Goal: Task Accomplishment & Management: Manage account settings

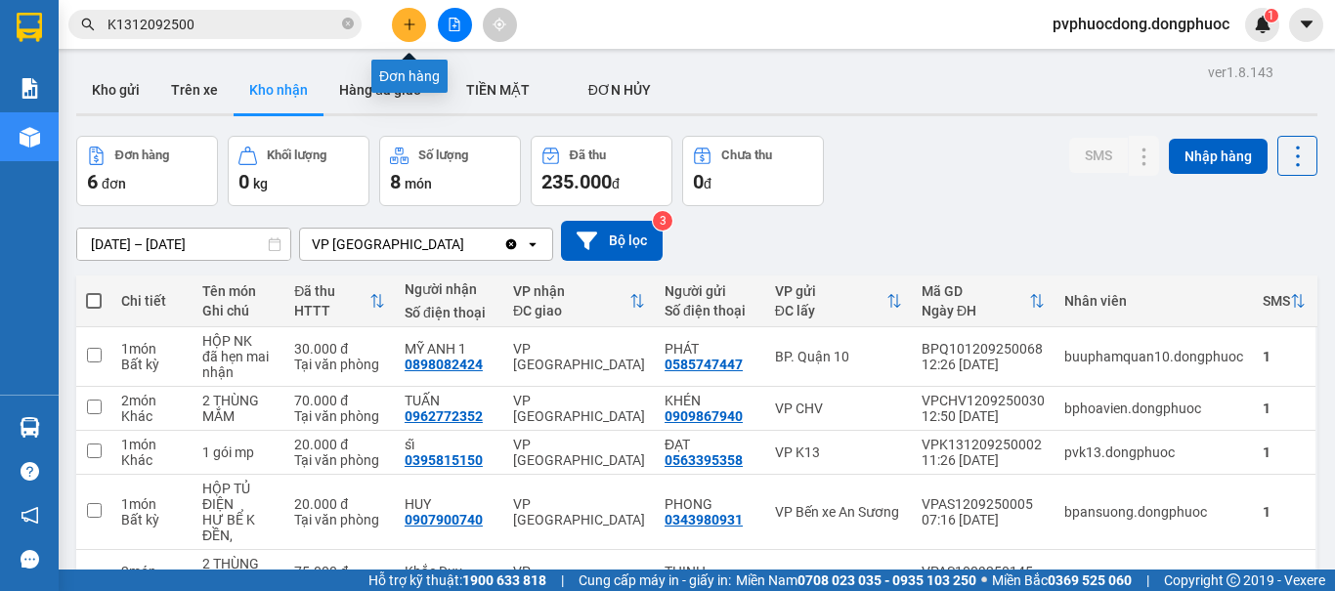
click at [397, 20] on button at bounding box center [409, 25] width 34 height 34
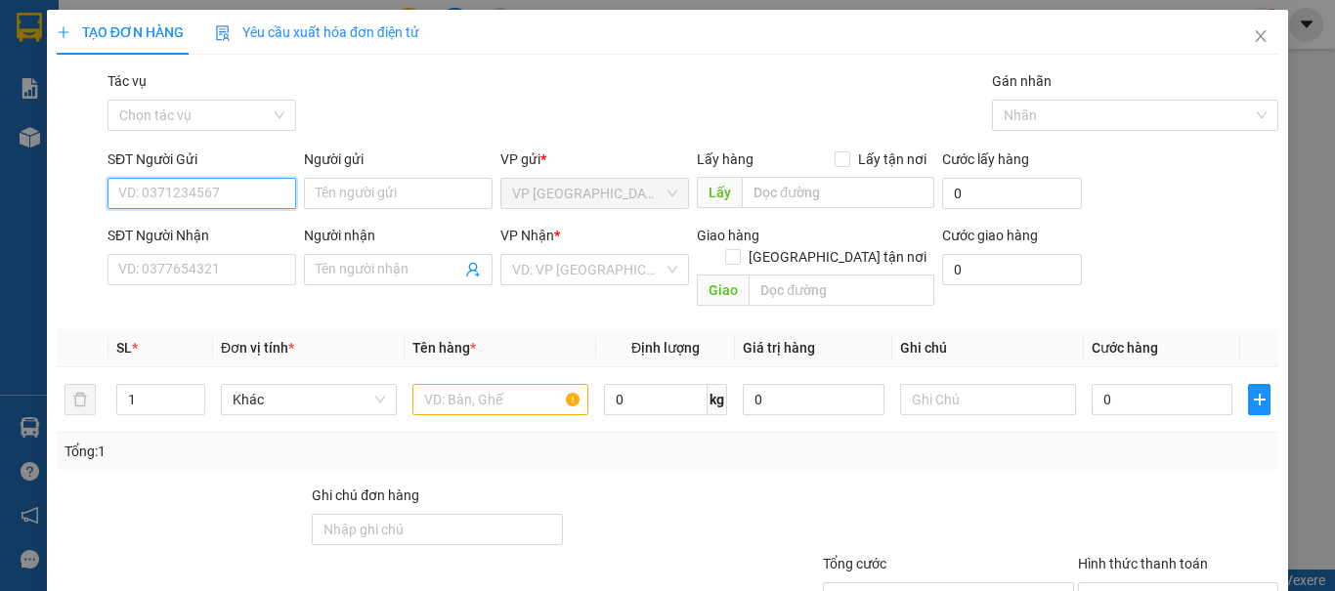
click at [167, 190] on input "SĐT Người Gửi" at bounding box center [201, 193] width 189 height 31
type input "0363203483"
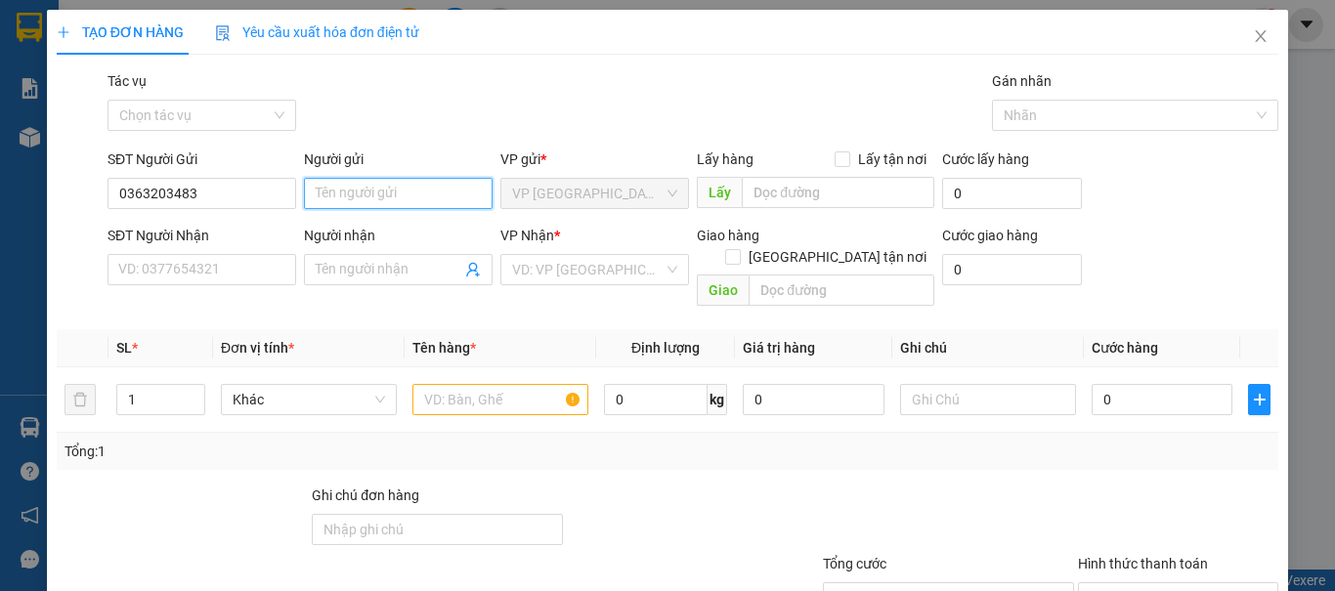
click at [368, 197] on input "Người gửi" at bounding box center [398, 193] width 189 height 31
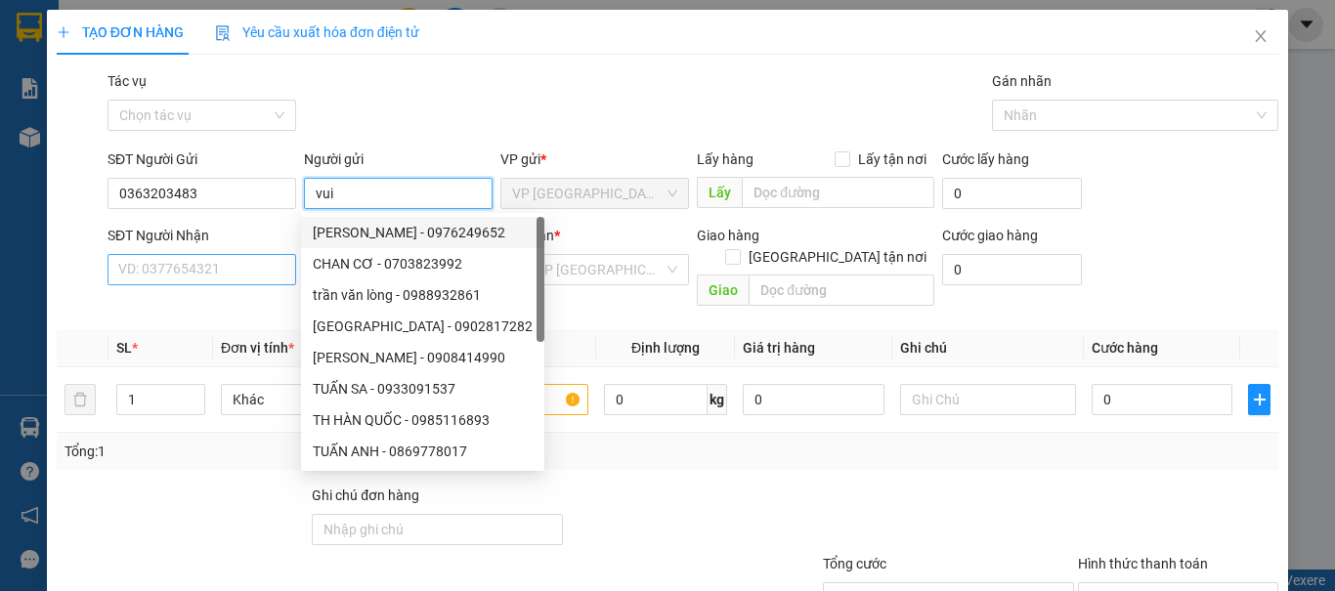
type input "vui"
click at [185, 268] on input "SĐT Người Nhận" at bounding box center [201, 269] width 189 height 31
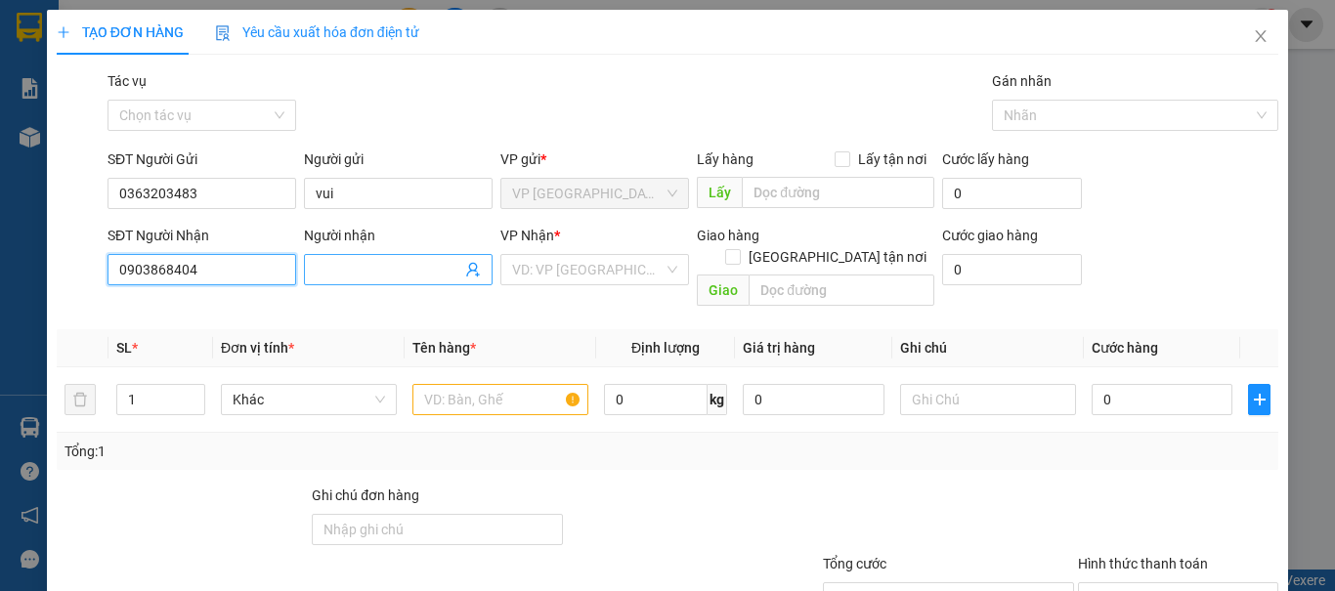
type input "0903868404"
click at [354, 271] on input "Người nhận" at bounding box center [389, 269] width 146 height 21
type input "2 sung"
click at [695, 496] on div at bounding box center [692, 519] width 255 height 68
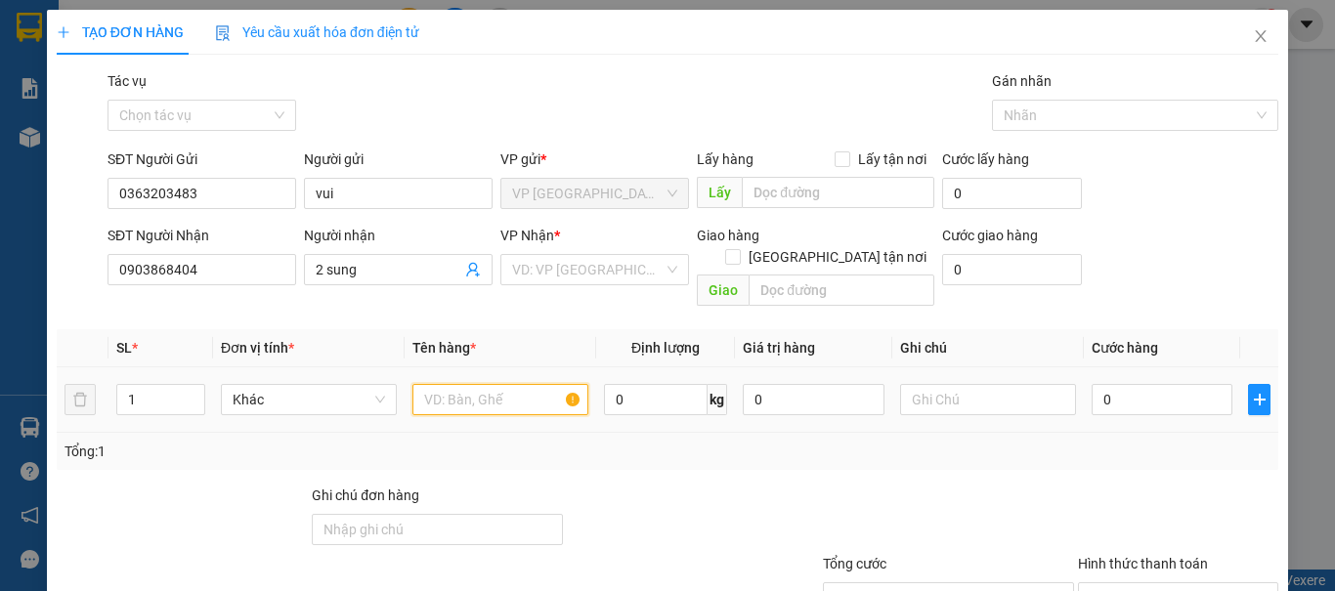
click at [426, 384] on input "text" at bounding box center [500, 399] width 176 height 31
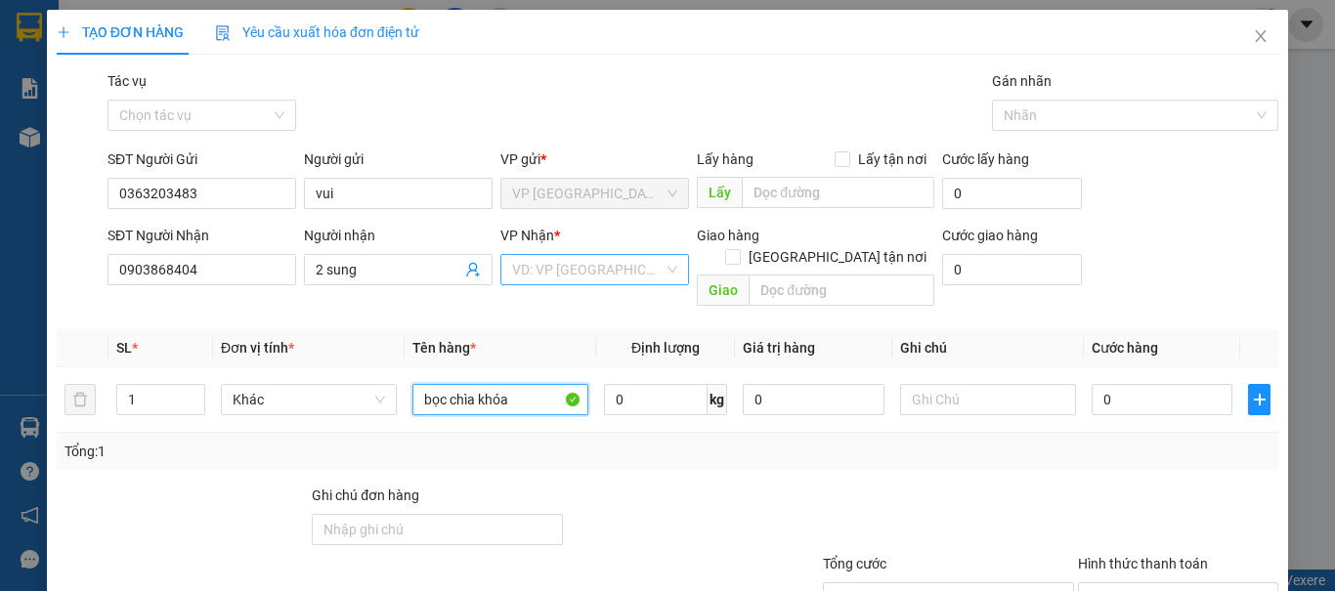
type input "bọc chìa khóa"
drag, startPoint x: 546, startPoint y: 272, endPoint x: 526, endPoint y: 261, distance: 23.2
click at [546, 273] on input "search" at bounding box center [587, 269] width 151 height 29
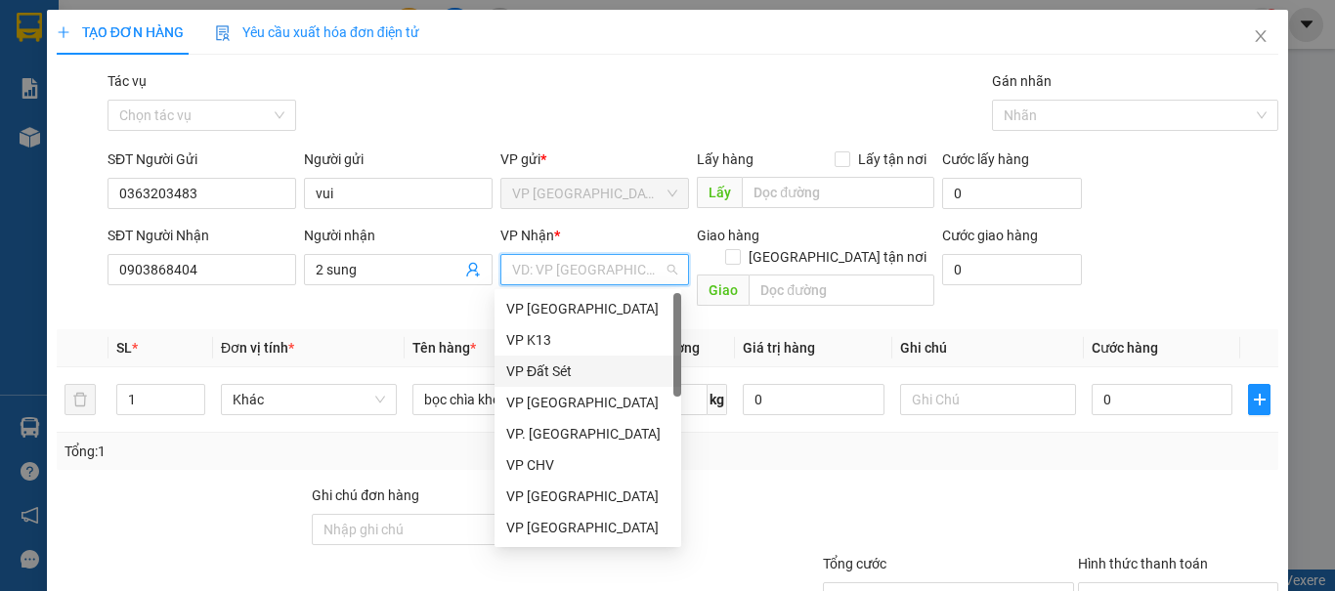
scroll to position [98, 0]
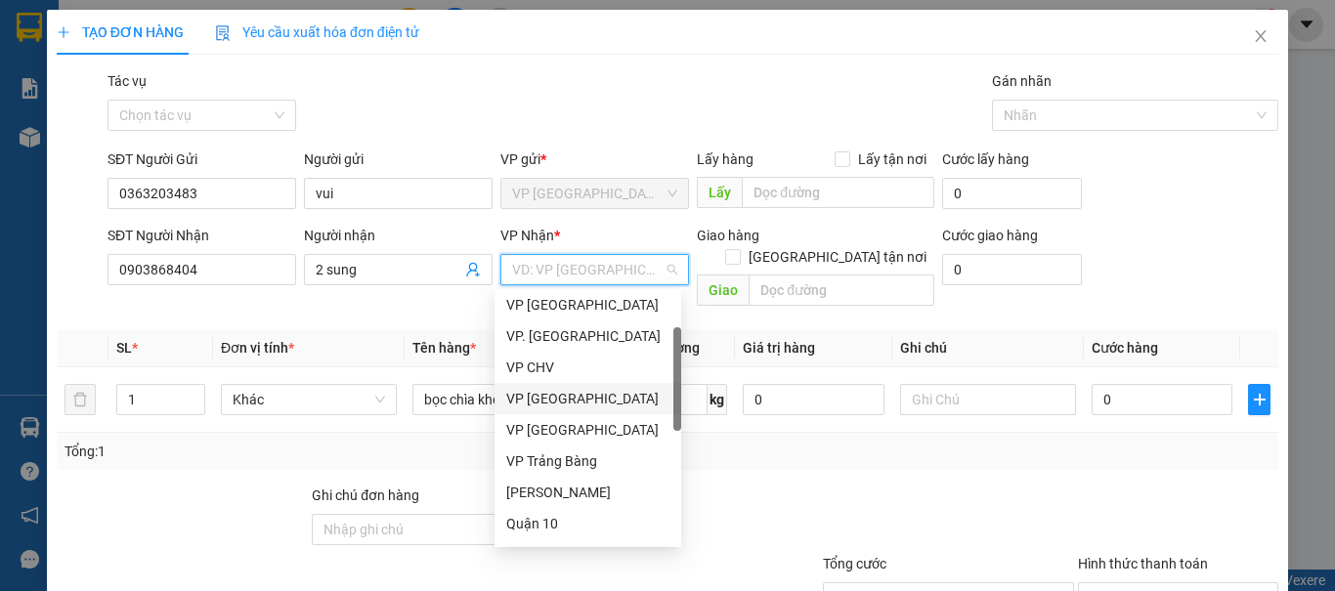
click at [550, 401] on div "VP [GEOGRAPHIC_DATA]" at bounding box center [587, 398] width 163 height 21
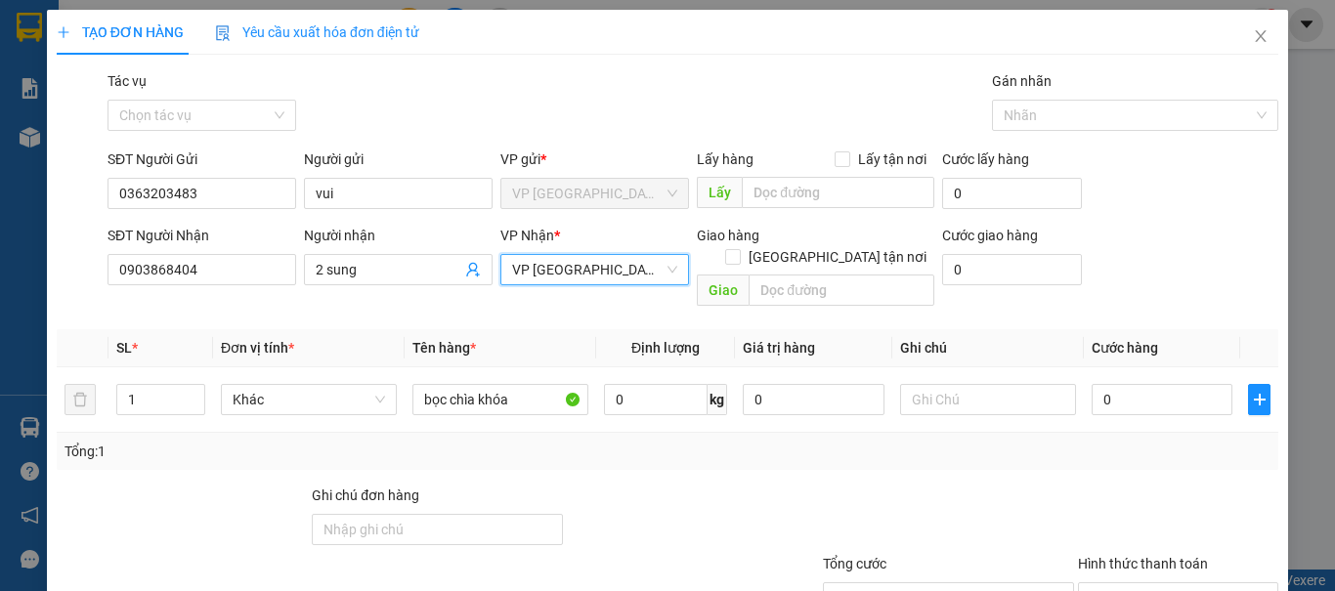
click at [885, 485] on div at bounding box center [948, 519] width 255 height 68
click at [671, 485] on div at bounding box center [692, 519] width 255 height 68
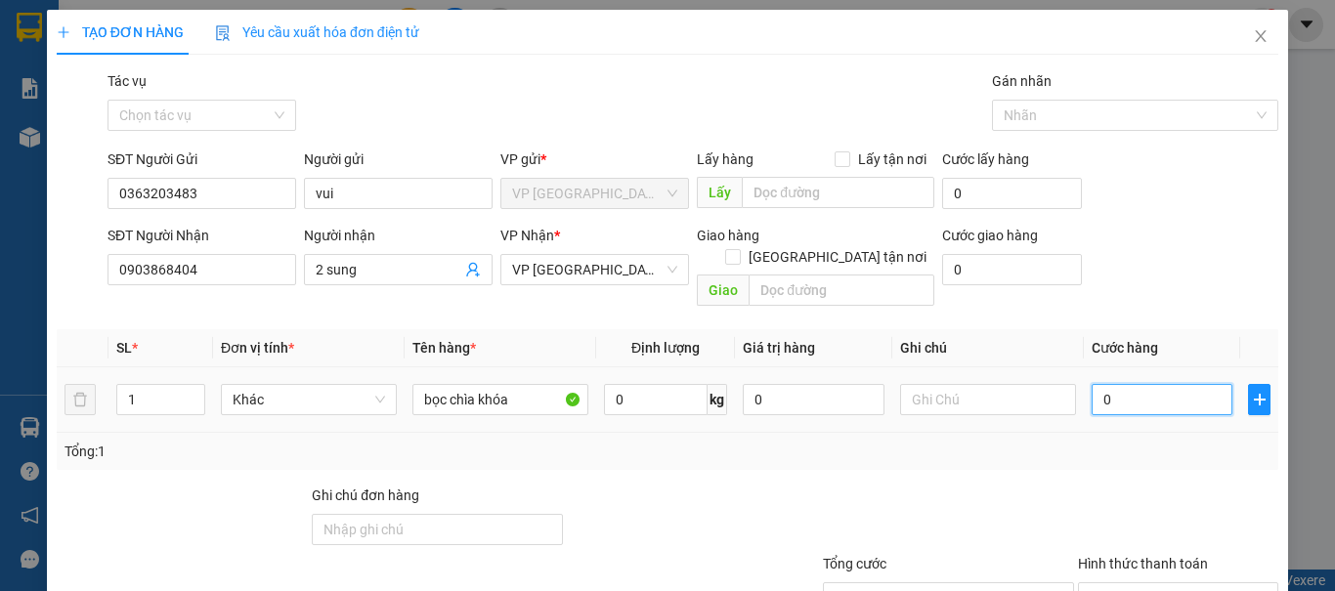
click at [1159, 384] on input "0" at bounding box center [1161, 399] width 141 height 31
type input "2"
type input "20"
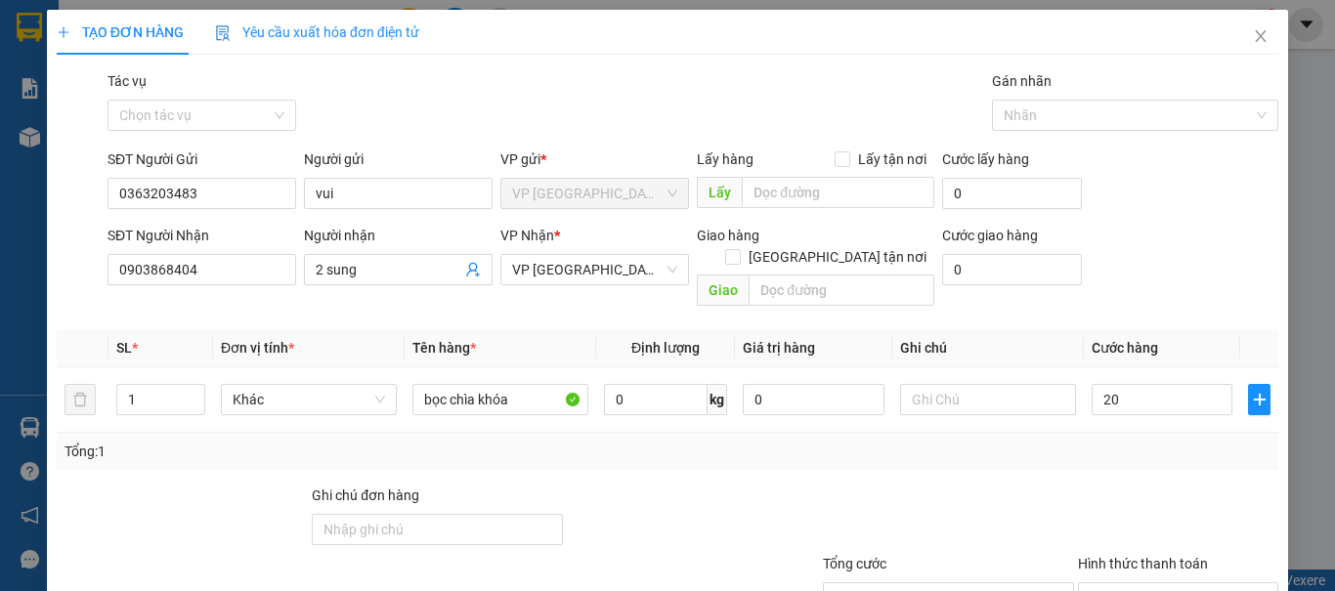
type input "20.000"
click at [1016, 502] on div at bounding box center [948, 519] width 255 height 68
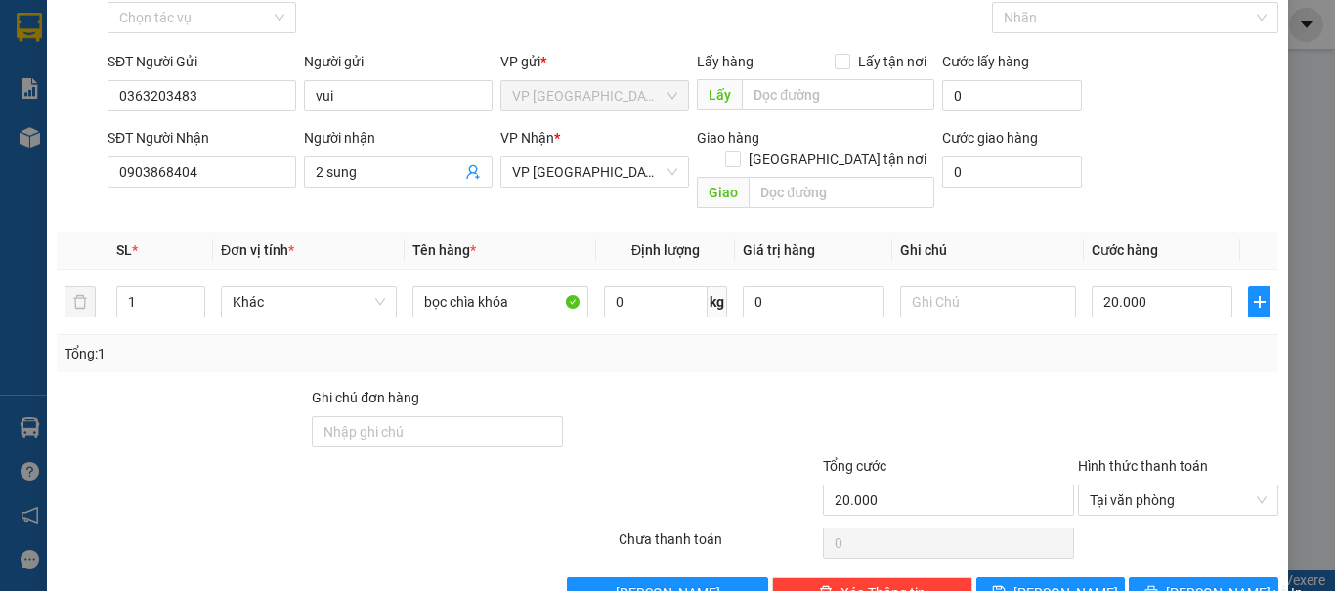
scroll to position [132, 0]
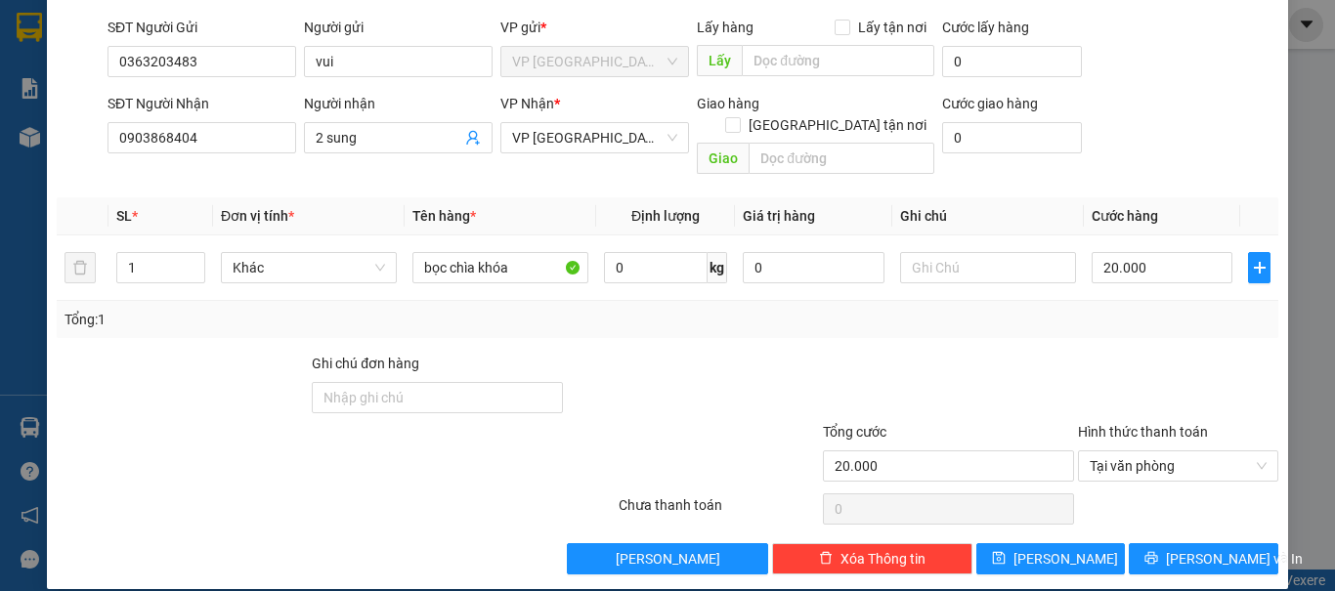
click at [1174, 489] on div "Chọn HT Thanh Toán" at bounding box center [1178, 508] width 204 height 39
click at [1198, 548] on span "Lưu và In" at bounding box center [1234, 558] width 137 height 21
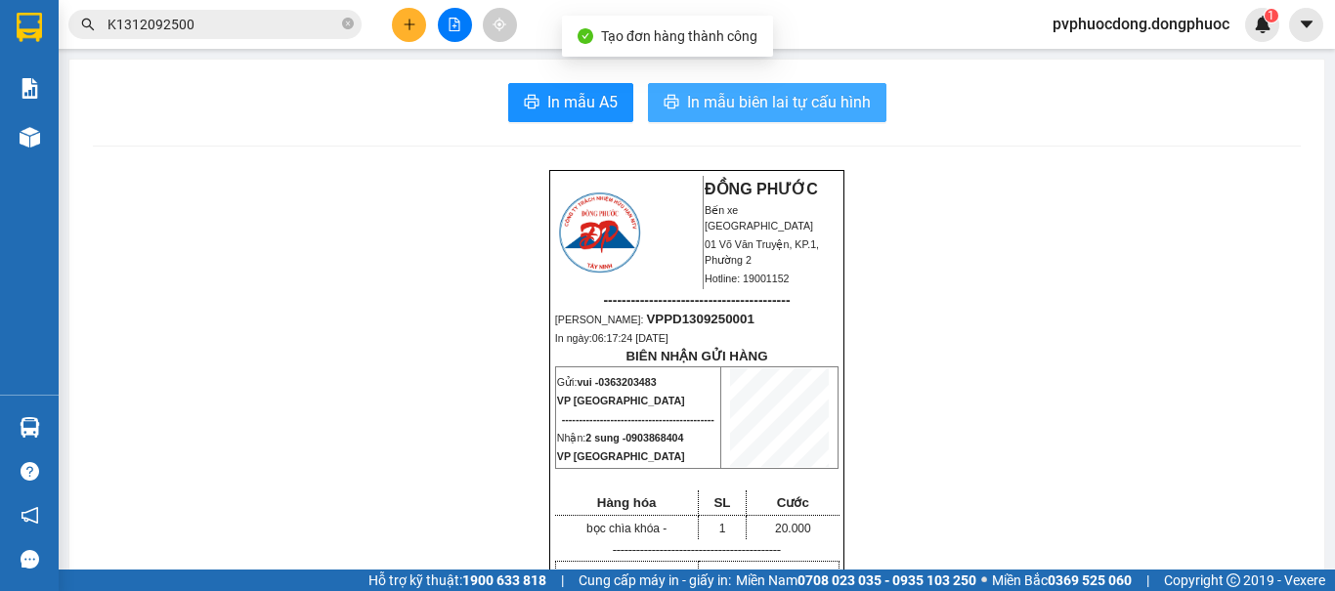
click at [739, 105] on span "In mẫu biên lai tự cấu hình" at bounding box center [779, 102] width 184 height 24
click at [648, 83] on button "In mẫu biên lai tự cấu hình" at bounding box center [767, 102] width 238 height 39
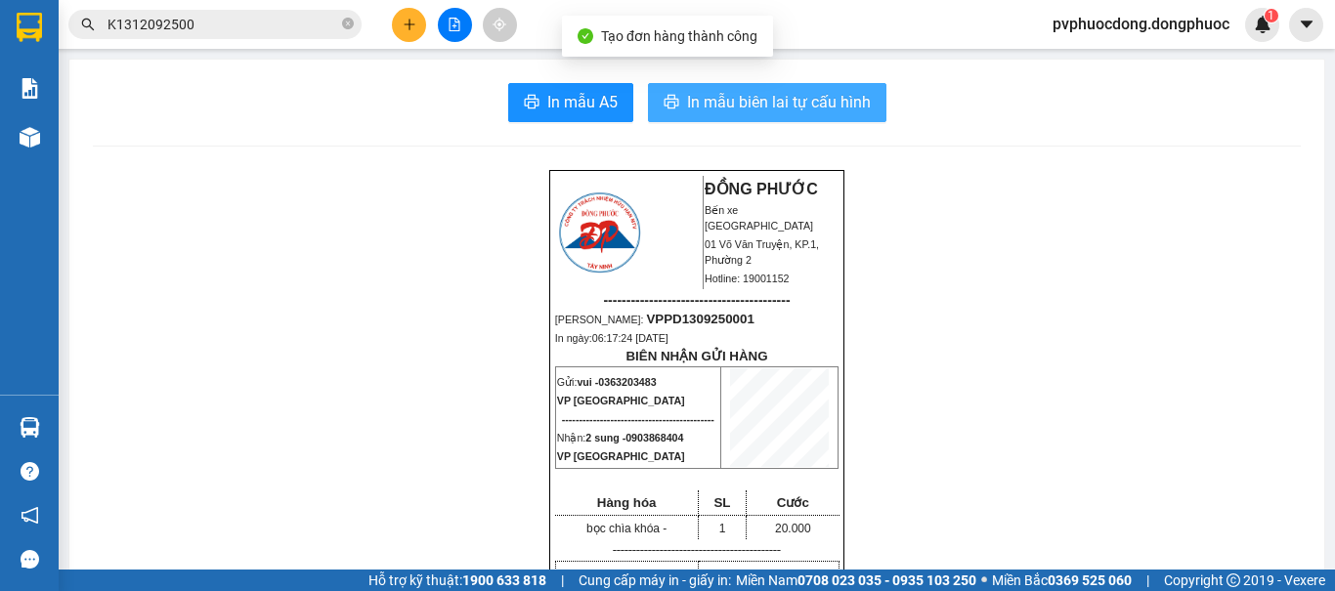
click at [648, 83] on button "In mẫu biên lai tự cấu hình" at bounding box center [767, 102] width 238 height 39
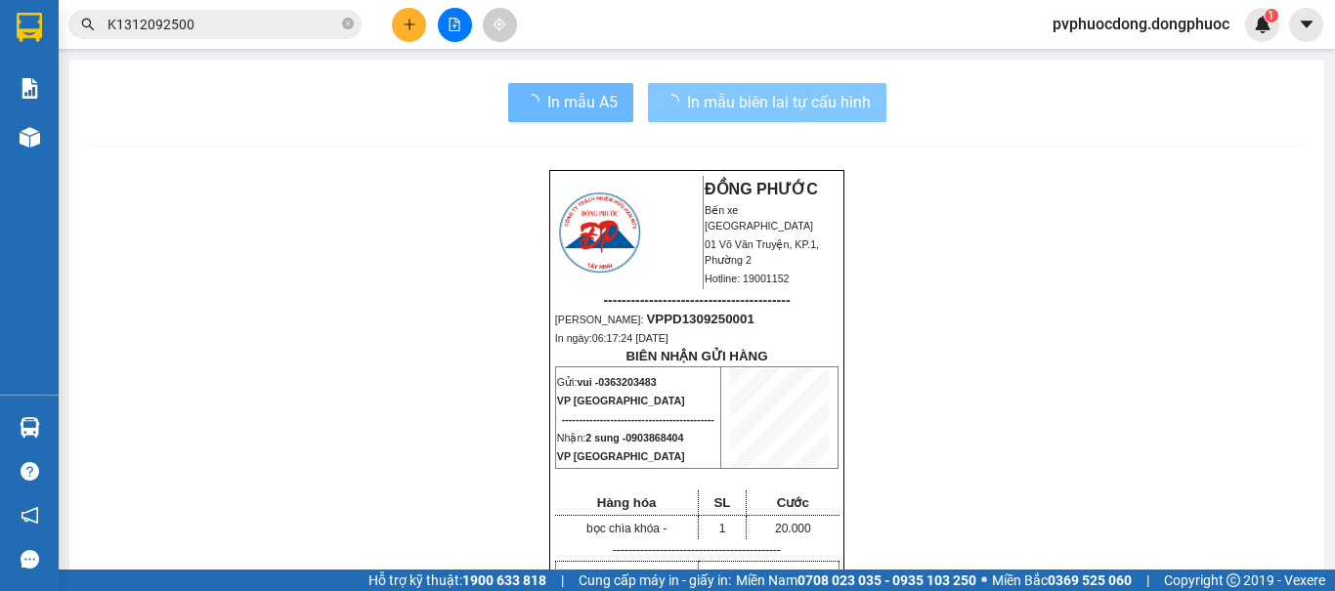
scroll to position [128, 0]
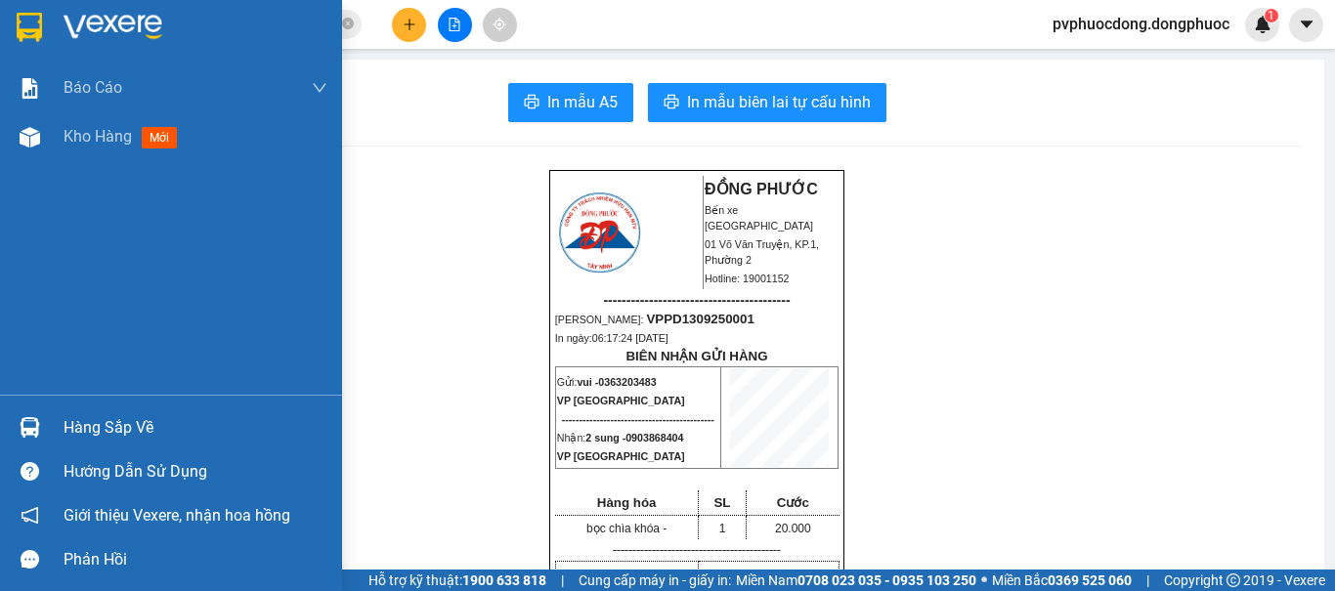
click at [36, 416] on div at bounding box center [30, 427] width 34 height 34
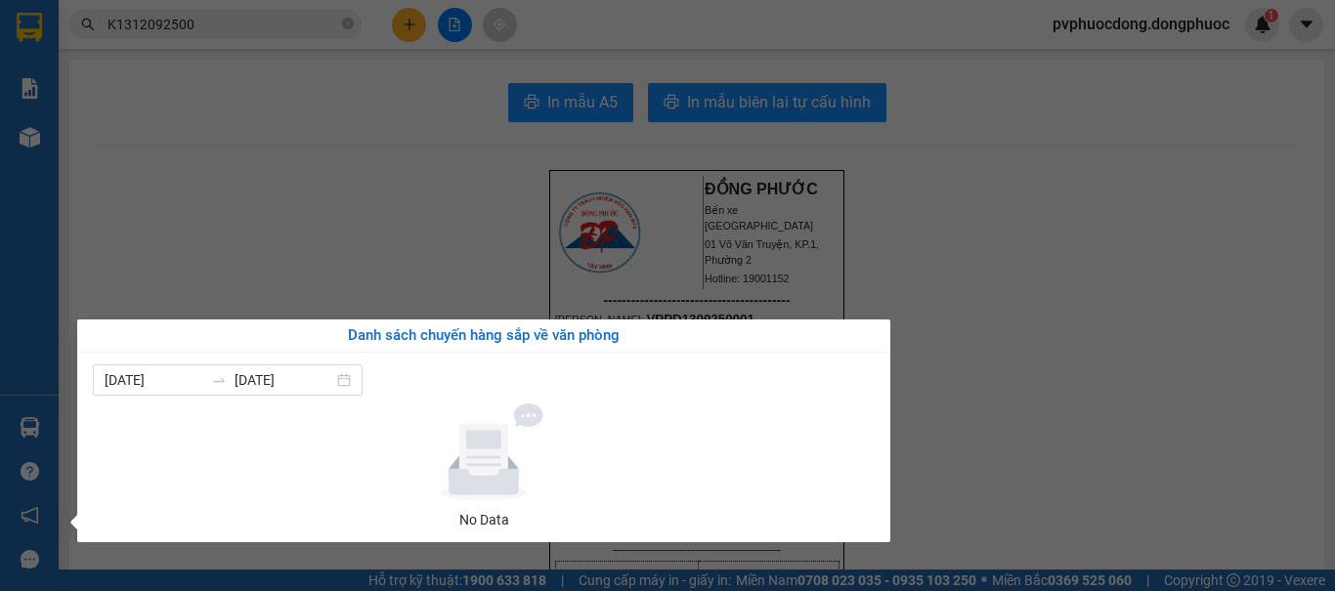
click at [156, 239] on section "Kết quả tìm kiếm ( 2 ) Bộ lọc Mã ĐH Trạng thái Món hàng Tổng cước Chưa cước Nhã…" at bounding box center [667, 295] width 1335 height 591
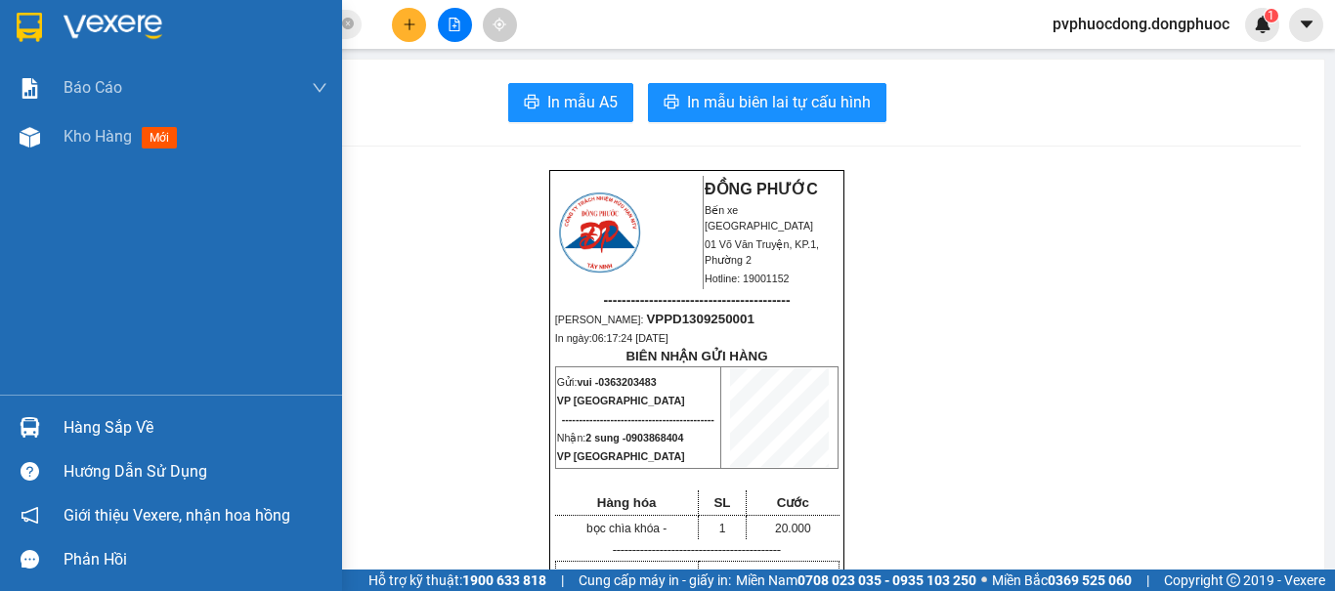
click at [15, 434] on div at bounding box center [30, 427] width 34 height 34
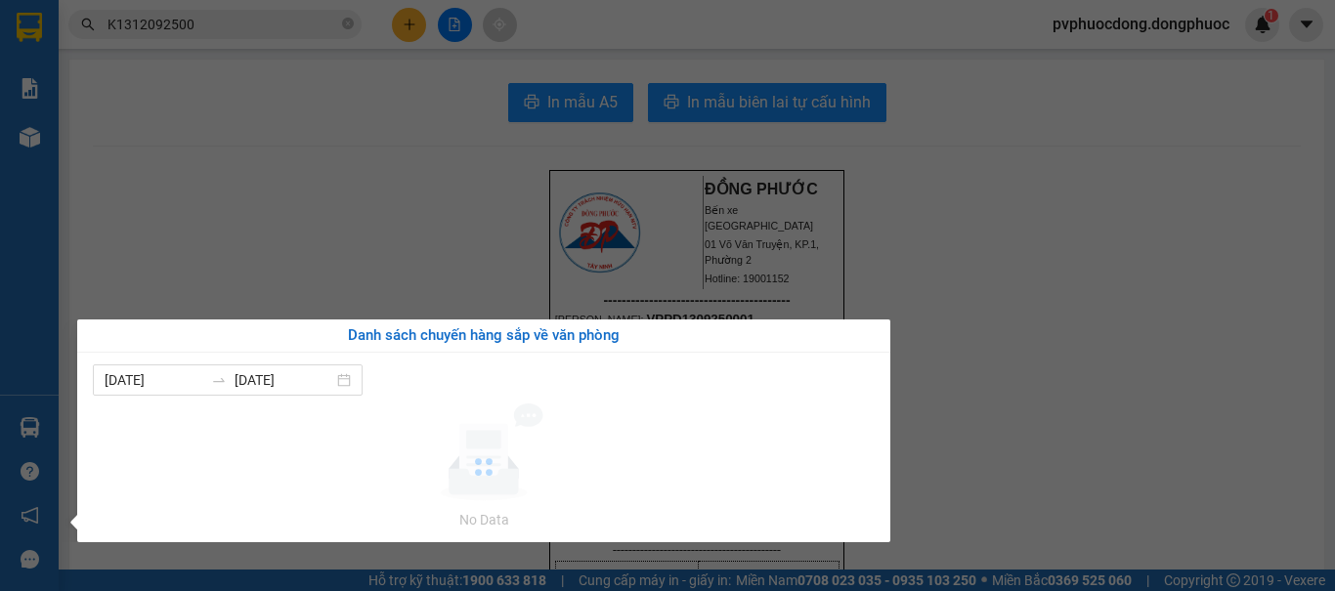
click at [428, 207] on section "Kết quả tìm kiếm ( 2 ) Bộ lọc Mã ĐH Trạng thái Món hàng Tổng cước Chưa cước Nhã…" at bounding box center [667, 295] width 1335 height 591
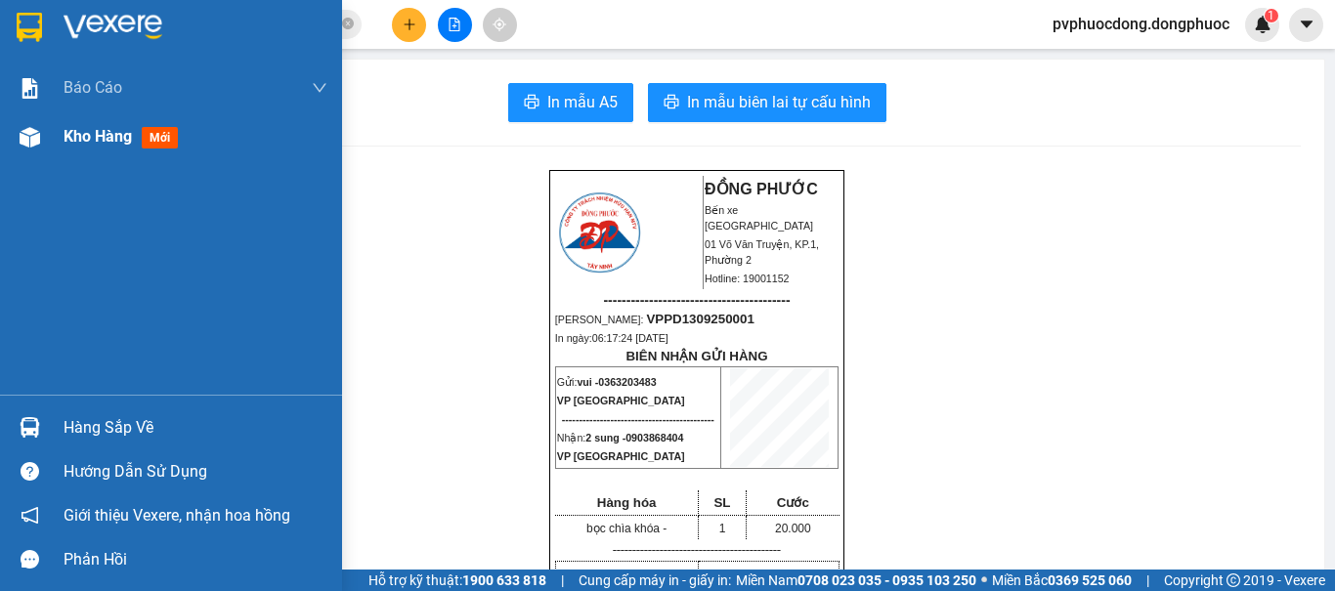
click at [33, 146] on img at bounding box center [30, 137] width 21 height 21
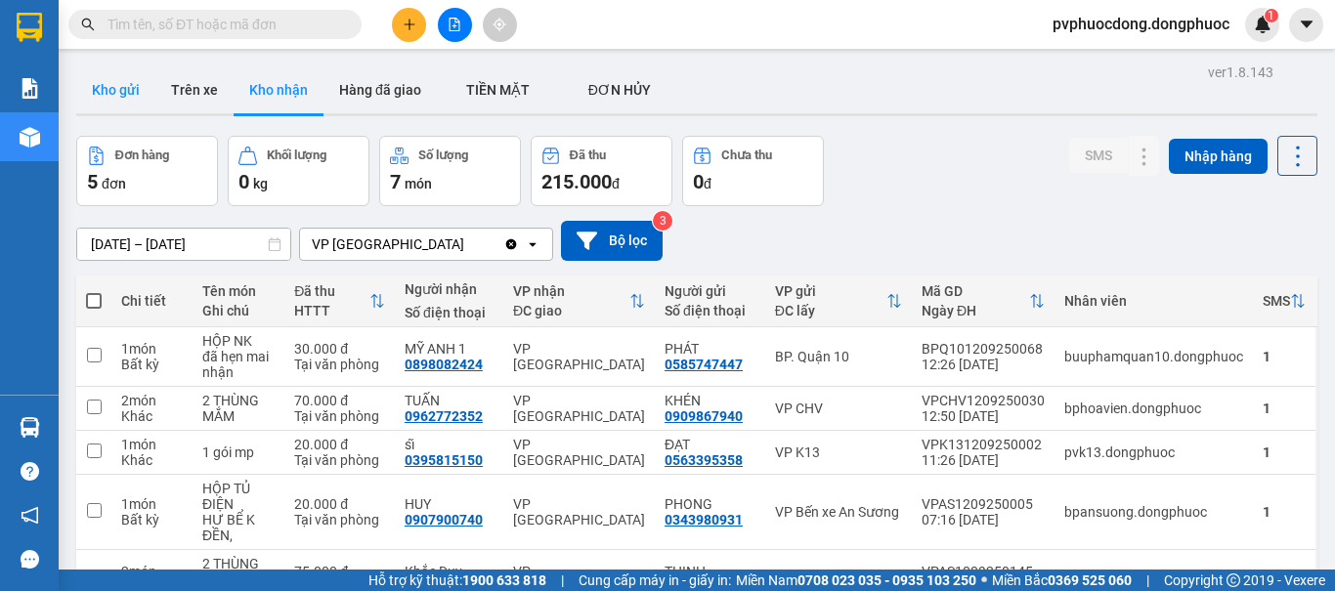
click at [106, 89] on button "Kho gửi" at bounding box center [115, 89] width 79 height 47
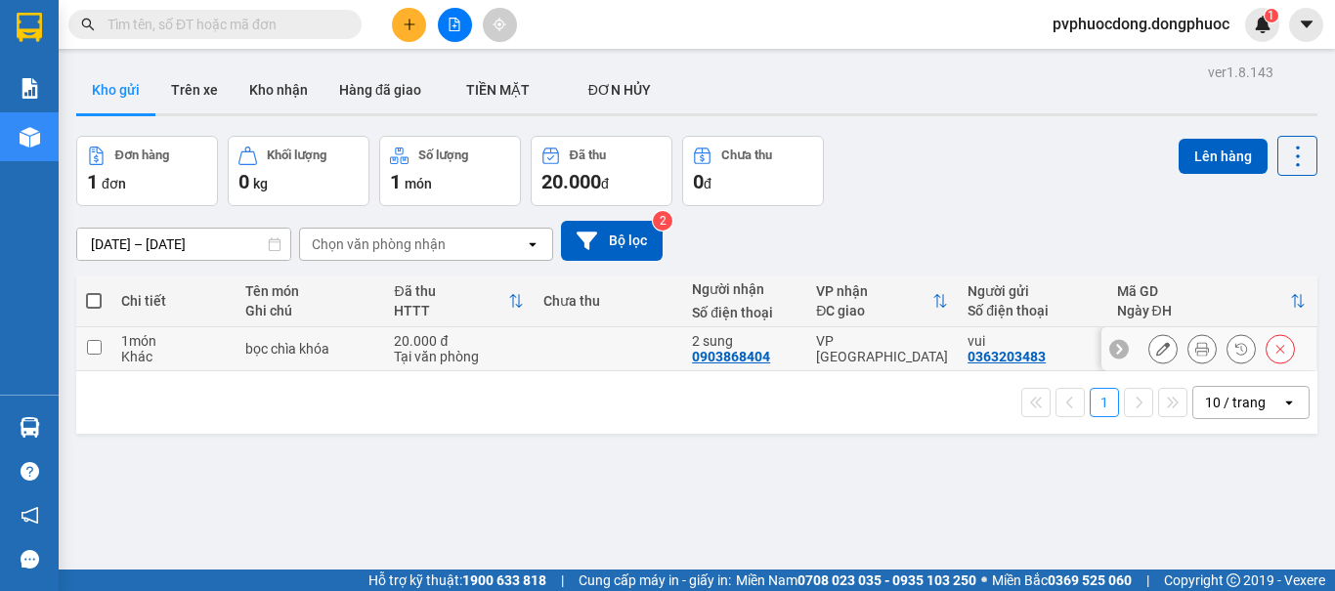
click at [500, 347] on div "20.000 đ" at bounding box center [458, 341] width 129 height 16
checkbox input "true"
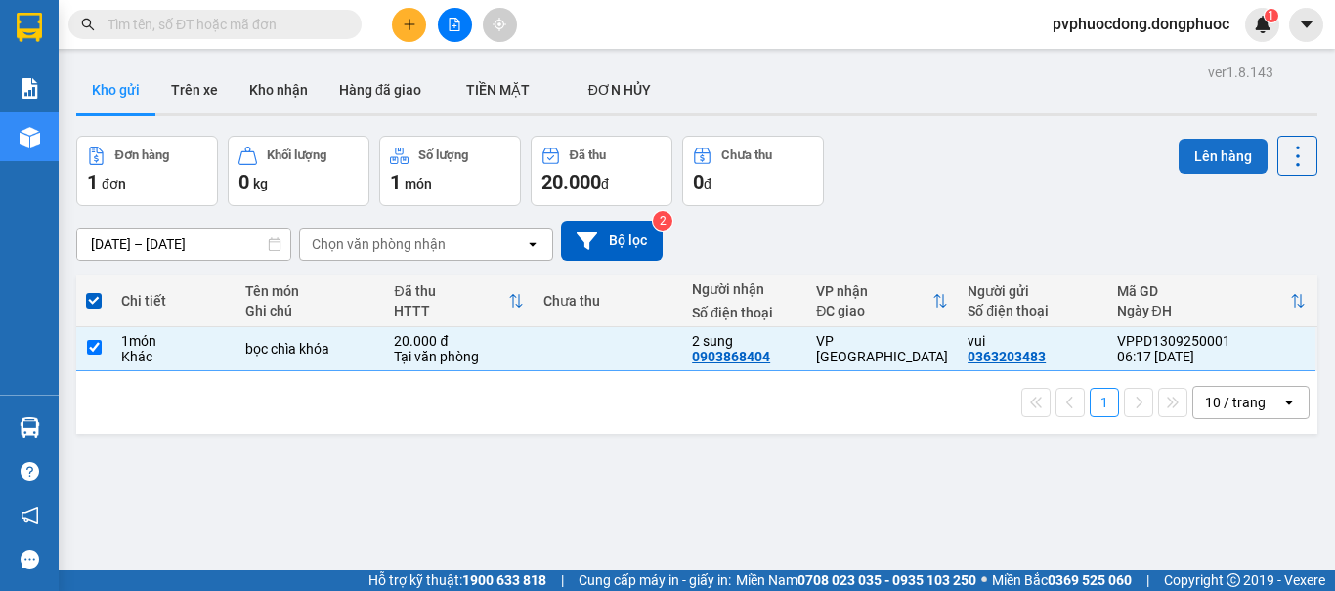
click at [1180, 162] on button "Lên hàng" at bounding box center [1222, 156] width 89 height 35
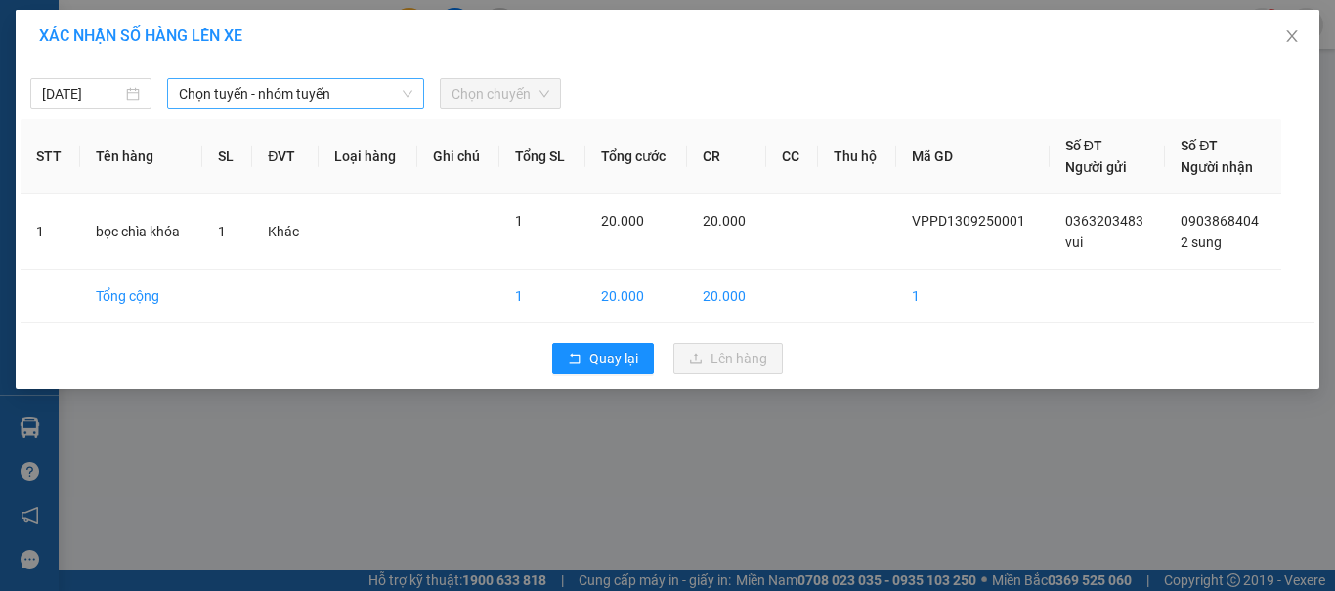
click at [354, 105] on span "Chọn tuyến - nhóm tuyến" at bounding box center [295, 93] width 233 height 29
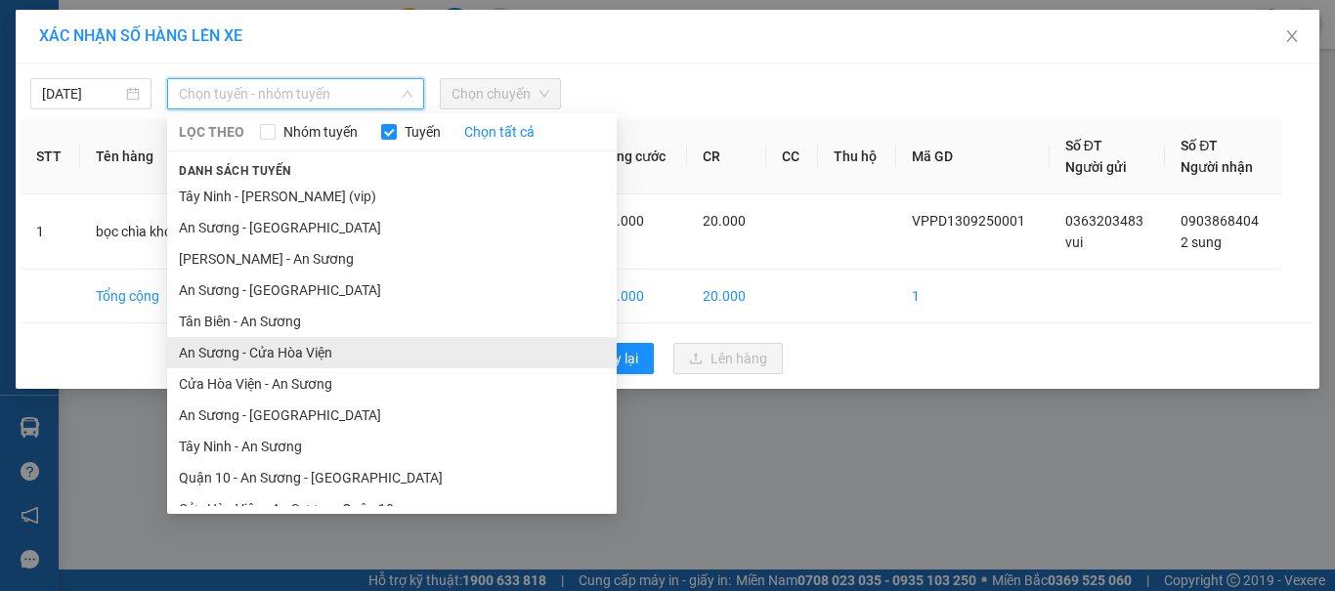
click at [366, 360] on li "An Sương - Cửa Hòa Viện" at bounding box center [391, 352] width 449 height 31
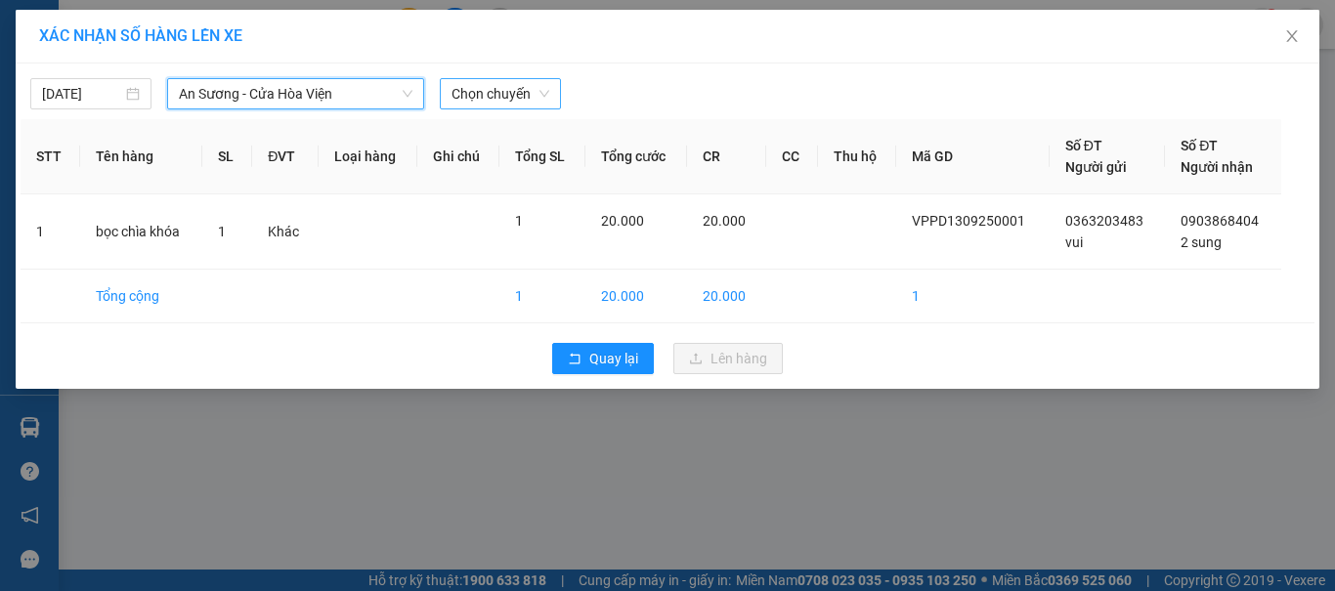
click at [513, 92] on span "Chọn chuyến" at bounding box center [500, 93] width 98 height 29
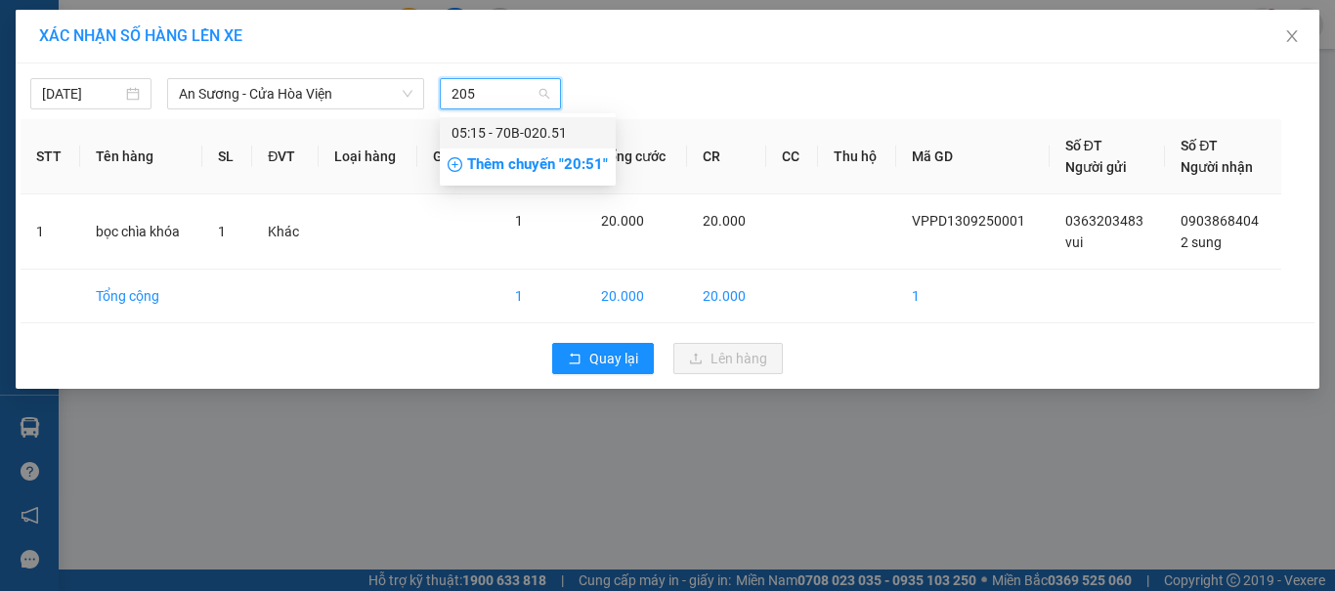
type input "2051"
click at [519, 131] on div "05:15 - 70B-020.51" at bounding box center [527, 132] width 152 height 21
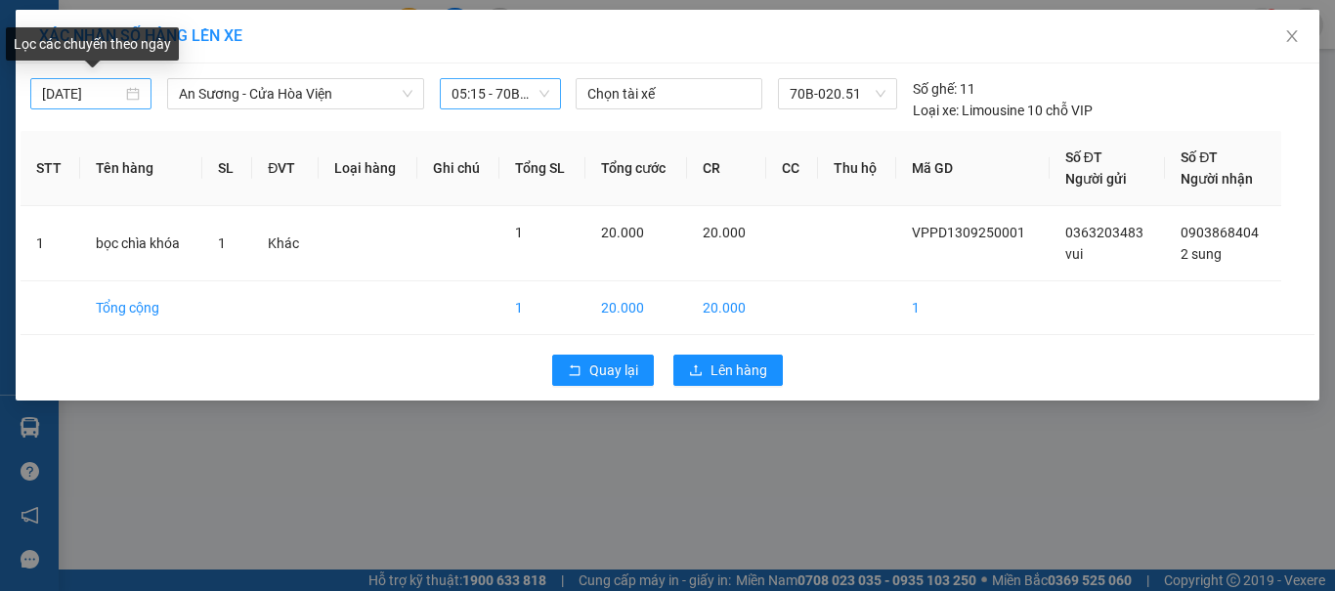
click at [138, 99] on div "[DATE]" at bounding box center [91, 93] width 98 height 21
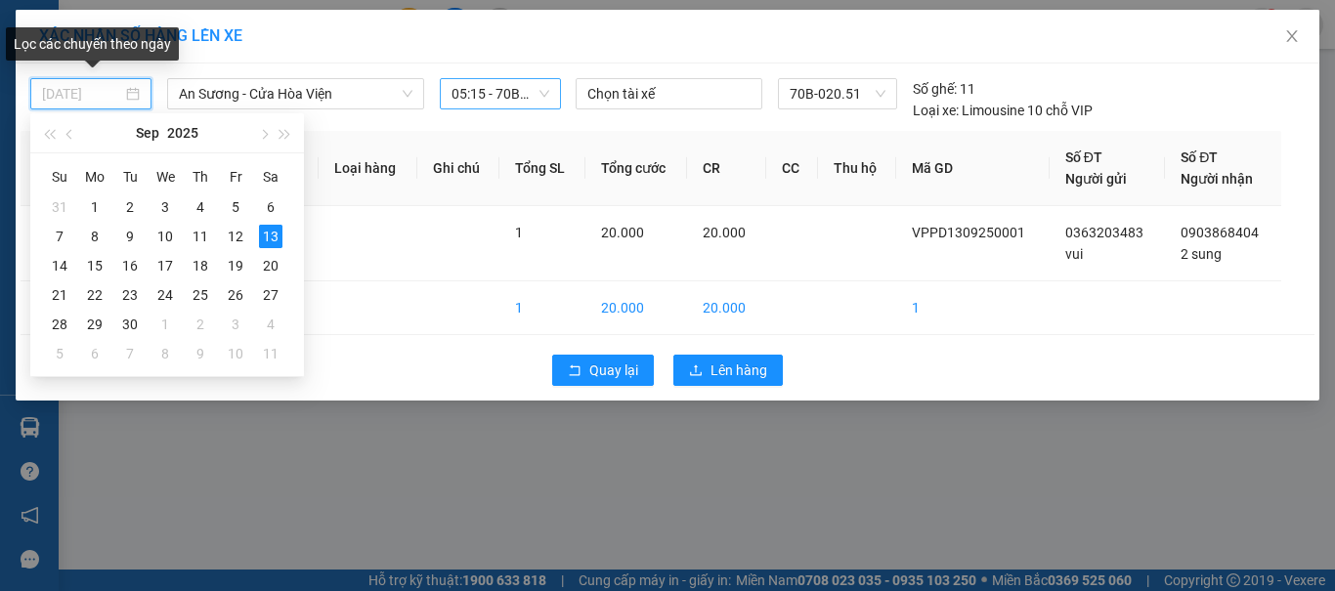
type input "[DATE]"
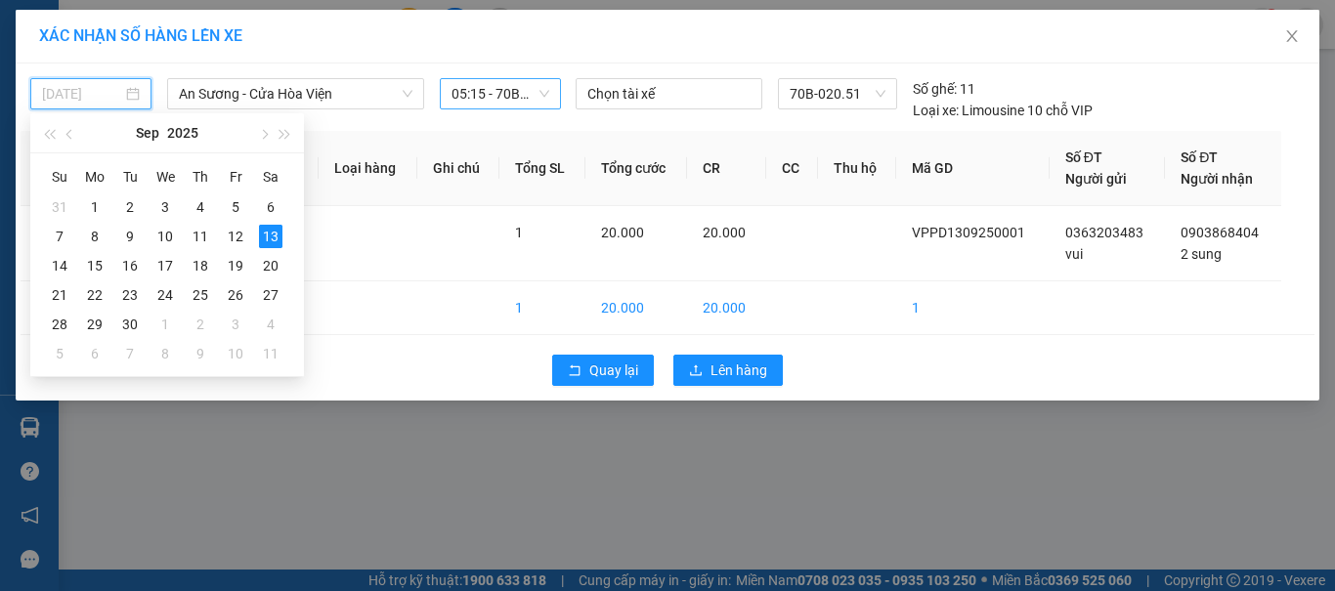
click at [266, 236] on div "13" at bounding box center [270, 236] width 23 height 23
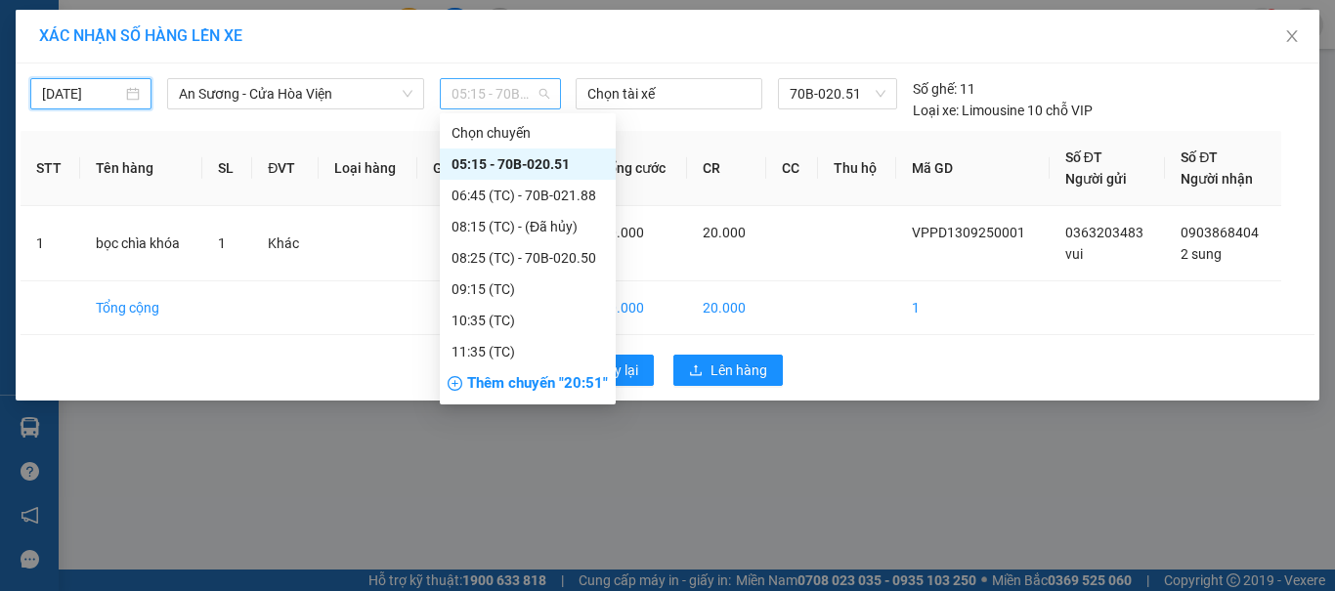
click at [543, 92] on span "05:15 - 70B-020.51" at bounding box center [500, 93] width 98 height 29
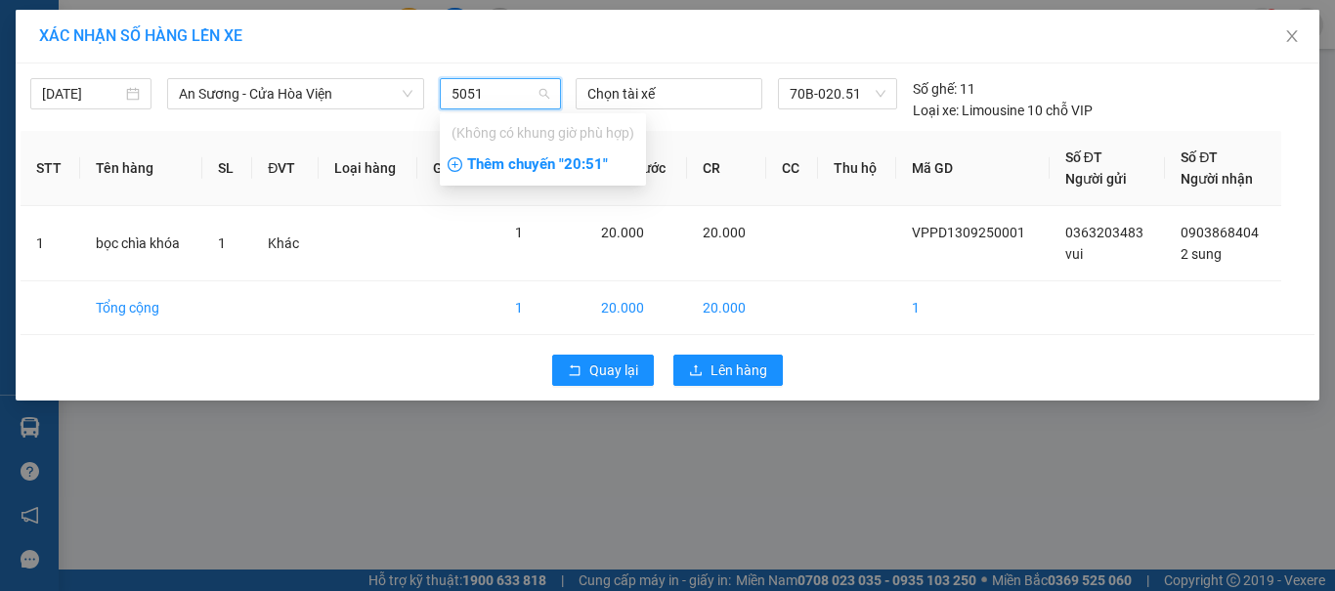
click at [518, 92] on input "5051" at bounding box center [493, 93] width 84 height 29
type input "5"
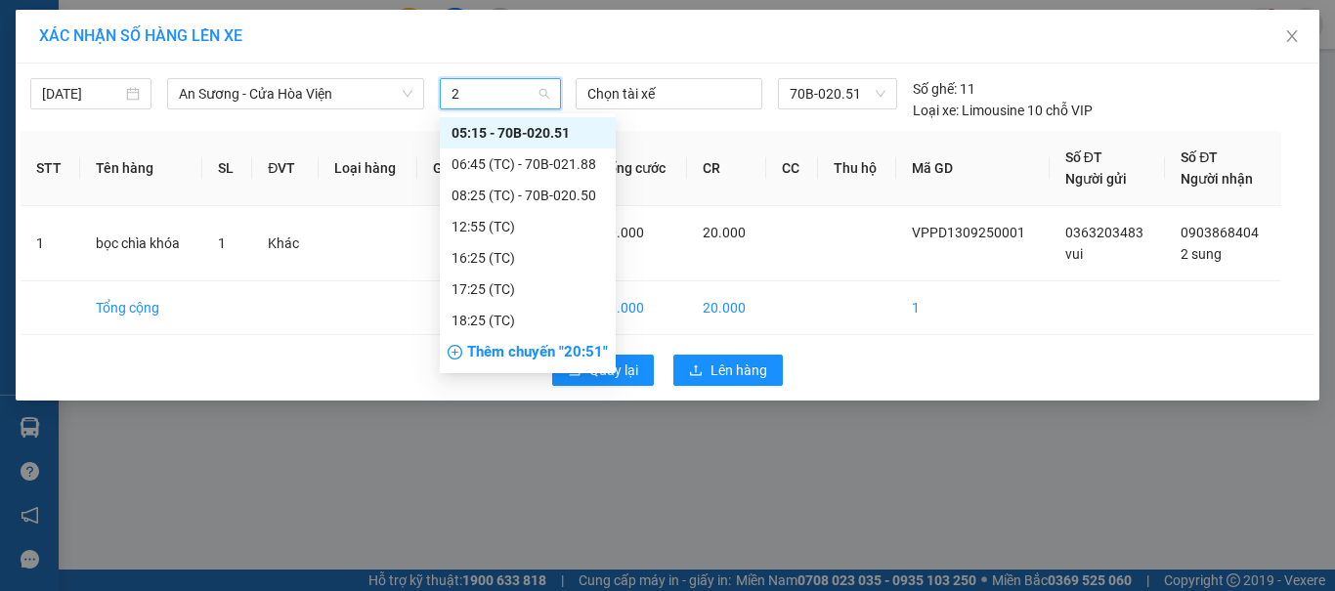
type input "20"
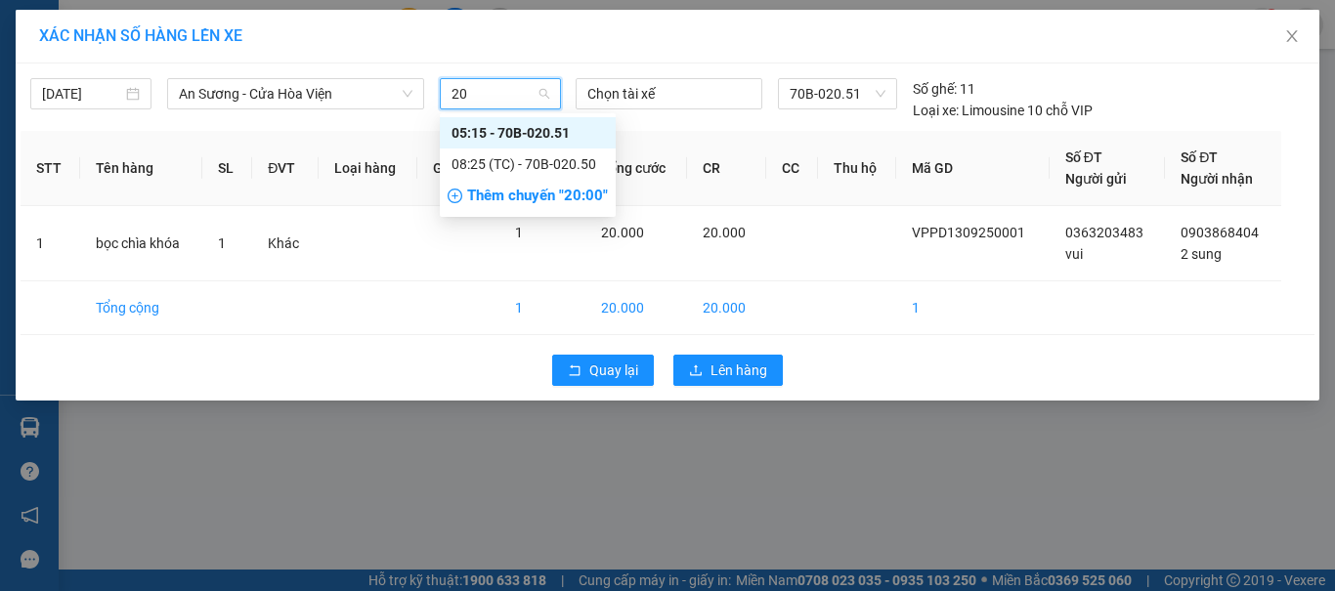
click at [493, 134] on div "05:15 - 70B-020.51" at bounding box center [527, 132] width 152 height 21
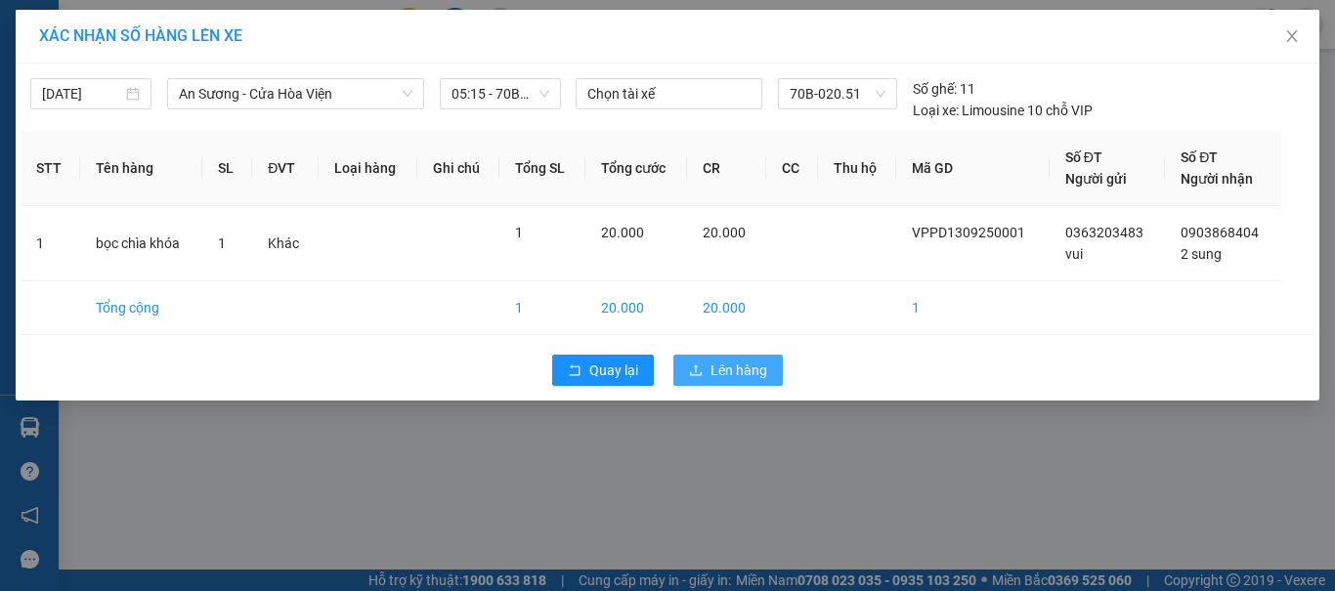
click at [743, 376] on span "Lên hàng" at bounding box center [738, 370] width 57 height 21
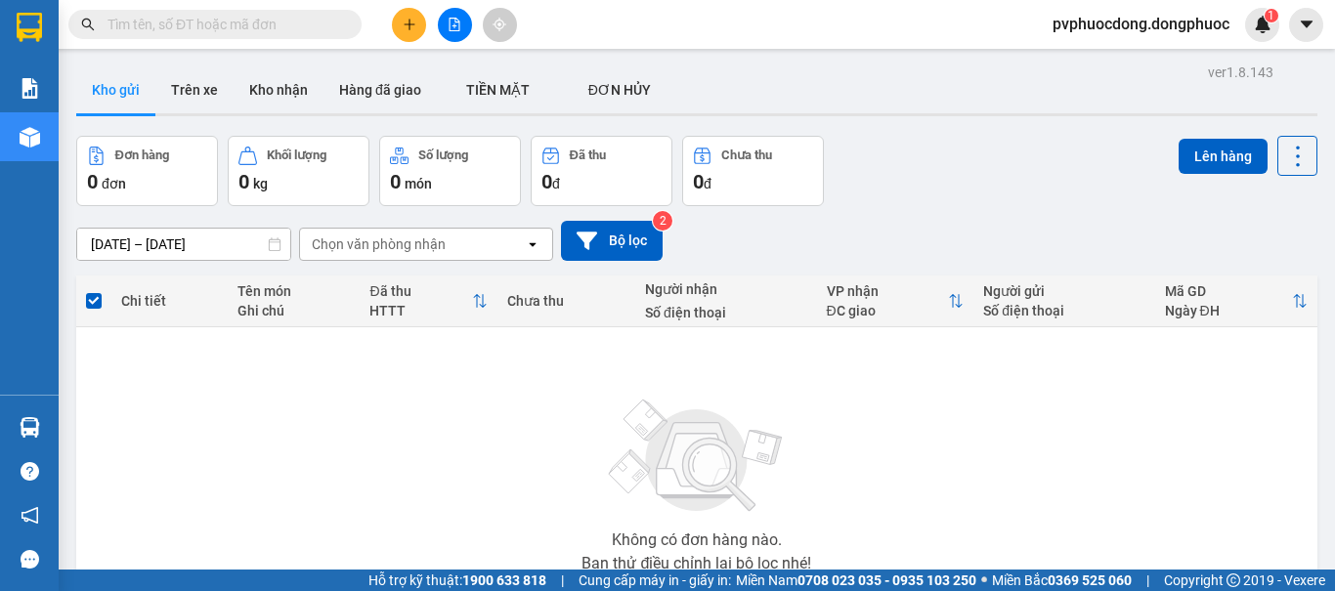
click at [413, 20] on icon "plus" at bounding box center [410, 25] width 14 height 14
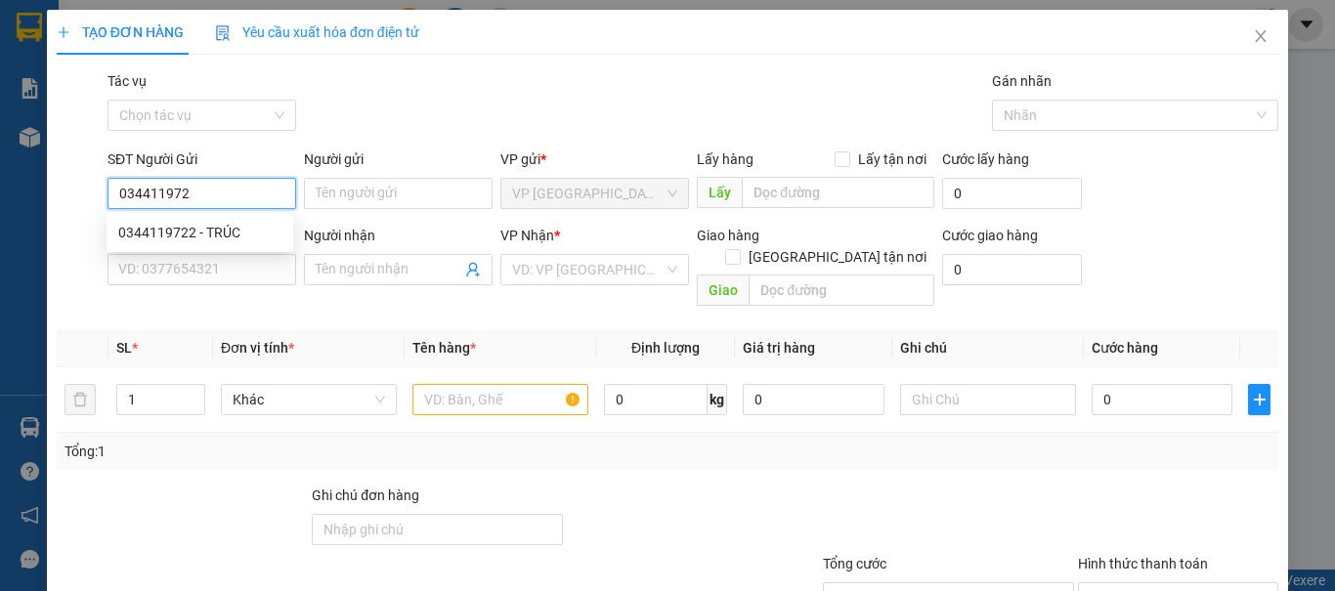
type input "0344119722"
click at [235, 225] on div "0344119722 - TRÚC" at bounding box center [199, 232] width 163 height 21
type input "TRÚC"
type input "0858817881"
type input "VÂN"
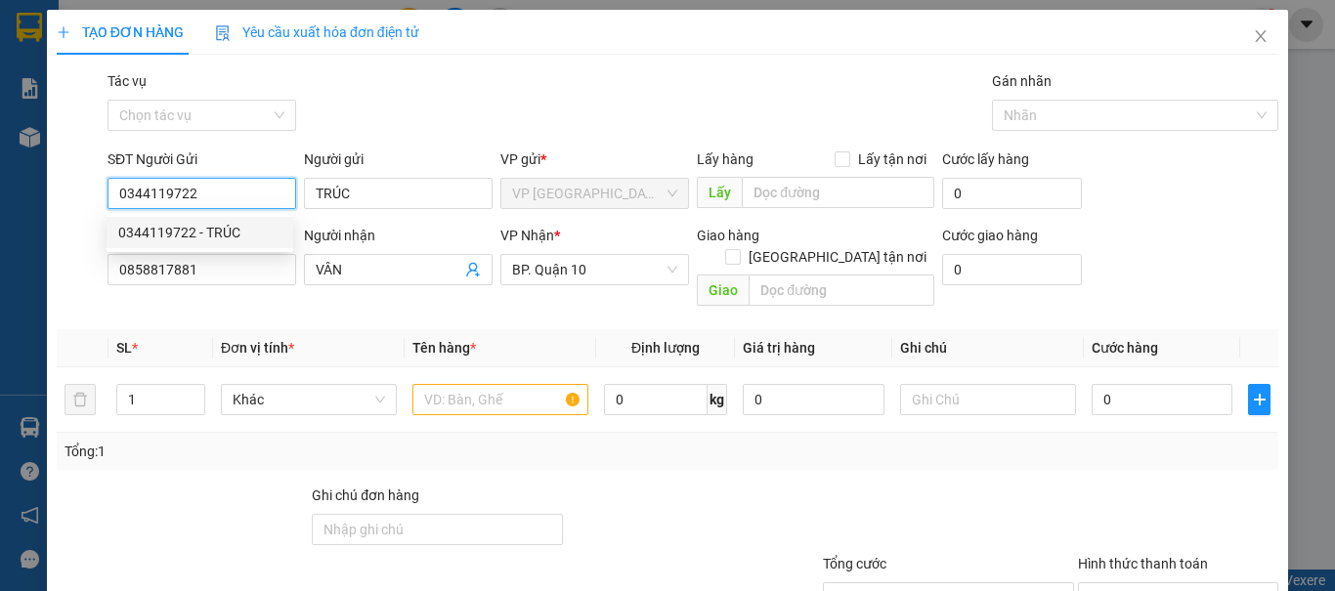
type input "30.000"
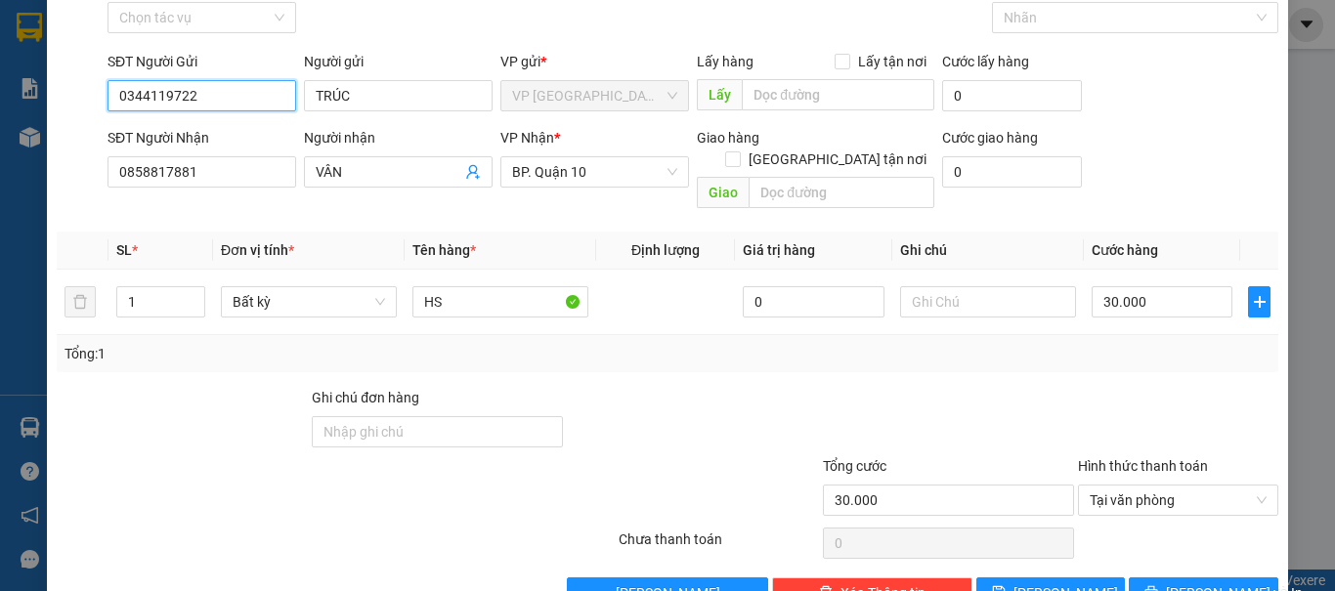
scroll to position [132, 0]
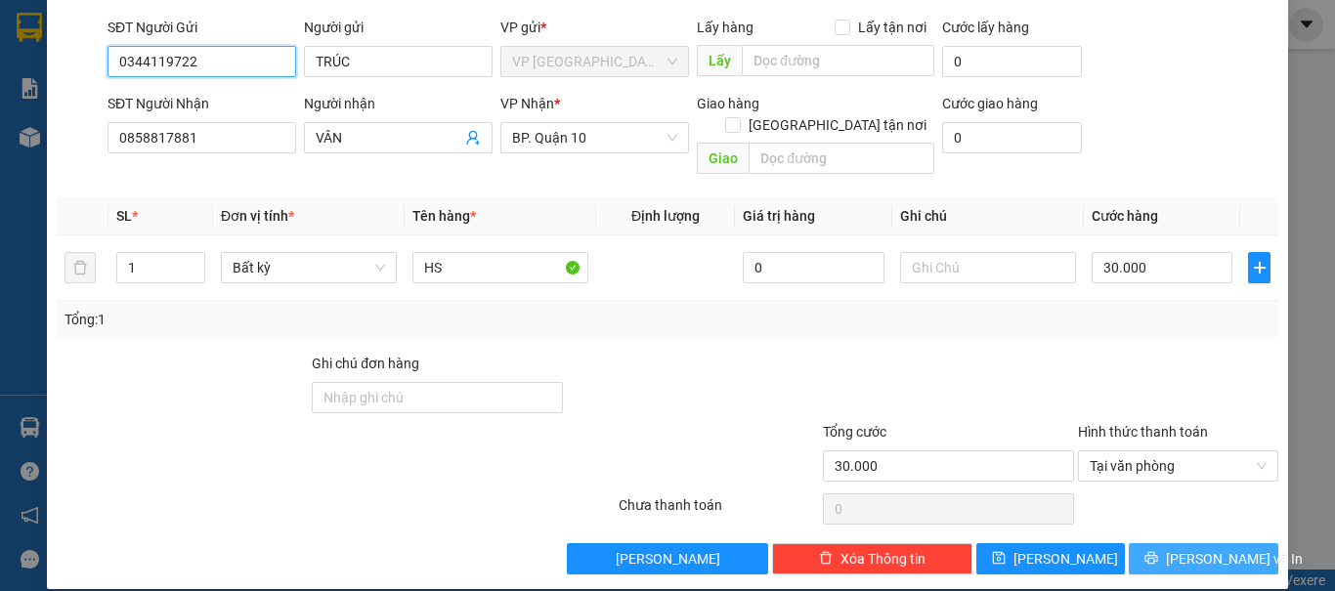
type input "0344119722"
click at [1231, 543] on button "Lưu và In" at bounding box center [1202, 558] width 149 height 31
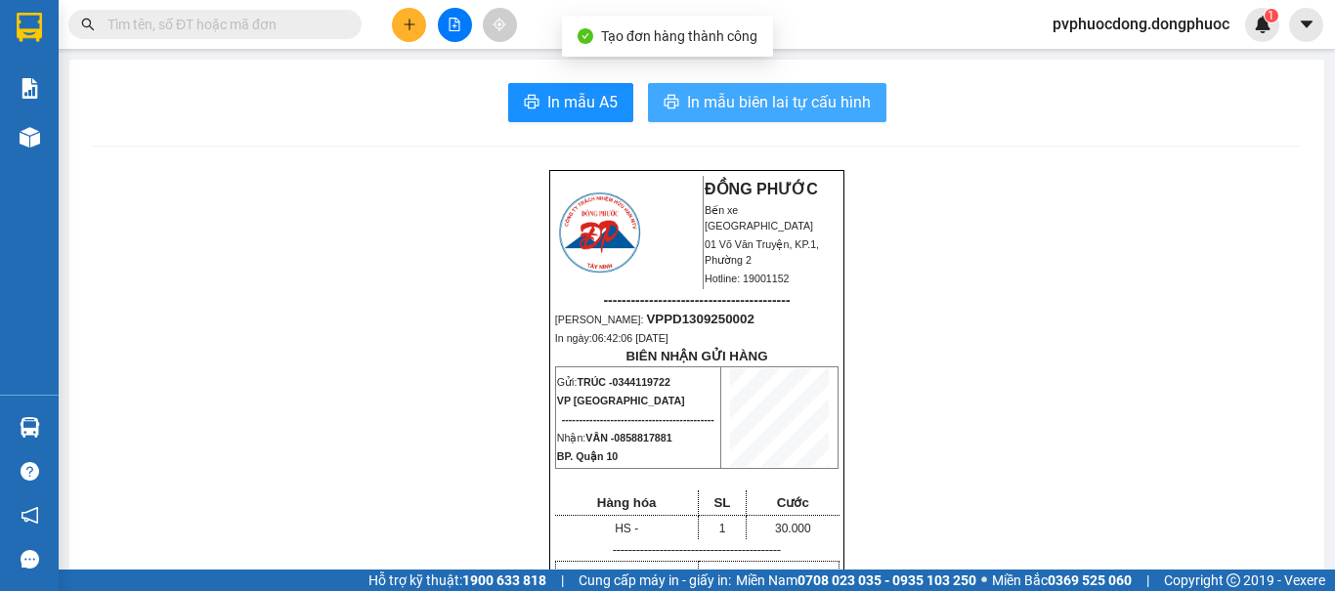
click at [715, 84] on button "In mẫu biên lai tự cấu hình" at bounding box center [767, 102] width 238 height 39
click at [648, 83] on button "In mẫu biên lai tự cấu hình" at bounding box center [767, 102] width 238 height 39
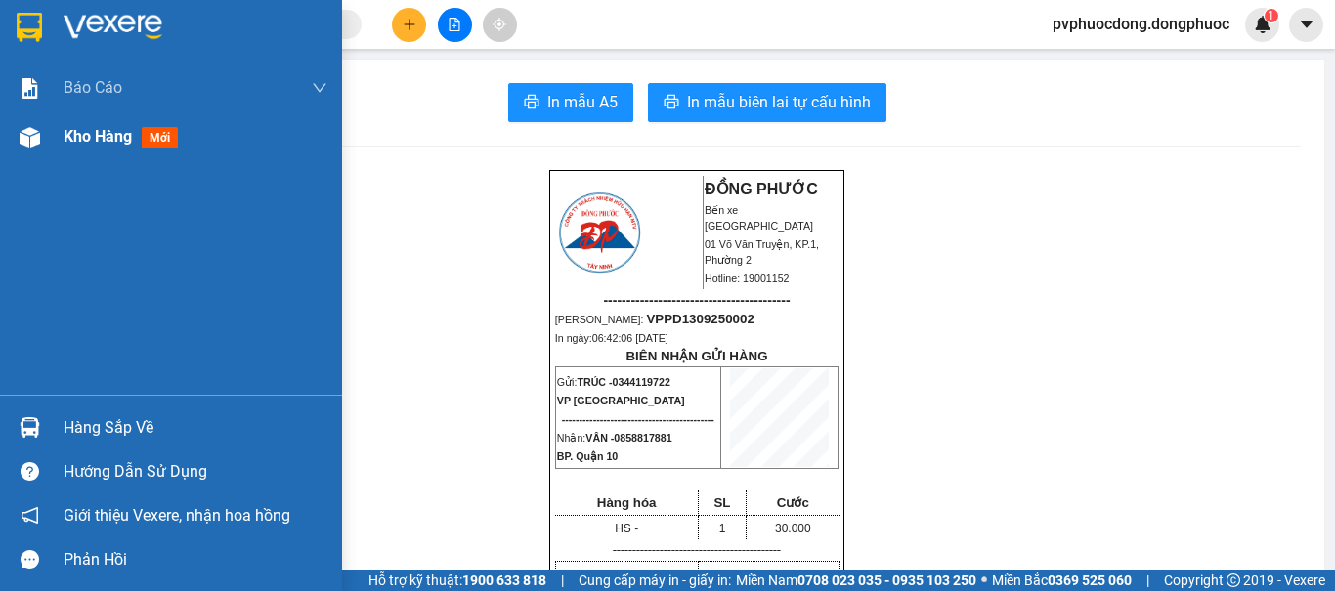
click at [70, 144] on span "Kho hàng" at bounding box center [98, 136] width 68 height 19
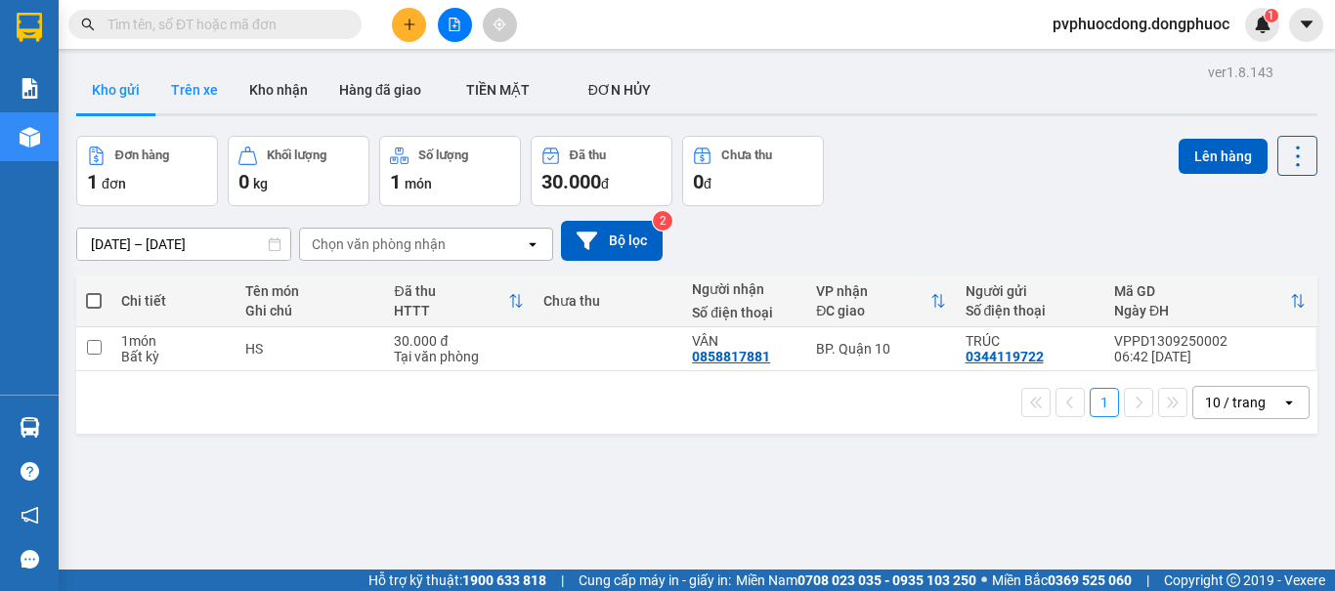
drag, startPoint x: 191, startPoint y: 83, endPoint x: 179, endPoint y: 112, distance: 31.9
click at [191, 83] on button "Trên xe" at bounding box center [194, 89] width 78 height 47
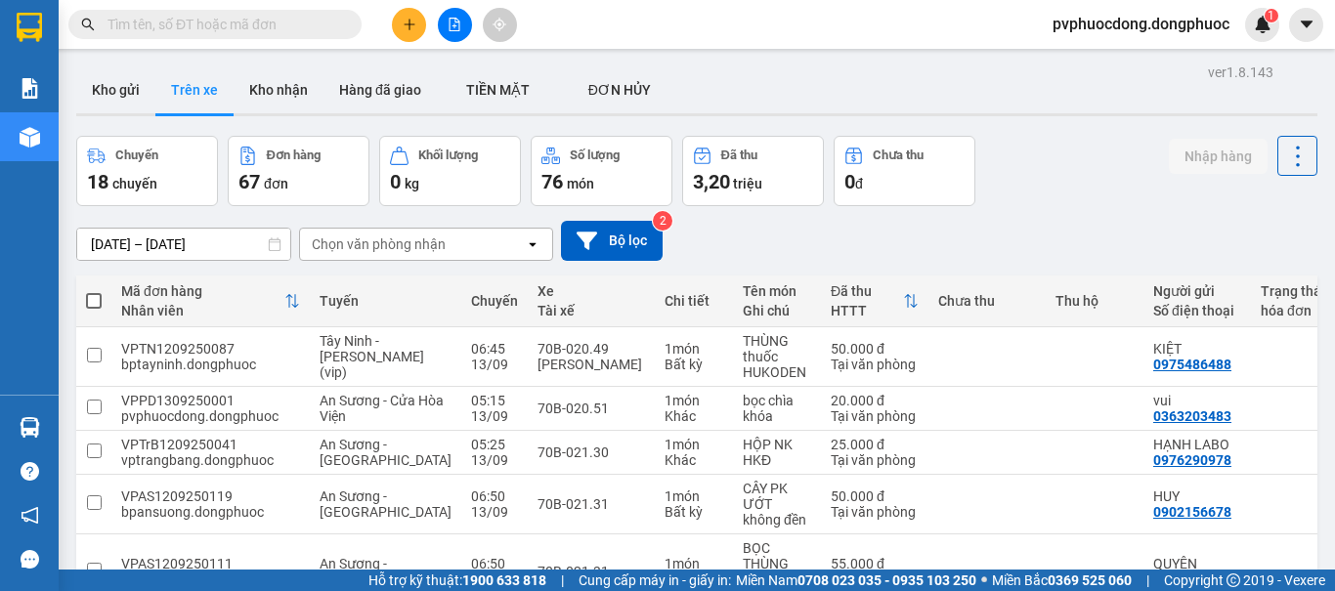
click at [376, 241] on div "Chọn văn phòng nhận" at bounding box center [379, 244] width 134 height 20
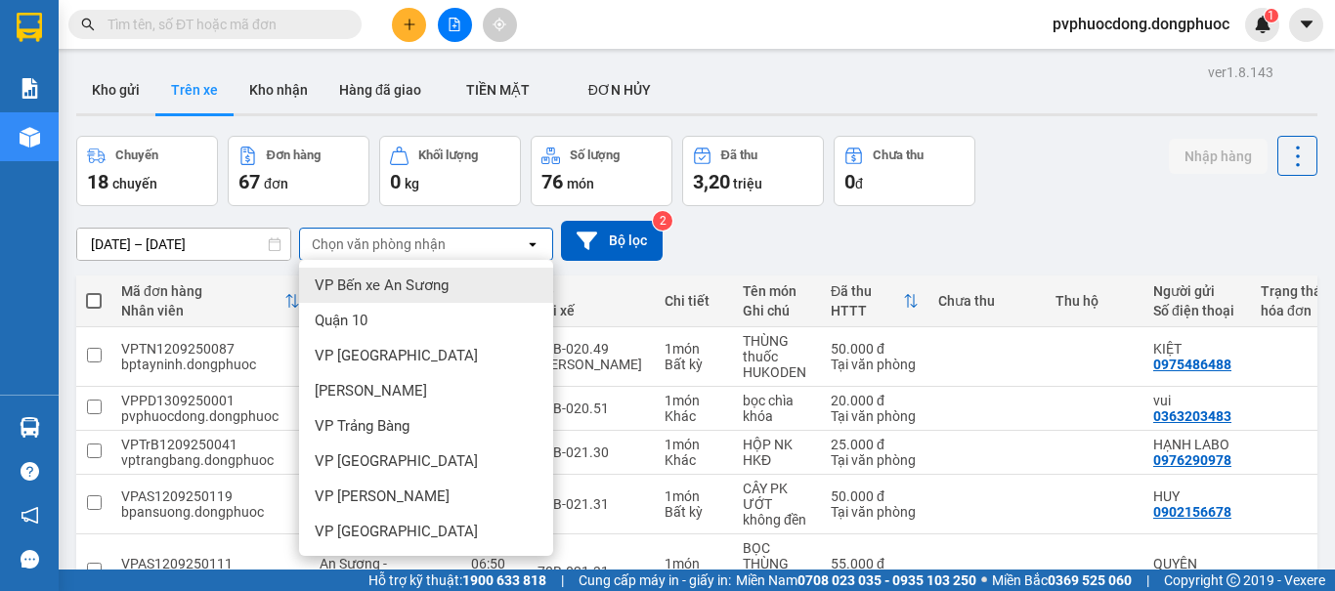
click at [767, 236] on div "11/09/2025 – 13/09/2025 Press the down arrow key to interact with the calendar …" at bounding box center [696, 241] width 1241 height 40
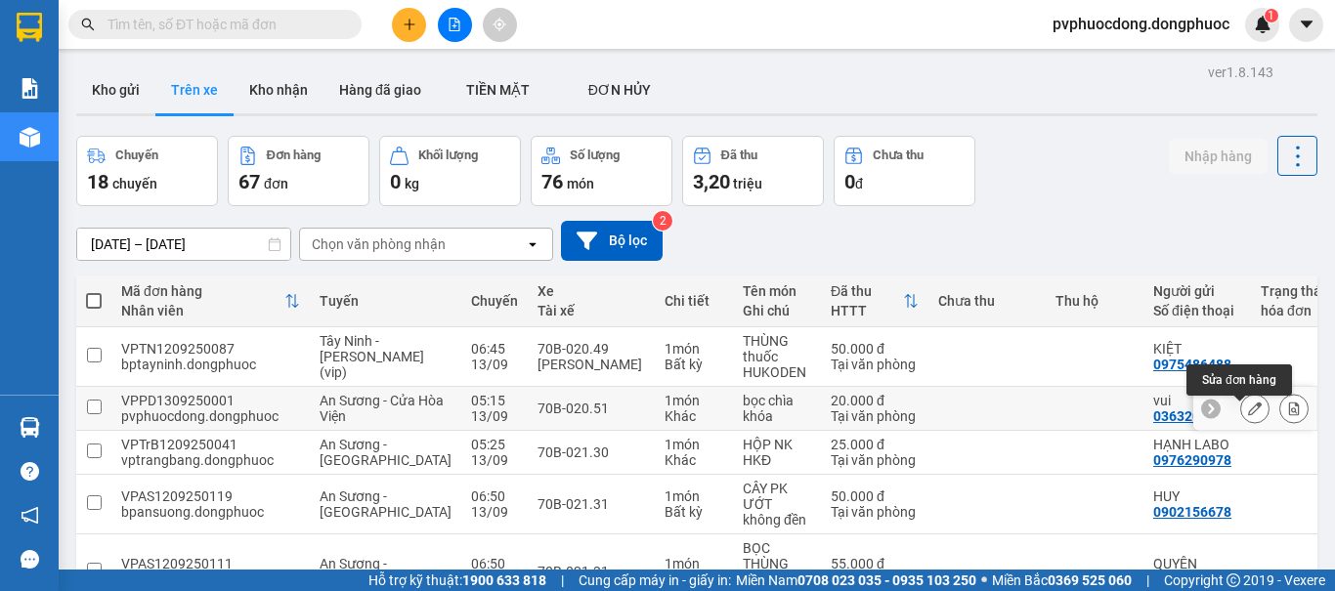
click at [1248, 415] on icon at bounding box center [1255, 409] width 14 height 14
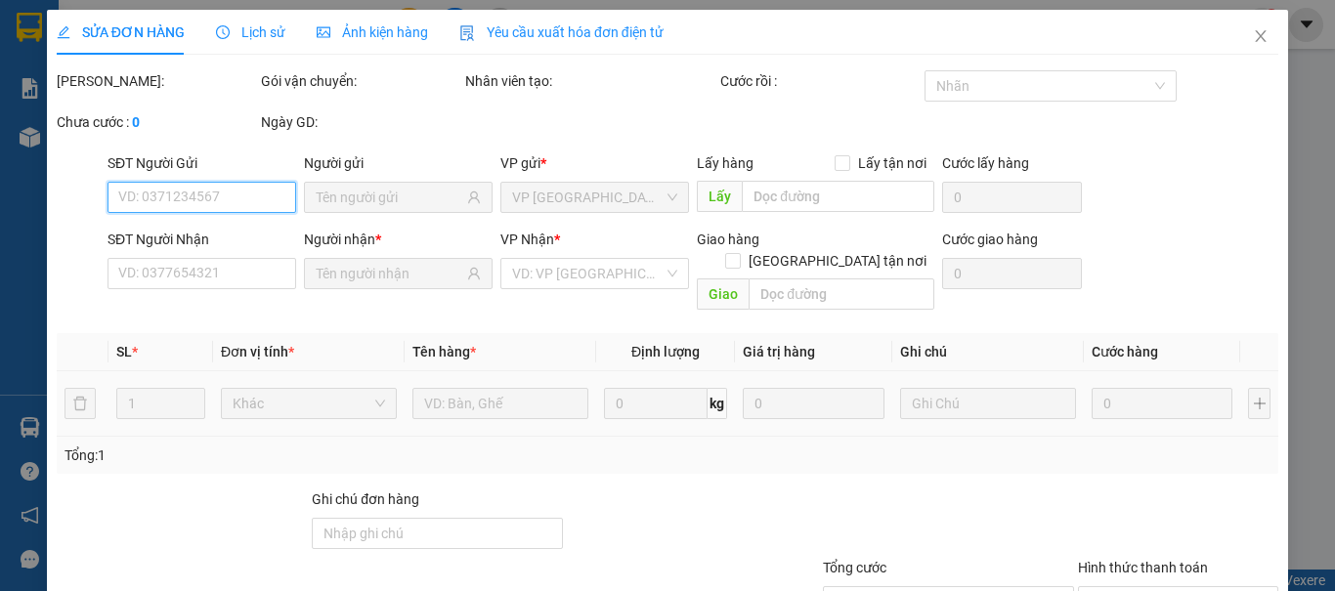
type input "0363203483"
type input "0903868404"
type input "20.000"
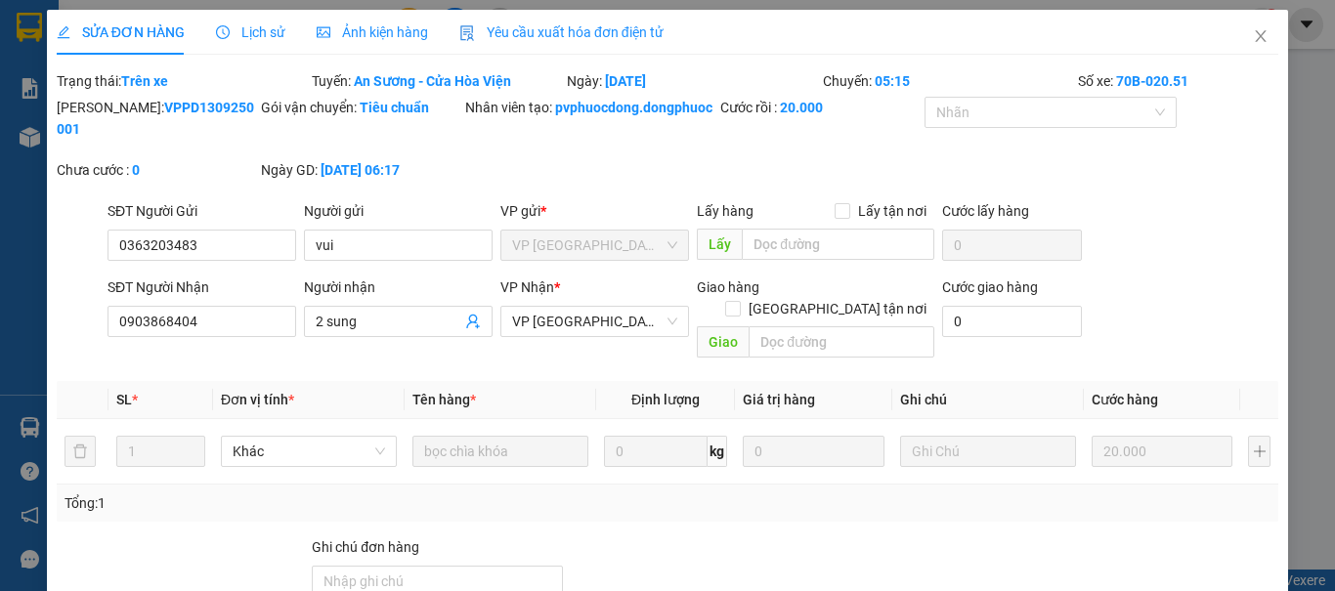
click at [134, 45] on div "SỬA ĐƠN HÀNG" at bounding box center [121, 32] width 128 height 45
click at [266, 76] on div "Trạng thái: Trên xe" at bounding box center [182, 80] width 255 height 21
click at [1252, 30] on icon "close" at bounding box center [1260, 36] width 16 height 16
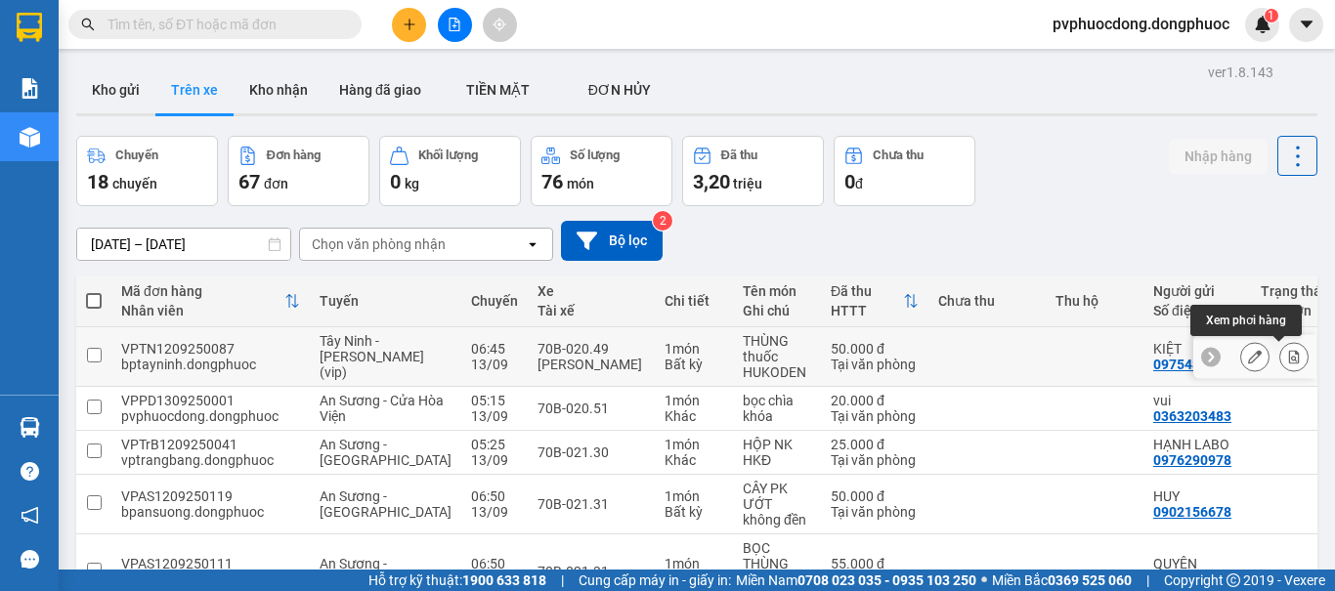
click at [1287, 357] on icon at bounding box center [1294, 357] width 14 height 14
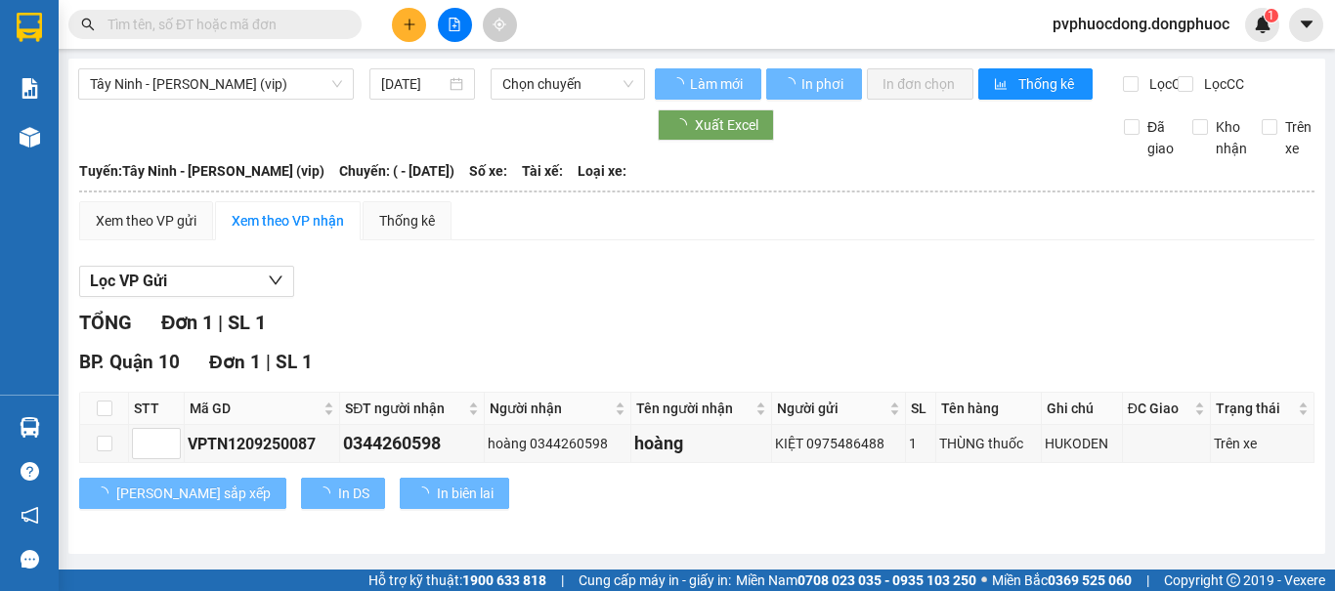
type input "[DATE]"
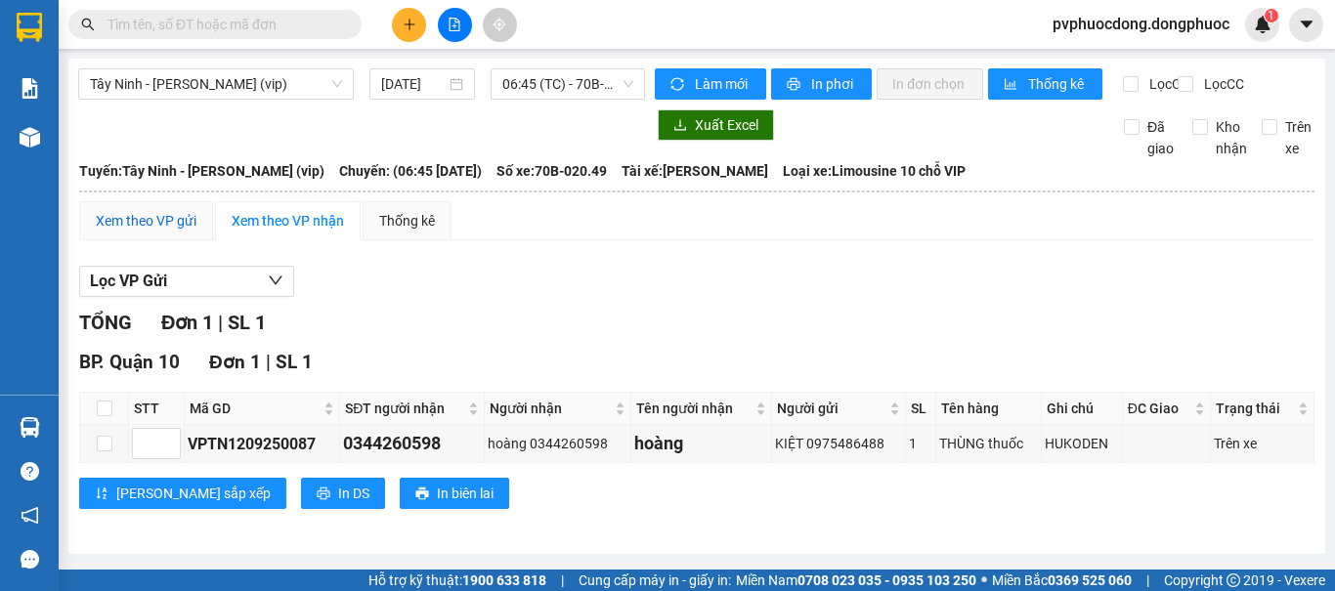
click at [134, 228] on div "Xem theo VP gửi" at bounding box center [146, 220] width 101 height 21
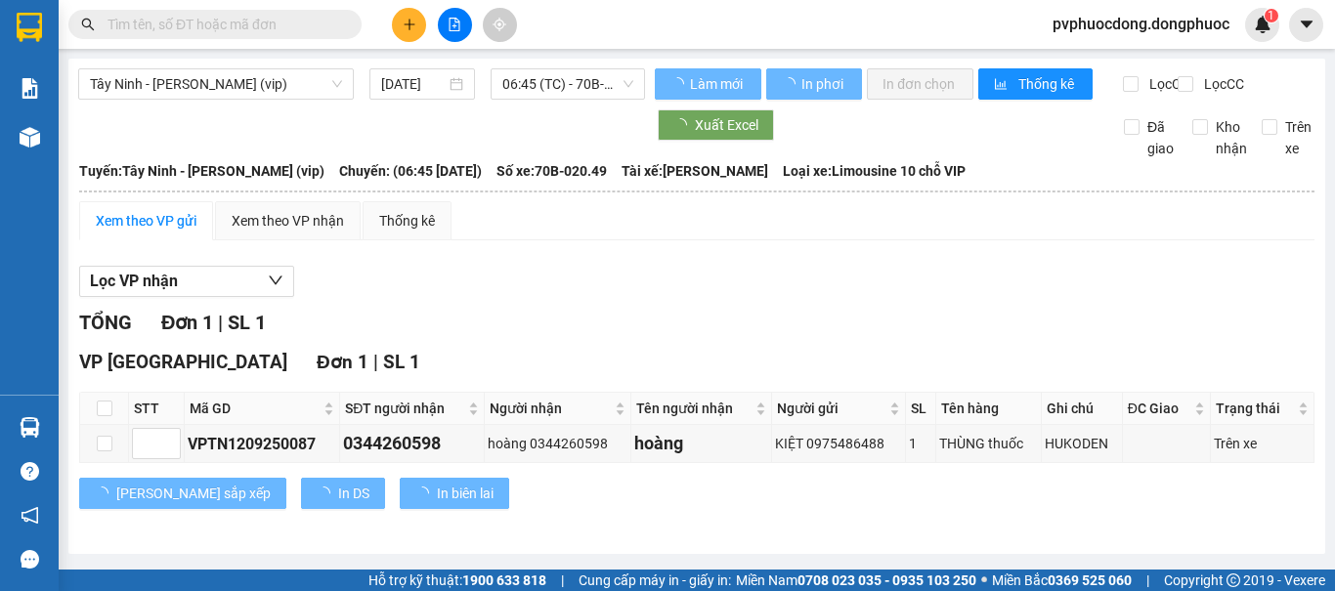
click at [188, 232] on div "Xem theo VP gửi" at bounding box center [146, 220] width 101 height 21
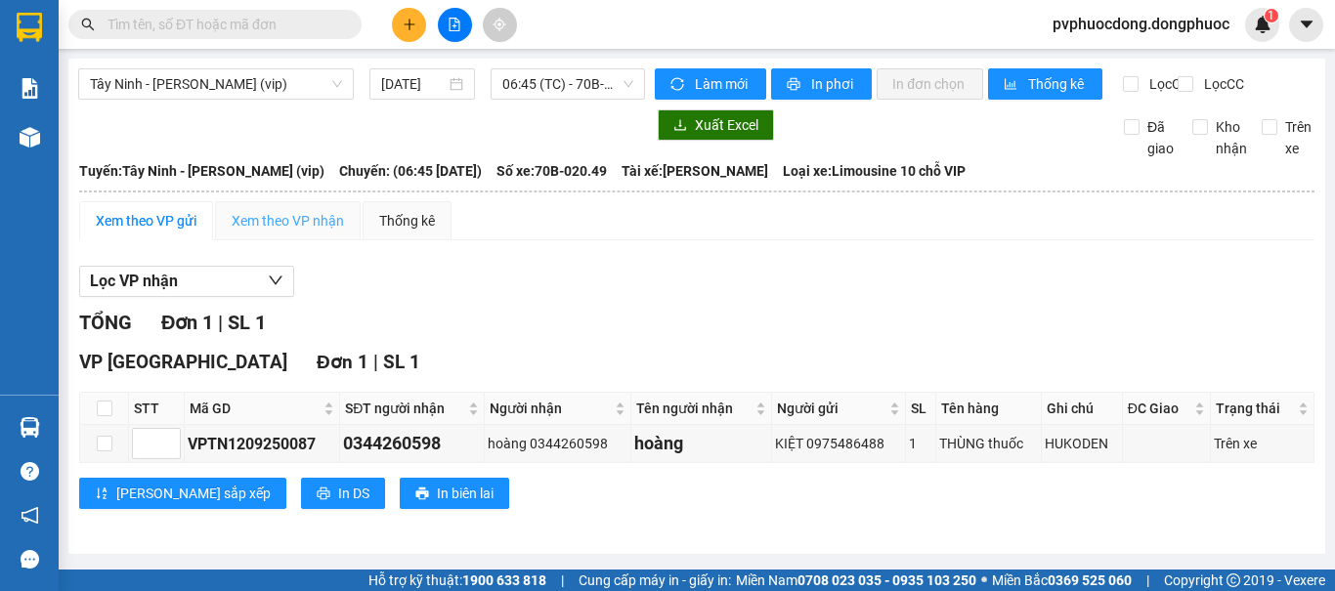
click at [336, 240] on div "Xem theo VP nhận" at bounding box center [288, 220] width 146 height 39
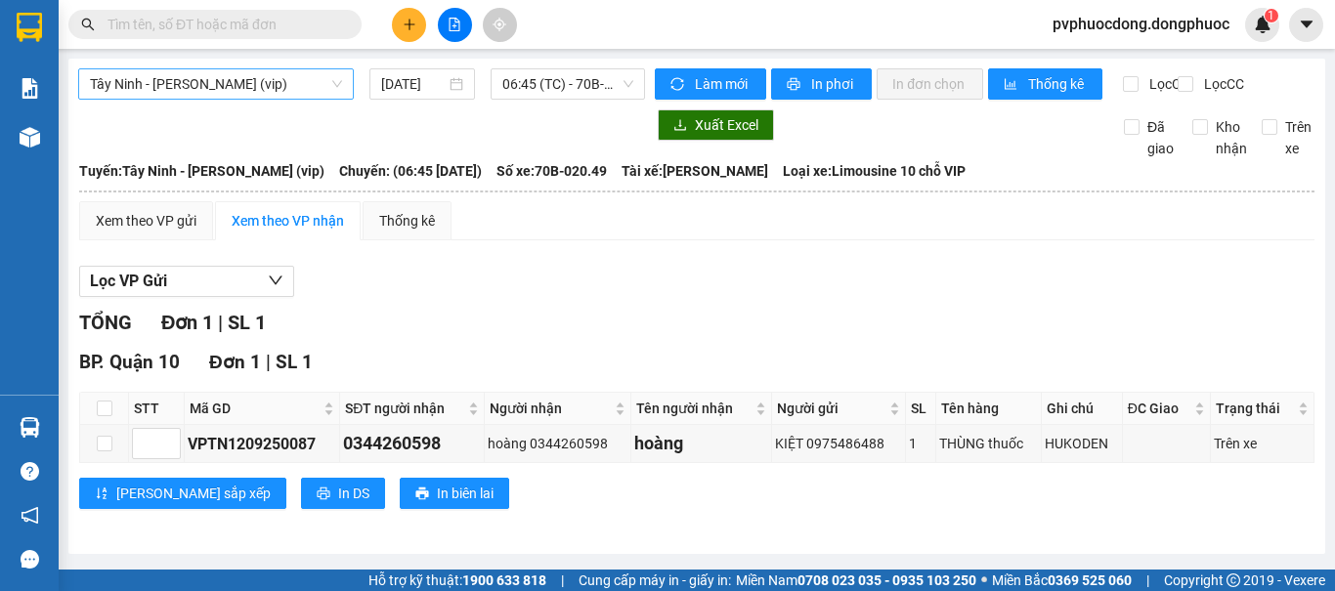
click at [172, 90] on span "Tây Ninh - Hồ Chí Minh (vip)" at bounding box center [216, 83] width 252 height 29
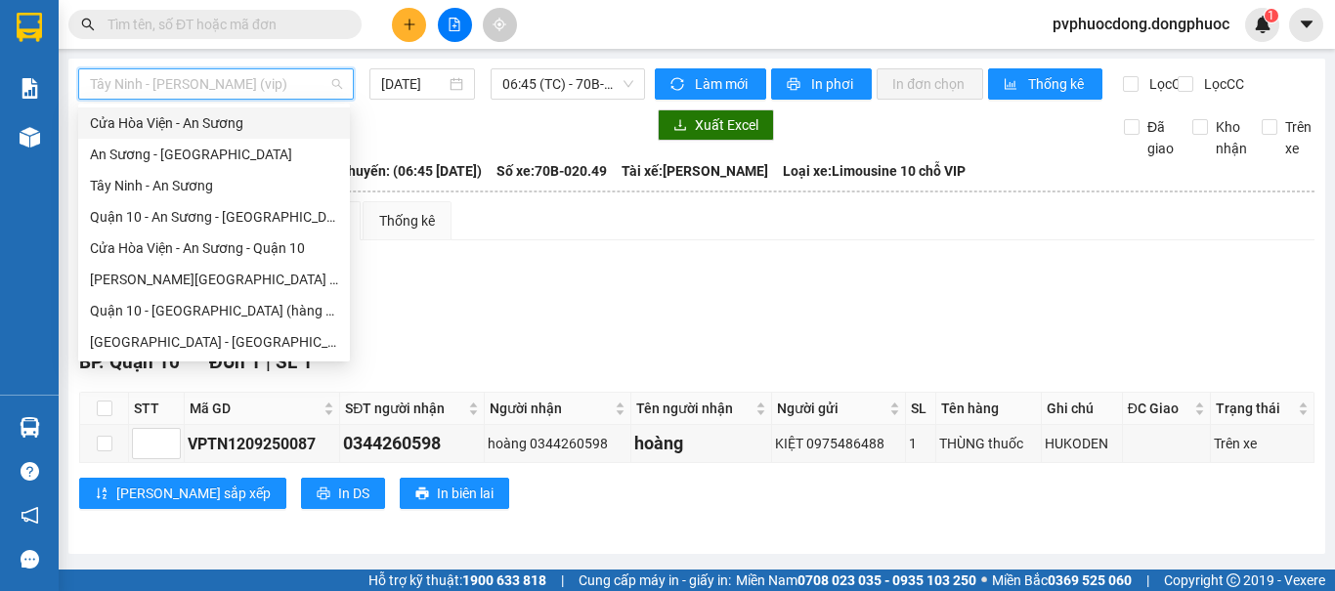
scroll to position [121, 0]
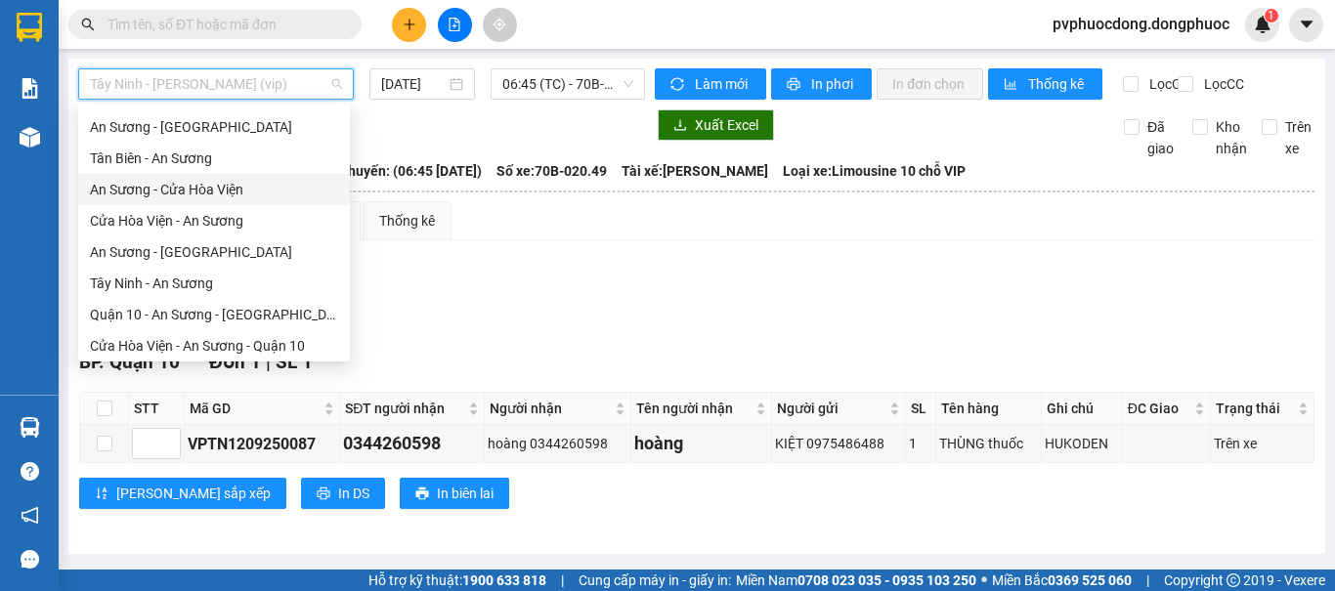
click at [175, 184] on div "An Sương - Cửa Hòa Viện" at bounding box center [214, 189] width 248 height 21
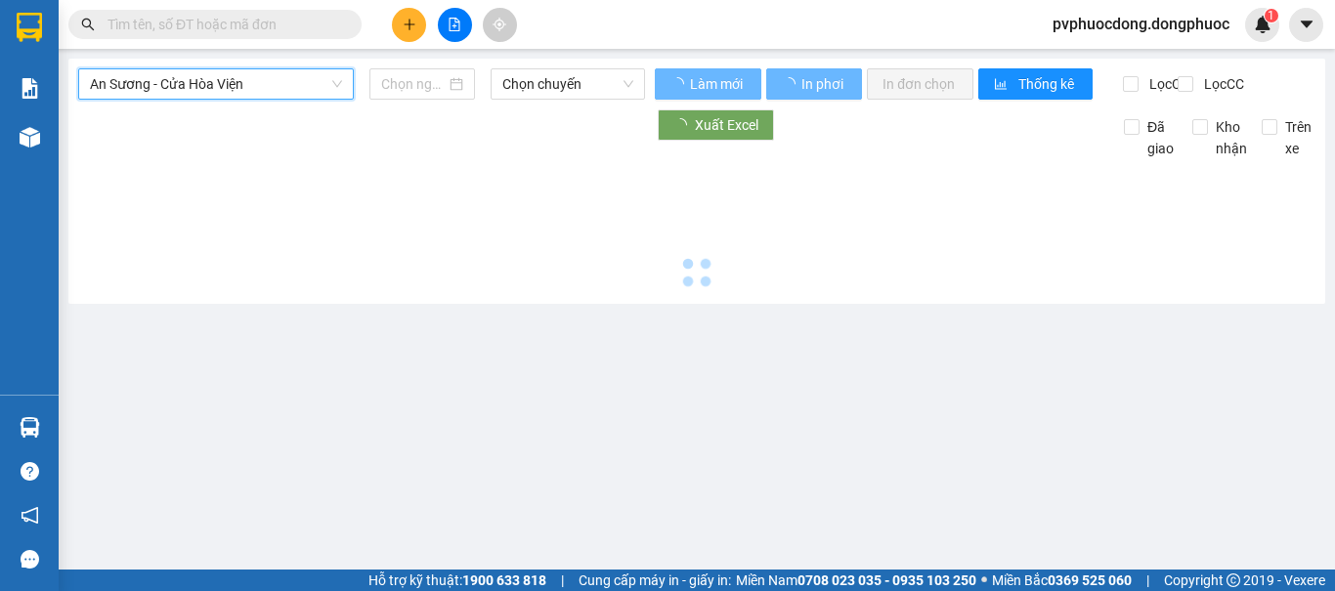
type input "[DATE]"
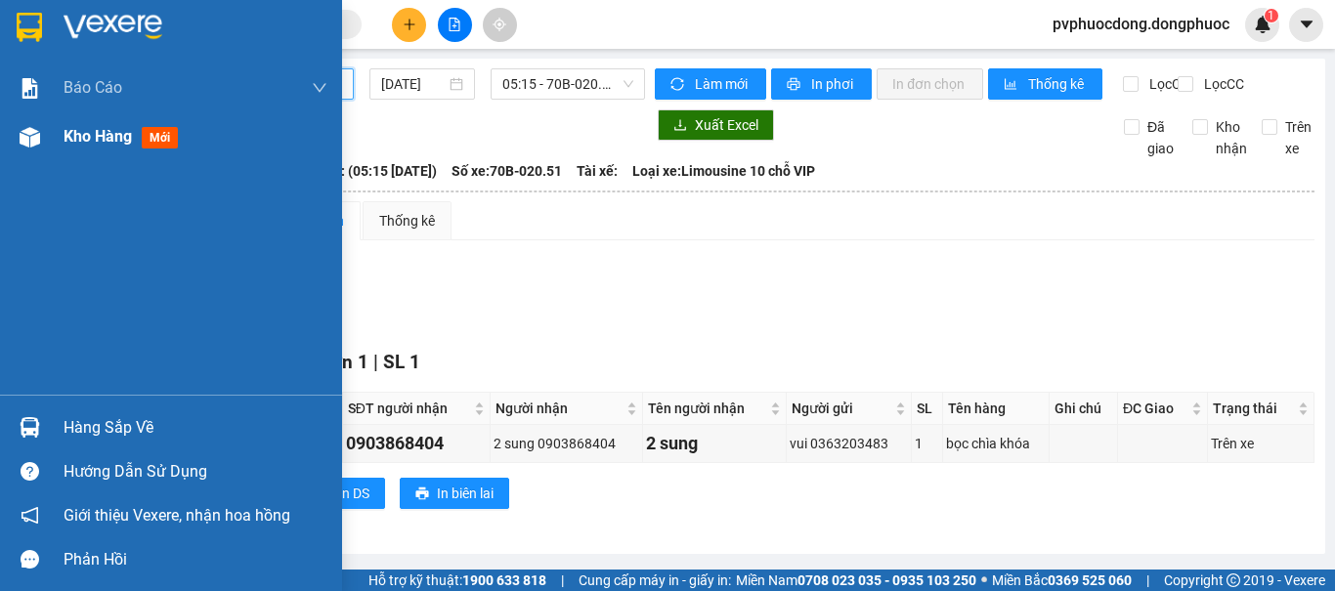
drag, startPoint x: 91, startPoint y: 133, endPoint x: 126, endPoint y: 144, distance: 36.8
click at [91, 134] on span "Kho hàng" at bounding box center [98, 136] width 68 height 19
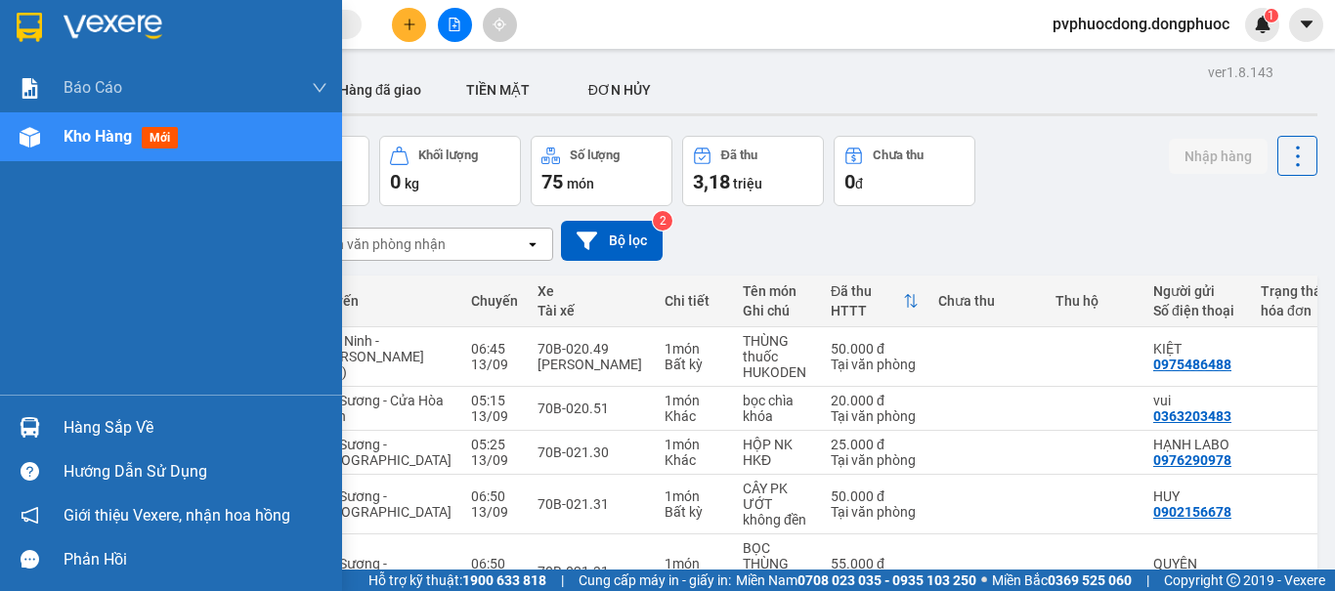
click at [46, 412] on div at bounding box center [30, 427] width 34 height 34
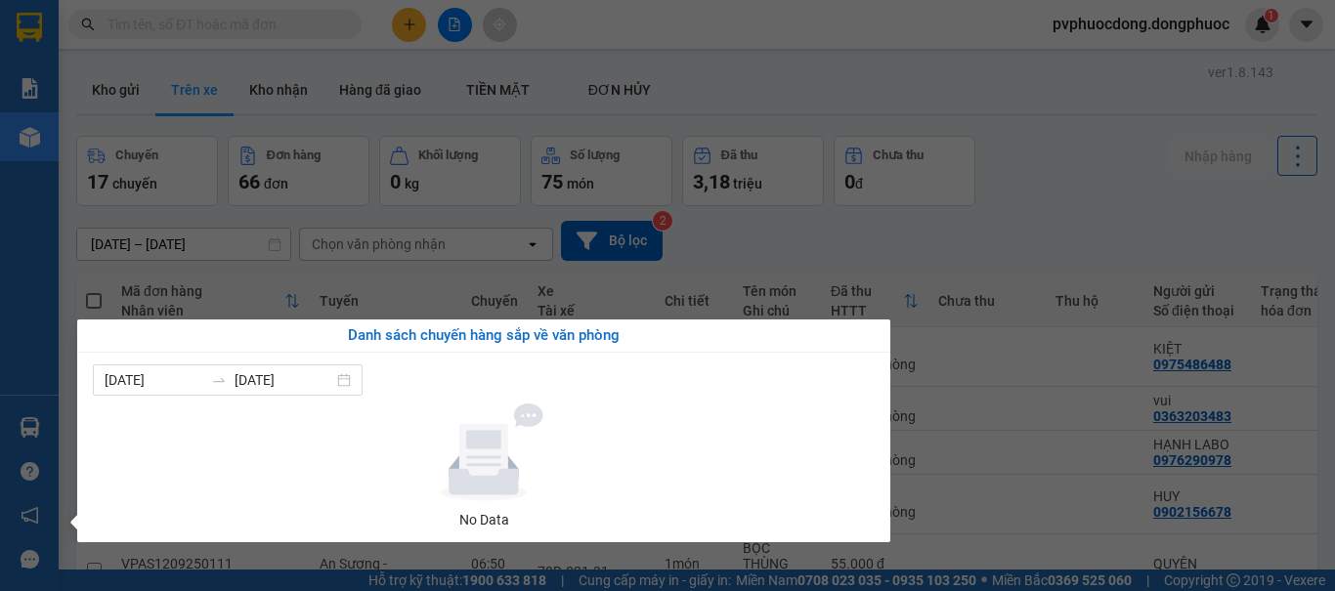
click at [995, 403] on section "Kết quả tìm kiếm ( 0 ) Bộ lọc No Data pvphuocdong.dongphuoc 1 Báo cáo Mẫu 1: Bá…" at bounding box center [667, 295] width 1335 height 591
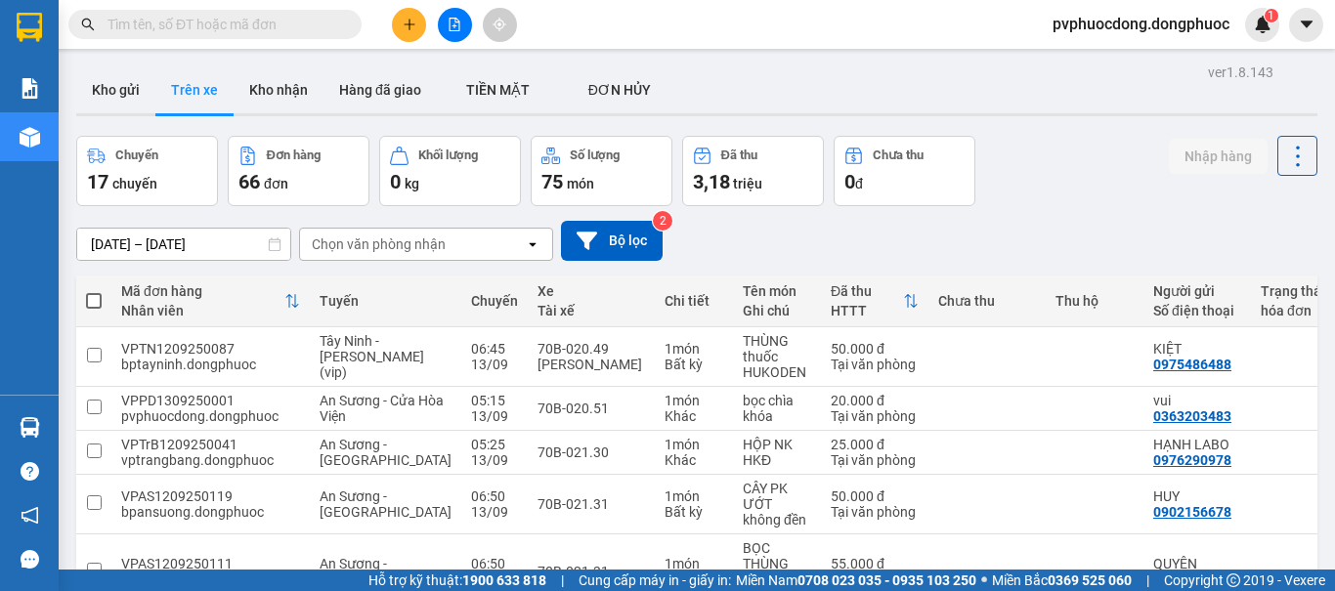
click at [271, 24] on input "text" at bounding box center [222, 24] width 231 height 21
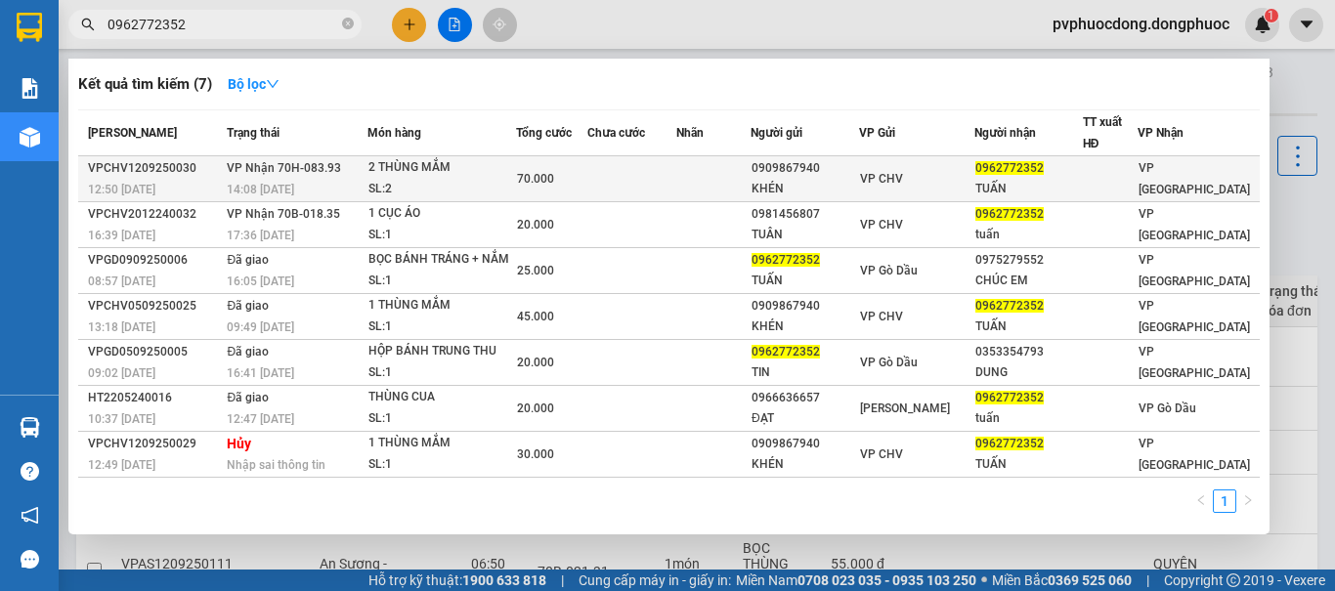
type input "0962772352"
click at [635, 161] on td at bounding box center [631, 179] width 88 height 46
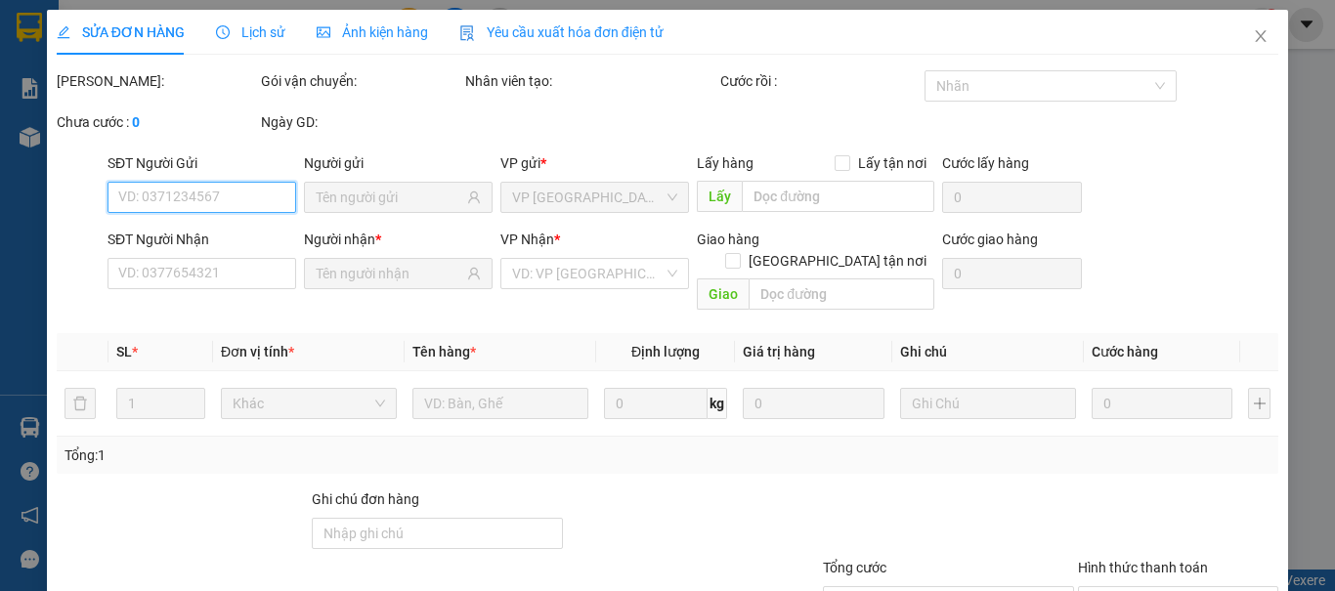
scroll to position [136, 0]
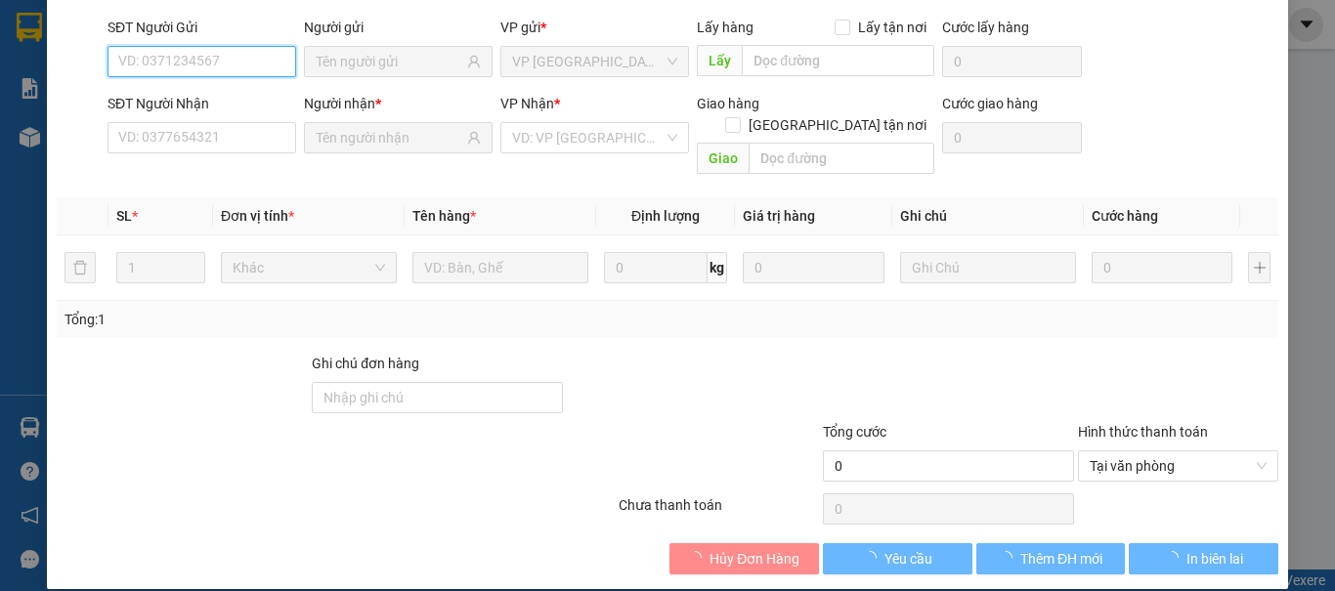
type input "0909867940"
type input "KHÉN"
type input "0962772352"
type input "TUẤN"
type input "70.000"
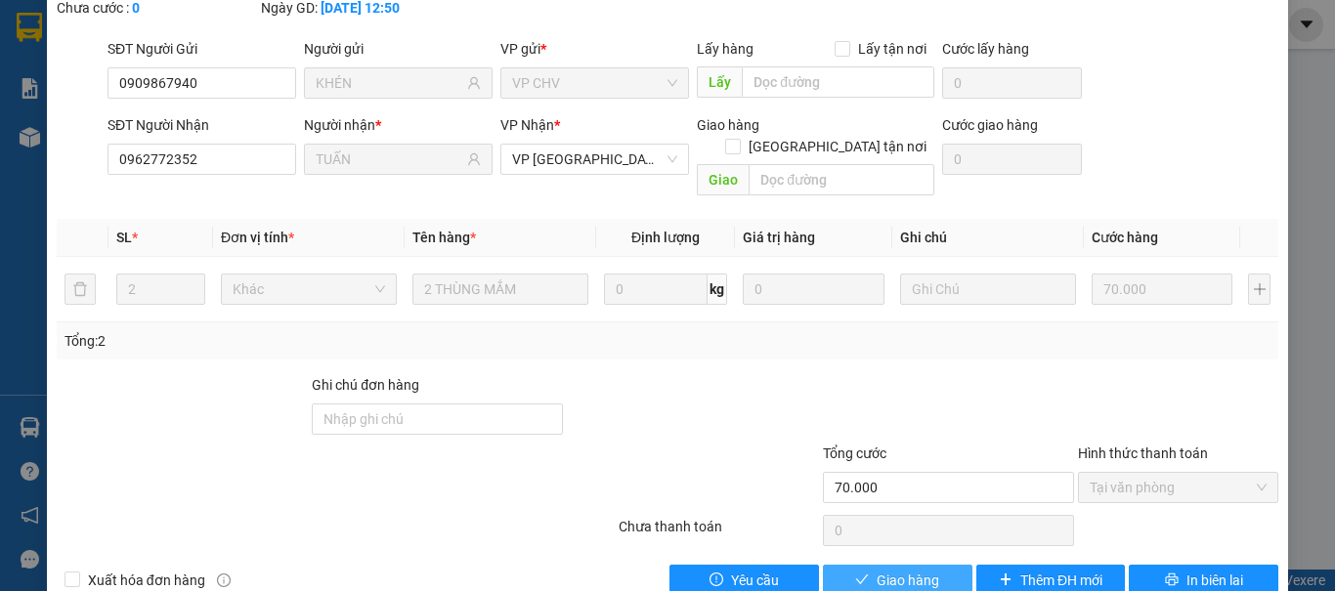
click at [863, 565] on button "Giao hàng" at bounding box center [897, 580] width 149 height 31
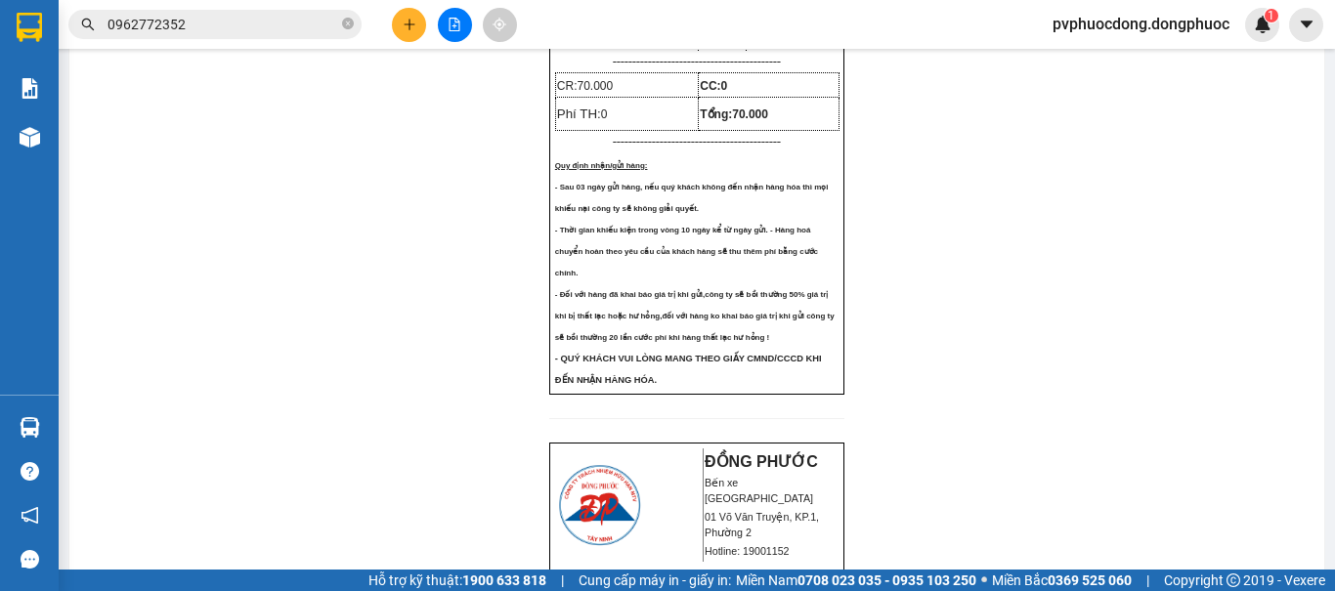
scroll to position [586, 0]
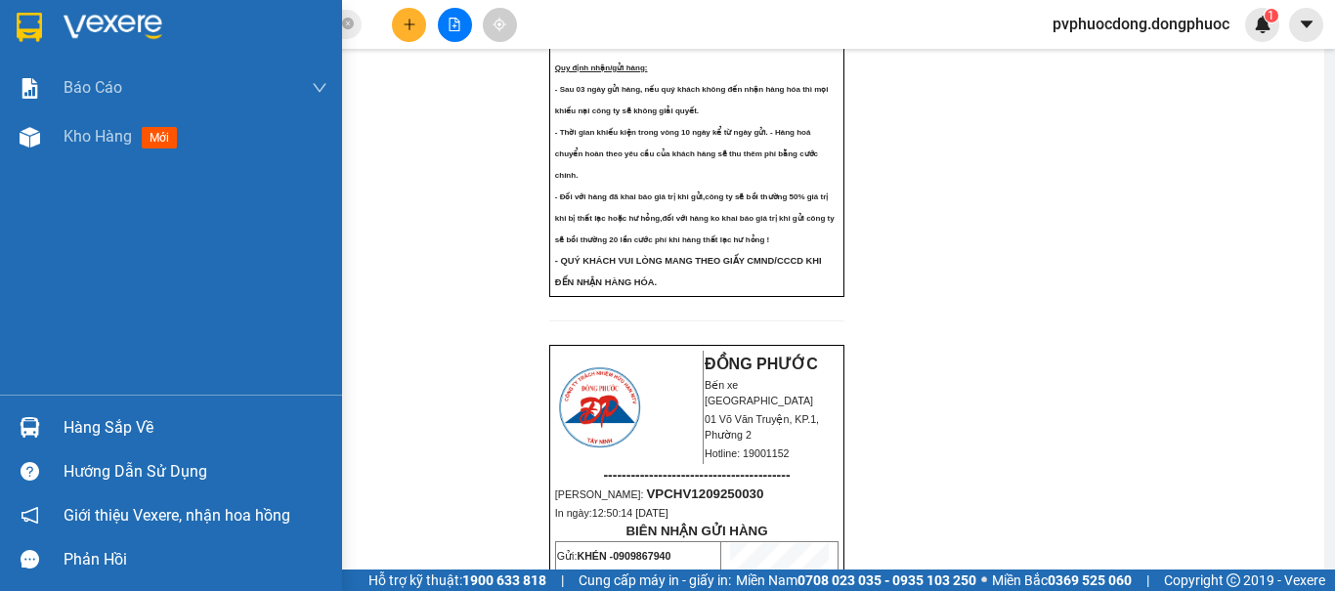
click at [32, 429] on img at bounding box center [30, 427] width 21 height 21
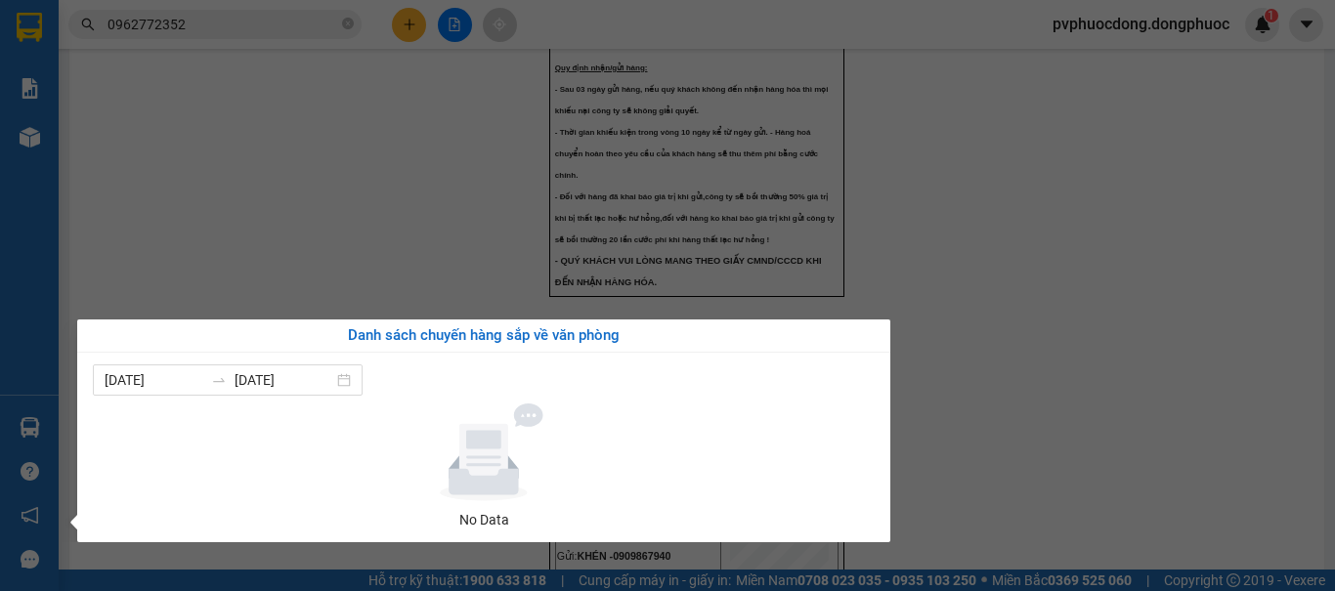
click at [9, 421] on div "Báo cáo Mẫu 1: Báo cáo dòng tiền Mẫu 1: Báo cáo dòng tiền theo nhân viên Mẫu 1:…" at bounding box center [29, 295] width 59 height 591
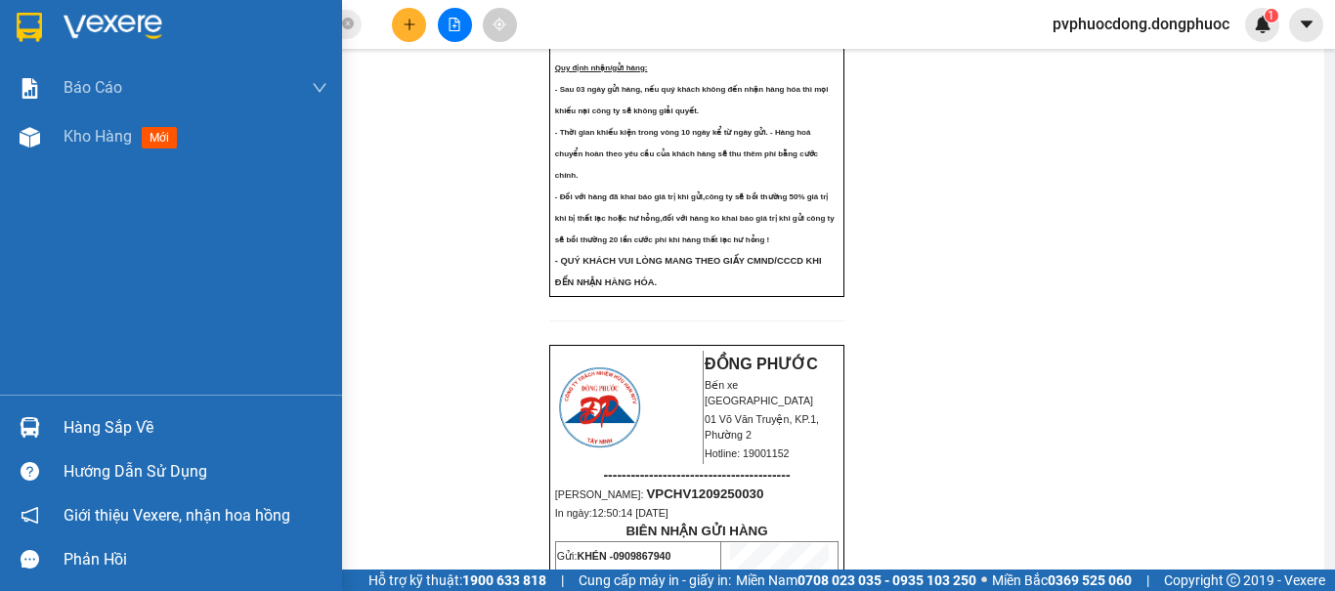
click at [43, 433] on div at bounding box center [30, 427] width 34 height 34
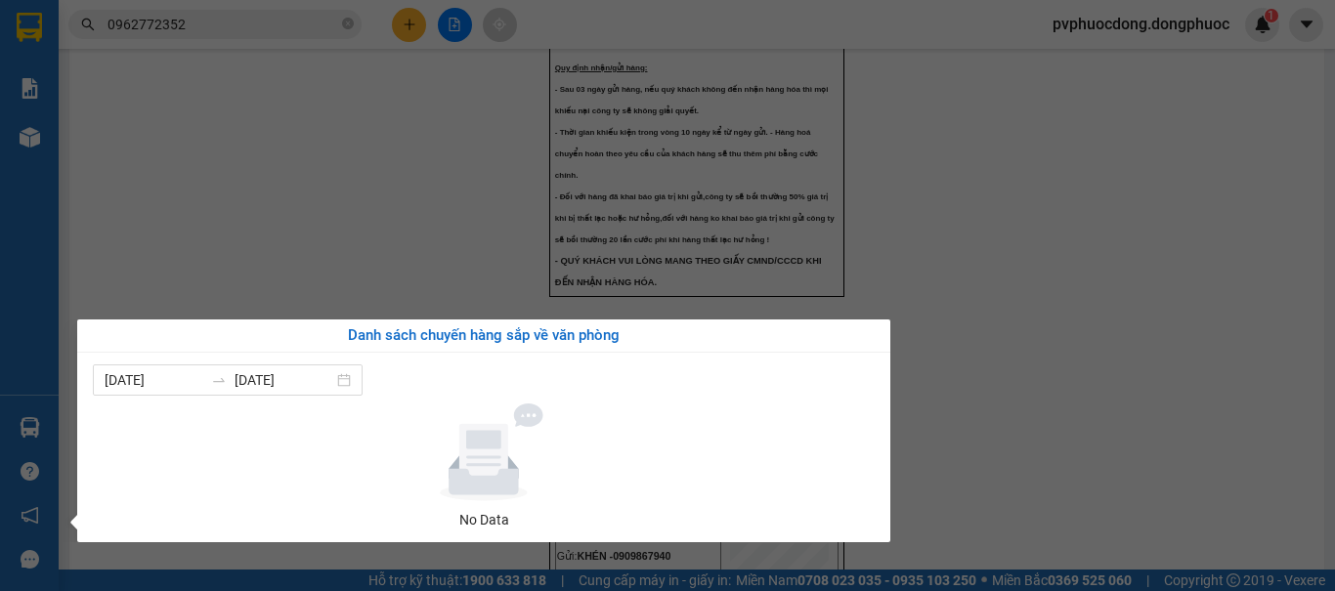
click at [237, 250] on section "Kết quả tìm kiếm ( 7 ) Bộ lọc Mã ĐH Trạng thái Món hàng Tổng cước Chưa cước Nhã…" at bounding box center [667, 295] width 1335 height 591
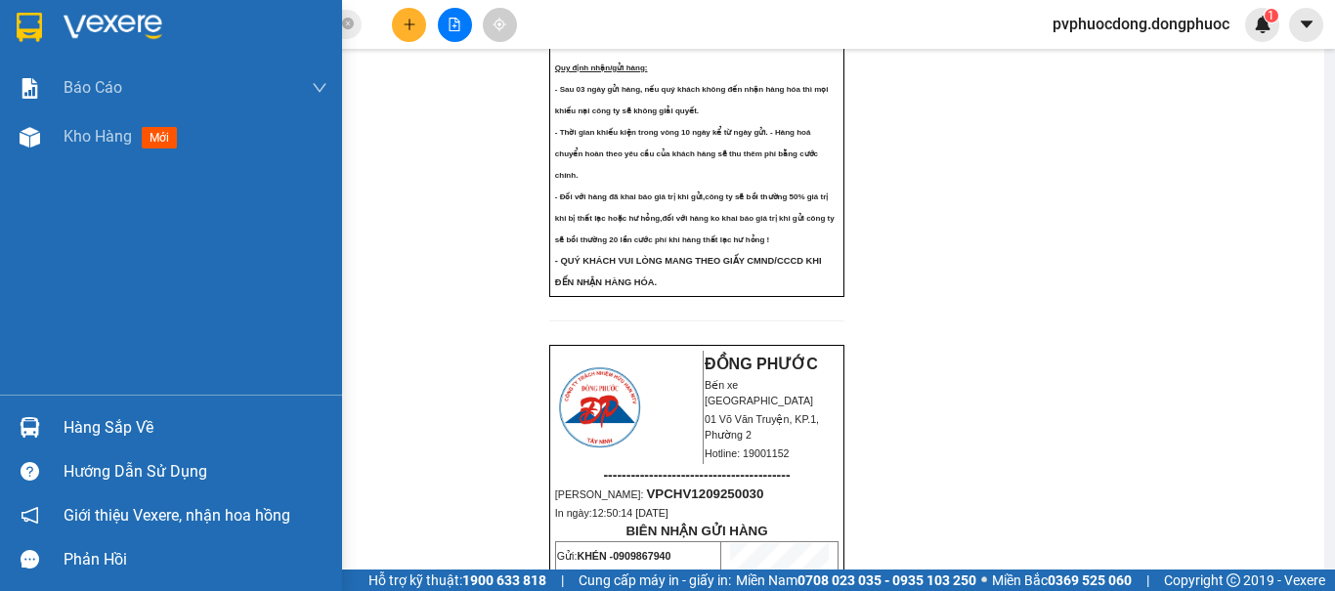
click at [14, 419] on div at bounding box center [30, 427] width 34 height 34
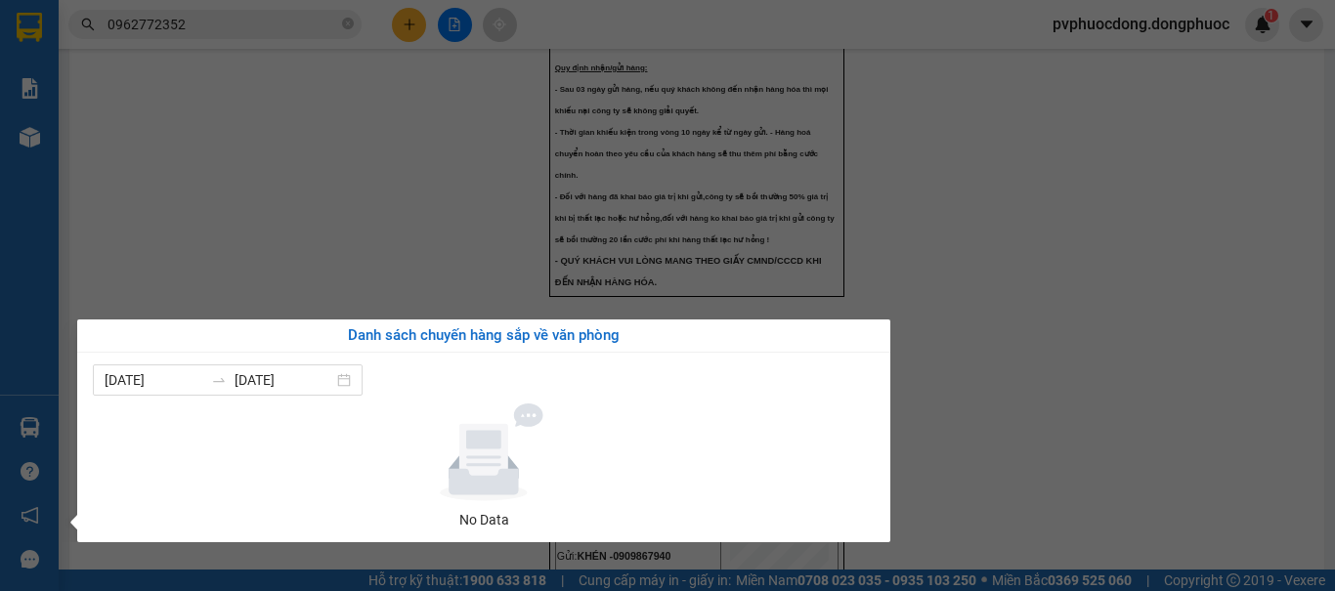
click at [264, 184] on section "Kết quả tìm kiếm ( 7 ) Bộ lọc Mã ĐH Trạng thái Món hàng Tổng cước Chưa cước Nhã…" at bounding box center [667, 295] width 1335 height 591
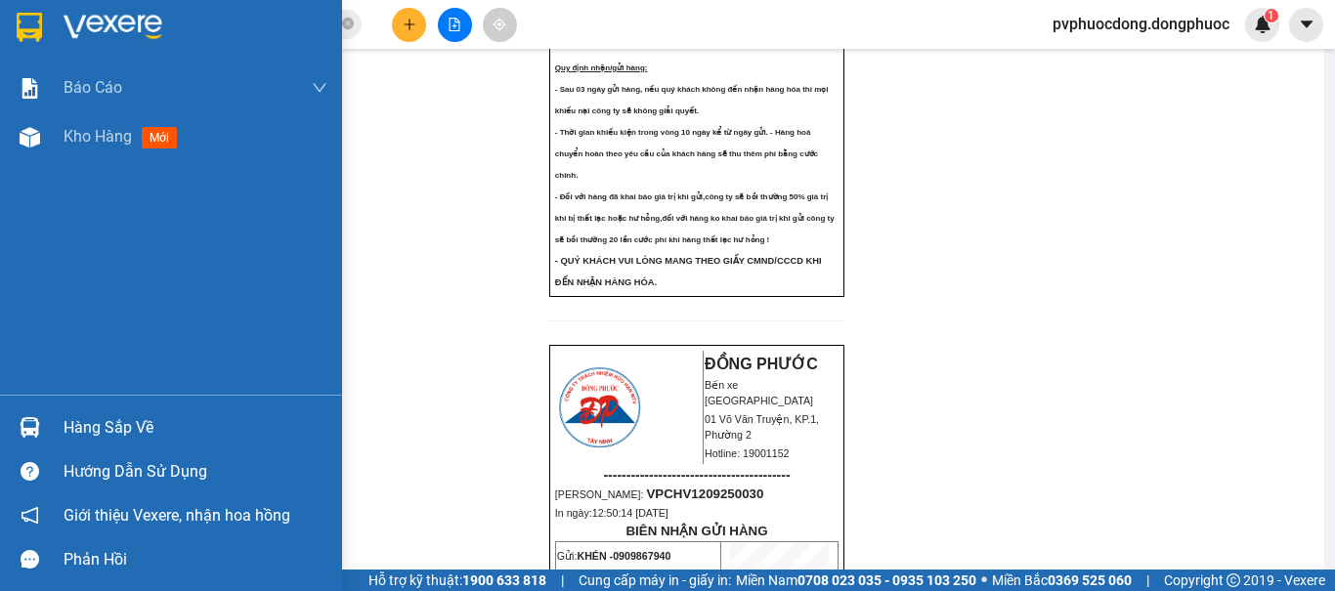
click at [52, 430] on div "Hàng sắp về" at bounding box center [171, 427] width 342 height 44
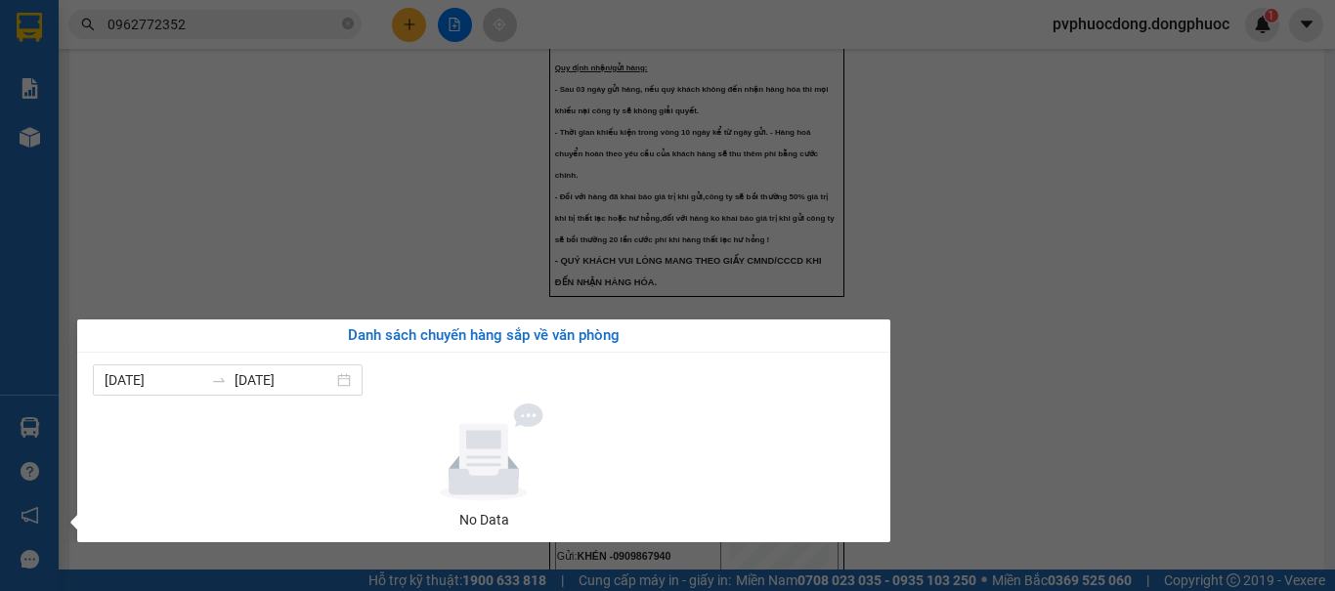
click at [359, 176] on section "Kết quả tìm kiếm ( 7 ) Bộ lọc Mã ĐH Trạng thái Món hàng Tổng cước Chưa cước Nhã…" at bounding box center [667, 295] width 1335 height 591
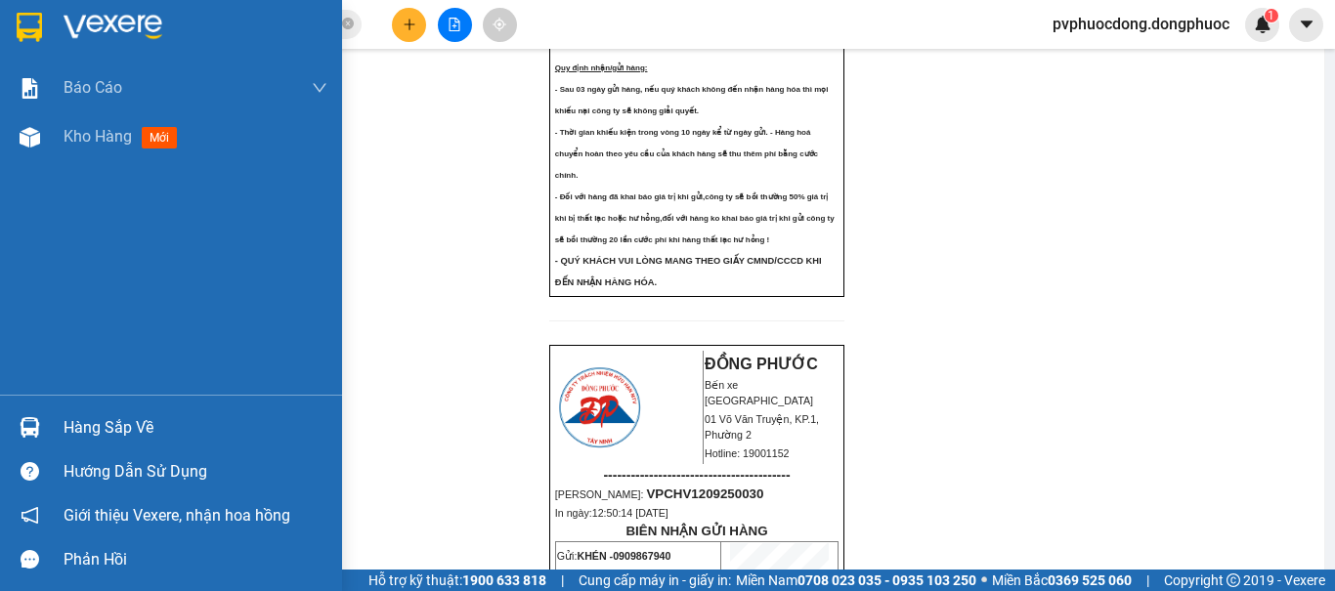
click at [40, 429] on div at bounding box center [30, 427] width 34 height 34
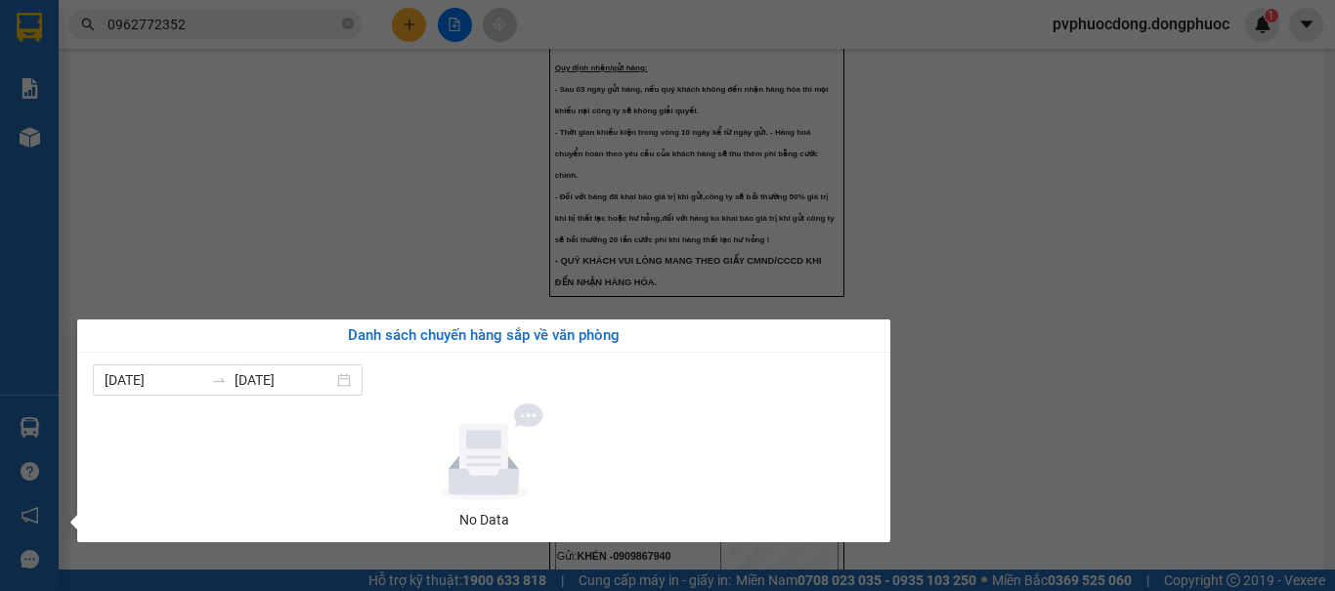
click at [209, 225] on section "Kết quả tìm kiếm ( 7 ) Bộ lọc Mã ĐH Trạng thái Món hàng Tổng cước Chưa cước Nhã…" at bounding box center [667, 295] width 1335 height 591
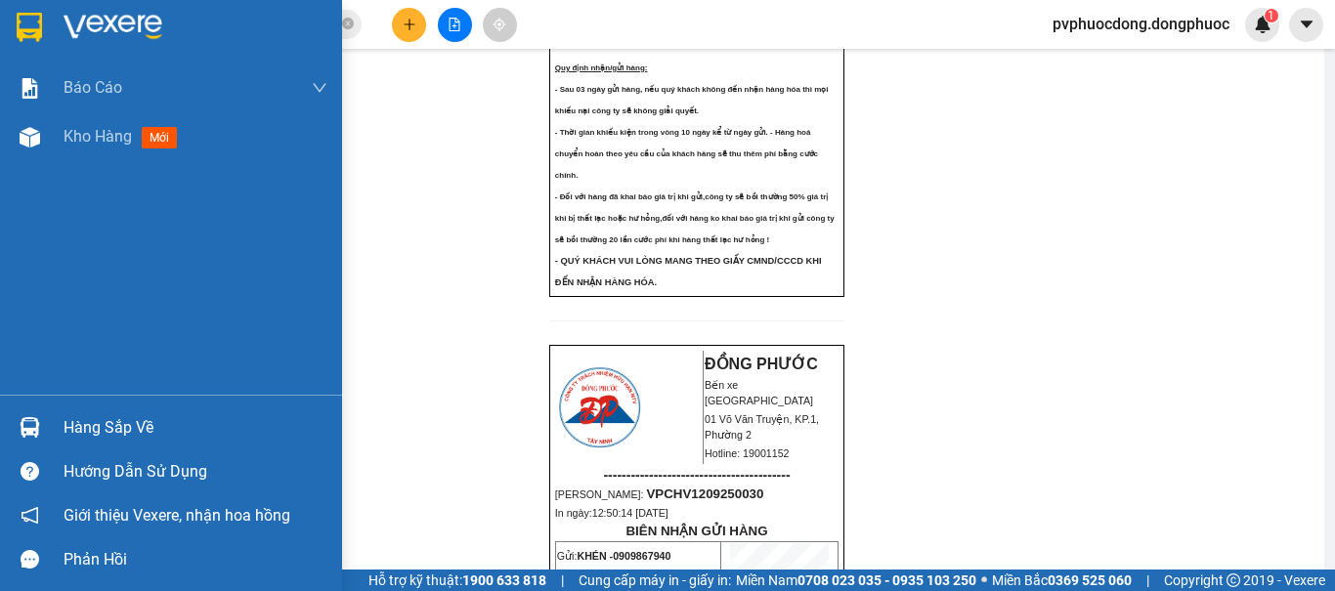
click at [39, 435] on img at bounding box center [30, 427] width 21 height 21
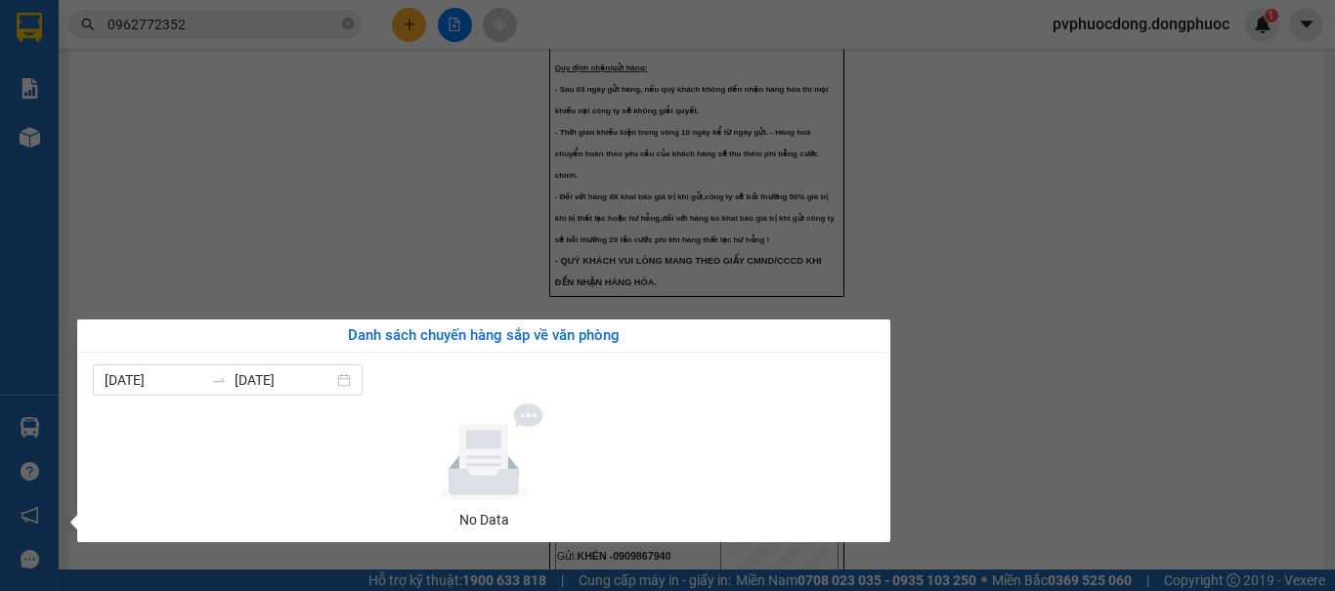
click at [398, 183] on section "Kết quả tìm kiếm ( 7 ) Bộ lọc Mã ĐH Trạng thái Món hàng Tổng cước Chưa cước Nhã…" at bounding box center [667, 295] width 1335 height 591
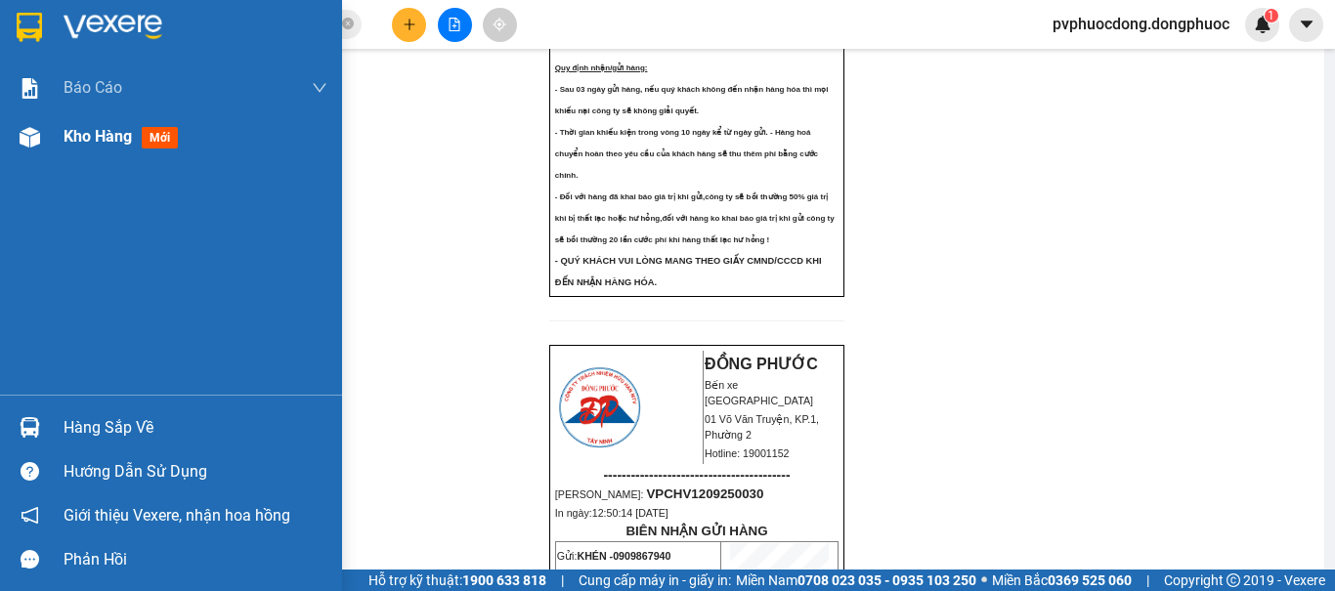
click at [45, 144] on div at bounding box center [30, 137] width 34 height 34
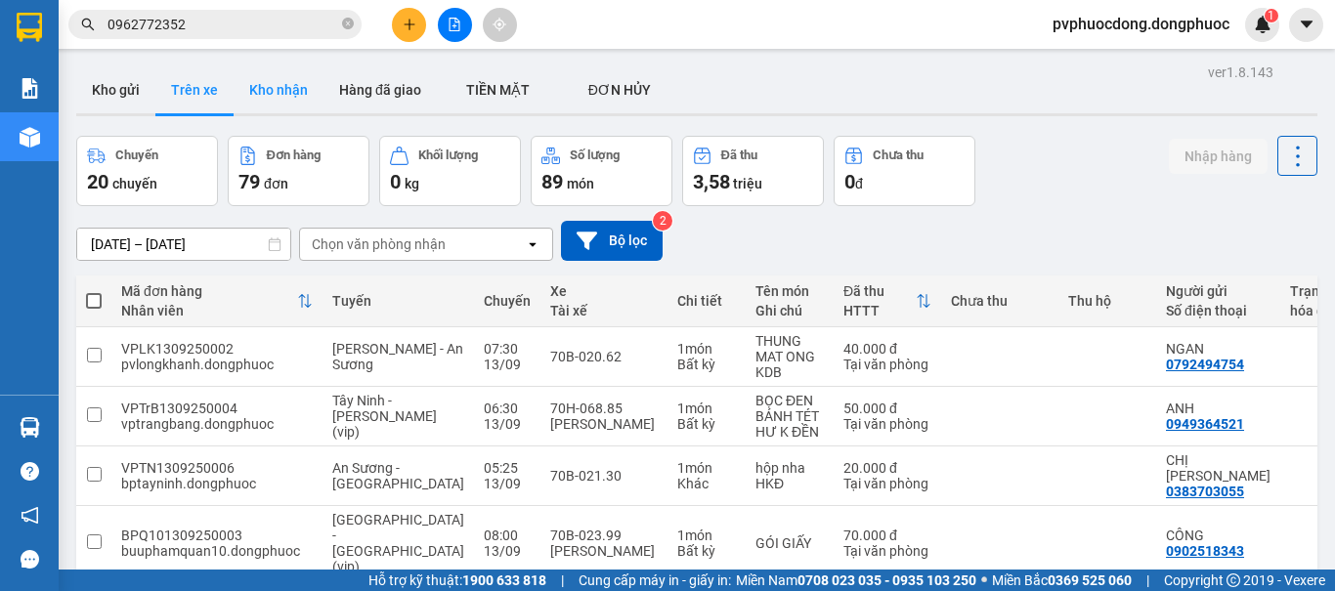
click at [276, 90] on button "Kho nhận" at bounding box center [278, 89] width 90 height 47
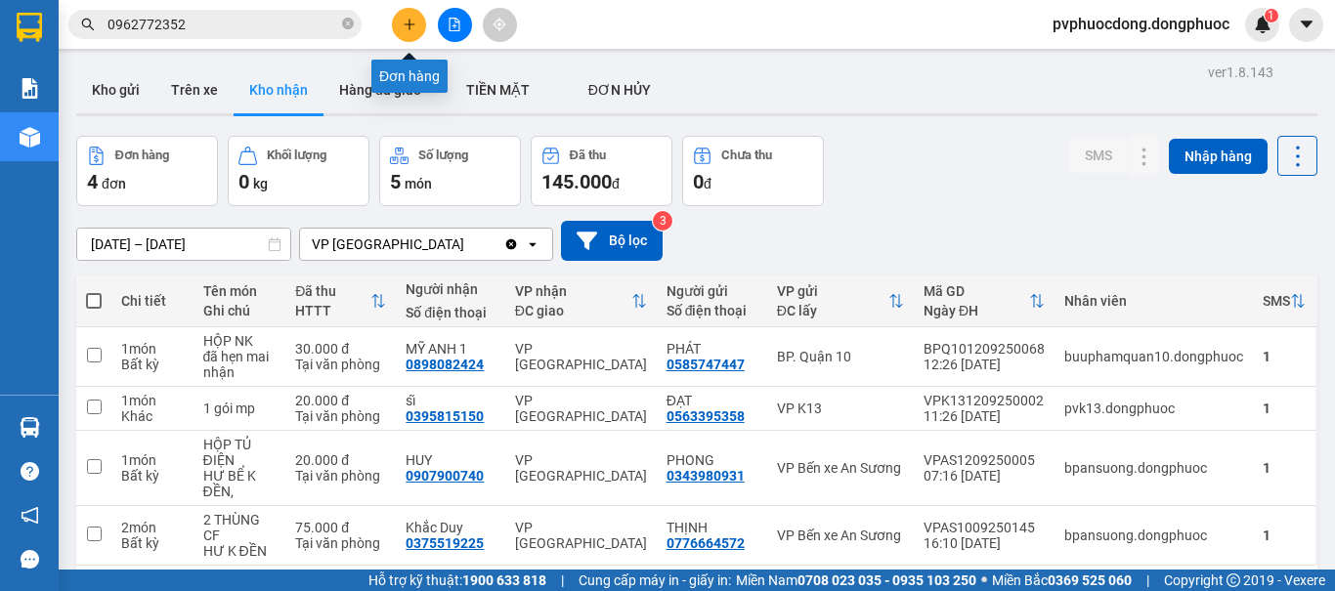
click at [412, 21] on icon "plus" at bounding box center [410, 25] width 14 height 14
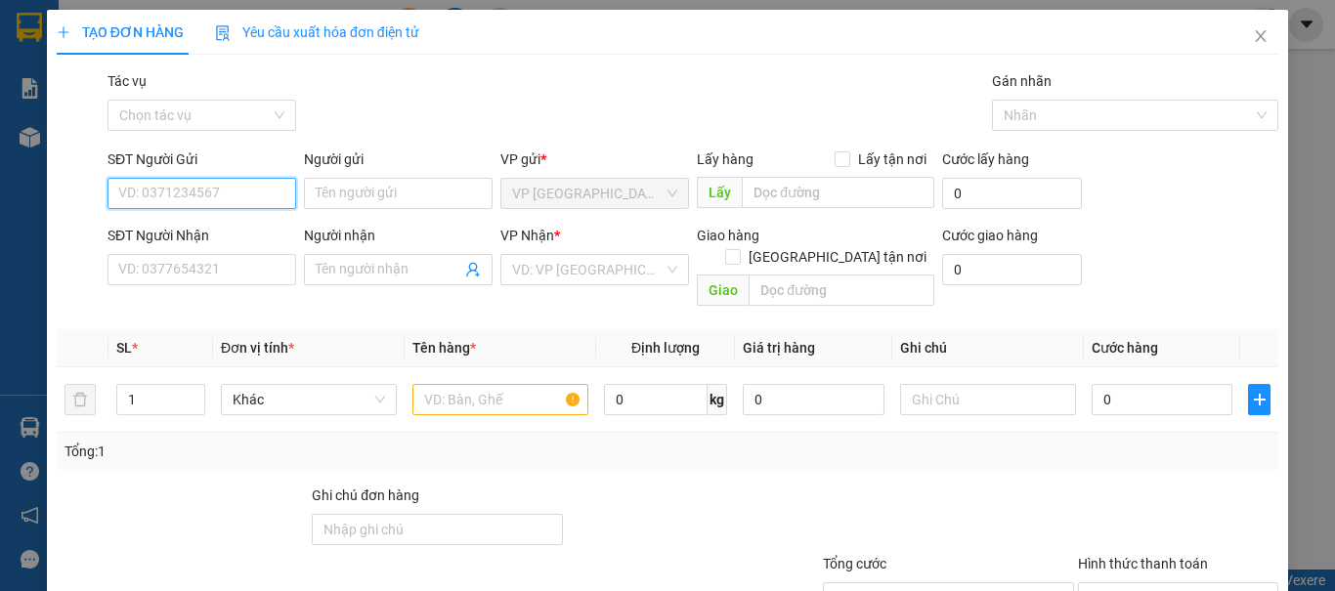
click at [170, 192] on input "SĐT Người Gửi" at bounding box center [201, 193] width 189 height 31
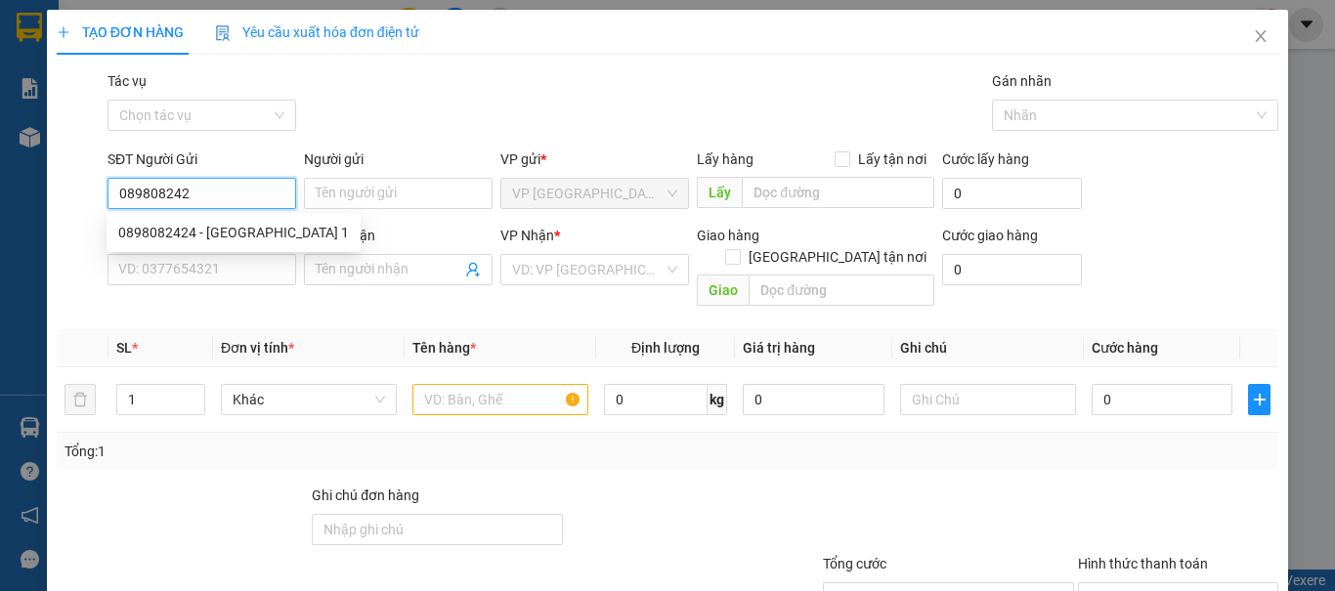
type input "0898082424"
click at [206, 231] on div "0898082424 - MỸ ANH 1" at bounding box center [233, 232] width 231 height 21
type input "MỸ ANH 1"
type input "0769389549"
type input "LABO NỤ CƯỜI"
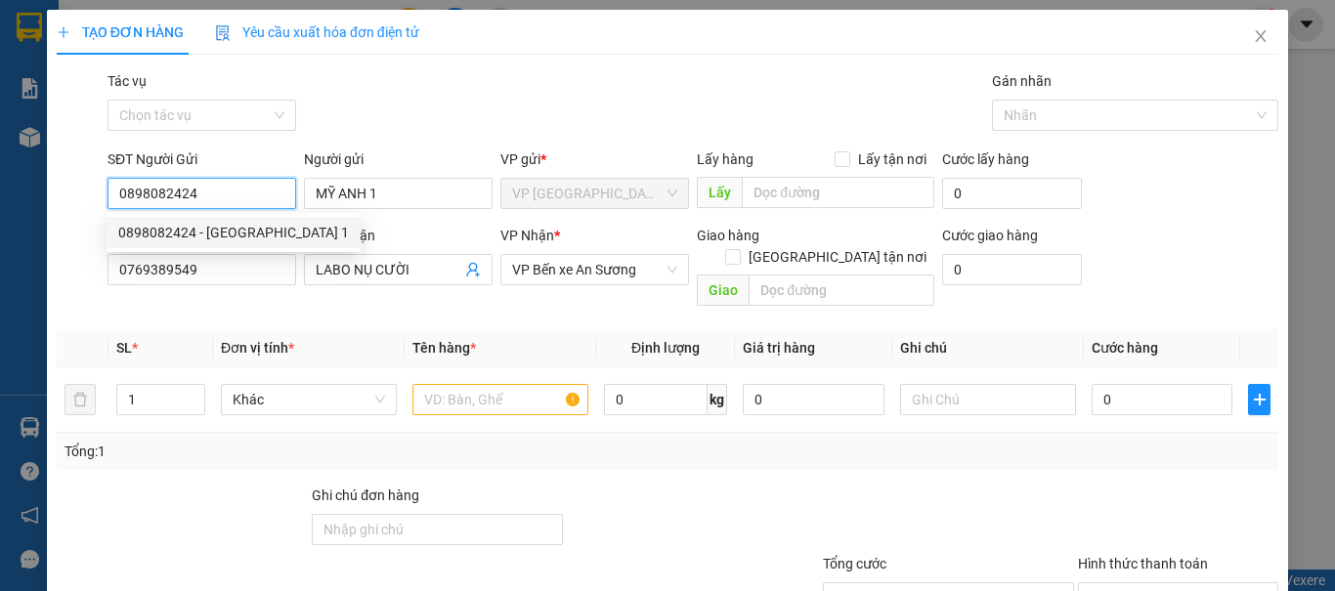
type input "20.000"
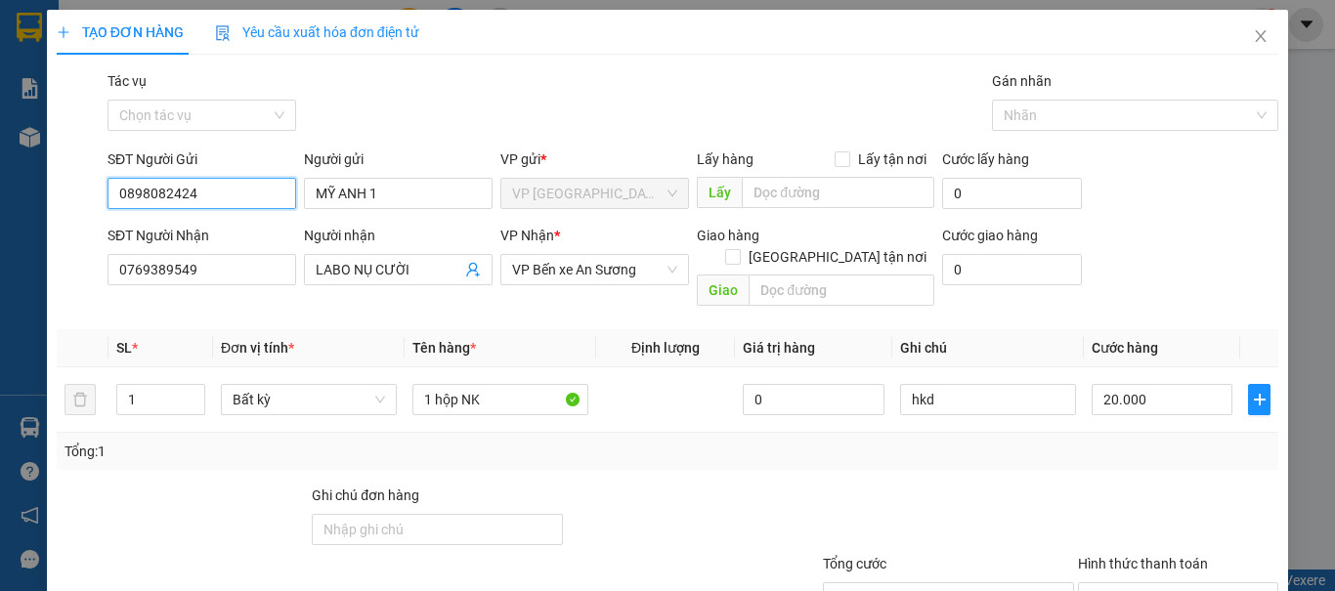
scroll to position [132, 0]
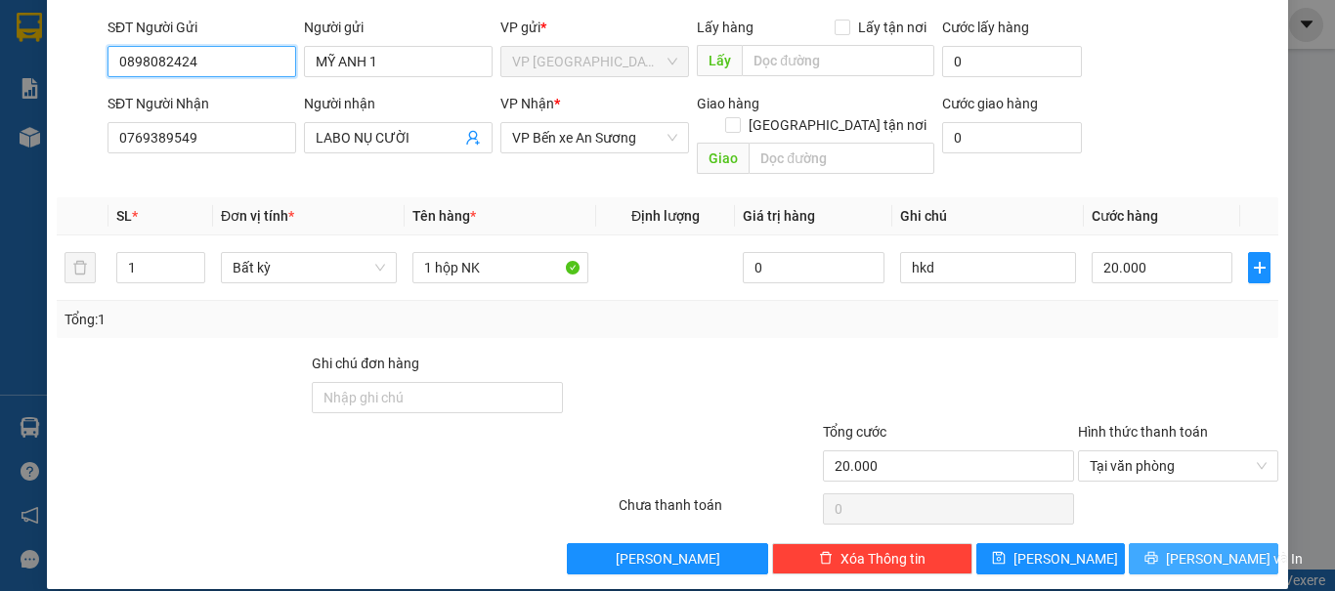
type input "0898082424"
click at [1215, 548] on span "Lưu và In" at bounding box center [1234, 558] width 137 height 21
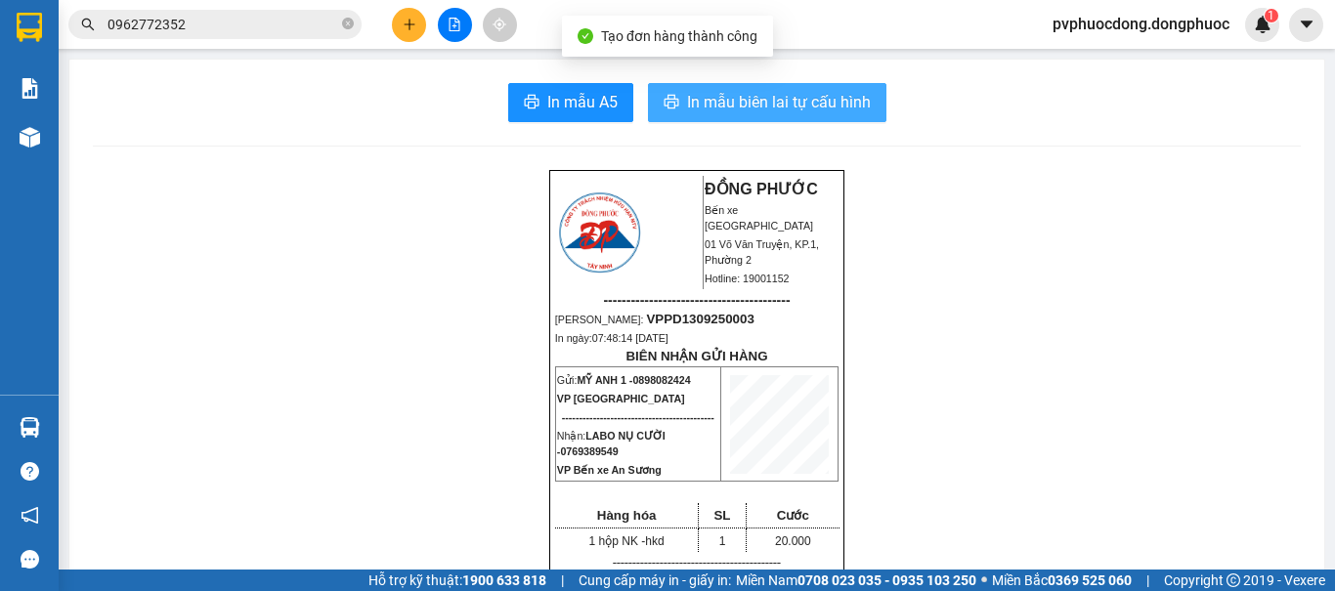
click at [735, 106] on span "In mẫu biên lai tự cấu hình" at bounding box center [779, 102] width 184 height 24
click at [648, 83] on button "In mẫu biên lai tự cấu hình" at bounding box center [767, 102] width 238 height 39
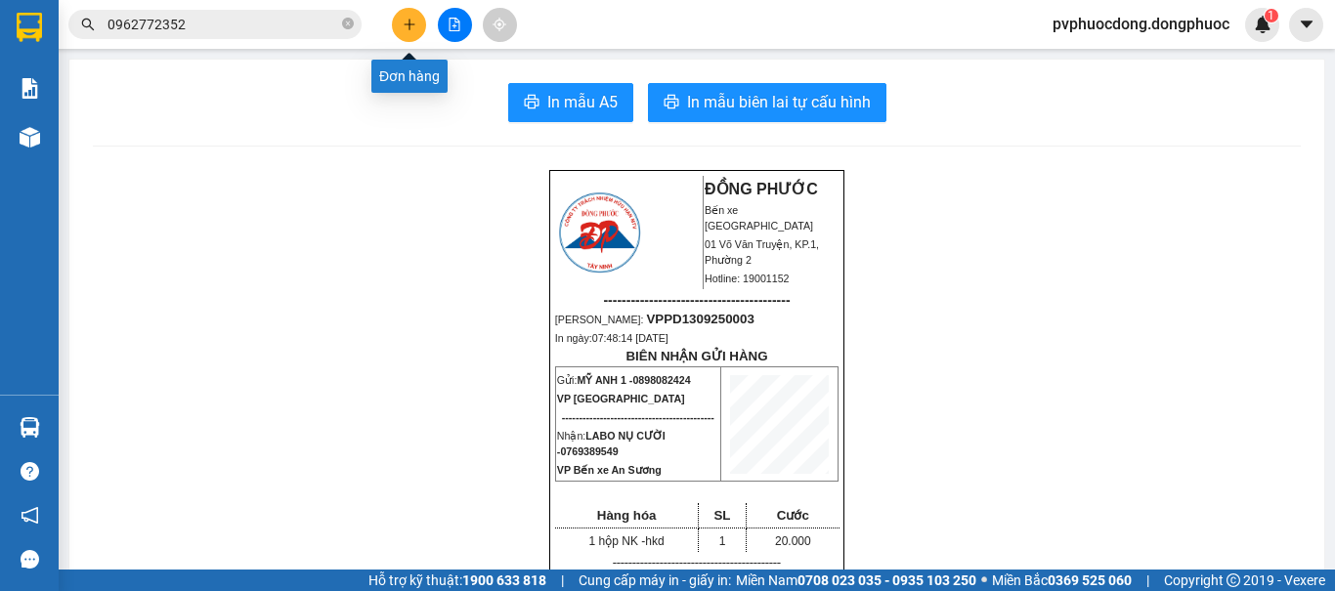
click at [413, 24] on icon "plus" at bounding box center [410, 25] width 14 height 14
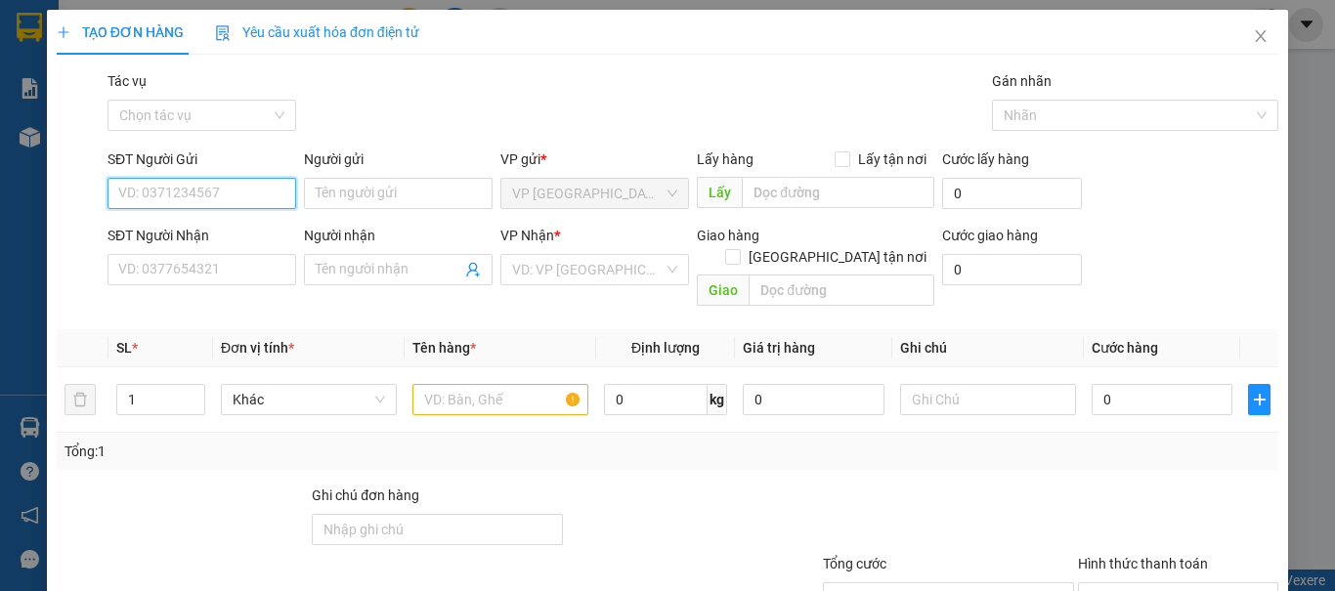
click at [224, 187] on input "SĐT Người Gửi" at bounding box center [201, 193] width 189 height 31
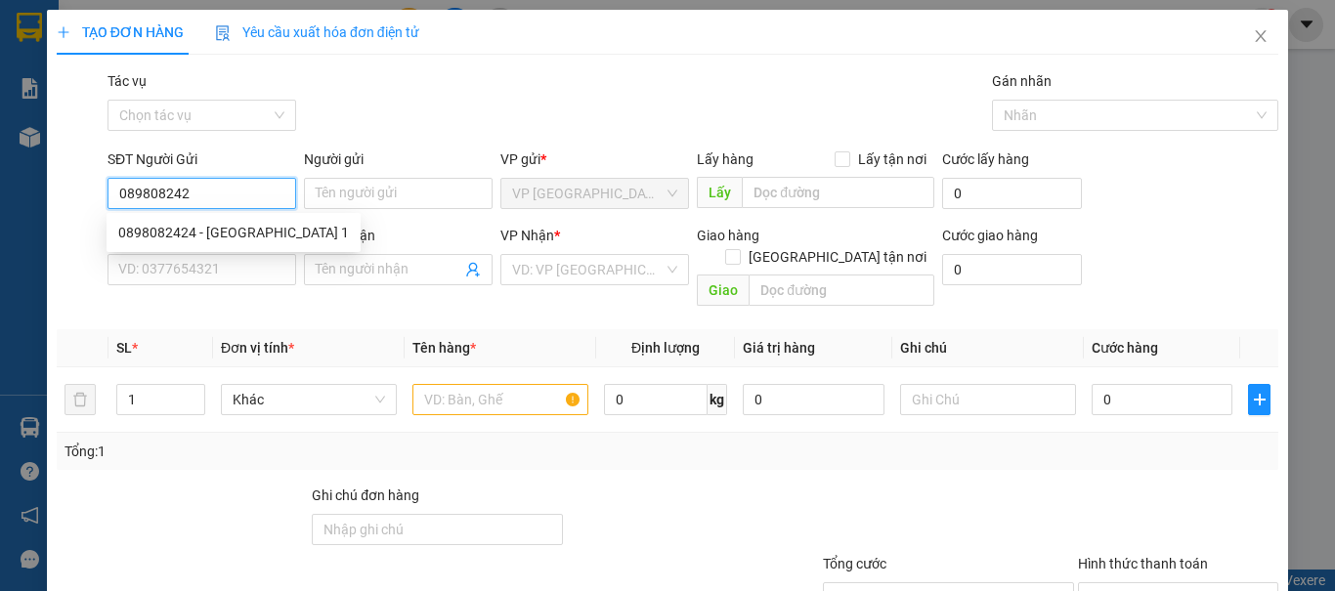
type input "0898082424"
click at [211, 227] on div "0898082424 - MỸ ANH 1" at bounding box center [233, 232] width 231 height 21
type input "MỸ ANH 1"
type input "0769389549"
type input "LABO NỤ CƯỜI"
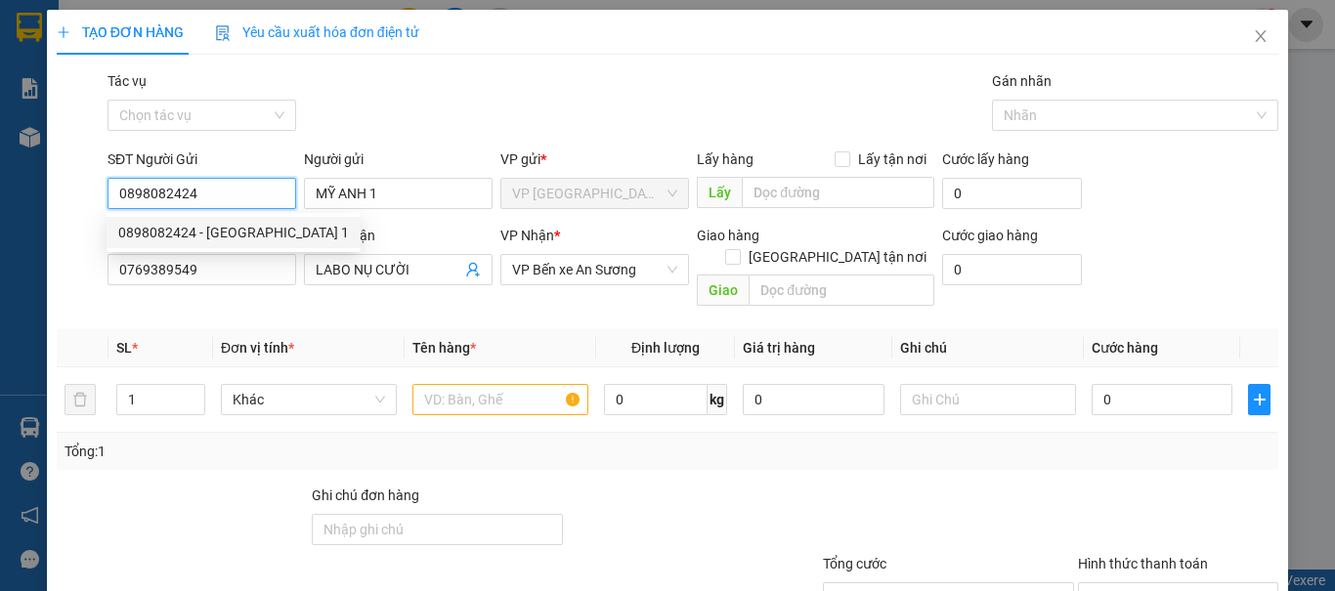
type input "20.000"
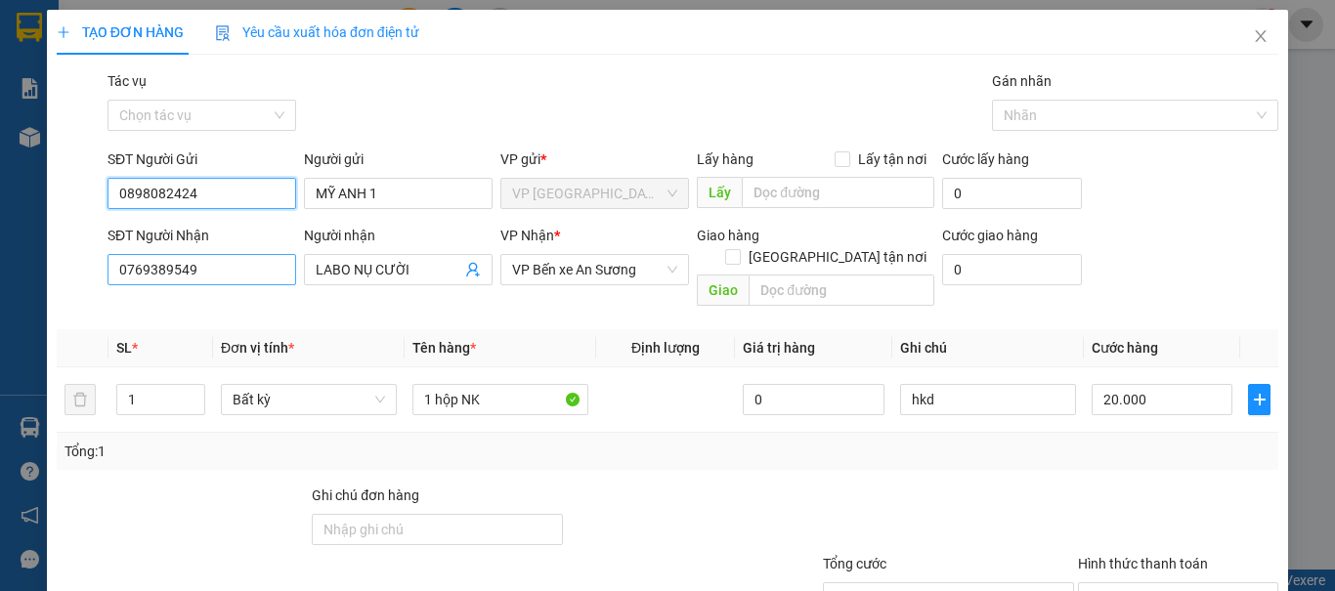
type input "0898082424"
click at [208, 262] on input "0769389549" at bounding box center [201, 269] width 189 height 31
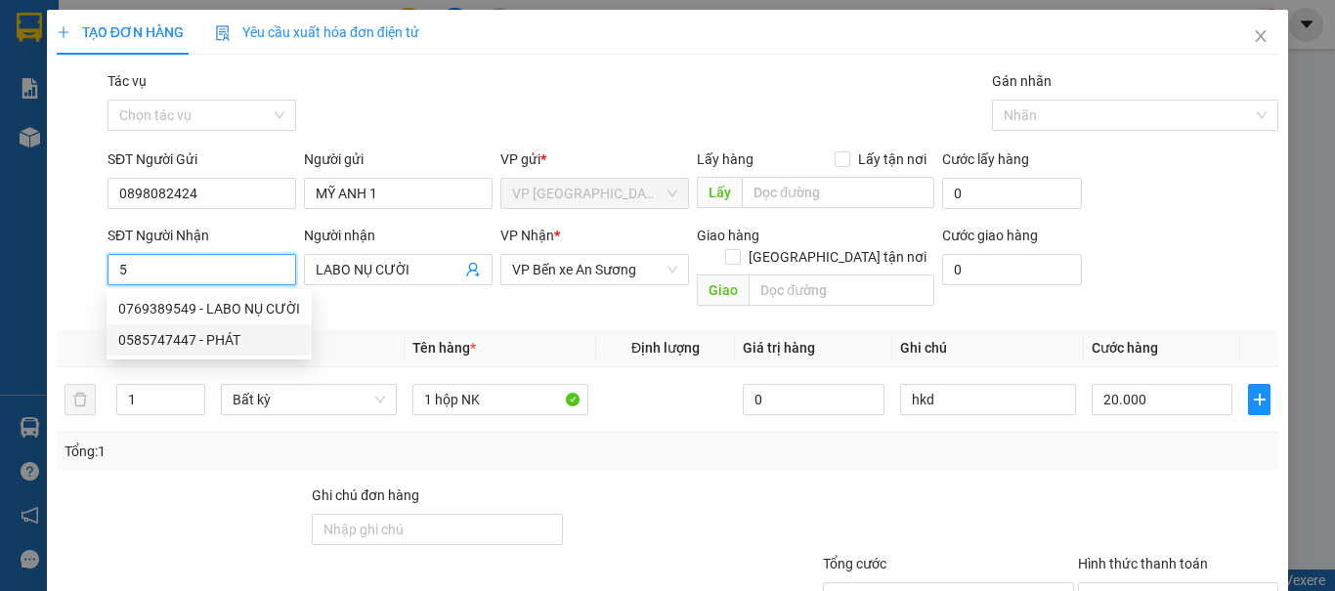
click at [238, 343] on div "0585747447 - PHÁT" at bounding box center [209, 339] width 182 height 21
type input "0585747447"
type input "PHÁT"
type input "30.000"
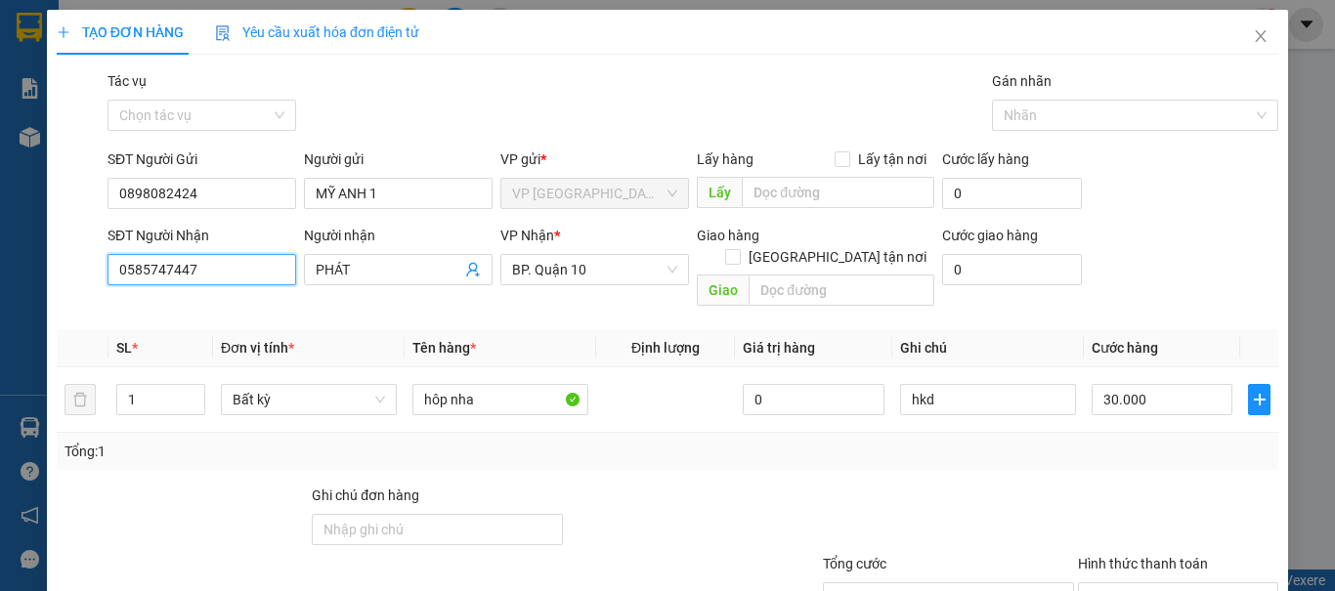
type input "0585747447"
click at [769, 493] on div at bounding box center [692, 519] width 255 height 68
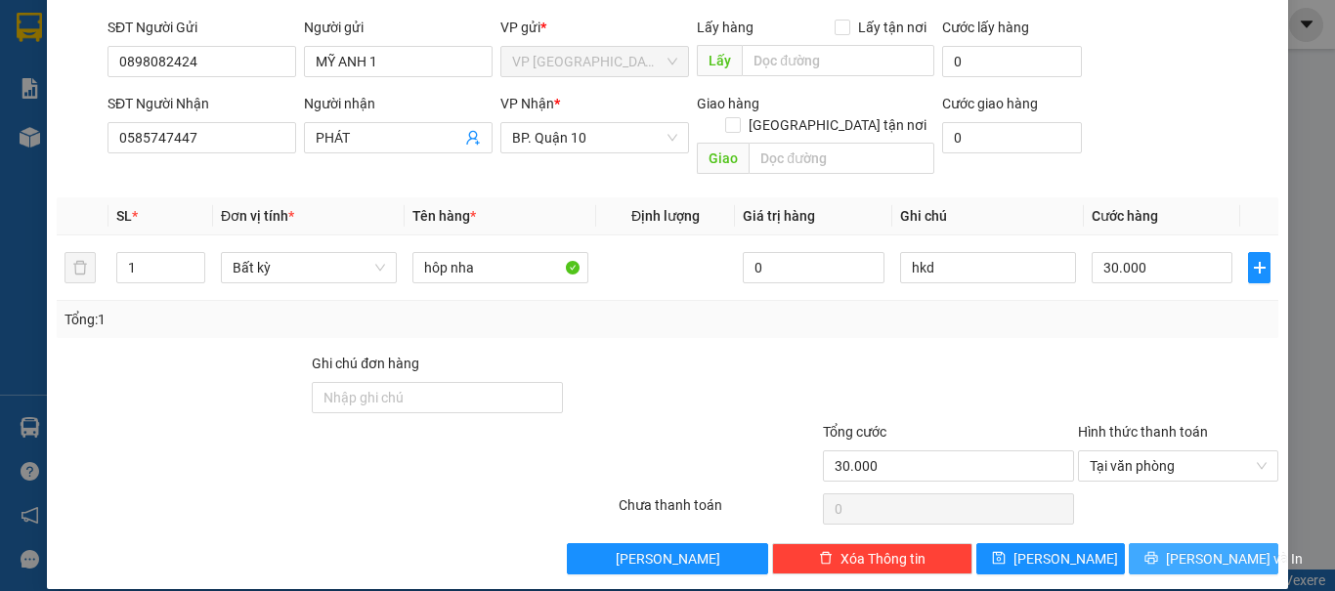
click at [1171, 548] on span "Lưu và In" at bounding box center [1234, 558] width 137 height 21
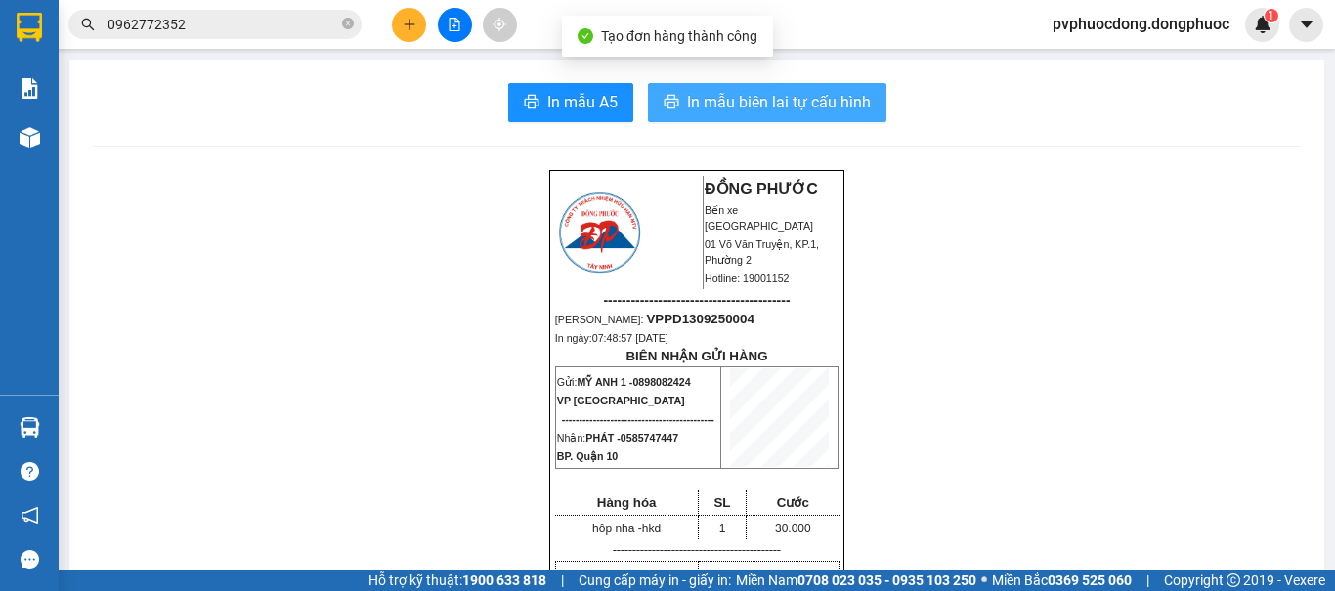
click at [750, 104] on span "In mẫu biên lai tự cấu hình" at bounding box center [779, 102] width 184 height 24
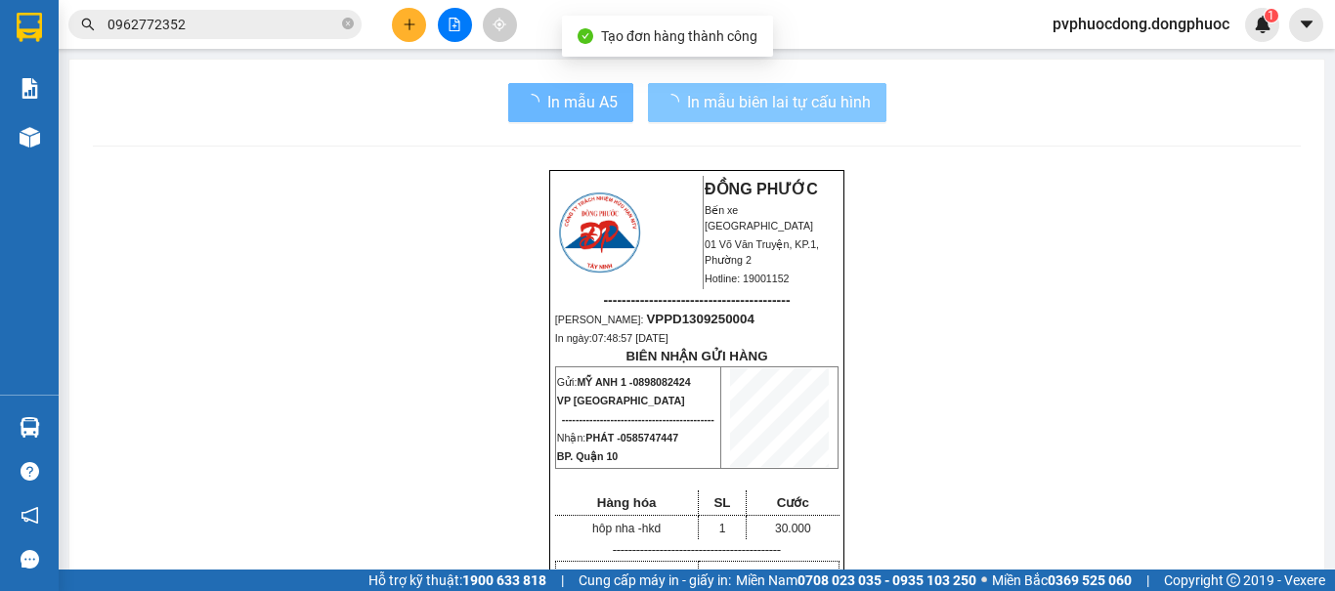
scroll to position [128, 0]
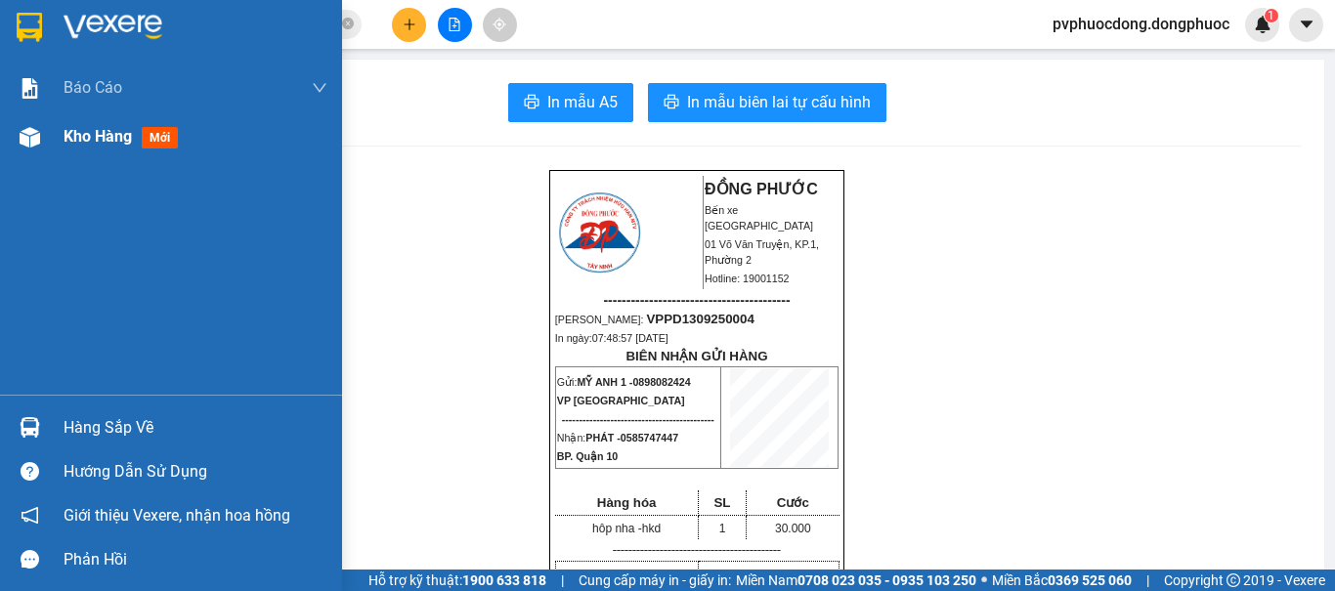
click at [20, 132] on img at bounding box center [30, 137] width 21 height 21
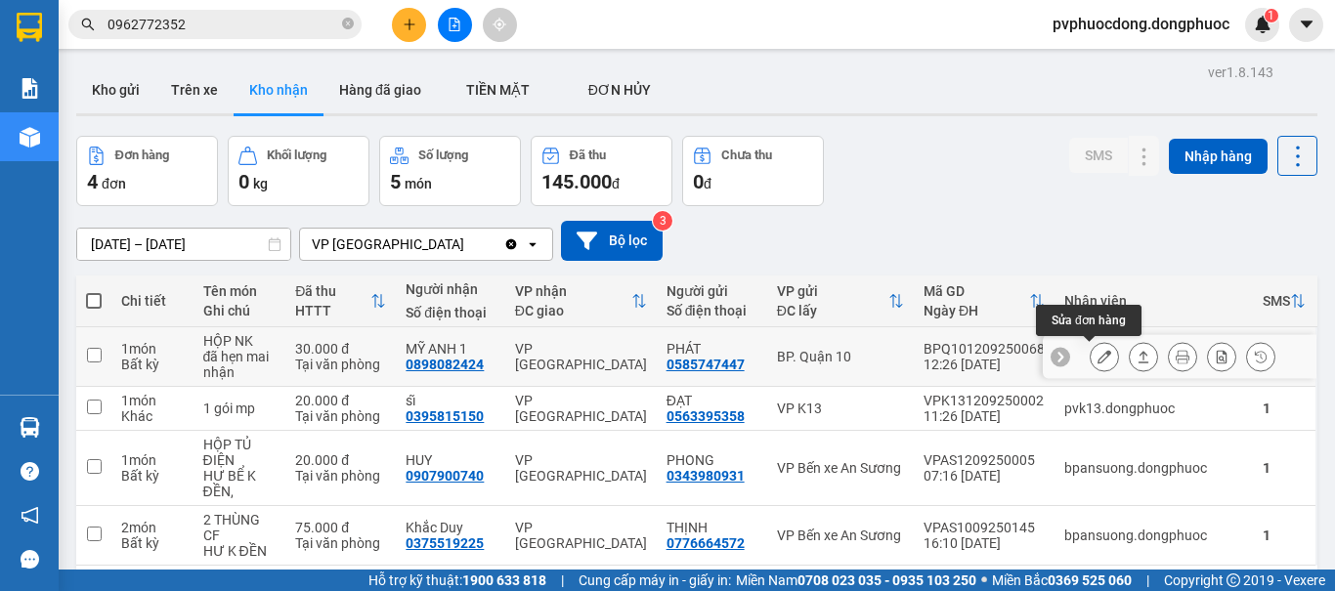
click at [1097, 358] on icon at bounding box center [1104, 357] width 14 height 14
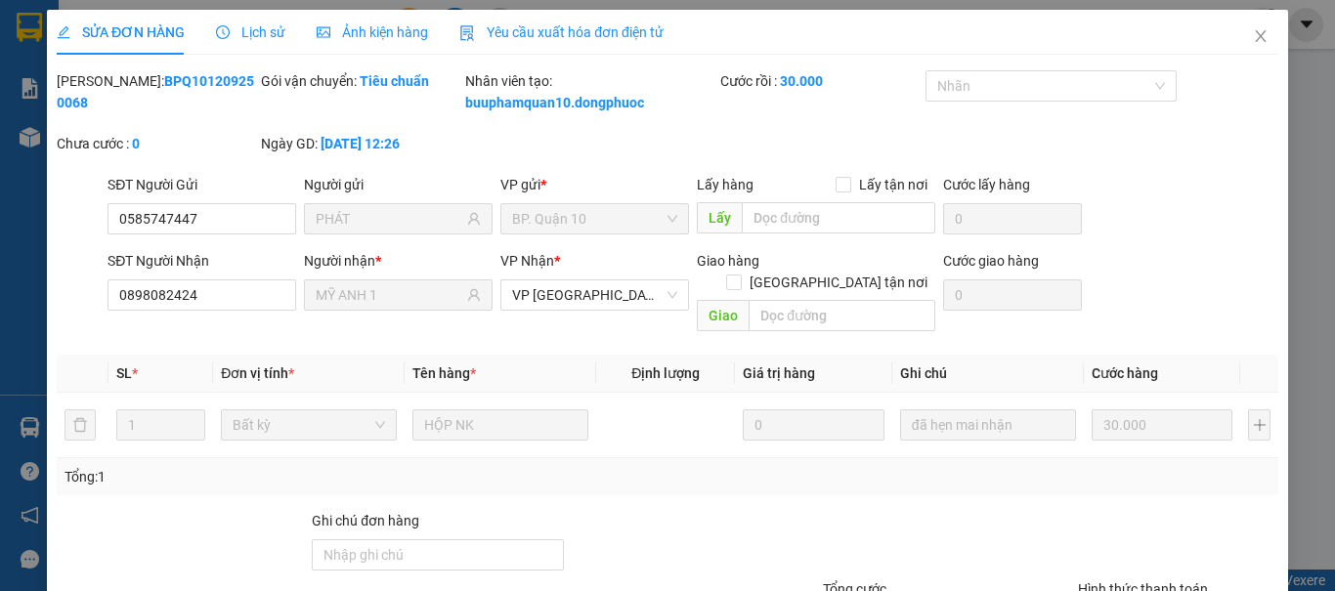
type input "0585747447"
type input "PHÁT"
type input "0898082424"
type input "MỸ ANH 1"
type input "30.000"
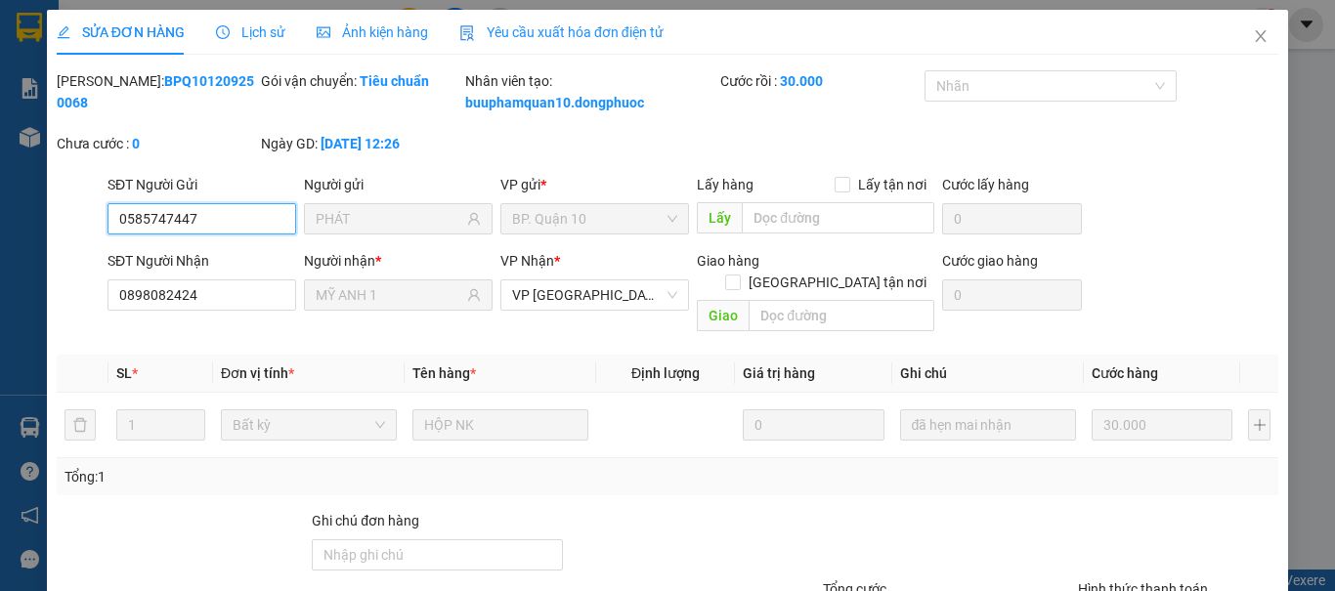
scroll to position [157, 0]
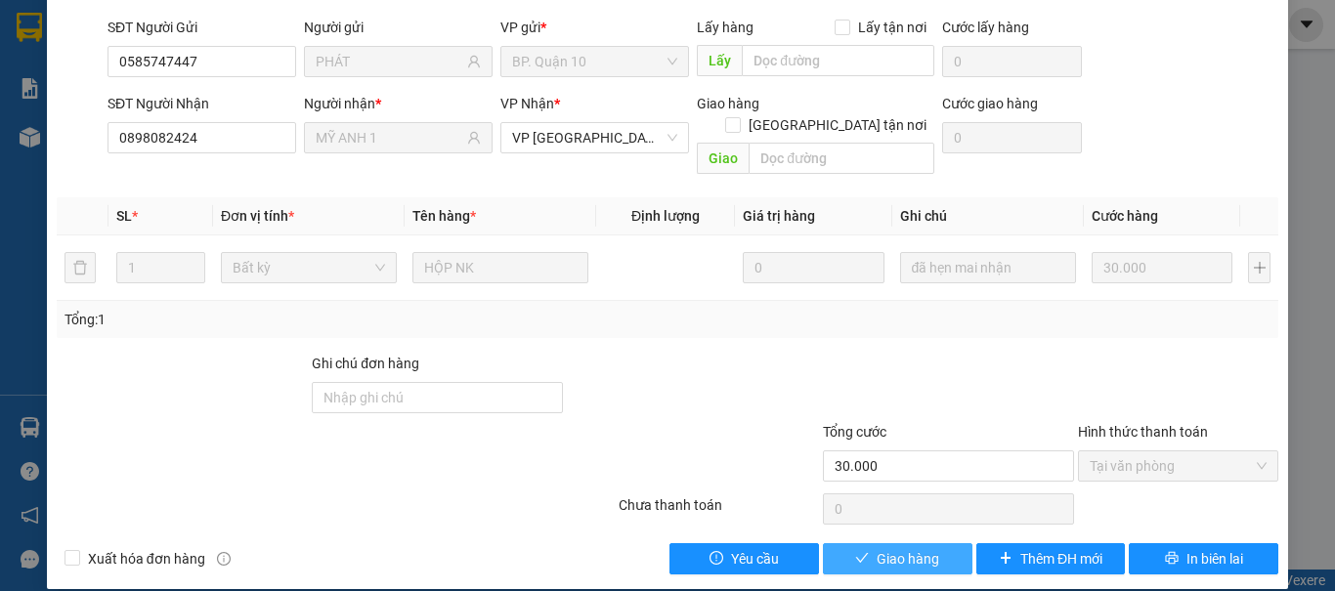
click at [876, 548] on span "Giao hàng" at bounding box center [907, 558] width 63 height 21
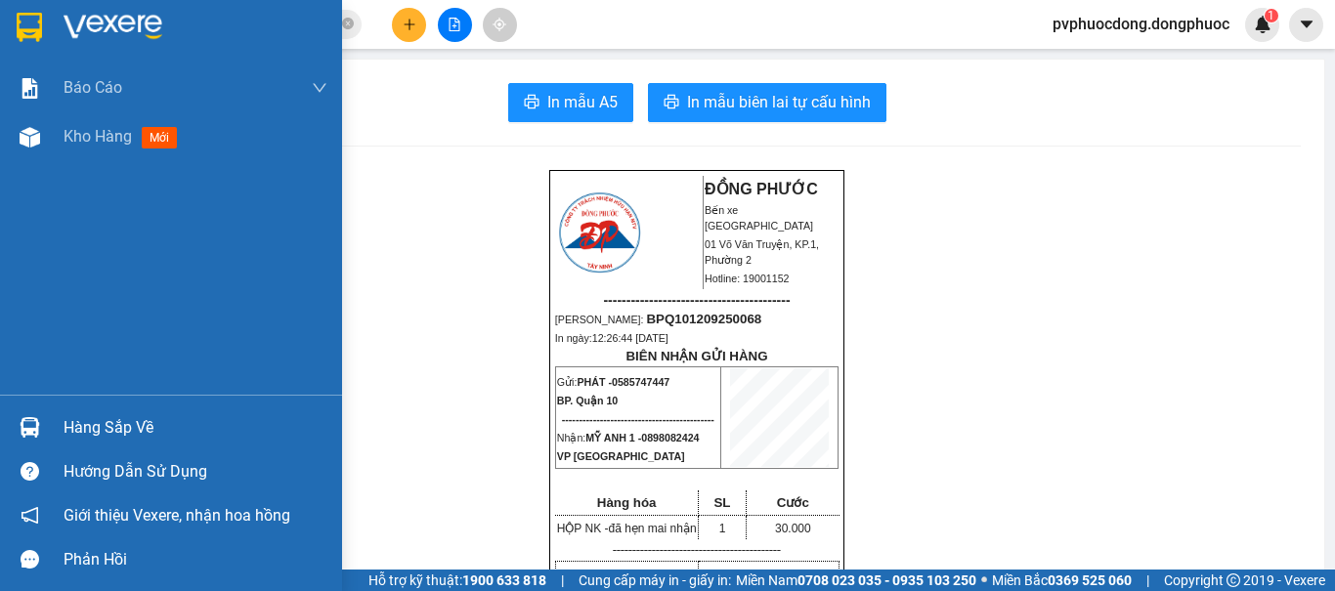
click at [63, 427] on div "Hàng sắp về" at bounding box center [171, 427] width 342 height 44
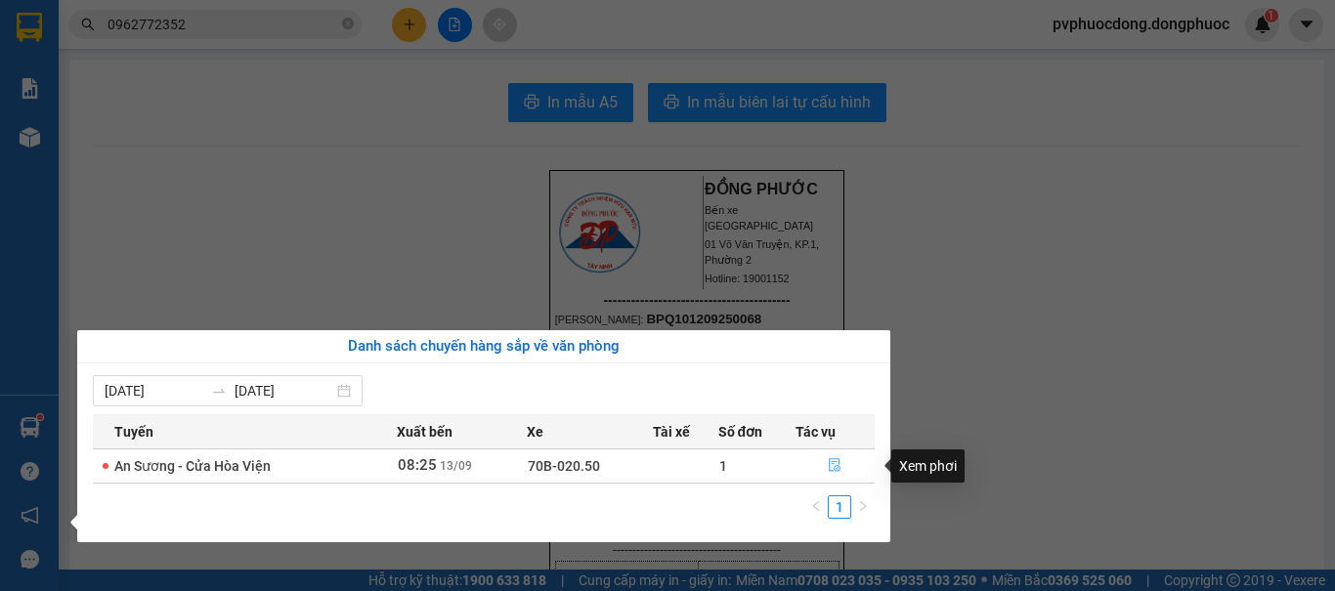
click at [826, 456] on button "button" at bounding box center [835, 465] width 78 height 31
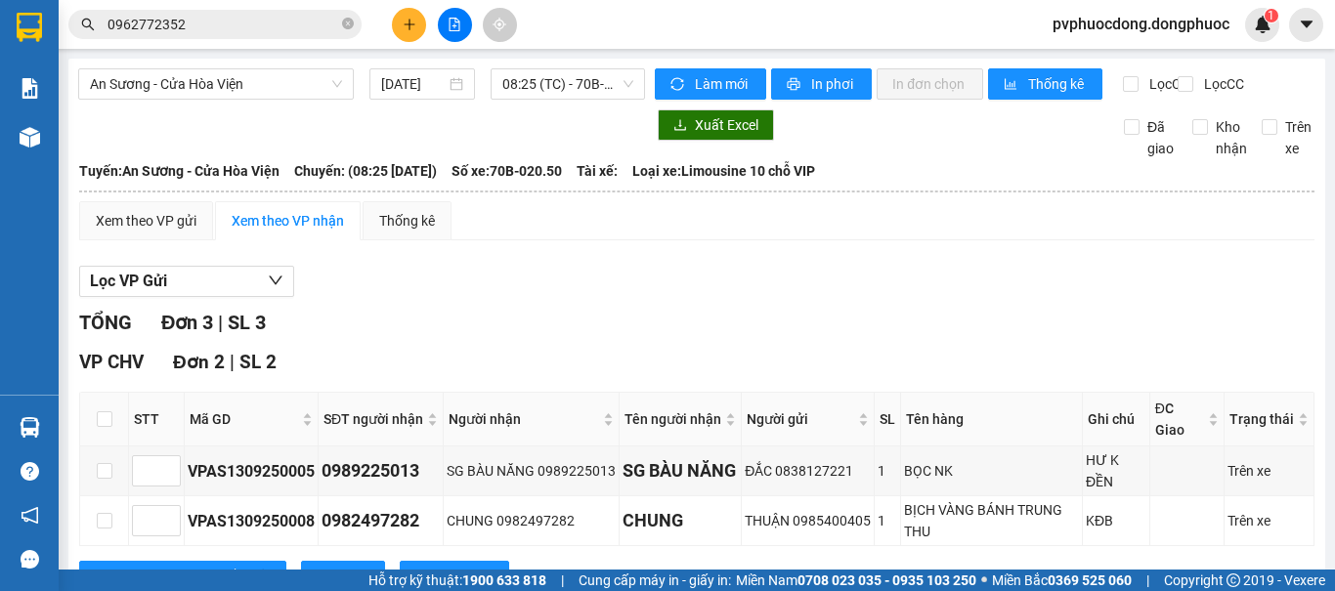
click at [403, 24] on icon "plus" at bounding box center [410, 25] width 14 height 14
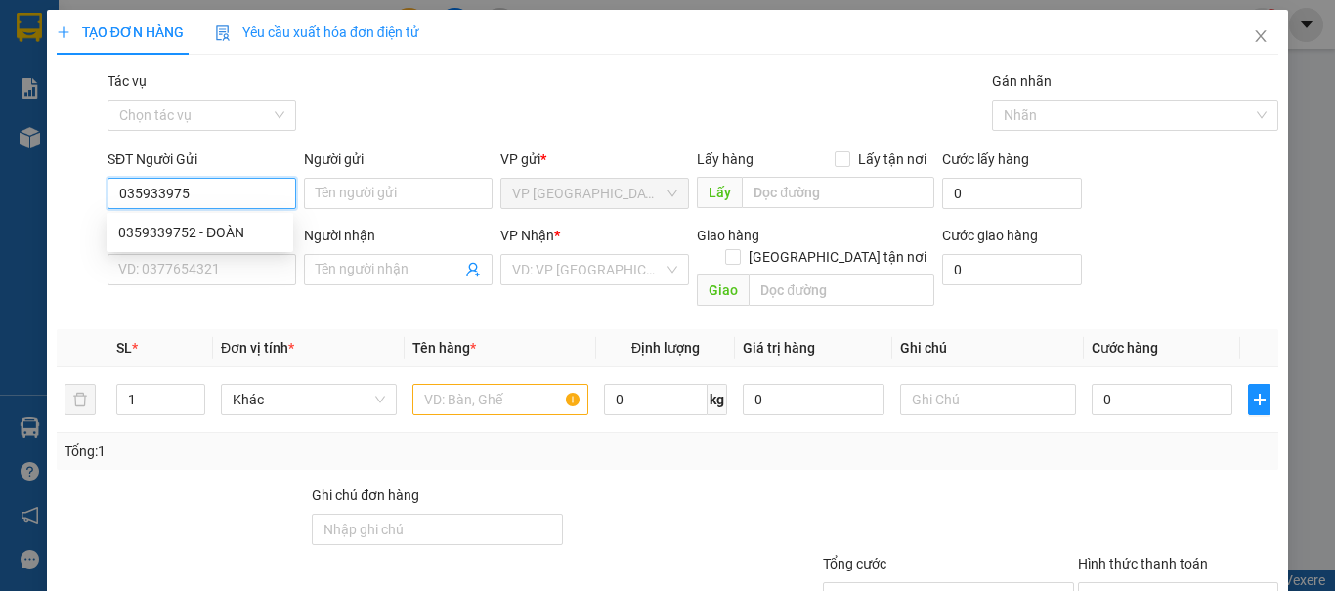
type input "0359339752"
click at [206, 237] on div "0359339752 - ĐOÀN" at bounding box center [199, 232] width 163 height 21
type input "ĐOÀN"
type input "0902555673"
type input "tân nhi"
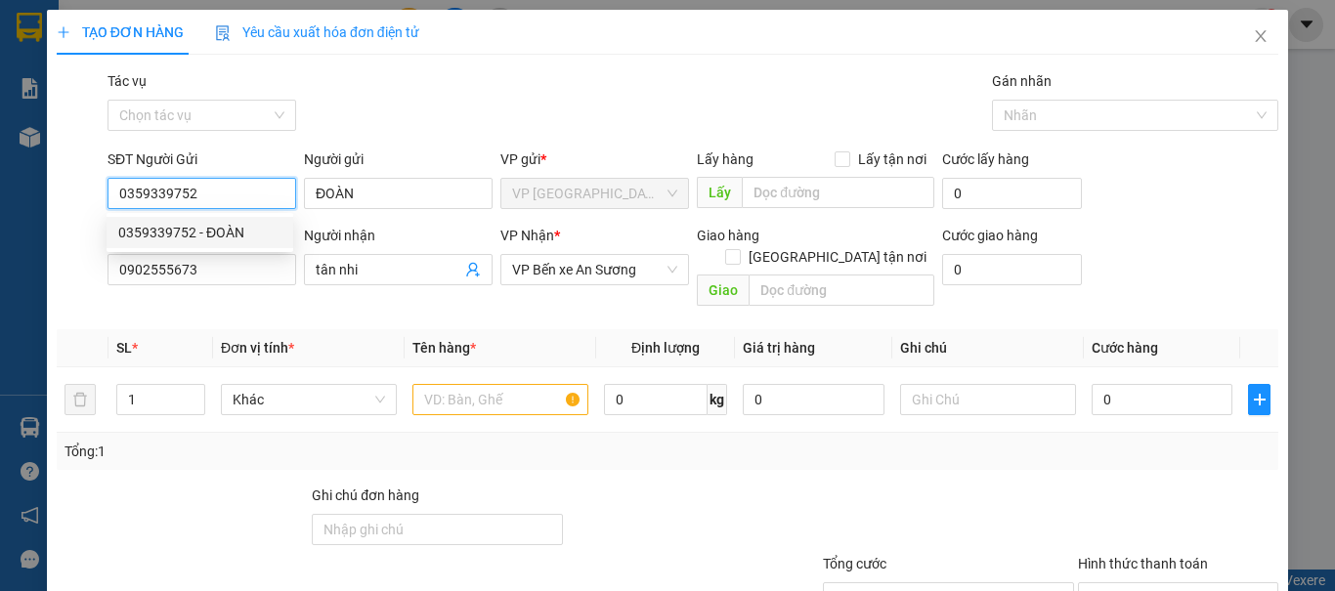
type input "20.000"
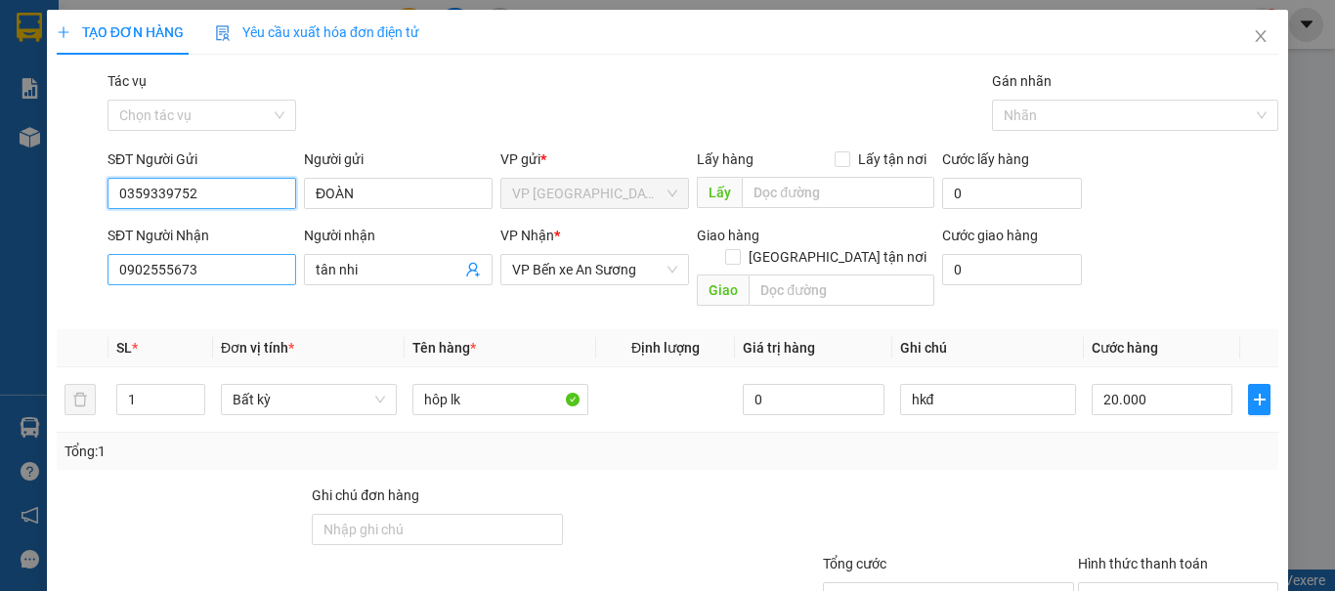
type input "0359339752"
click at [233, 277] on input "0902555673" at bounding box center [201, 269] width 189 height 31
type input "0911577233"
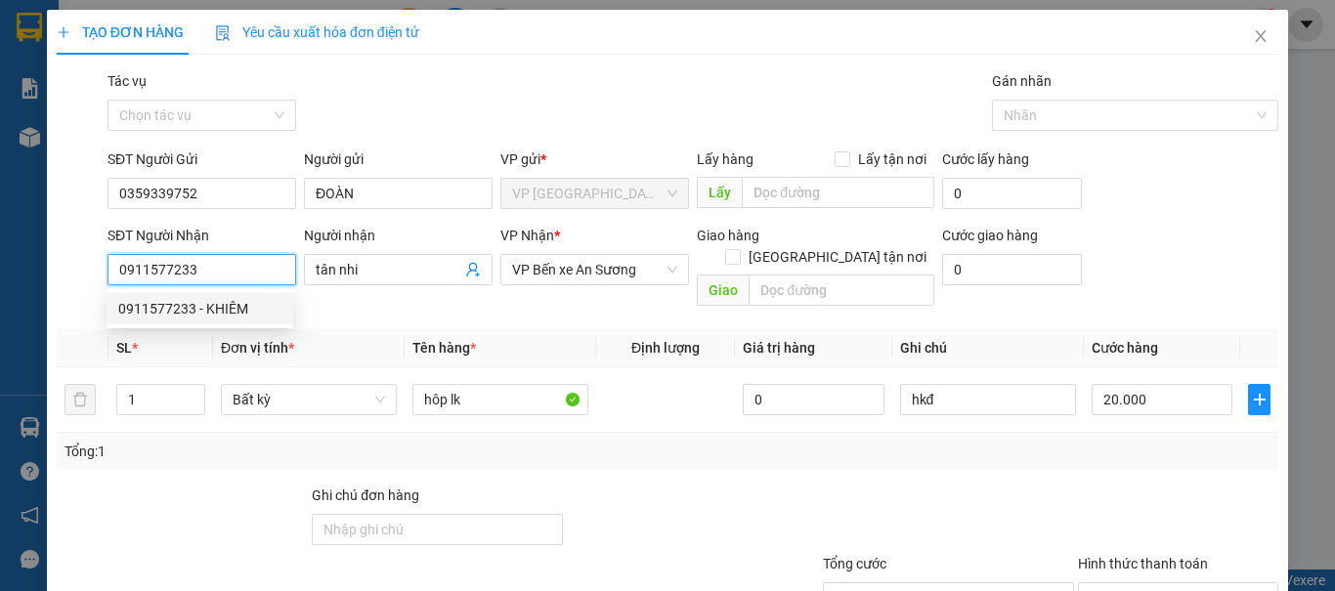
click at [216, 303] on div "0911577233 - KHIÊM" at bounding box center [199, 308] width 163 height 21
type input "KHIÊM"
type input "60.000"
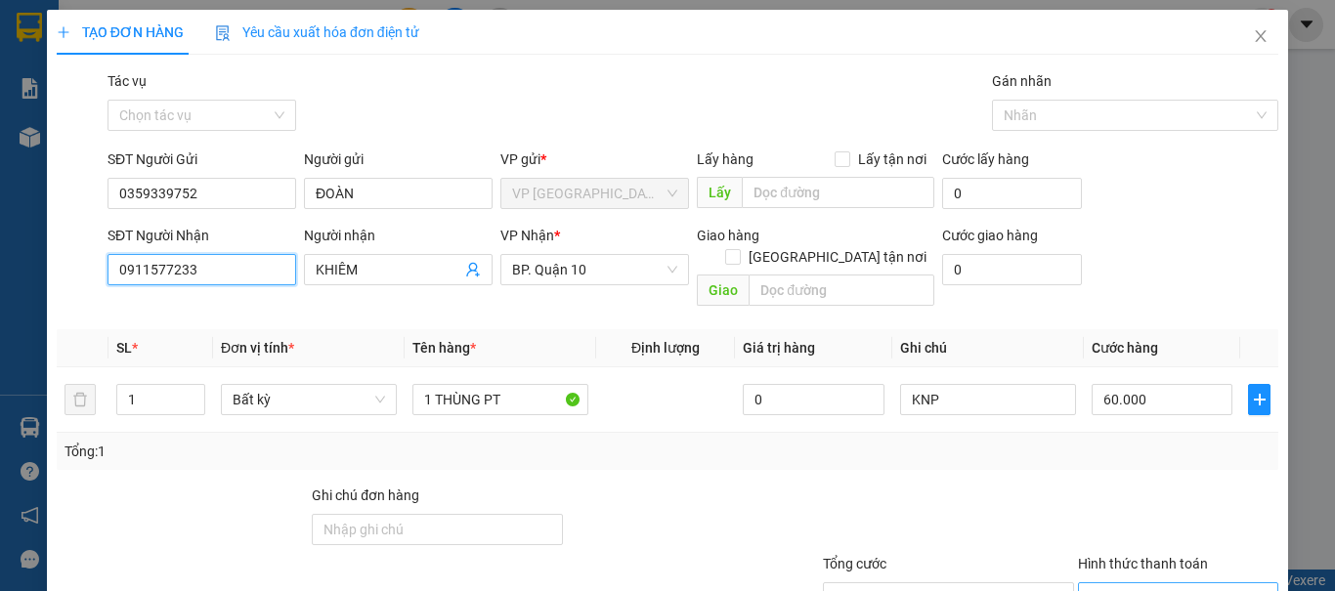
scroll to position [132, 0]
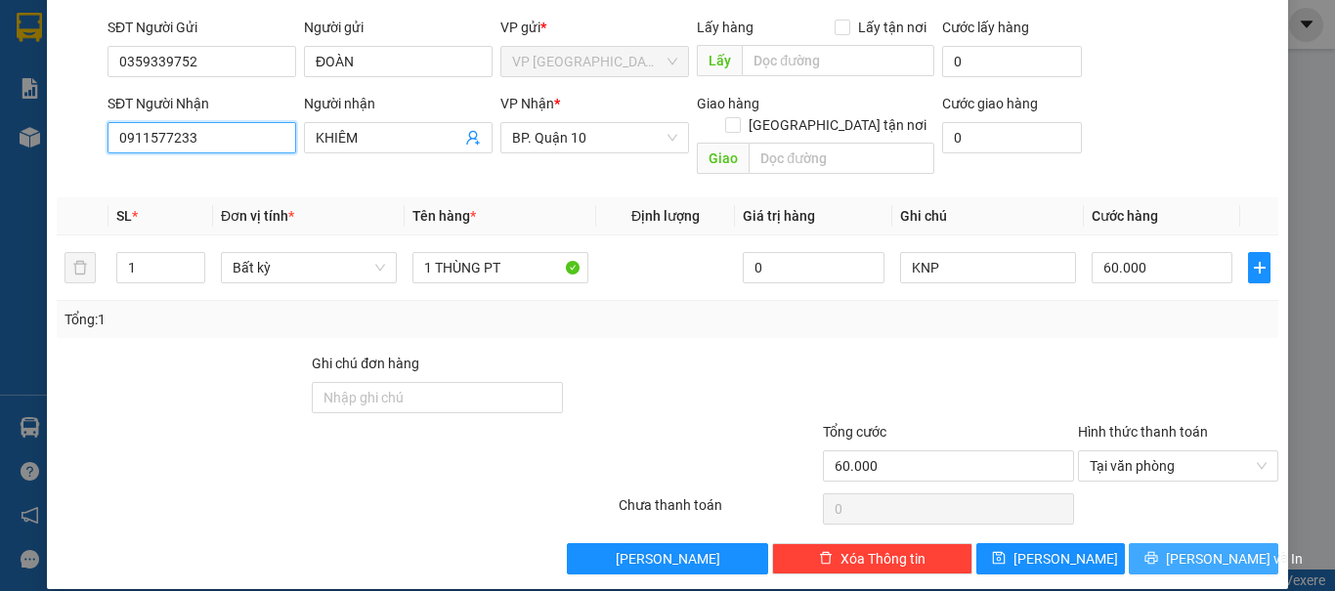
type input "0911577233"
click at [1199, 548] on span "Lưu và In" at bounding box center [1234, 558] width 137 height 21
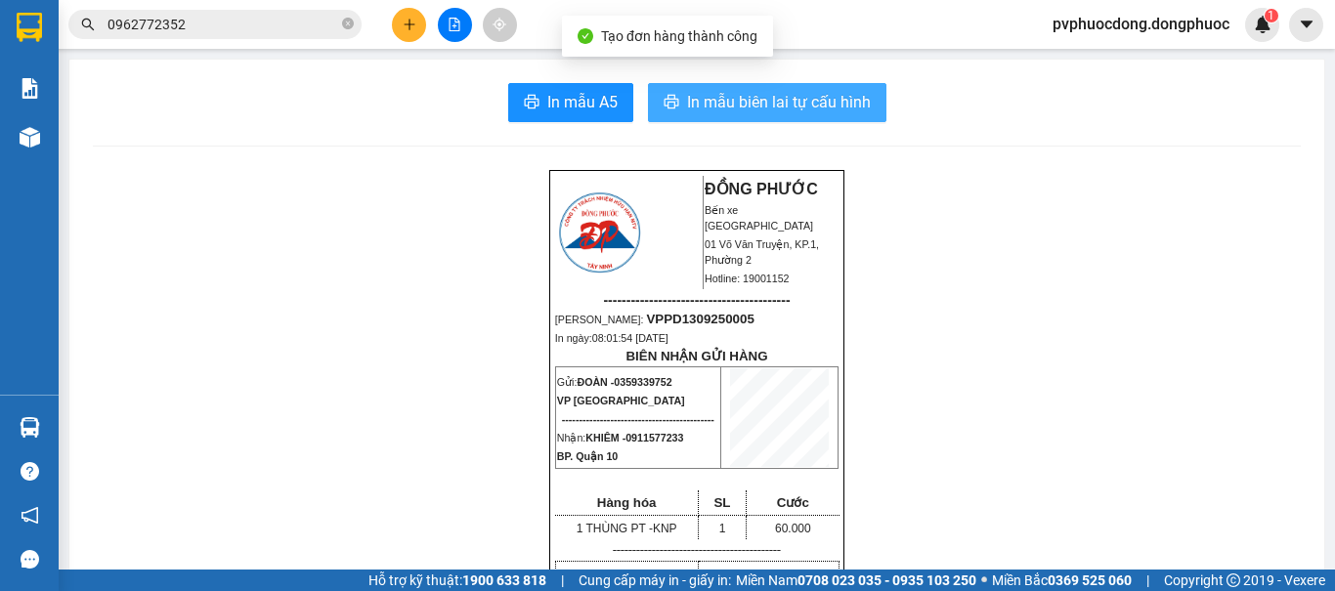
click at [732, 106] on span "In mẫu biên lai tự cấu hình" at bounding box center [779, 102] width 184 height 24
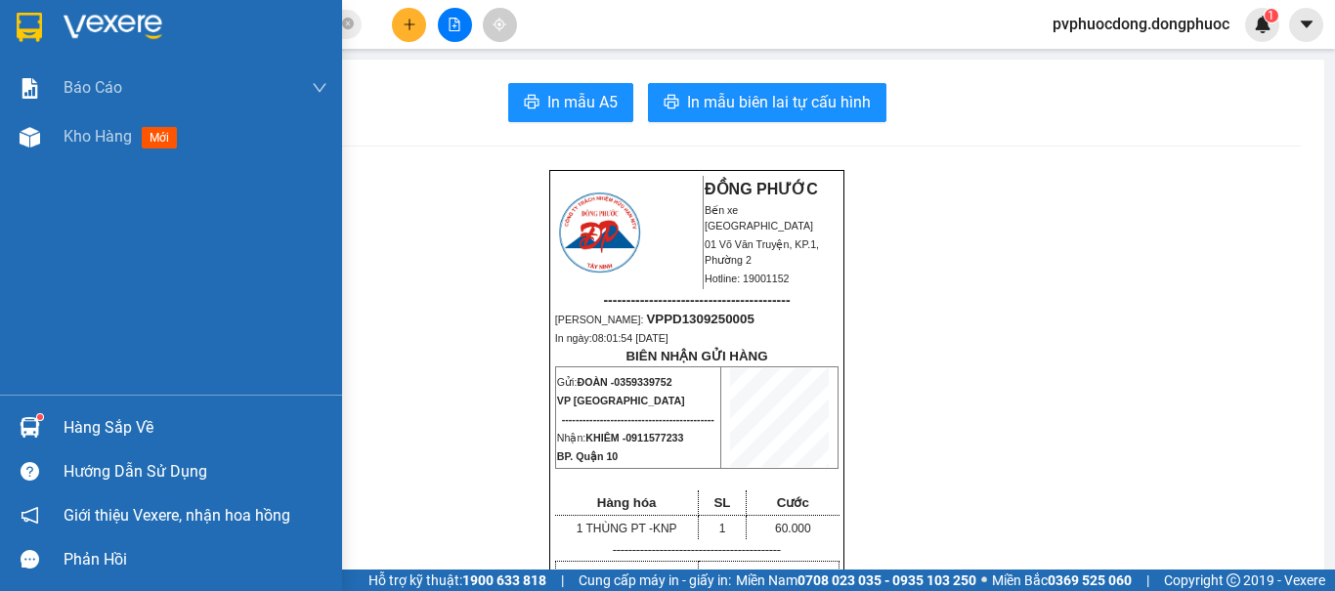
click at [28, 432] on img at bounding box center [30, 427] width 21 height 21
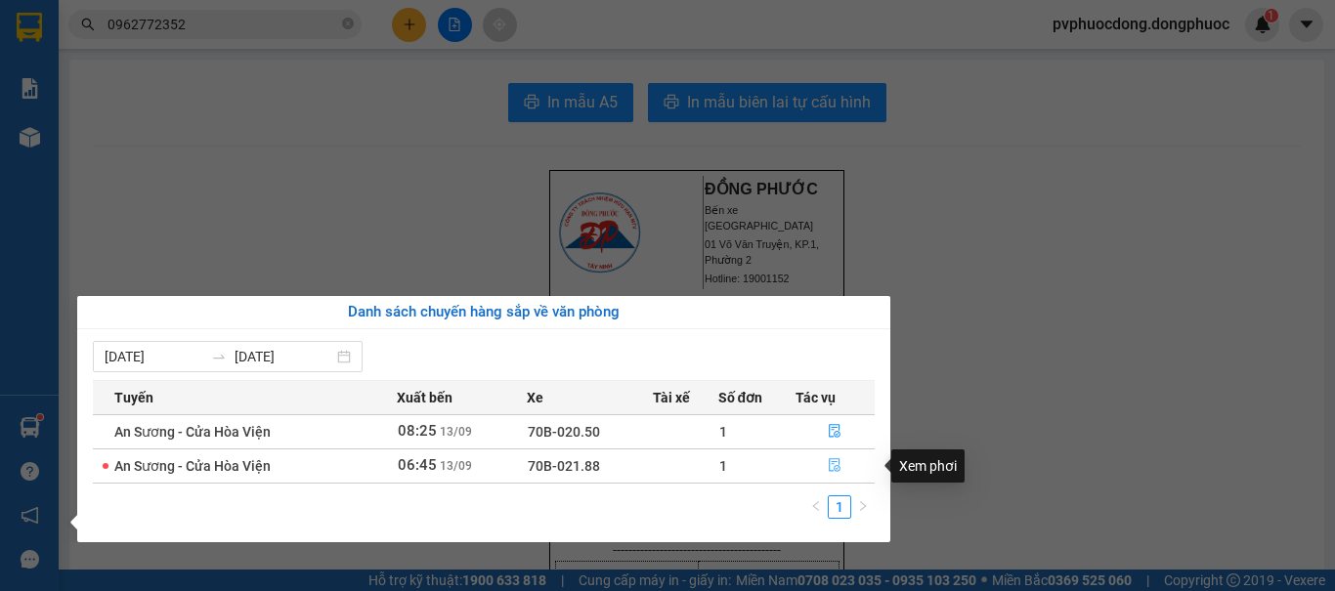
click at [830, 473] on span "file-done" at bounding box center [835, 466] width 14 height 16
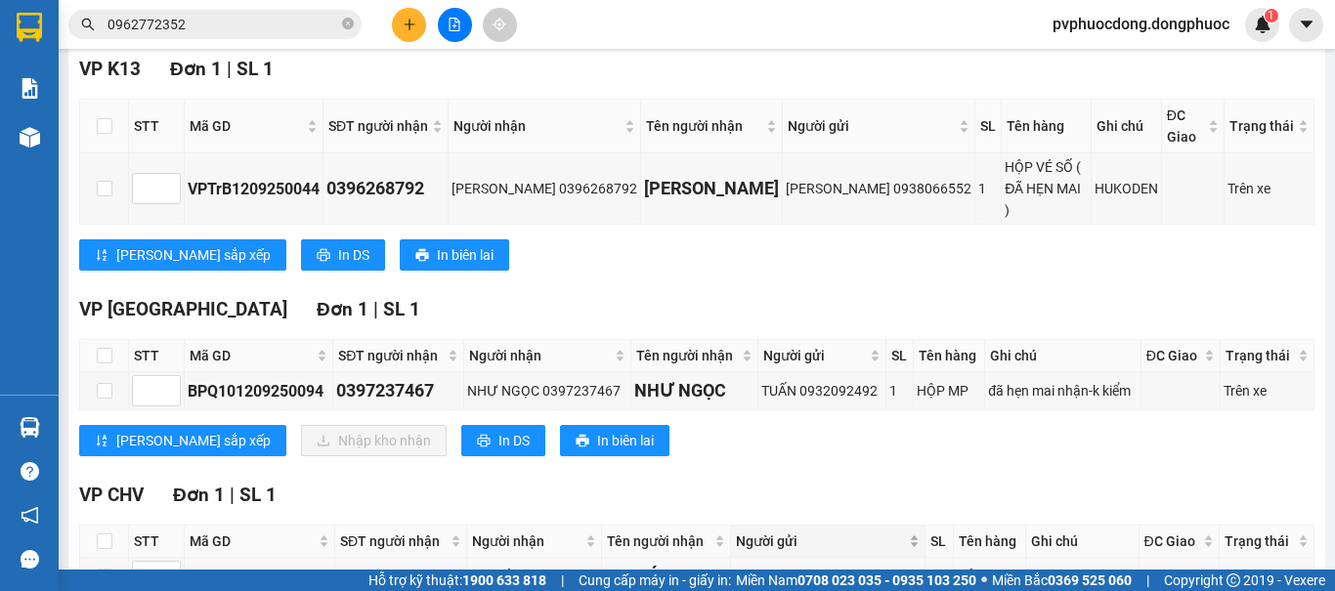
scroll to position [415, 0]
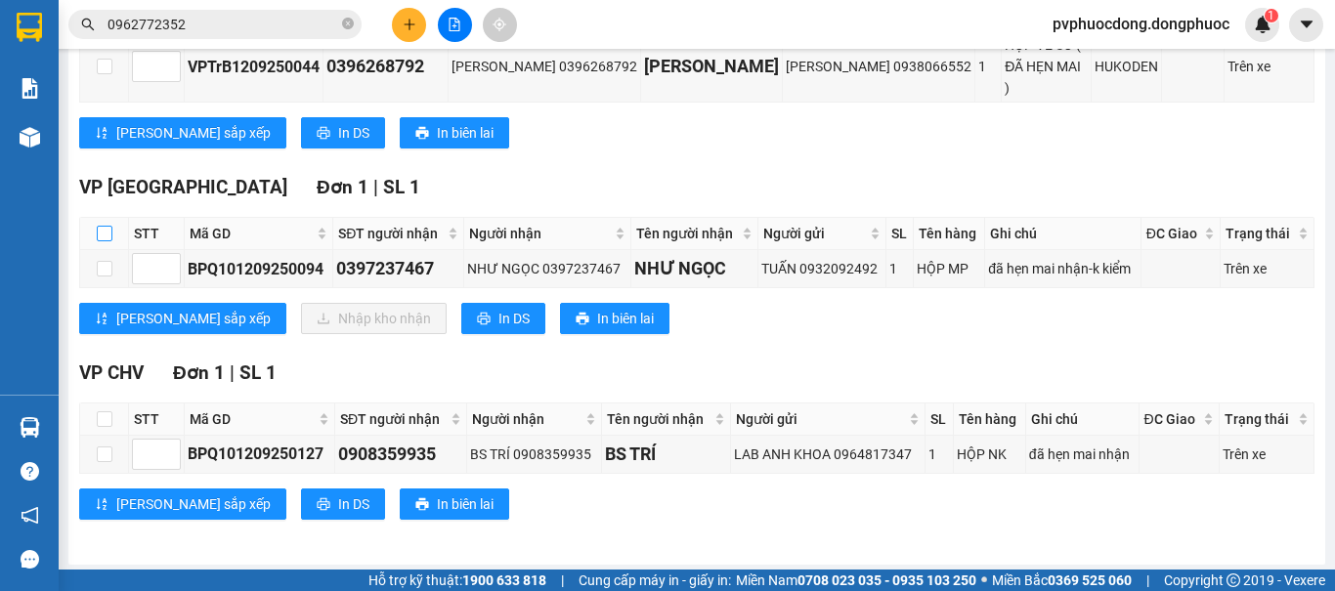
click at [106, 227] on input "checkbox" at bounding box center [105, 234] width 16 height 16
checkbox input "true"
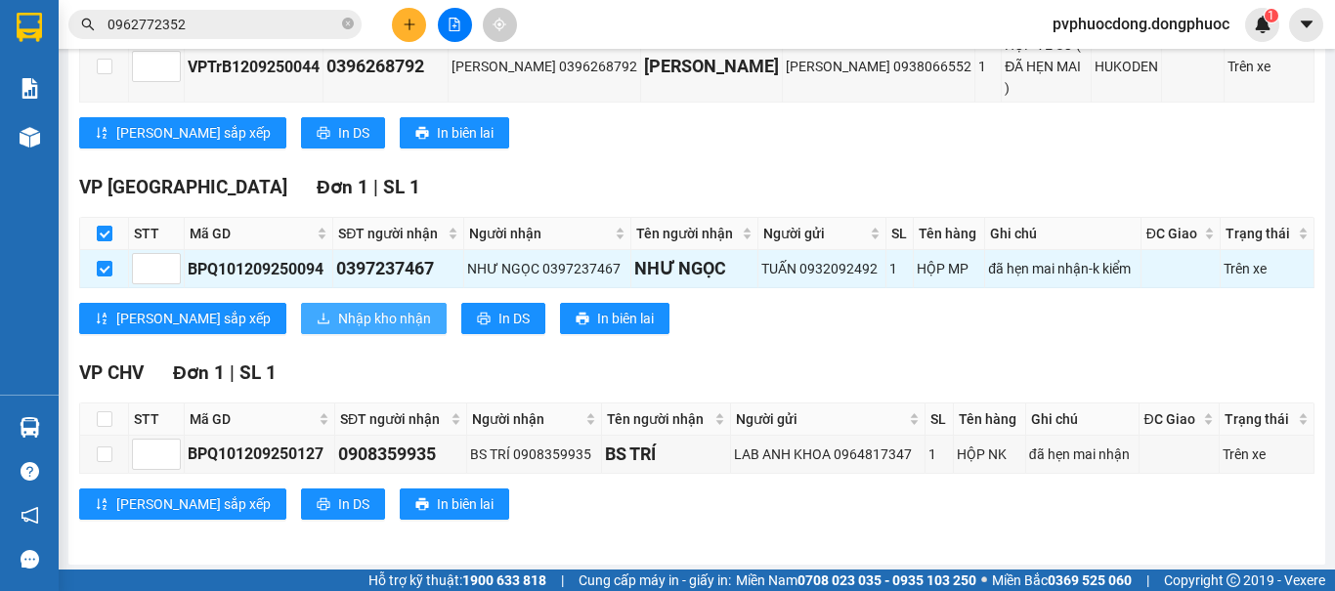
click at [338, 316] on span "Nhập kho nhận" at bounding box center [384, 318] width 93 height 21
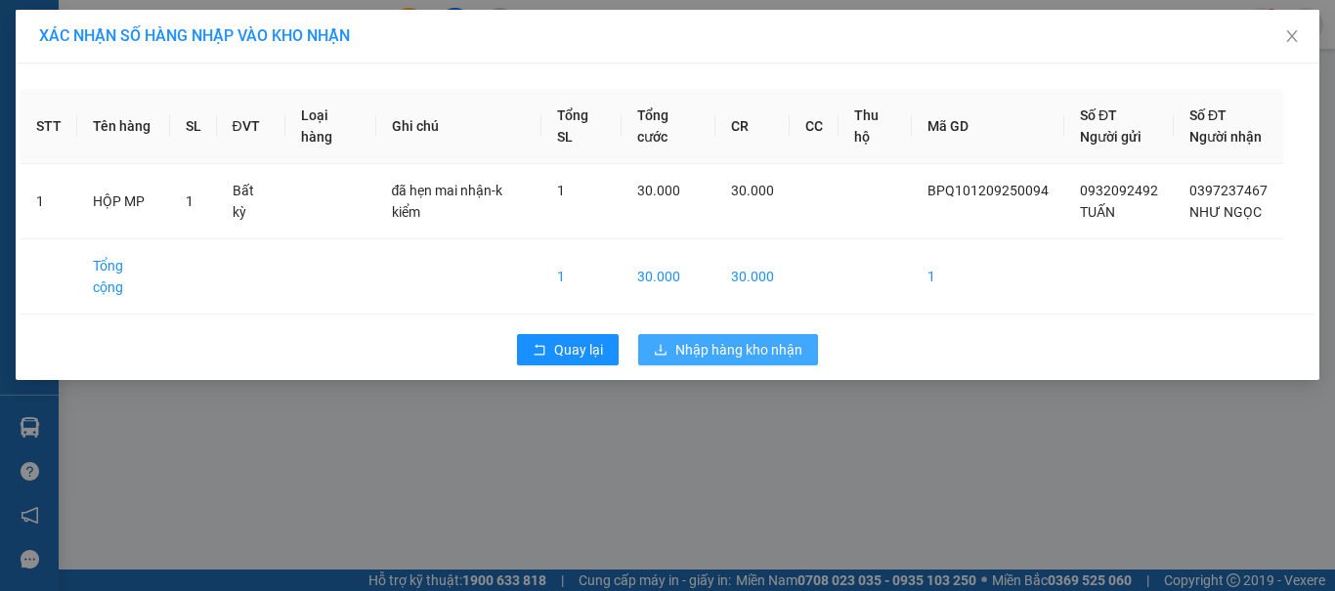
click at [682, 343] on span "Nhập hàng kho nhận" at bounding box center [738, 349] width 127 height 21
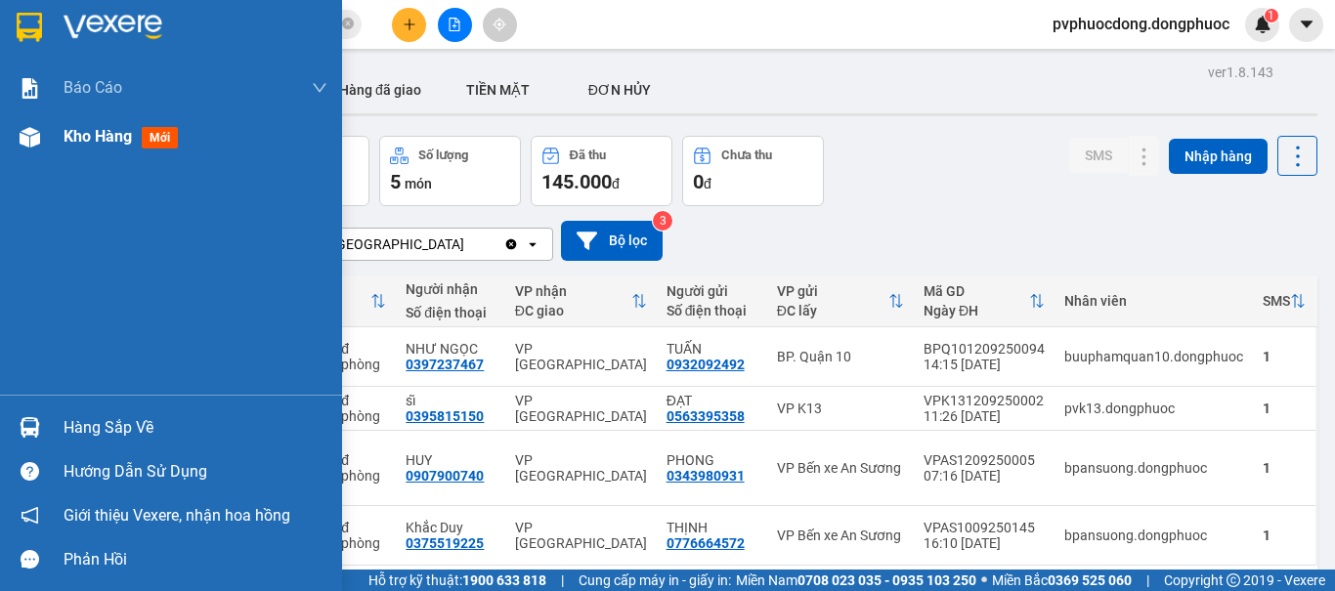
click at [74, 148] on div "Kho hàng mới" at bounding box center [125, 136] width 122 height 24
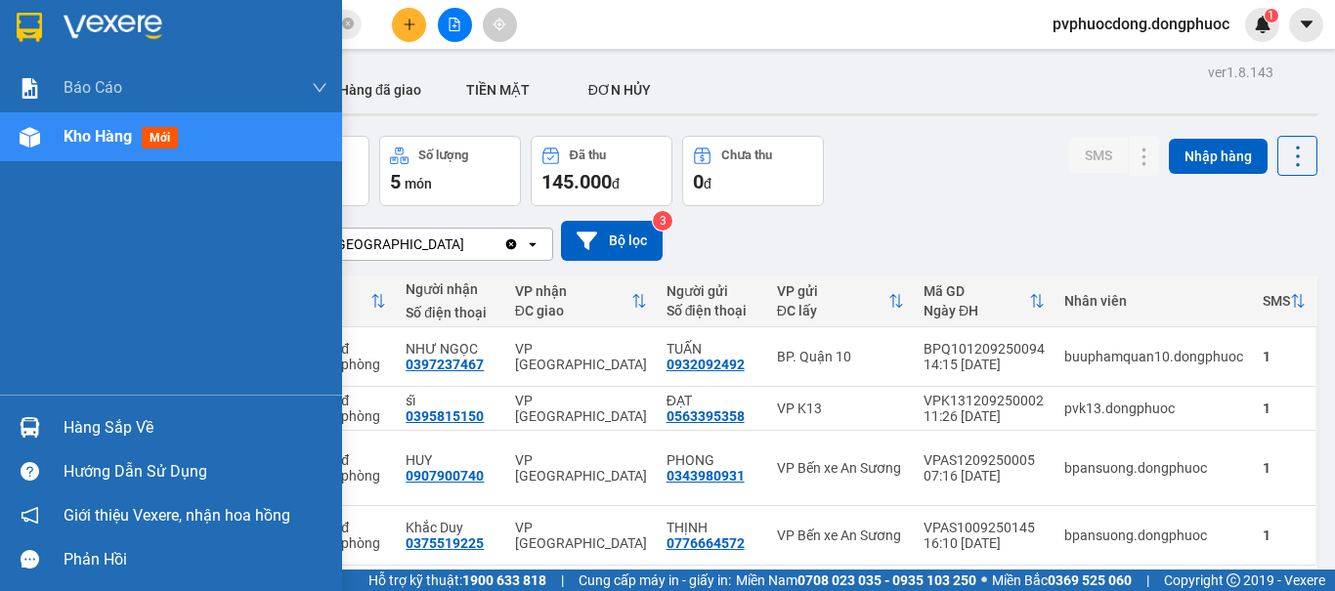
click at [133, 430] on div "Hàng sắp về" at bounding box center [196, 427] width 264 height 29
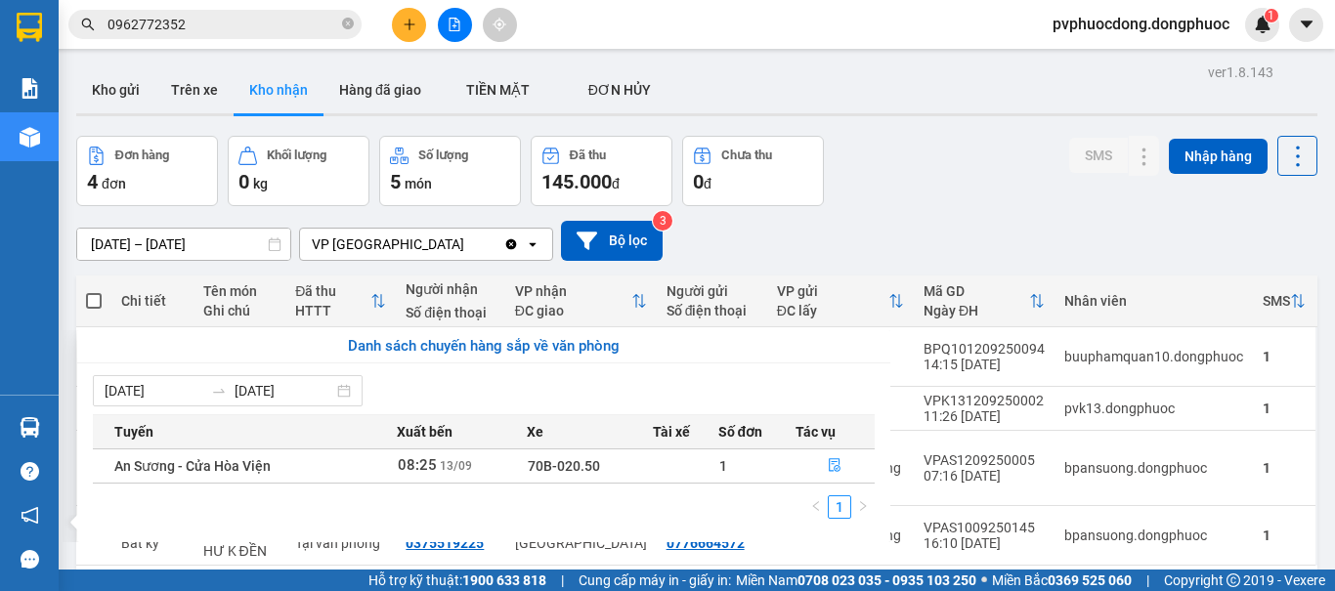
click at [919, 255] on section "Kết quả tìm kiếm ( 7 ) Bộ lọc Mã ĐH Trạng thái Món hàng Tổng cước Chưa cước Nhã…" at bounding box center [667, 295] width 1335 height 591
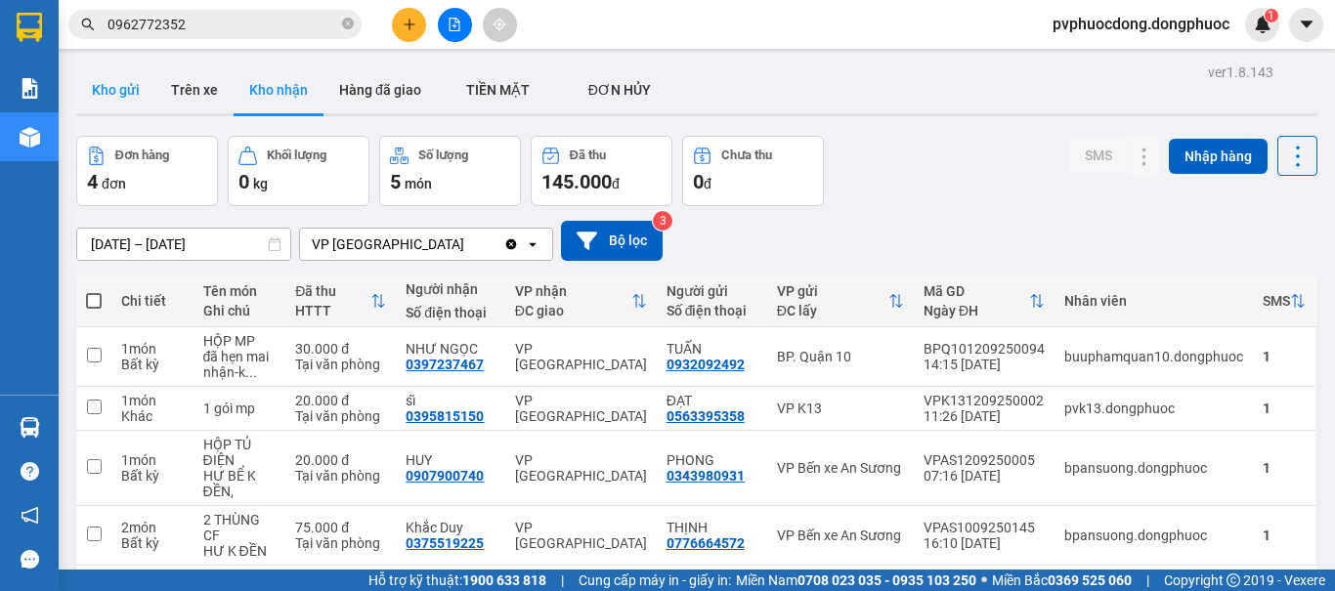
click at [115, 99] on button "Kho gửi" at bounding box center [115, 89] width 79 height 47
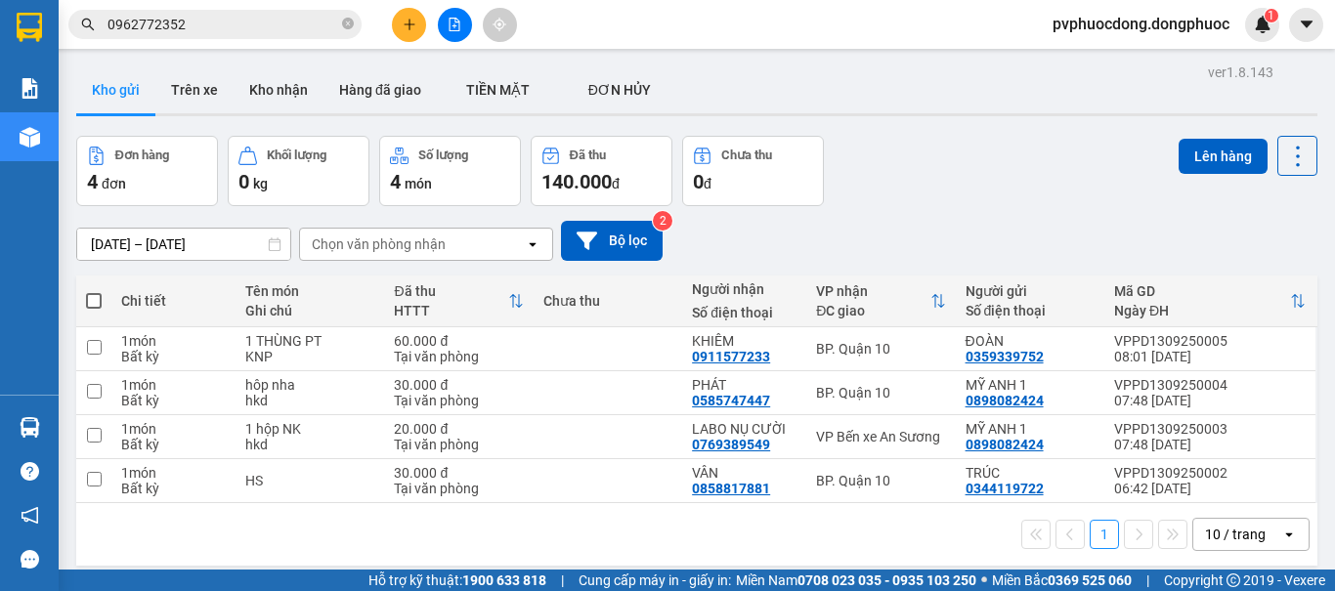
click at [81, 302] on th at bounding box center [93, 302] width 35 height 52
click at [86, 298] on span at bounding box center [94, 301] width 16 height 16
click at [94, 291] on input "checkbox" at bounding box center [94, 291] width 0 height 0
checkbox input "true"
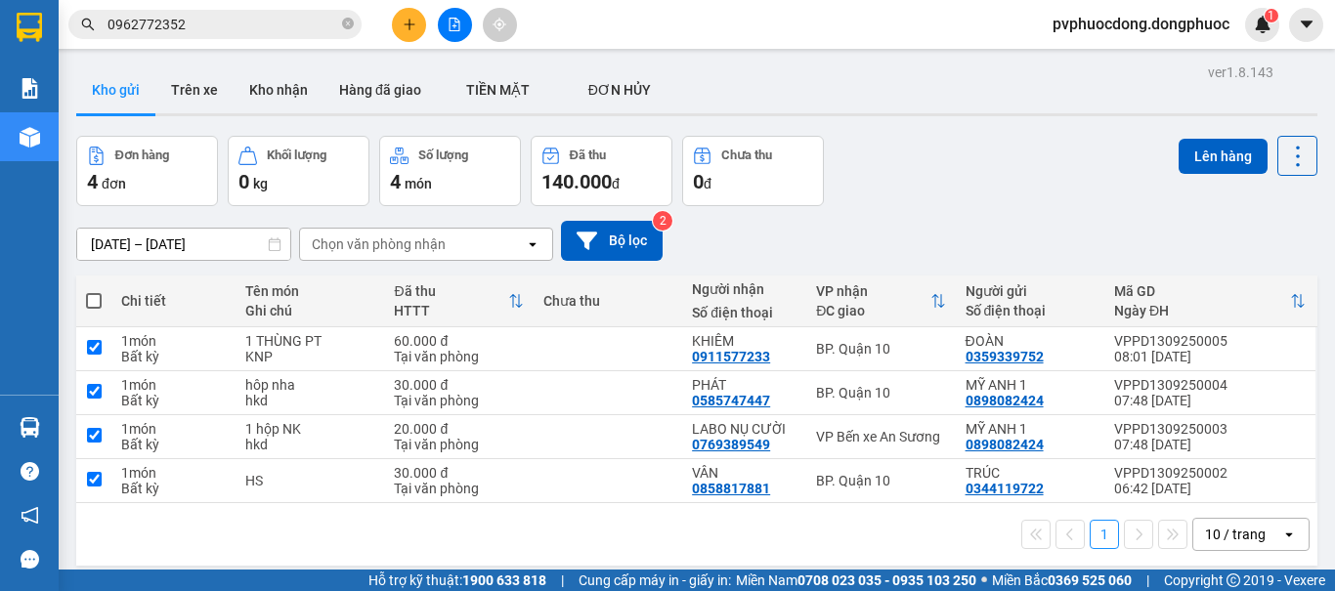
checkbox input "true"
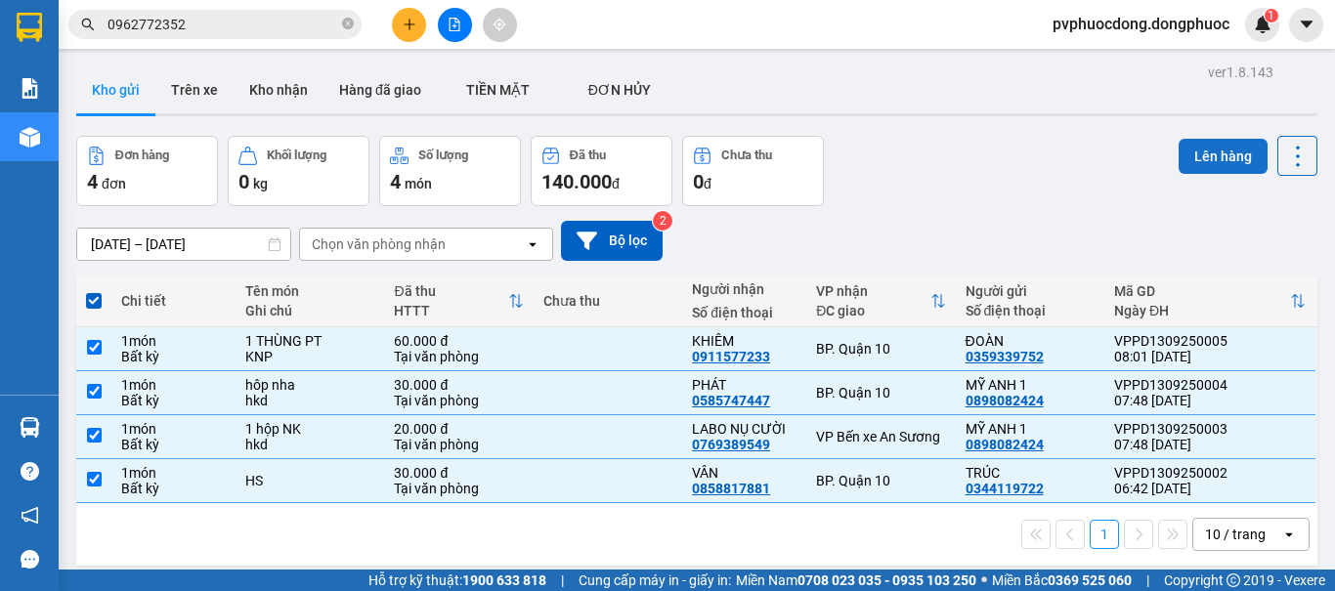
click at [1180, 157] on button "Lên hàng" at bounding box center [1222, 156] width 89 height 35
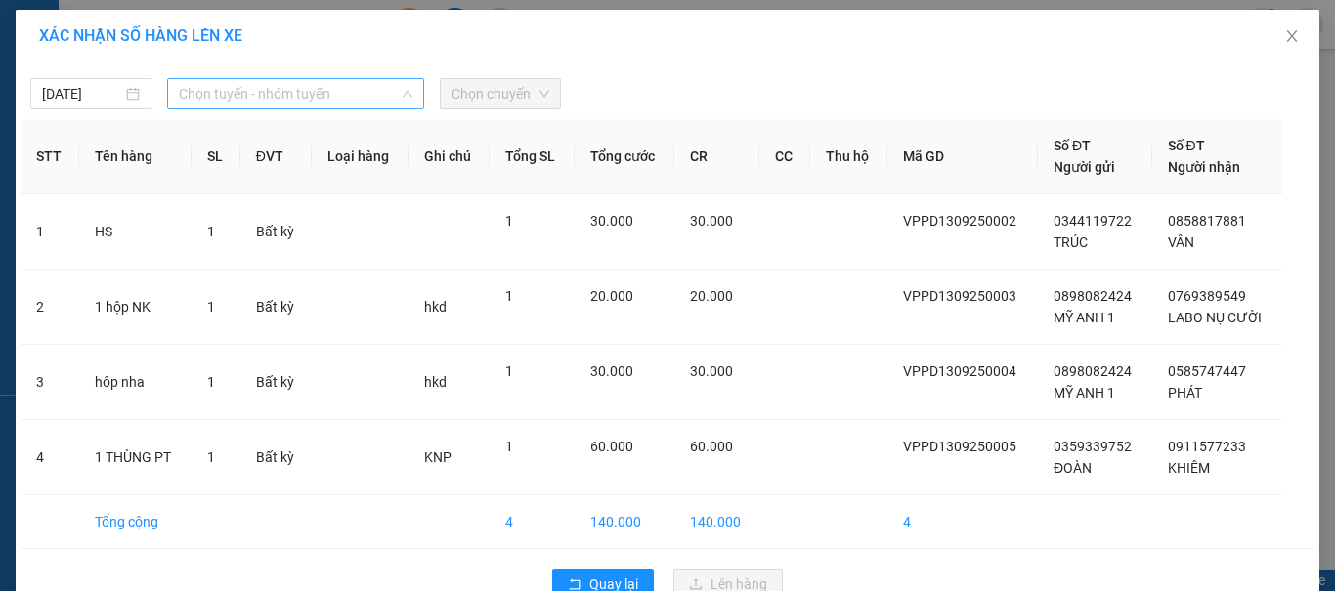
click at [357, 101] on span "Chọn tuyến - nhóm tuyến" at bounding box center [295, 93] width 233 height 29
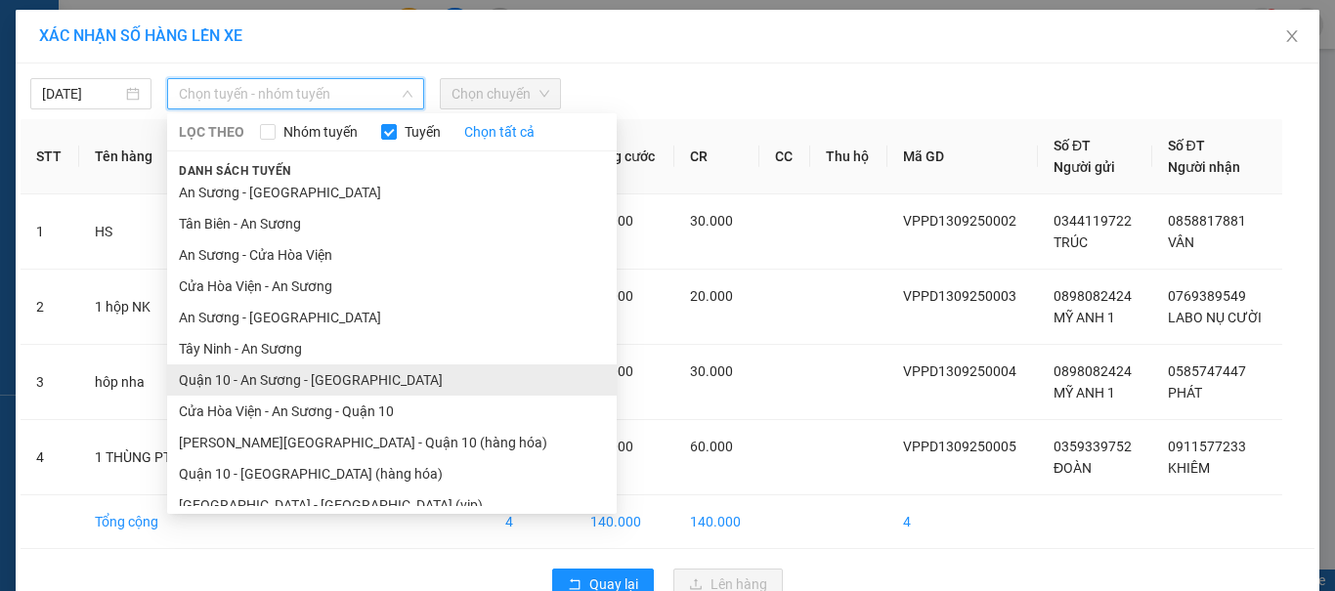
scroll to position [112, 0]
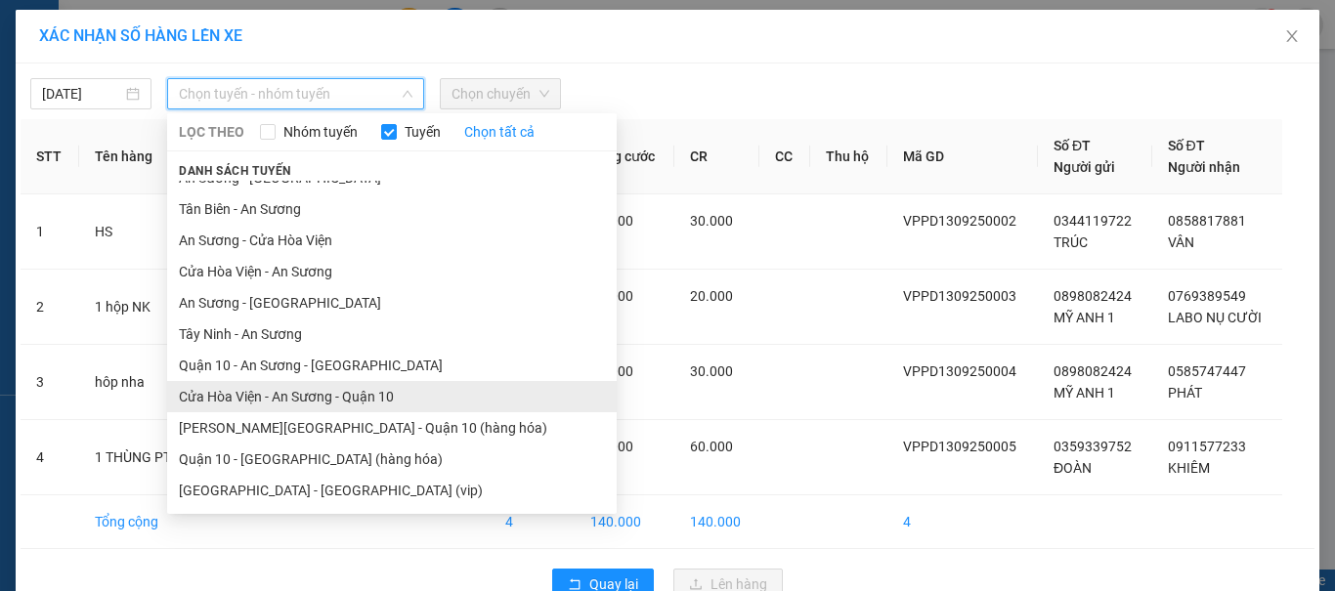
click at [254, 395] on li "Cửa Hòa Viện - An Sương - Quận 10" at bounding box center [391, 396] width 449 height 31
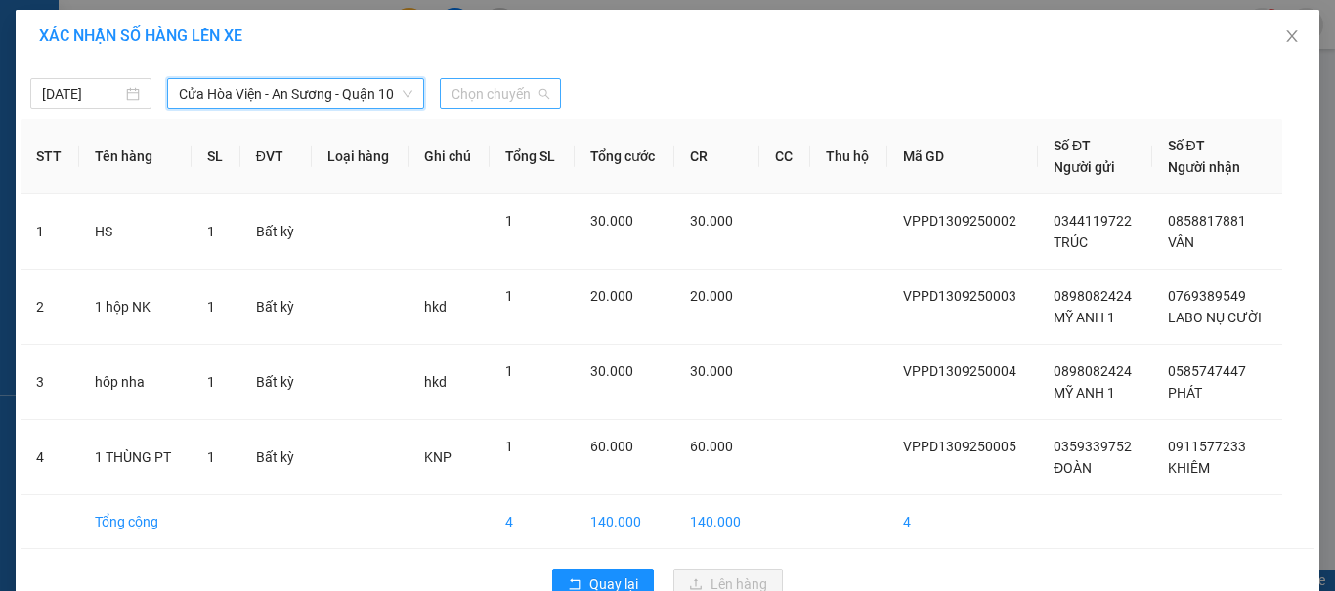
click at [466, 101] on span "Chọn chuyến" at bounding box center [500, 93] width 98 height 29
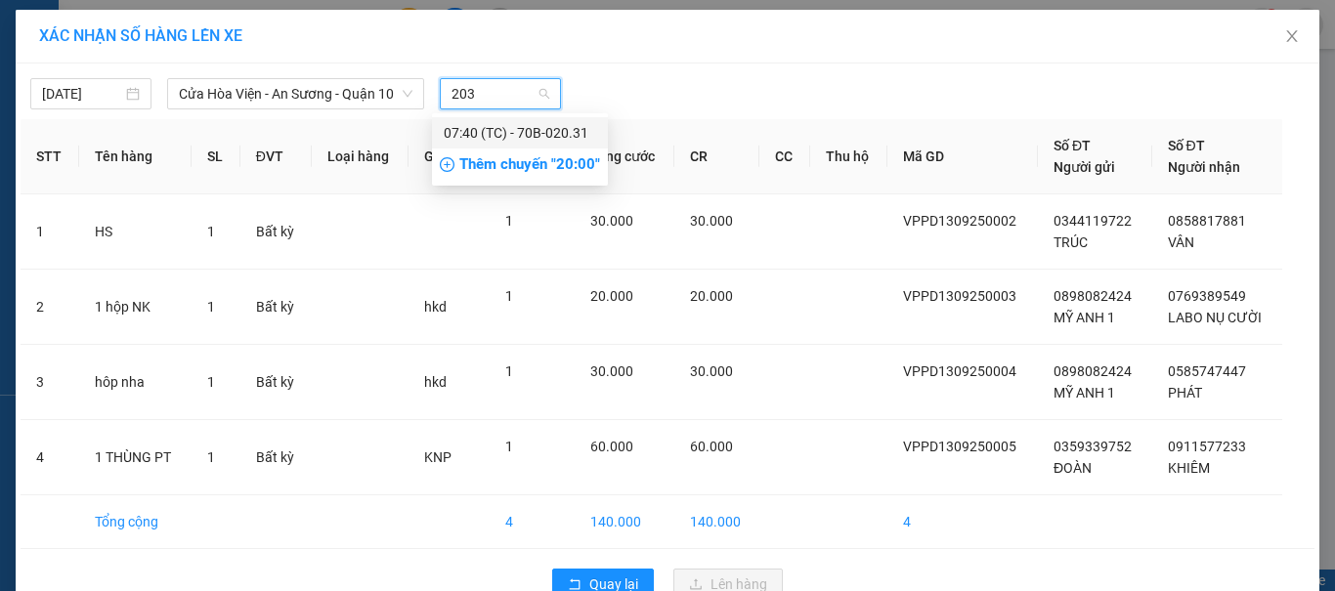
type input "2031"
click at [466, 128] on div "07:40 (TC) - 70B-020.31" at bounding box center [520, 132] width 152 height 21
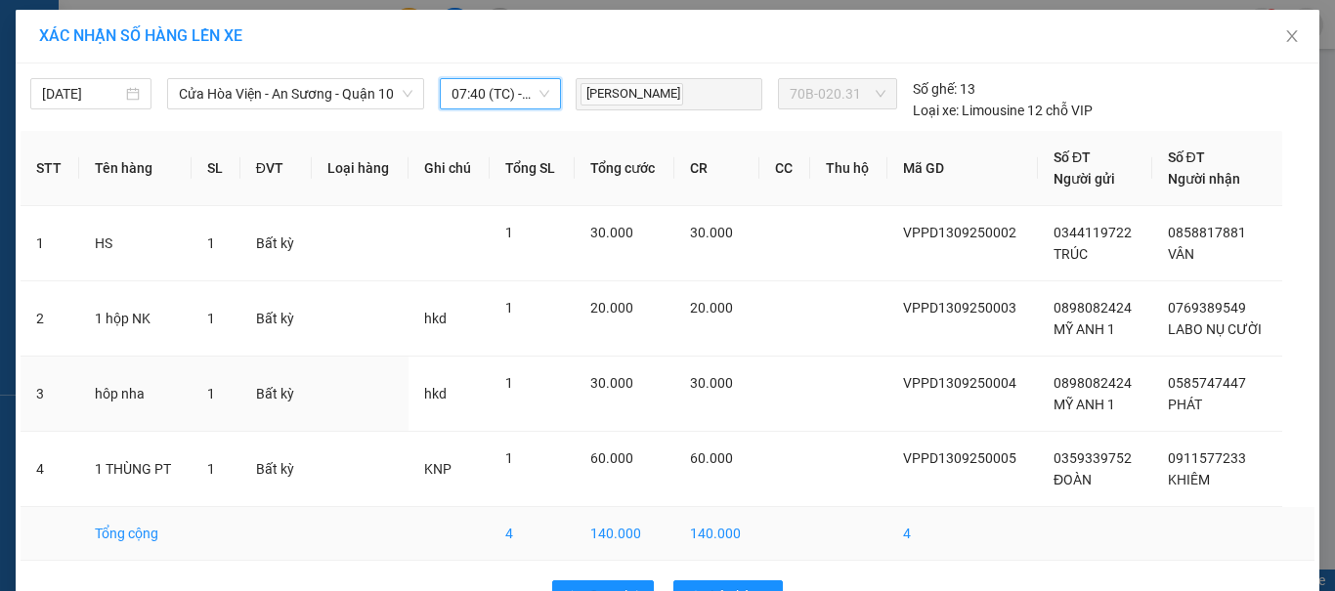
scroll to position [59, 0]
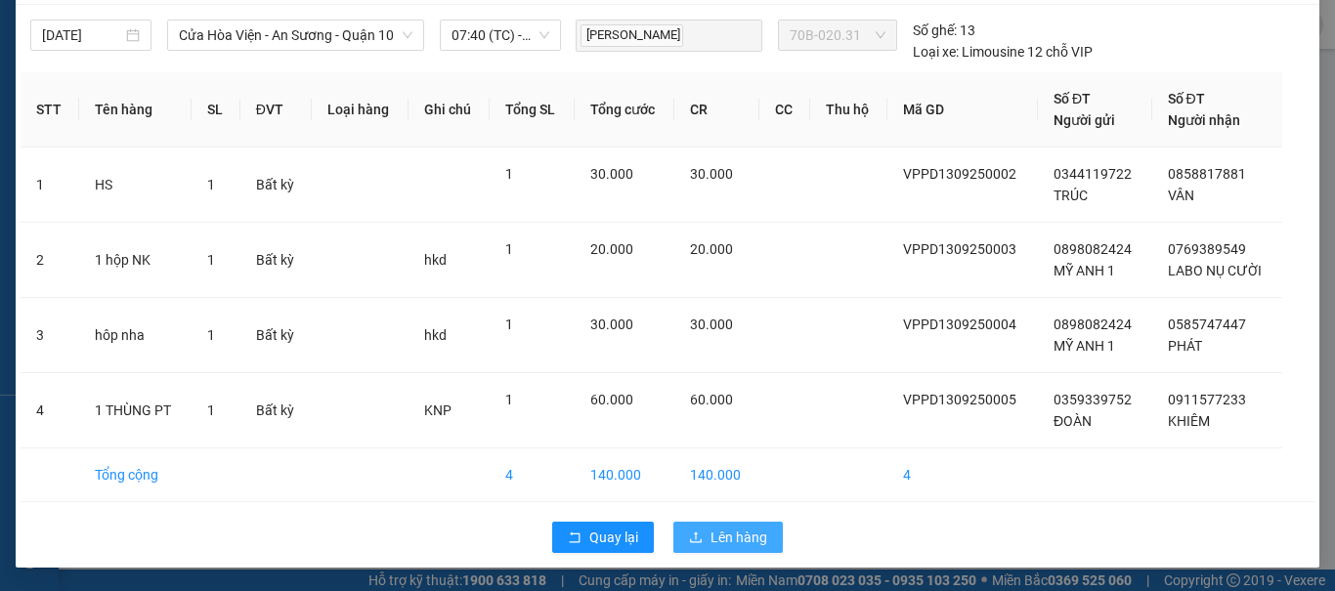
click at [716, 537] on span "Lên hàng" at bounding box center [738, 537] width 57 height 21
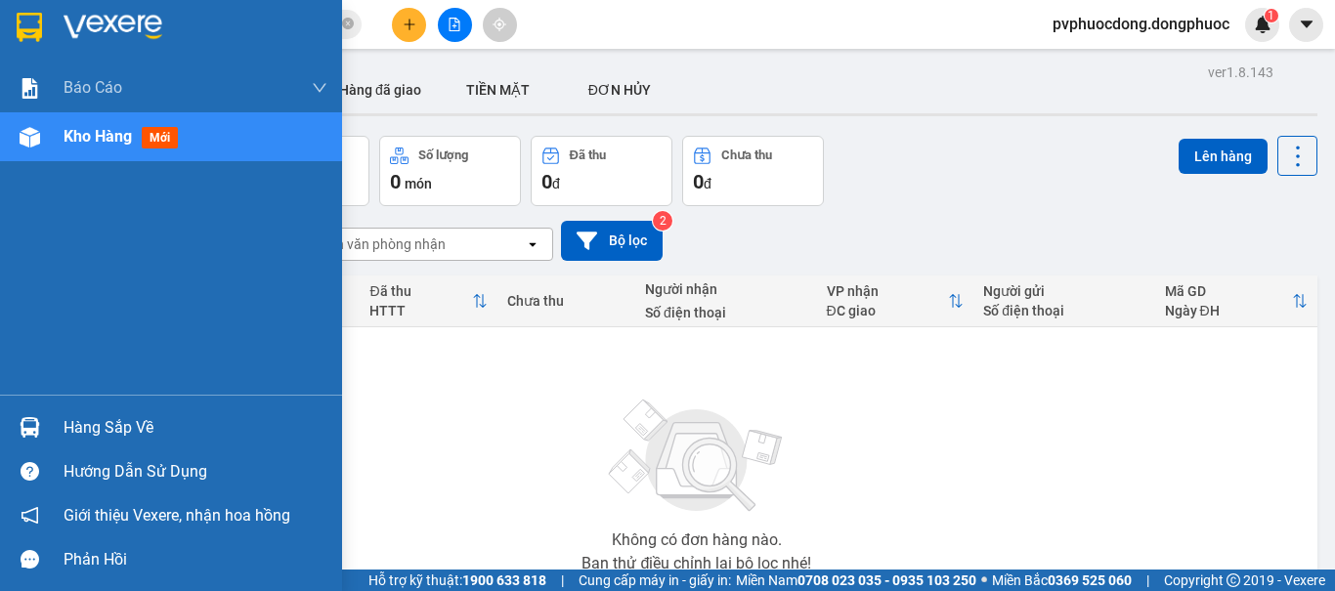
click at [17, 439] on div at bounding box center [30, 427] width 34 height 34
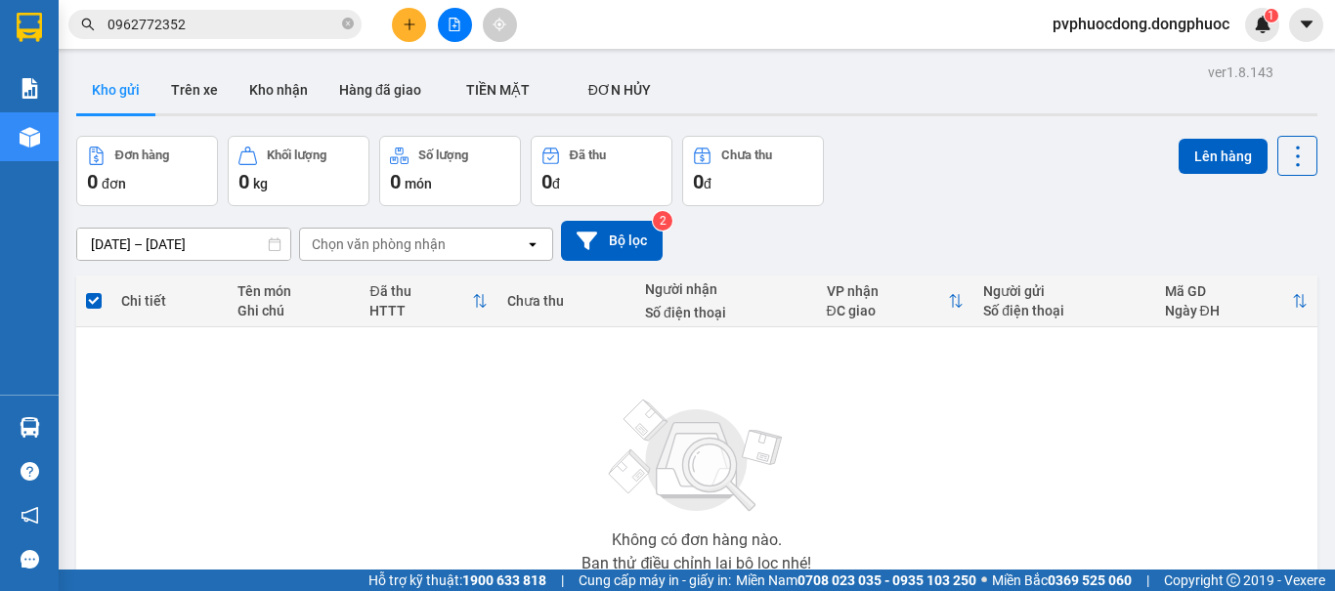
click at [992, 198] on section "Kết quả tìm kiếm ( 7 ) Bộ lọc Mã ĐH Trạng thái Món hàng Tổng cước Chưa cước Nhã…" at bounding box center [667, 295] width 1335 height 591
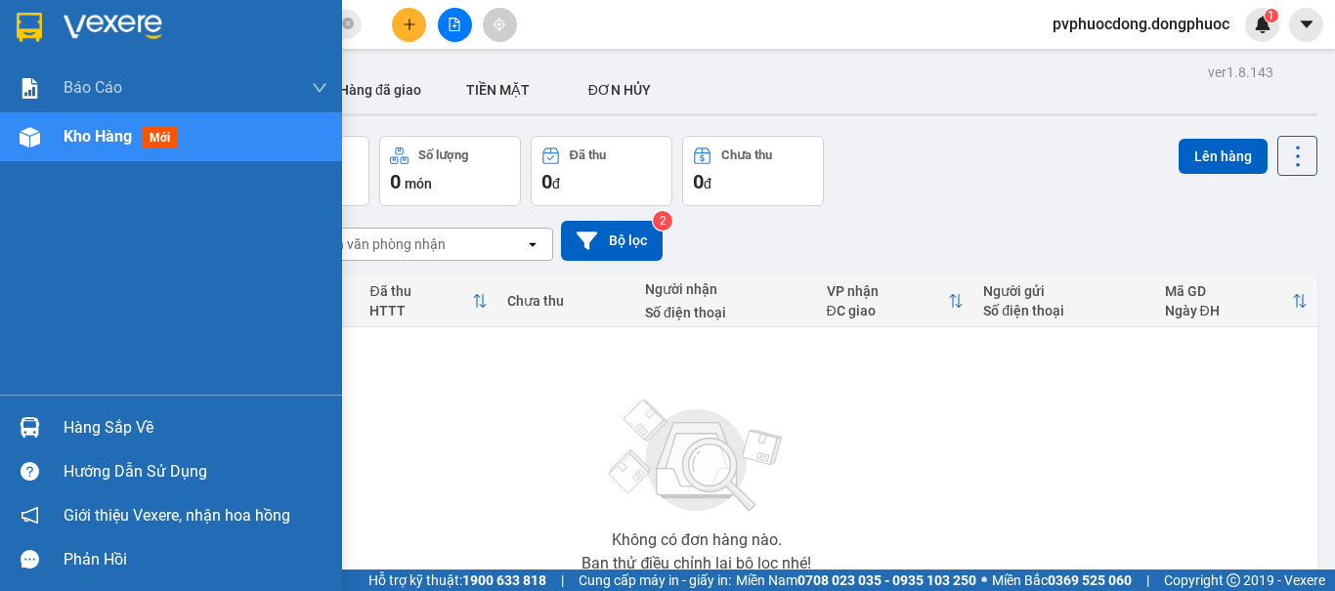
click at [14, 442] on div at bounding box center [30, 427] width 34 height 34
click at [23, 312] on div "Báo cáo Mẫu 1: Báo cáo dòng tiền Mẫu 1: Báo cáo dòng tiền theo nhân viên Mẫu 1:…" at bounding box center [171, 295] width 342 height 591
click at [18, 422] on div at bounding box center [30, 427] width 34 height 34
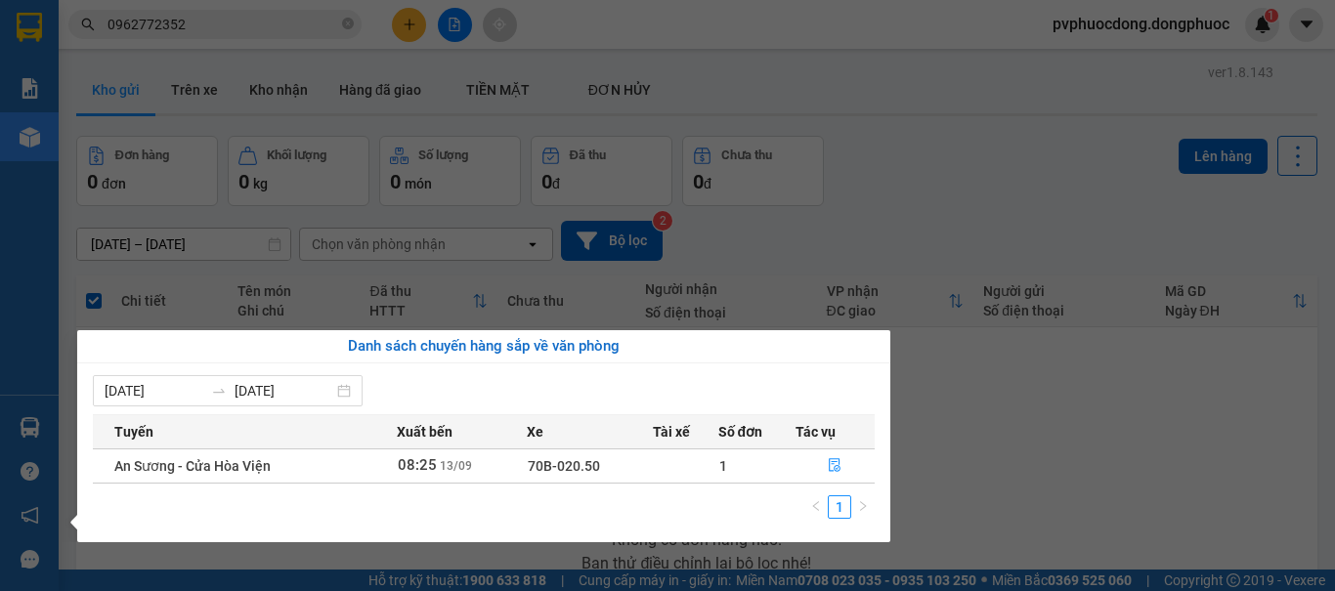
click at [38, 439] on div "Báo cáo Mẫu 1: Báo cáo dòng tiền Mẫu 1: Báo cáo dòng tiền theo nhân viên Mẫu 1:…" at bounding box center [29, 295] width 59 height 591
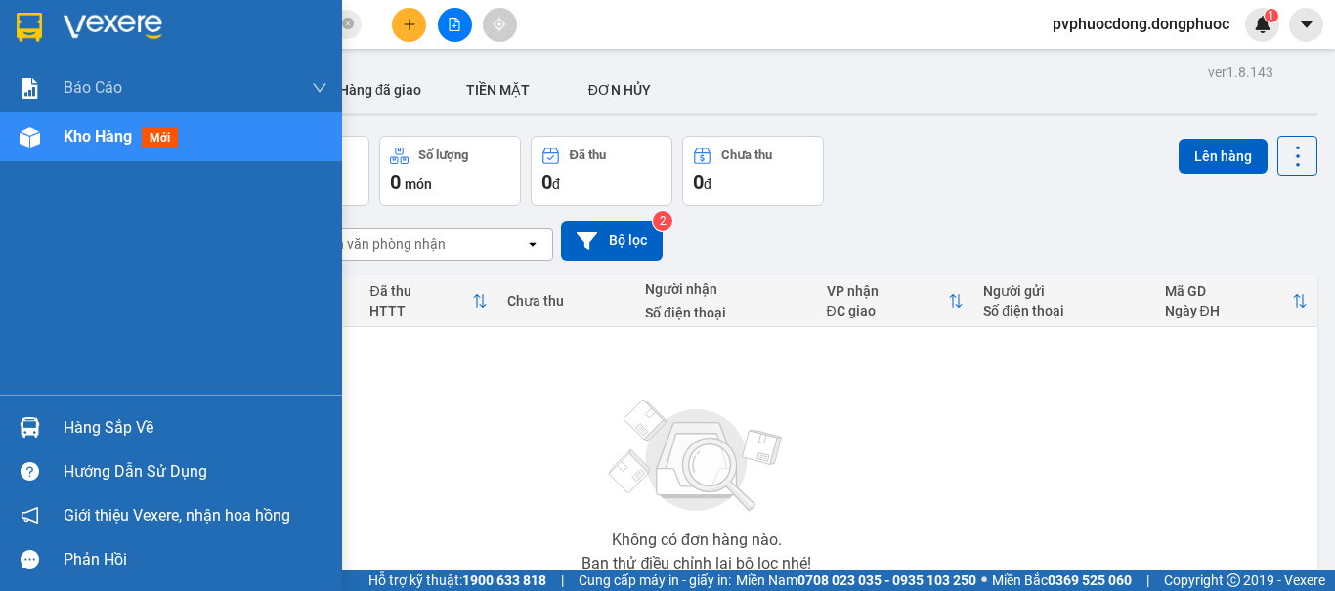
click at [30, 429] on img at bounding box center [30, 427] width 21 height 21
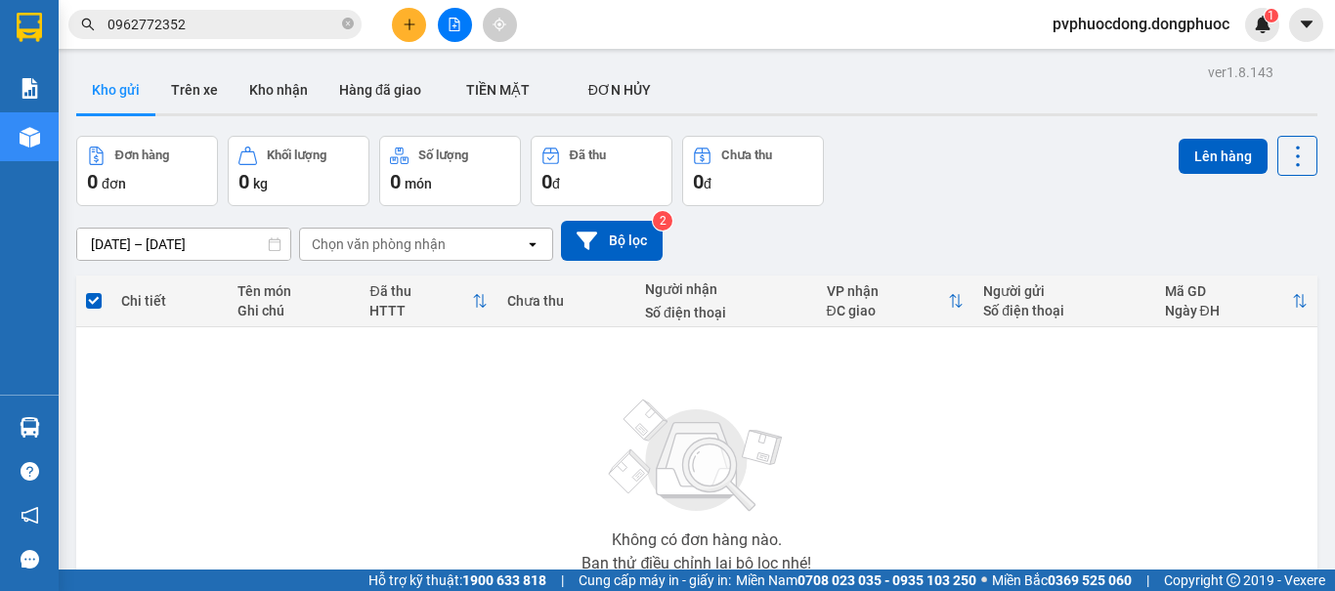
click at [994, 476] on section "Kết quả tìm kiếm ( 7 ) Bộ lọc Mã ĐH Trạng thái Món hàng Tổng cước Chưa cước Nhã…" at bounding box center [667, 295] width 1335 height 591
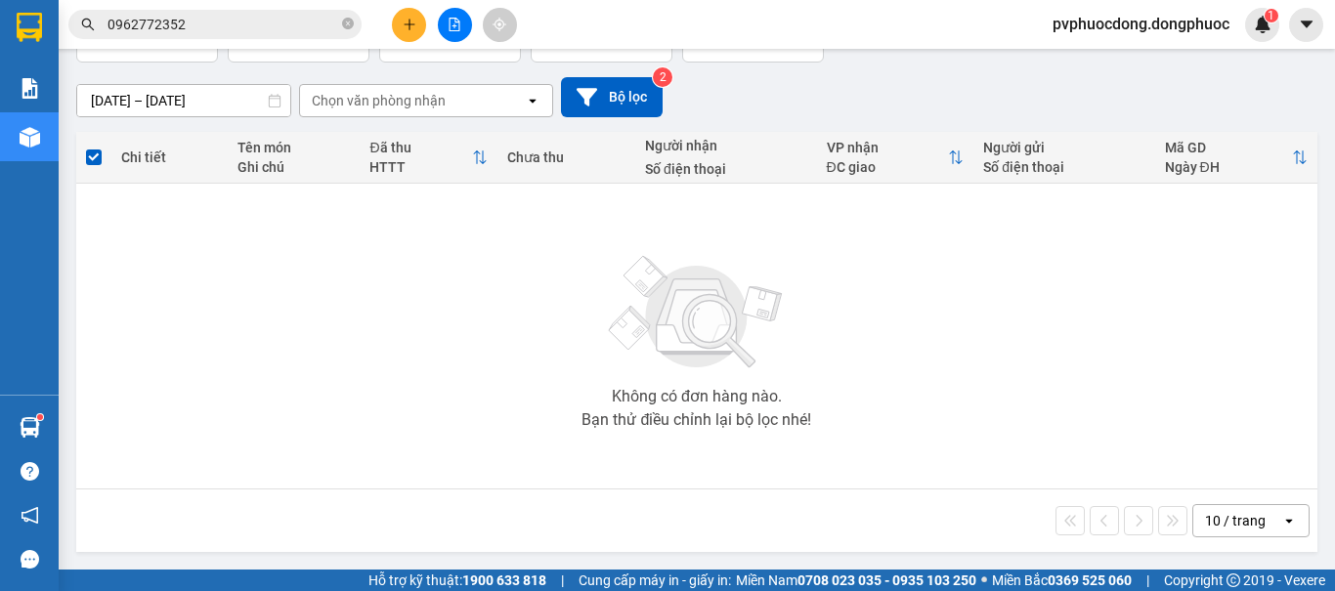
click at [213, 15] on input "0962772352" at bounding box center [222, 24] width 231 height 21
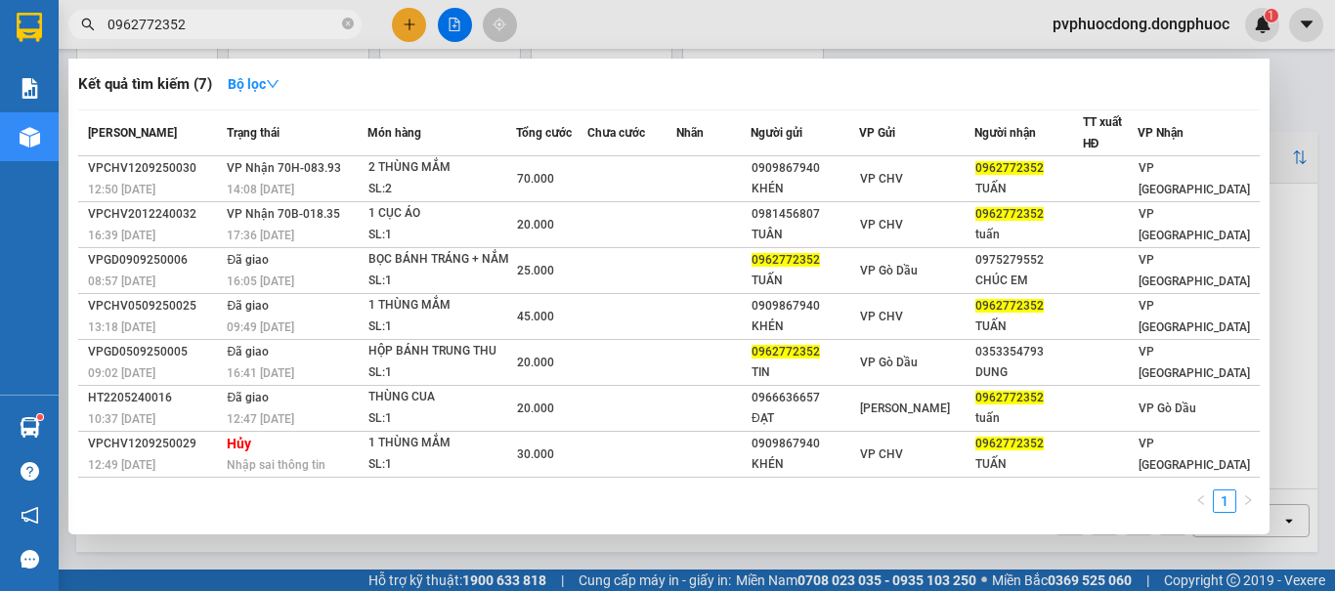
click at [213, 15] on input "0962772352" at bounding box center [222, 24] width 231 height 21
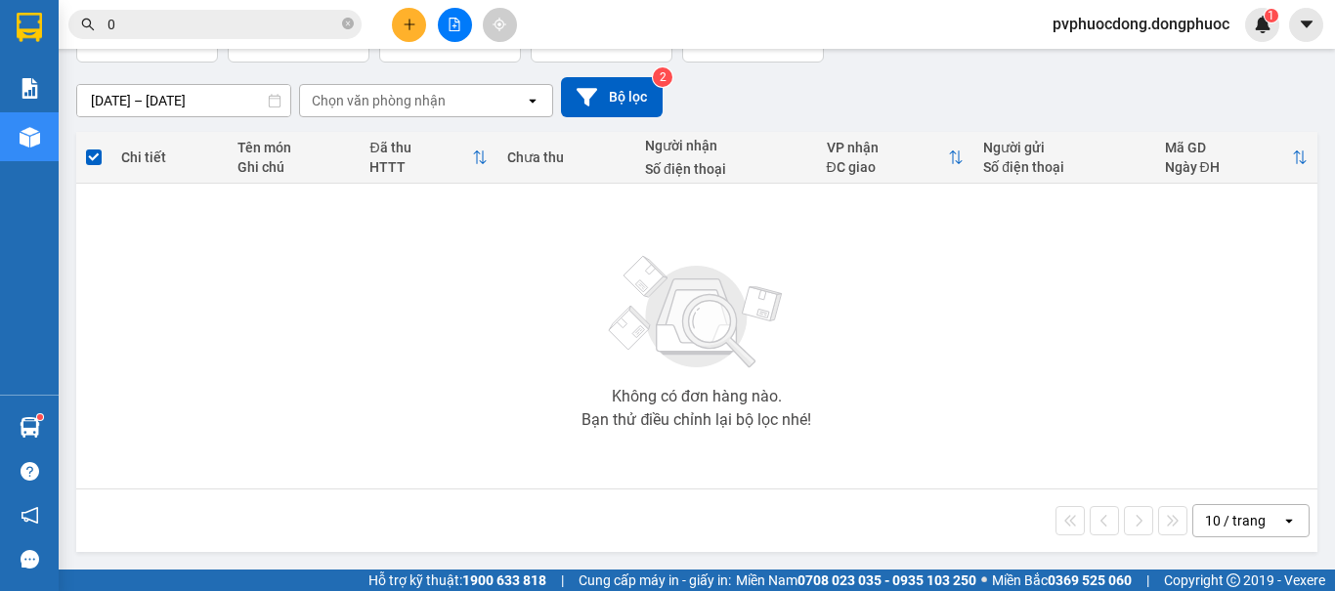
drag, startPoint x: 213, startPoint y: 15, endPoint x: 120, endPoint y: 578, distance: 571.3
click at [213, 16] on input "0" at bounding box center [222, 24] width 231 height 21
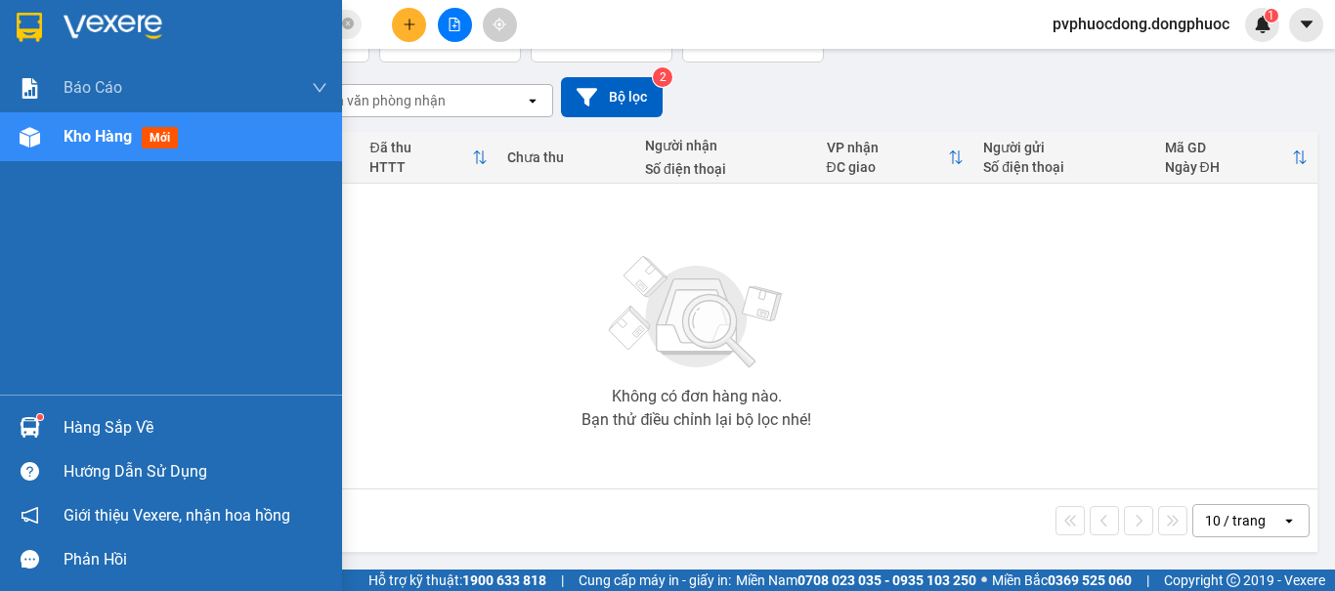
click at [44, 427] on div at bounding box center [30, 427] width 34 height 34
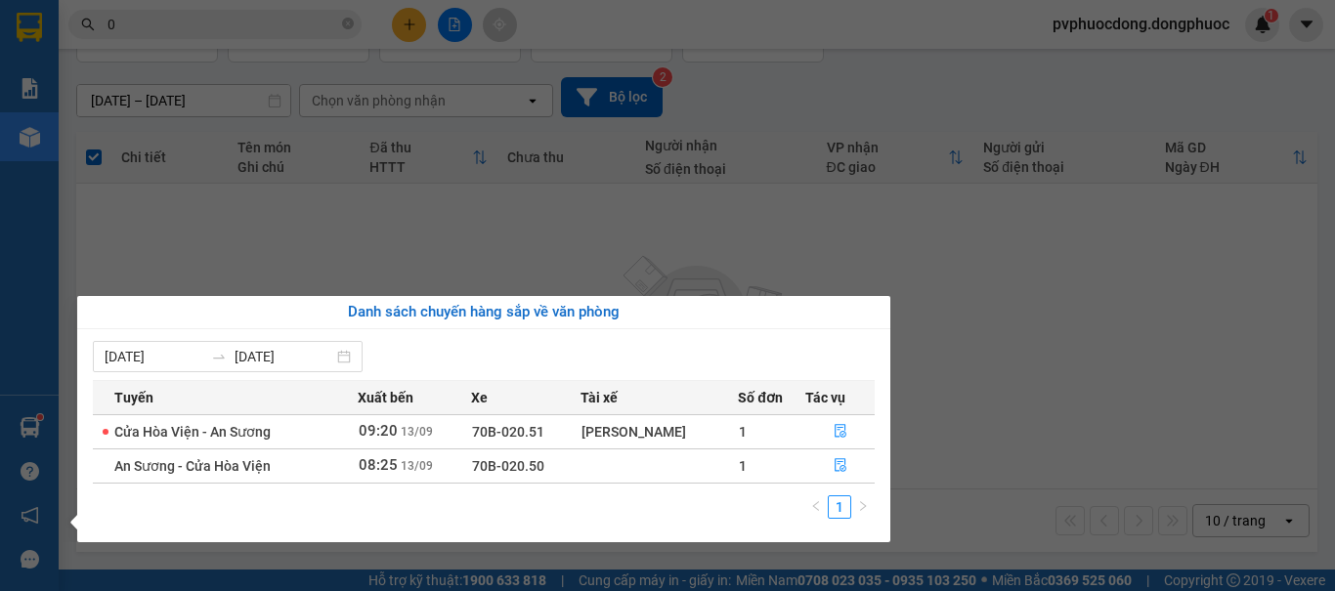
click at [208, 256] on section "Kết quả tìm kiếm ( 7 ) Bộ lọc Mã ĐH Trạng thái Món hàng Tổng cước Chưa cước Nhã…" at bounding box center [667, 295] width 1335 height 591
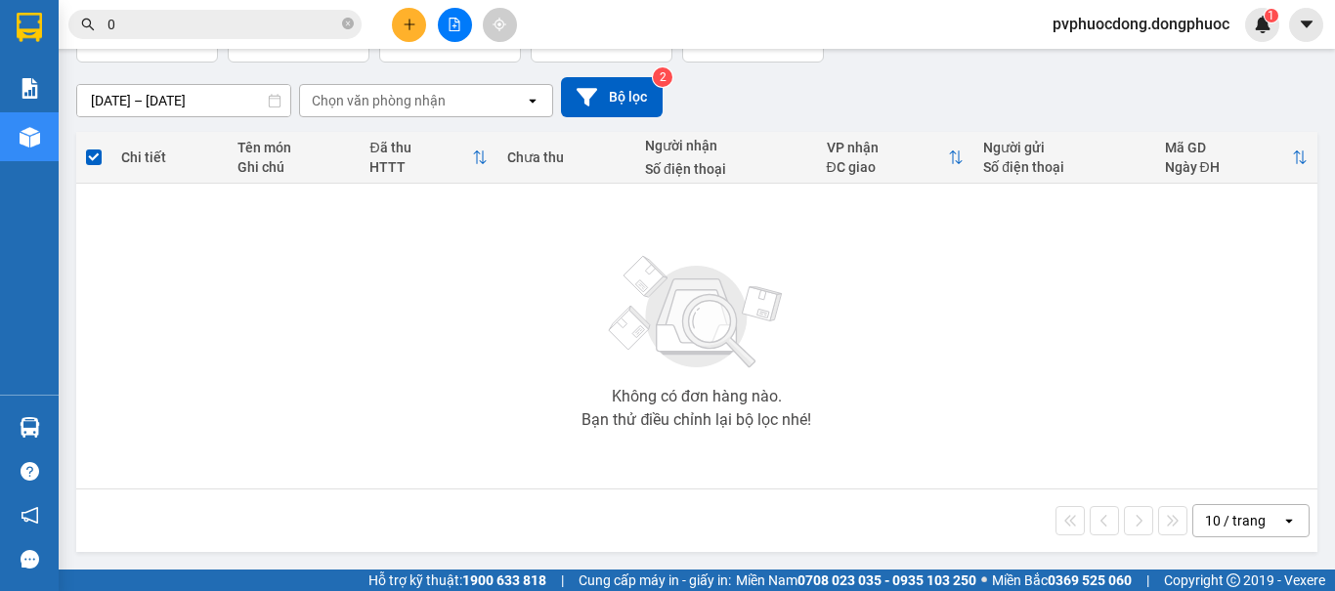
click at [202, 18] on input "0" at bounding box center [222, 24] width 231 height 21
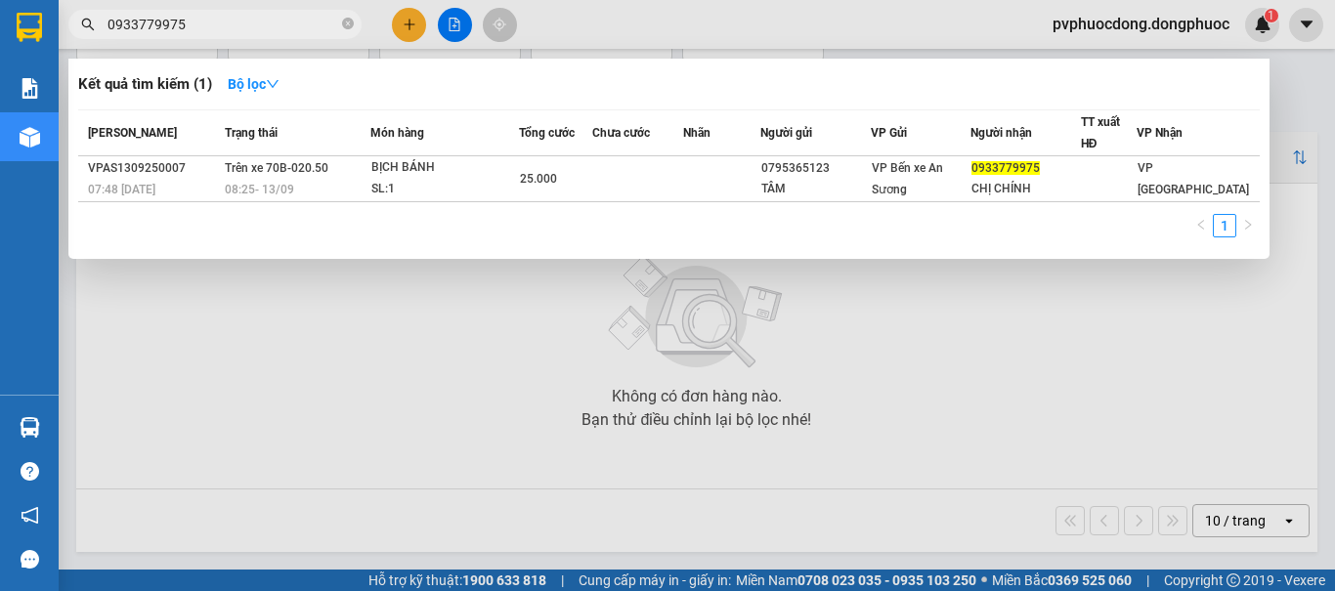
type input "0933779975"
click at [218, 386] on div at bounding box center [667, 295] width 1335 height 591
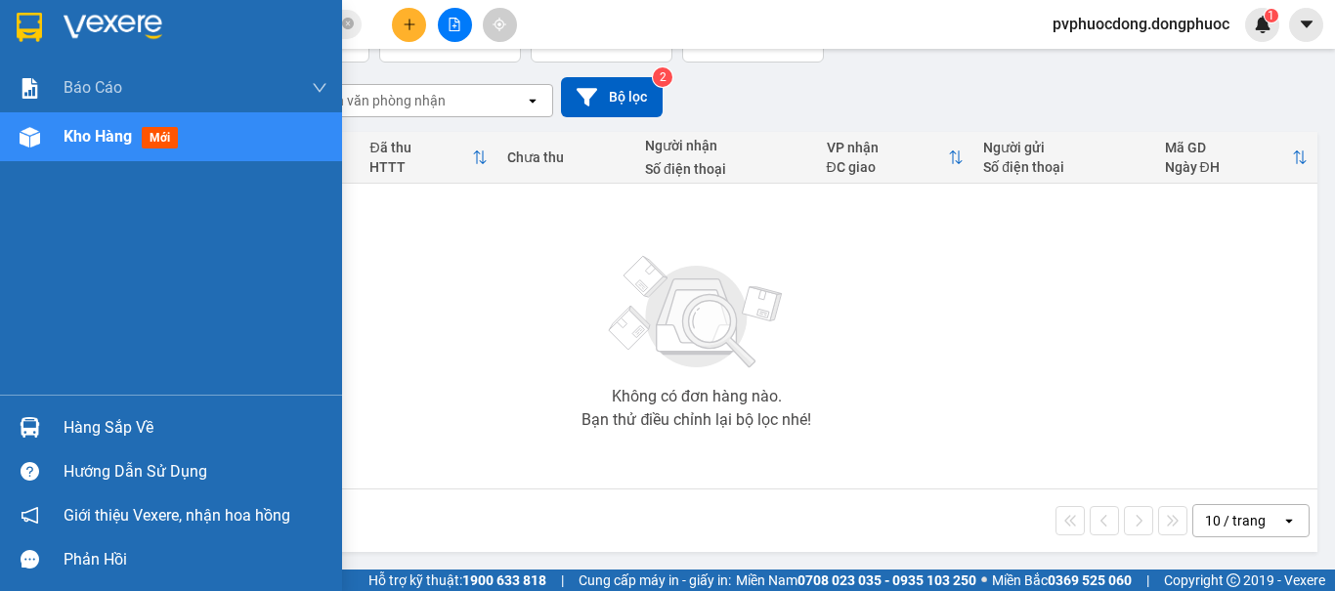
click at [32, 416] on div at bounding box center [30, 427] width 34 height 34
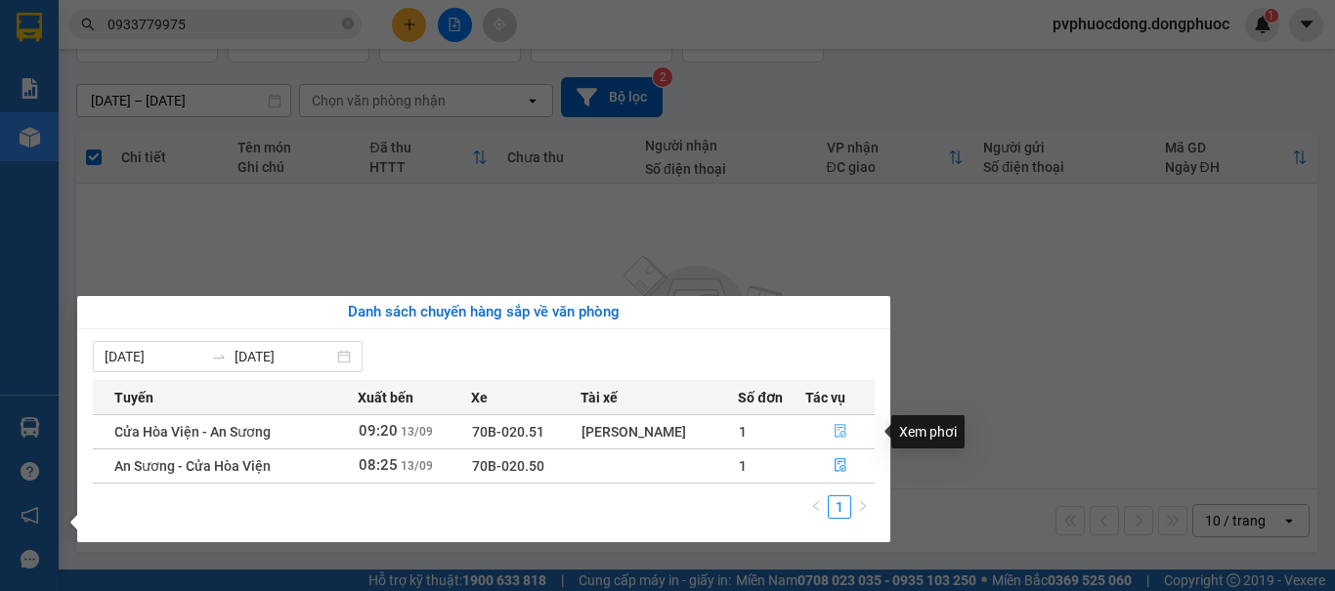
click at [829, 437] on button "button" at bounding box center [839, 431] width 67 height 31
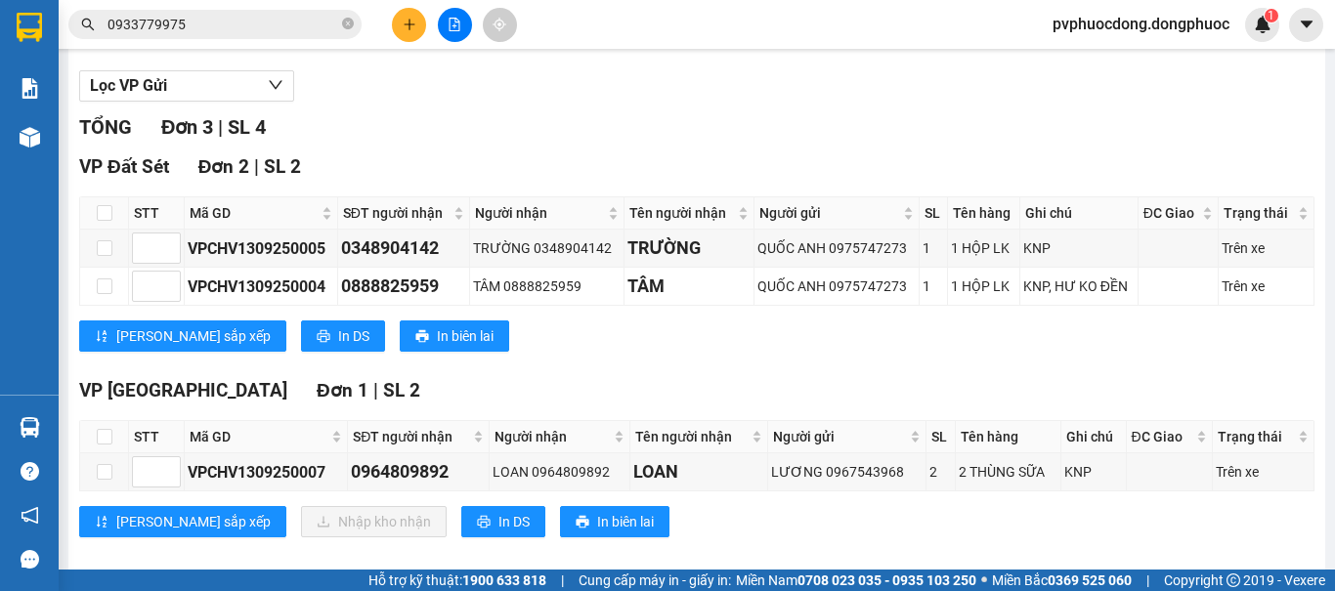
scroll to position [234, 0]
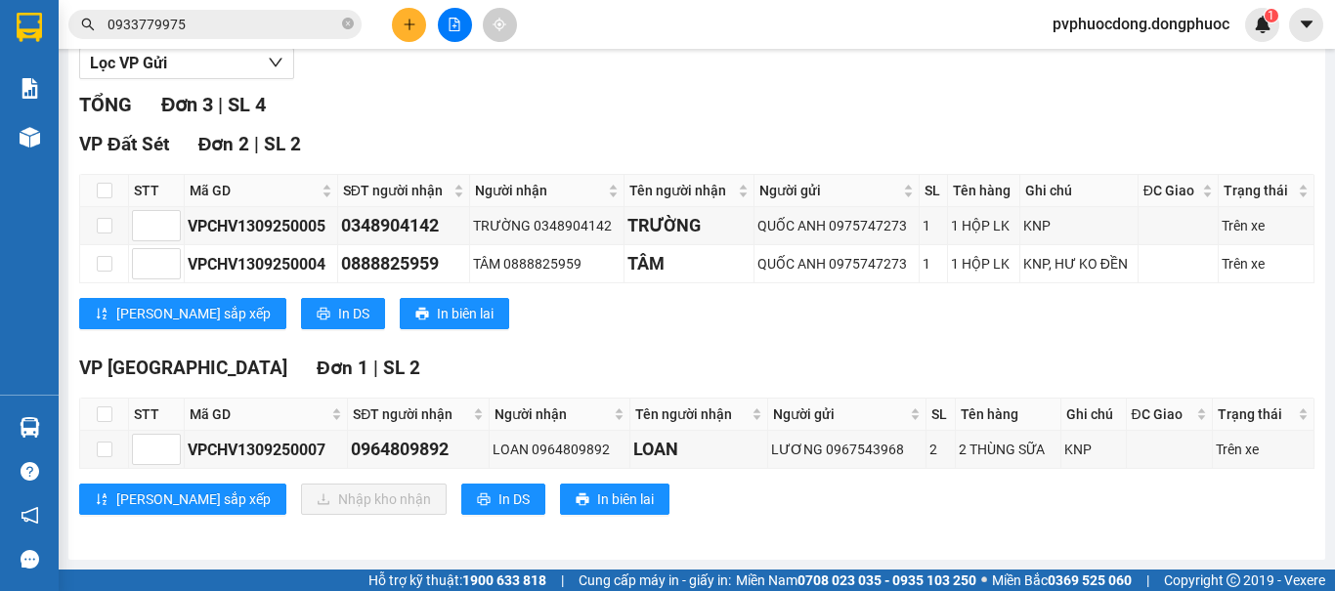
click at [405, 21] on icon "plus" at bounding box center [410, 25] width 14 height 14
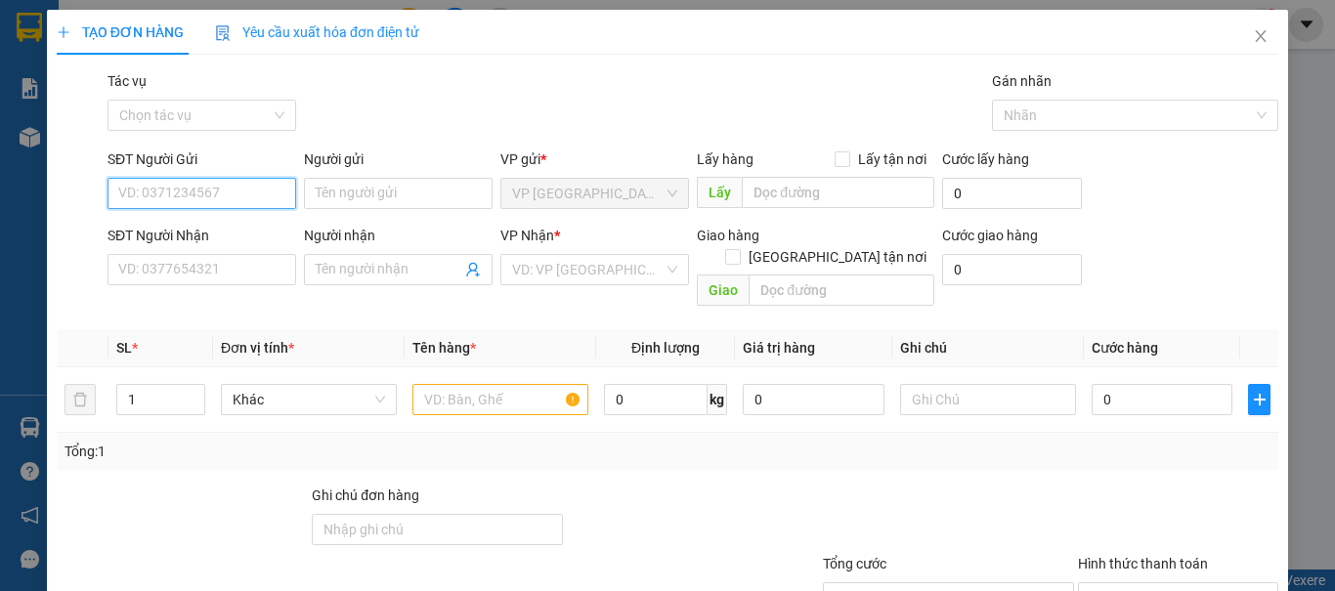
click at [215, 198] on input "SĐT Người Gửi" at bounding box center [201, 193] width 189 height 31
type input "0908732252"
click at [214, 217] on div "0908732252 - LOAN" at bounding box center [199, 232] width 187 height 31
type input "LOAN"
type input "0902486488"
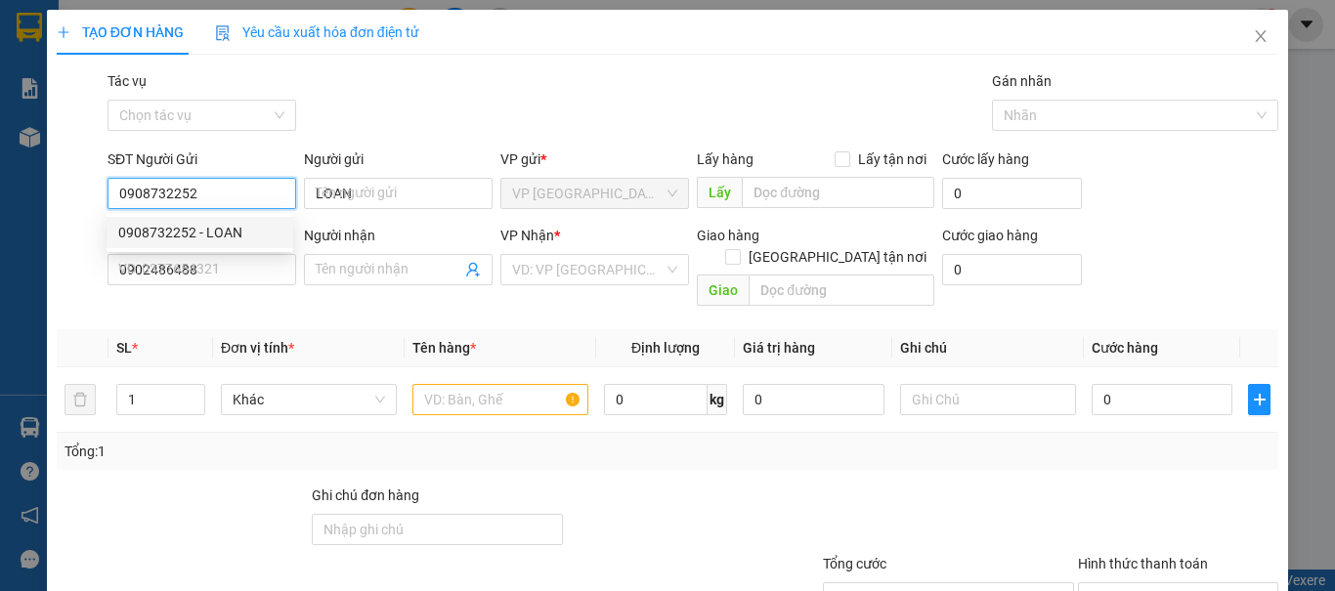
type input "TOẢN"
type input "20.000"
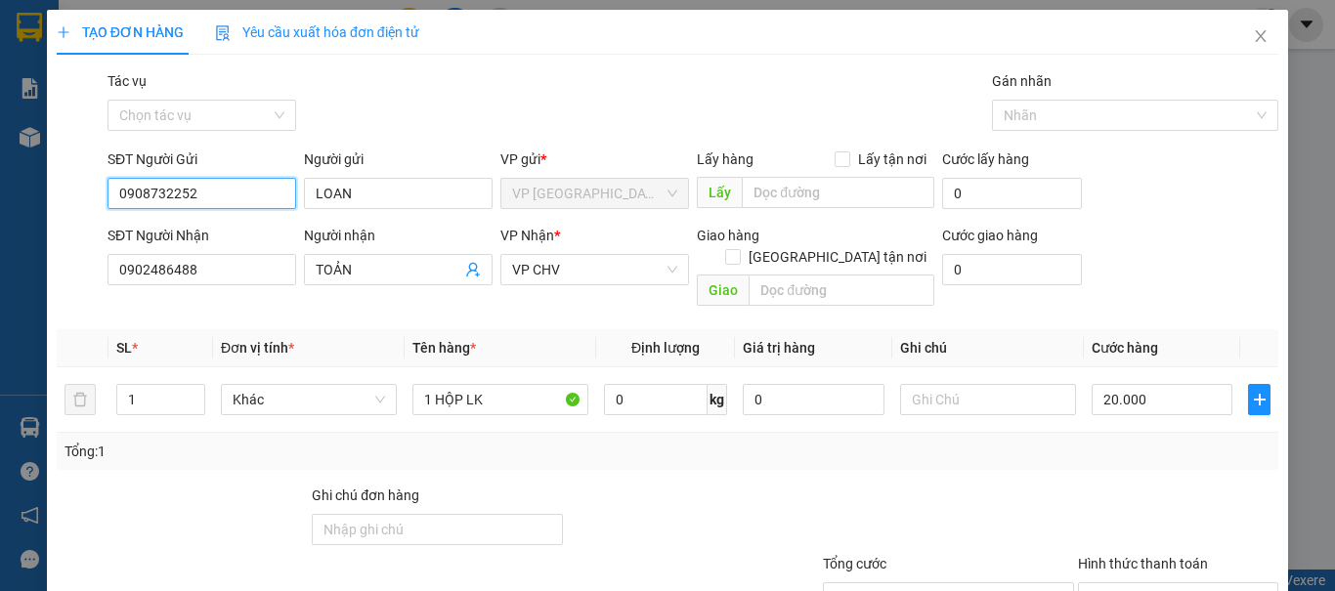
scroll to position [132, 0]
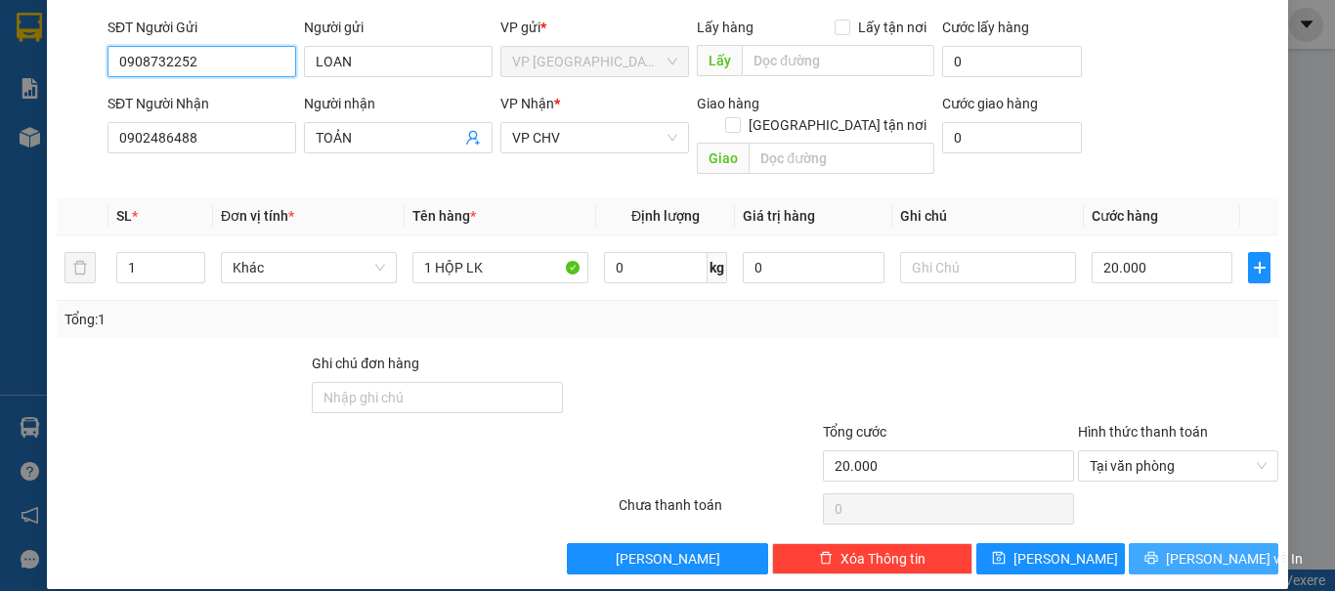
type input "0908732252"
click at [1167, 543] on button "Lưu và In" at bounding box center [1202, 558] width 149 height 31
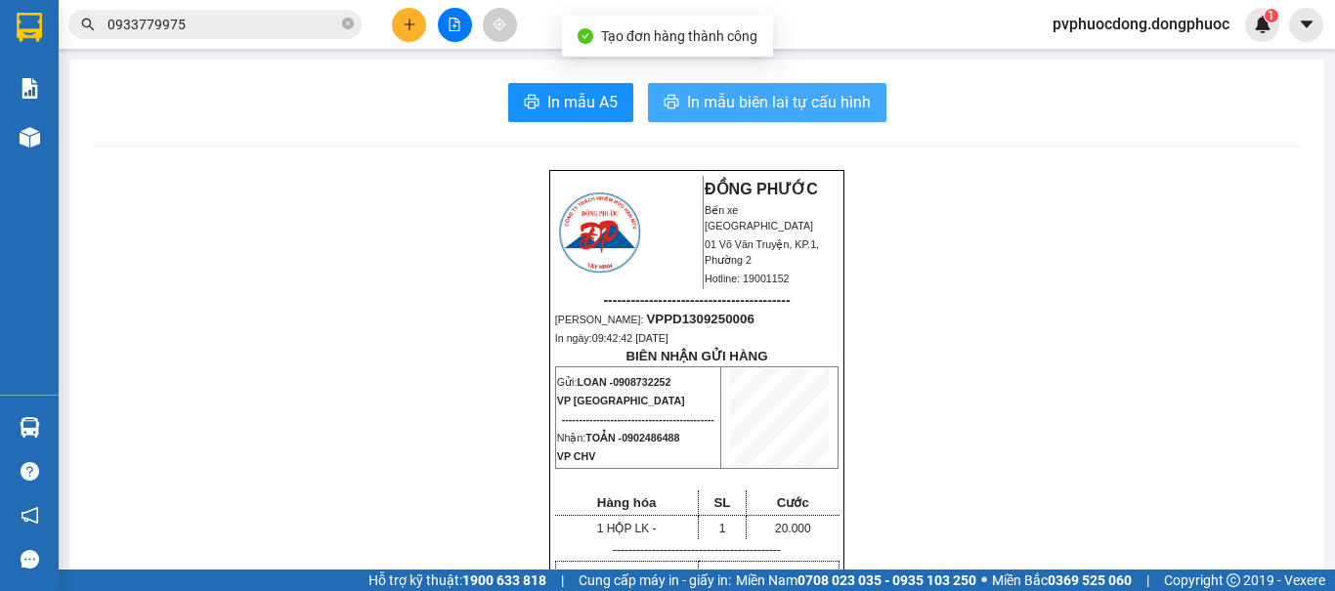
click at [673, 104] on button "In mẫu biên lai tự cấu hình" at bounding box center [767, 102] width 238 height 39
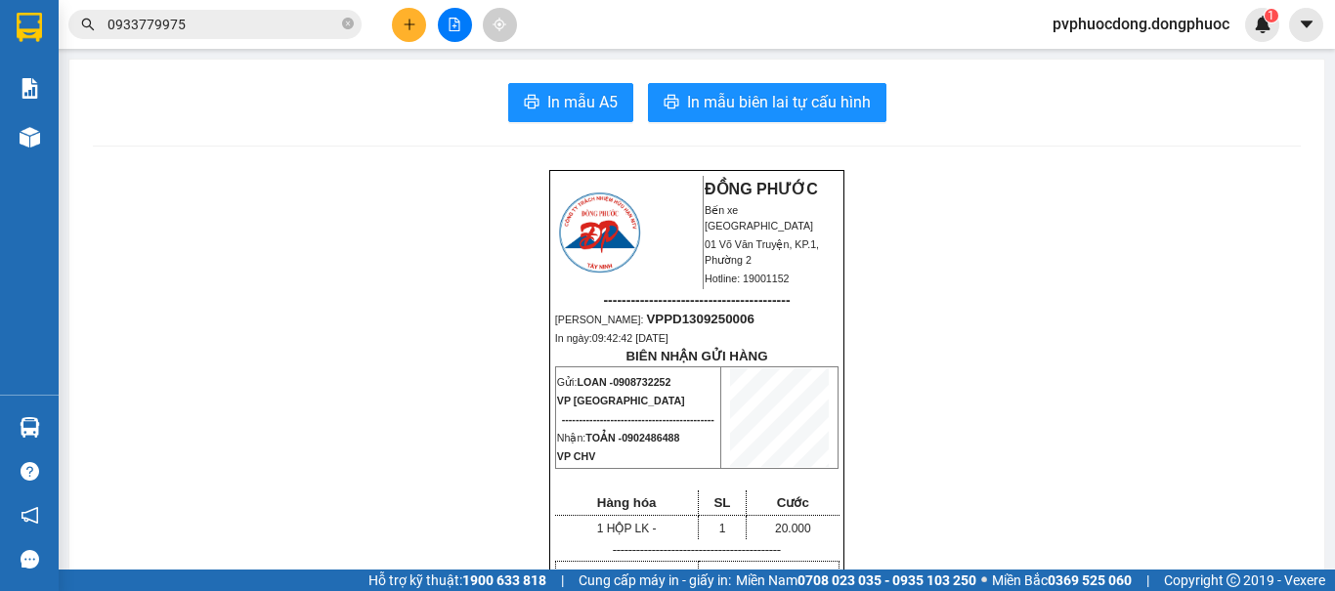
click at [400, 21] on button at bounding box center [409, 25] width 34 height 34
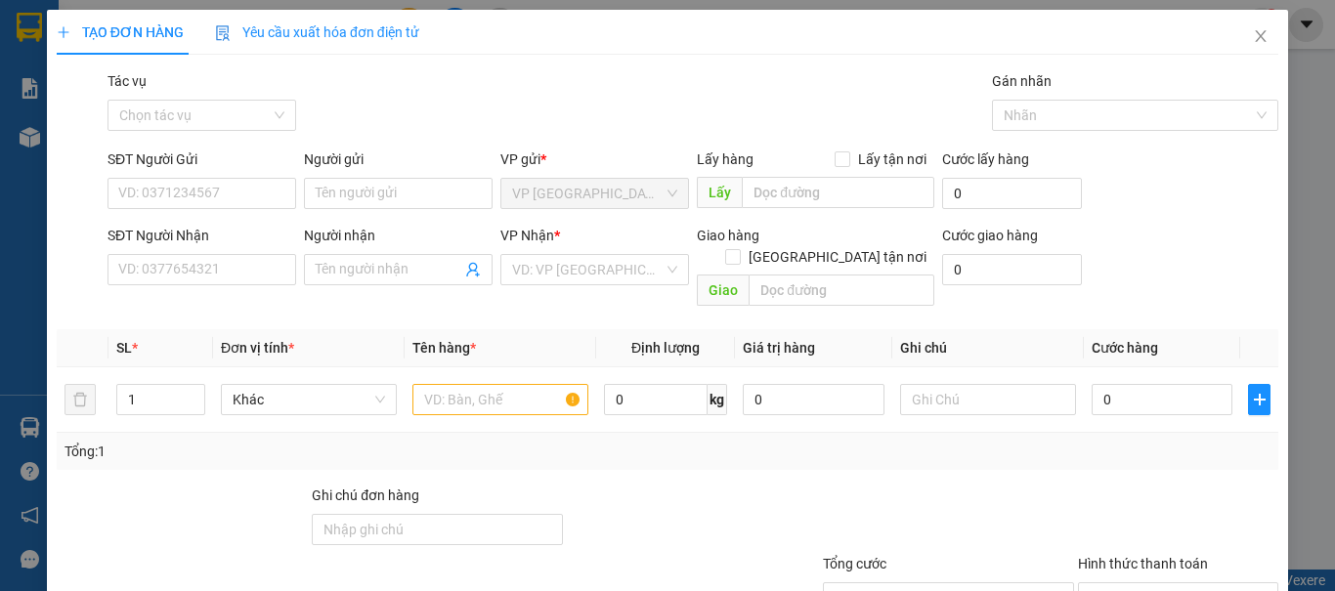
click at [178, 177] on div "SĐT Người Gửi" at bounding box center [201, 163] width 189 height 29
click at [169, 198] on input "SĐT Người Gửi" at bounding box center [201, 193] width 189 height 31
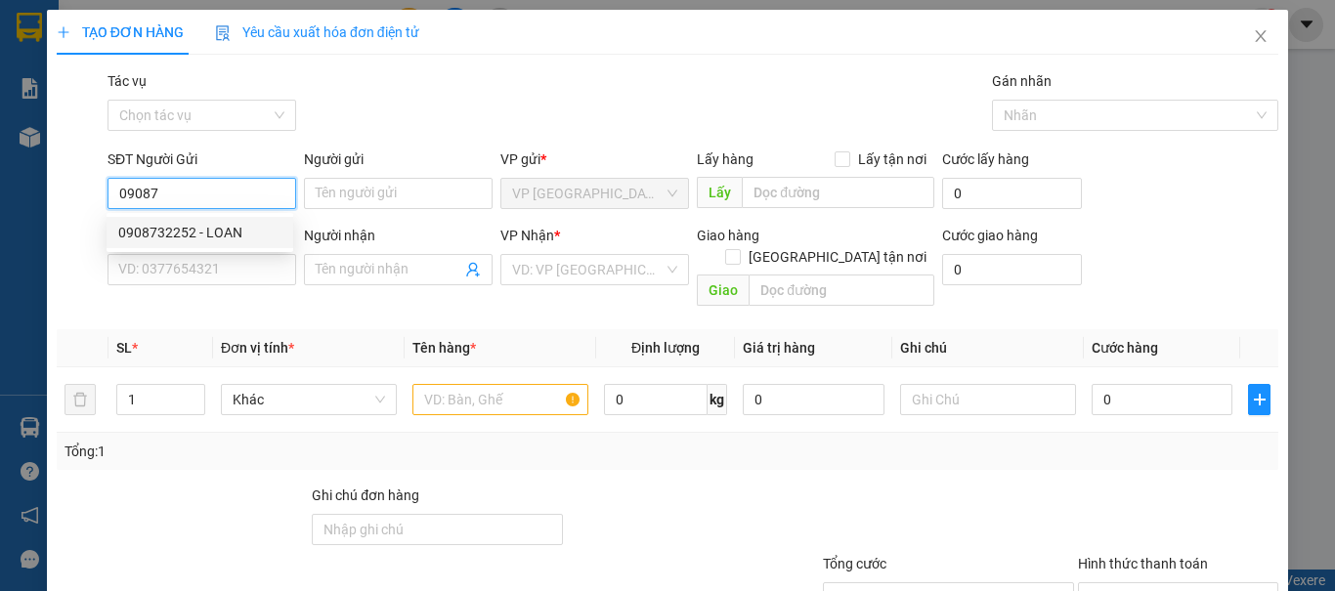
click at [157, 236] on div "0908732252 - LOAN" at bounding box center [199, 232] width 163 height 21
type input "0908732252"
type input "LOAN"
type input "0902486488"
type input "TOẢN"
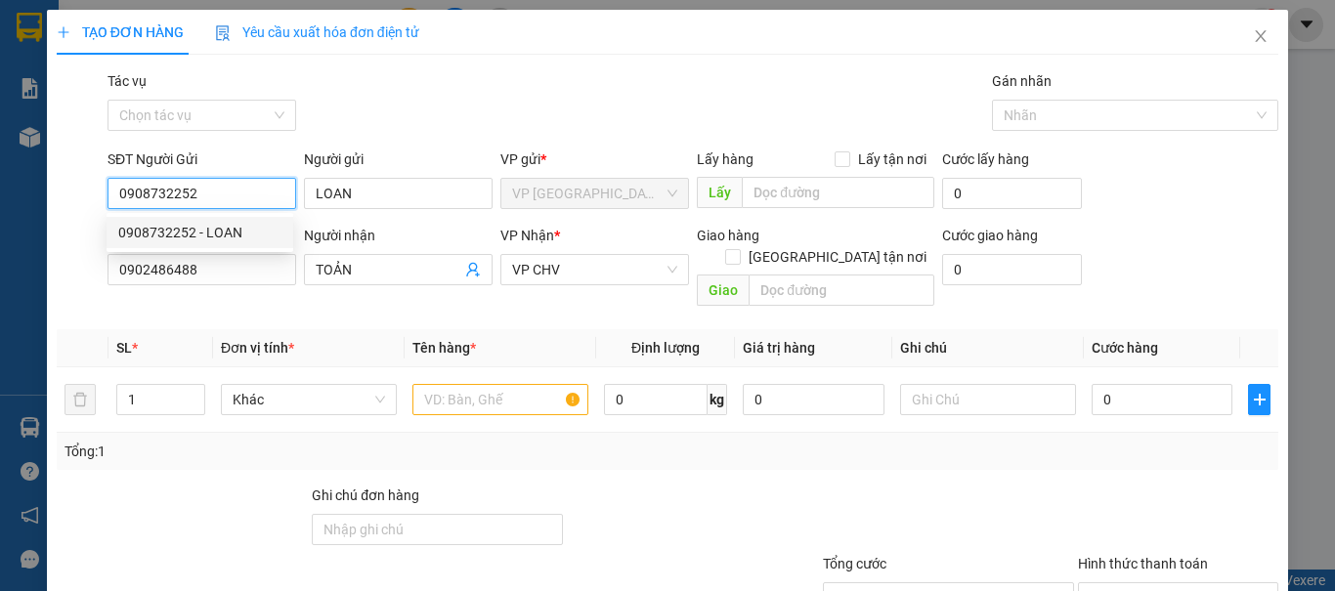
type input "20.000"
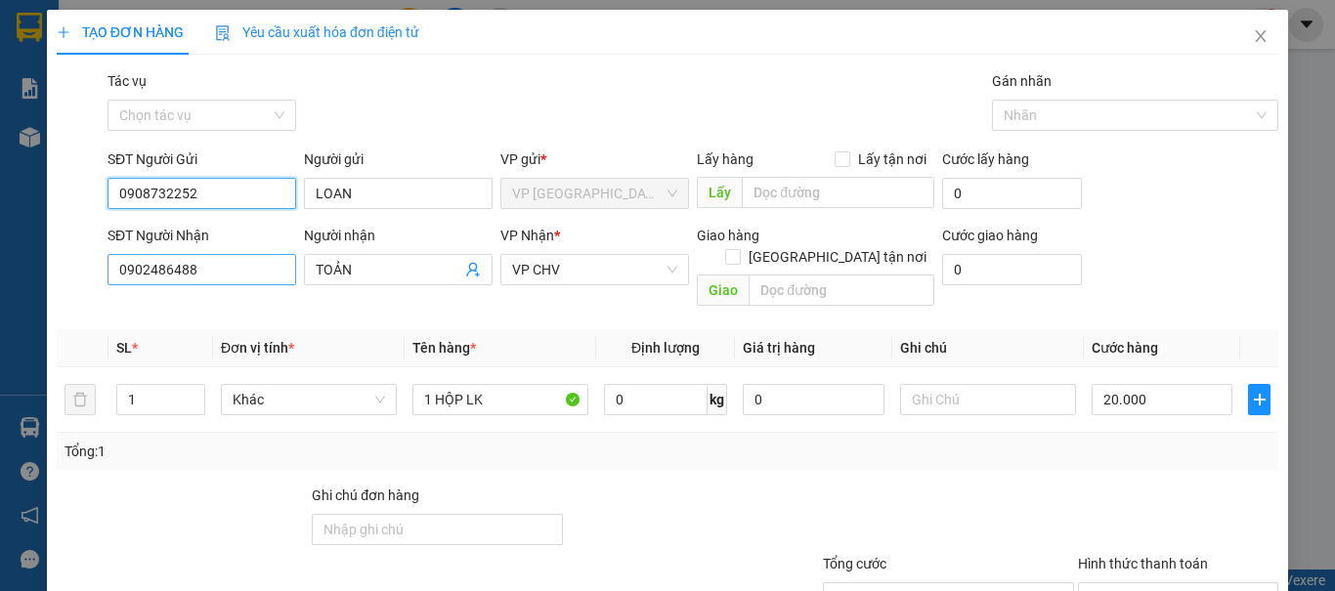
type input "0908732252"
click at [243, 262] on input "0902486488" at bounding box center [201, 269] width 189 height 31
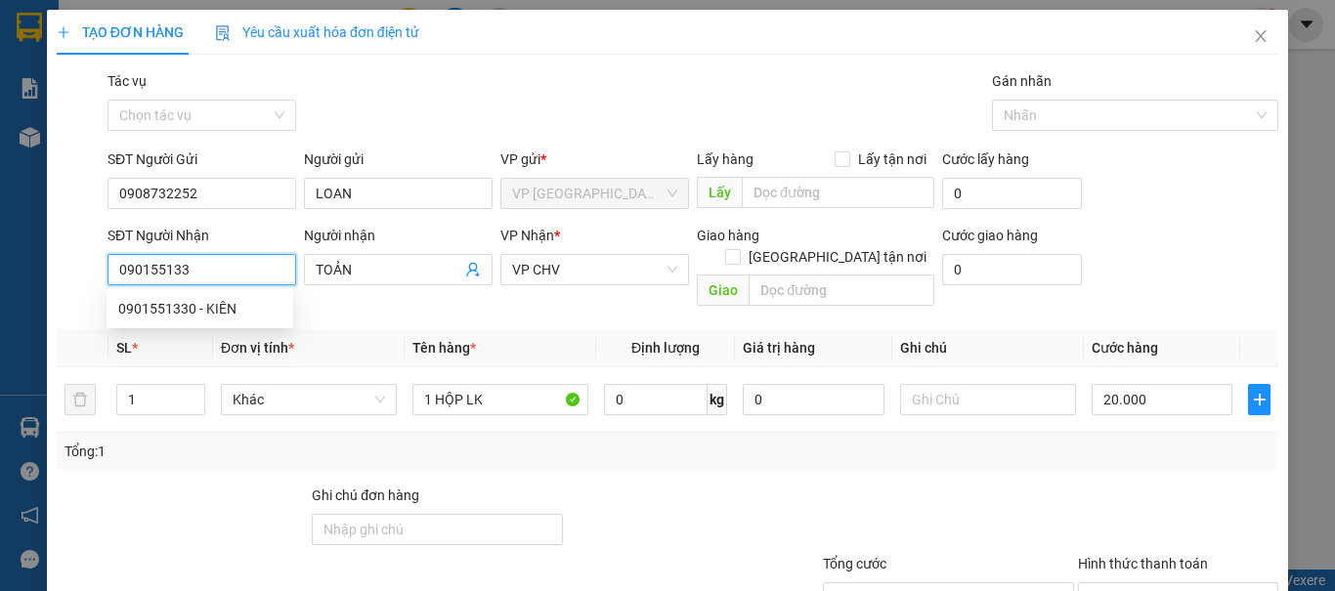
type input "0901551330"
click at [242, 294] on div "0901551330 - KIÊN" at bounding box center [199, 308] width 187 height 31
type input "KIÊN"
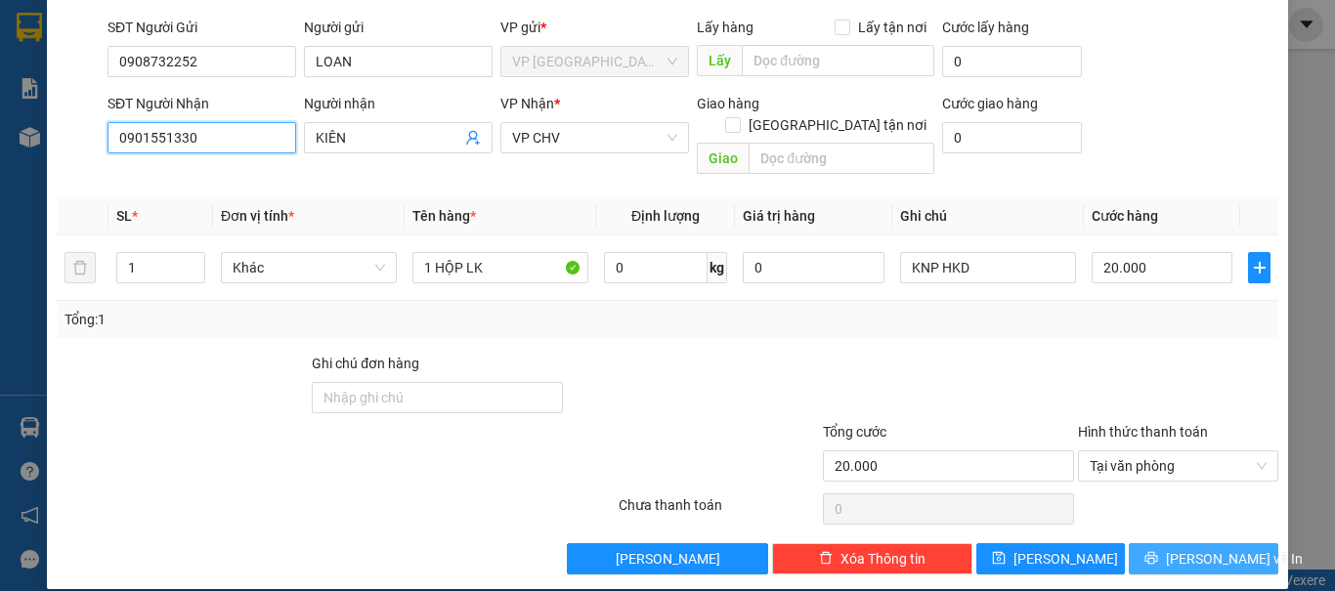
type input "0901551330"
click at [1161, 543] on button "Lưu và In" at bounding box center [1202, 558] width 149 height 31
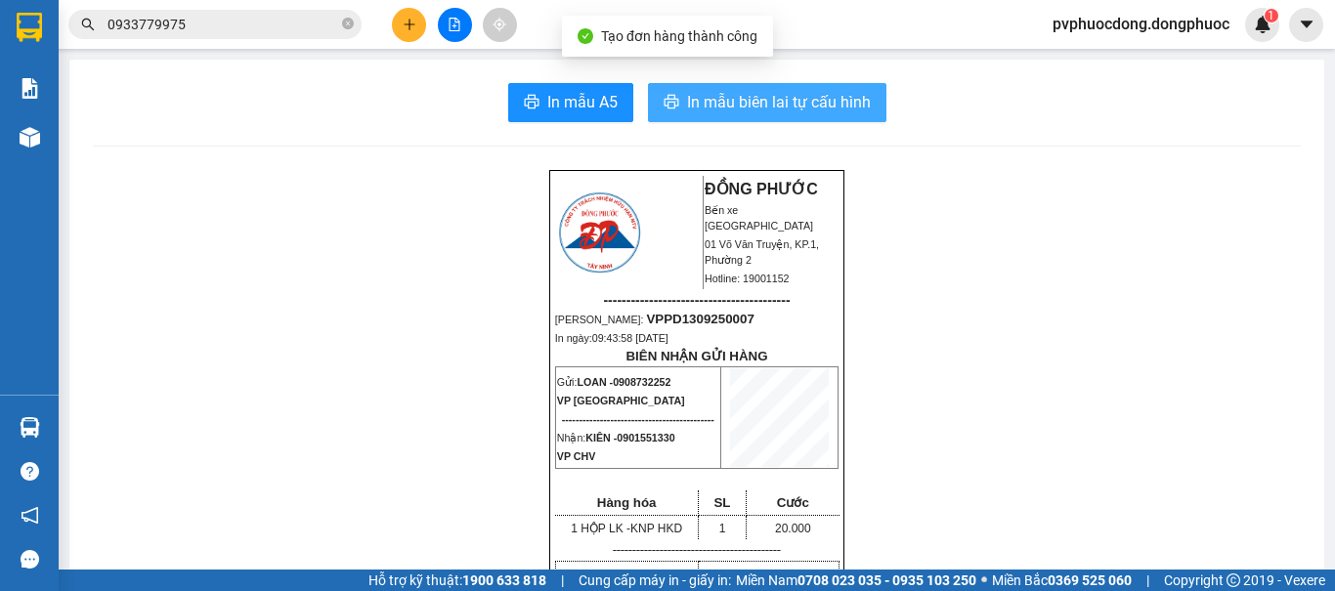
click at [714, 97] on span "In mẫu biên lai tự cấu hình" at bounding box center [779, 102] width 184 height 24
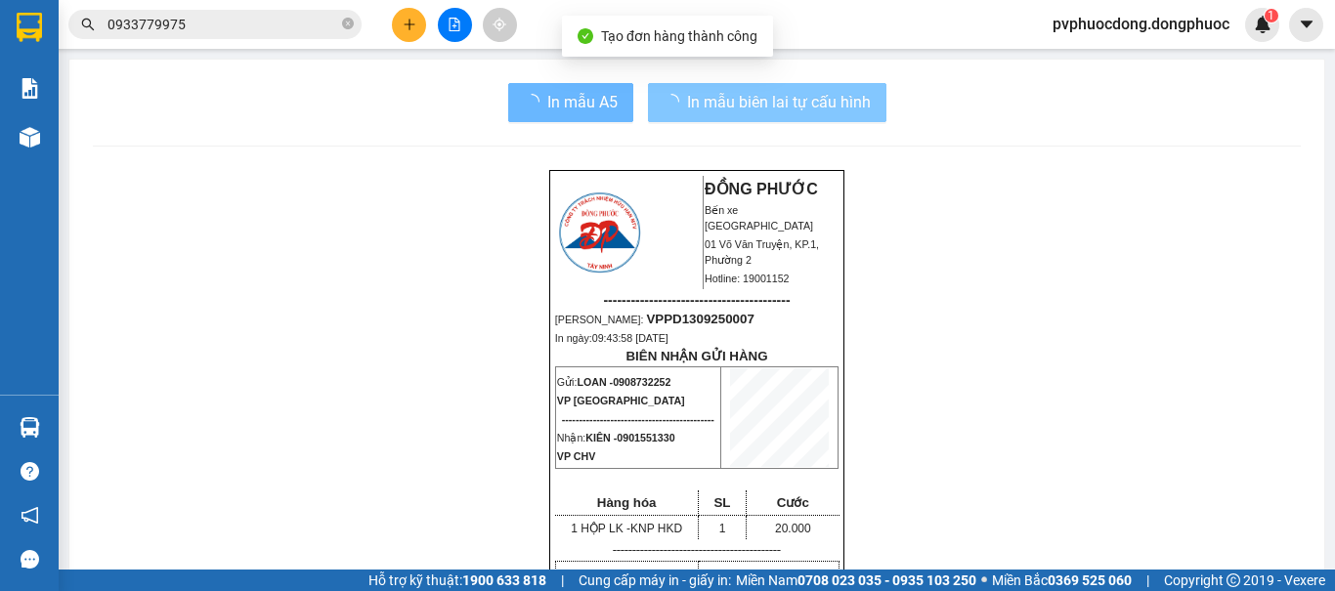
scroll to position [256, 0]
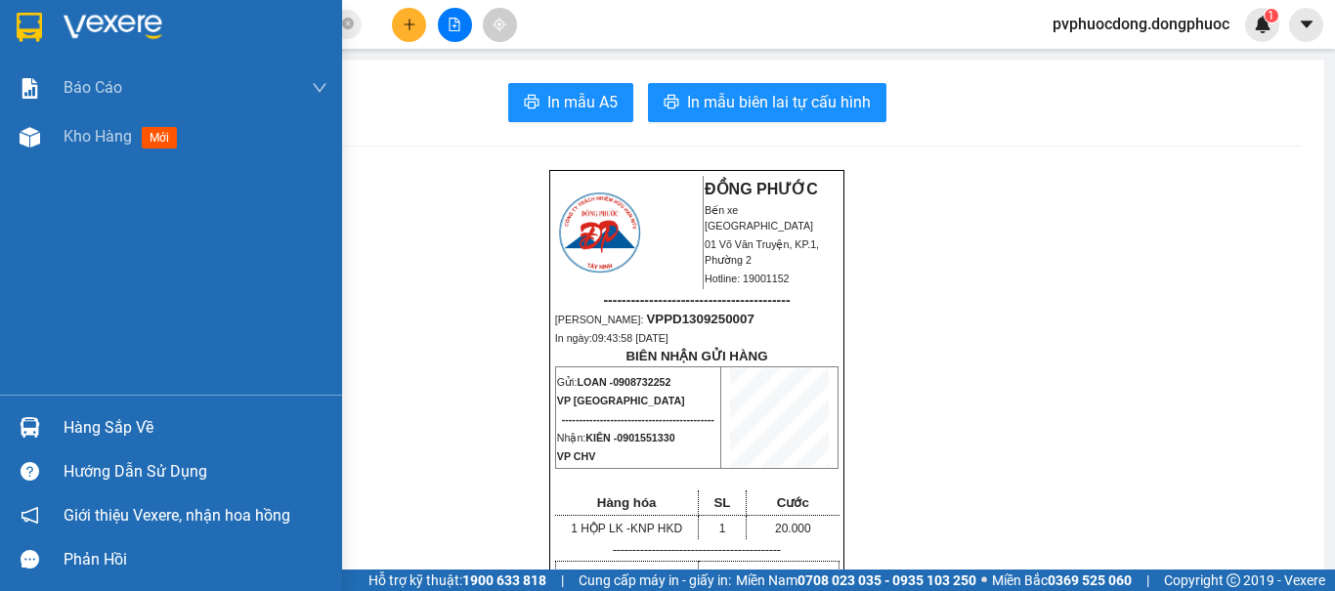
click at [103, 439] on div "Hàng sắp về" at bounding box center [196, 427] width 264 height 29
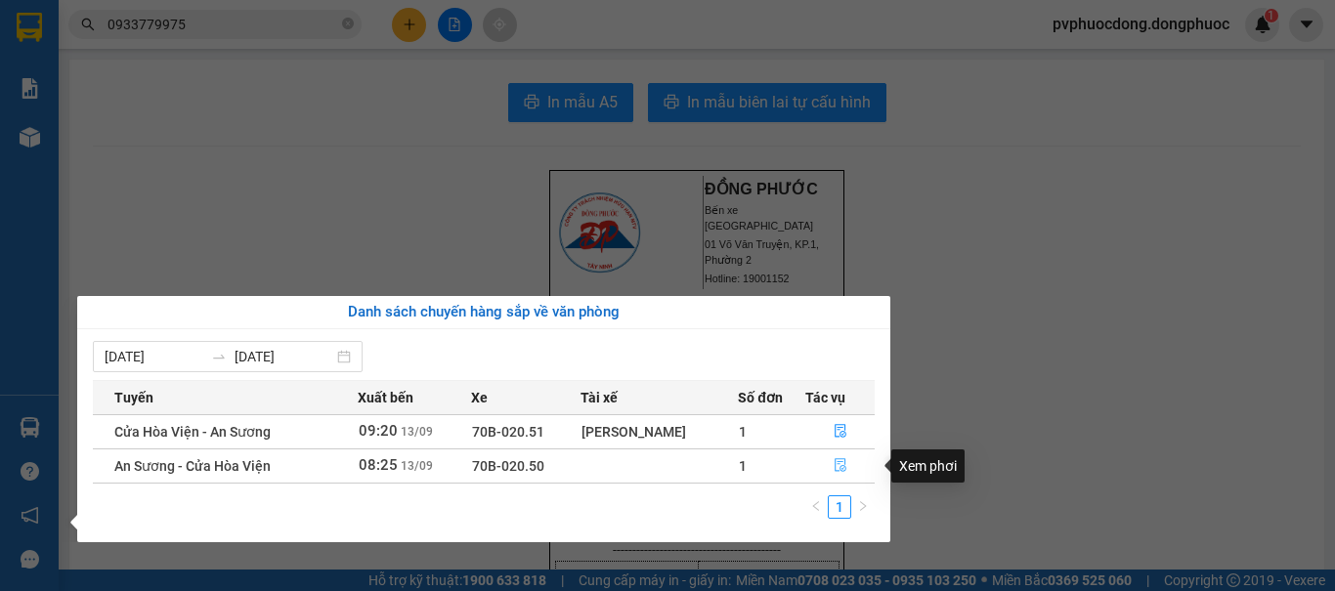
click at [837, 464] on icon "file-done" at bounding box center [840, 466] width 12 height 14
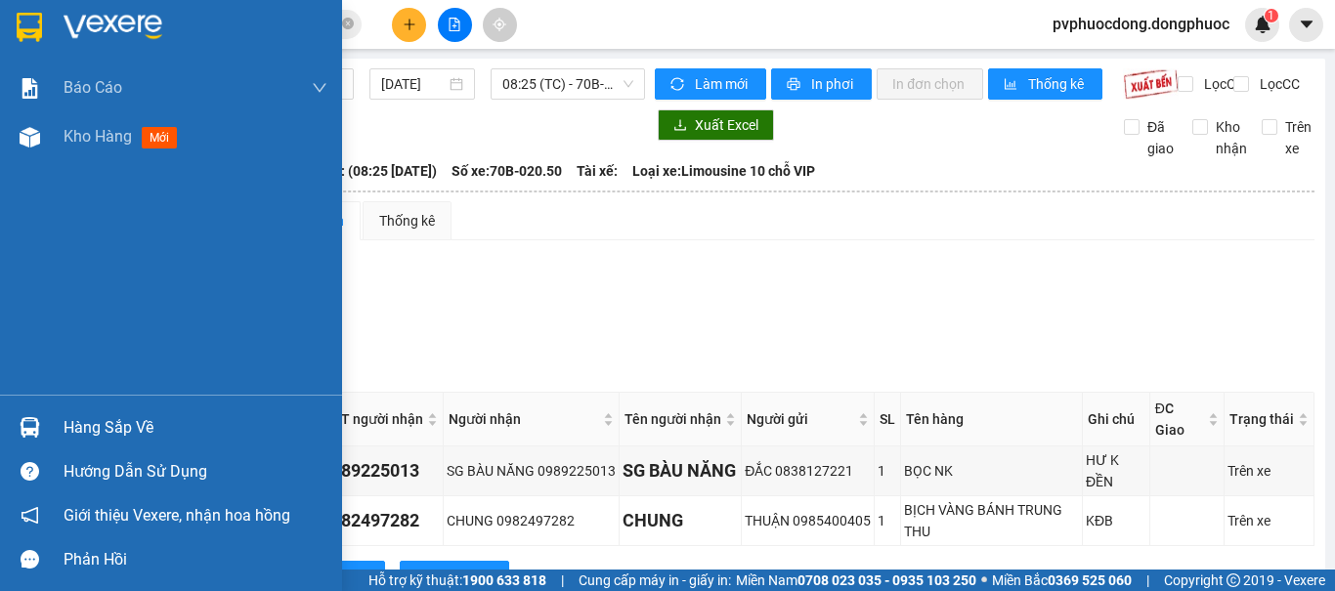
click at [108, 436] on div "Hàng sắp về" at bounding box center [196, 427] width 264 height 29
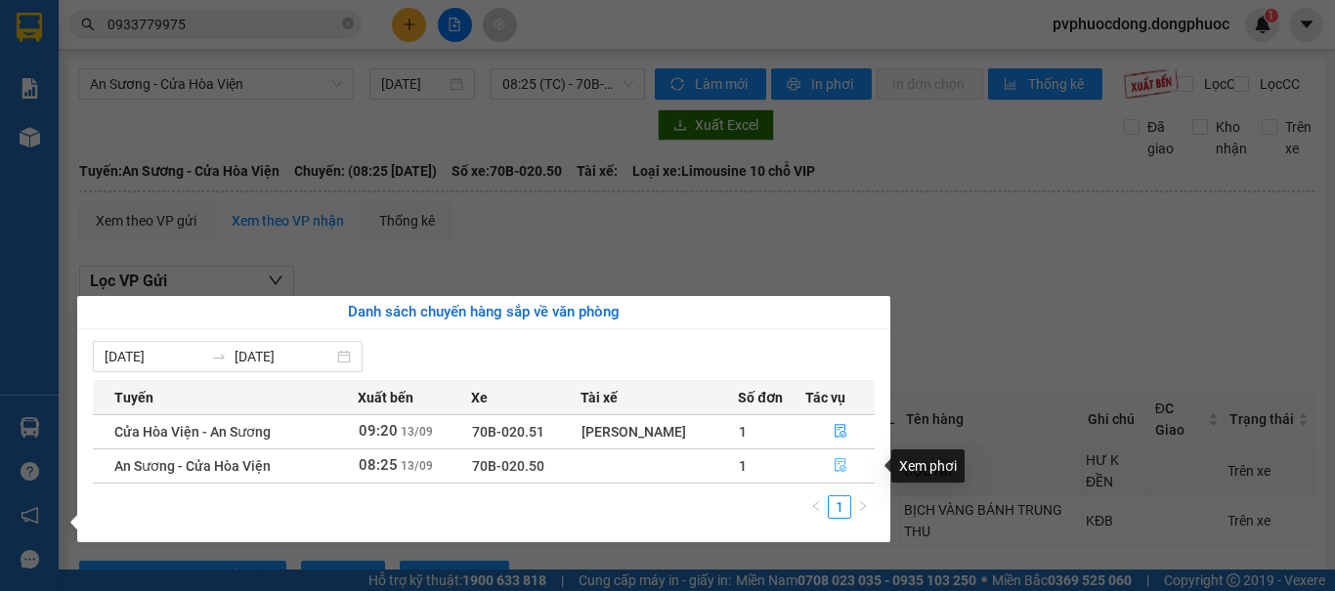
click at [843, 471] on icon "file-done" at bounding box center [840, 465] width 14 height 14
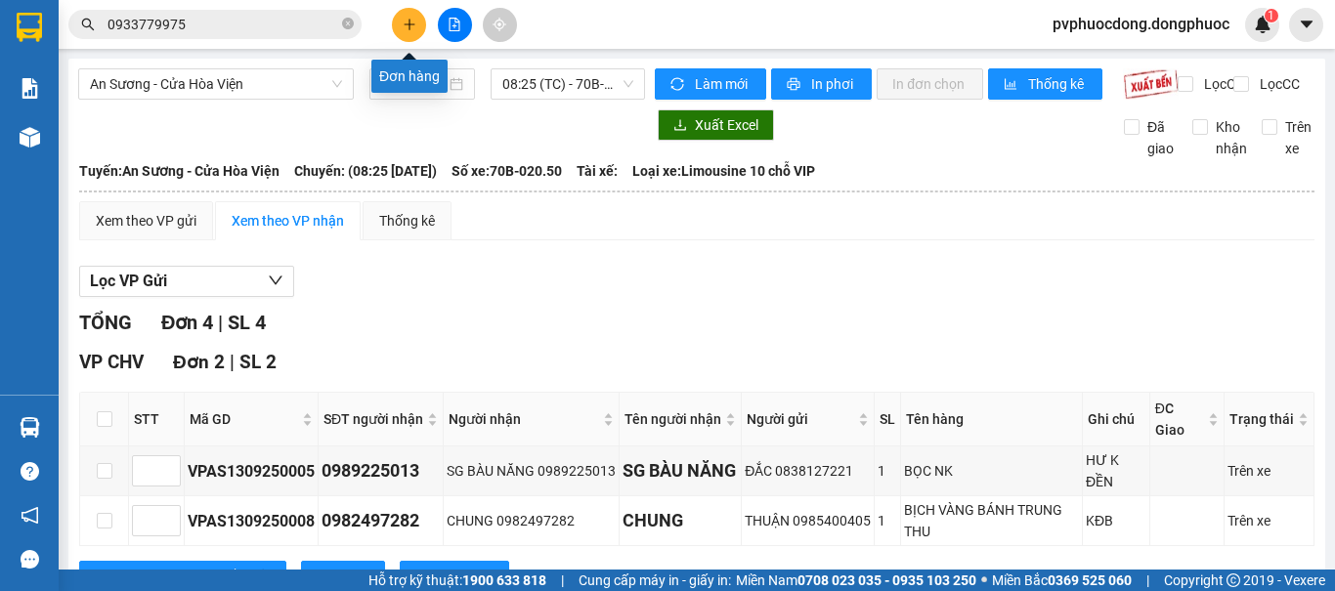
click at [396, 21] on button at bounding box center [409, 25] width 34 height 34
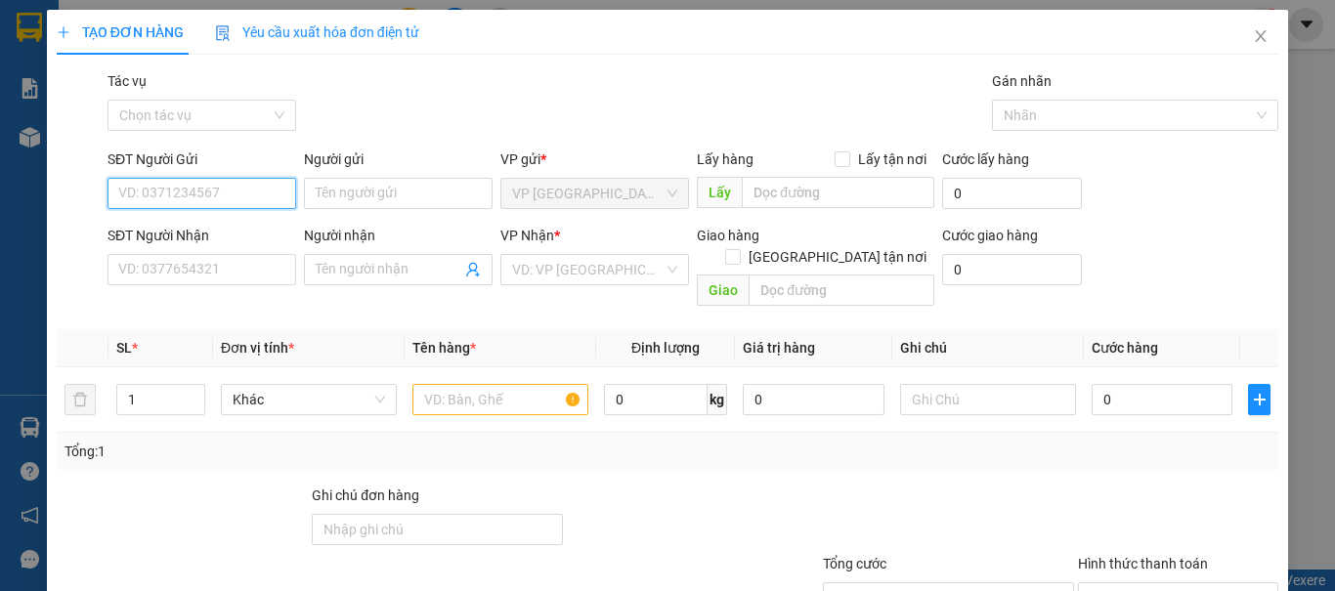
click at [175, 185] on input "SĐT Người Gửi" at bounding box center [201, 193] width 189 height 31
type input "0989191753"
click at [179, 237] on div "0989191753 - BÍCH" at bounding box center [199, 232] width 163 height 21
type input "BÍCH"
type input "0973251364"
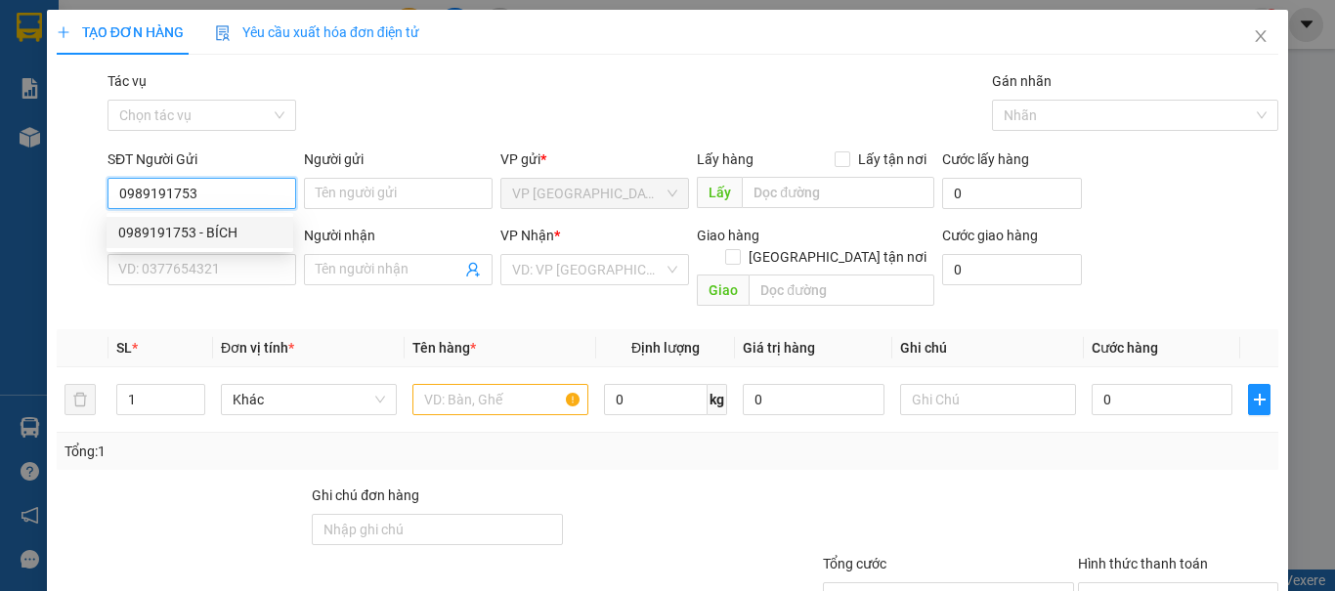
type input "NHẤT"
type input "30.000"
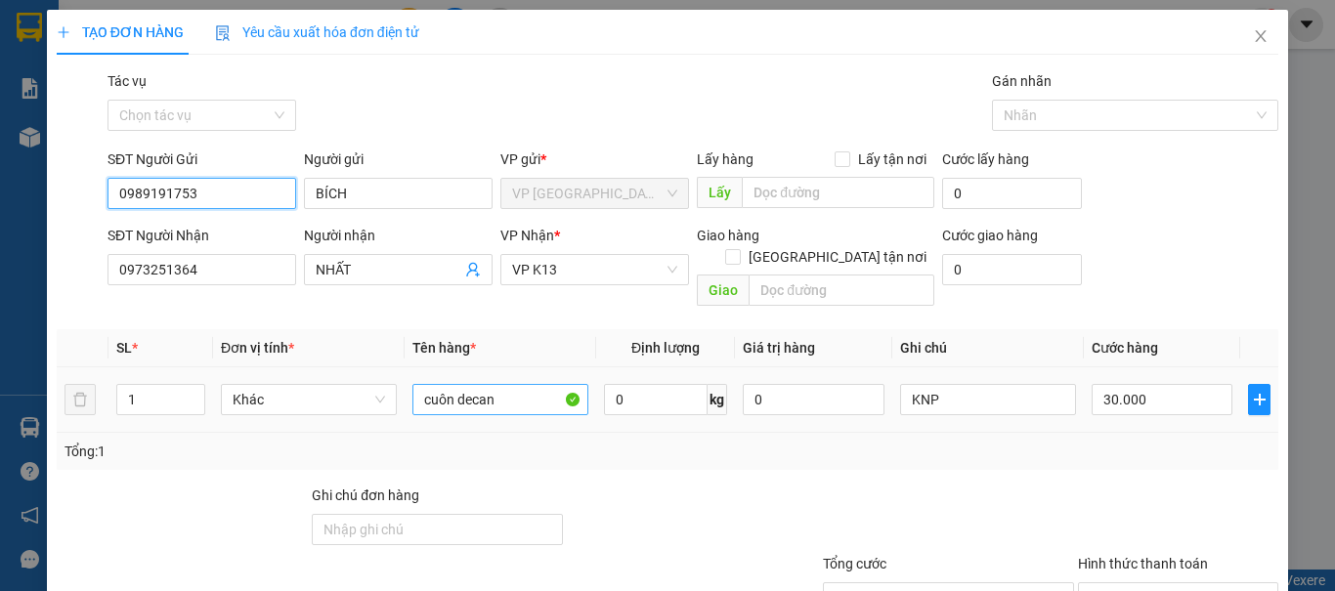
type input "0989191753"
click at [499, 384] on input "cuôn decan" at bounding box center [500, 399] width 176 height 31
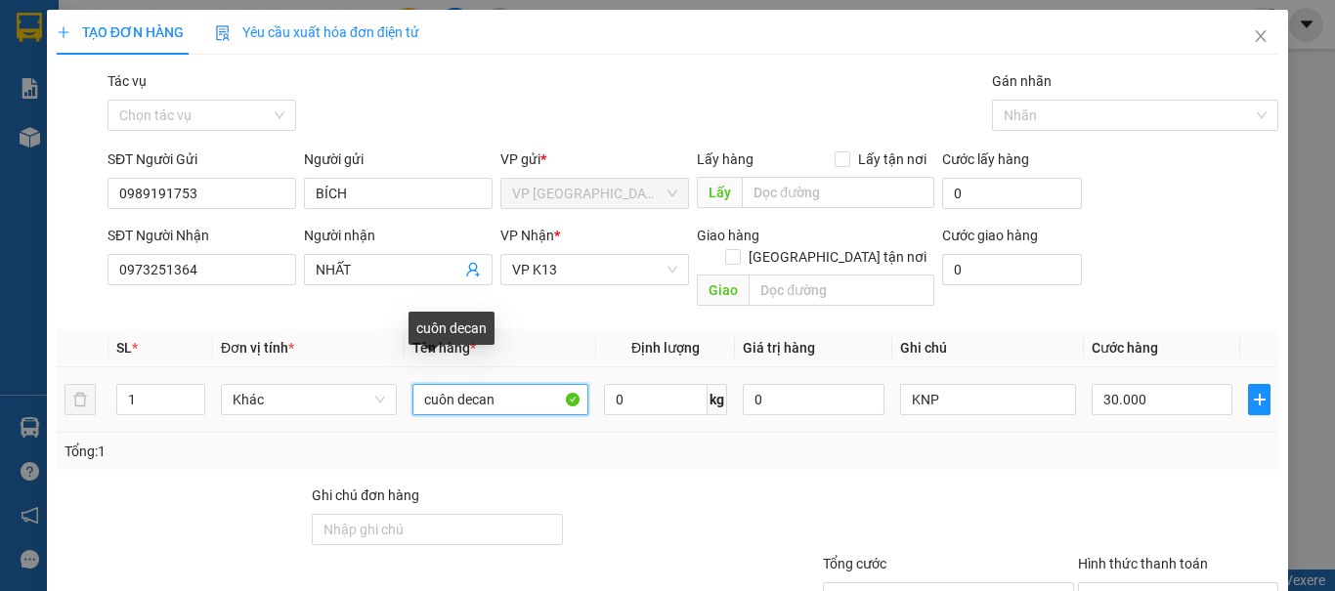
click at [499, 384] on input "cuôn decan" at bounding box center [500, 399] width 176 height 31
type input "TẤM BẠC"
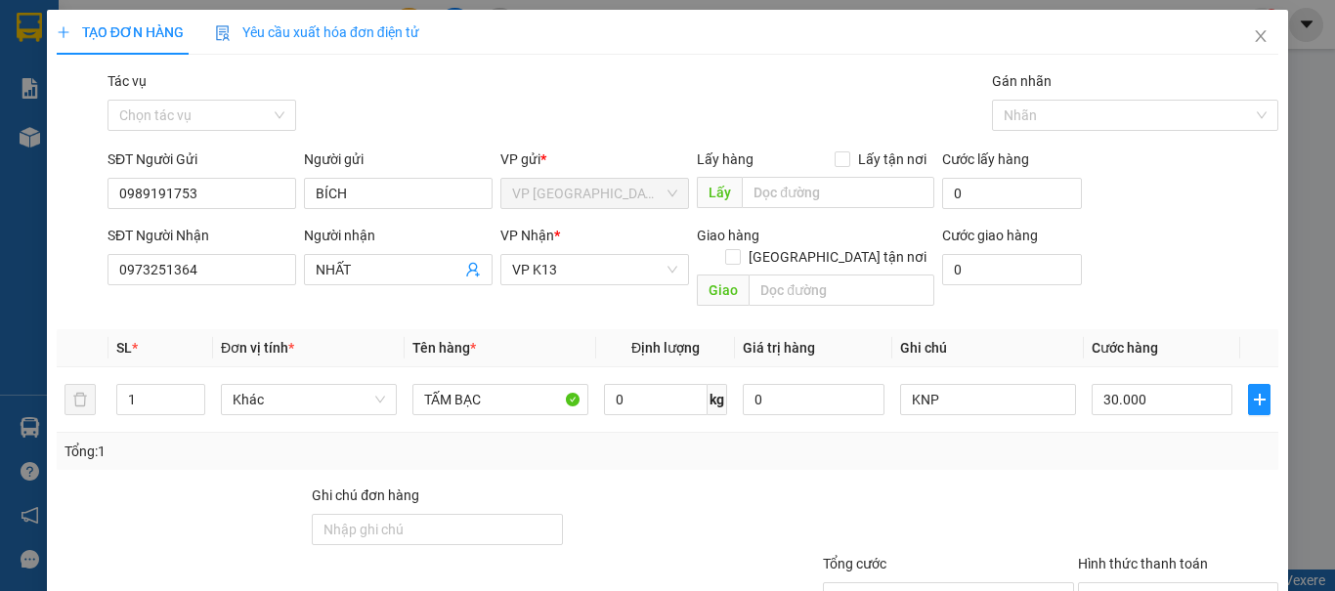
click at [628, 323] on div "Transit Pickup Surcharge Ids Transit Deliver Surcharge Ids Transit Deliver Surc…" at bounding box center [667, 388] width 1221 height 636
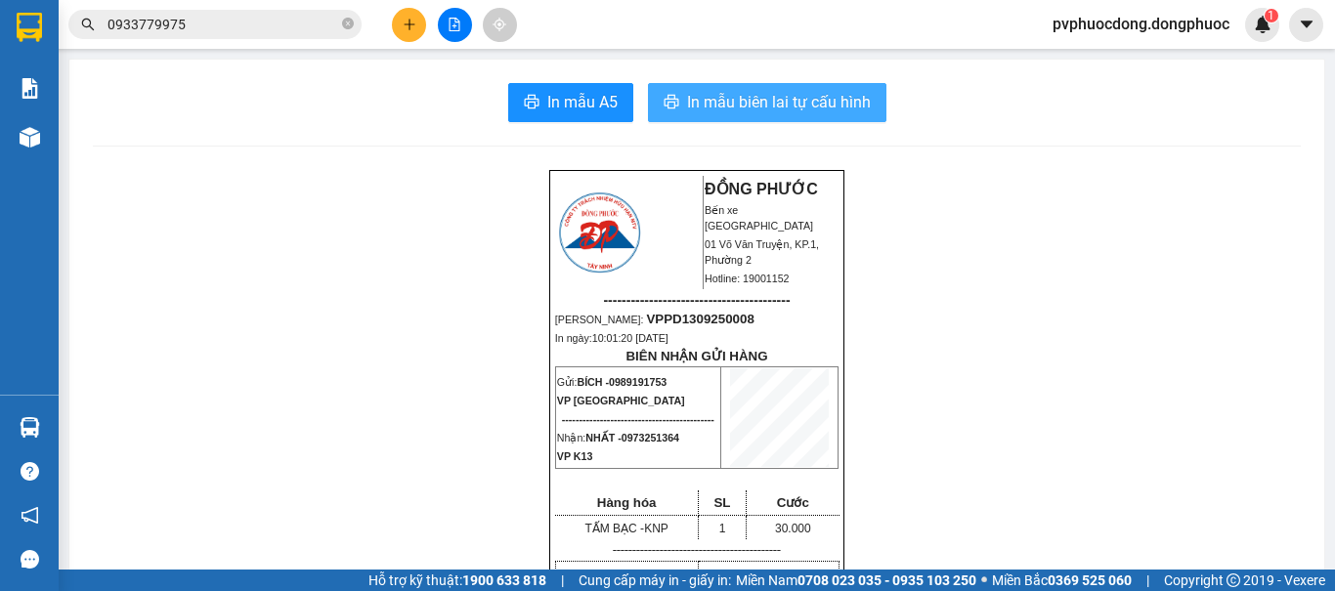
click at [687, 105] on span "In mẫu biên lai tự cấu hình" at bounding box center [779, 102] width 184 height 24
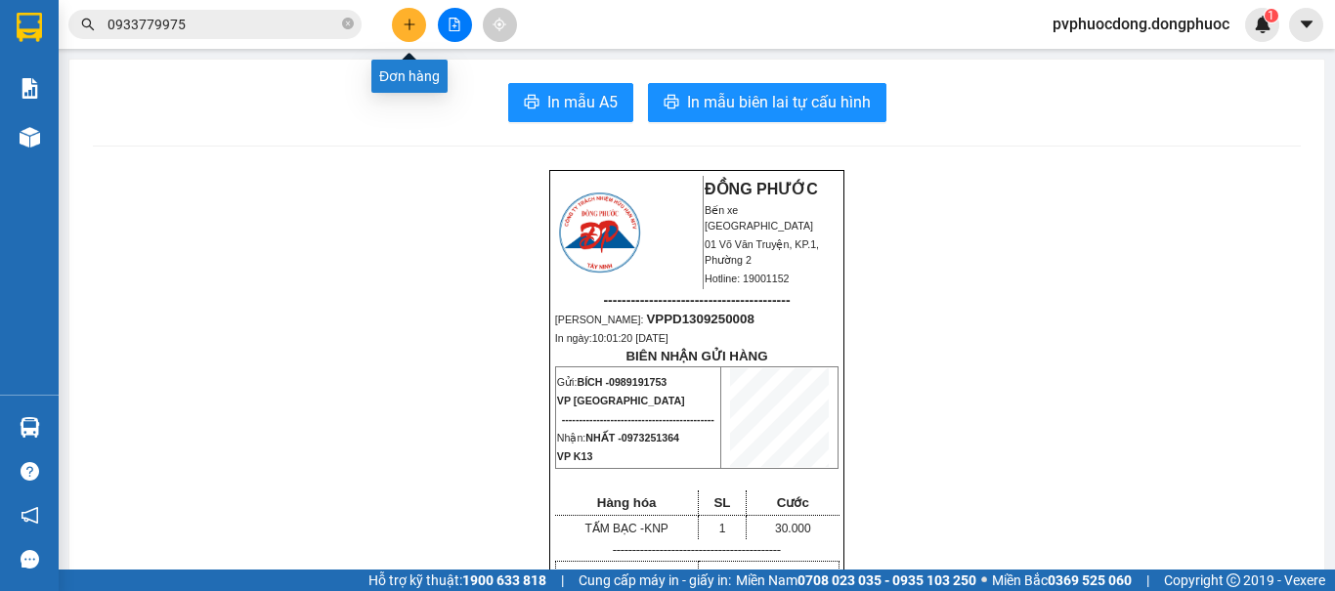
click at [416, 13] on button at bounding box center [409, 25] width 34 height 34
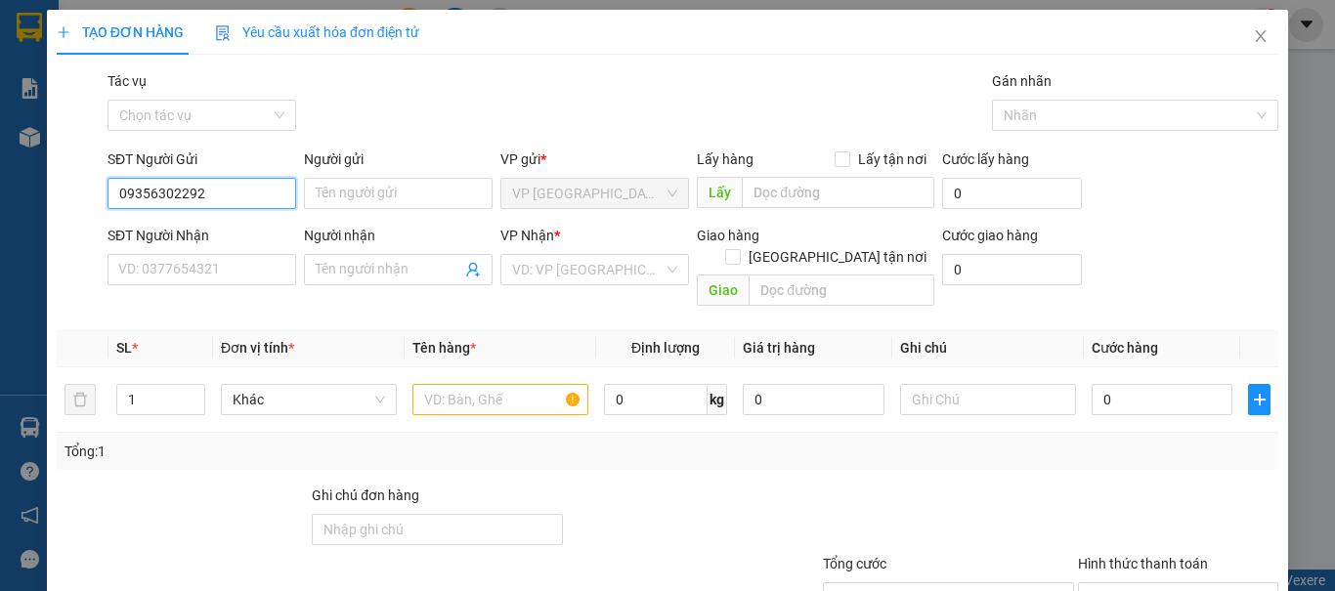
click at [165, 193] on input "09356302292" at bounding box center [201, 193] width 189 height 31
type input "0935602292"
click at [215, 195] on input "0935602292" at bounding box center [201, 193] width 189 height 31
click at [216, 224] on div "0935602292 - NK SAM SMILE" at bounding box center [208, 232] width 180 height 21
type input "NK SAM SMILE"
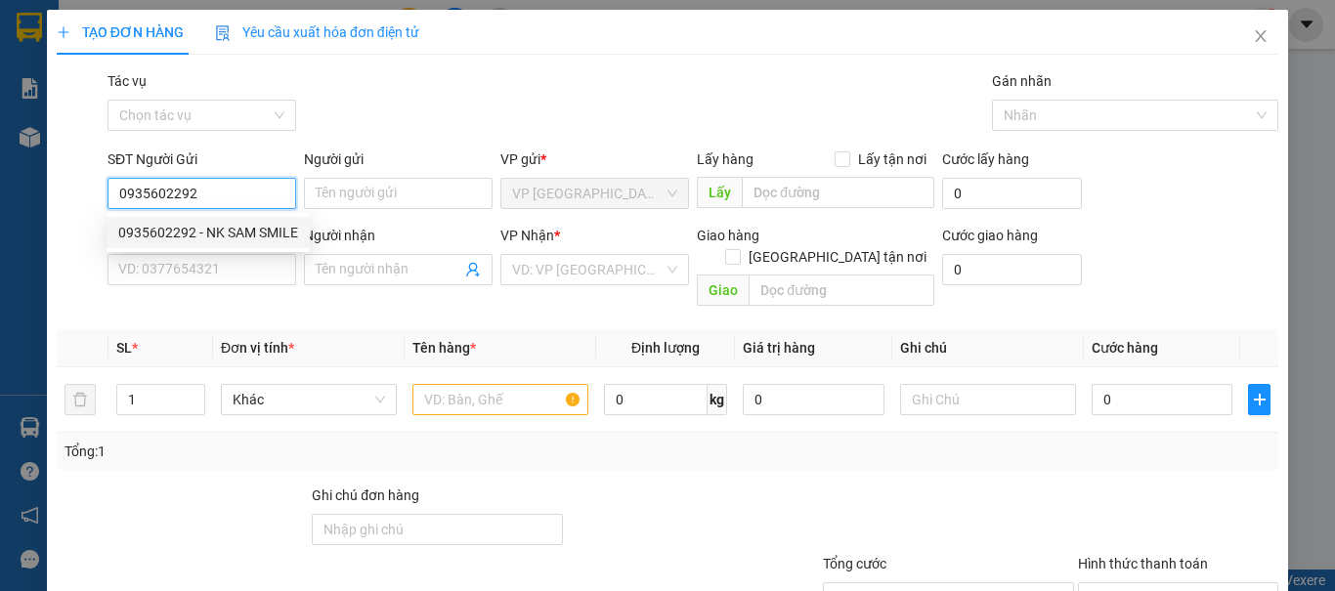
type input "0869854444"
type input "NT LAB"
type input "20.000"
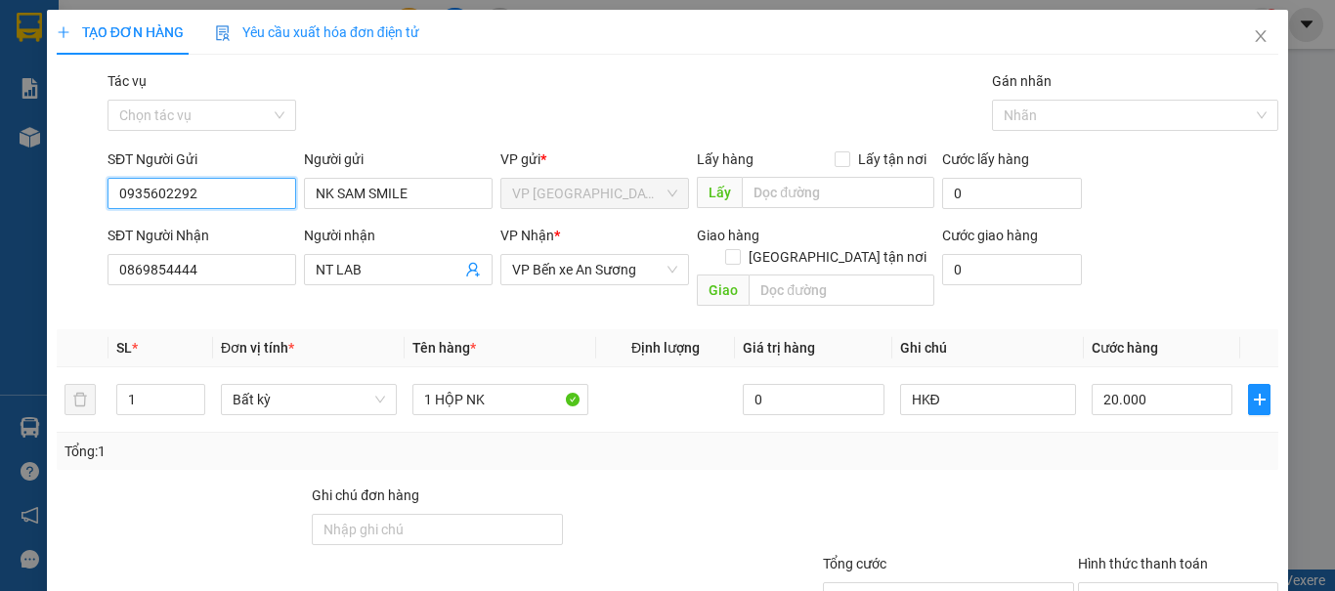
type input "0935602292"
click at [809, 441] on div "Tổng: 1" at bounding box center [667, 451] width 1206 height 21
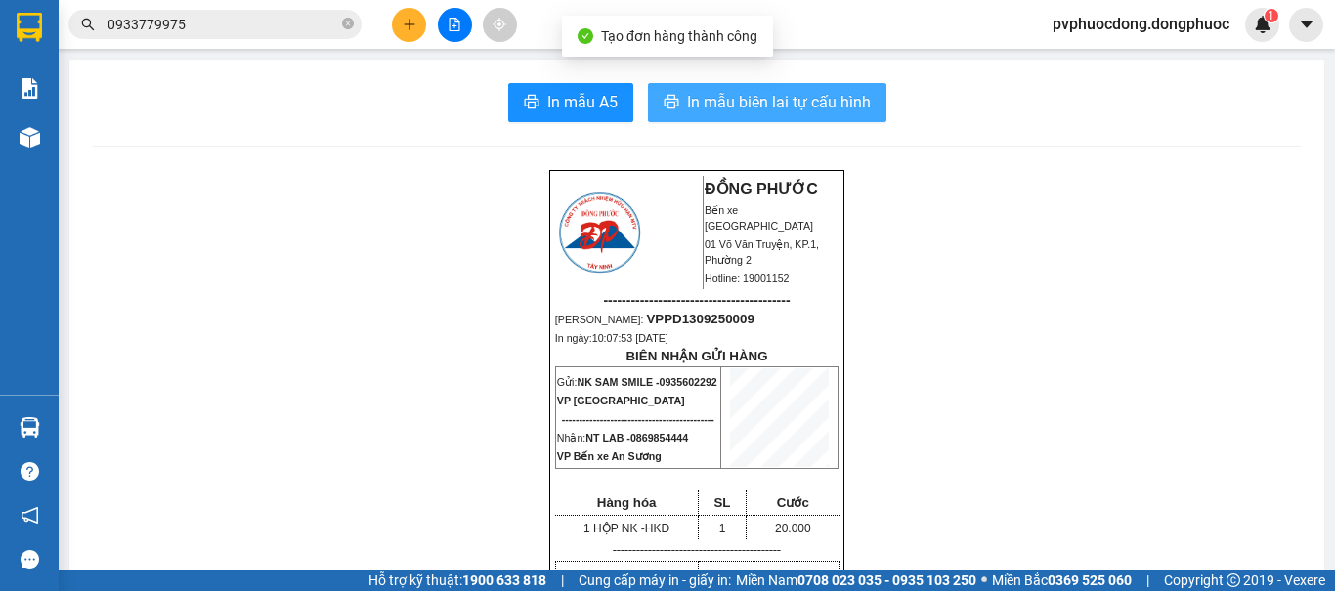
click at [753, 98] on span "In mẫu biên lai tự cấu hình" at bounding box center [779, 102] width 184 height 24
click at [648, 83] on button "In mẫu biên lai tự cấu hình" at bounding box center [767, 102] width 238 height 39
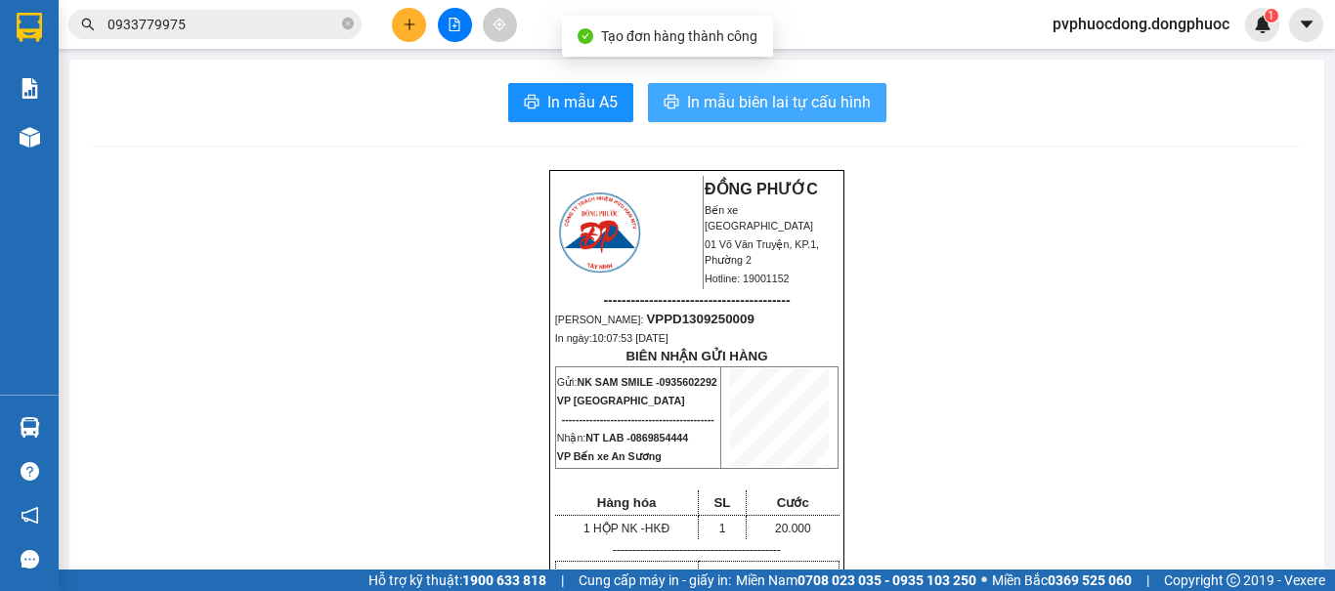
click at [648, 83] on button "In mẫu biên lai tự cấu hình" at bounding box center [767, 102] width 238 height 39
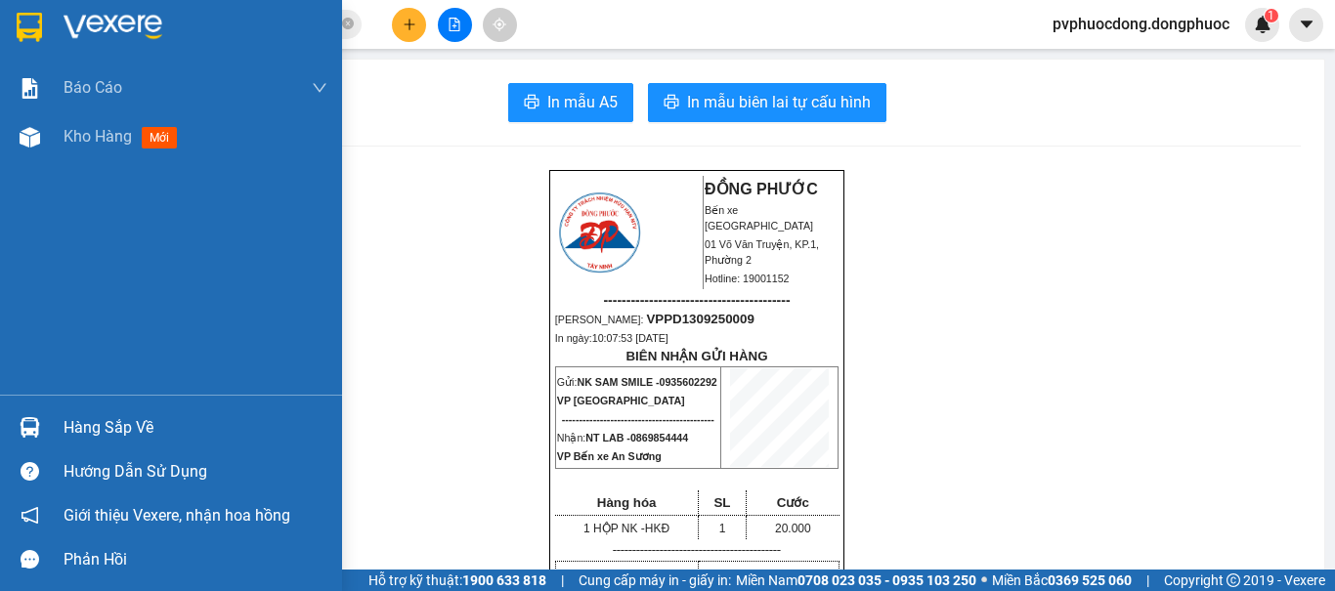
click at [73, 439] on div "Hàng sắp về" at bounding box center [196, 427] width 264 height 29
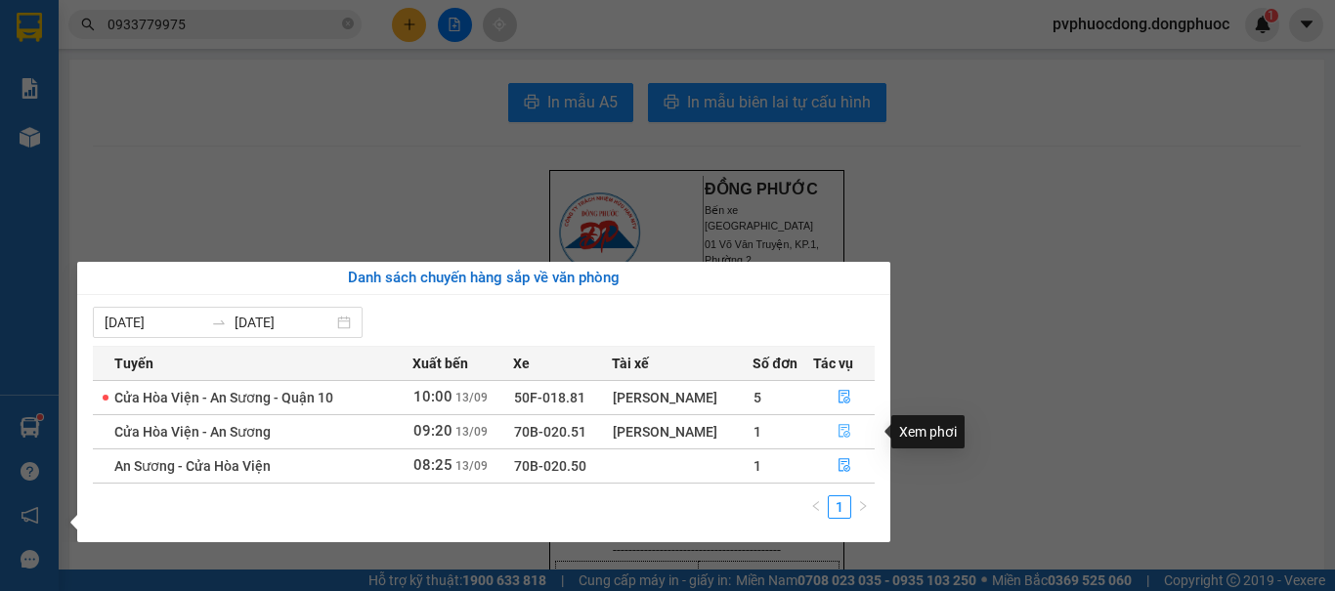
click at [835, 430] on button "button" at bounding box center [844, 431] width 61 height 31
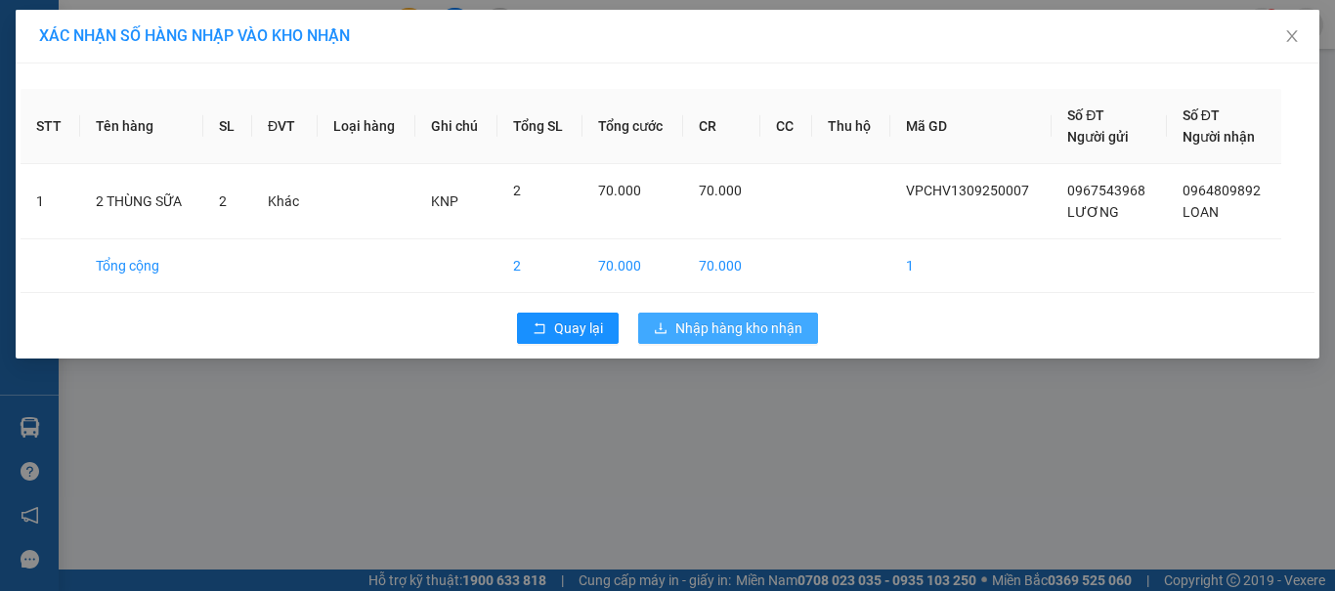
click at [745, 333] on span "Nhập hàng kho nhận" at bounding box center [738, 328] width 127 height 21
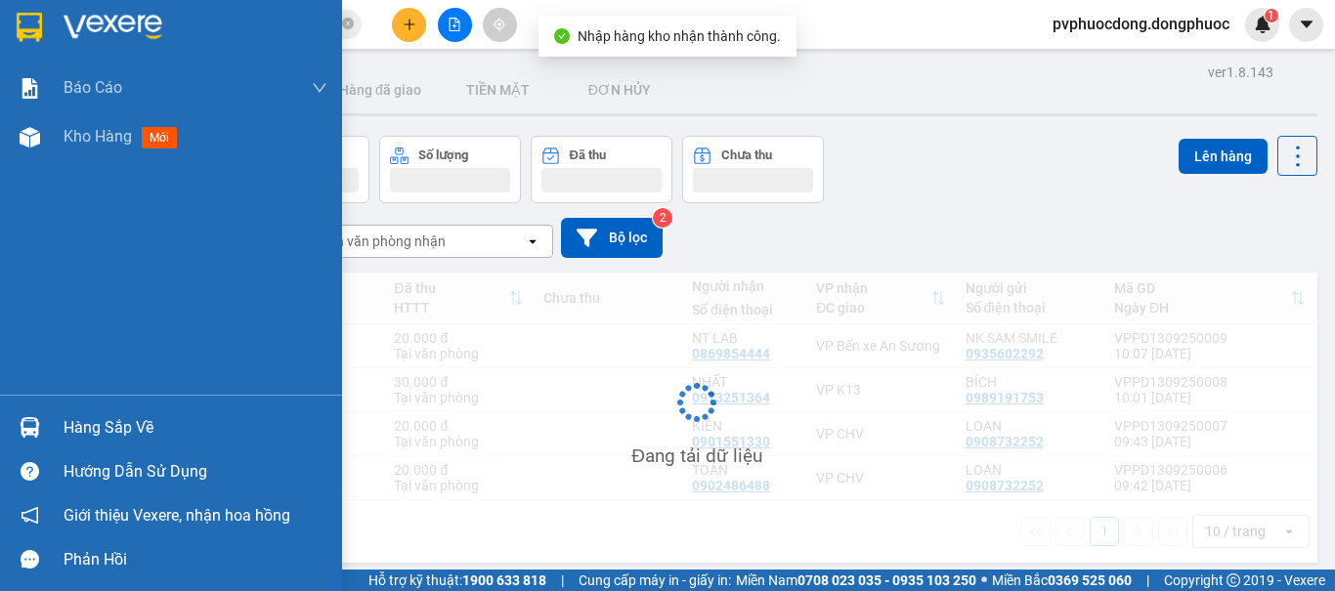
click at [24, 425] on img at bounding box center [30, 427] width 21 height 21
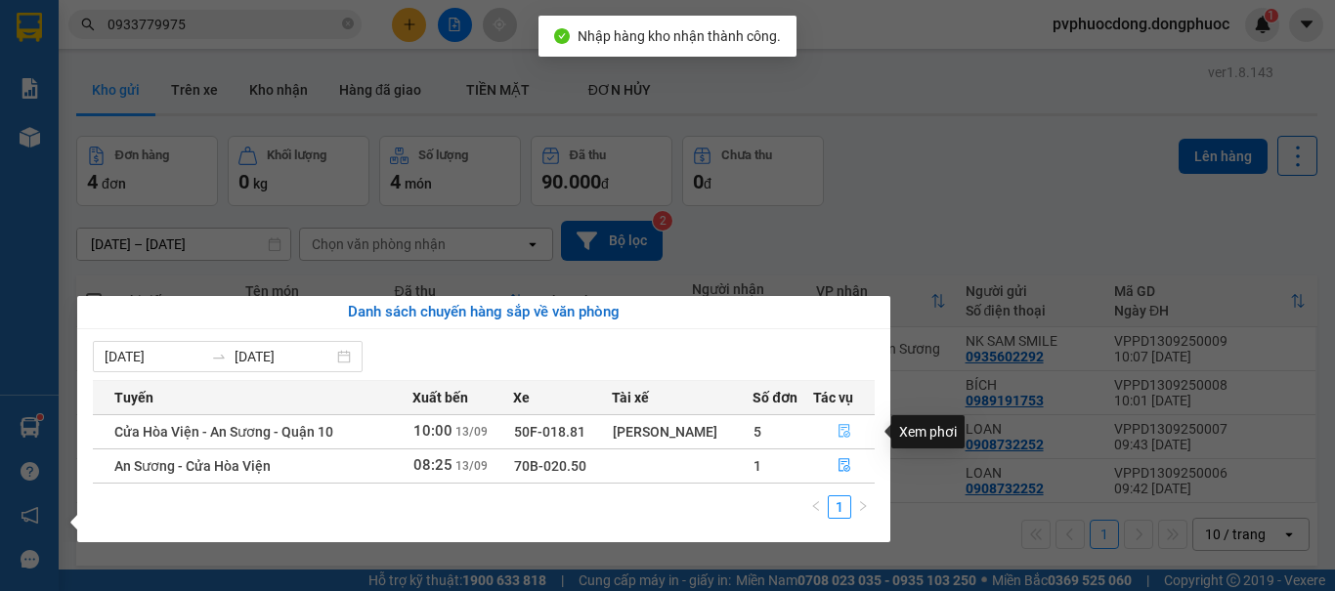
click at [833, 428] on button "button" at bounding box center [844, 431] width 61 height 31
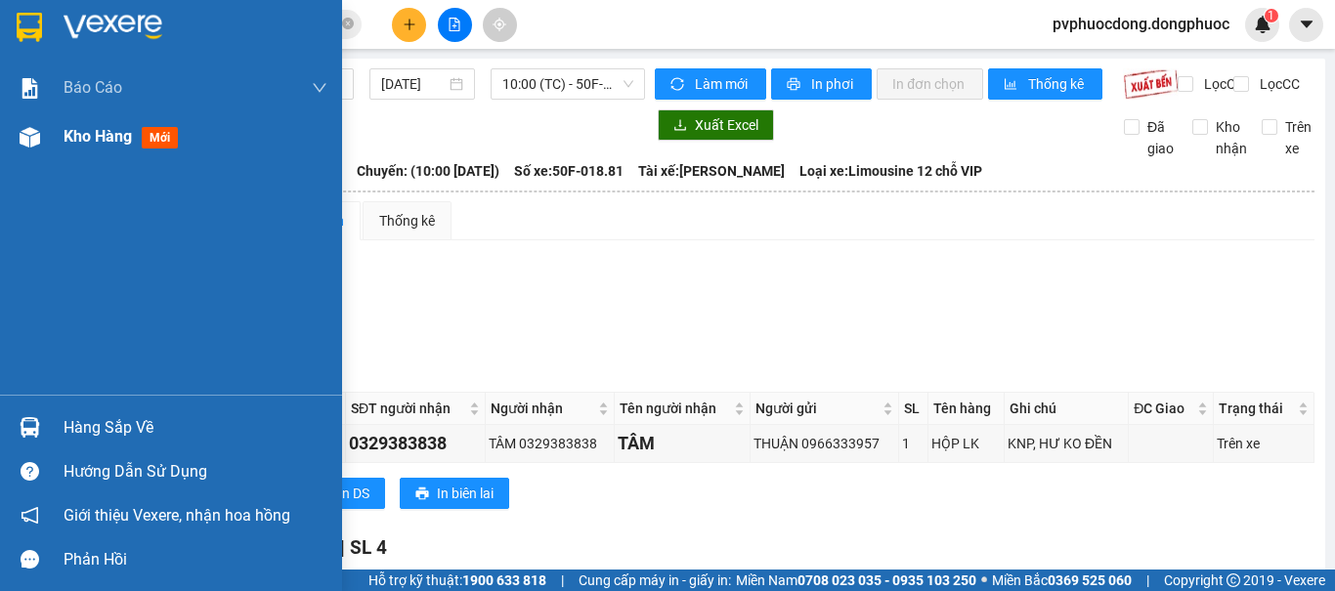
click at [83, 143] on span "Kho hàng" at bounding box center [98, 136] width 68 height 19
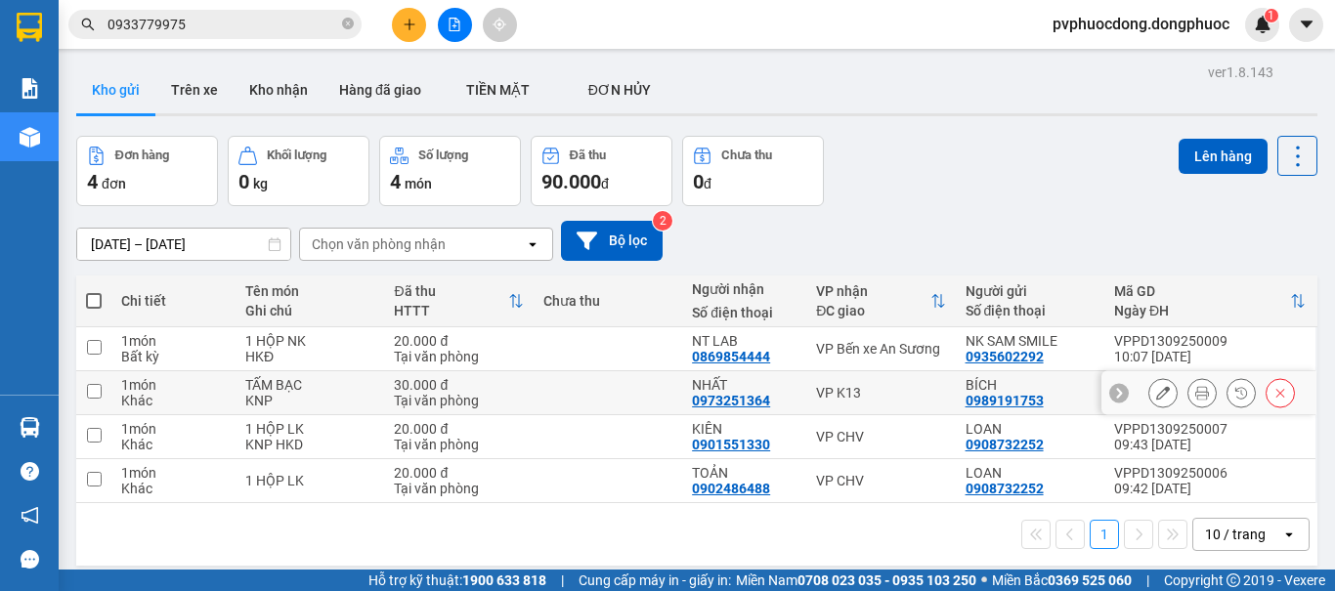
click at [93, 384] on input "checkbox" at bounding box center [94, 391] width 15 height 15
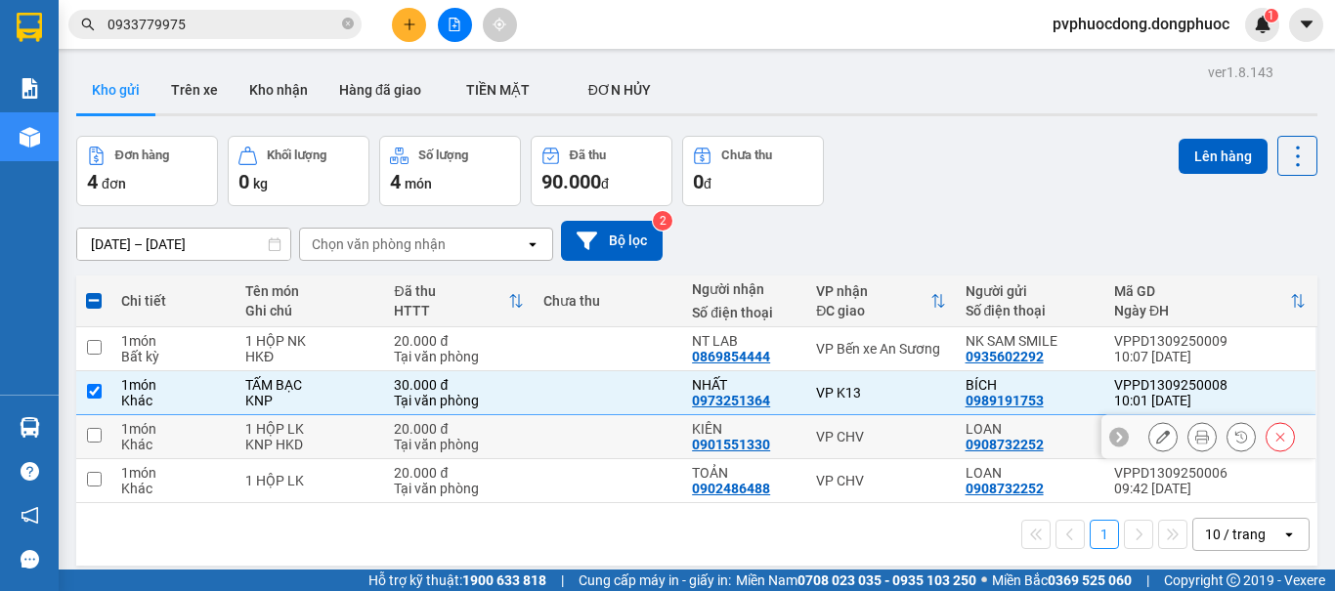
click at [100, 428] on input "checkbox" at bounding box center [94, 435] width 15 height 15
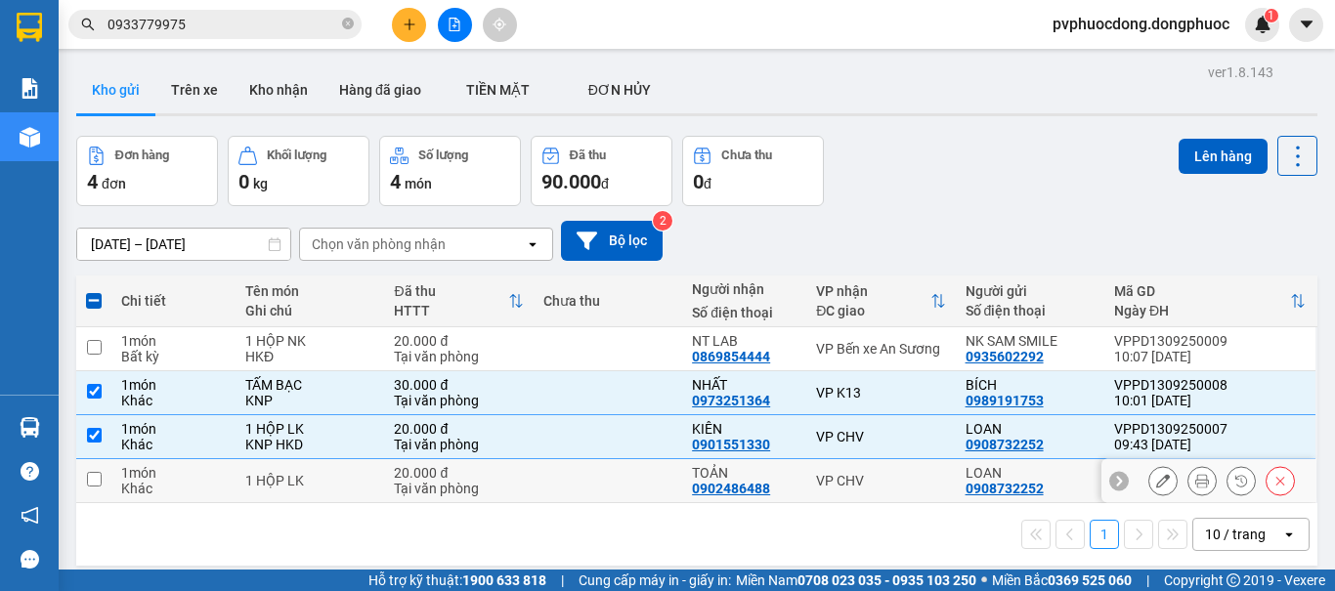
click at [91, 459] on td at bounding box center [93, 481] width 35 height 44
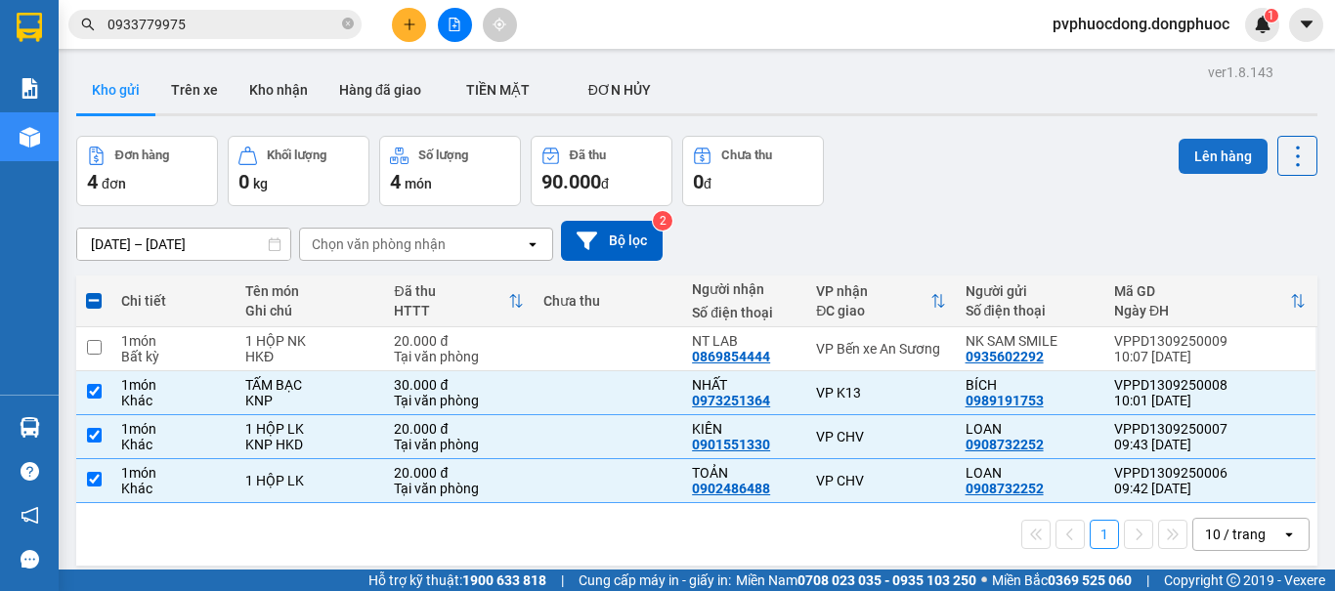
click at [1178, 139] on button "Lên hàng" at bounding box center [1222, 156] width 89 height 35
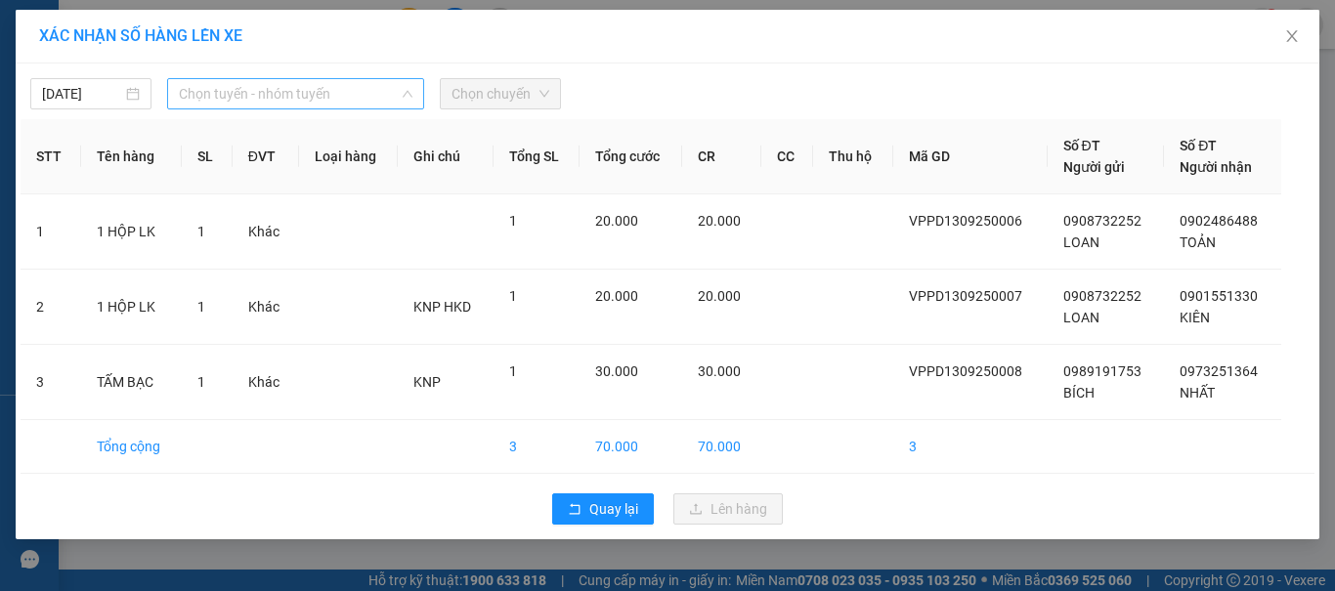
click at [363, 94] on span "Chọn tuyến - nhóm tuyến" at bounding box center [295, 93] width 233 height 29
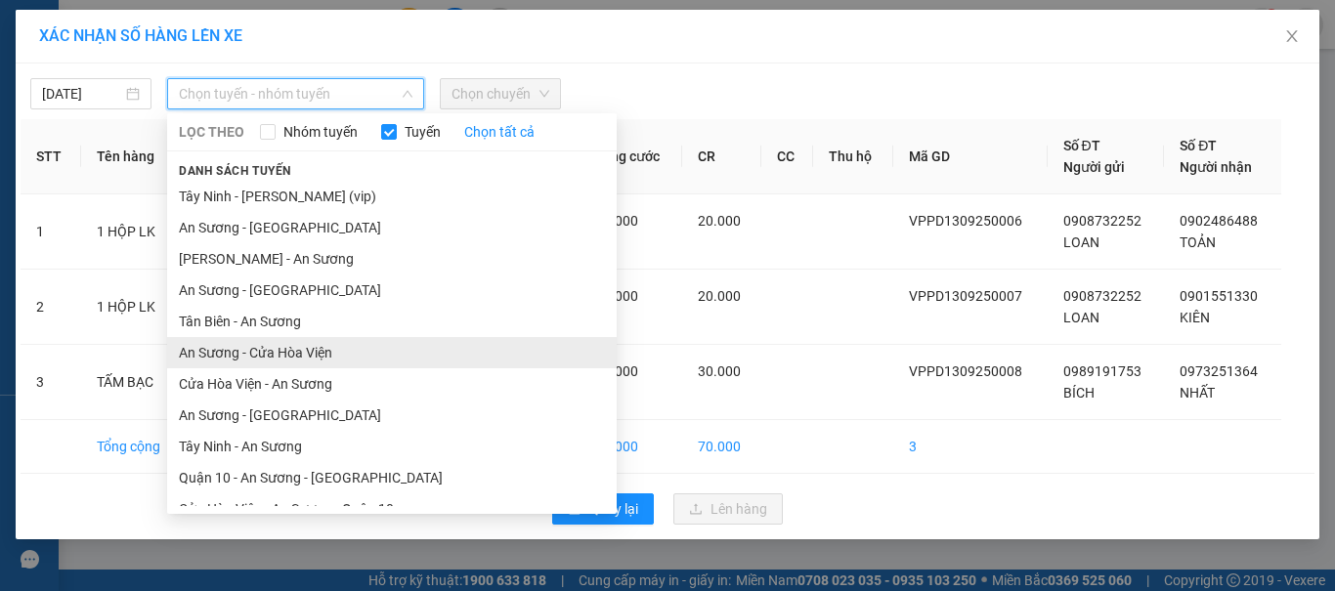
click at [243, 353] on li "An Sương - Cửa Hòa Viện" at bounding box center [391, 352] width 449 height 31
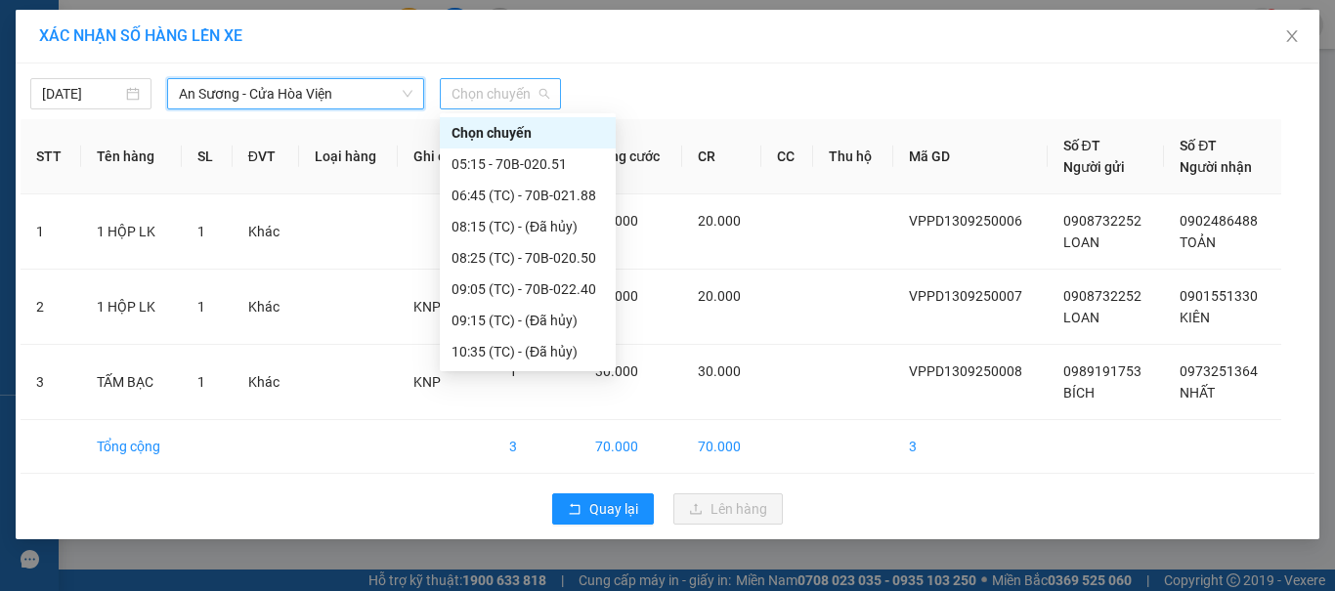
click at [479, 81] on span "Chọn chuyến" at bounding box center [500, 93] width 98 height 29
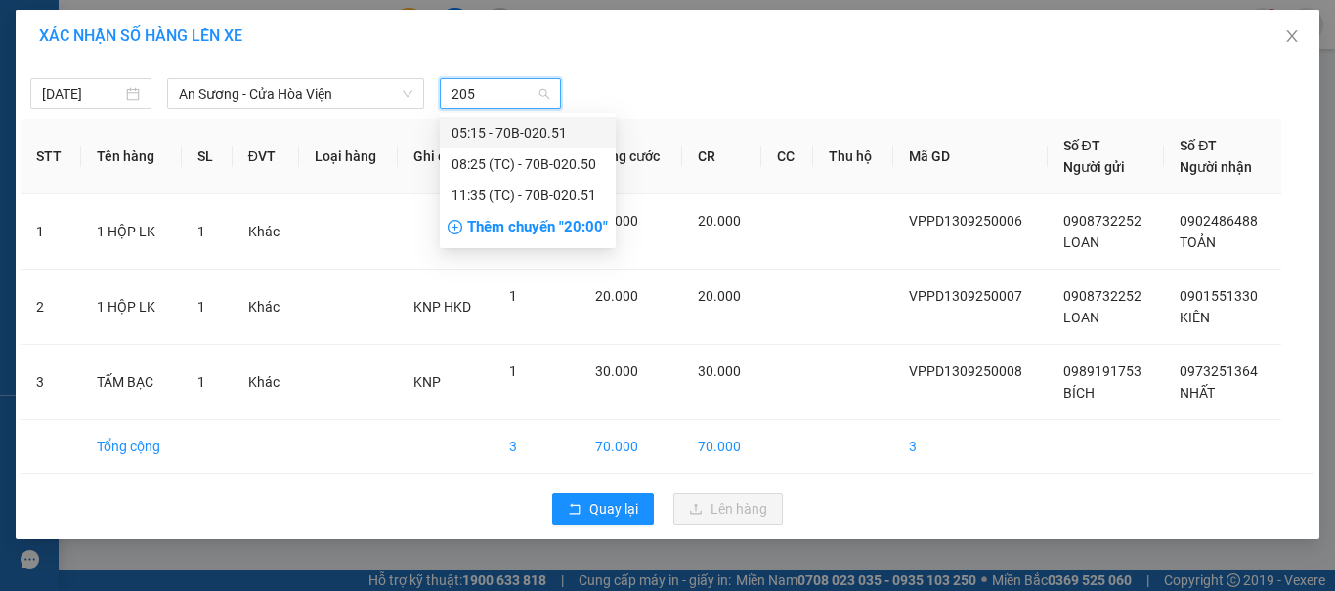
type input "2050"
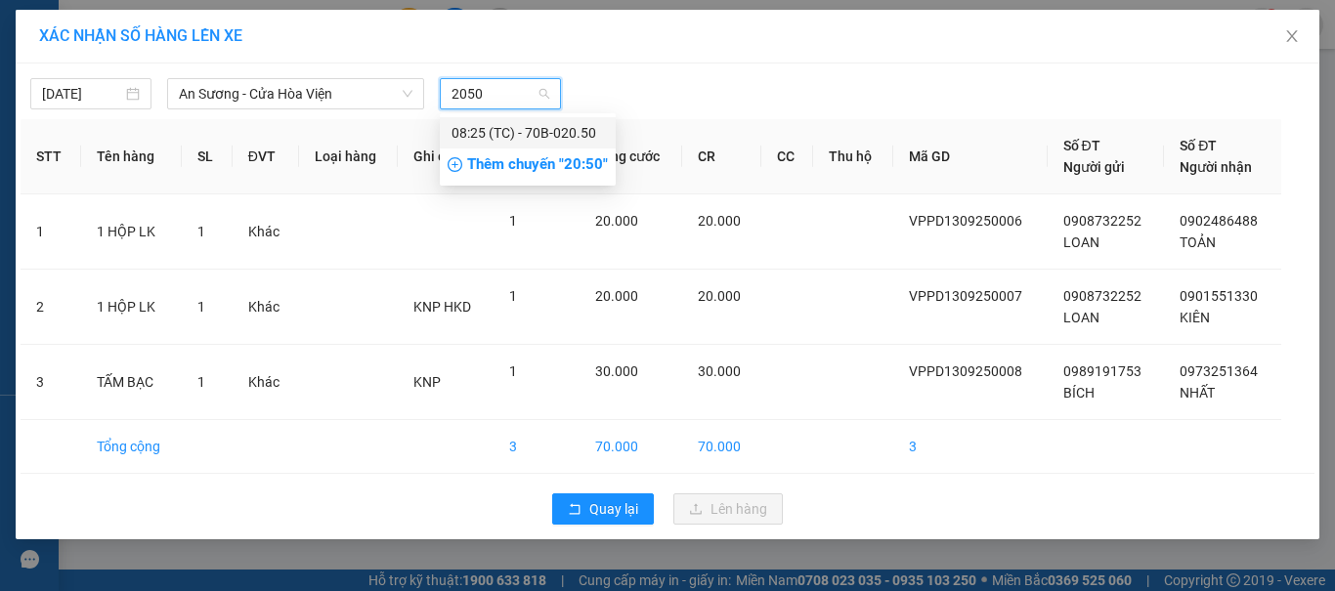
click at [540, 129] on div "08:25 (TC) - 70B-020.50" at bounding box center [527, 132] width 152 height 21
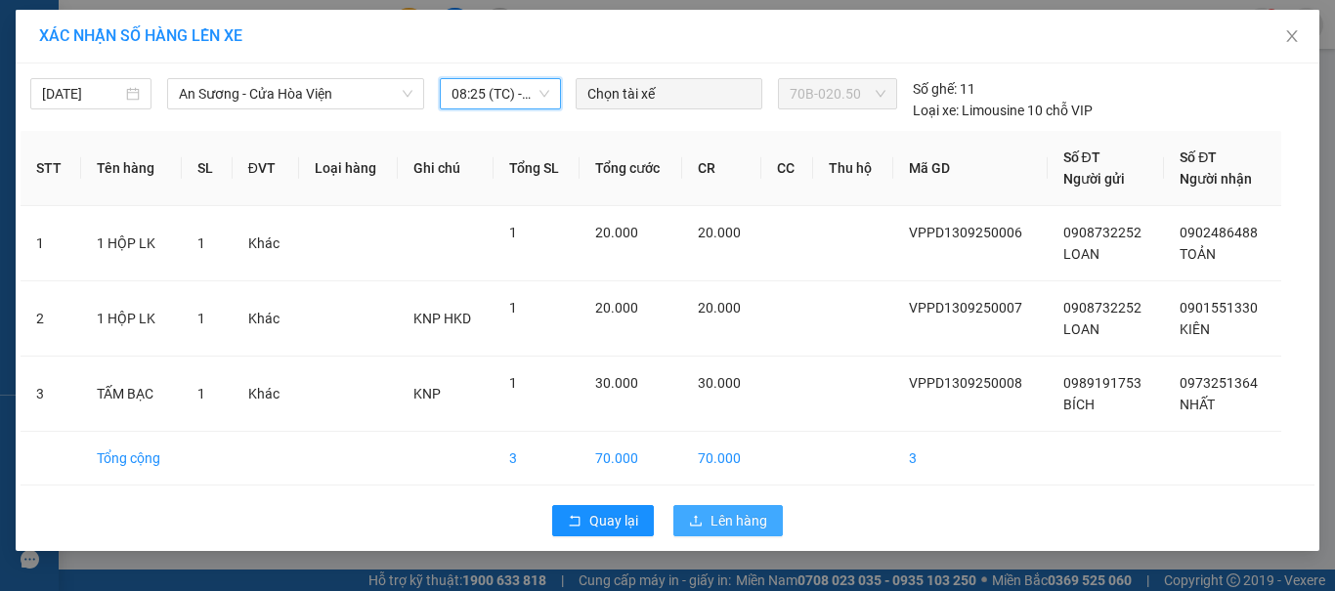
click at [743, 521] on span "Lên hàng" at bounding box center [738, 520] width 57 height 21
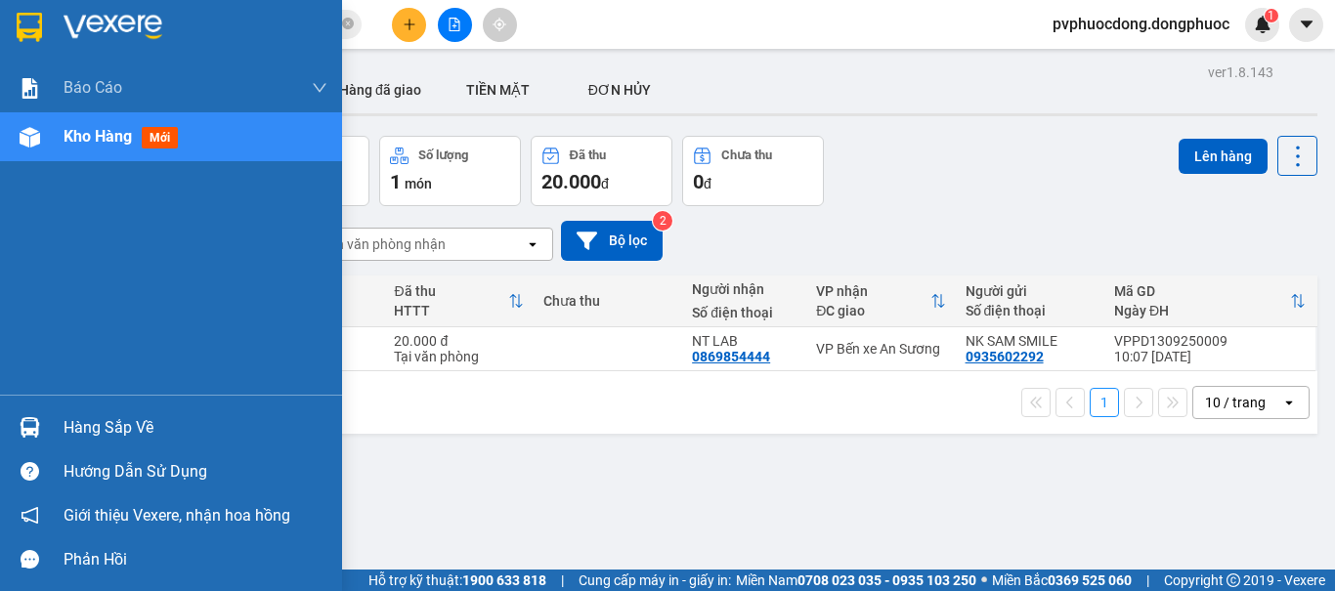
click at [79, 418] on div "Hàng sắp về" at bounding box center [196, 427] width 264 height 29
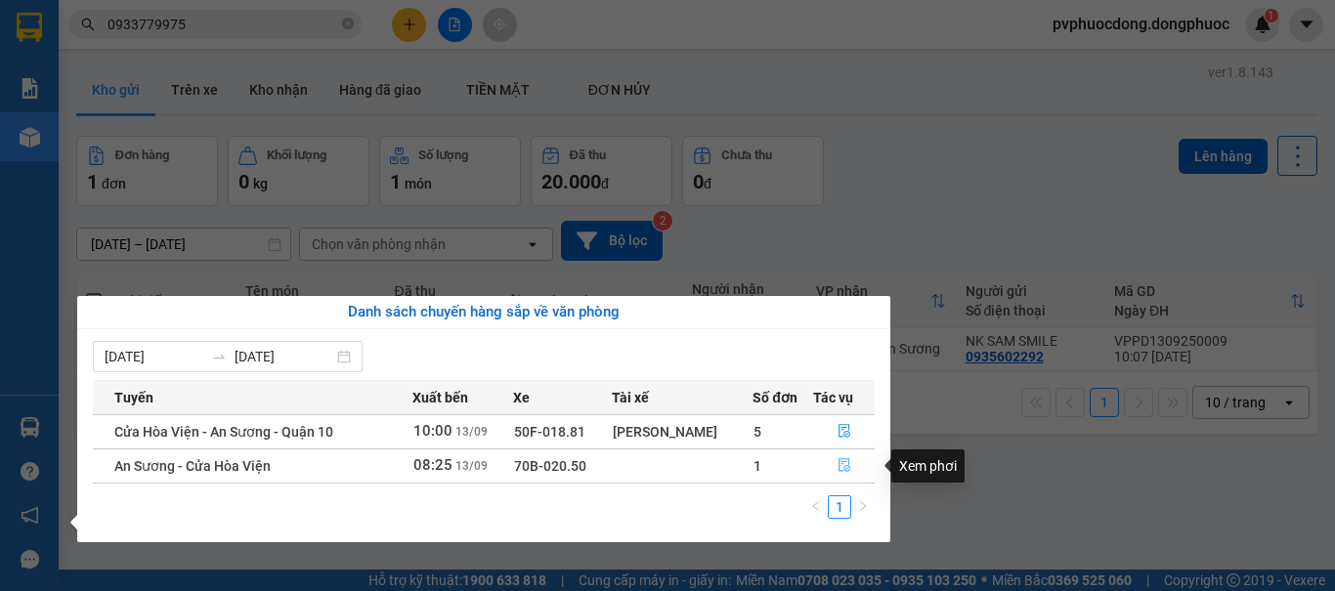
click at [842, 473] on span "file-done" at bounding box center [844, 466] width 14 height 16
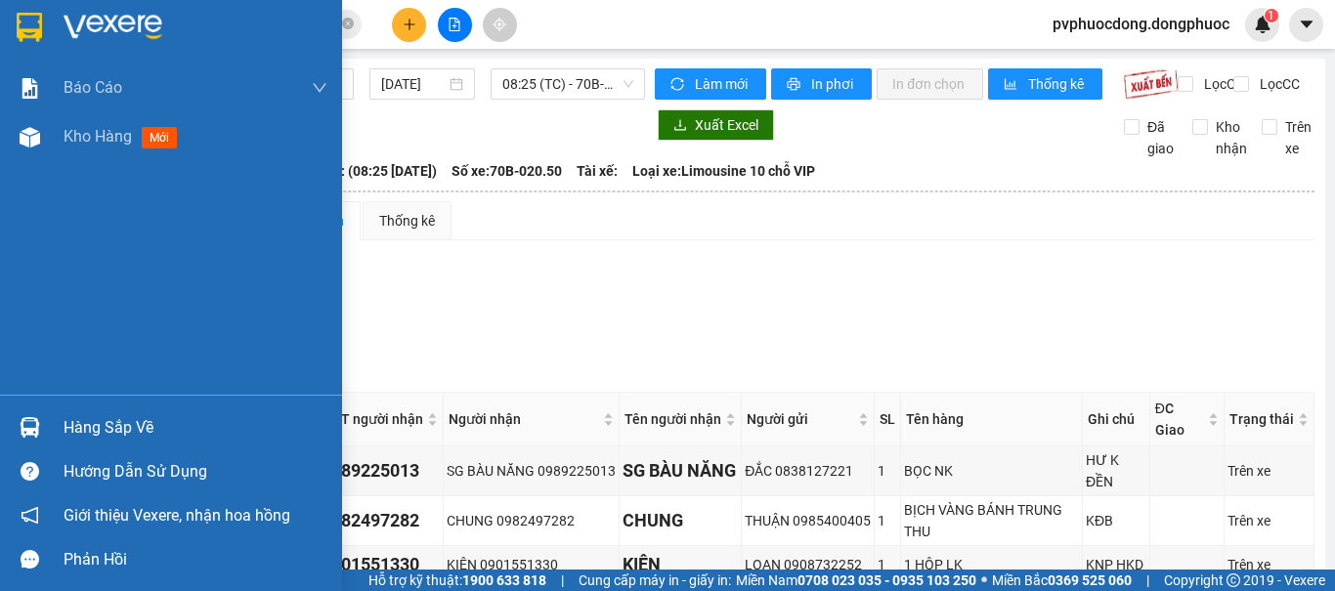
drag, startPoint x: 0, startPoint y: 443, endPoint x: 36, endPoint y: 413, distance: 46.5
click at [0, 442] on div "Hàng sắp về" at bounding box center [171, 427] width 342 height 44
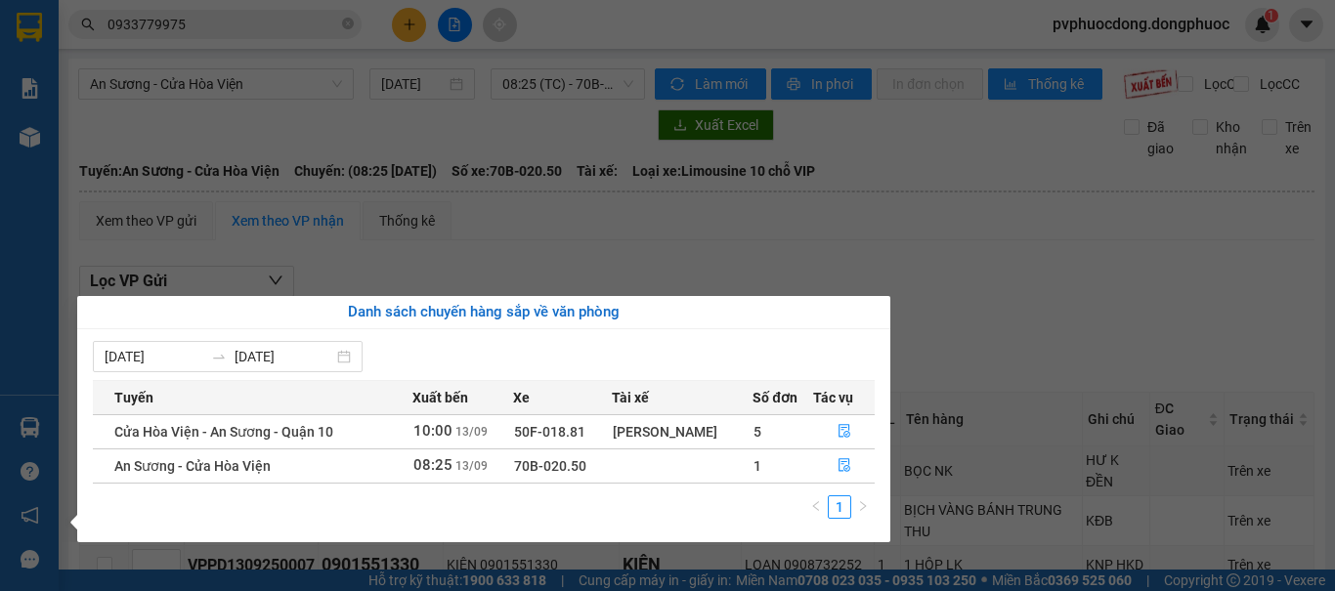
click at [549, 257] on section "Kết quả tìm kiếm ( 1 ) Bộ lọc Mã ĐH Trạng thái Món hàng Tổng cước Chưa cước Nhã…" at bounding box center [667, 295] width 1335 height 591
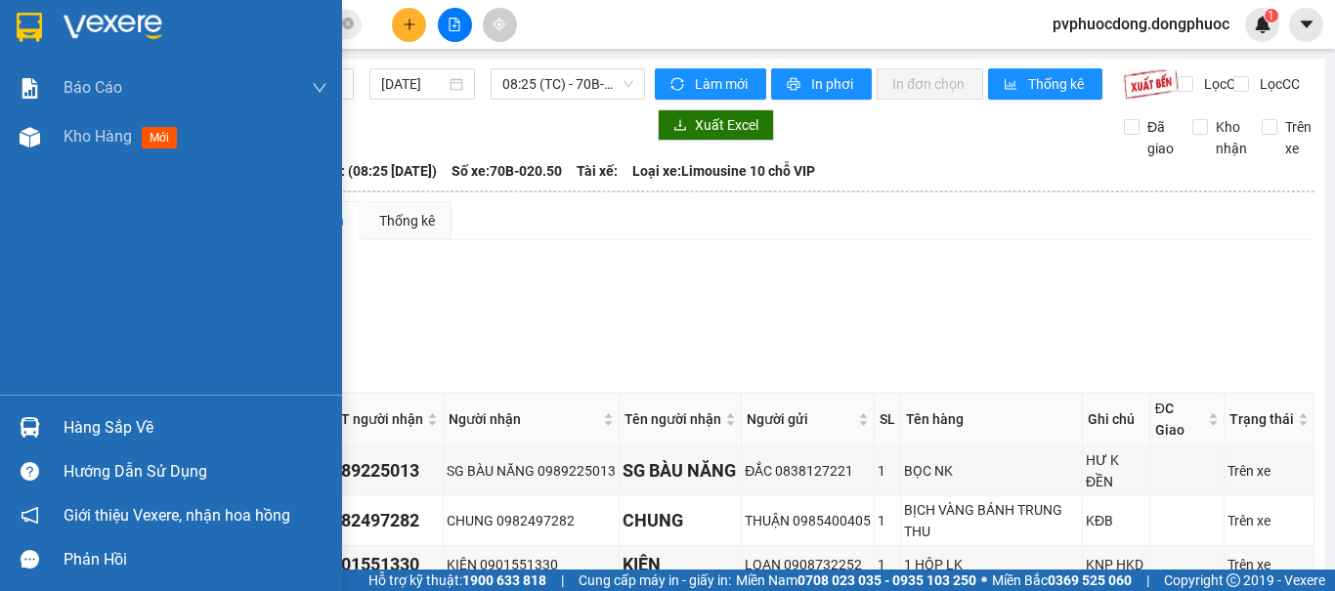
click at [20, 426] on img at bounding box center [30, 427] width 21 height 21
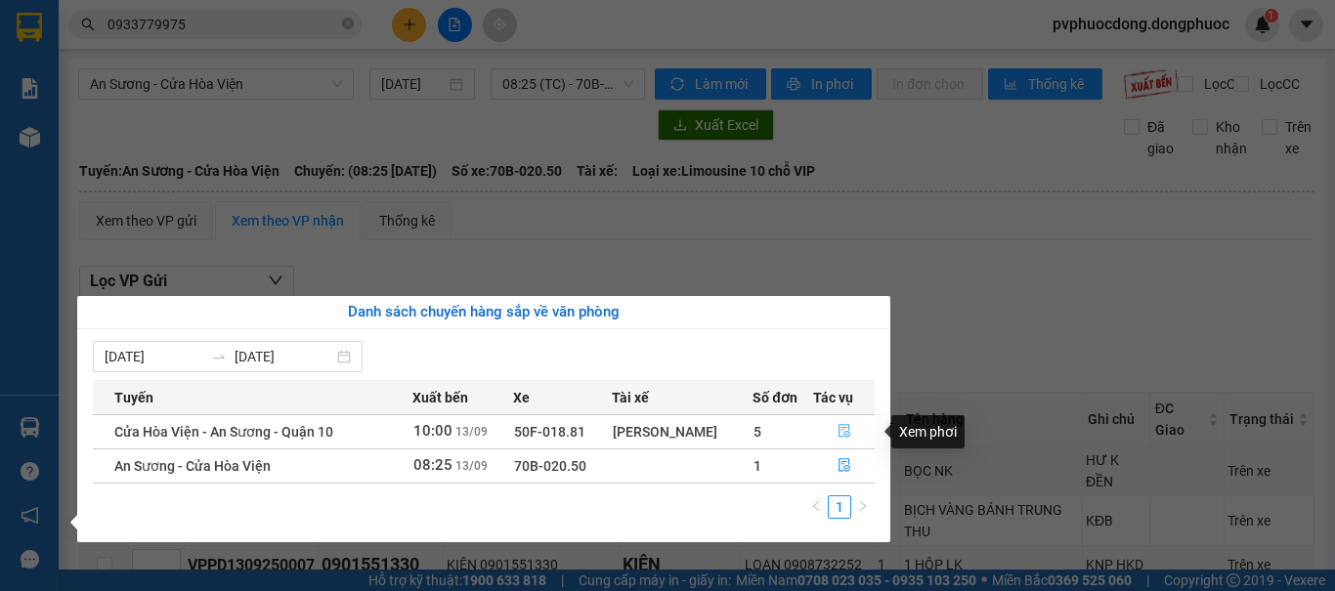
click at [840, 434] on icon "file-done" at bounding box center [844, 431] width 14 height 14
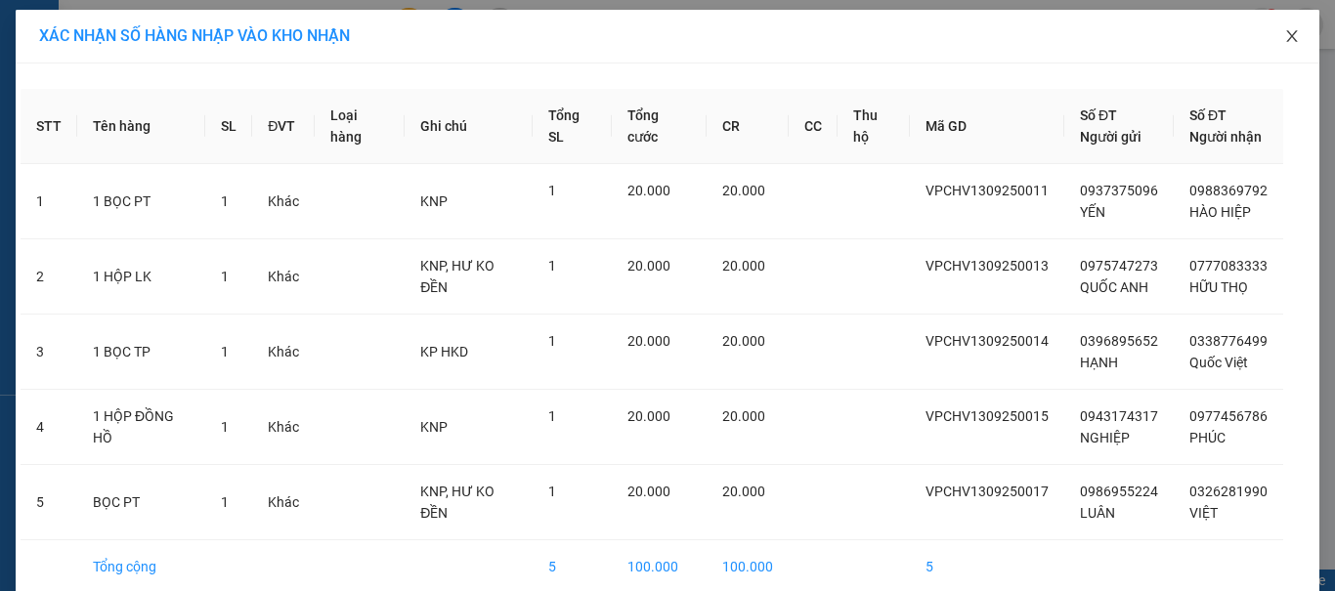
click at [1286, 35] on icon "close" at bounding box center [1291, 36] width 11 height 12
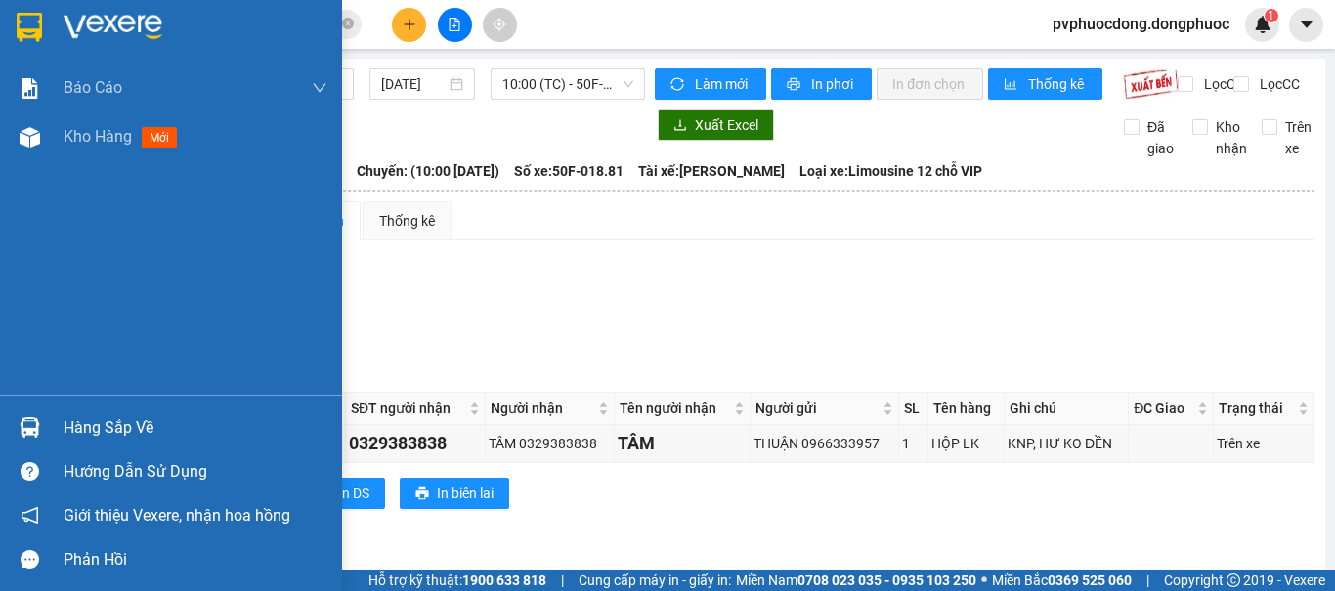
click at [20, 424] on img at bounding box center [30, 427] width 21 height 21
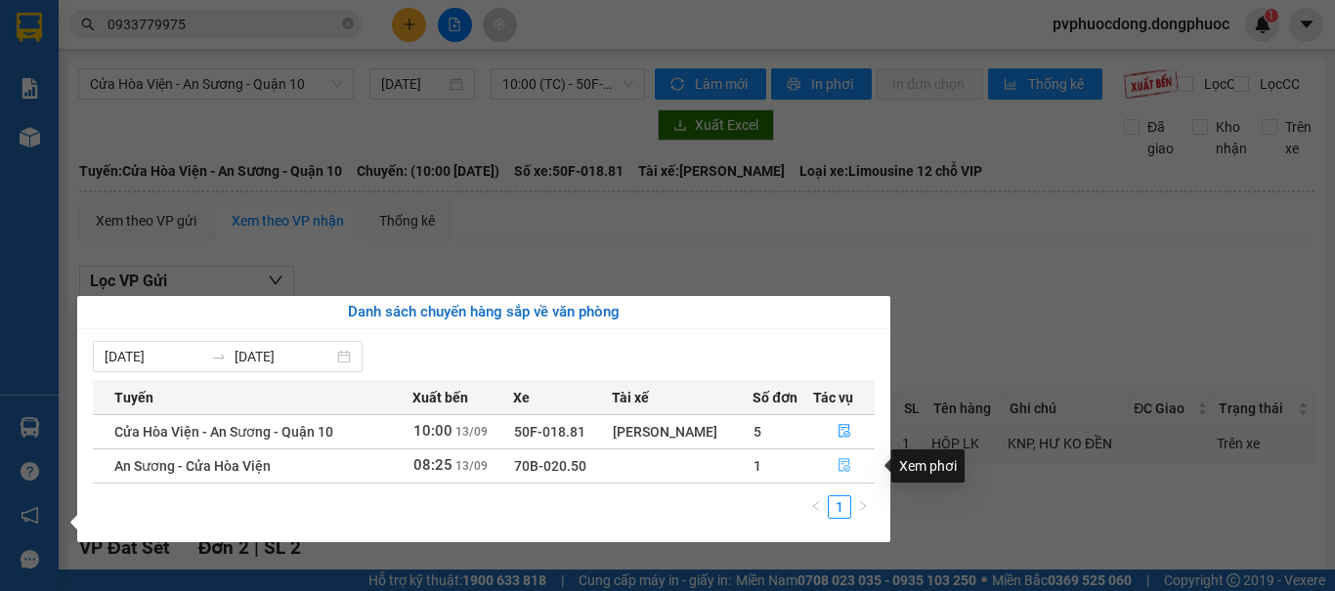
click at [837, 464] on icon "file-done" at bounding box center [844, 465] width 14 height 14
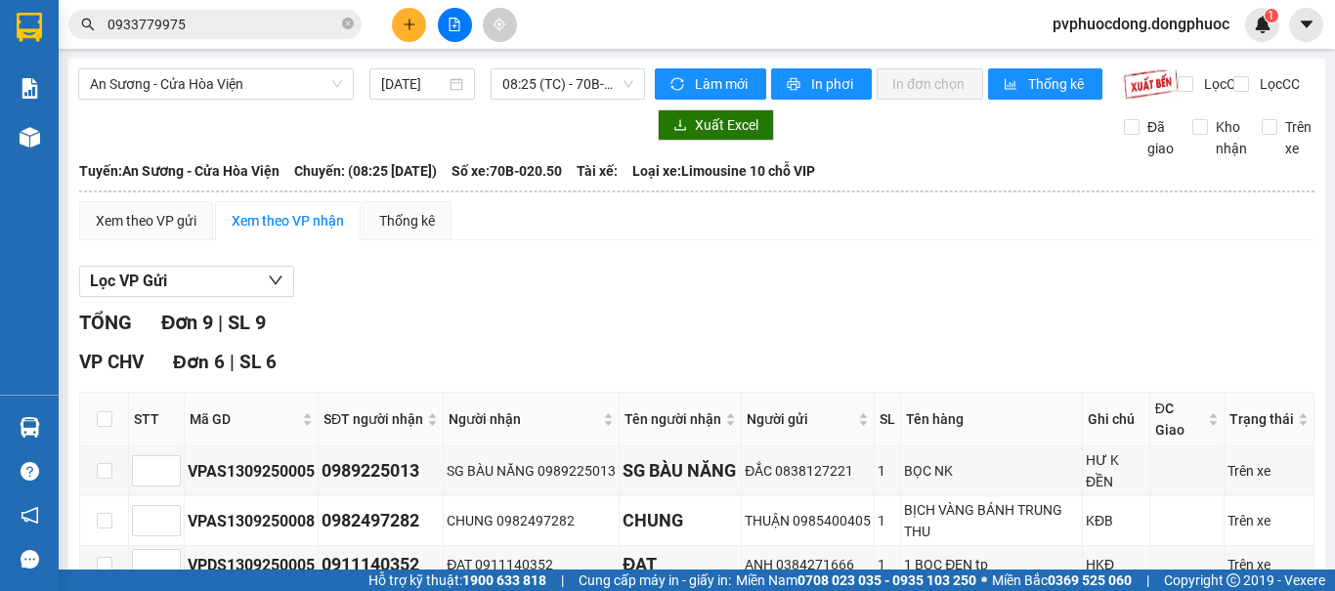
checkbox input "true"
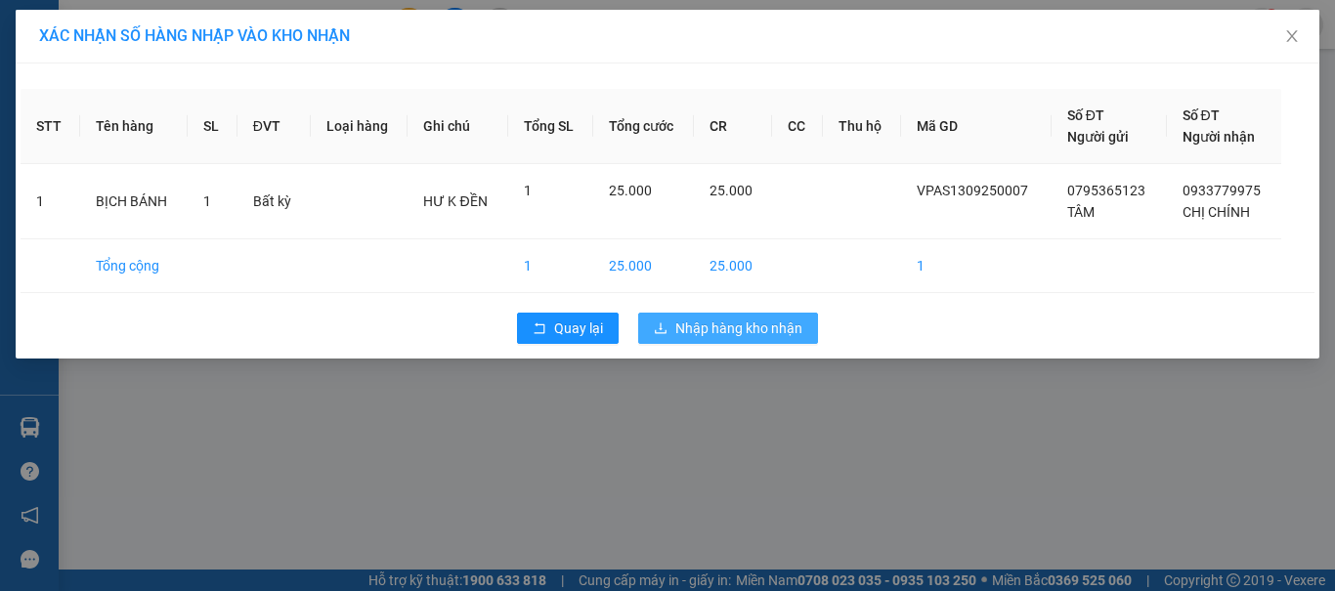
click at [756, 318] on span "Nhập hàng kho nhận" at bounding box center [738, 328] width 127 height 21
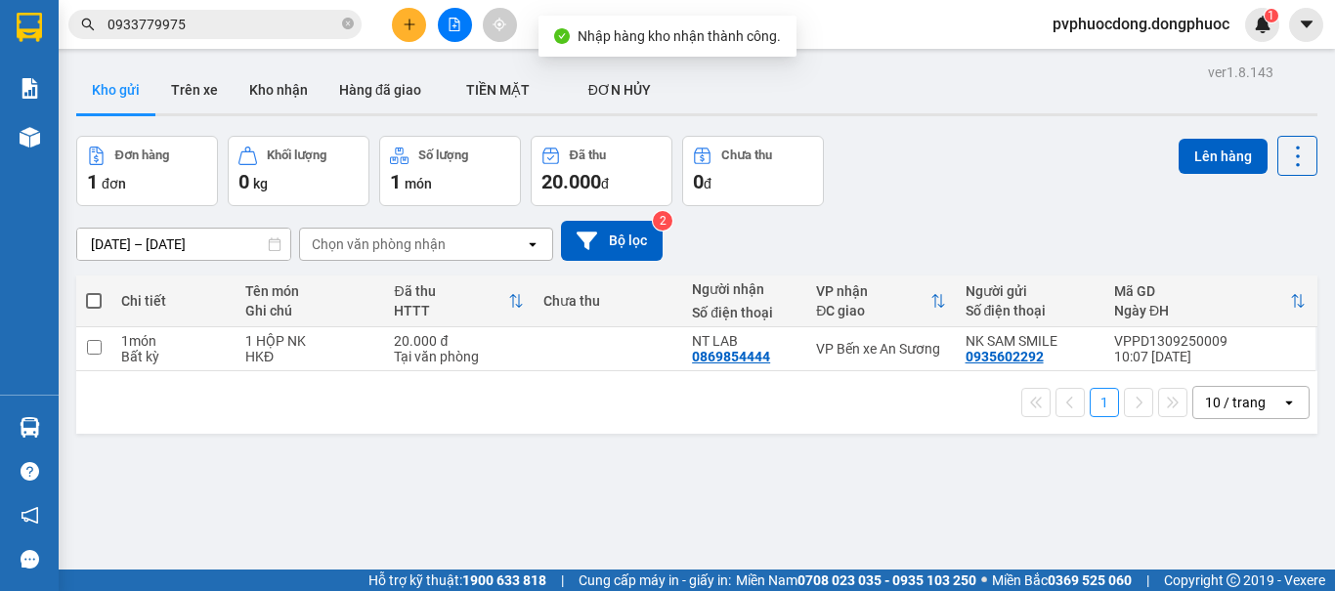
click at [309, 23] on input "0933779975" at bounding box center [222, 24] width 231 height 21
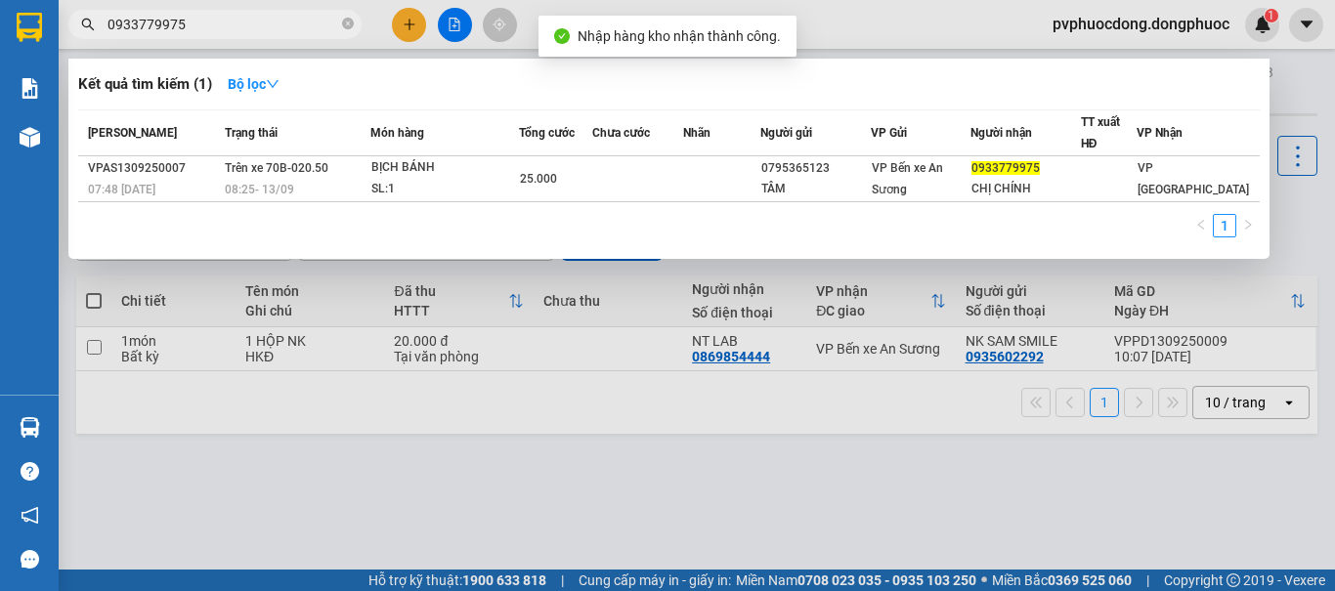
click at [309, 23] on input "0933779975" at bounding box center [222, 24] width 231 height 21
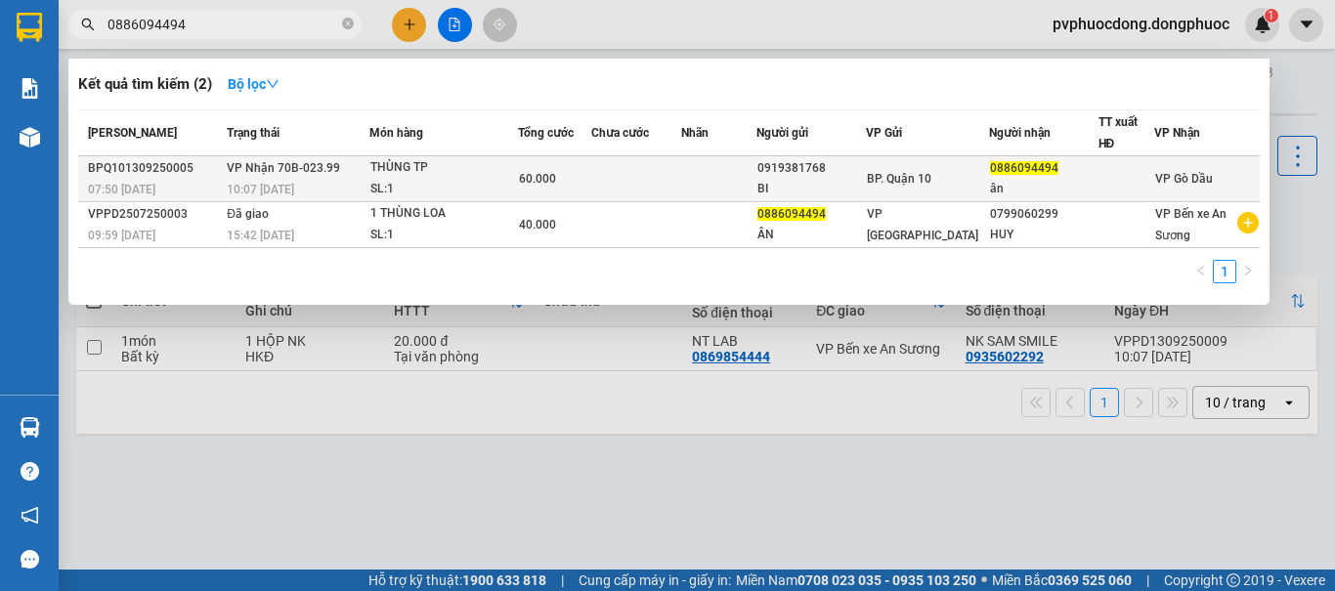
type input "0886094494"
click at [612, 165] on td at bounding box center [636, 179] width 90 height 46
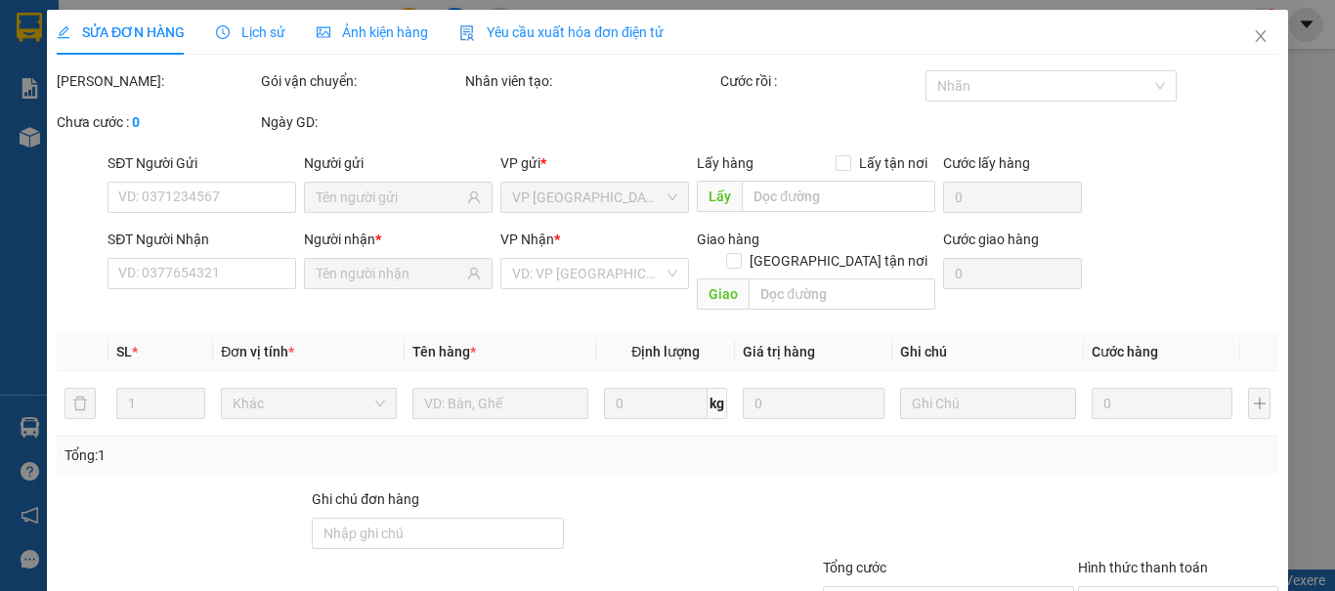
type input "0919381768"
type input "BI"
type input "0886094494"
type input "ân"
type input "60.000"
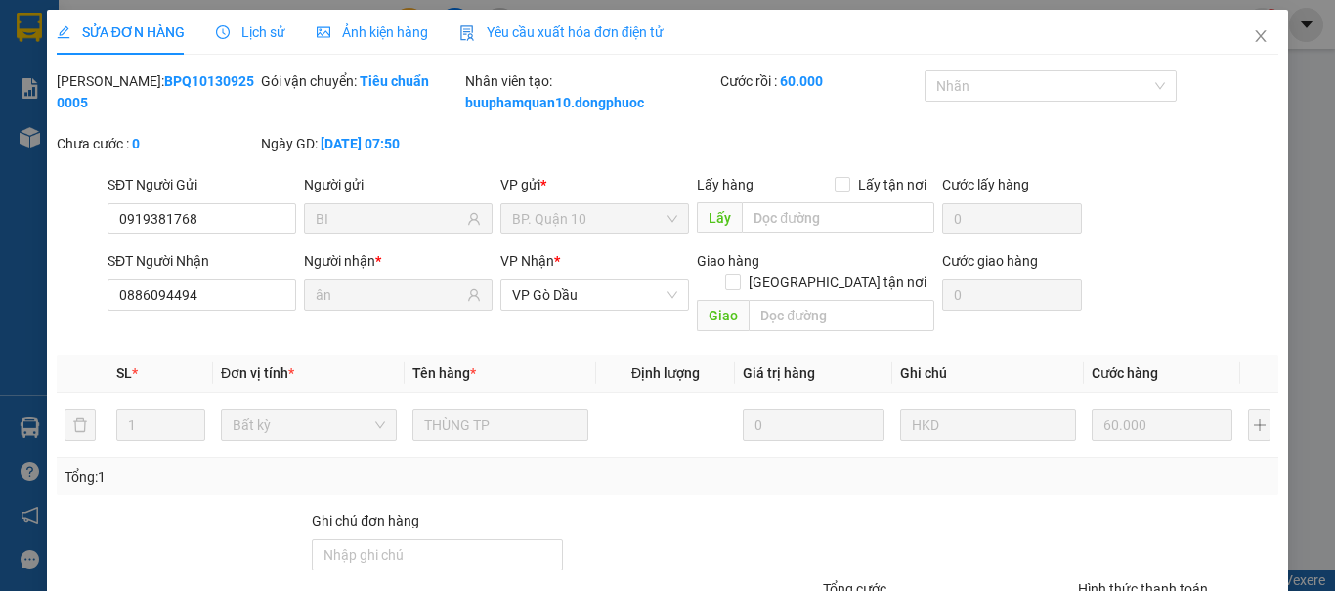
click at [28, 430] on div "SỬA ĐƠN HÀNG Lịch sử Ảnh kiện hàng Yêu cầu xuất hóa đơn điện tử Total Paid Fee …" at bounding box center [667, 295] width 1335 height 591
click at [1233, 34] on span "Close" at bounding box center [1260, 37] width 55 height 55
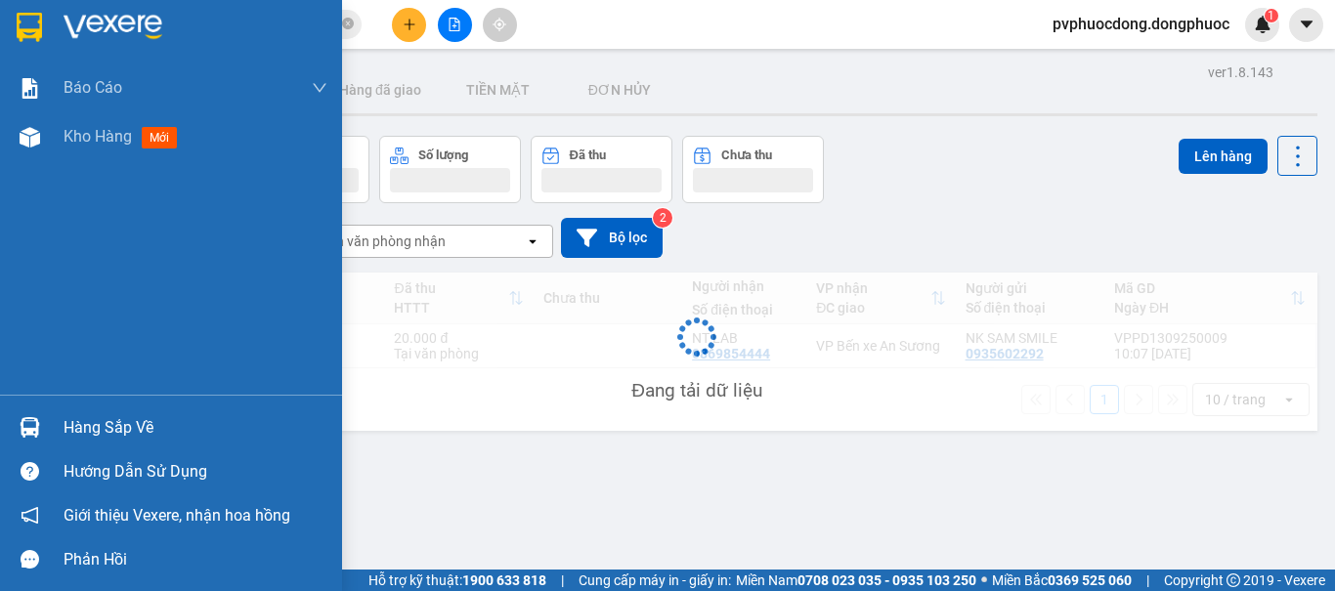
click at [22, 431] on img at bounding box center [30, 427] width 21 height 21
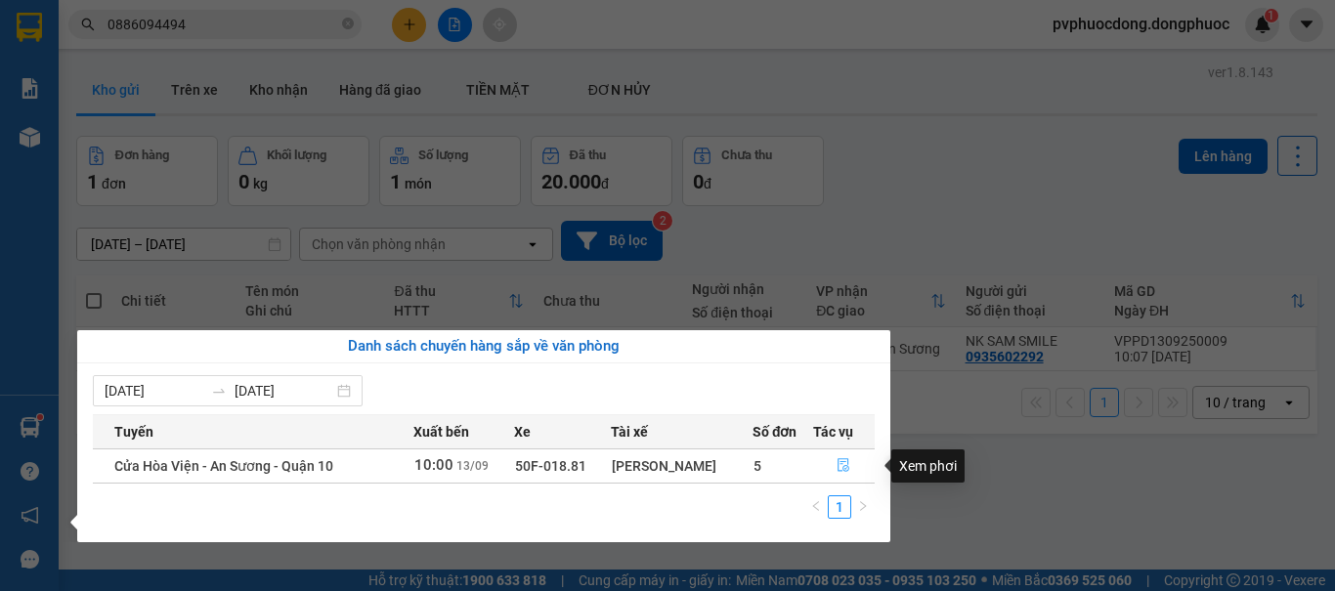
click at [840, 459] on icon "file-done" at bounding box center [844, 466] width 12 height 14
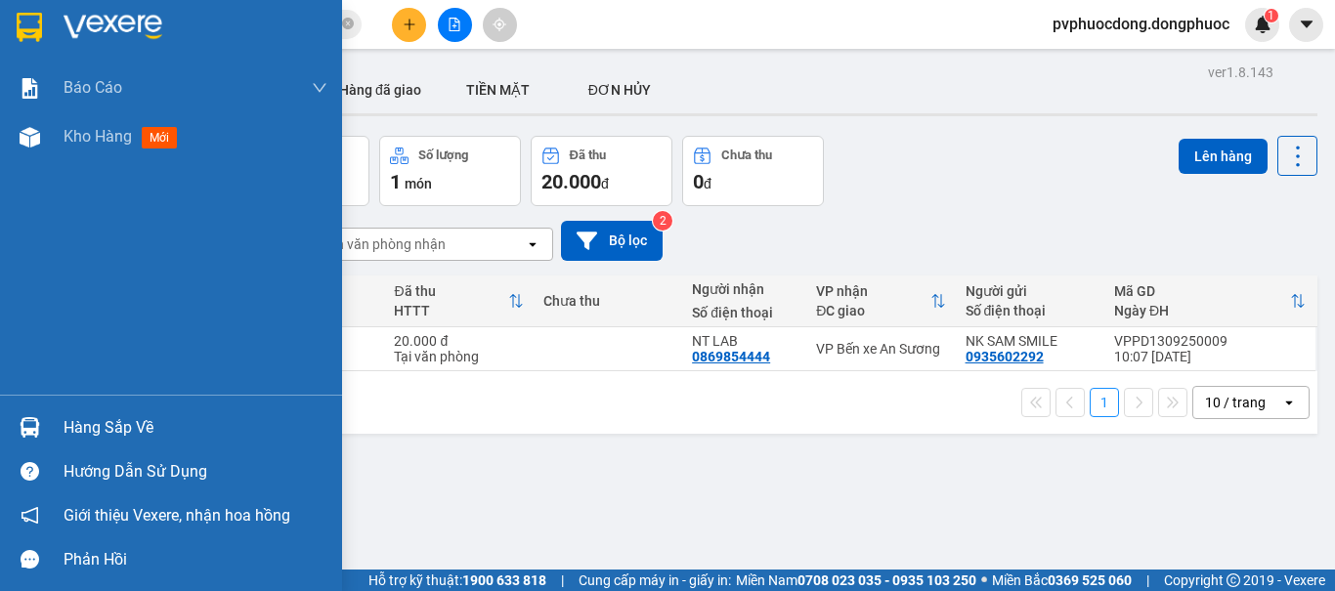
click at [54, 410] on div "Hàng sắp về" at bounding box center [171, 427] width 342 height 44
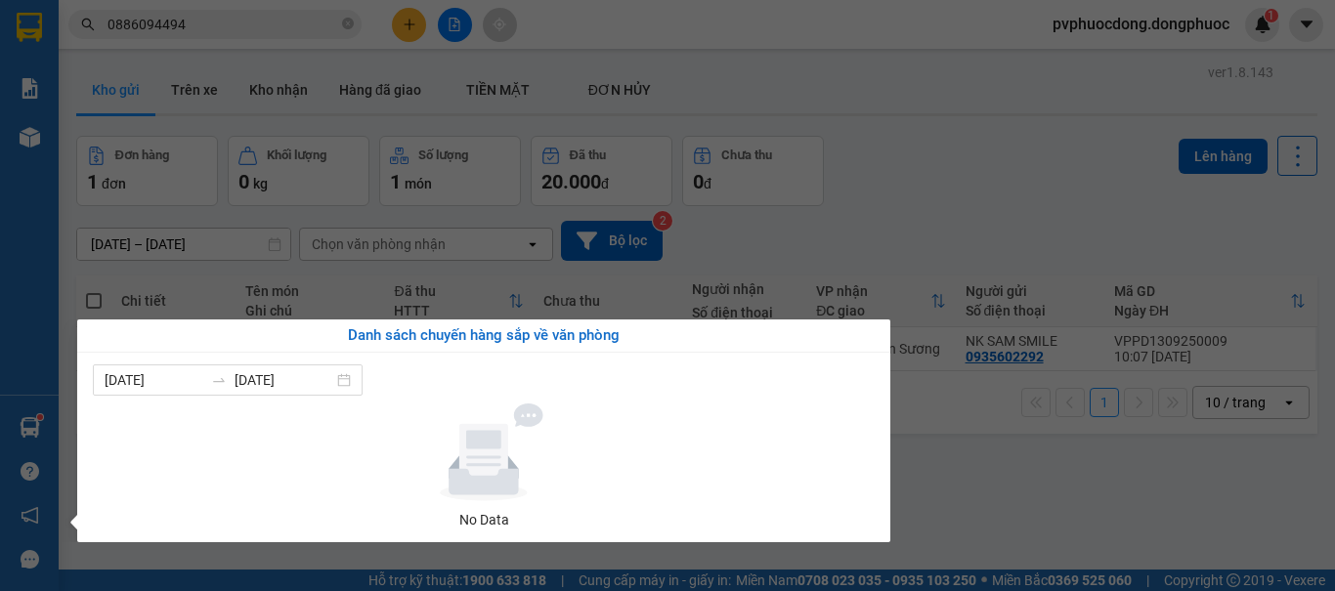
click at [456, 294] on section "Kết quả tìm kiếm ( 2 ) Bộ lọc Mã ĐH Trạng thái Món hàng Tổng cước Chưa cước Nhã…" at bounding box center [667, 295] width 1335 height 591
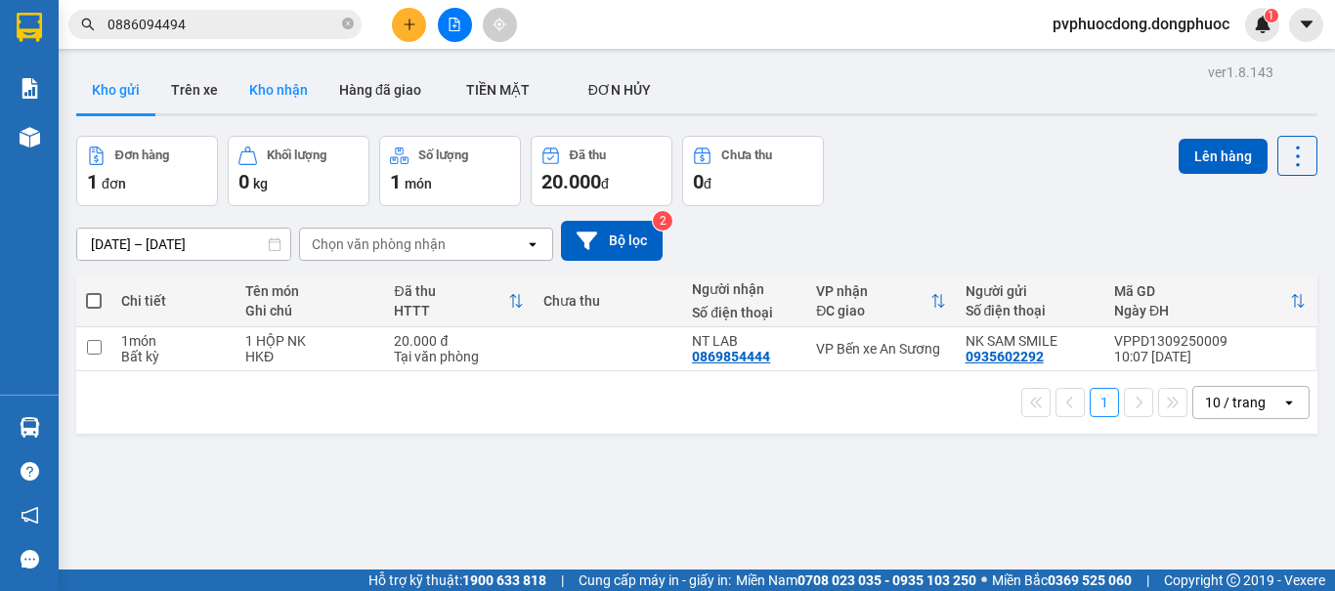
click at [287, 87] on button "Kho nhận" at bounding box center [278, 89] width 90 height 47
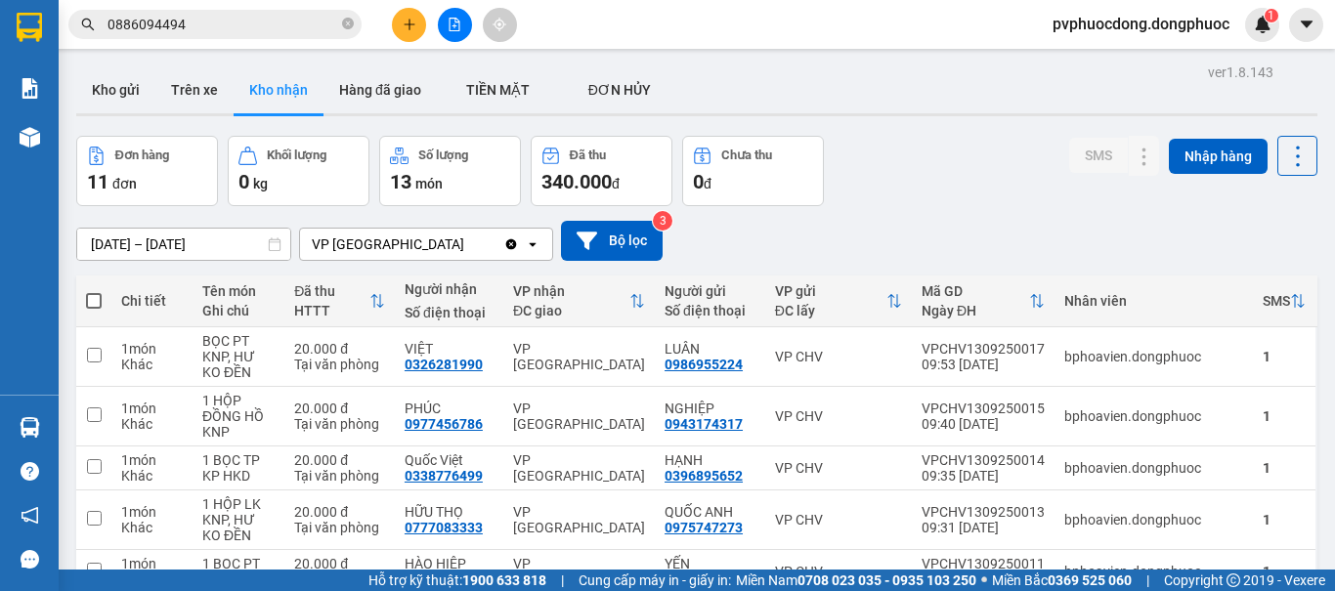
click at [378, 101] on button "Hàng đã giao" at bounding box center [379, 89] width 113 height 47
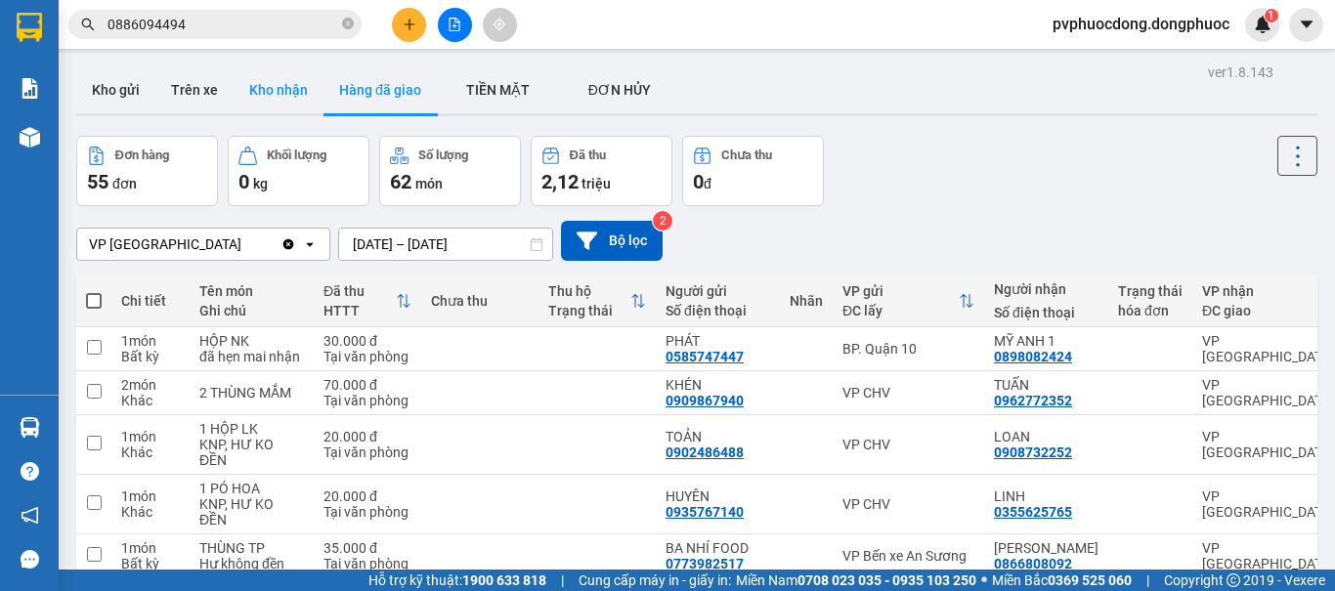
drag, startPoint x: 326, startPoint y: 101, endPoint x: 288, endPoint y: 96, distance: 38.4
click at [288, 96] on button "Kho nhận" at bounding box center [278, 89] width 90 height 47
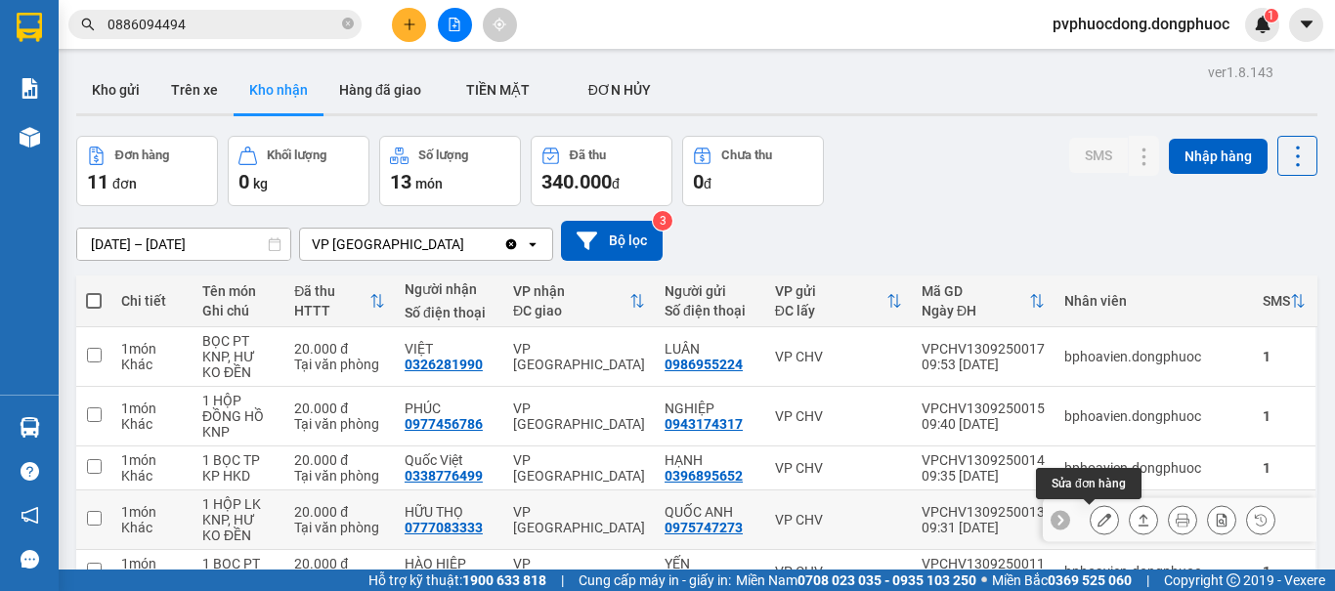
click at [1097, 513] on icon at bounding box center [1104, 520] width 14 height 14
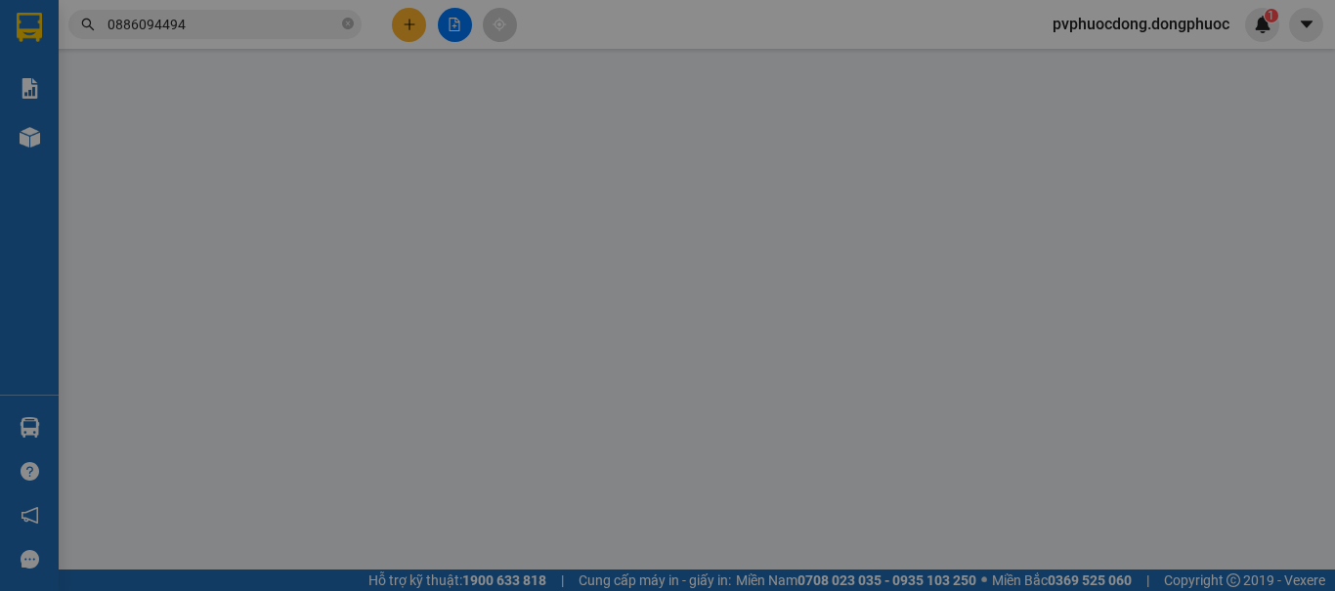
type input "0975747273"
type input "QUỐC ANH"
type input "0777083333"
type input "HỮU THỌ"
type input "20.000"
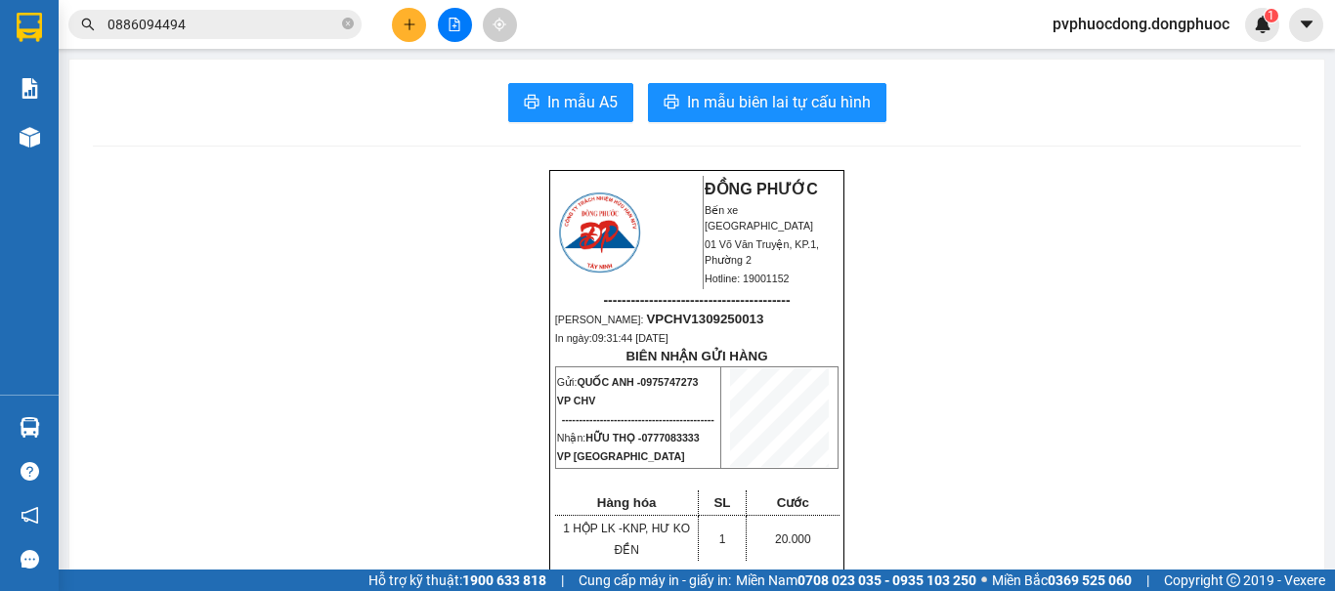
click at [406, 26] on icon "plus" at bounding box center [410, 25] width 14 height 14
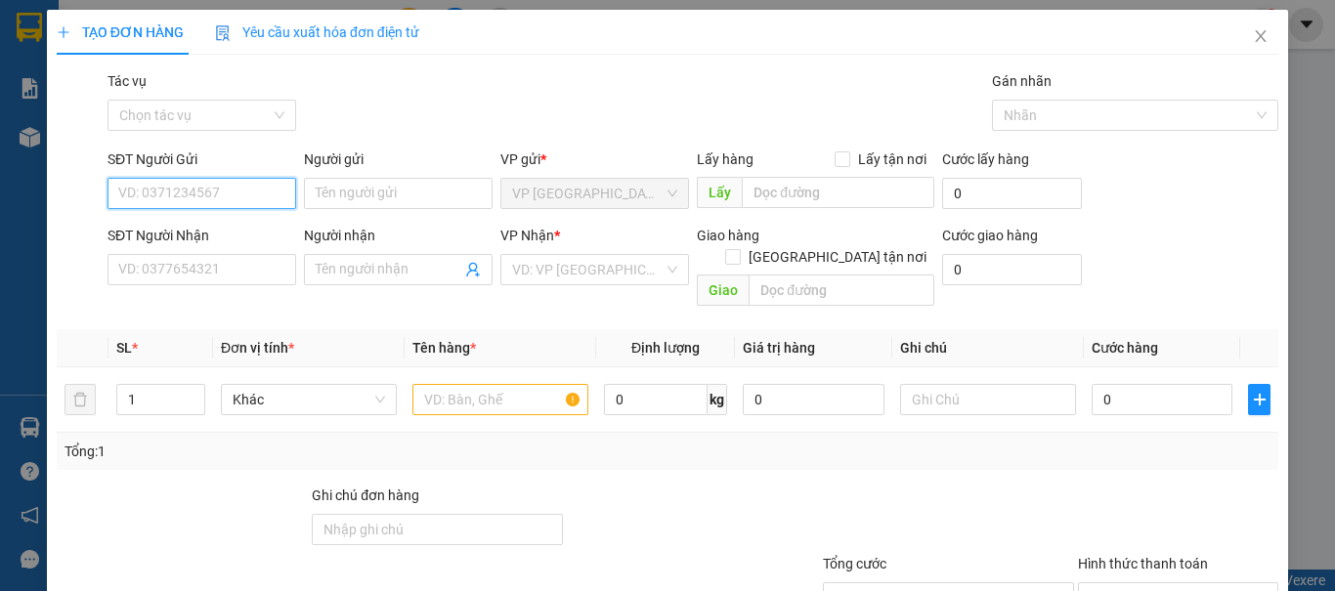
click at [181, 190] on input "SĐT Người Gửi" at bounding box center [201, 193] width 189 height 31
type input "0938610567"
click at [203, 233] on div "0938610567 - THỨC" at bounding box center [199, 232] width 163 height 21
type input "THỨC"
type input "0918661270"
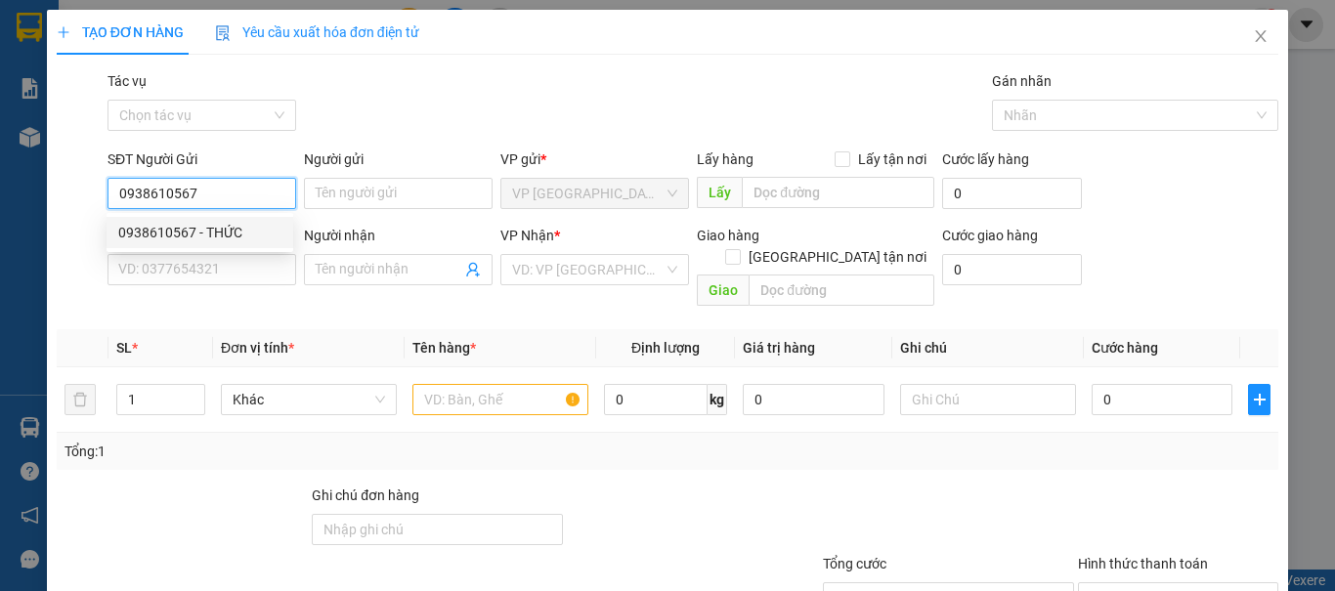
type input "CƯỜNG"
type input "30.000"
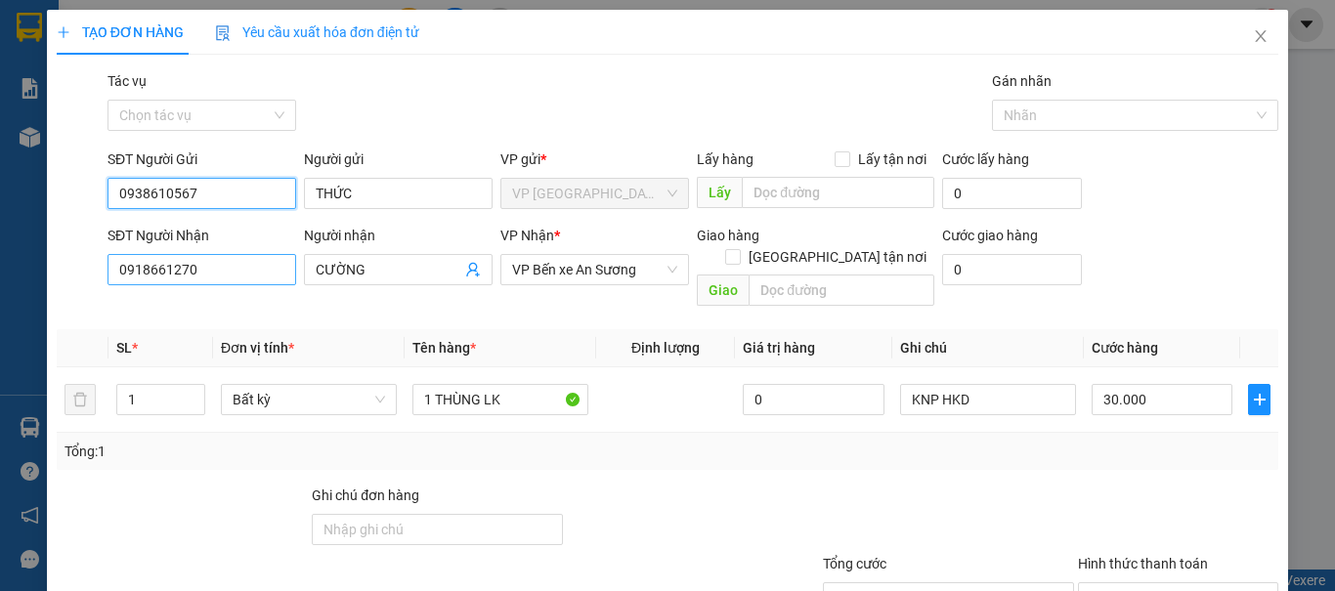
type input "0938610567"
click at [239, 281] on input "0918661270" at bounding box center [201, 269] width 189 height 31
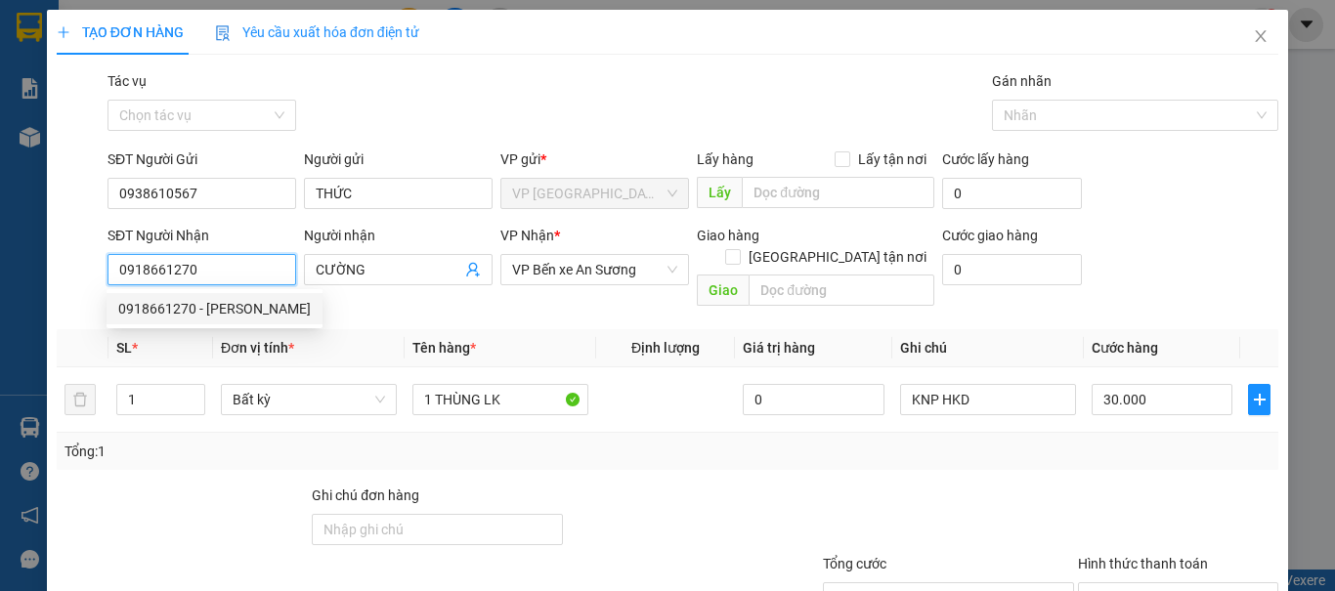
click at [239, 281] on input "0918661270" at bounding box center [201, 269] width 189 height 31
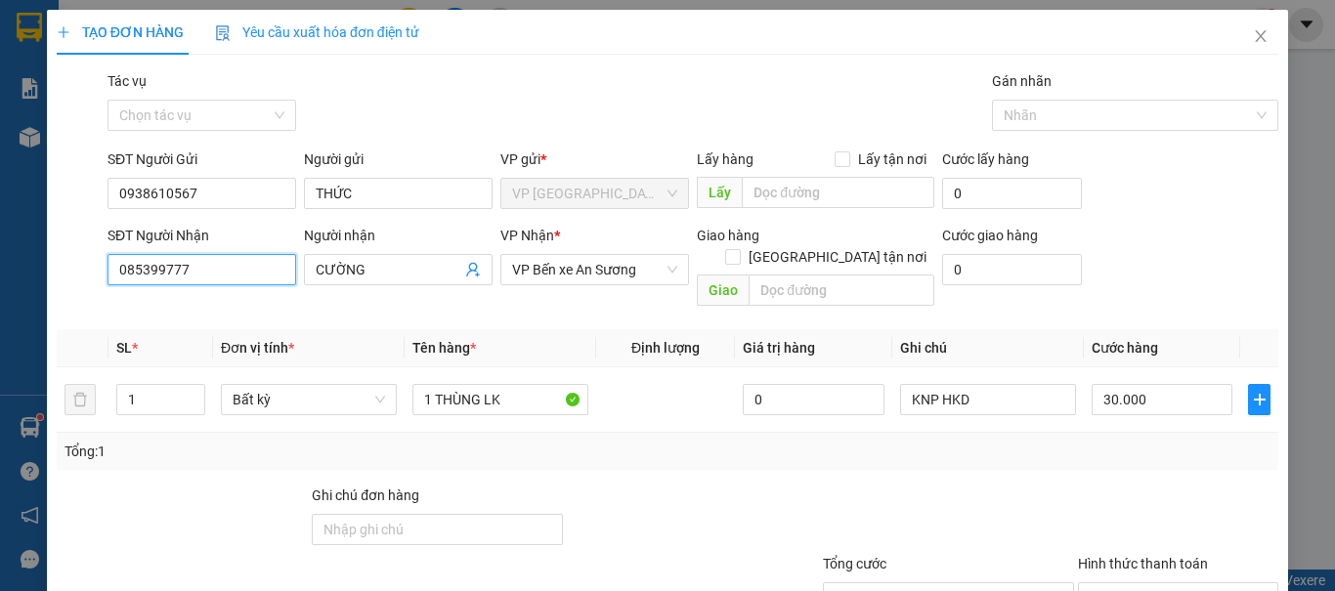
click at [239, 281] on input "085399777" at bounding box center [201, 269] width 189 height 31
type input "0853997777"
click at [372, 266] on input "CƯỜNG" at bounding box center [389, 269] width 146 height 21
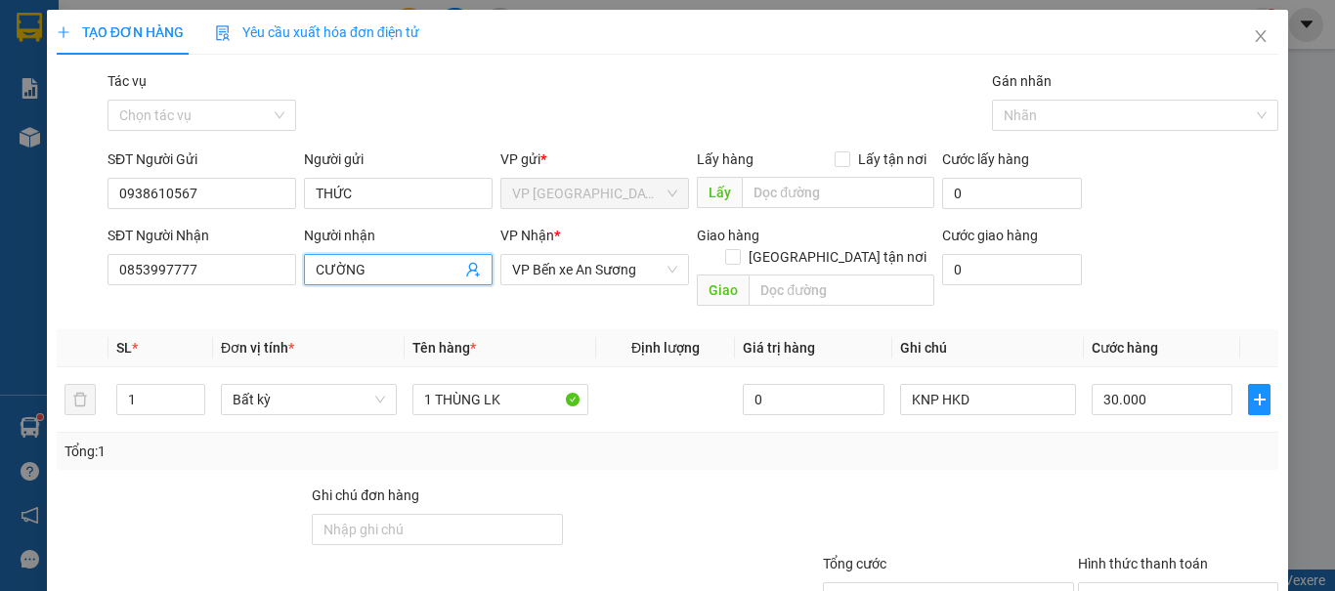
click at [372, 266] on input "CƯỜNG" at bounding box center [389, 269] width 146 height 21
type input "M"
type input "NINH MẠNH TUẤN"
click at [674, 485] on div at bounding box center [692, 519] width 255 height 68
click at [651, 433] on div "Tổng: 1" at bounding box center [667, 451] width 1221 height 37
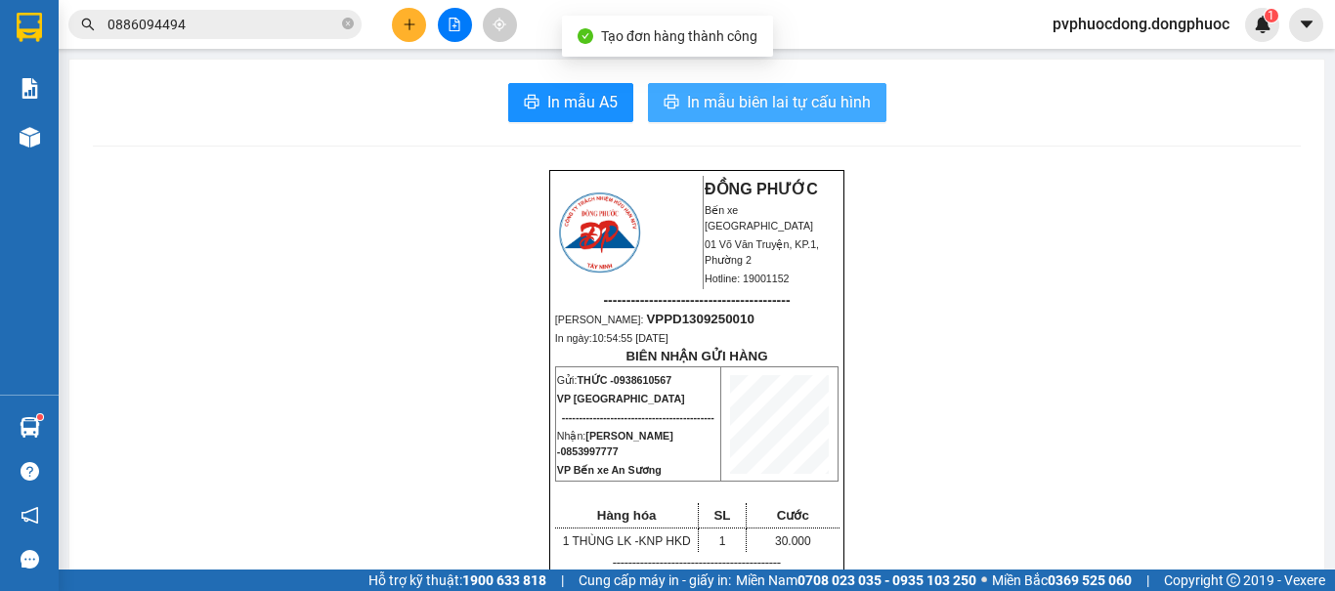
click at [725, 106] on span "In mẫu biên lai tự cấu hình" at bounding box center [779, 102] width 184 height 24
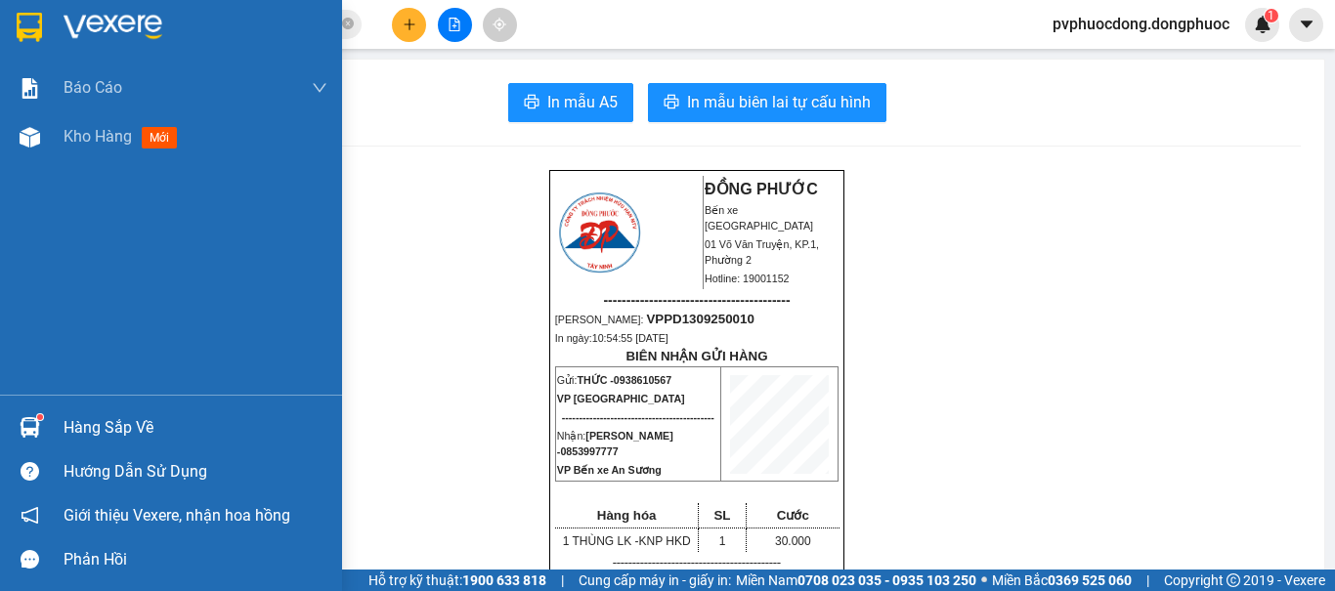
click at [37, 417] on sup at bounding box center [40, 417] width 6 height 6
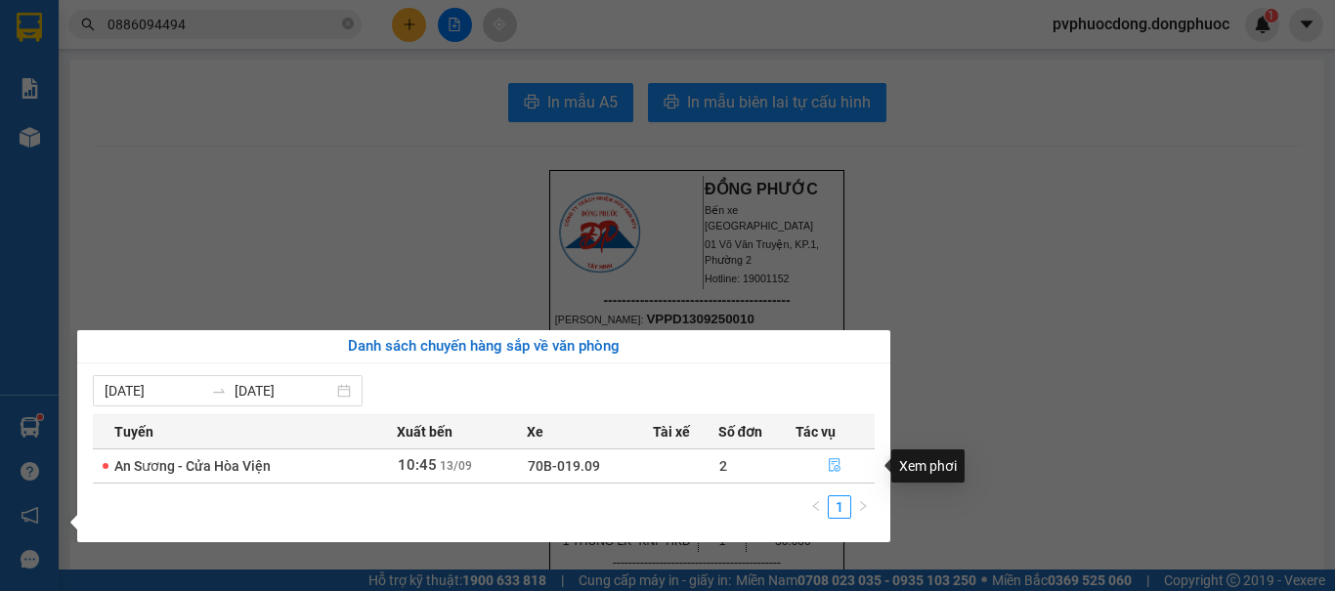
click at [825, 457] on button "button" at bounding box center [835, 465] width 78 height 31
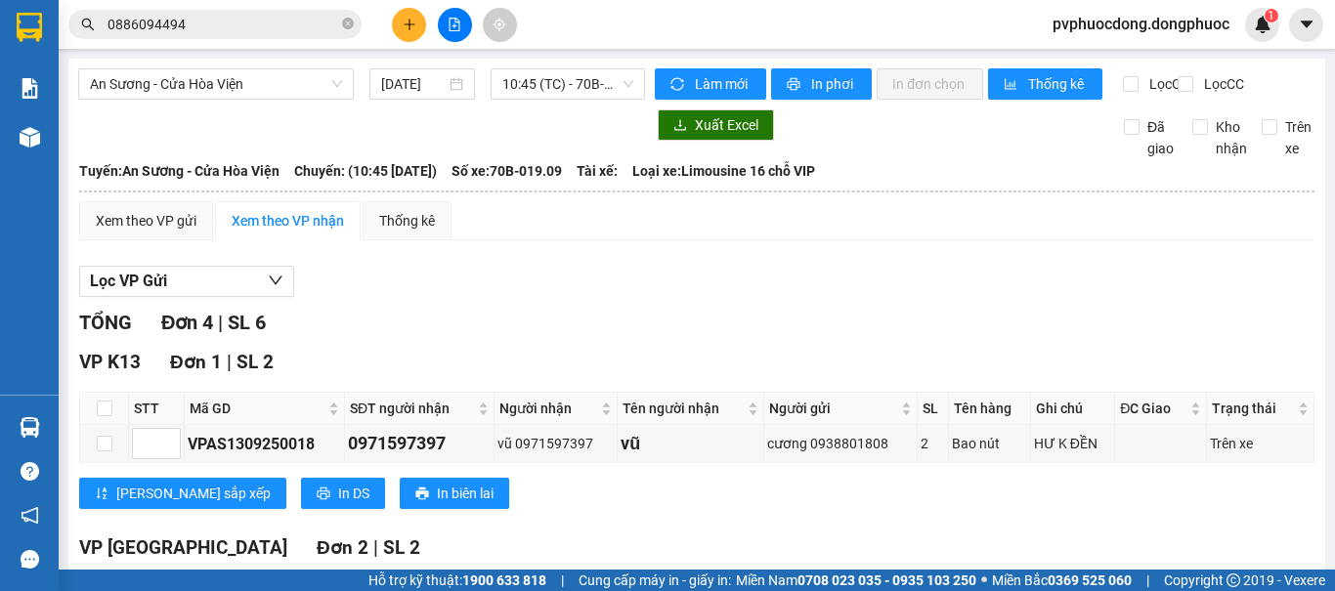
scroll to position [420, 0]
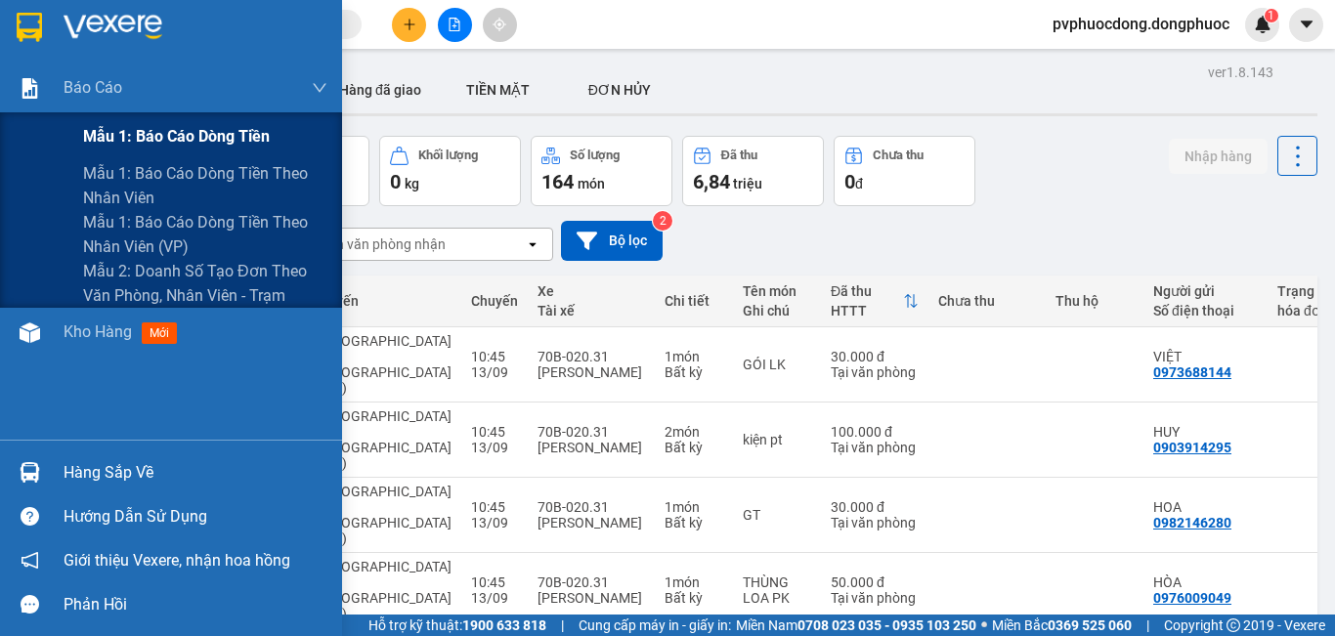
click at [102, 127] on span "Mẫu 1: Báo cáo dòng tiền" at bounding box center [176, 136] width 187 height 24
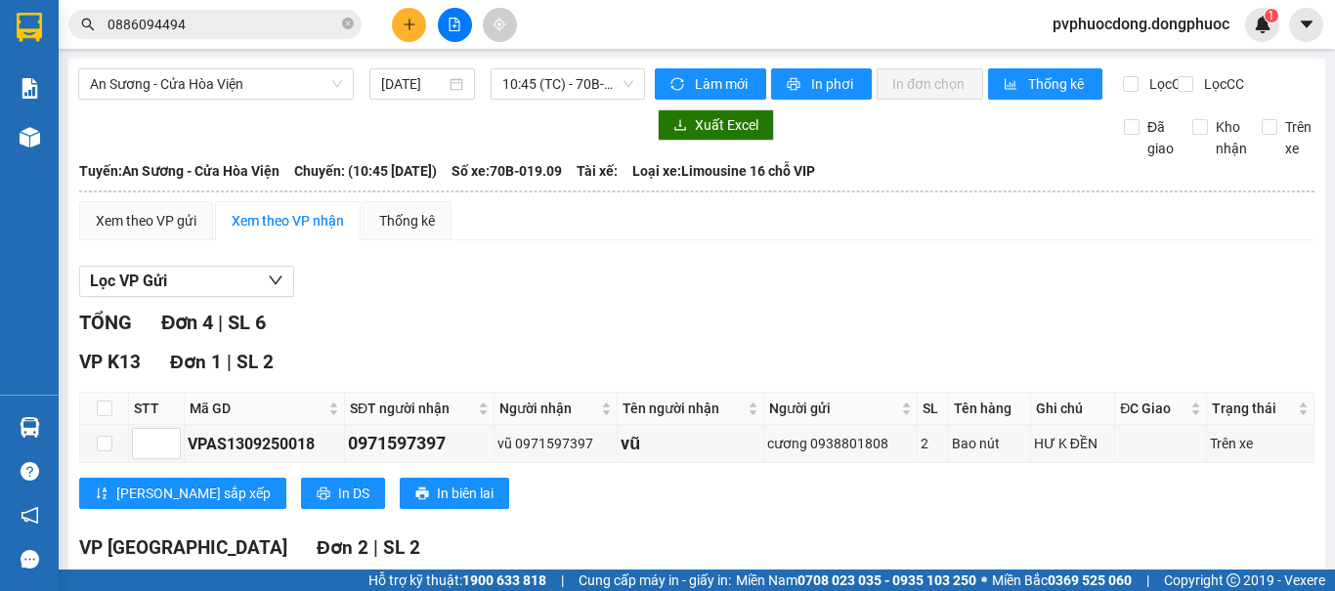
scroll to position [420, 0]
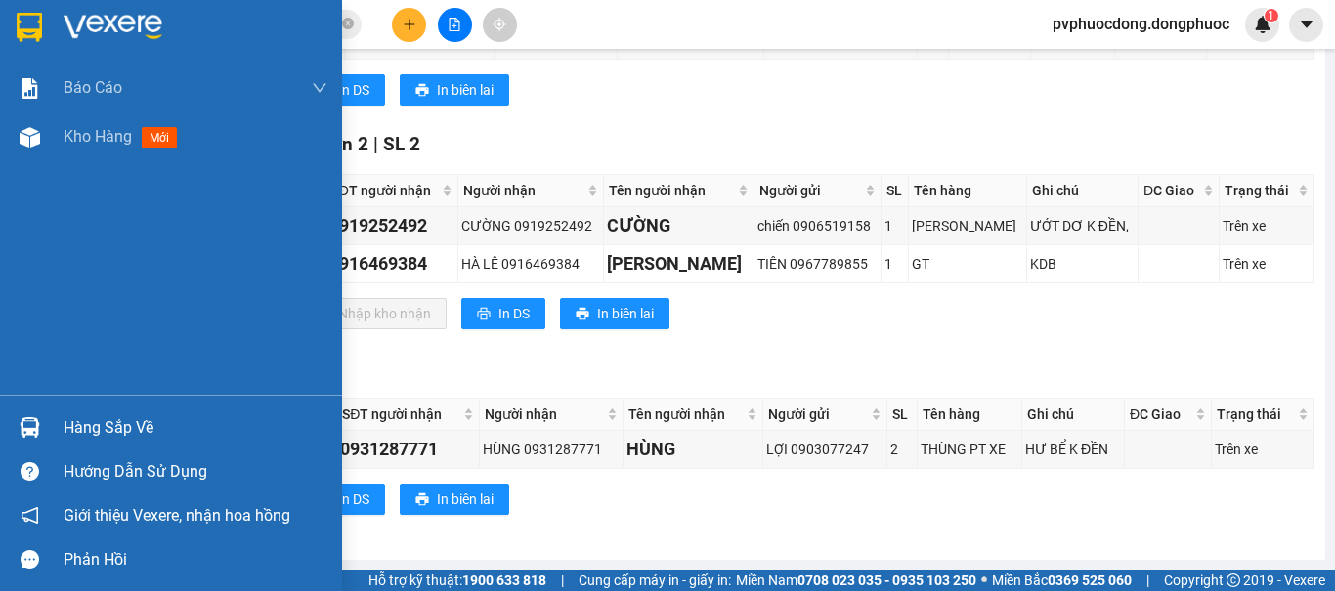
click at [36, 428] on img at bounding box center [30, 427] width 21 height 21
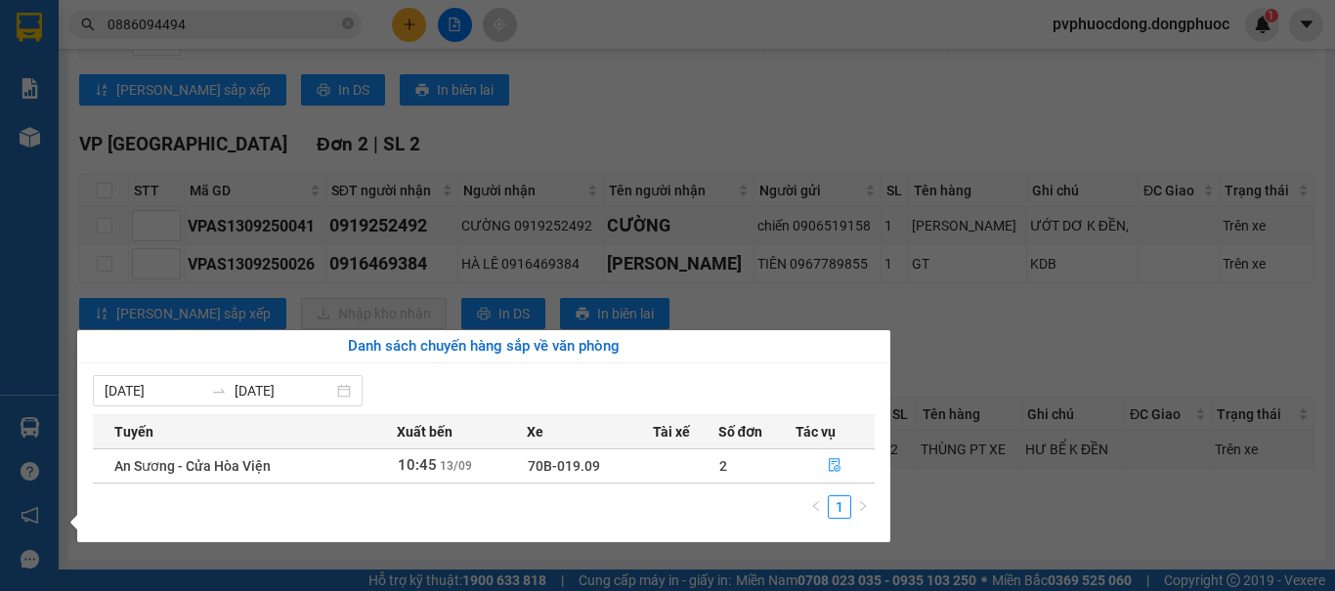
drag, startPoint x: 0, startPoint y: 283, endPoint x: 200, endPoint y: 53, distance: 305.4
click at [0, 282] on div "Báo cáo Mẫu 1: Báo cáo dòng tiền Mẫu 1: Báo cáo dòng tiền theo nhân viên Mẫu 1:…" at bounding box center [29, 295] width 59 height 591
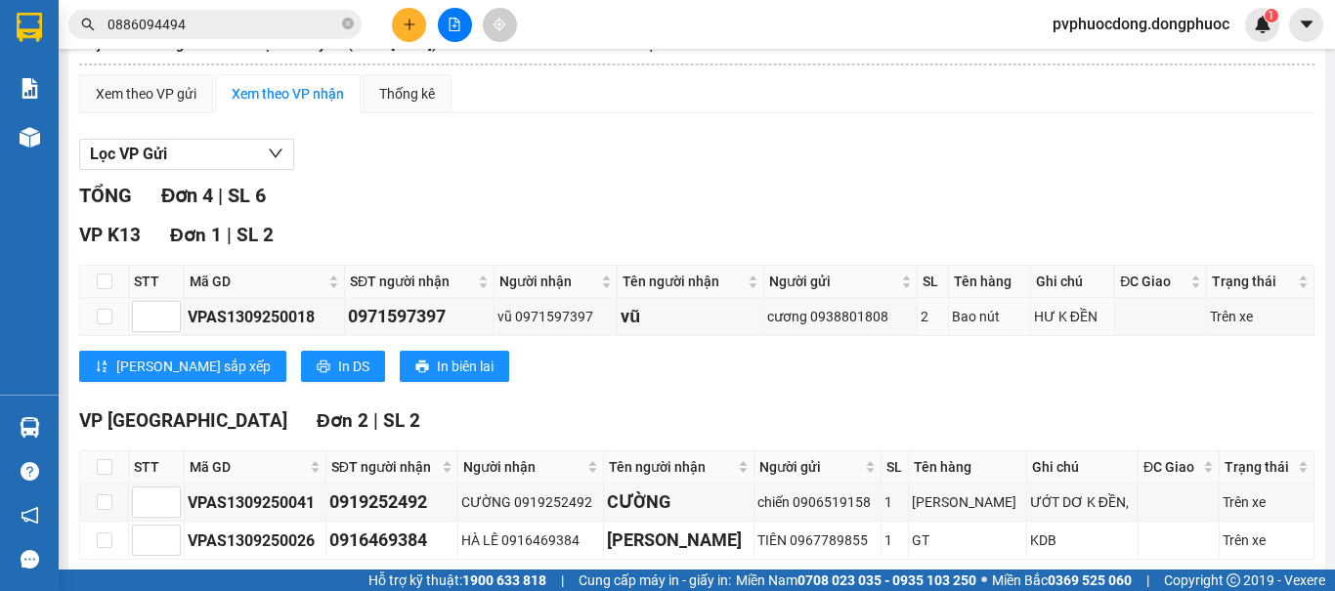
scroll to position [0, 0]
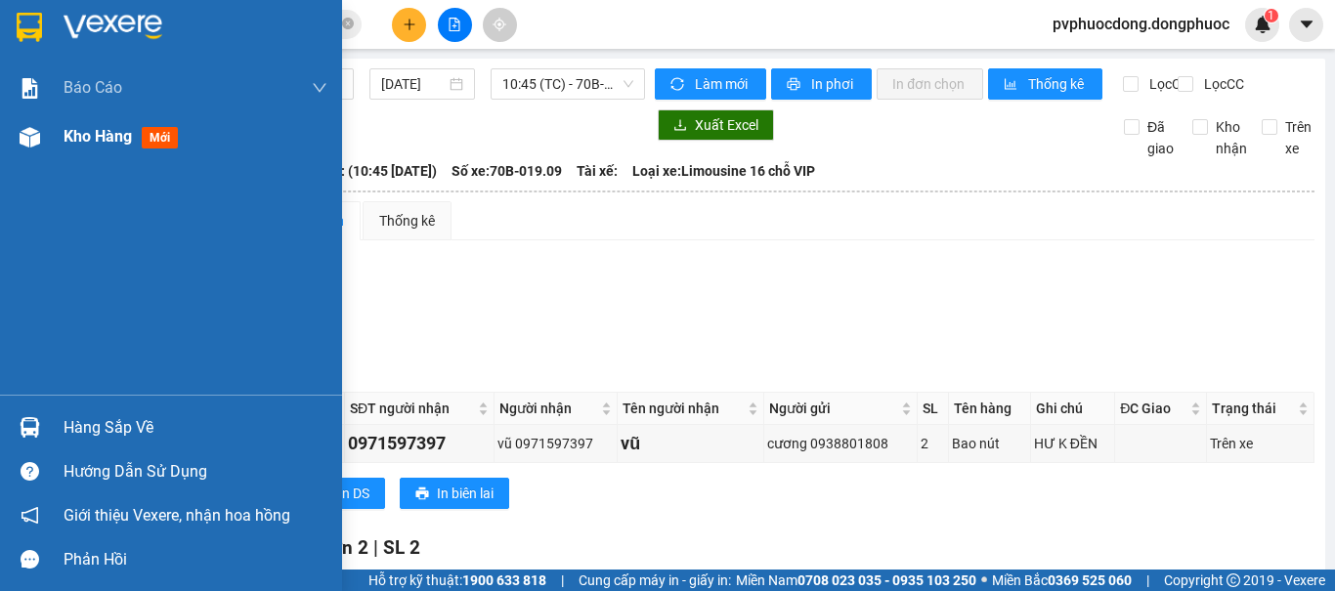
click at [55, 152] on div "Kho hàng mới" at bounding box center [171, 136] width 342 height 49
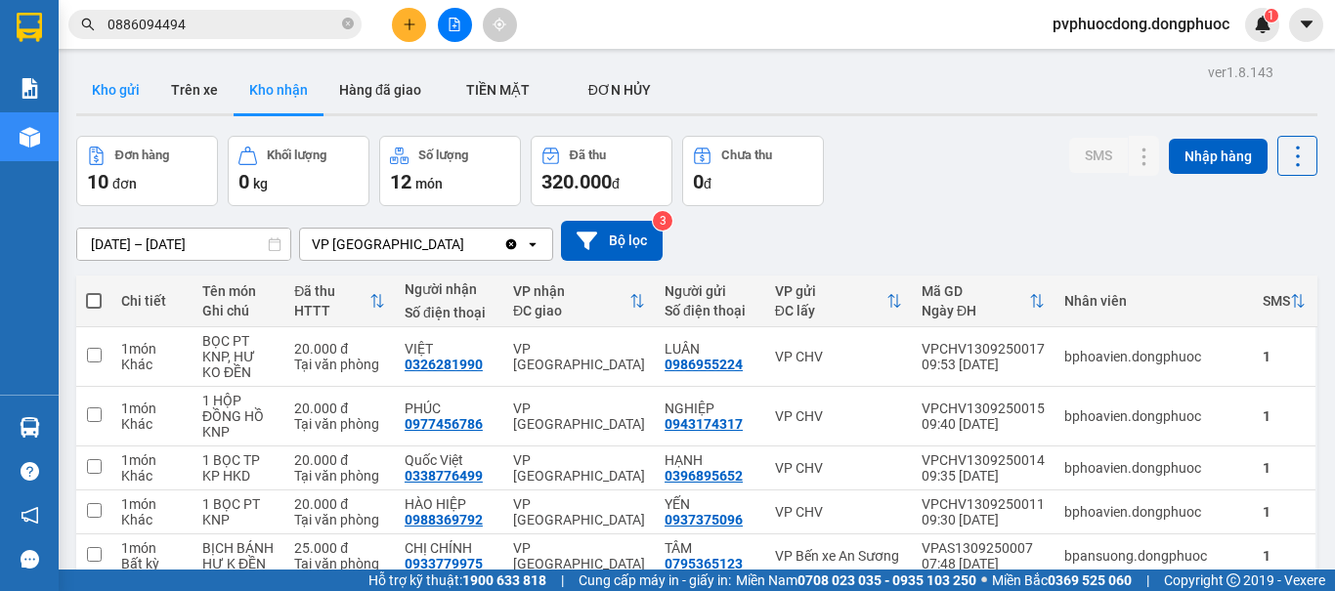
click at [106, 90] on button "Kho gửi" at bounding box center [115, 89] width 79 height 47
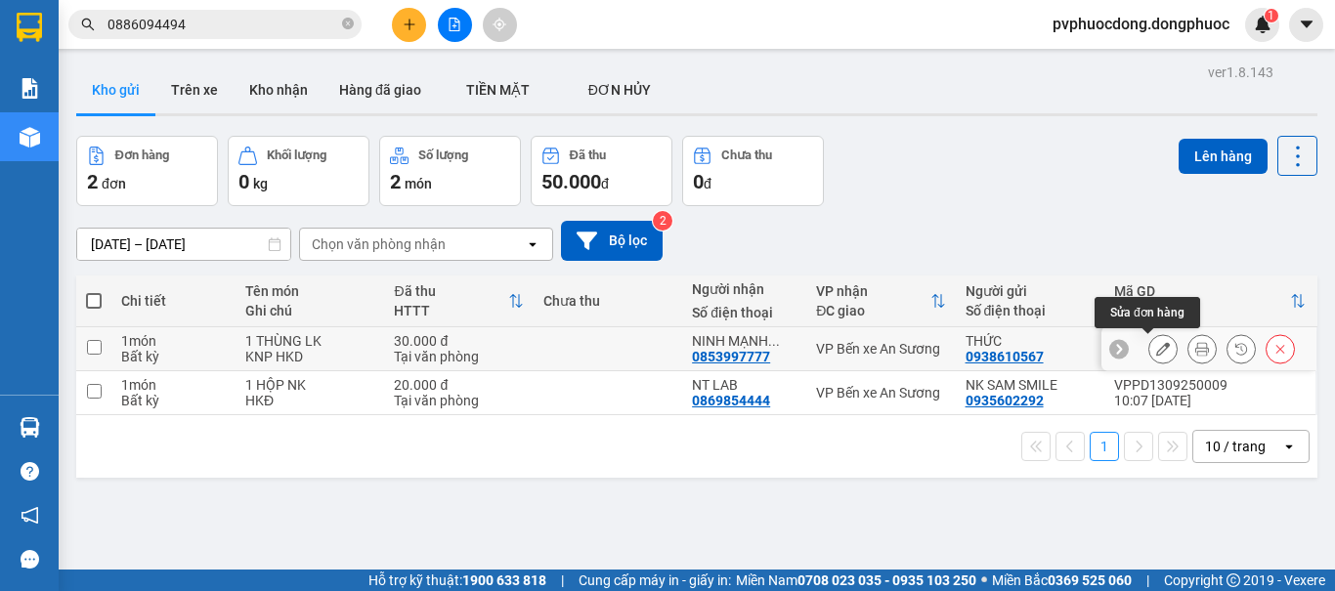
click at [1156, 347] on icon at bounding box center [1163, 349] width 14 height 14
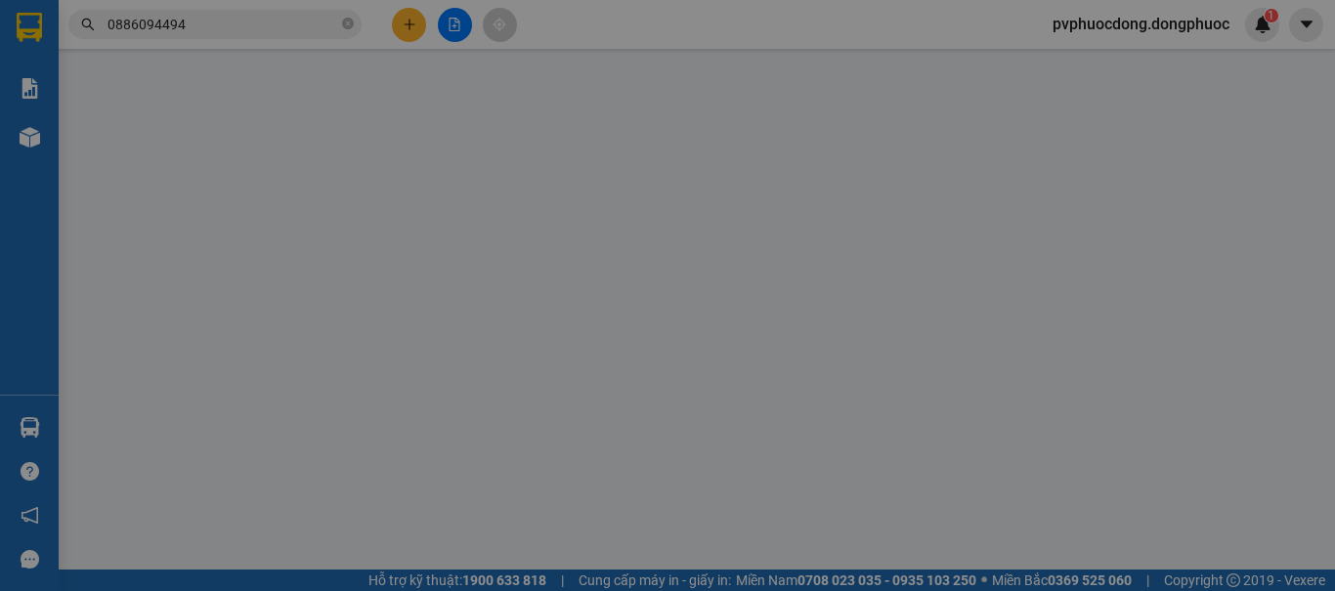
type input "0938610567"
type input "0853997777"
type input "30.000"
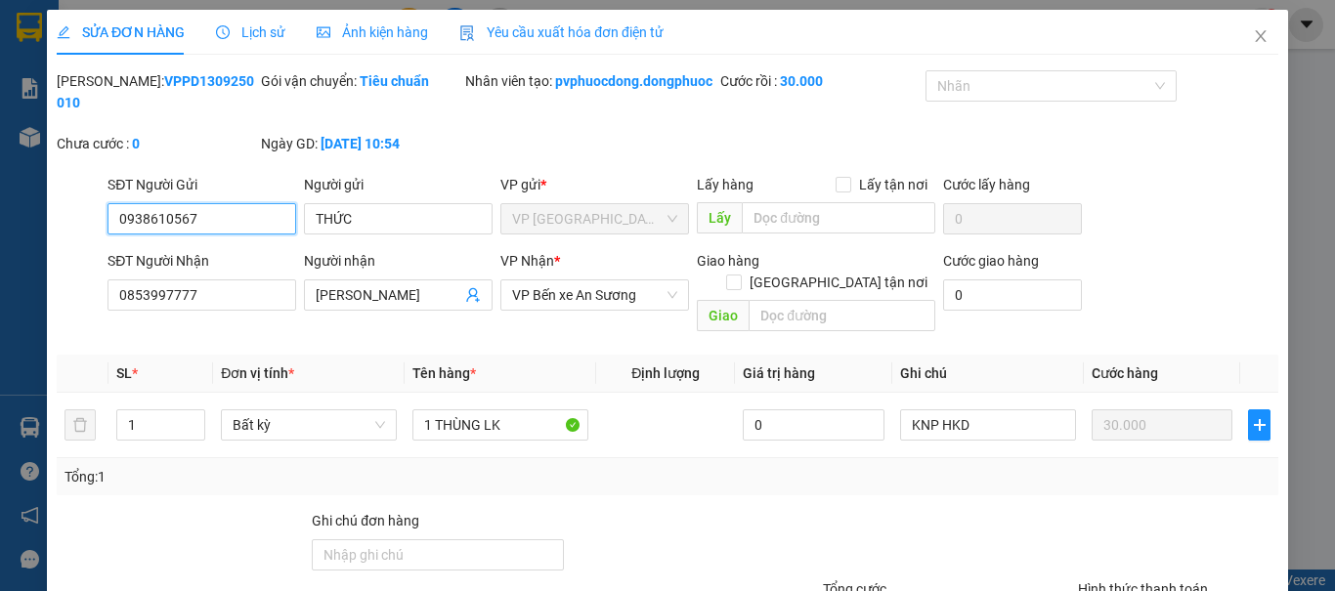
scroll to position [126, 0]
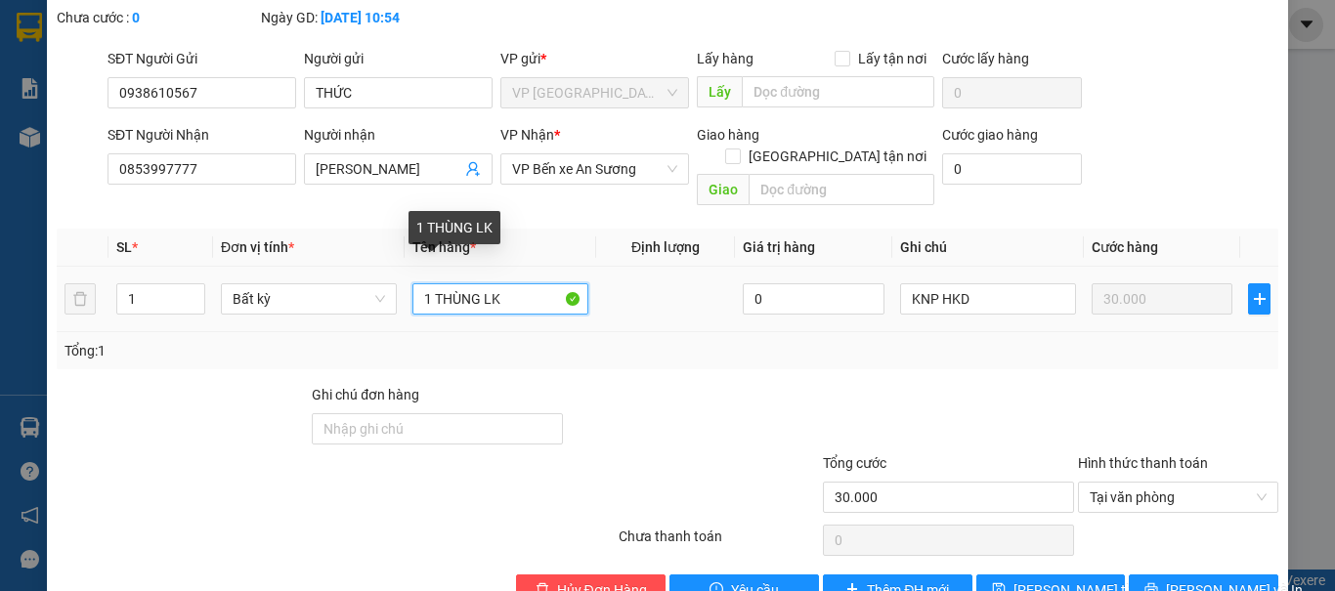
click at [476, 283] on input "1 THÙNG LK" at bounding box center [500, 298] width 176 height 31
type input "HỘP LK"
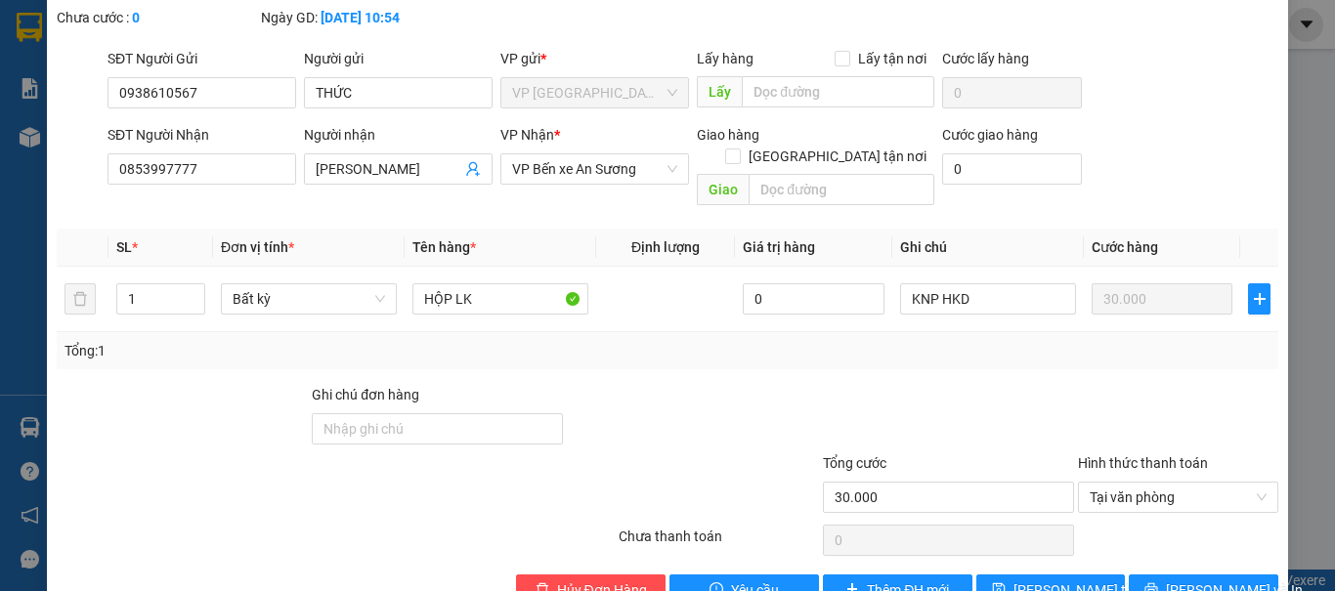
click at [633, 361] on div "Total Paid Fee 30.000 Total UnPaid Fee 0 Cash Collection Total Fee Mã ĐH: VPPD1…" at bounding box center [667, 274] width 1221 height 661
click at [1053, 579] on span "Lưu thay đổi" at bounding box center [1091, 589] width 156 height 21
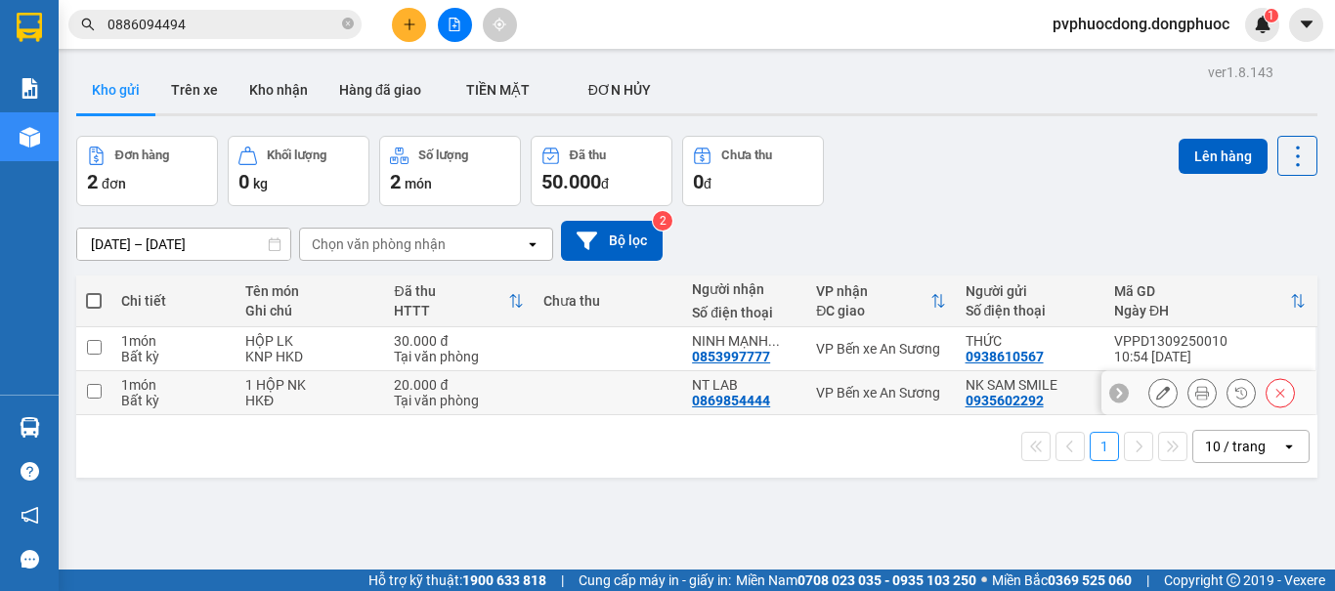
click at [89, 405] on td at bounding box center [93, 393] width 35 height 44
checkbox input "true"
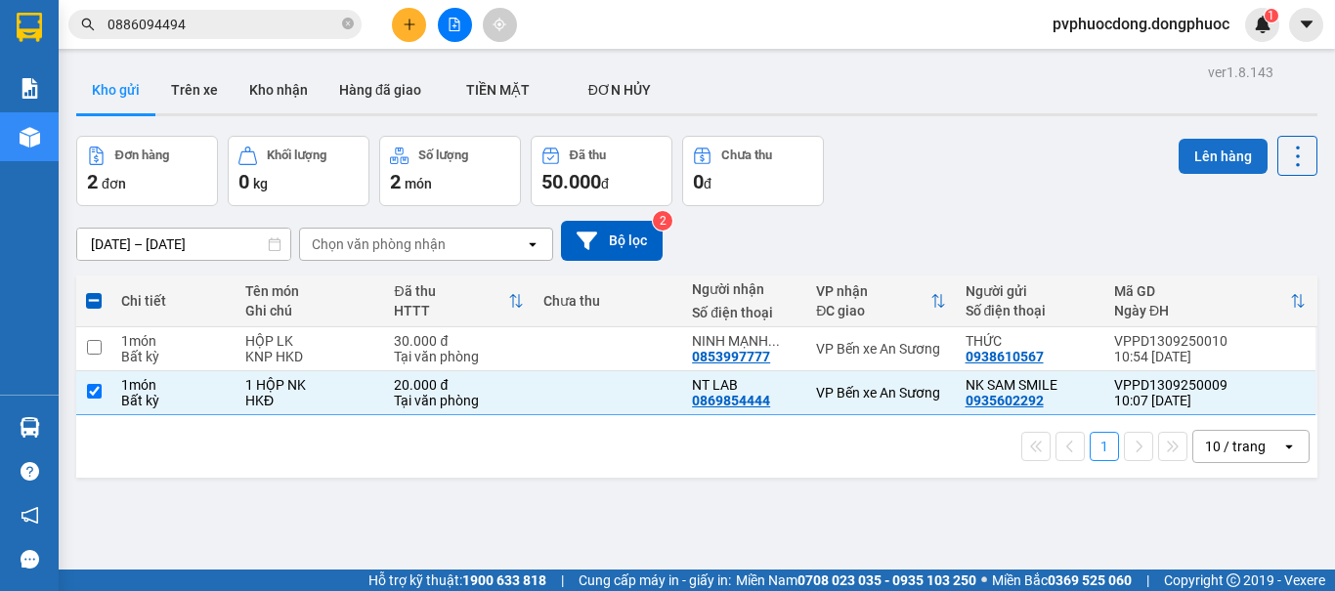
click at [1178, 156] on button "Lên hàng" at bounding box center [1222, 156] width 89 height 35
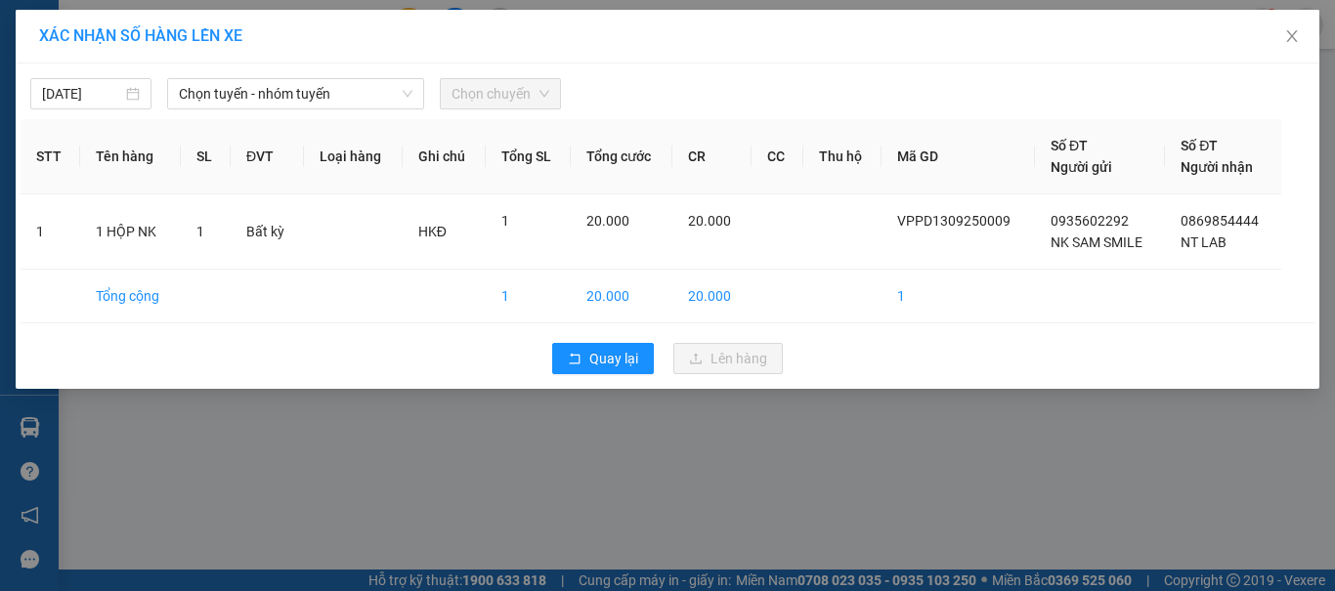
drag, startPoint x: 401, startPoint y: 106, endPoint x: 397, endPoint y: 67, distance: 38.3
click at [401, 105] on span "Chọn tuyến - nhóm tuyến" at bounding box center [295, 93] width 233 height 29
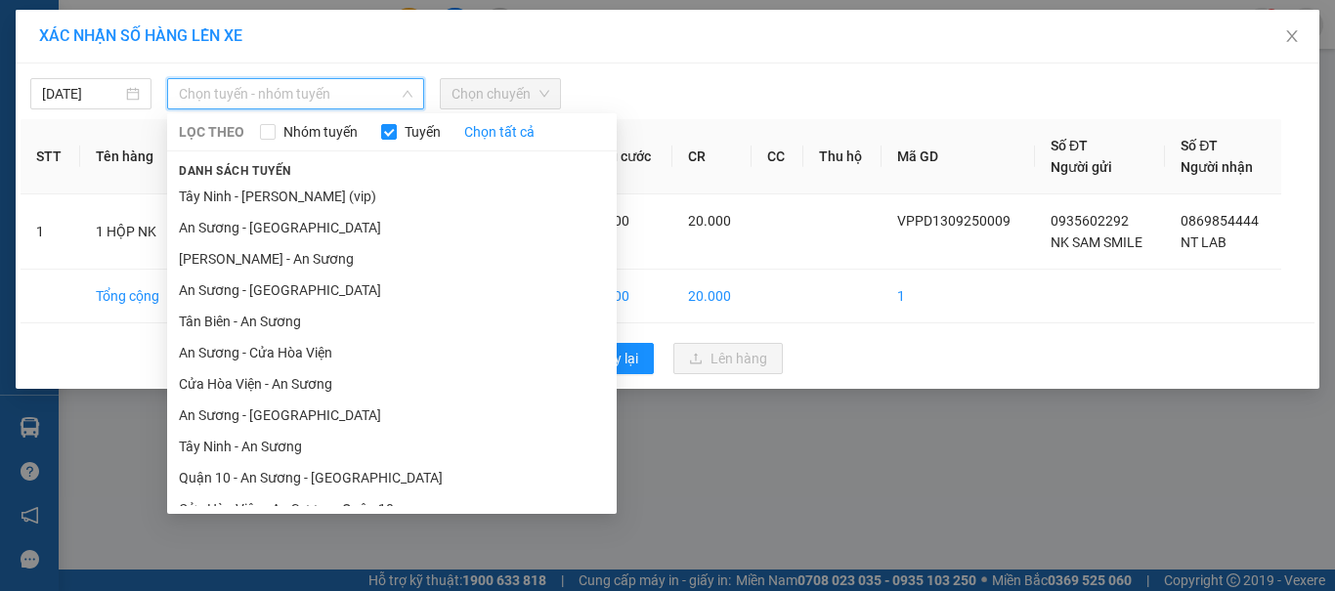
scroll to position [98, 0]
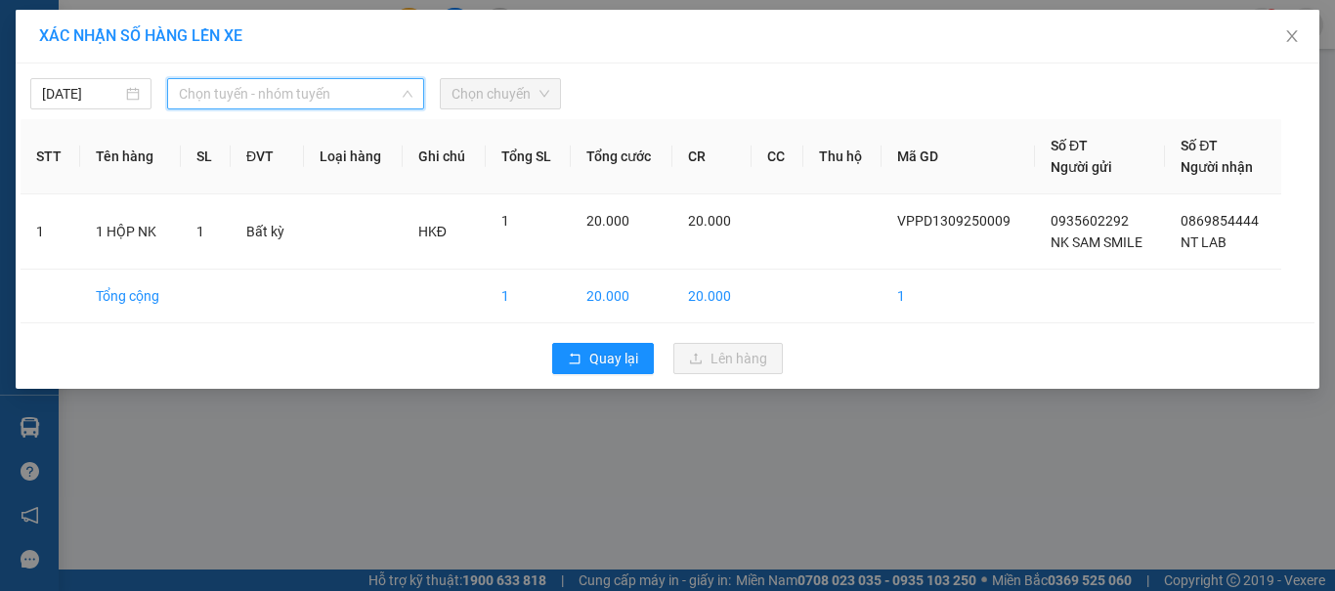
click at [267, 81] on span "Chọn tuyến - nhóm tuyến" at bounding box center [295, 93] width 233 height 29
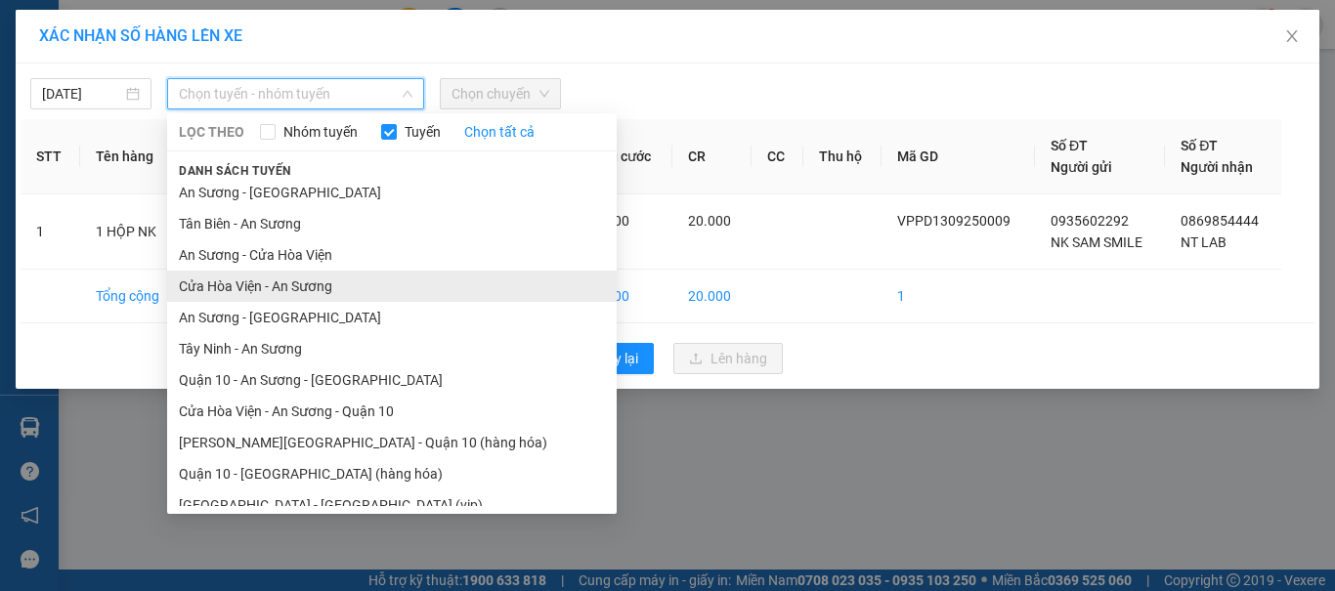
scroll to position [112, 0]
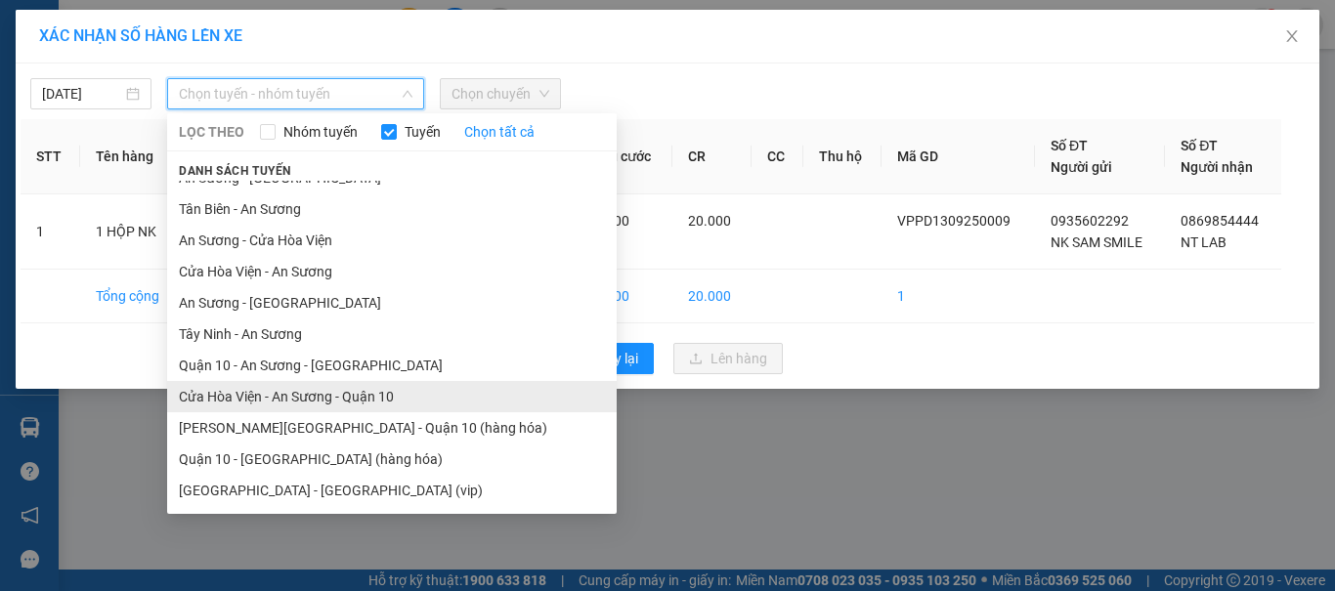
click at [232, 384] on li "Cửa Hòa Viện - An Sương - Quận 10" at bounding box center [391, 396] width 449 height 31
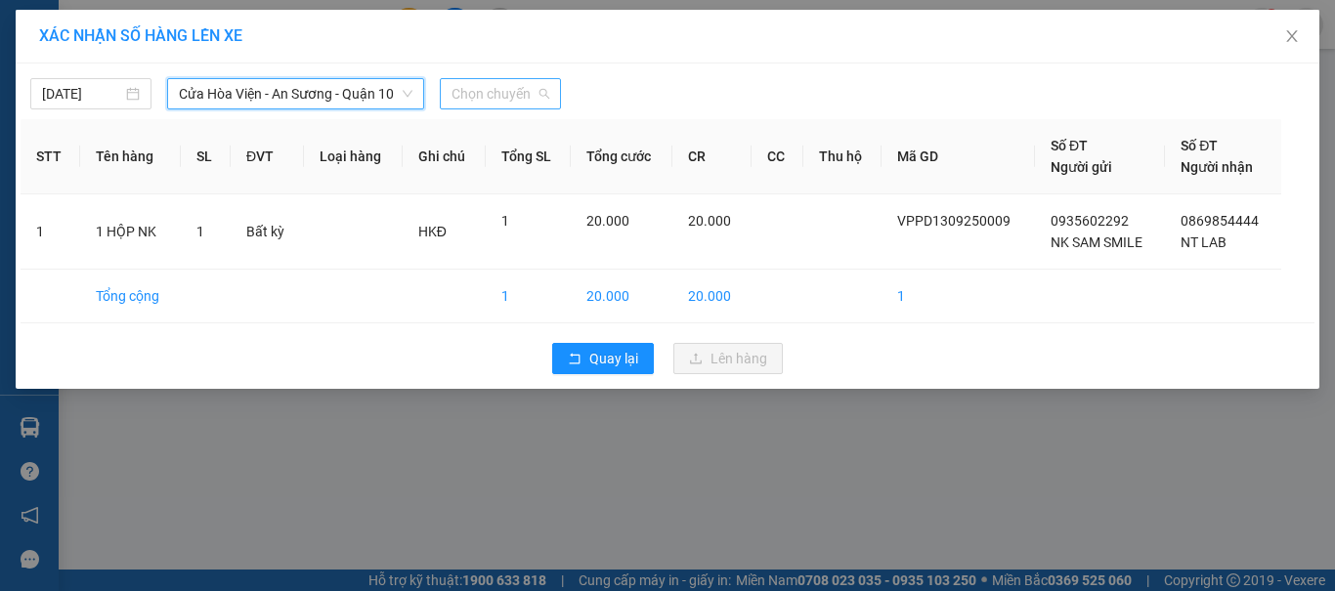
click at [489, 95] on span "Chọn chuyến" at bounding box center [500, 93] width 98 height 29
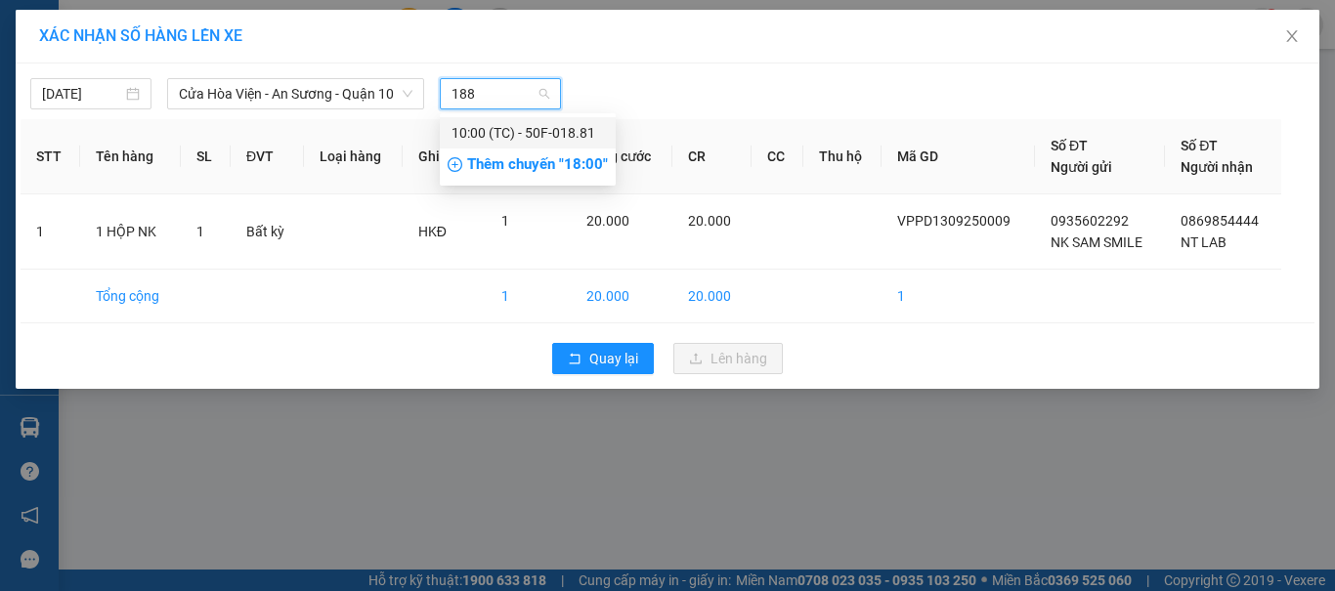
type input "1881"
click at [531, 121] on div "10:00 (TC) - 50F-018.81" at bounding box center [528, 132] width 176 height 31
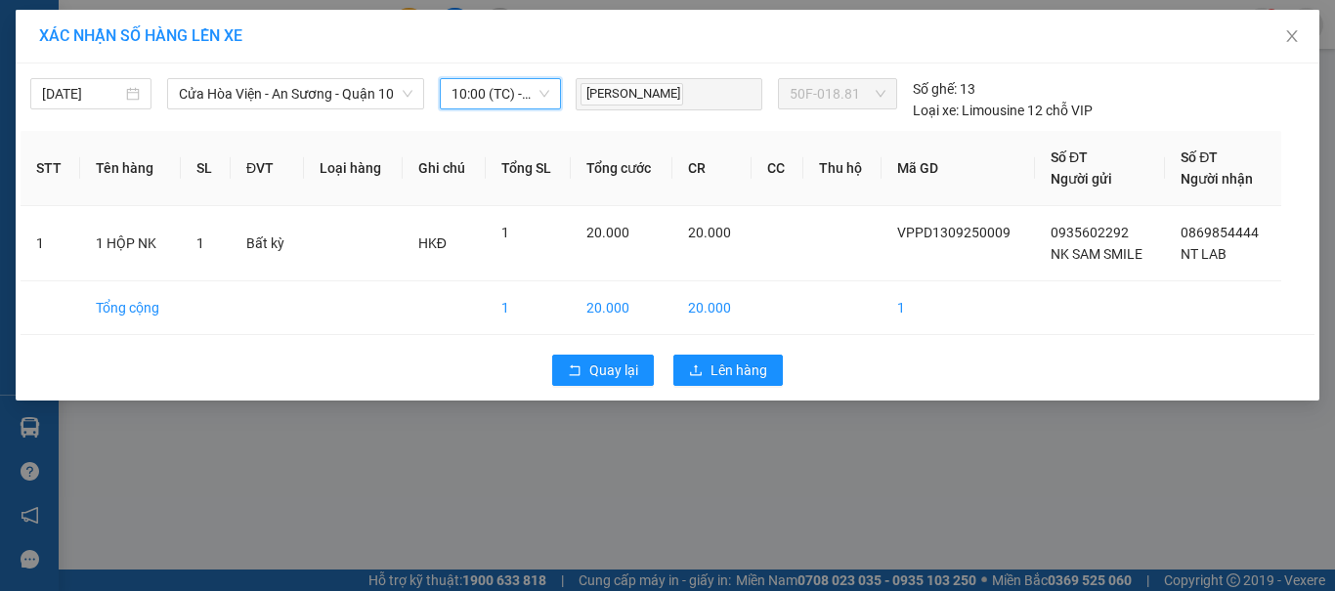
click at [529, 513] on div "XÁC NHẬN SỐ HÀNG LÊN XE 13/09/2025 Cửa Hòa Viện - An Sương - Quận 10 LỌC THEO N…" at bounding box center [667, 295] width 1335 height 591
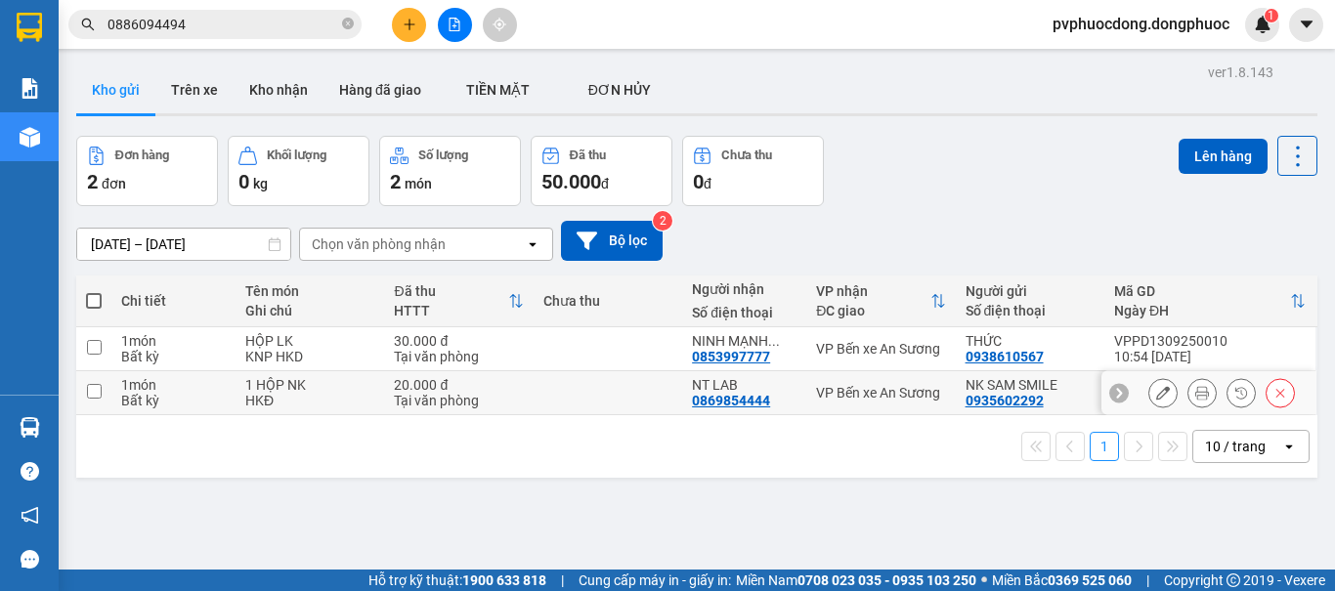
click at [103, 396] on td at bounding box center [93, 393] width 35 height 44
checkbox input "true"
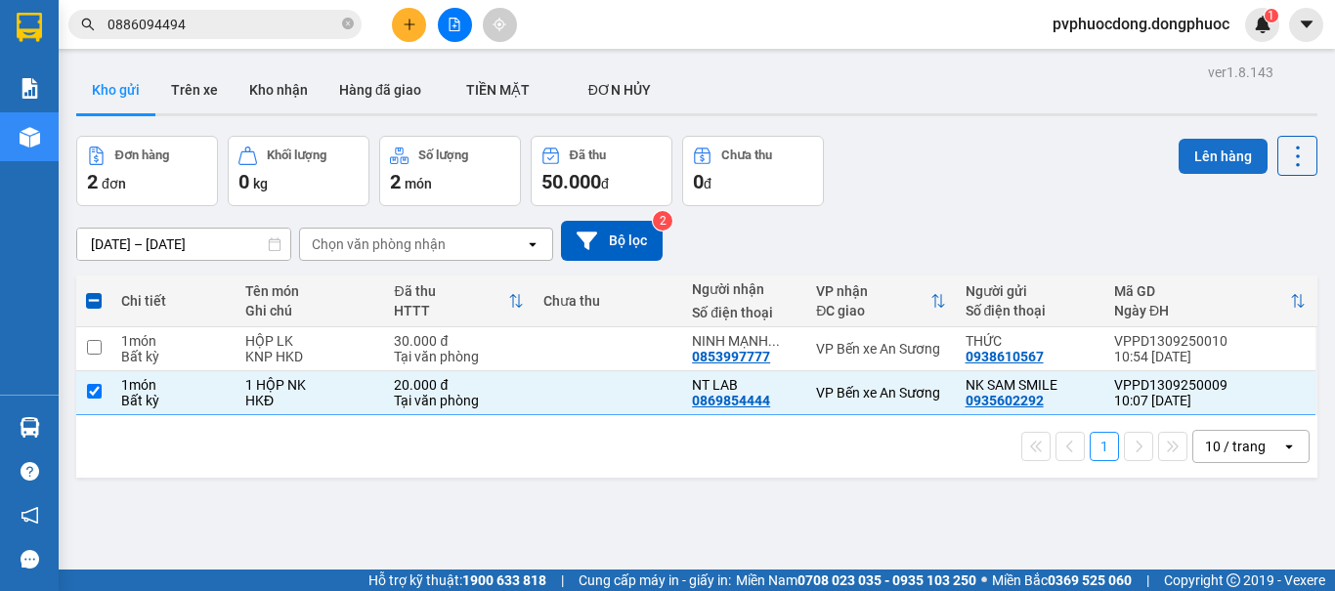
click at [1243, 160] on button "Lên hàng" at bounding box center [1222, 156] width 89 height 35
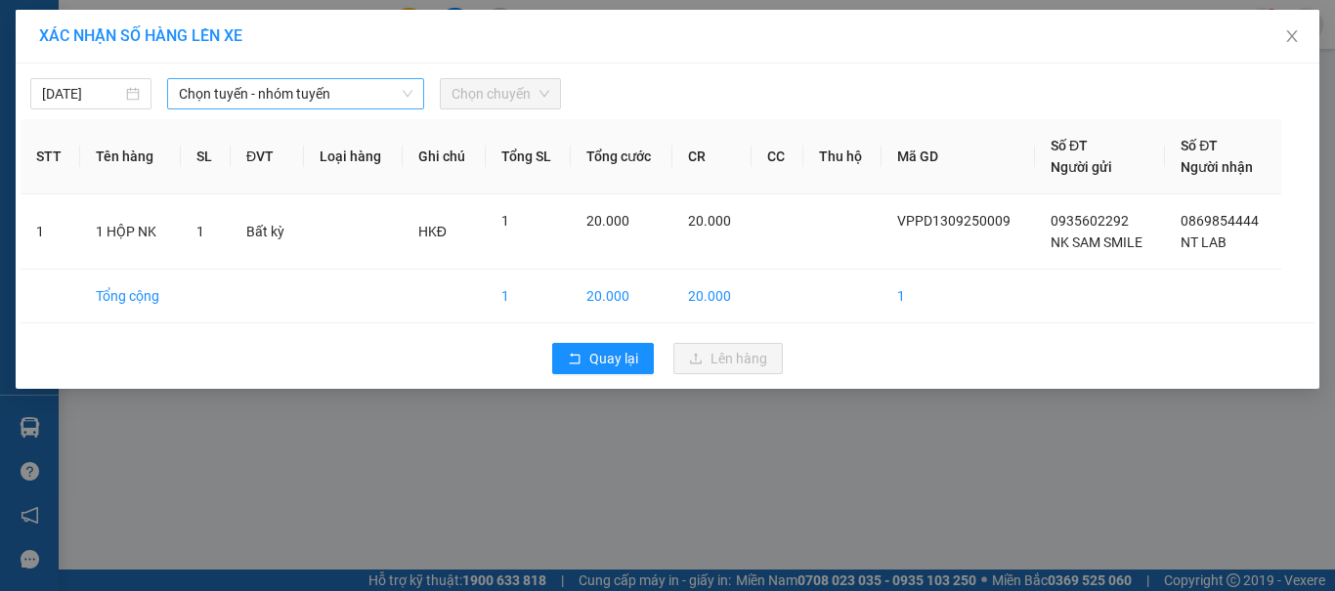
click at [348, 105] on span "Chọn tuyến - nhóm tuyến" at bounding box center [295, 93] width 233 height 29
click at [476, 98] on span "Chọn chuyến" at bounding box center [500, 93] width 98 height 29
click at [344, 75] on div "13/09/2025 Chọn tuyến - nhóm tuyến LỌC THEO Nhóm tuyến Tuyến Chọn tất cả Danh s…" at bounding box center [668, 88] width 1294 height 41
click at [338, 93] on span "Chọn tuyến - nhóm tuyến" at bounding box center [295, 93] width 233 height 29
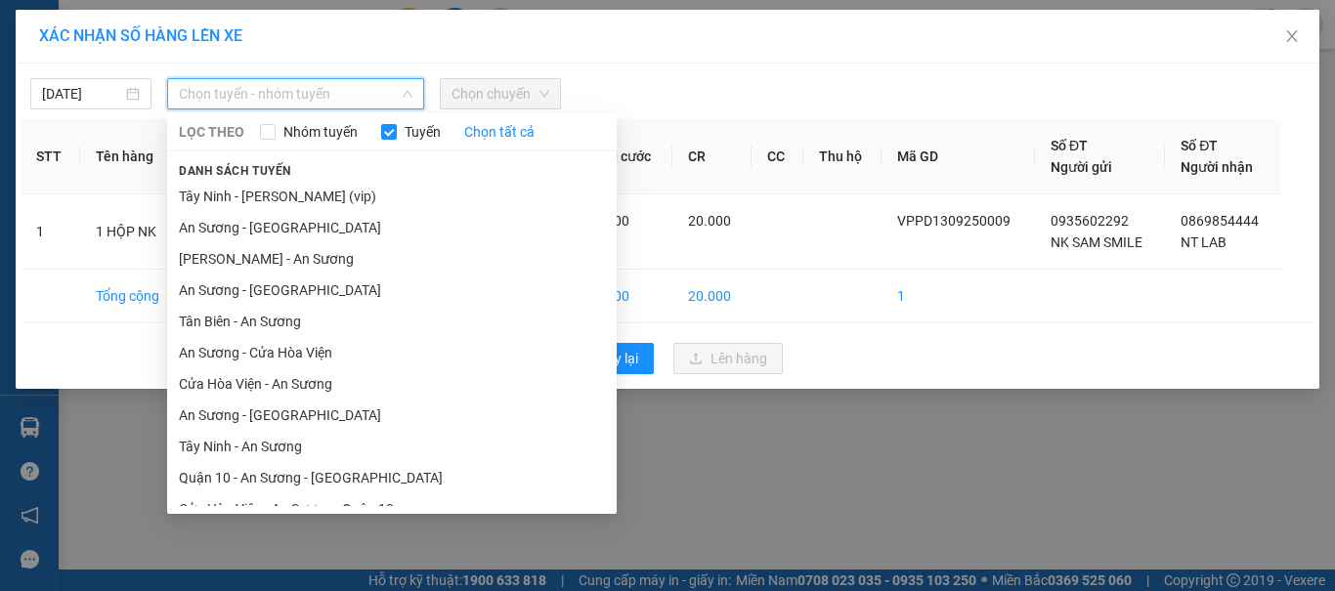
scroll to position [98, 0]
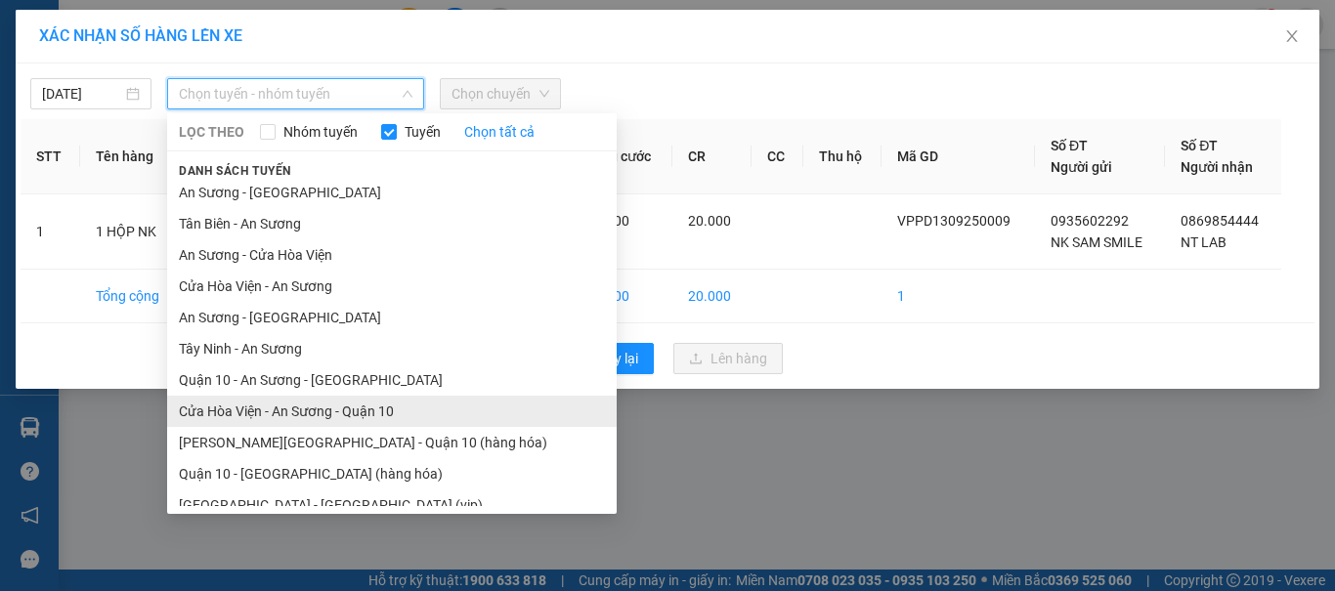
click at [313, 419] on li "Cửa Hòa Viện - An Sương - Quận 10" at bounding box center [391, 411] width 449 height 31
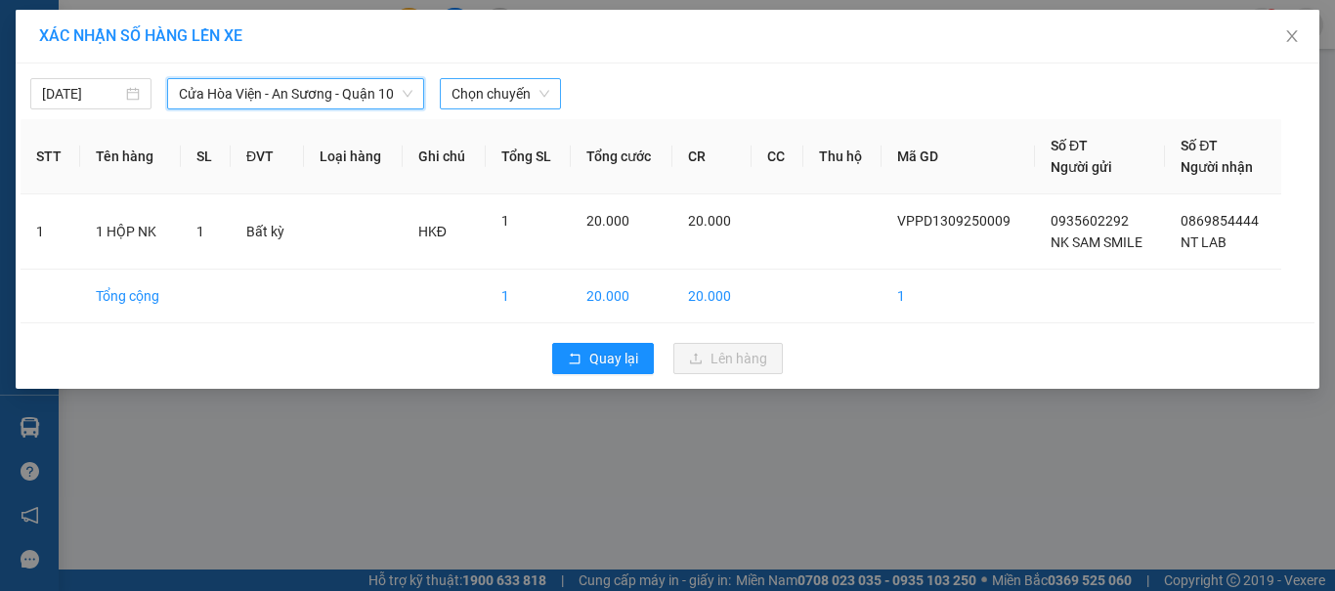
click at [490, 103] on span "Chọn chuyến" at bounding box center [500, 93] width 98 height 29
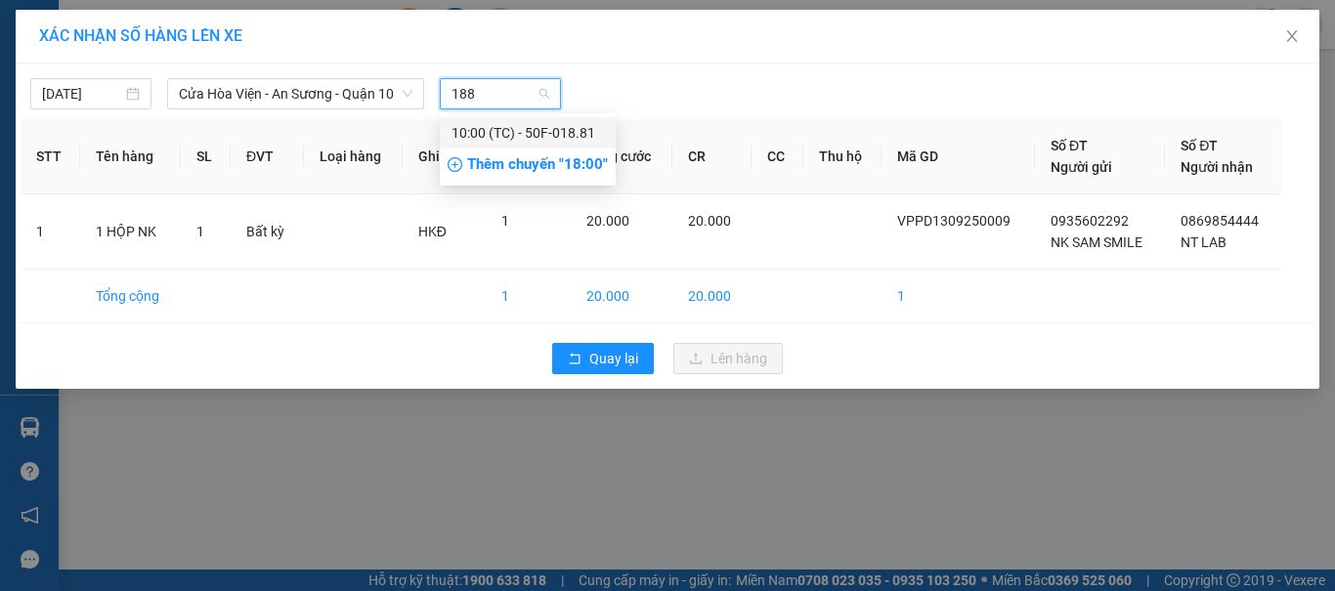
type input "1881"
click at [478, 135] on div "10:00 (TC) - 50F-018.81" at bounding box center [527, 132] width 152 height 21
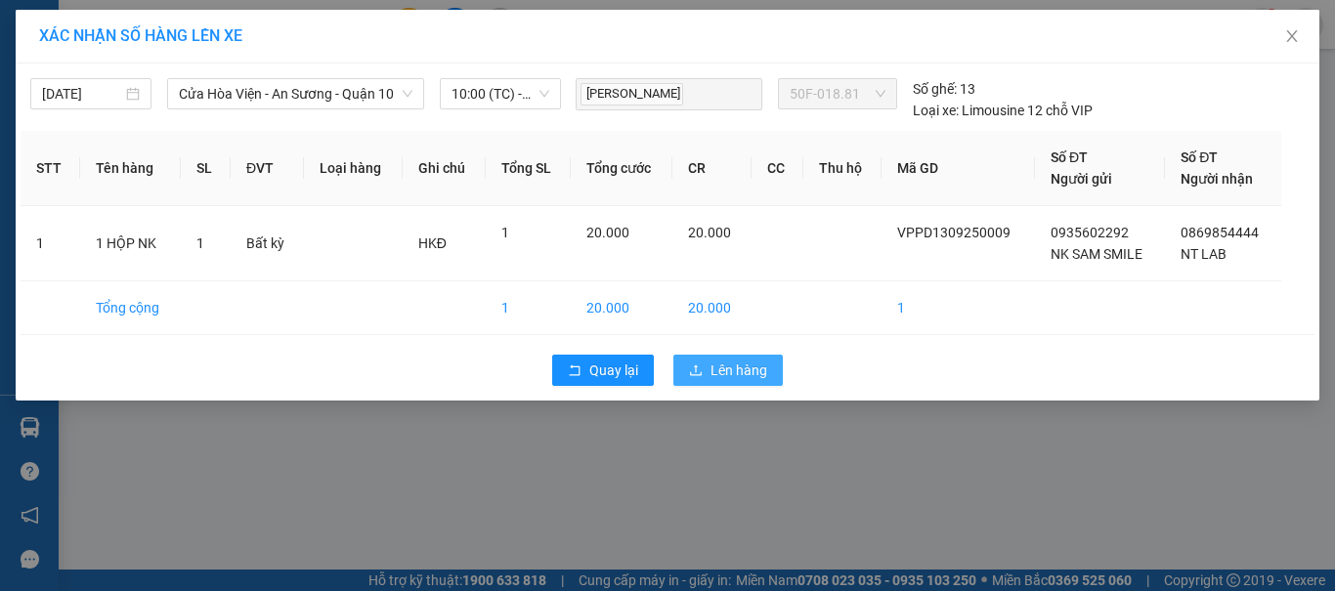
click at [739, 367] on span "Lên hàng" at bounding box center [738, 370] width 57 height 21
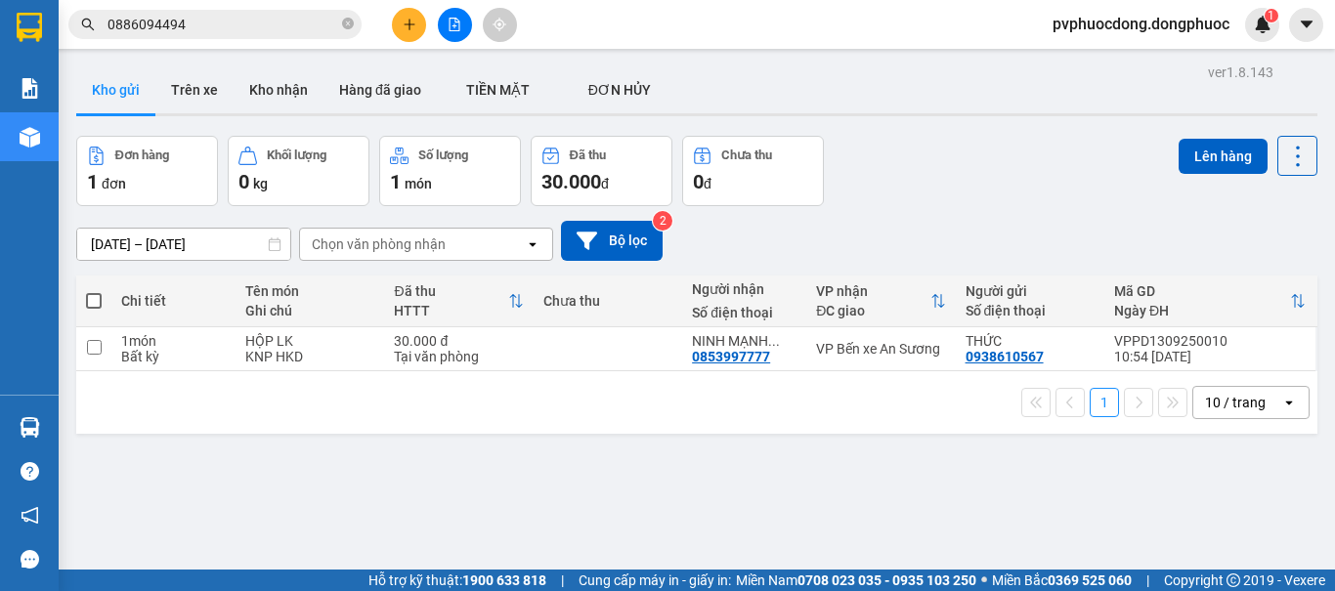
click at [408, 29] on icon "plus" at bounding box center [410, 25] width 14 height 14
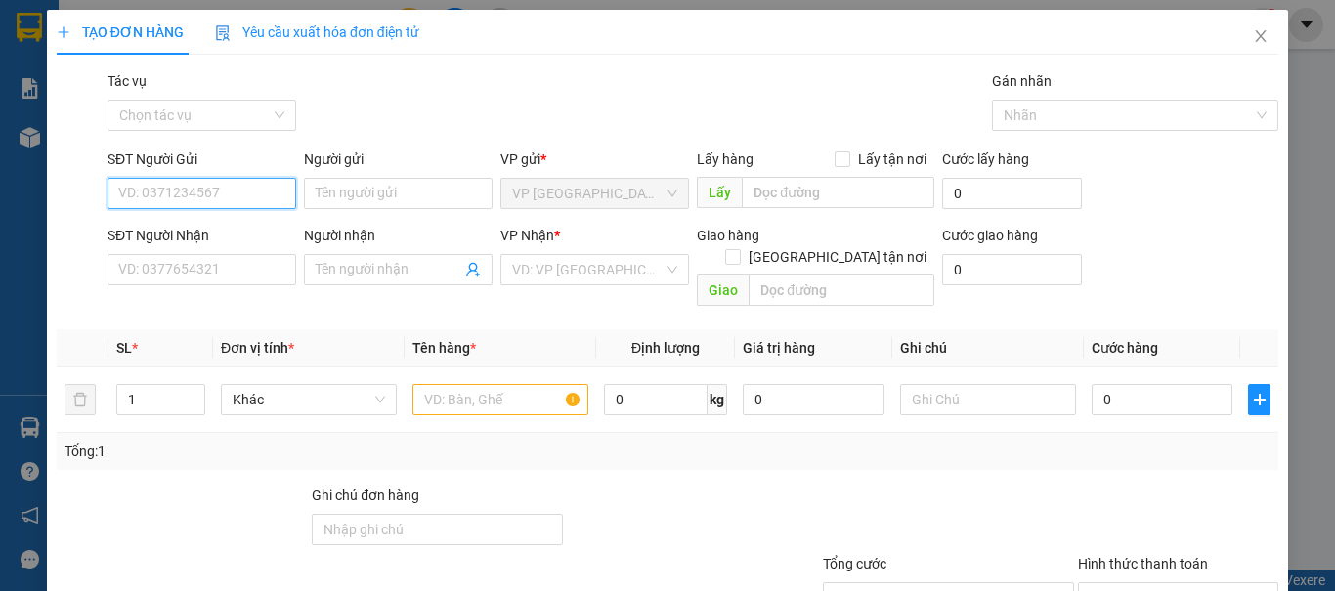
click at [214, 200] on input "SĐT Người Gửi" at bounding box center [201, 193] width 189 height 31
type input "0902892578"
click at [217, 221] on div "0902892578 - QUÝ DƯƠNG" at bounding box center [227, 232] width 243 height 31
type input "QUÝ DƯƠNG"
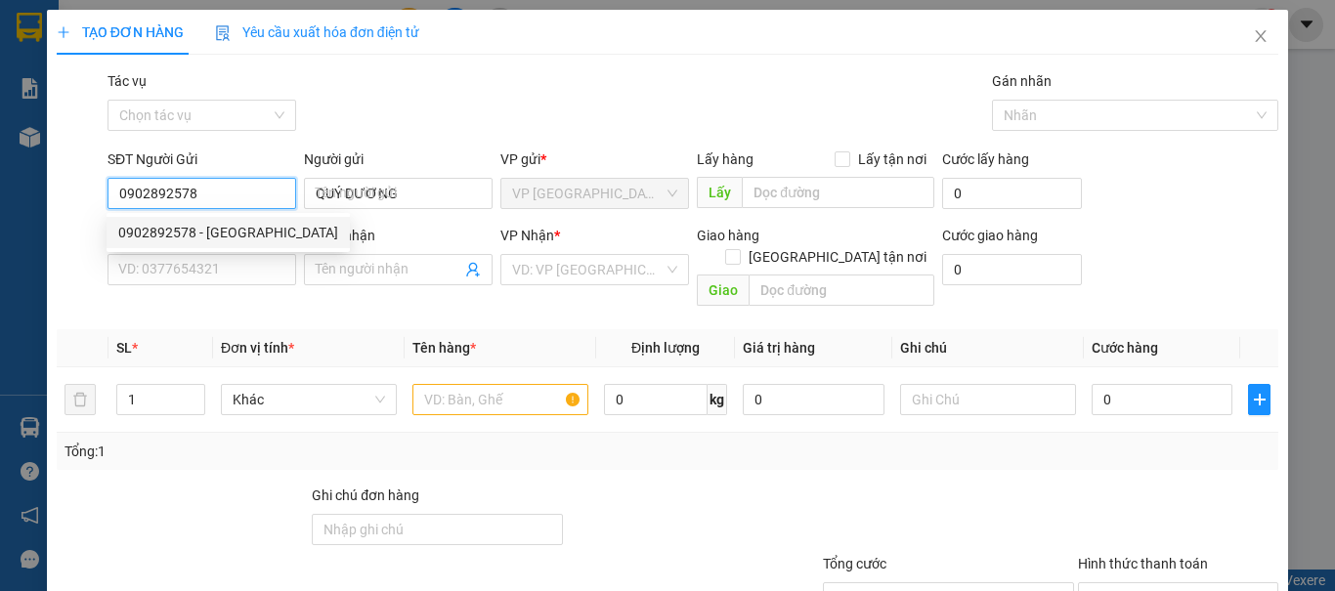
type input "0969575757"
type input "HOÀI TÂM"
type input "20.000"
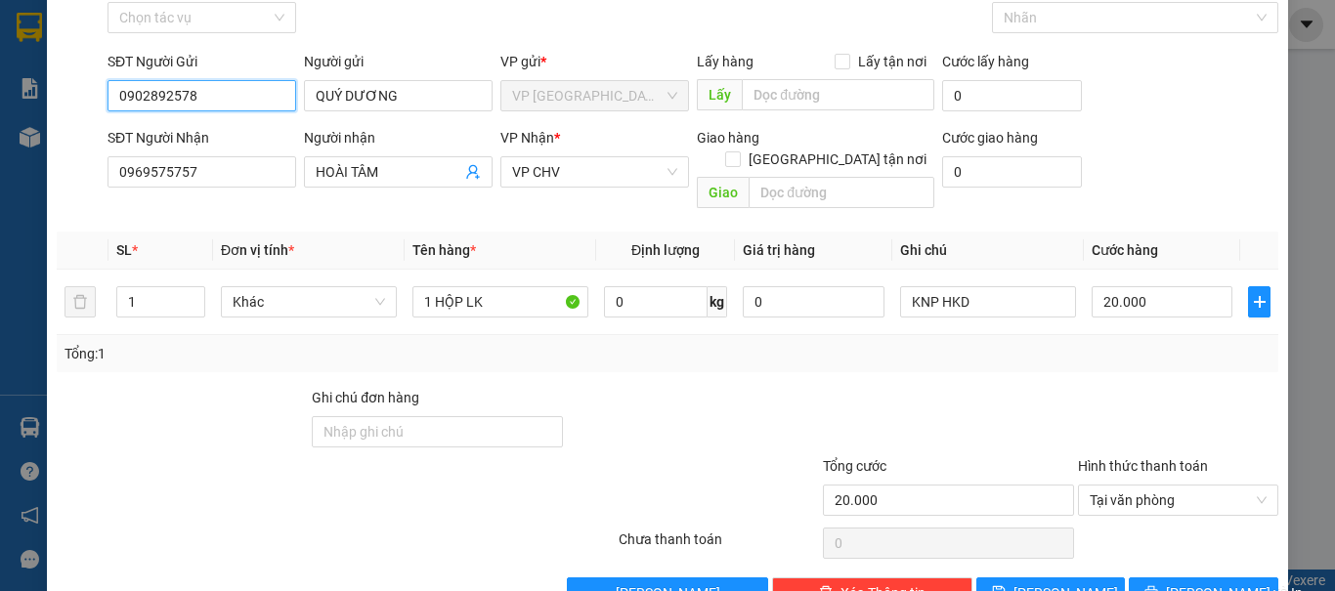
scroll to position [132, 0]
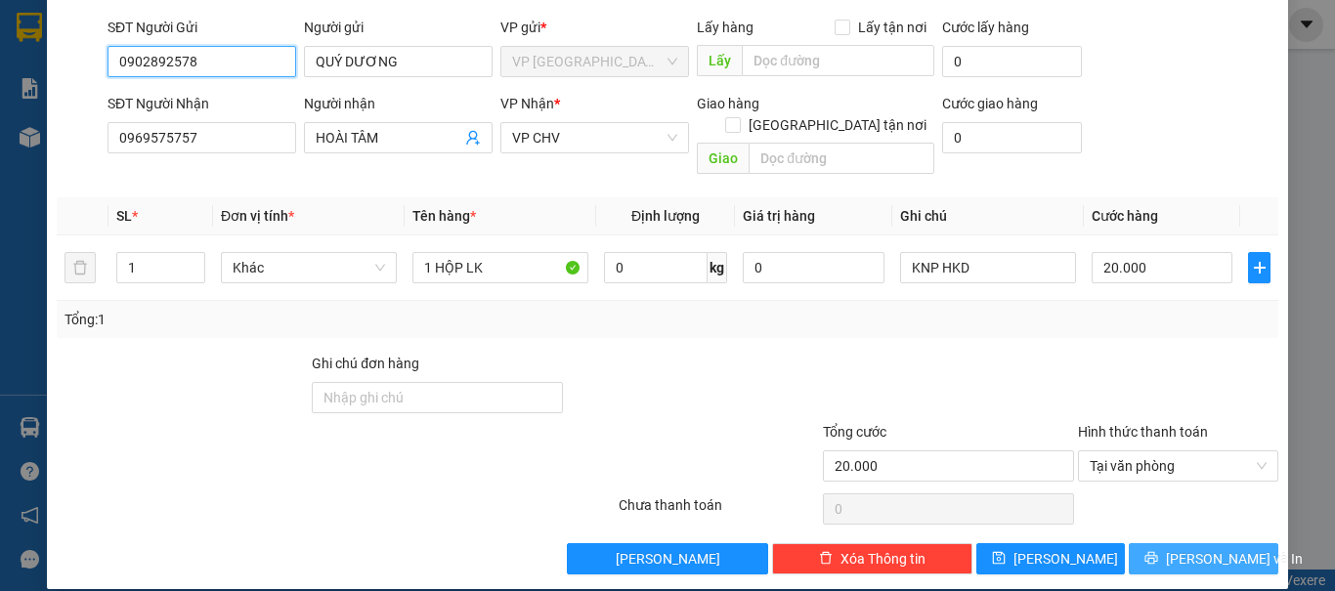
type input "0902892578"
click at [1178, 548] on span "Lưu và In" at bounding box center [1234, 558] width 137 height 21
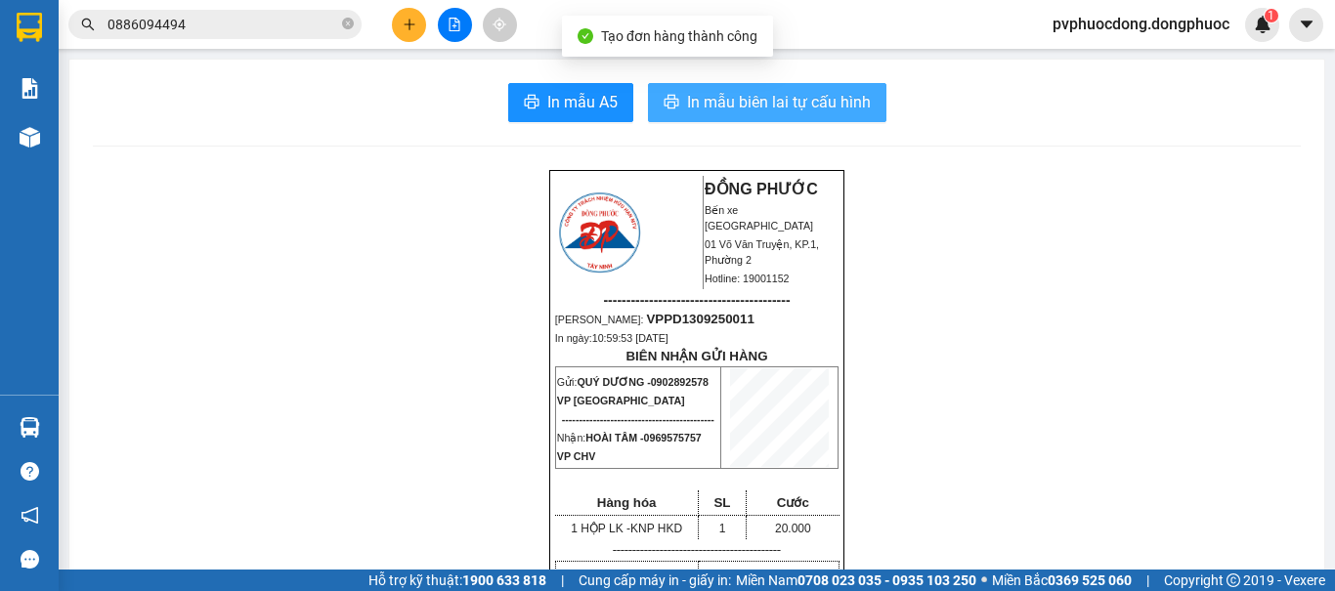
click at [751, 116] on button "In mẫu biên lai tự cấu hình" at bounding box center [767, 102] width 238 height 39
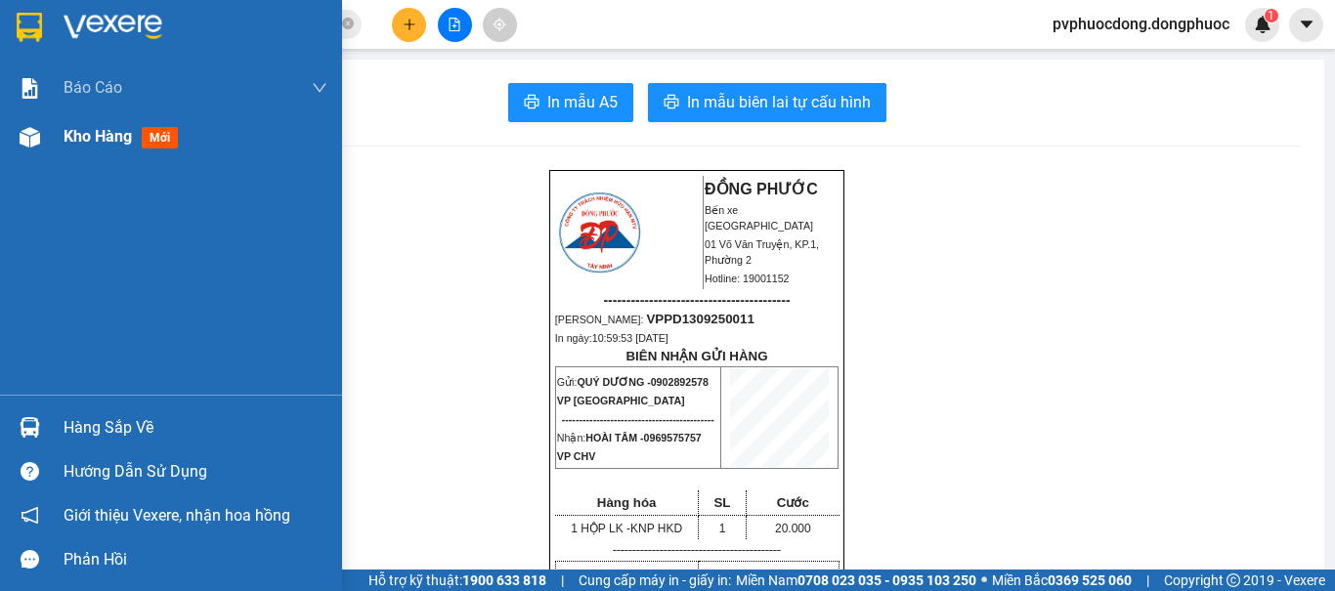
click at [86, 145] on span "Kho hàng" at bounding box center [98, 136] width 68 height 19
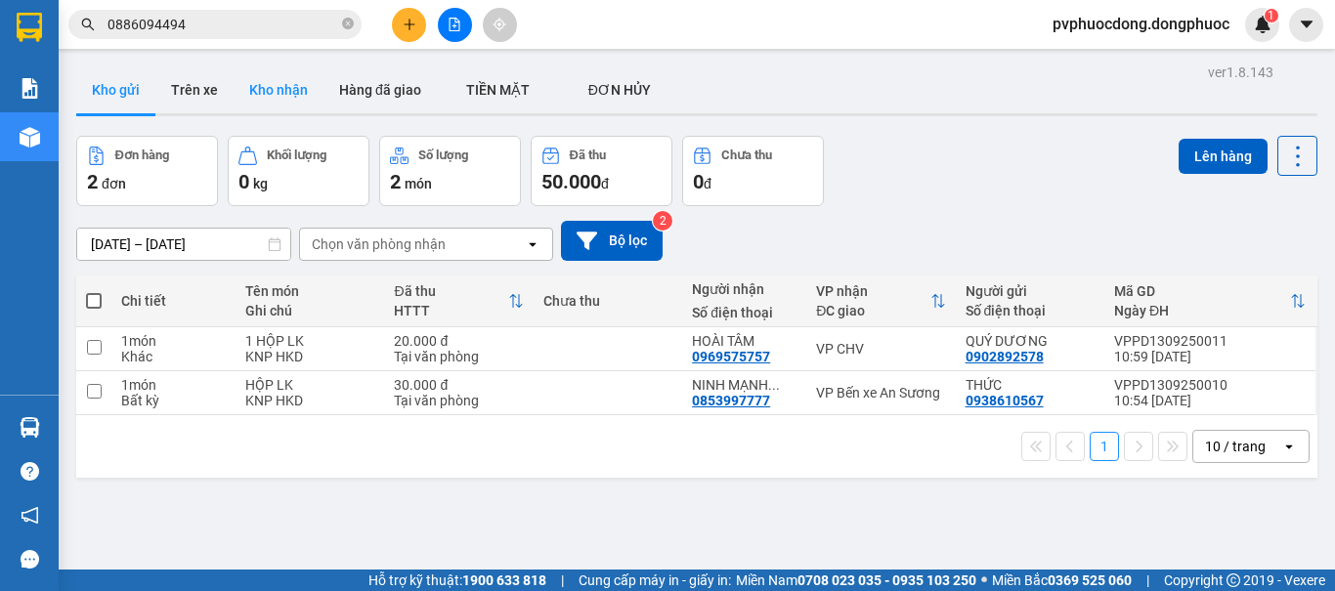
click at [268, 100] on button "Kho nhận" at bounding box center [278, 89] width 90 height 47
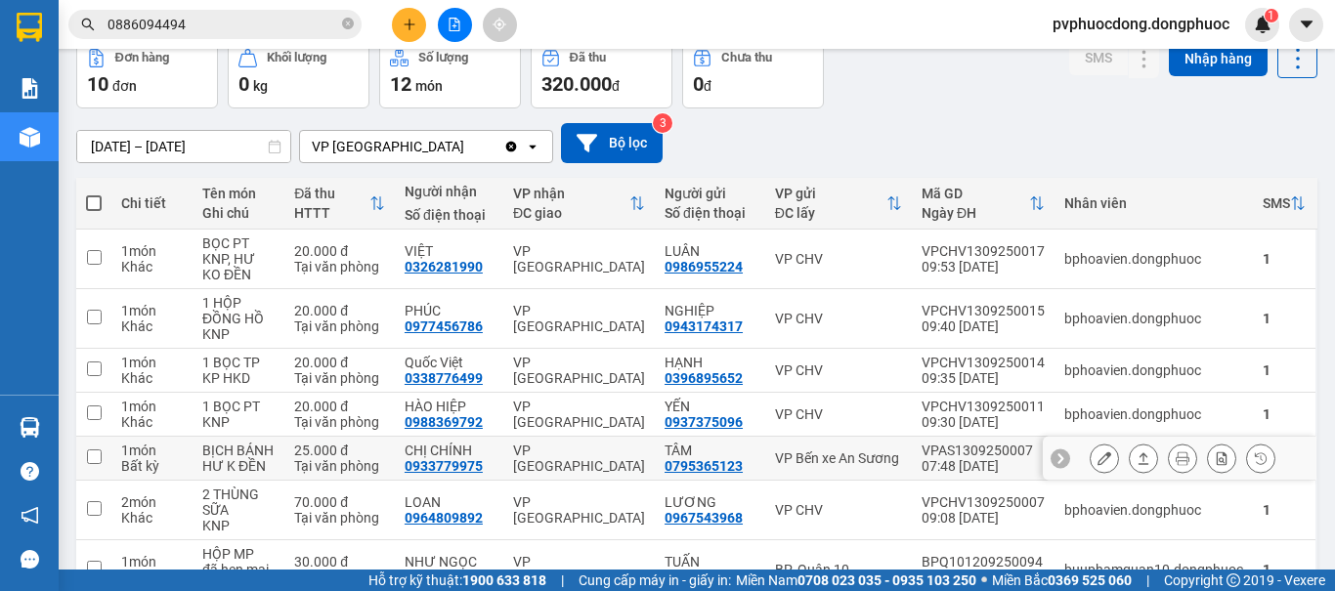
scroll to position [195, 0]
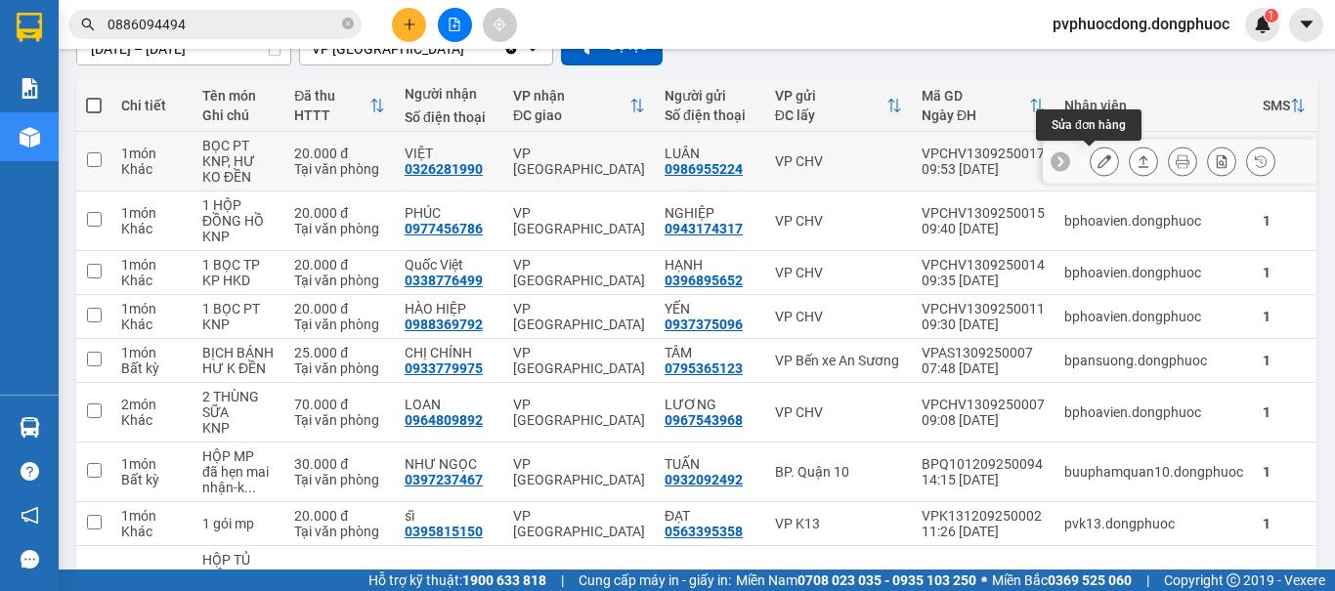
click at [1097, 155] on icon at bounding box center [1104, 161] width 14 height 14
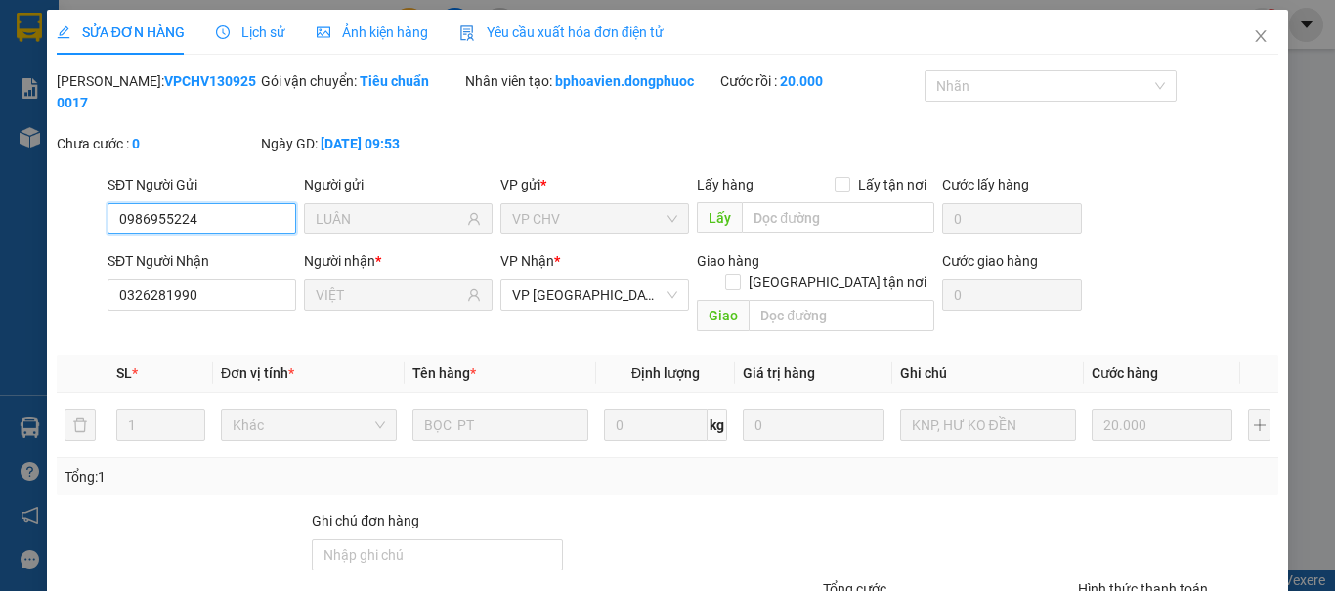
type input "0986955224"
type input "LUÂN"
type input "0326281990"
type input "VIỆT"
type input "20.000"
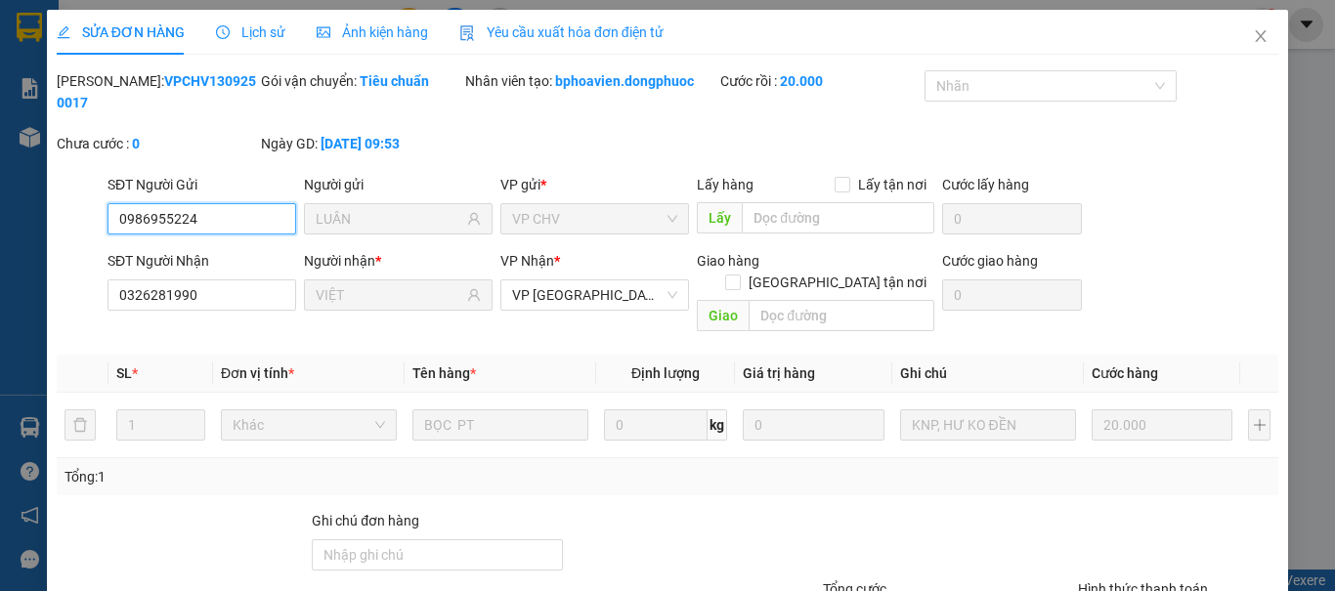
scroll to position [136, 0]
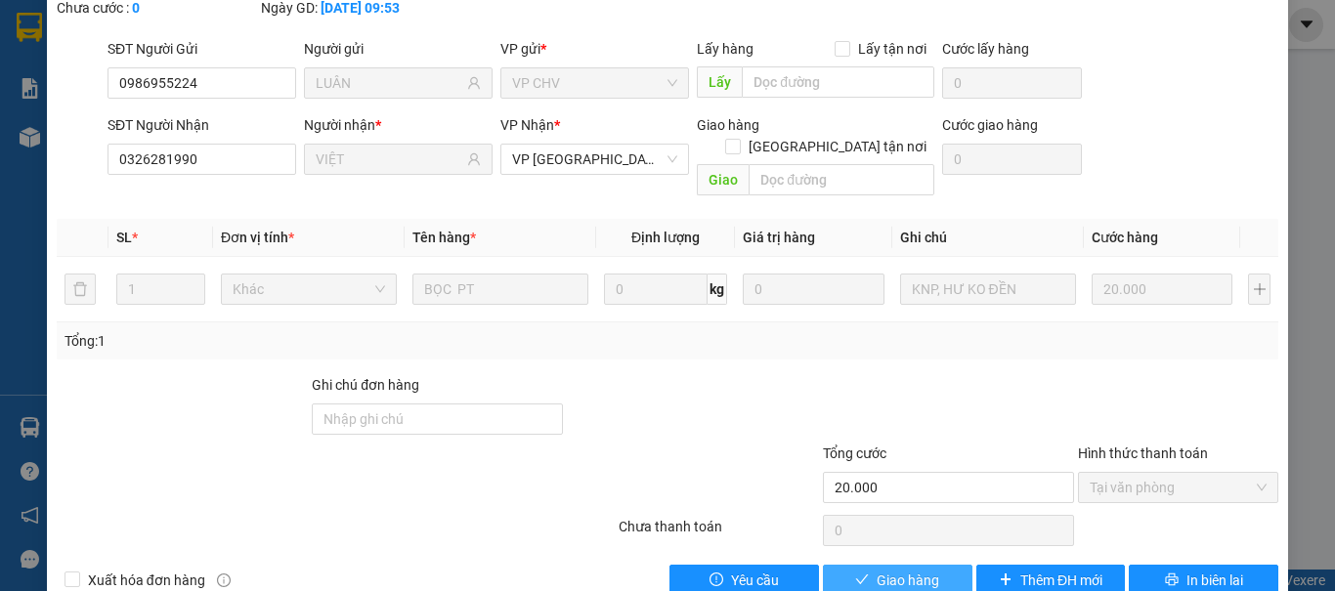
click at [856, 574] on icon "check" at bounding box center [862, 579] width 13 height 10
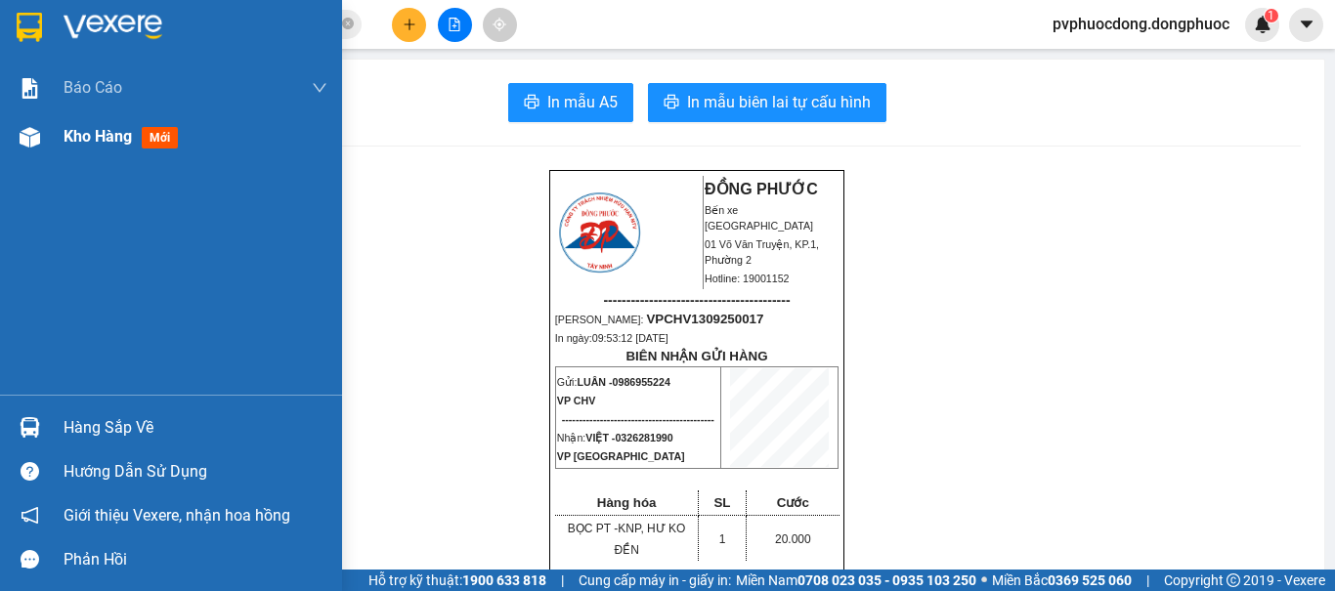
click at [123, 142] on span "Kho hàng" at bounding box center [98, 136] width 68 height 19
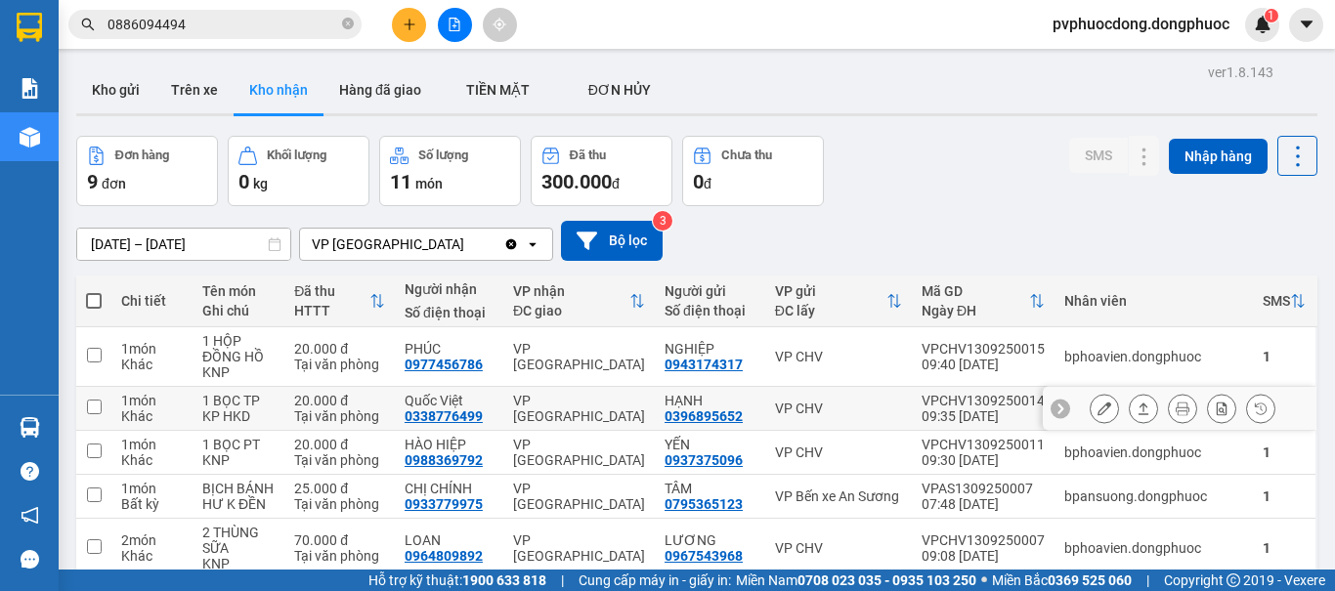
scroll to position [98, 0]
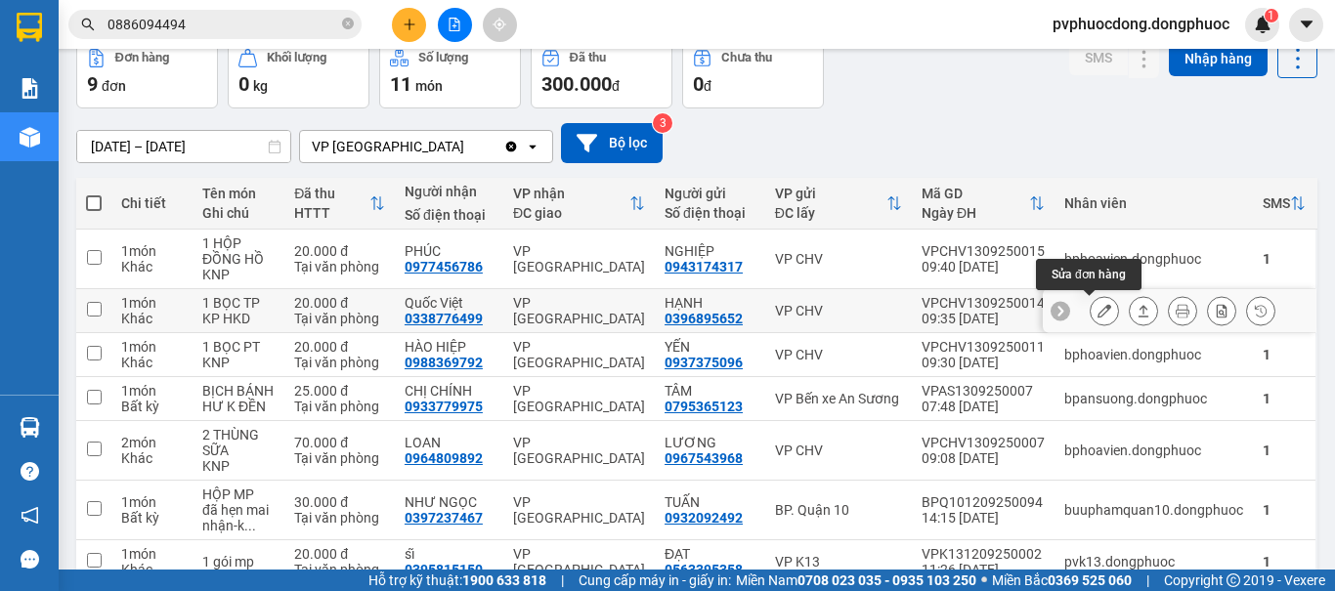
click at [1097, 306] on icon at bounding box center [1104, 311] width 14 height 14
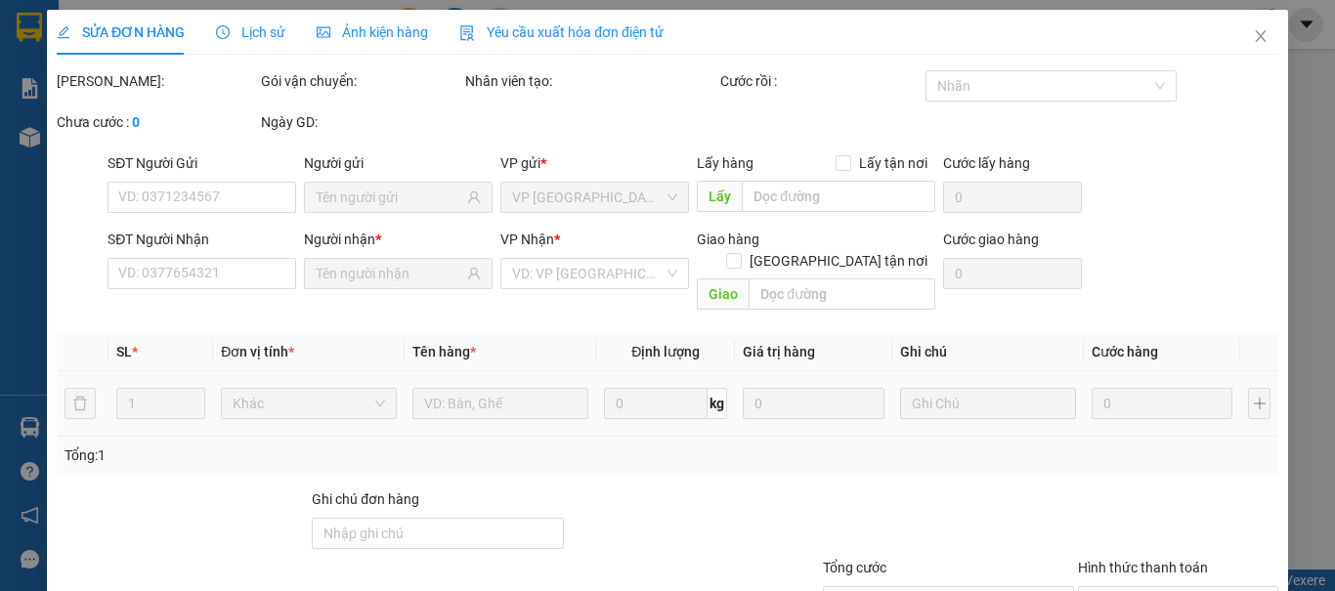
type input "0396895652"
type input "HẠNH"
type input "0338776499"
type input "Quốc Việt"
type input "20.000"
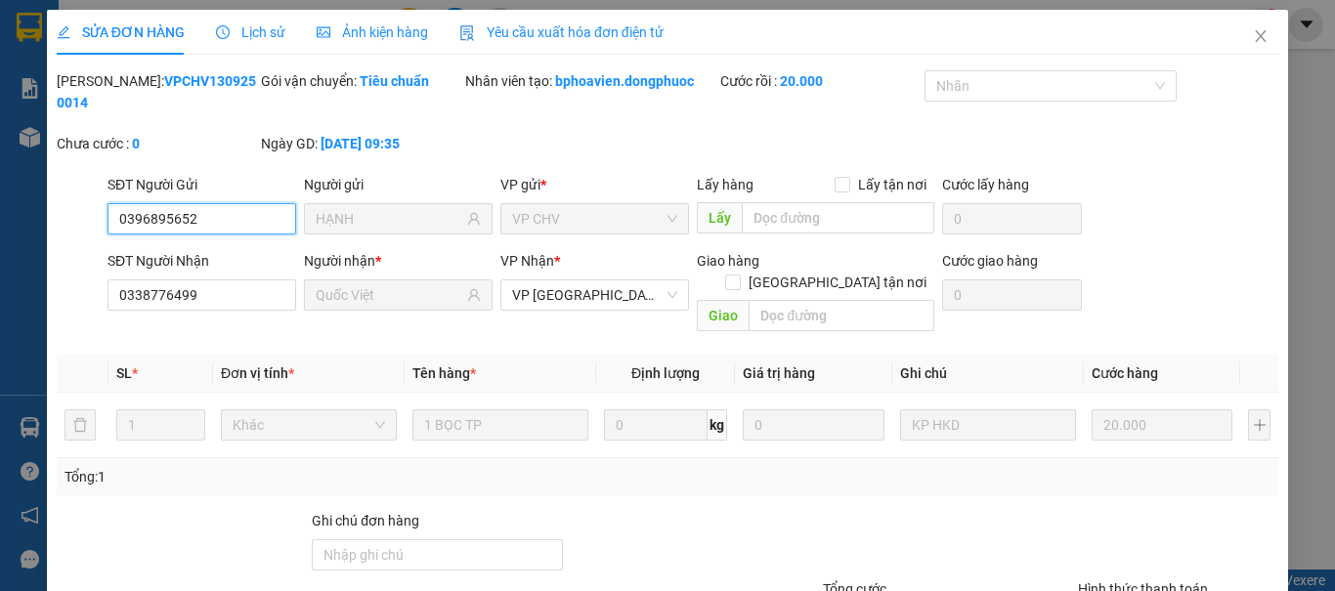
scroll to position [136, 0]
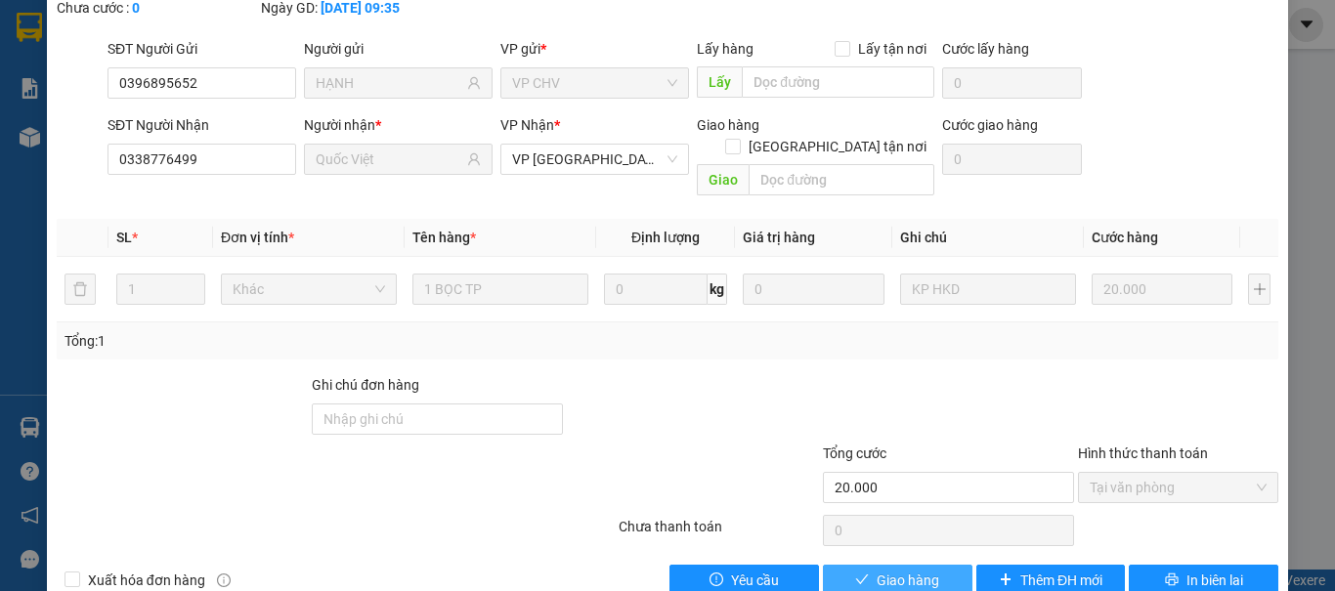
click at [876, 570] on span "Giao hàng" at bounding box center [907, 580] width 63 height 21
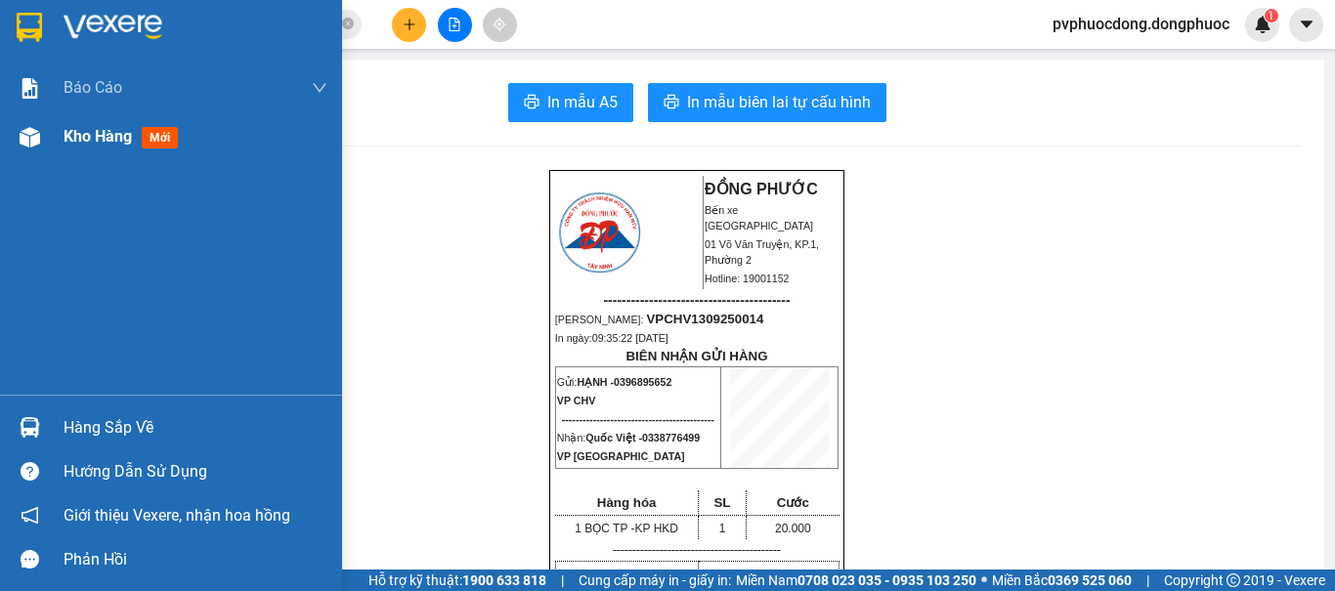
click at [82, 141] on span "Kho hàng" at bounding box center [98, 136] width 68 height 19
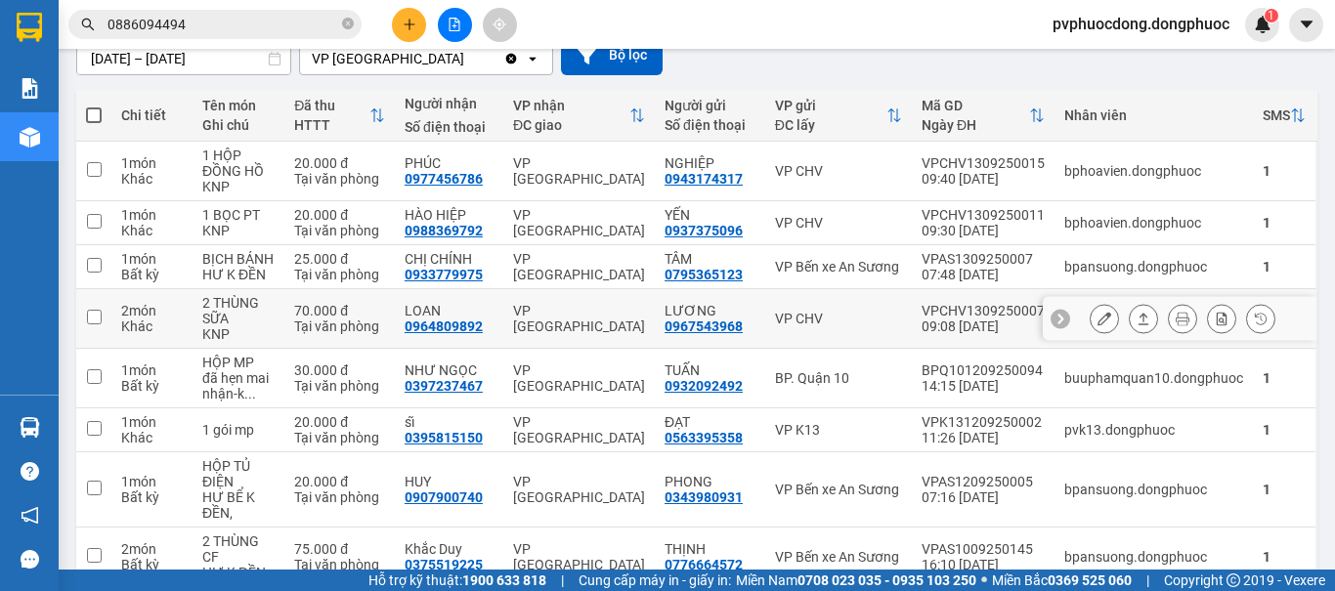
scroll to position [88, 0]
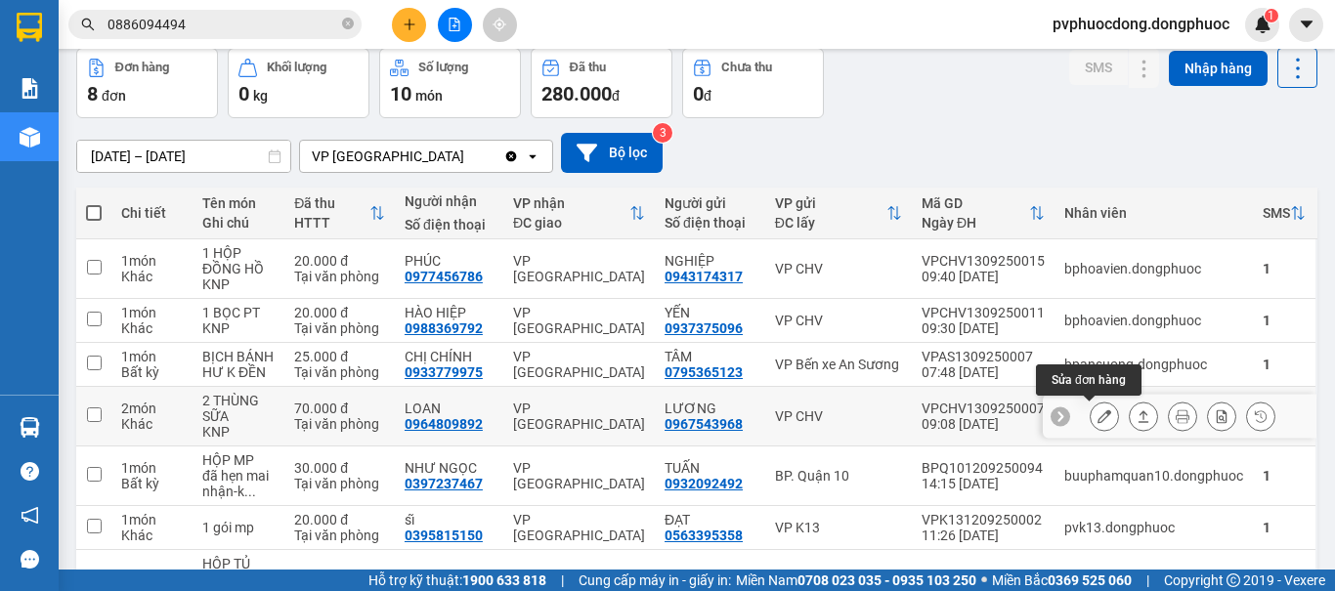
click at [1090, 422] on button at bounding box center [1103, 417] width 27 height 34
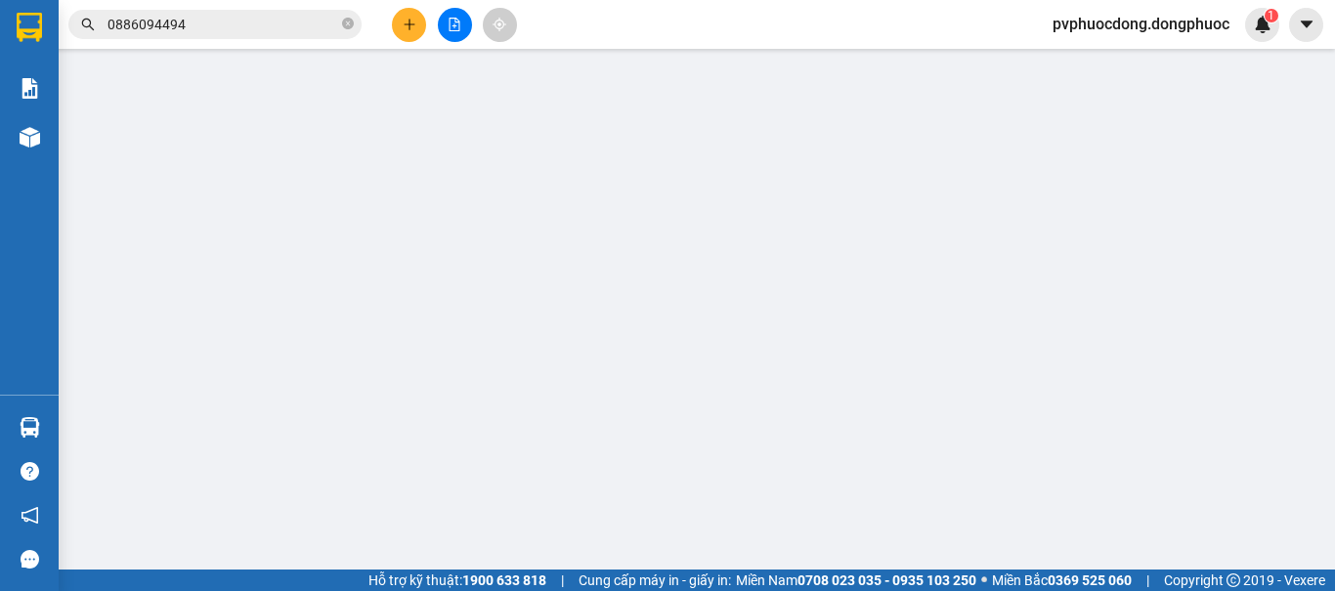
type input "0967543968"
type input "LƯƠNG"
type input "0964809892"
type input "LOAN"
type input "70.000"
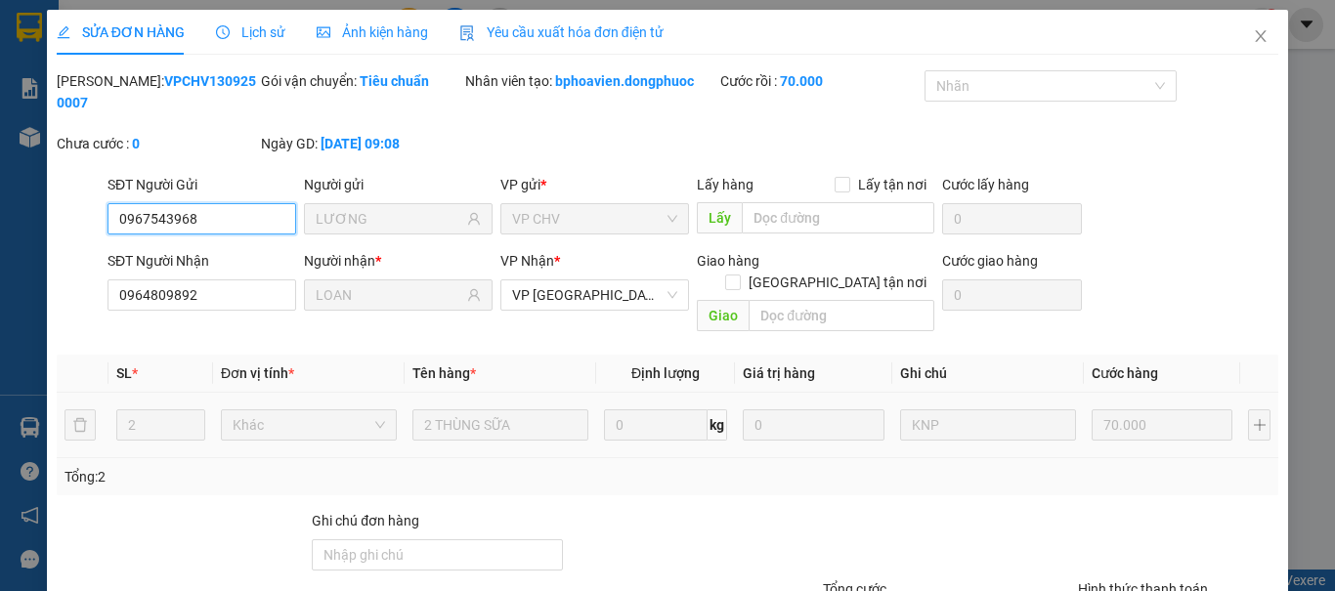
scroll to position [136, 0]
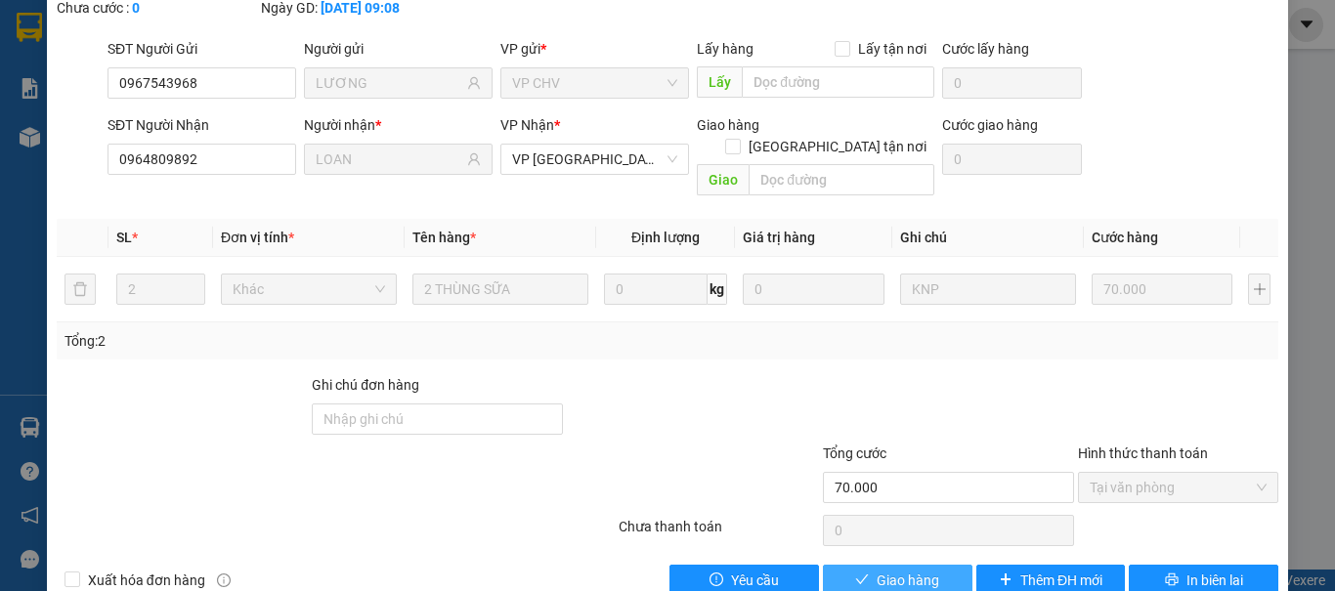
click at [931, 565] on button "Giao hàng" at bounding box center [897, 580] width 149 height 31
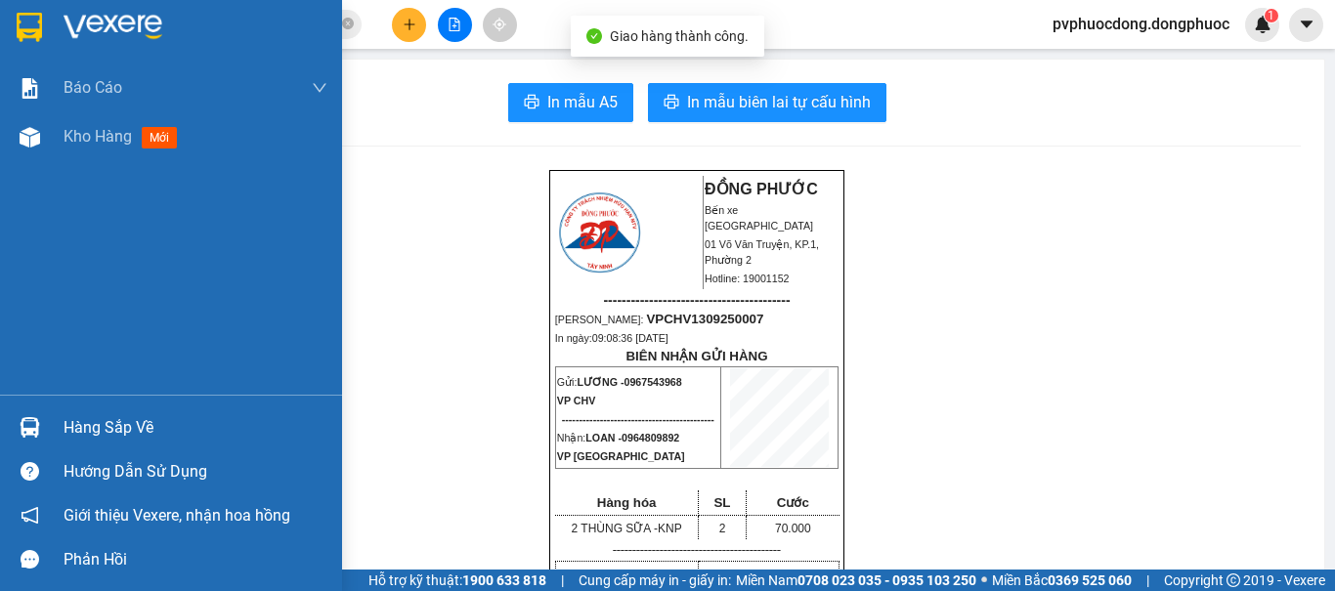
drag, startPoint x: 33, startPoint y: 418, endPoint x: 101, endPoint y: 431, distance: 68.6
click at [89, 420] on div "Hàng sắp về" at bounding box center [196, 427] width 264 height 29
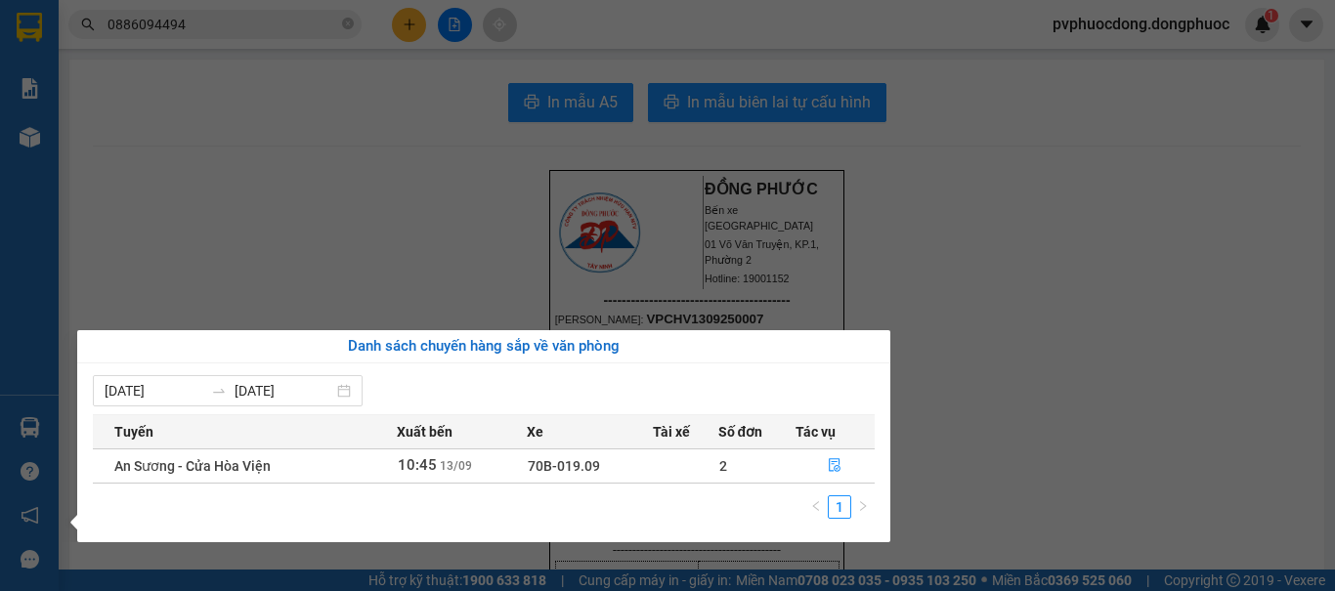
click at [159, 232] on section "Kết quả tìm kiếm ( 2 ) Bộ lọc Mã ĐH Trạng thái Món hàng Tổng cước Chưa cước Nhã…" at bounding box center [667, 295] width 1335 height 591
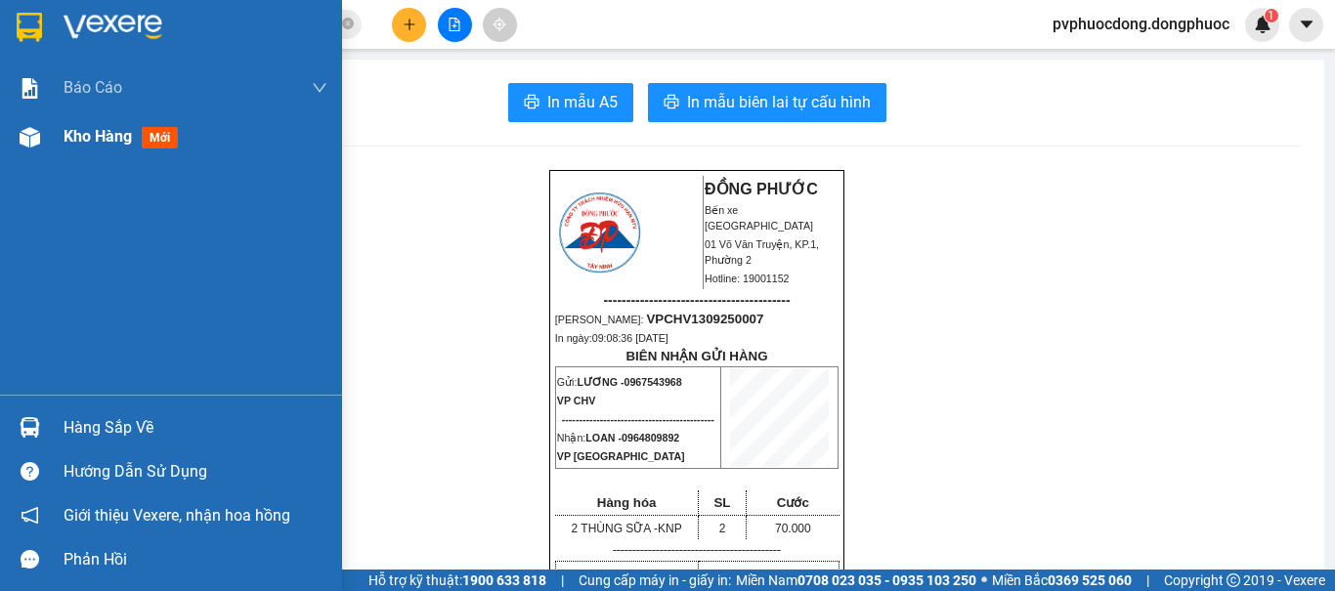
click at [100, 144] on span "Kho hàng" at bounding box center [98, 136] width 68 height 19
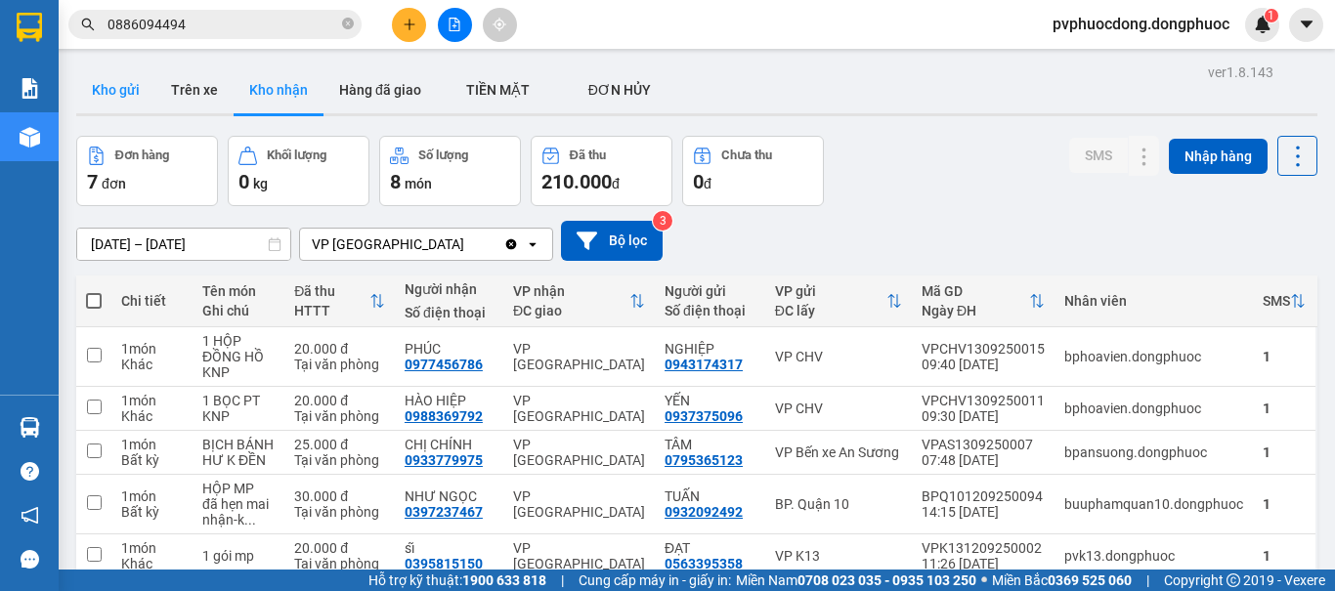
click at [103, 107] on button "Kho gửi" at bounding box center [115, 89] width 79 height 47
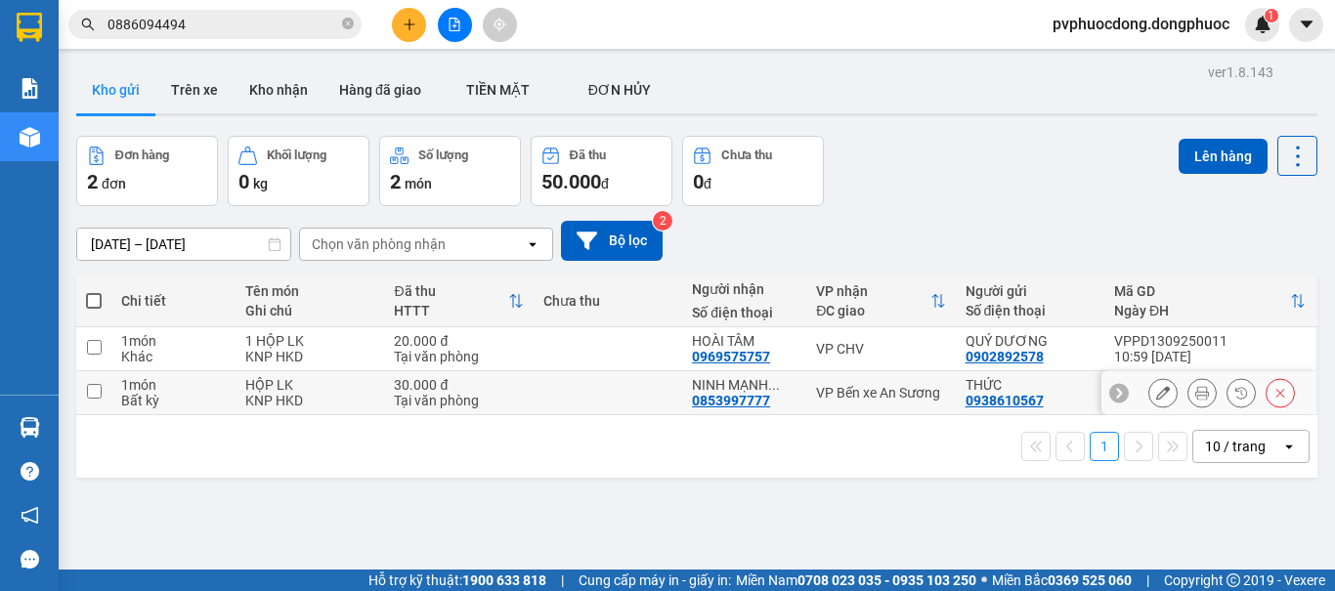
drag, startPoint x: 95, startPoint y: 393, endPoint x: 103, endPoint y: 431, distance: 38.9
click at [94, 393] on input "checkbox" at bounding box center [94, 391] width 15 height 15
checkbox input "true"
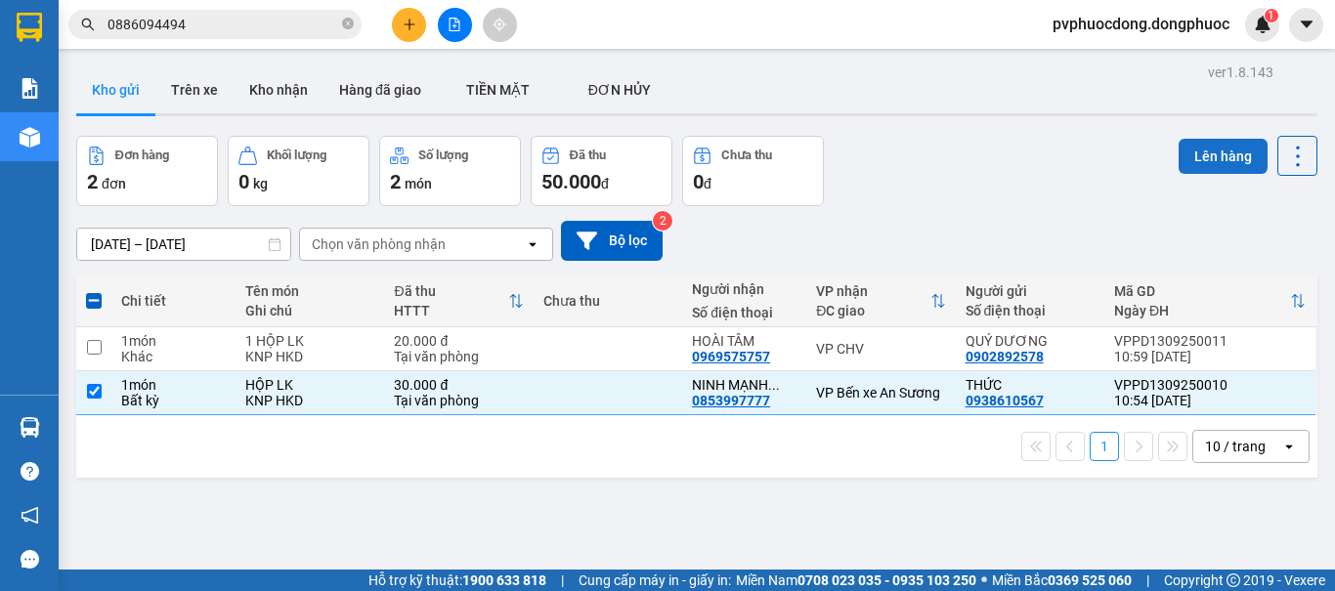
click at [1208, 164] on button "Lên hàng" at bounding box center [1222, 156] width 89 height 35
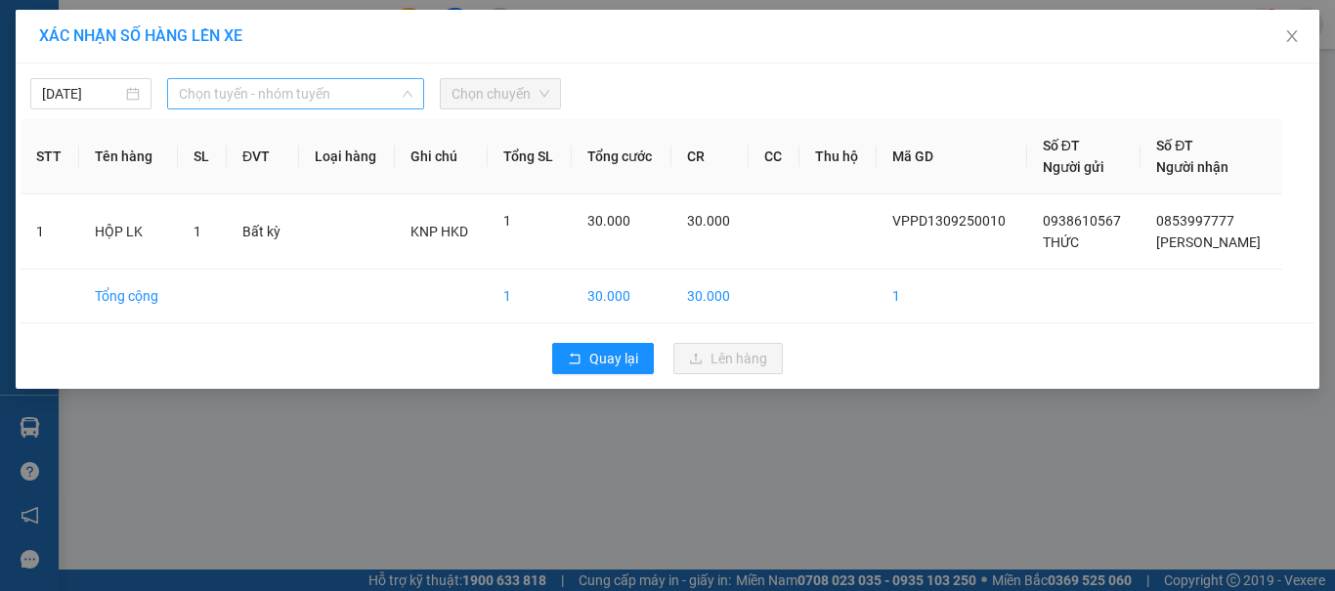
click at [306, 87] on span "Chọn tuyến - nhóm tuyến" at bounding box center [295, 93] width 233 height 29
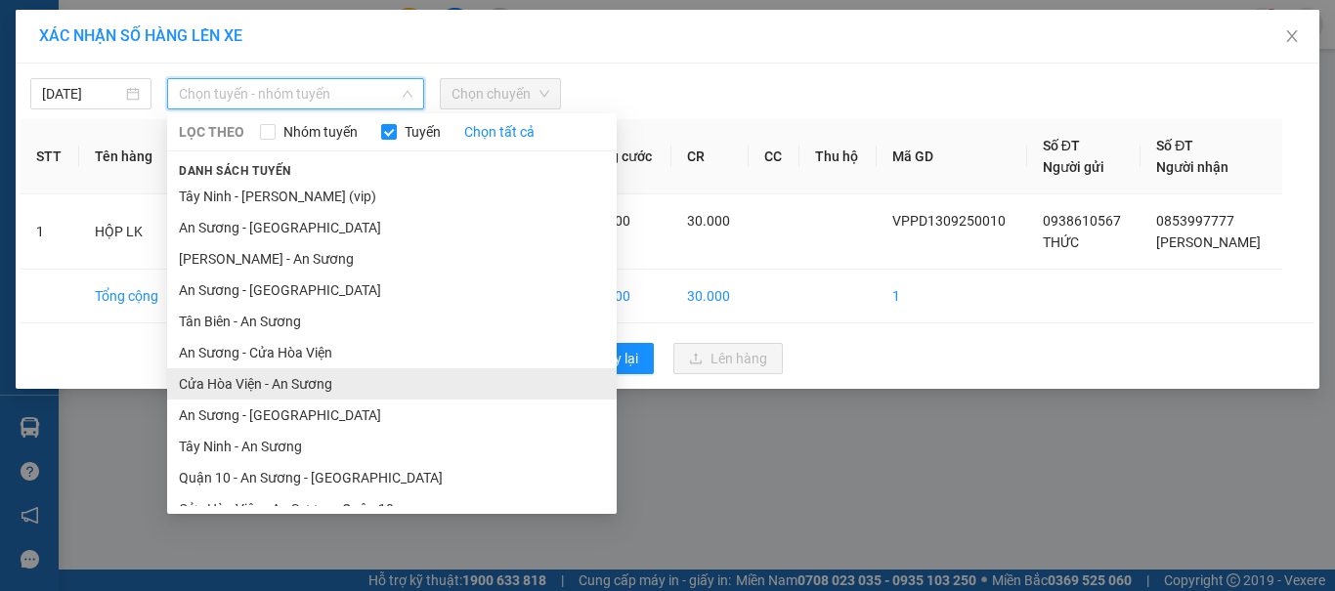
click at [296, 381] on li "Cửa Hòa Viện - An Sương" at bounding box center [391, 383] width 449 height 31
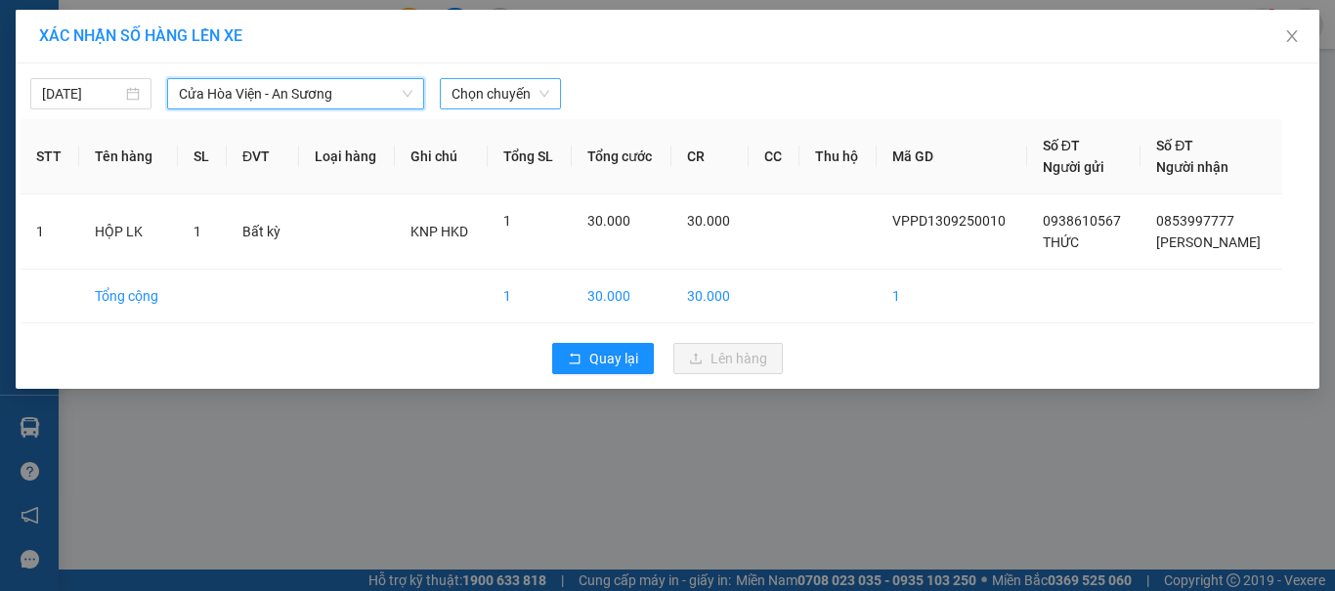
click at [520, 98] on span "Chọn chuyến" at bounding box center [500, 93] width 98 height 29
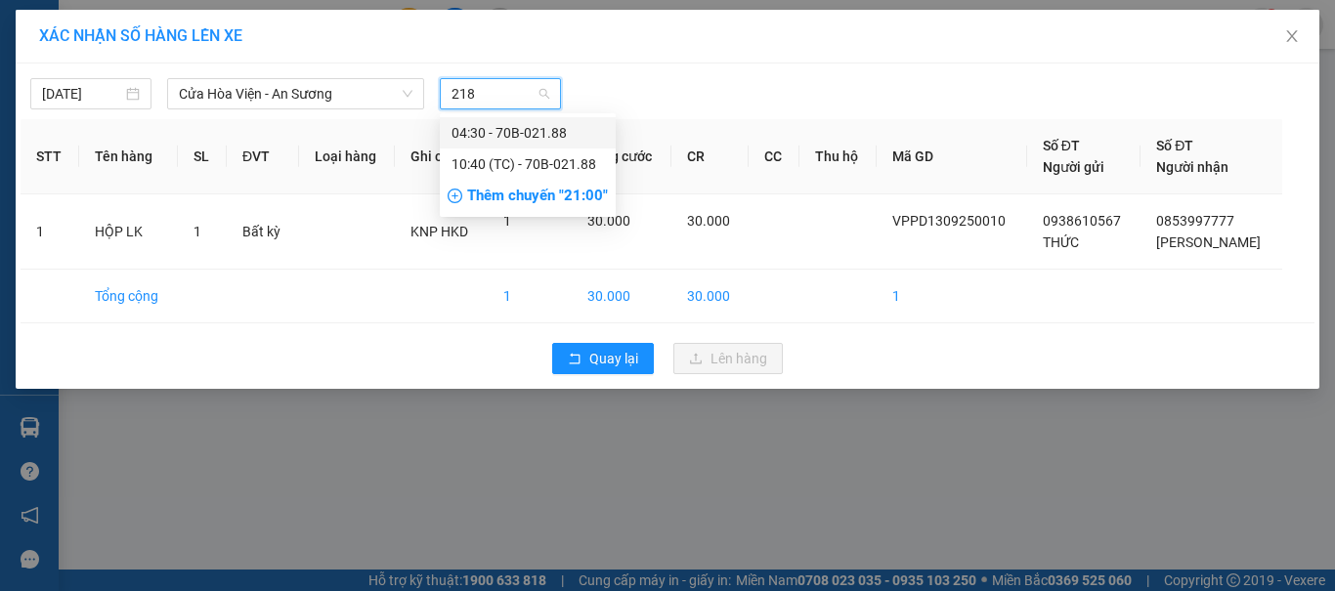
type input "2188"
click at [541, 158] on div "10:40 (TC) - 70B-021.88" at bounding box center [527, 163] width 152 height 21
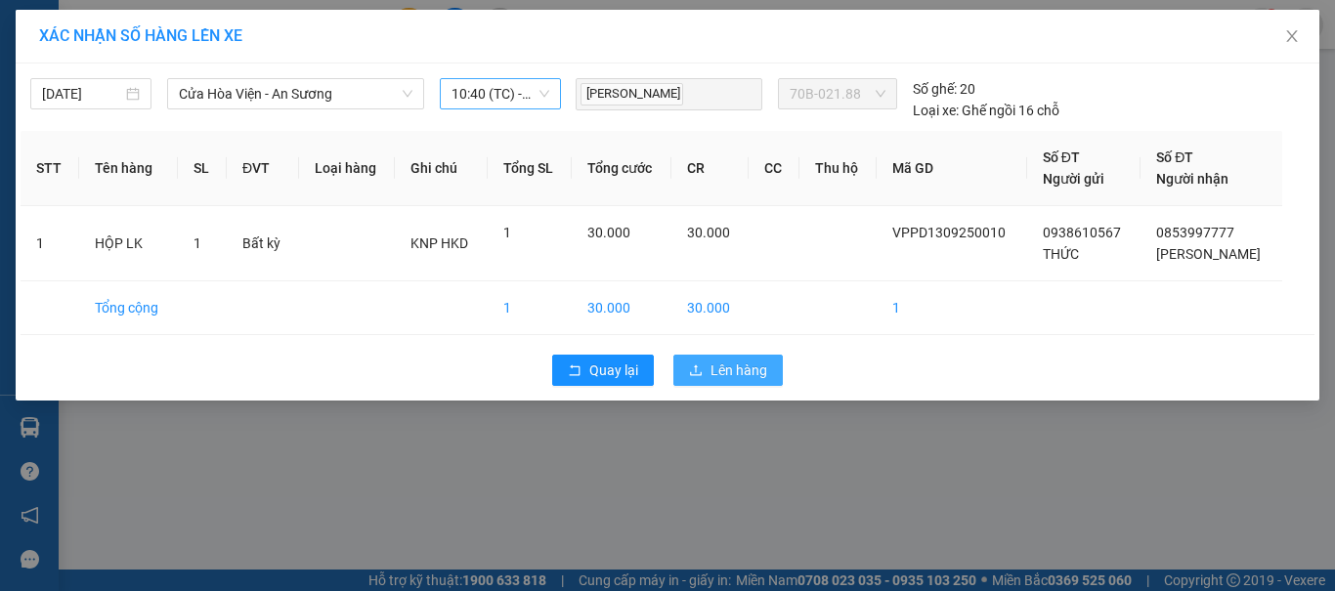
click at [688, 370] on button "Lên hàng" at bounding box center [727, 370] width 109 height 31
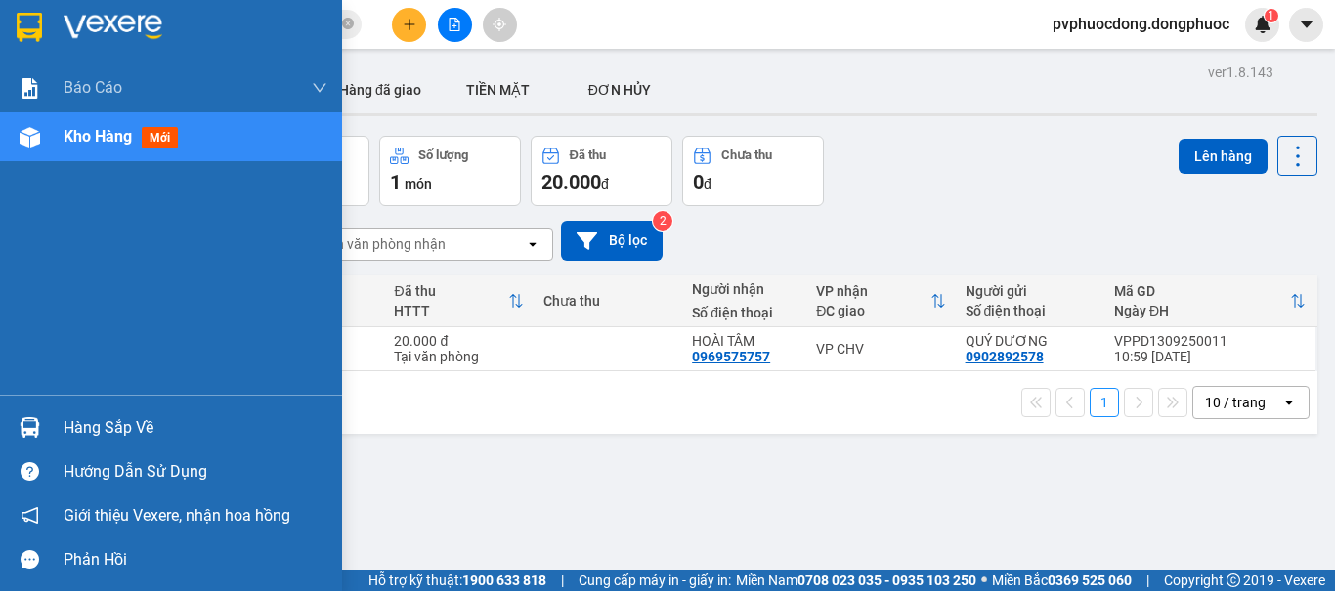
click at [15, 439] on div at bounding box center [30, 427] width 34 height 34
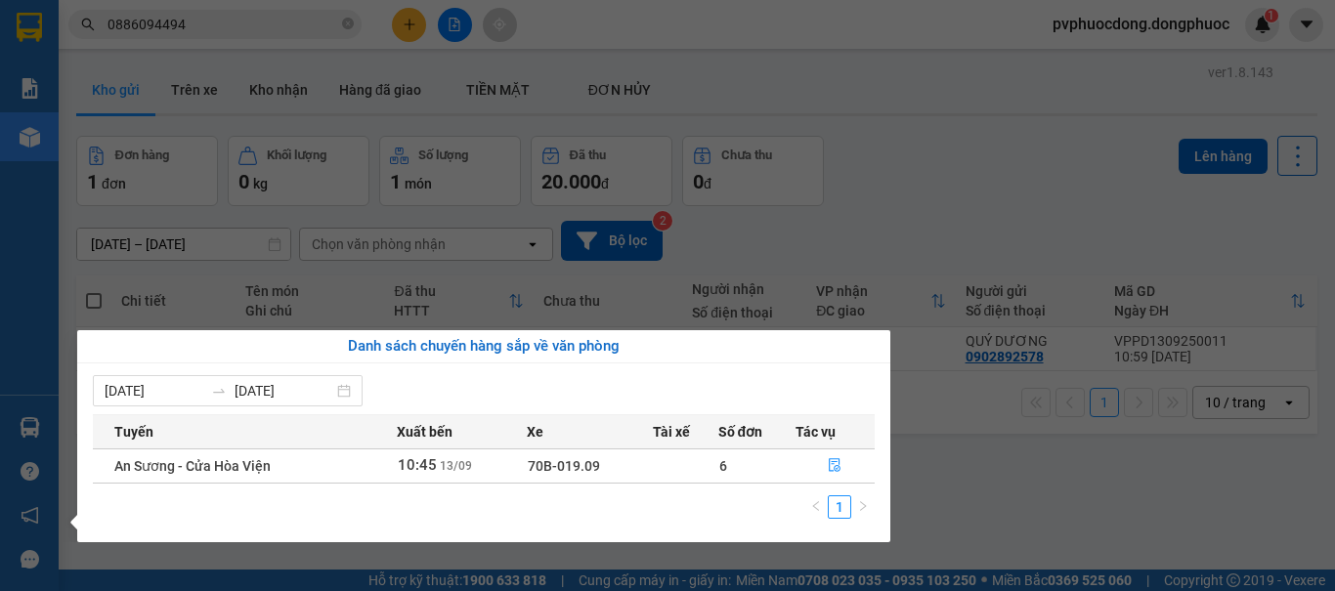
click at [1093, 495] on section "Kết quả tìm kiếm ( 2 ) Bộ lọc Mã ĐH Trạng thái Món hàng Tổng cước Chưa cước Nhã…" at bounding box center [667, 295] width 1335 height 591
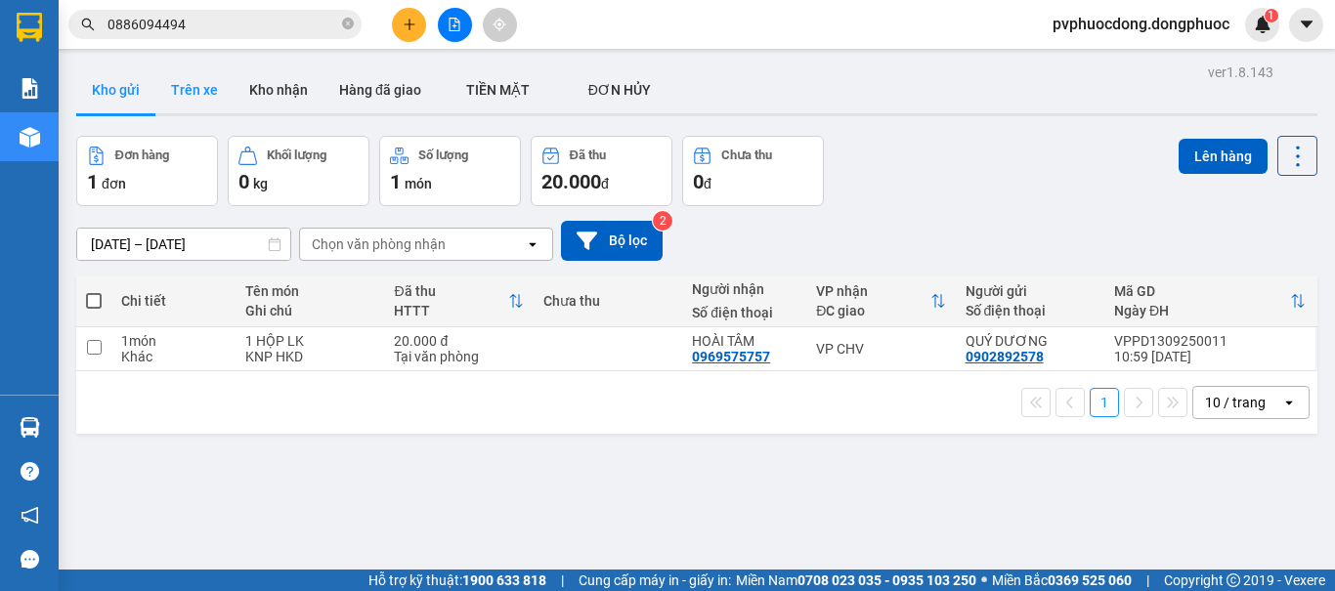
click at [211, 97] on button "Trên xe" at bounding box center [194, 89] width 78 height 47
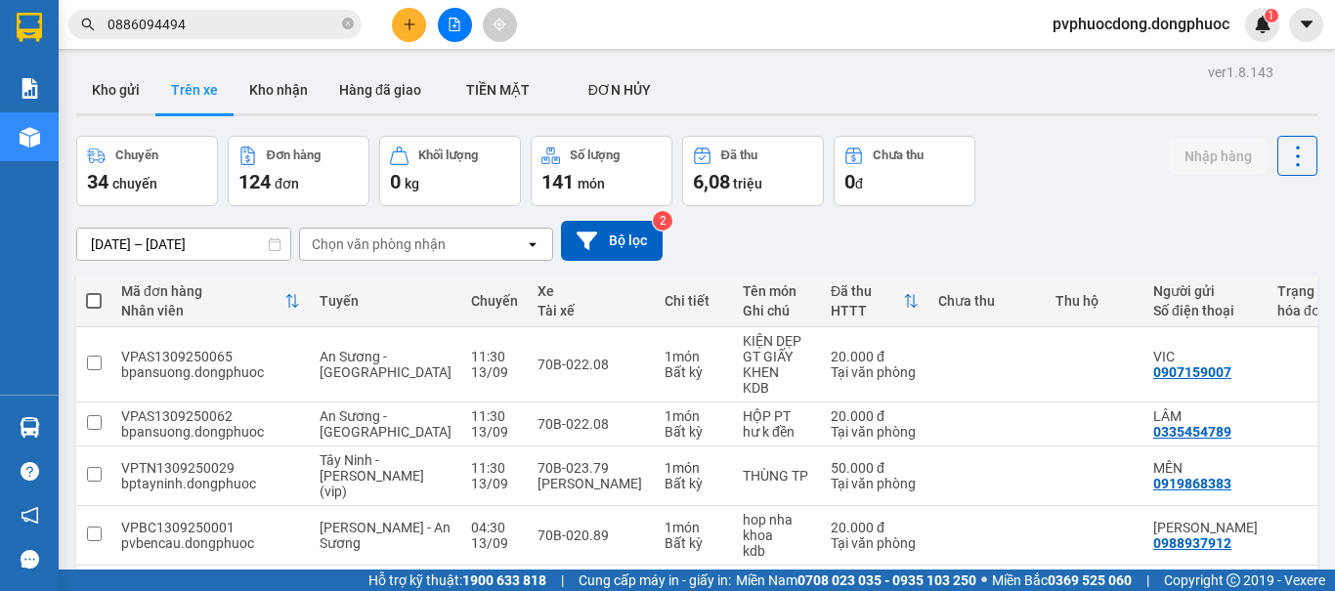
click at [403, 243] on div "Chọn văn phòng nhận" at bounding box center [379, 244] width 134 height 20
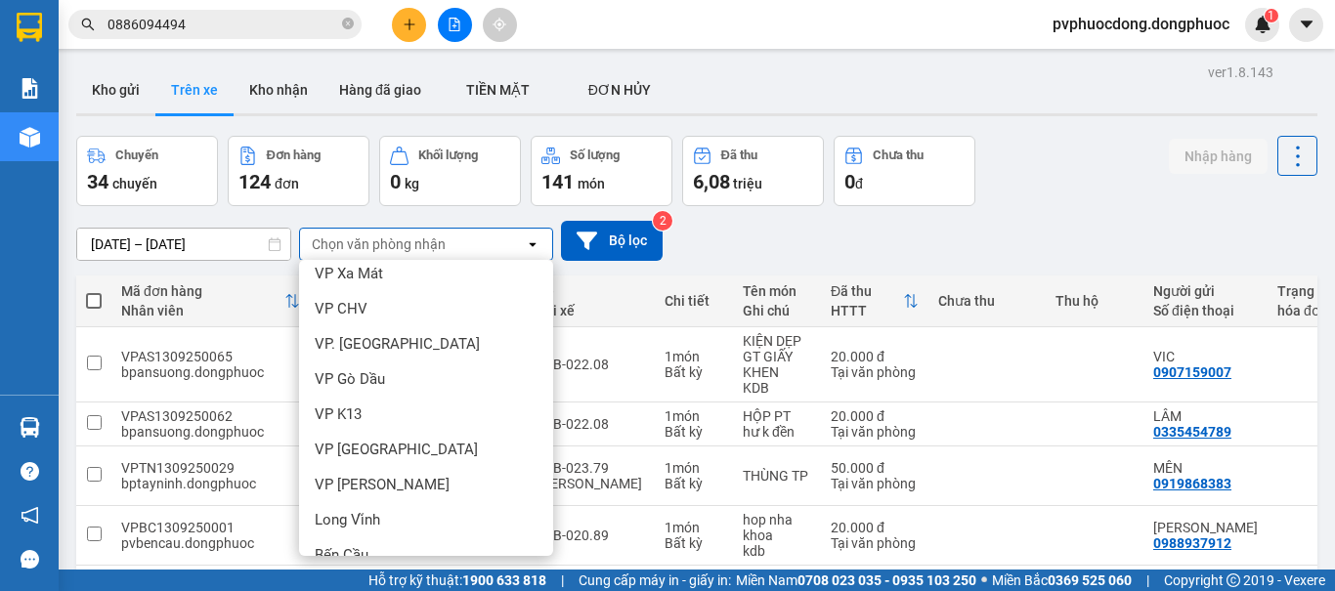
scroll to position [391, 0]
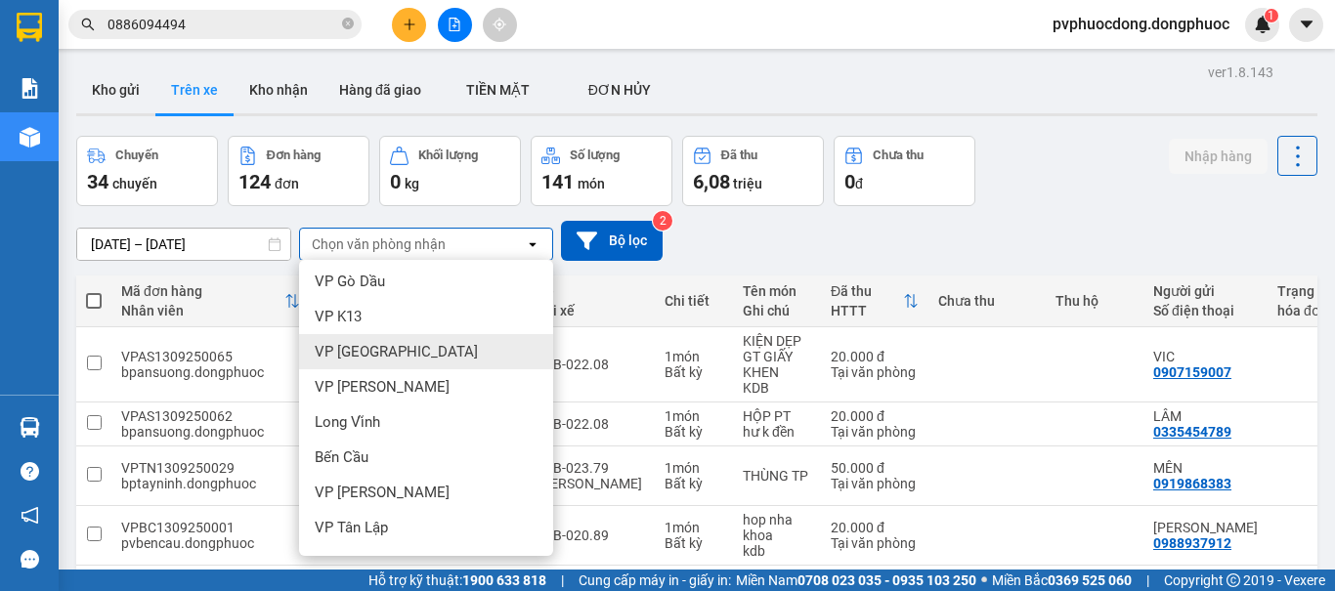
click at [359, 353] on span "VP [GEOGRAPHIC_DATA]" at bounding box center [396, 352] width 163 height 20
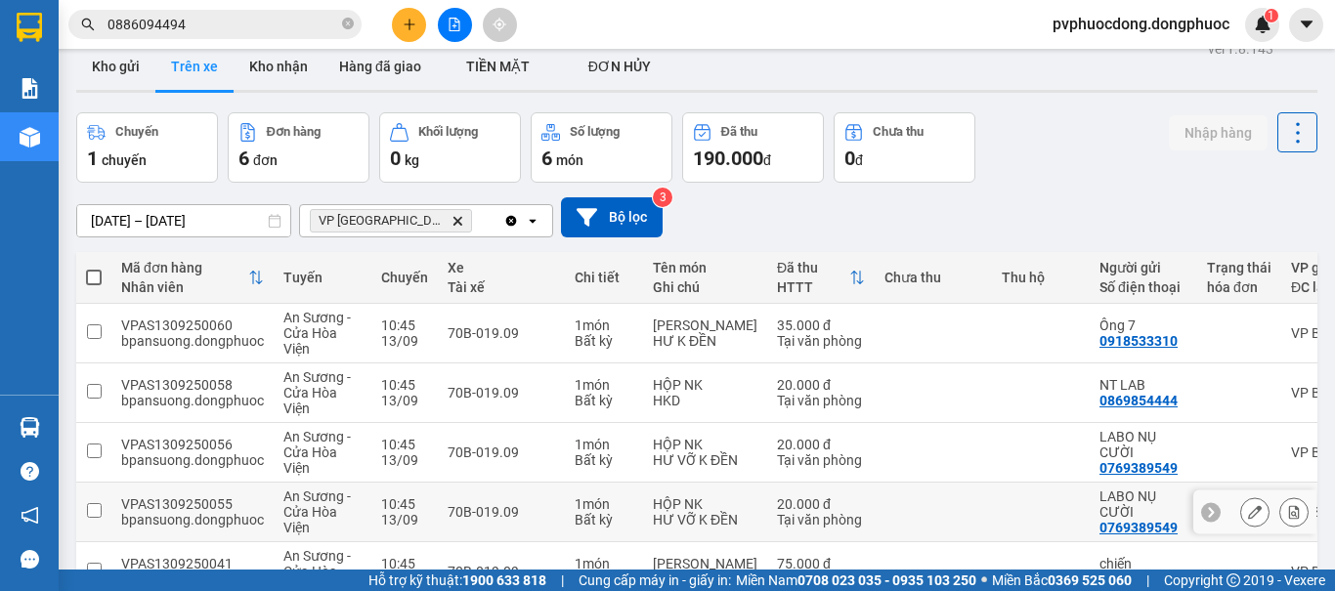
scroll to position [0, 0]
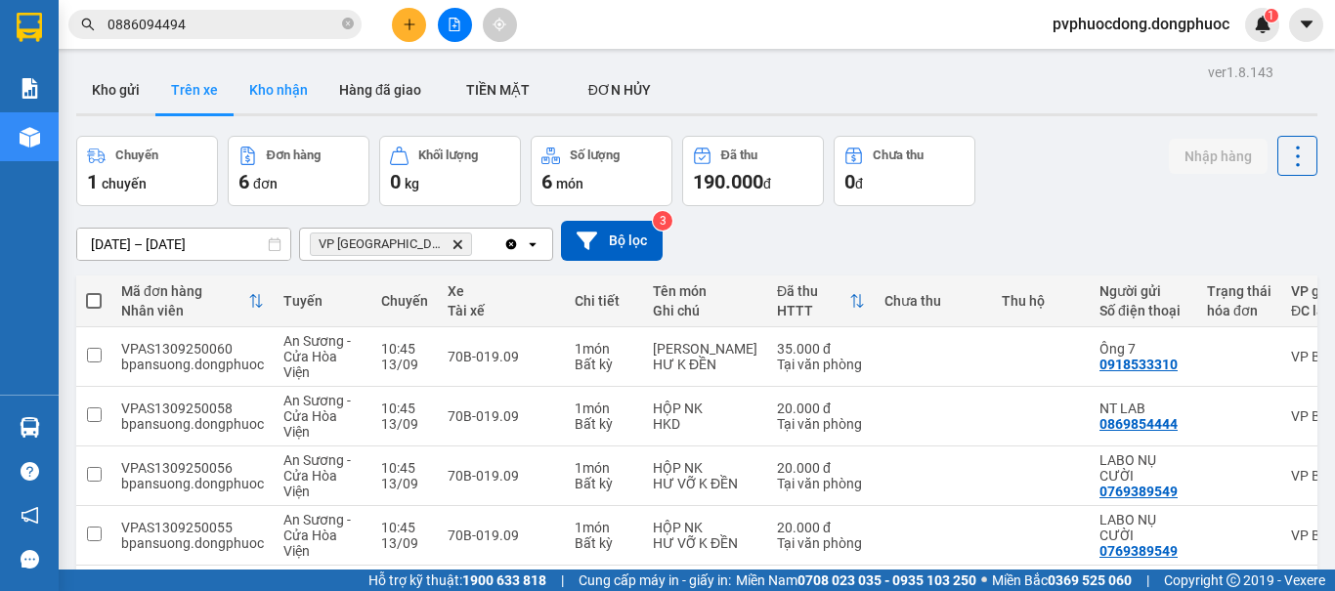
click at [256, 92] on button "Kho nhận" at bounding box center [278, 89] width 90 height 47
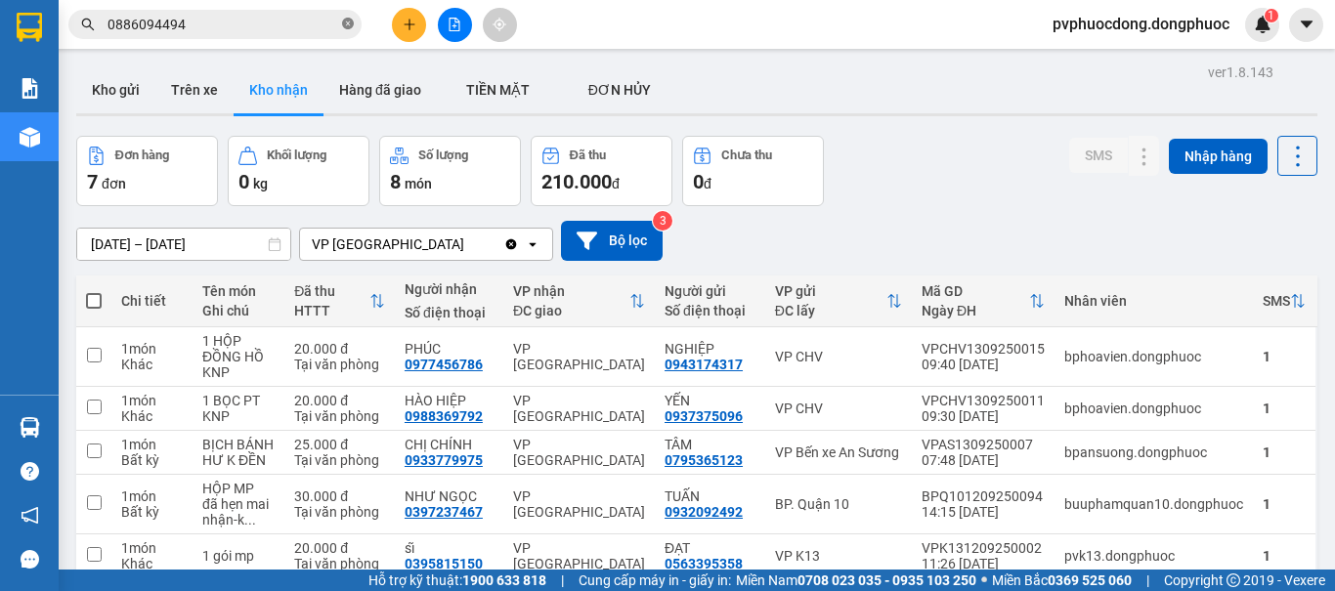
click at [351, 19] on icon "close-circle" at bounding box center [348, 24] width 12 height 12
click at [216, 30] on input "text" at bounding box center [222, 24] width 231 height 21
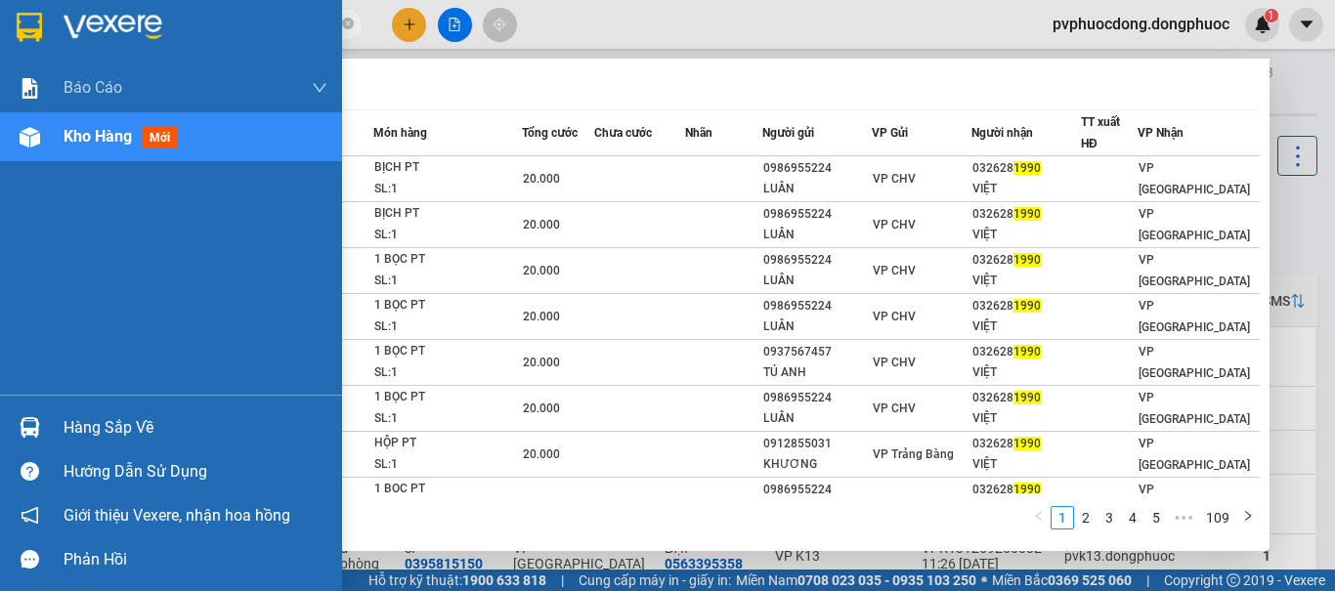
type input "1990"
click at [0, 270] on div "Báo cáo Mẫu 1: Báo cáo dòng tiền Mẫu 1: Báo cáo dòng tiền theo nhân viên Mẫu 1:…" at bounding box center [171, 229] width 342 height 331
click at [89, 129] on span "Kho hàng" at bounding box center [98, 136] width 68 height 19
click at [126, 129] on span "Kho hàng" at bounding box center [98, 136] width 68 height 19
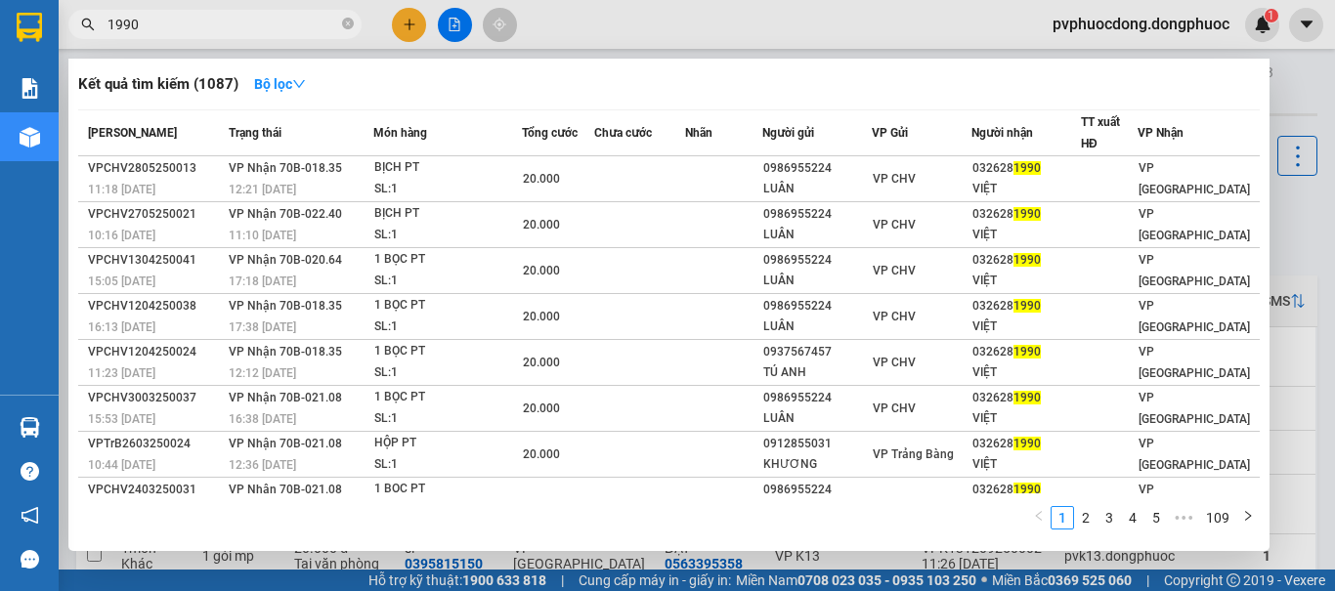
click at [1283, 92] on div at bounding box center [667, 295] width 1335 height 591
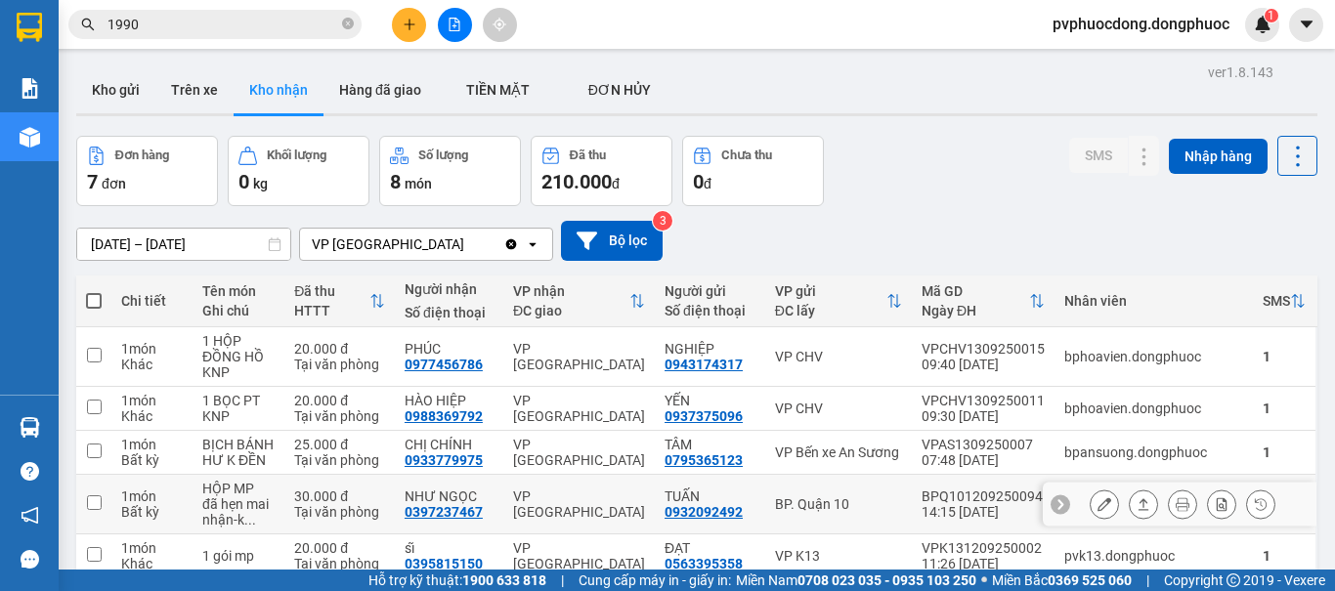
scroll to position [98, 0]
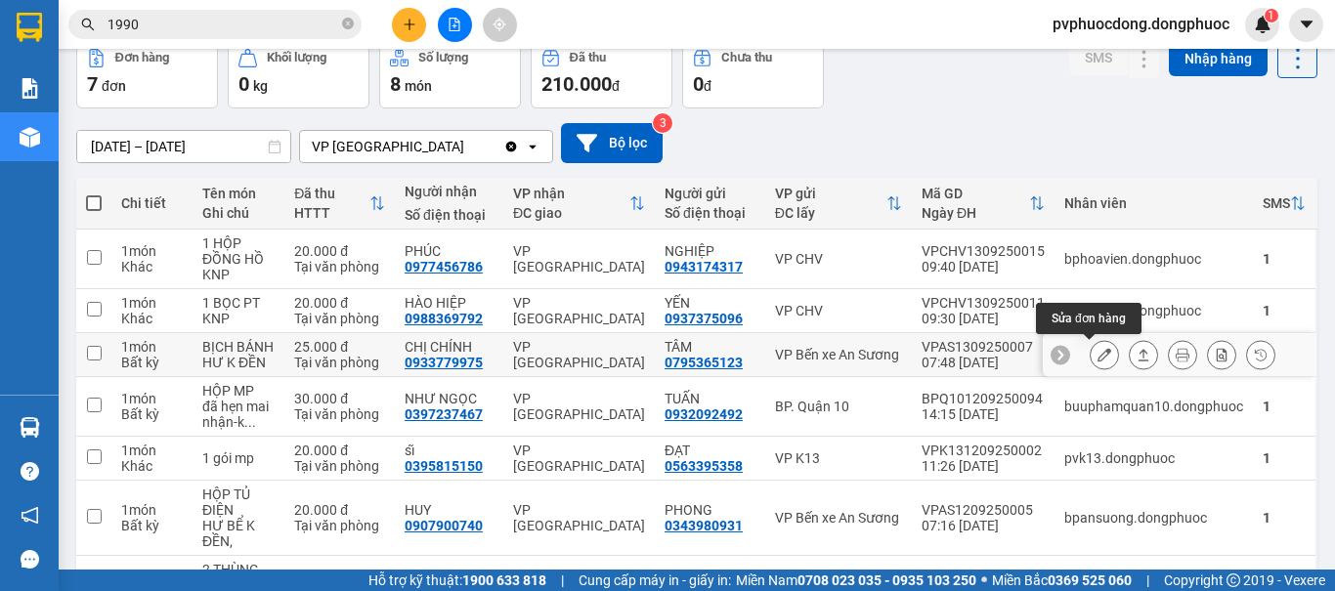
click at [1097, 357] on icon at bounding box center [1104, 355] width 14 height 14
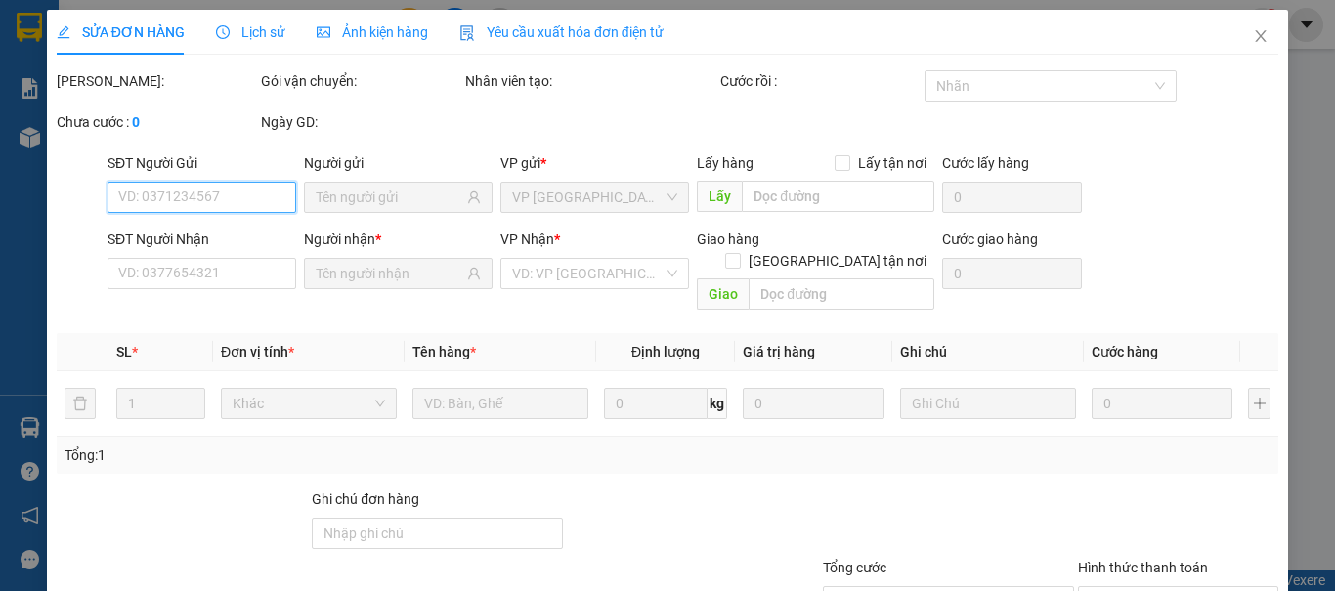
type input "0795365123"
type input "TÂM"
type input "0933779975"
type input "CHỊ CHÍNH"
type input "25.000"
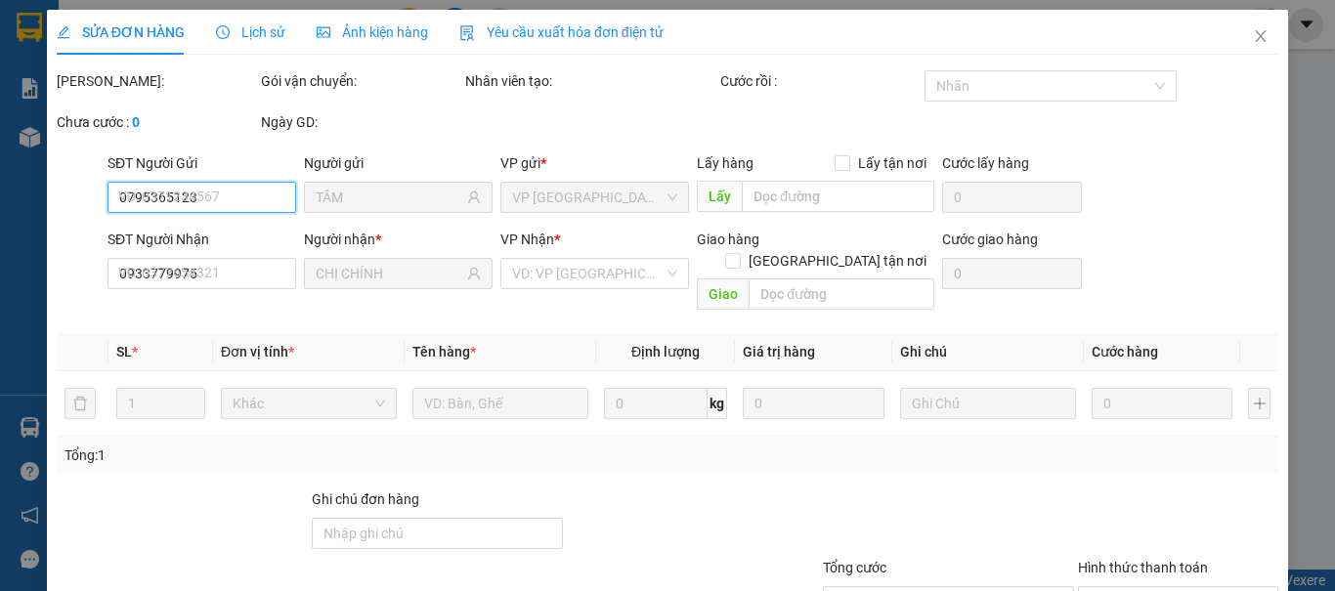
scroll to position [136, 0]
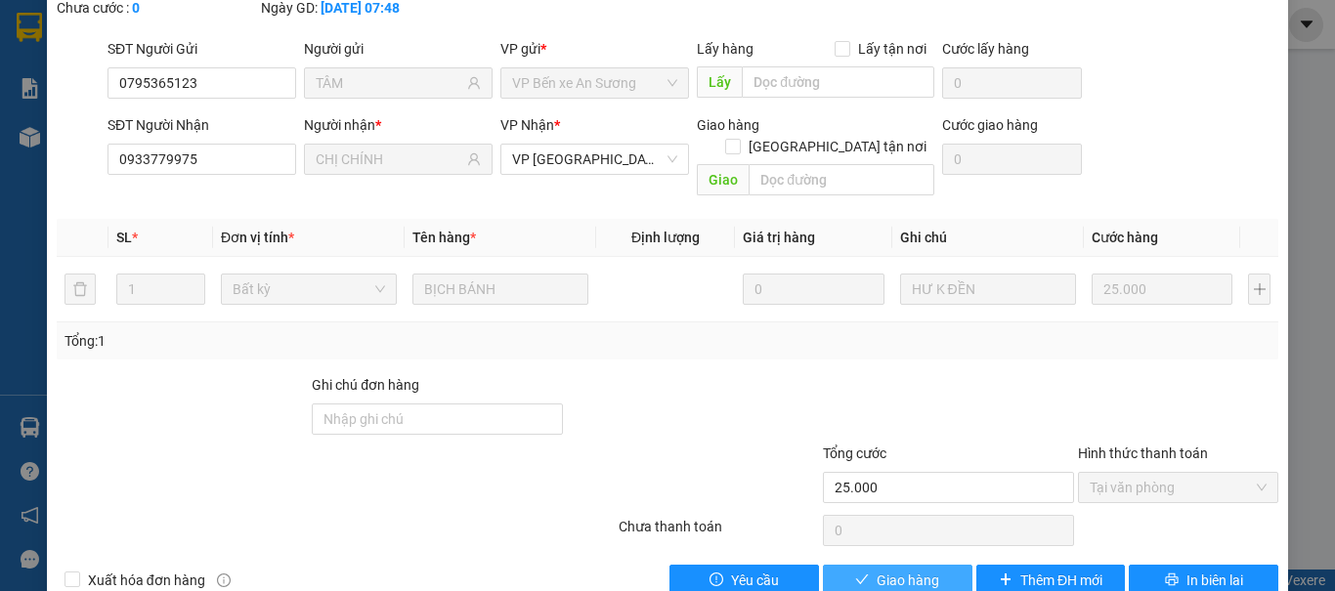
click at [861, 565] on button "Giao hàng" at bounding box center [897, 580] width 149 height 31
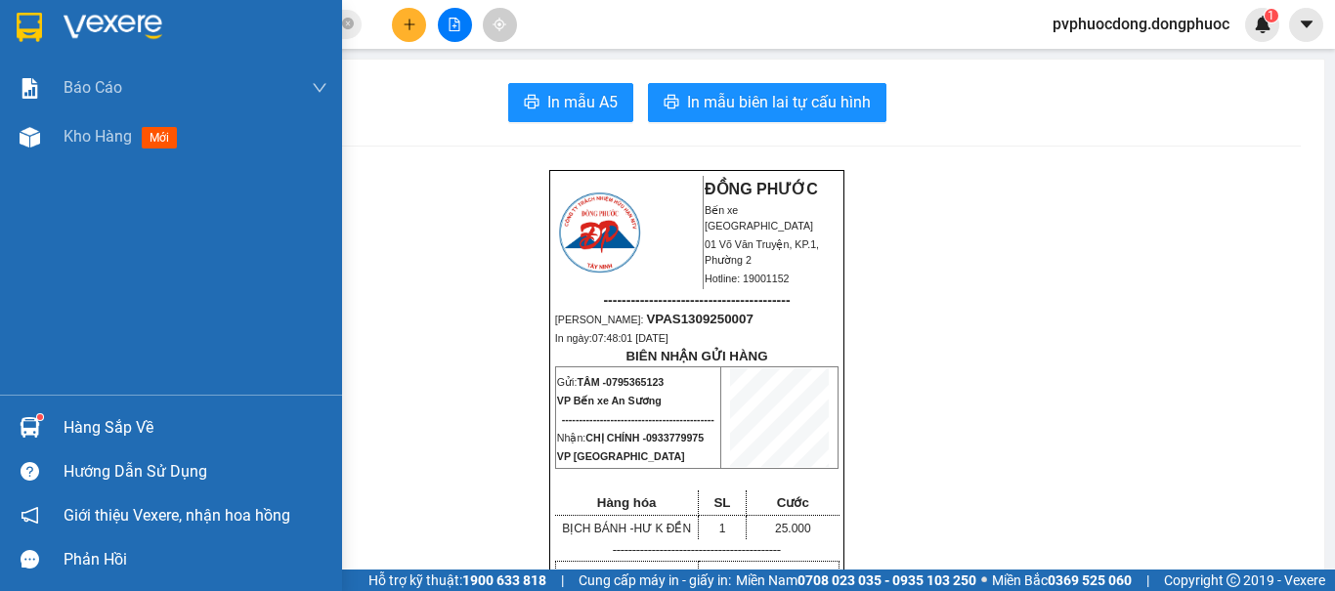
click at [22, 442] on div at bounding box center [30, 427] width 34 height 34
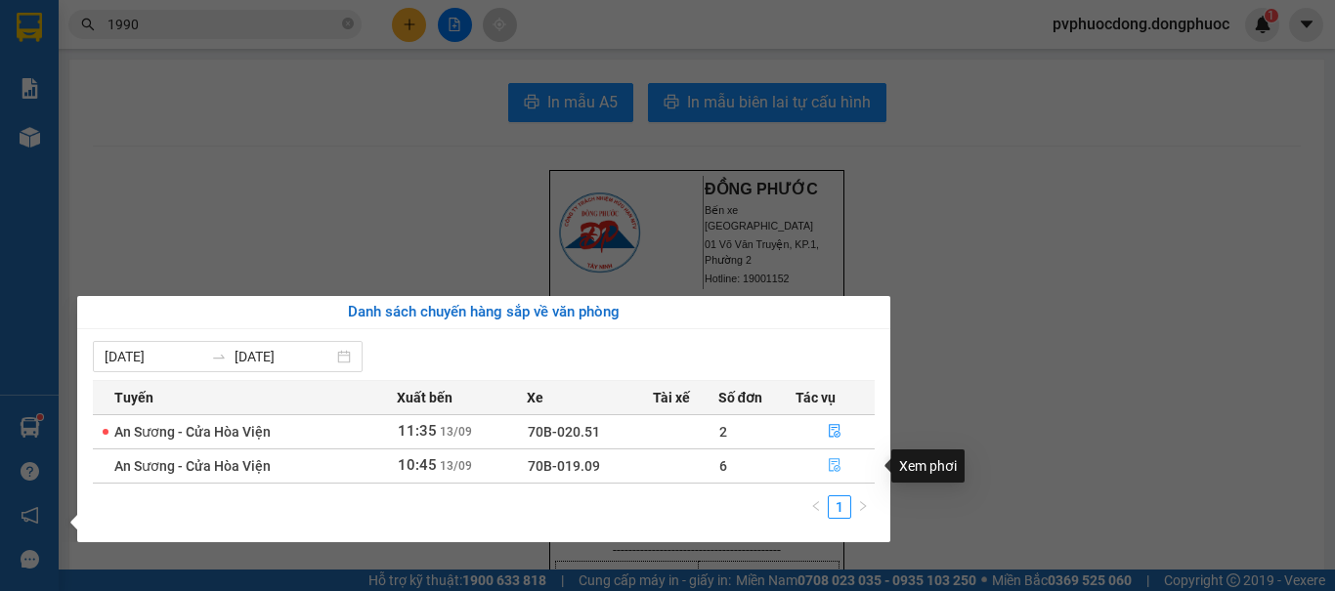
click at [840, 472] on icon "file-done" at bounding box center [835, 465] width 14 height 14
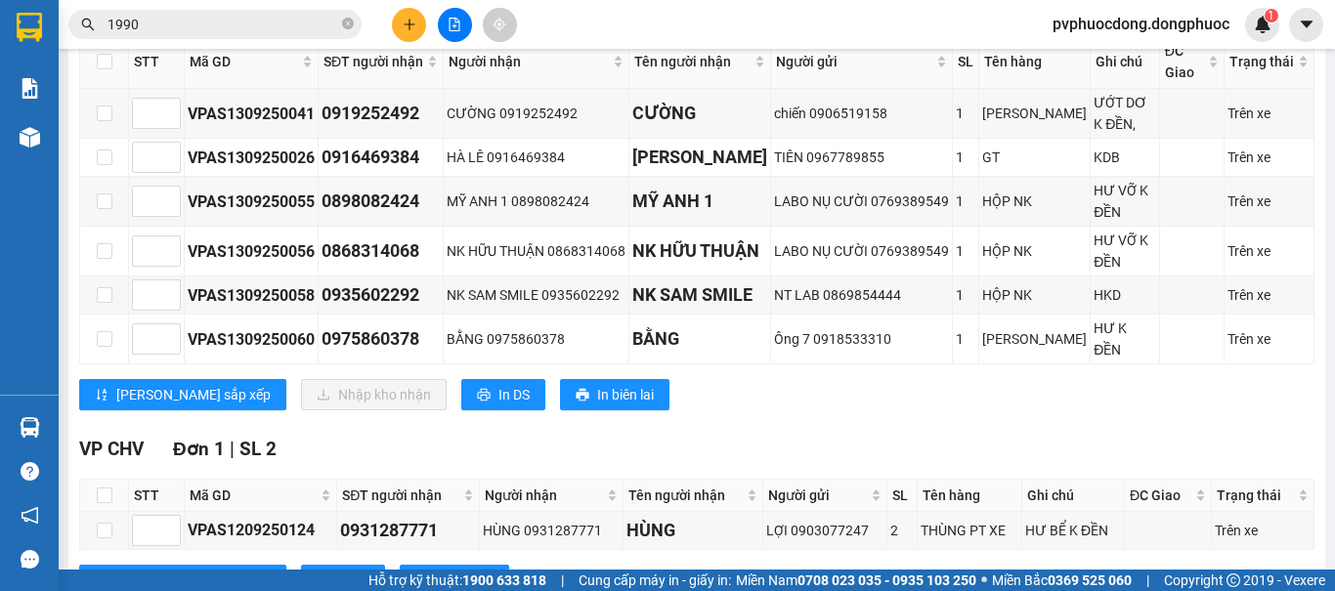
scroll to position [446, 0]
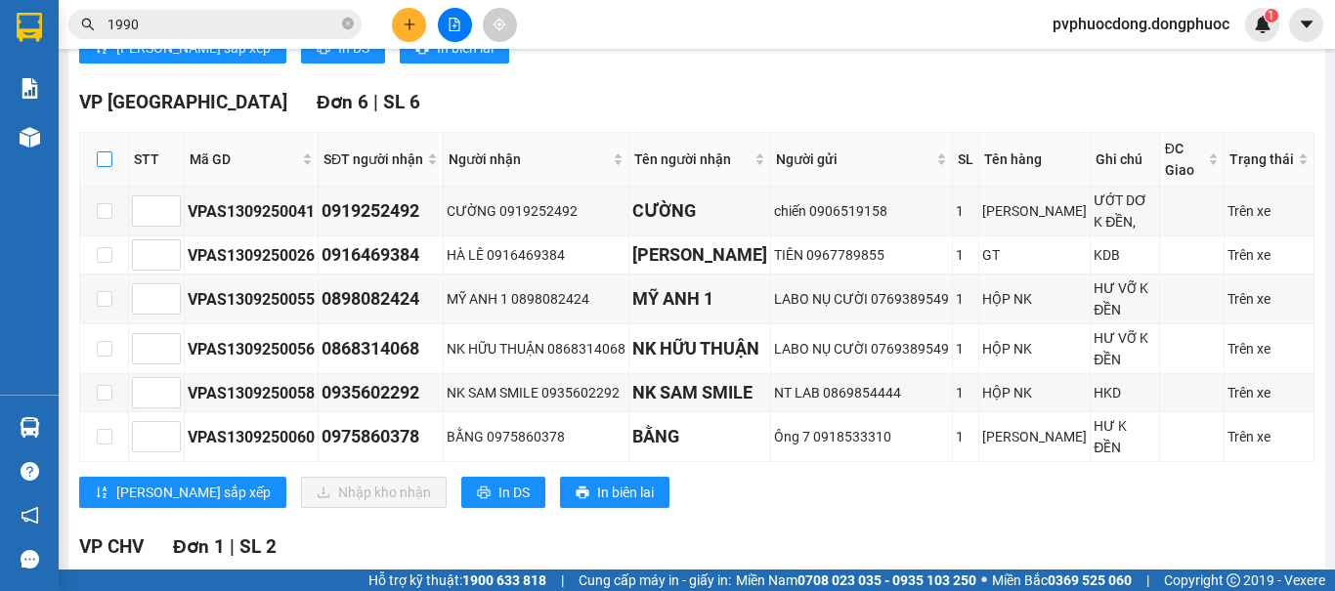
click at [102, 167] on input "checkbox" at bounding box center [105, 159] width 16 height 16
checkbox input "true"
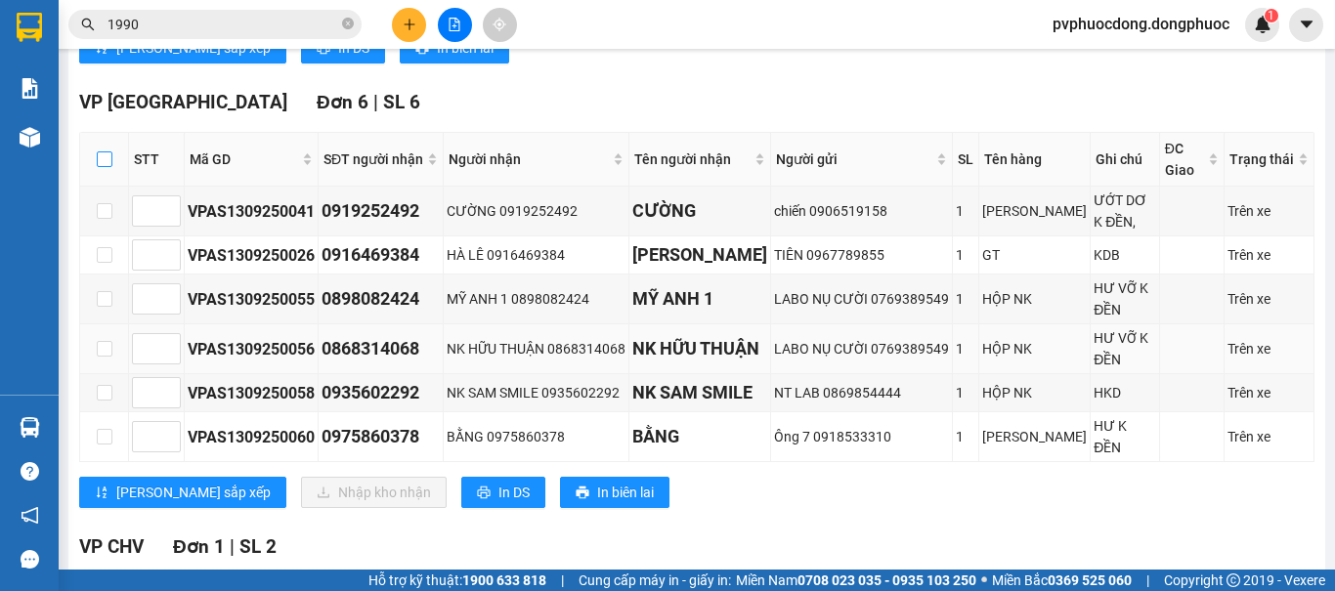
checkbox input "true"
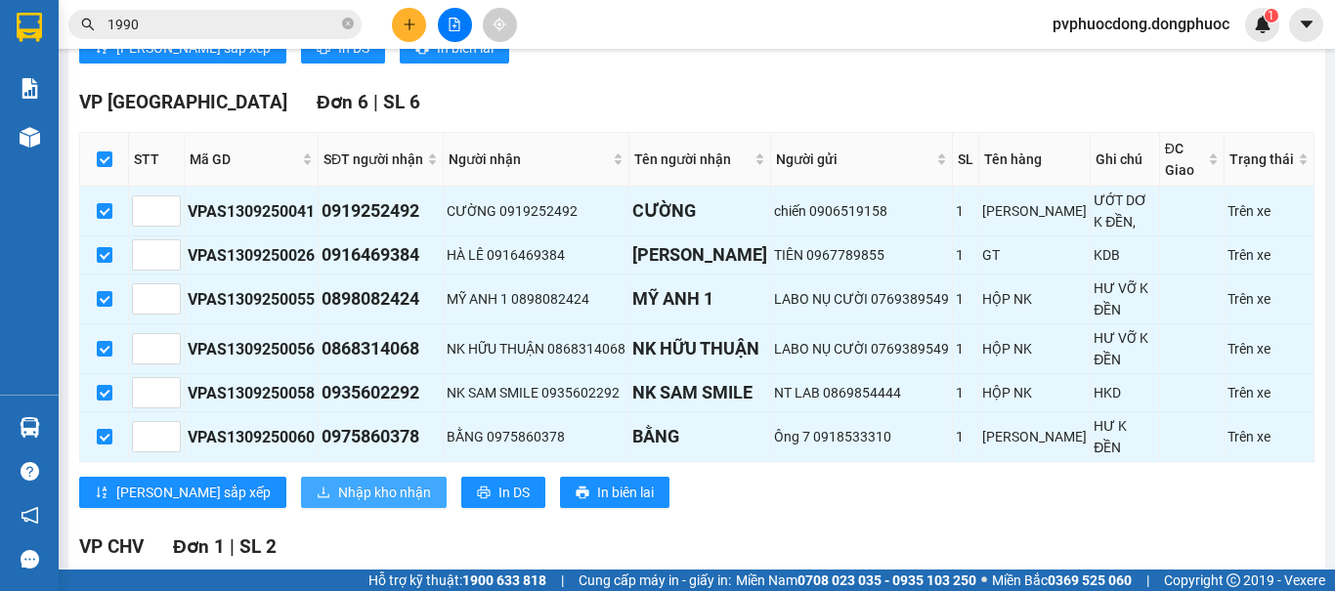
click at [338, 503] on span "Nhập kho nhận" at bounding box center [384, 492] width 93 height 21
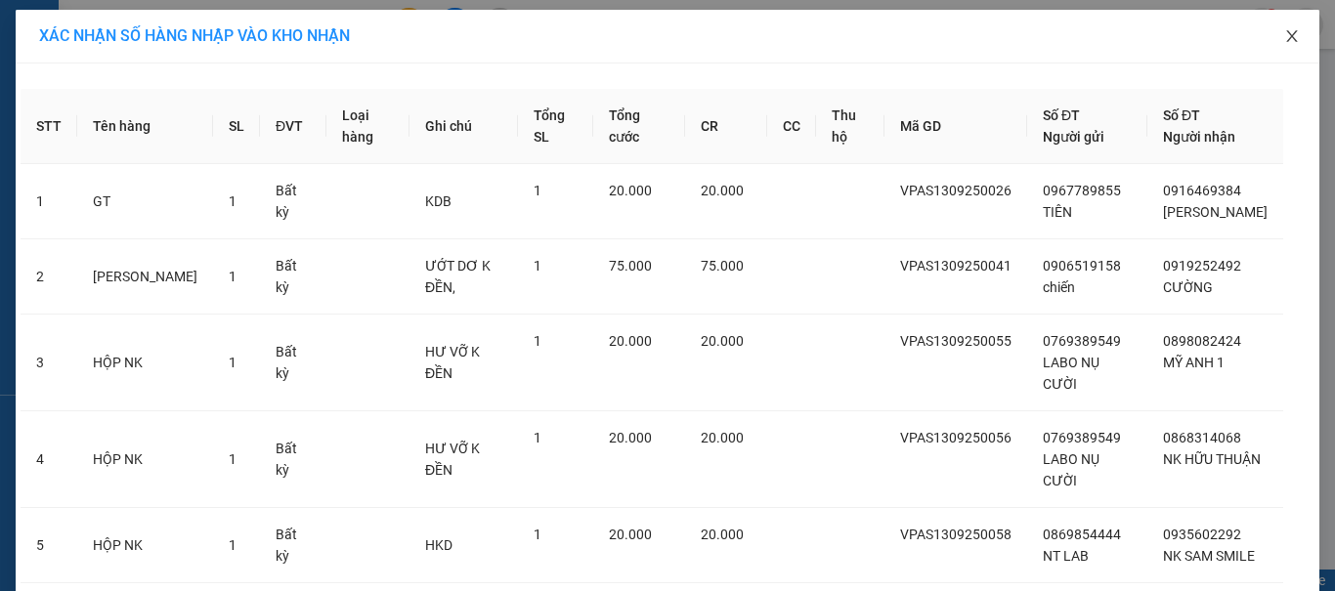
click at [1284, 36] on icon "close" at bounding box center [1292, 36] width 16 height 16
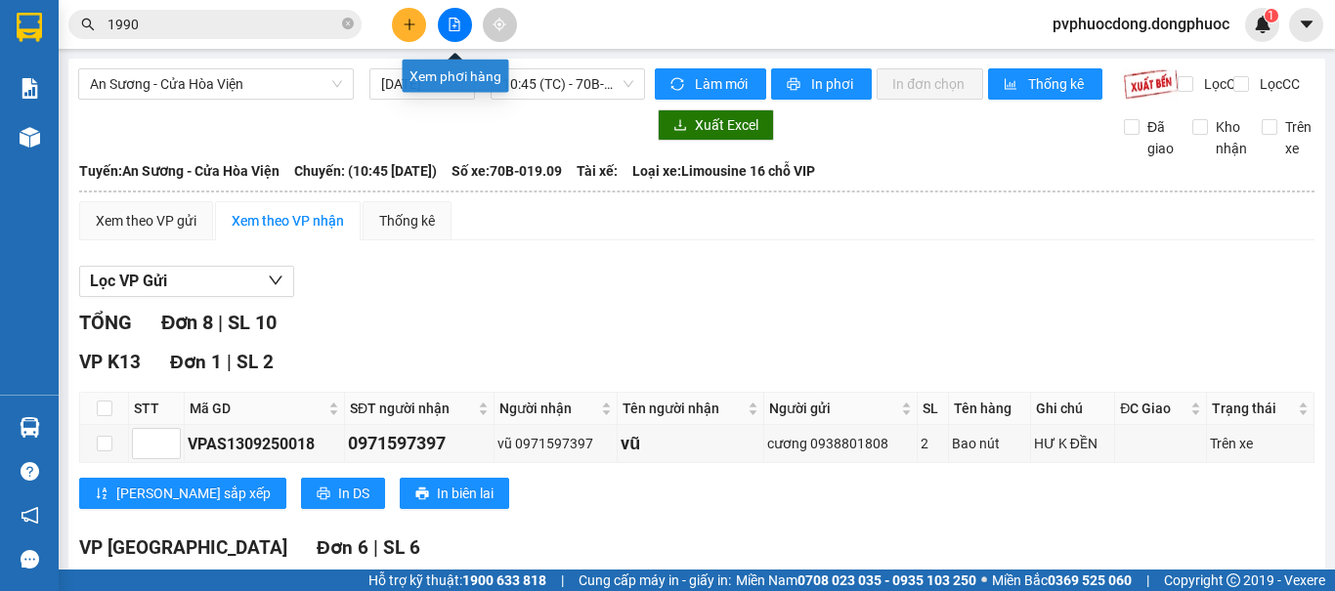
click at [410, 17] on button at bounding box center [409, 25] width 34 height 34
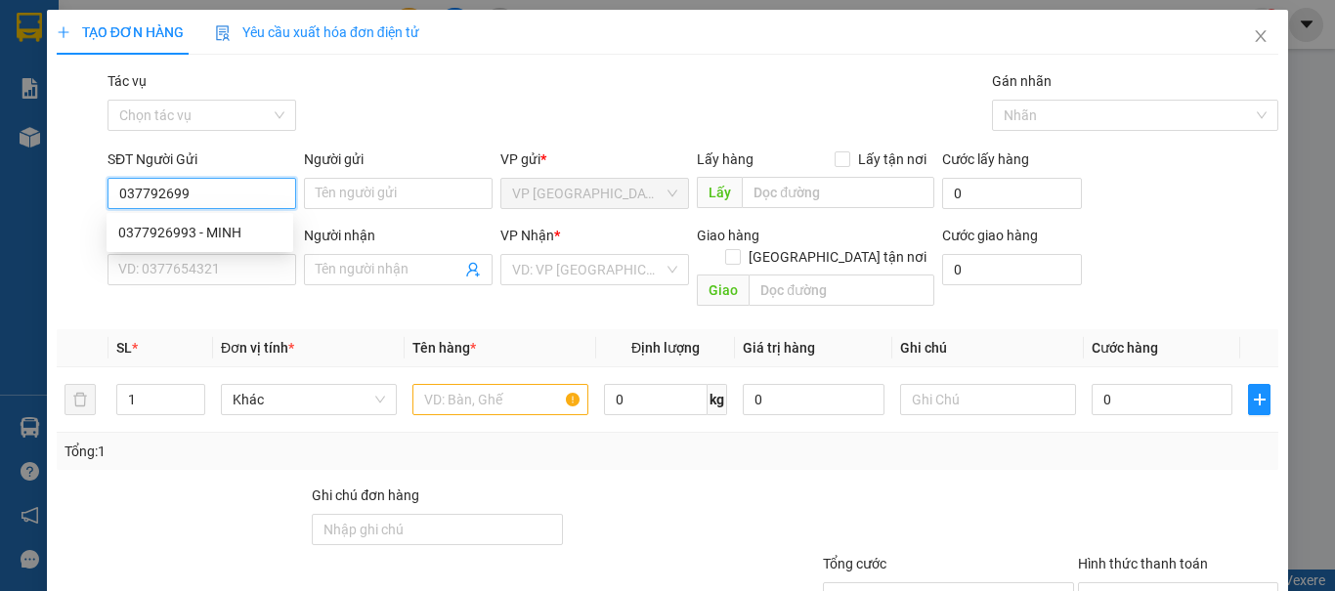
type input "0377926993"
click at [142, 225] on div "0377926993 - MINH" at bounding box center [199, 232] width 163 height 21
type input "MINH"
type input "0975948586"
type input "THỪA"
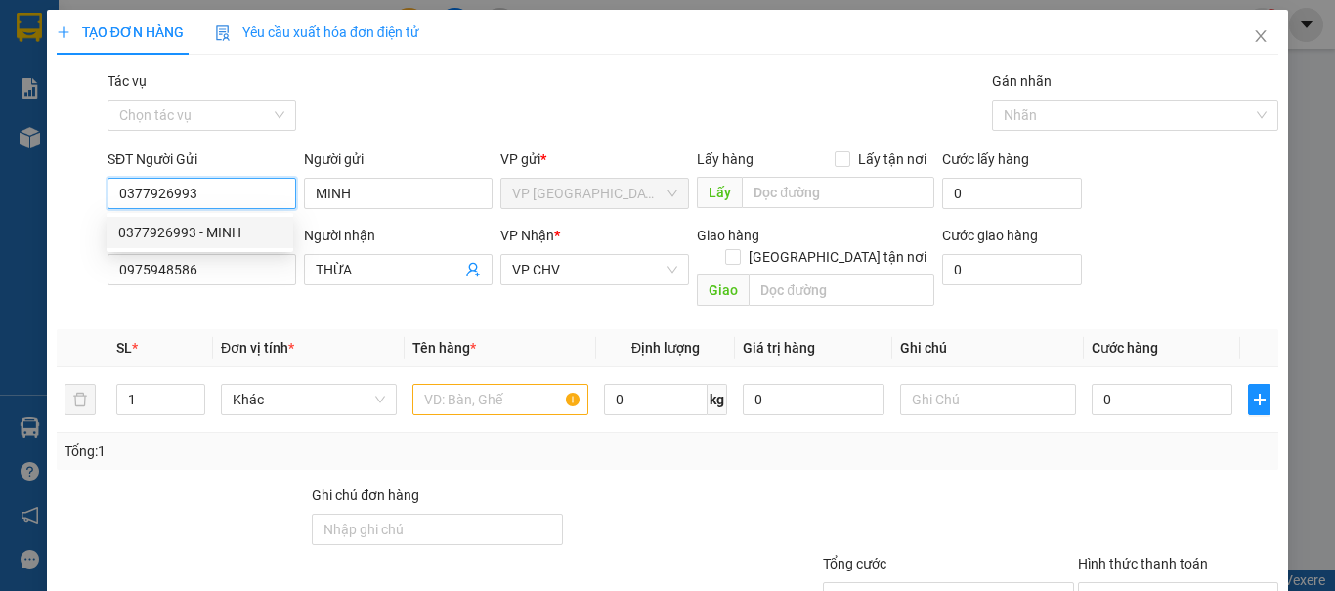
type input "20.000"
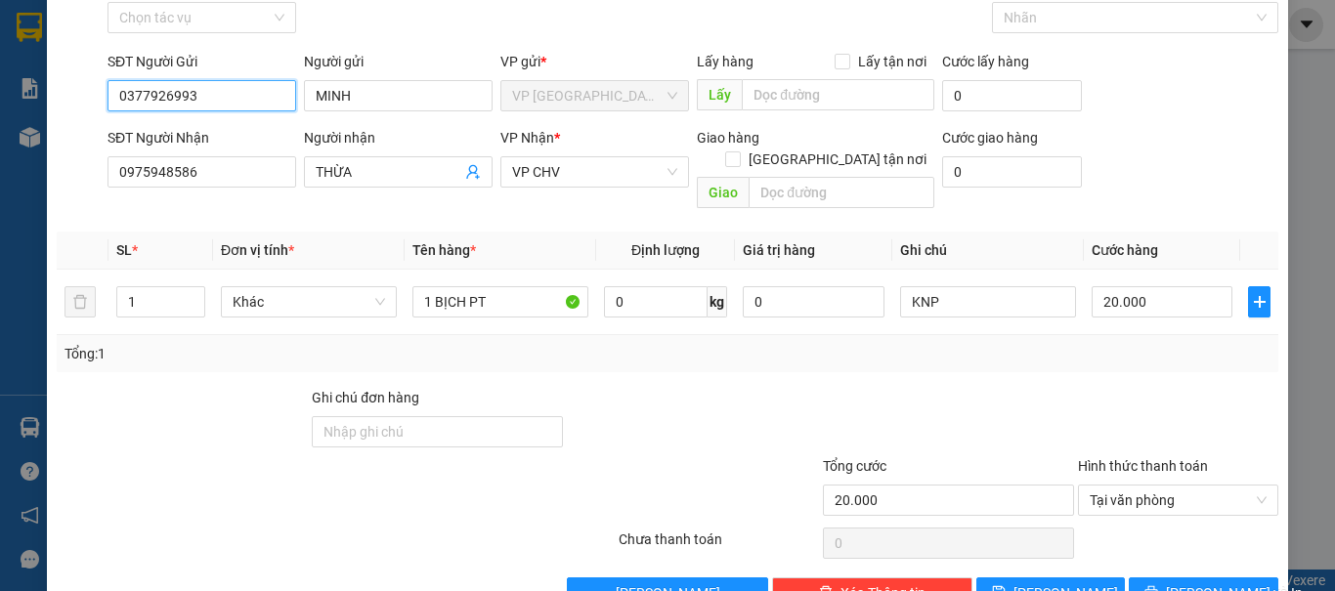
scroll to position [132, 0]
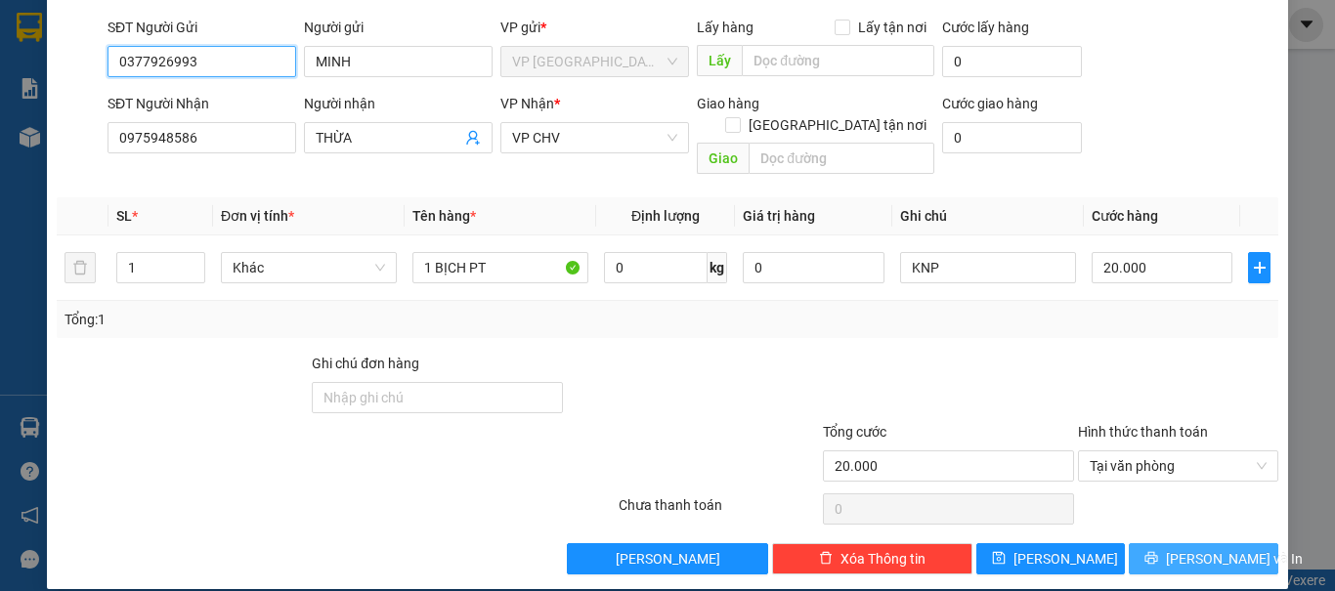
type input "0377926993"
click at [1145, 543] on button "Lưu và In" at bounding box center [1202, 558] width 149 height 31
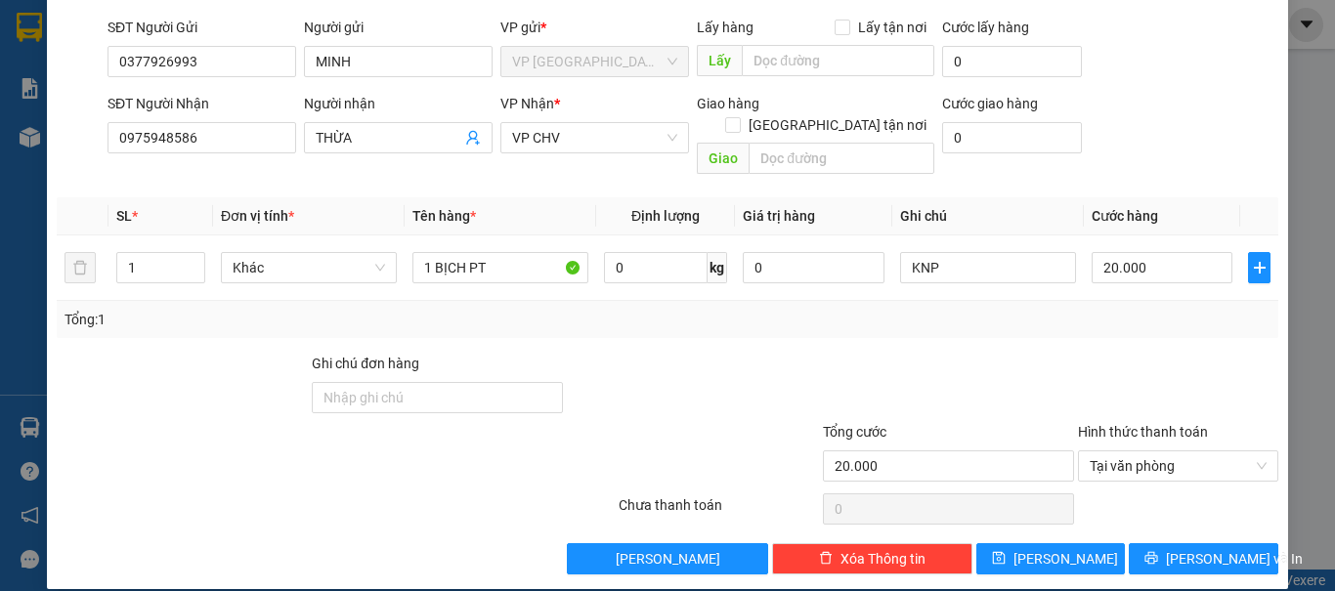
click at [787, 421] on div at bounding box center [718, 455] width 204 height 68
click at [373, 131] on input "THỪA" at bounding box center [389, 137] width 146 height 21
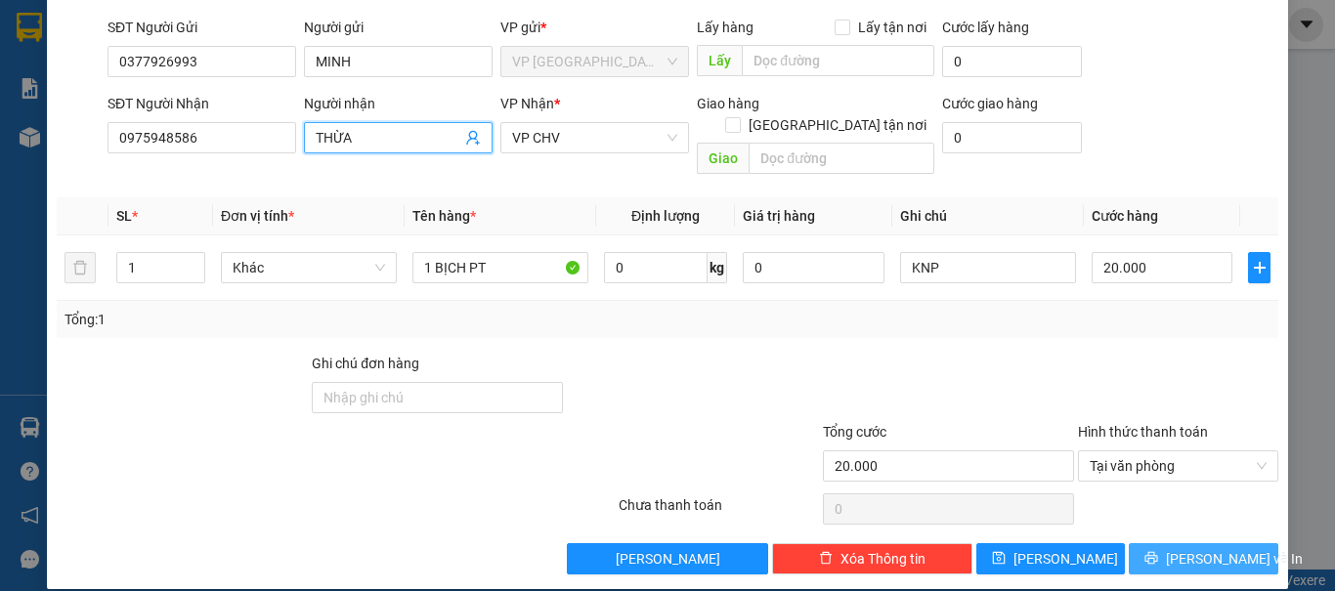
click at [1233, 543] on button "Lưu và In" at bounding box center [1202, 558] width 149 height 31
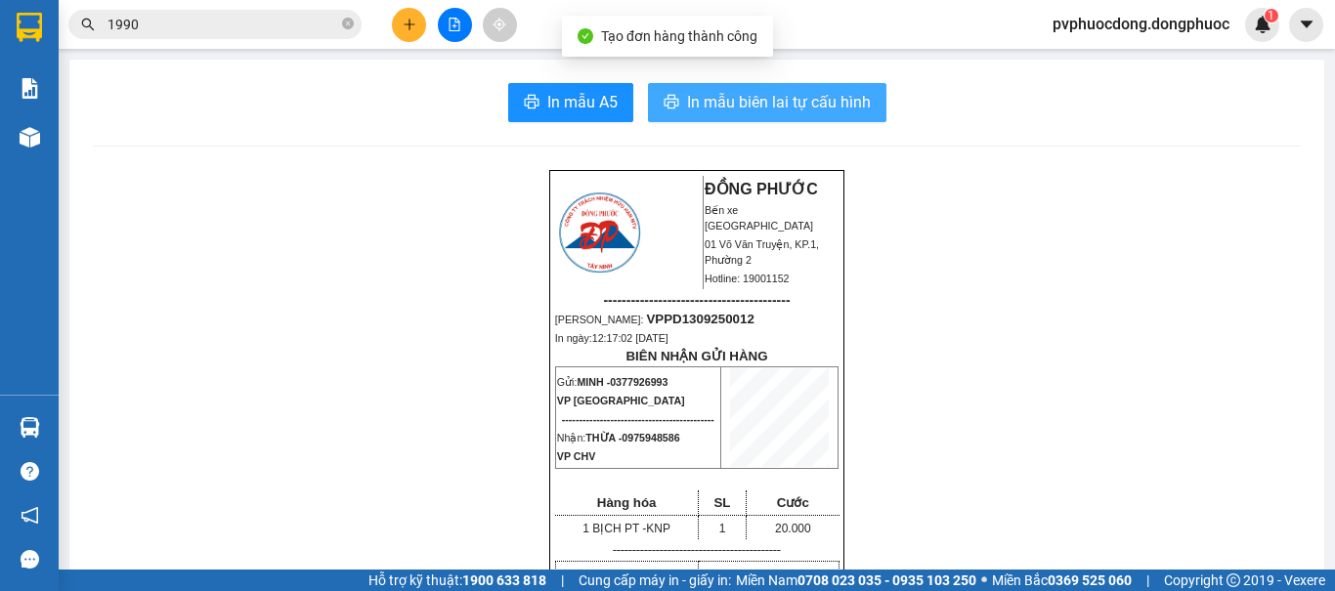
click at [716, 96] on span "In mẫu biên lai tự cấu hình" at bounding box center [779, 102] width 184 height 24
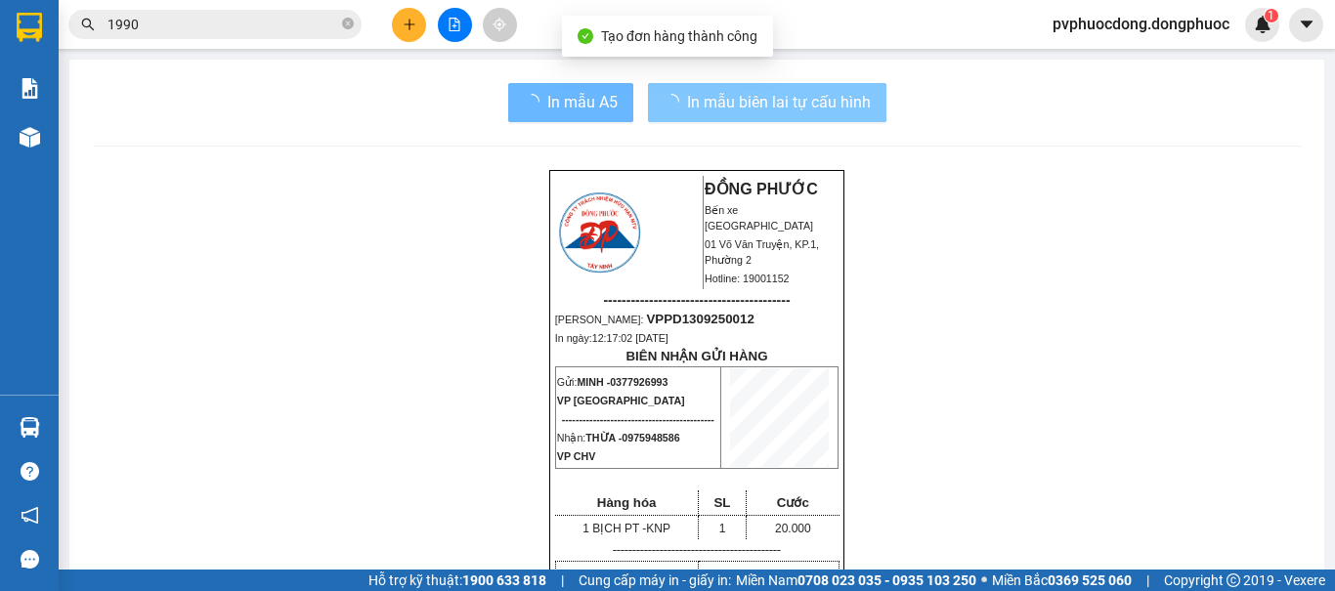
scroll to position [128, 0]
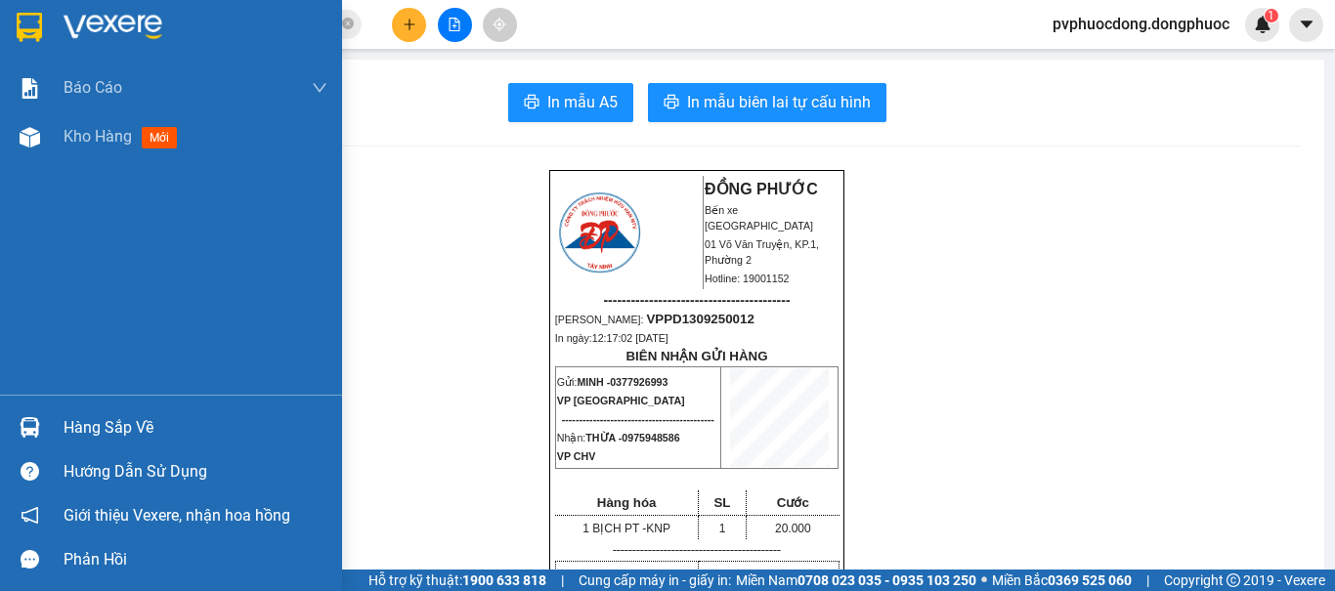
click at [63, 426] on div "Hàng sắp về" at bounding box center [171, 427] width 342 height 44
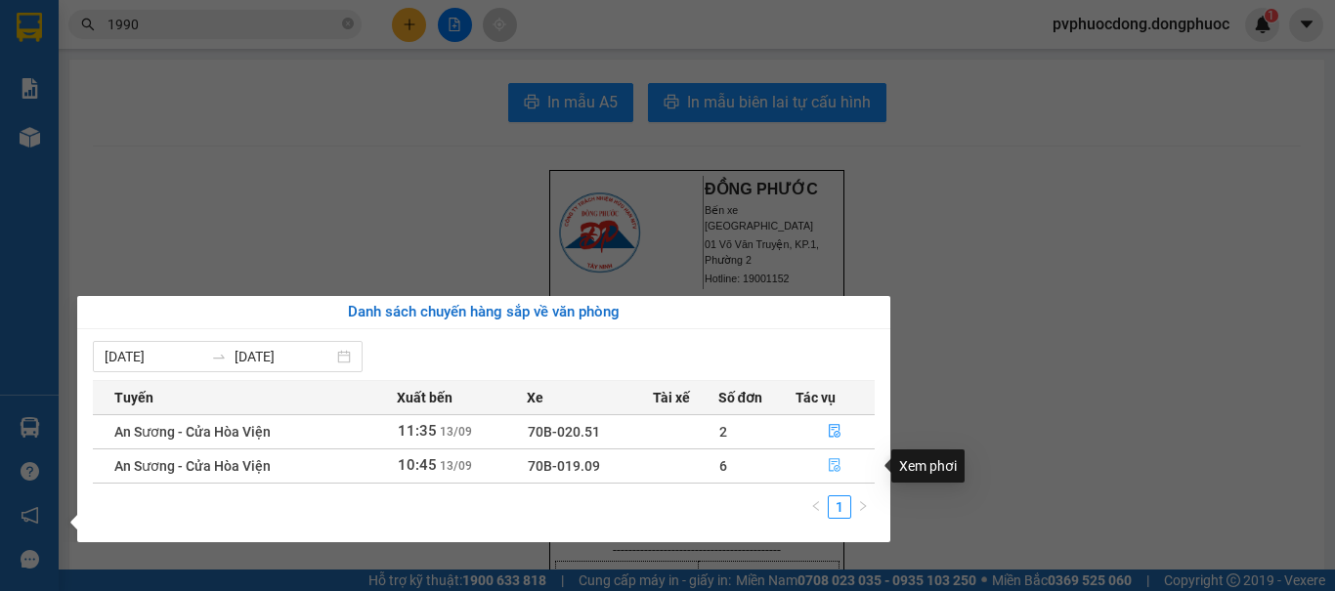
click at [834, 474] on span "file-done" at bounding box center [835, 466] width 14 height 16
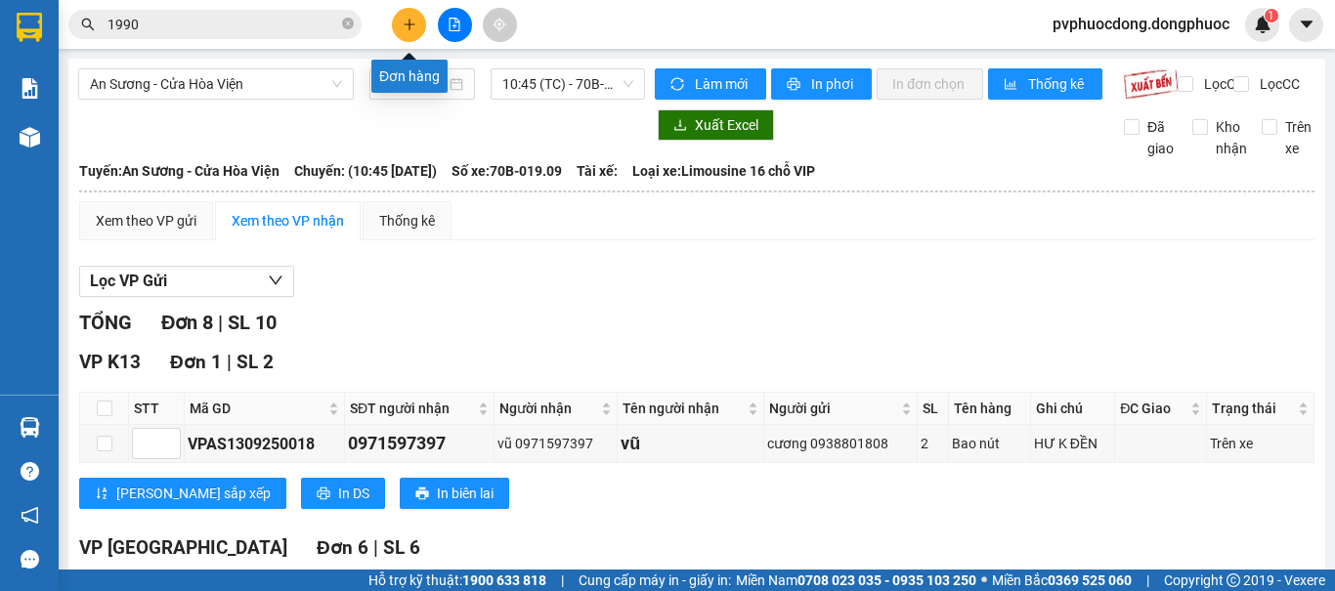
click at [404, 20] on icon "plus" at bounding box center [410, 25] width 14 height 14
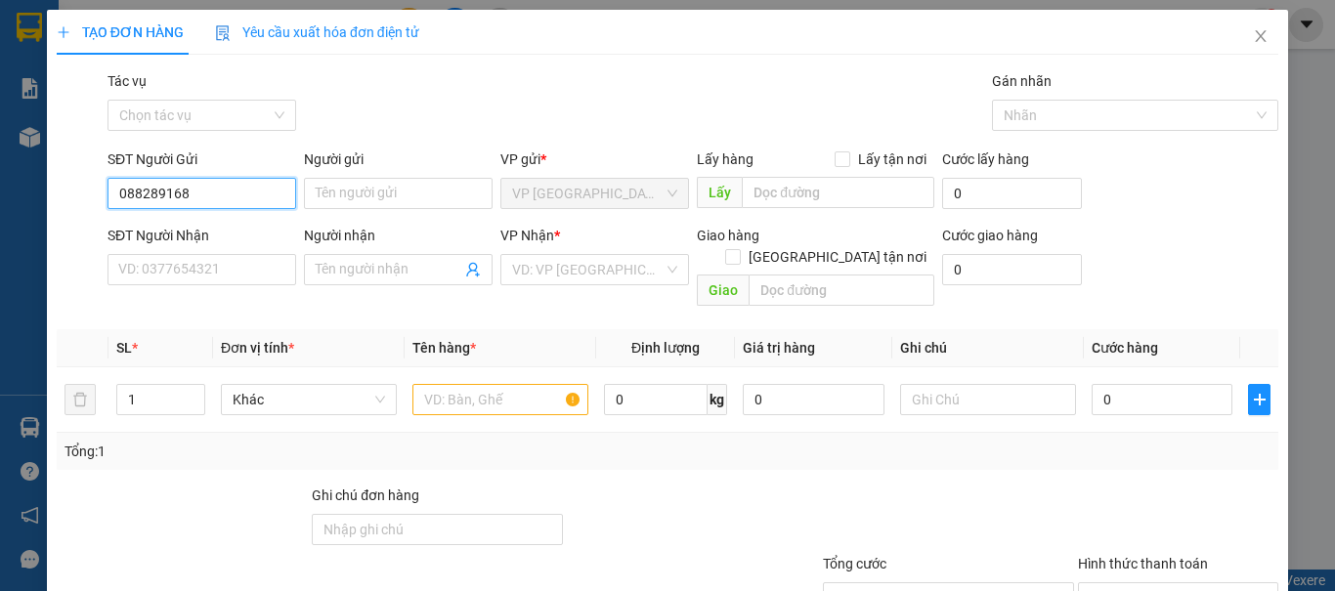
click at [132, 200] on input "088289168" at bounding box center [201, 193] width 189 height 31
type input "0888289168"
click at [233, 236] on div "0888289168 - MY" at bounding box center [199, 232] width 163 height 21
type input "MY"
type input "0979391859"
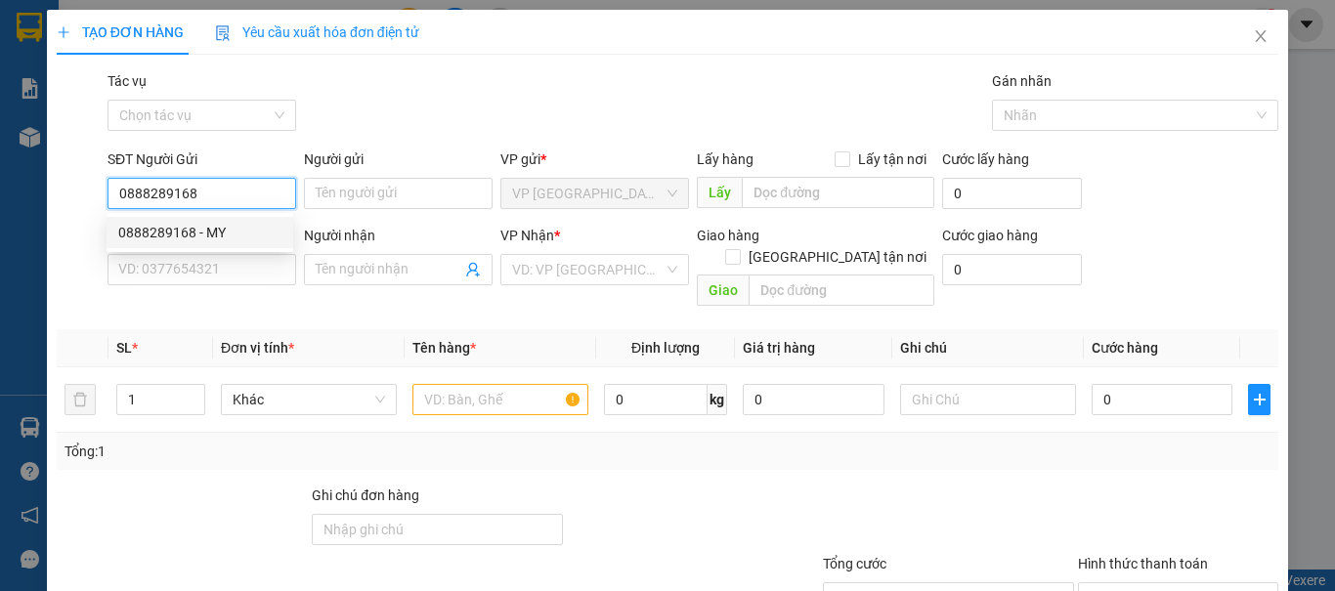
type input "PHONG"
type input "110.000"
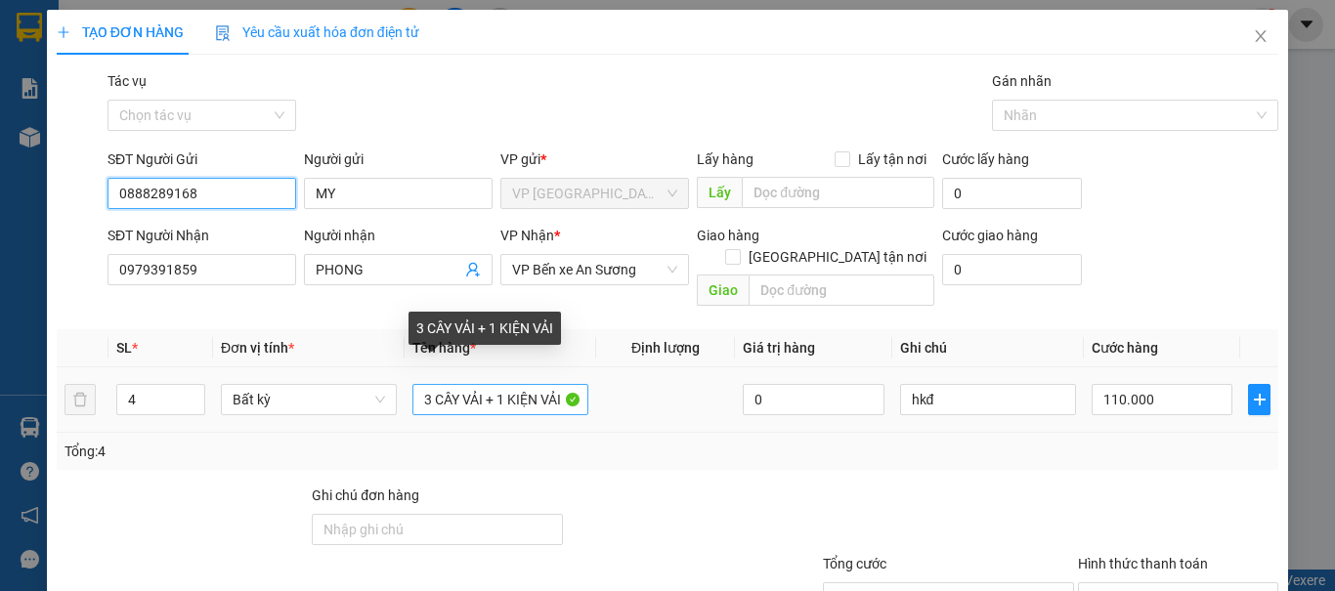
type input "0888289168"
click at [494, 384] on input "3 CÂY VẢI + 1 KIỆN VẢI" at bounding box center [500, 399] width 176 height 31
click at [483, 384] on input "3 CÂY VẢI + 1 KIỆN VẢI" at bounding box center [500, 399] width 176 height 31
drag, startPoint x: 483, startPoint y: 380, endPoint x: 559, endPoint y: 386, distance: 76.4
click at [559, 386] on input "3 CÂY VẢI + 1 KIỆN VẢI" at bounding box center [500, 399] width 176 height 31
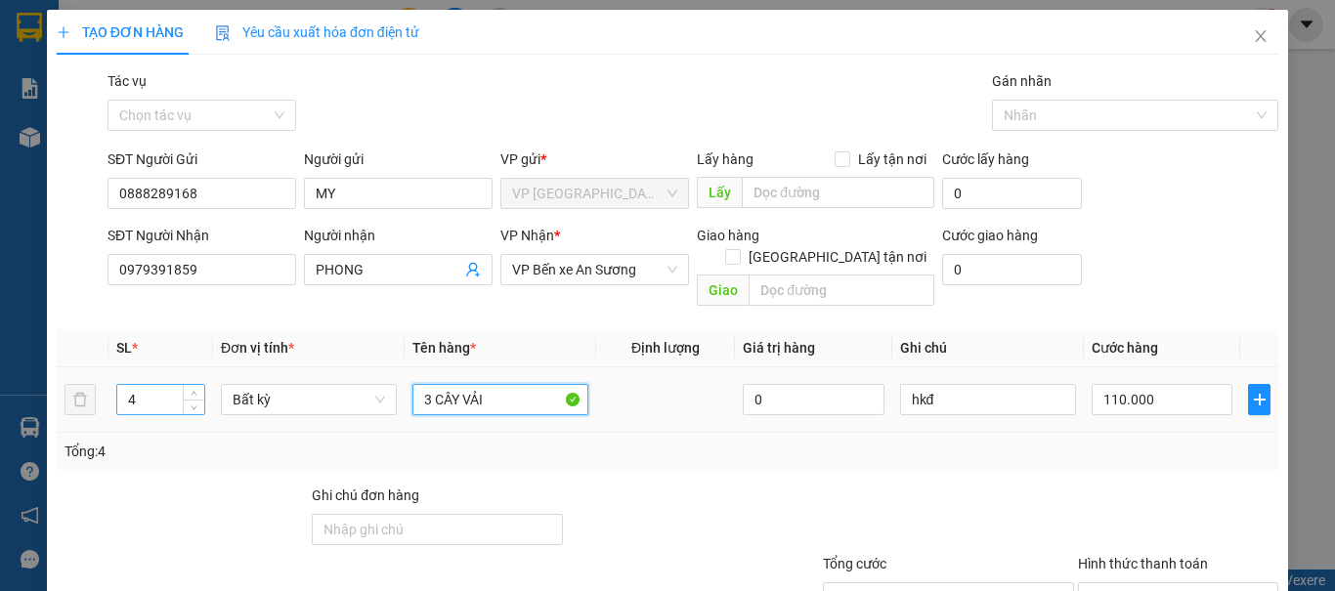
type input "3 CÂY VẢI"
click at [136, 385] on input "4" at bounding box center [160, 399] width 87 height 29
type input "3"
click at [725, 485] on div at bounding box center [692, 519] width 255 height 68
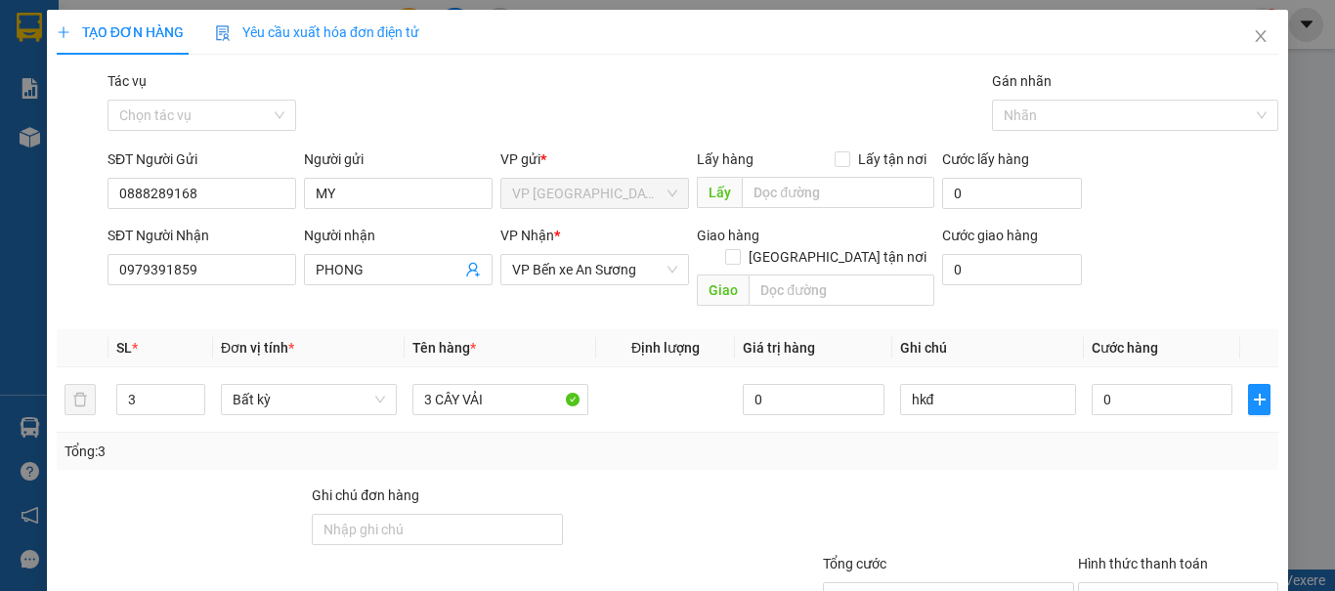
type input "0"
click at [1108, 384] on input "0" at bounding box center [1161, 399] width 141 height 31
type input "1"
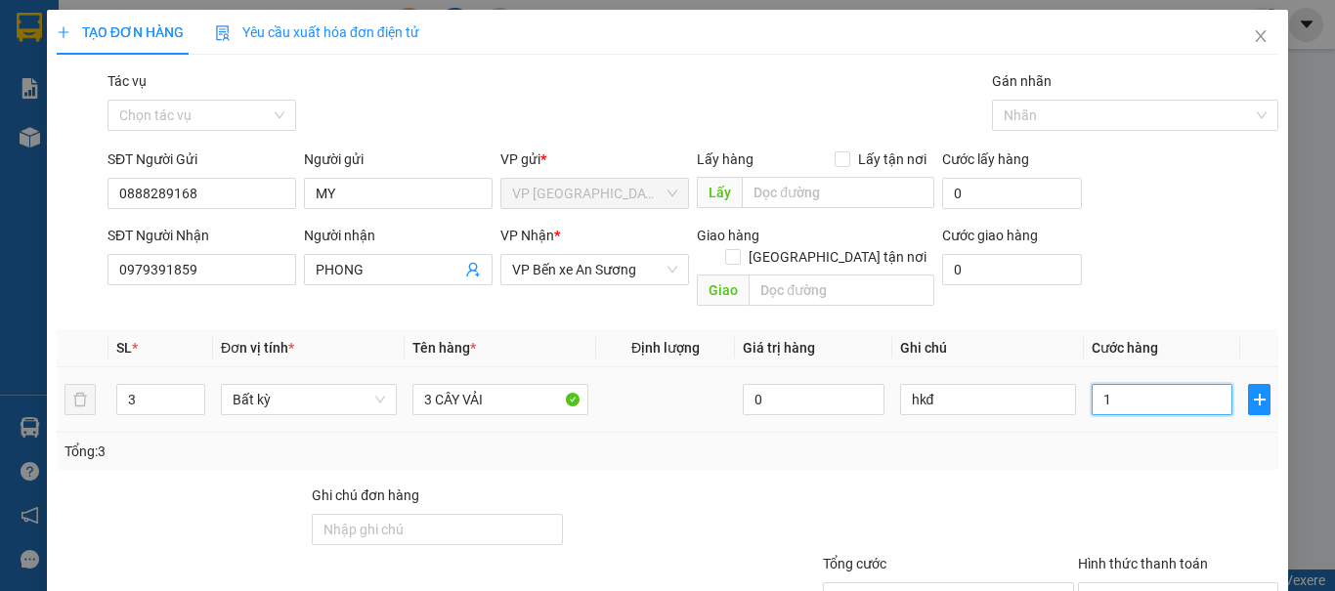
type input "12"
type input "120"
type input "120.000"
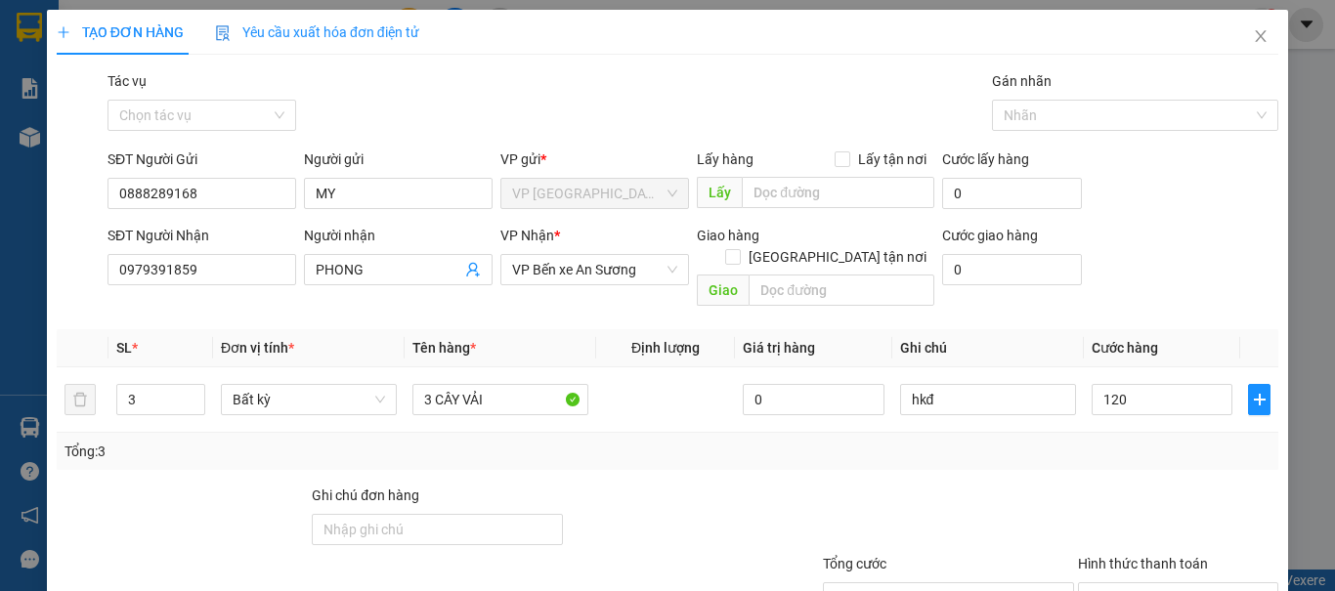
type input "120.000"
click at [1065, 450] on div "Transit Pickup Surcharge Ids Transit Deliver Surcharge Ids Transit Deliver Surc…" at bounding box center [667, 388] width 1221 height 636
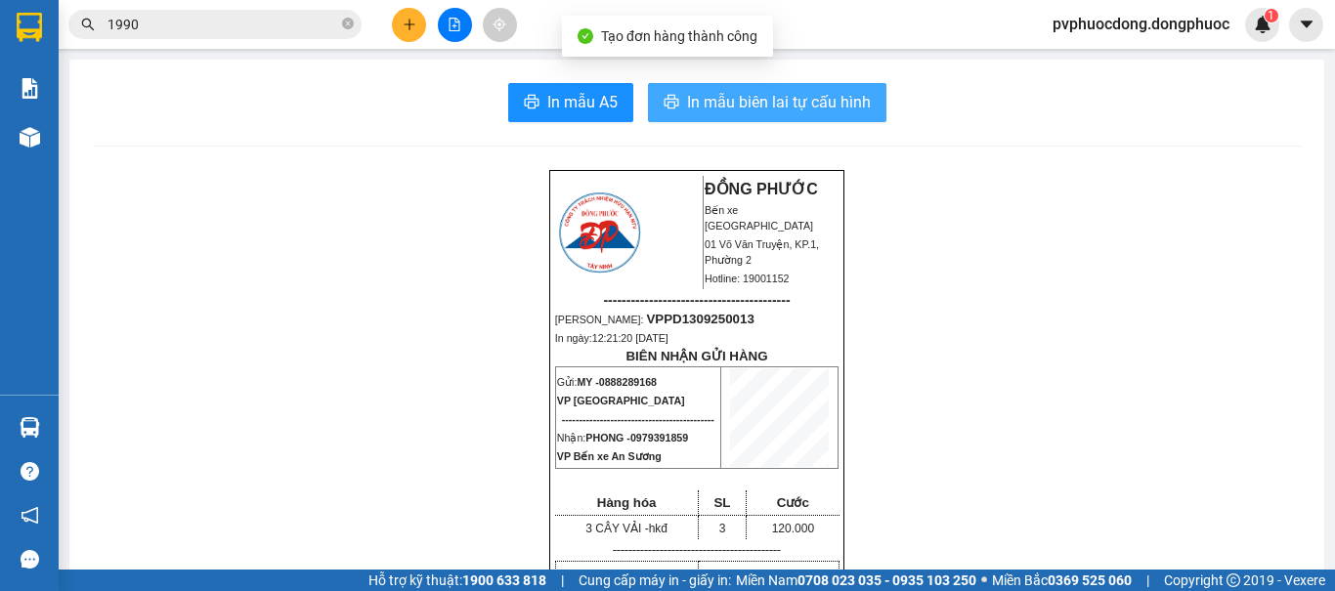
click at [858, 108] on span "In mẫu biên lai tự cấu hình" at bounding box center [779, 102] width 184 height 24
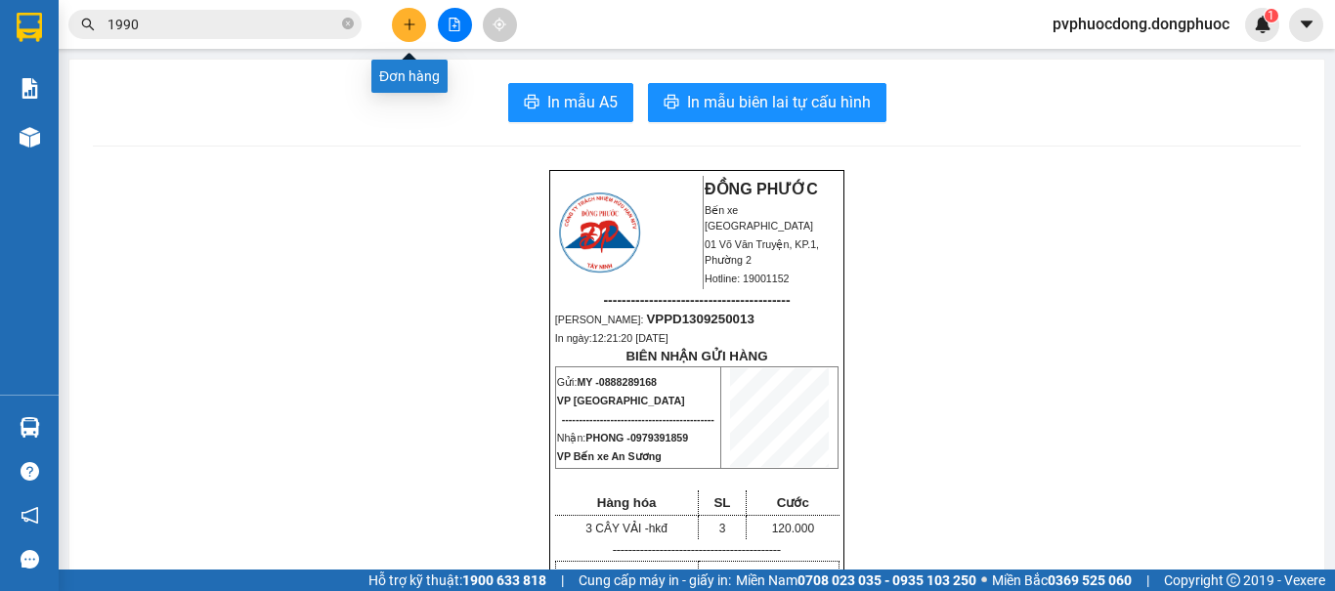
click at [403, 17] on button at bounding box center [409, 25] width 34 height 34
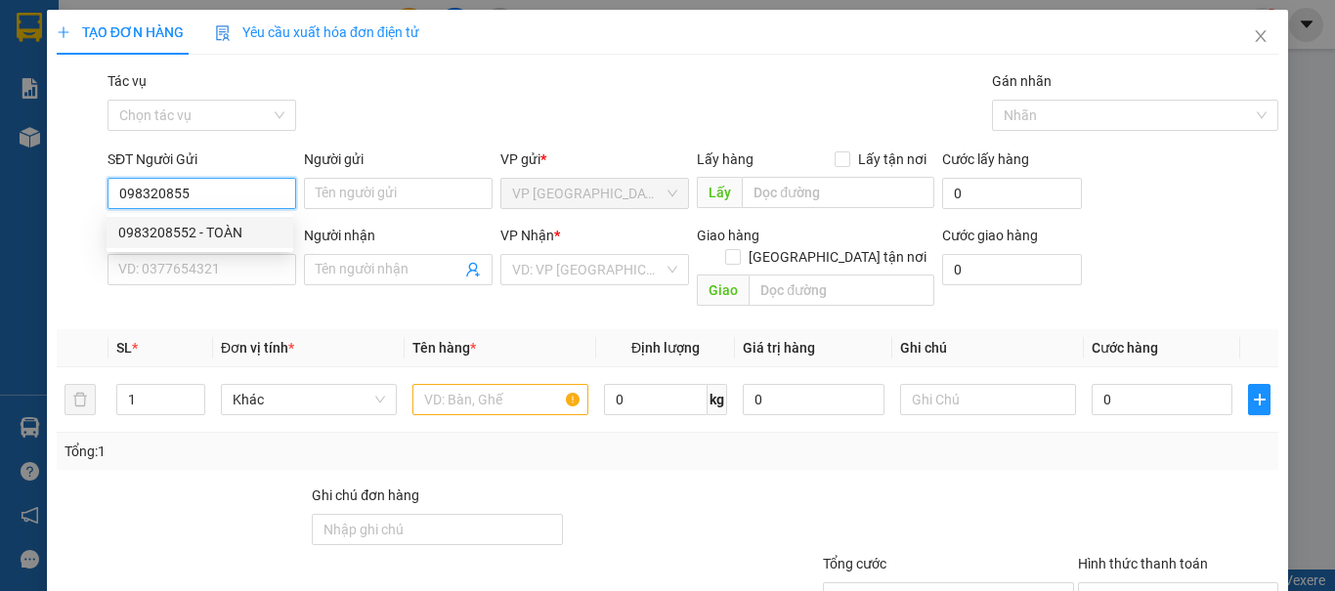
click at [242, 234] on div "0983208552 - TOÀN" at bounding box center [199, 232] width 163 height 21
type input "0983208552"
type input "TOÀN"
type input "0965777867"
type input "SANG"
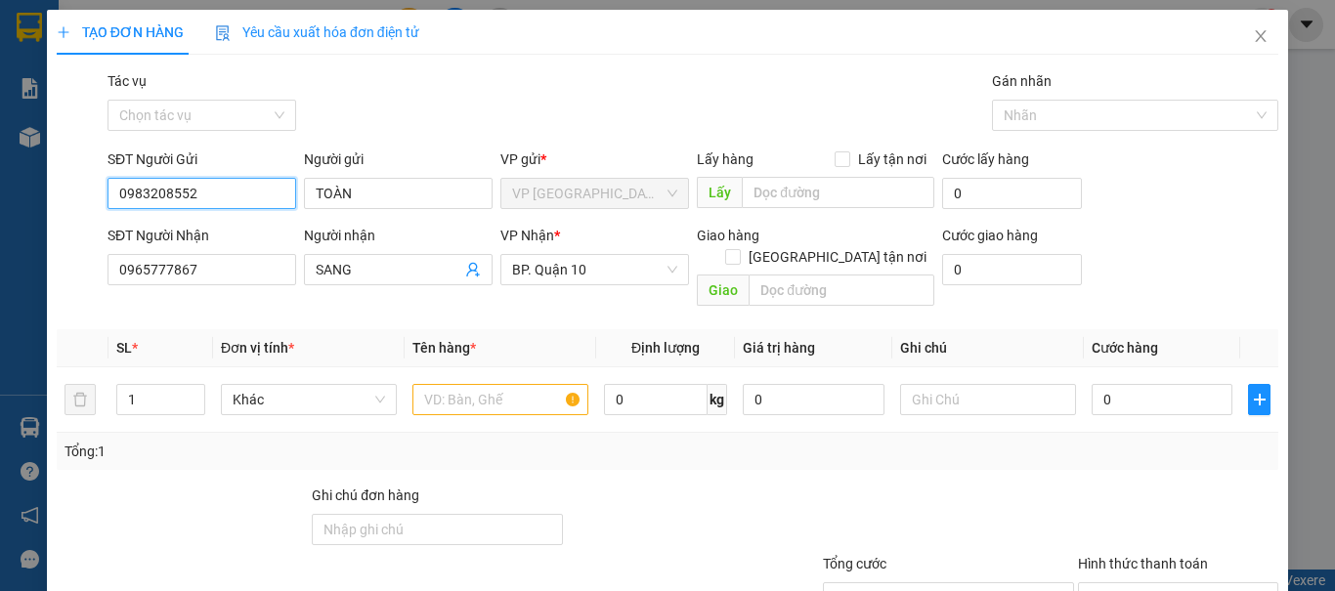
type input "30.000"
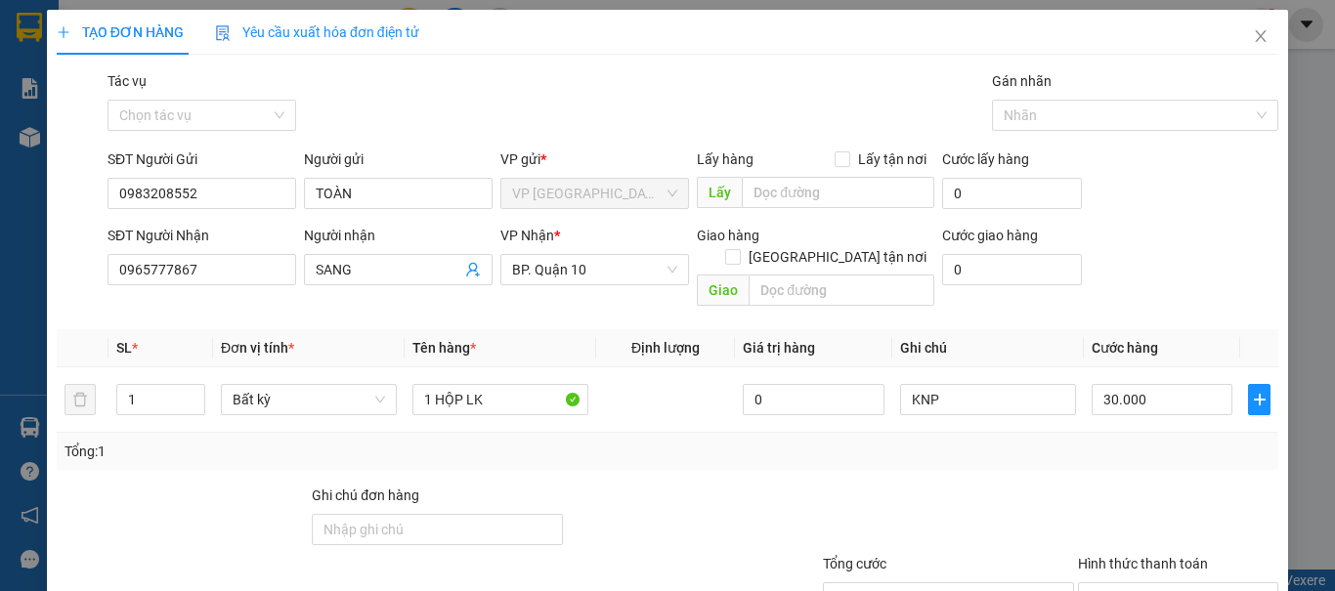
drag, startPoint x: 1179, startPoint y: 562, endPoint x: 1164, endPoint y: 559, distance: 15.9
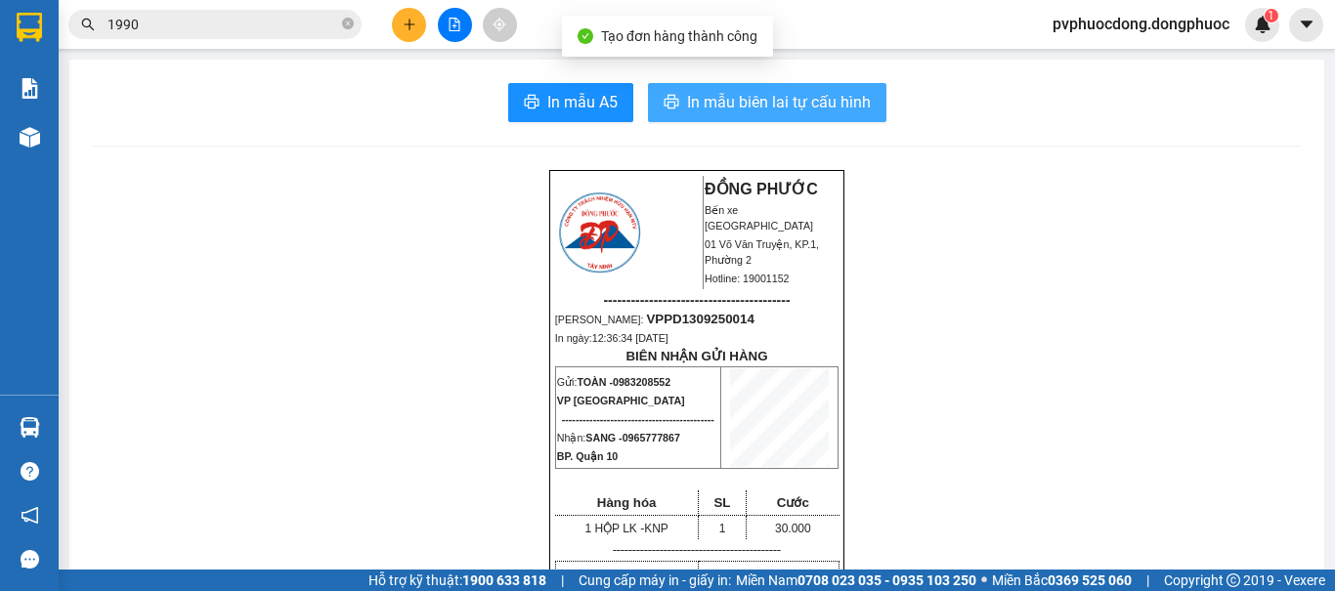
click at [768, 107] on span "In mẫu biên lai tự cấu hình" at bounding box center [779, 102] width 184 height 24
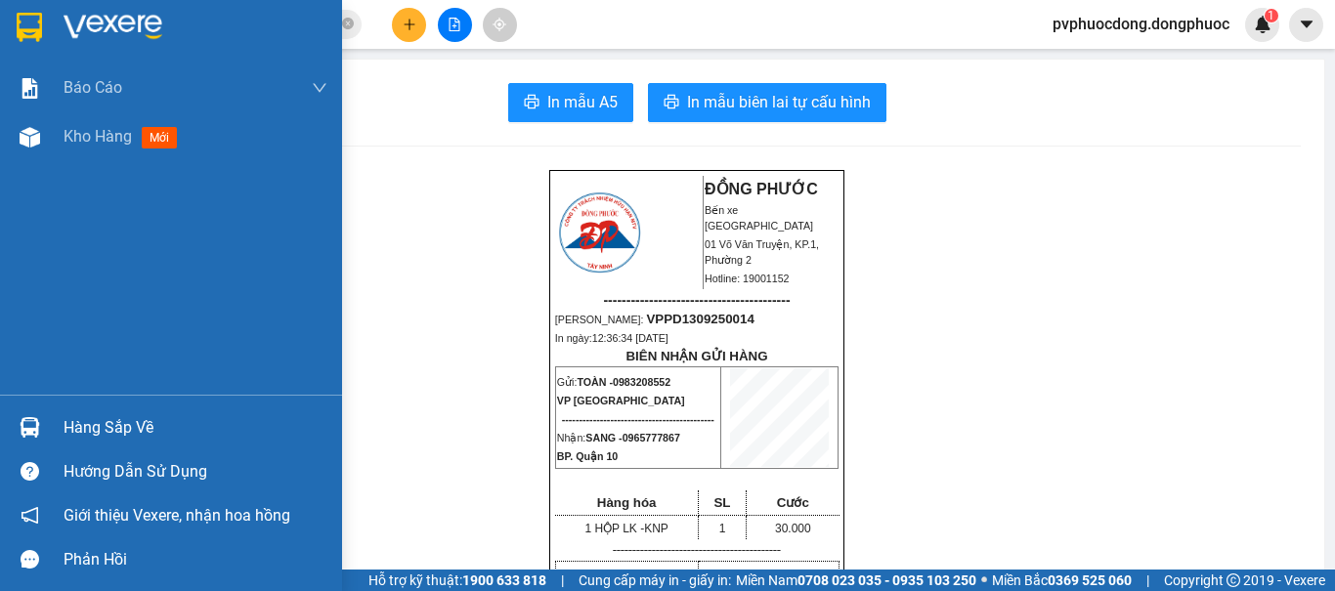
click at [98, 422] on div "Hàng sắp về" at bounding box center [196, 427] width 264 height 29
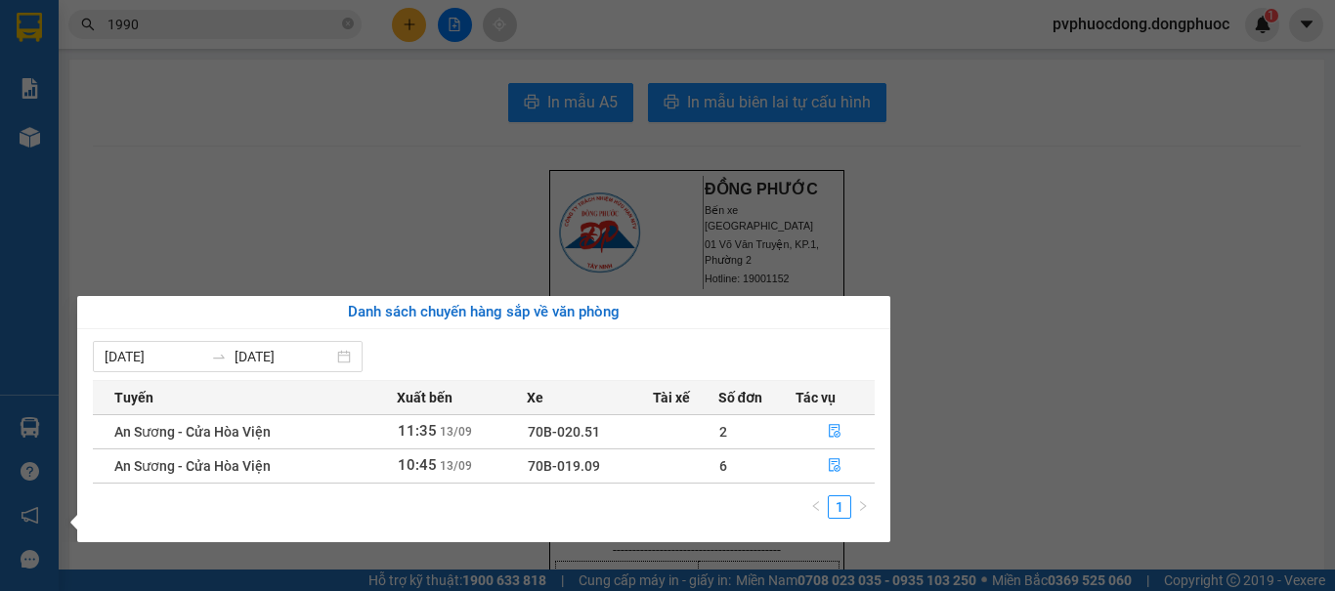
click at [77, 174] on section "Kết quả [PERSON_NAME] ( 1087 ) Bộ lọc Mã ĐH Trạng thái Món hàng Tổng [PERSON_NA…" at bounding box center [667, 295] width 1335 height 591
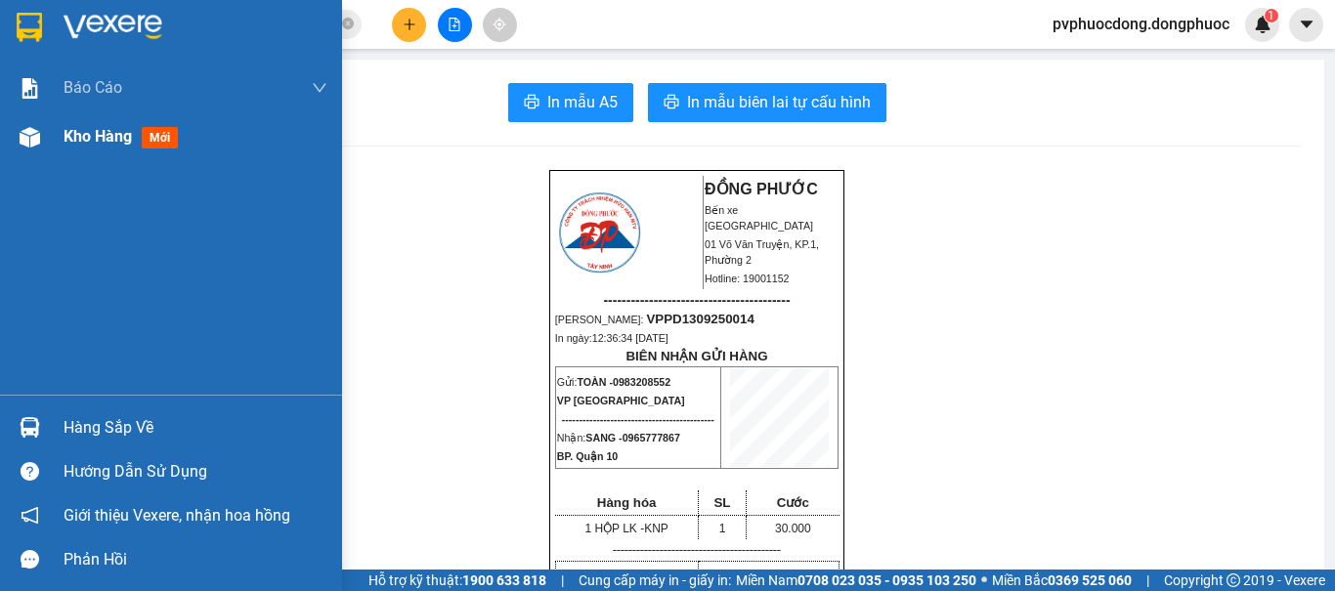
click at [26, 143] on img at bounding box center [30, 137] width 21 height 21
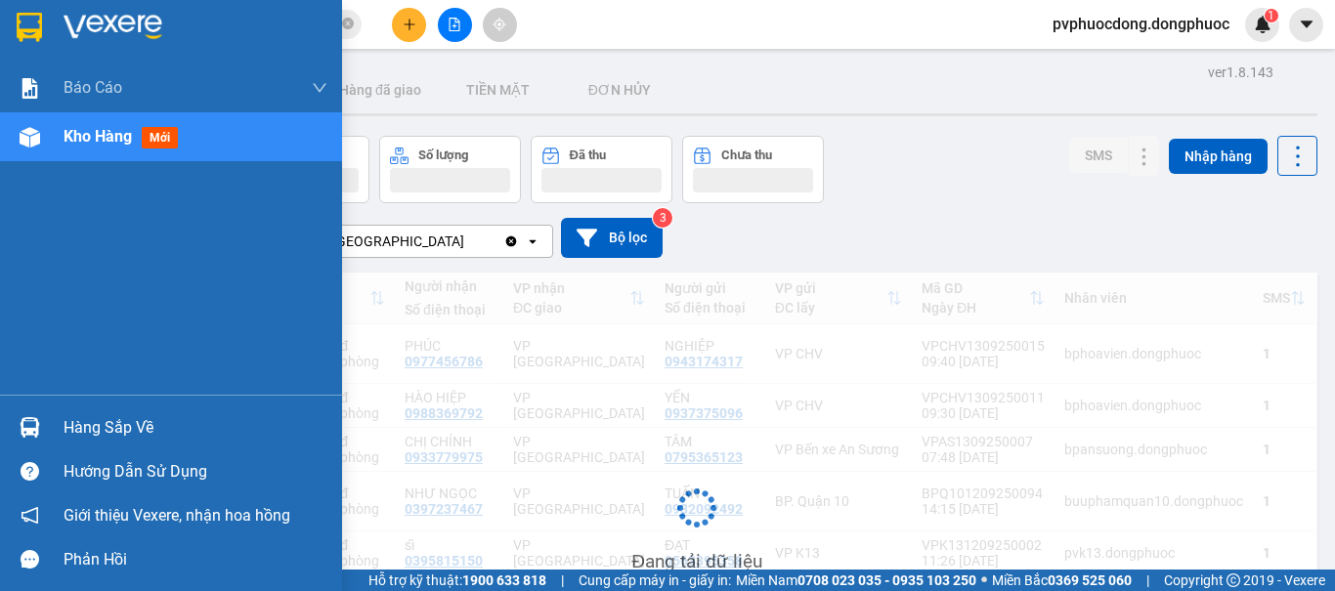
click at [97, 138] on span "Kho hàng" at bounding box center [98, 136] width 68 height 19
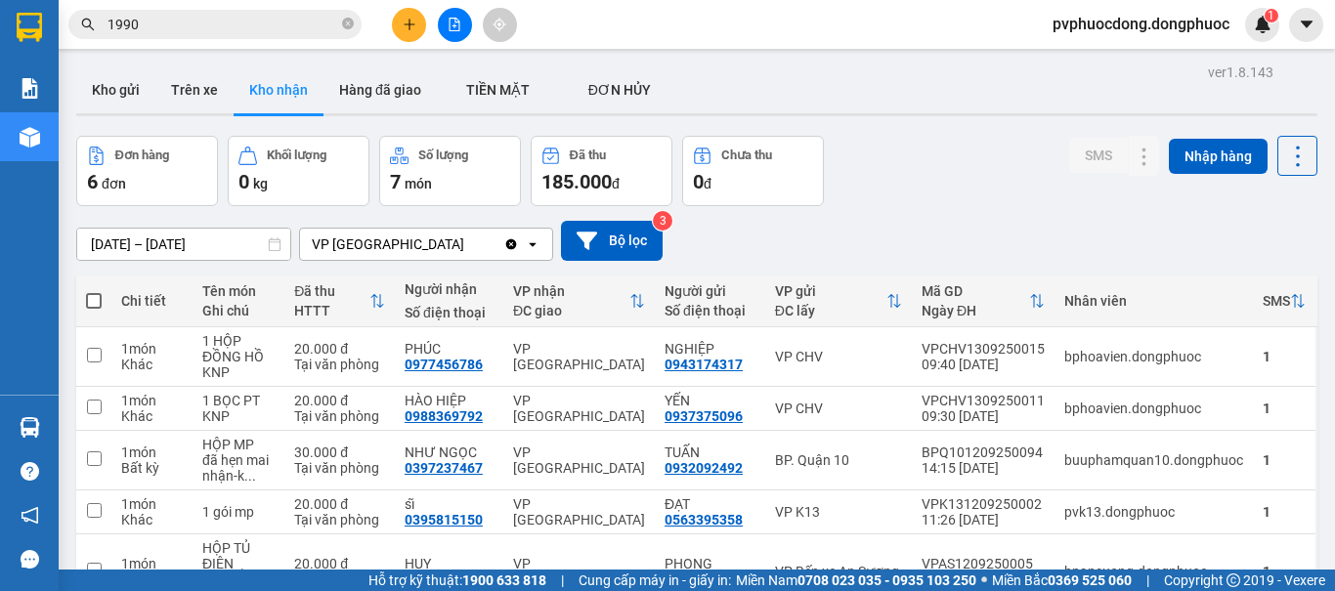
click at [450, 20] on icon "file-add" at bounding box center [454, 25] width 14 height 14
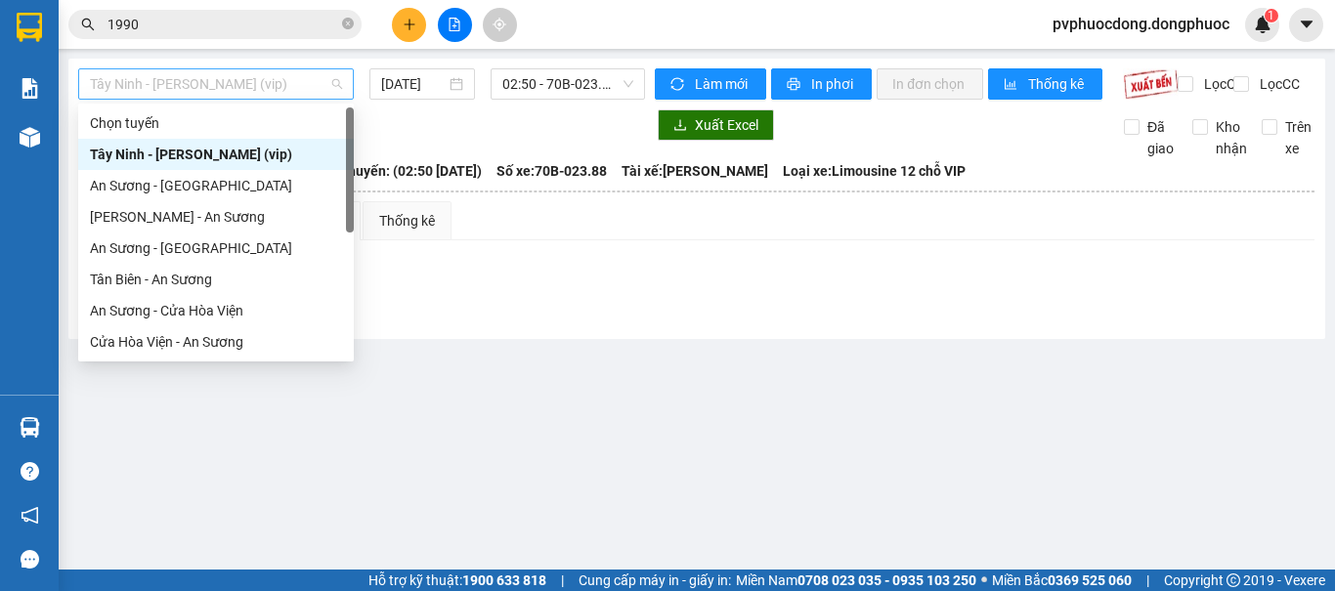
click at [308, 78] on span "[PERSON_NAME] [PERSON_NAME] (vip)" at bounding box center [216, 83] width 252 height 29
click at [142, 336] on div "Cửa Hòa Viện - An Sương" at bounding box center [216, 341] width 252 height 21
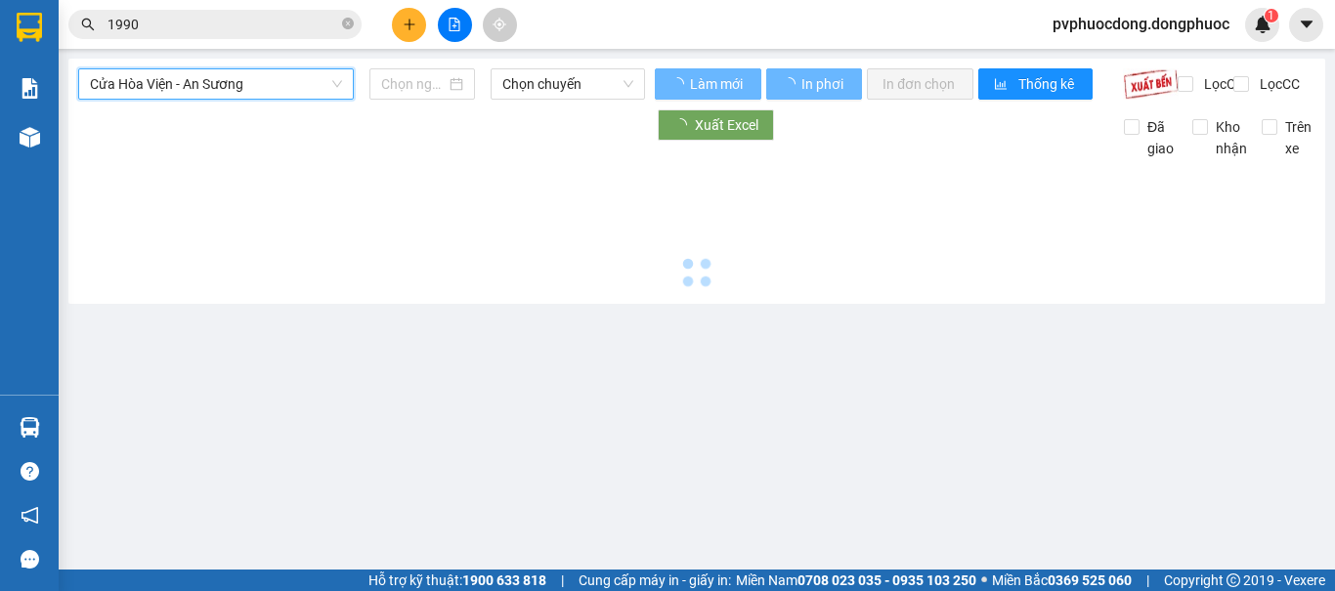
type input "[DATE]"
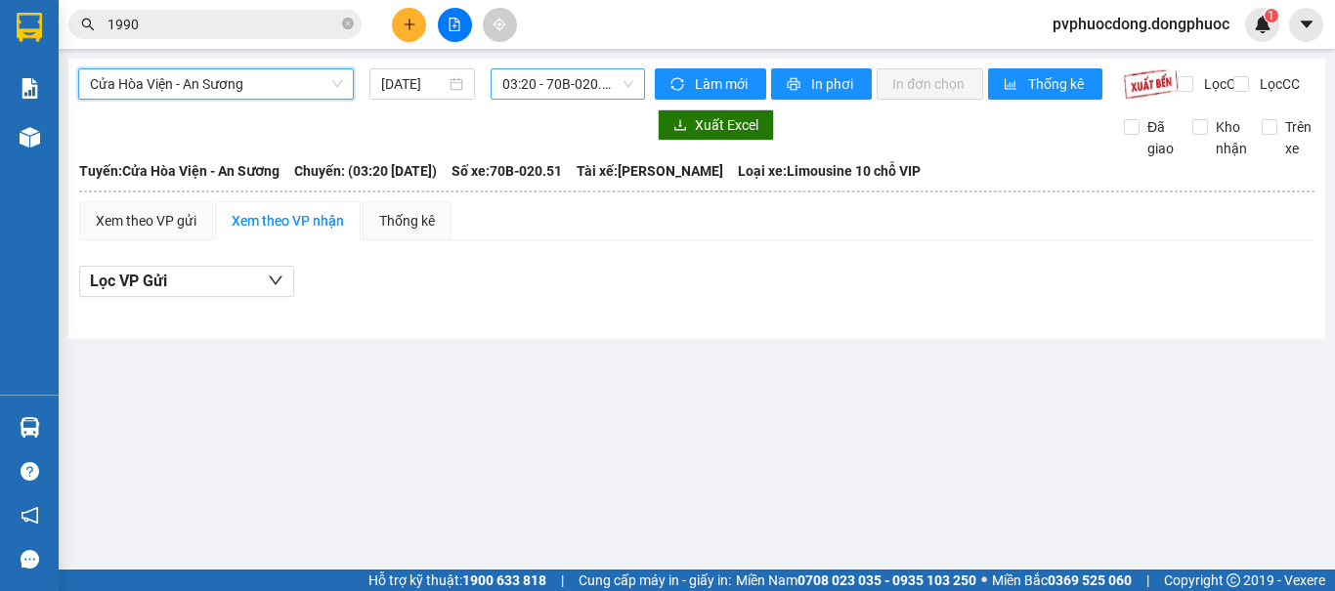
click at [576, 82] on span "03:20 - 70B-020.51" at bounding box center [567, 83] width 131 height 29
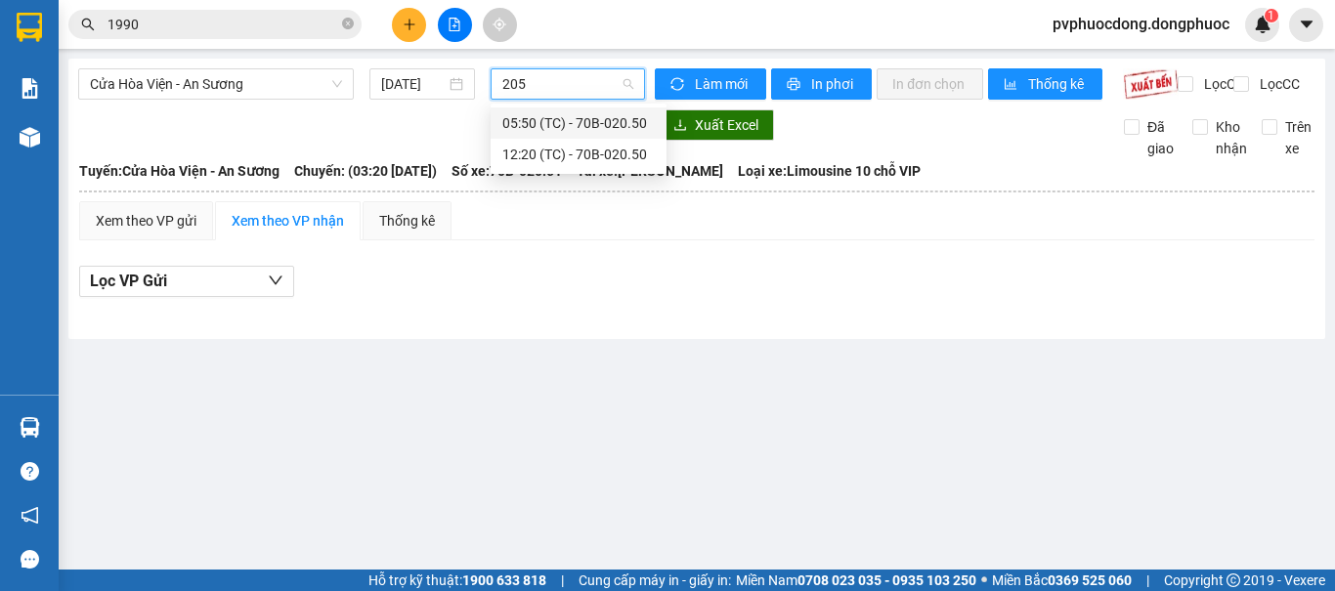
type input "2050"
click at [555, 149] on div "12:20 (TC) - 70B-020.50" at bounding box center [578, 154] width 152 height 21
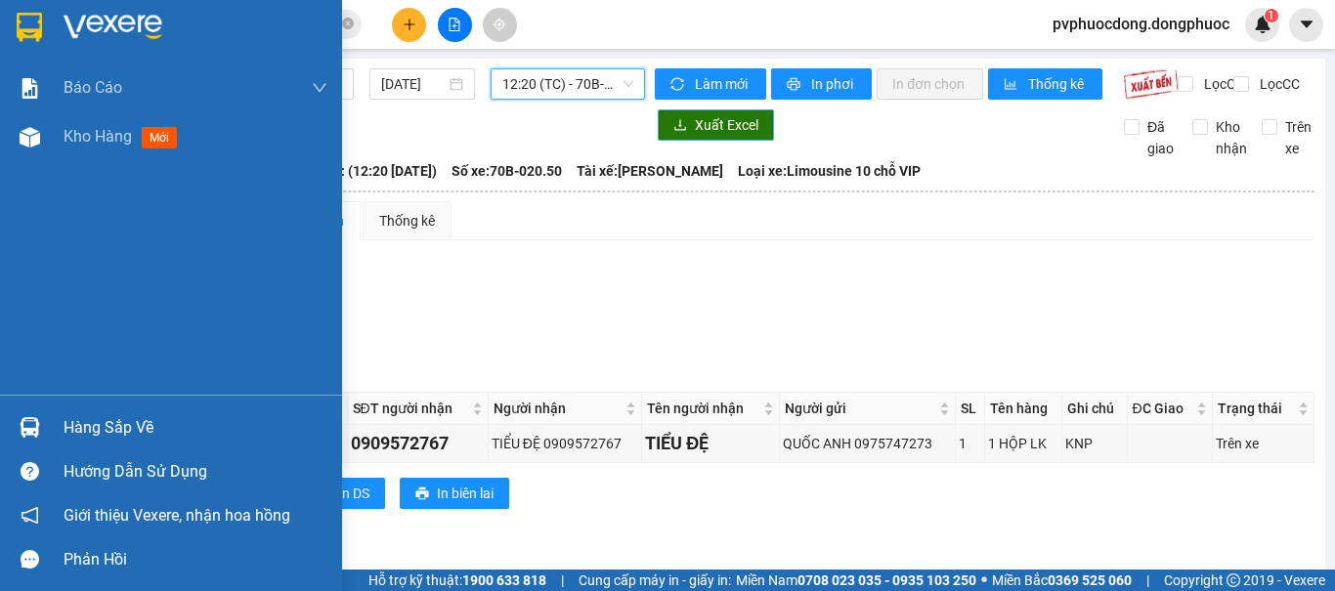
click at [31, 433] on img at bounding box center [30, 427] width 21 height 21
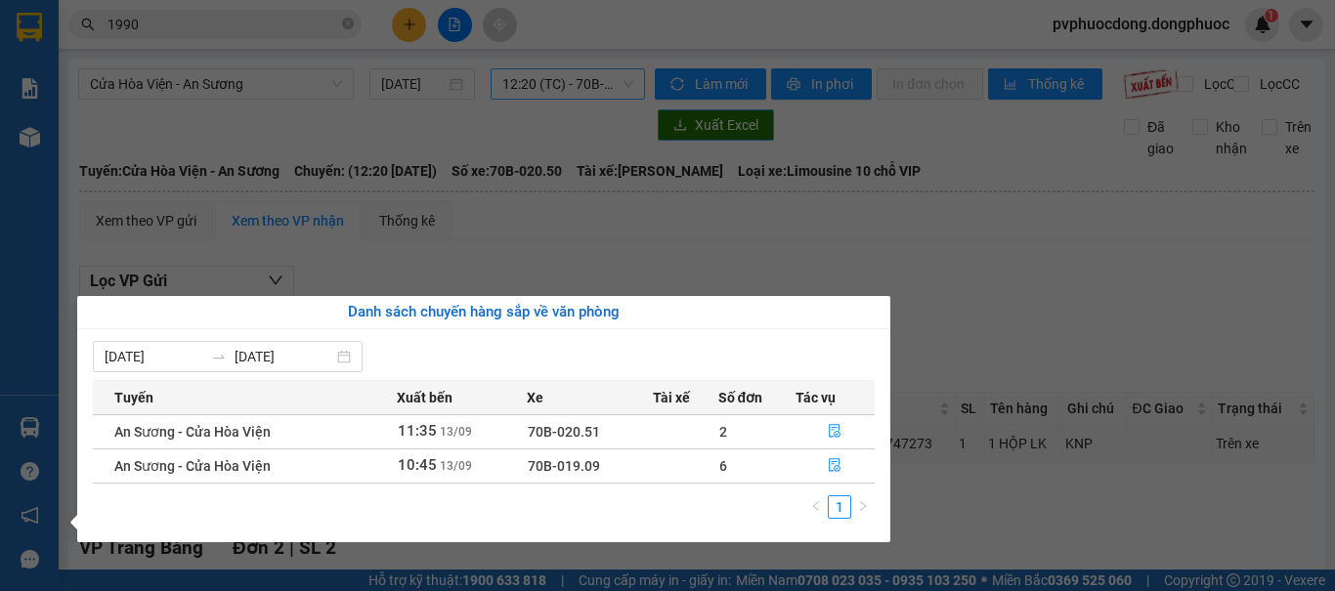
click at [655, 180] on section "Kết quả [PERSON_NAME] ( 1087 ) Bộ lọc Mã ĐH Trạng thái Món hàng Tổng [PERSON_NA…" at bounding box center [667, 295] width 1335 height 591
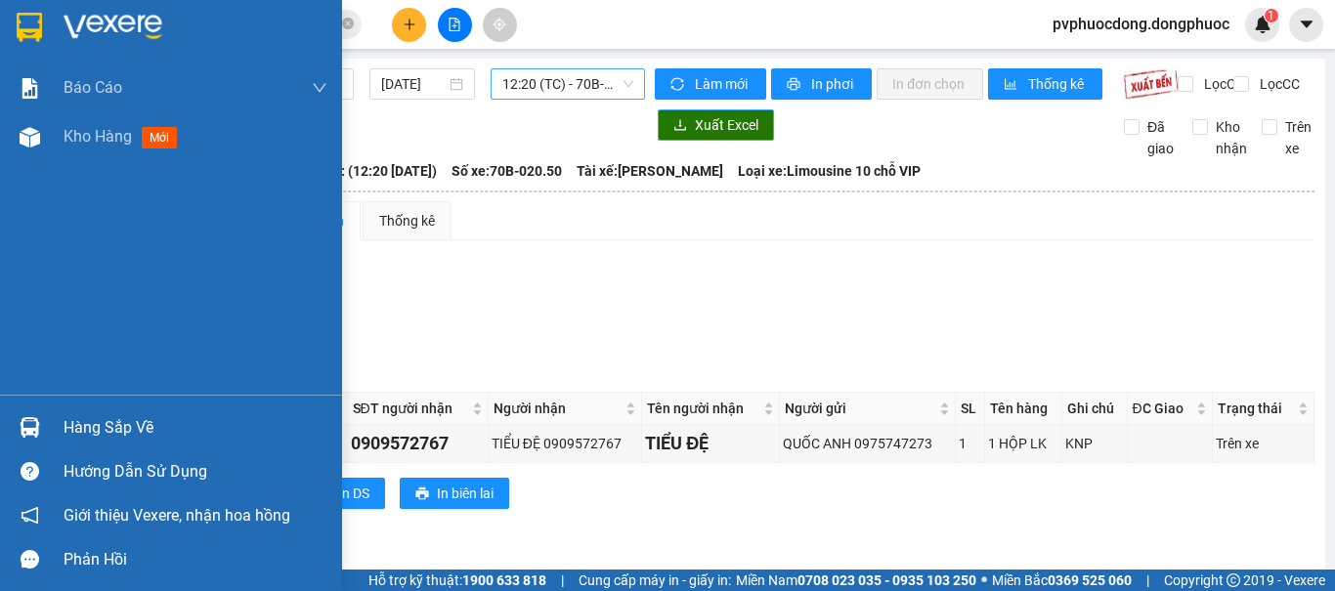
click at [136, 427] on div "Hàng sắp về" at bounding box center [196, 427] width 264 height 29
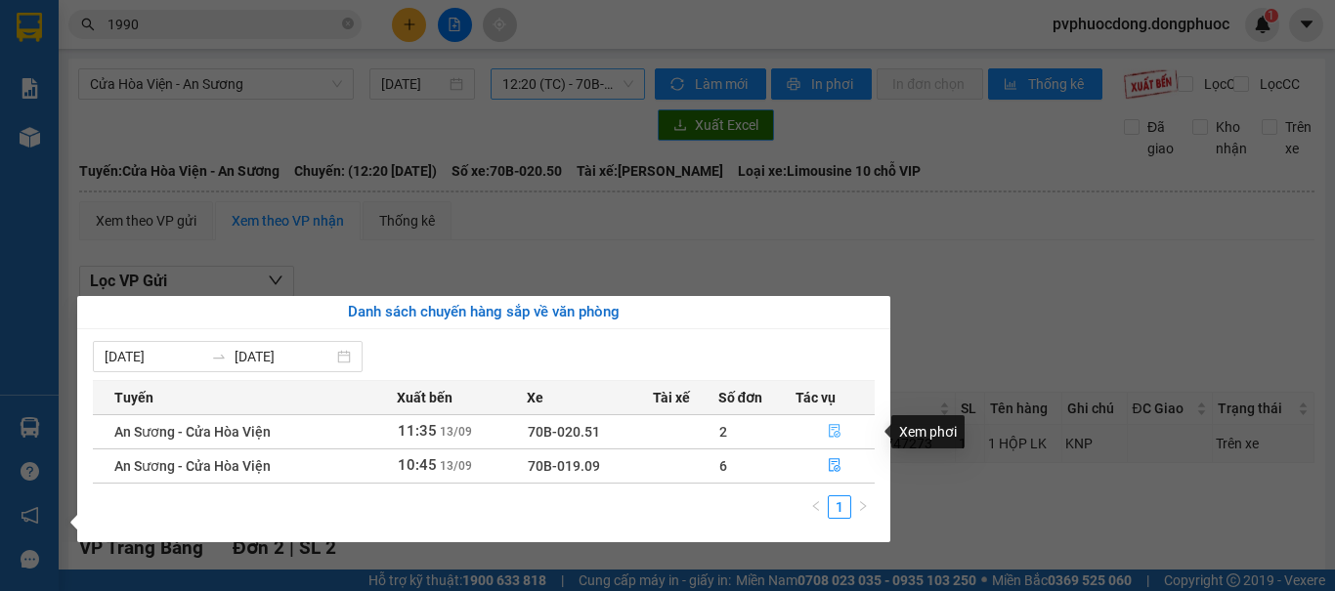
click at [830, 429] on icon "file-done" at bounding box center [835, 431] width 14 height 14
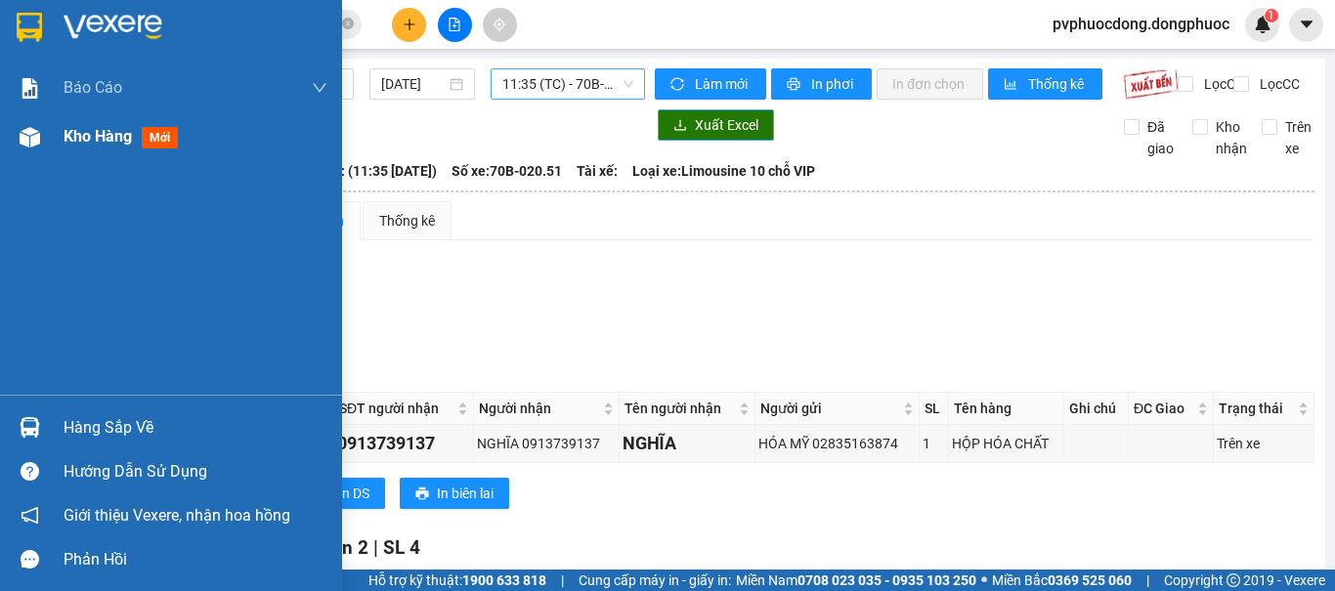
click at [119, 137] on span "Kho hàng" at bounding box center [98, 136] width 68 height 19
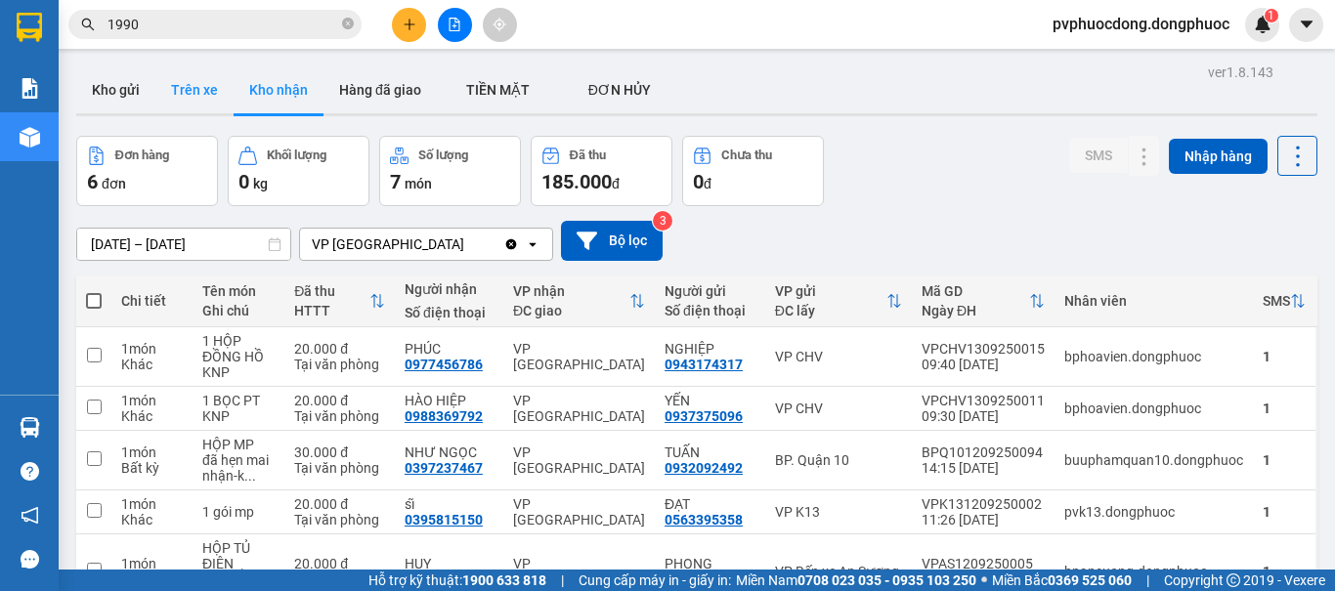
click at [195, 84] on button "Trên xe" at bounding box center [194, 89] width 78 height 47
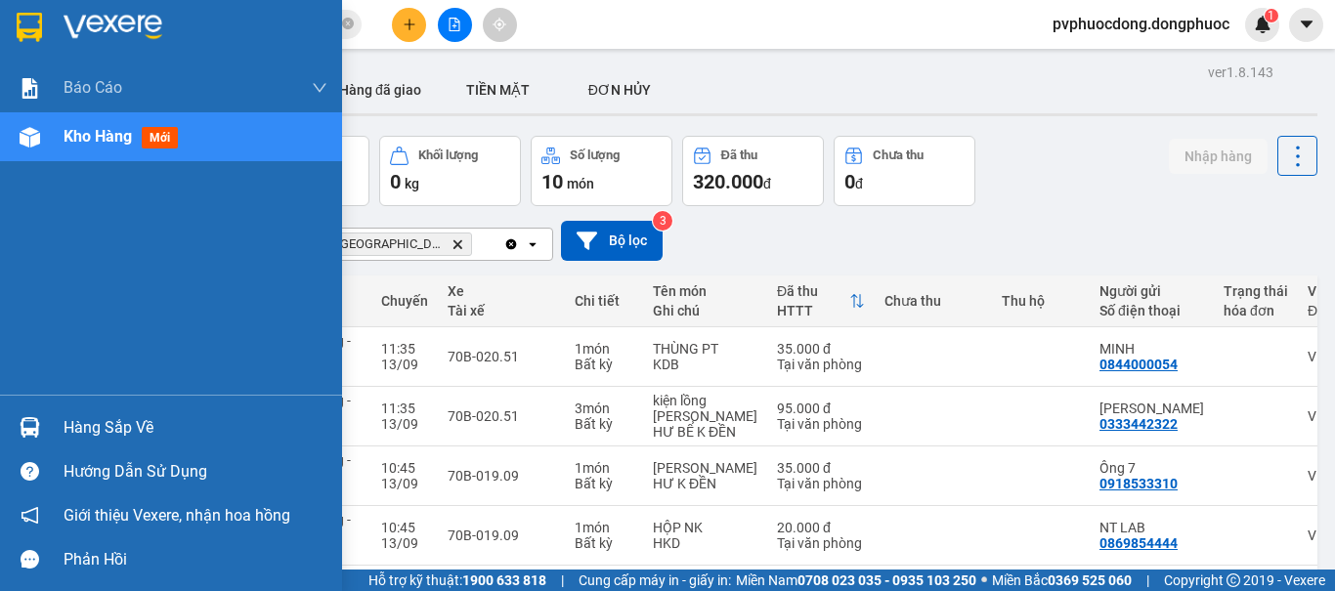
click at [25, 428] on img at bounding box center [30, 427] width 21 height 21
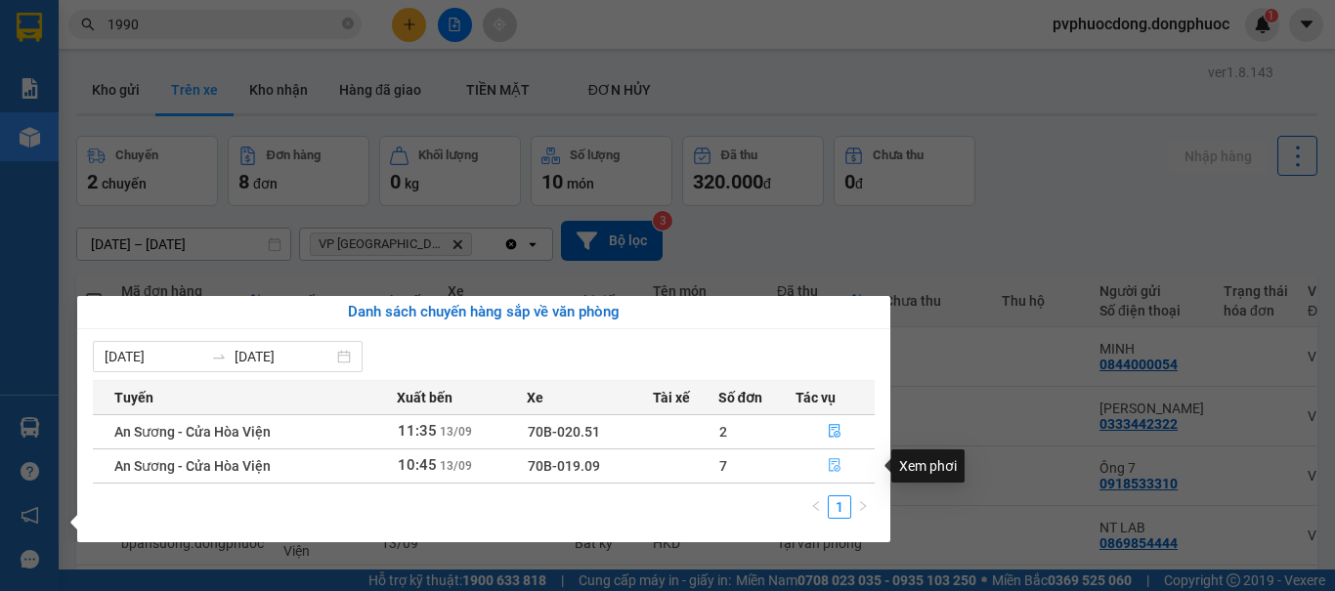
click at [829, 465] on icon "file-done" at bounding box center [835, 466] width 12 height 14
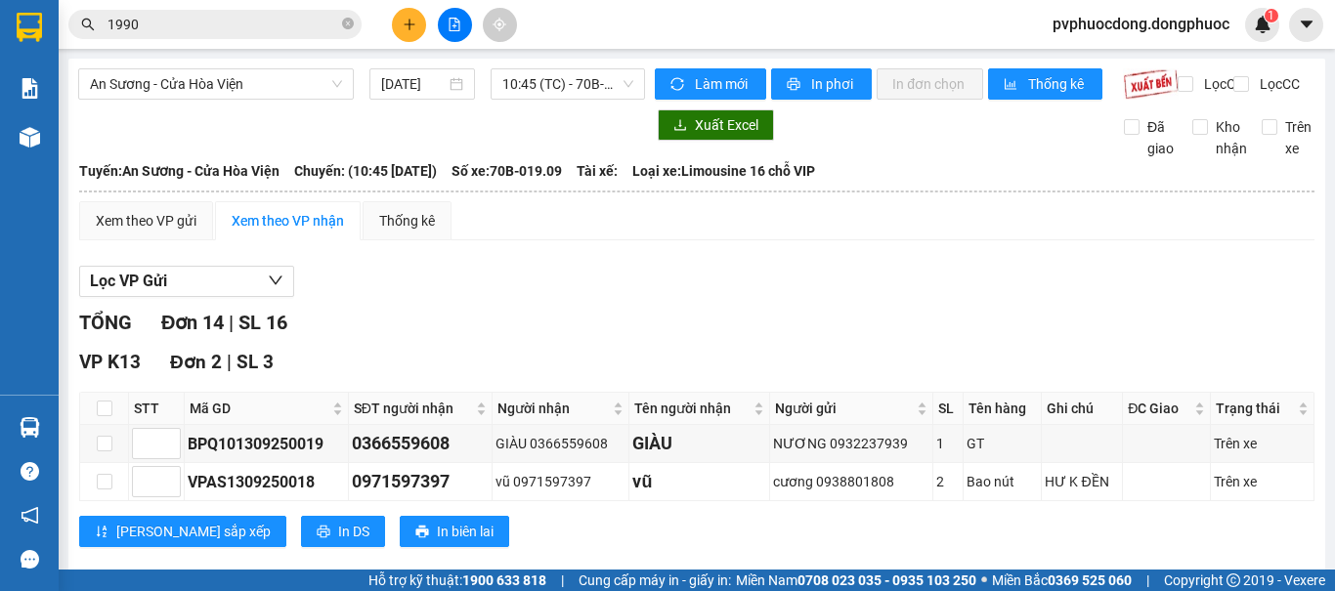
drag, startPoint x: 102, startPoint y: 178, endPoint x: 289, endPoint y: 395, distance: 286.8
checkbox input "true"
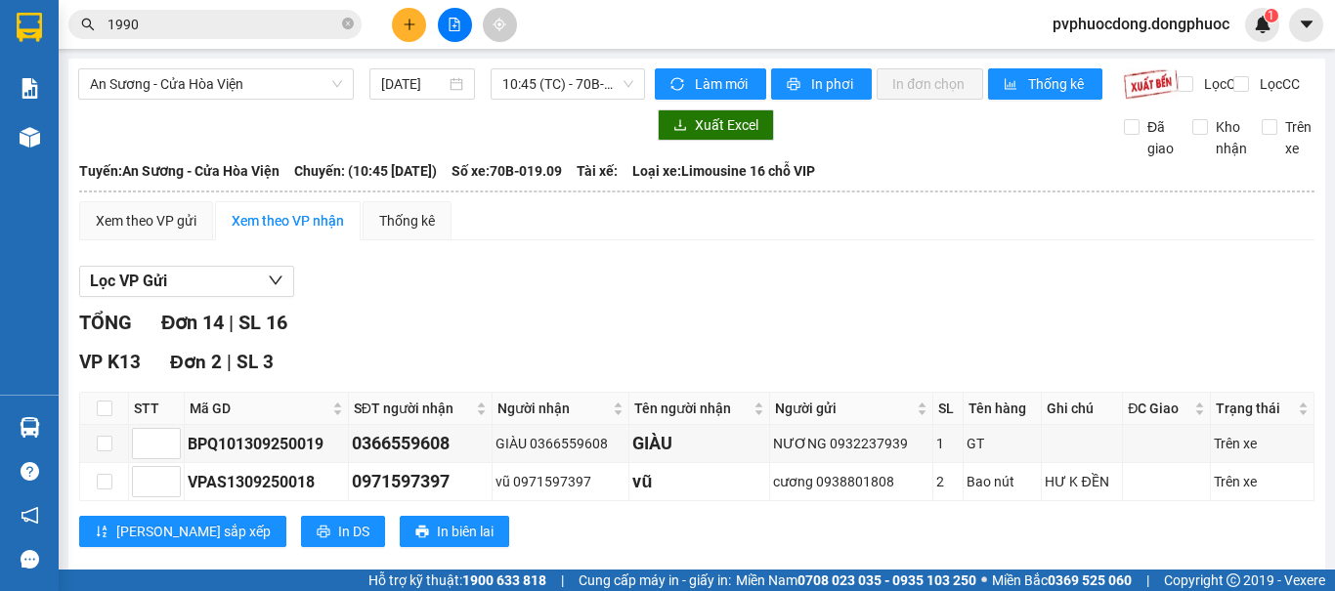
checkbox input "true"
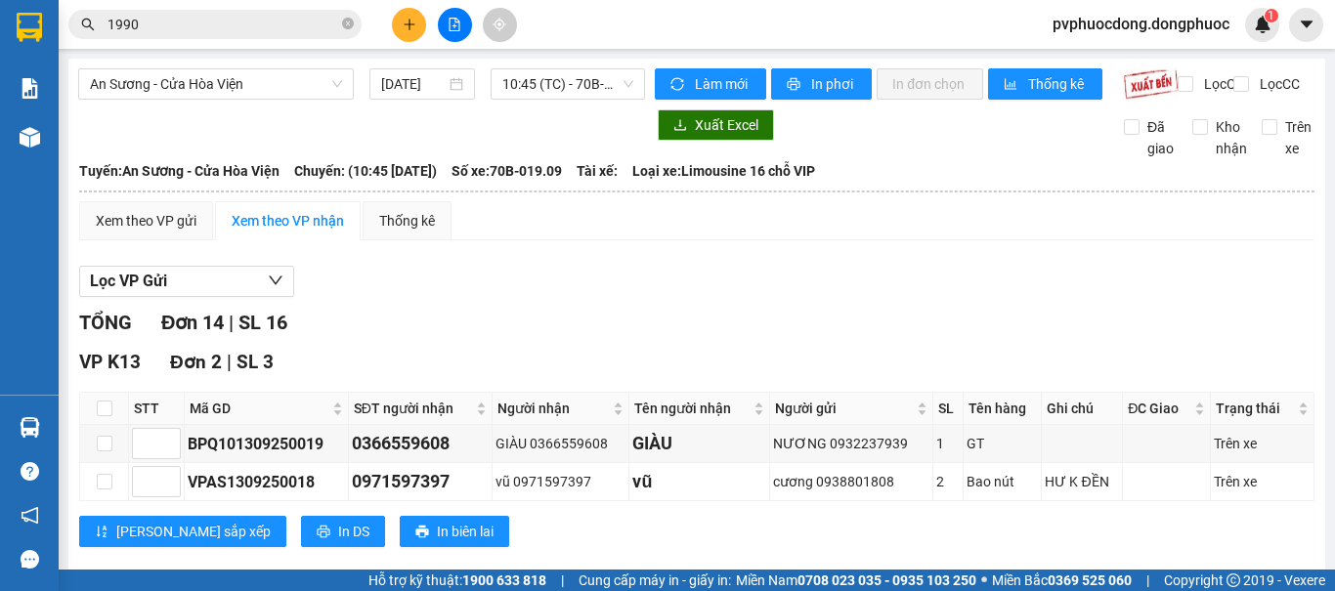
checkbox input "true"
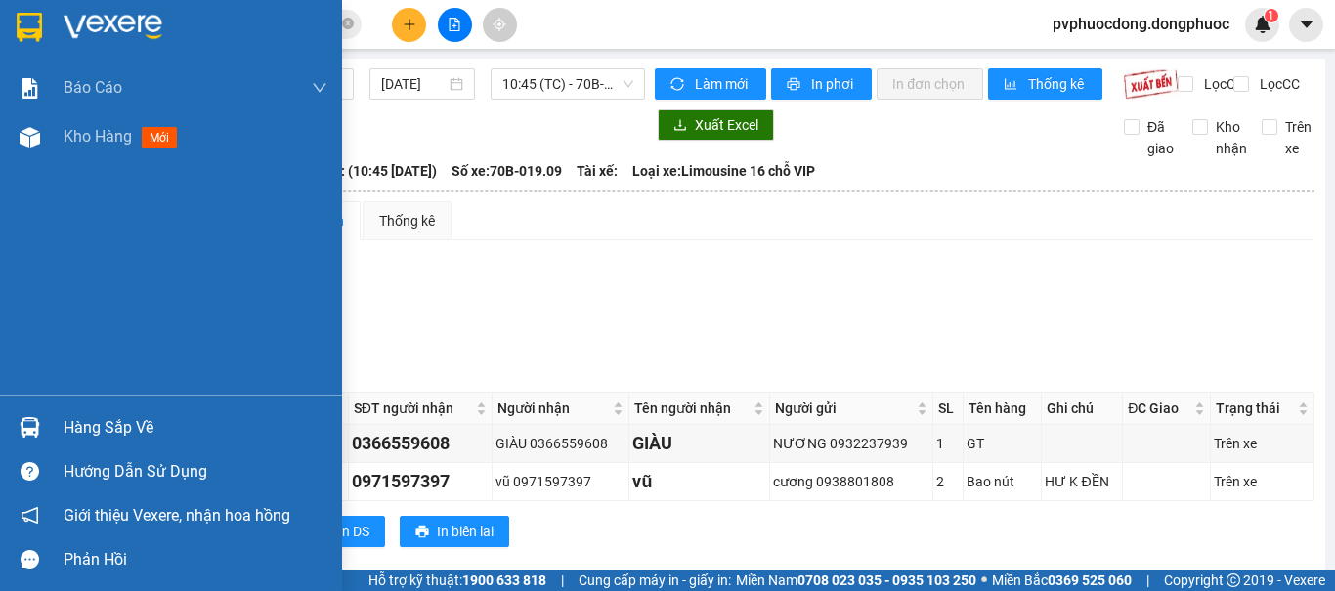
click at [11, 437] on div "Hàng sắp về" at bounding box center [171, 427] width 342 height 44
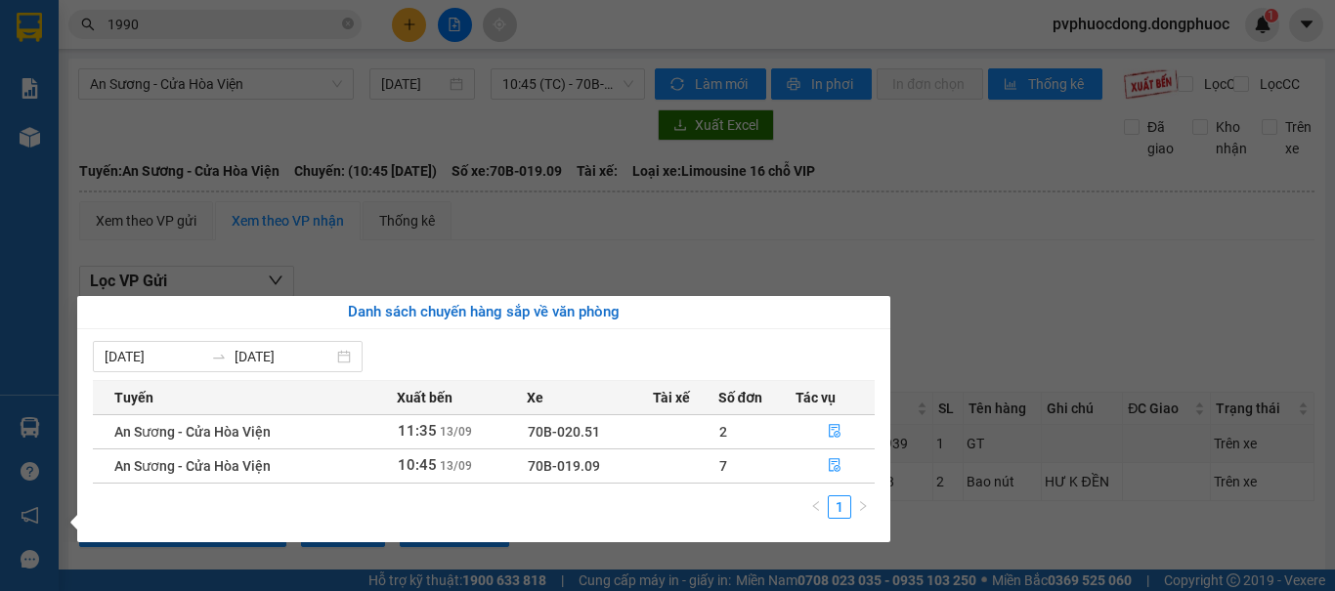
click at [403, 258] on section "Kết quả [PERSON_NAME] ( 1087 ) Bộ lọc Mã ĐH Trạng thái Món hàng Tổng [PERSON_NA…" at bounding box center [667, 295] width 1335 height 591
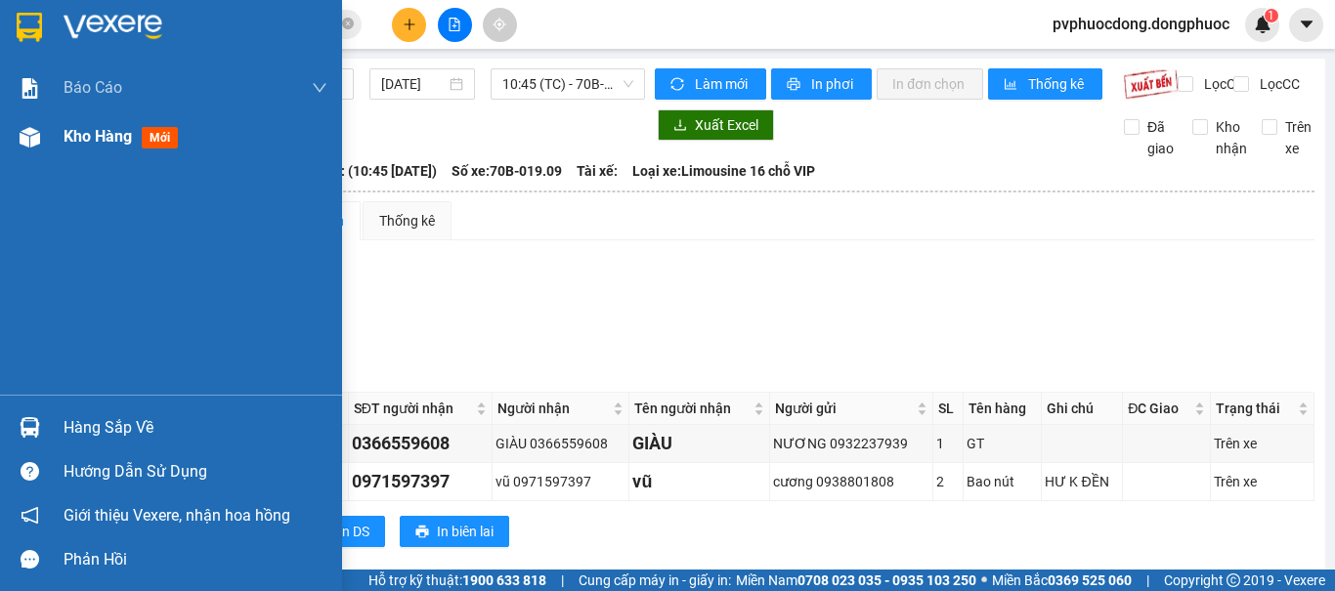
click at [46, 122] on div at bounding box center [30, 137] width 34 height 34
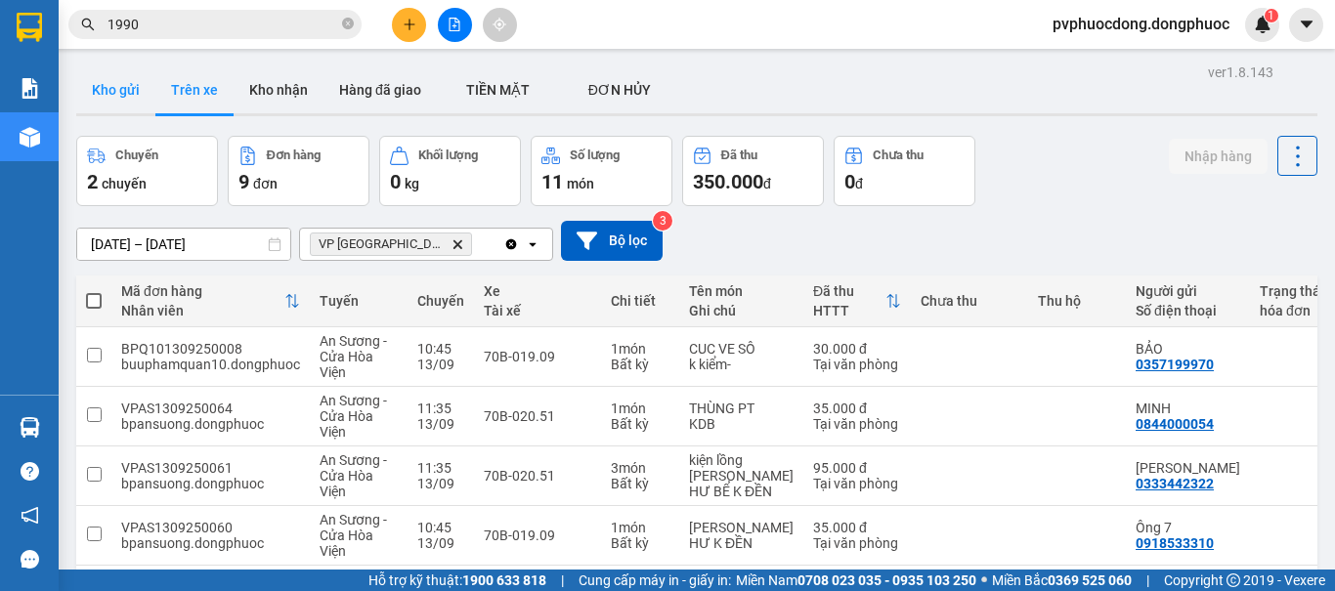
click at [102, 97] on button "Kho gửi" at bounding box center [115, 89] width 79 height 47
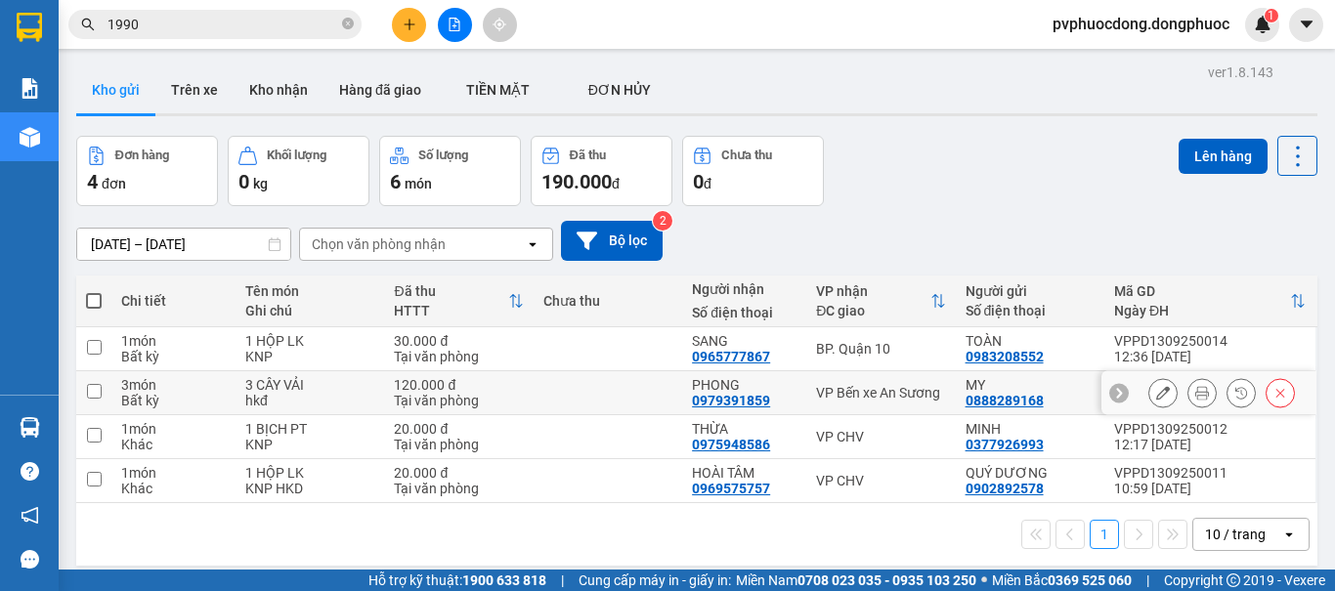
click at [103, 390] on td at bounding box center [93, 393] width 35 height 44
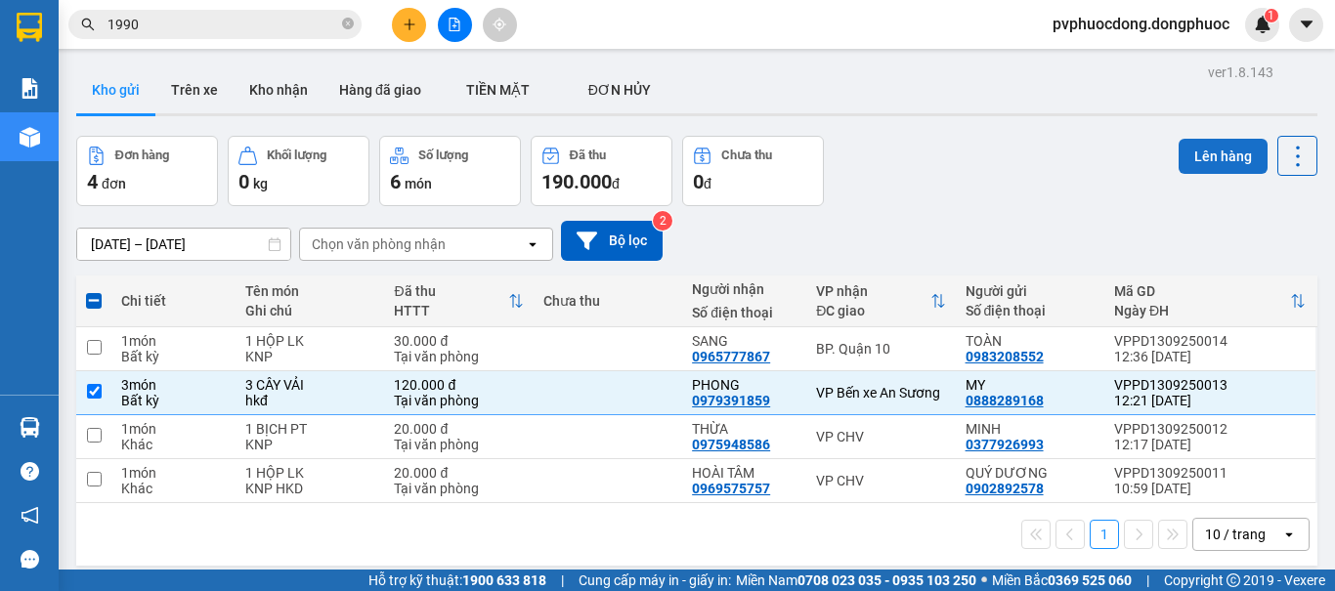
click at [1178, 152] on button "Lên hàng" at bounding box center [1222, 156] width 89 height 35
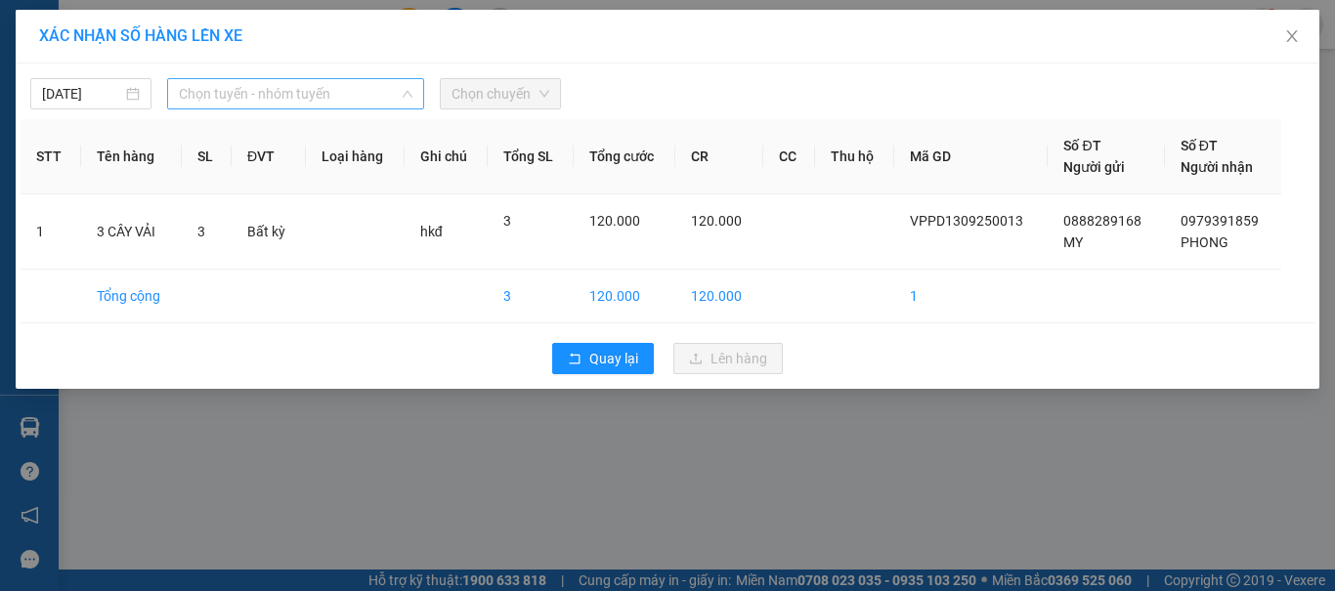
click at [199, 98] on span "Chọn tuyến - nhóm tuyến" at bounding box center [295, 93] width 233 height 29
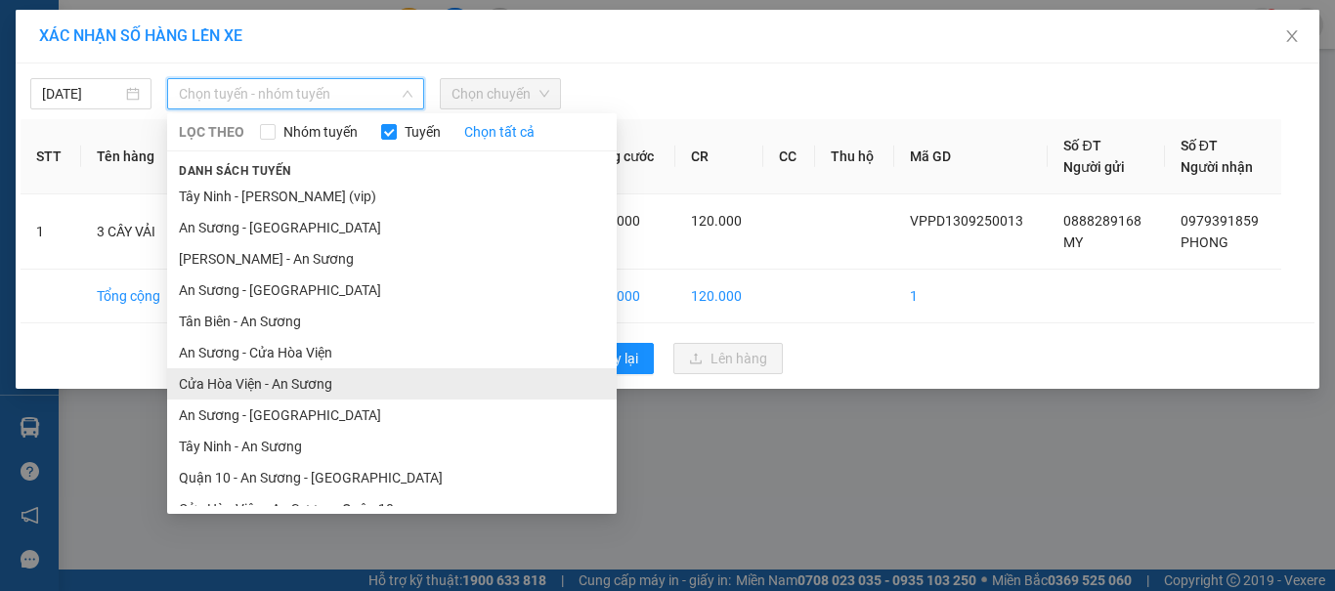
click at [226, 368] on li "Cửa Hòa Viện - An Sương" at bounding box center [391, 383] width 449 height 31
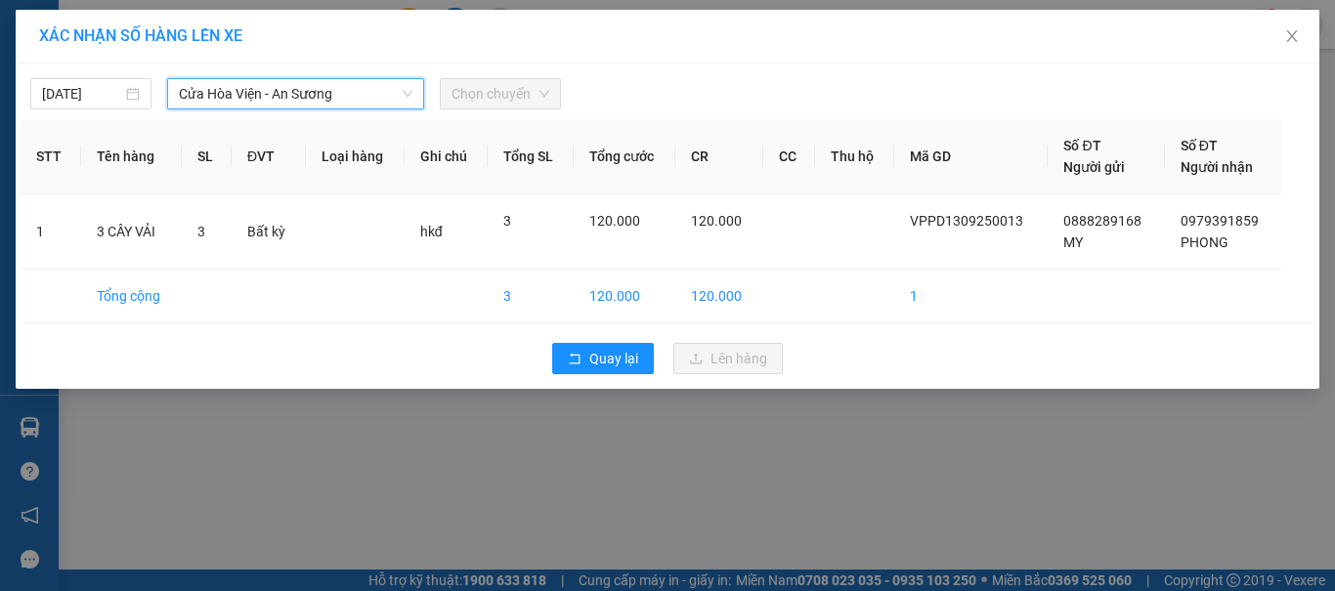
click at [506, 92] on span "Chọn chuyến" at bounding box center [500, 93] width 98 height 29
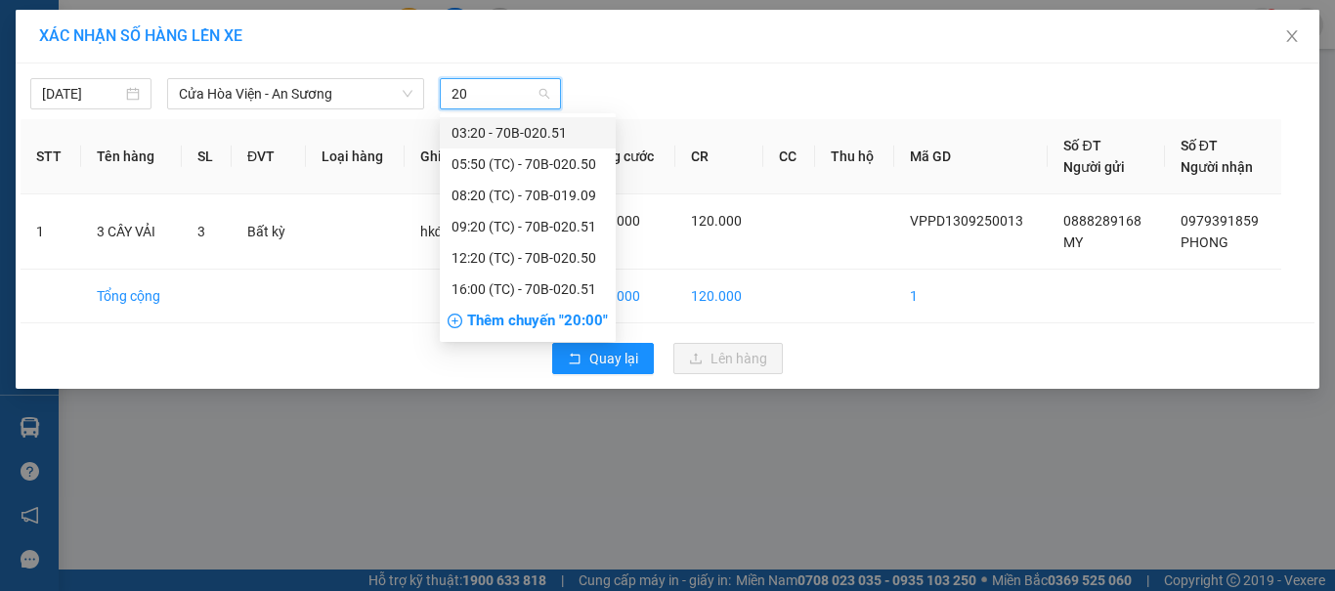
type input "205"
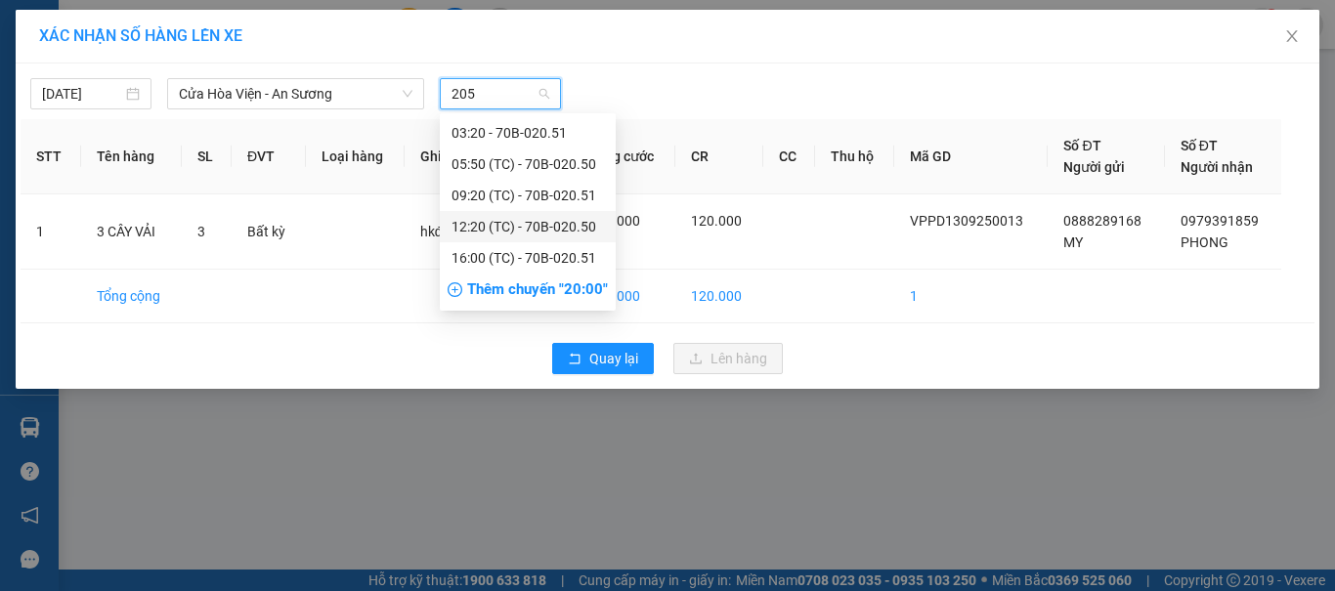
click at [524, 226] on div "12:20 (TC) - 70B-020.50" at bounding box center [527, 226] width 152 height 21
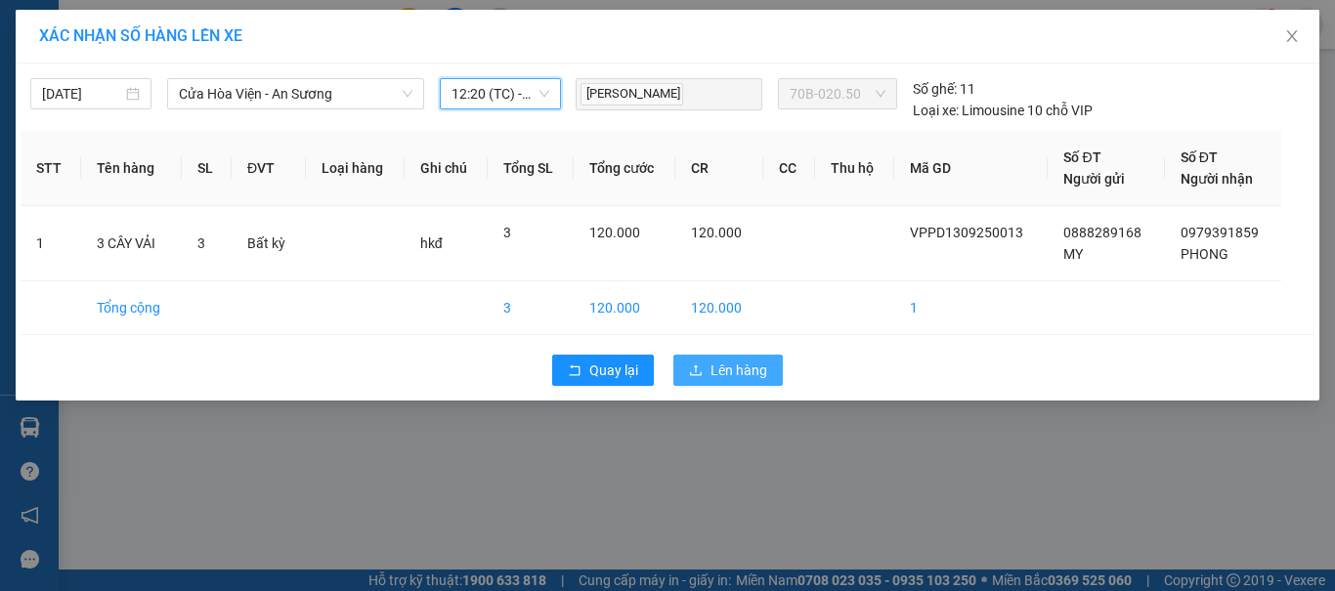
click at [747, 367] on span "Lên hàng" at bounding box center [738, 370] width 57 height 21
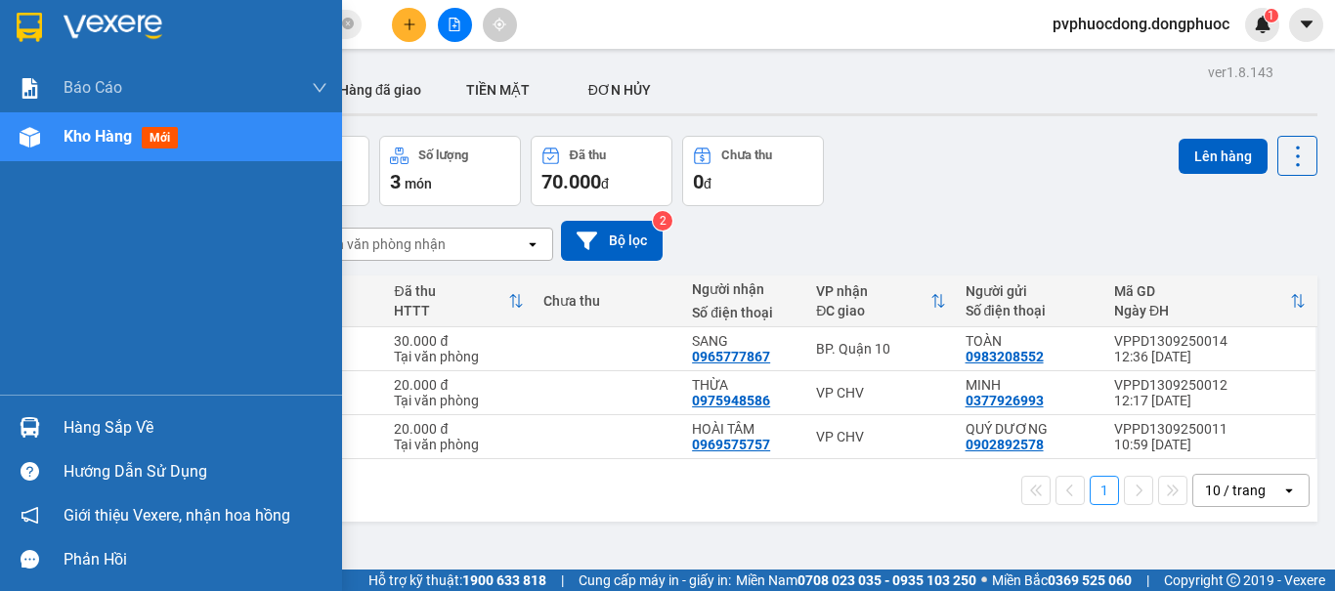
drag, startPoint x: 33, startPoint y: 372, endPoint x: 34, endPoint y: 419, distance: 46.9
click at [34, 411] on div "Báo cáo Mẫu 1: Báo cáo dòng tiền Mẫu 1: Báo cáo dòng tiền theo nhân viên Mẫu 1:…" at bounding box center [171, 295] width 342 height 591
click at [34, 419] on img at bounding box center [30, 427] width 21 height 21
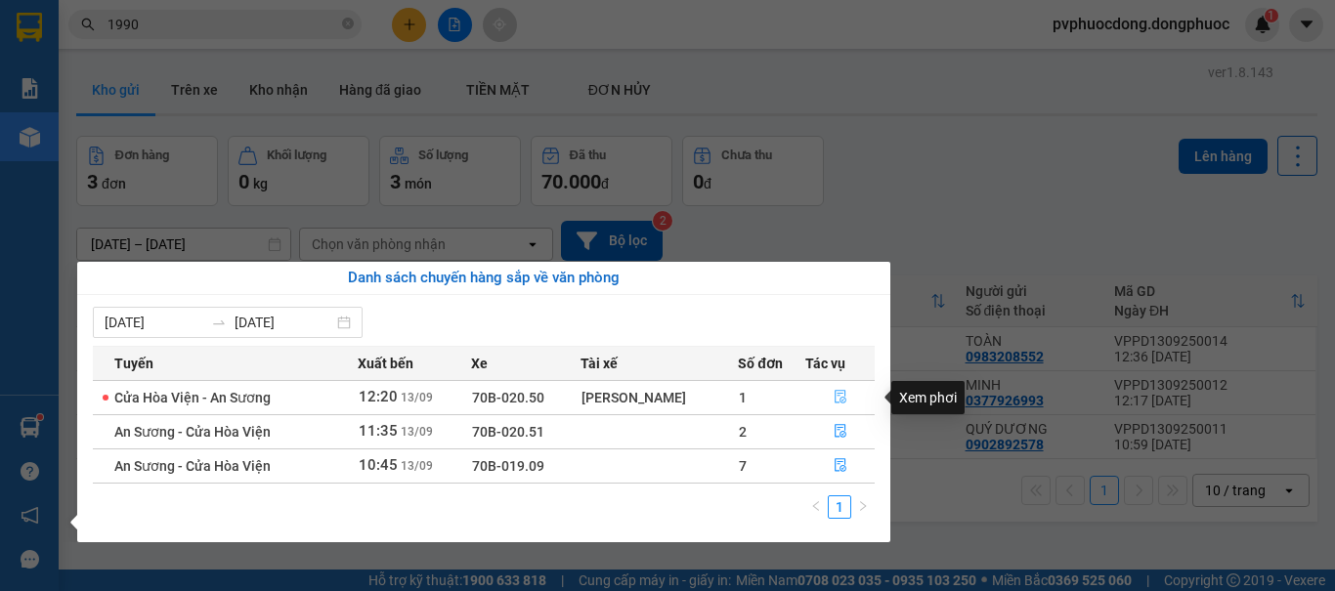
click at [833, 392] on icon "file-done" at bounding box center [840, 397] width 14 height 14
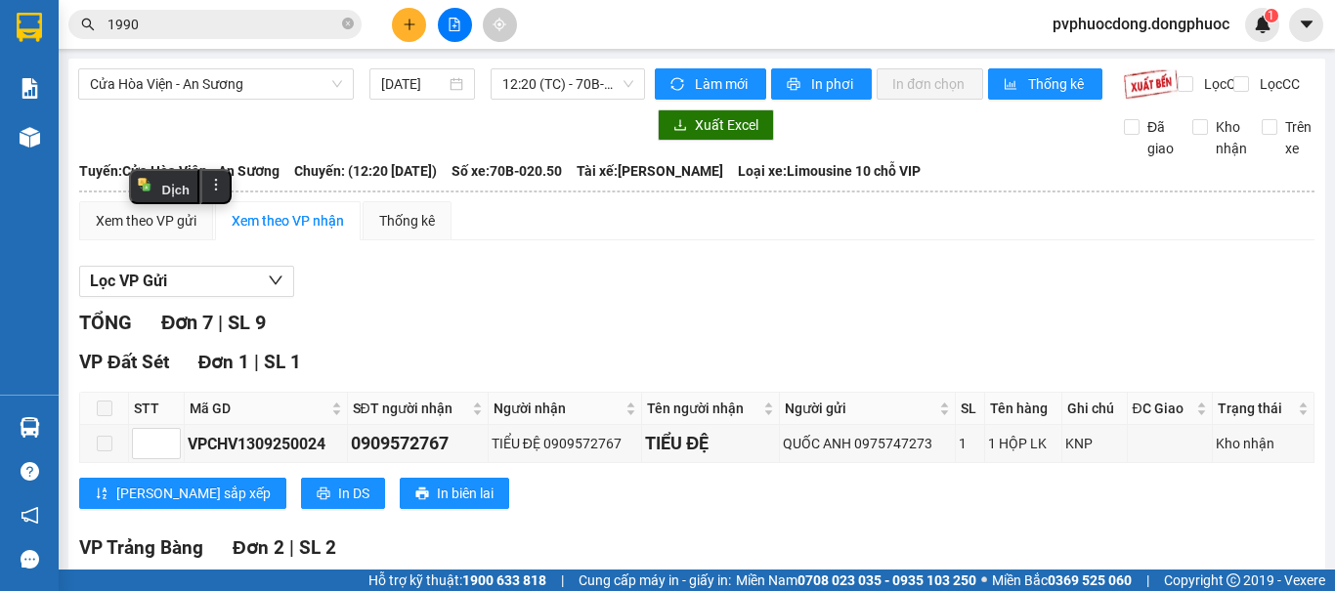
checkbox input "true"
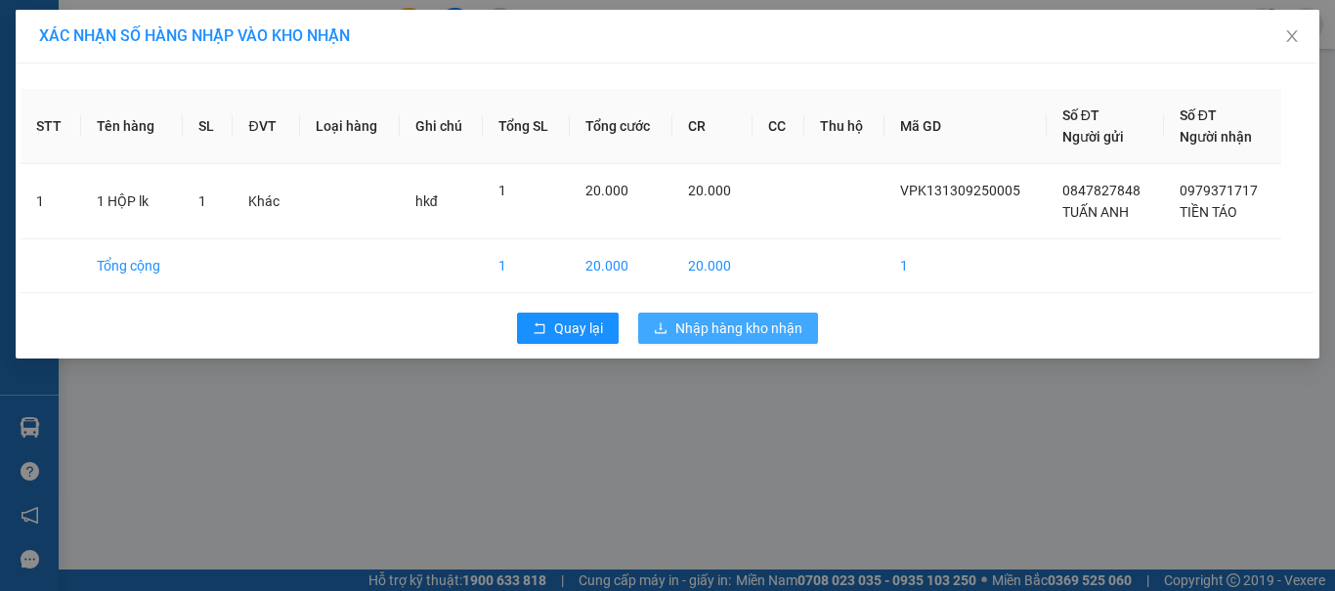
click at [718, 325] on span "Nhập hàng kho nhận" at bounding box center [738, 328] width 127 height 21
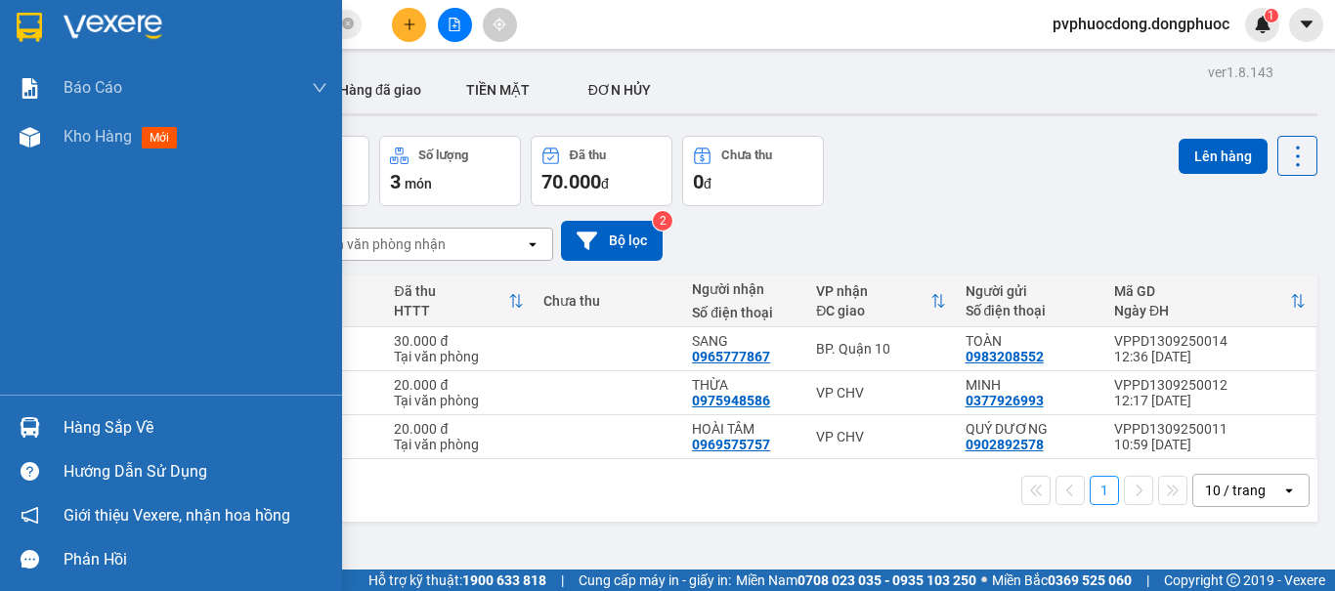
click at [150, 419] on div "Hàng sắp về" at bounding box center [196, 427] width 264 height 29
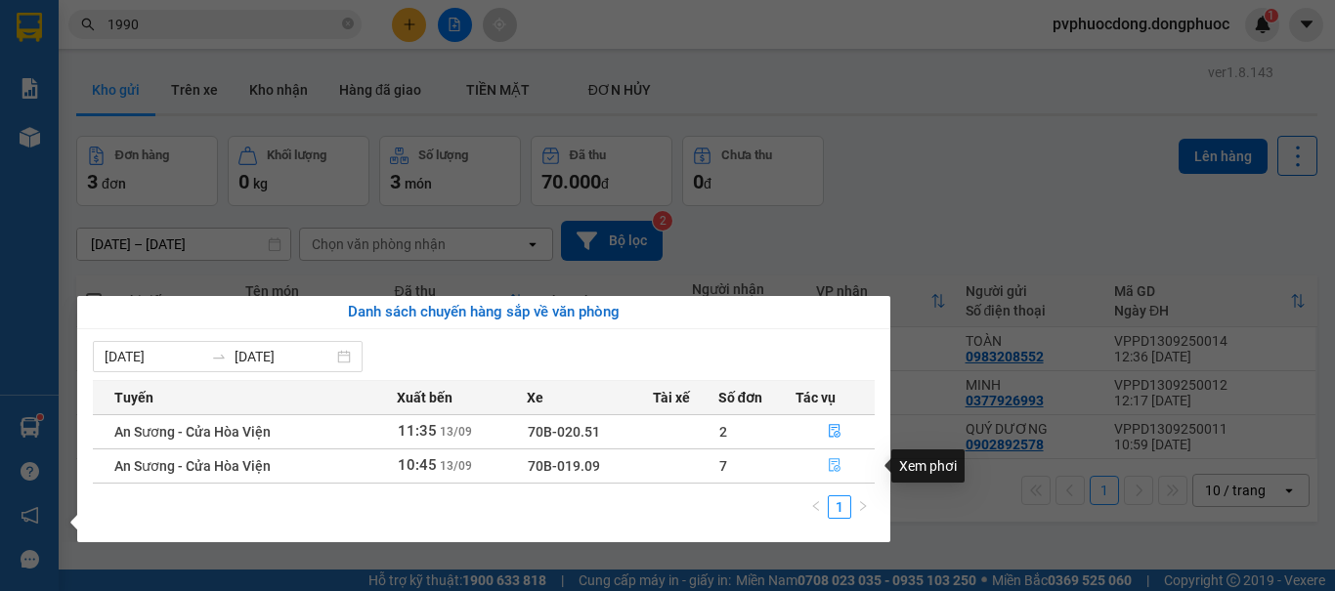
click at [836, 463] on icon "file-done" at bounding box center [835, 465] width 14 height 14
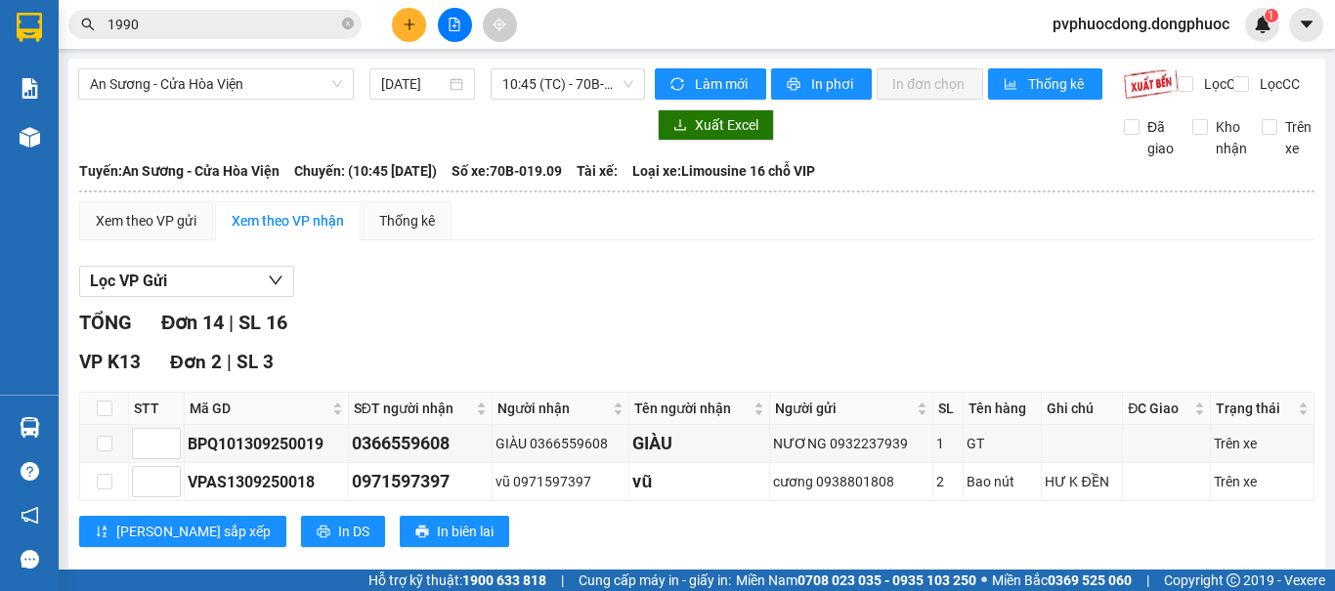
checkbox input "true"
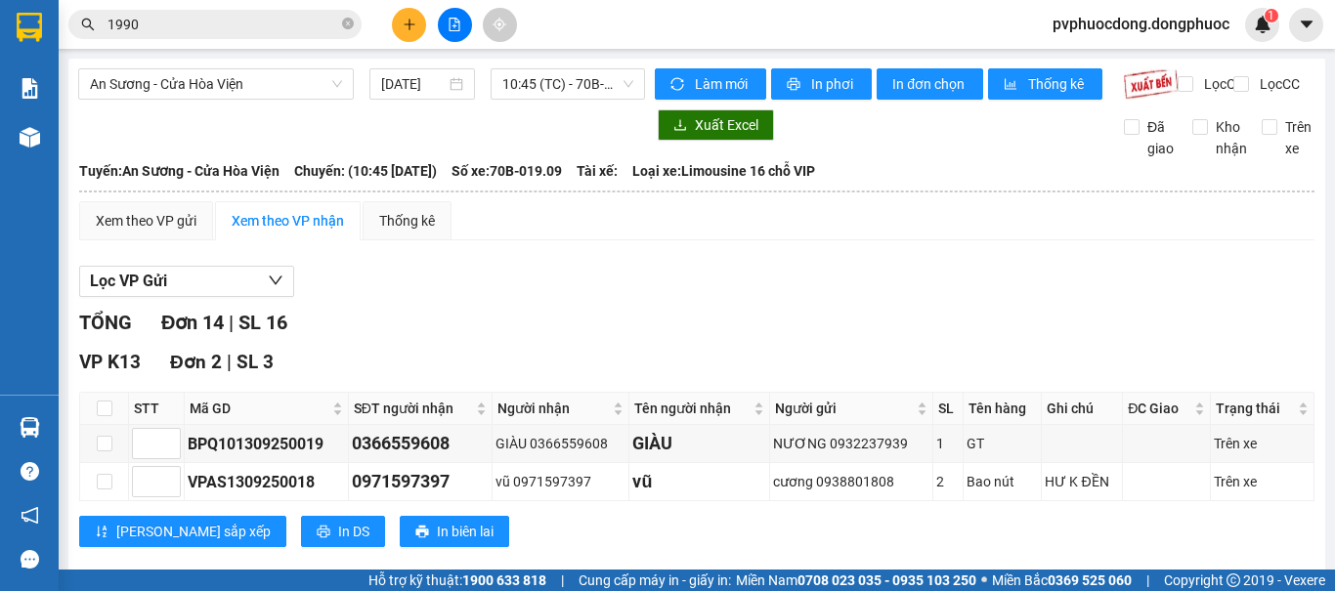
checkbox input "true"
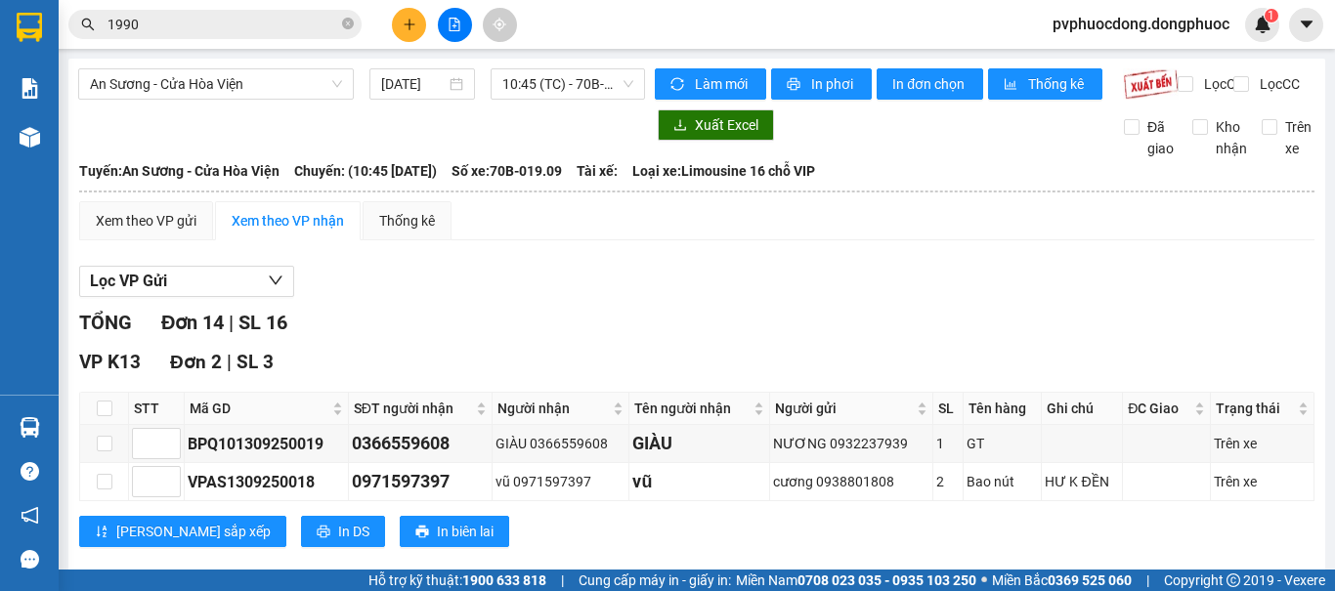
checkbox input "true"
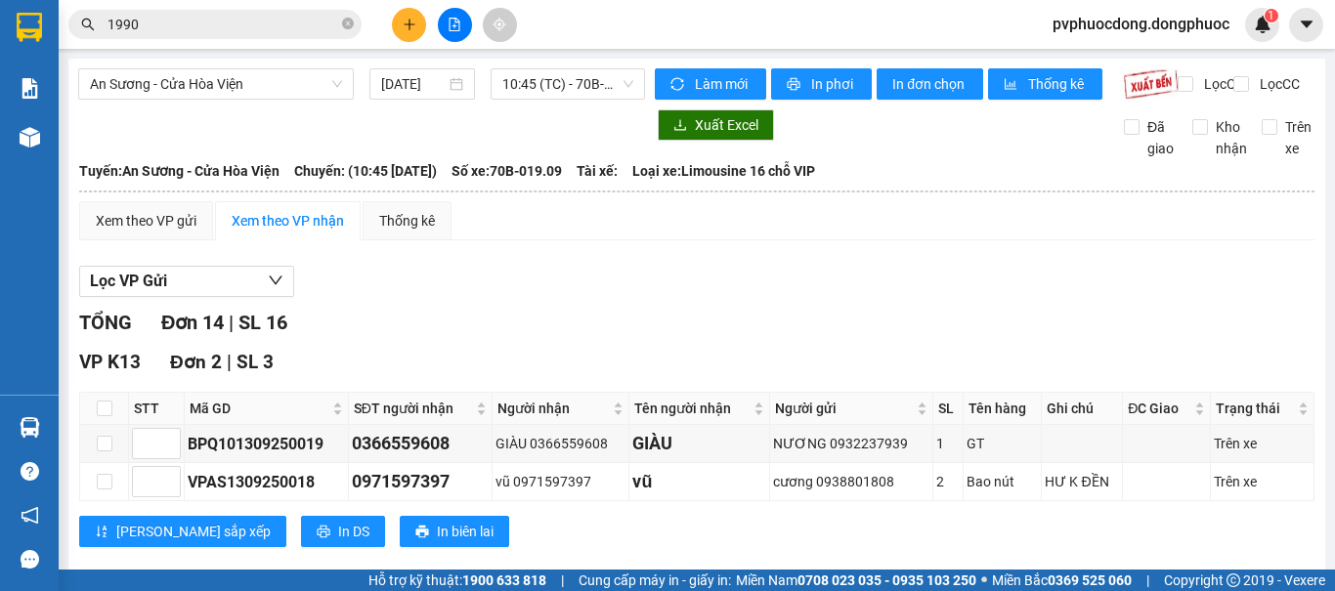
checkbox input "false"
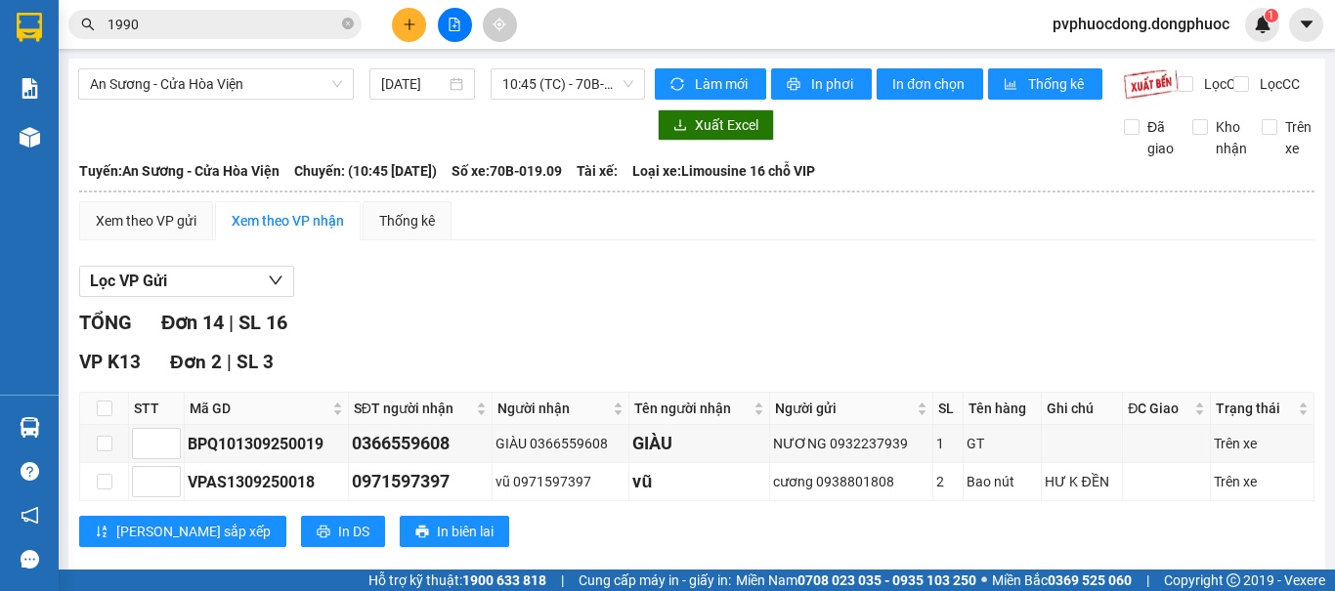
checkbox input "false"
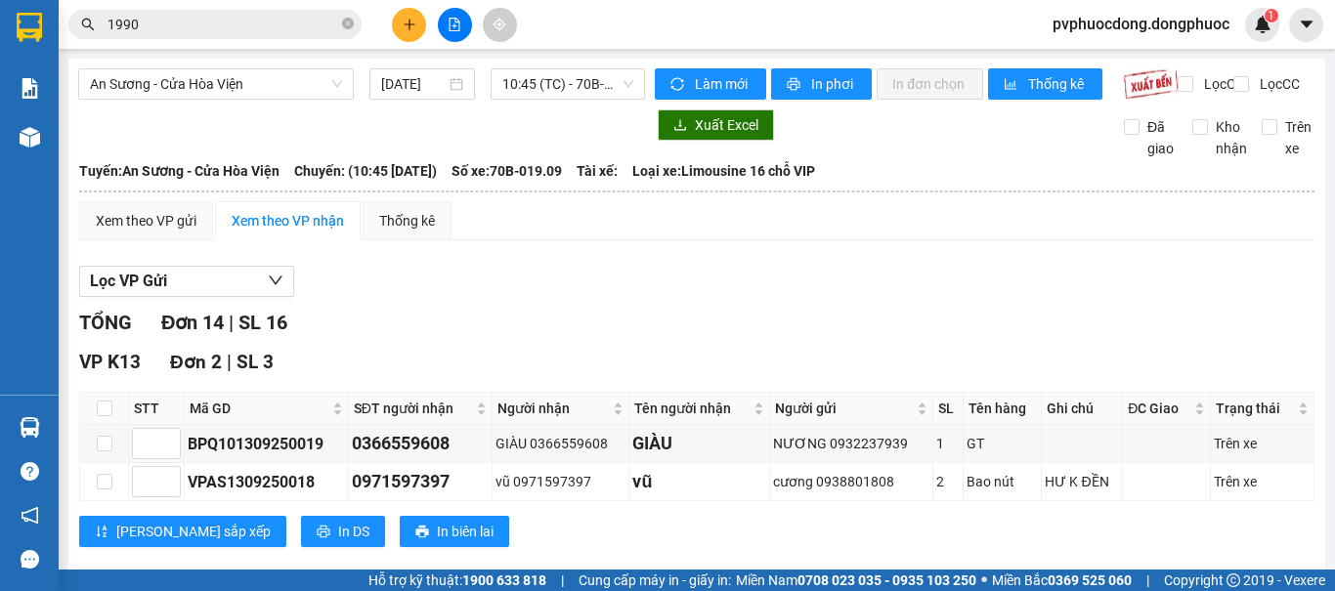
checkbox input "true"
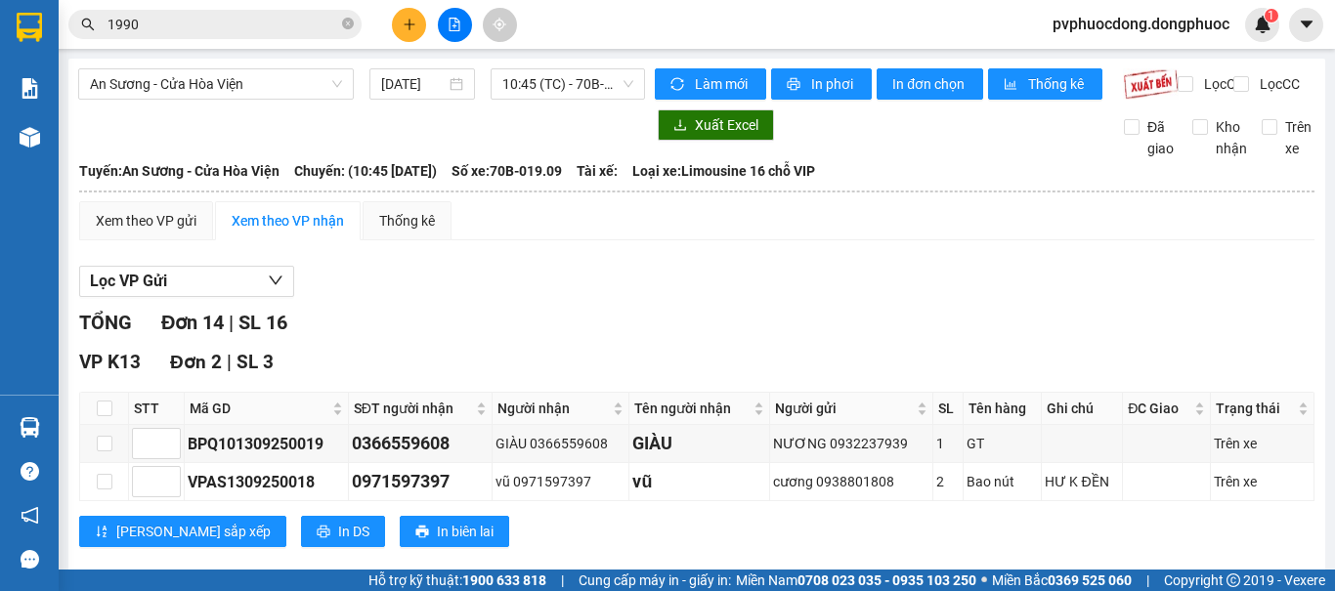
checkbox input "true"
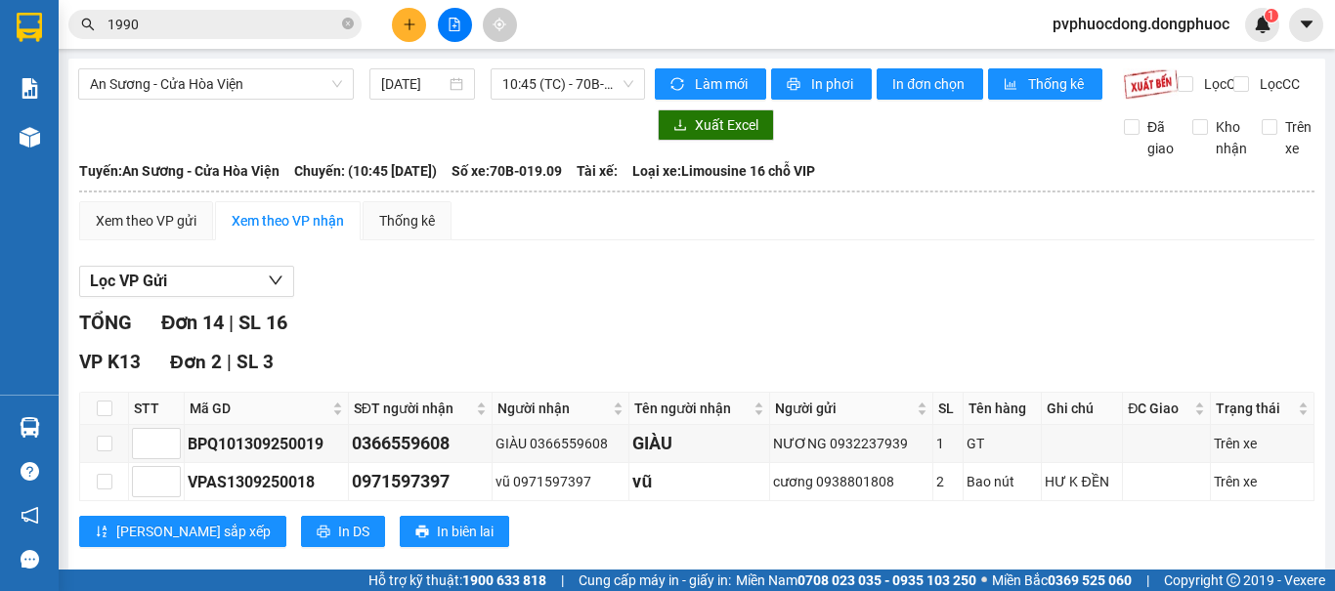
checkbox input "true"
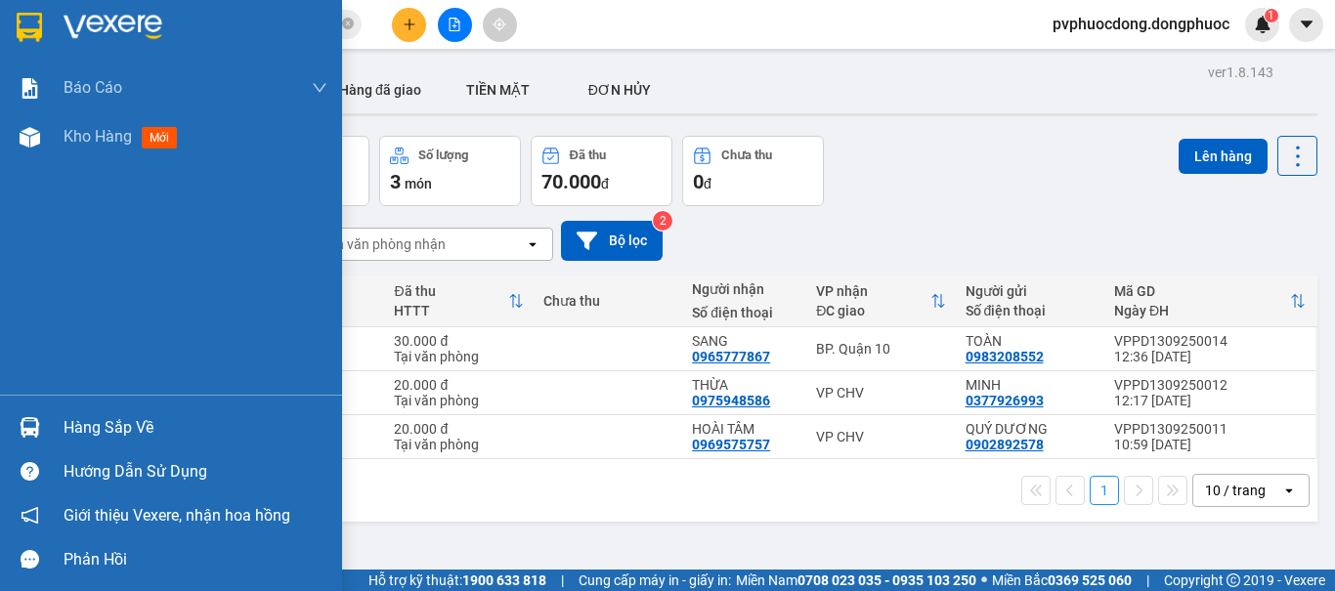
click at [34, 432] on img at bounding box center [30, 427] width 21 height 21
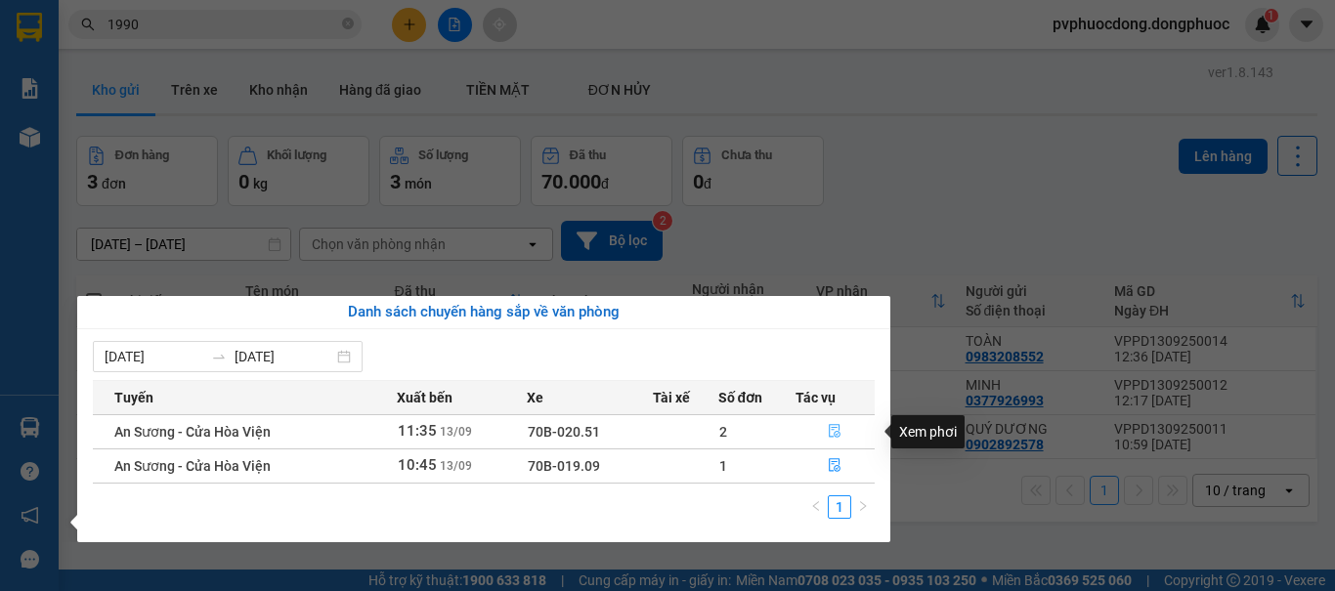
click at [834, 439] on span "file-done" at bounding box center [835, 432] width 14 height 16
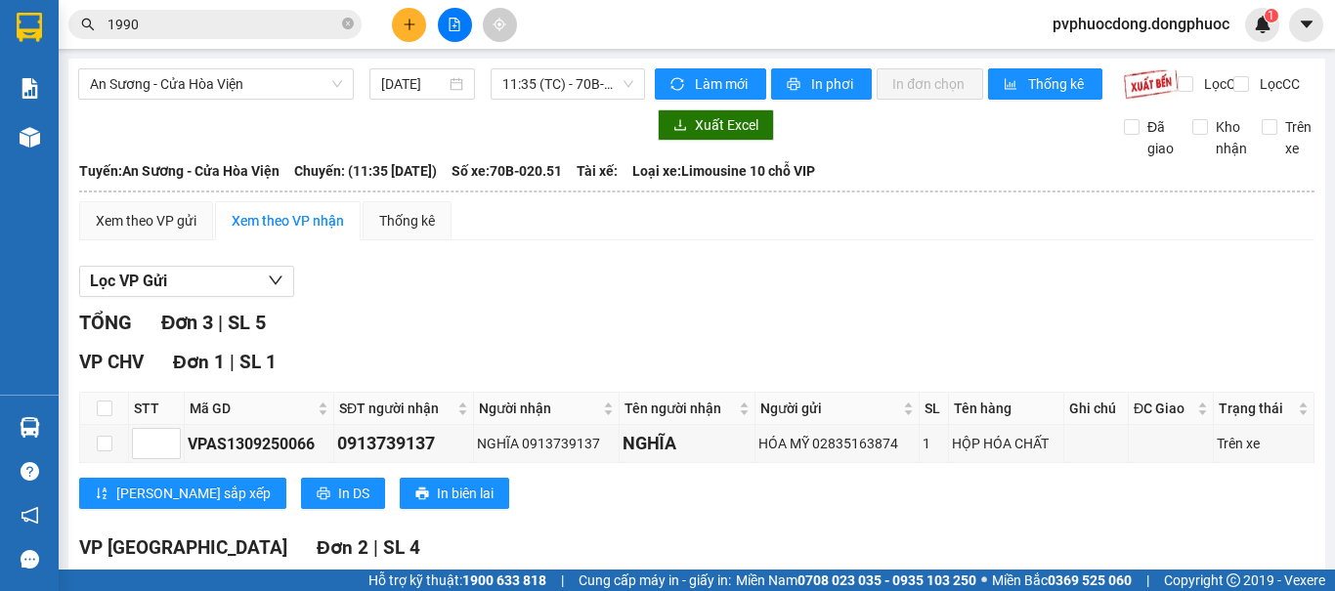
checkbox input "true"
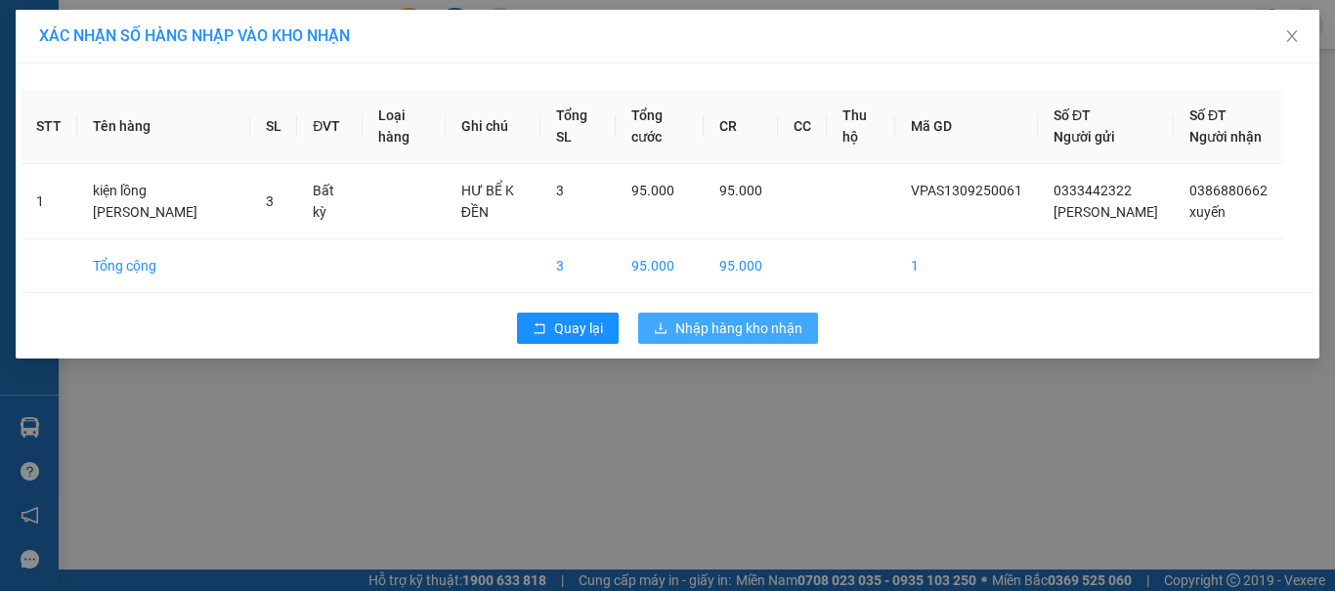
click at [785, 338] on span "Nhập hàng kho nhận" at bounding box center [738, 328] width 127 height 21
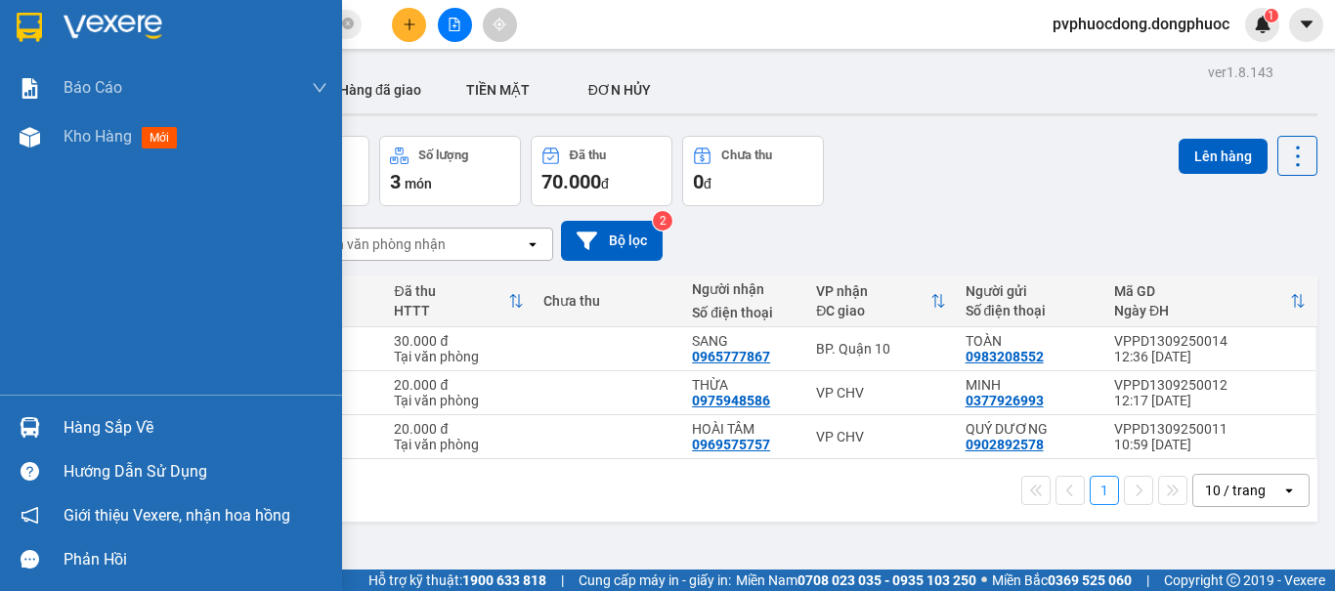
click at [47, 418] on div "Hàng sắp về" at bounding box center [171, 427] width 342 height 44
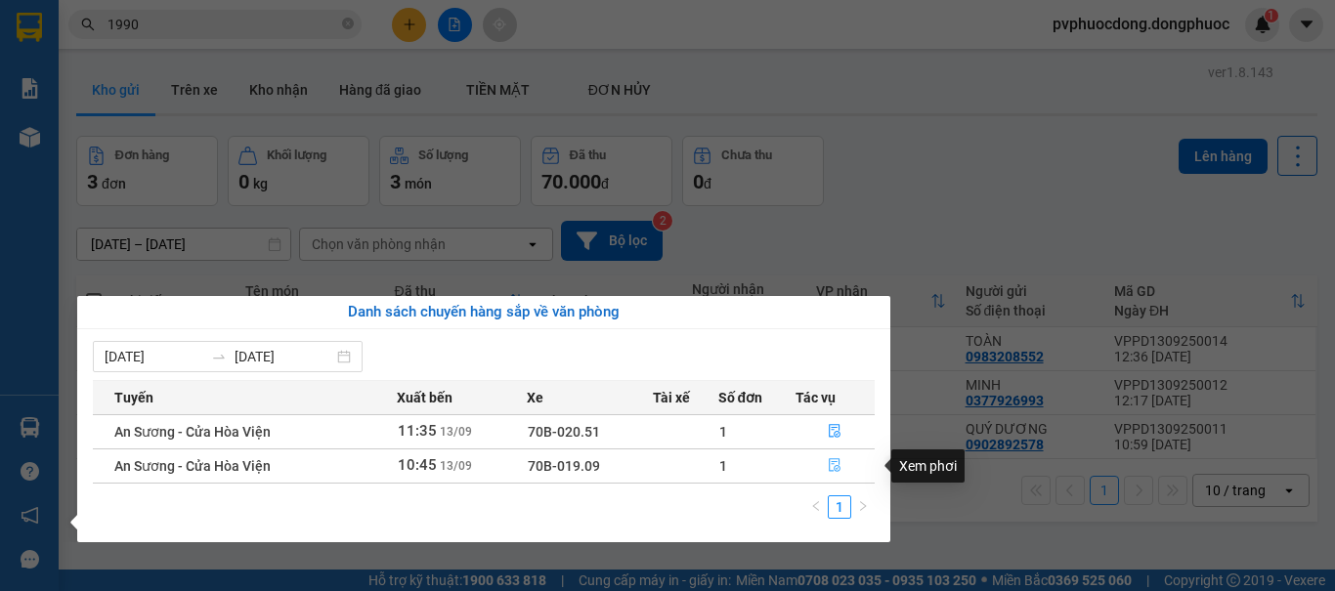
click at [837, 462] on icon "file-done" at bounding box center [835, 466] width 12 height 14
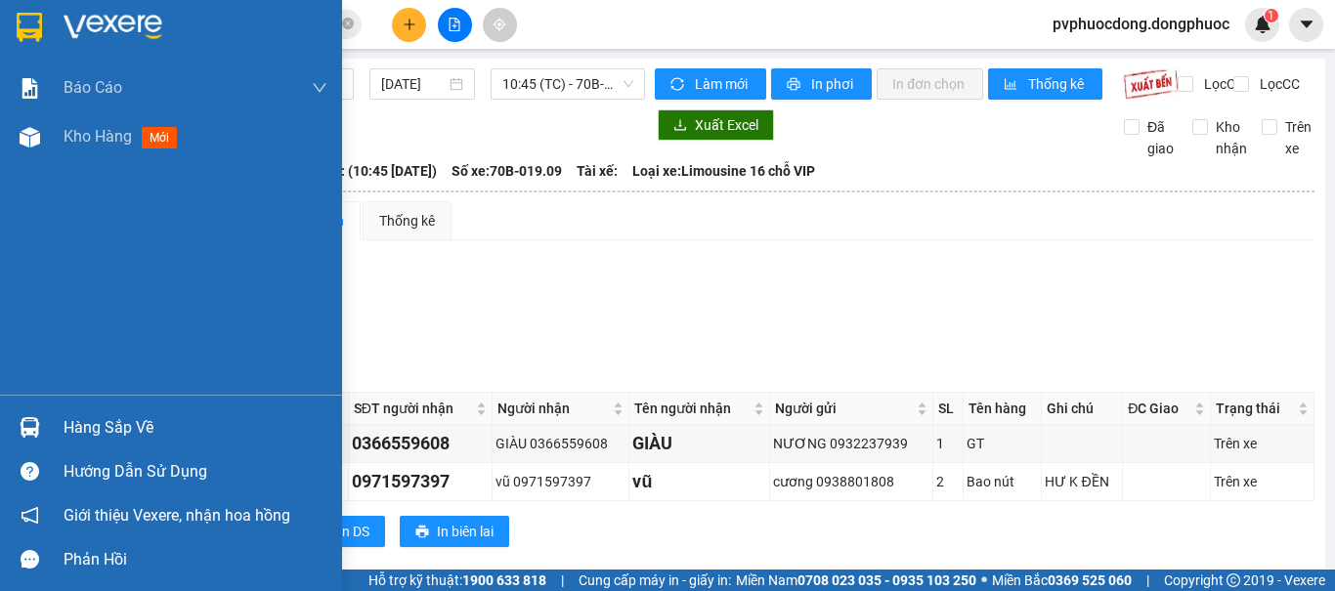
click at [88, 438] on div "Hàng sắp về" at bounding box center [196, 427] width 264 height 29
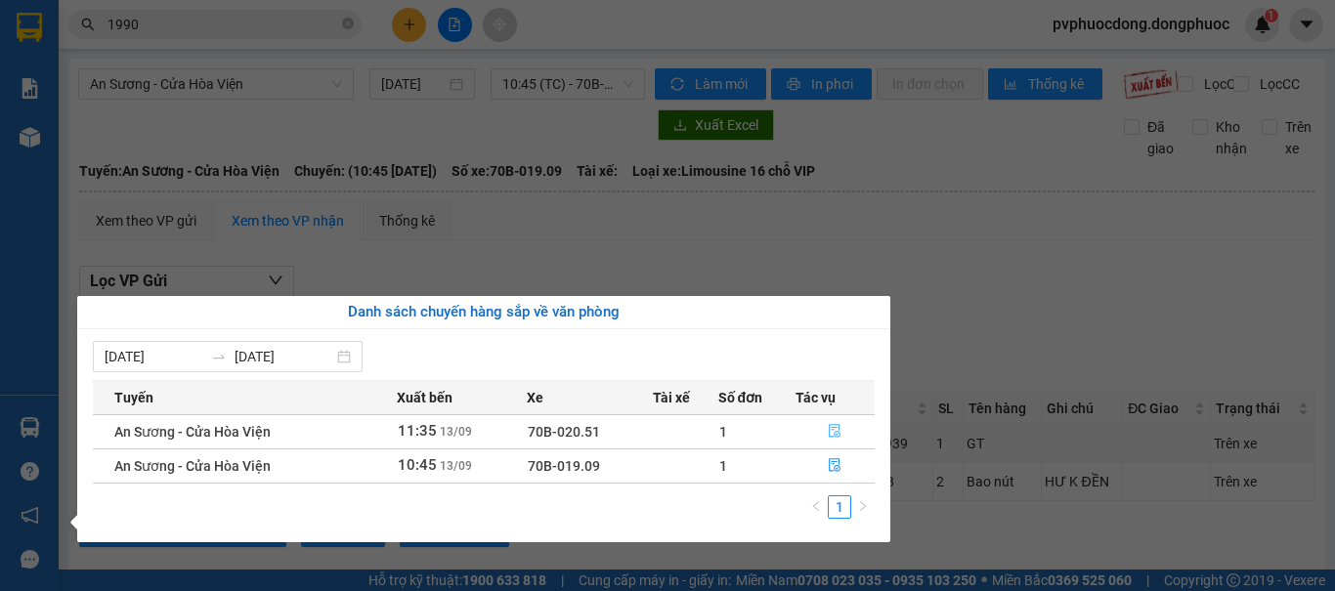
click at [829, 428] on icon "file-done" at bounding box center [835, 432] width 12 height 14
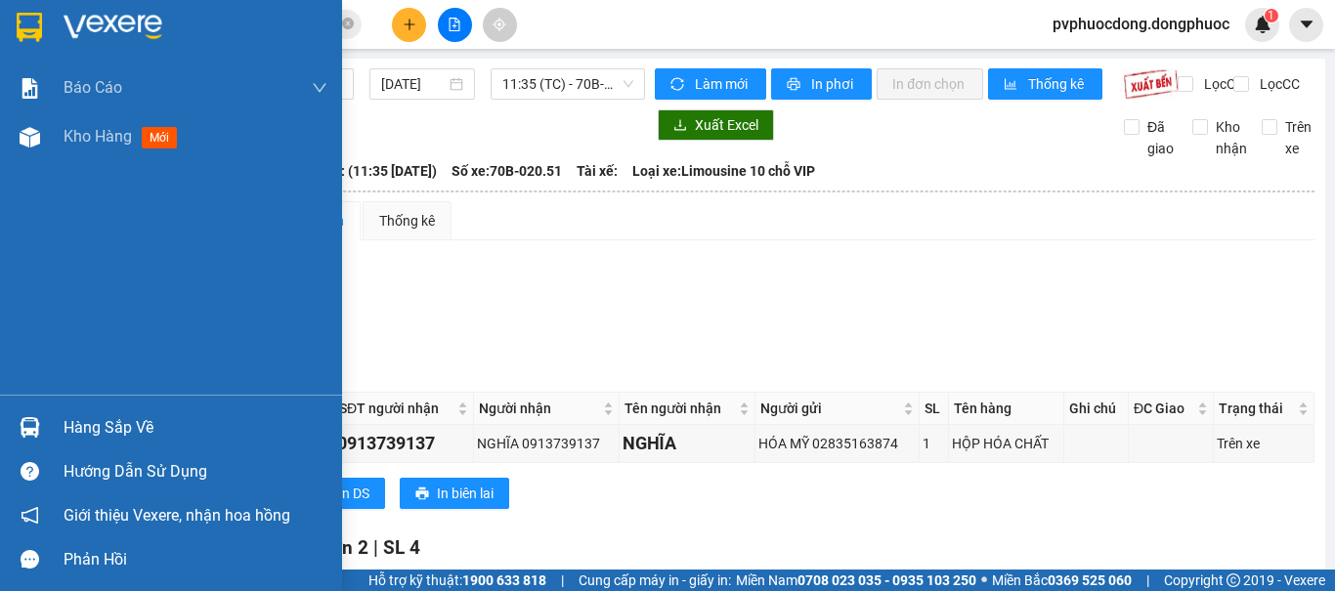
click at [58, 422] on div "Hàng sắp về" at bounding box center [171, 427] width 342 height 44
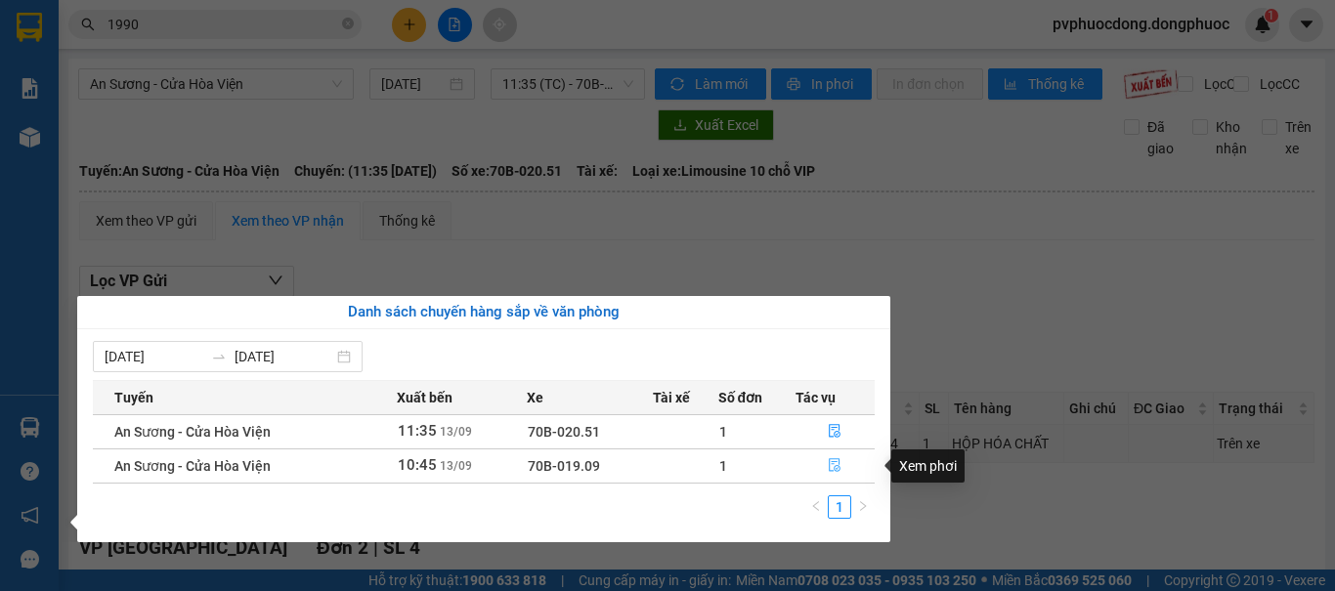
click at [822, 463] on button "button" at bounding box center [835, 465] width 78 height 31
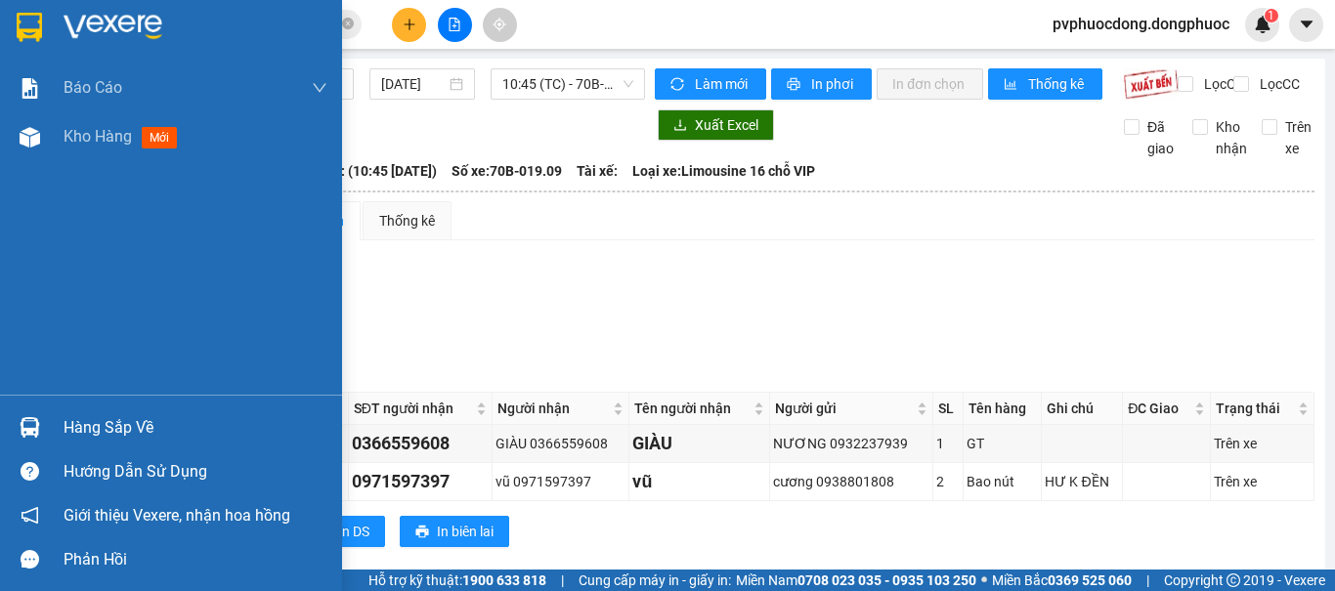
click at [24, 429] on img at bounding box center [30, 427] width 21 height 21
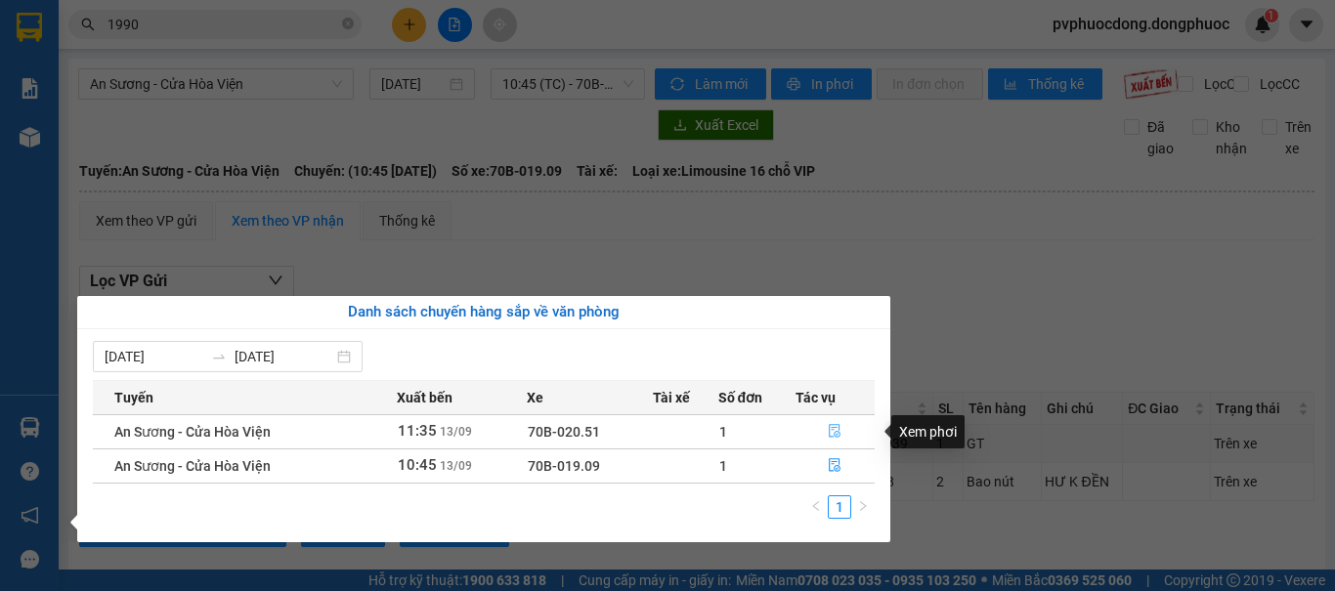
click at [840, 432] on icon "file-done" at bounding box center [835, 431] width 14 height 14
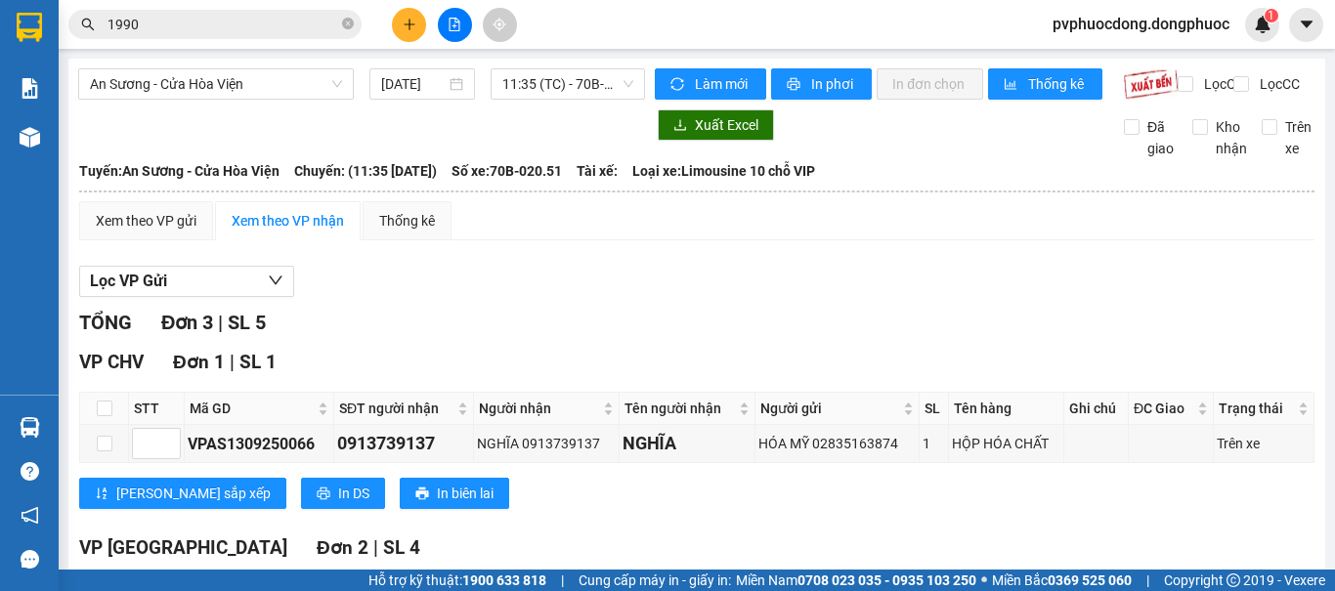
checkbox input "true"
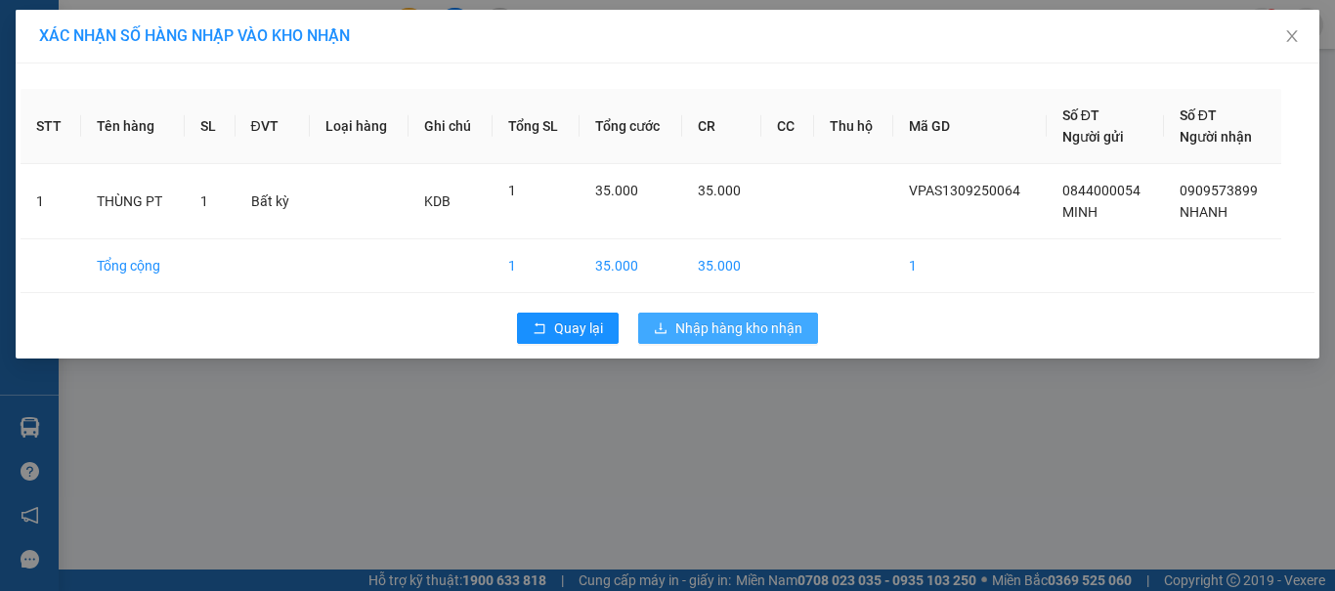
click at [733, 324] on span "Nhập hàng kho nhận" at bounding box center [738, 328] width 127 height 21
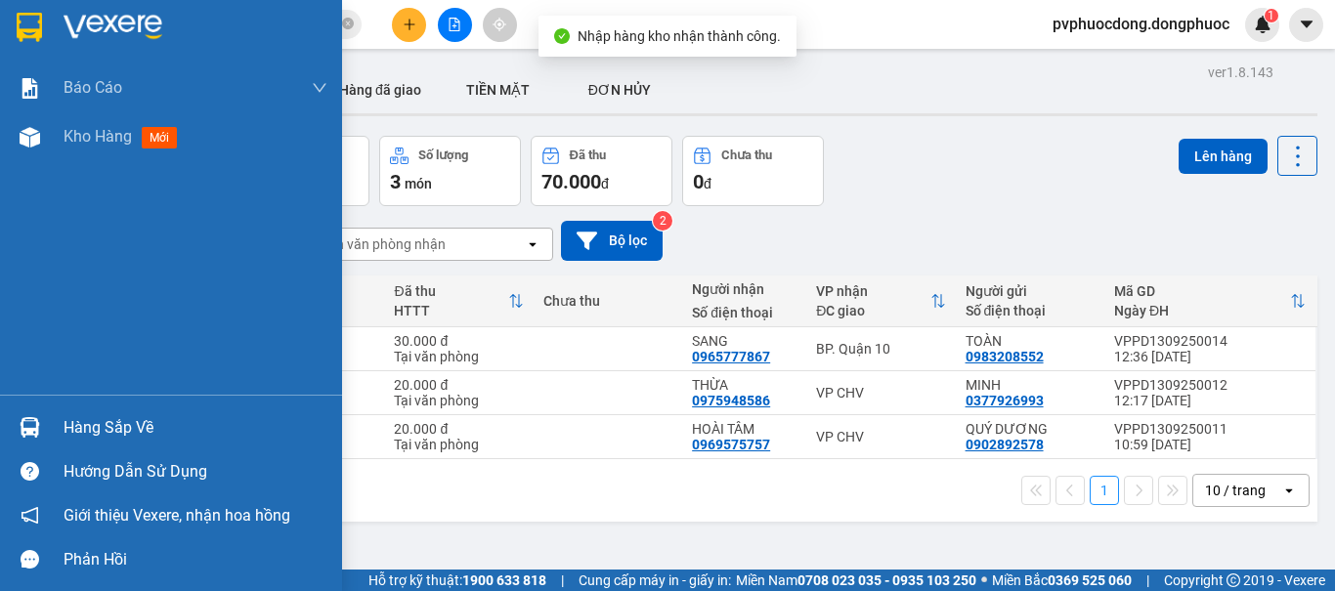
click at [36, 438] on div at bounding box center [30, 427] width 34 height 34
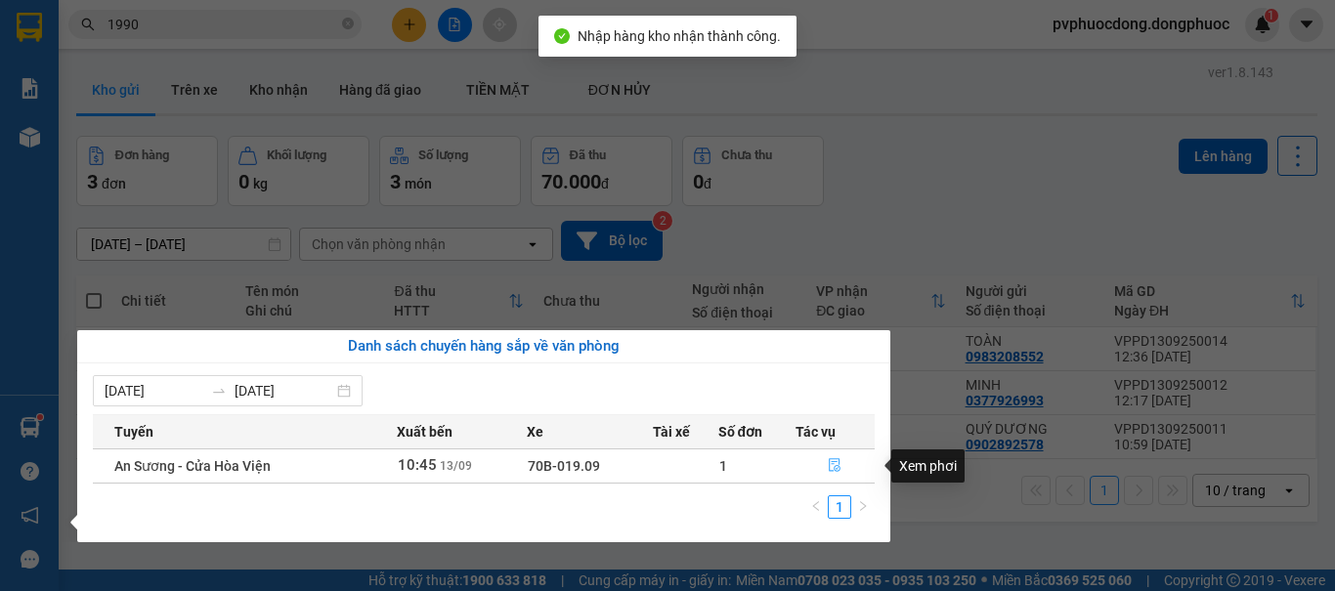
click at [829, 463] on icon "file-done" at bounding box center [835, 466] width 12 height 14
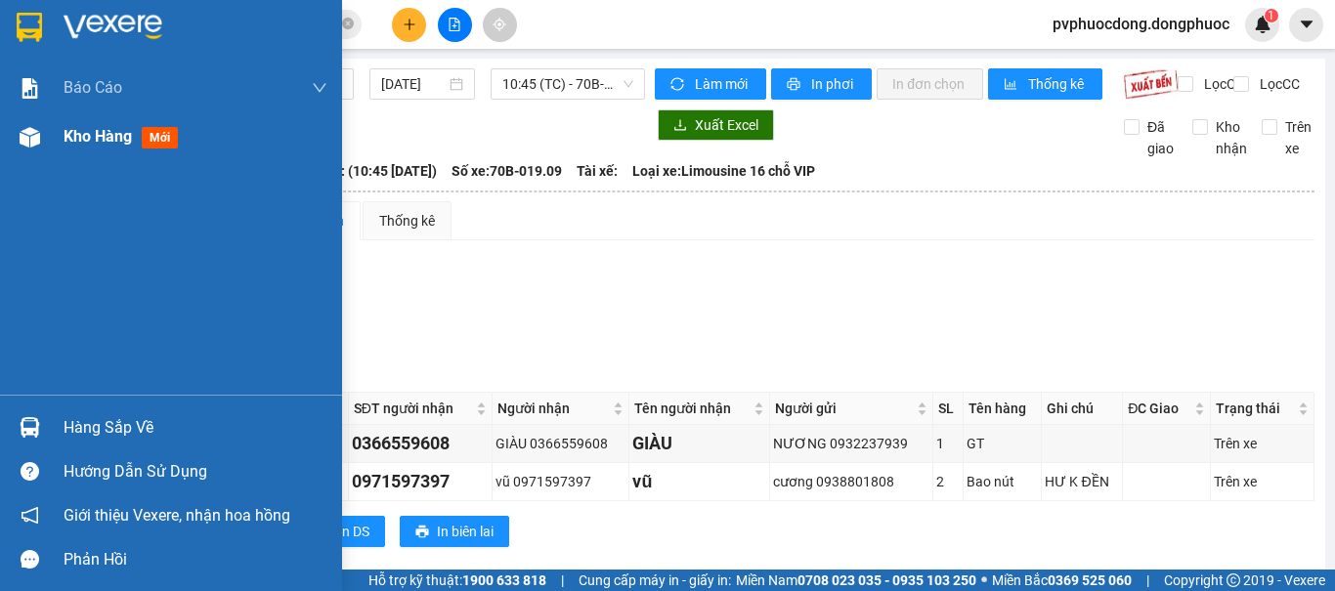
click at [57, 141] on div "Kho hàng mới" at bounding box center [171, 136] width 342 height 49
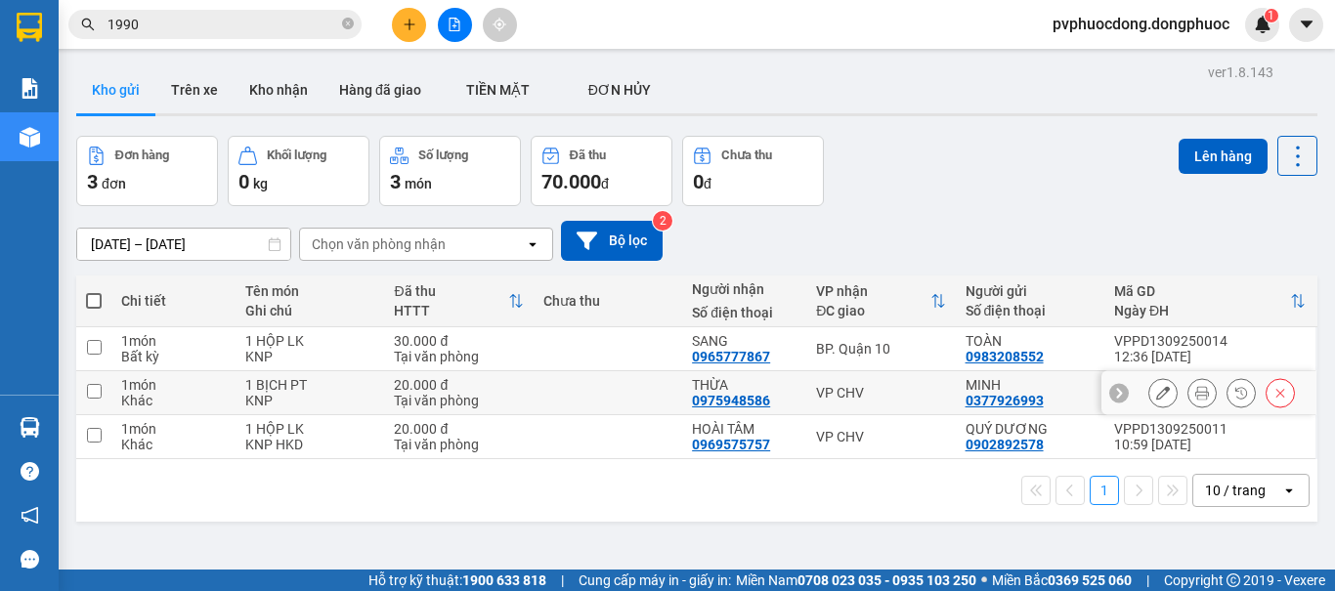
click at [104, 395] on td at bounding box center [93, 393] width 35 height 44
checkbox input "true"
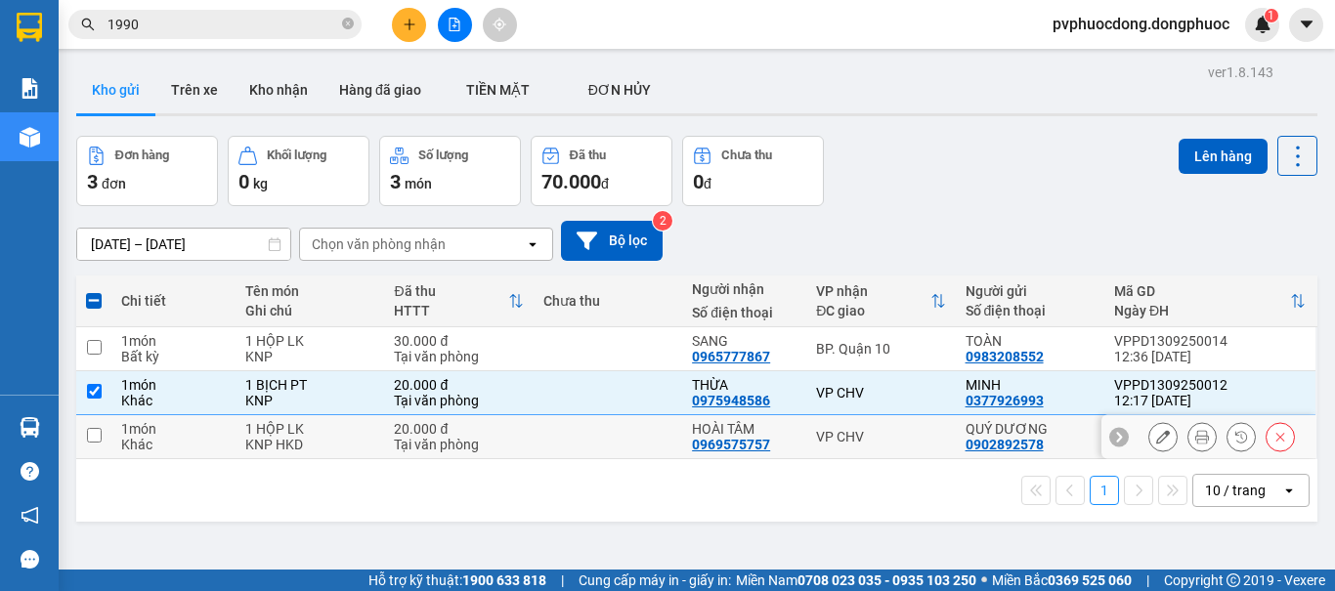
click at [94, 432] on input "checkbox" at bounding box center [94, 435] width 15 height 15
checkbox input "true"
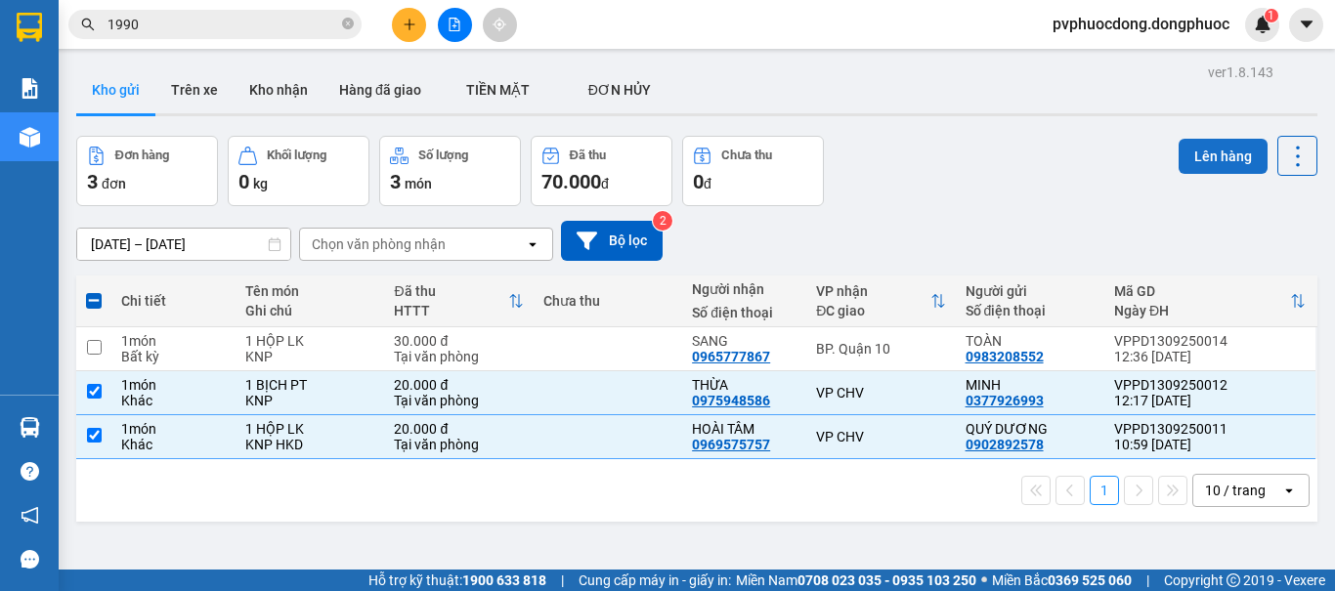
click at [1185, 156] on button "Lên hàng" at bounding box center [1222, 156] width 89 height 35
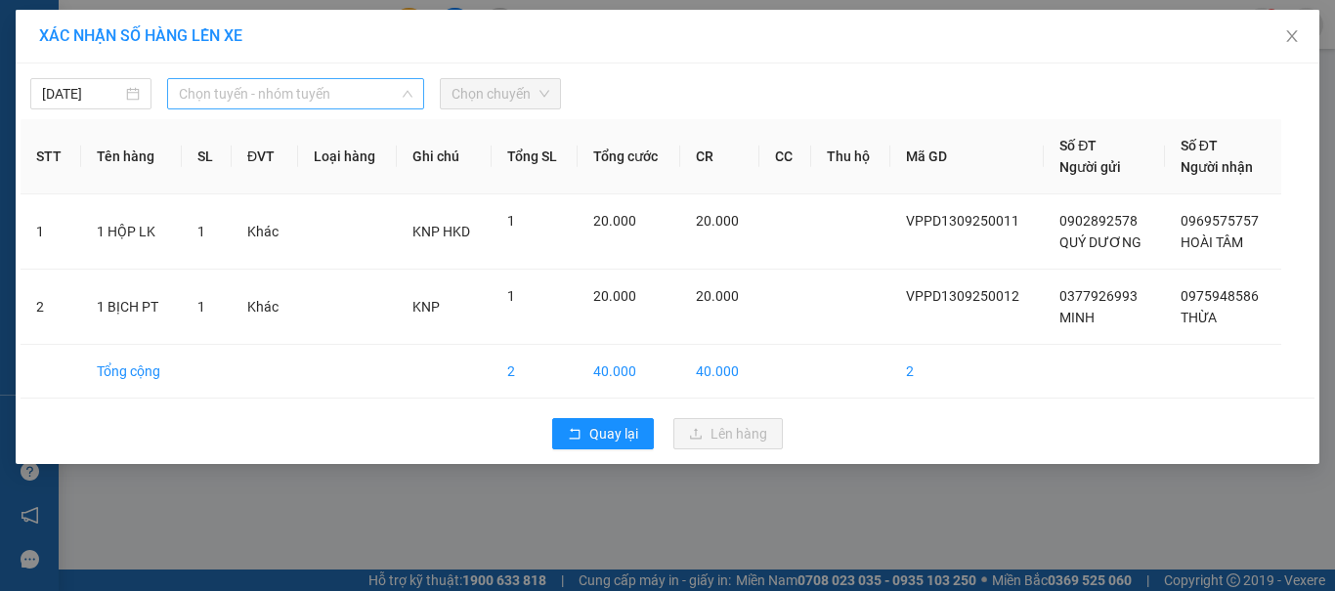
click at [319, 99] on span "Chọn tuyến - nhóm tuyến" at bounding box center [295, 93] width 233 height 29
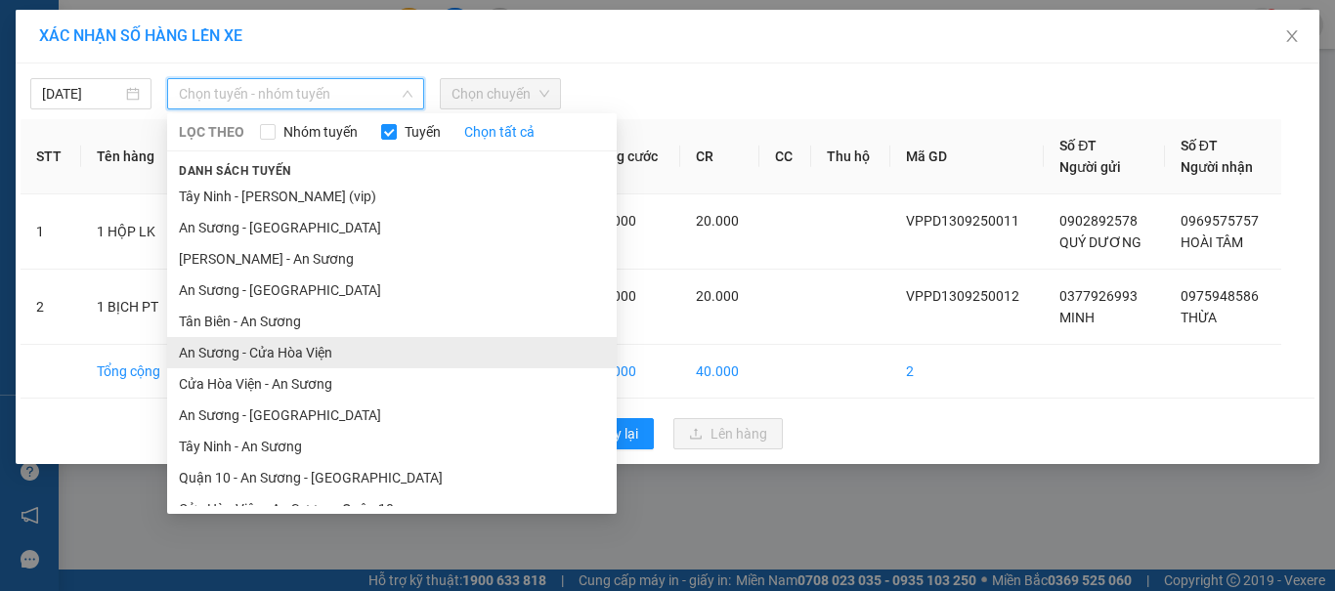
click at [265, 359] on li "An Sương - Cửa Hòa Viện" at bounding box center [391, 352] width 449 height 31
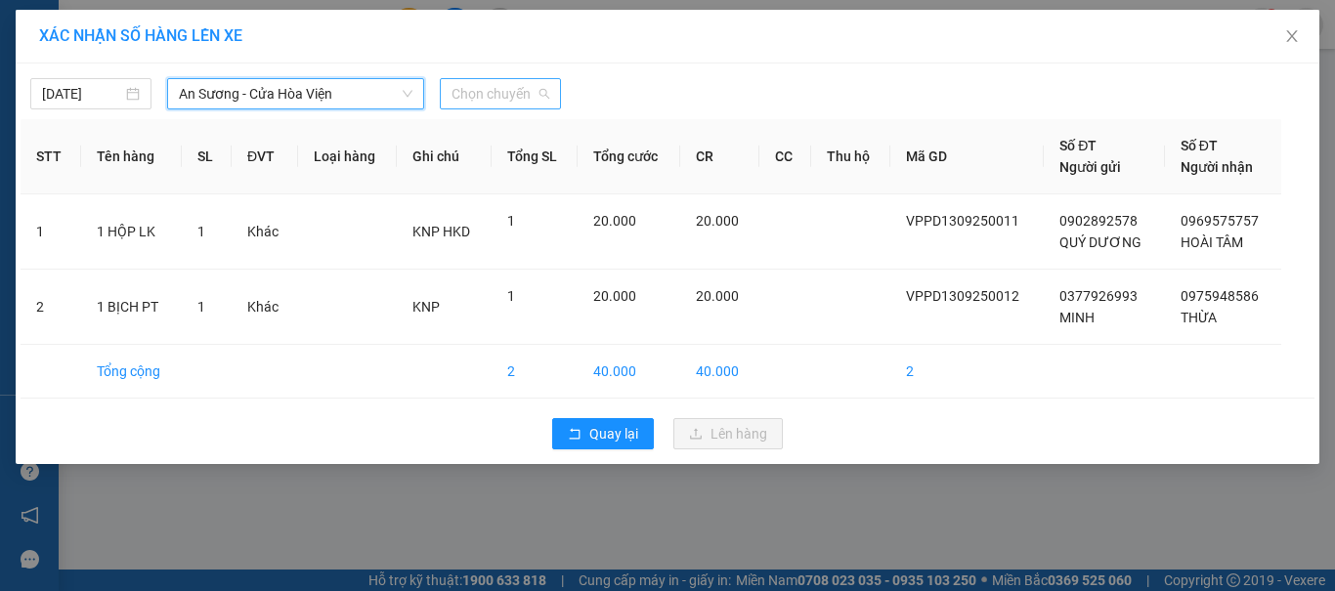
click at [506, 94] on span "Chọn chuyến" at bounding box center [500, 93] width 98 height 29
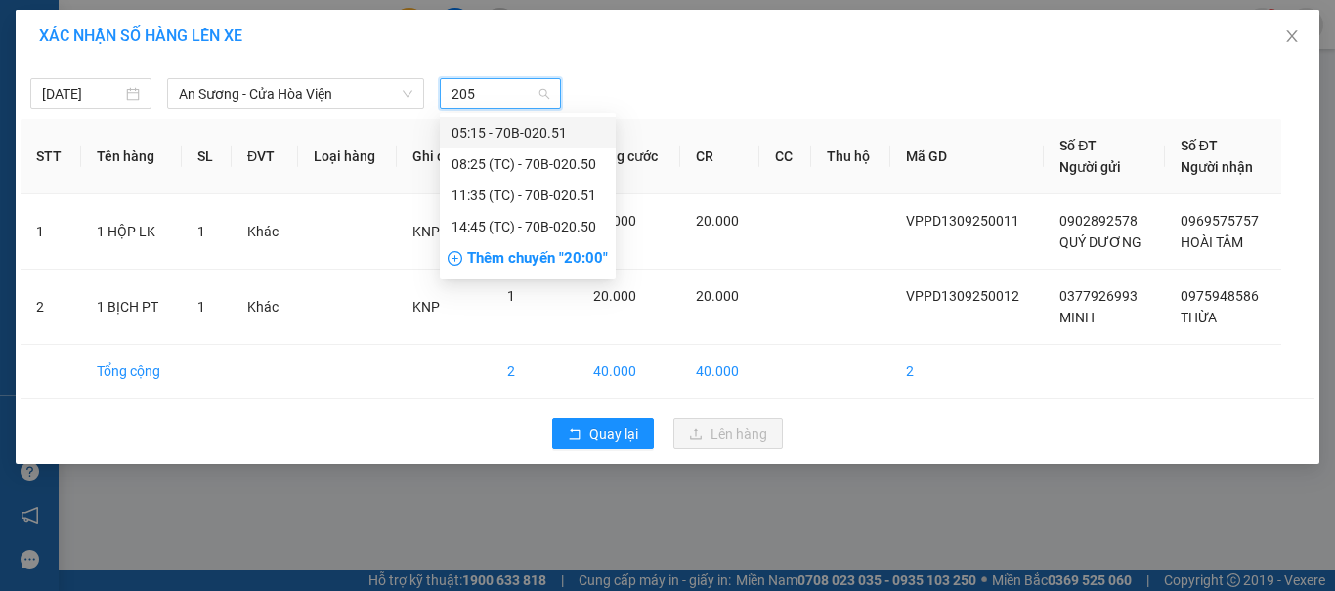
type input "2051"
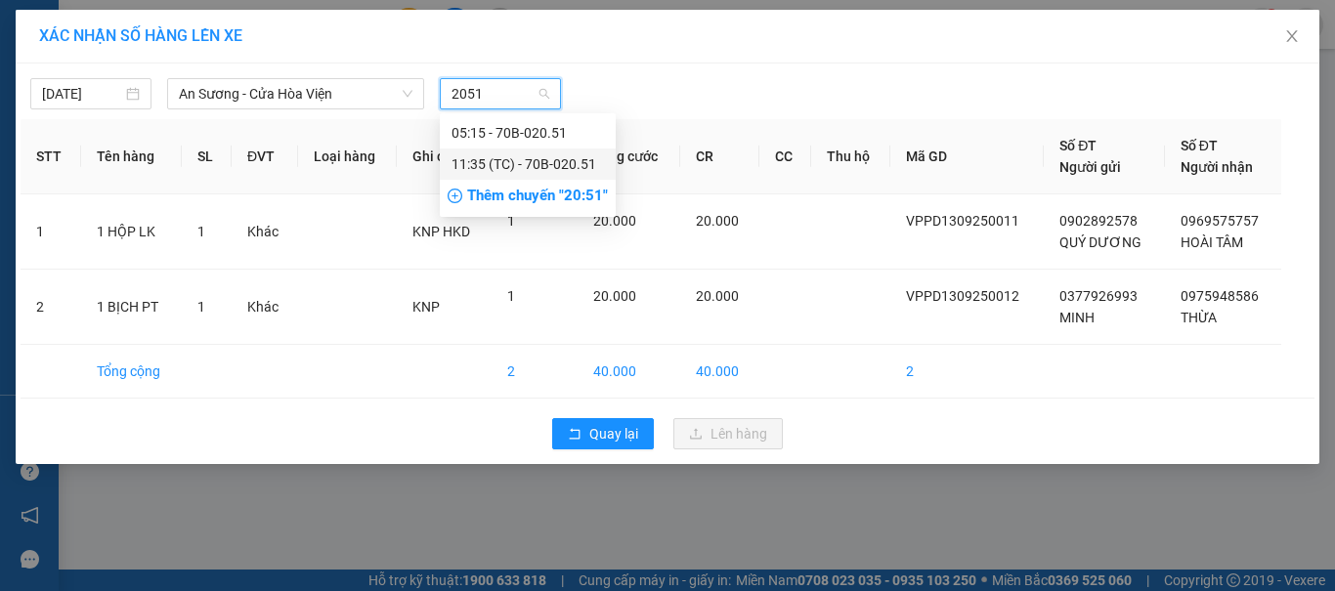
click at [545, 161] on div "11:35 (TC) - 70B-020.51" at bounding box center [527, 163] width 152 height 21
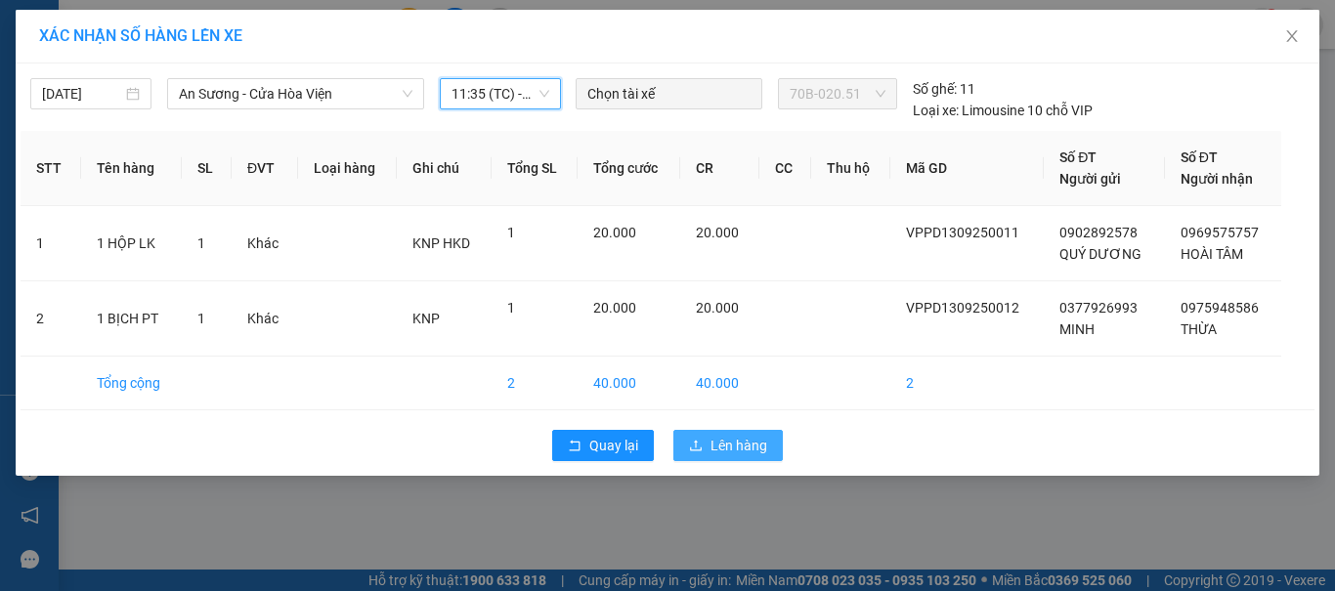
click at [722, 441] on span "Lên hàng" at bounding box center [738, 445] width 57 height 21
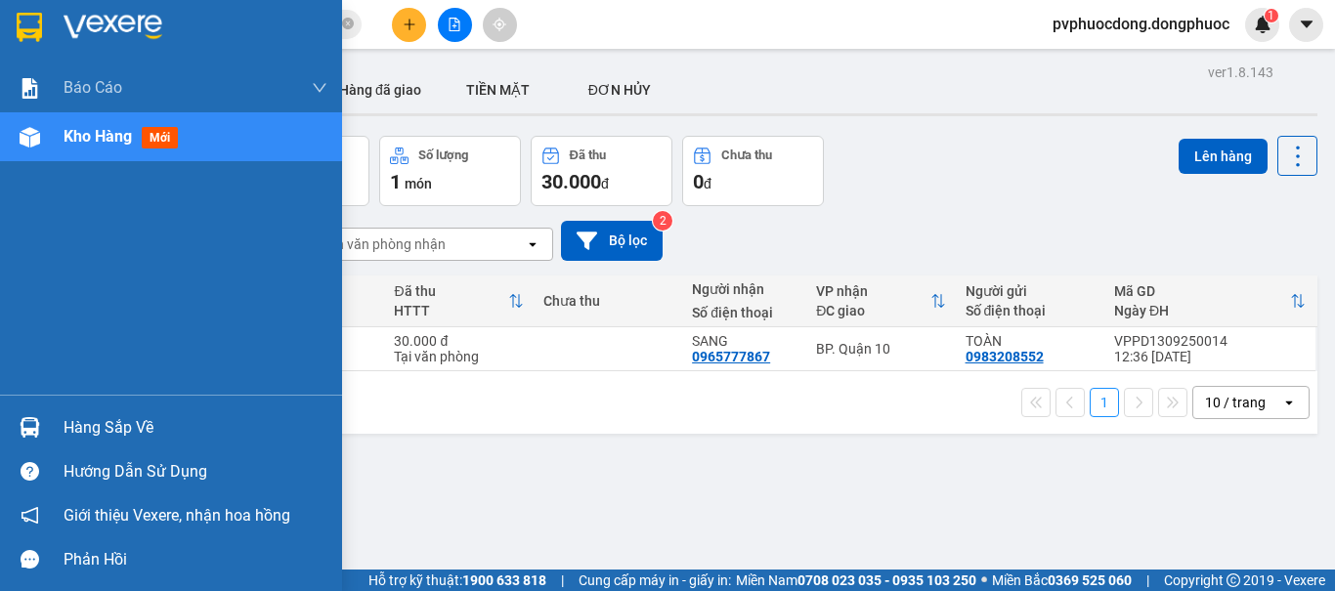
click at [57, 145] on div "Kho hàng mới" at bounding box center [171, 136] width 342 height 49
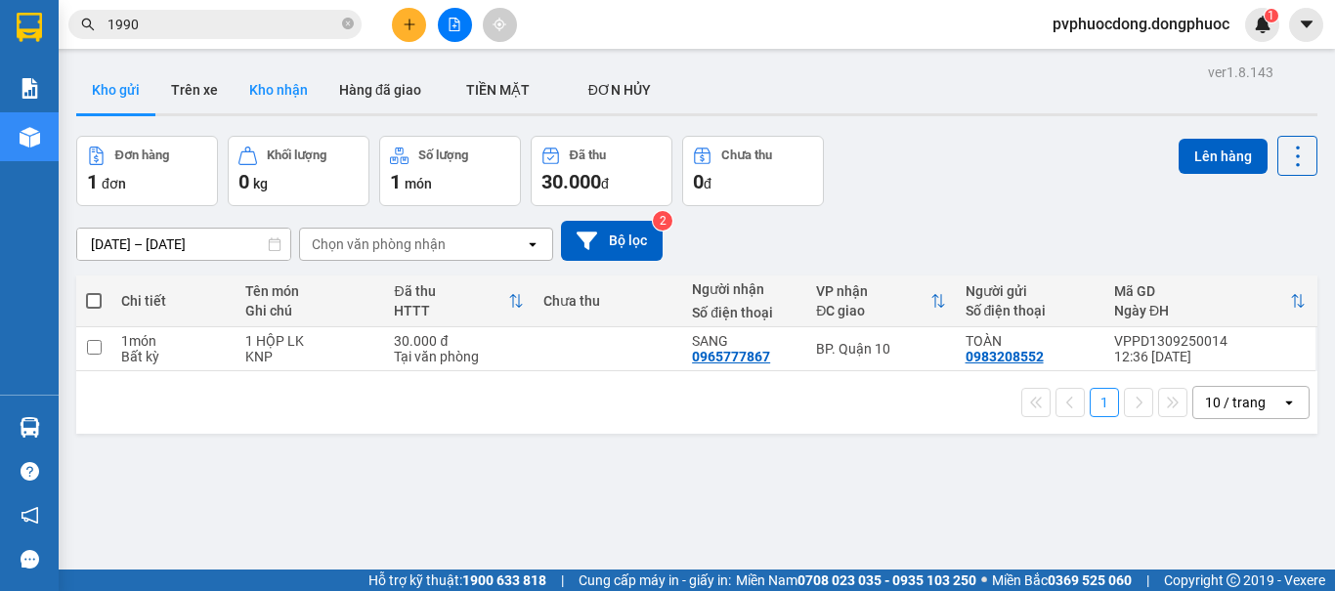
click at [294, 88] on button "Kho nhận" at bounding box center [278, 89] width 90 height 47
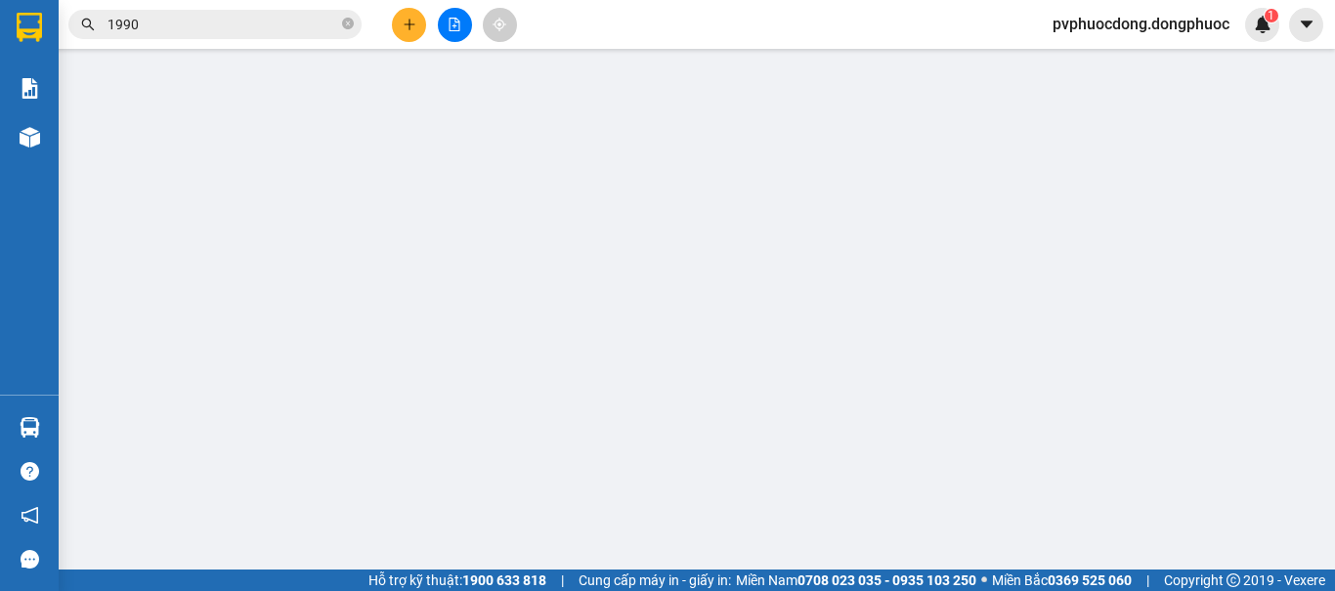
type input "0357199970"
type input "BẢO"
type input "0972518315"
type input "TIỀN"
type input "30.000"
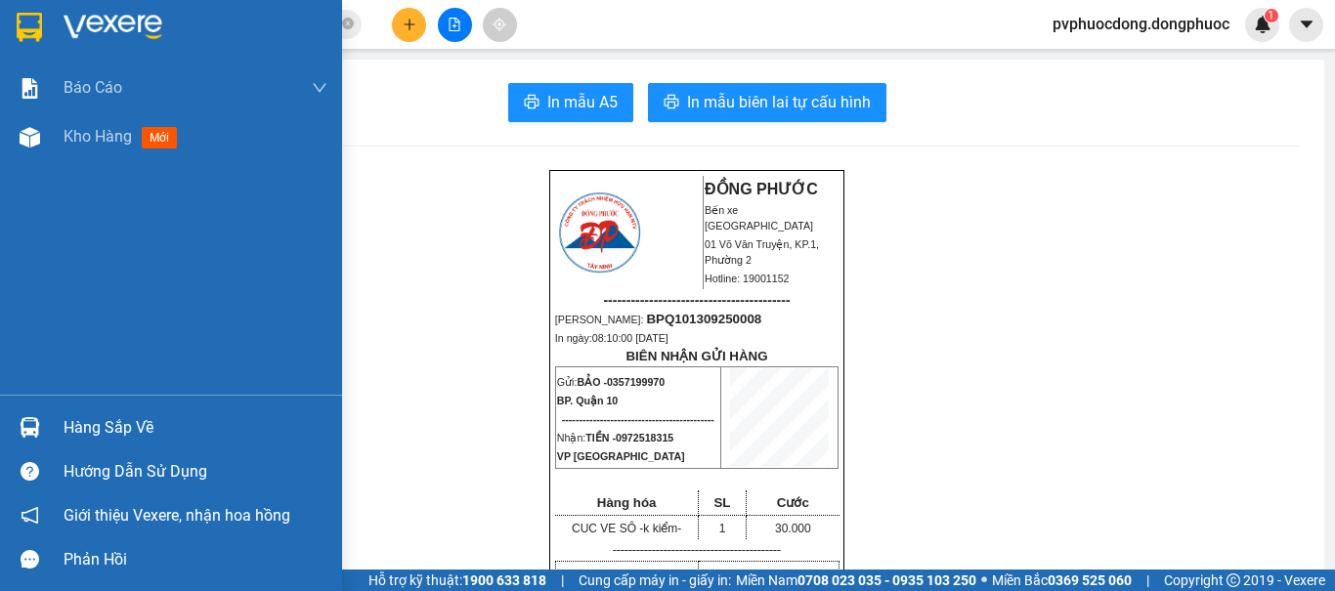
click at [36, 422] on img at bounding box center [30, 427] width 21 height 21
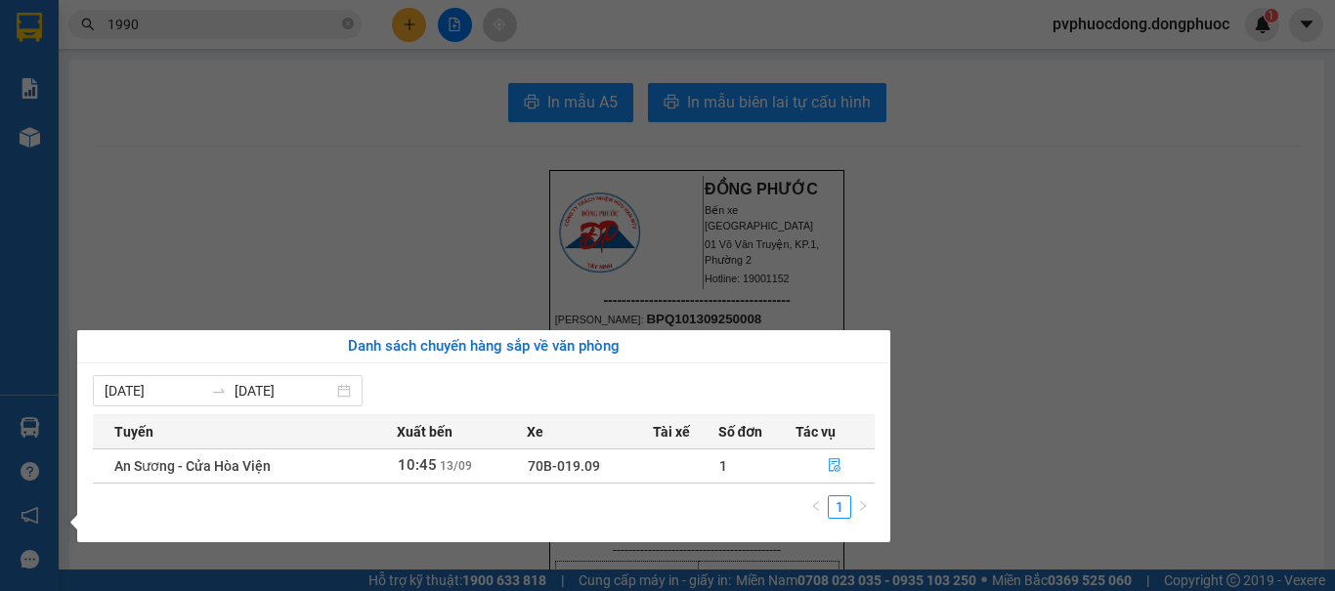
click at [32, 444] on div "Báo cáo Mẫu 1: Báo cáo dòng tiền Mẫu 1: Báo cáo dòng tiền theo nhân viên Mẫu 1:…" at bounding box center [29, 295] width 59 height 591
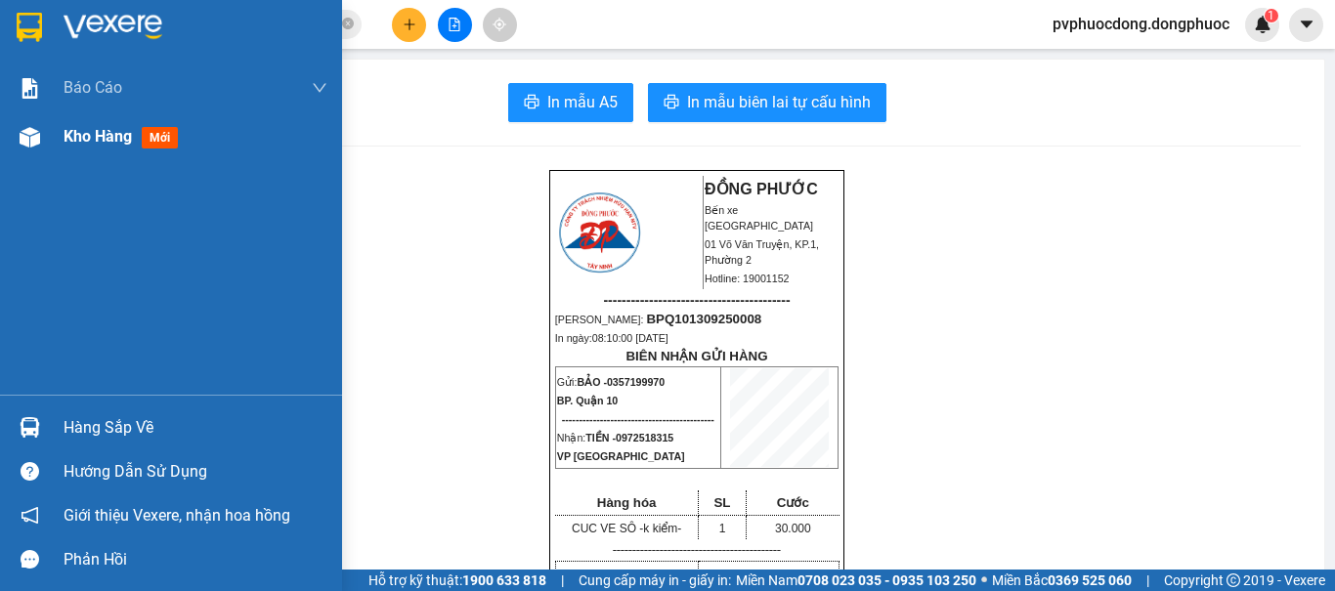
click at [66, 122] on div "Kho hàng mới" at bounding box center [196, 136] width 264 height 49
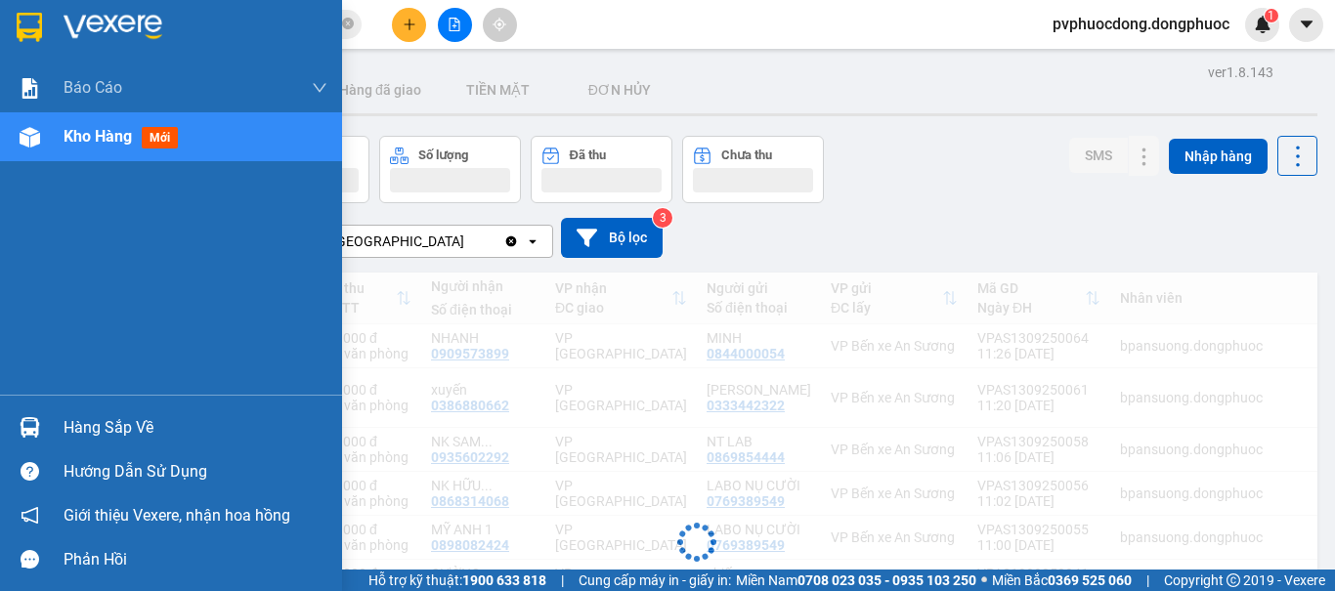
click at [144, 162] on div "Báo cáo Mẫu 1: Báo cáo dòng tiền Mẫu 1: Báo cáo dòng tiền theo nhân viên Mẫu 1:…" at bounding box center [171, 229] width 342 height 331
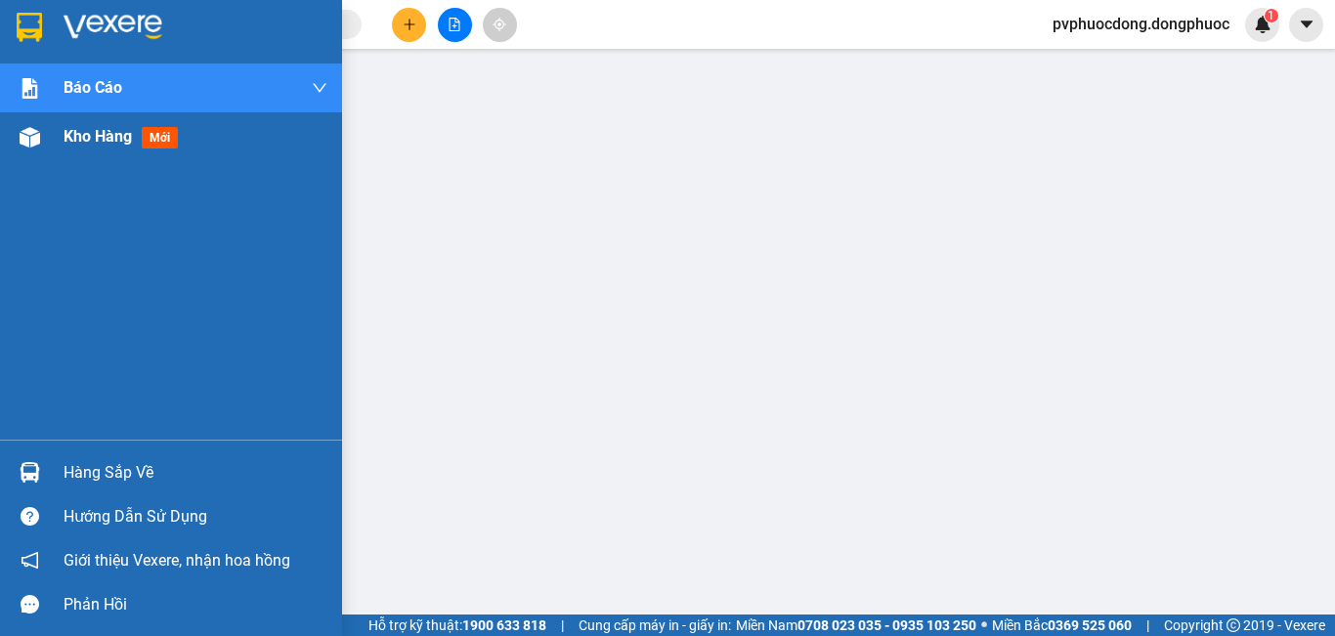
click at [91, 127] on span "Kho hàng" at bounding box center [98, 136] width 68 height 19
click at [121, 94] on span "Báo cáo" at bounding box center [93, 87] width 59 height 24
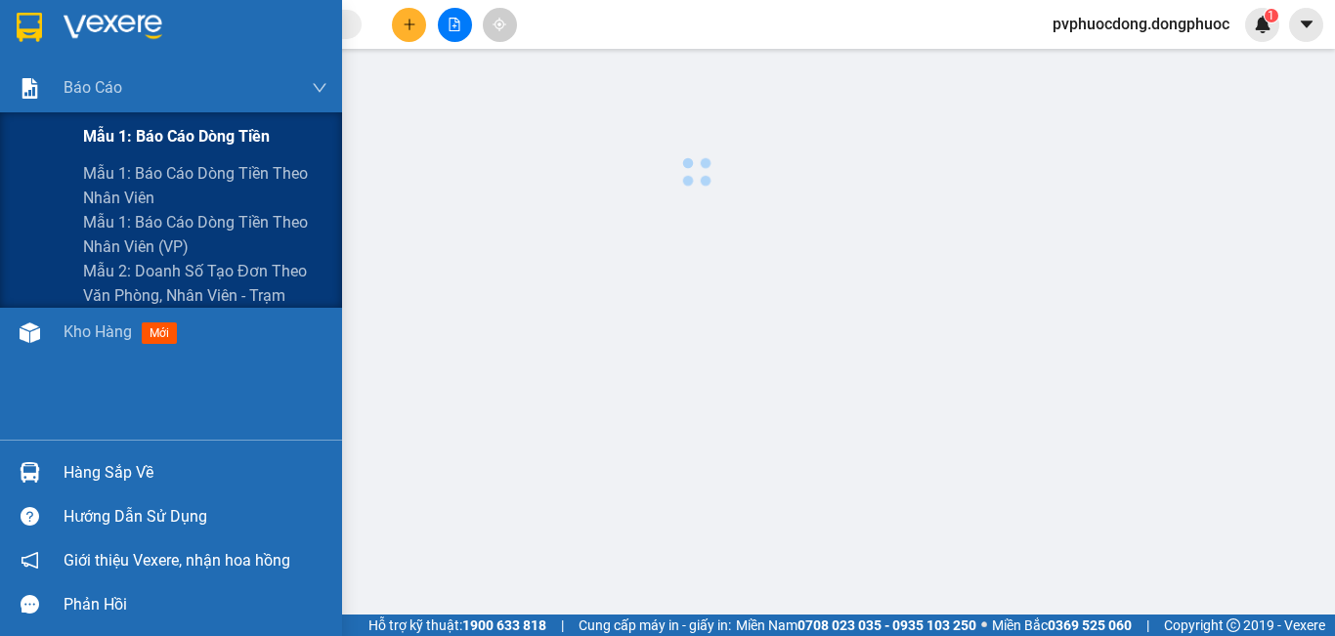
click at [131, 133] on span "Mẫu 1: Báo cáo dòng tiền" at bounding box center [176, 136] width 187 height 24
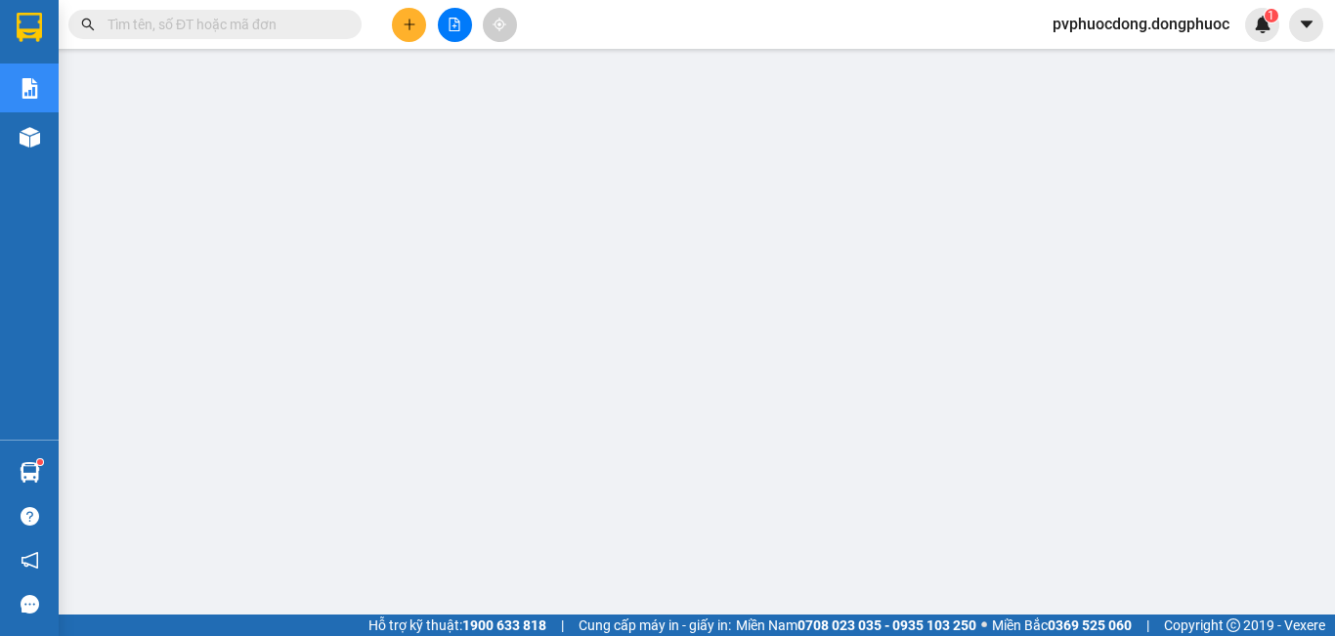
click at [251, 14] on input "text" at bounding box center [222, 24] width 231 height 21
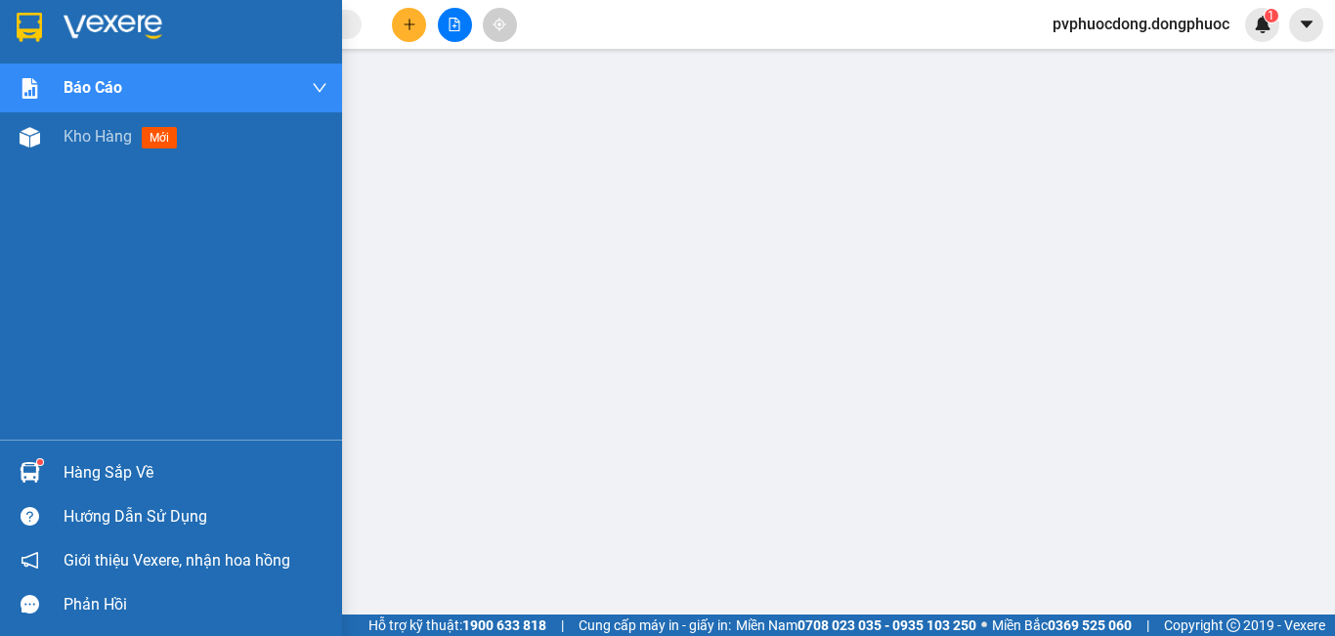
click at [32, 458] on div at bounding box center [30, 472] width 34 height 34
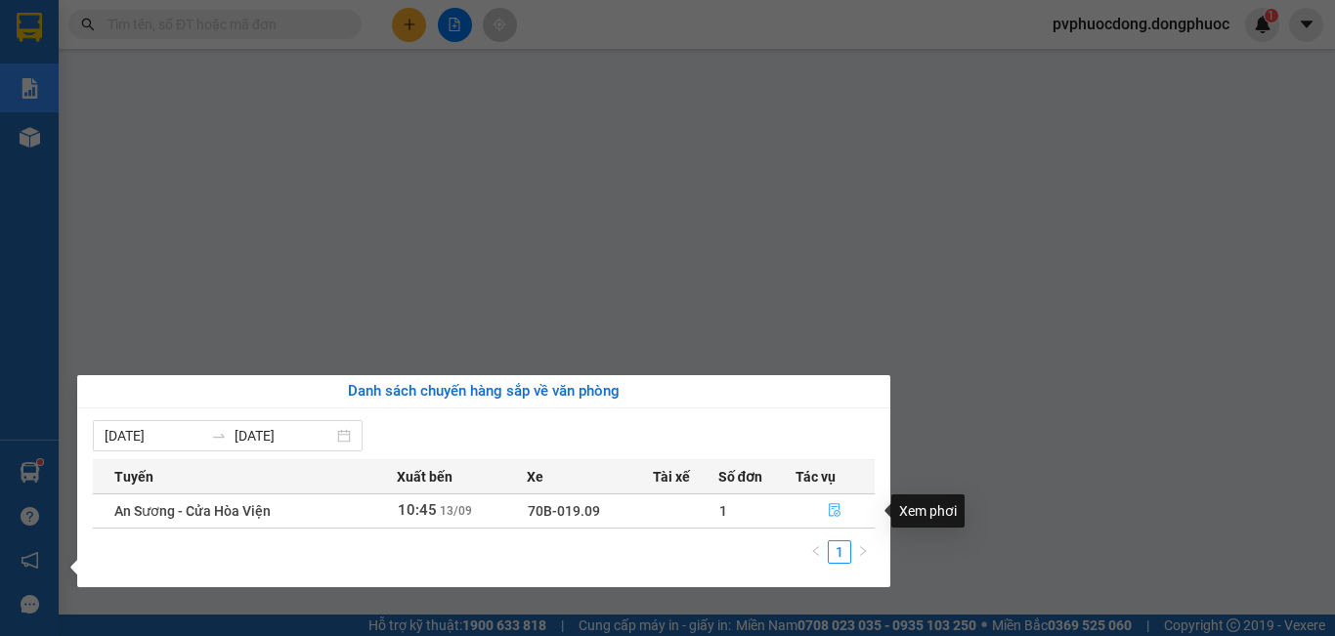
click at [820, 509] on button "button" at bounding box center [835, 510] width 78 height 31
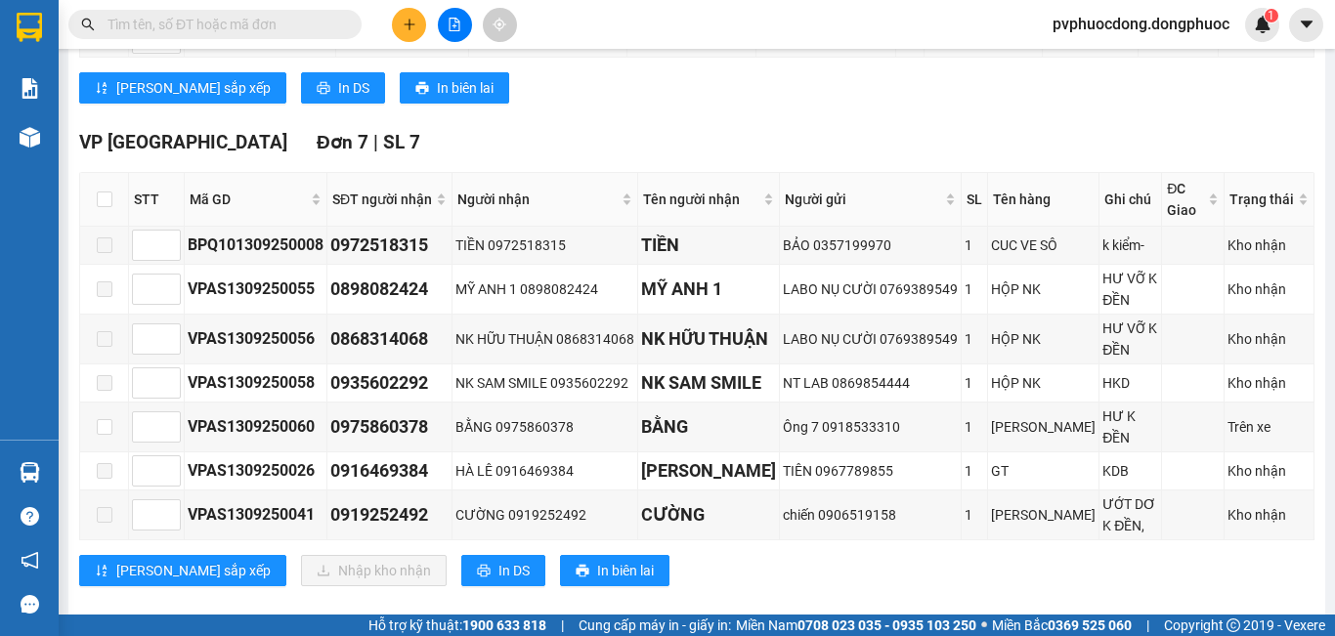
scroll to position [825, 0]
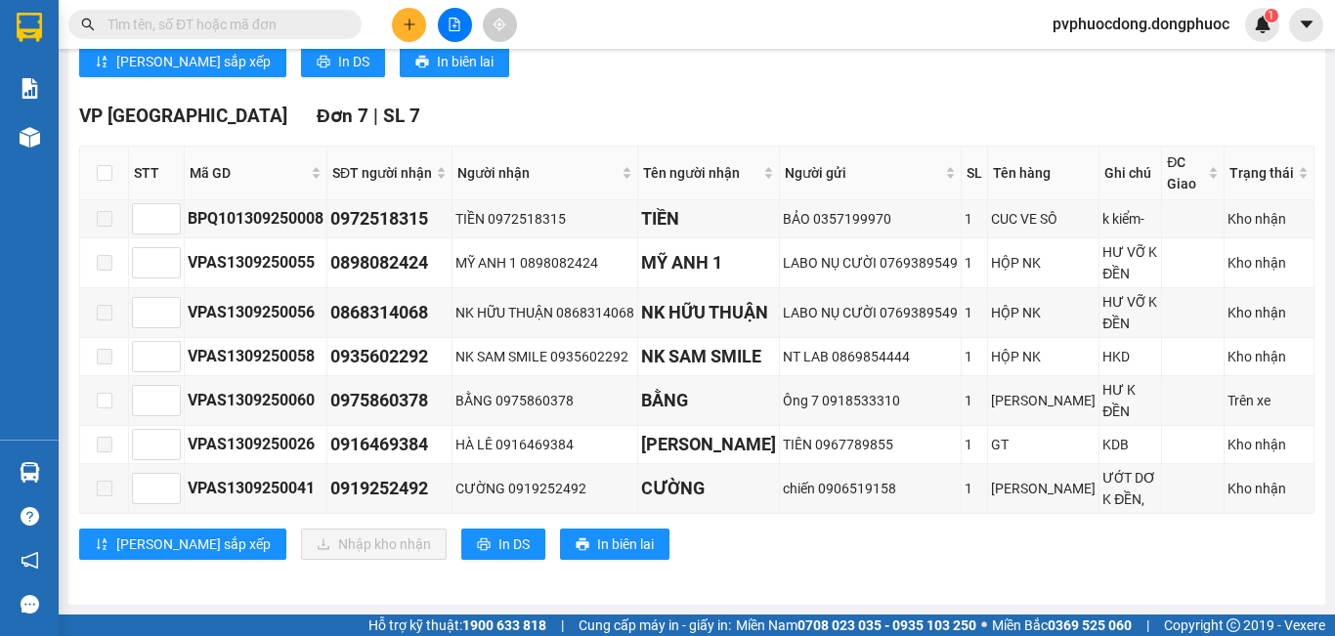
drag, startPoint x: 793, startPoint y: 566, endPoint x: 699, endPoint y: 554, distance: 95.5
click at [699, 554] on div "[PERSON_NAME] sắp xếp Nhập kho nhận In DS In biên lai" at bounding box center [696, 544] width 1235 height 31
drag, startPoint x: 699, startPoint y: 554, endPoint x: 662, endPoint y: 564, distance: 37.4
click at [662, 564] on div "VP Phước Đông Đơn 7 | SL 7 STT Mã GD SĐT người nhận Người nhận Tên người nhận N…" at bounding box center [696, 338] width 1235 height 473
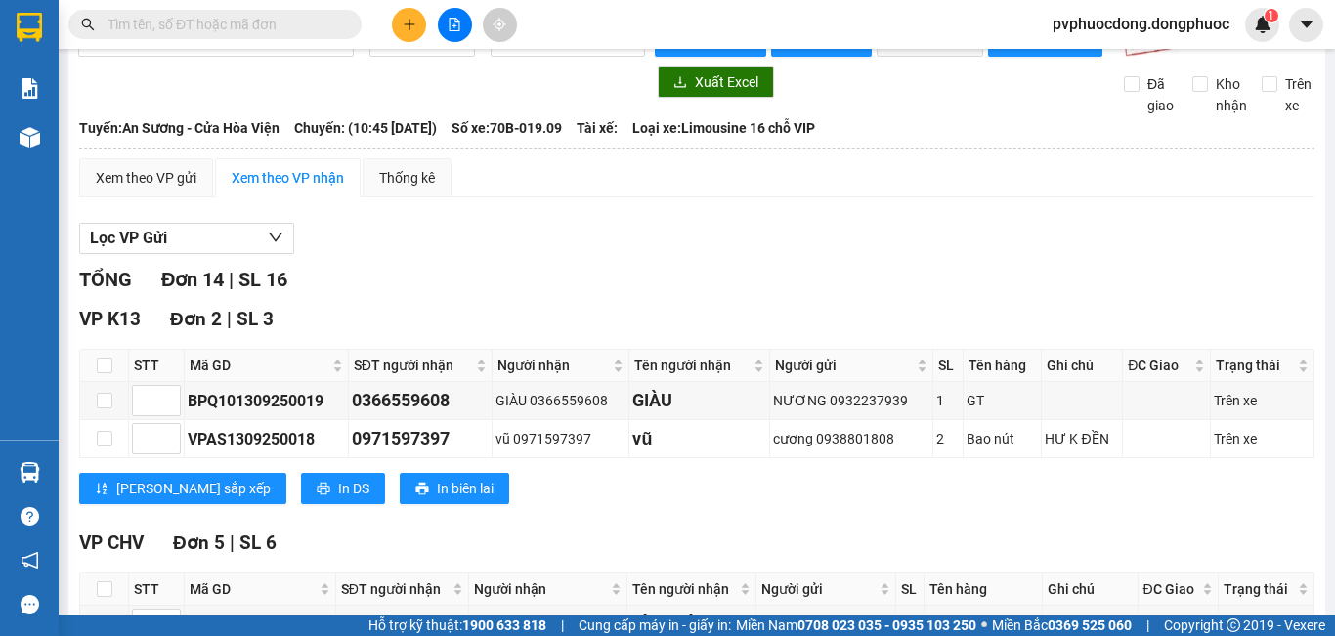
scroll to position [0, 0]
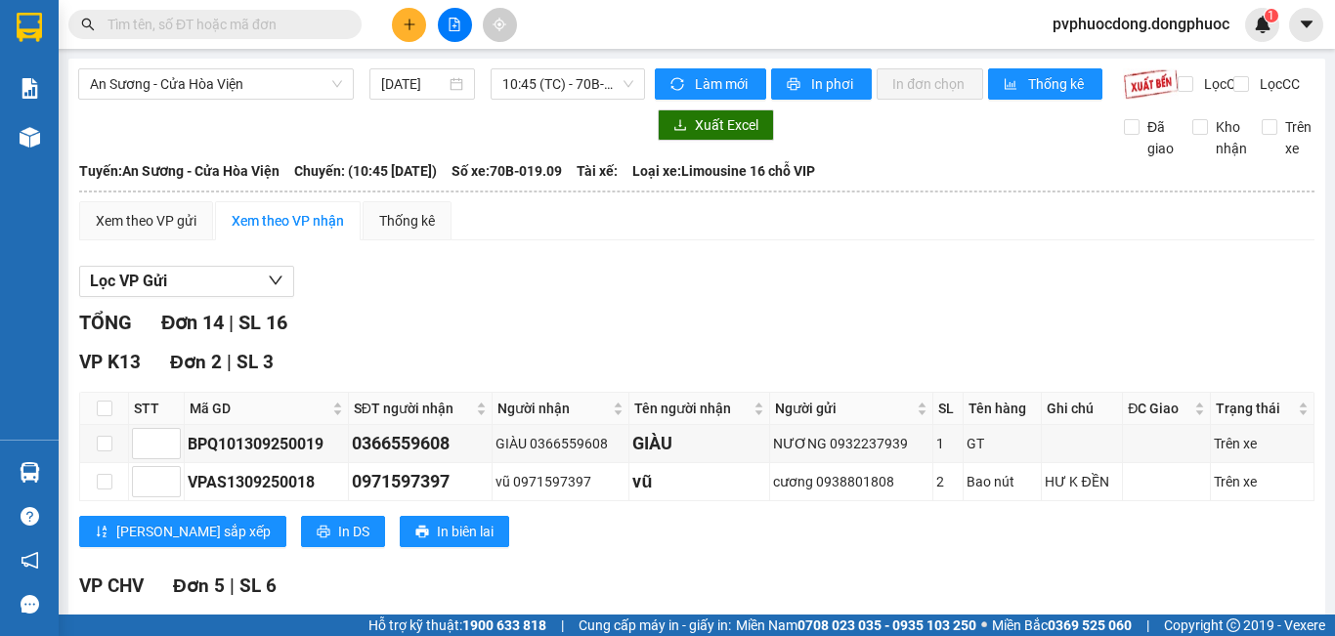
click at [302, 25] on input "text" at bounding box center [222, 24] width 231 height 21
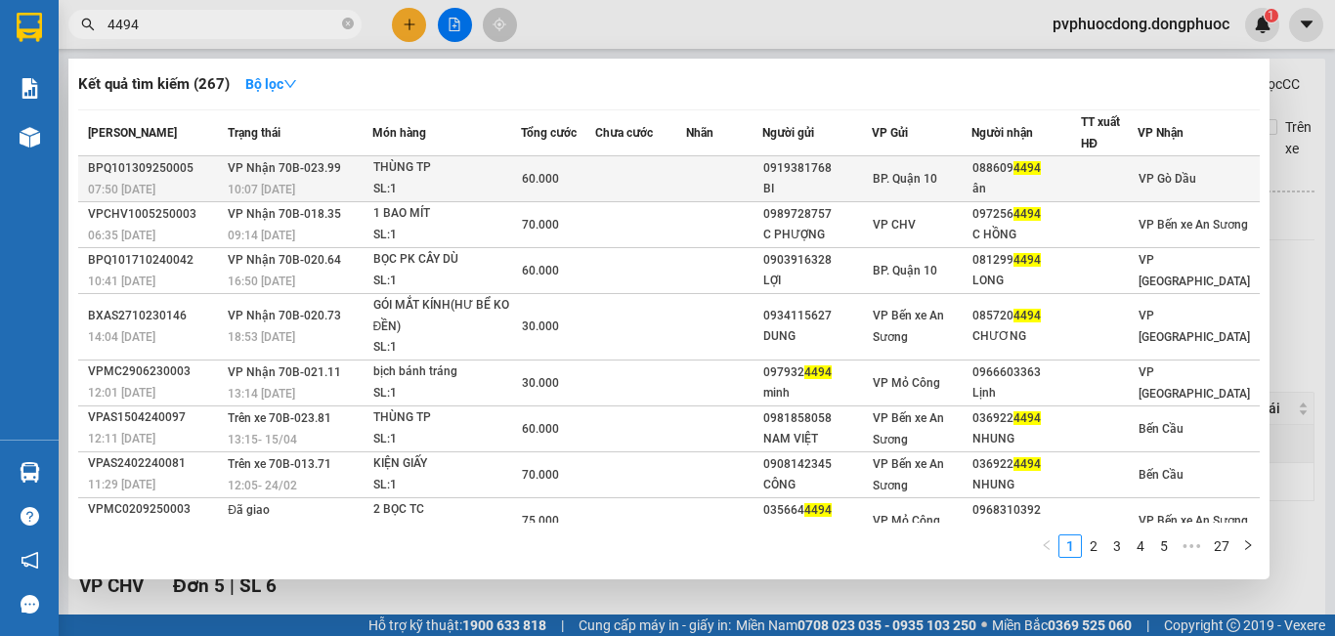
type input "4494"
click at [439, 169] on div "THÙNG TP" at bounding box center [446, 167] width 147 height 21
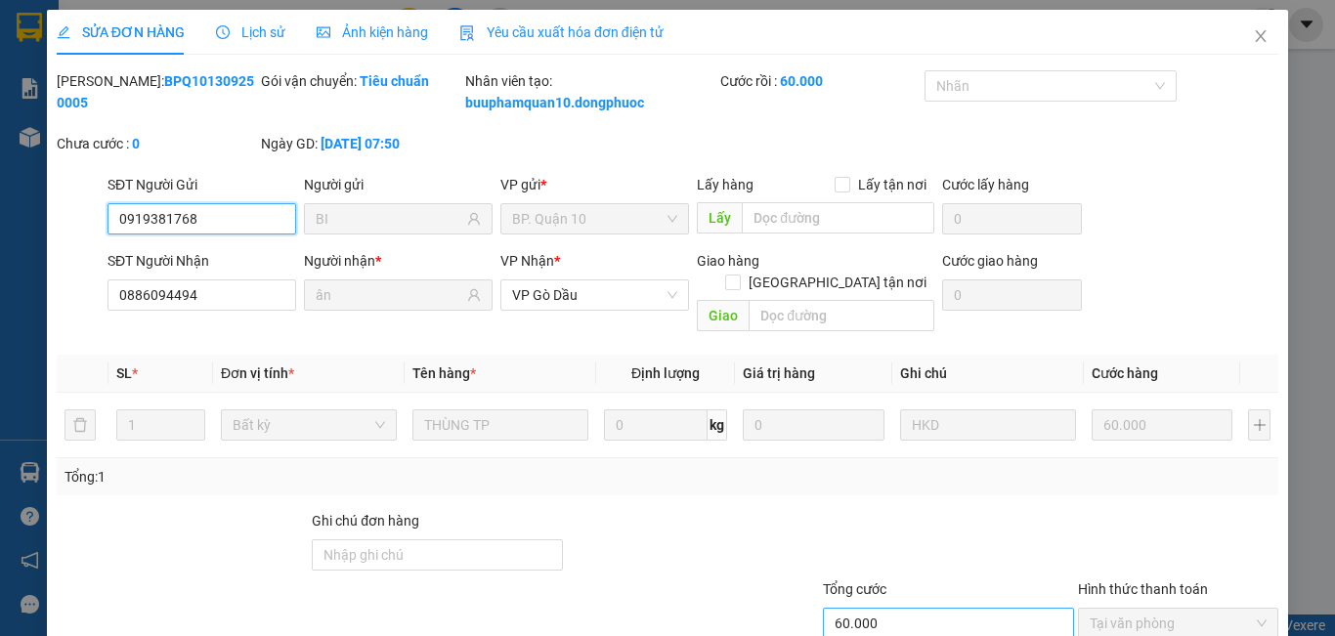
type input "0919381768"
type input "BI"
type input "0886094494"
type input "ân"
type input "60.000"
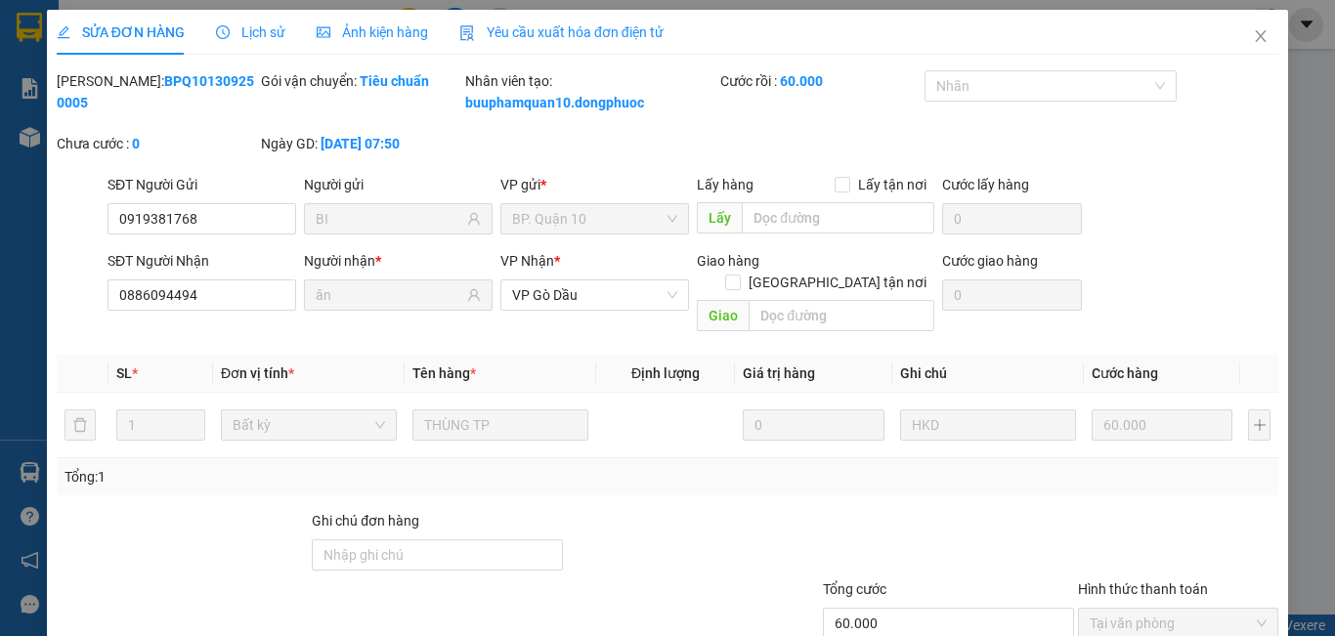
drag, startPoint x: 720, startPoint y: 482, endPoint x: 652, endPoint y: 490, distance: 69.0
click at [652, 510] on div at bounding box center [692, 544] width 255 height 68
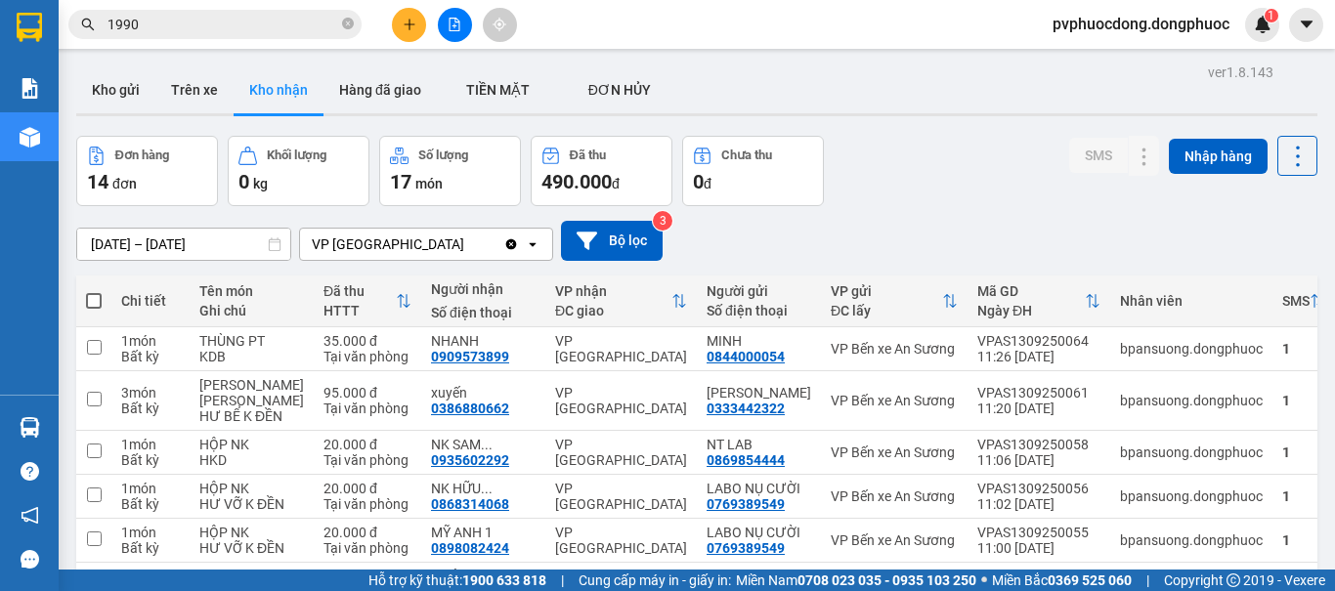
scroll to position [256, 0]
click at [131, 99] on button "Kho gửi" at bounding box center [115, 89] width 79 height 47
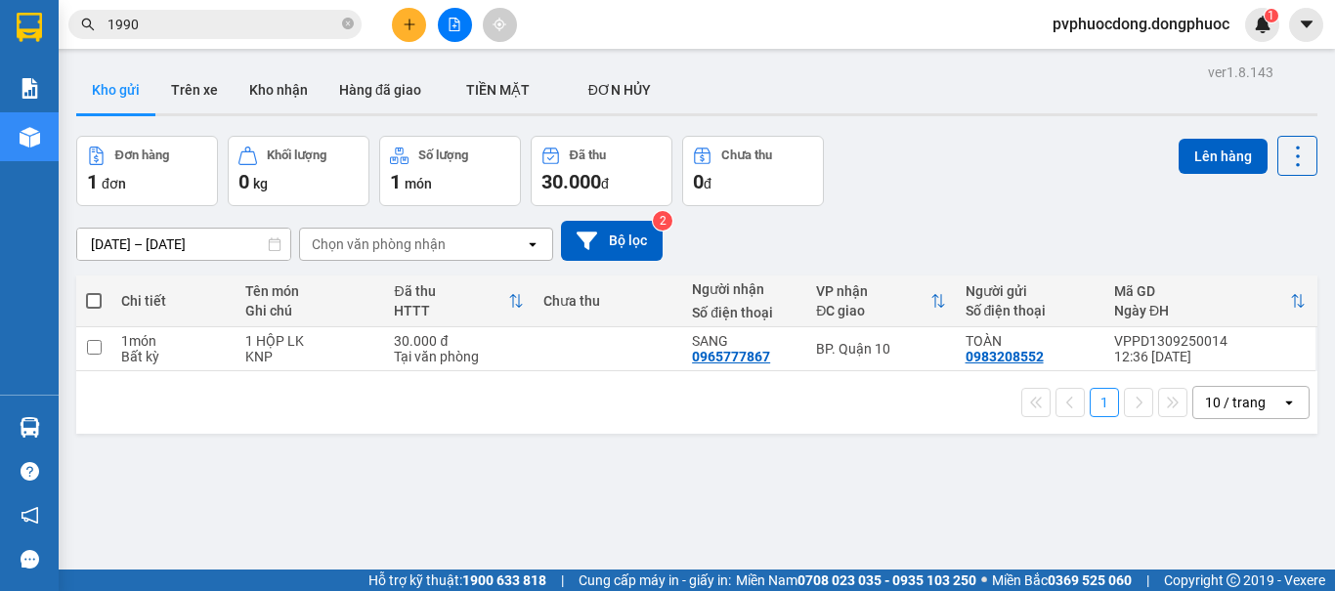
click at [96, 303] on span at bounding box center [94, 301] width 16 height 16
click at [94, 291] on input "checkbox" at bounding box center [94, 291] width 0 height 0
checkbox input "true"
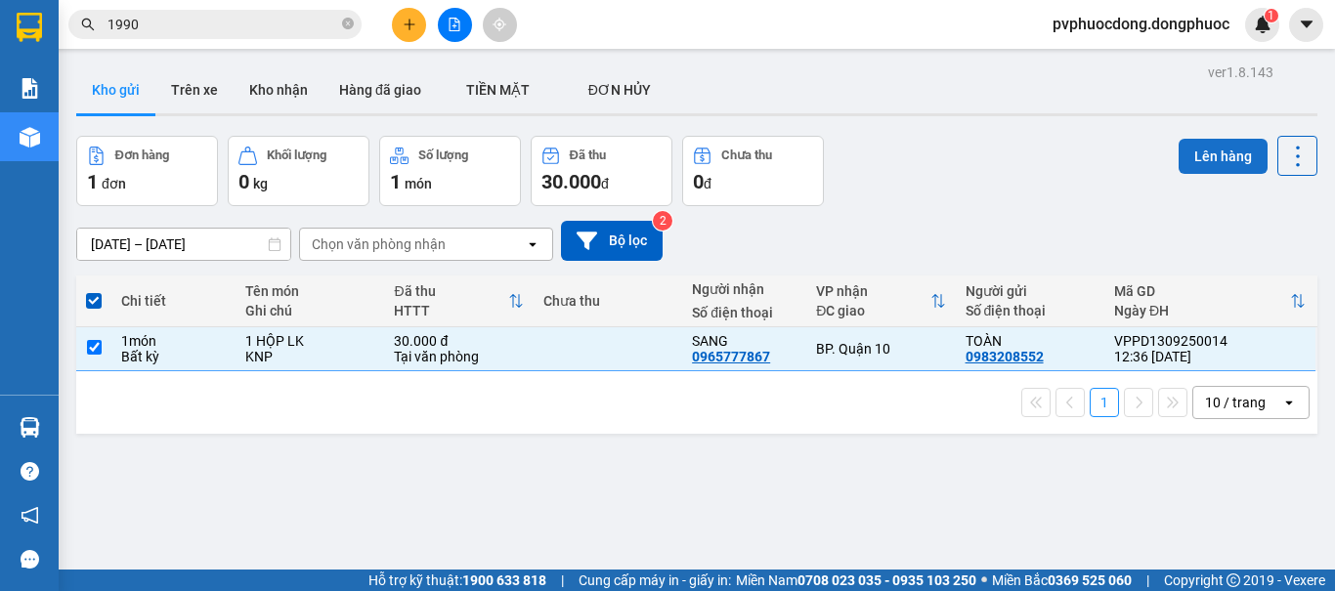
click at [1189, 149] on button "Lên hàng" at bounding box center [1222, 156] width 89 height 35
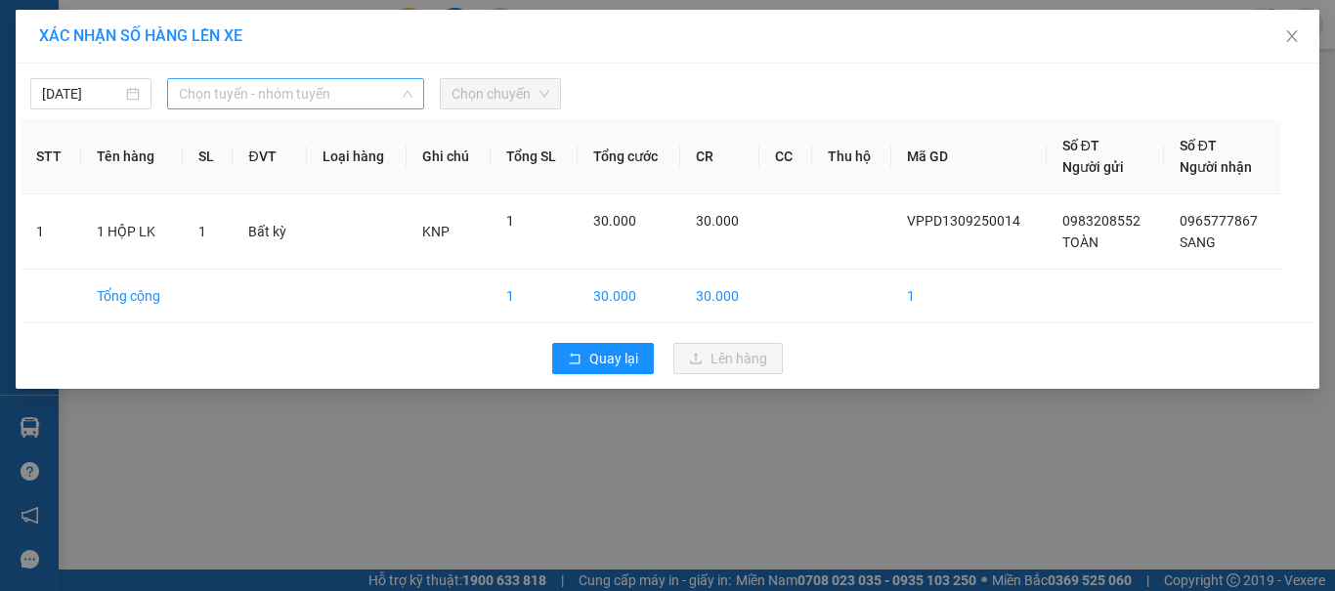
click at [293, 98] on span "Chọn tuyến - nhóm tuyến" at bounding box center [295, 93] width 233 height 29
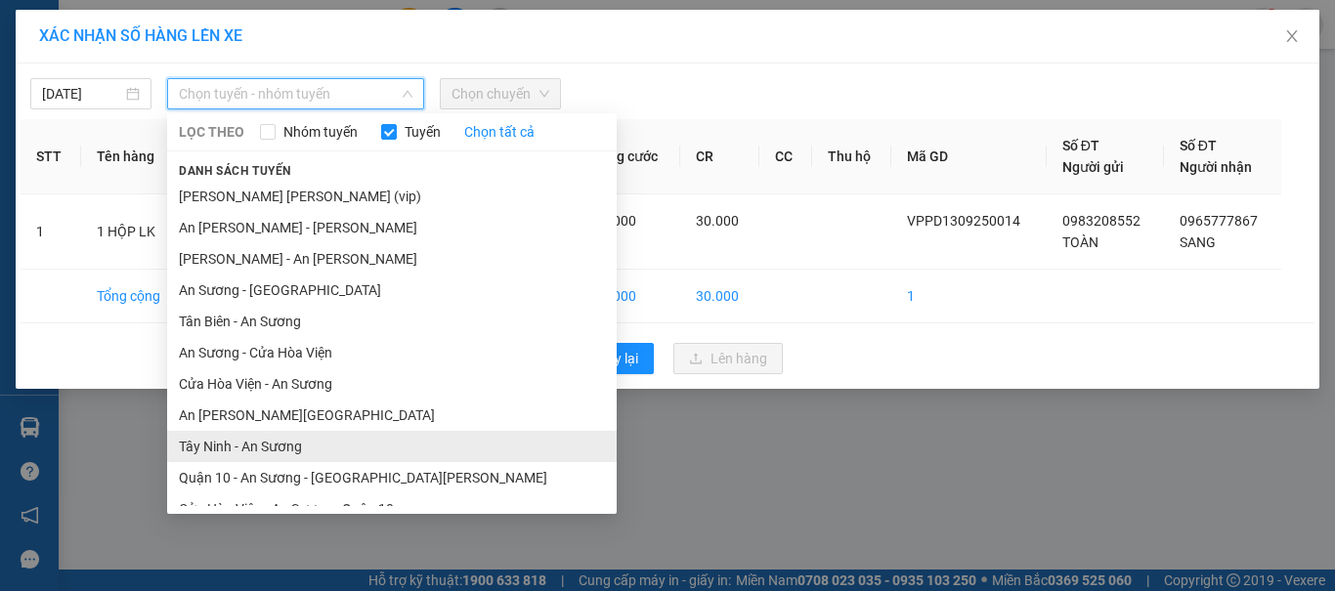
scroll to position [98, 0]
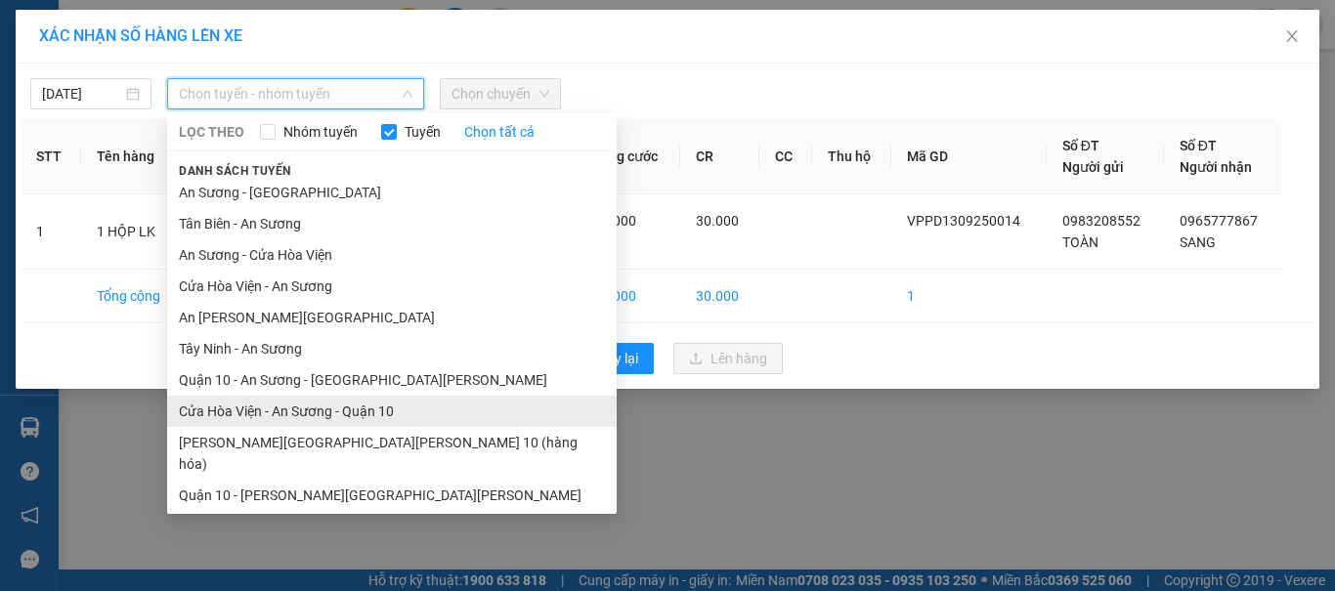
click at [267, 419] on li "Cửa Hòa Viện - An Sương - Quận 10" at bounding box center [391, 411] width 449 height 31
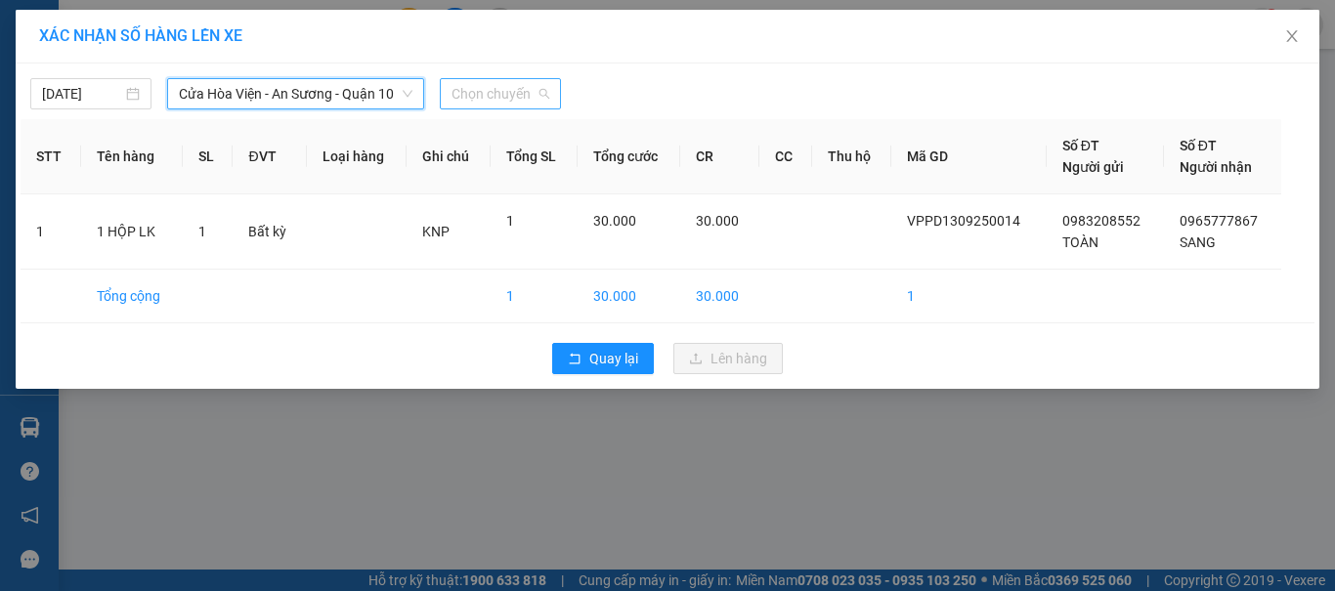
click at [520, 102] on span "Chọn chuyến" at bounding box center [500, 93] width 98 height 29
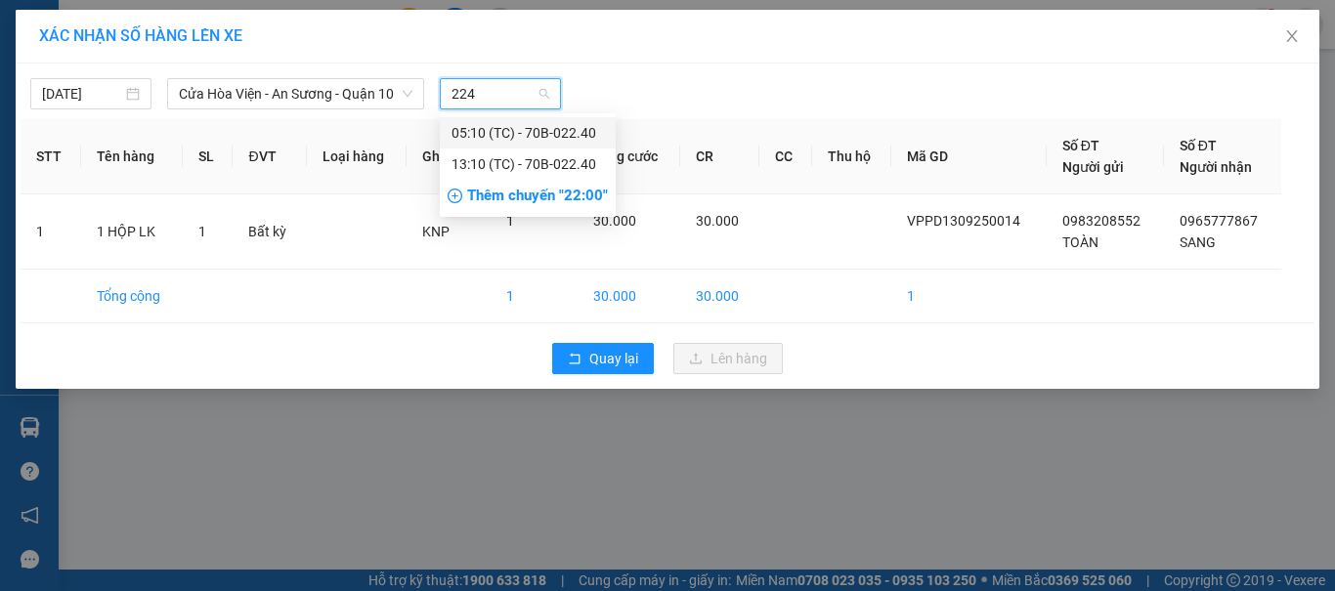
type input "2240"
click at [551, 160] on div "13:10 (TC) - 70B-022.40" at bounding box center [527, 163] width 152 height 21
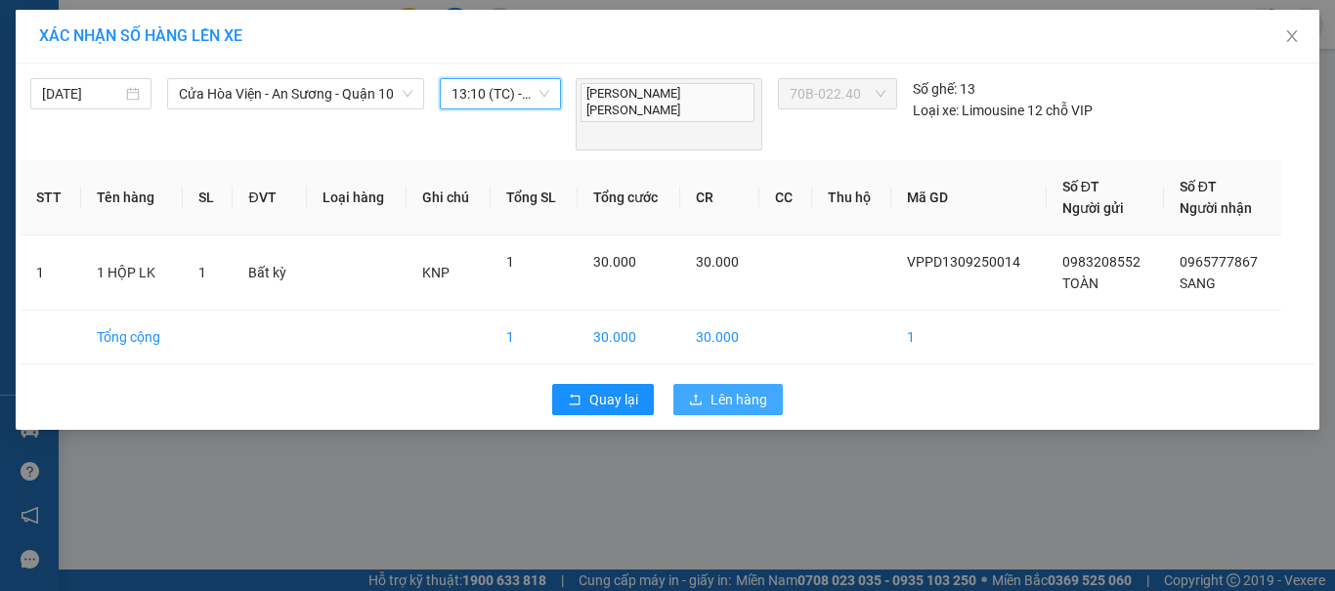
click at [738, 389] on span "Lên hàng" at bounding box center [738, 399] width 57 height 21
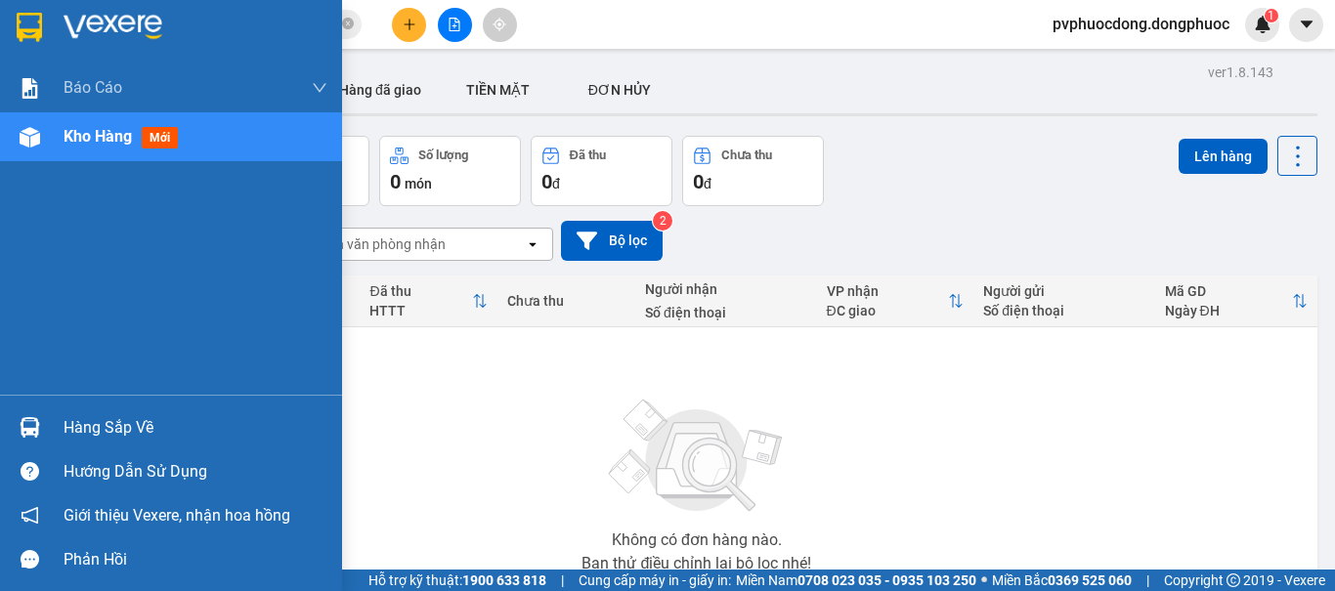
click at [5, 416] on div "Hàng sắp về" at bounding box center [171, 427] width 342 height 44
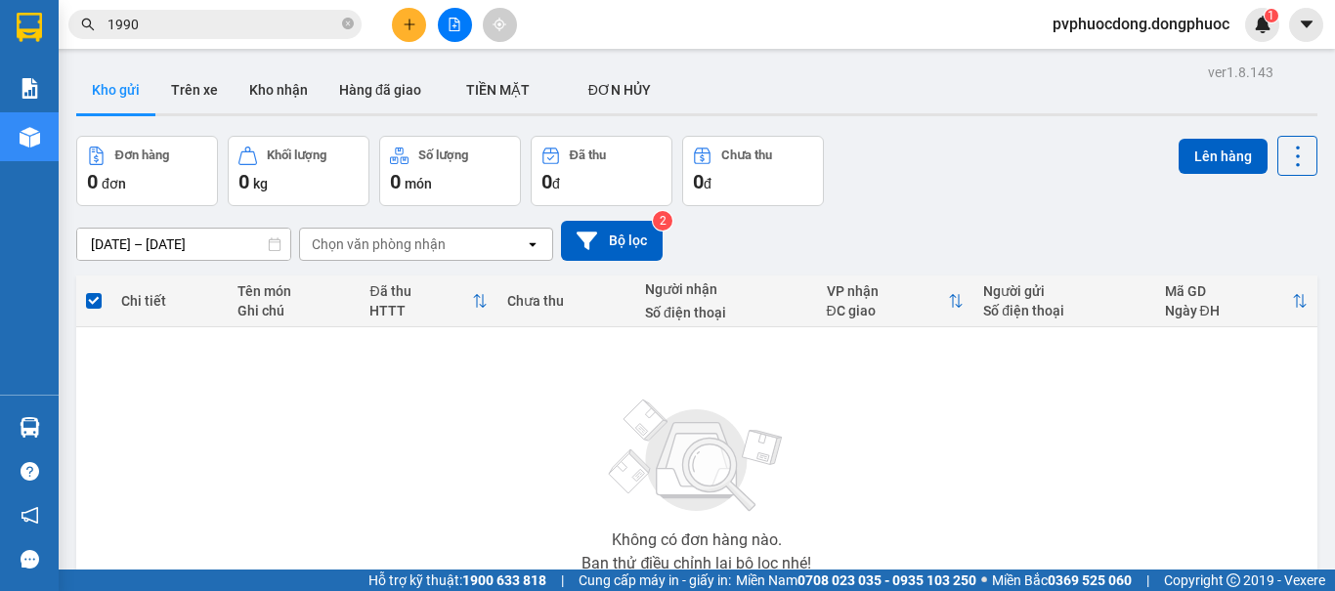
click at [996, 204] on section "Kết quả [PERSON_NAME] ( 1087 ) Bộ lọc Mã ĐH Trạng thái Món hàng Tổng [PERSON_NA…" at bounding box center [667, 295] width 1335 height 591
click at [200, 27] on input "1990" at bounding box center [222, 24] width 231 height 21
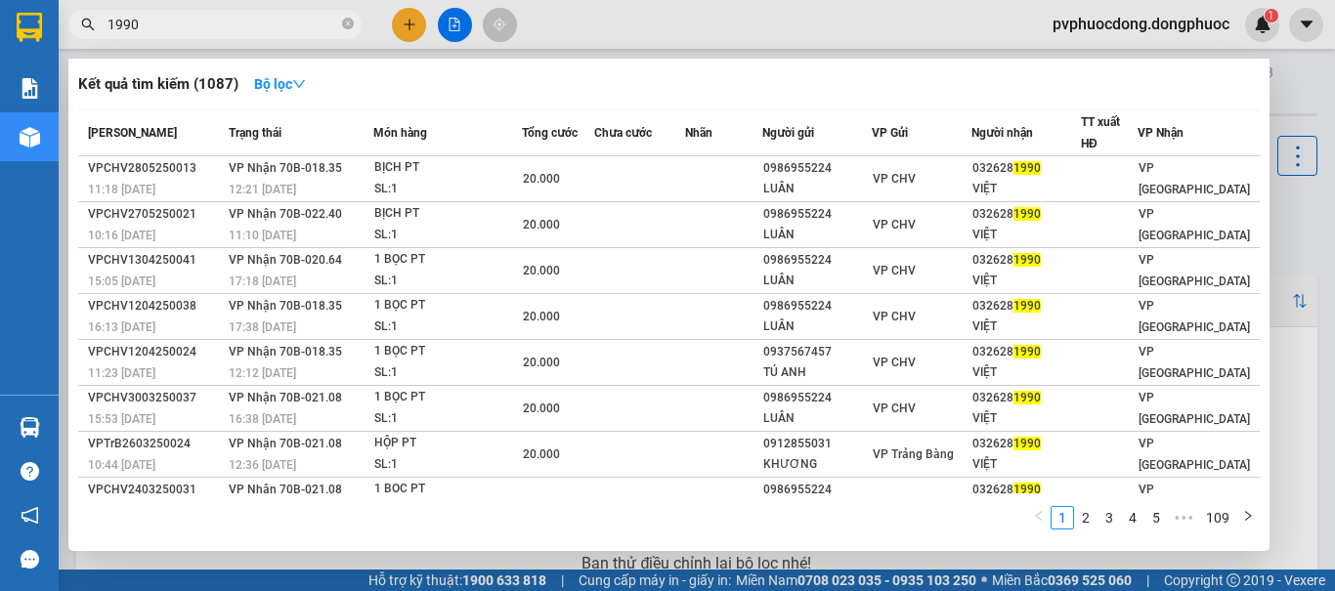
click at [200, 27] on input "1990" at bounding box center [222, 24] width 231 height 21
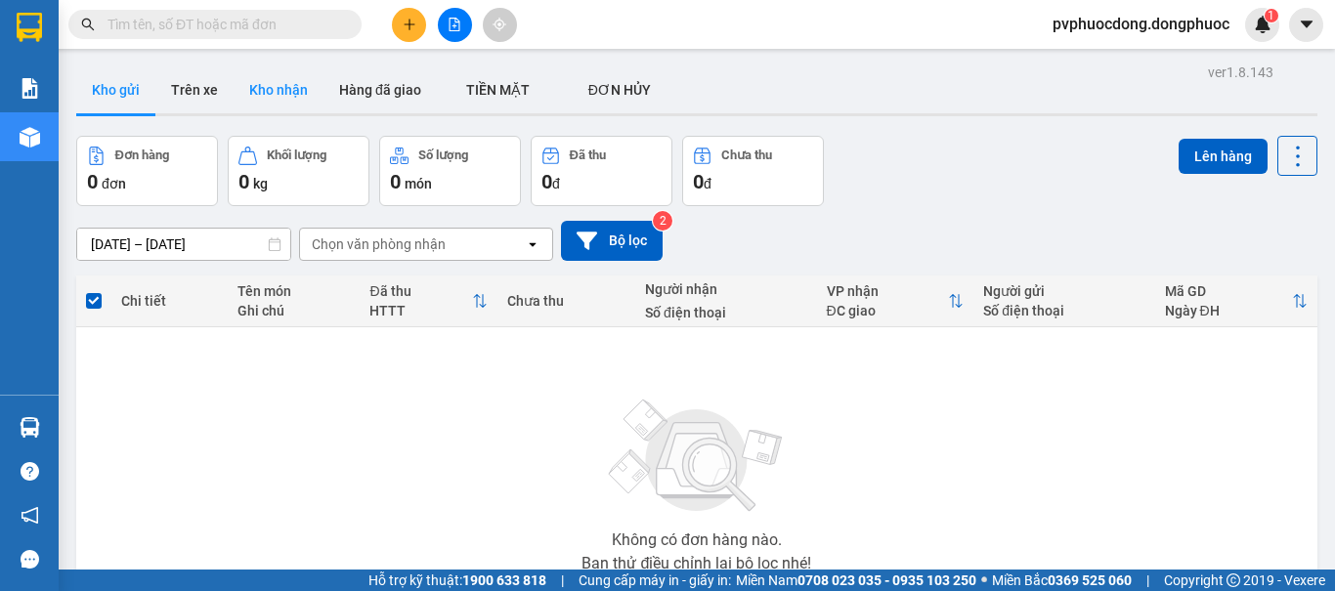
click at [298, 88] on button "Kho nhận" at bounding box center [278, 89] width 90 height 47
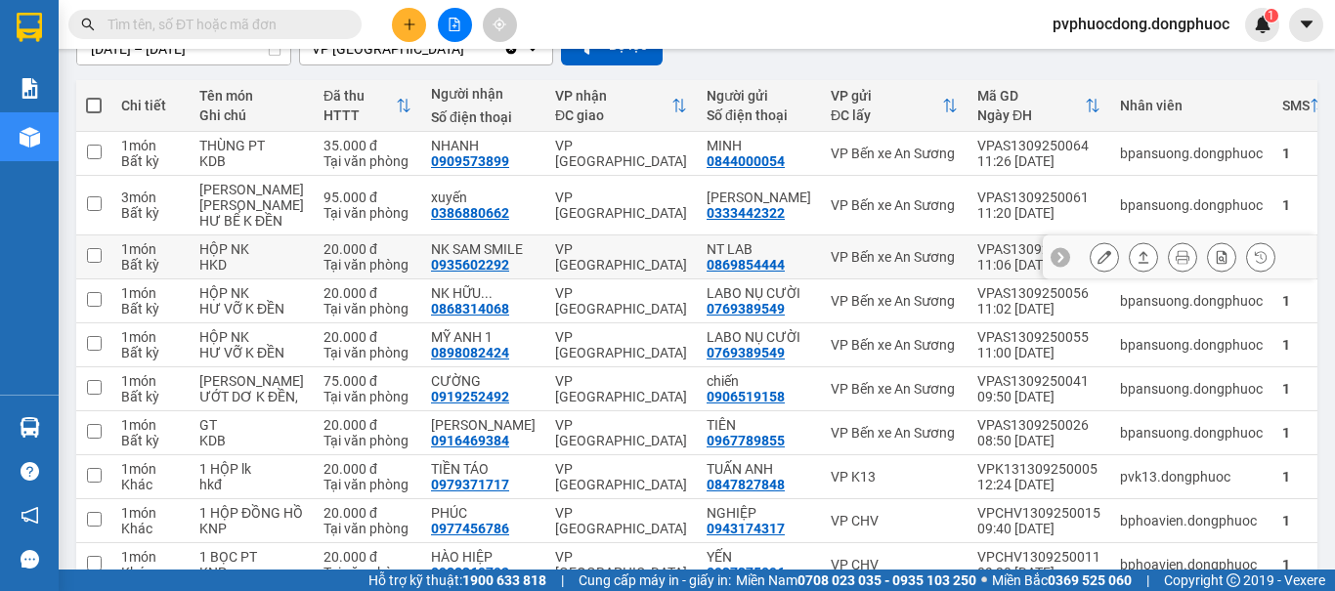
scroll to position [293, 0]
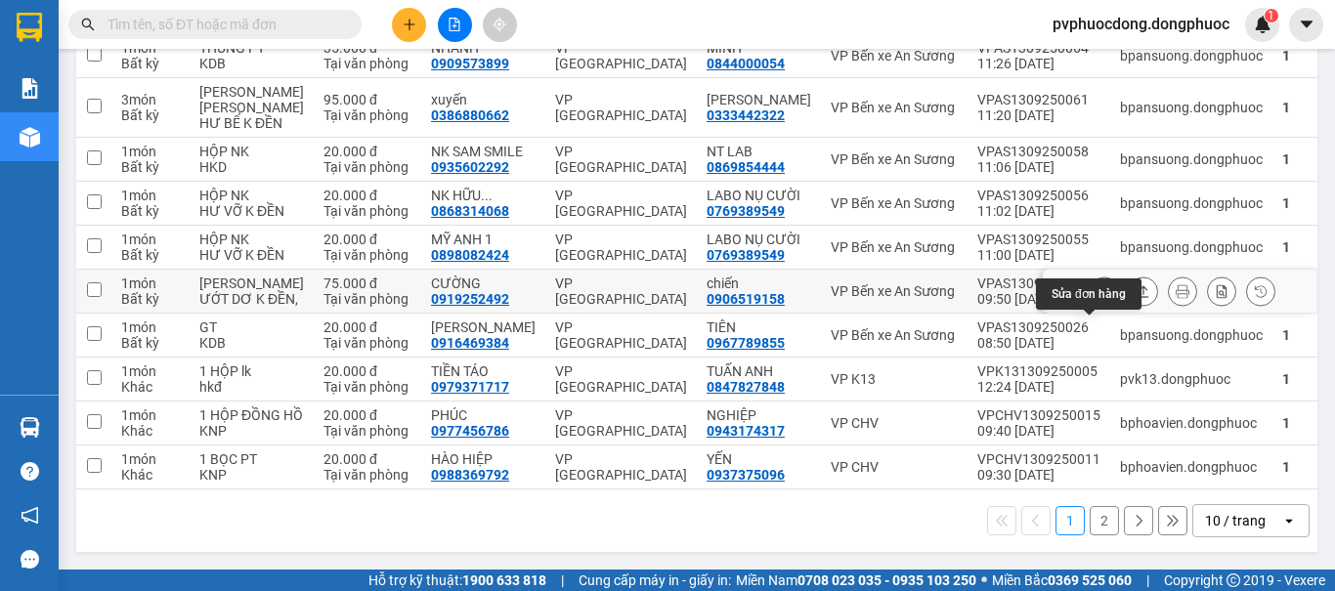
click at [1097, 298] on icon at bounding box center [1104, 291] width 14 height 14
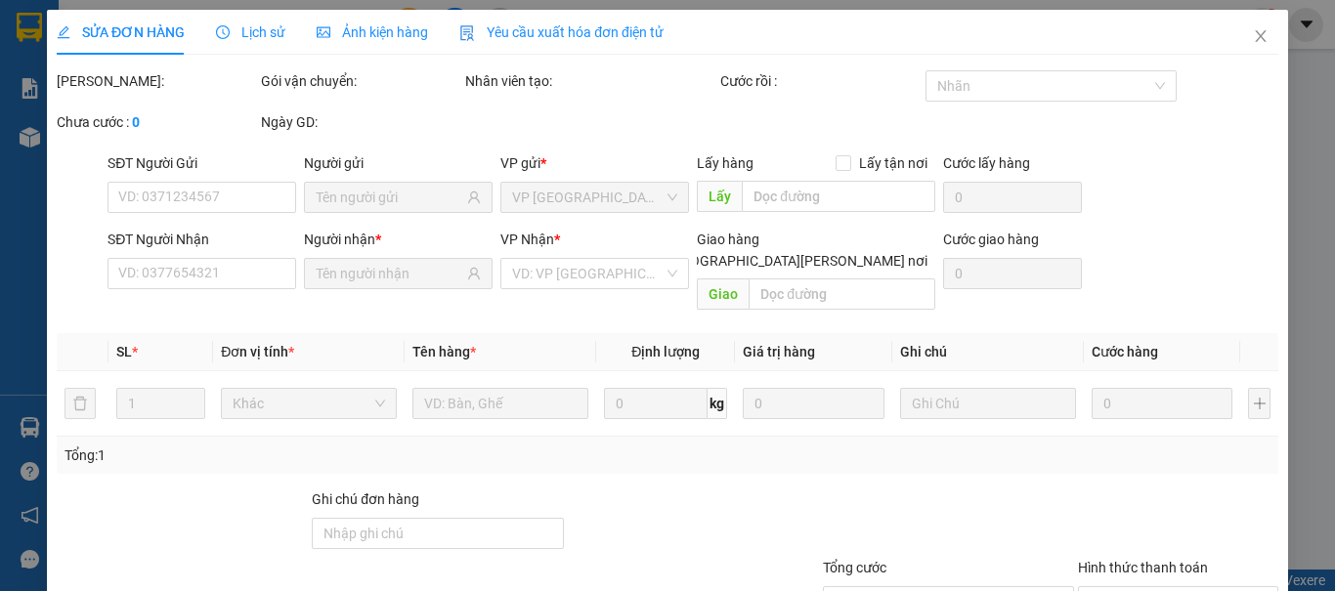
type input "0906519158"
type input "chiến"
type input "0919252492"
type input "CƯỜNG"
type input "75.000"
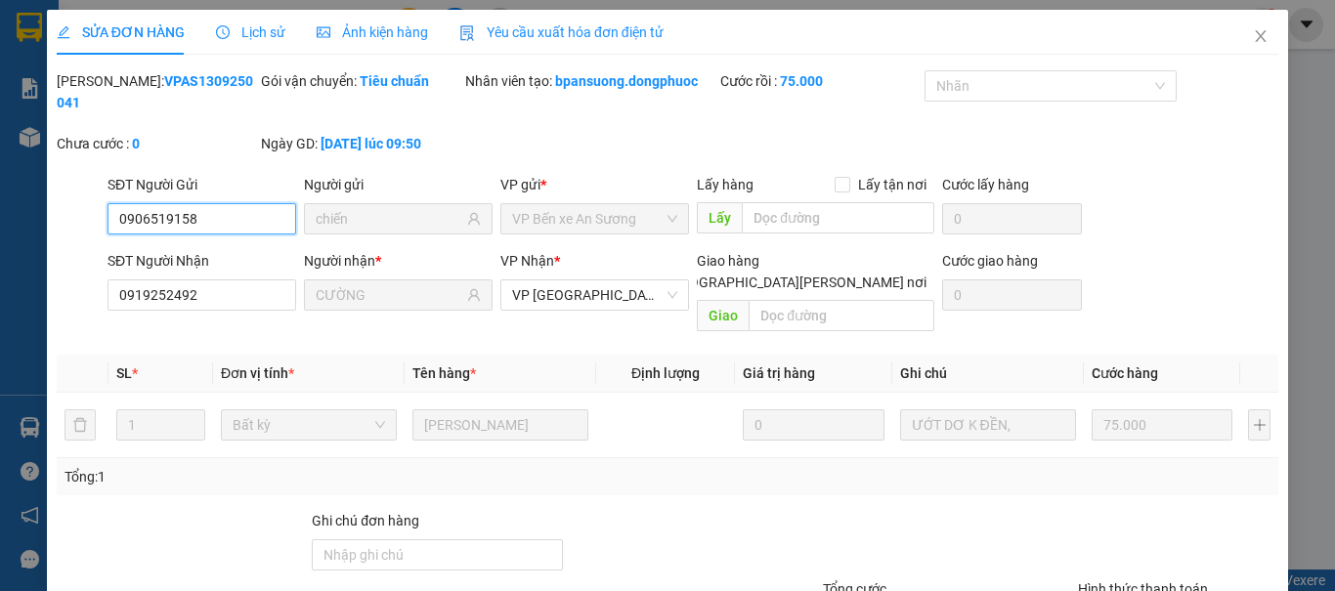
scroll to position [136, 0]
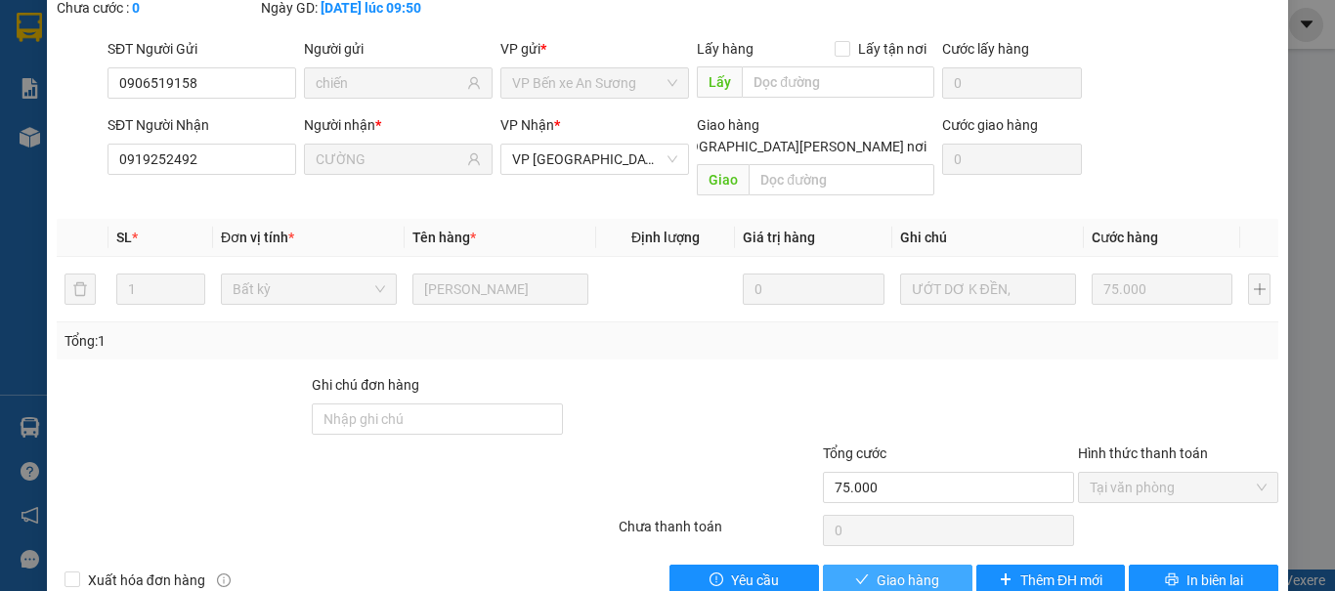
click at [920, 570] on span "Giao hàng" at bounding box center [907, 580] width 63 height 21
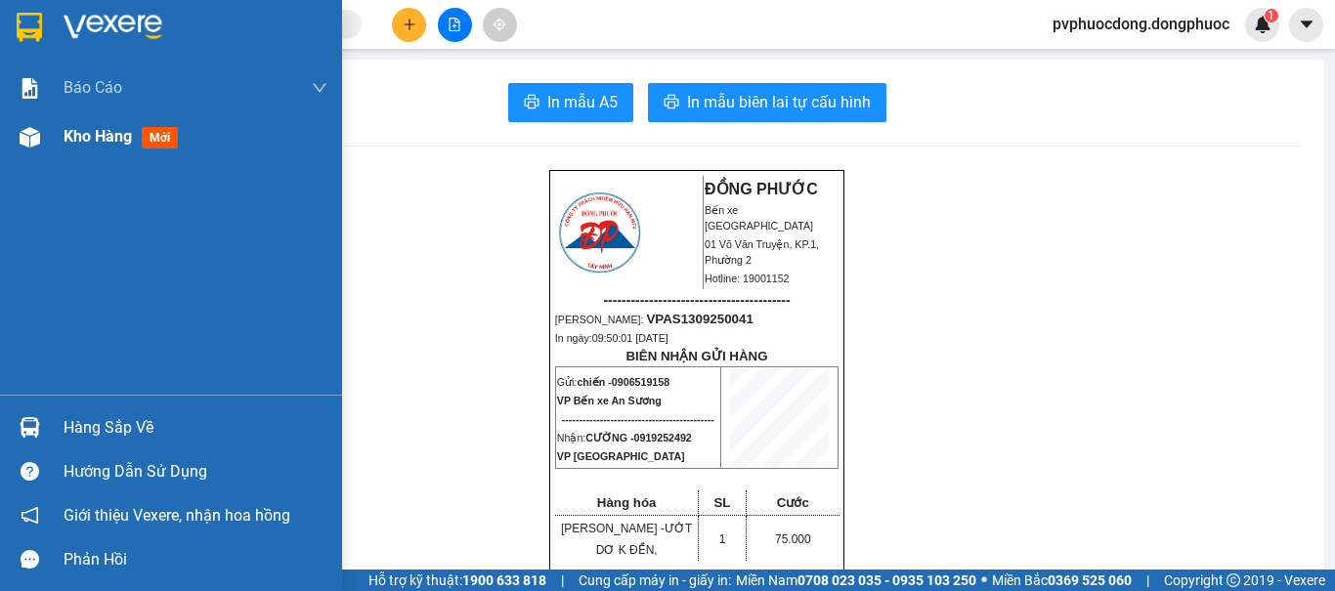
click at [79, 125] on div "Kho hàng mới" at bounding box center [125, 136] width 122 height 24
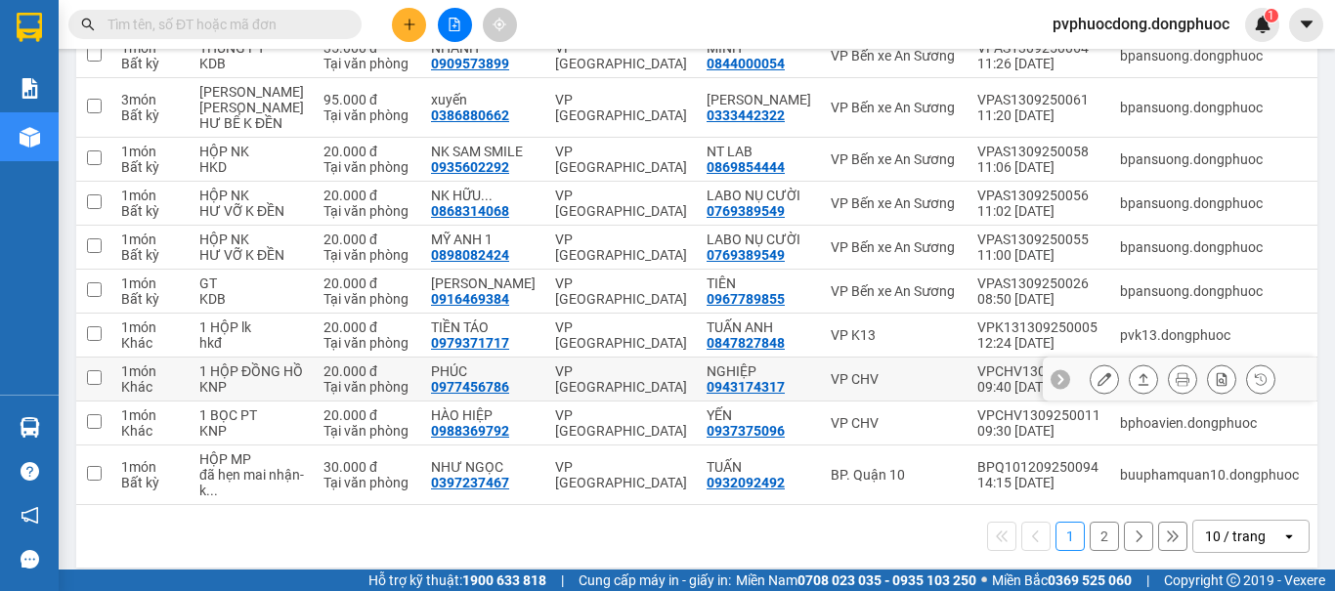
scroll to position [387, 0]
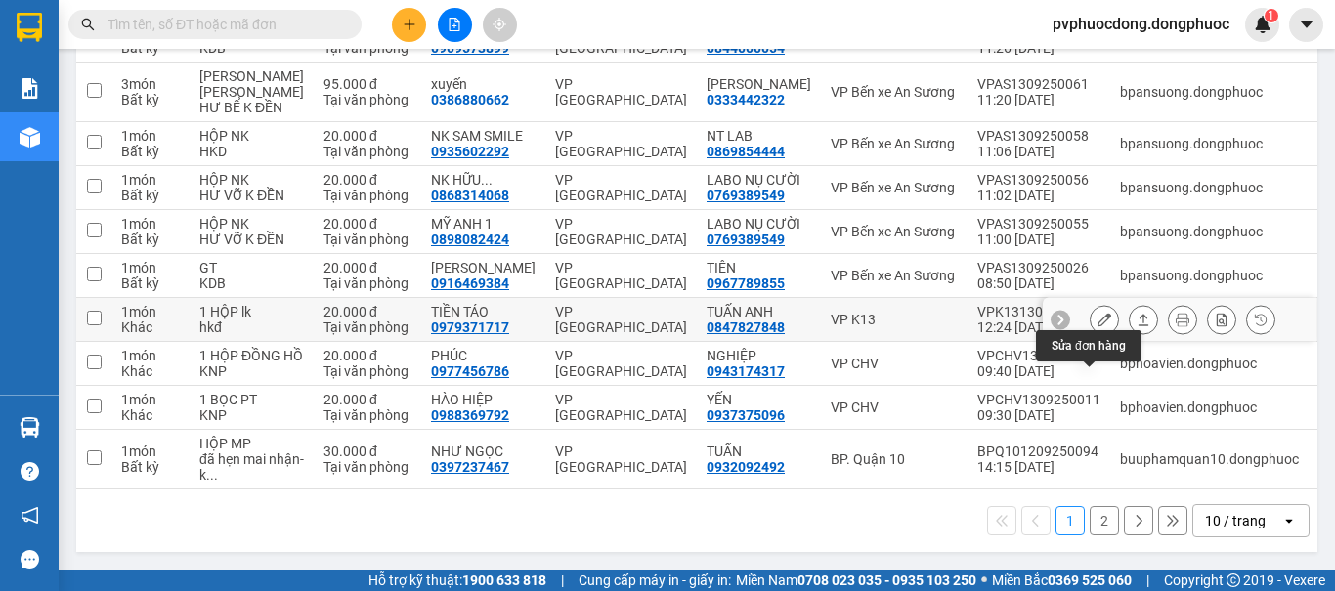
click at [1090, 303] on button at bounding box center [1103, 320] width 27 height 34
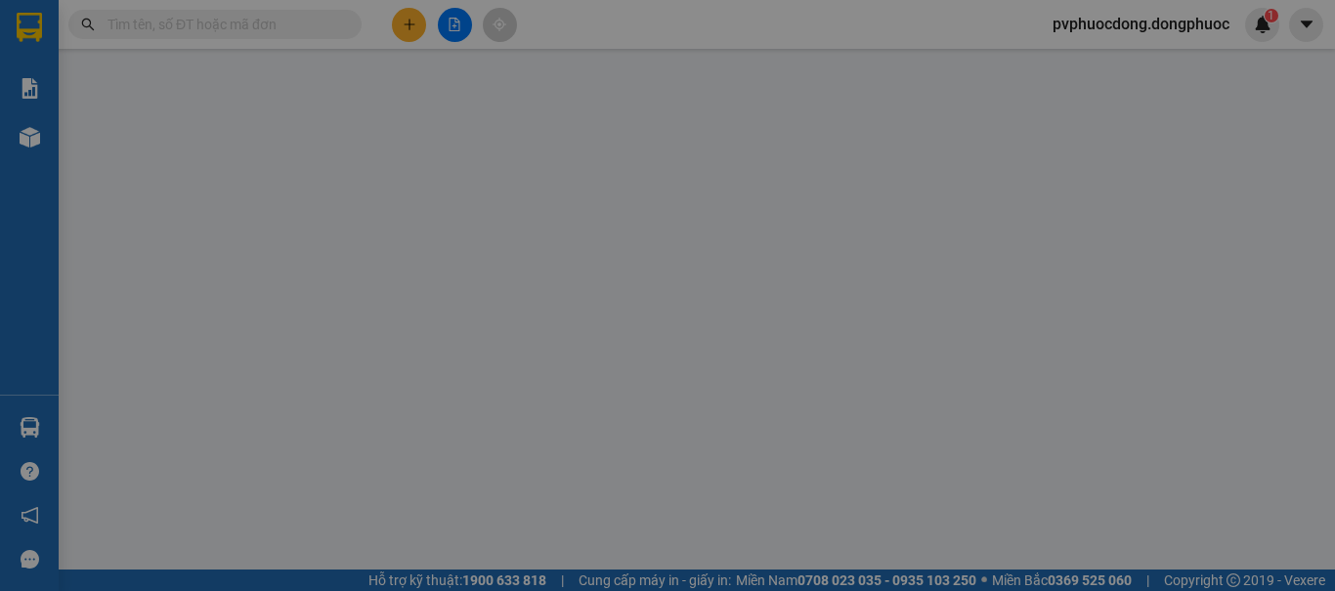
type input "0847827848"
type input "TUẤN ANH"
type input "0979371717"
type input "TIỀN TÁO"
type input "20.000"
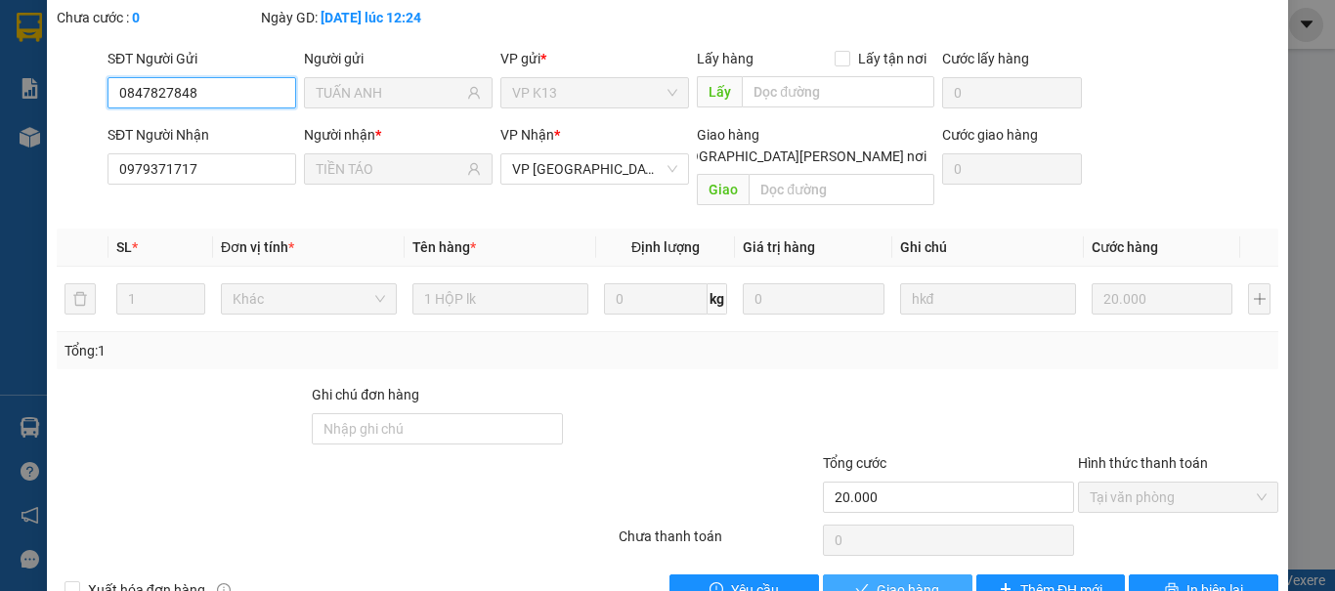
scroll to position [136, 0]
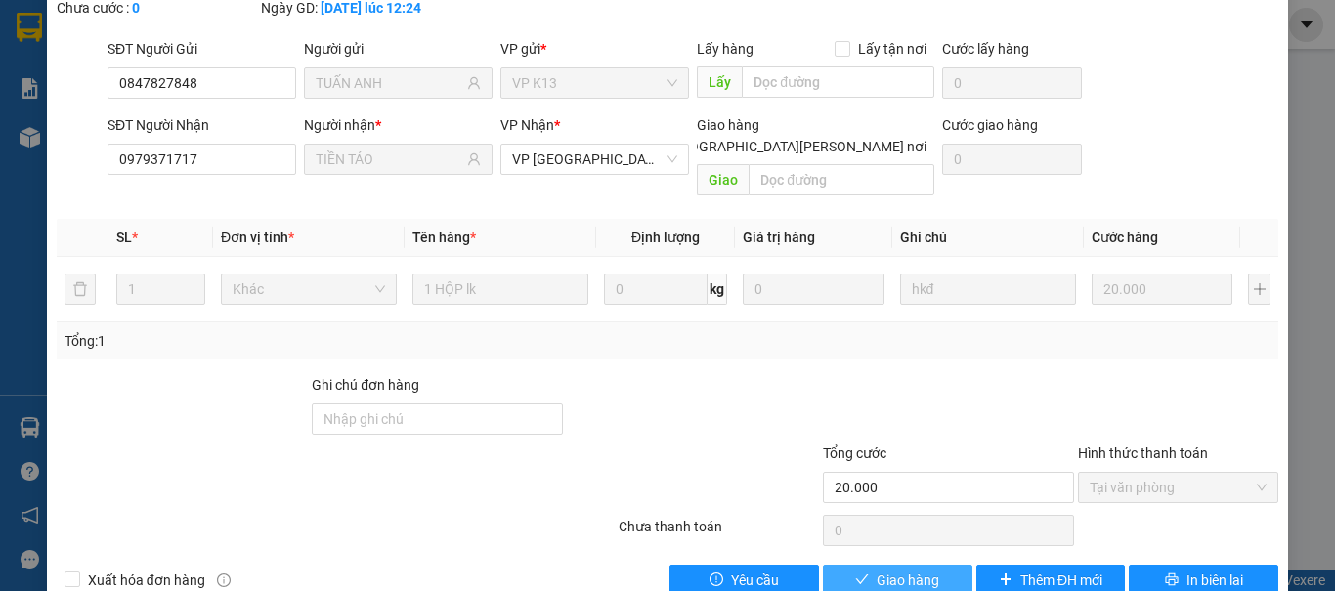
click at [888, 570] on span "Giao hàng" at bounding box center [907, 580] width 63 height 21
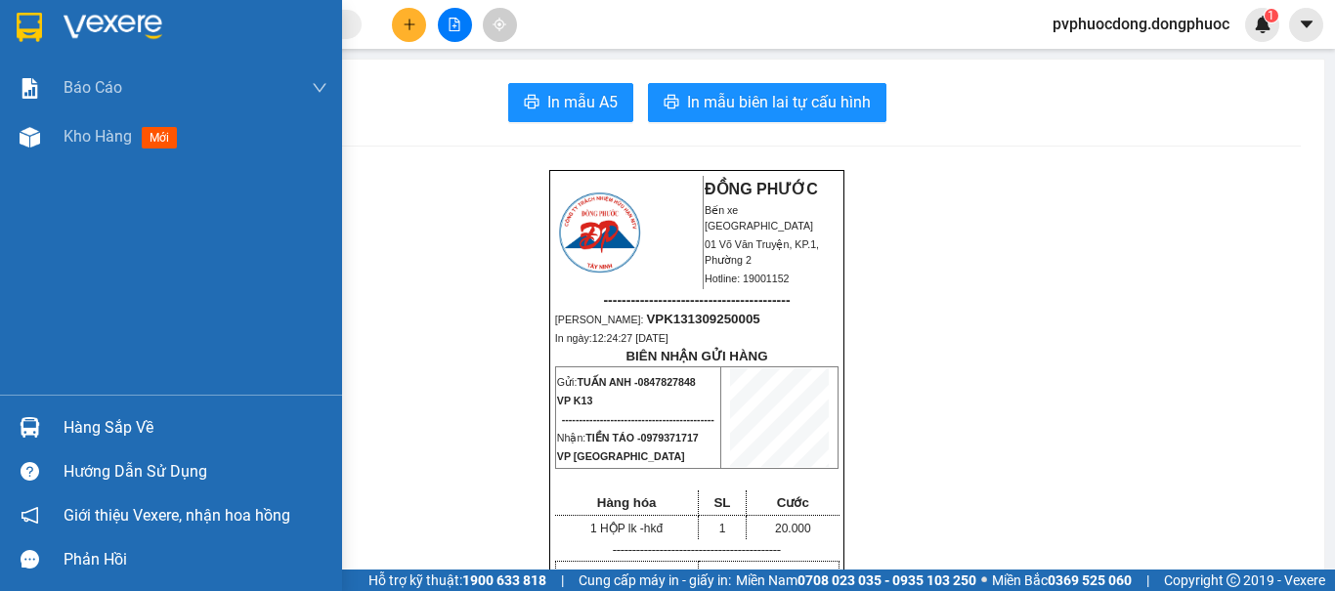
click at [16, 428] on div at bounding box center [30, 427] width 34 height 34
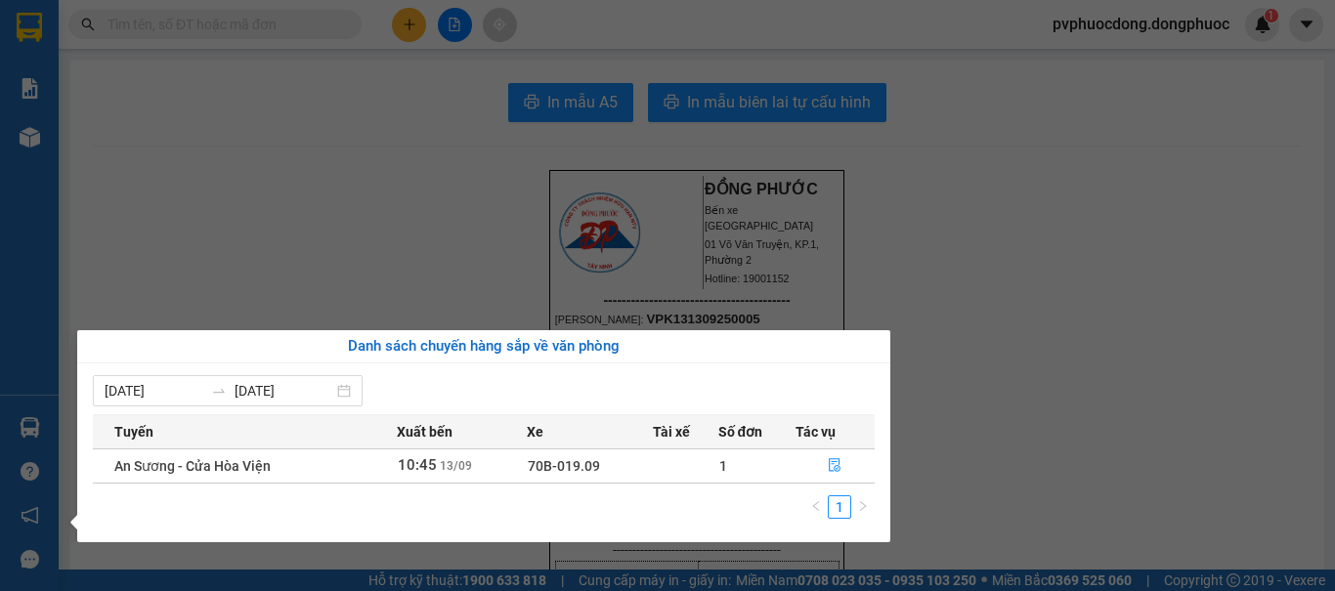
click at [216, 275] on section "Kết quả [PERSON_NAME] ( 1087 ) Bộ lọc Mã ĐH Trạng thái Món hàng Tổng [PERSON_NA…" at bounding box center [667, 295] width 1335 height 591
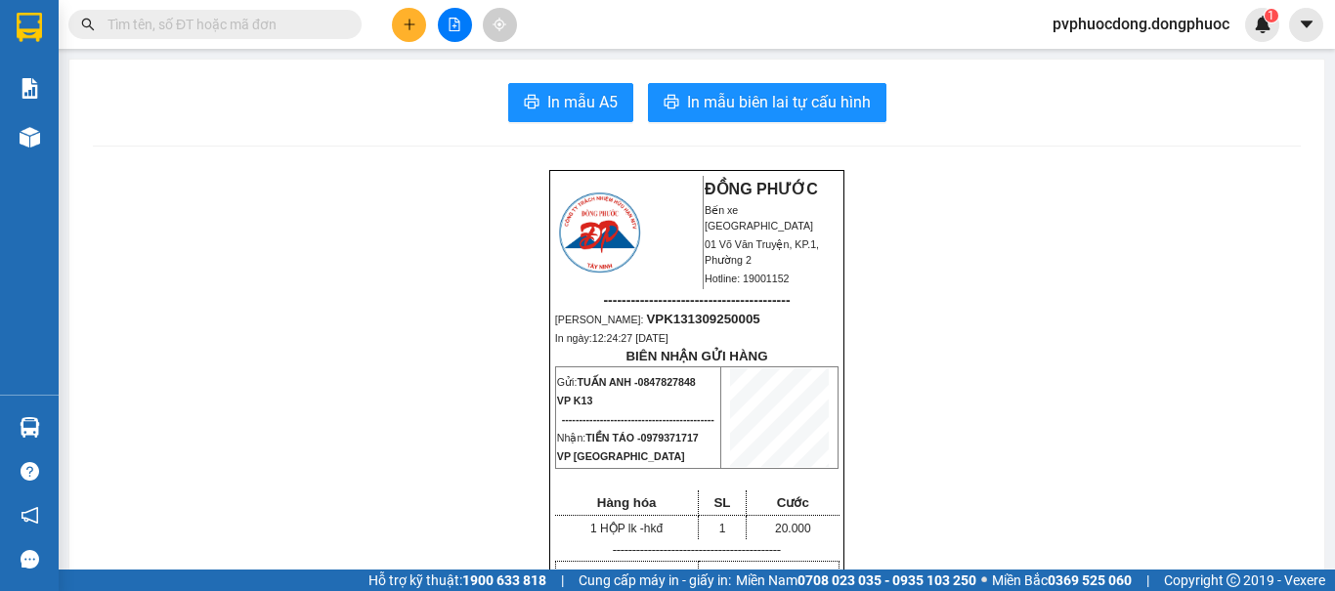
click at [250, 21] on input "text" at bounding box center [222, 24] width 231 height 21
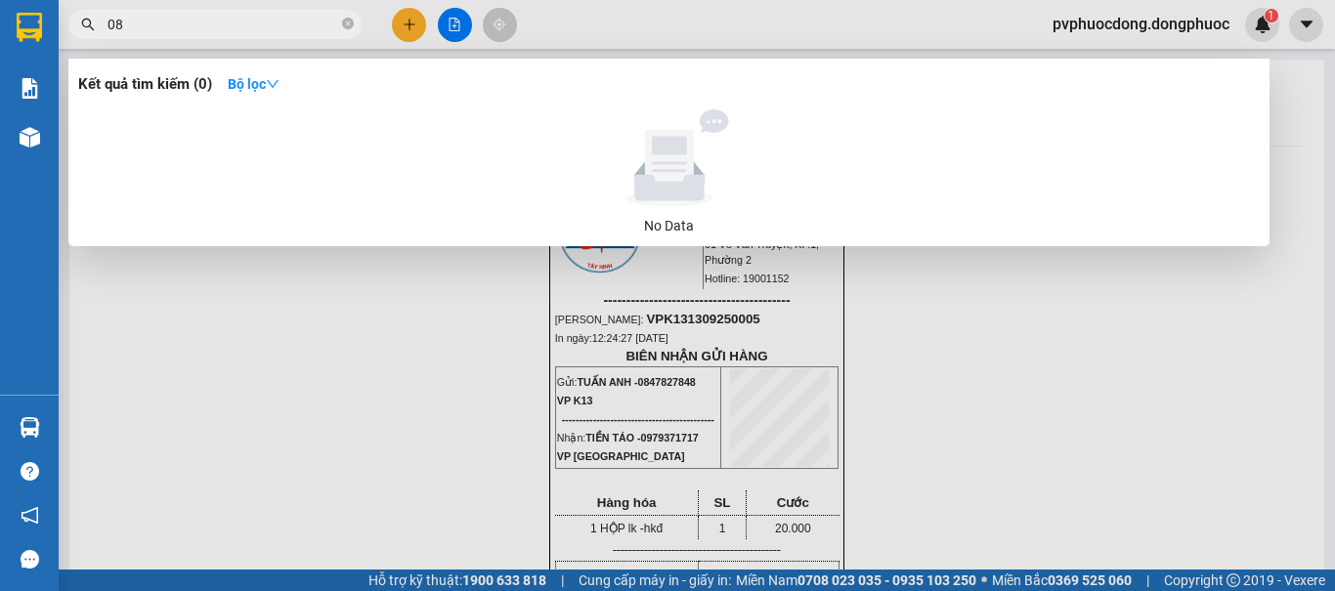
type input "0"
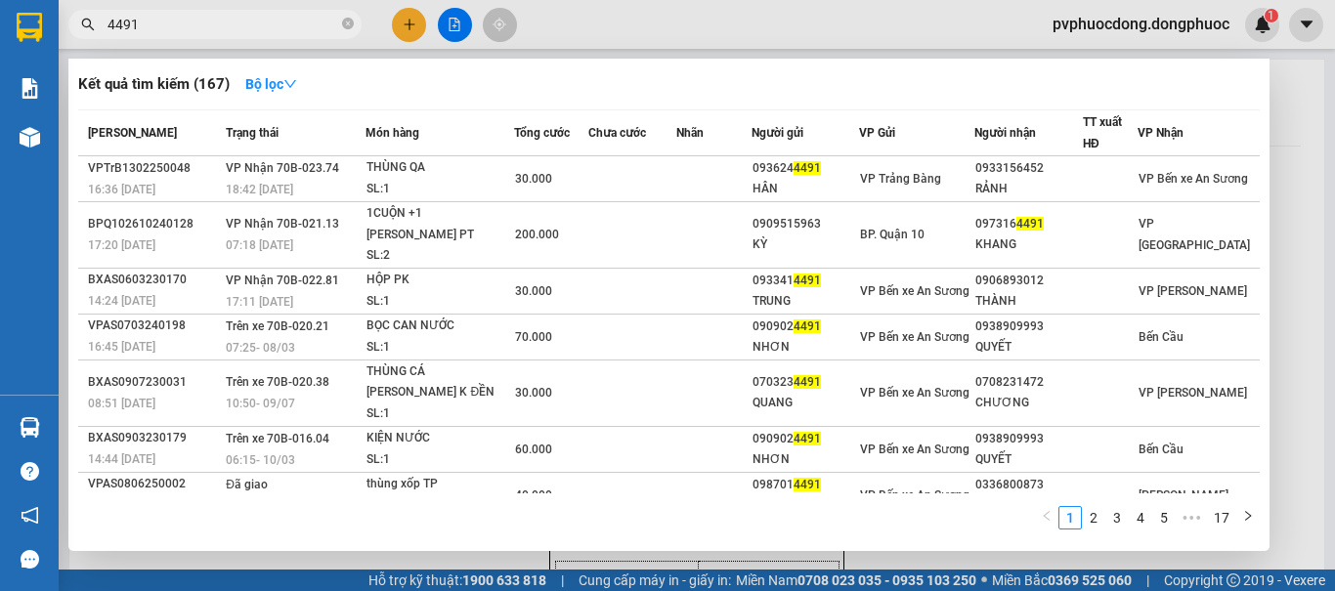
click at [162, 22] on input "4491" at bounding box center [222, 24] width 231 height 21
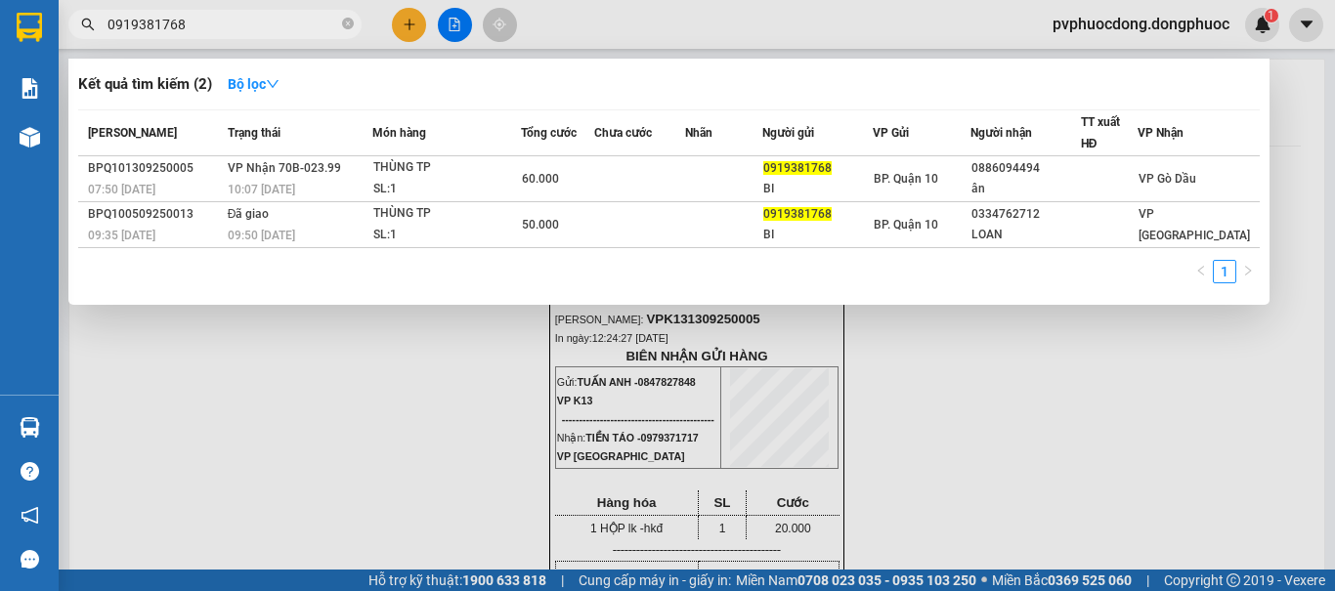
type input "0919381768"
click at [642, 144] on th "Chưa cước" at bounding box center [639, 133] width 91 height 46
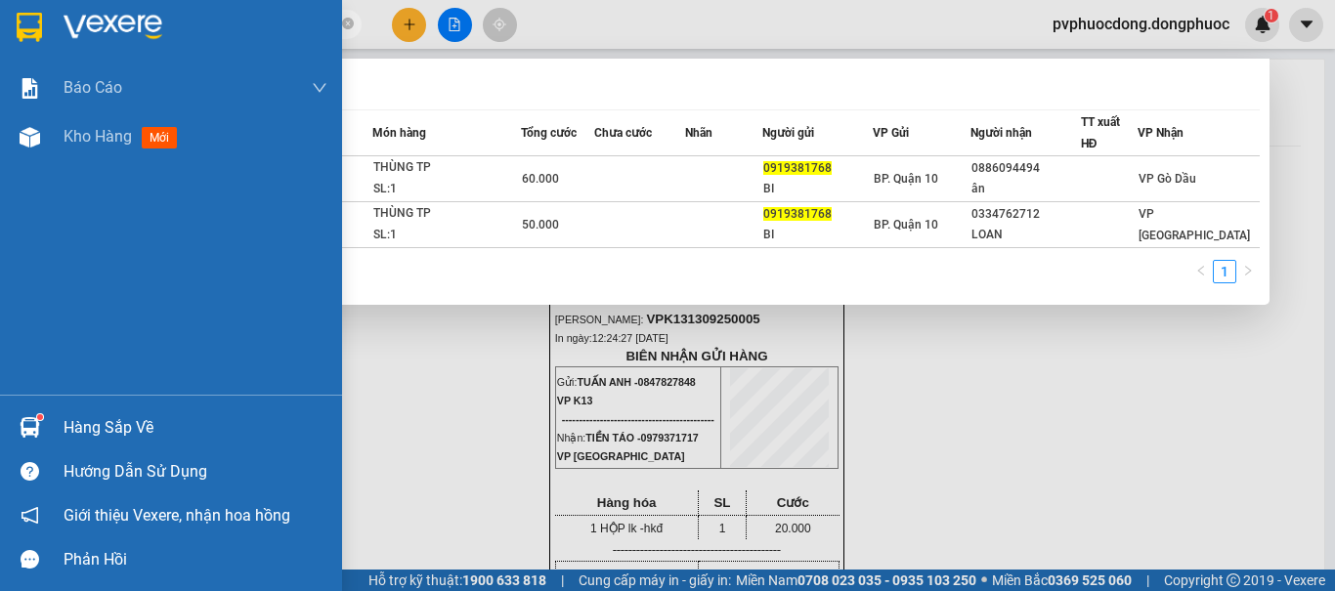
click at [25, 434] on img at bounding box center [30, 427] width 21 height 21
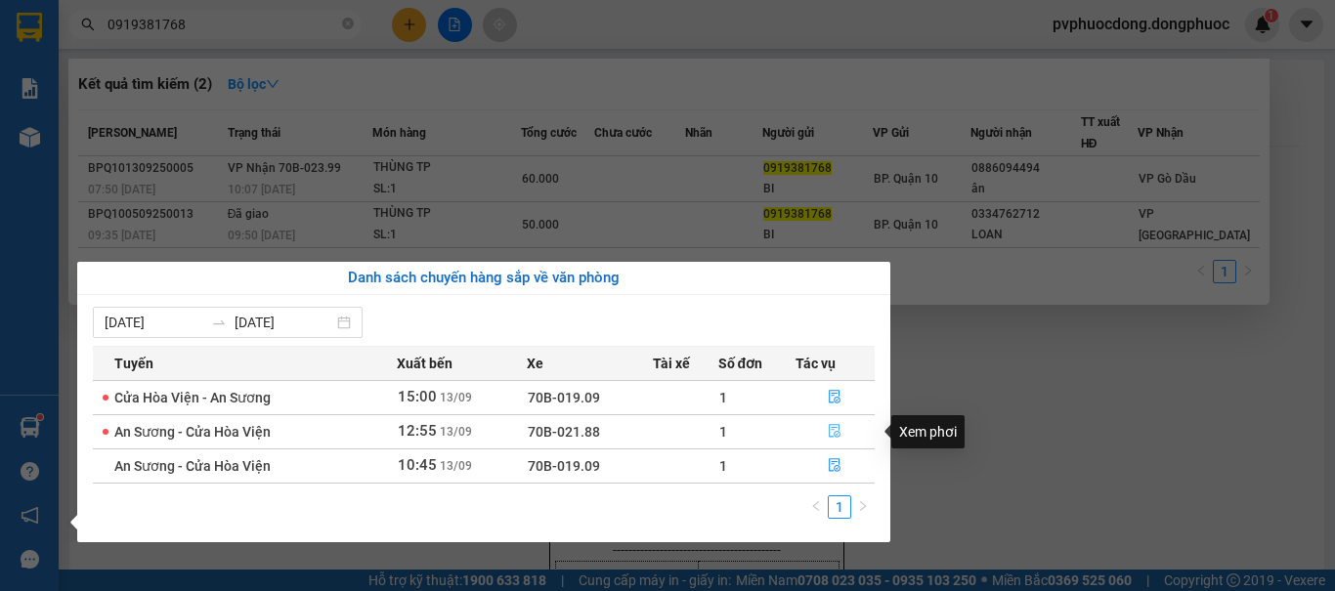
click at [838, 425] on icon "file-done" at bounding box center [835, 432] width 12 height 14
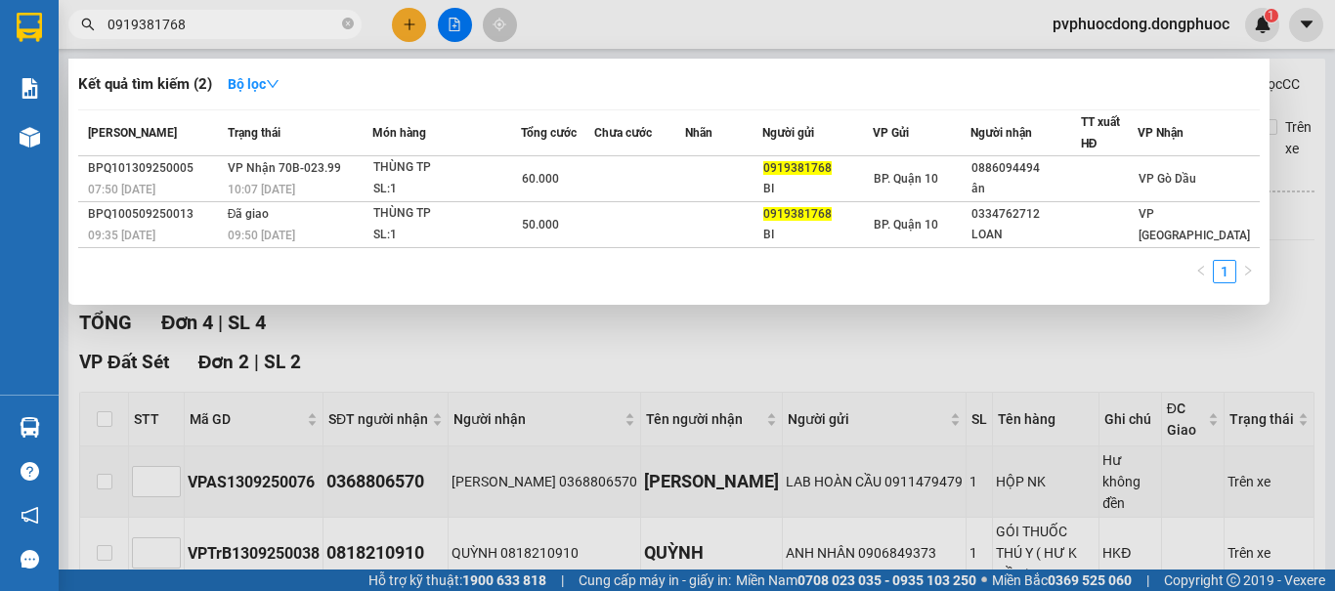
click at [484, 378] on div at bounding box center [667, 295] width 1335 height 591
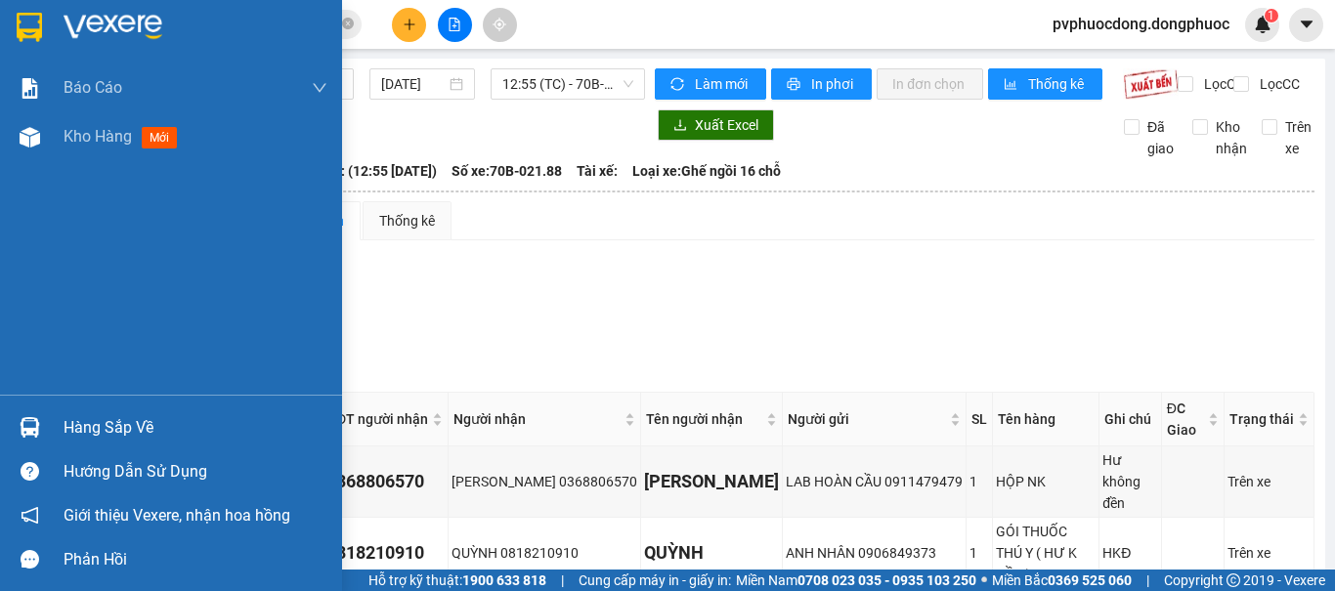
click at [22, 428] on img at bounding box center [30, 427] width 21 height 21
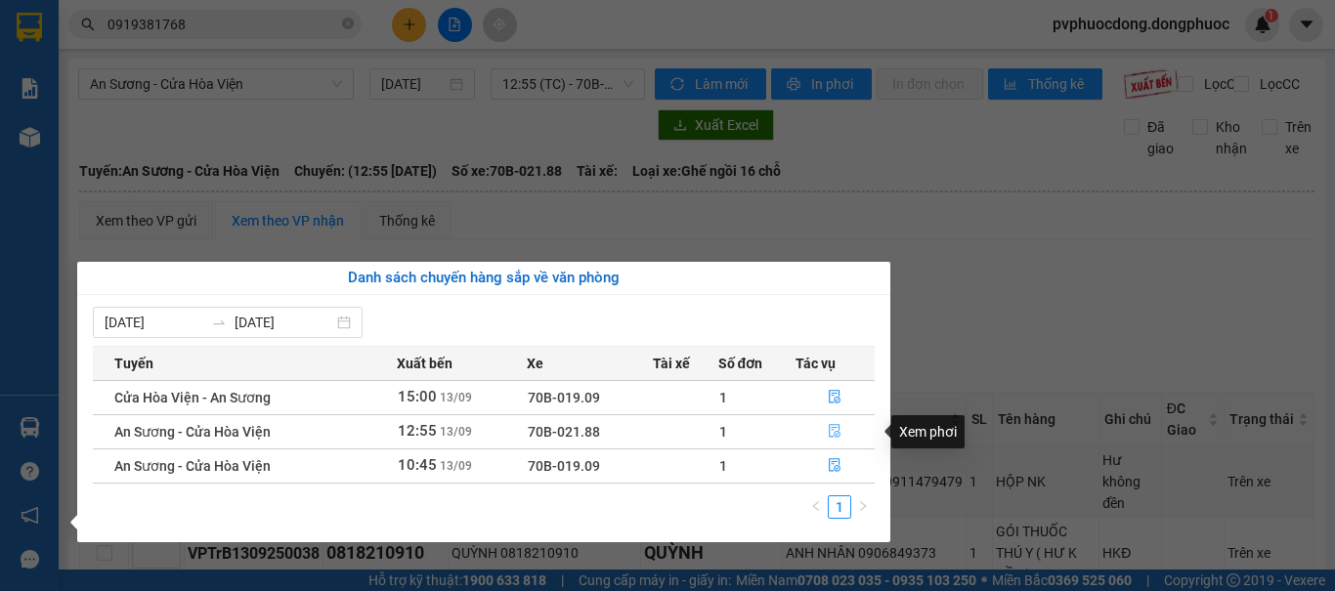
click at [839, 426] on icon "file-done" at bounding box center [835, 432] width 12 height 14
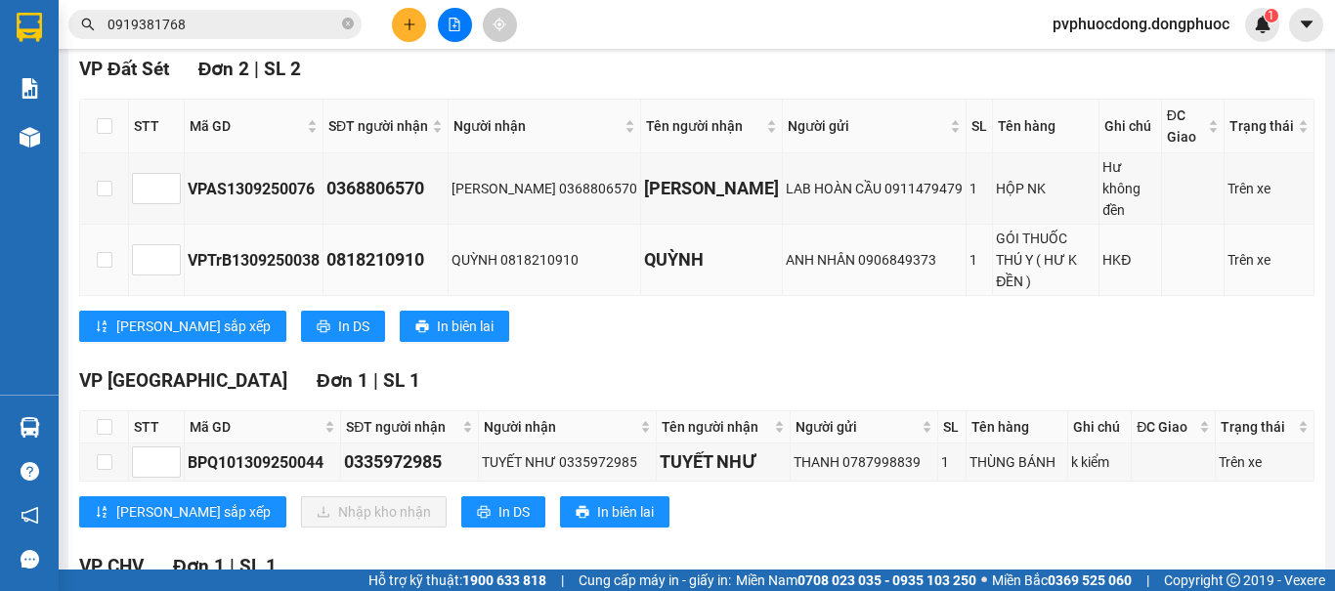
scroll to position [465, 0]
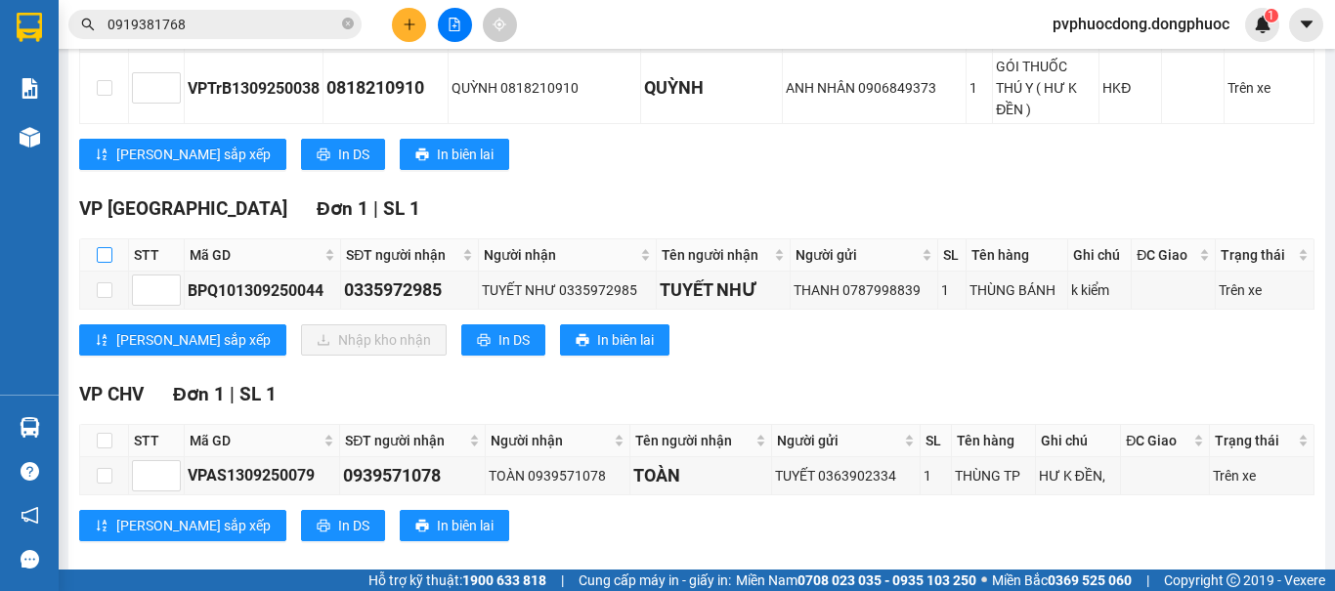
drag, startPoint x: 106, startPoint y: 228, endPoint x: 136, endPoint y: 287, distance: 66.9
click at [105, 247] on input "checkbox" at bounding box center [105, 255] width 16 height 16
checkbox input "true"
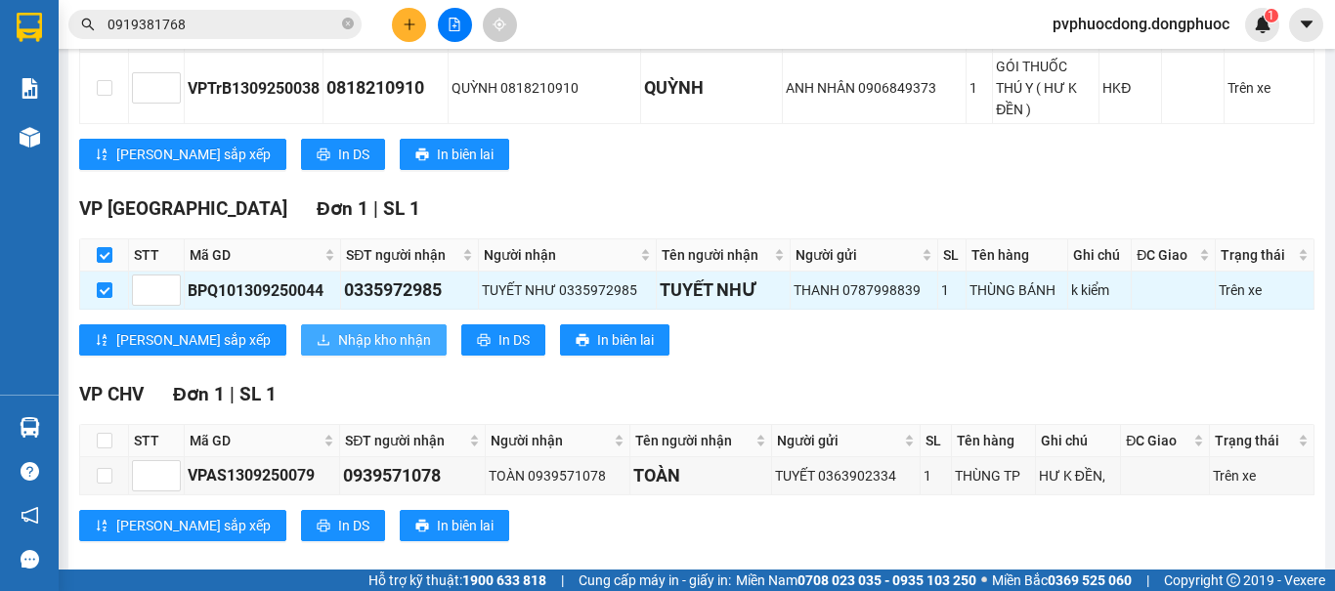
click at [338, 329] on span "Nhập kho nhận" at bounding box center [384, 339] width 93 height 21
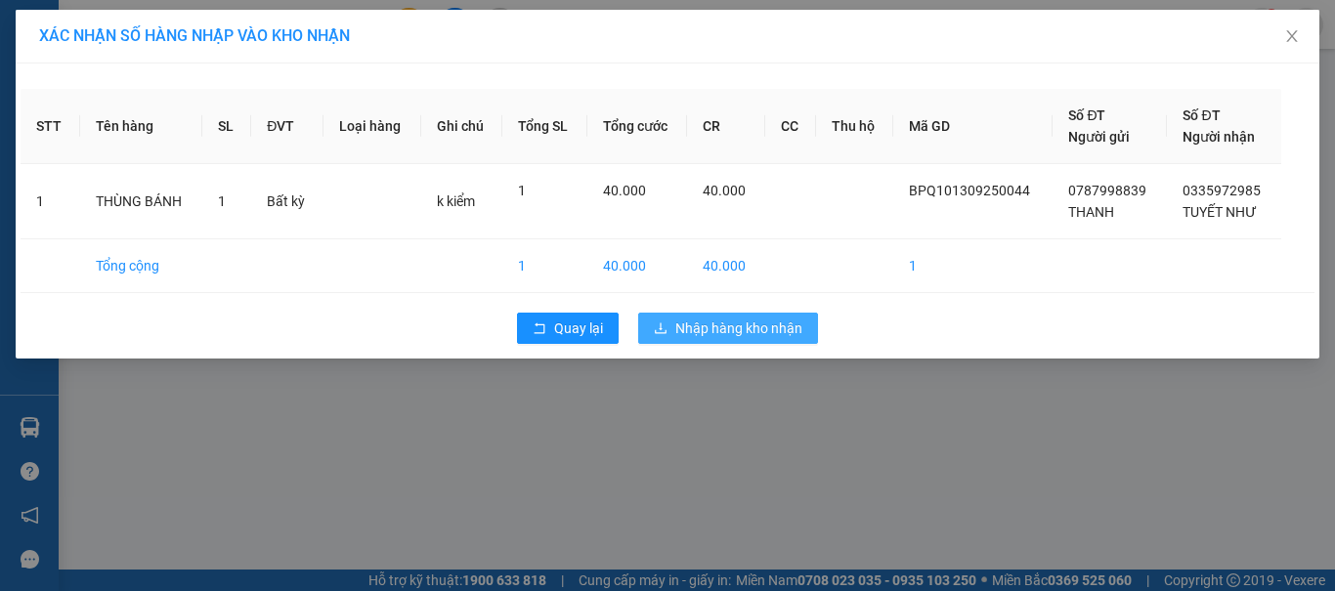
click at [748, 321] on span "Nhập hàng kho nhận" at bounding box center [738, 328] width 127 height 21
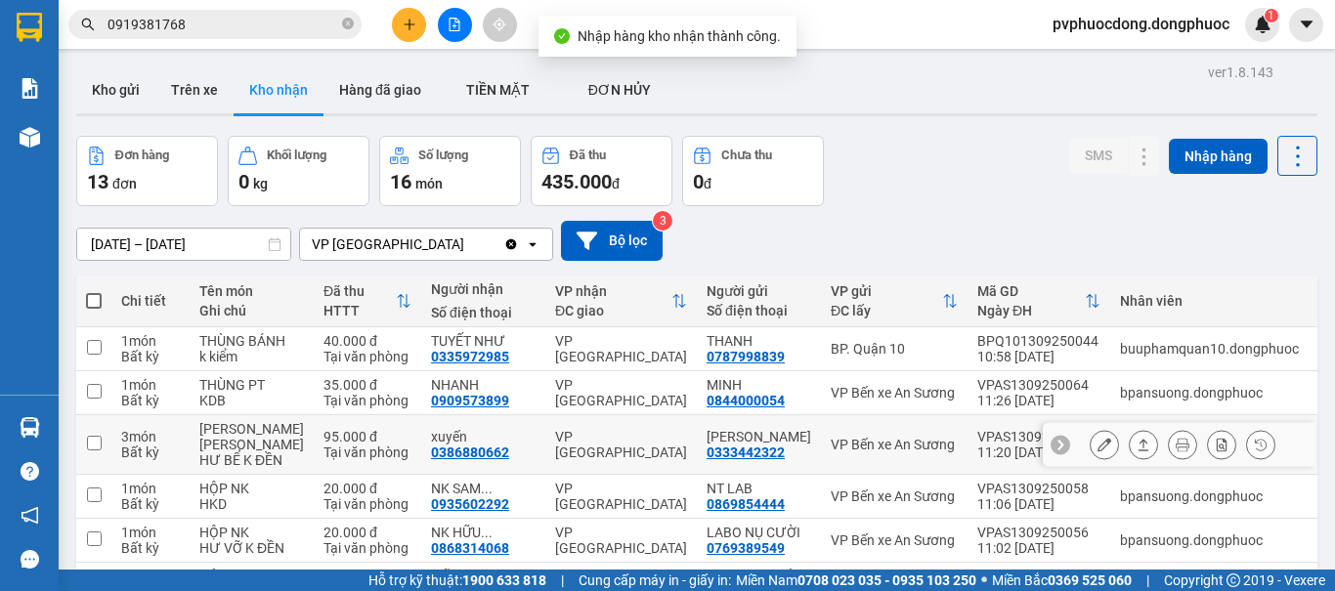
scroll to position [98, 0]
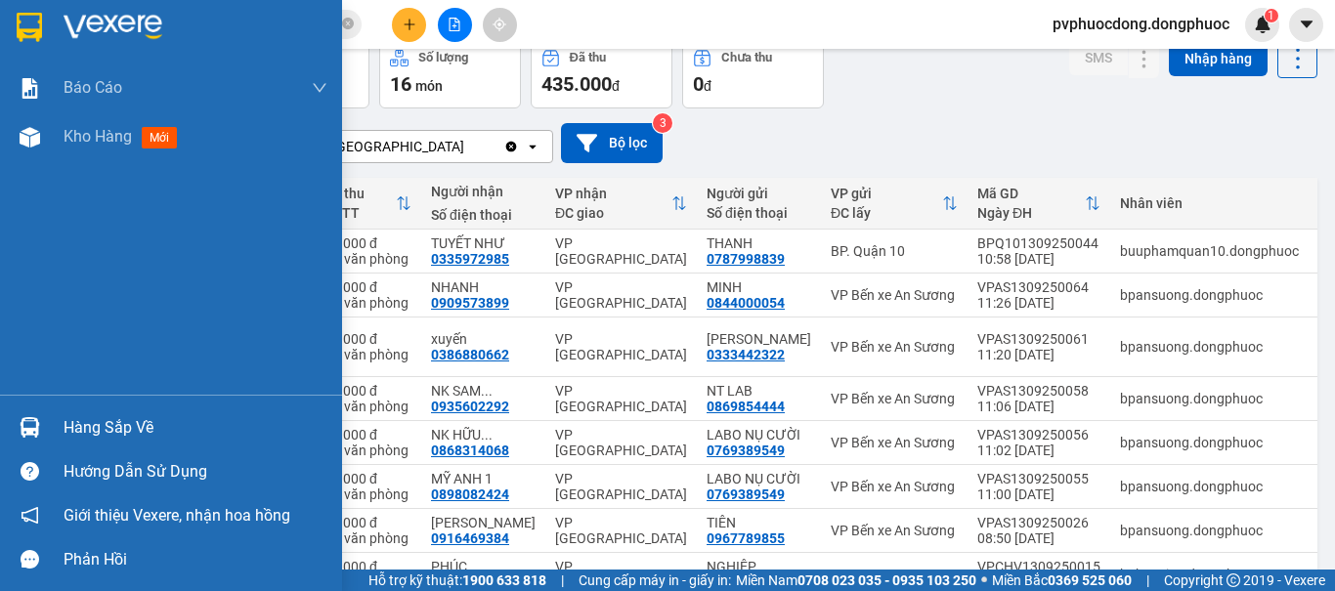
click at [16, 428] on div at bounding box center [30, 427] width 34 height 34
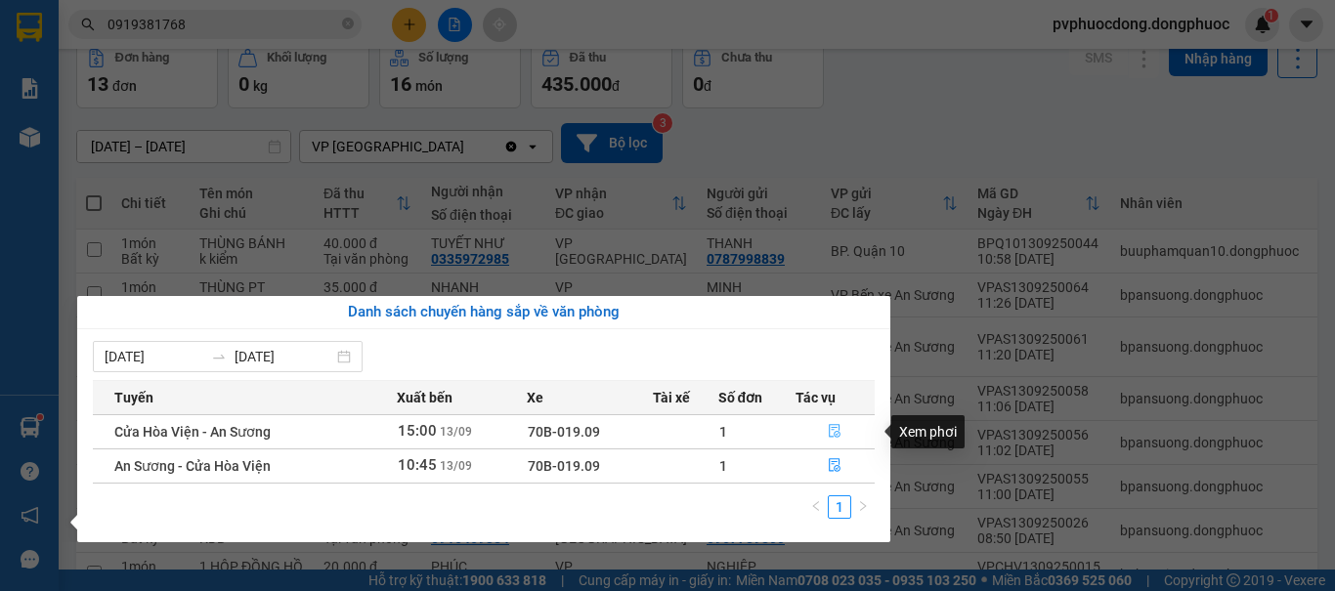
click at [836, 435] on icon "file-done" at bounding box center [835, 432] width 12 height 14
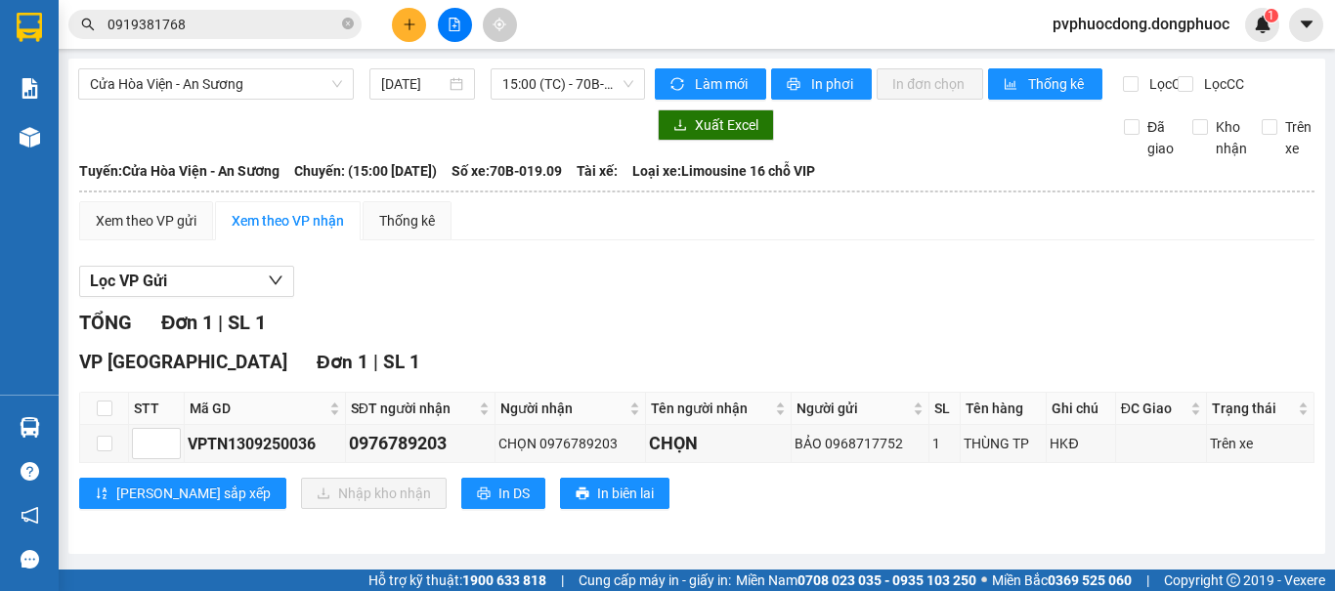
scroll to position [11, 0]
click at [102, 414] on input "checkbox" at bounding box center [105, 409] width 16 height 16
checkbox input "true"
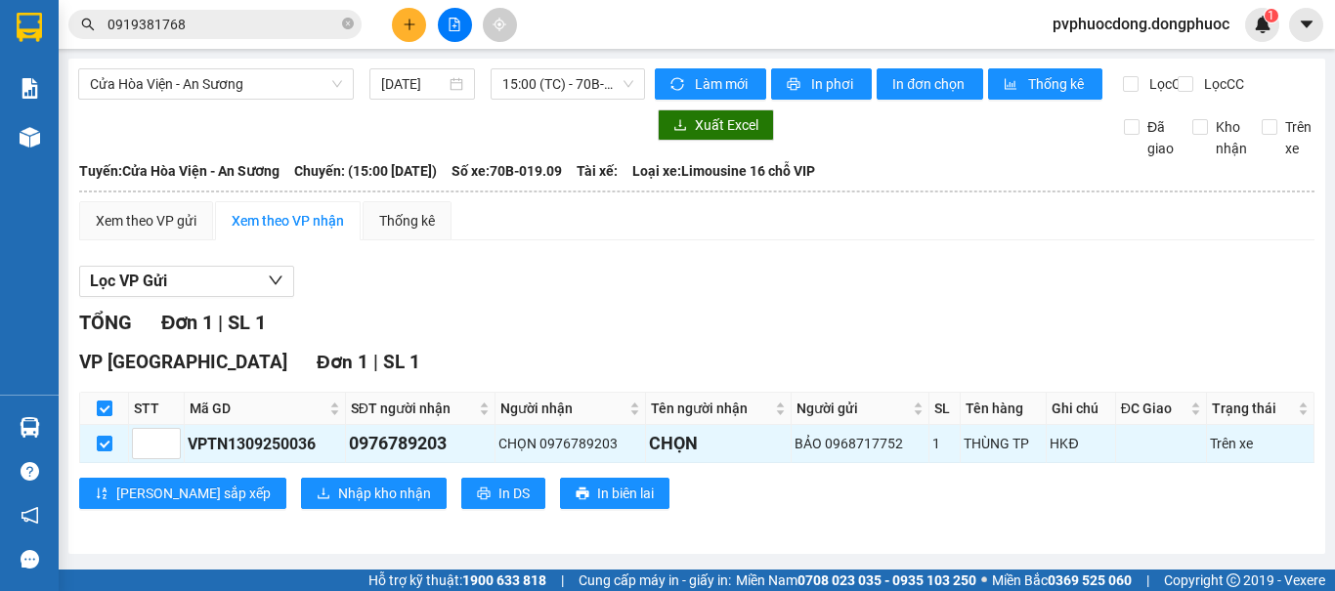
click at [103, 413] on input "checkbox" at bounding box center [105, 409] width 16 height 16
checkbox input "false"
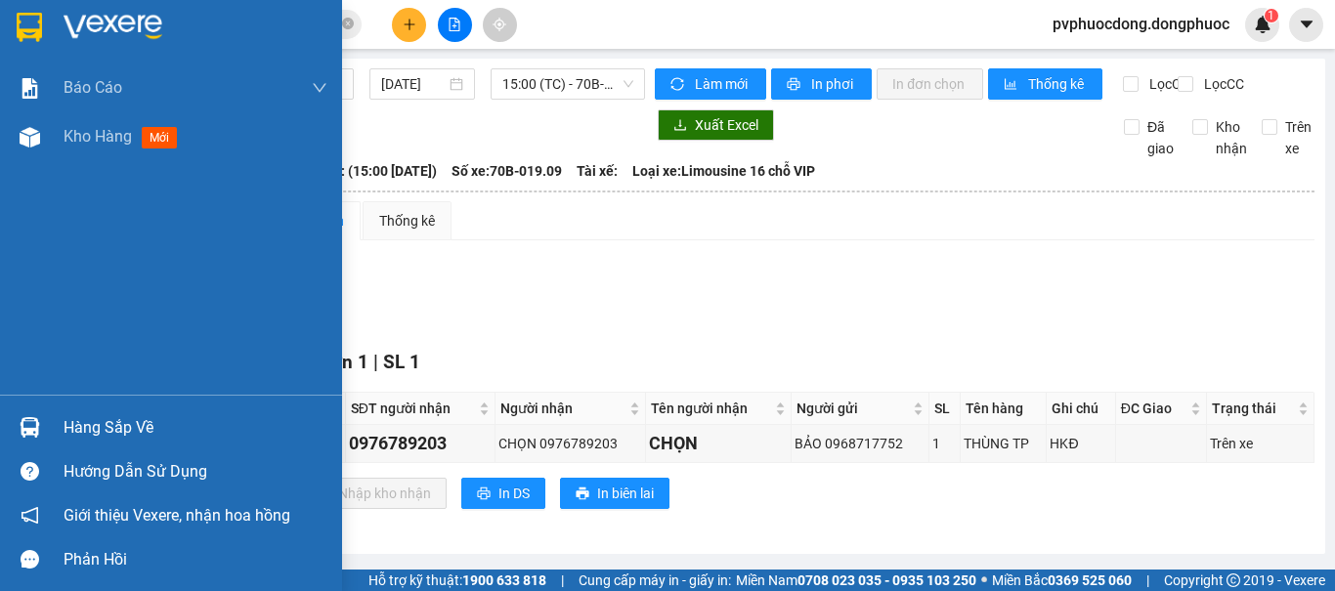
click at [31, 427] on img at bounding box center [30, 427] width 21 height 21
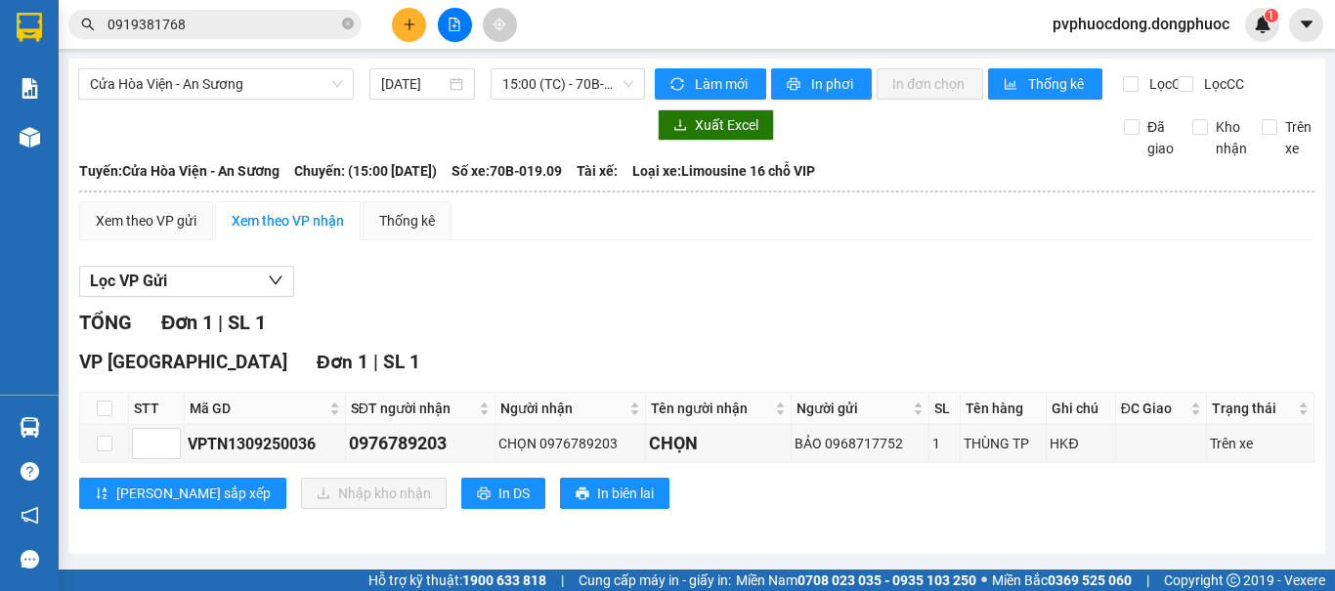
click at [665, 245] on section "Kết quả [PERSON_NAME] ( 2 ) Bộ lọc Mã ĐH Trạng thái Món hàng Tổng [PERSON_NAME]…" at bounding box center [667, 295] width 1335 height 591
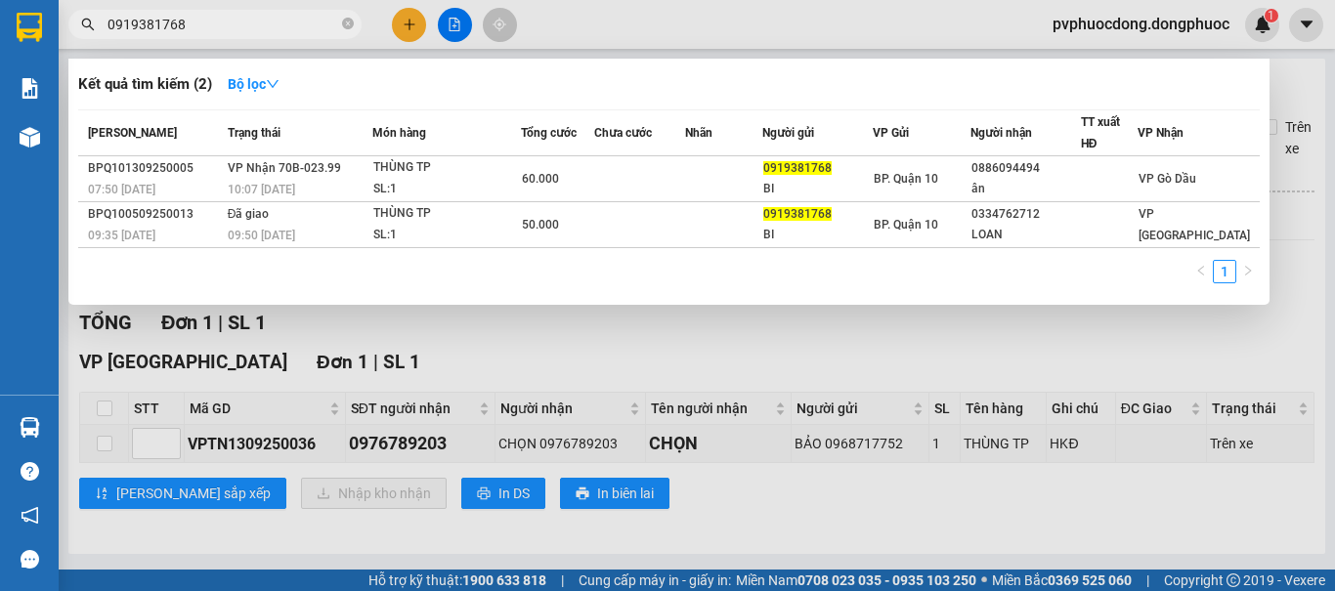
click at [207, 19] on input "0919381768" at bounding box center [222, 24] width 231 height 21
click at [354, 21] on span "0919381768" at bounding box center [214, 24] width 293 height 29
click at [349, 22] on icon "close-circle" at bounding box center [348, 24] width 12 height 12
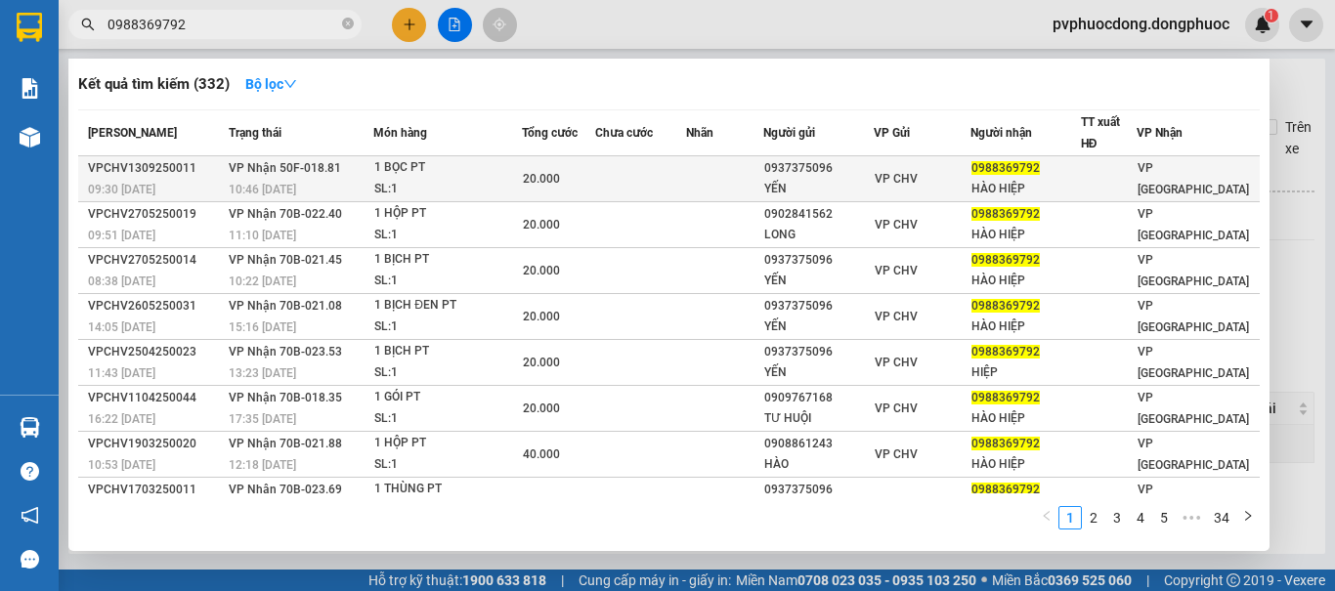
type input "0988369792"
click at [1037, 191] on div "HÀO HIỆP" at bounding box center [1025, 189] width 108 height 21
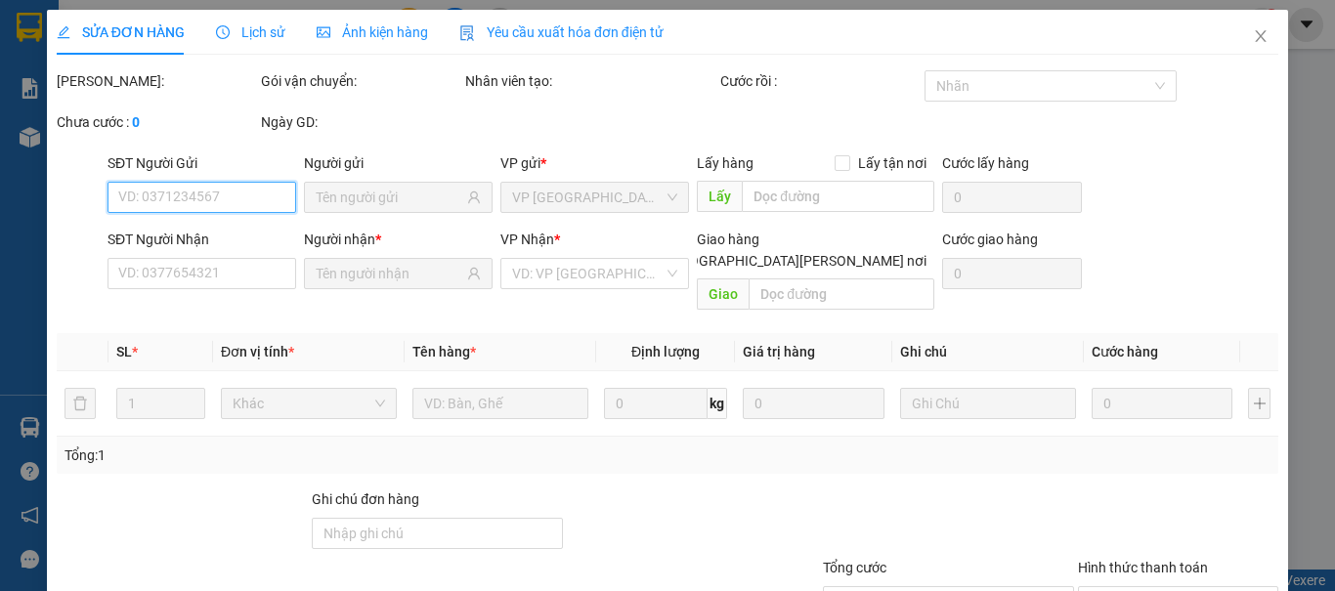
type input "0937375096"
type input "YẾN"
type input "0988369792"
type input "HÀO HIỆP"
type input "20.000"
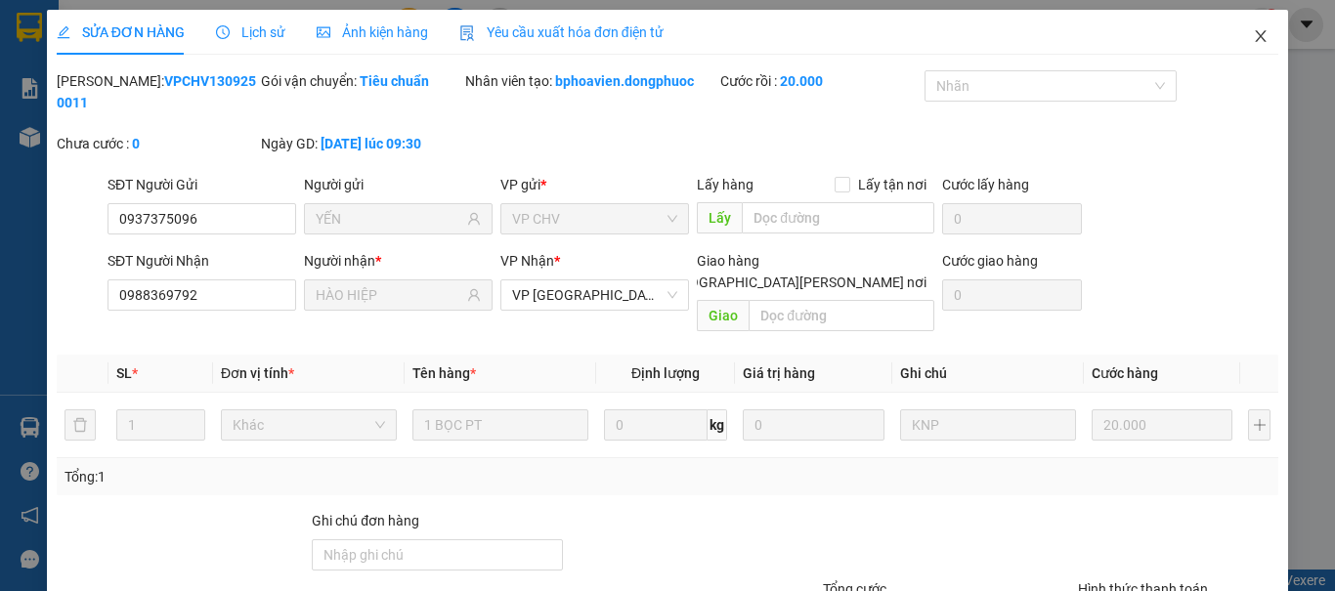
click at [1255, 37] on icon "close" at bounding box center [1260, 36] width 11 height 12
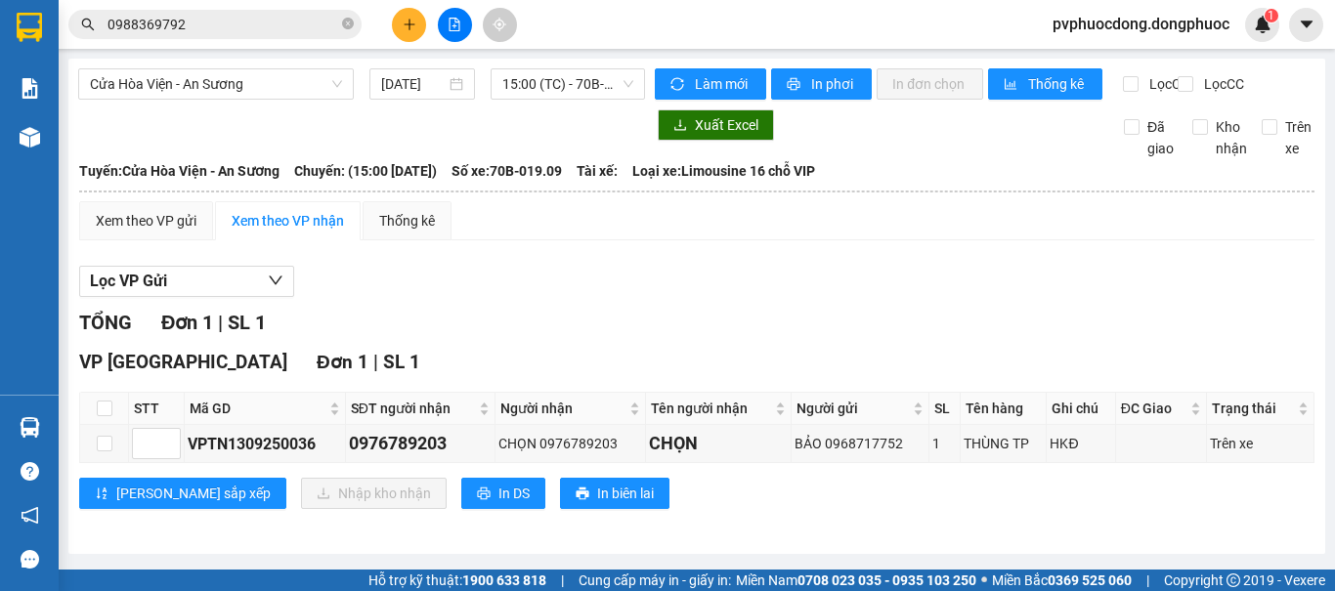
click at [230, 22] on input "0988369792" at bounding box center [222, 24] width 231 height 21
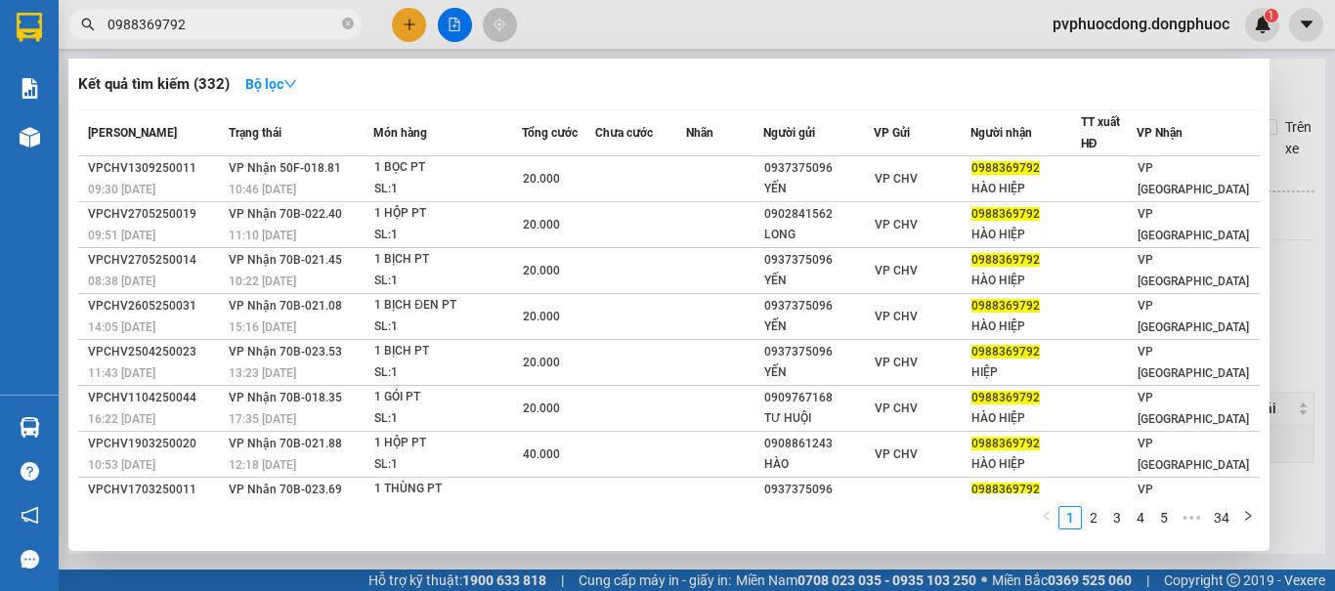
click at [192, 25] on input "0988369792" at bounding box center [222, 24] width 231 height 21
click at [259, 16] on input "0988369792" at bounding box center [222, 24] width 231 height 21
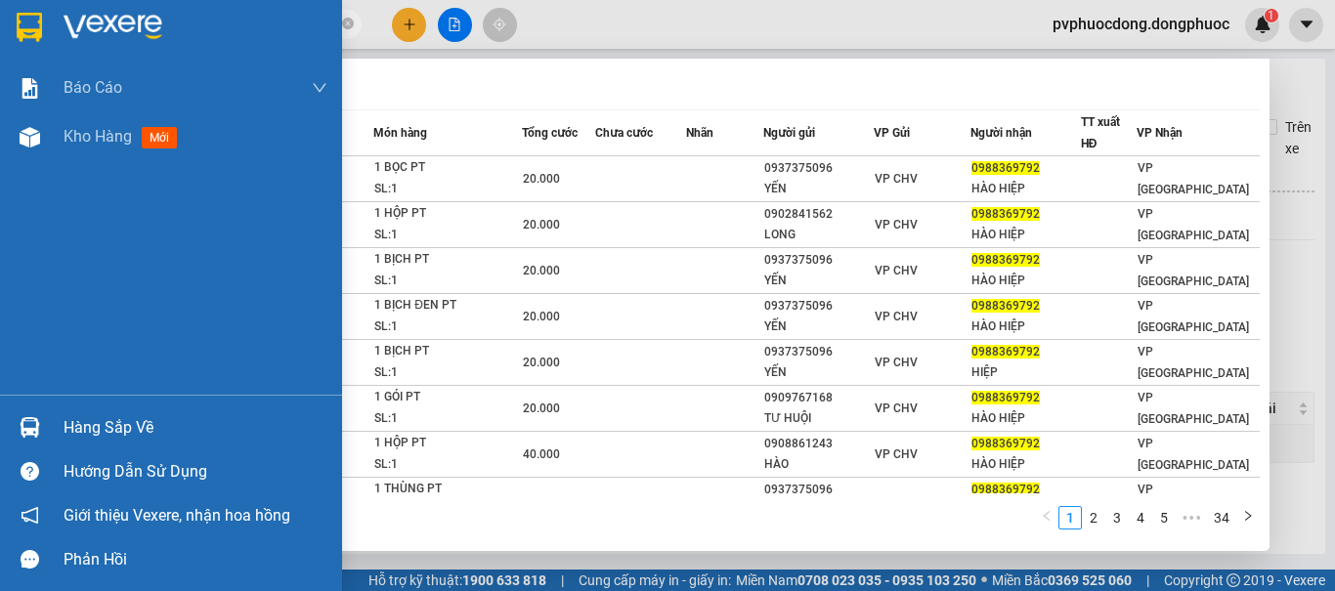
click at [36, 430] on img at bounding box center [30, 427] width 21 height 21
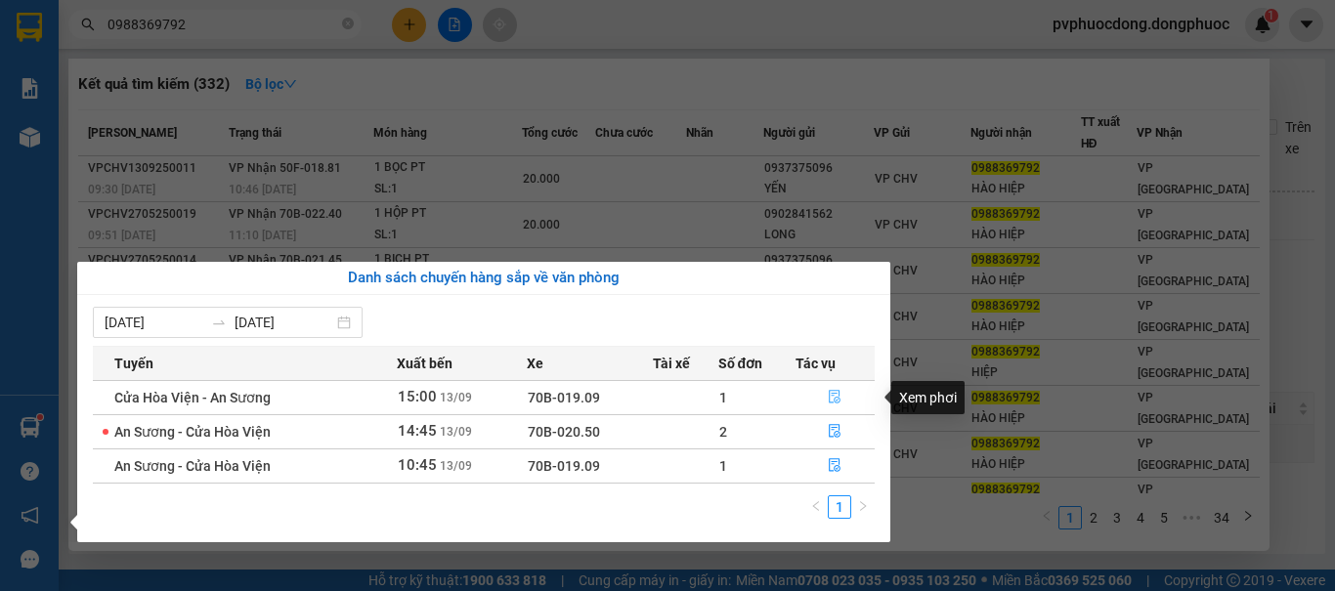
click at [834, 391] on icon "file-done" at bounding box center [835, 398] width 12 height 14
click at [831, 398] on icon "file-done" at bounding box center [835, 397] width 14 height 14
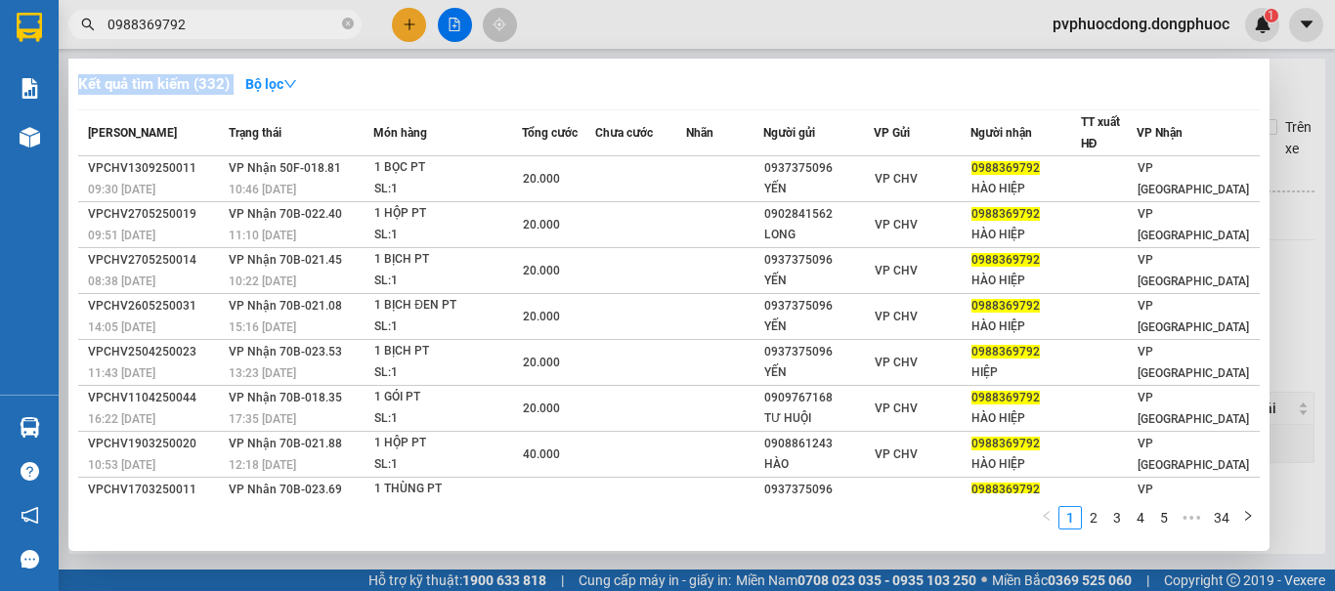
click at [0, 24] on div "Kết quả [PERSON_NAME] ( 332 ) Bộ lọc Mã ĐH Trạng thái Món hàng Tổng [PERSON_NAM…" at bounding box center [0, 24] width 0 height 0
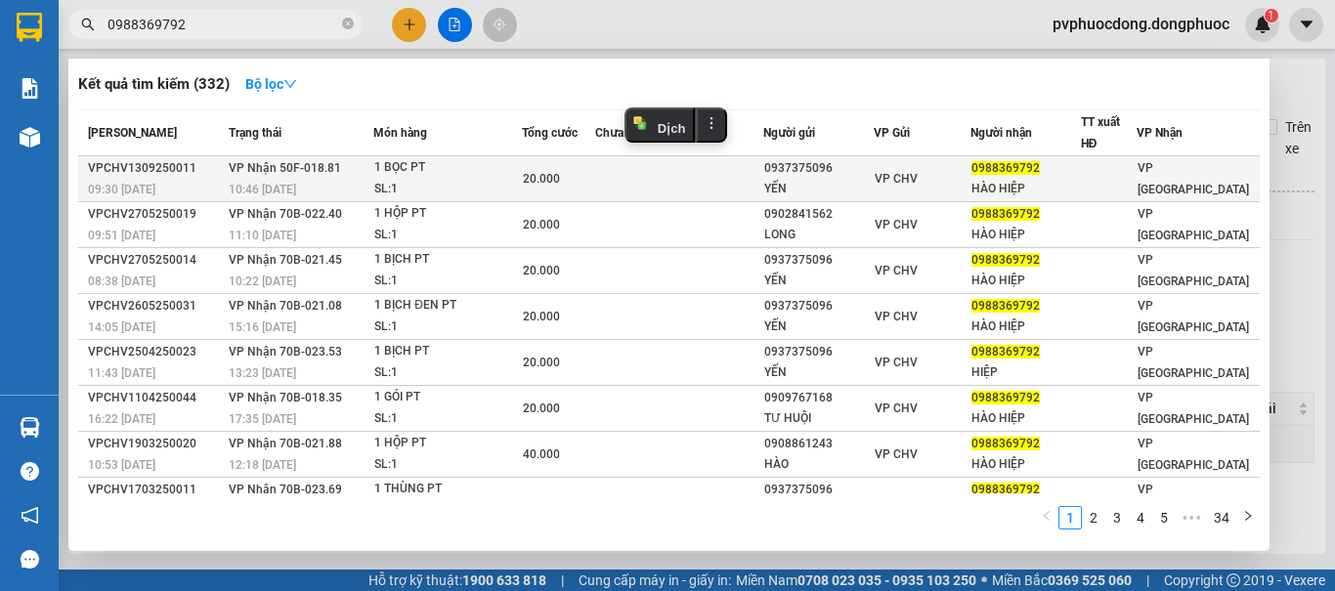
click at [116, 200] on td "VPCHV1309250011 09:30 [DATE]" at bounding box center [151, 179] width 146 height 46
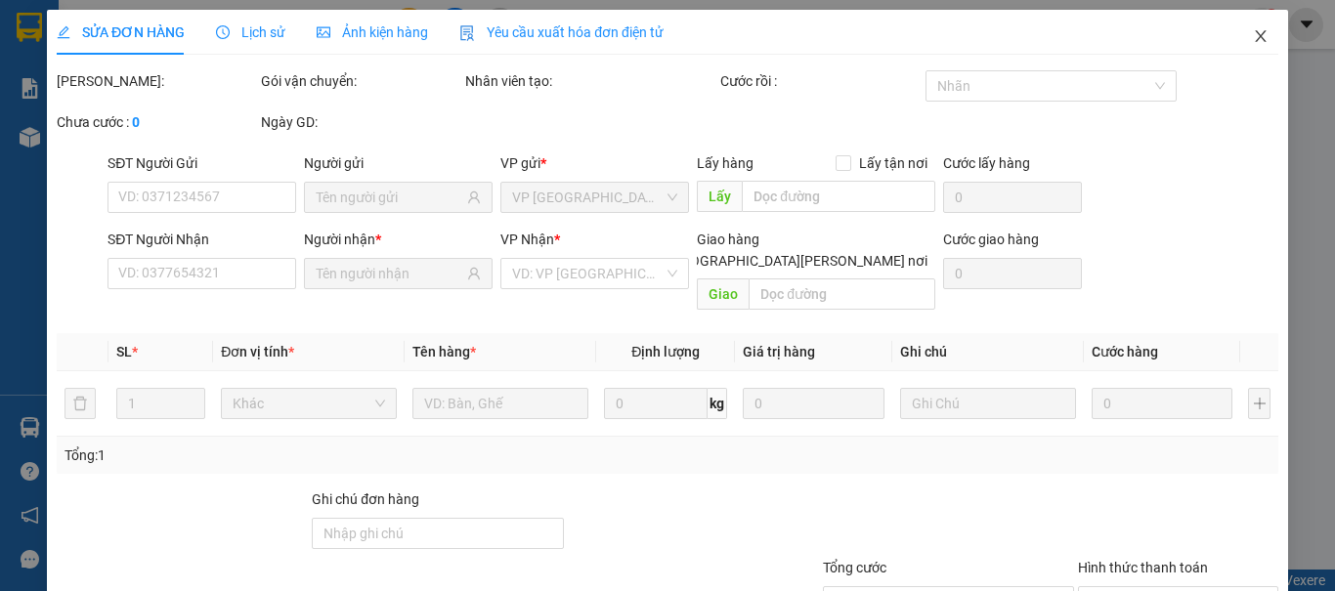
click at [1252, 35] on icon "close" at bounding box center [1260, 36] width 16 height 16
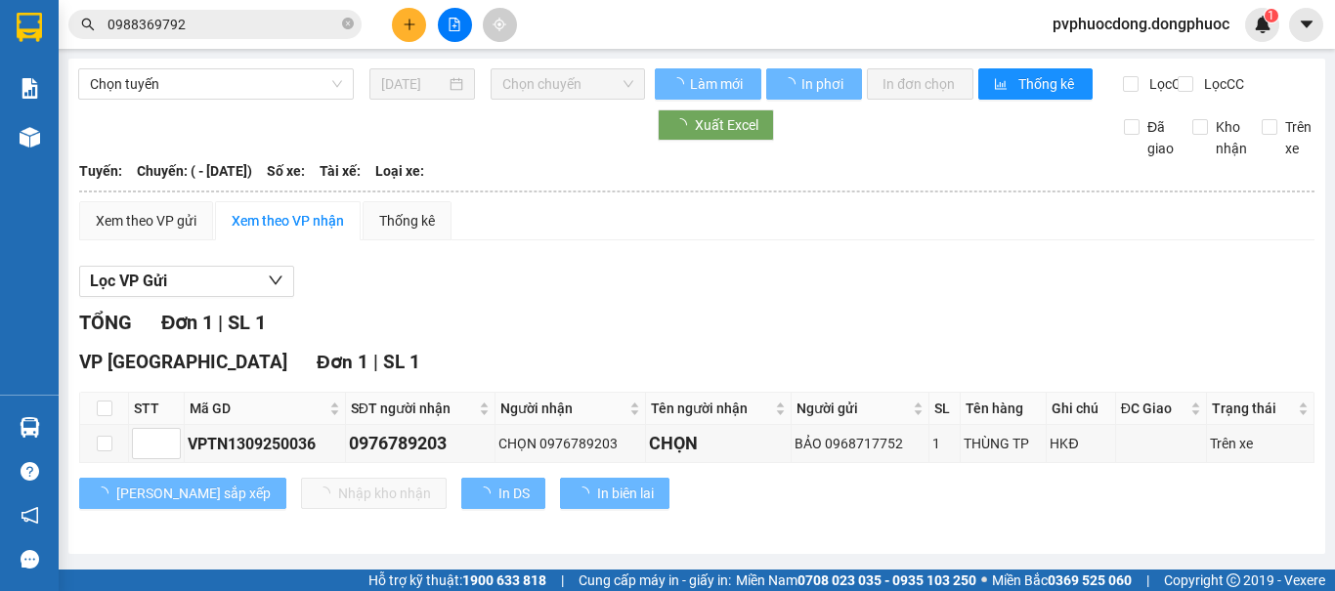
click at [1244, 34] on span "pvphuocdong.dongphuoc" at bounding box center [1141, 24] width 208 height 24
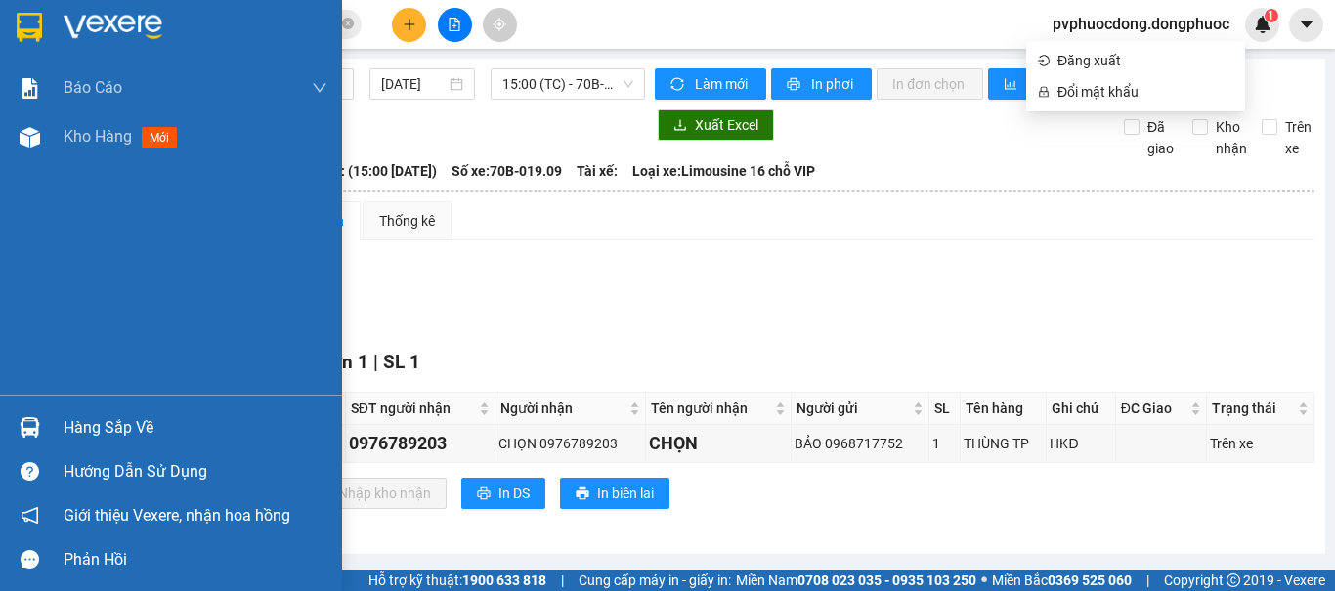
drag, startPoint x: 64, startPoint y: 411, endPoint x: 92, endPoint y: 422, distance: 29.4
click at [65, 413] on div "Hàng sắp về" at bounding box center [171, 427] width 342 height 44
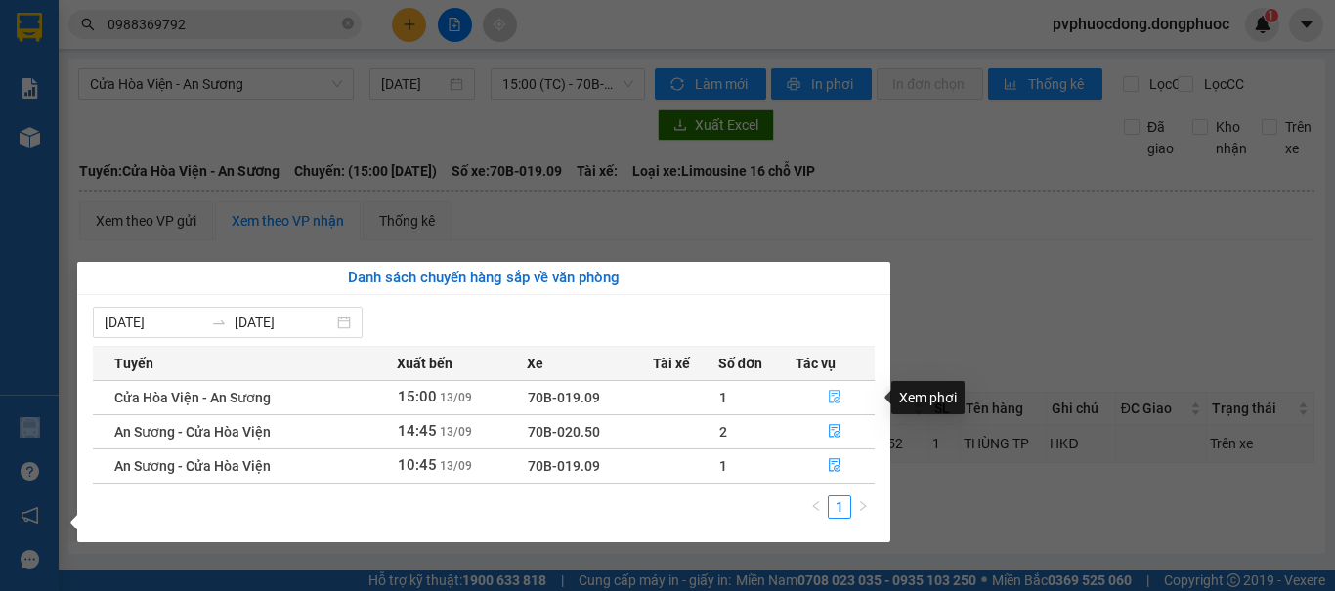
click at [829, 393] on icon "file-done" at bounding box center [835, 398] width 12 height 14
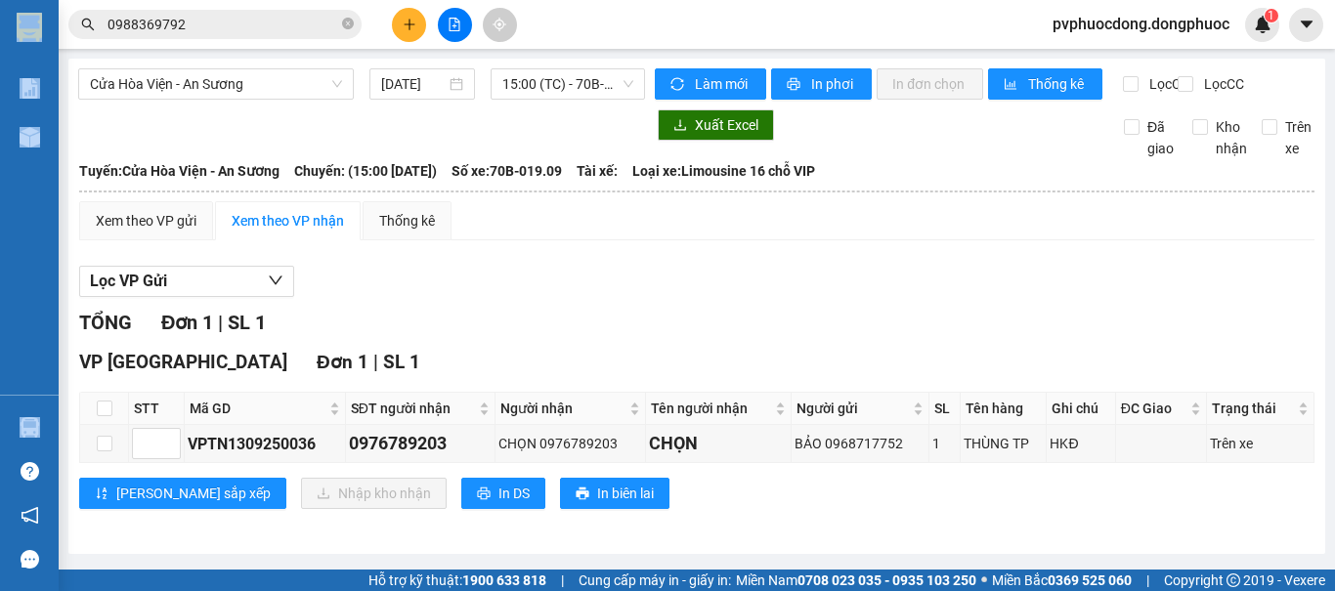
scroll to position [11, 0]
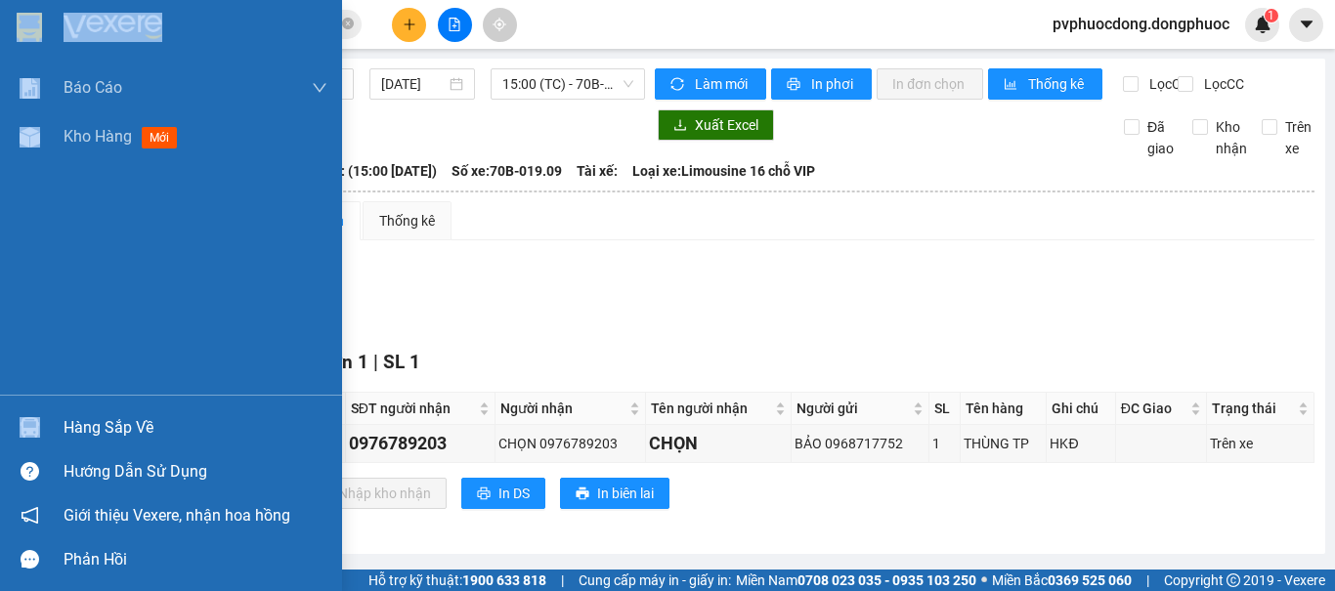
click at [53, 426] on div "Hàng sắp về" at bounding box center [171, 427] width 342 height 44
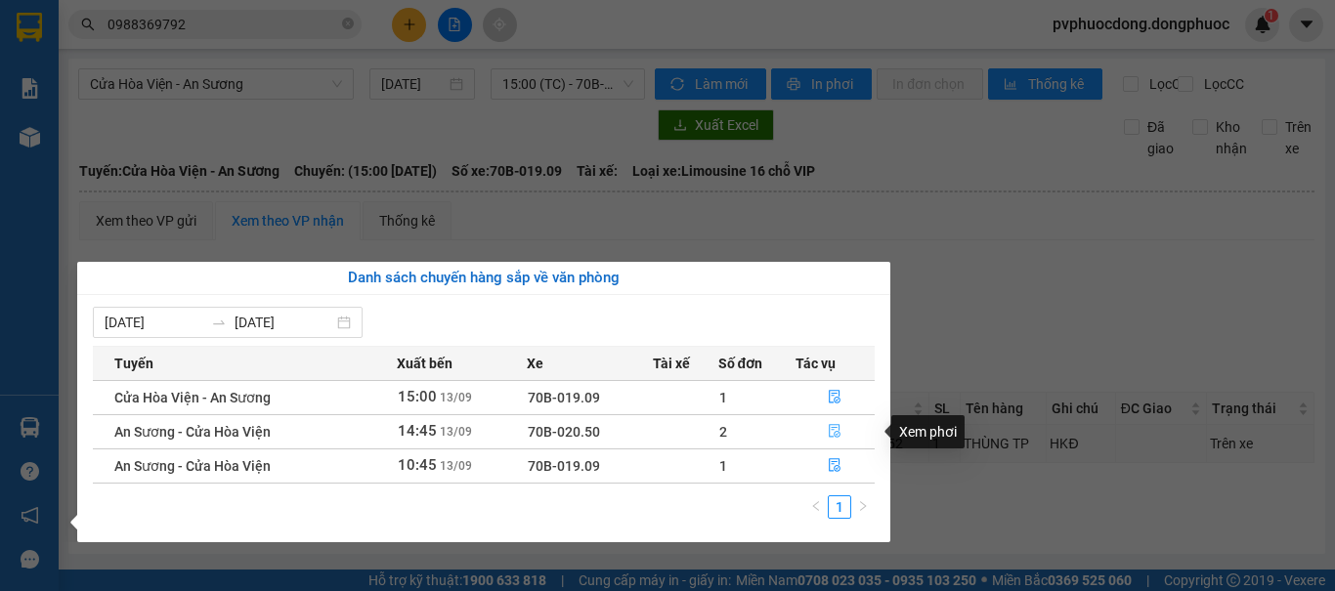
click at [837, 433] on icon "file-done" at bounding box center [835, 431] width 14 height 14
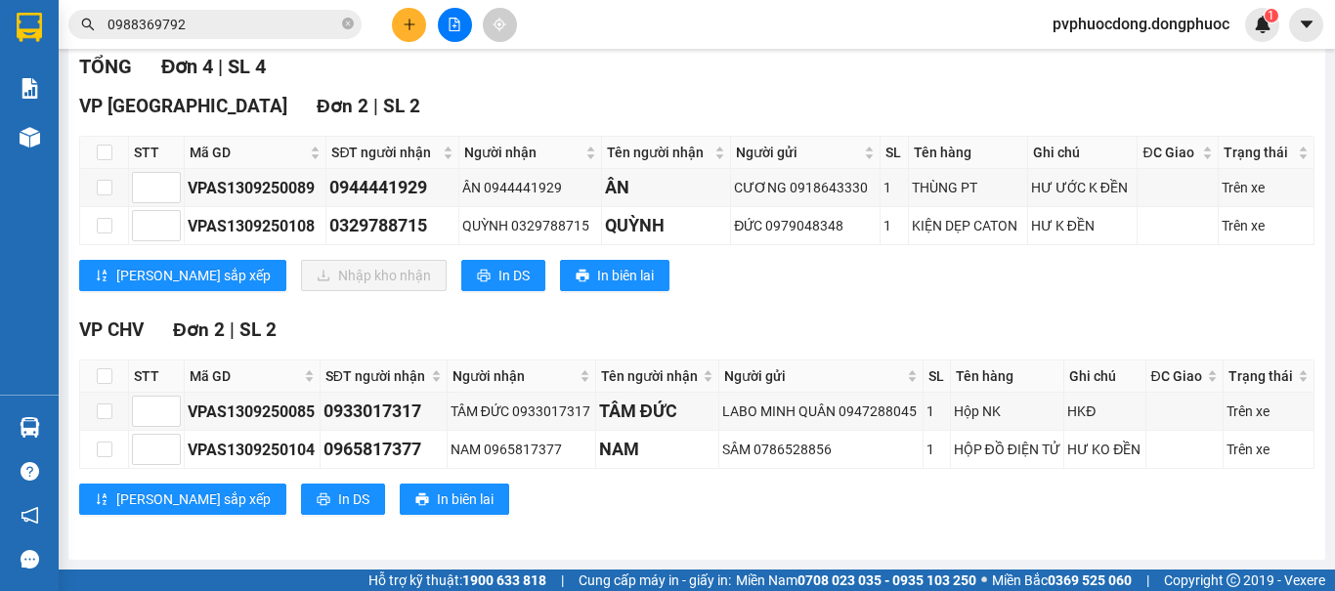
scroll to position [108, 0]
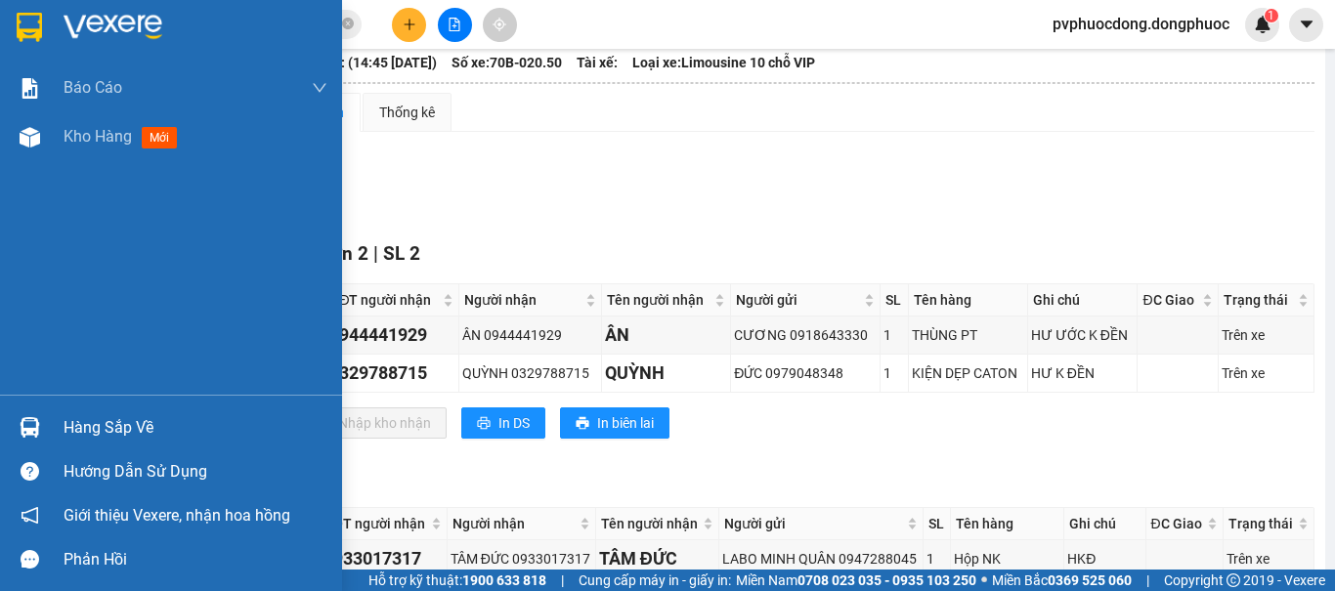
click at [13, 429] on div at bounding box center [30, 427] width 34 height 34
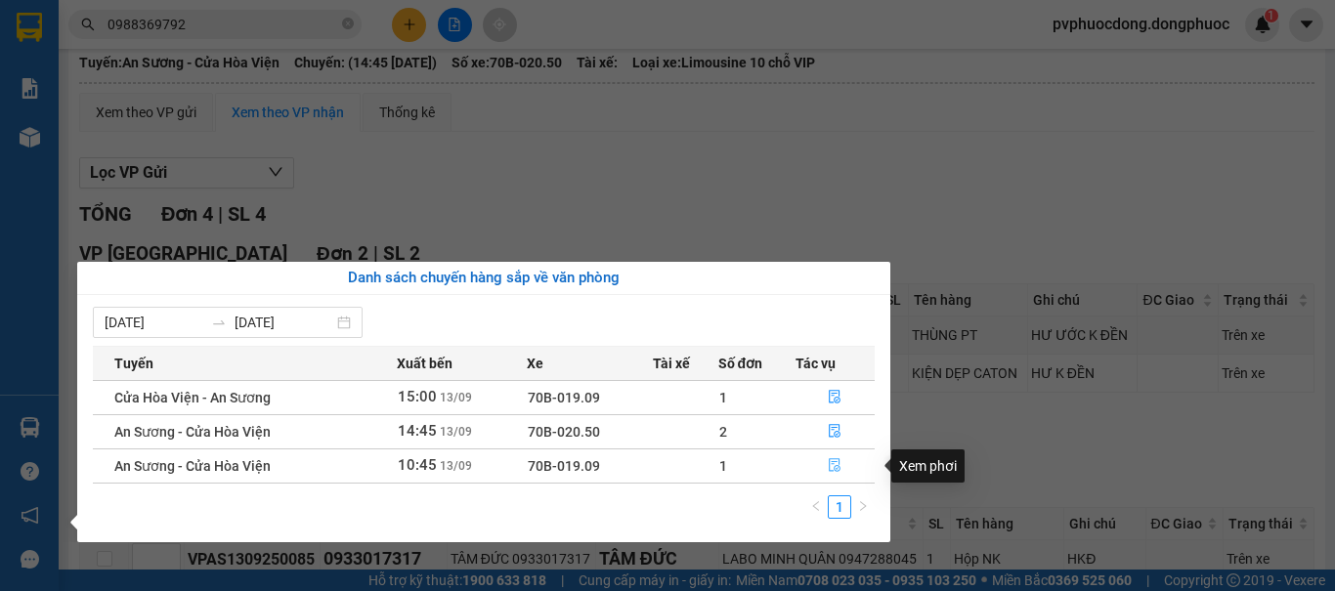
click at [841, 468] on icon "file-done" at bounding box center [835, 465] width 14 height 14
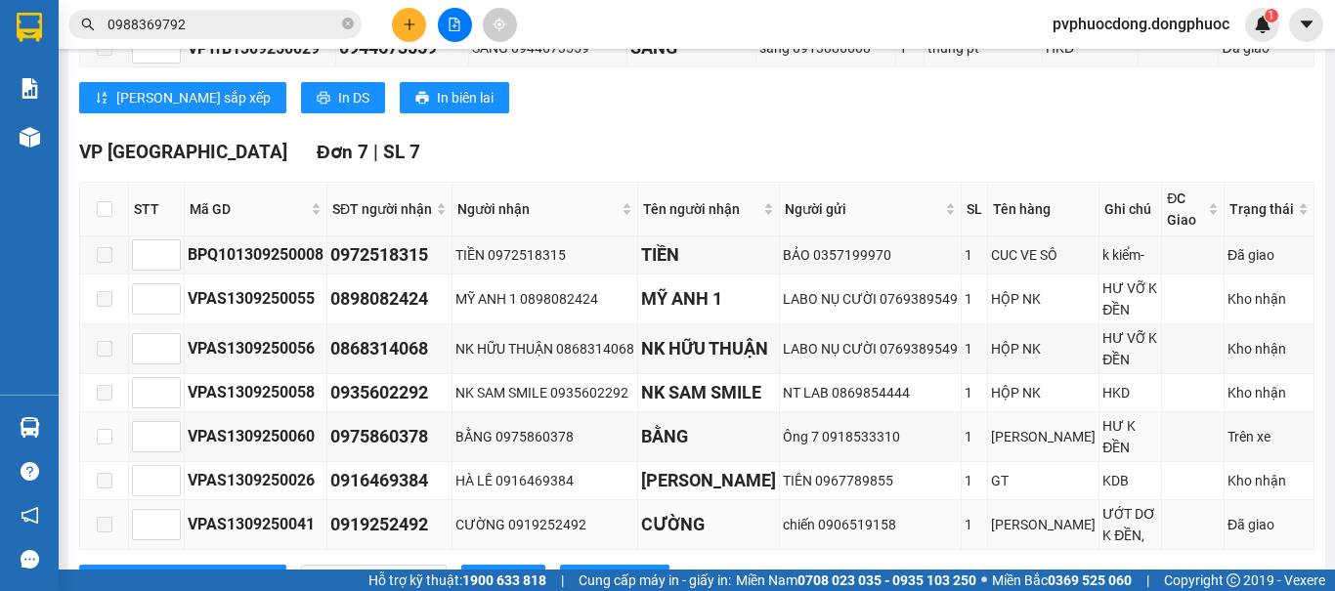
scroll to position [870, 0]
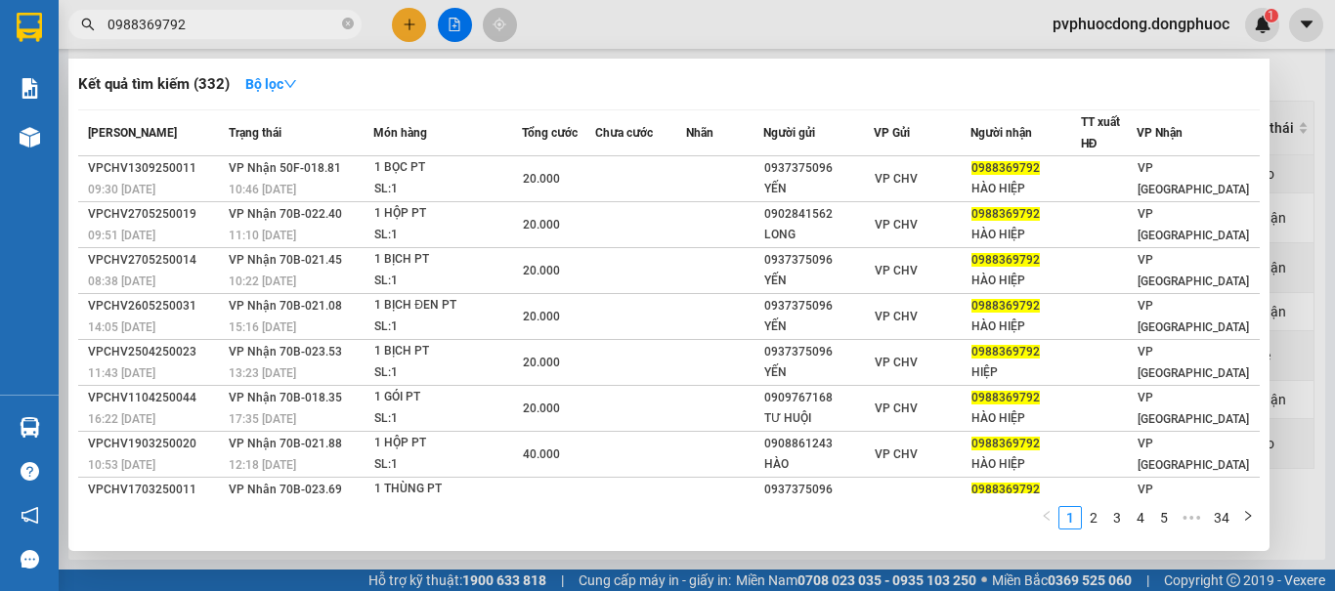
click at [237, 12] on span "0988369792" at bounding box center [214, 24] width 293 height 29
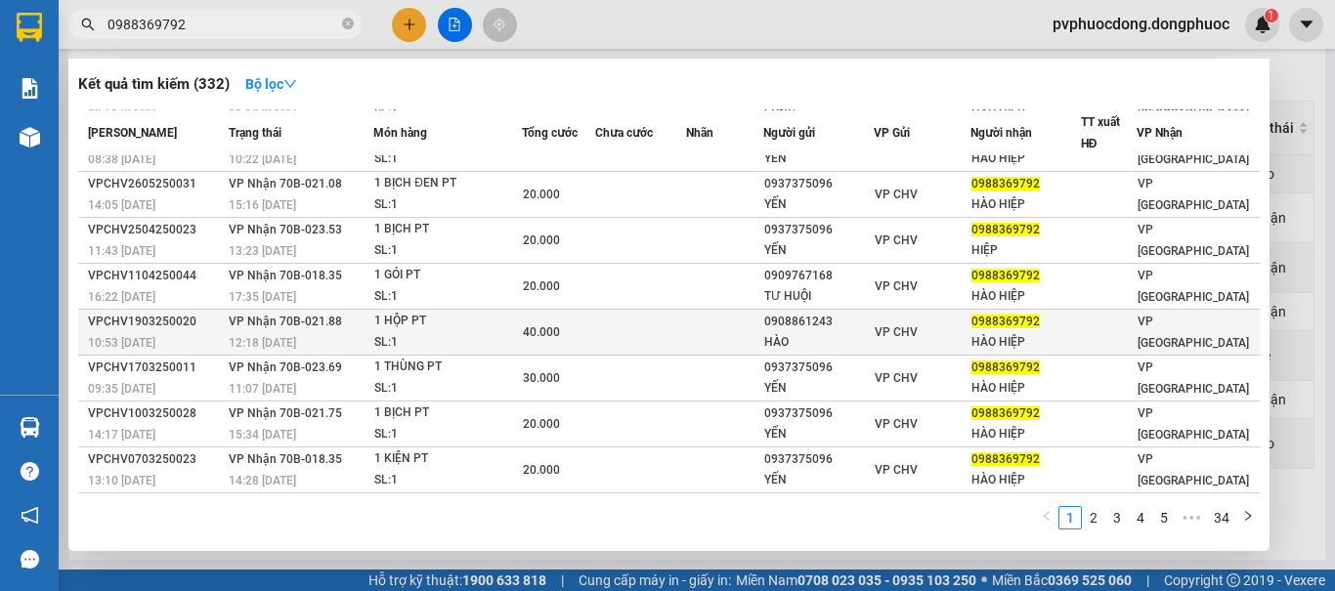
scroll to position [0, 0]
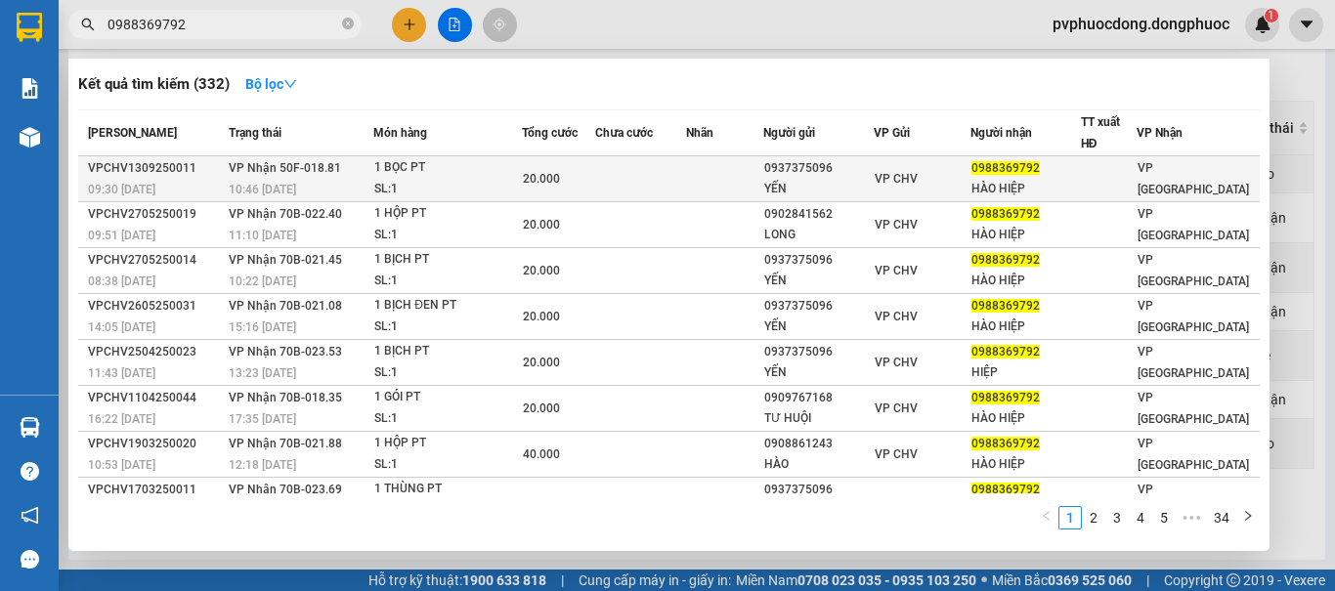
click at [336, 192] on div "10:46 [DATE]" at bounding box center [301, 189] width 144 height 21
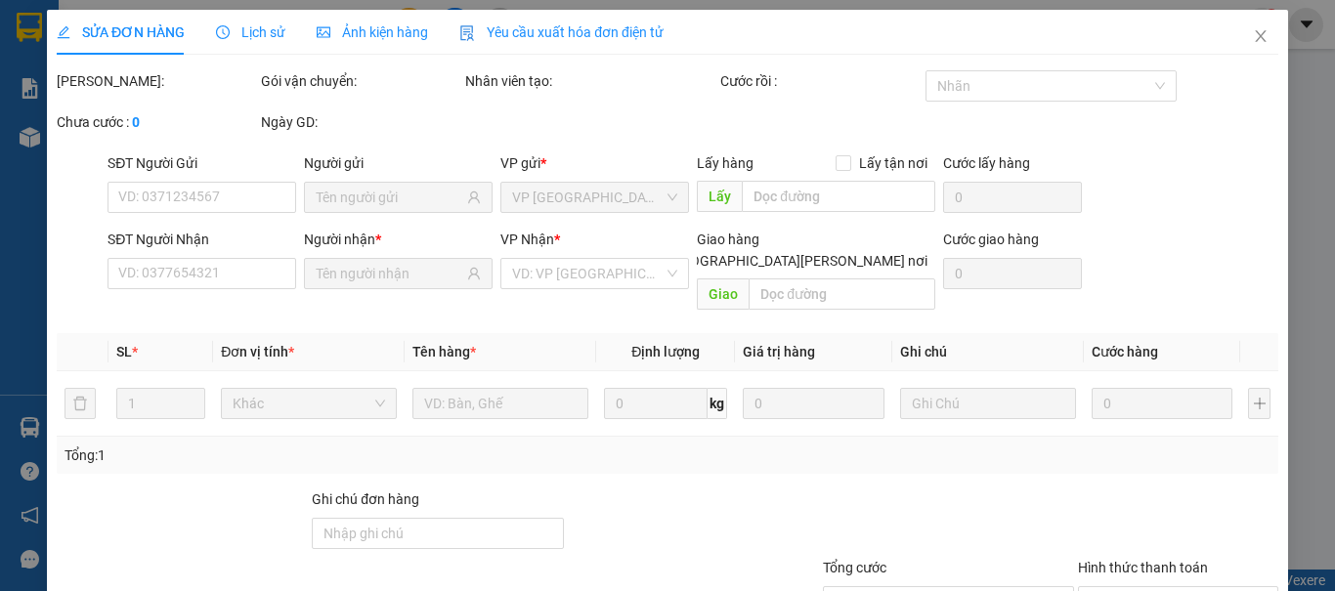
type input "0937375096"
type input "YẾN"
type input "0988369792"
type input "HÀO HIỆP"
type input "20.000"
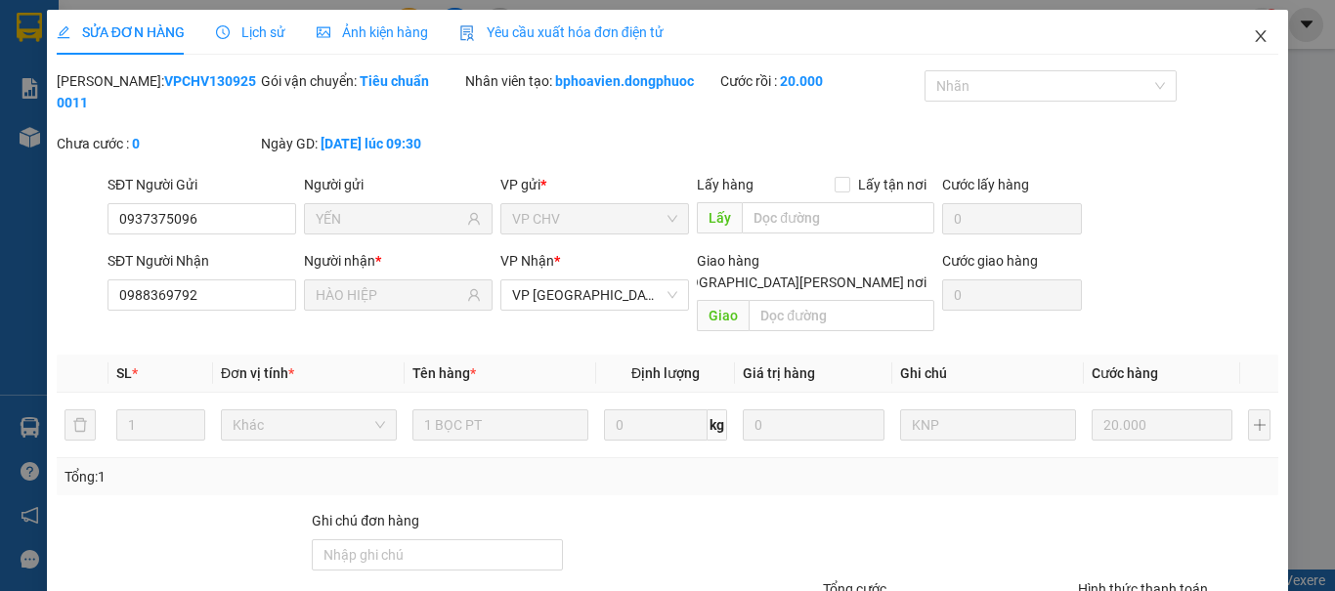
click at [1252, 36] on icon "close" at bounding box center [1260, 36] width 16 height 16
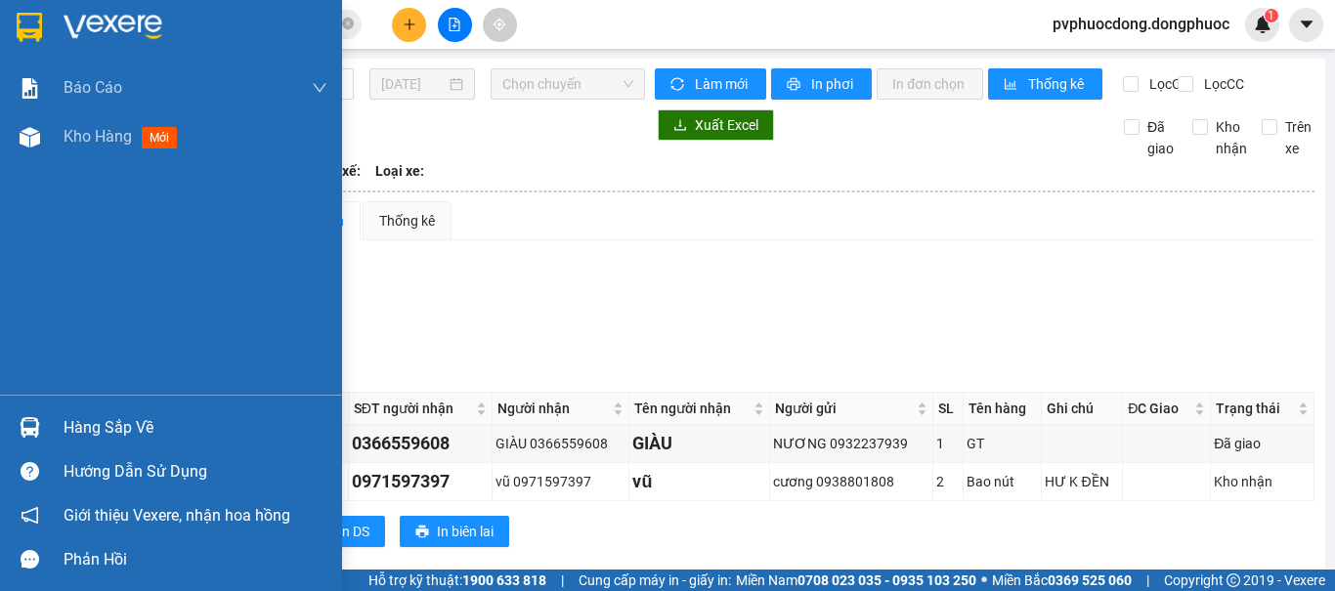
click at [28, 404] on div "Hàng sắp về Hướng dẫn sử dụng Giới thiệu Vexere, nhận hoa hồng Phản hồi" at bounding box center [171, 488] width 342 height 187
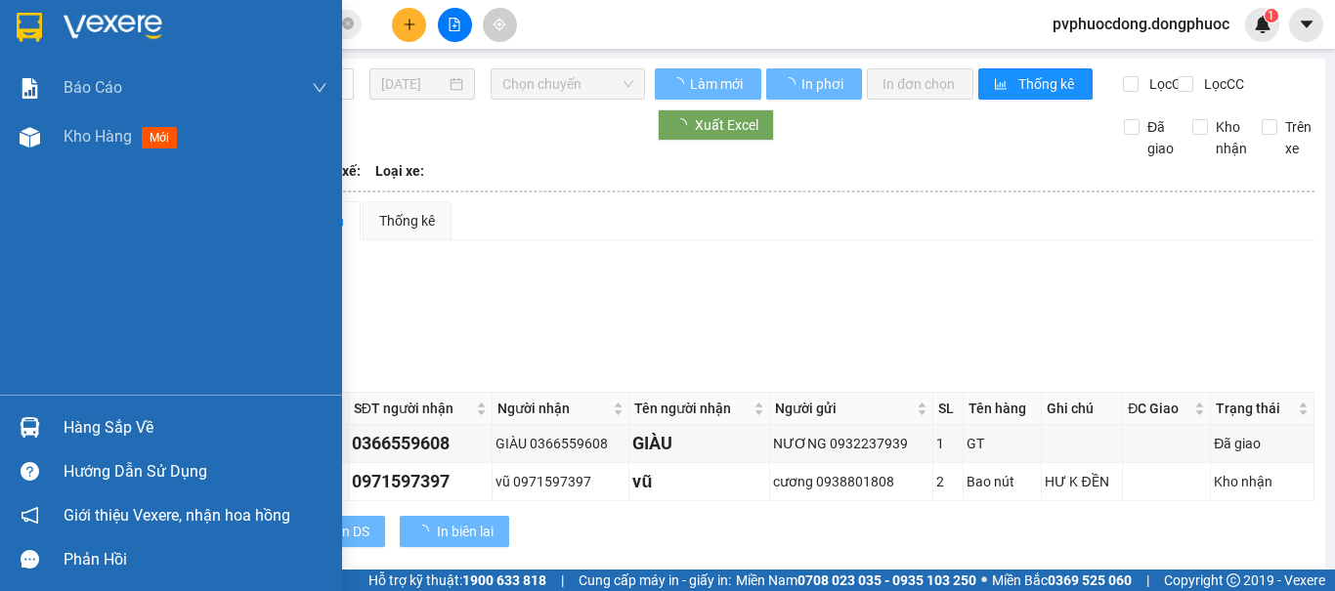
click at [43, 421] on div at bounding box center [30, 427] width 34 height 34
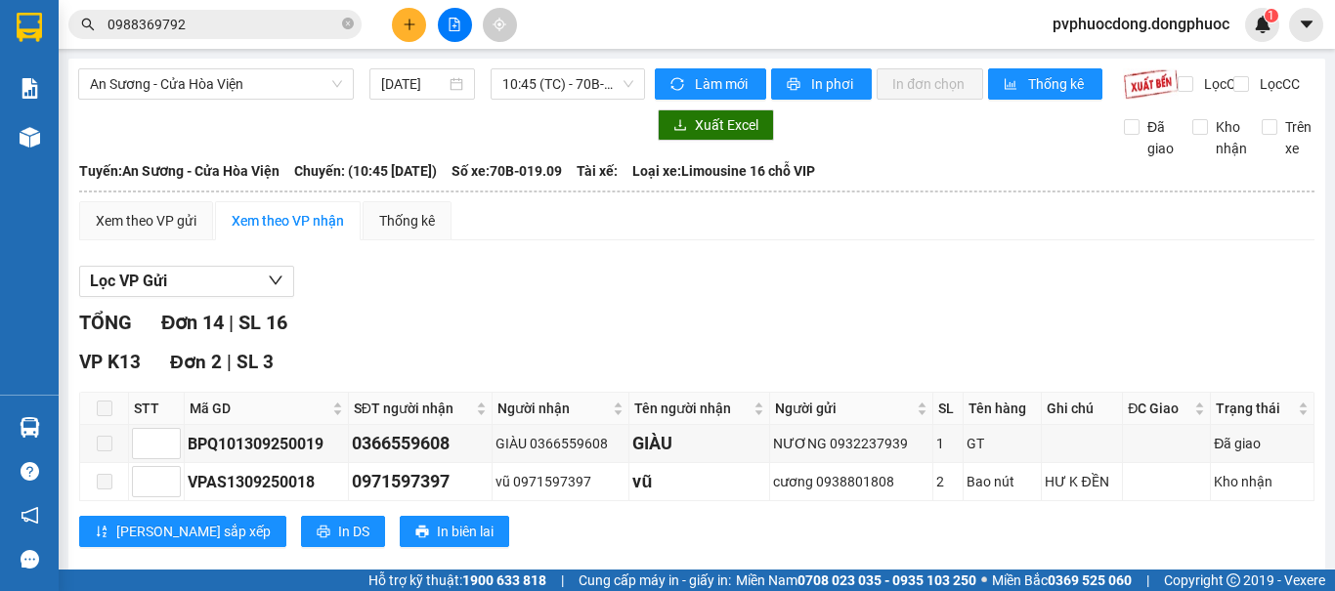
click at [992, 334] on section "Kết quả [PERSON_NAME] ( 332 ) Bộ lọc Mã ĐH Trạng thái Món hàng Tổng [PERSON_NAM…" at bounding box center [667, 295] width 1335 height 591
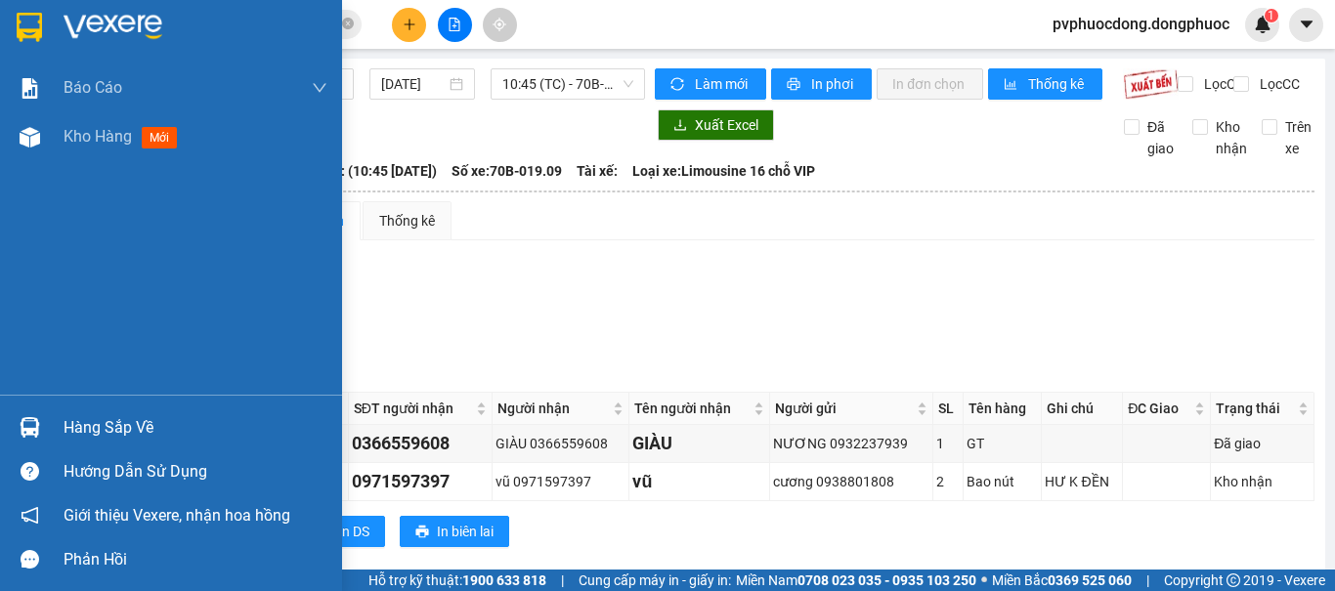
click at [45, 424] on div at bounding box center [30, 427] width 34 height 34
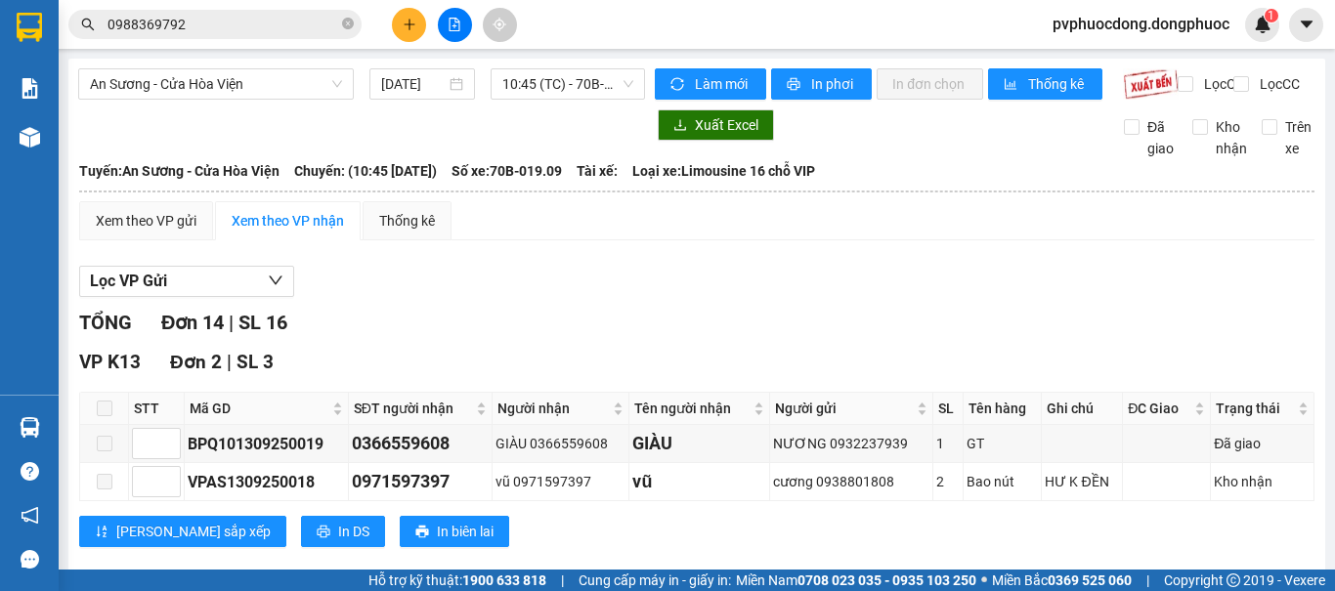
click at [1072, 314] on section "Kết quả [PERSON_NAME] ( 332 ) Bộ lọc Mã ĐH Trạng thái Món hàng Tổng [PERSON_NAM…" at bounding box center [667, 295] width 1335 height 591
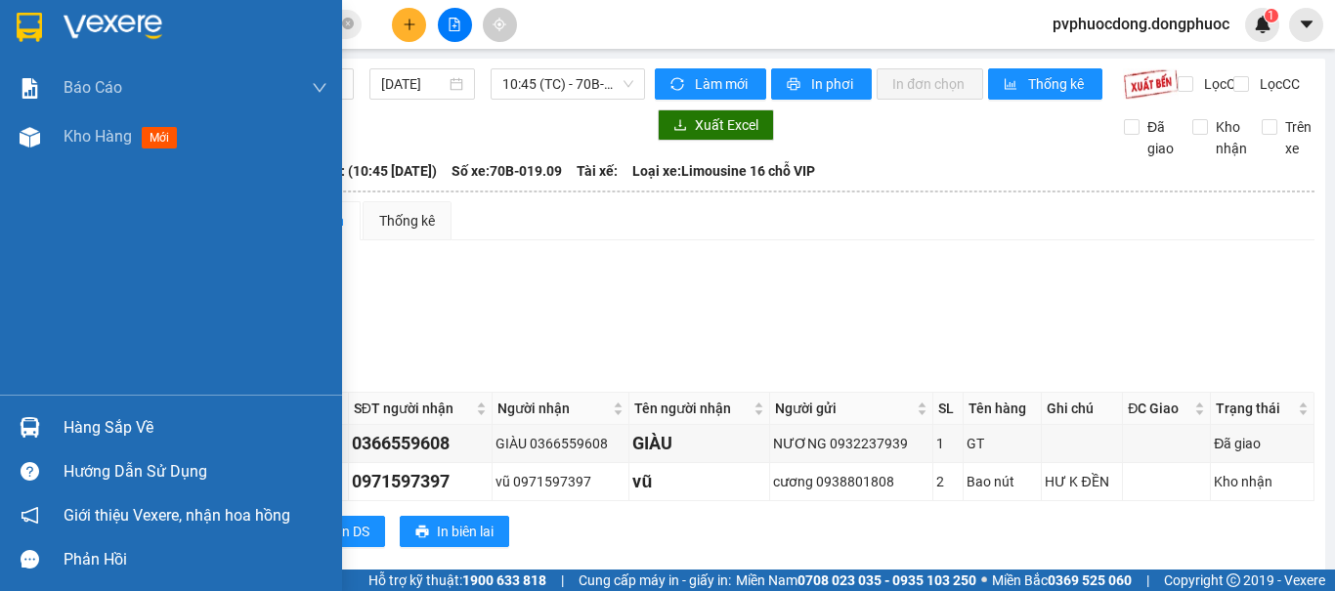
click at [43, 443] on div at bounding box center [30, 427] width 34 height 34
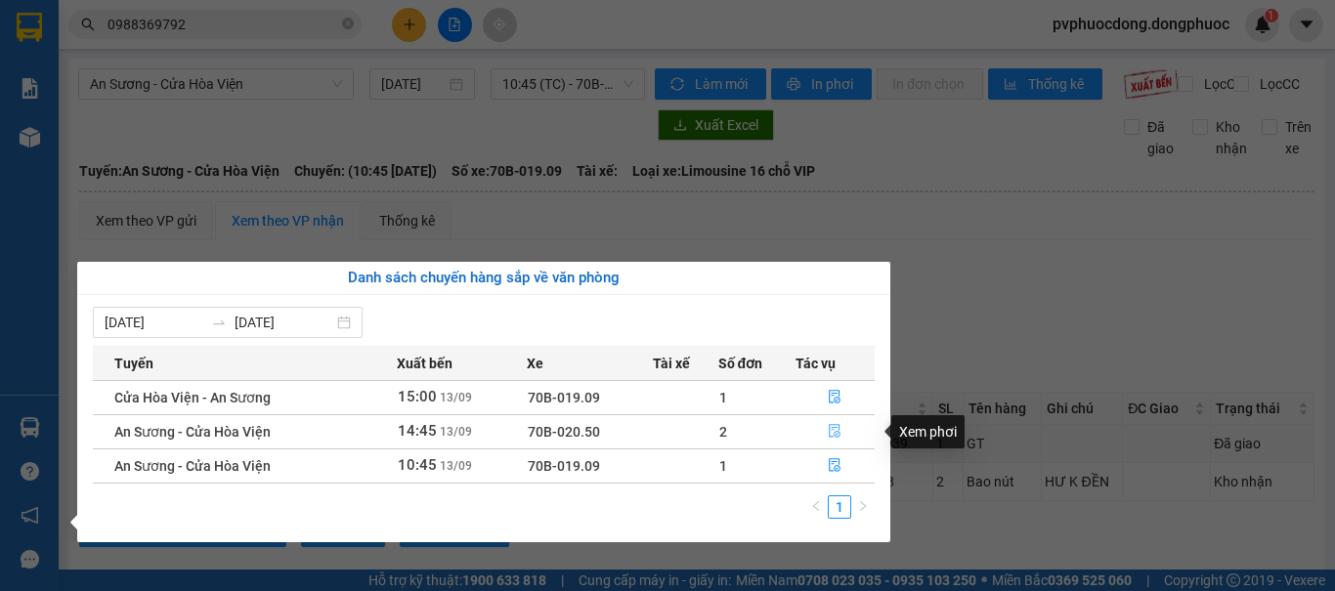
click at [835, 439] on span "file-done" at bounding box center [835, 432] width 14 height 16
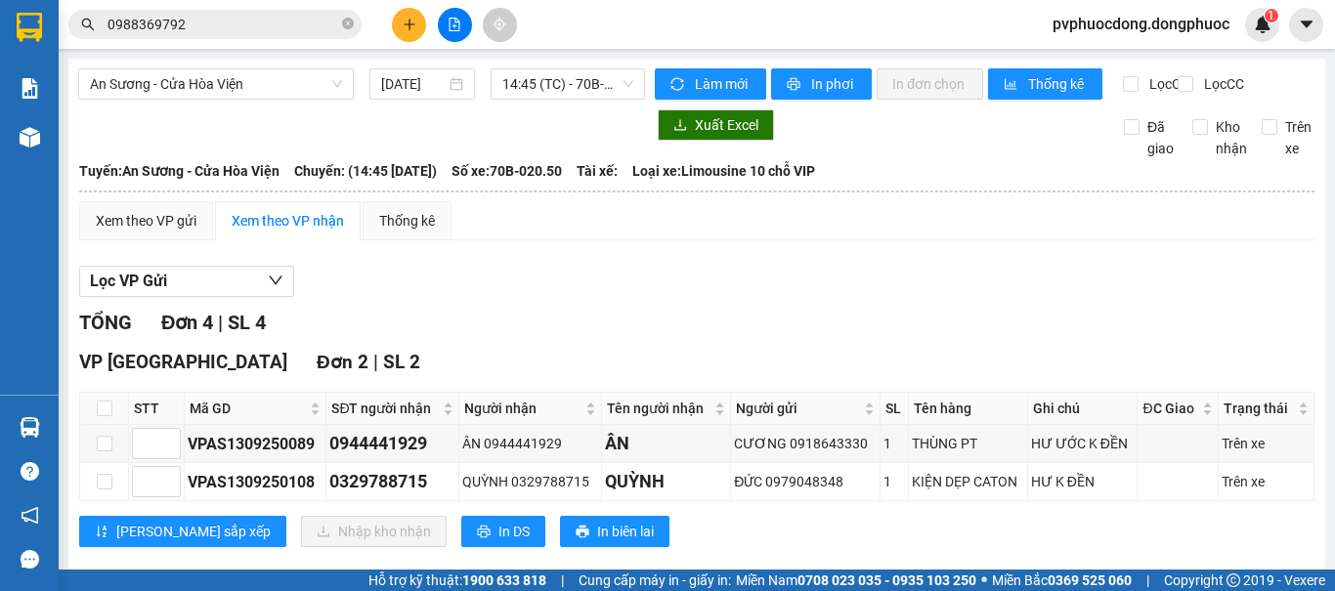
scroll to position [306, 0]
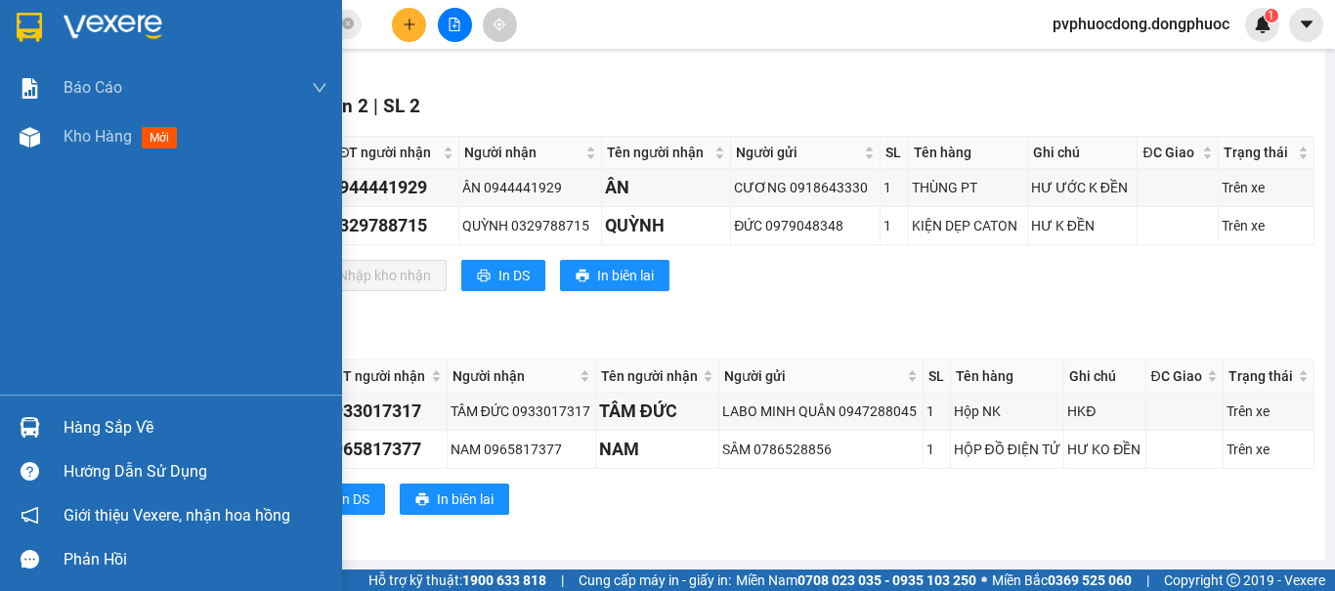
click at [3, 427] on div "Hàng sắp về" at bounding box center [171, 427] width 342 height 44
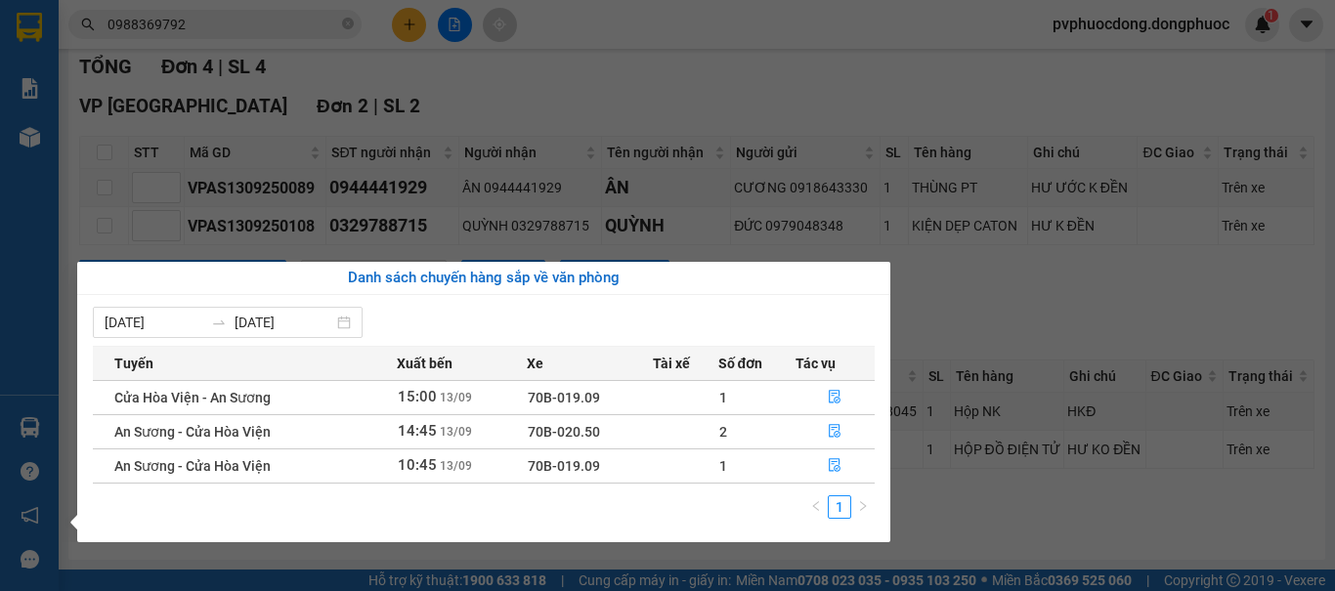
click at [1018, 316] on section "Kết quả [PERSON_NAME] ( 332 ) Bộ lọc Mã ĐH Trạng thái Món hàng Tổng [PERSON_NAM…" at bounding box center [667, 295] width 1335 height 591
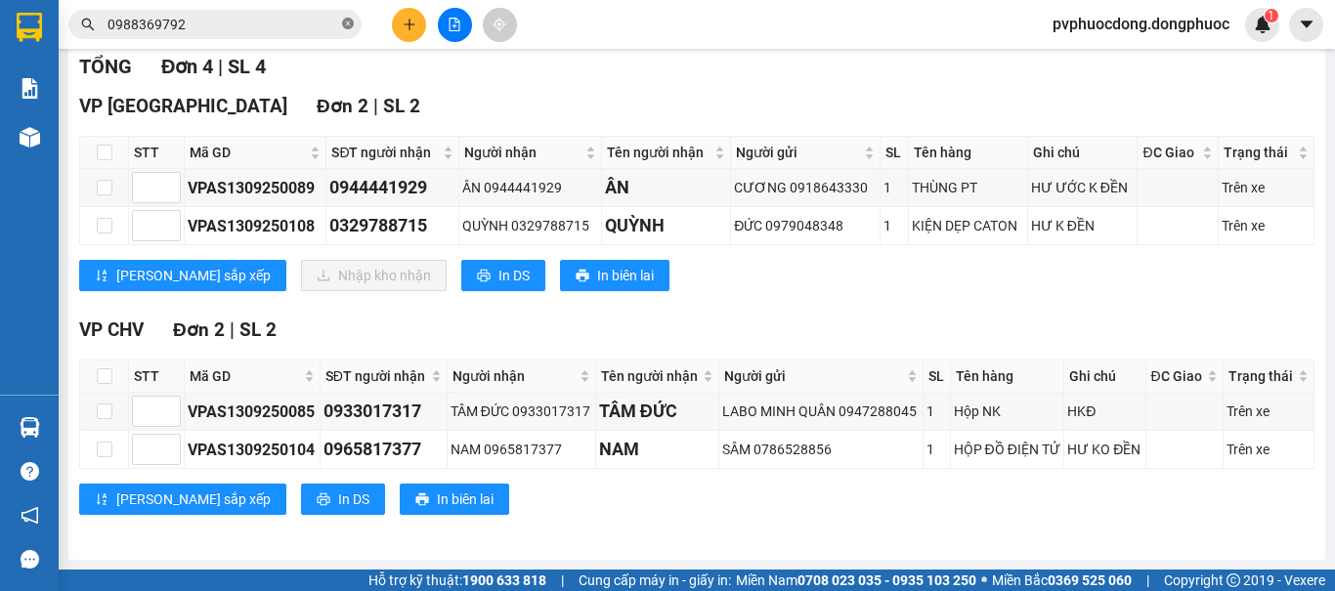
click at [347, 26] on icon "close-circle" at bounding box center [348, 24] width 12 height 12
click at [220, 31] on input "text" at bounding box center [222, 24] width 231 height 21
drag, startPoint x: 671, startPoint y: 261, endPoint x: 629, endPoint y: 289, distance: 50.7
click at [644, 316] on div "VP CHV Đơn 2 | SL 2" at bounding box center [696, 330] width 1235 height 29
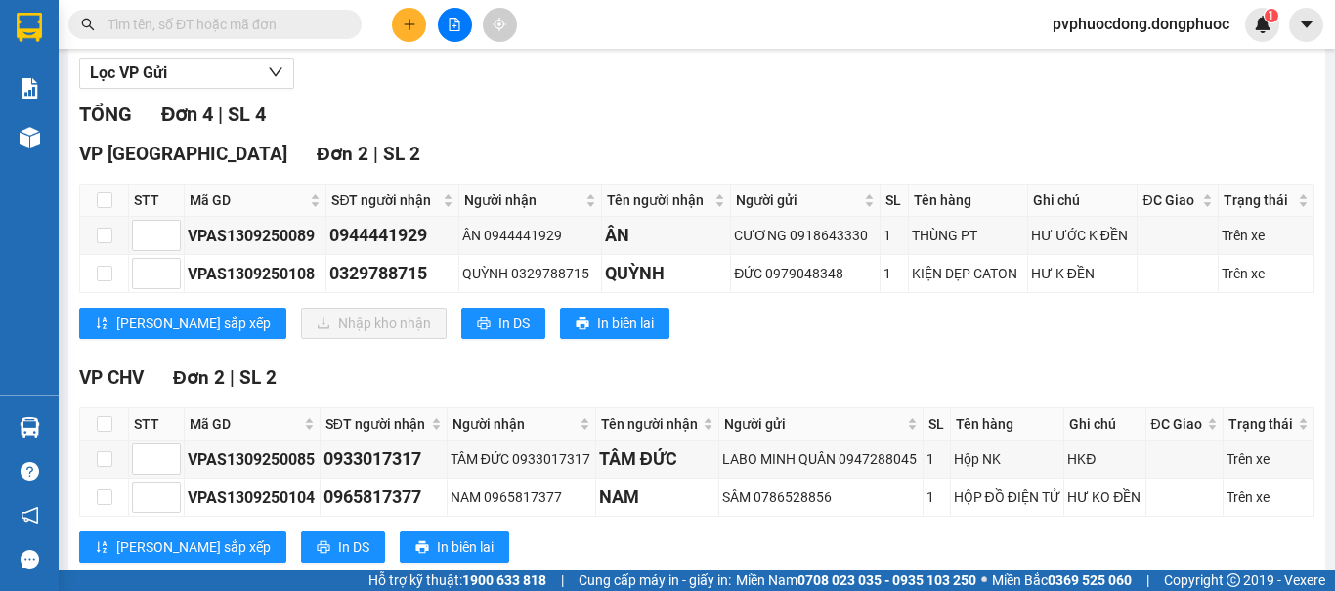
drag, startPoint x: 790, startPoint y: 370, endPoint x: 713, endPoint y: 379, distance: 77.7
click at [713, 379] on div "[PERSON_NAME] 4 | SL 4 VP [GEOGRAPHIC_DATA] 2 | SL 2 STT Mã GD SĐT người [PERSO…" at bounding box center [696, 344] width 1235 height 488
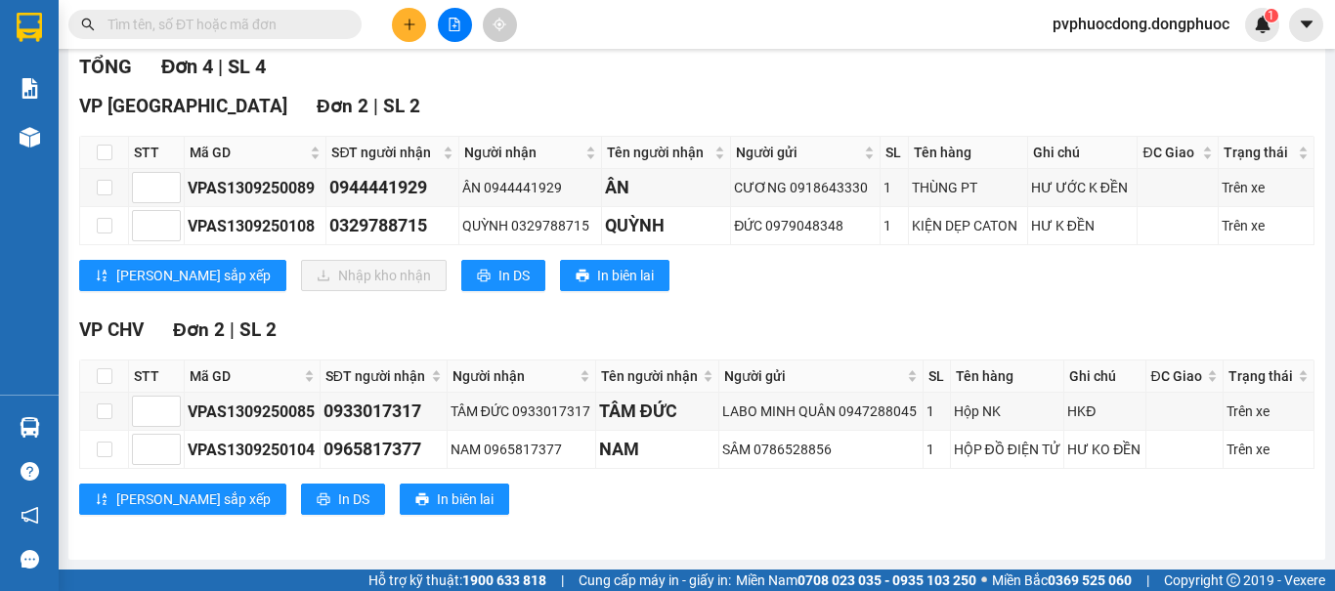
drag, startPoint x: 794, startPoint y: 283, endPoint x: 716, endPoint y: 283, distance: 78.2
click at [716, 316] on div "VP CHV Đơn 2 | SL 2" at bounding box center [696, 330] width 1235 height 29
click at [275, 21] on input "text" at bounding box center [222, 24] width 231 height 21
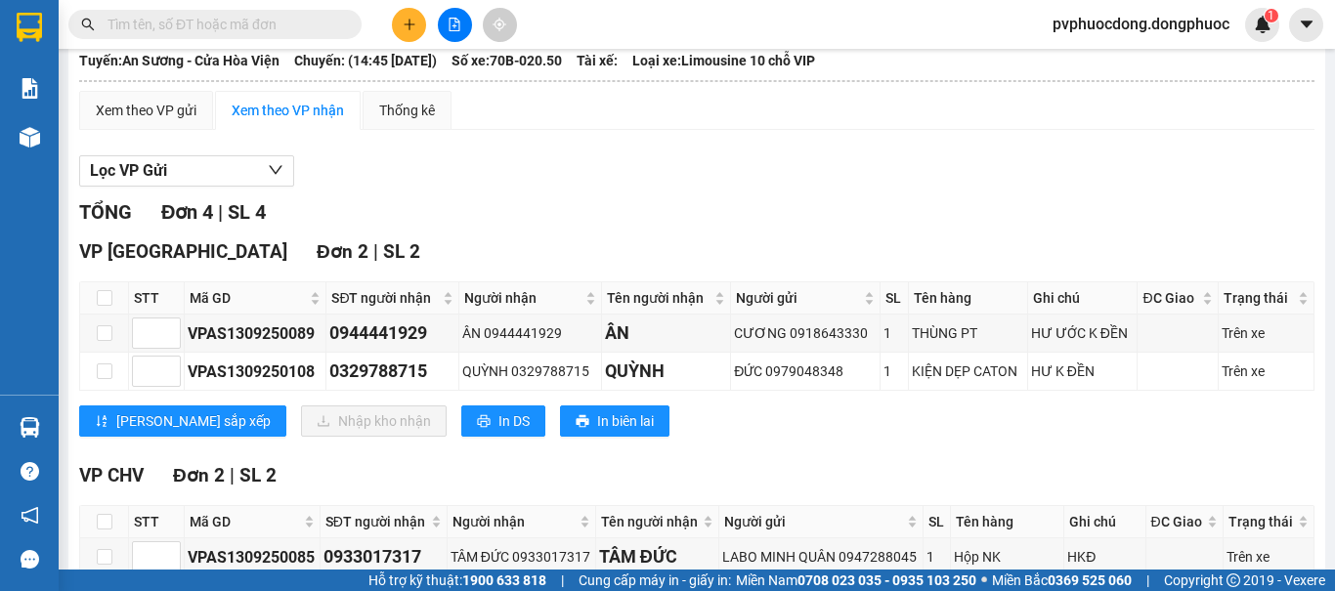
click at [298, 23] on input "text" at bounding box center [222, 24] width 231 height 21
drag, startPoint x: 533, startPoint y: 204, endPoint x: 509, endPoint y: 237, distance: 41.2
click at [509, 228] on div "TỔNG Đơn 4 | SL 4" at bounding box center [696, 212] width 1235 height 30
click at [197, 20] on input "text" at bounding box center [222, 24] width 231 height 21
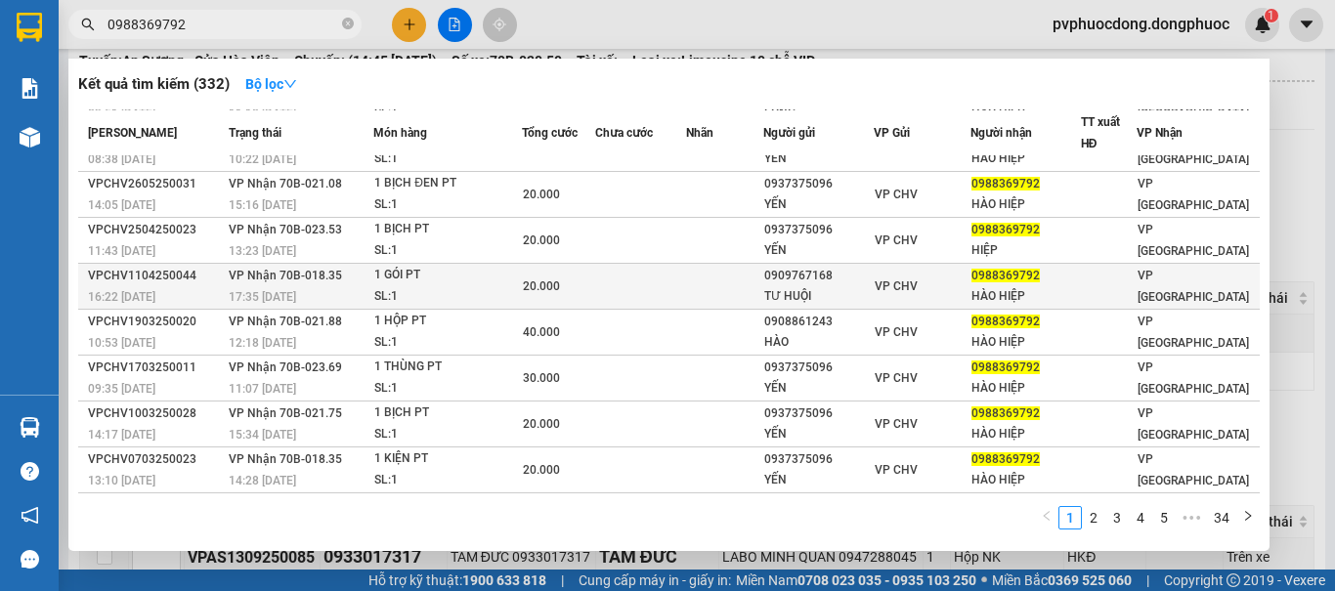
scroll to position [0, 0]
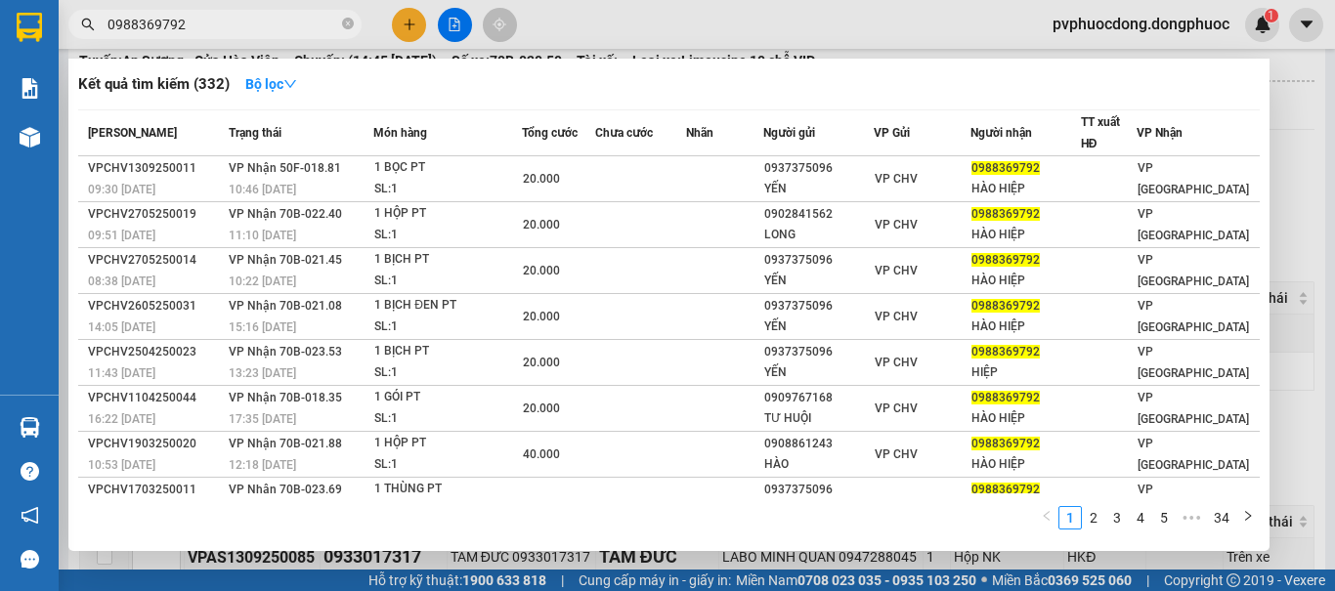
type input "0988369792"
drag, startPoint x: 849, startPoint y: 81, endPoint x: 755, endPoint y: 101, distance: 95.8
click at [755, 101] on div "Kết quả tìm kiếm ( 332 ) Bộ lọc Mã ĐH Trạng thái Món hàng Tổng cước Chưa cước N…" at bounding box center [668, 305] width 1201 height 492
drag, startPoint x: 755, startPoint y: 101, endPoint x: 709, endPoint y: 85, distance: 48.5
click at [709, 85] on div "Kết quả tìm kiếm ( 332 ) Bộ lọc" at bounding box center [668, 83] width 1181 height 31
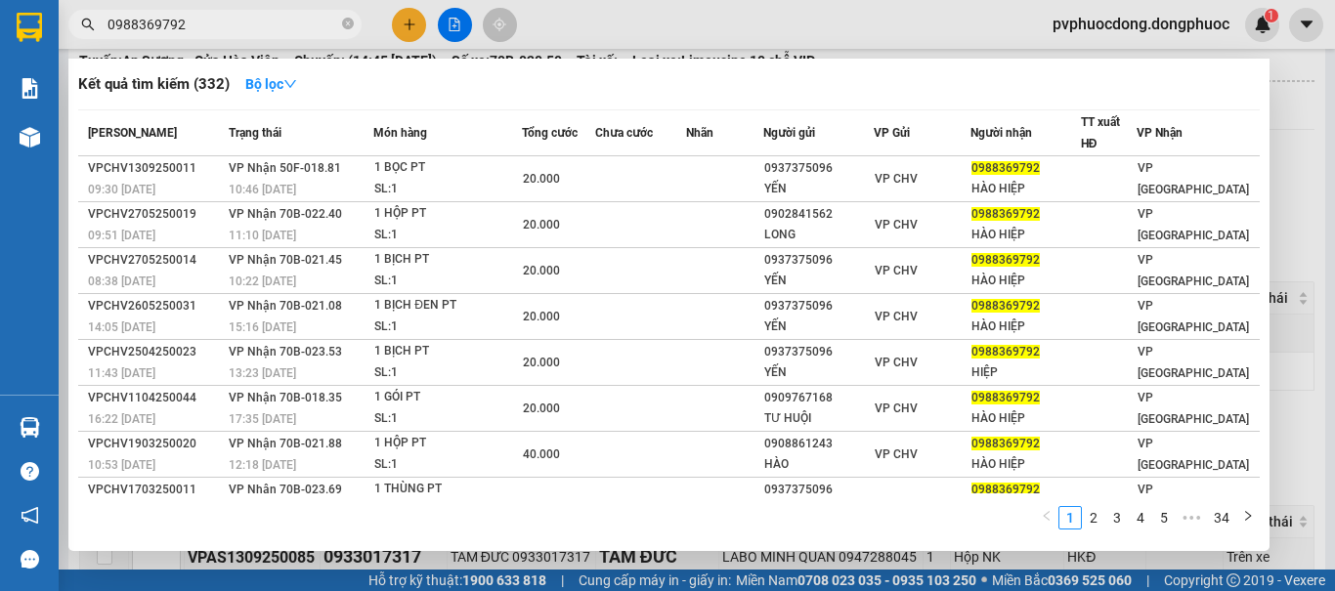
click at [703, 84] on div "Kết quả tìm kiếm ( 332 ) Bộ lọc" at bounding box center [668, 83] width 1181 height 31
drag, startPoint x: 702, startPoint y: 84, endPoint x: 678, endPoint y: 87, distance: 24.6
click at [678, 87] on div "Kết quả tìm kiếm ( 332 ) Bộ lọc" at bounding box center [668, 83] width 1181 height 31
drag, startPoint x: 678, startPoint y: 89, endPoint x: 648, endPoint y: 89, distance: 30.3
click at [648, 89] on div "Kết quả tìm kiếm ( 332 ) Bộ lọc" at bounding box center [668, 83] width 1181 height 31
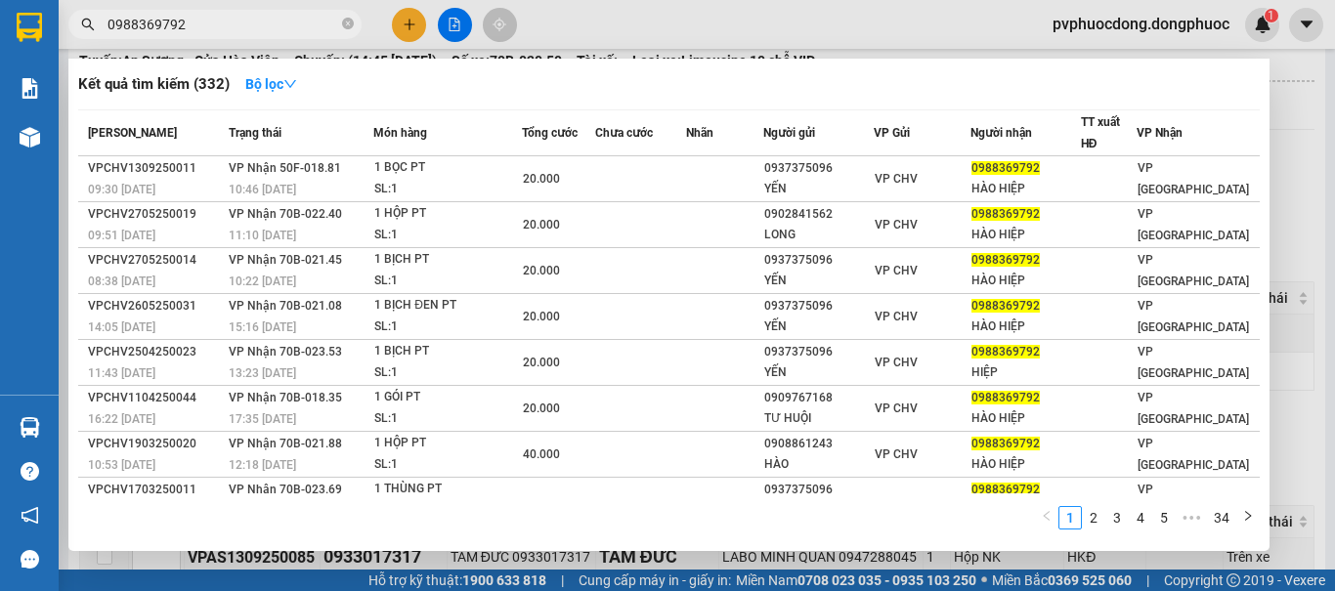
drag, startPoint x: 648, startPoint y: 89, endPoint x: 635, endPoint y: 85, distance: 13.3
click at [635, 85] on div "Kết quả tìm kiếm ( 332 ) Bộ lọc" at bounding box center [668, 83] width 1181 height 31
click at [629, 85] on div "Kết quả tìm kiếm ( 332 ) Bộ lọc" at bounding box center [668, 83] width 1181 height 31
click at [625, 86] on div "Kết quả tìm kiếm ( 332 ) Bộ lọc" at bounding box center [668, 83] width 1181 height 31
drag, startPoint x: 625, startPoint y: 86, endPoint x: 587, endPoint y: 93, distance: 38.7
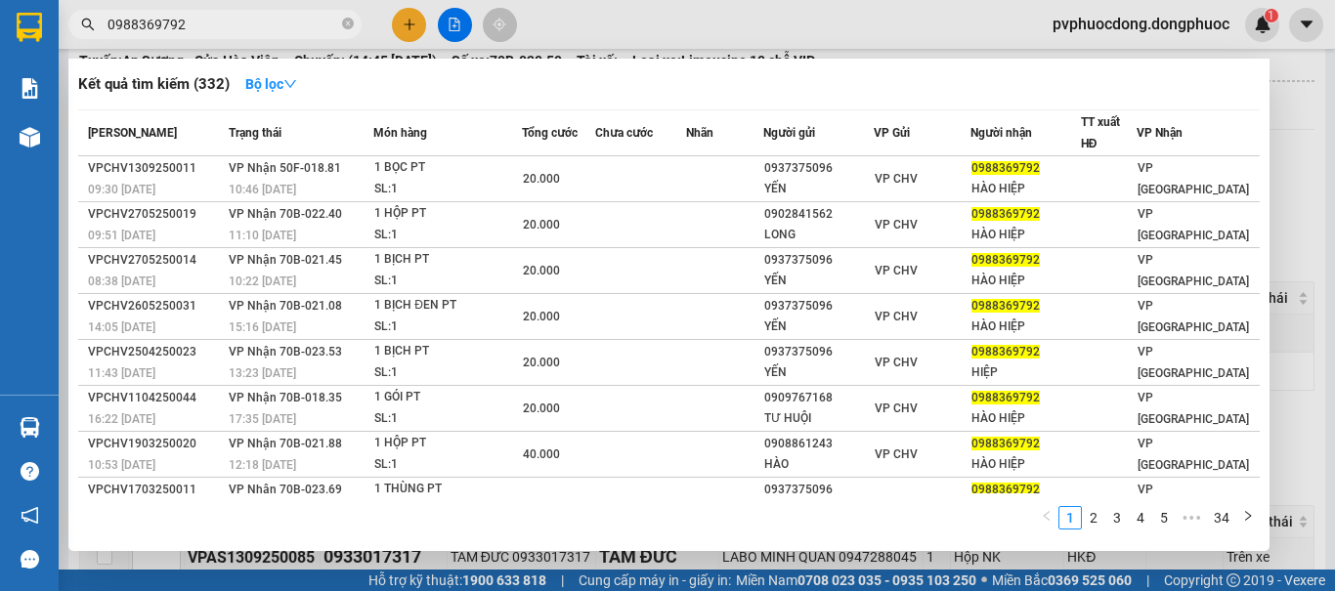
click at [587, 93] on div "Kết quả tìm kiếm ( 332 ) Bộ lọc" at bounding box center [668, 83] width 1181 height 31
drag, startPoint x: 587, startPoint y: 93, endPoint x: 566, endPoint y: 87, distance: 22.3
click at [566, 87] on div "Kết quả tìm kiếm ( 332 ) Bộ lọc" at bounding box center [668, 83] width 1181 height 31
drag, startPoint x: 570, startPoint y: 65, endPoint x: 541, endPoint y: 82, distance: 32.8
click at [541, 82] on div "Kết quả tìm kiếm ( 332 ) Bộ lọc" at bounding box center [668, 83] width 1181 height 31
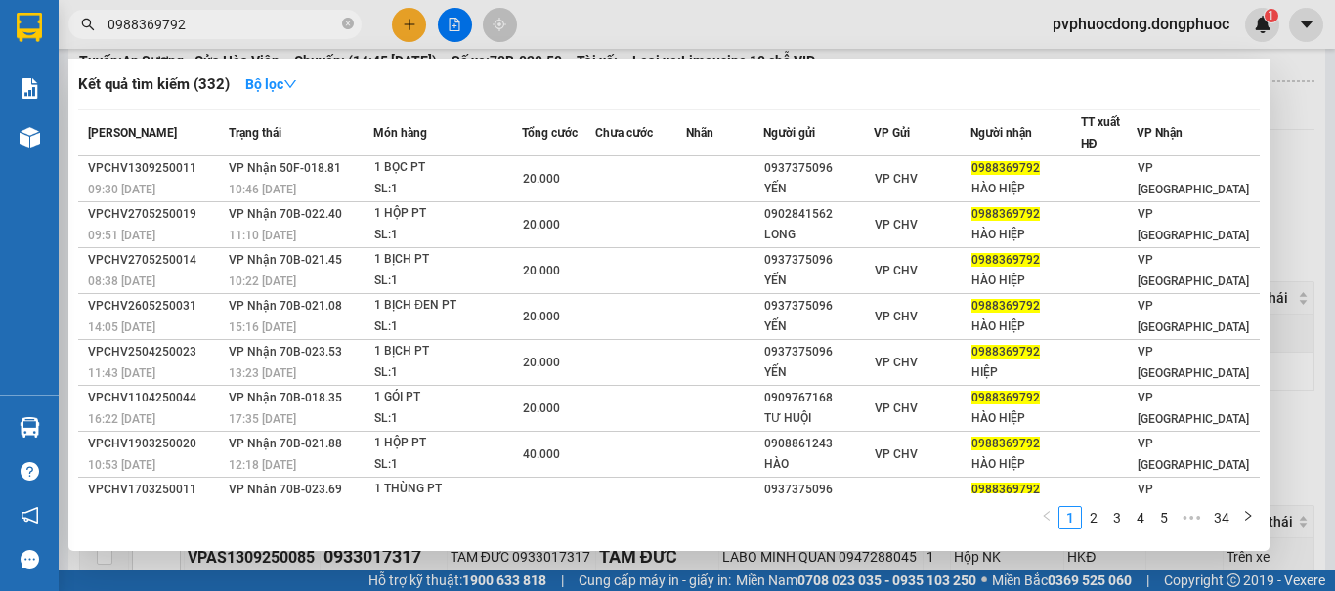
drag, startPoint x: 541, startPoint y: 82, endPoint x: 529, endPoint y: 98, distance: 20.1
click at [529, 98] on div "Kết quả tìm kiếm ( 332 ) Bộ lọc" at bounding box center [668, 83] width 1181 height 31
drag, startPoint x: 717, startPoint y: 78, endPoint x: 698, endPoint y: 86, distance: 21.0
click at [698, 86] on div "Kết quả tìm kiếm ( 332 ) Bộ lọc" at bounding box center [668, 83] width 1181 height 31
click at [695, 86] on div "Kết quả tìm kiếm ( 332 ) Bộ lọc" at bounding box center [668, 83] width 1181 height 31
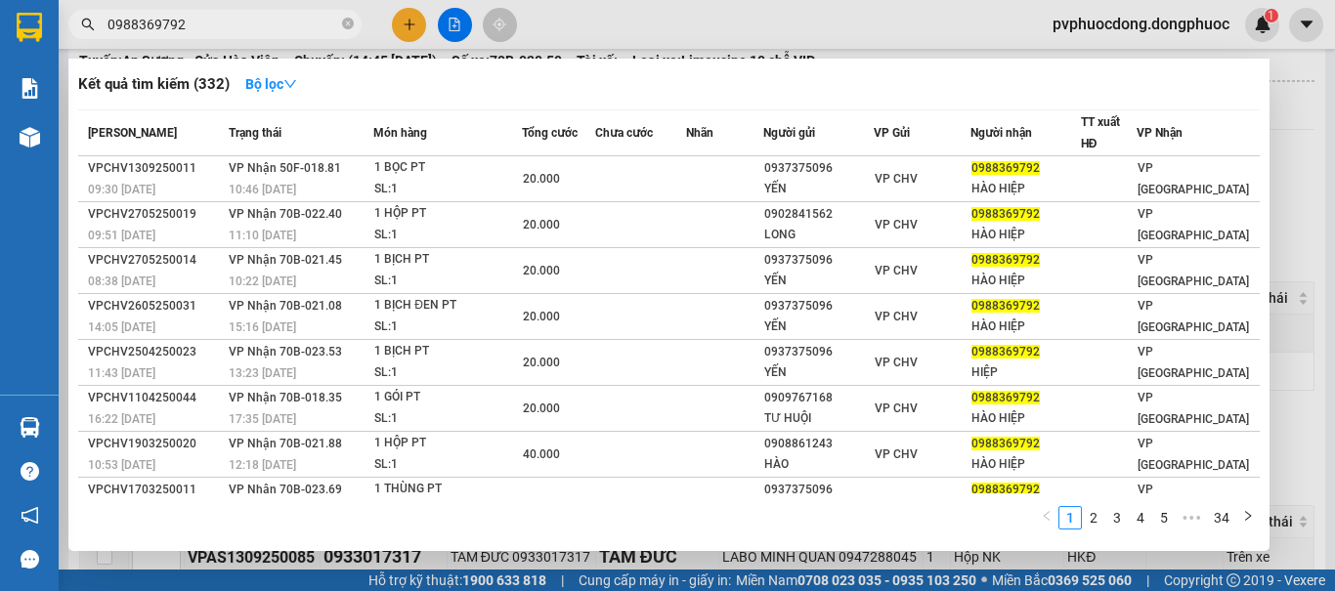
drag, startPoint x: 691, startPoint y: 86, endPoint x: 664, endPoint y: 88, distance: 26.5
click at [664, 88] on div "Kết quả tìm kiếm ( 332 ) Bộ lọc" at bounding box center [668, 83] width 1181 height 31
drag, startPoint x: 663, startPoint y: 88, endPoint x: 603, endPoint y: 83, distance: 60.8
click at [603, 83] on div "Kết quả tìm kiếm ( 332 ) Bộ lọc" at bounding box center [668, 83] width 1181 height 31
drag, startPoint x: 883, startPoint y: 73, endPoint x: 868, endPoint y: 89, distance: 22.1
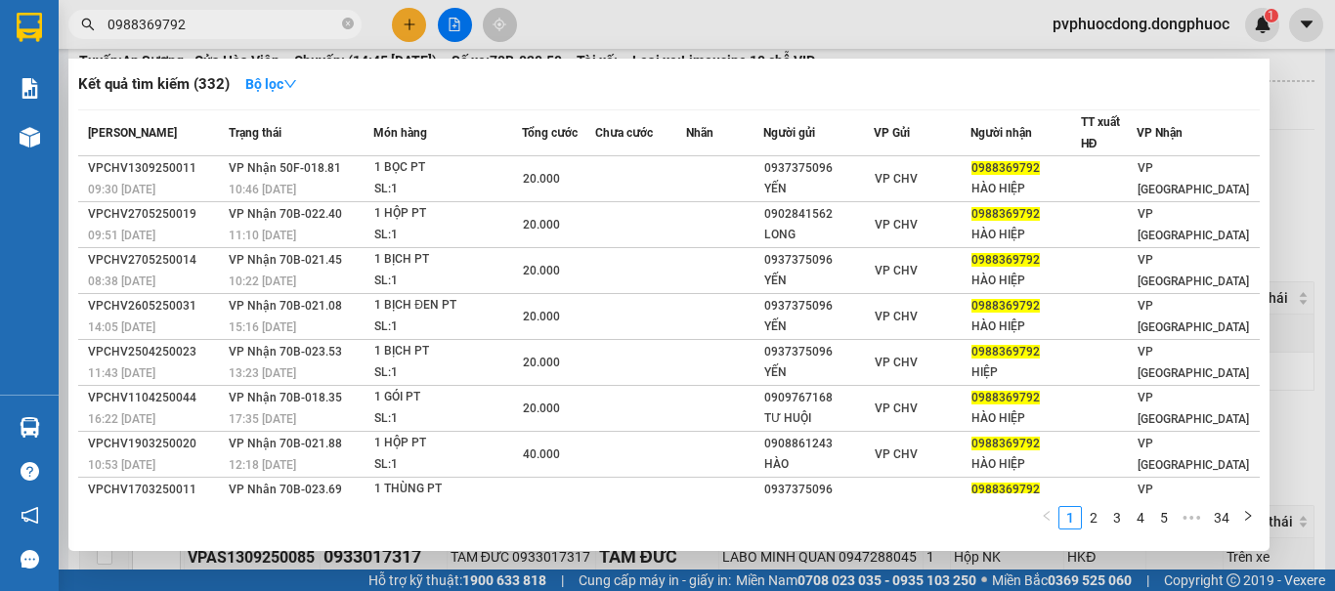
click at [868, 89] on div "Kết quả tìm kiếm ( 332 ) Bộ lọc" at bounding box center [668, 83] width 1181 height 31
drag, startPoint x: 868, startPoint y: 89, endPoint x: 852, endPoint y: 89, distance: 15.6
click at [852, 89] on div "Kết quả tìm kiếm ( 332 ) Bộ lọc" at bounding box center [668, 83] width 1181 height 31
drag, startPoint x: 852, startPoint y: 89, endPoint x: 719, endPoint y: 82, distance: 133.0
click at [719, 82] on div "Kết quả tìm kiếm ( 332 ) Bộ lọc" at bounding box center [668, 83] width 1181 height 31
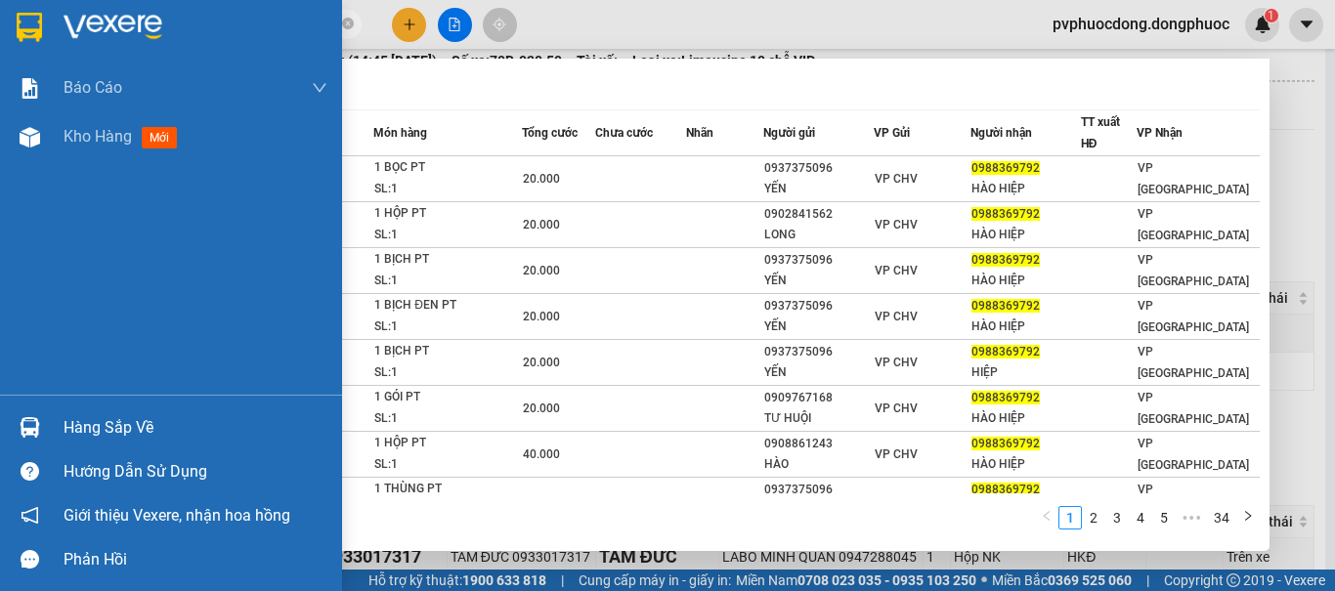
click at [37, 430] on img at bounding box center [30, 427] width 21 height 21
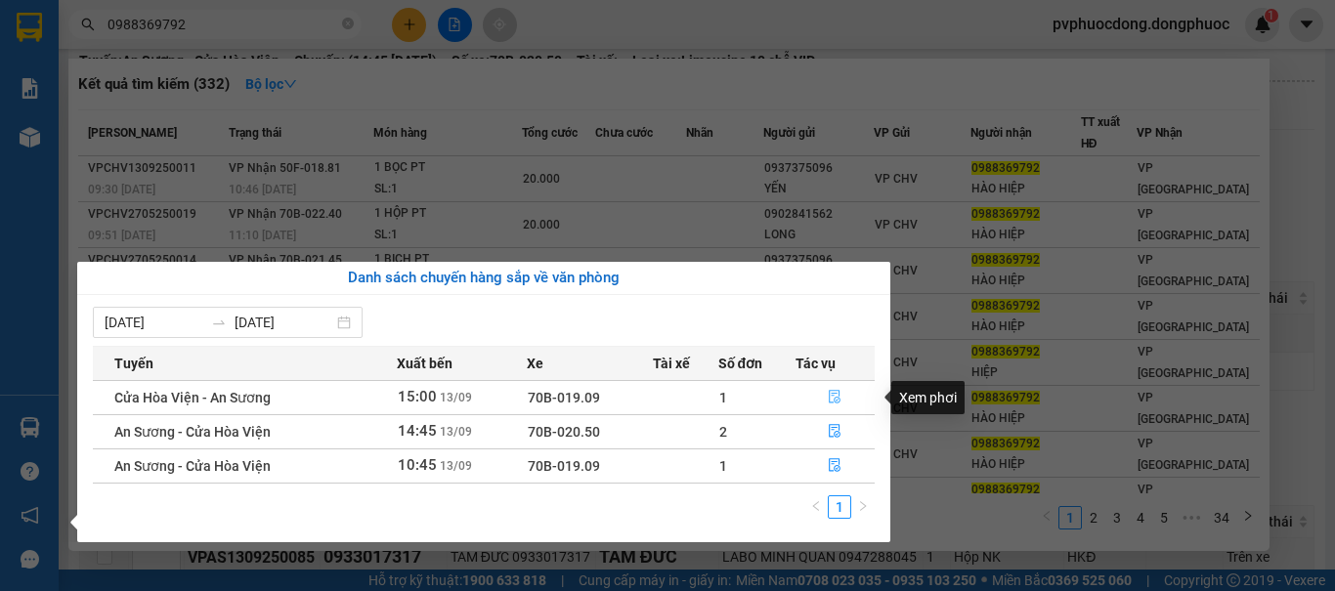
click at [834, 393] on icon "file-done" at bounding box center [835, 397] width 14 height 14
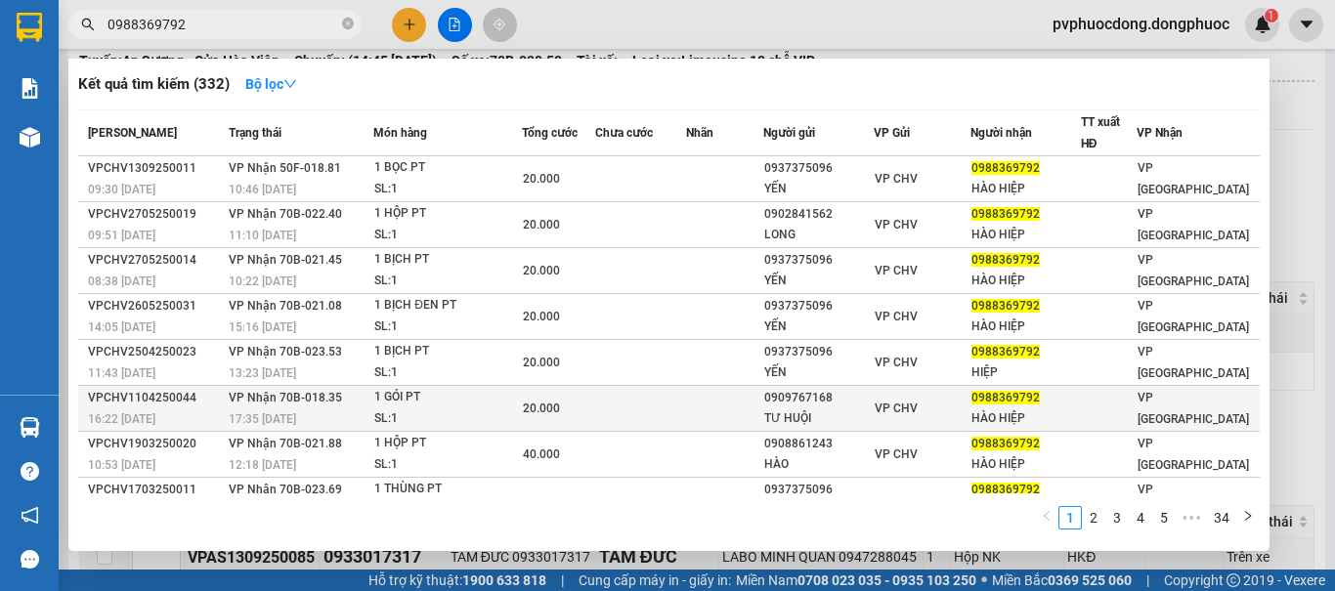
scroll to position [11, 0]
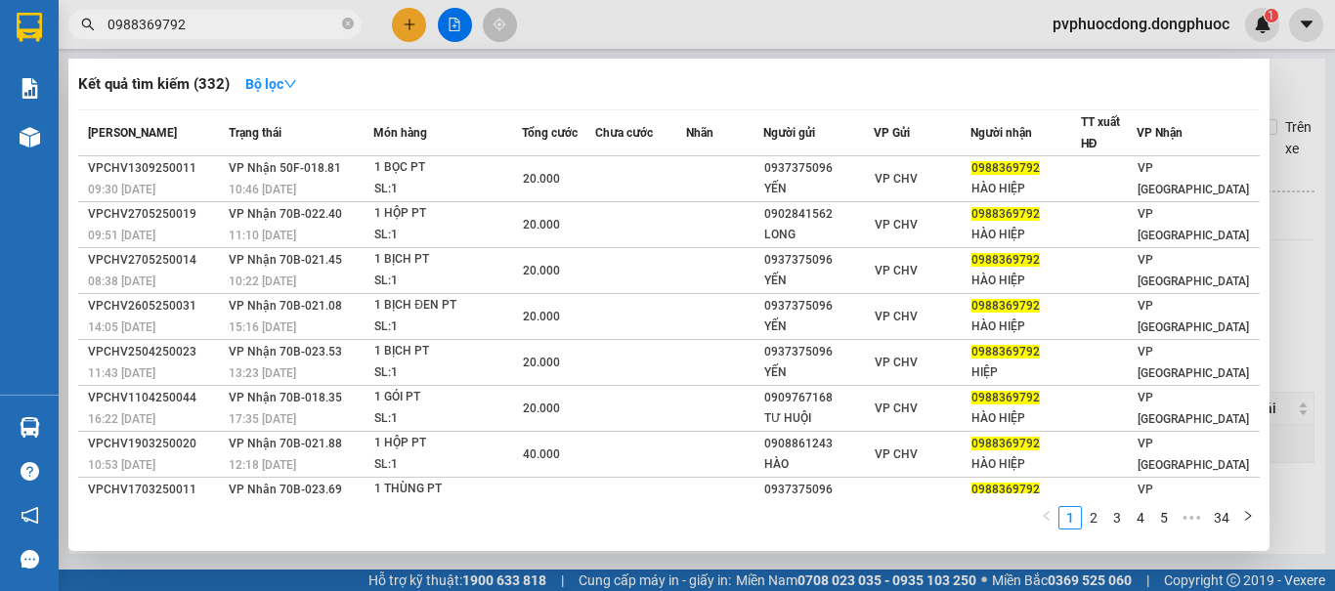
drag, startPoint x: 1301, startPoint y: 93, endPoint x: 1281, endPoint y: 97, distance: 20.9
click at [1301, 95] on div at bounding box center [667, 295] width 1335 height 591
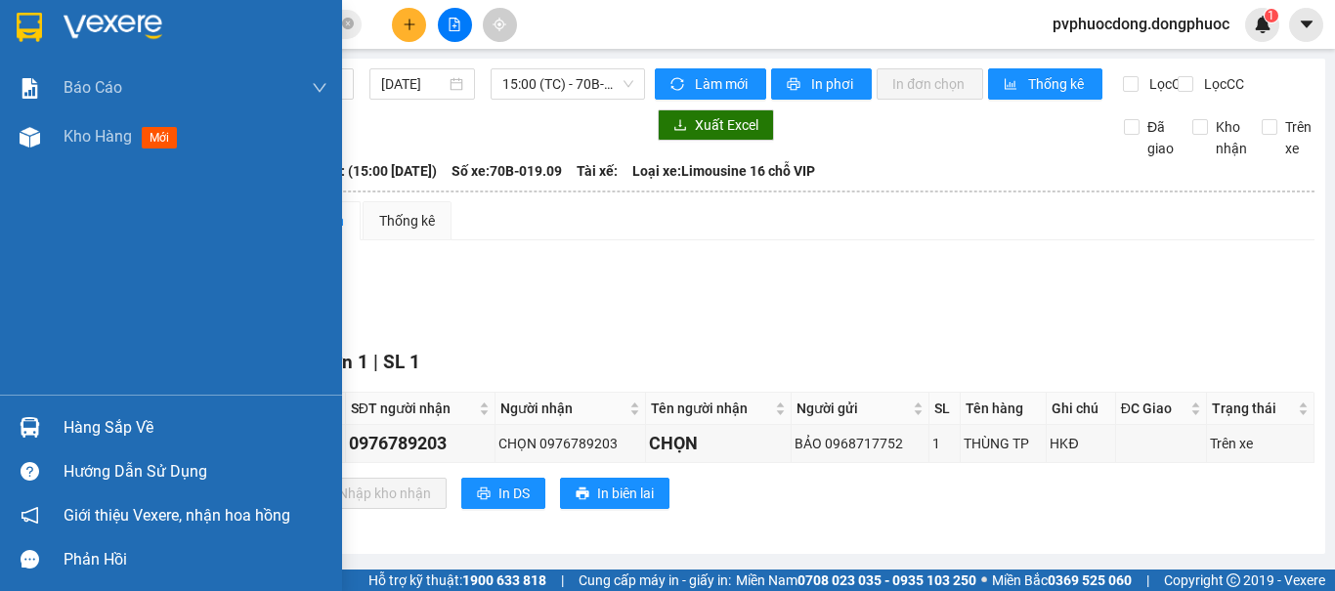
click at [82, 432] on div "Hàng sắp về" at bounding box center [196, 427] width 264 height 29
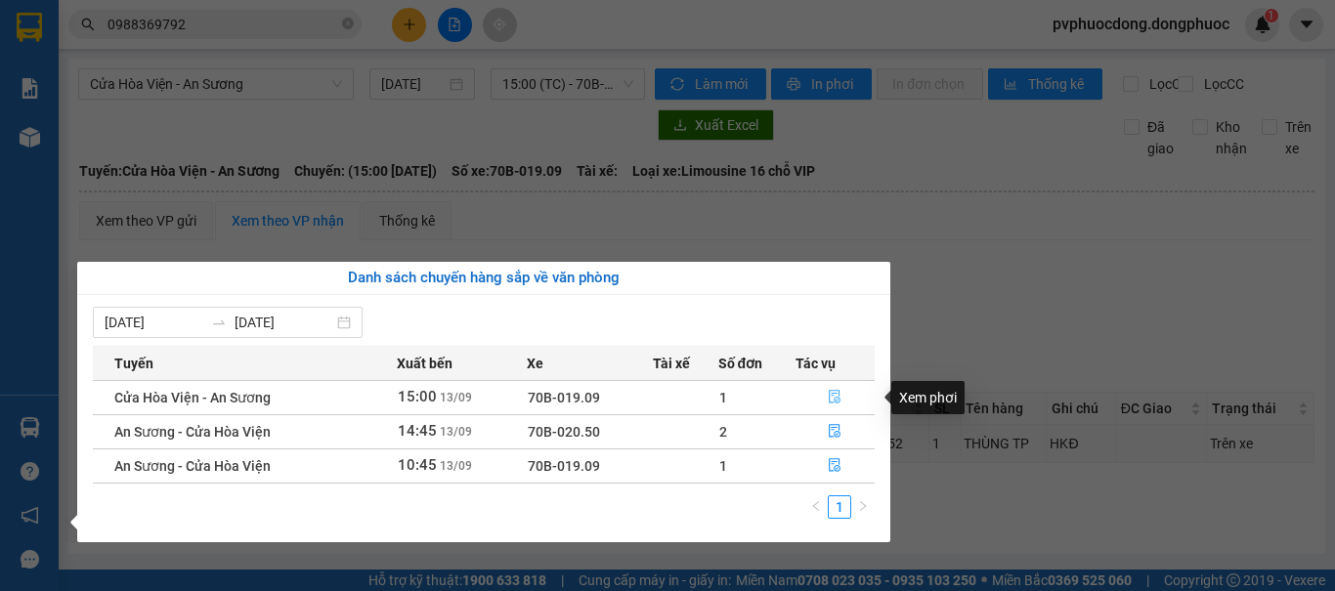
click at [828, 400] on icon "file-done" at bounding box center [835, 397] width 14 height 14
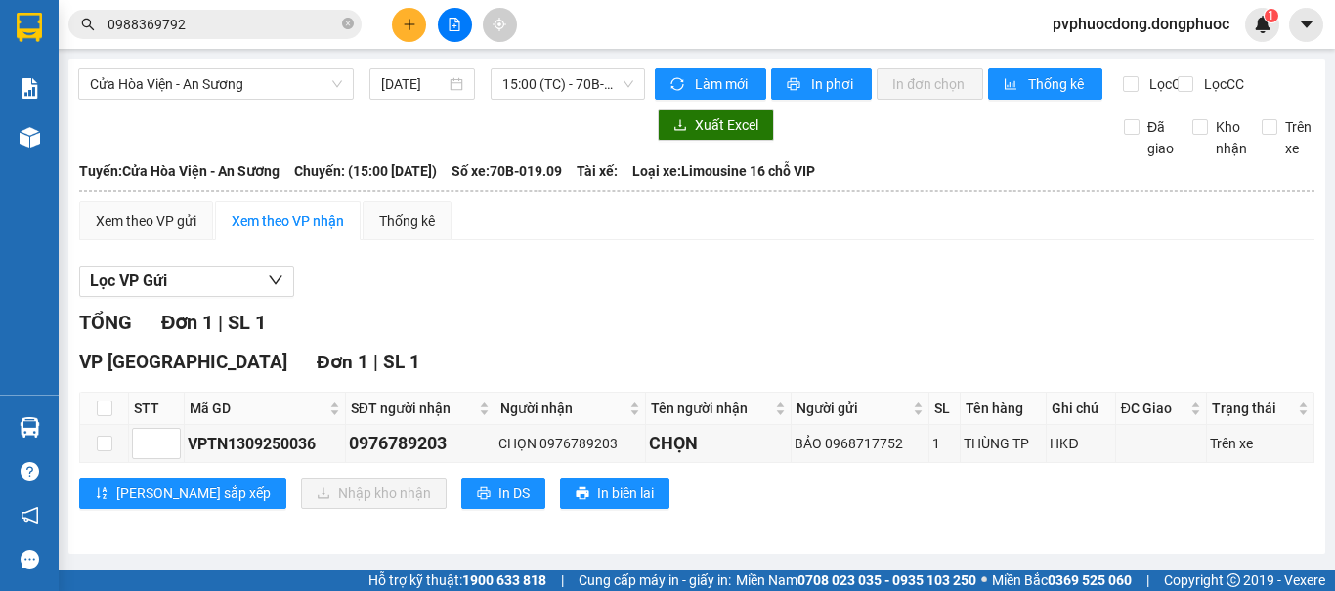
drag, startPoint x: 744, startPoint y: 540, endPoint x: 717, endPoint y: 536, distance: 27.6
click at [717, 533] on div "TỔNG Đơn 1 | SL 1 VP Phước Đông Đơn 1 | SL 1 STT Mã GD SĐT người nhận Người nhậ…" at bounding box center [696, 421] width 1235 height 226
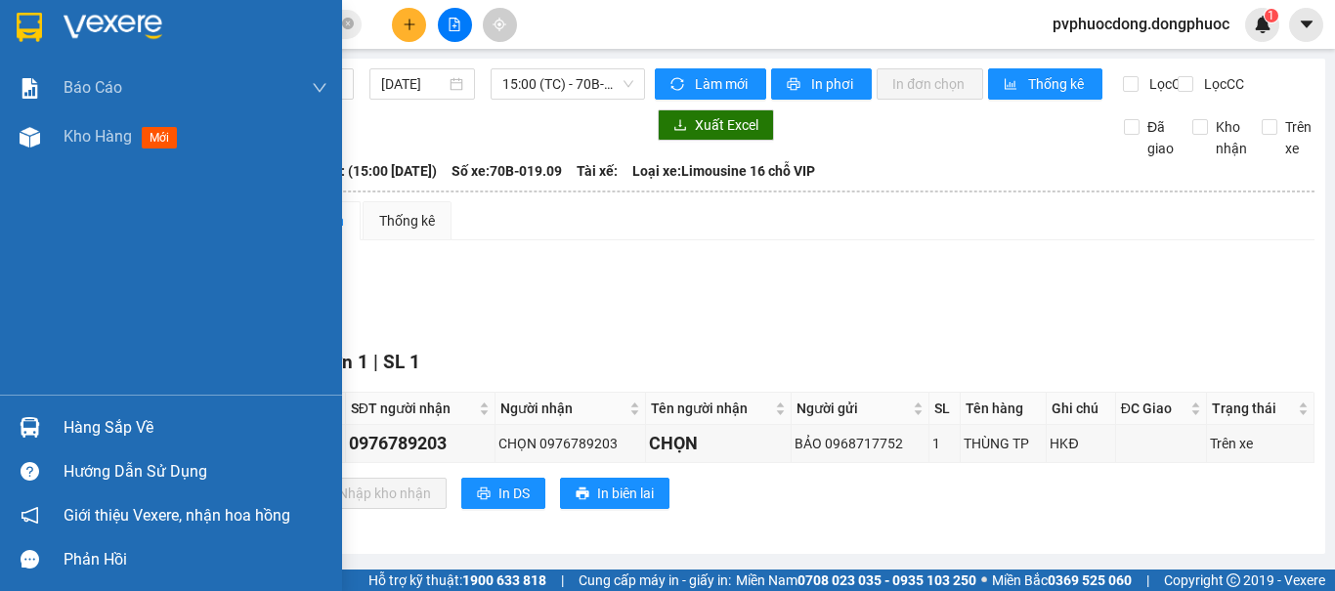
drag, startPoint x: 53, startPoint y: 417, endPoint x: 122, endPoint y: 435, distance: 71.6
click at [60, 418] on div "Hàng sắp về" at bounding box center [171, 427] width 342 height 44
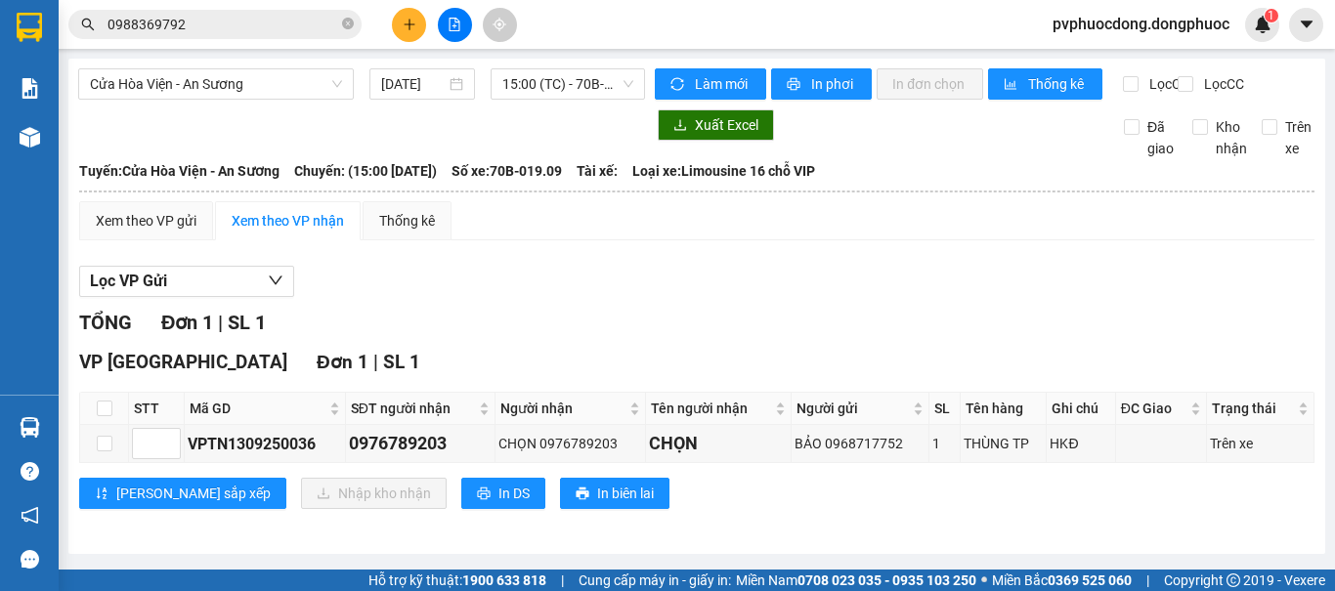
click at [997, 371] on section "Kết quả tìm kiếm ( 332 ) Bộ lọc Mã ĐH Trạng thái Món hàng Tổng cước Chưa cước N…" at bounding box center [667, 295] width 1335 height 591
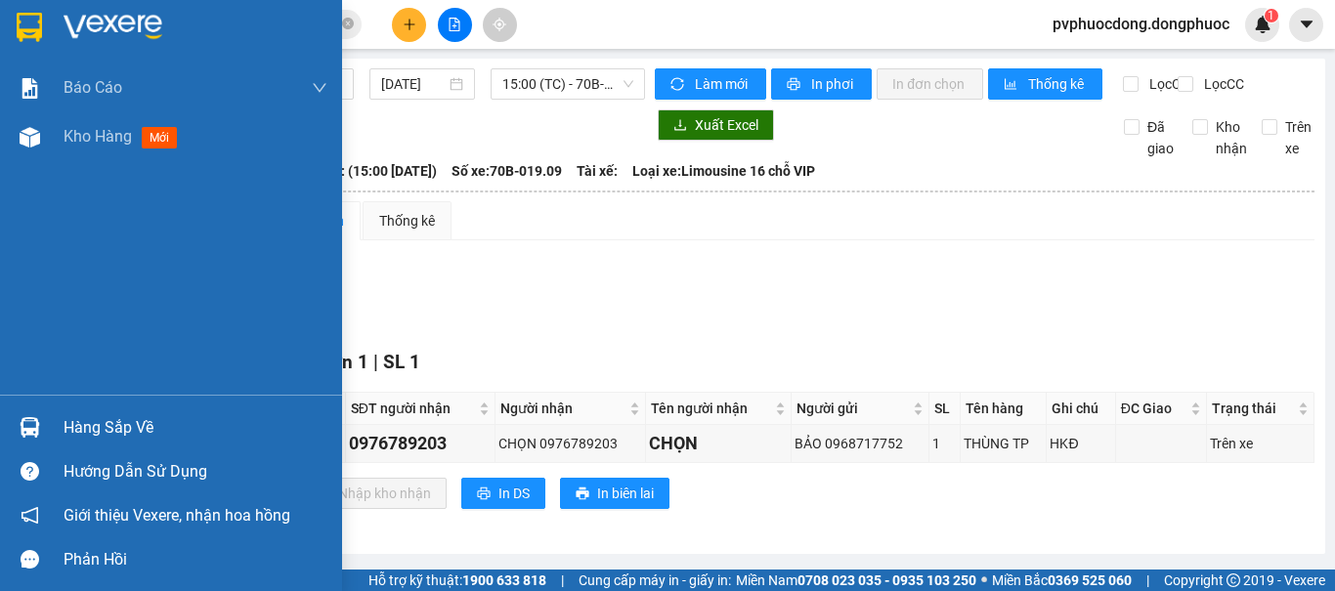
click at [28, 414] on div at bounding box center [30, 427] width 34 height 34
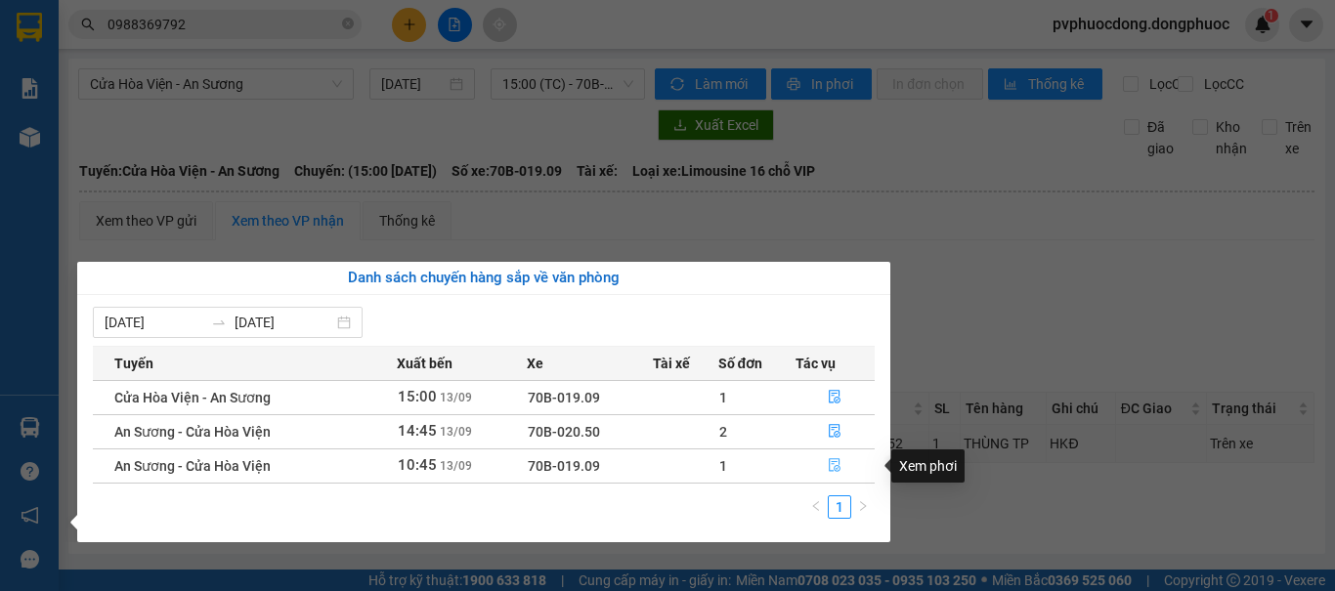
click at [838, 460] on icon "file-done" at bounding box center [835, 465] width 14 height 14
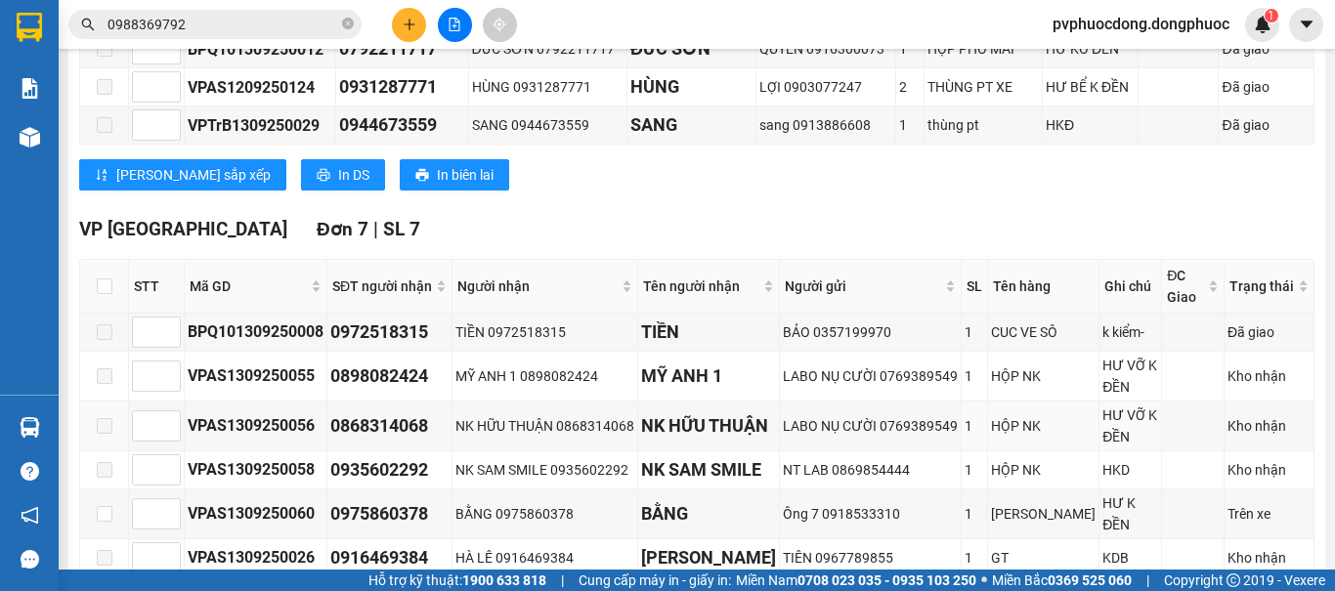
scroll to position [870, 0]
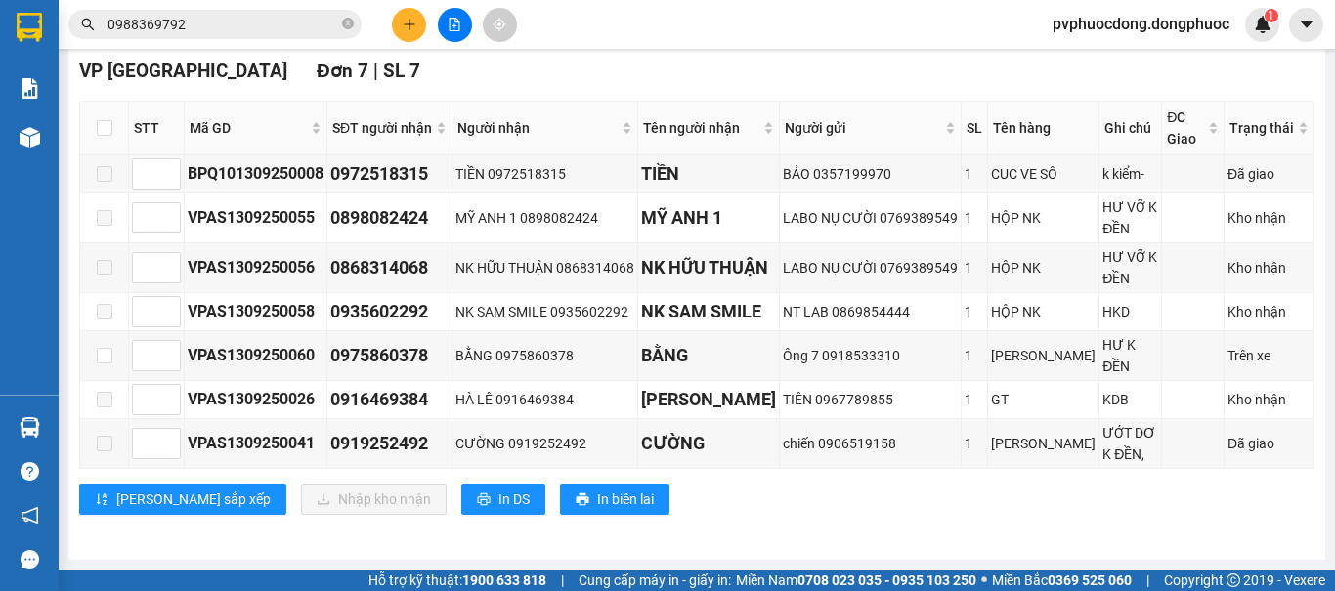
click at [113, 134] on th at bounding box center [104, 129] width 49 height 54
click at [109, 134] on input "checkbox" at bounding box center [105, 128] width 16 height 16
checkbox input "true"
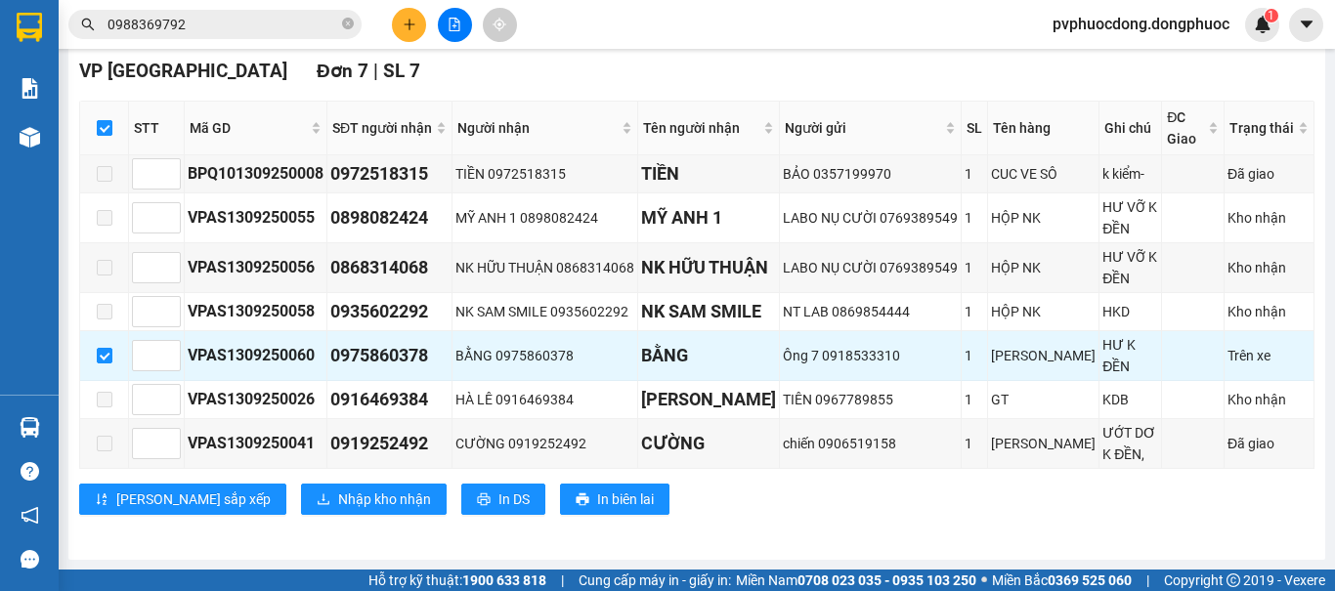
click at [104, 134] on input "checkbox" at bounding box center [105, 128] width 16 height 16
checkbox input "false"
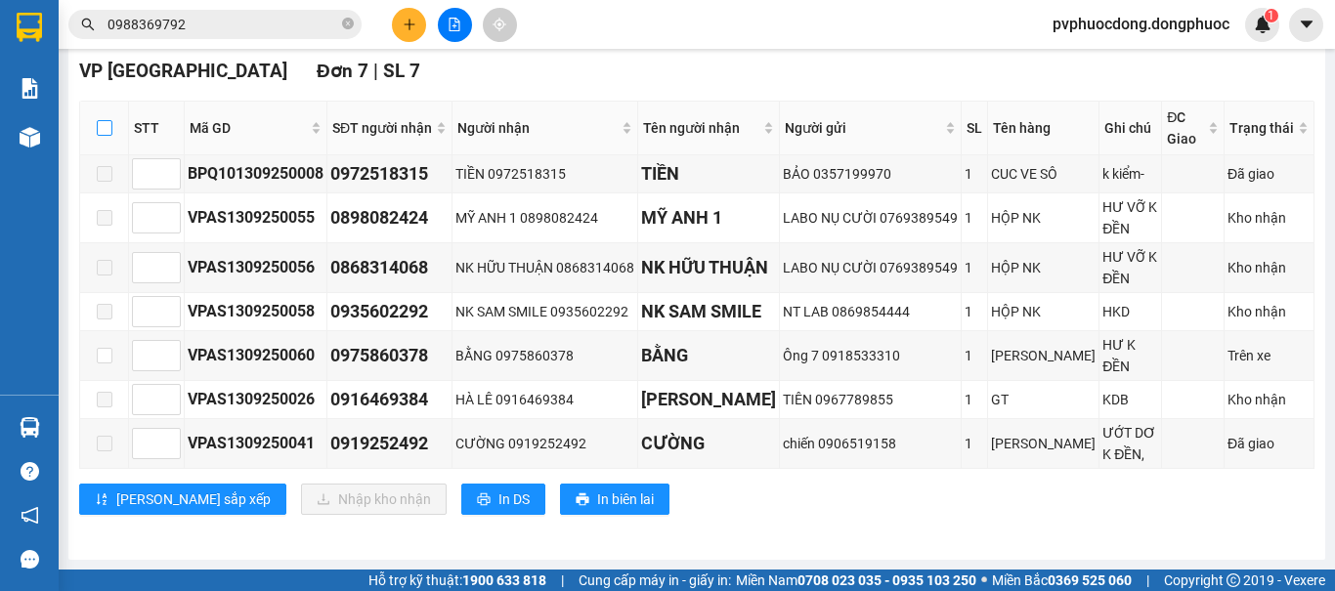
scroll to position [772, 0]
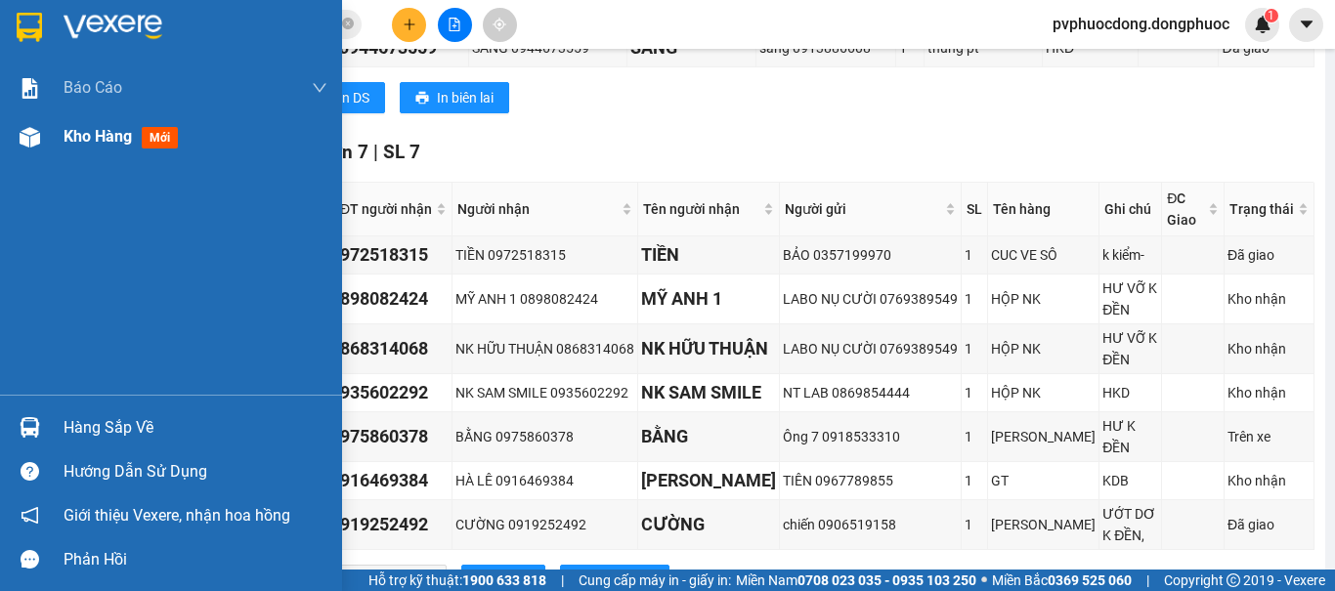
click at [86, 149] on div "Kho hàng mới" at bounding box center [125, 136] width 122 height 24
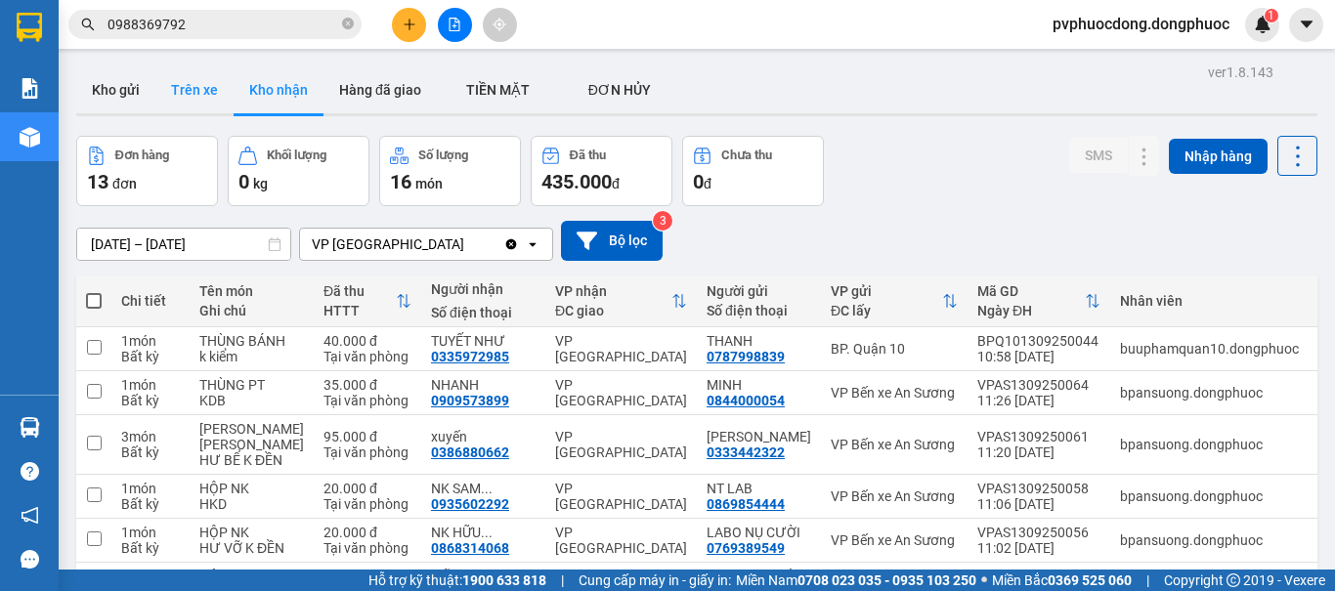
drag, startPoint x: 195, startPoint y: 79, endPoint x: 205, endPoint y: 91, distance: 15.3
click at [195, 78] on button "Trên xe" at bounding box center [194, 89] width 78 height 47
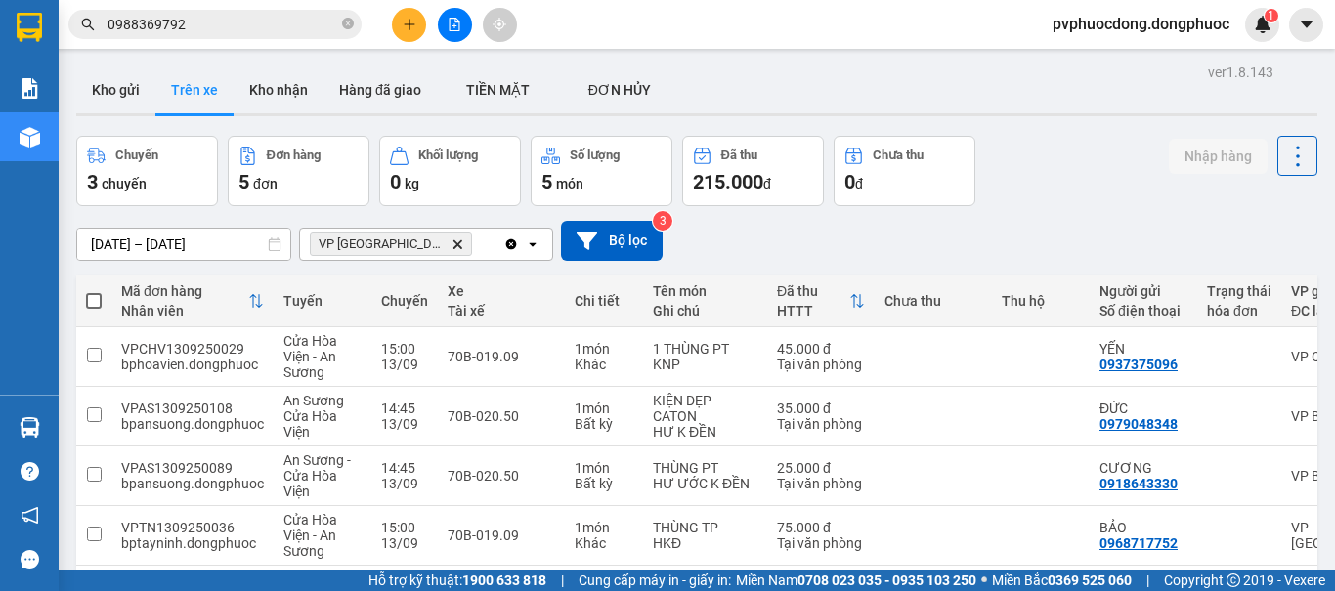
scroll to position [144, 0]
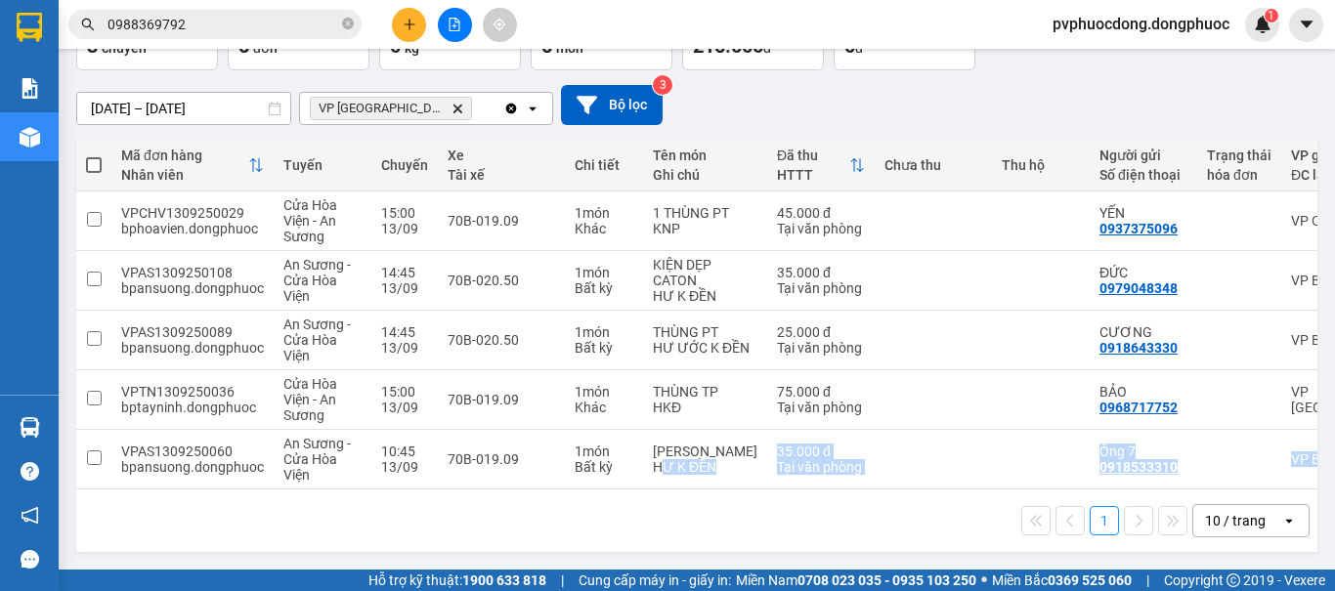
drag, startPoint x: 661, startPoint y: 481, endPoint x: 831, endPoint y: 499, distance: 171.0
click at [831, 499] on div "Mã đơn hàng Nhân viên Tuyến Chuyến Xe Tài xế Chi tiết Tên món Ghi chú Đã thu HT…" at bounding box center [696, 346] width 1241 height 412
click at [689, 541] on div "1 10 / trang open" at bounding box center [696, 520] width 1241 height 63
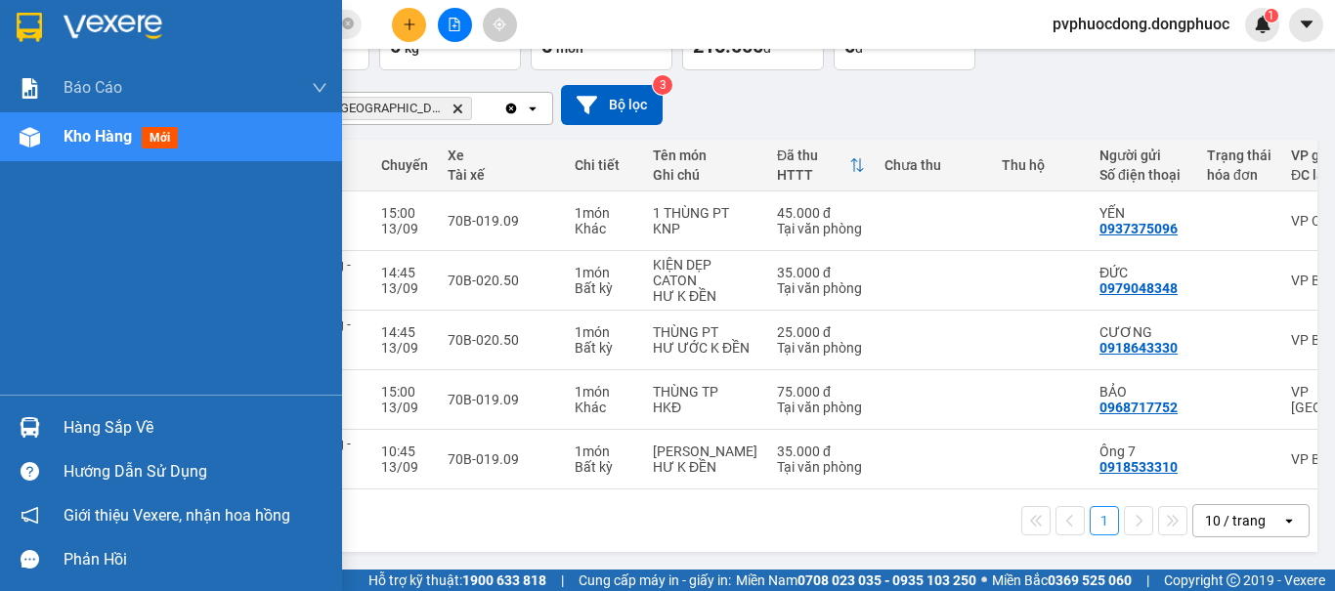
click at [88, 159] on div "Kho hàng mới" at bounding box center [196, 136] width 264 height 49
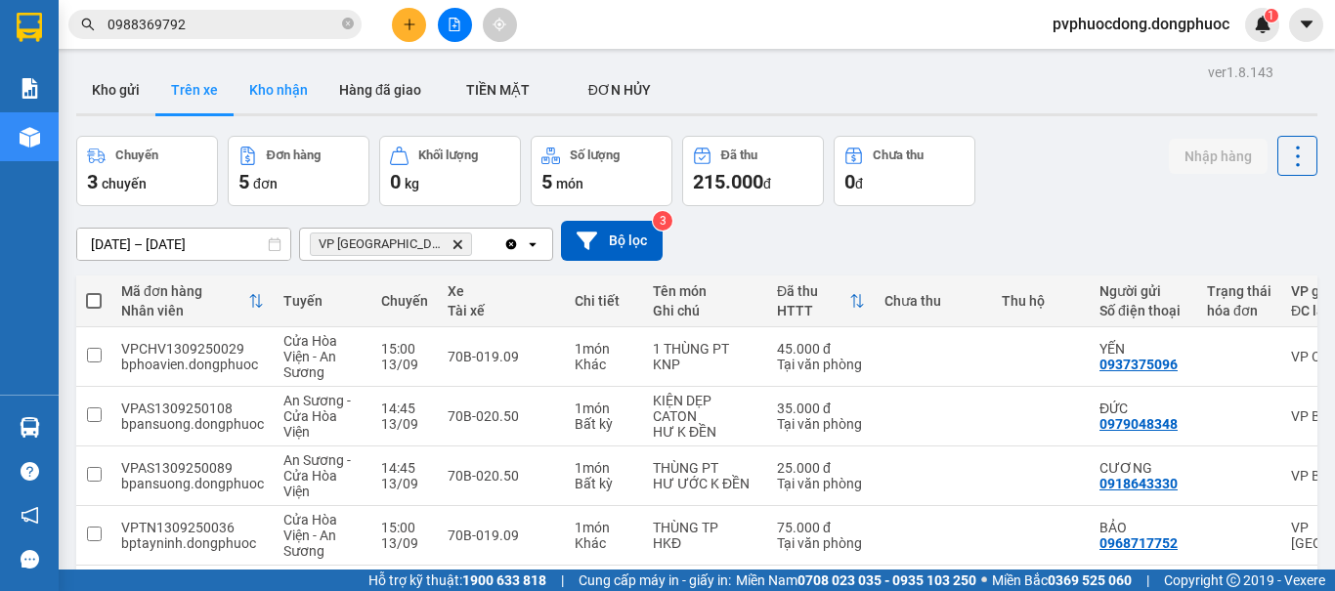
click at [284, 86] on button "Kho nhận" at bounding box center [278, 89] width 90 height 47
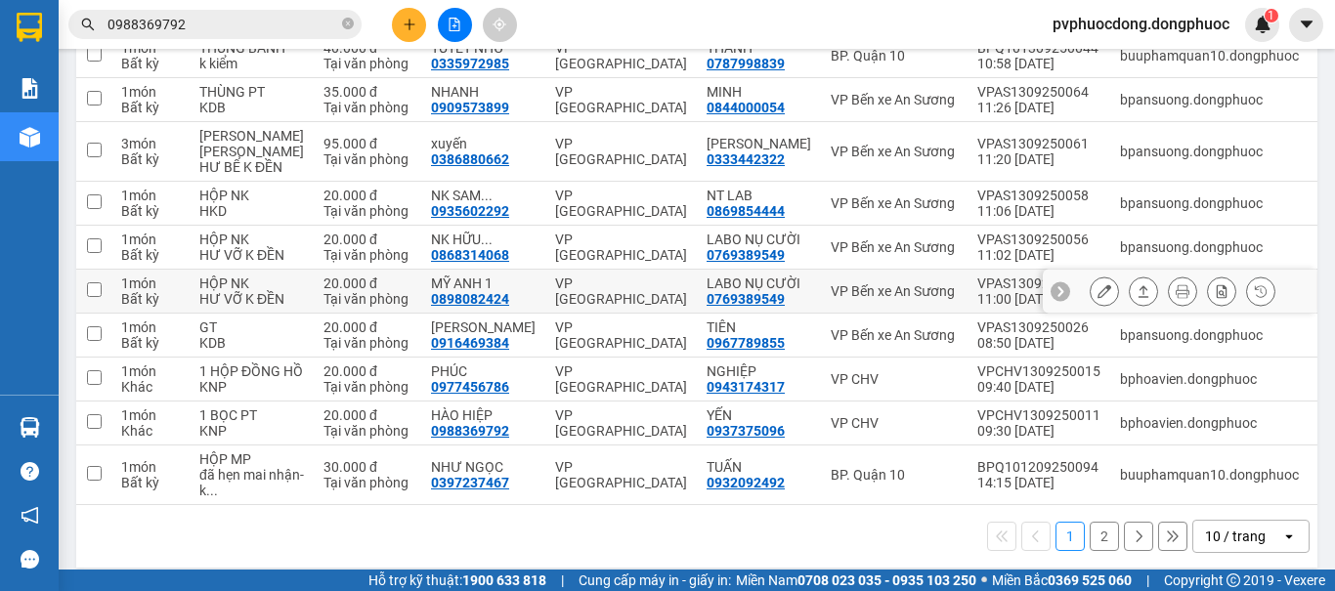
scroll to position [387, 0]
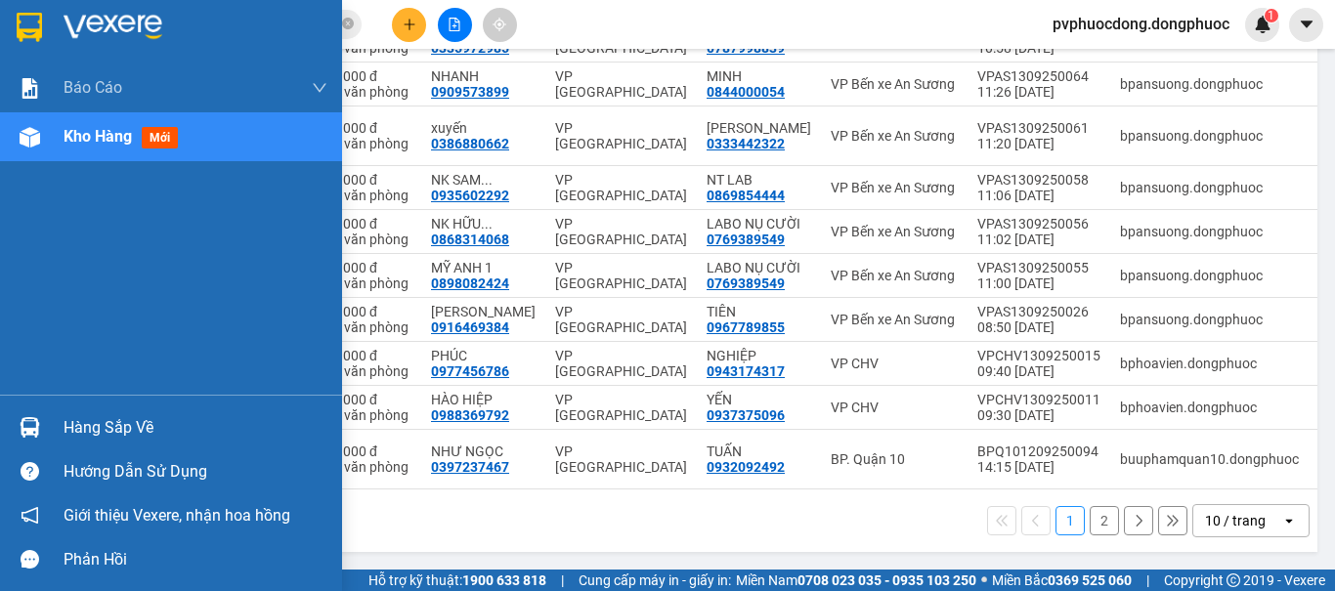
drag, startPoint x: 28, startPoint y: 424, endPoint x: 176, endPoint y: 435, distance: 147.9
click at [31, 425] on img at bounding box center [30, 427] width 21 height 21
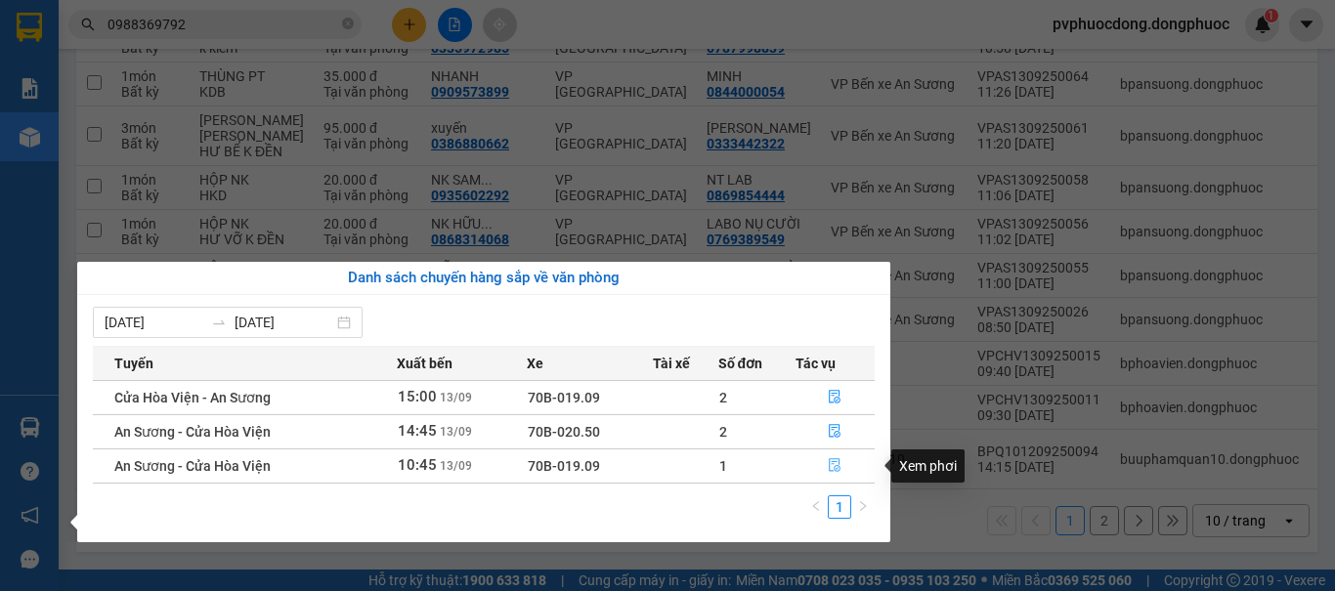
click at [828, 463] on icon "file-done" at bounding box center [835, 465] width 14 height 14
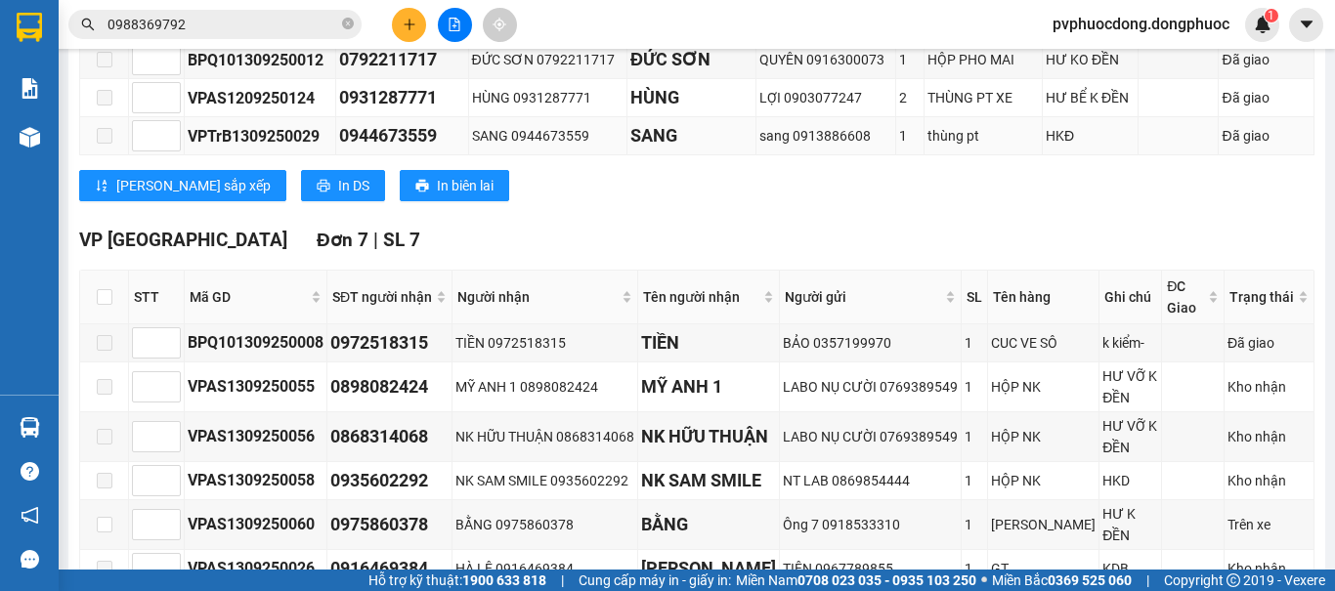
scroll to position [870, 0]
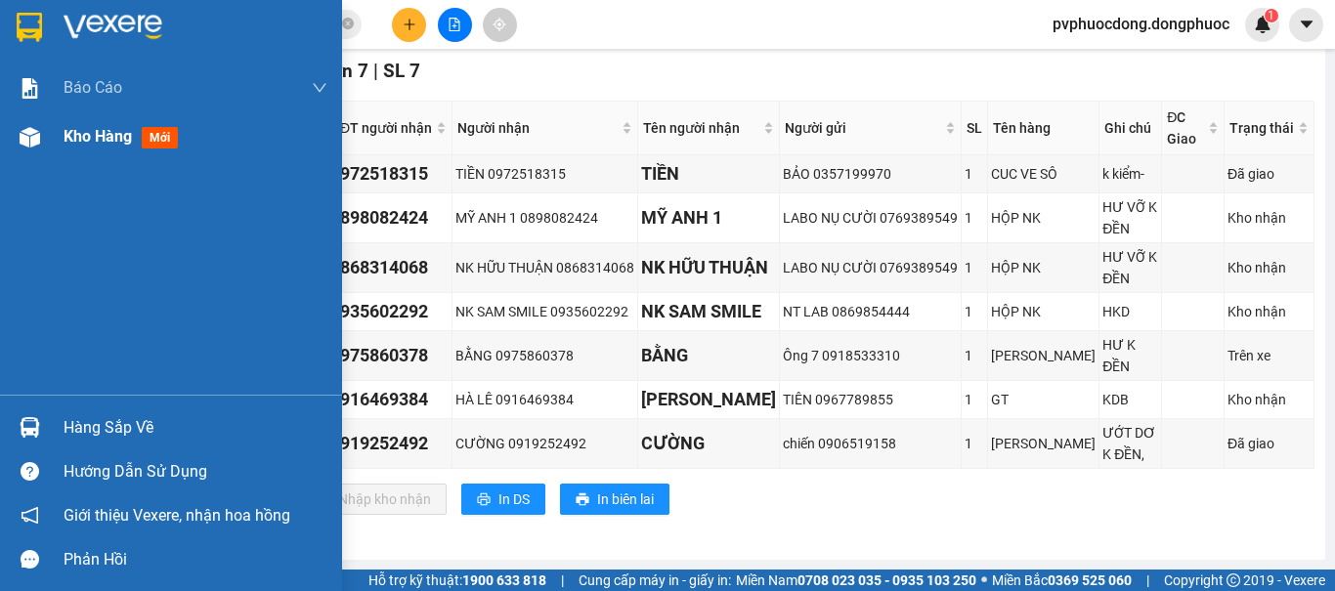
click at [69, 127] on span "Kho hàng" at bounding box center [98, 136] width 68 height 19
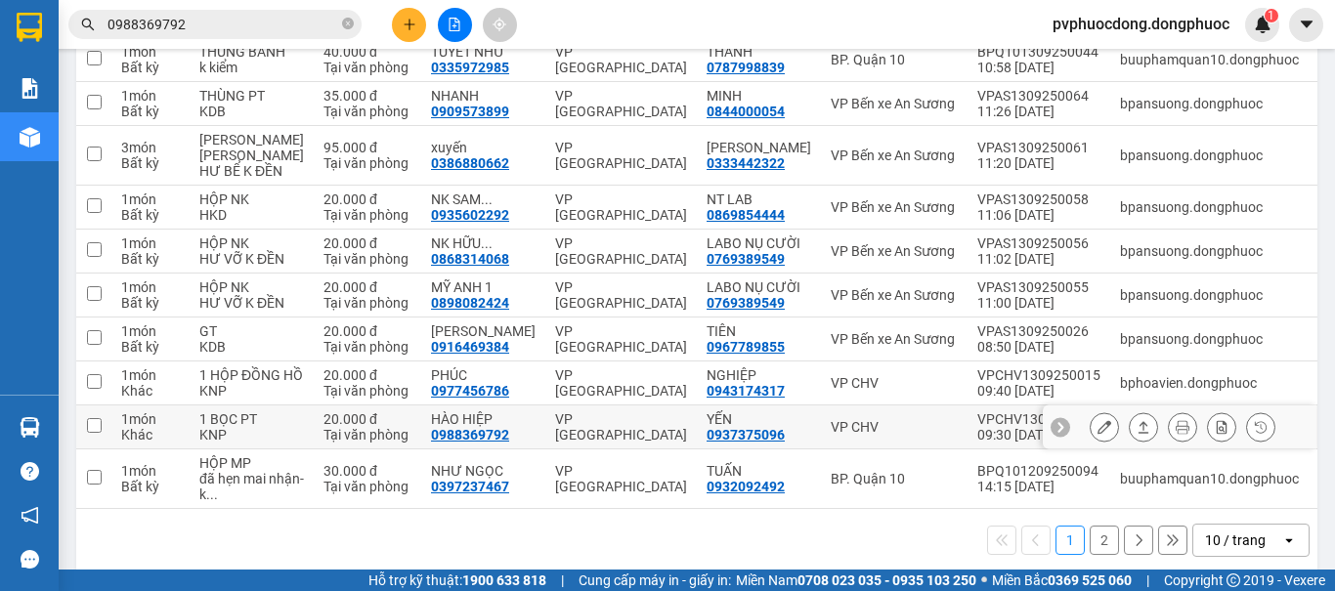
scroll to position [191, 0]
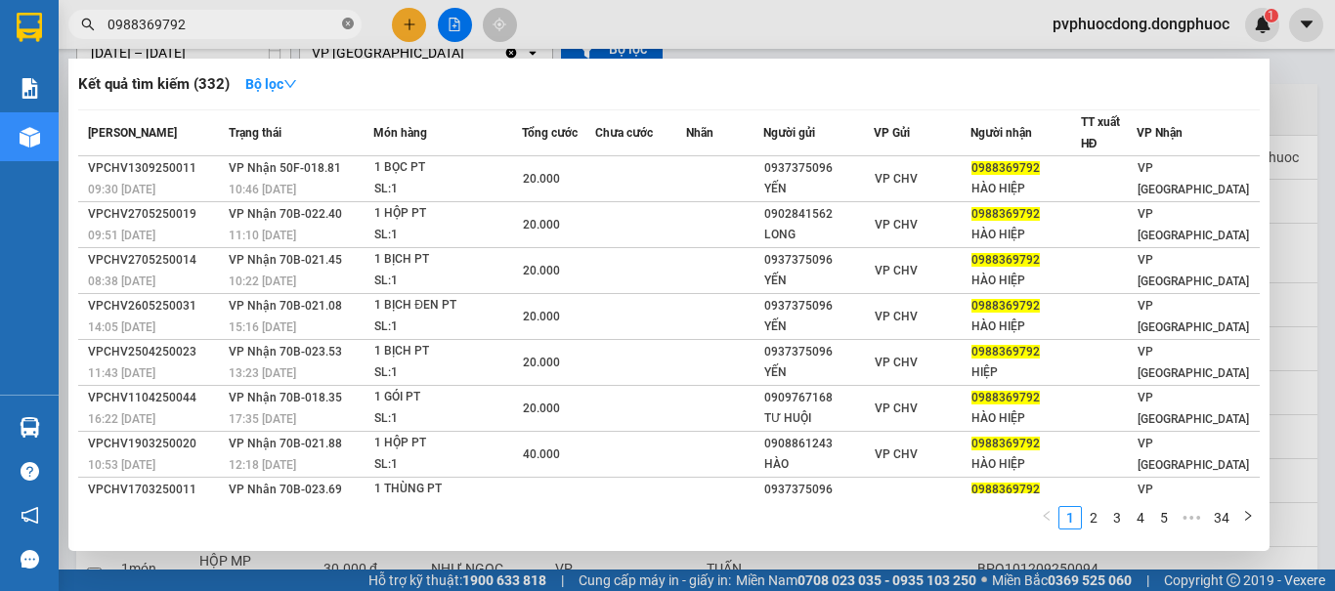
click at [346, 23] on icon "close-circle" at bounding box center [348, 24] width 12 height 12
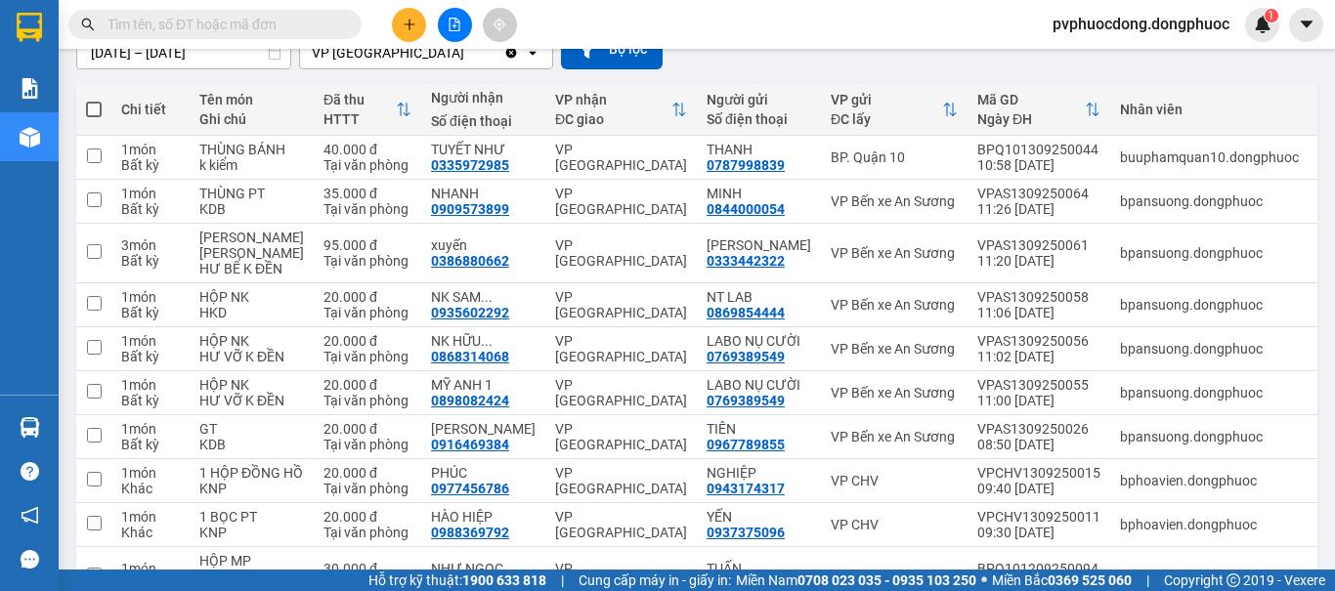
click at [282, 26] on input "text" at bounding box center [222, 24] width 231 height 21
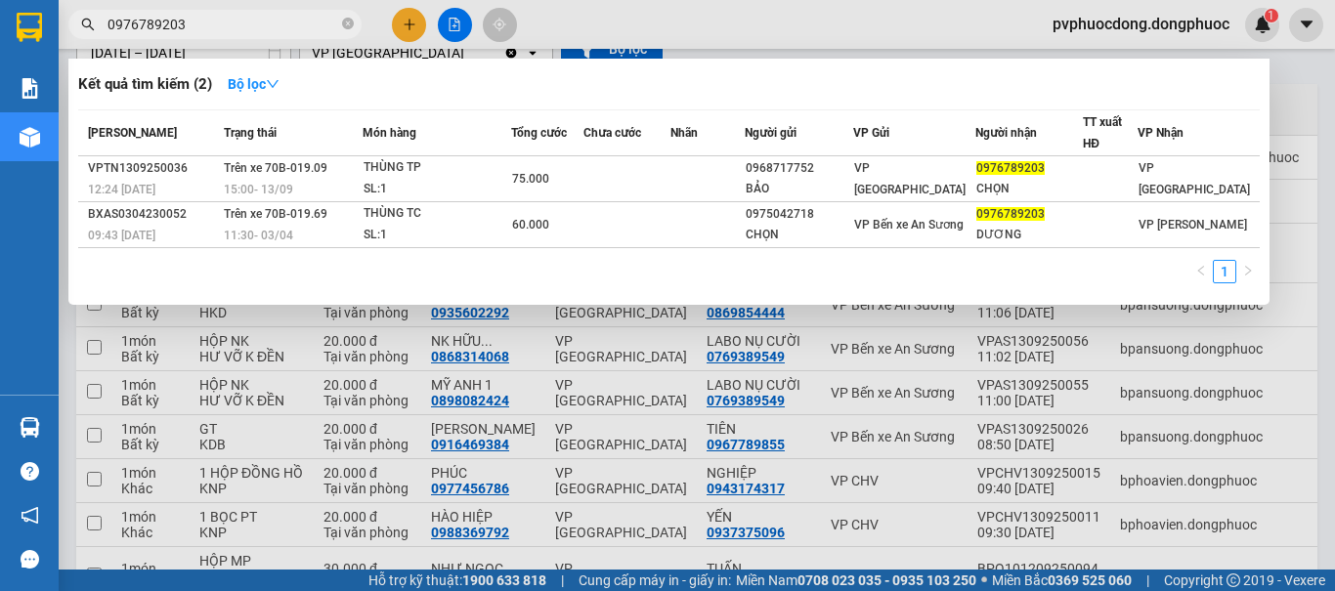
type input "0976789203"
click at [1301, 88] on div at bounding box center [667, 295] width 1335 height 591
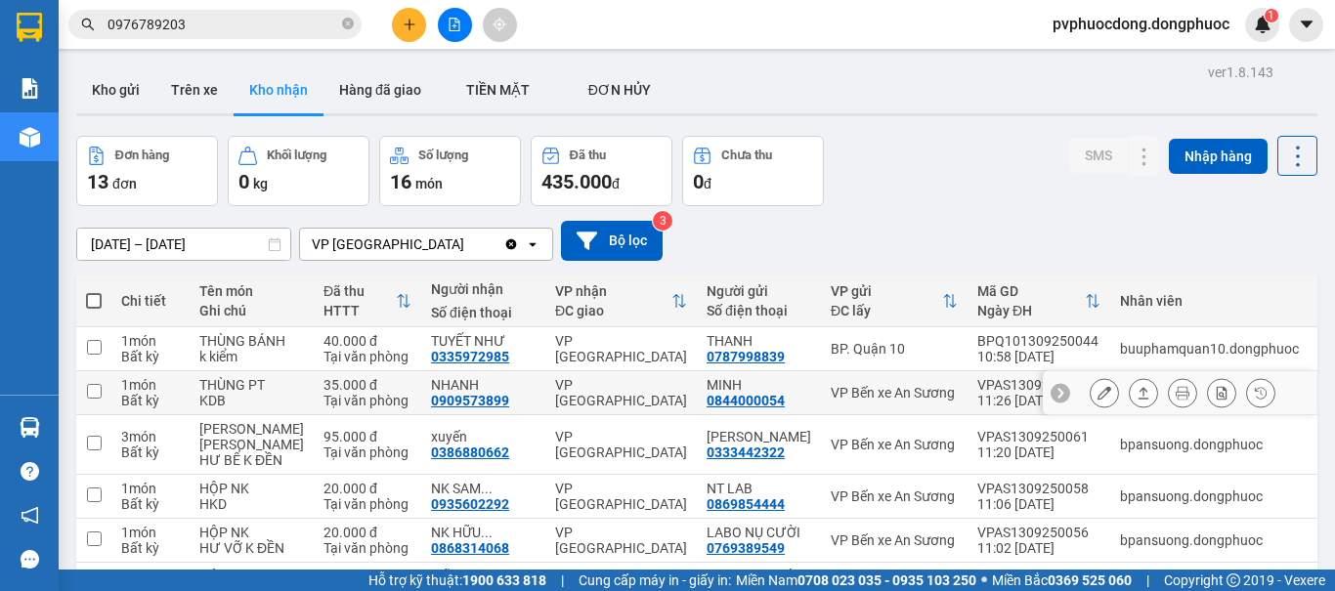
scroll to position [98, 0]
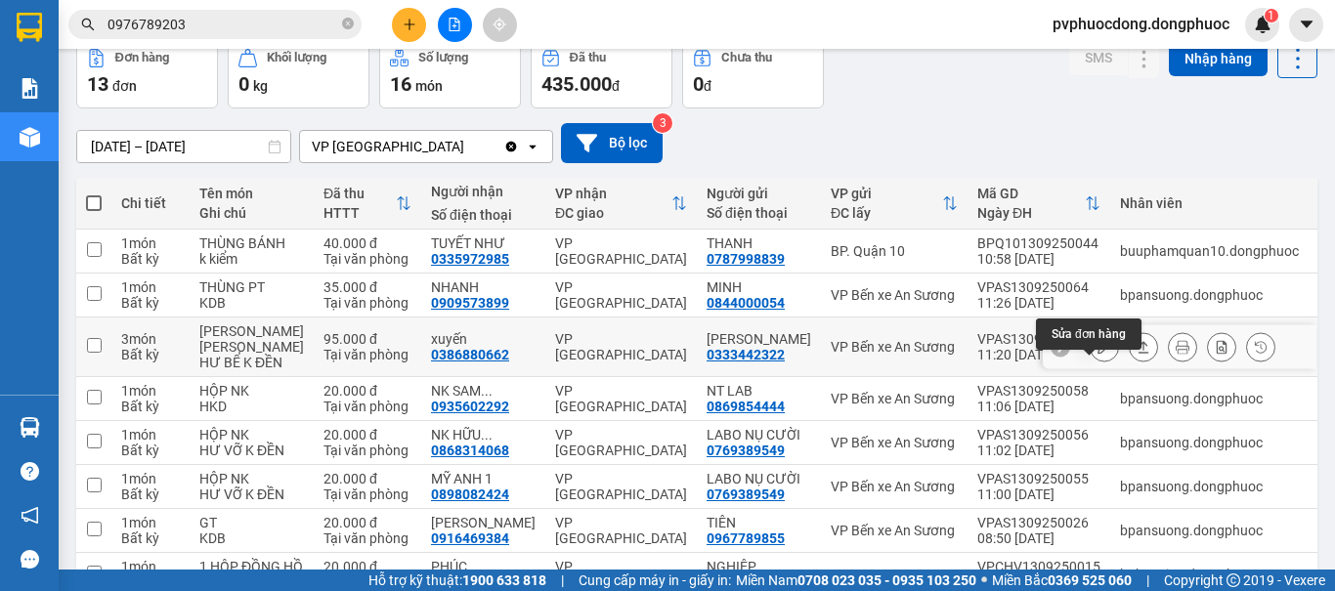
click at [1097, 354] on icon at bounding box center [1104, 347] width 14 height 14
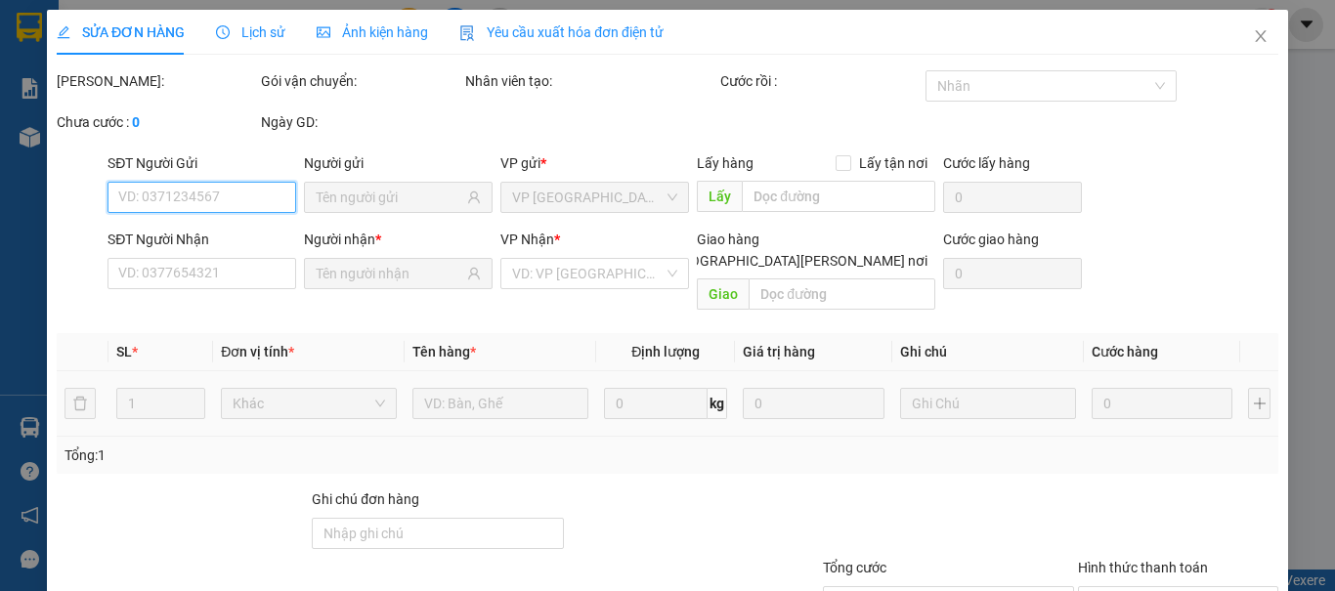
type input "0333442322"
type input "CƯƠNG VŨ"
type input "0386880662"
type input "xuyến"
type input "95.000"
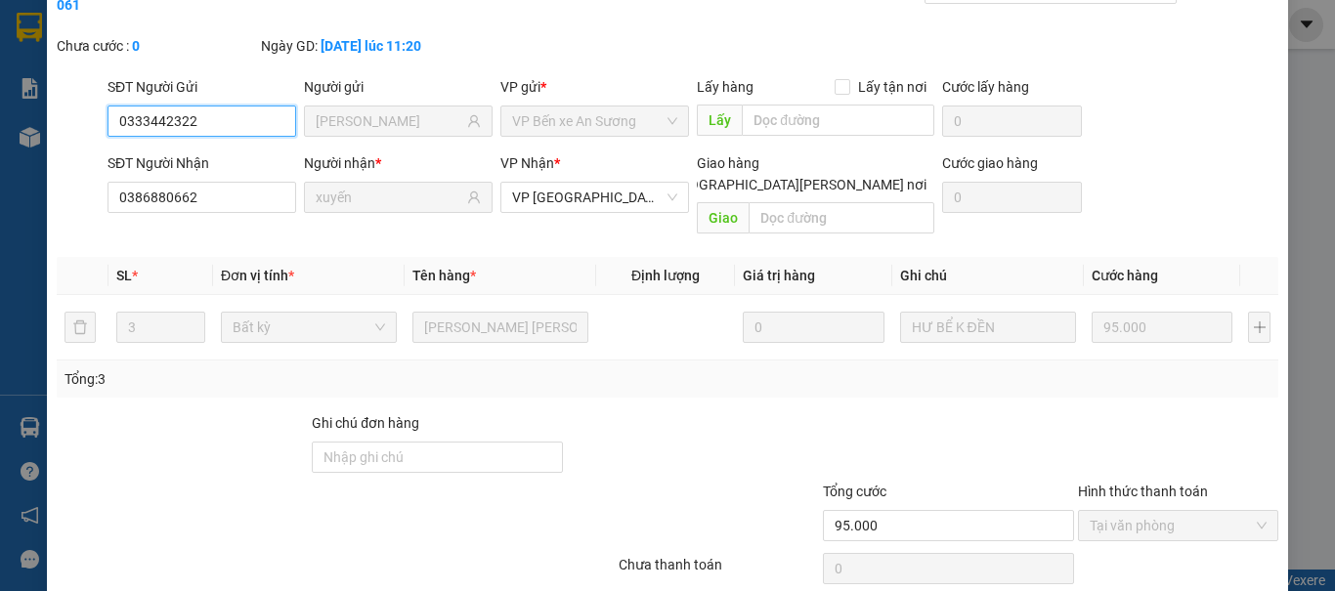
scroll to position [136, 0]
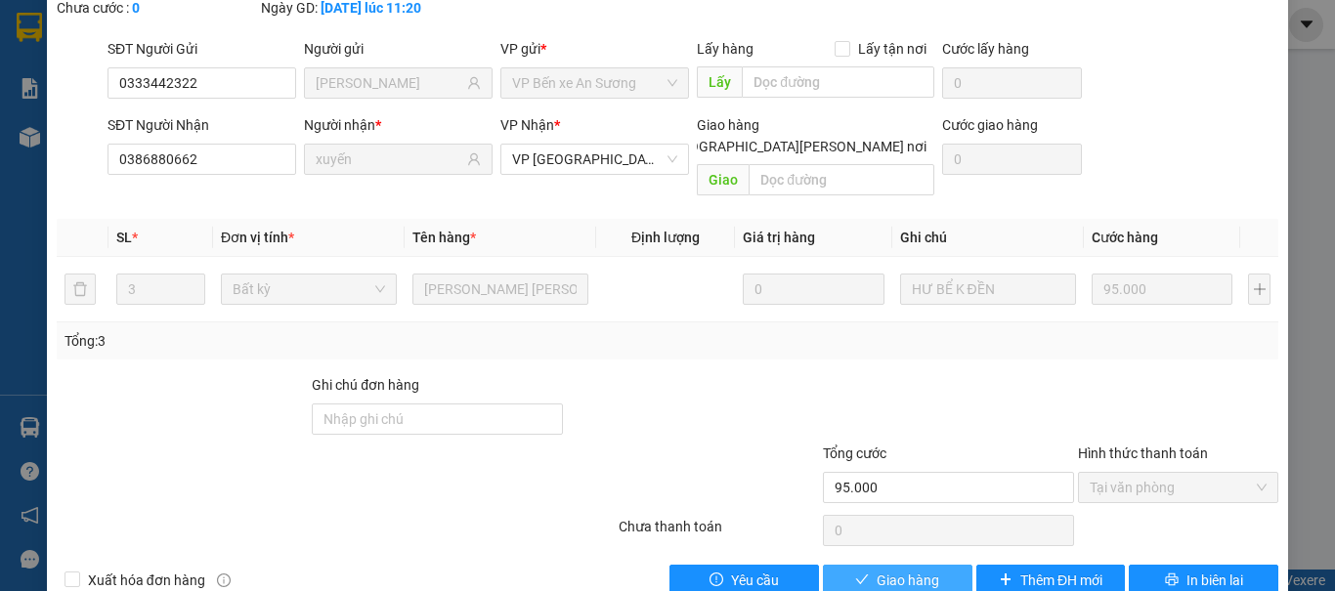
click at [876, 570] on span "Giao hàng" at bounding box center [907, 580] width 63 height 21
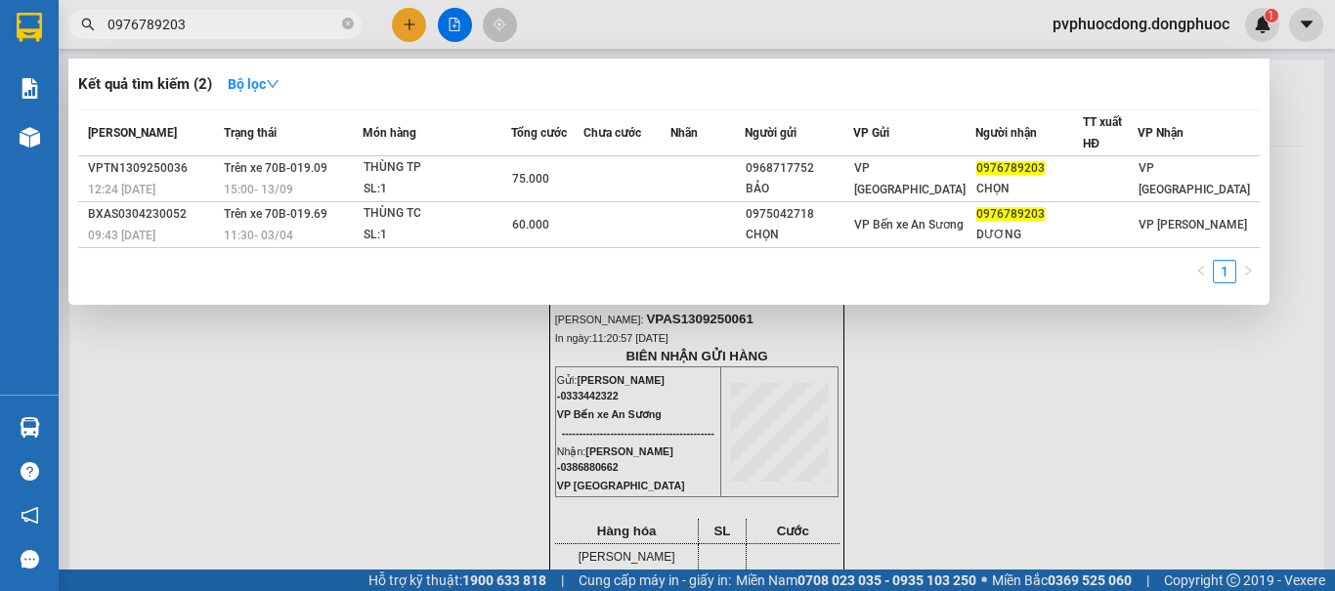
click at [222, 30] on input "0976789203" at bounding box center [222, 24] width 231 height 21
type input "850"
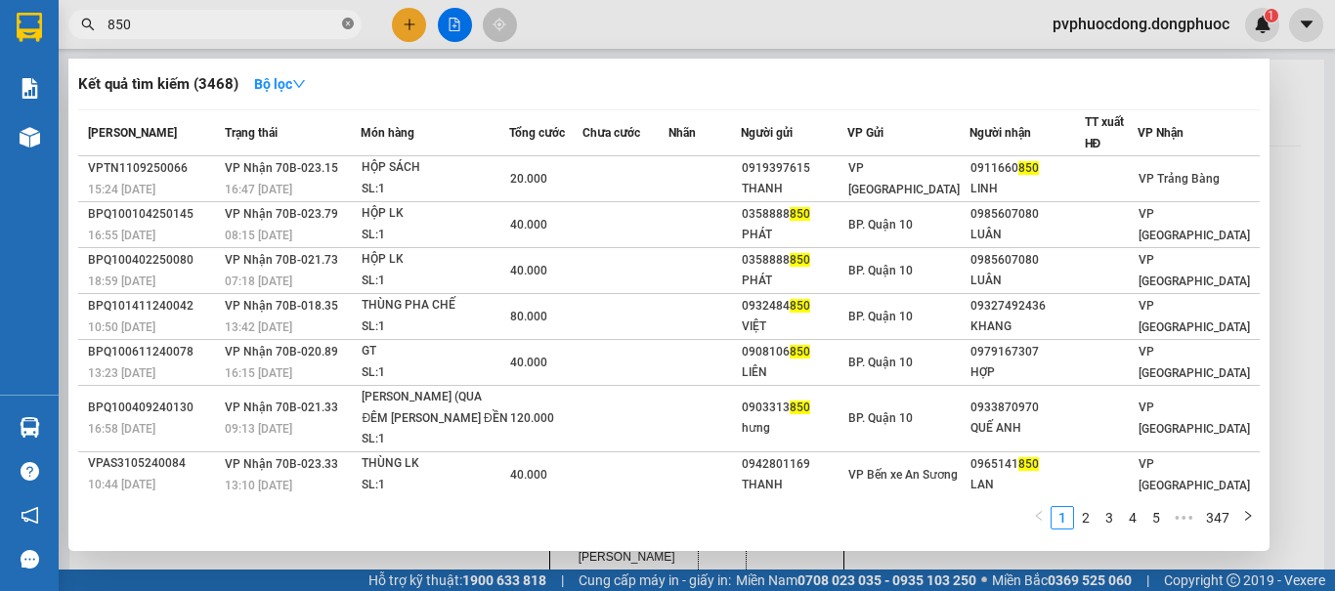
click at [344, 20] on icon "close-circle" at bounding box center [348, 24] width 12 height 12
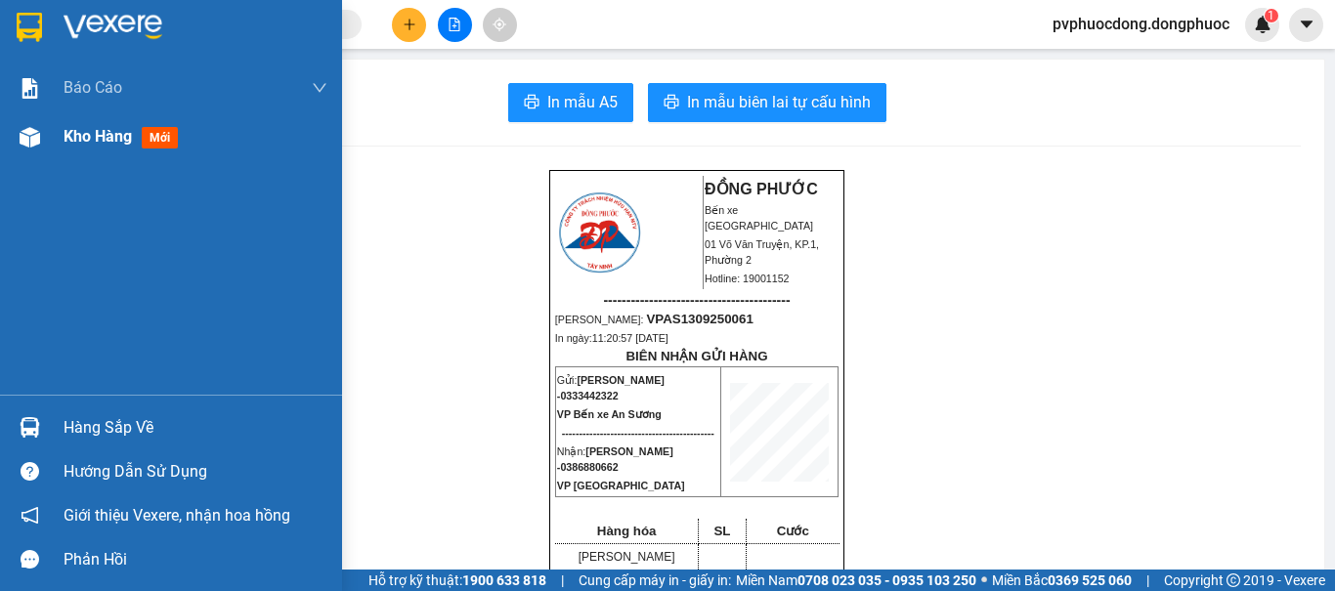
click at [118, 149] on div "Kho hàng mới" at bounding box center [196, 136] width 264 height 49
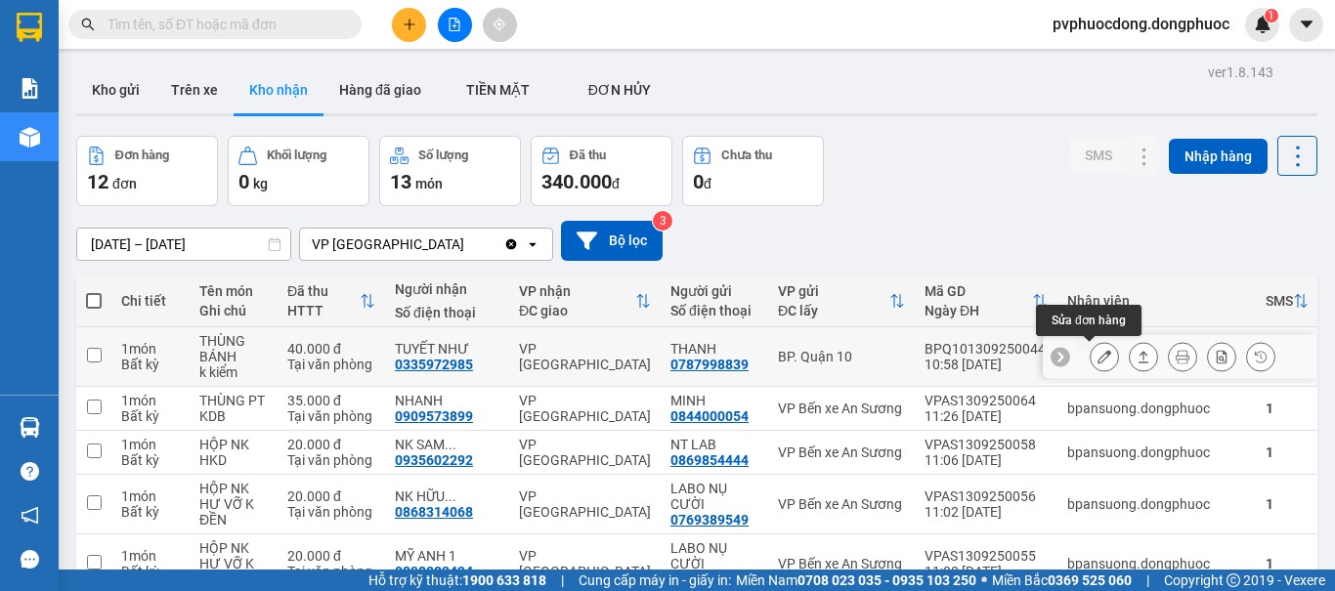
click at [1097, 357] on icon at bounding box center [1104, 357] width 14 height 14
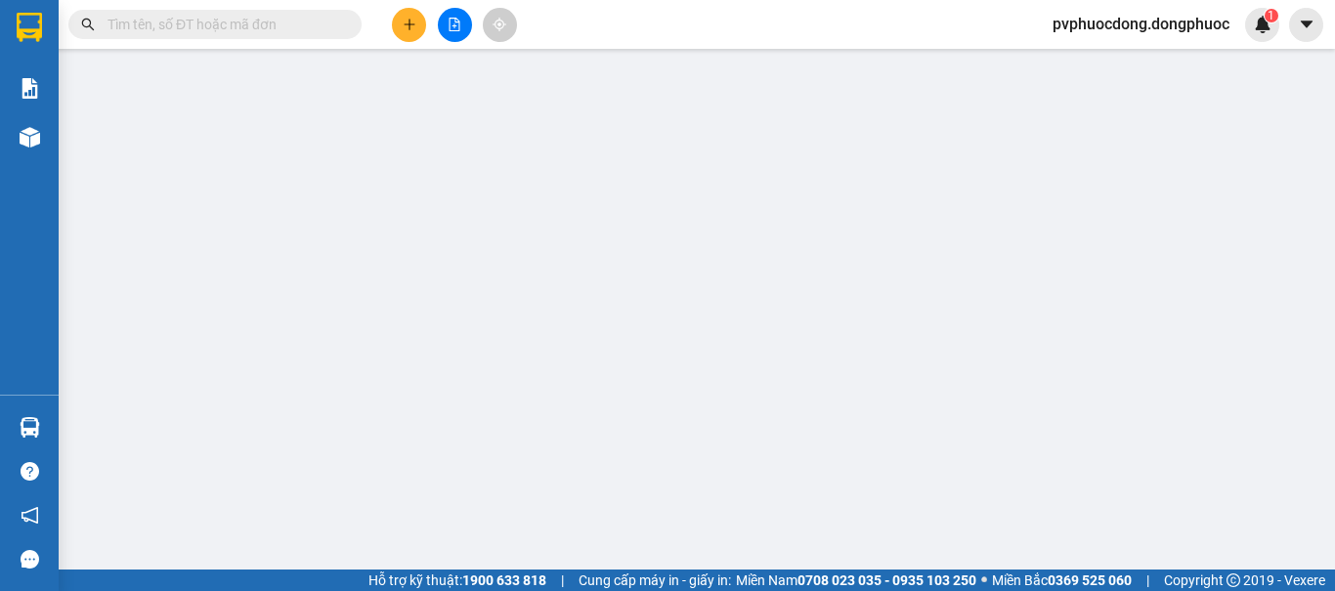
type input "0787998839"
type input "THANH"
type input "0335972985"
type input "TUYẾT NHƯ"
type input "40.000"
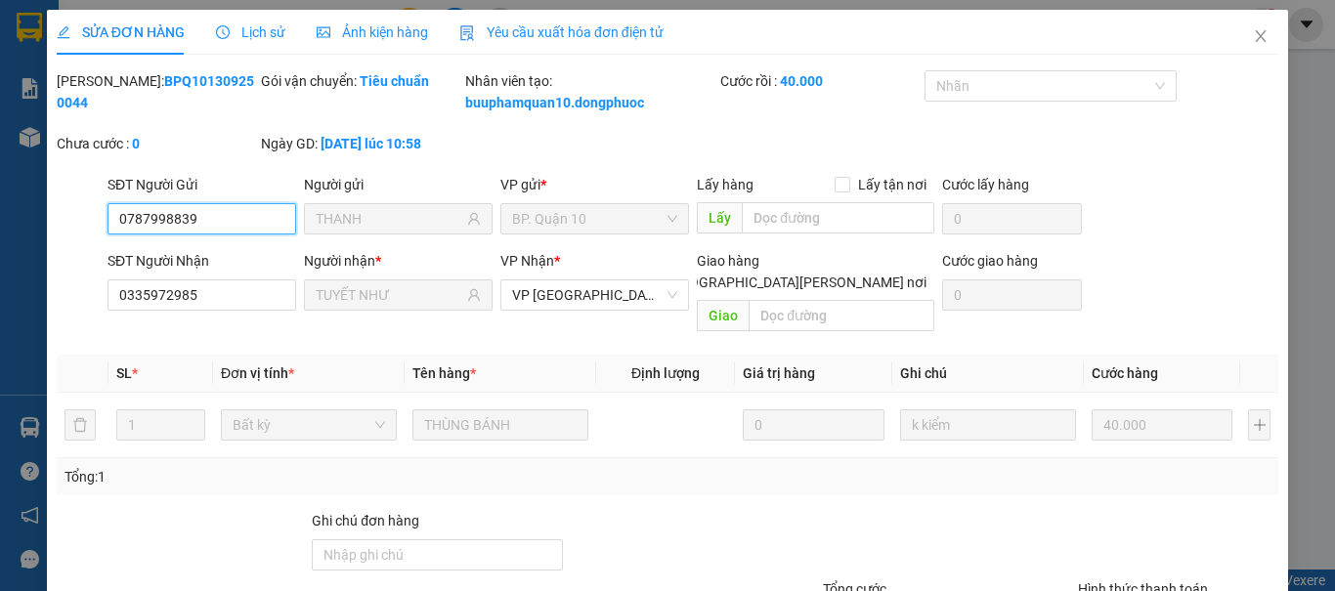
scroll to position [157, 0]
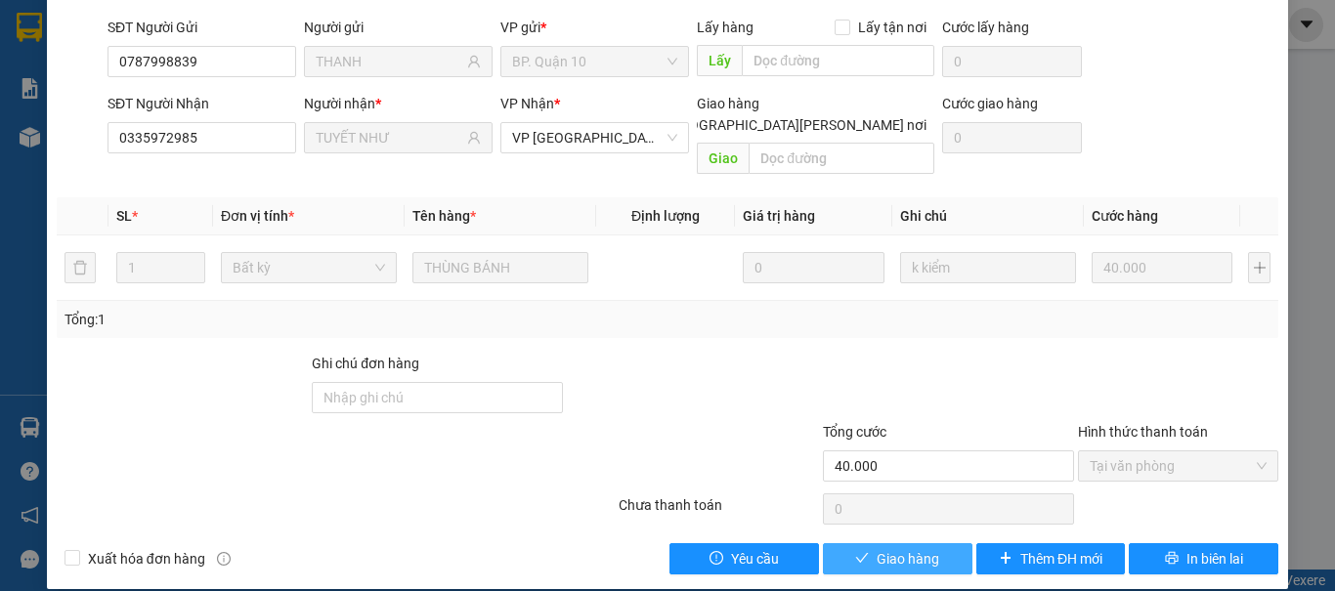
click at [886, 548] on span "Giao hàng" at bounding box center [907, 558] width 63 height 21
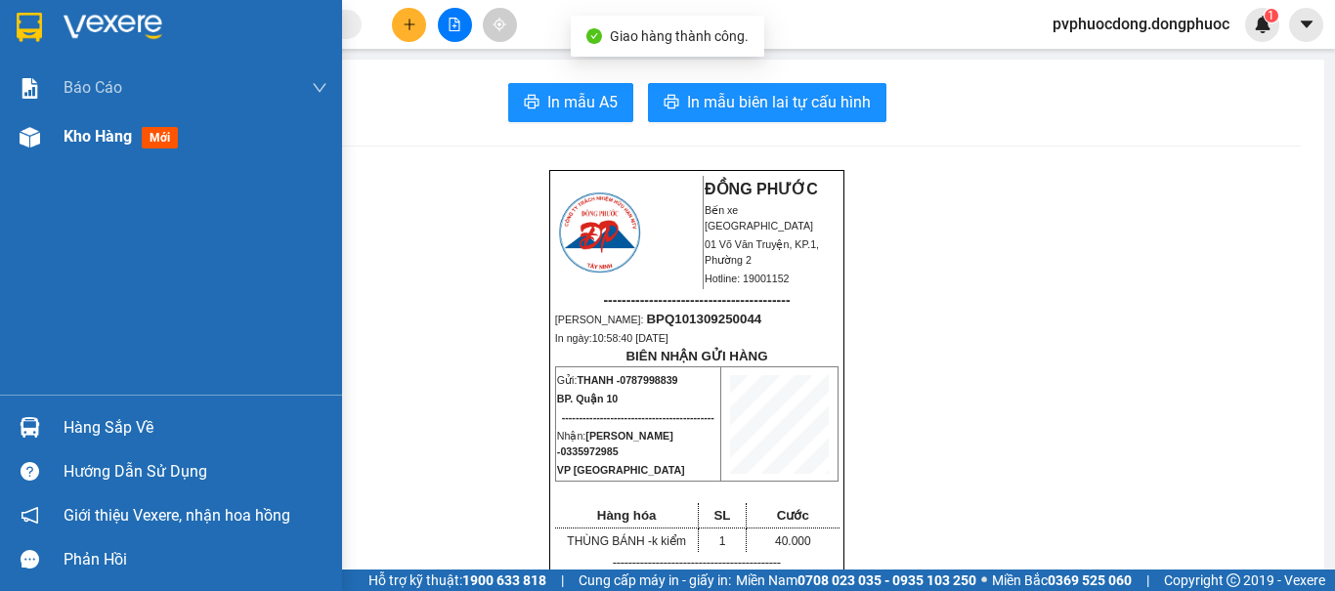
click at [45, 141] on div at bounding box center [30, 137] width 34 height 34
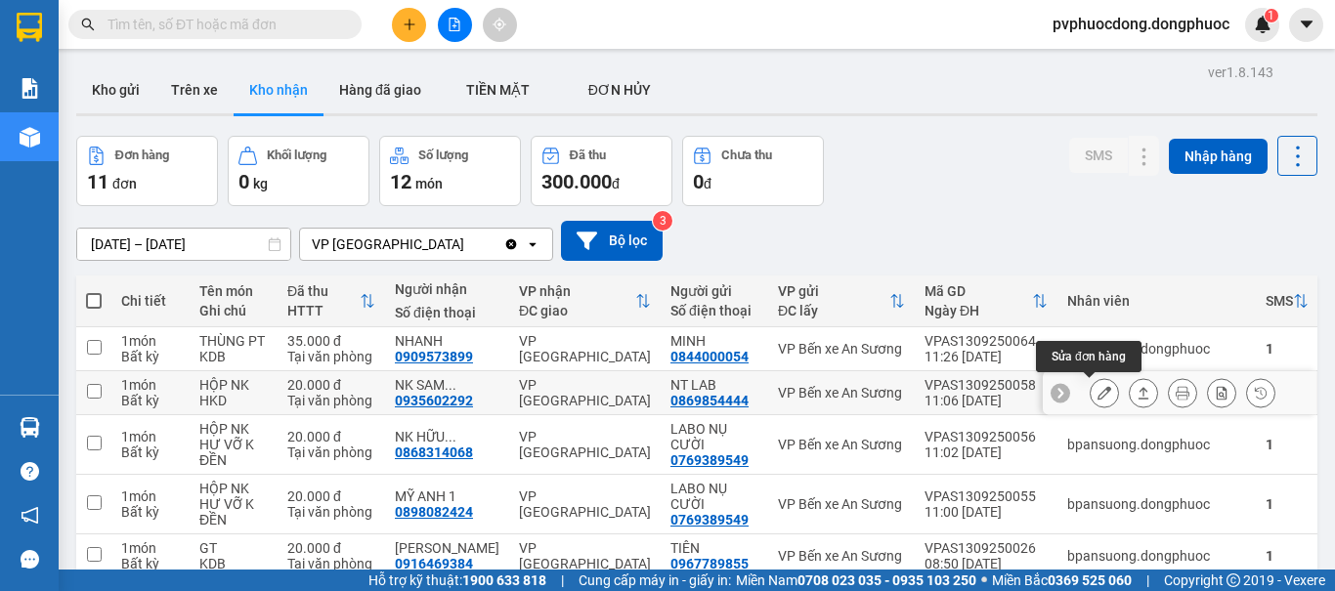
click at [1090, 392] on button at bounding box center [1103, 393] width 27 height 34
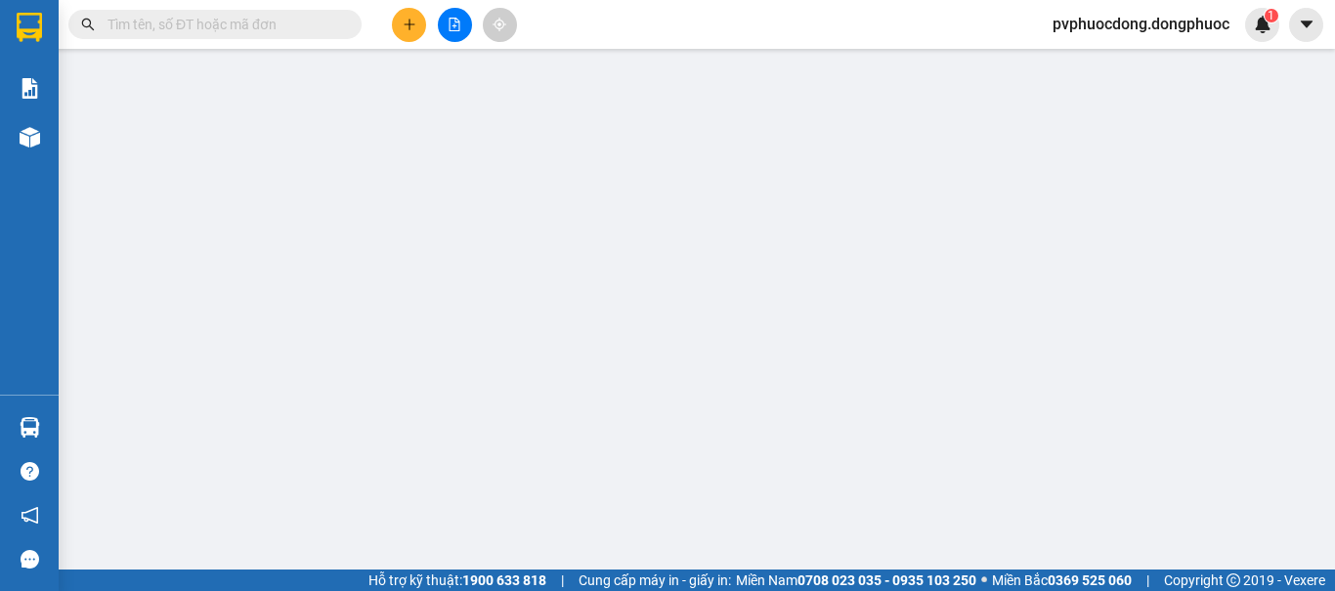
type input "0869854444"
type input "NT LAB"
type input "0935602292"
type input "NK SAM SMILE"
type input "20.000"
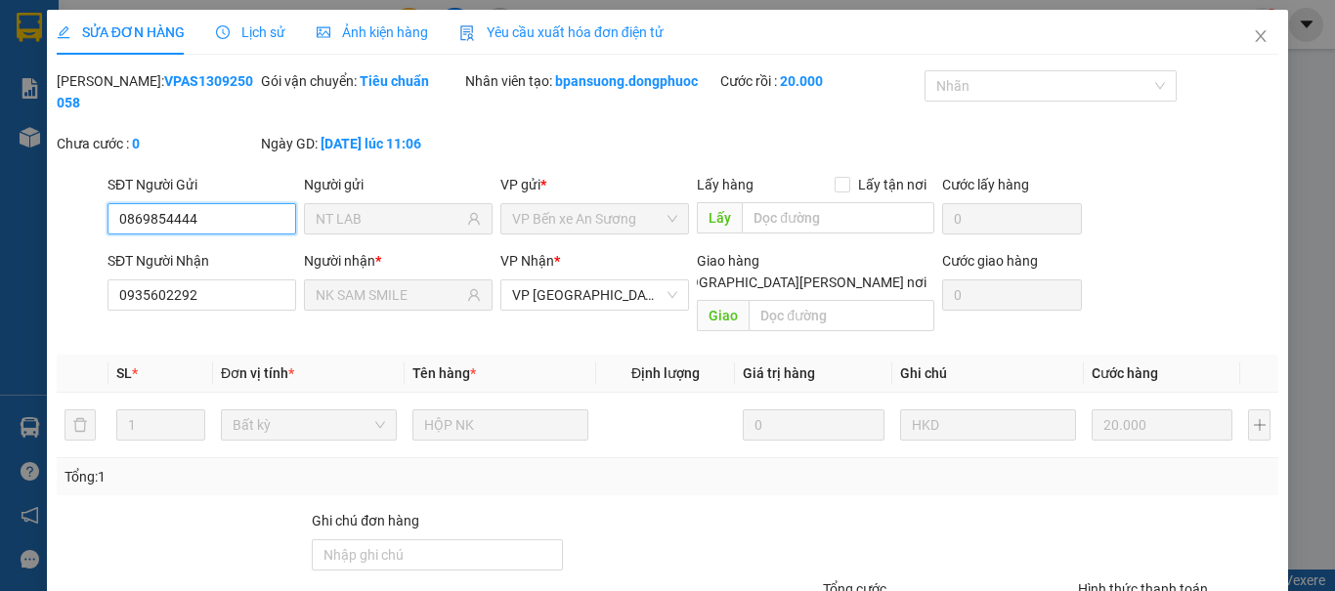
scroll to position [136, 0]
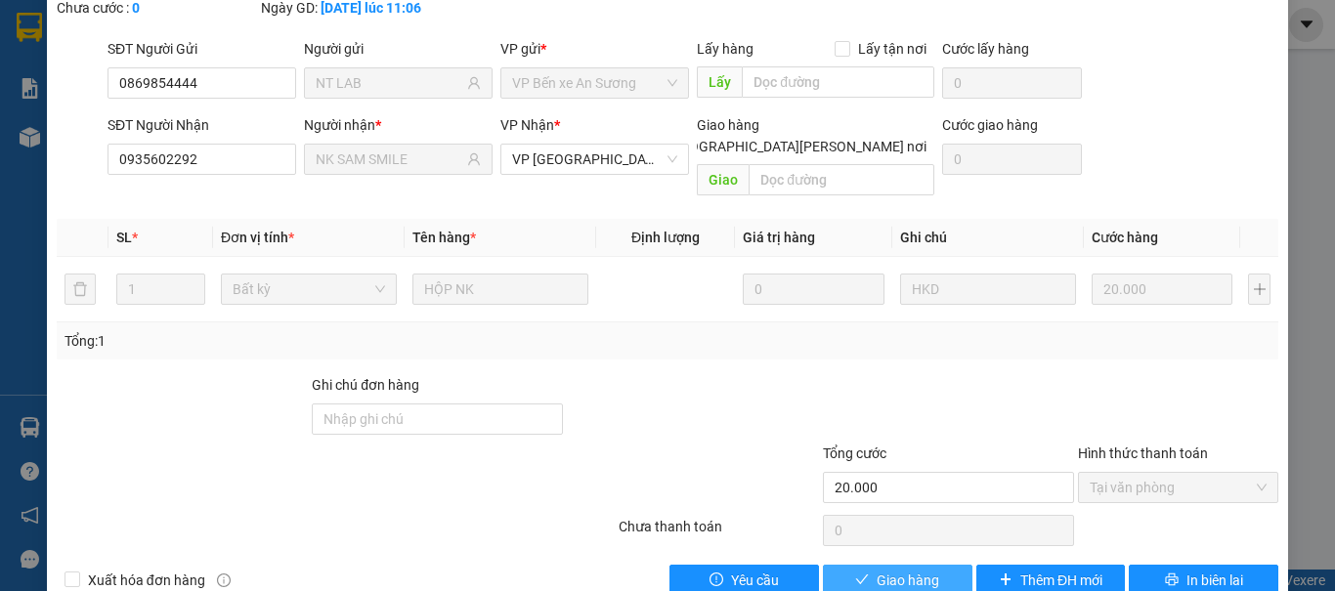
click at [893, 570] on span "Giao hàng" at bounding box center [907, 580] width 63 height 21
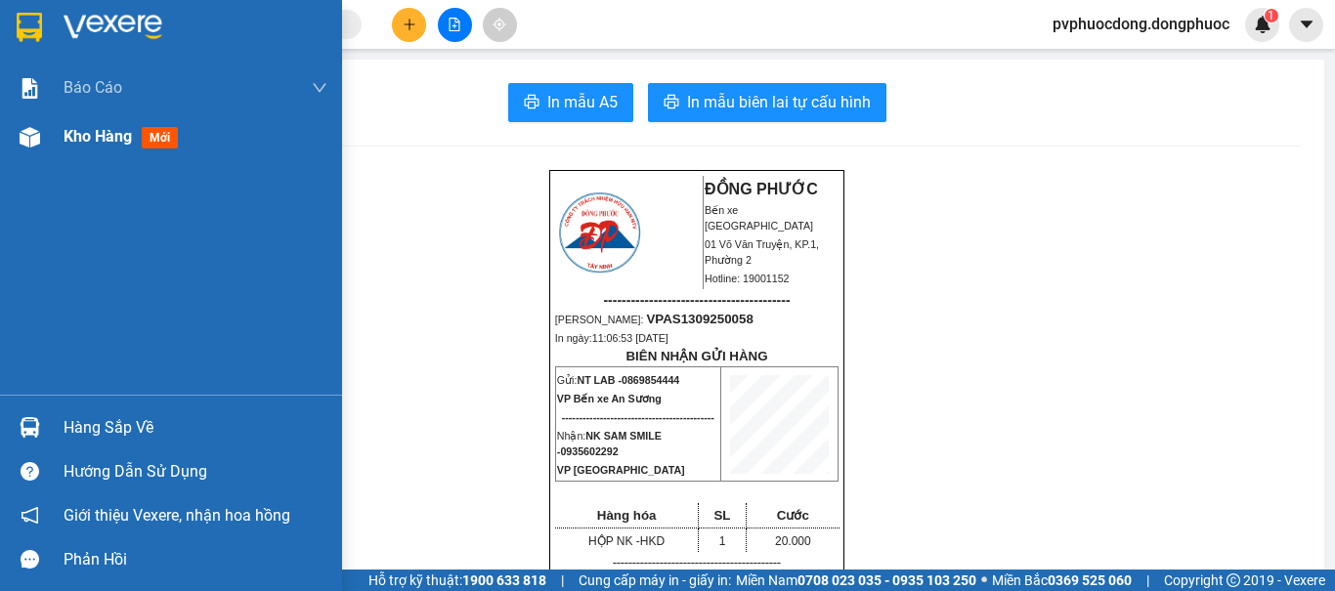
click at [39, 151] on div at bounding box center [30, 137] width 34 height 34
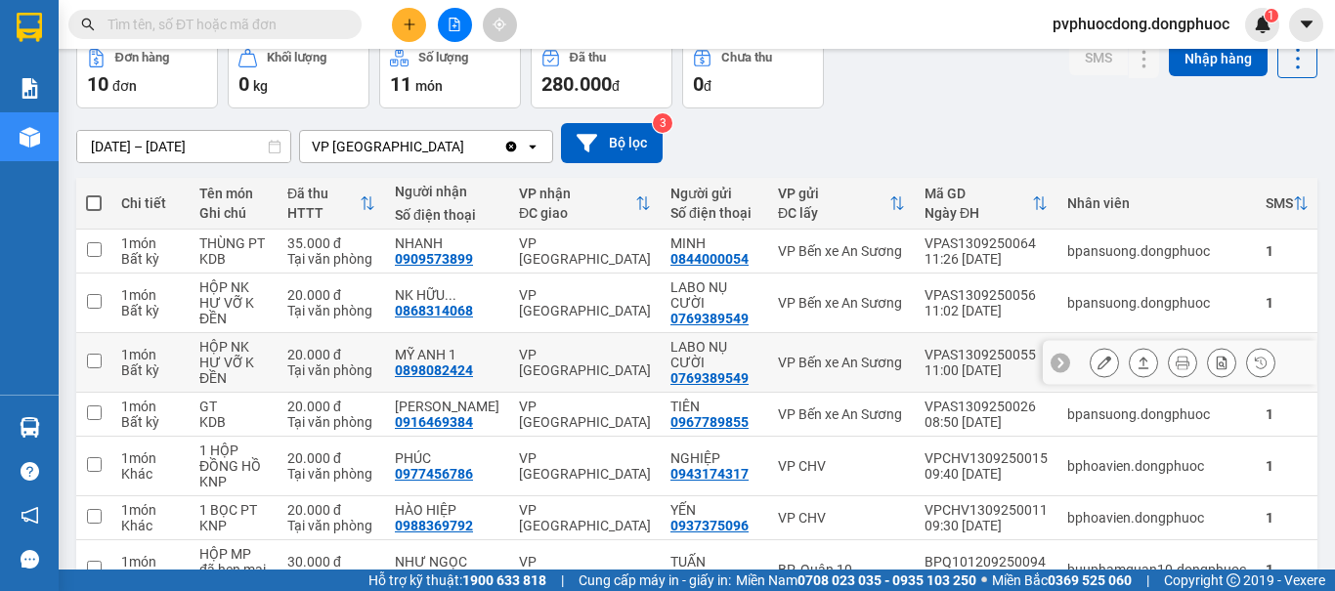
scroll to position [195, 0]
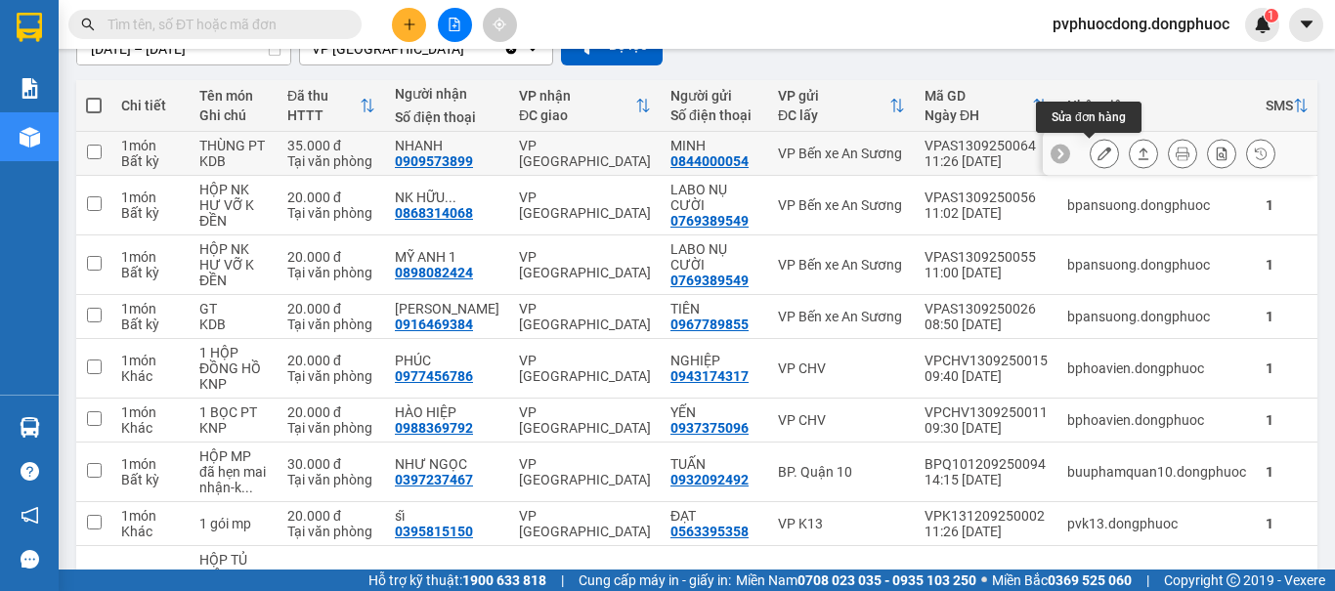
click at [1090, 143] on button at bounding box center [1103, 154] width 27 height 34
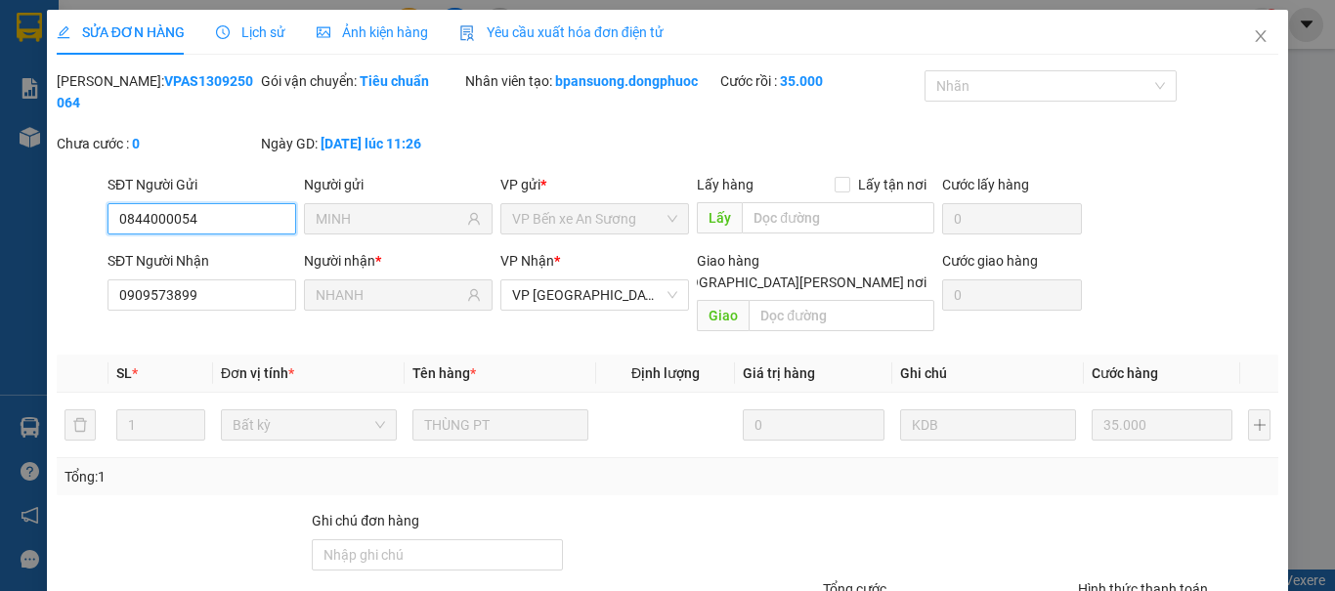
type input "0844000054"
type input "MINH"
type input "0909573899"
type input "NHANH"
type input "35.000"
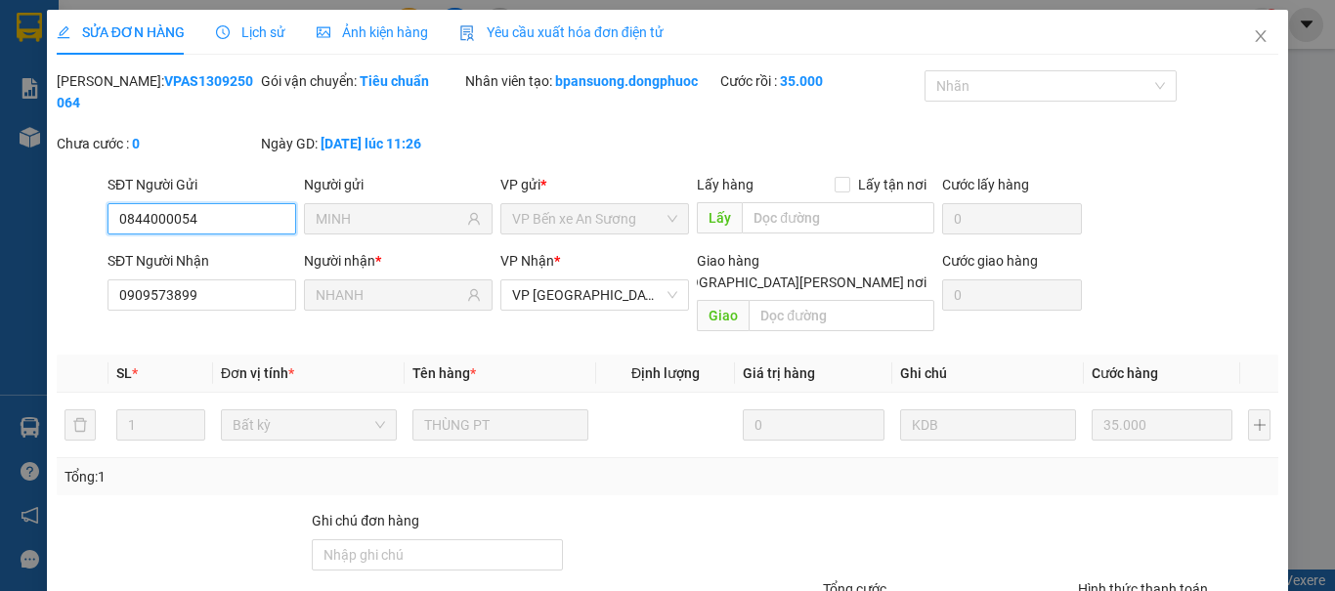
scroll to position [136, 0]
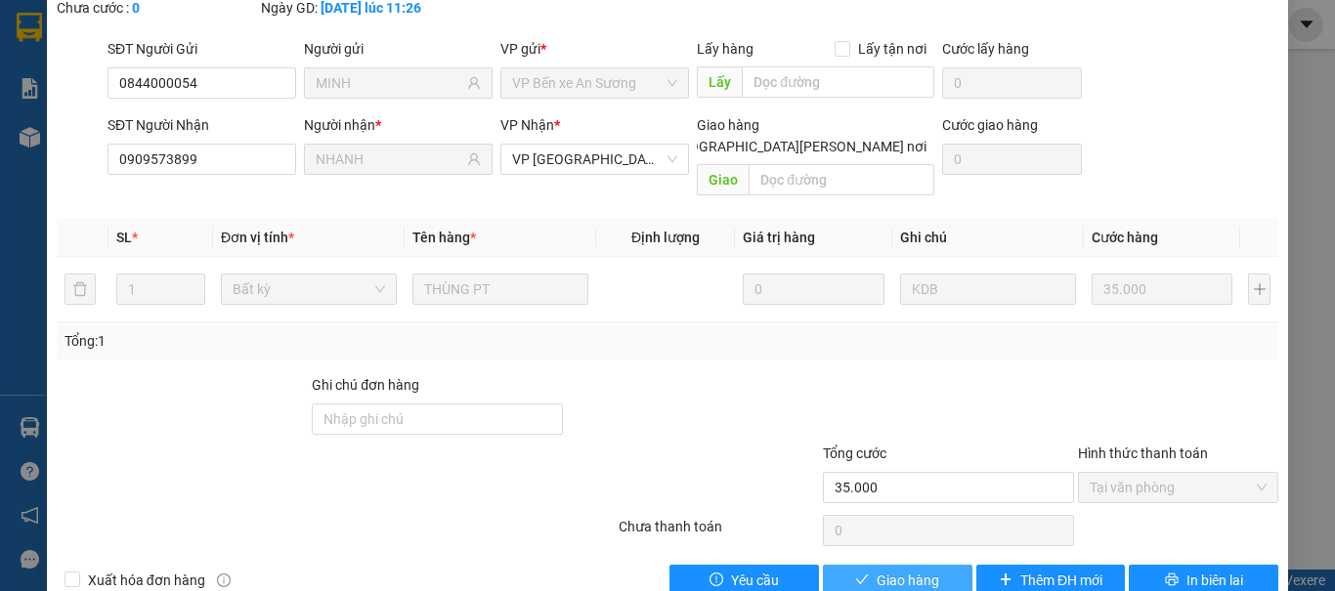
click at [889, 570] on span "Giao hàng" at bounding box center [907, 580] width 63 height 21
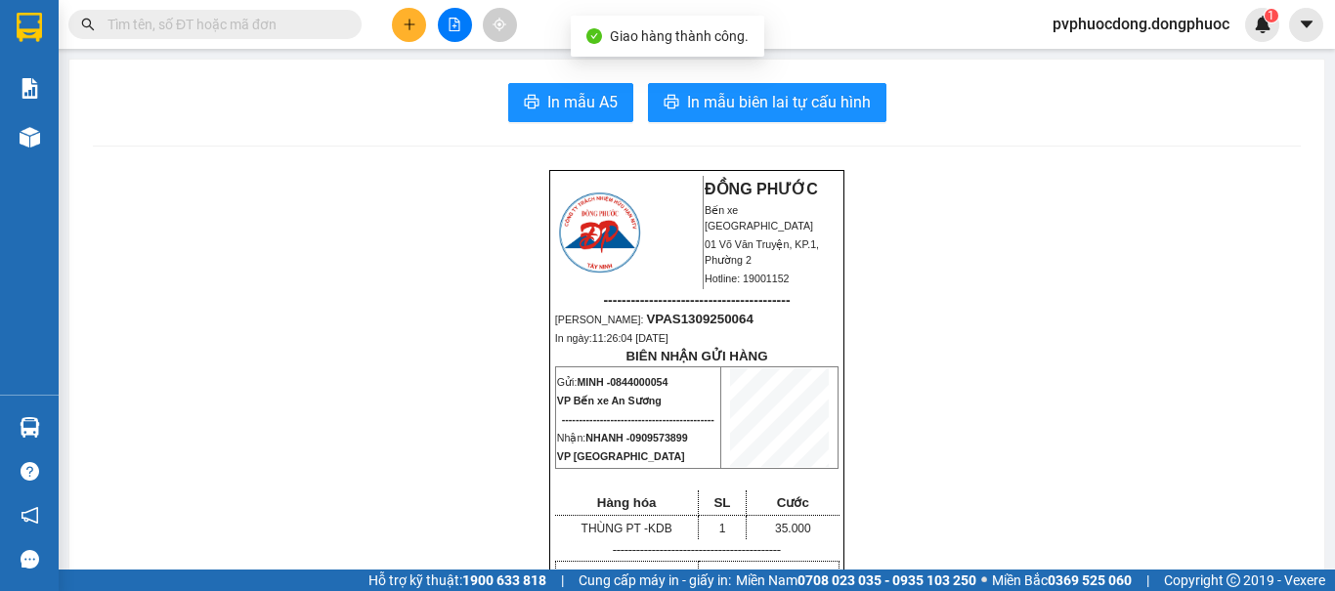
scroll to position [98, 0]
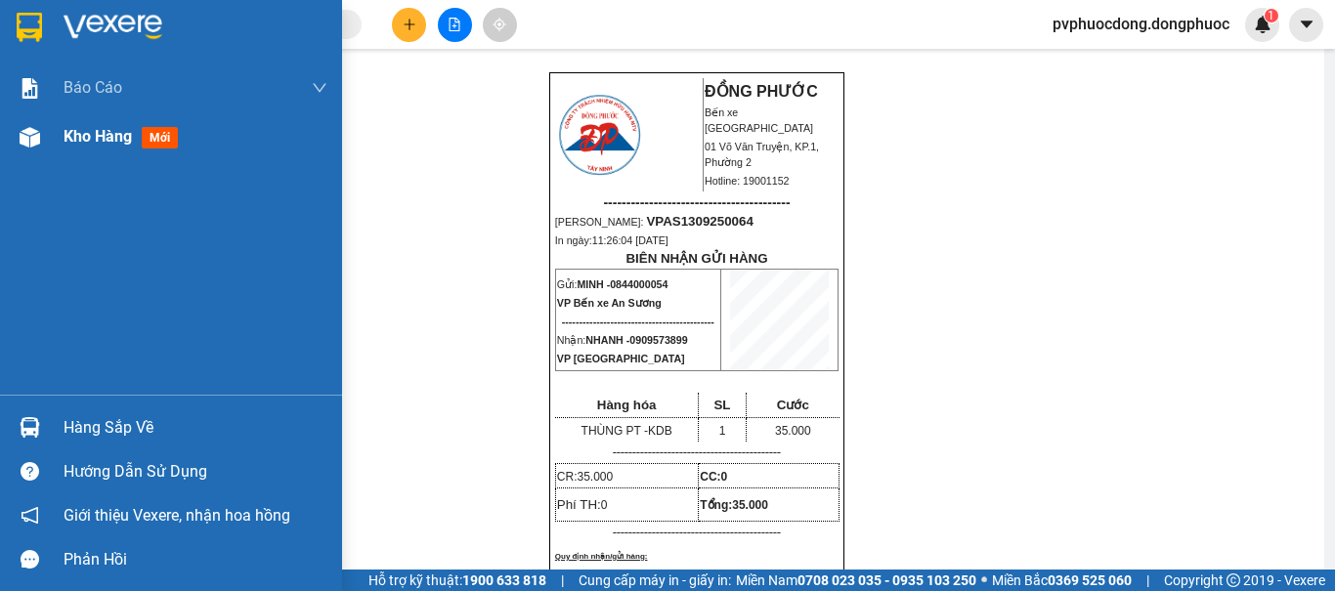
click at [48, 139] on div "Kho hàng mới" at bounding box center [171, 136] width 342 height 49
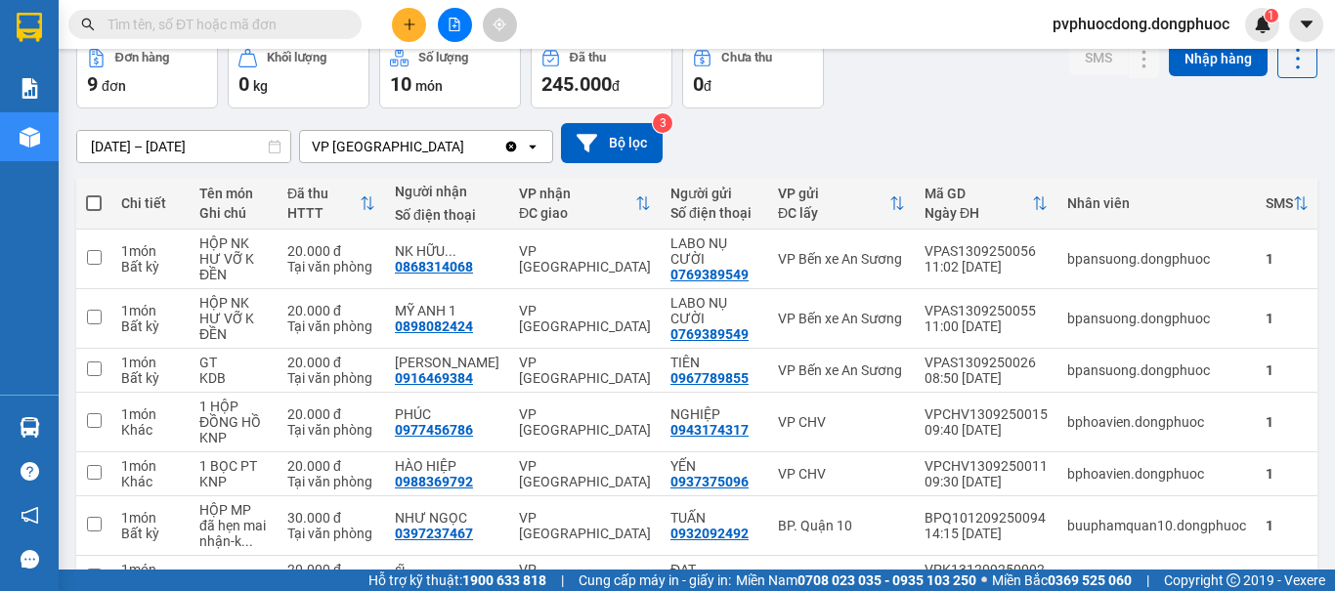
click at [301, 25] on input "text" at bounding box center [222, 24] width 231 height 21
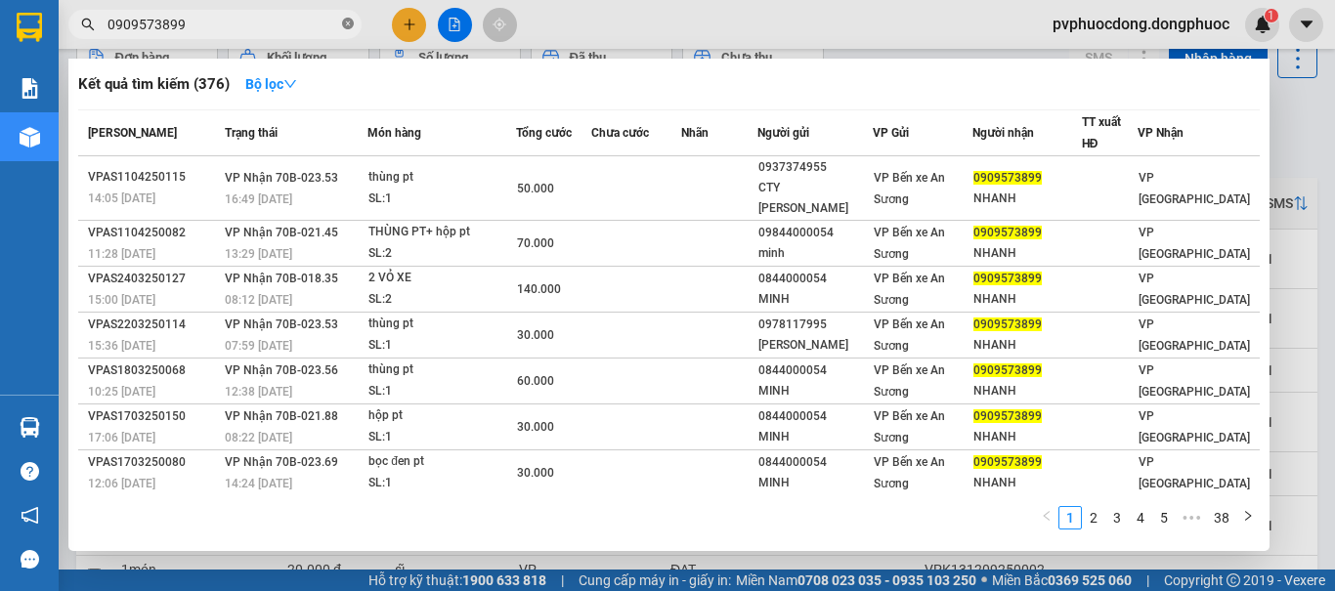
type input "0909573899"
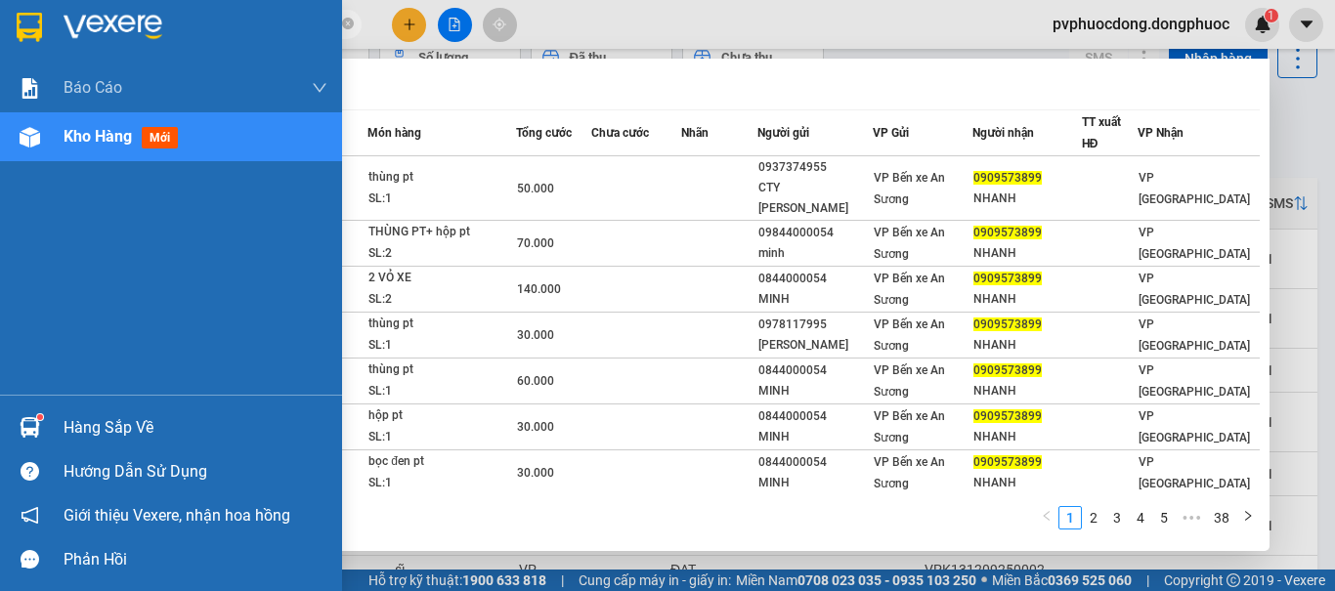
click at [66, 429] on div "Hàng sắp về" at bounding box center [196, 427] width 264 height 29
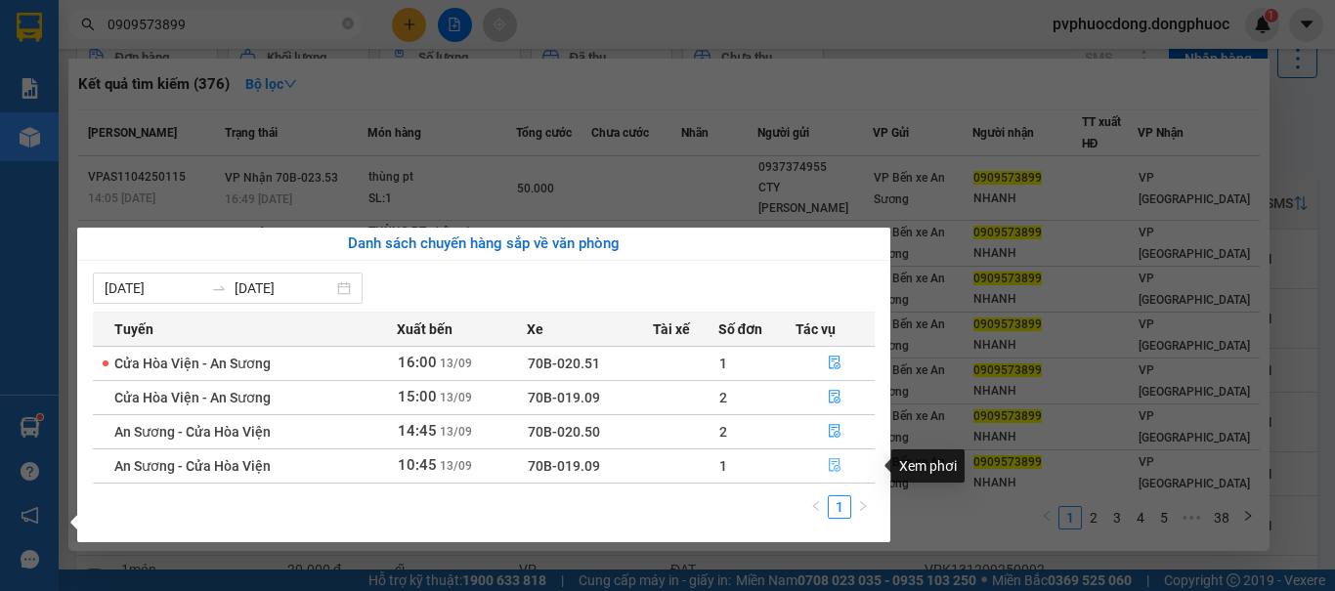
click at [830, 465] on icon "file-done" at bounding box center [835, 465] width 14 height 14
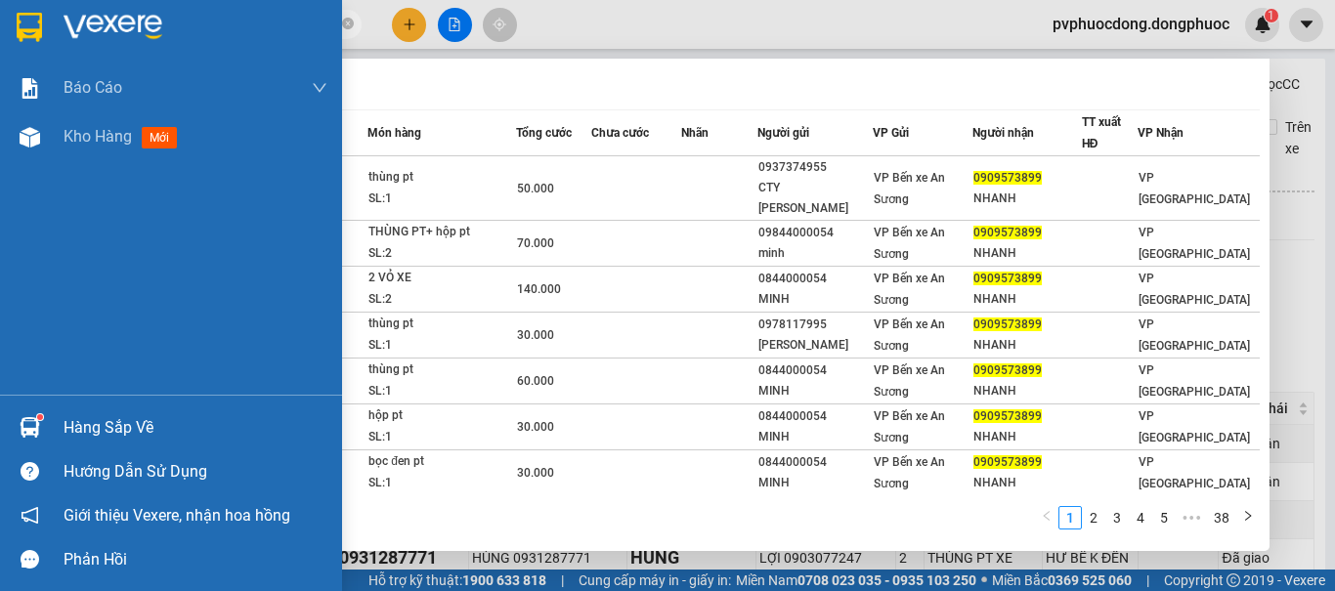
click at [51, 431] on div "Hàng sắp về" at bounding box center [171, 427] width 342 height 44
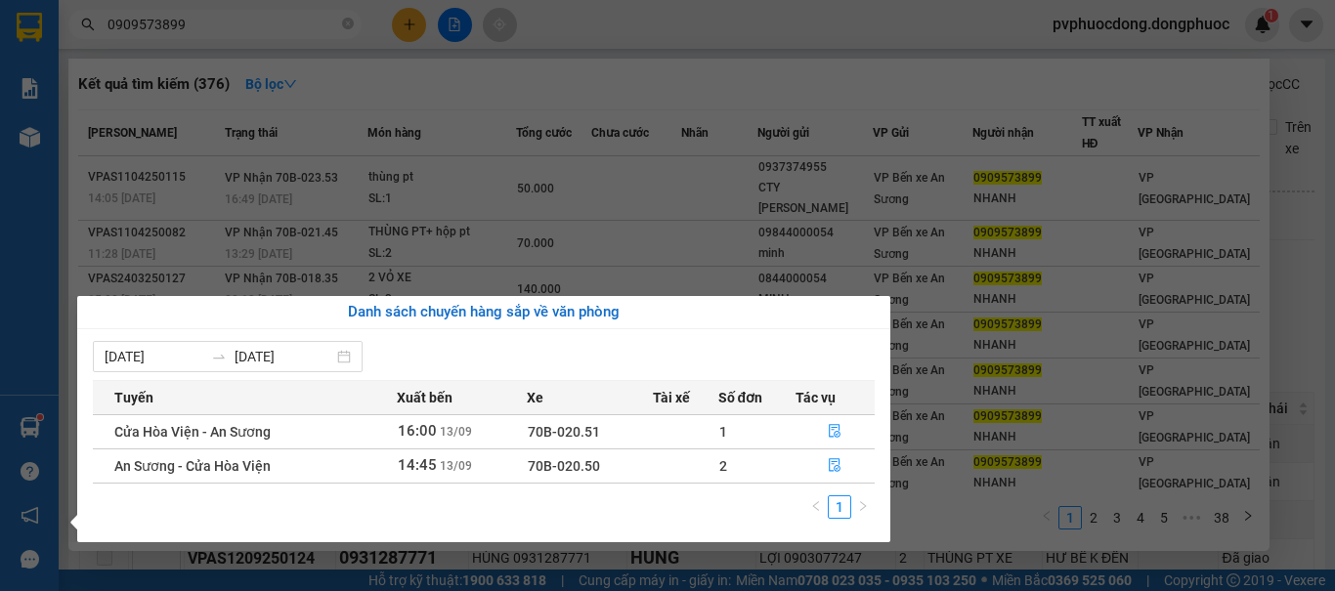
click at [11, 318] on div "Báo cáo Mẫu 1: Báo cáo dòng tiền Mẫu 1: Báo cáo dòng tiền theo nhân viên Mẫu 1:…" at bounding box center [29, 295] width 59 height 591
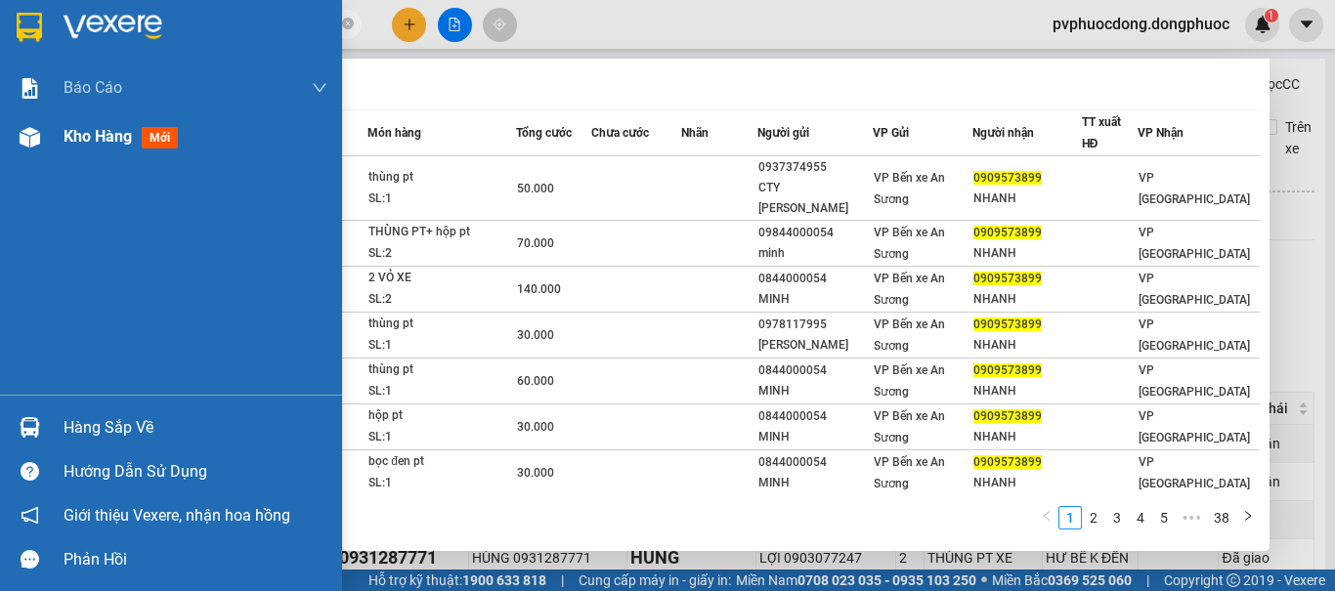
click at [44, 125] on div at bounding box center [30, 137] width 34 height 34
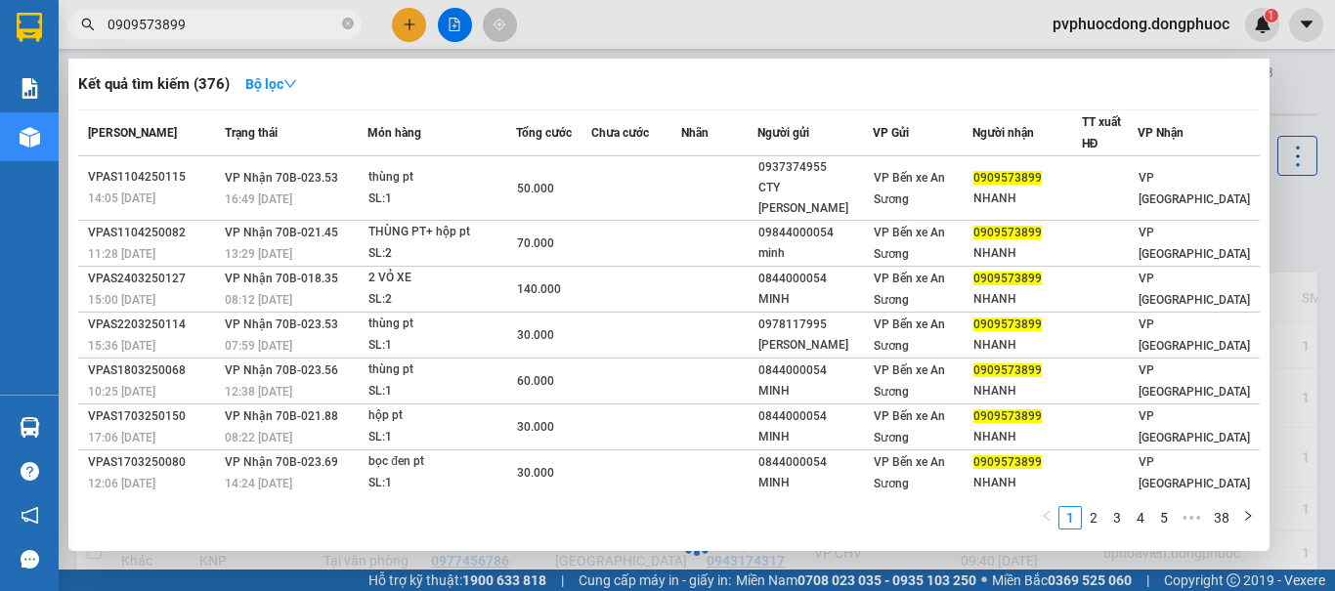
click at [1274, 97] on div at bounding box center [667, 295] width 1335 height 591
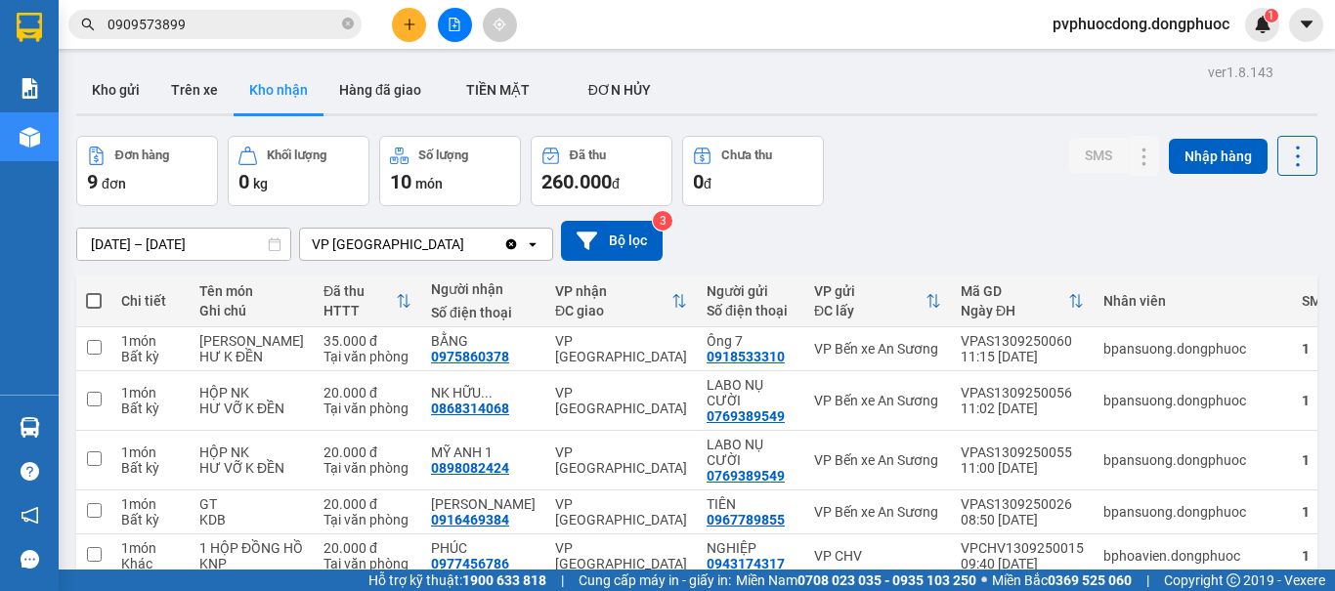
click at [275, 99] on button "Kho nhận" at bounding box center [278, 89] width 90 height 47
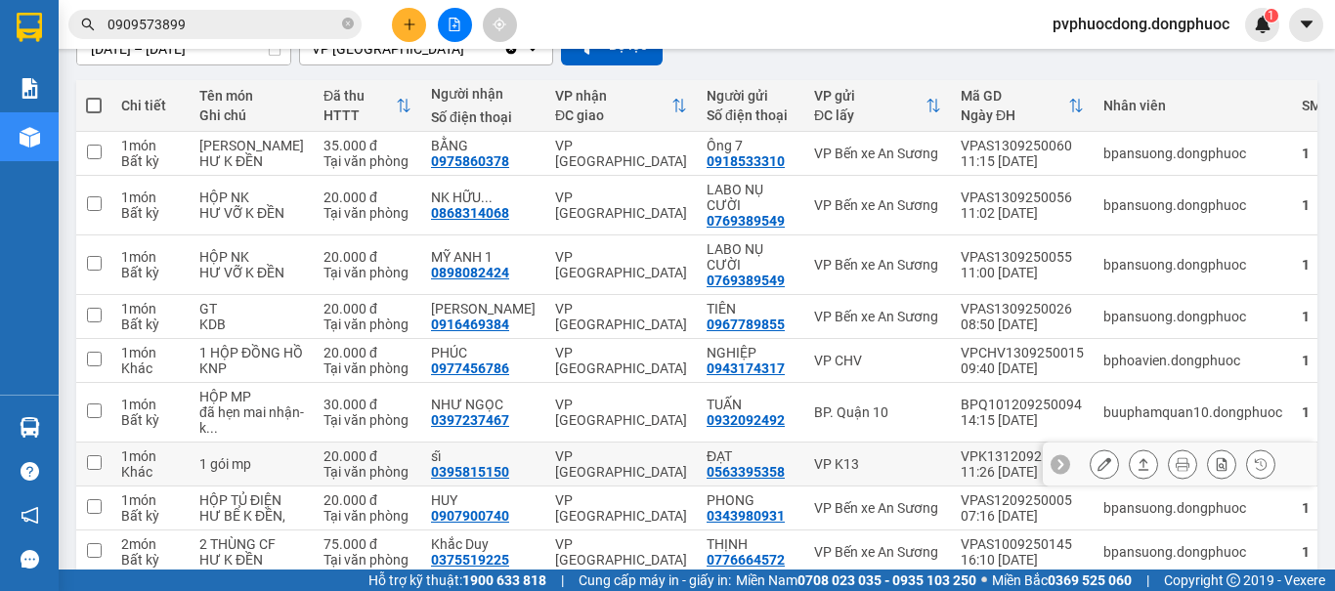
scroll to position [359, 0]
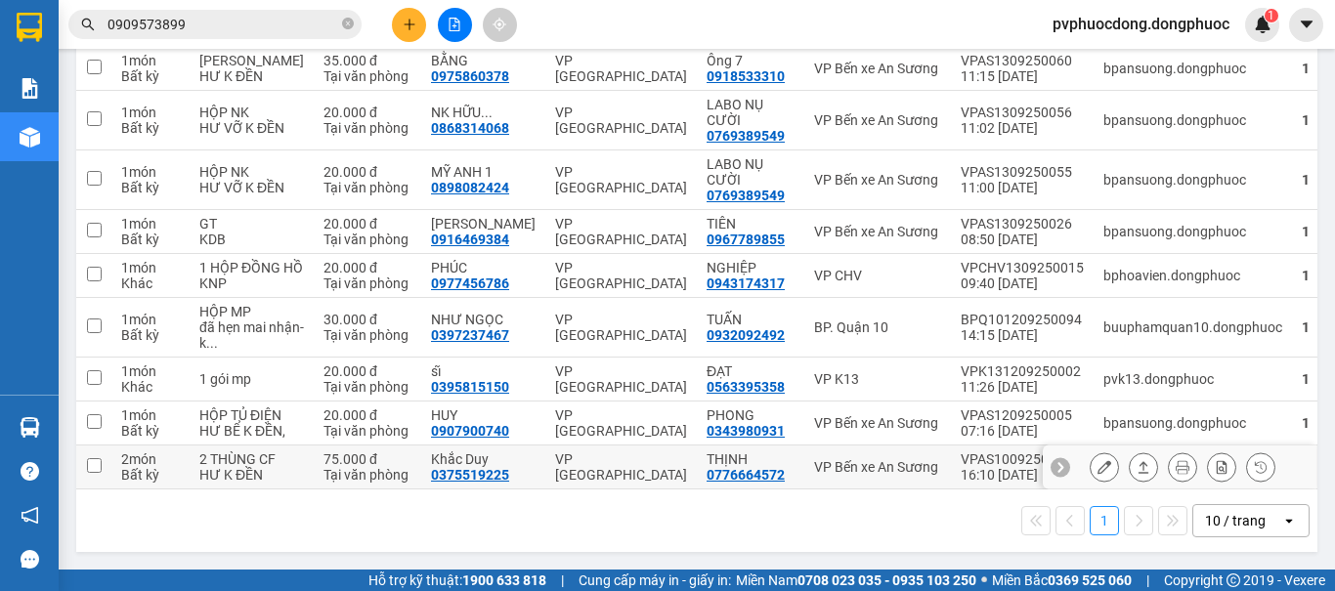
click at [1097, 462] on icon at bounding box center [1104, 467] width 14 height 14
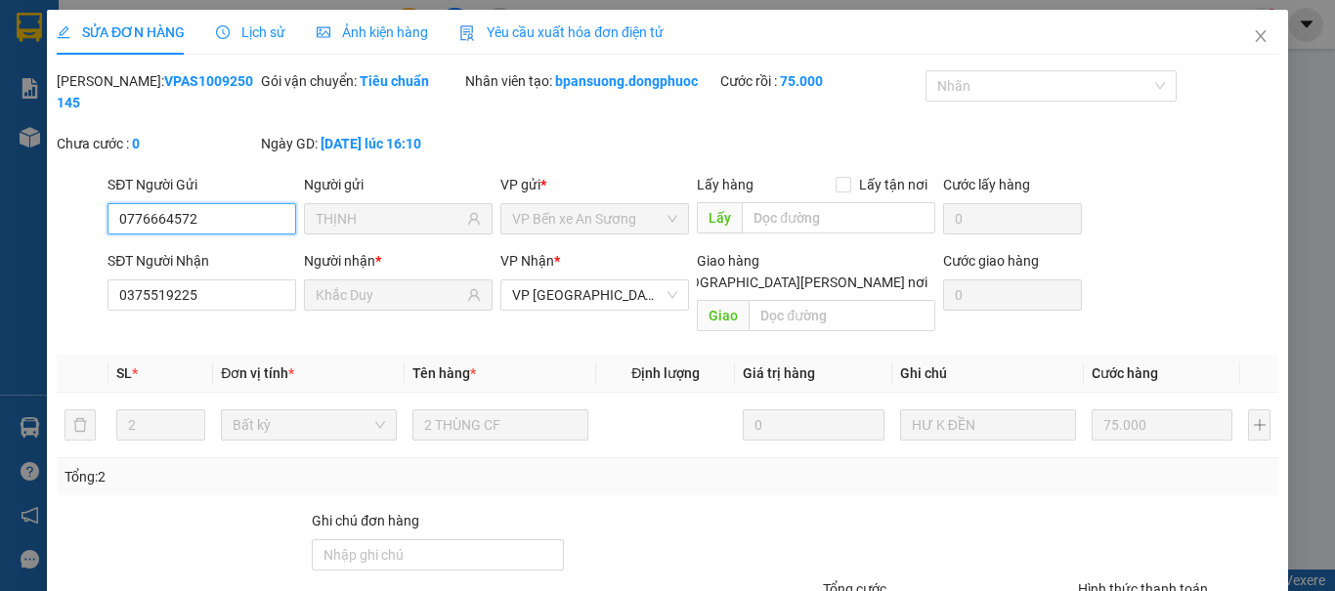
type input "0776664572"
type input "THỊNH"
type input "0375519225"
type input "Khắc Duy"
type input "75.000"
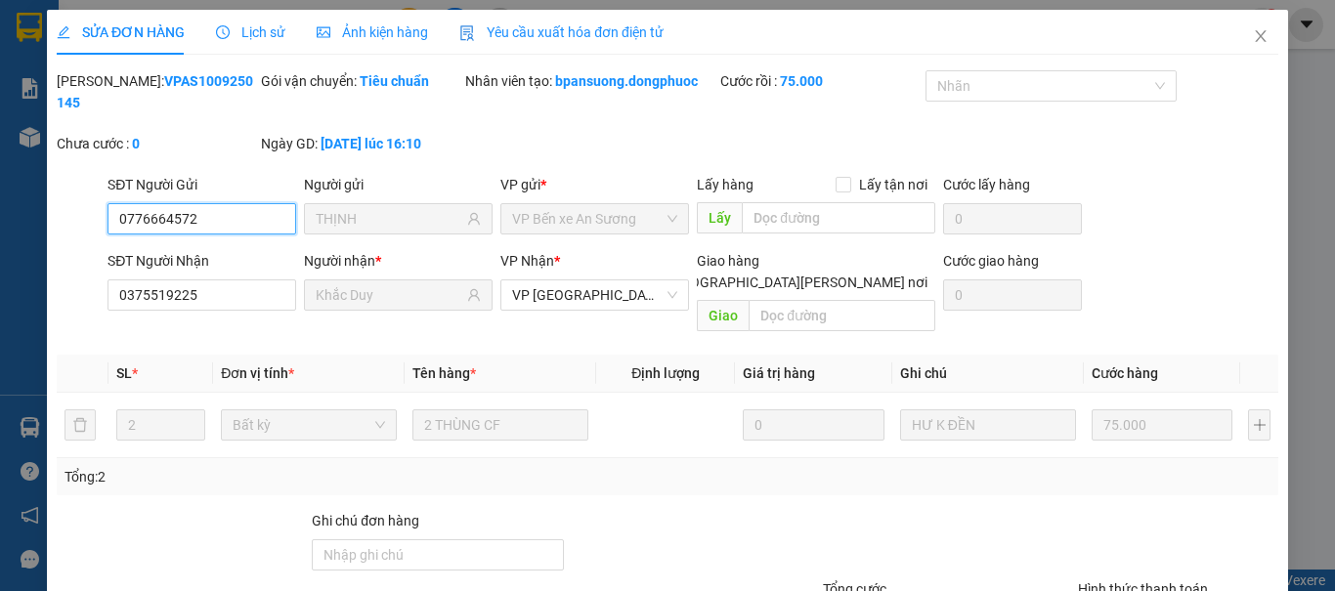
scroll to position [126, 0]
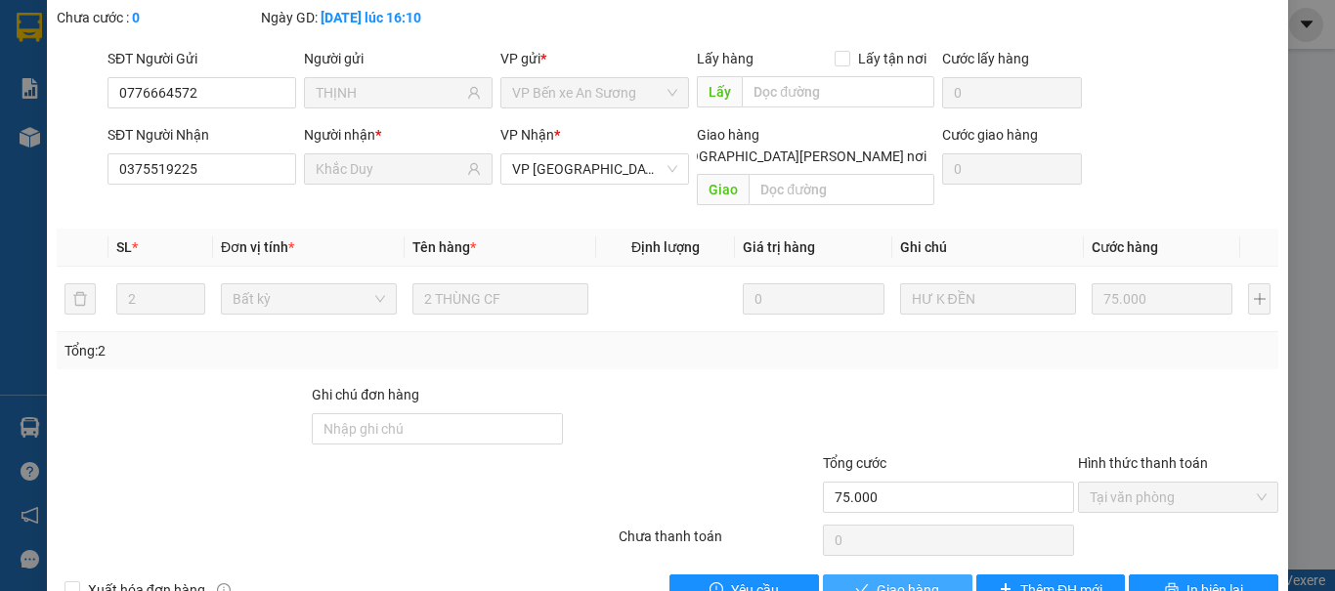
click at [882, 579] on span "Giao hàng" at bounding box center [907, 589] width 63 height 21
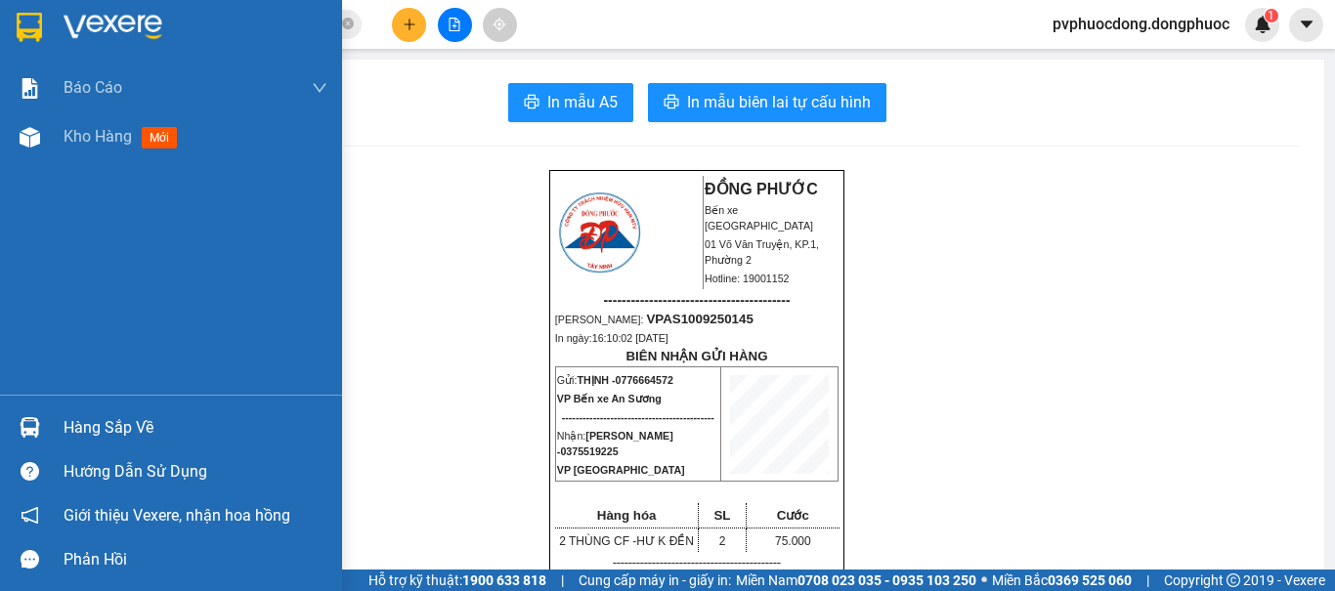
click at [71, 430] on div "Hàng sắp về" at bounding box center [196, 427] width 264 height 29
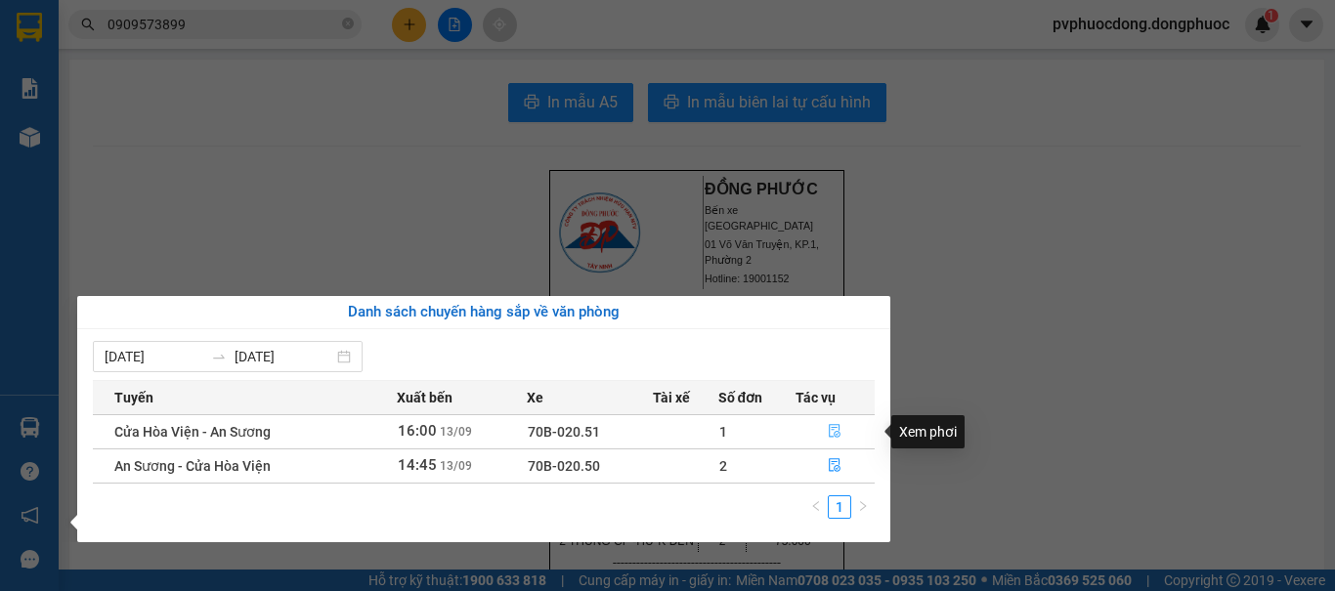
click at [835, 430] on icon "file-done" at bounding box center [835, 431] width 14 height 14
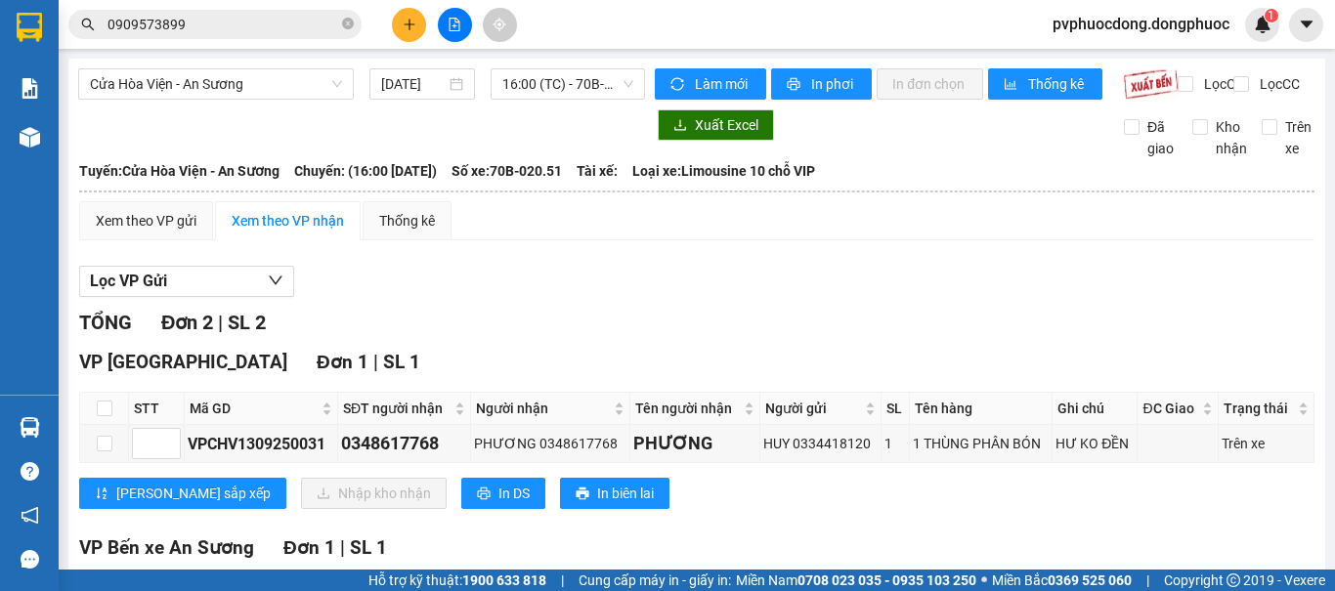
scroll to position [195, 0]
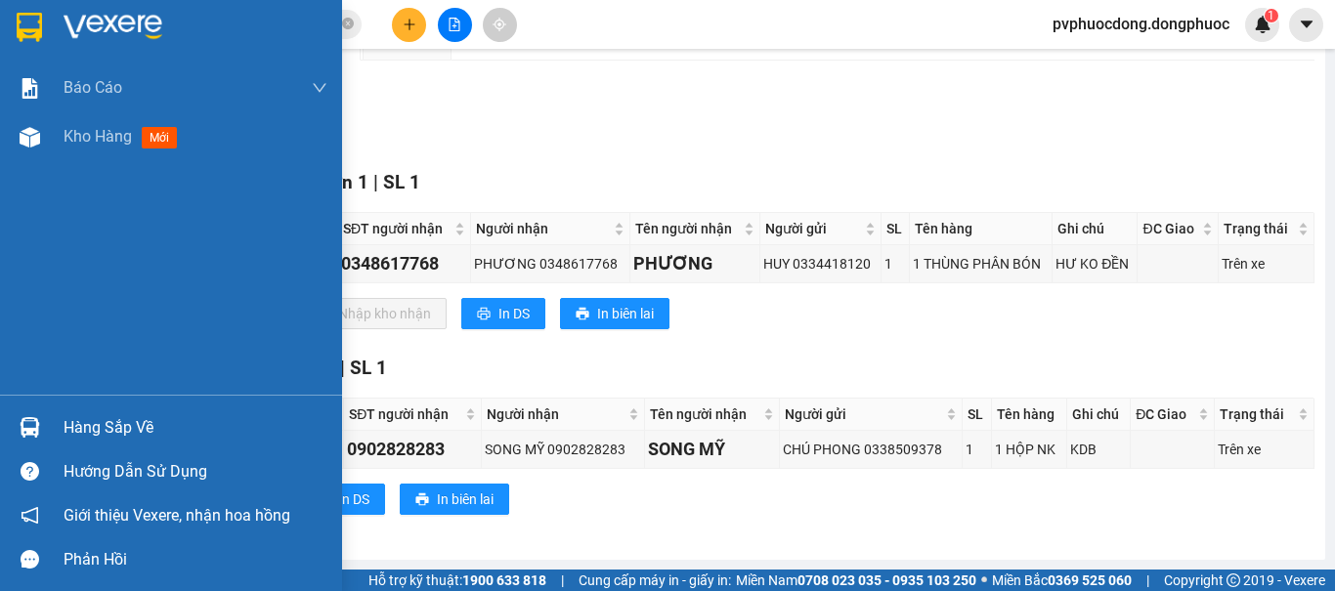
click at [50, 424] on div "Hàng sắp về" at bounding box center [171, 427] width 342 height 44
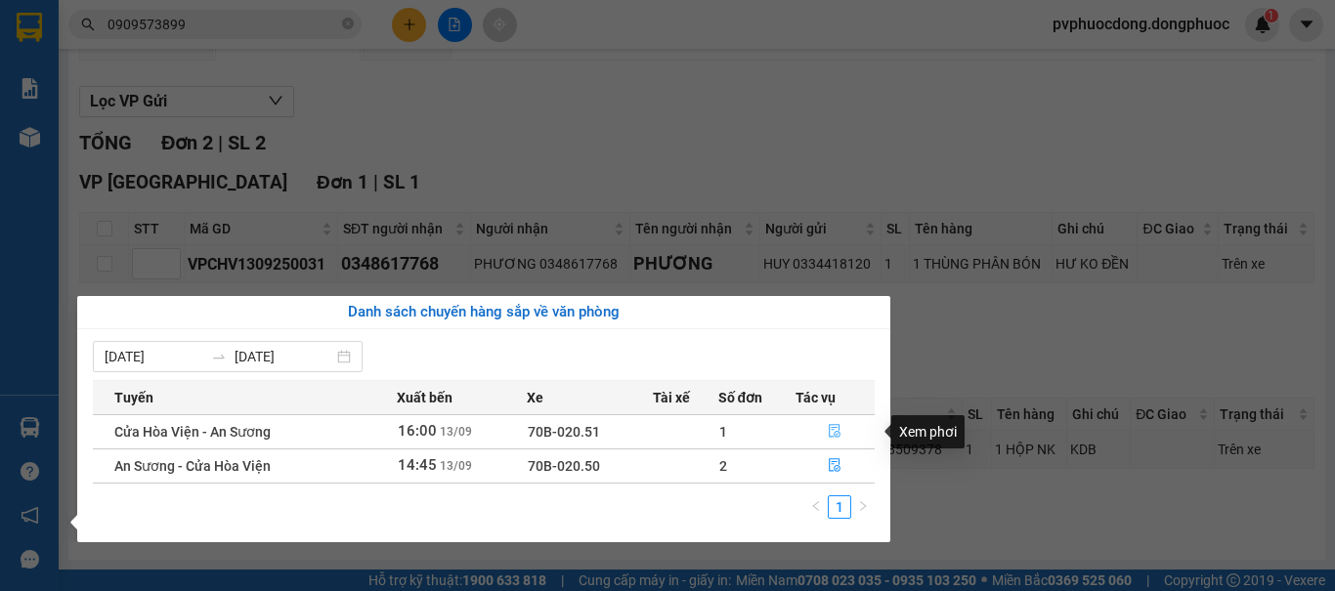
click at [818, 419] on button "button" at bounding box center [835, 431] width 78 height 31
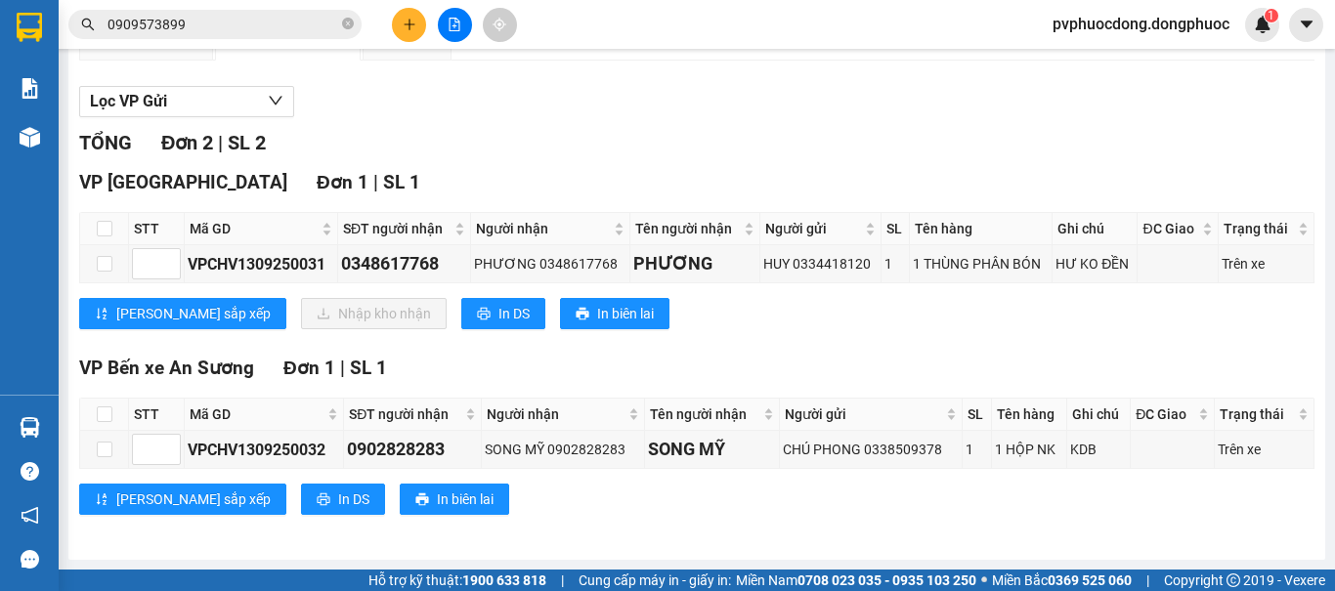
scroll to position [196, 0]
click at [98, 228] on input "checkbox" at bounding box center [105, 229] width 16 height 16
checkbox input "true"
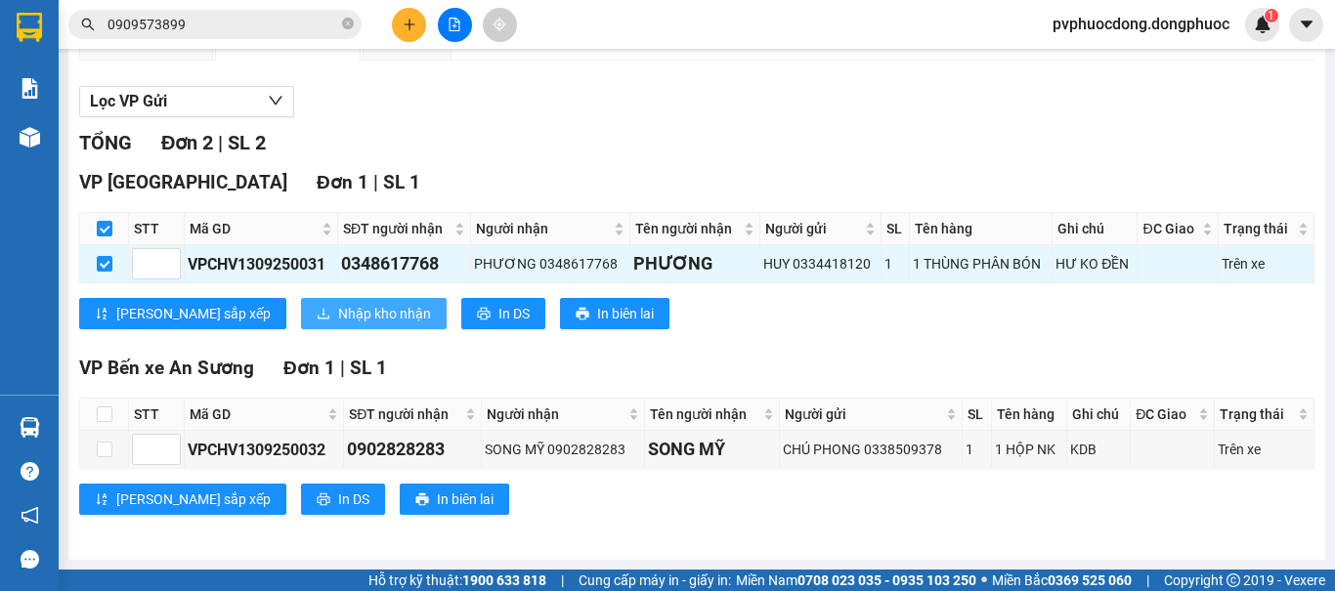
click at [338, 307] on span "Nhập kho nhận" at bounding box center [384, 313] width 93 height 21
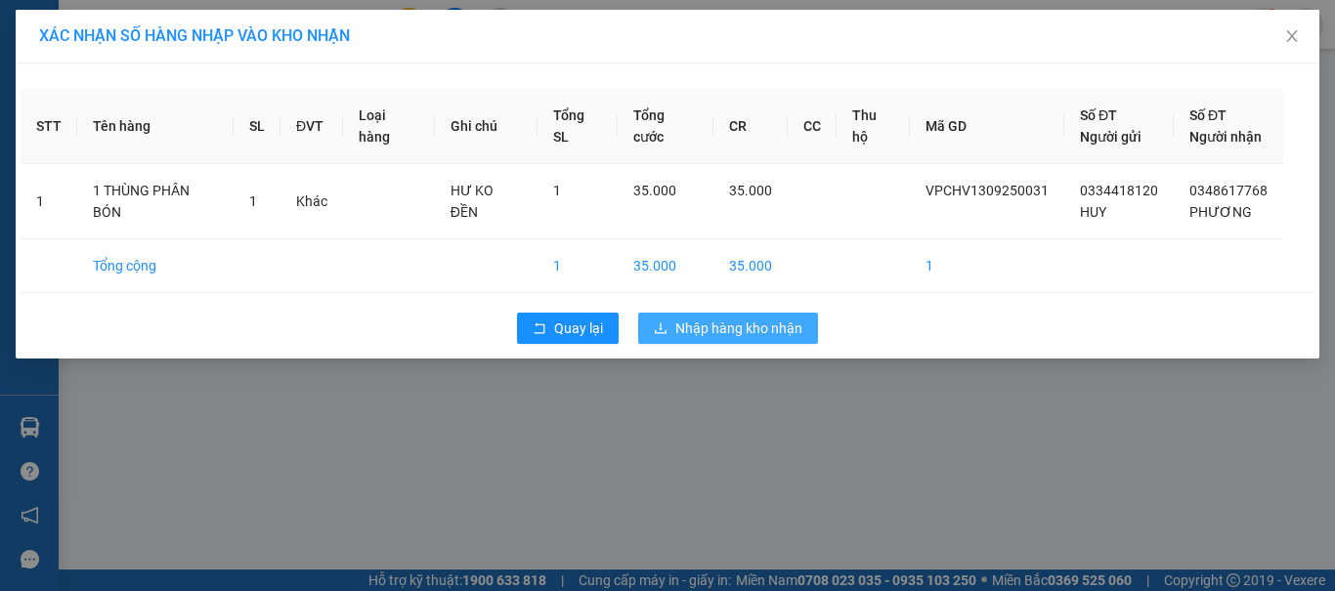
click at [748, 330] on span "Nhập hàng kho nhận" at bounding box center [738, 328] width 127 height 21
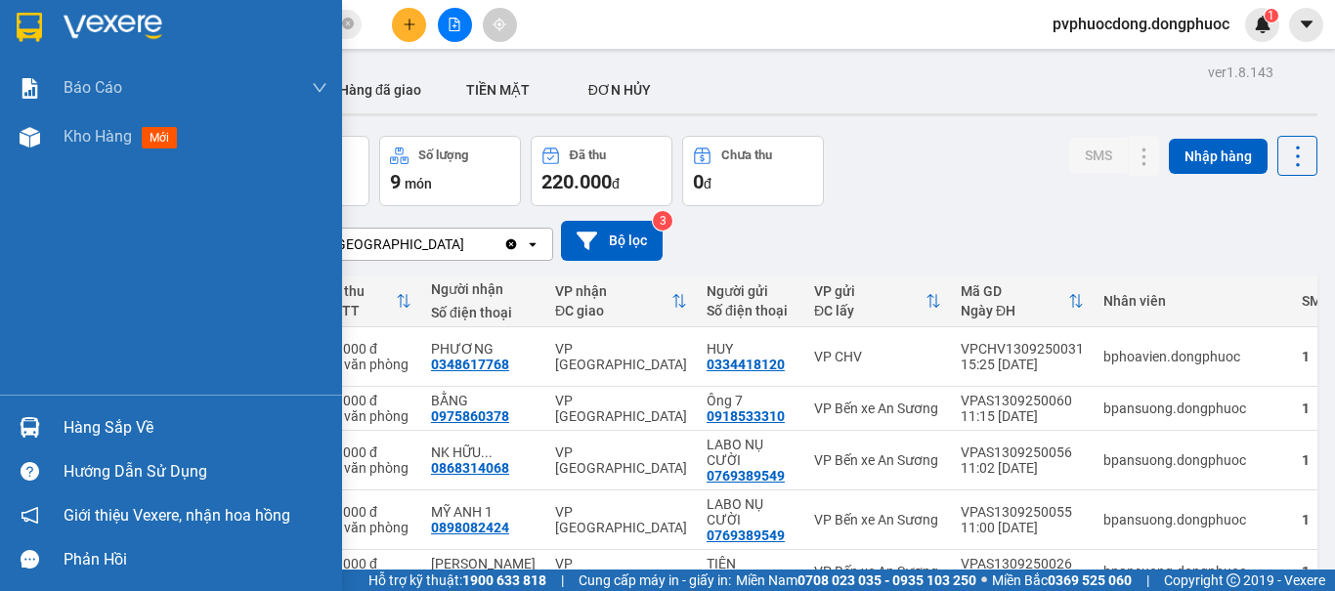
click at [95, 428] on div "Hàng sắp về" at bounding box center [196, 427] width 264 height 29
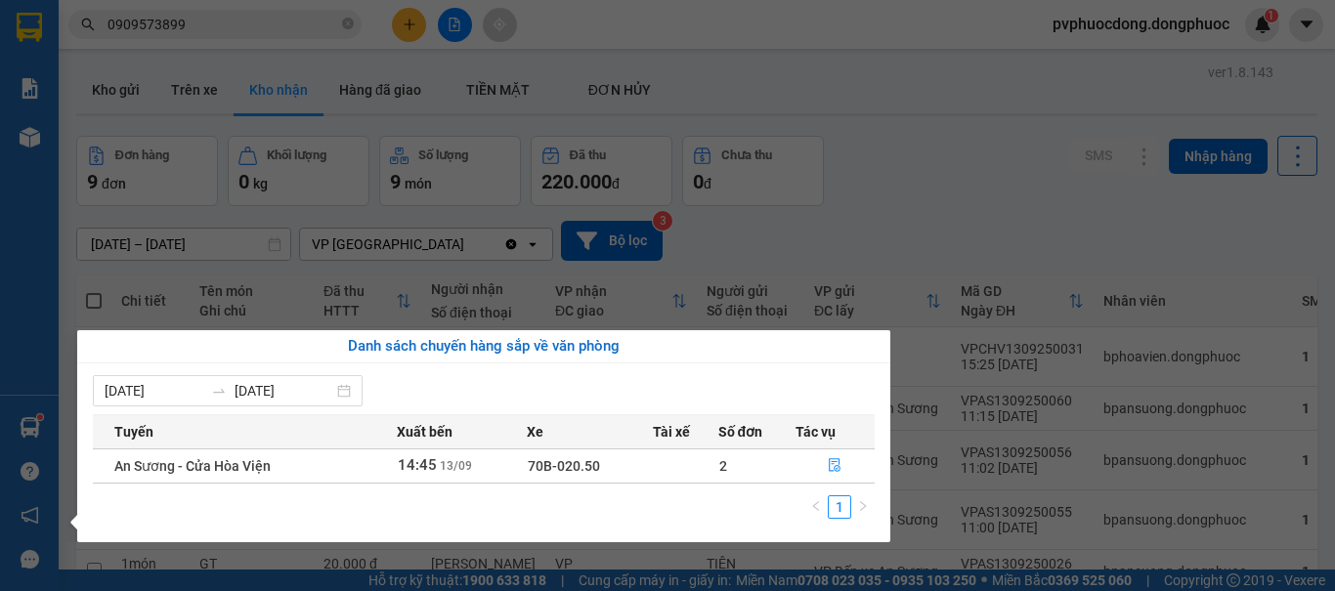
click at [948, 250] on section "Kết quả tìm kiếm ( 376 ) Bộ lọc Mã ĐH Trạng thái Món hàng Tổng cước Chưa cước N…" at bounding box center [667, 295] width 1335 height 591
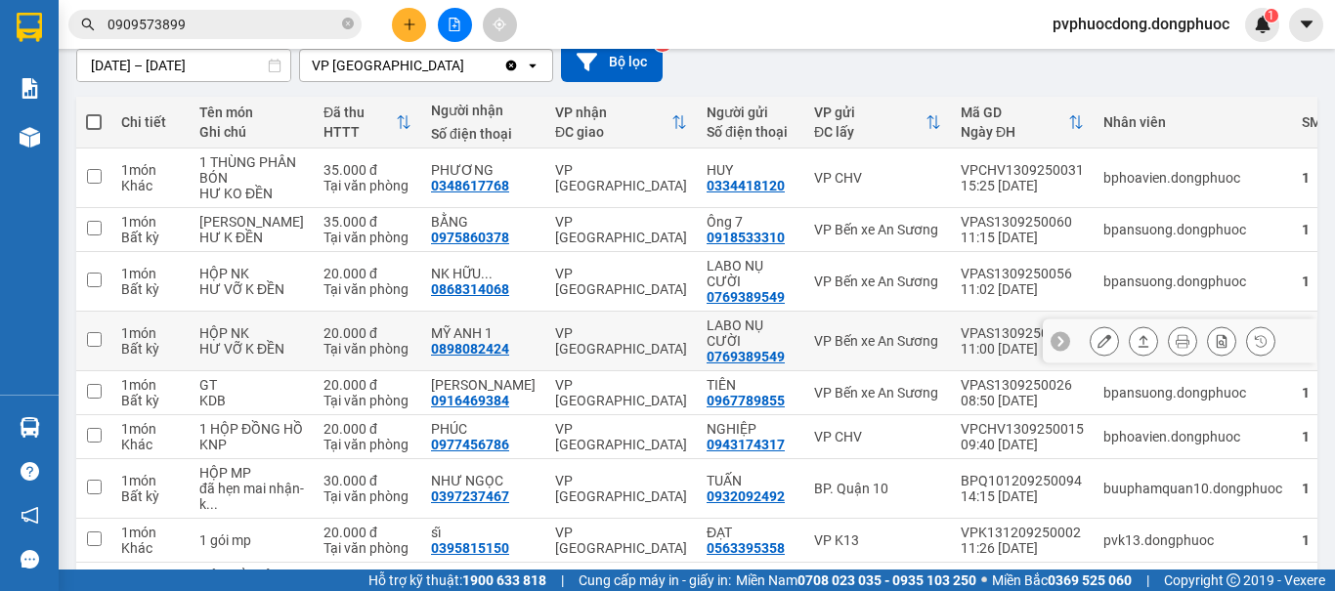
scroll to position [81, 0]
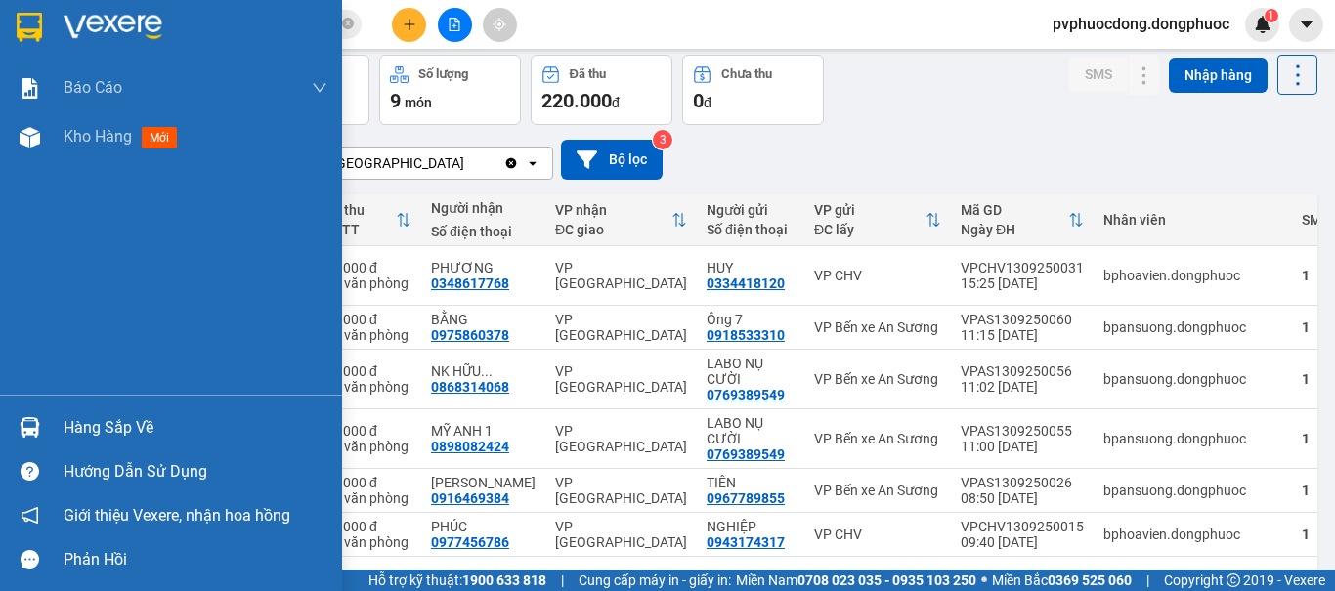
click at [94, 419] on div "Hàng sắp về" at bounding box center [196, 427] width 264 height 29
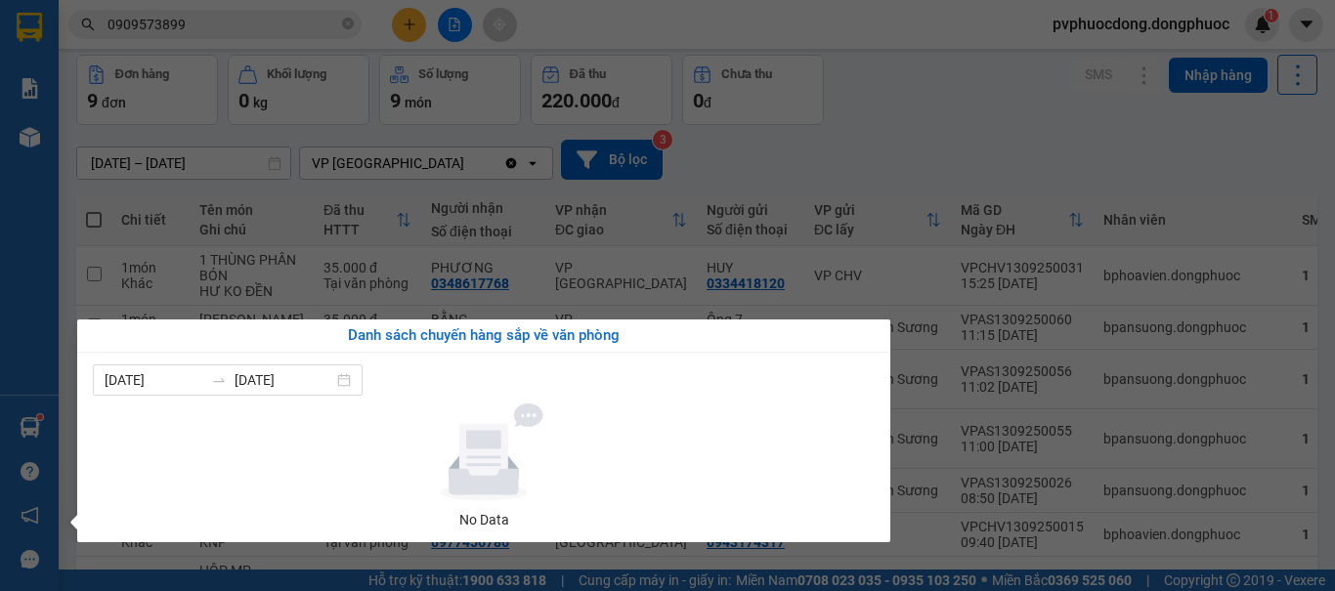
click at [1026, 149] on section "Kết quả tìm kiếm ( 376 ) Bộ lọc Mã ĐH Trạng thái Món hàng Tổng cước Chưa cước N…" at bounding box center [667, 295] width 1335 height 591
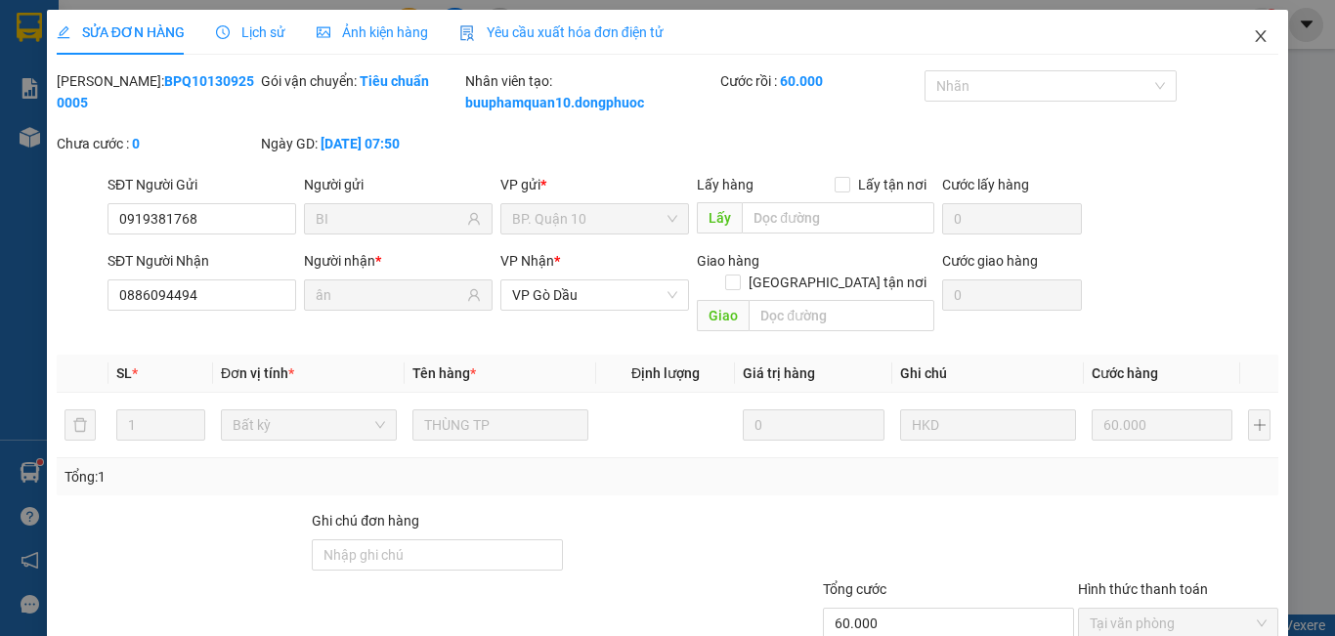
click at [1240, 25] on span "Close" at bounding box center [1260, 37] width 55 height 55
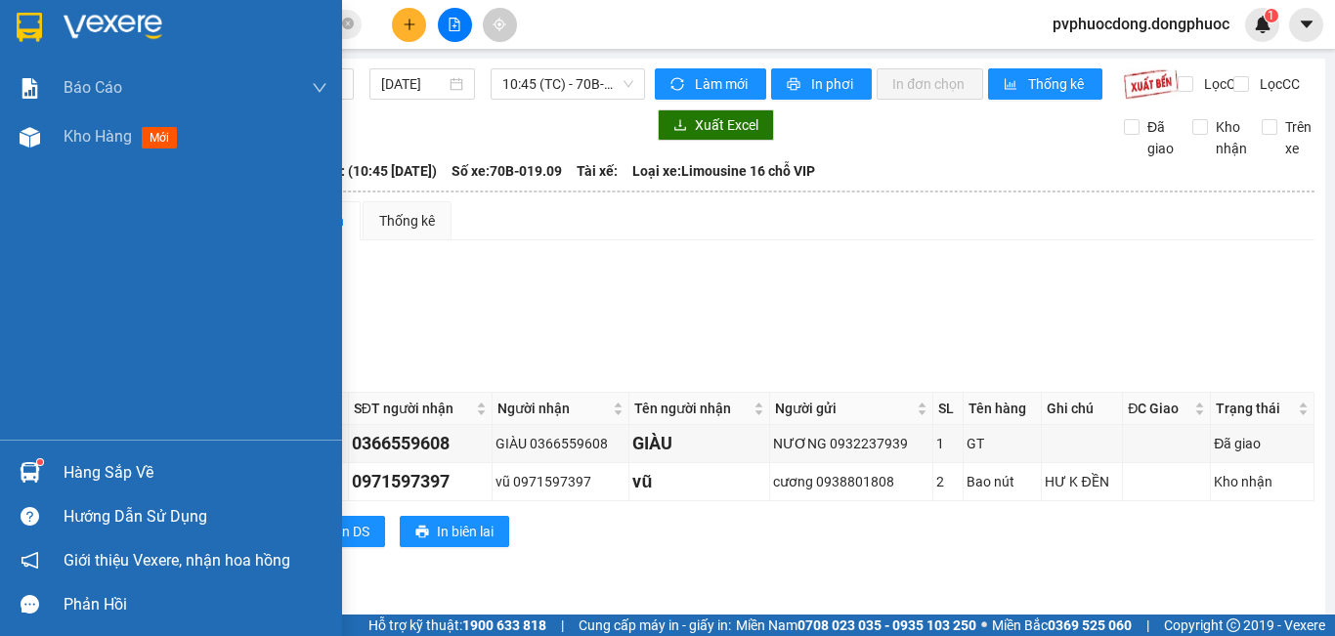
click at [57, 469] on div "Hàng sắp về" at bounding box center [171, 472] width 342 height 44
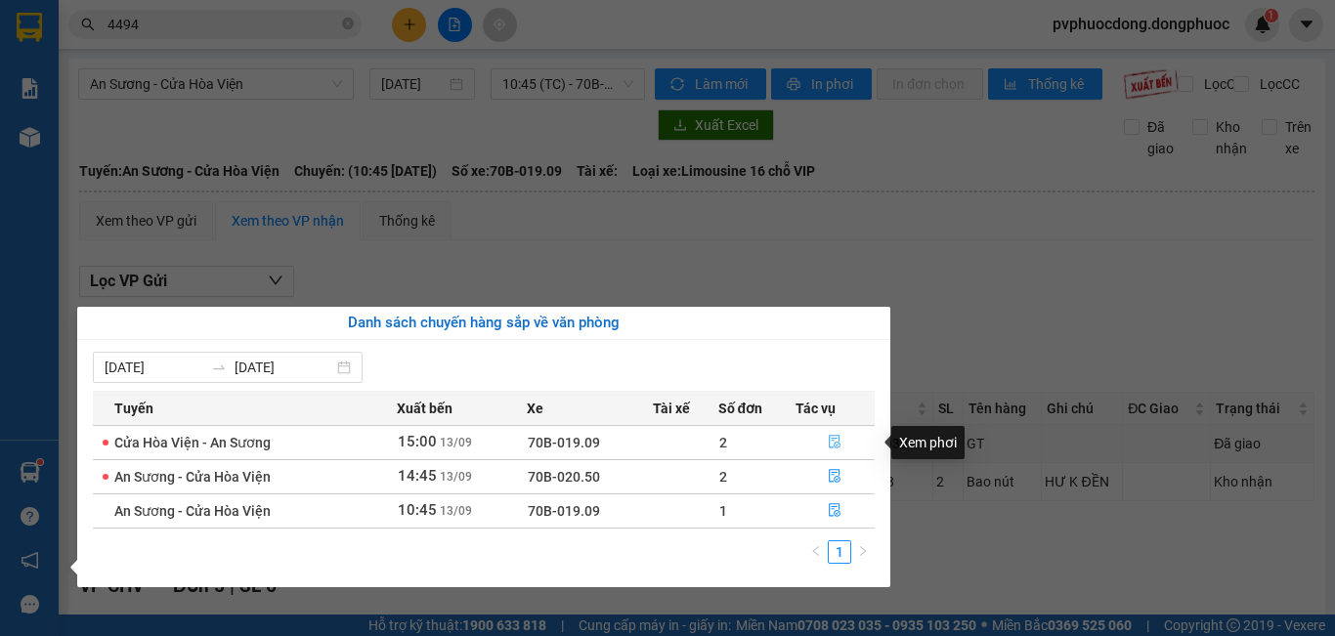
click at [829, 449] on span "file-done" at bounding box center [835, 443] width 14 height 16
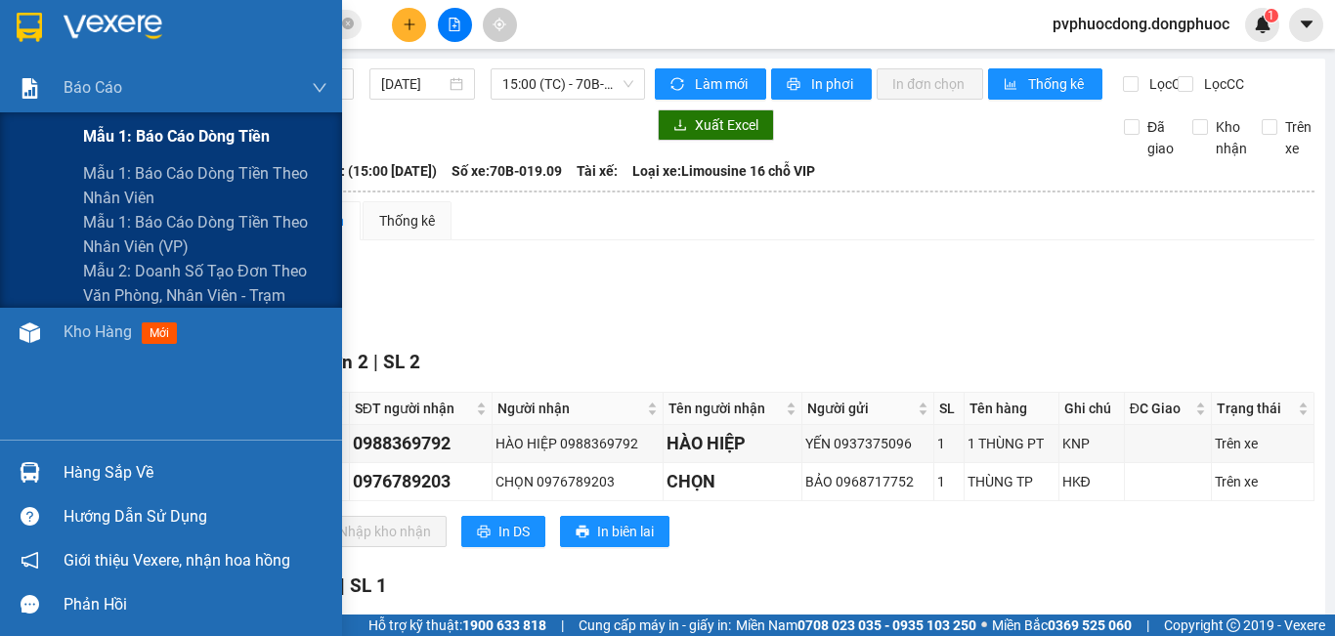
click at [110, 135] on span "Mẫu 1: Báo cáo dòng tiền" at bounding box center [176, 136] width 187 height 24
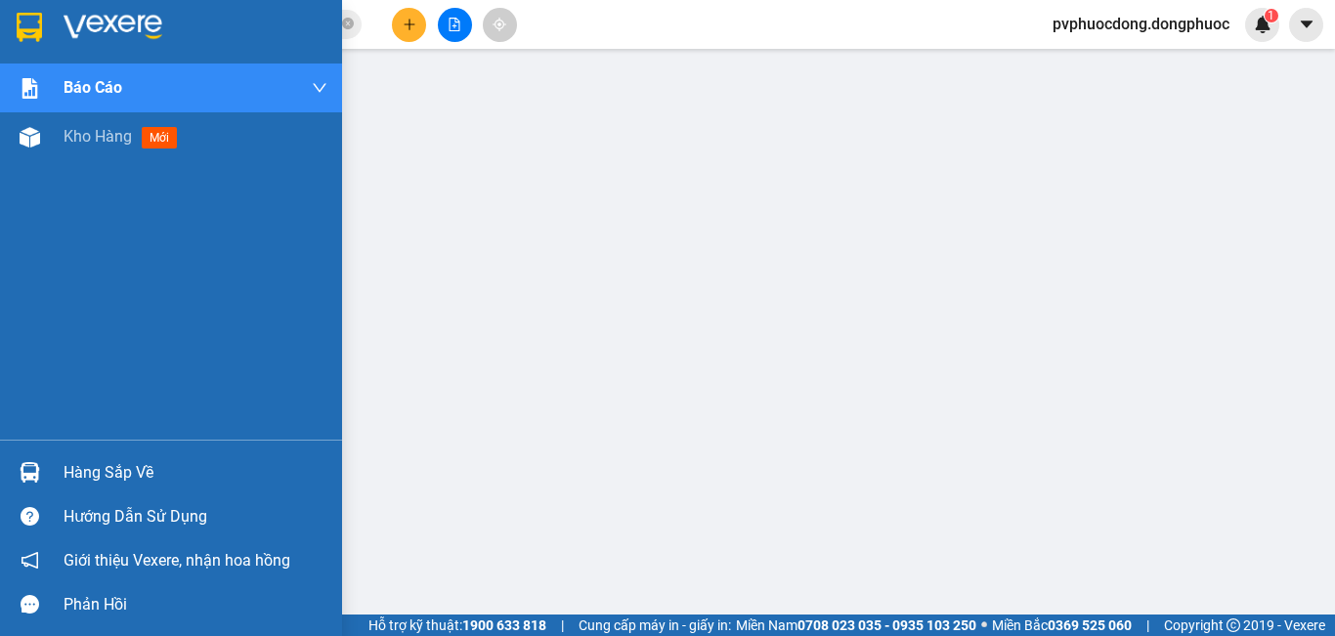
click at [48, 486] on div "Hàng sắp về" at bounding box center [171, 472] width 342 height 44
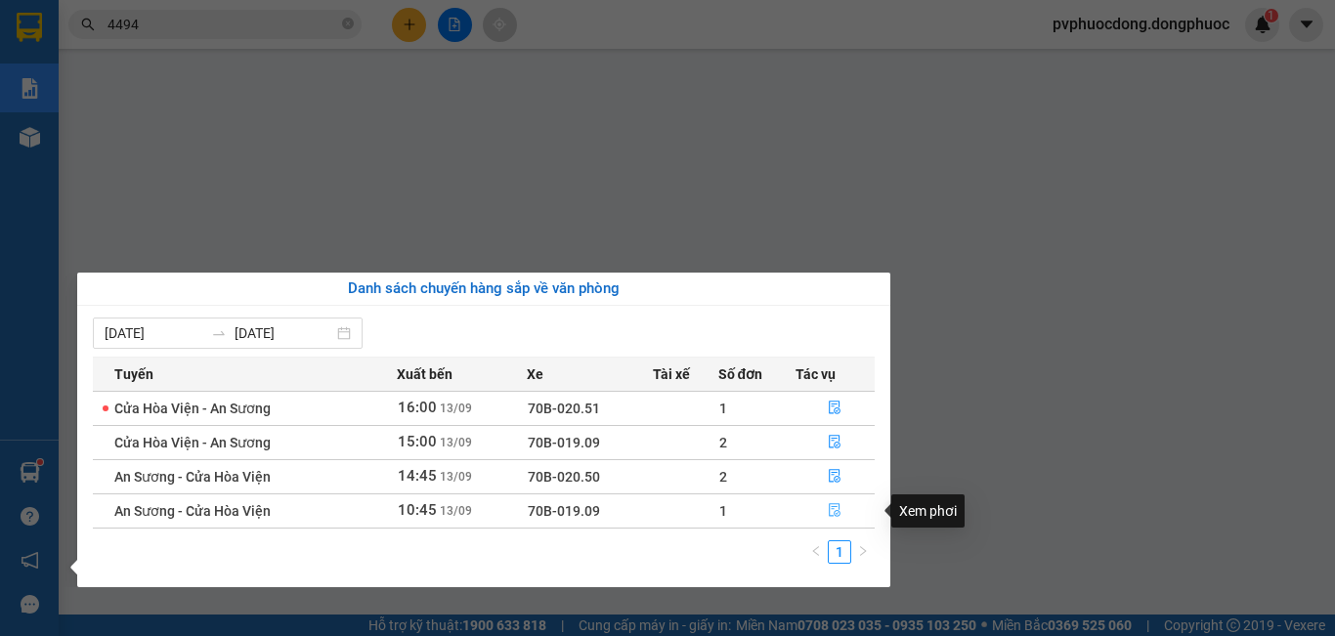
click at [830, 513] on icon "file-done" at bounding box center [835, 510] width 14 height 14
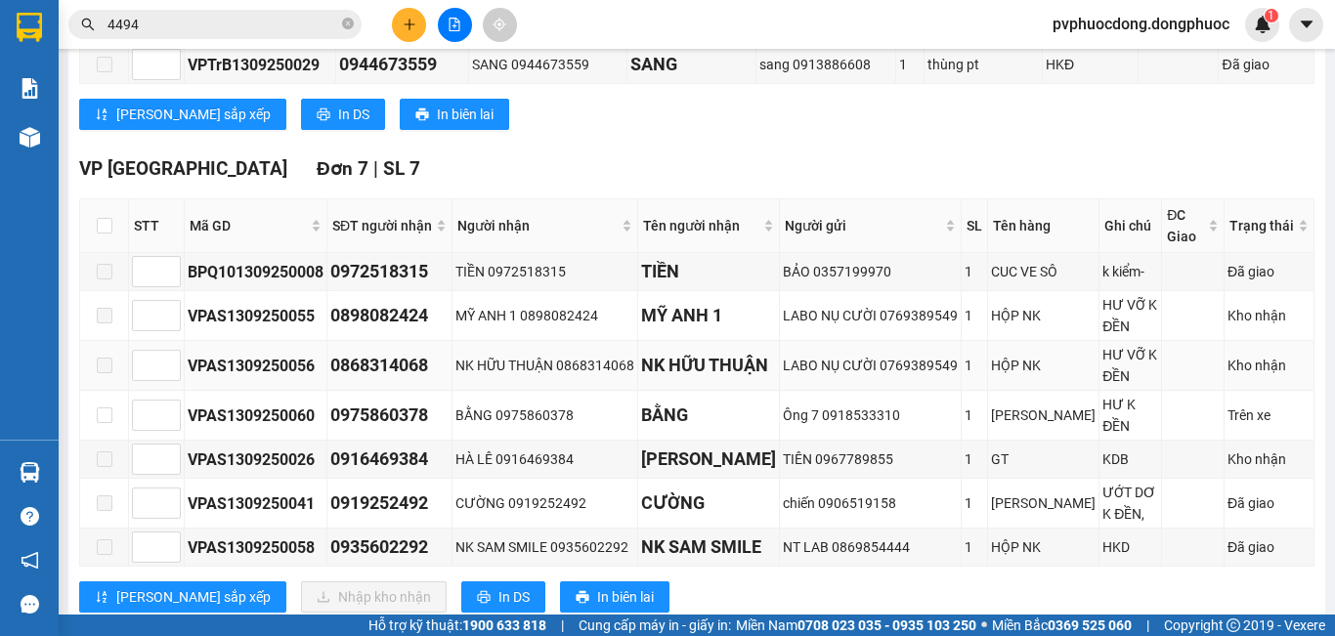
scroll to position [629, 0]
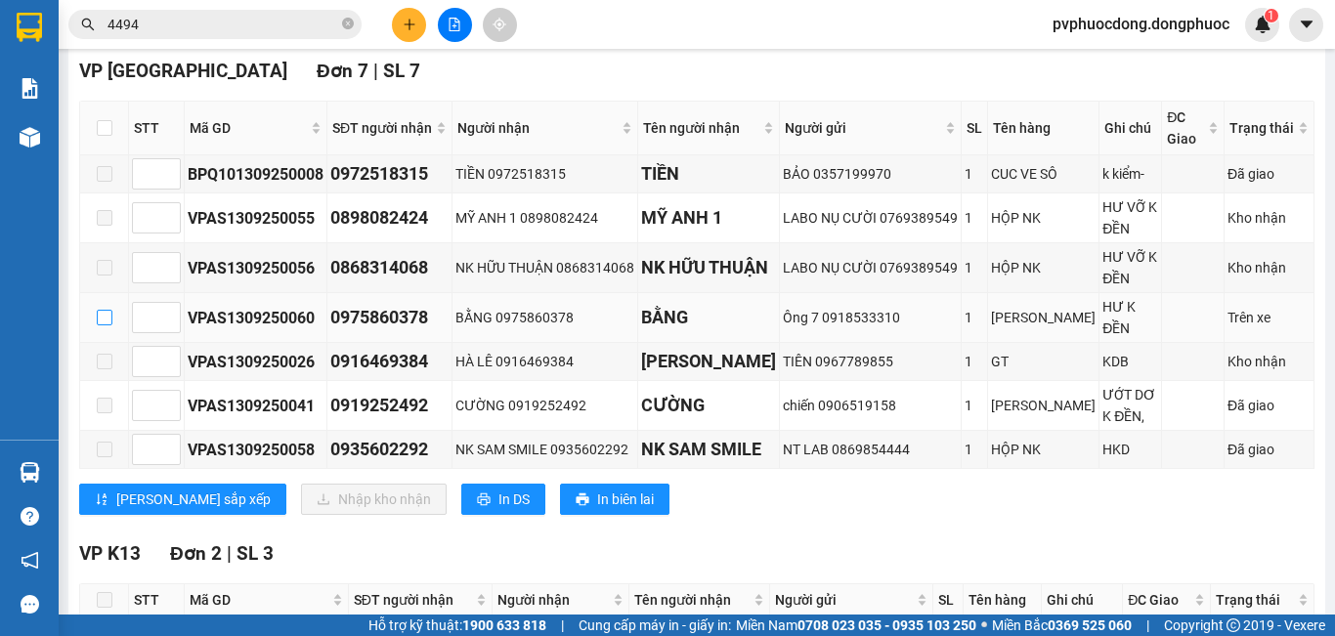
click at [107, 325] on input "checkbox" at bounding box center [105, 318] width 16 height 16
checkbox input "true"
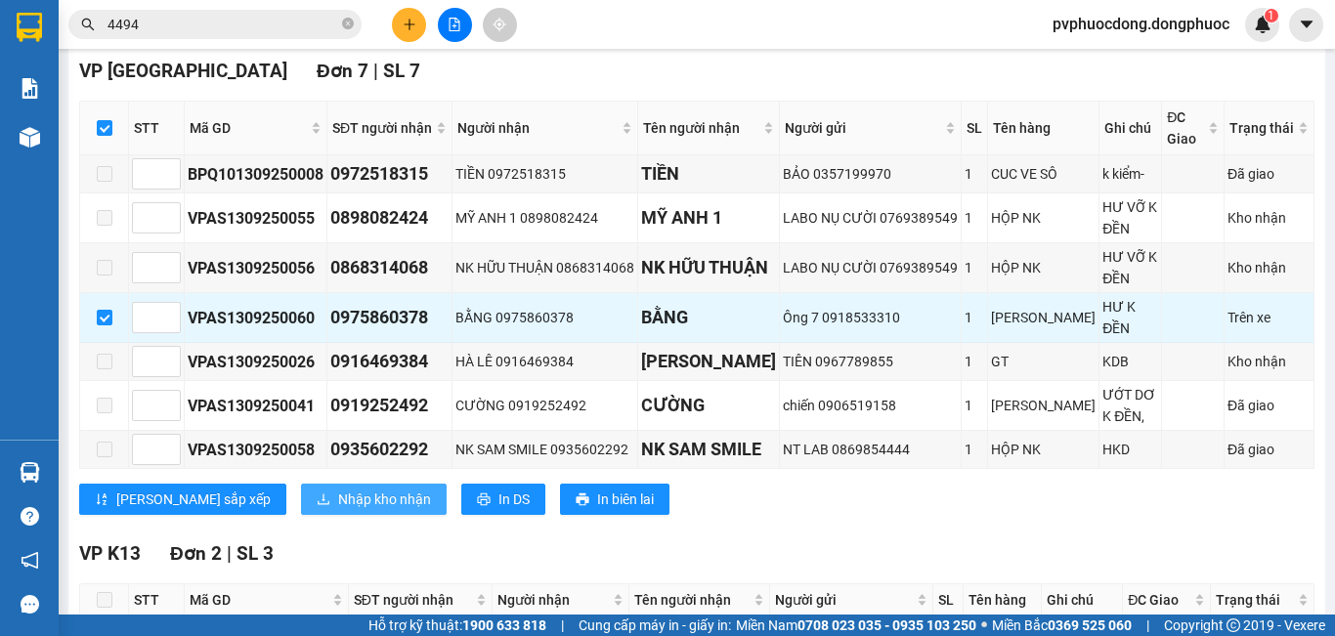
click at [338, 510] on span "Nhập kho nhận" at bounding box center [384, 498] width 93 height 21
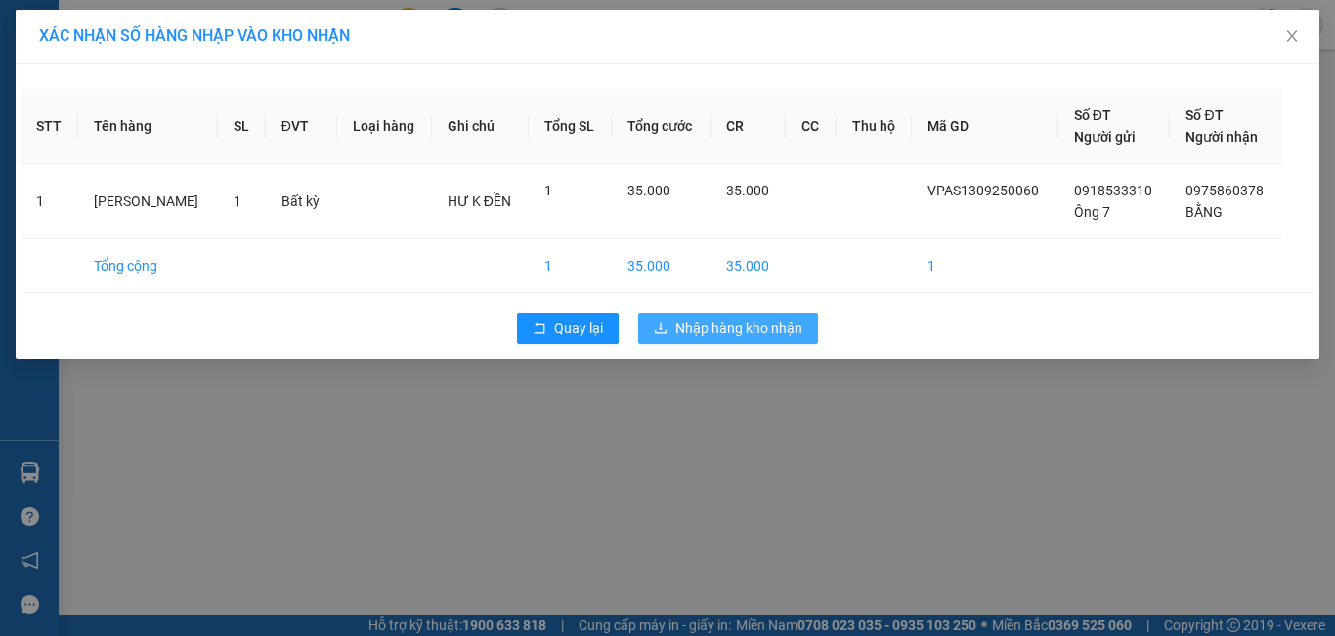
click at [750, 331] on span "Nhập hàng kho nhận" at bounding box center [738, 328] width 127 height 21
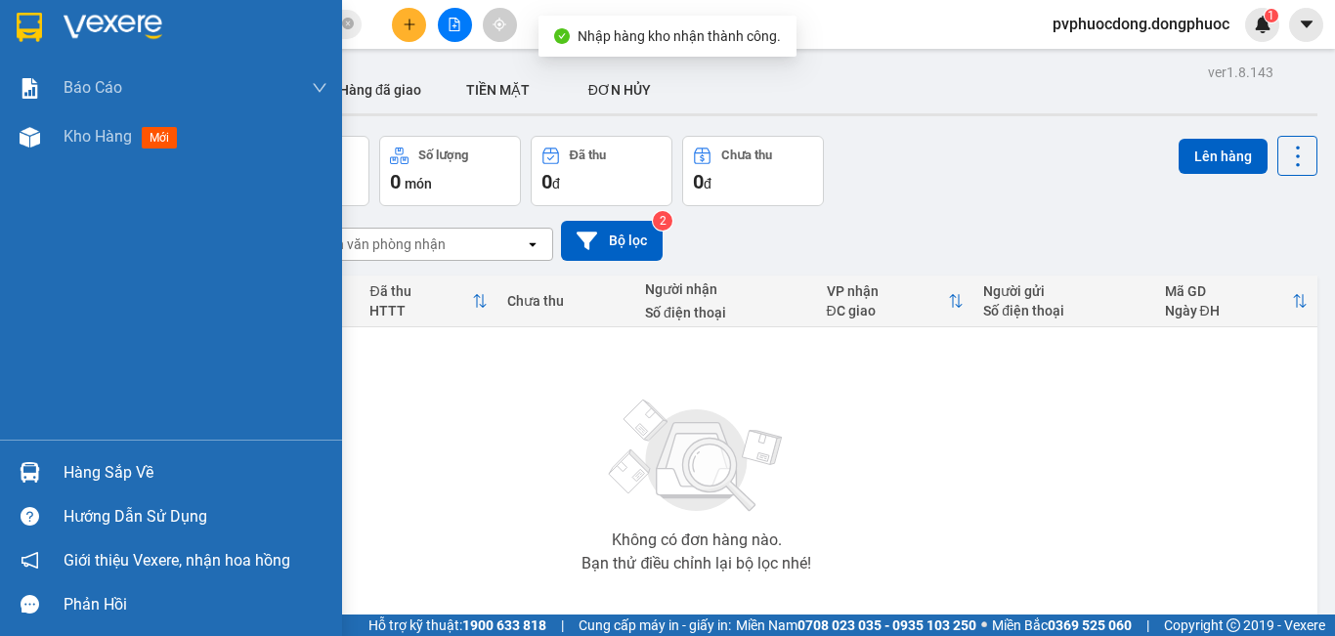
click at [29, 472] on img at bounding box center [30, 472] width 21 height 21
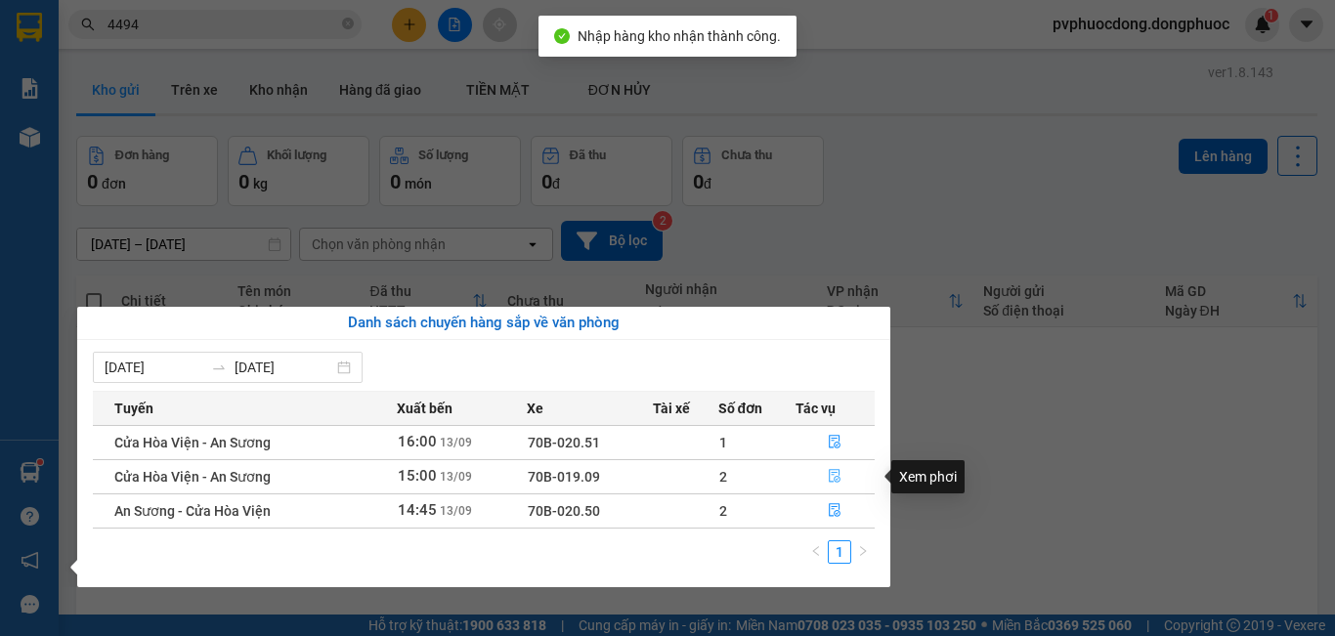
click at [836, 474] on icon "file-done" at bounding box center [835, 476] width 14 height 14
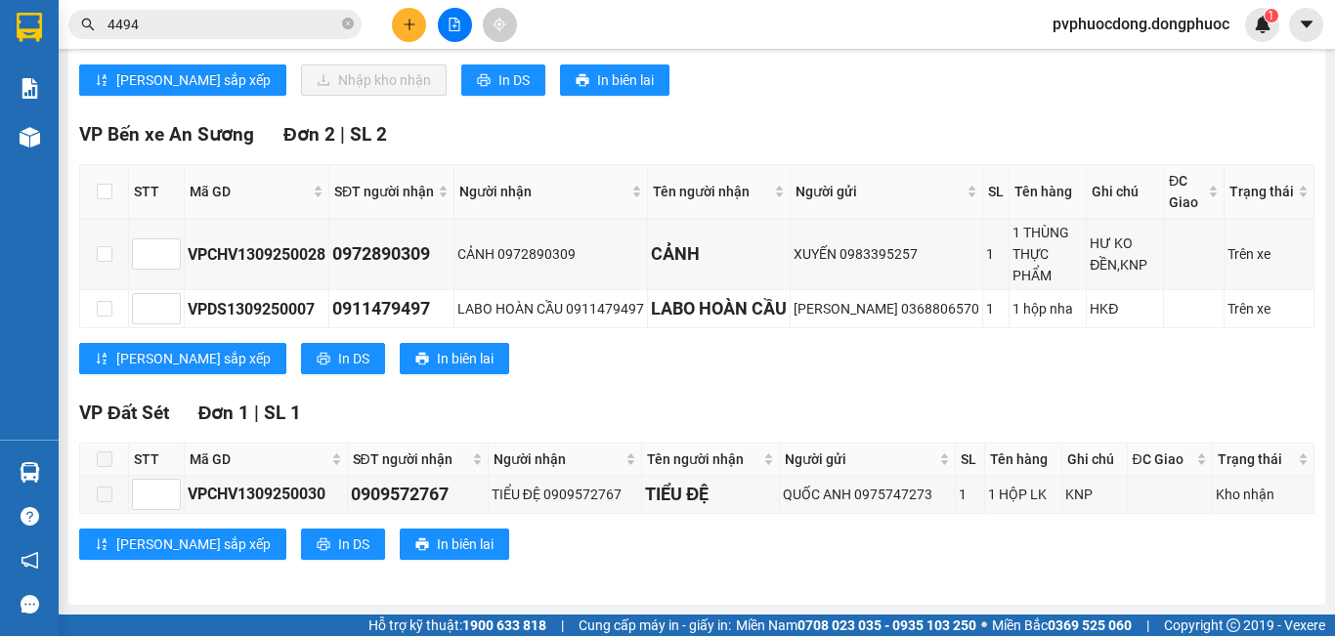
scroll to position [273, 0]
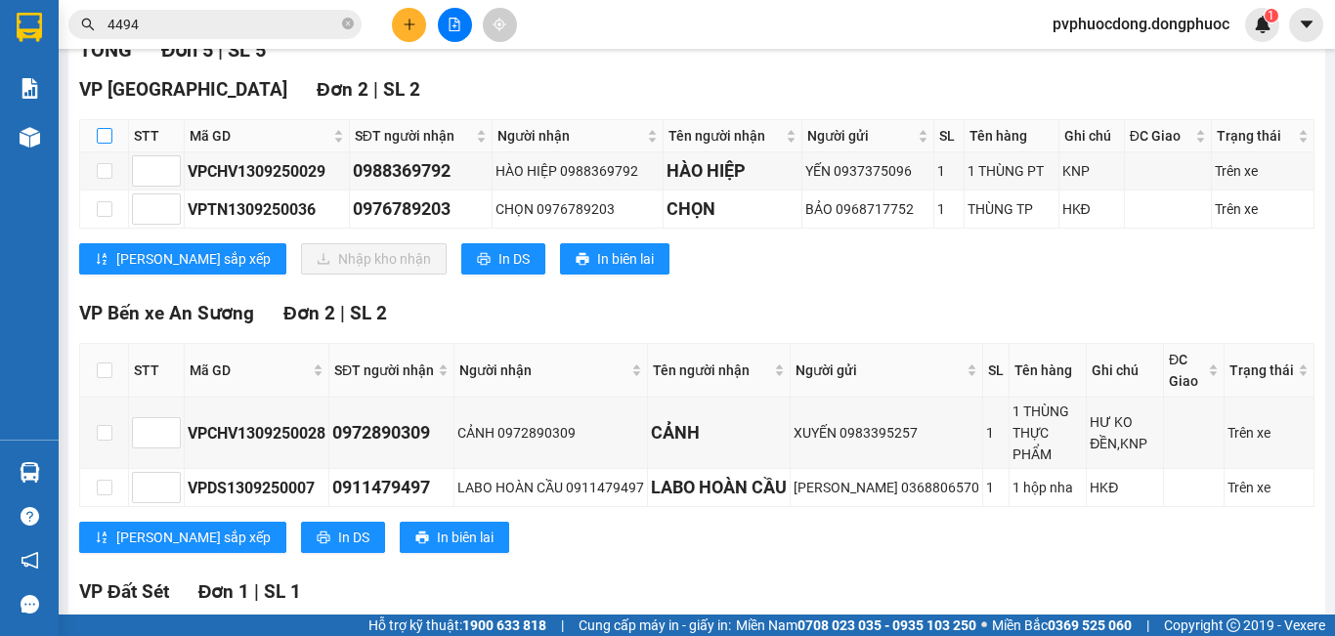
click at [97, 144] on input "checkbox" at bounding box center [105, 136] width 16 height 16
checkbox input "true"
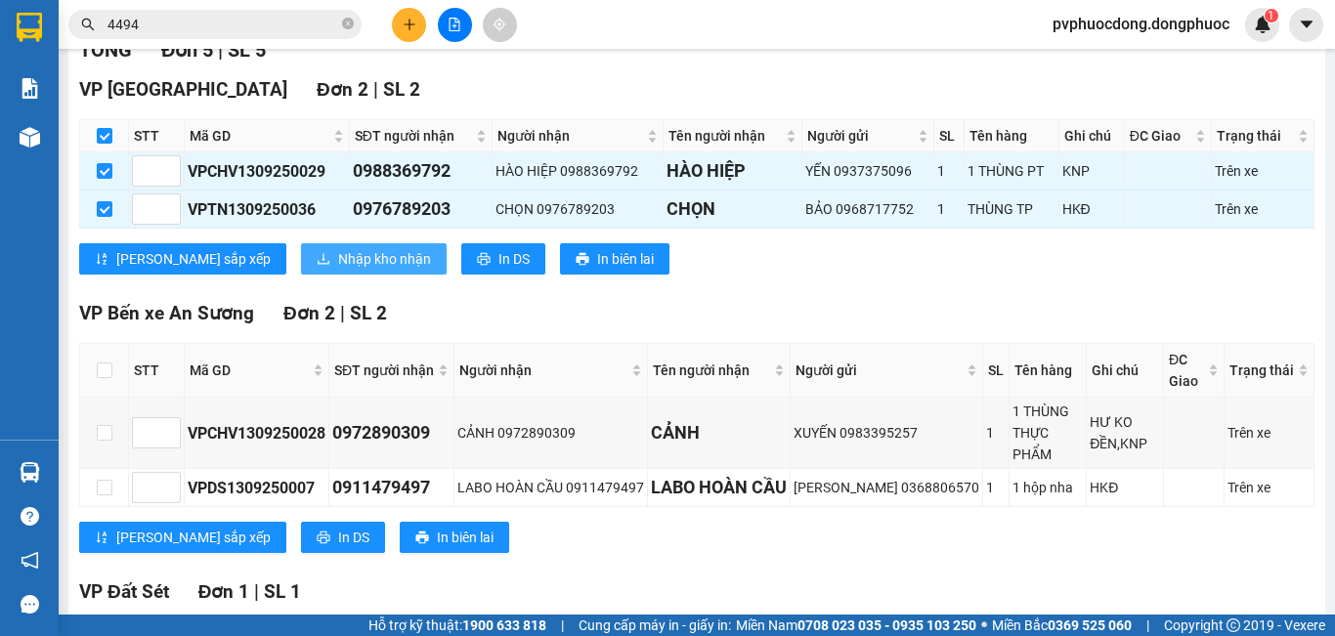
click at [338, 270] on span "Nhập kho nhận" at bounding box center [384, 258] width 93 height 21
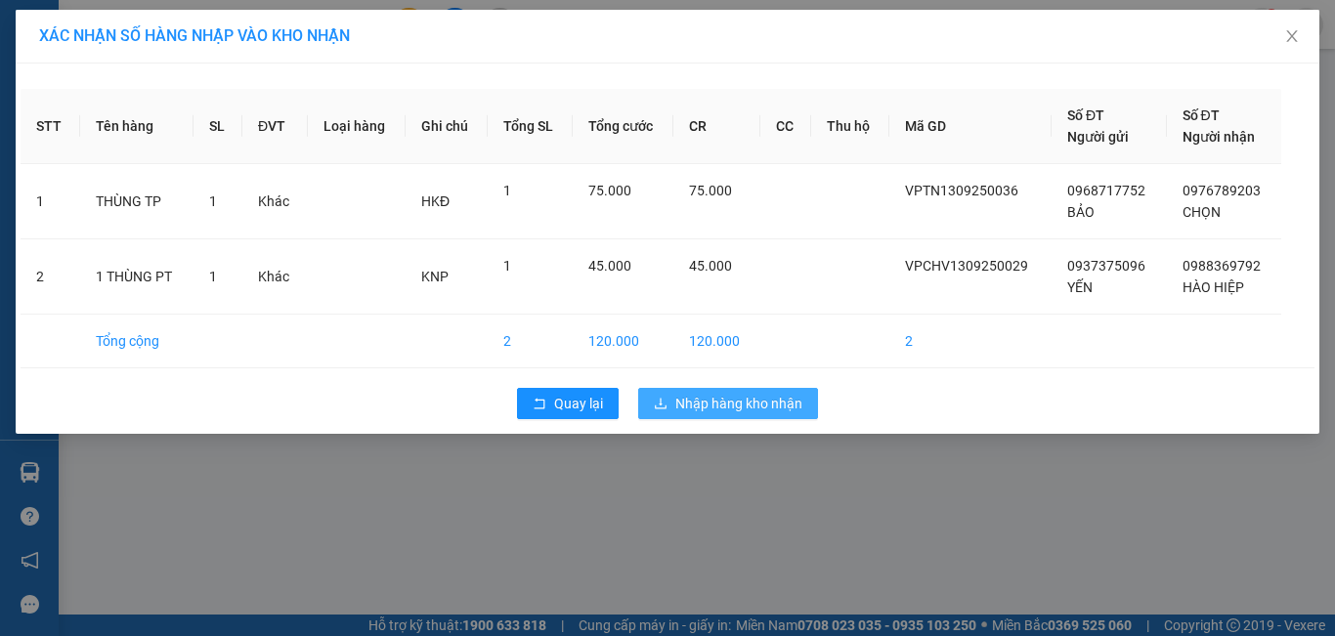
click at [799, 402] on span "Nhập hàng kho nhận" at bounding box center [738, 403] width 127 height 21
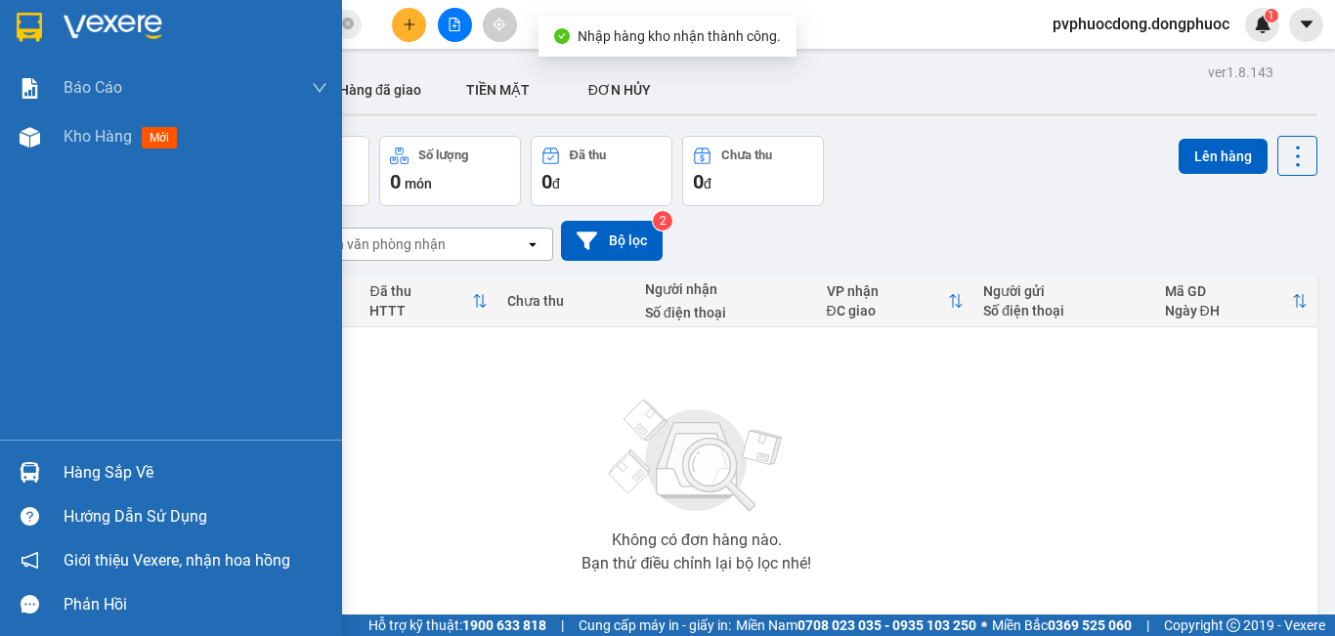
click at [56, 463] on div "Hàng sắp về" at bounding box center [171, 472] width 342 height 44
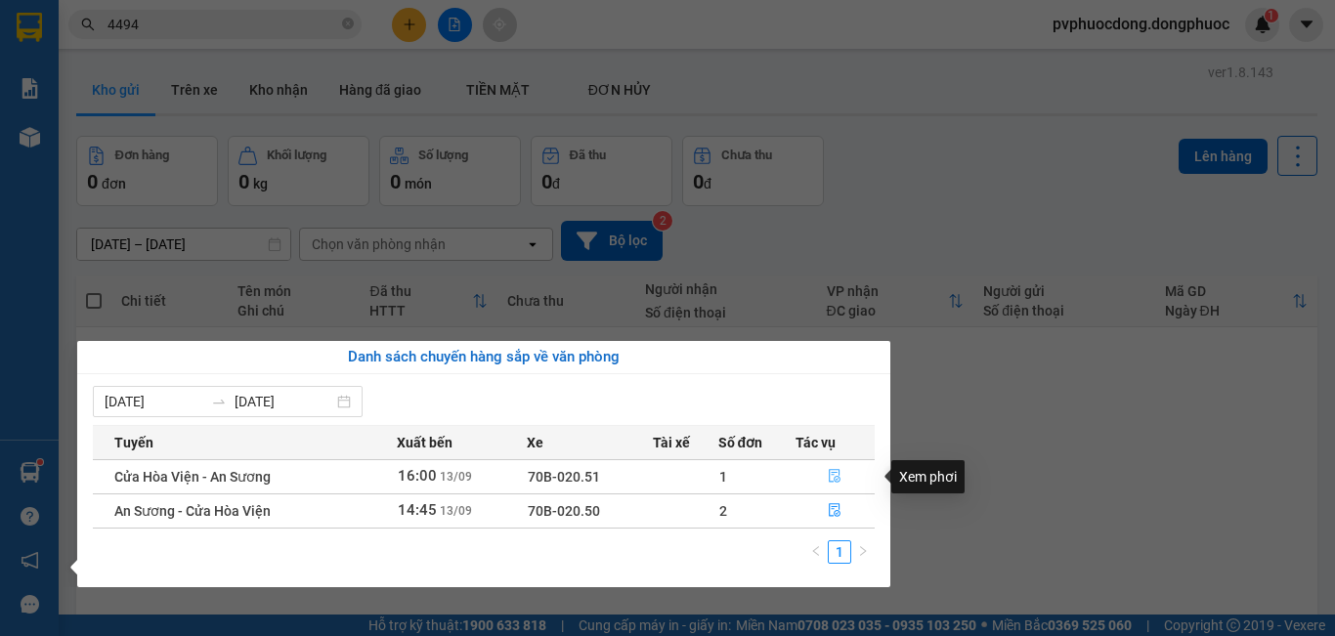
click at [825, 469] on button "button" at bounding box center [835, 476] width 78 height 31
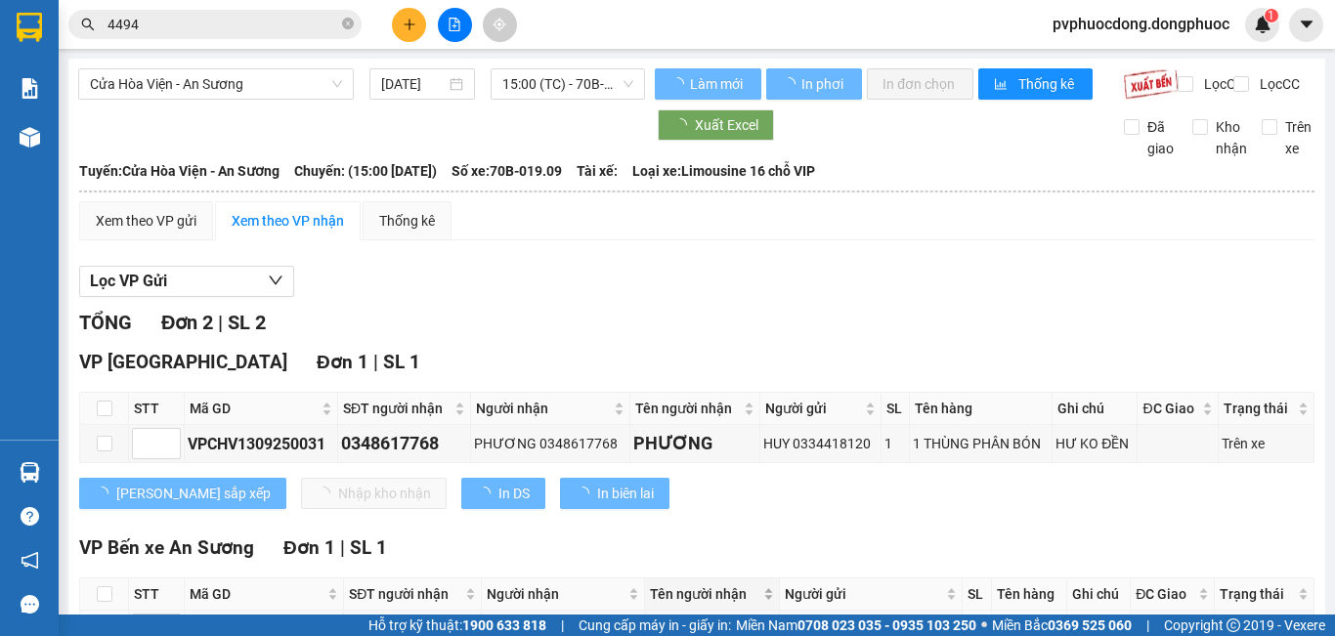
scroll to position [151, 0]
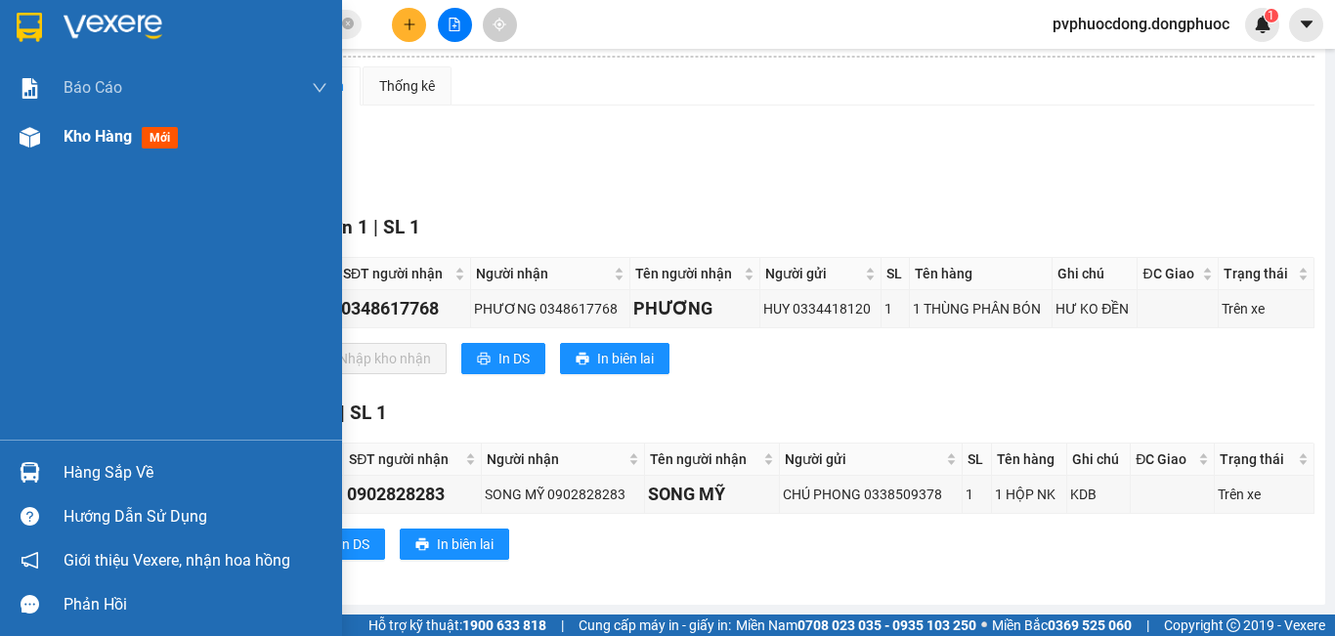
click at [136, 139] on div "Kho hàng mới" at bounding box center [125, 136] width 122 height 24
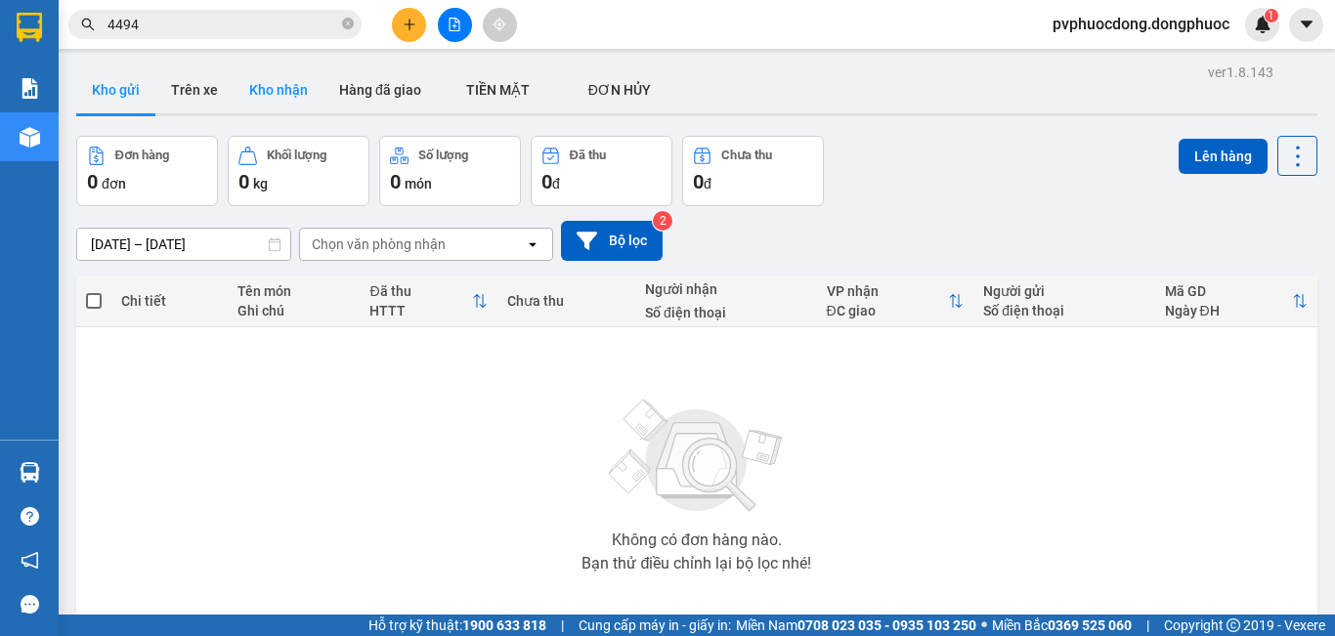
click at [309, 98] on button "Kho nhận" at bounding box center [278, 89] width 90 height 47
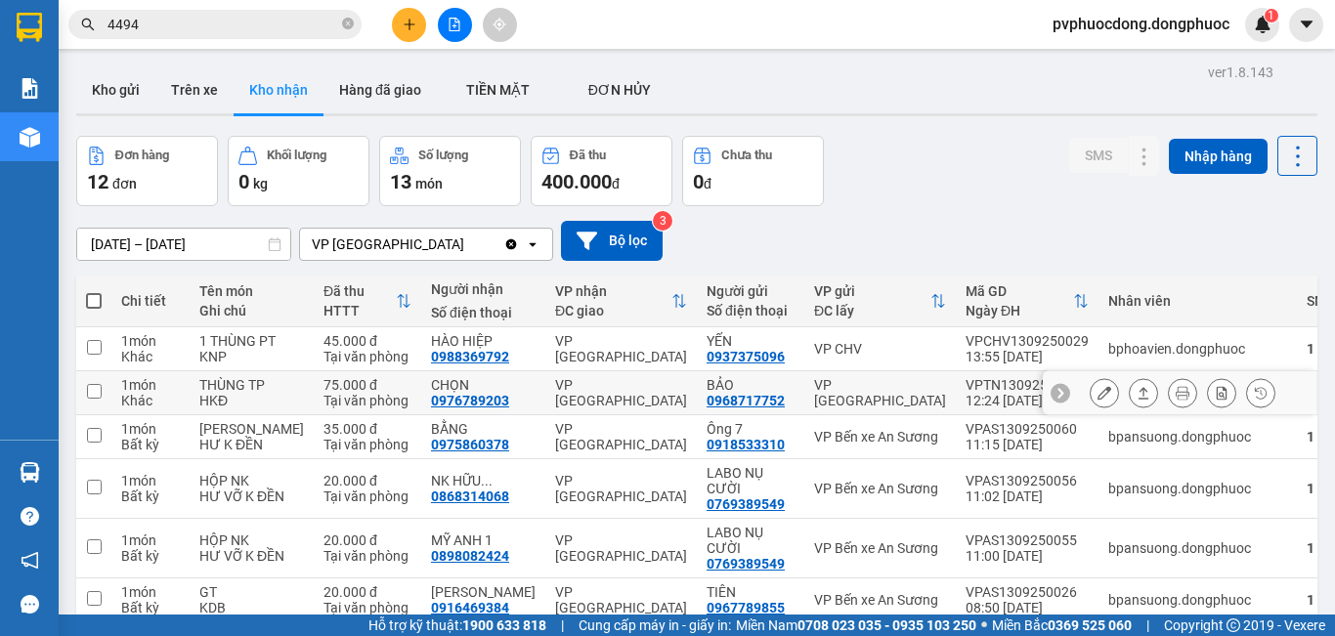
click at [1090, 400] on button at bounding box center [1103, 393] width 27 height 34
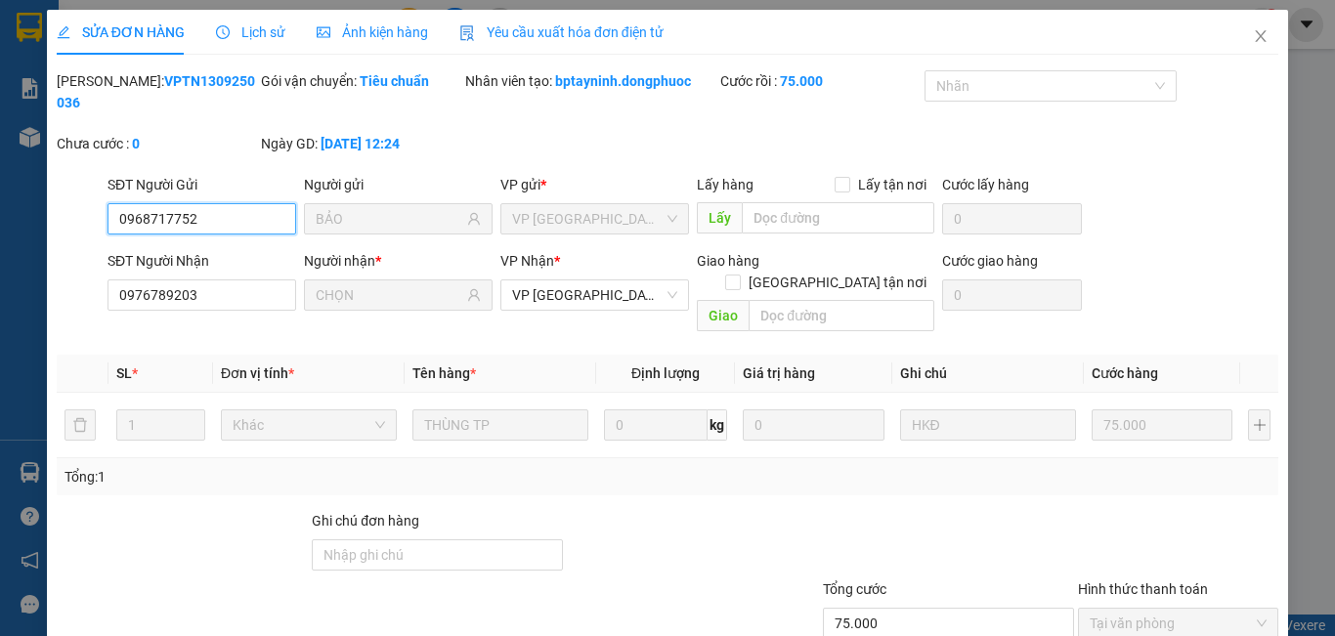
type input "0968717752"
type input "BẢO"
type input "0976789203"
type input "CHỌN"
type input "75.000"
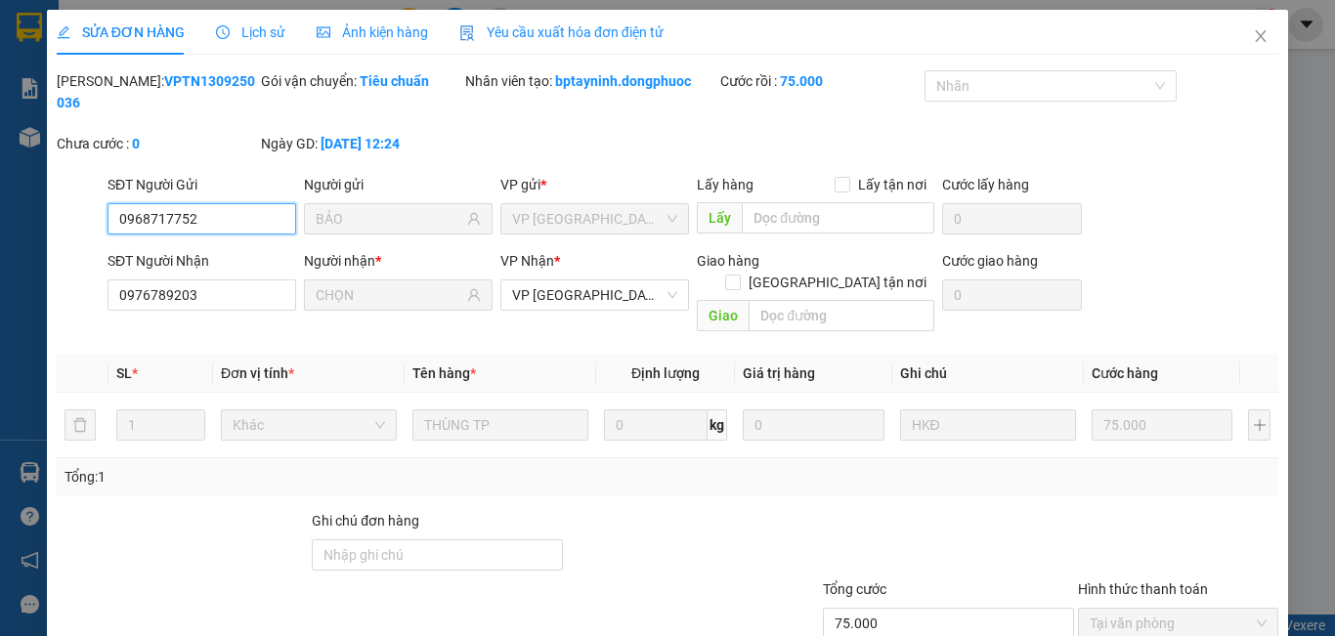
scroll to position [91, 0]
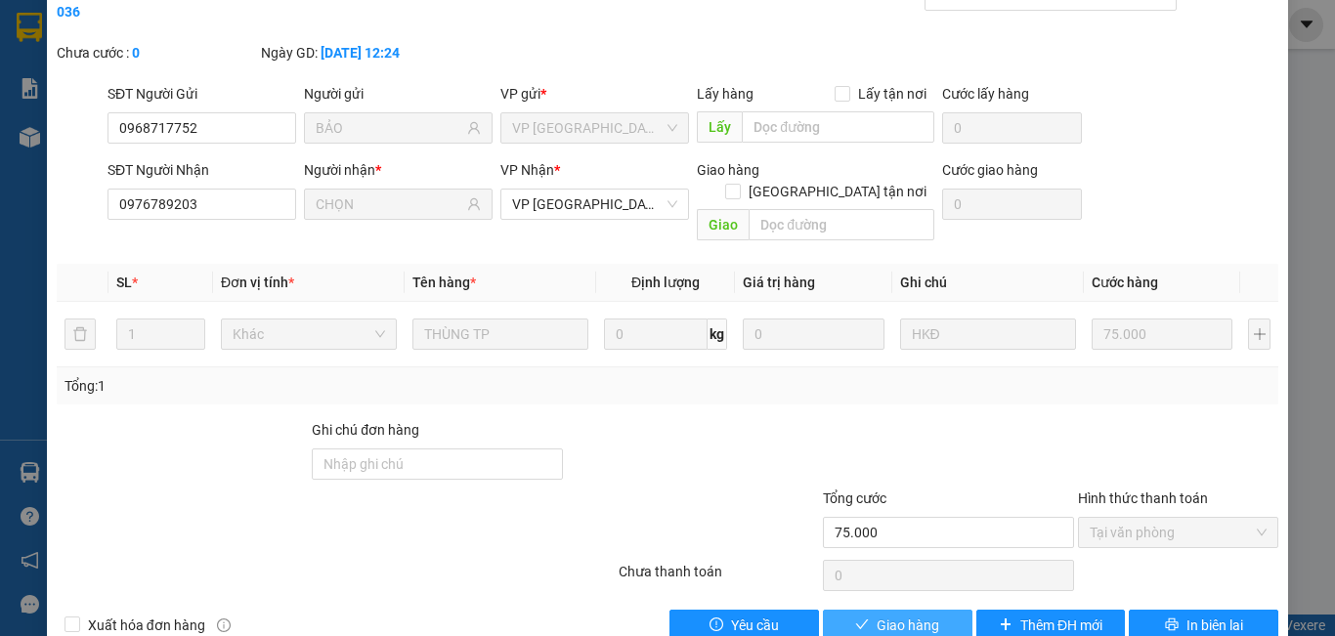
click at [860, 610] on button "Giao hàng" at bounding box center [897, 625] width 149 height 31
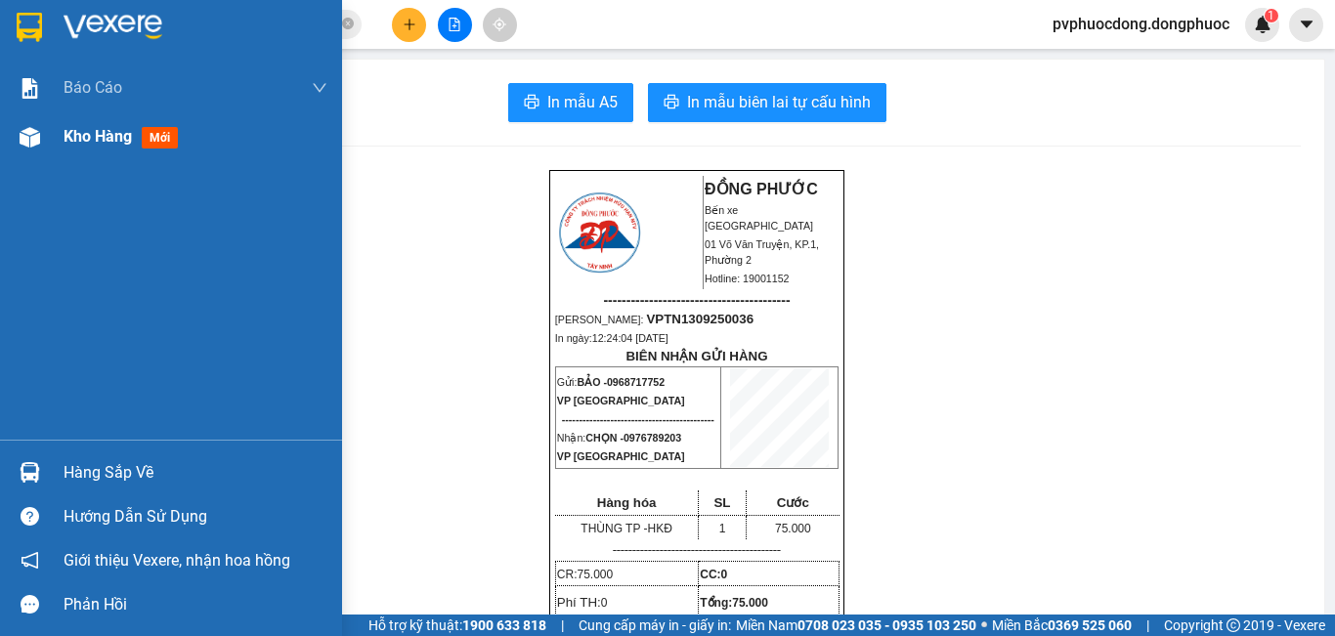
click at [32, 135] on img at bounding box center [30, 137] width 21 height 21
click at [127, 132] on span "Kho hàng" at bounding box center [98, 136] width 68 height 19
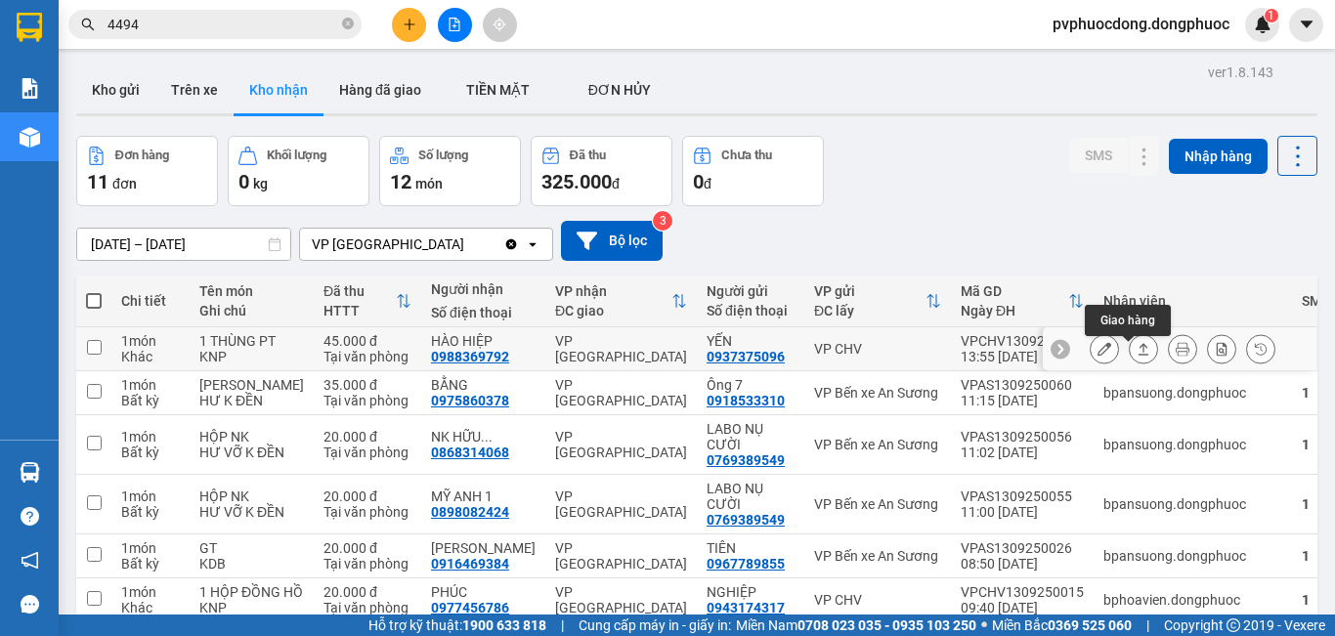
click at [1090, 364] on button at bounding box center [1103, 349] width 27 height 34
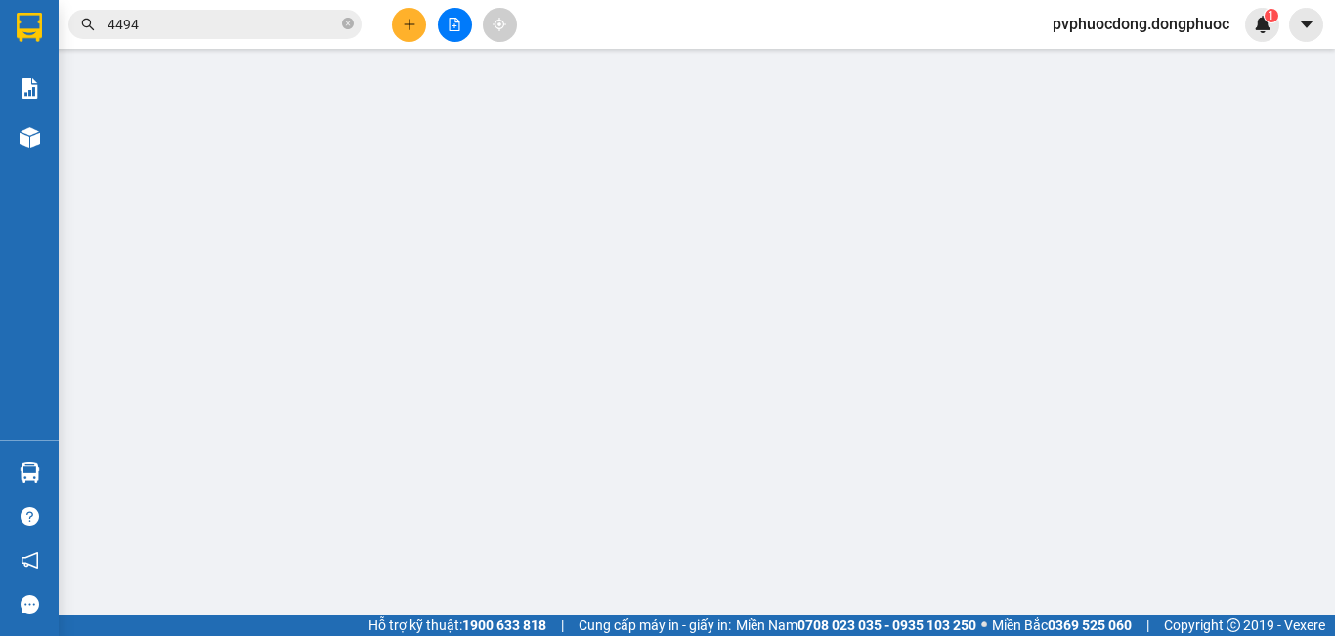
type input "0937375096"
type input "YẾN"
type input "0988369792"
type input "HÀO HIỆP"
type input "45.000"
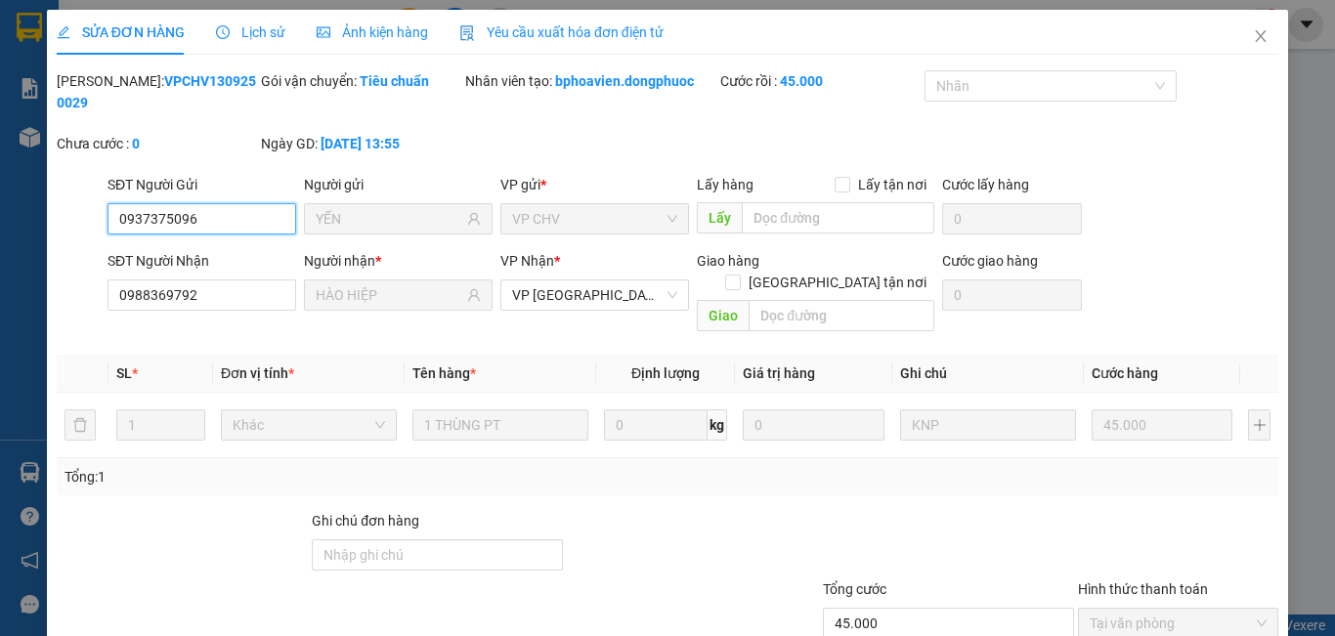
scroll to position [91, 0]
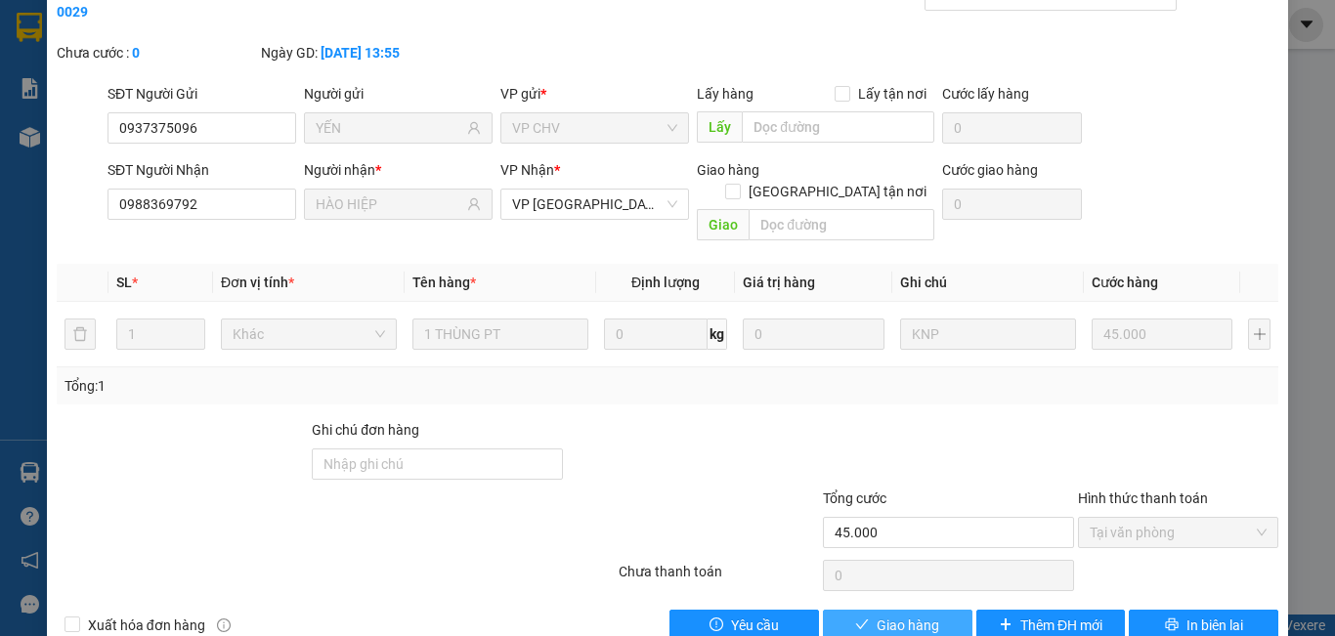
click at [855, 617] on icon "check" at bounding box center [862, 624] width 14 height 14
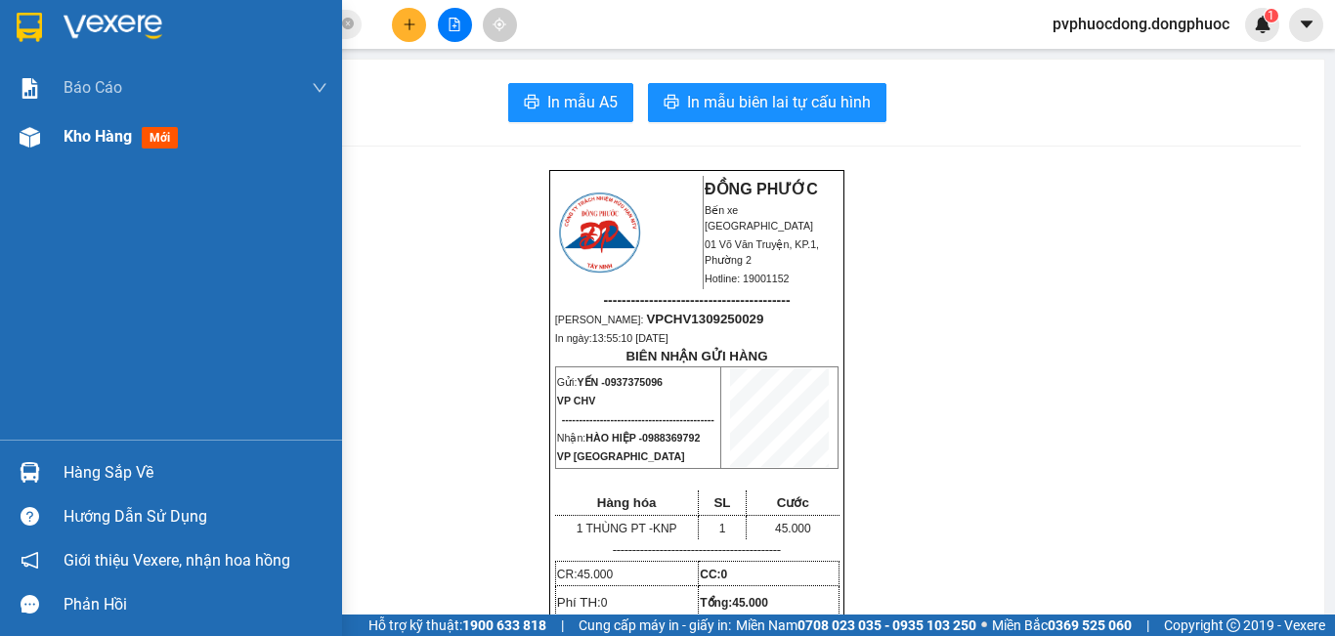
click at [151, 141] on span "mới" at bounding box center [160, 137] width 36 height 21
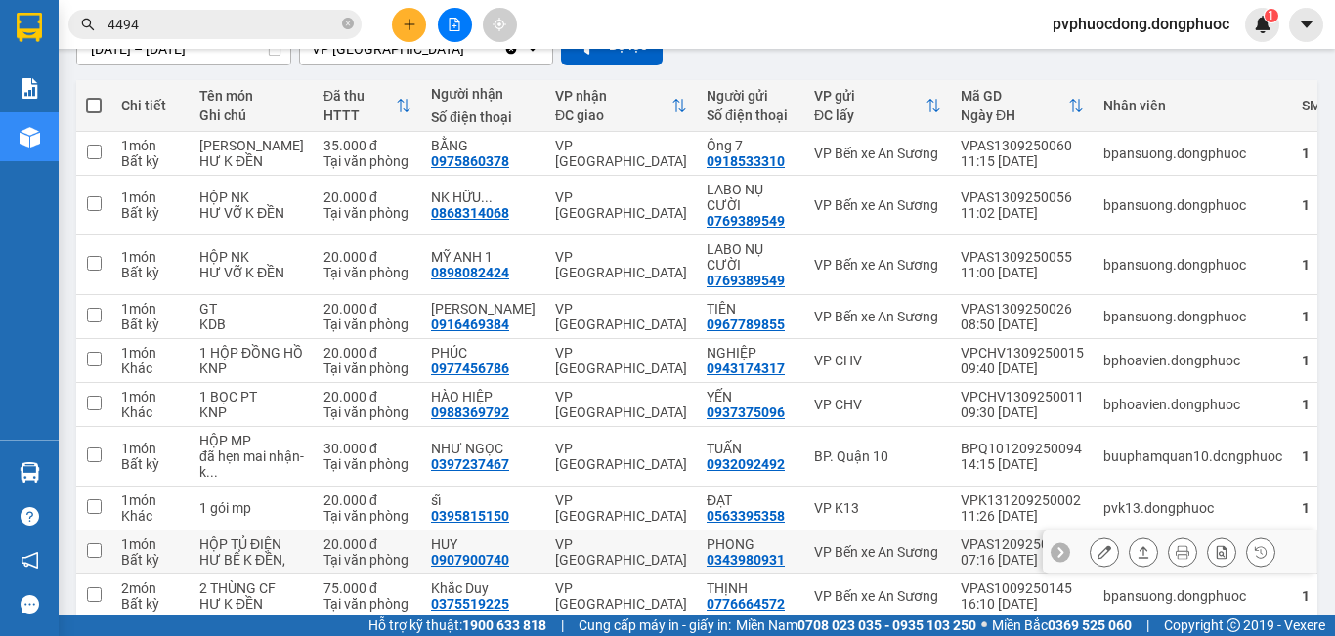
scroll to position [98, 0]
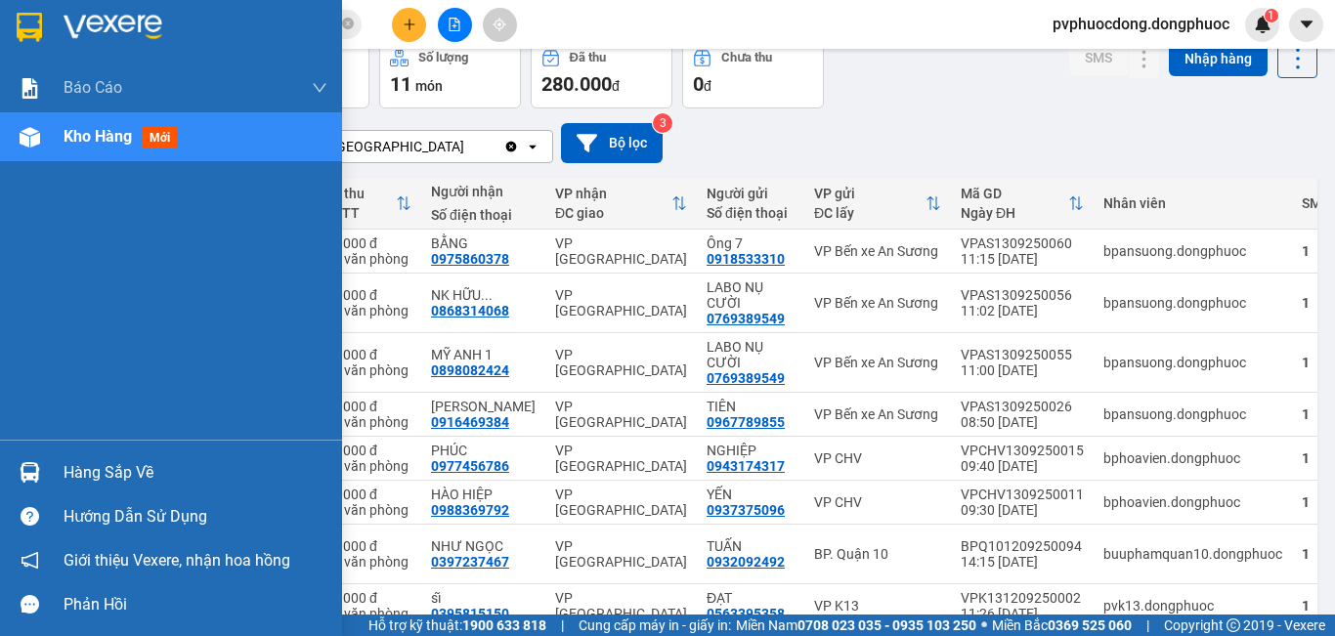
click at [47, 472] on div "Hàng sắp về" at bounding box center [171, 472] width 342 height 44
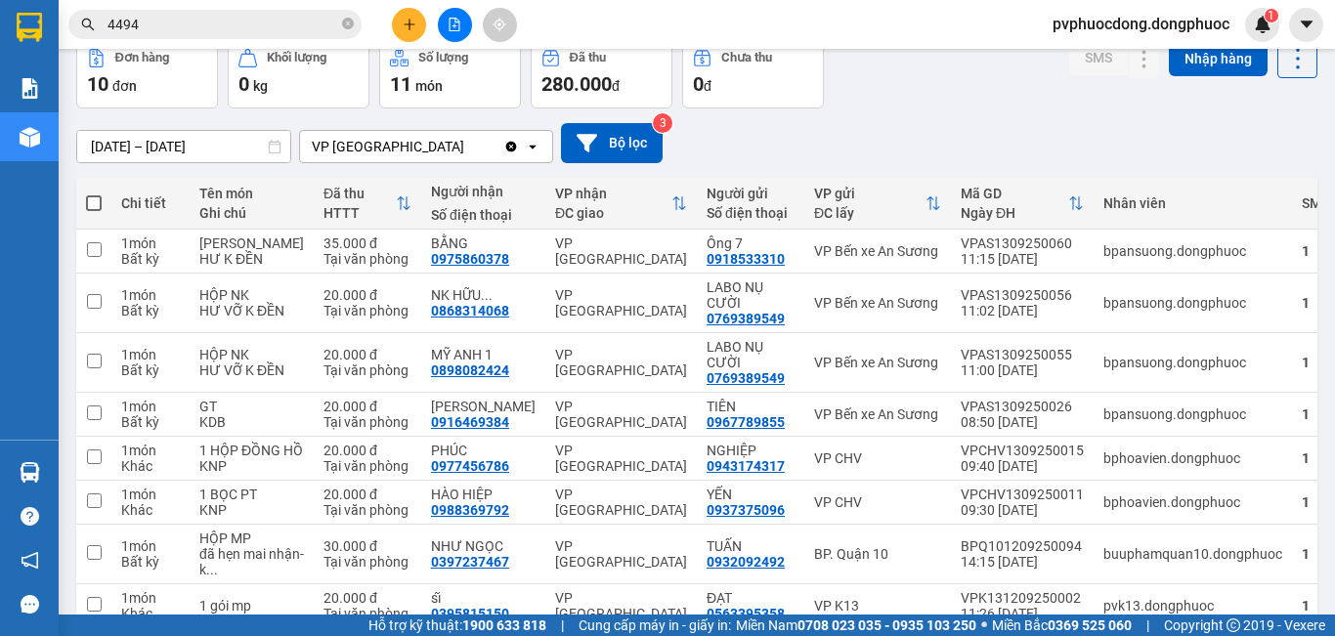
click at [75, 264] on section "Kết quả tìm kiếm ( 267 ) Bộ lọc Mã ĐH Trạng thái Món hàng Tổng cước Chưa cước N…" at bounding box center [667, 318] width 1335 height 636
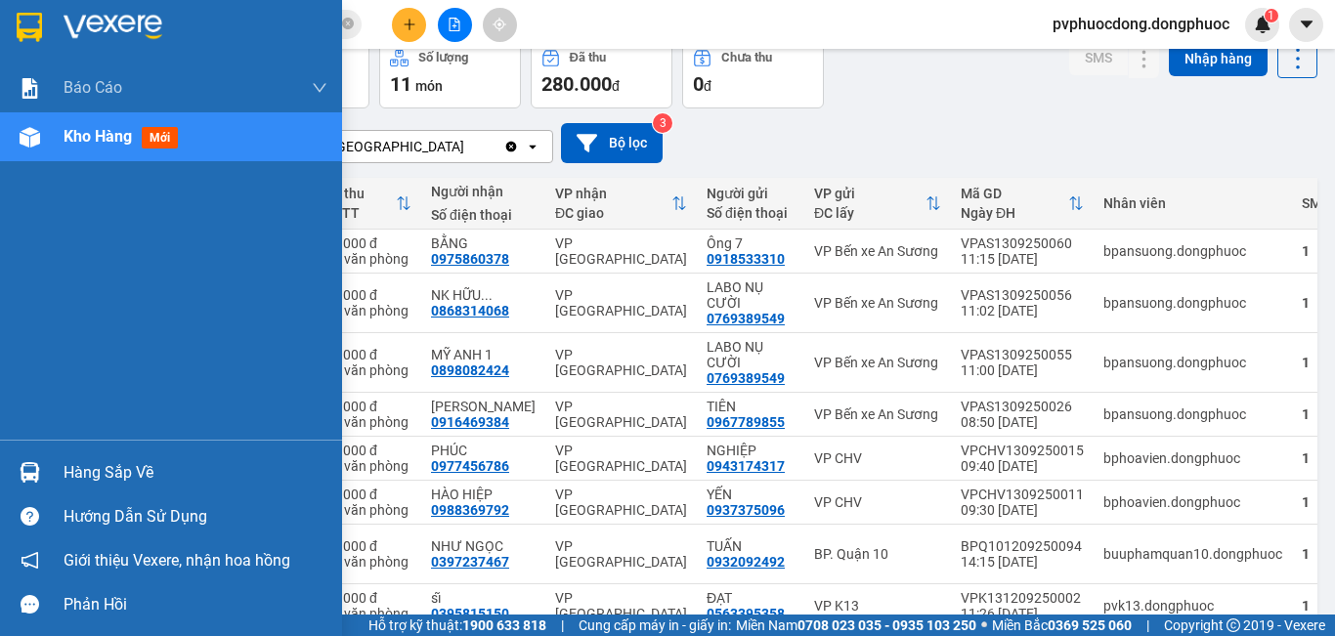
click at [41, 478] on div at bounding box center [30, 472] width 34 height 34
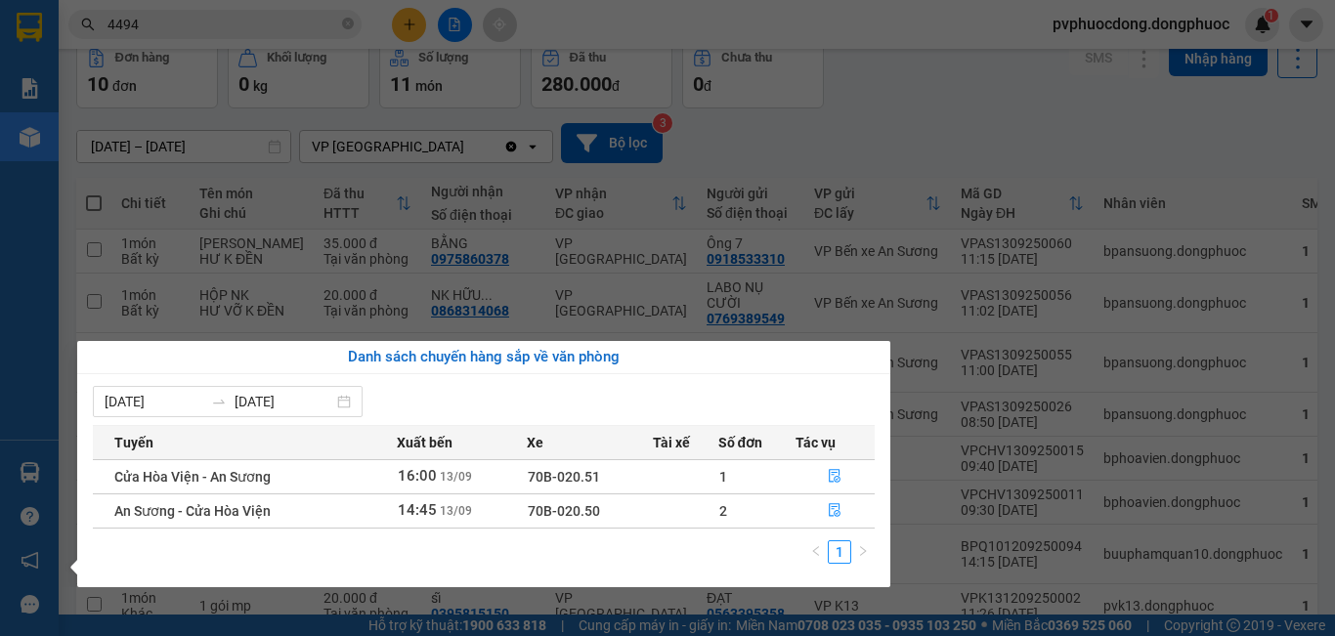
click at [687, 259] on section "Kết quả tìm kiếm ( 267 ) Bộ lọc Mã ĐH Trạng thái Món hàng Tổng cước Chưa cước N…" at bounding box center [667, 318] width 1335 height 636
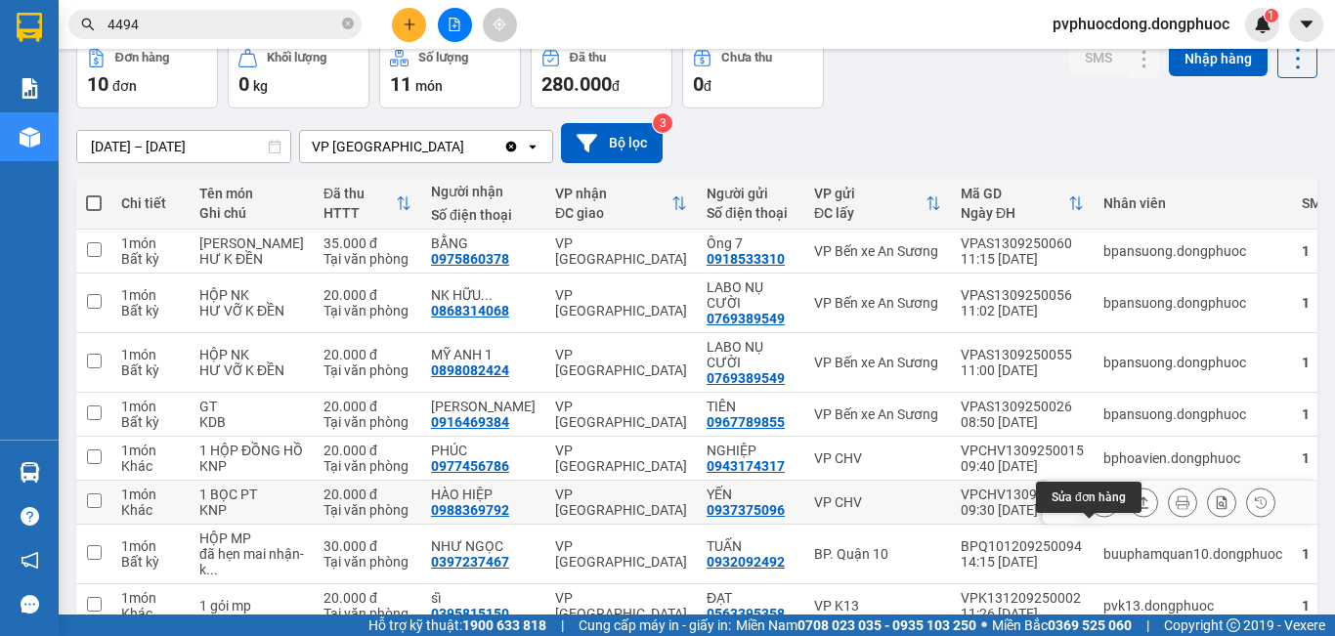
click at [1097, 509] on icon at bounding box center [1104, 502] width 14 height 14
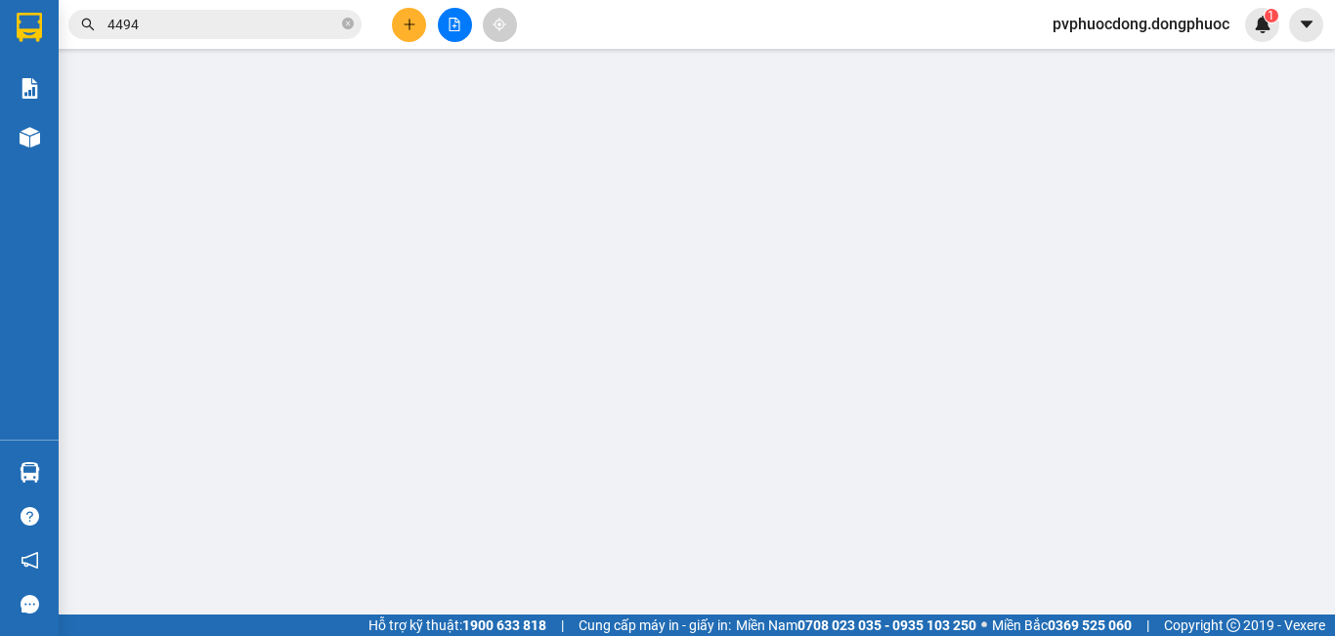
type input "0937375096"
type input "YẾN"
type input "0988369792"
type input "HÀO HIỆP"
type input "20.000"
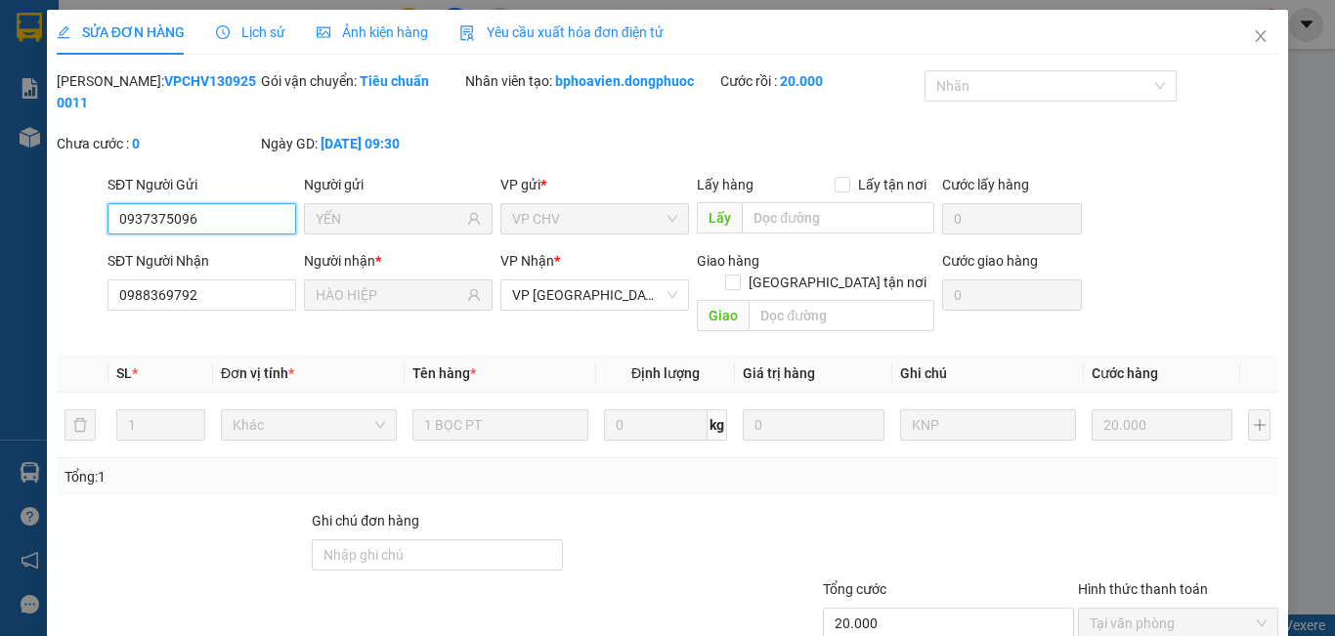
scroll to position [91, 0]
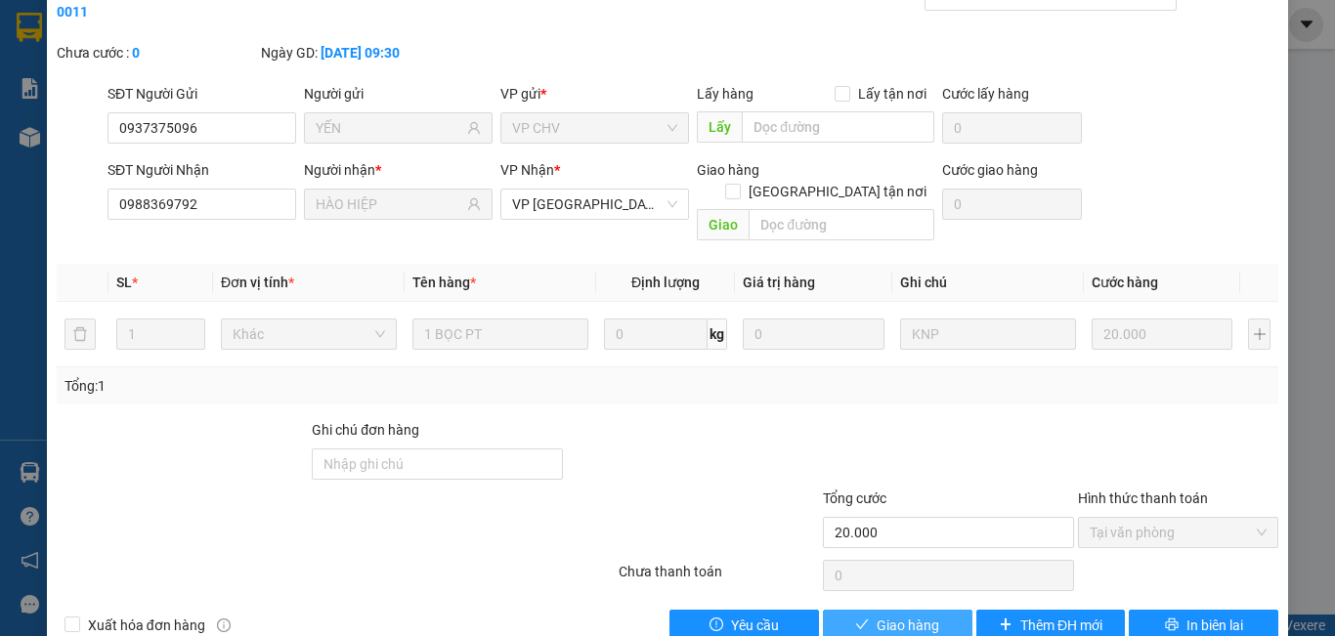
click at [886, 615] on span "Giao hàng" at bounding box center [907, 625] width 63 height 21
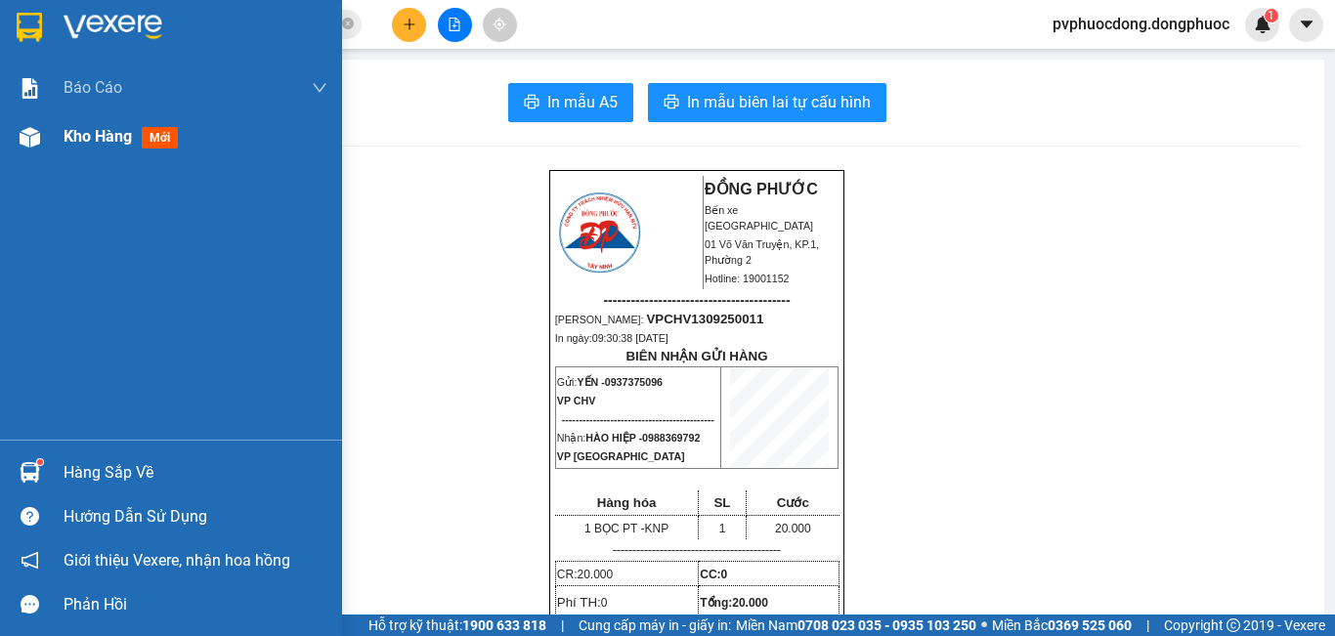
click at [97, 143] on span "Kho hàng" at bounding box center [98, 136] width 68 height 19
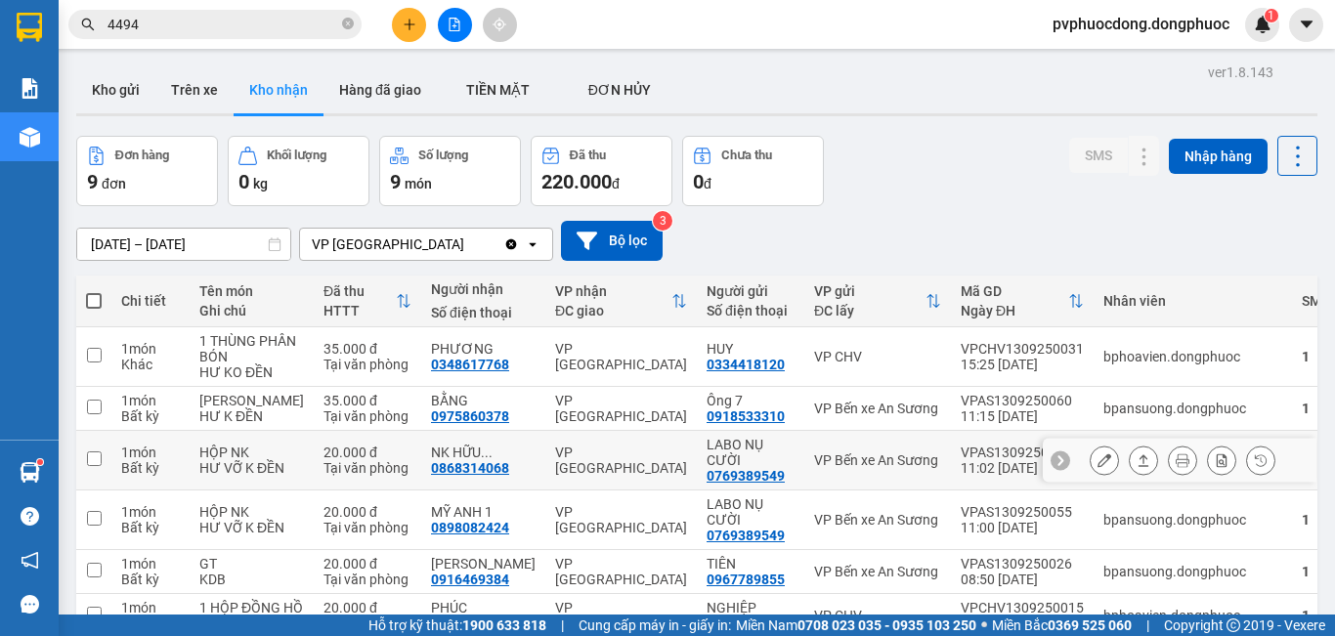
click at [133, 460] on div "1 món" at bounding box center [150, 453] width 59 height 16
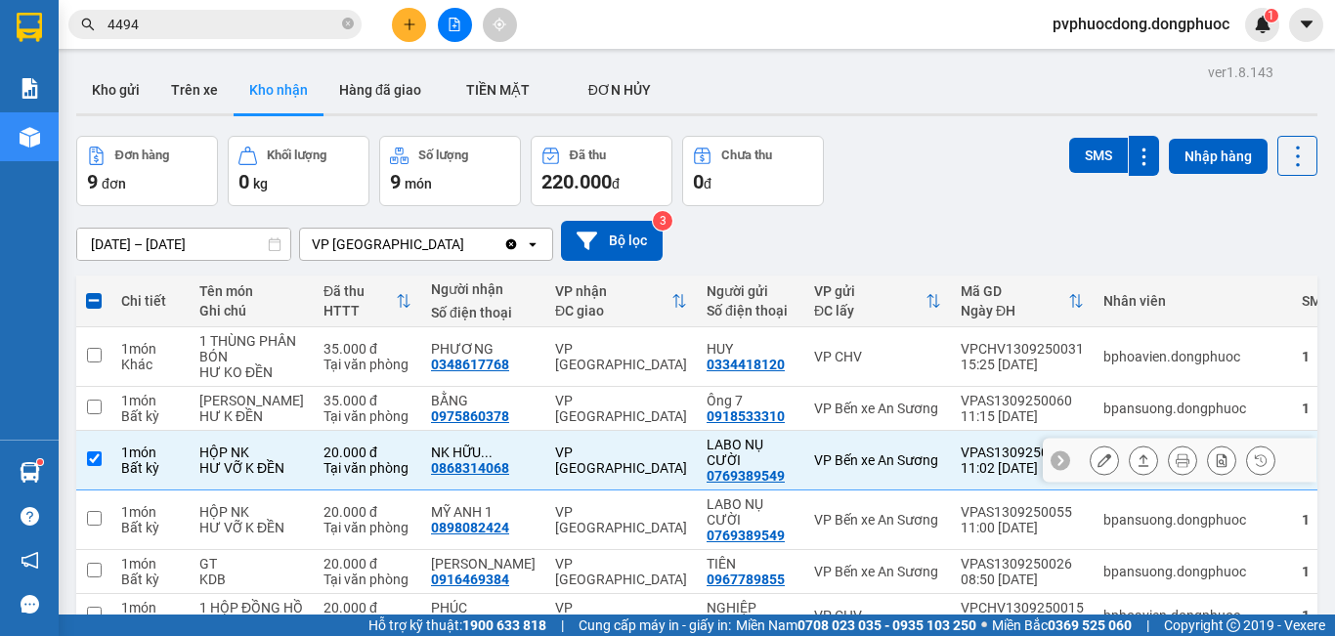
click at [133, 460] on div "1 món" at bounding box center [150, 453] width 59 height 16
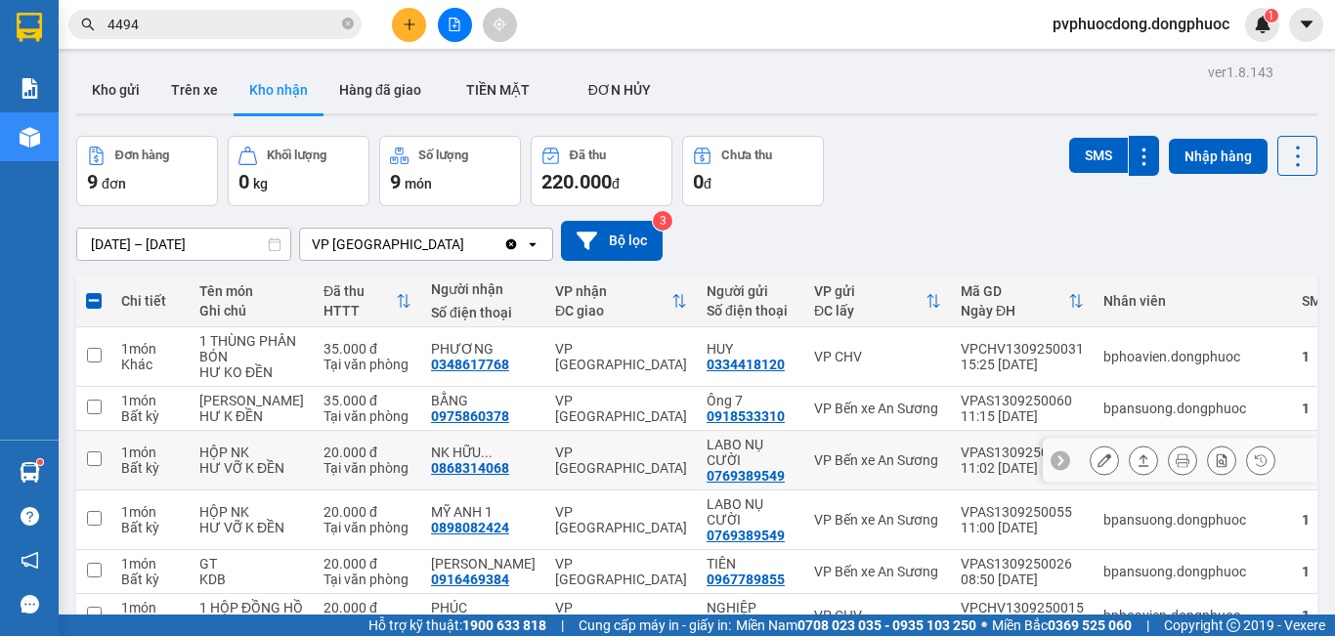
checkbox input "false"
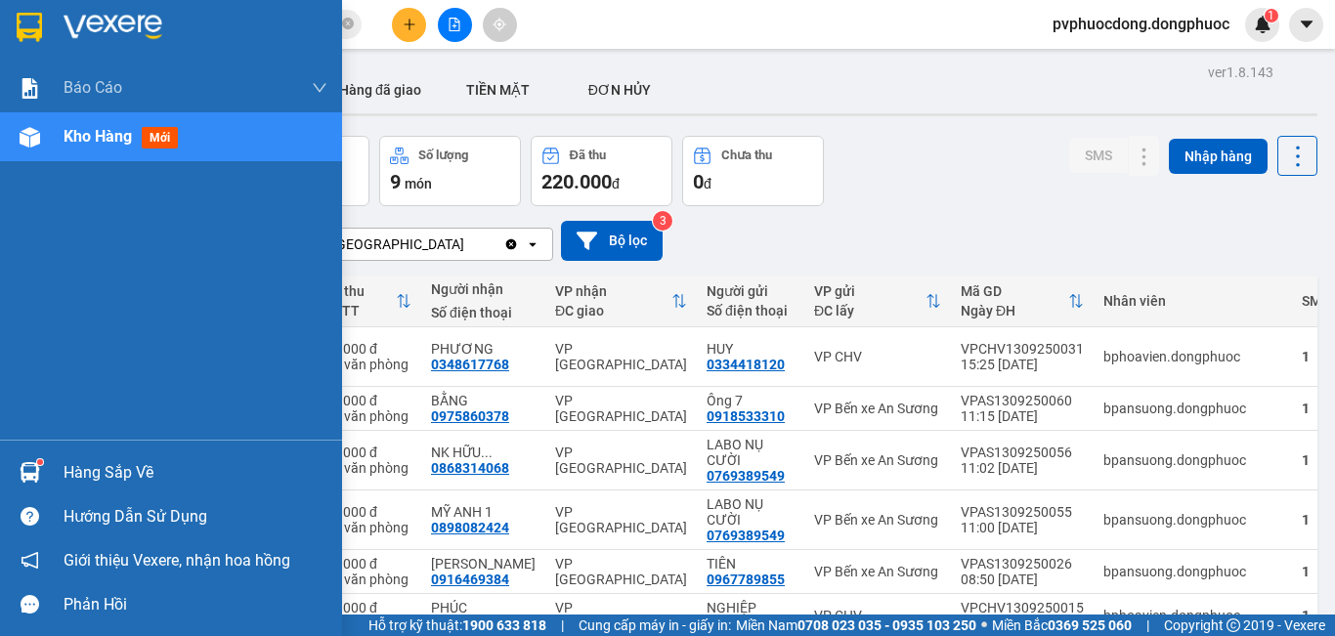
click at [106, 474] on div "Hàng sắp về" at bounding box center [196, 472] width 264 height 29
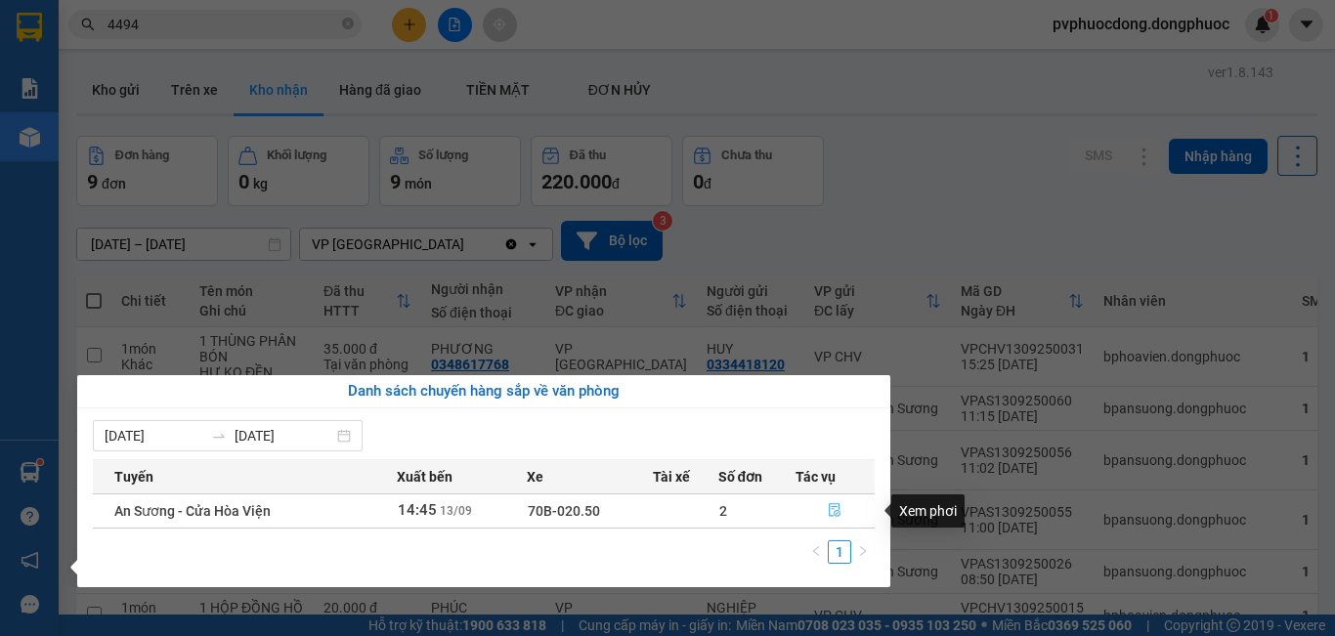
click at [832, 512] on icon "file-done" at bounding box center [835, 510] width 14 height 14
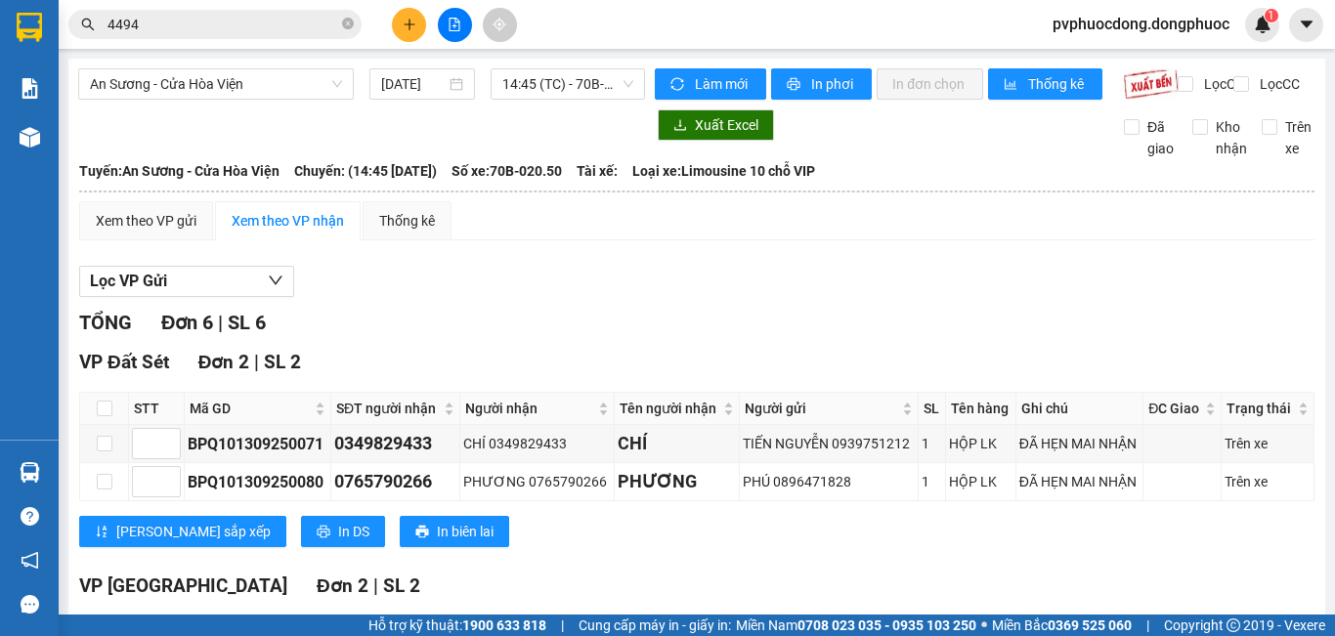
scroll to position [195, 0]
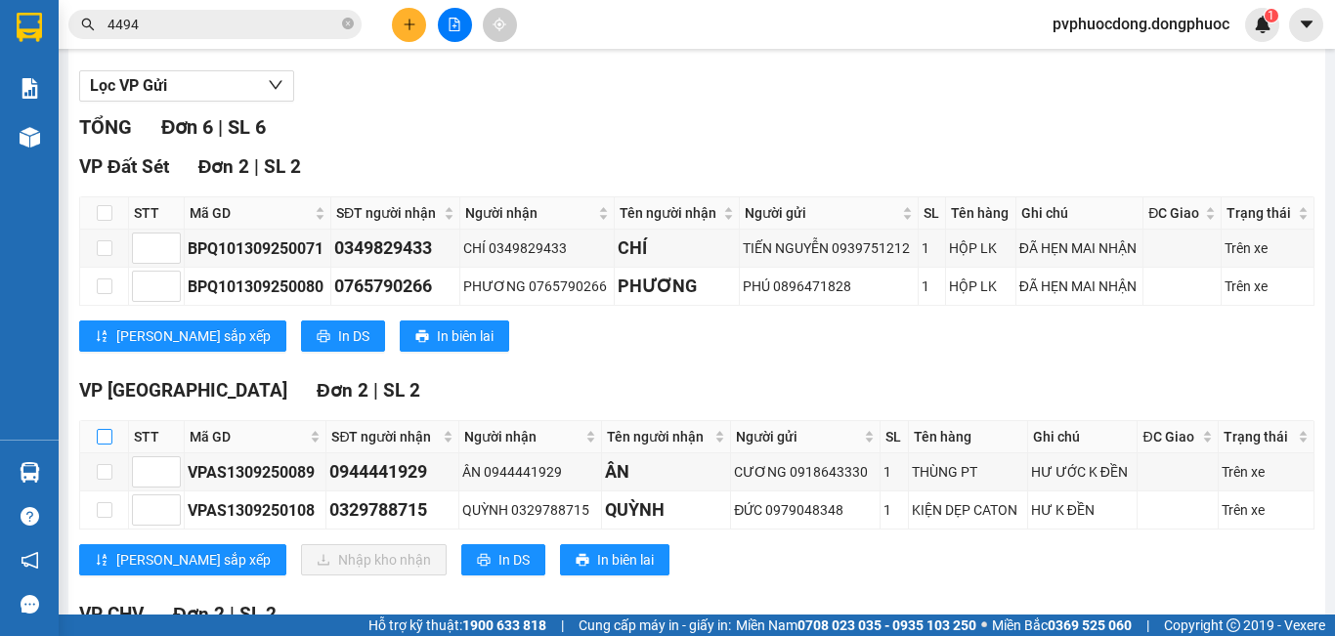
click at [106, 445] on input "checkbox" at bounding box center [105, 437] width 16 height 16
checkbox input "true"
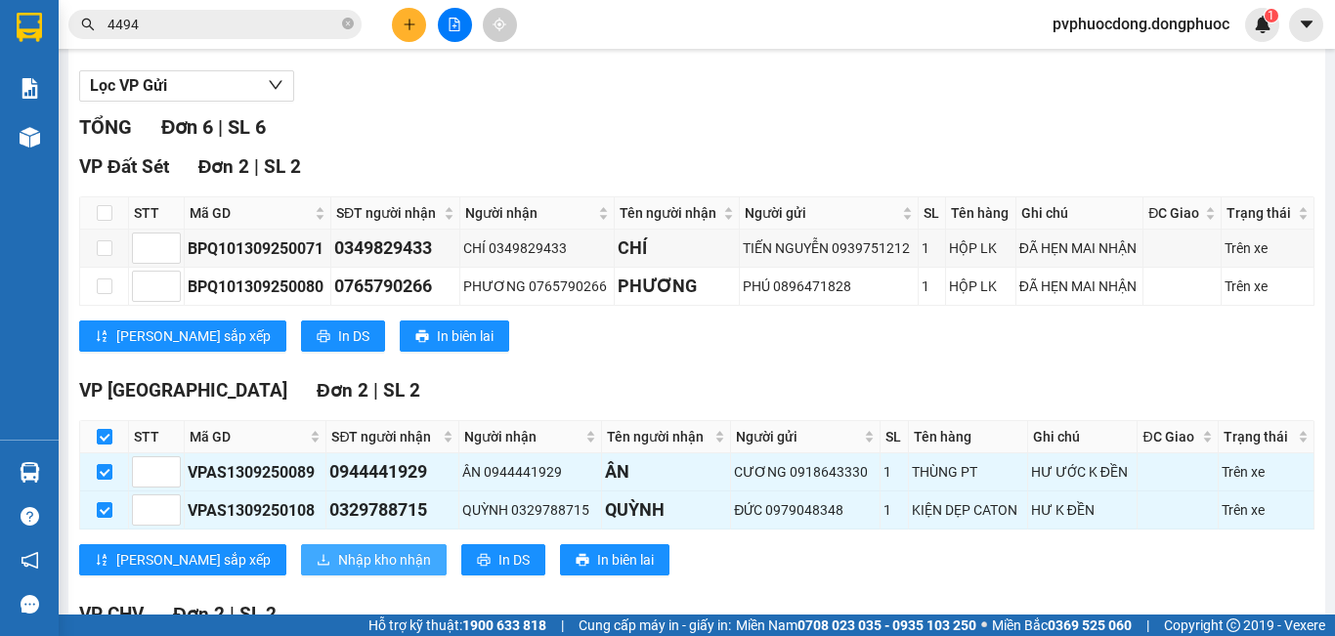
click at [338, 567] on span "Nhập kho nhận" at bounding box center [384, 559] width 93 height 21
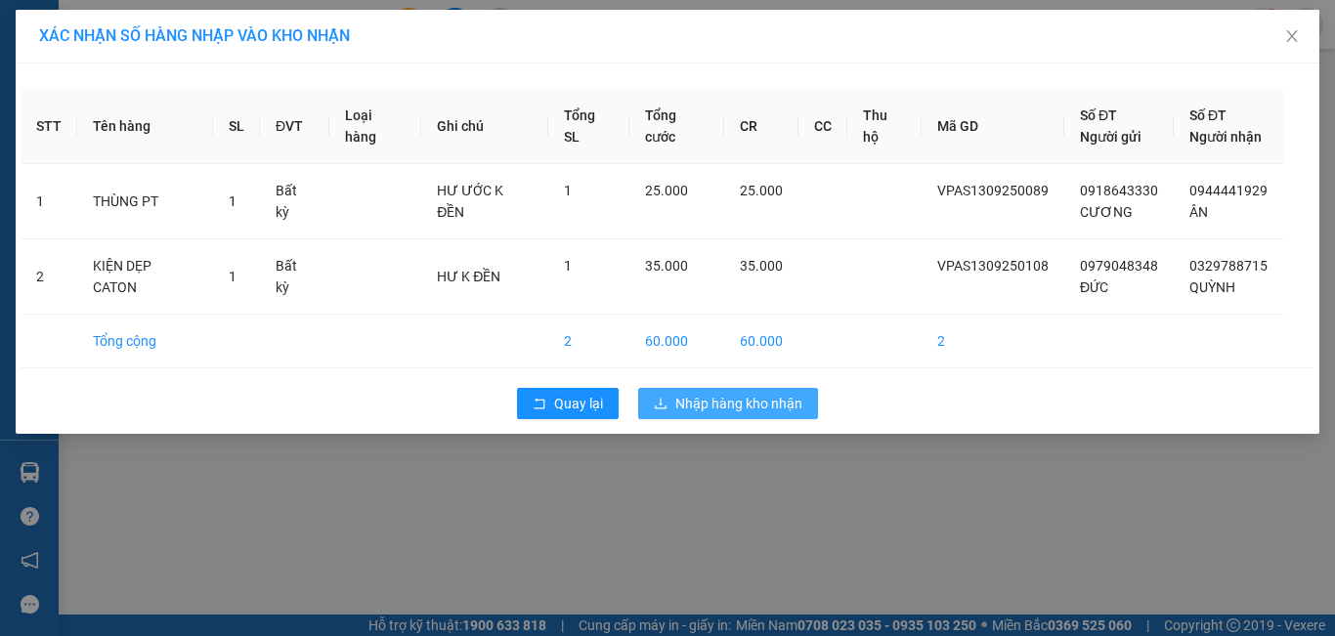
click at [710, 403] on span "Nhập hàng kho nhận" at bounding box center [738, 403] width 127 height 21
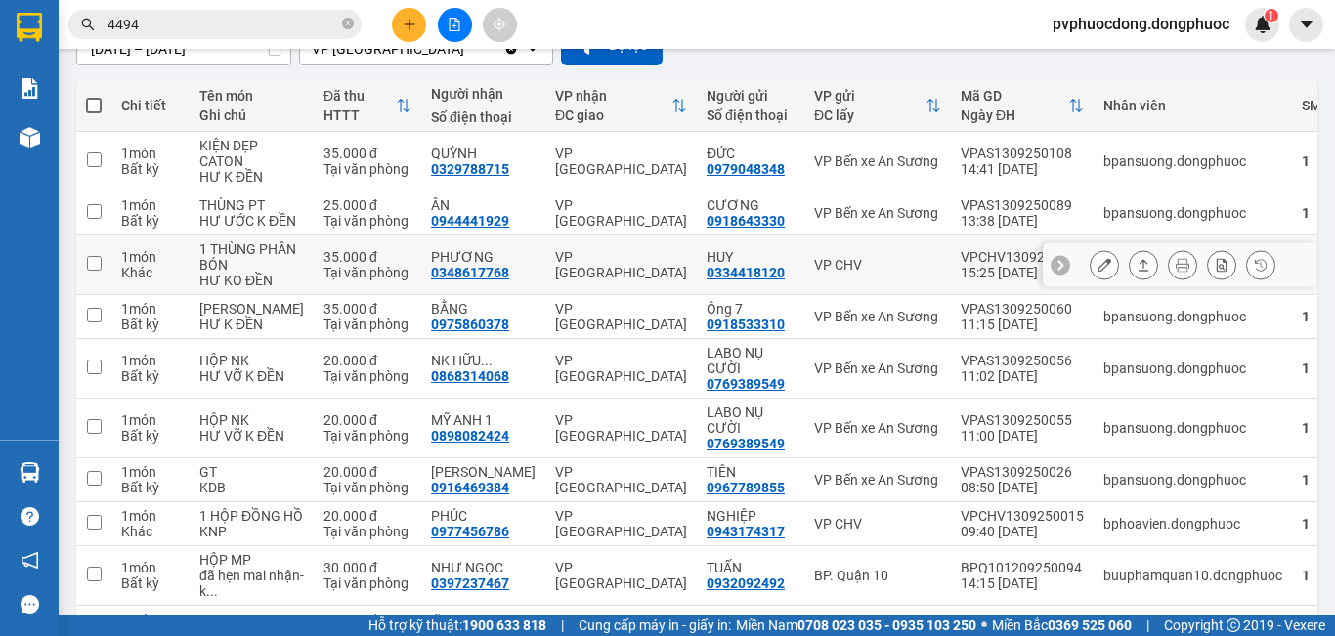
scroll to position [373, 0]
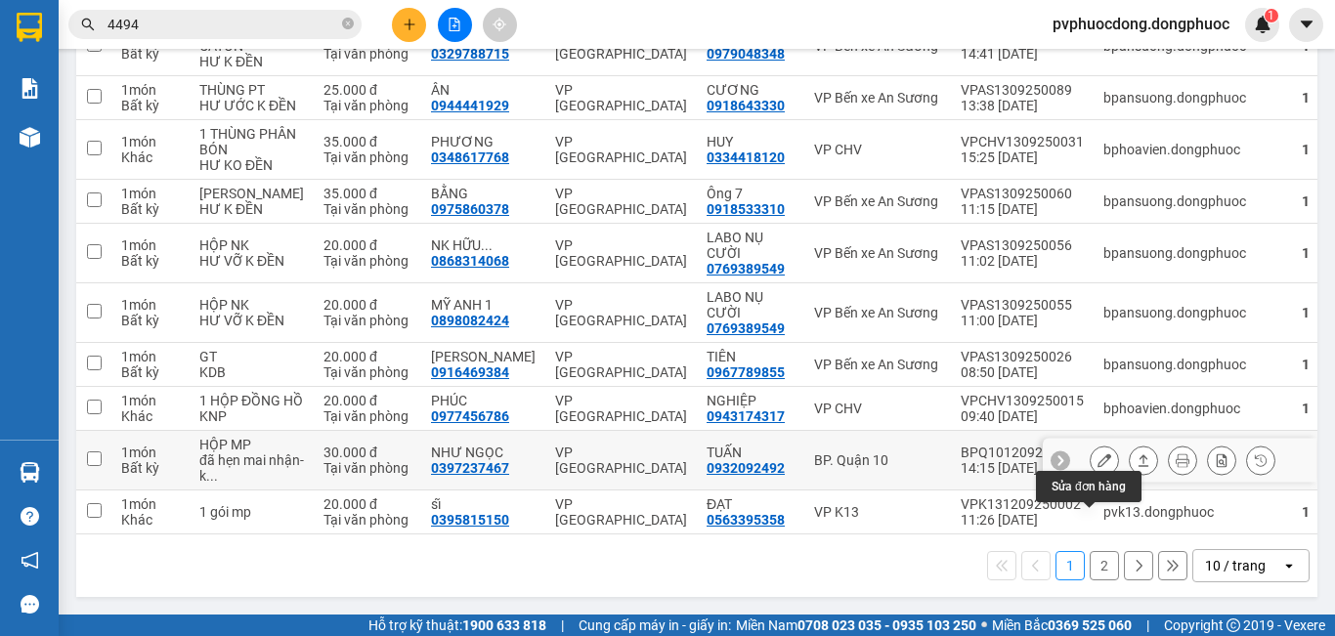
click at [1097, 461] on icon at bounding box center [1104, 460] width 14 height 14
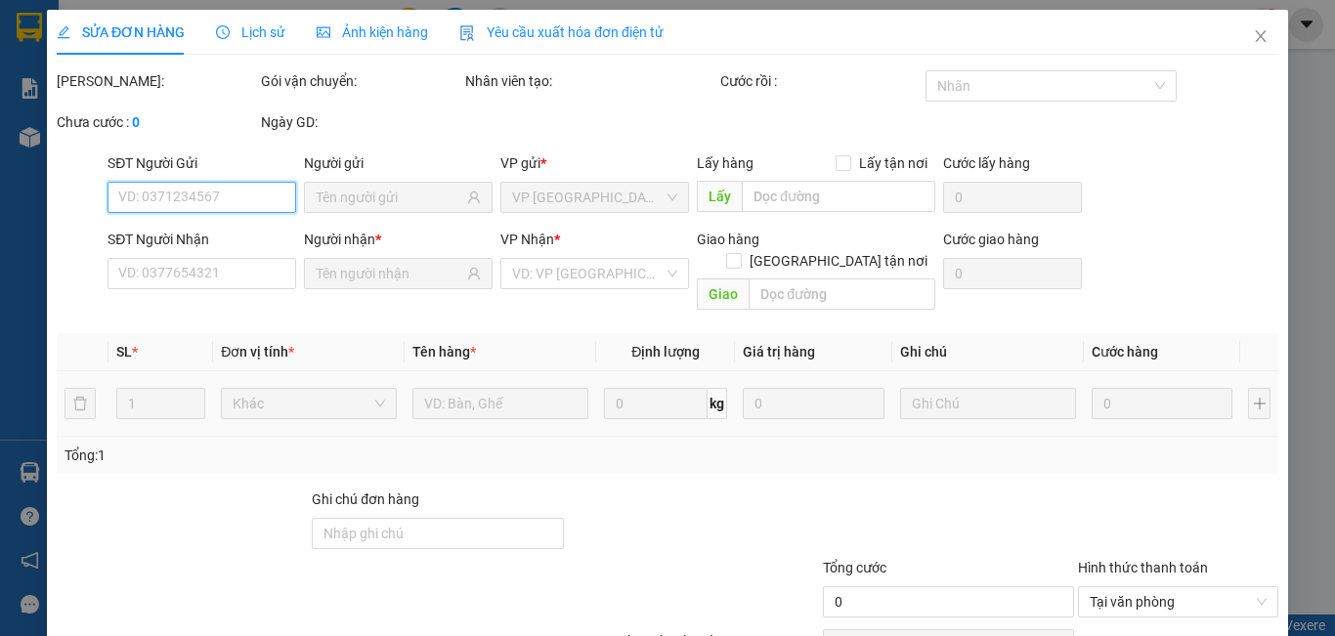
type input "0932092492"
type input "TUẤN"
type input "0397237467"
type input "NHƯ NGỌC"
type input "30.000"
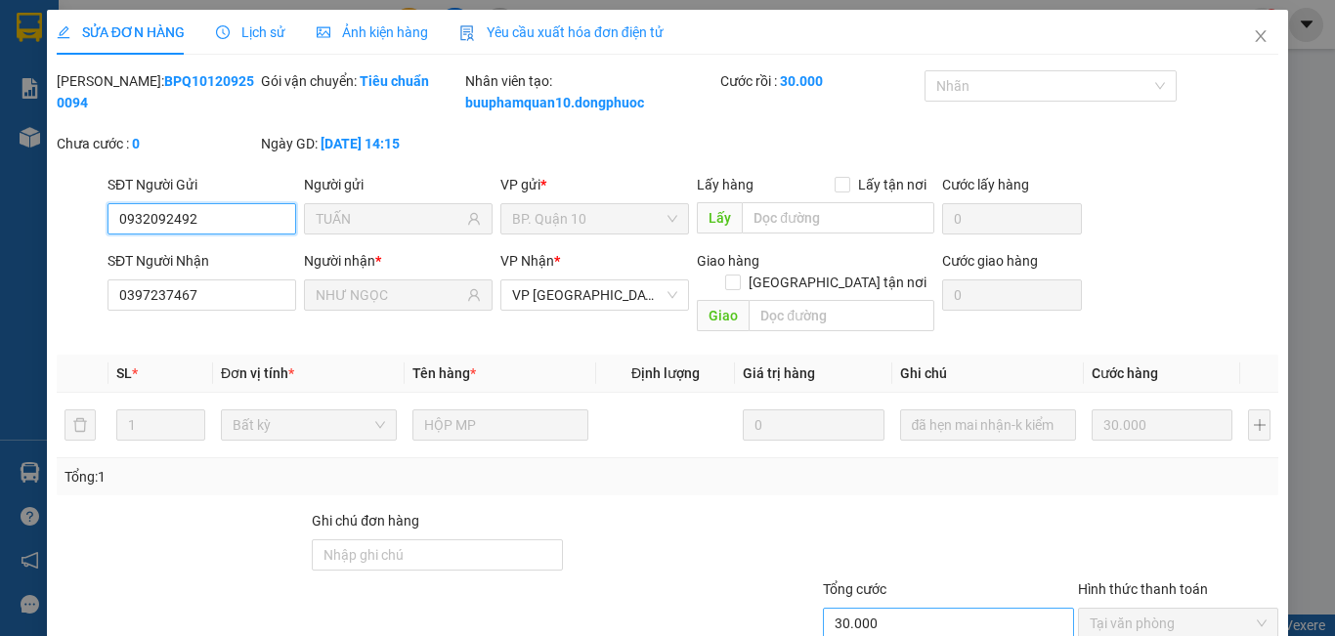
scroll to position [98, 0]
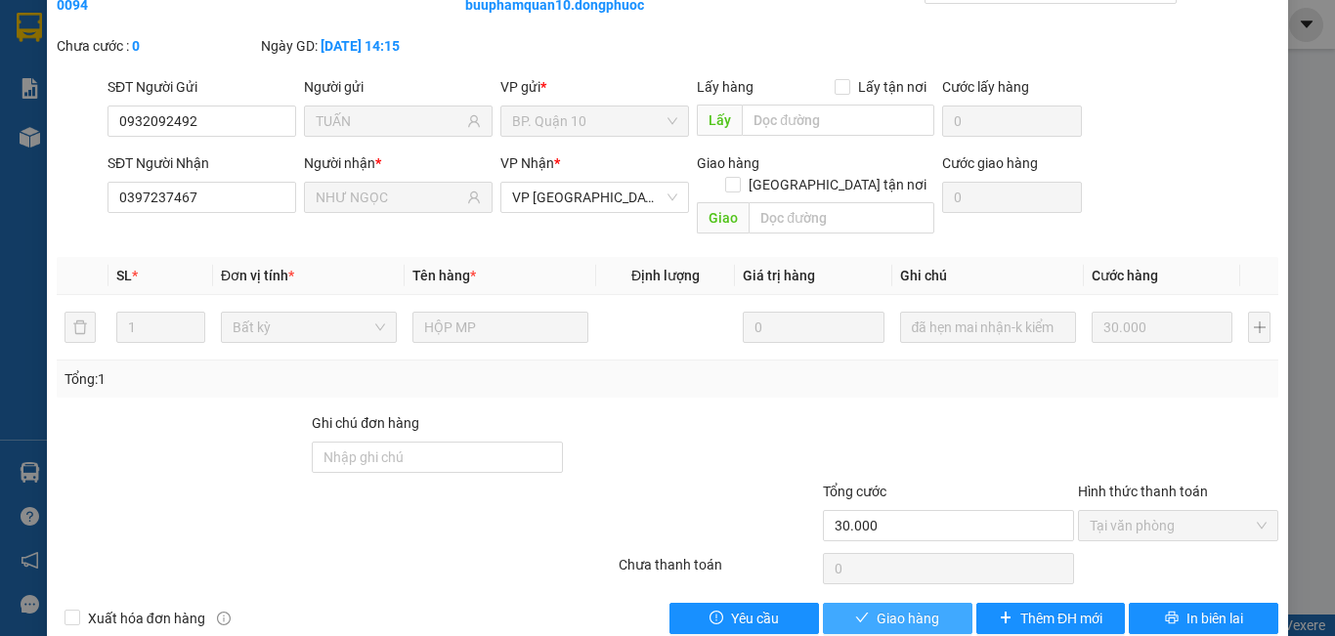
click at [881, 608] on span "Giao hàng" at bounding box center [907, 618] width 63 height 21
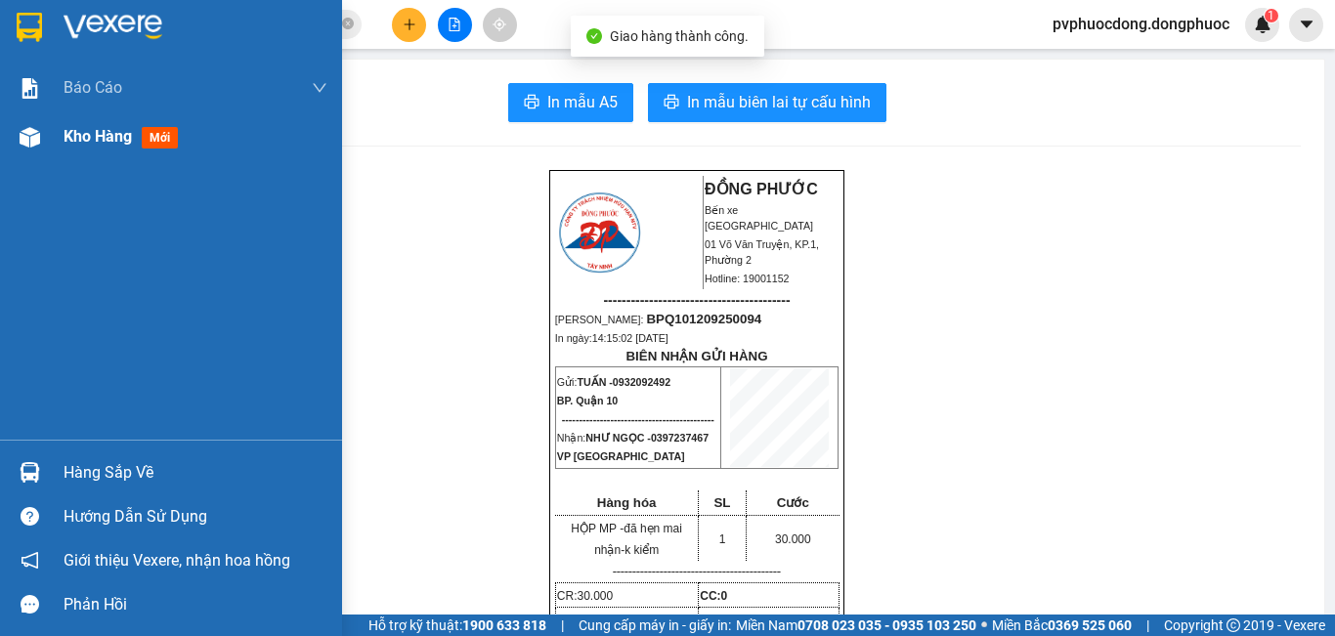
click at [96, 142] on span "Kho hàng" at bounding box center [98, 136] width 68 height 19
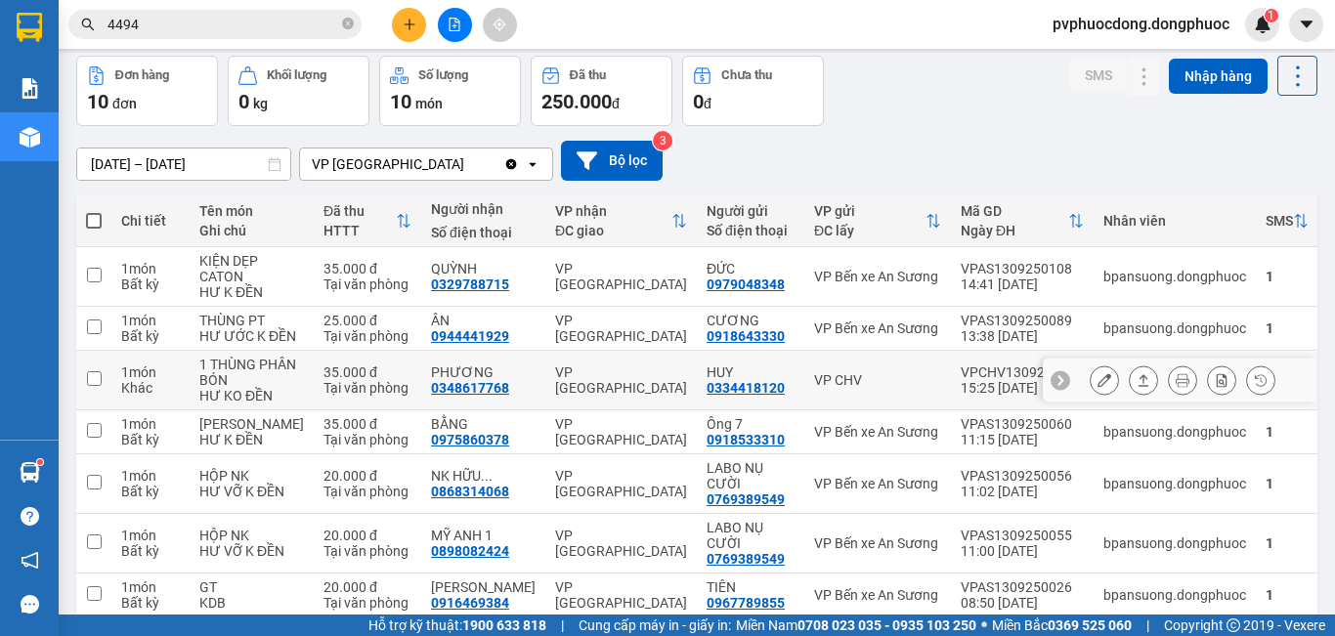
scroll to position [178, 0]
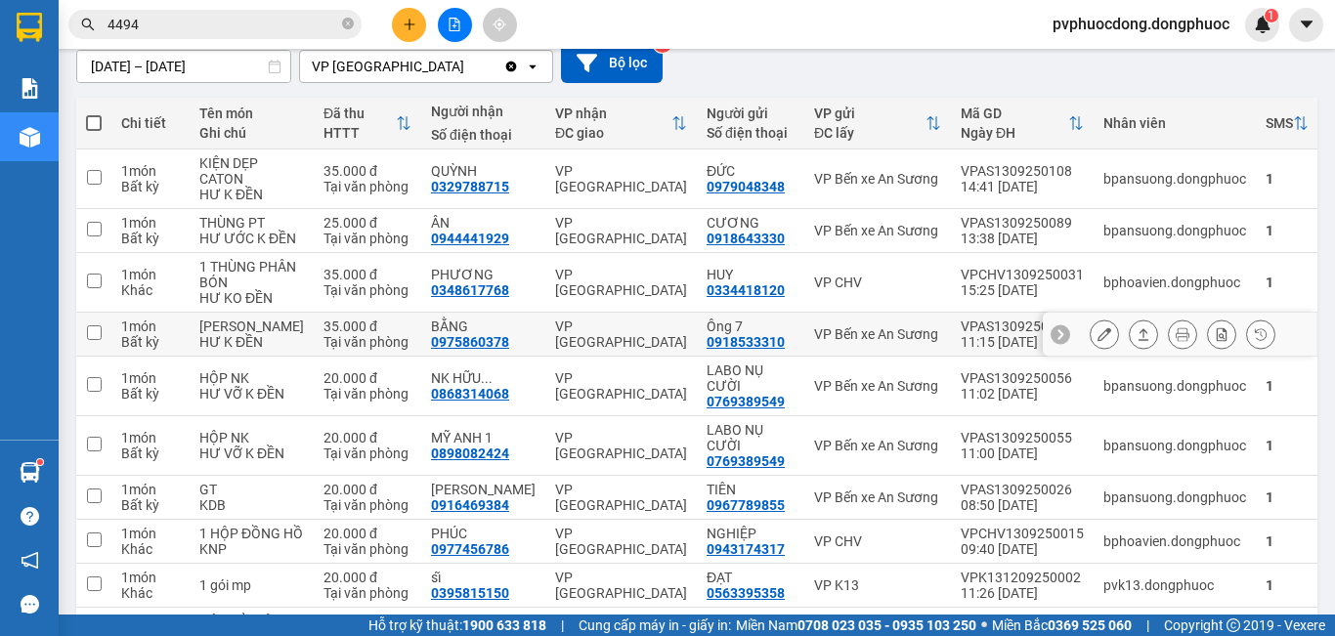
click at [1097, 341] on icon at bounding box center [1104, 334] width 14 height 14
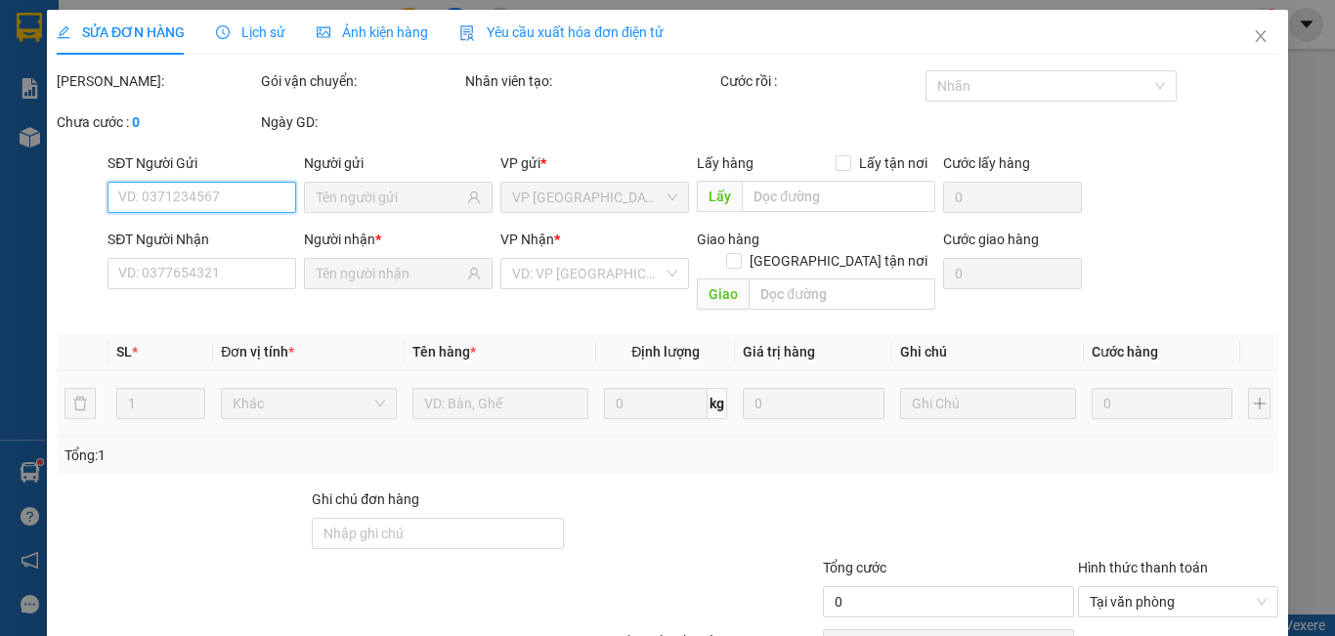
type input "0918533310"
type input "Ông 7"
type input "0975860378"
type input "BẰNG"
type input "35.000"
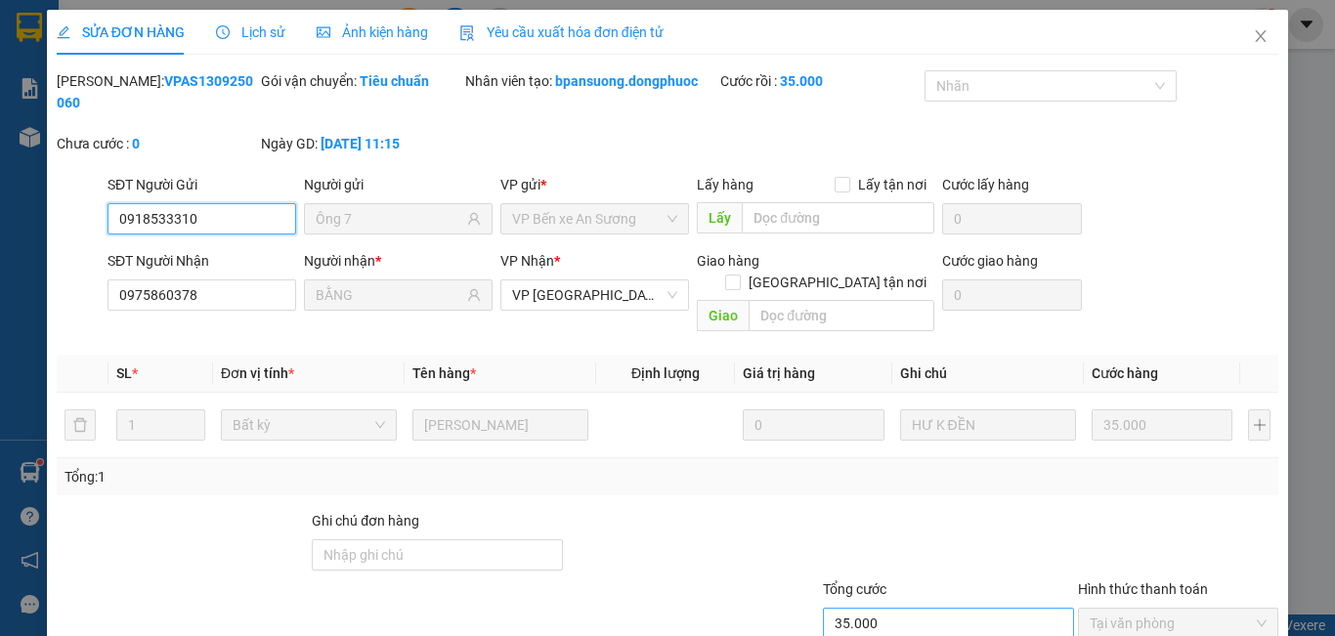
scroll to position [91, 0]
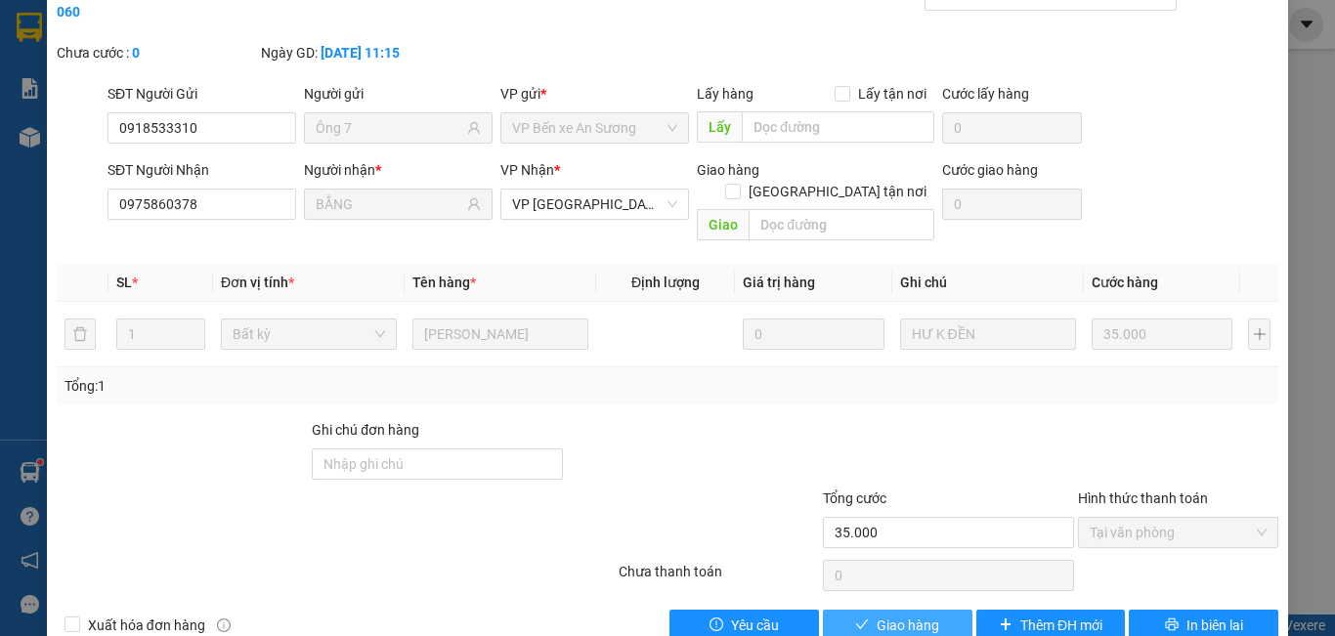
click at [885, 615] on span "Giao hàng" at bounding box center [907, 625] width 63 height 21
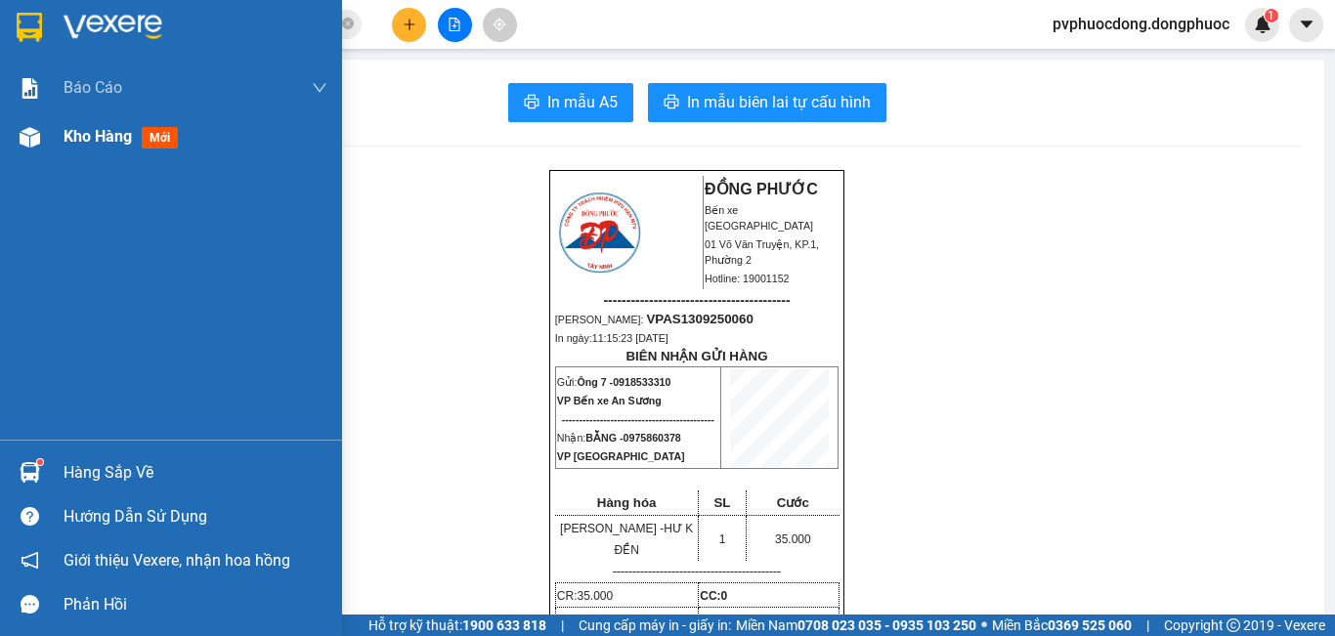
click at [116, 139] on span "Kho hàng" at bounding box center [98, 136] width 68 height 19
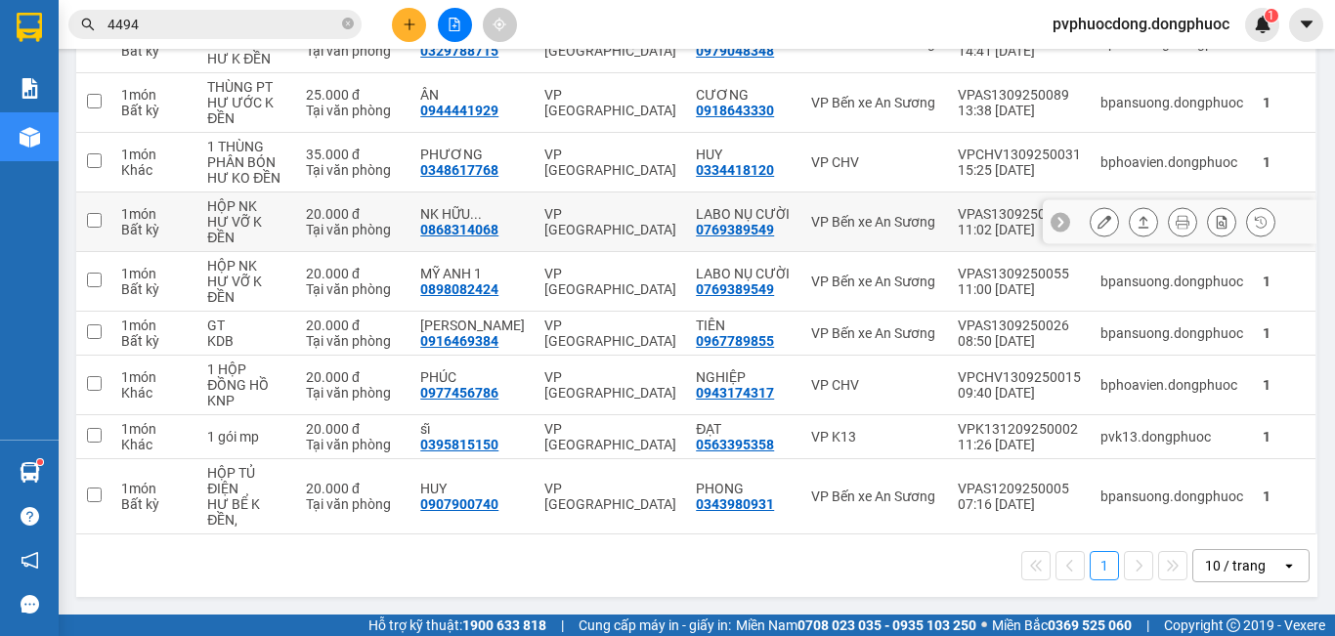
scroll to position [21, 0]
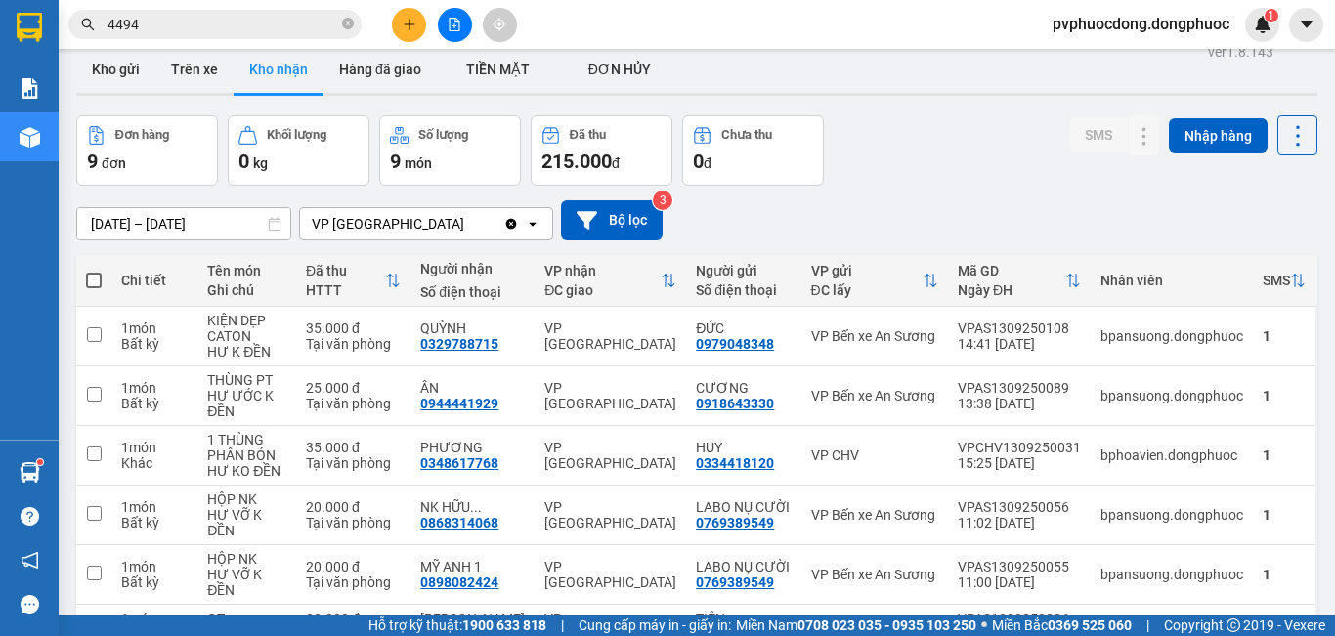
click at [287, 24] on input "4494" at bounding box center [222, 24] width 231 height 21
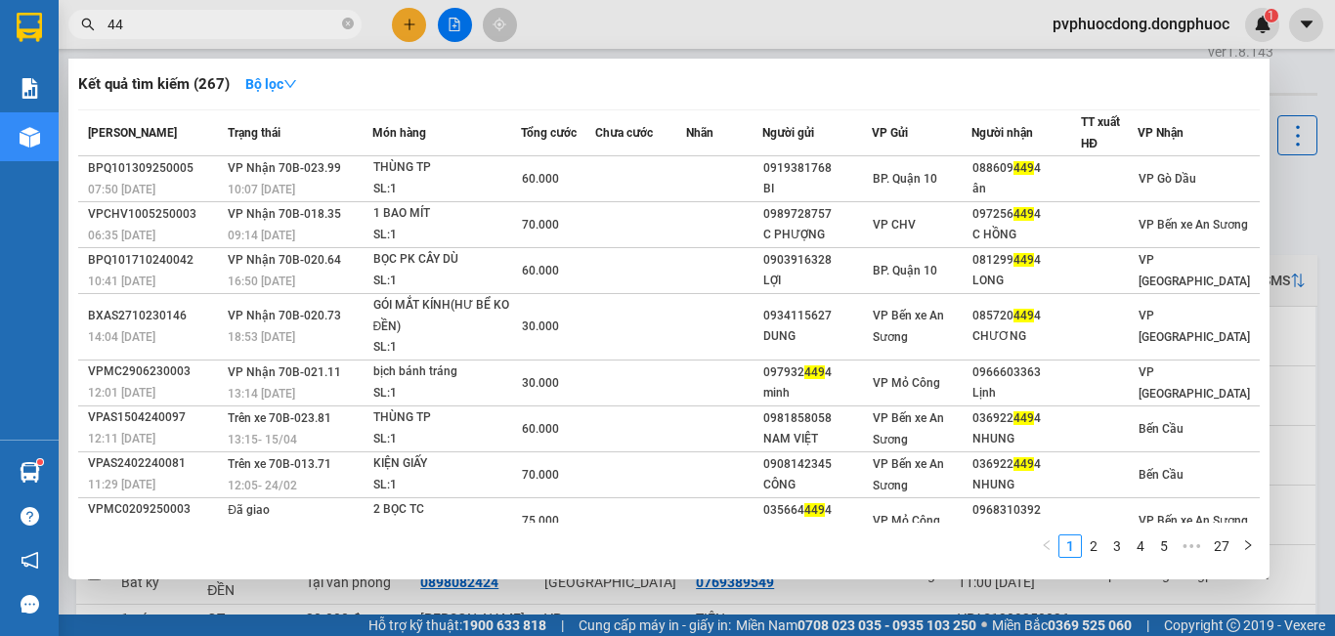
type input "4"
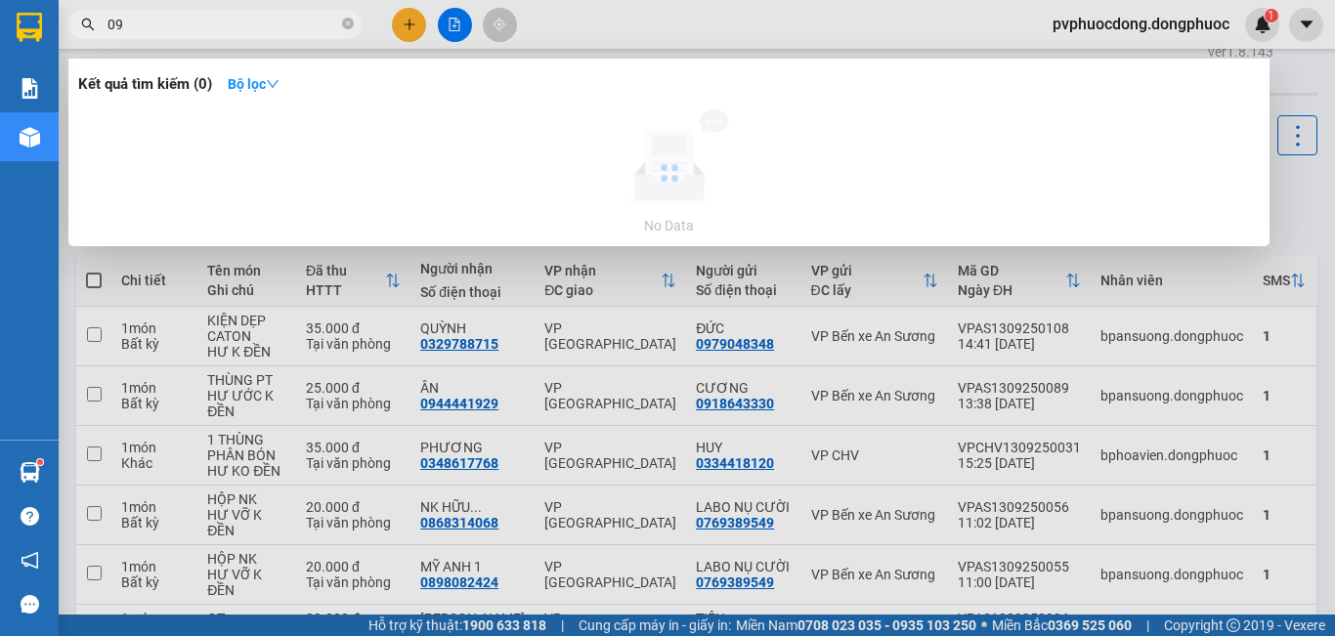
type input "0"
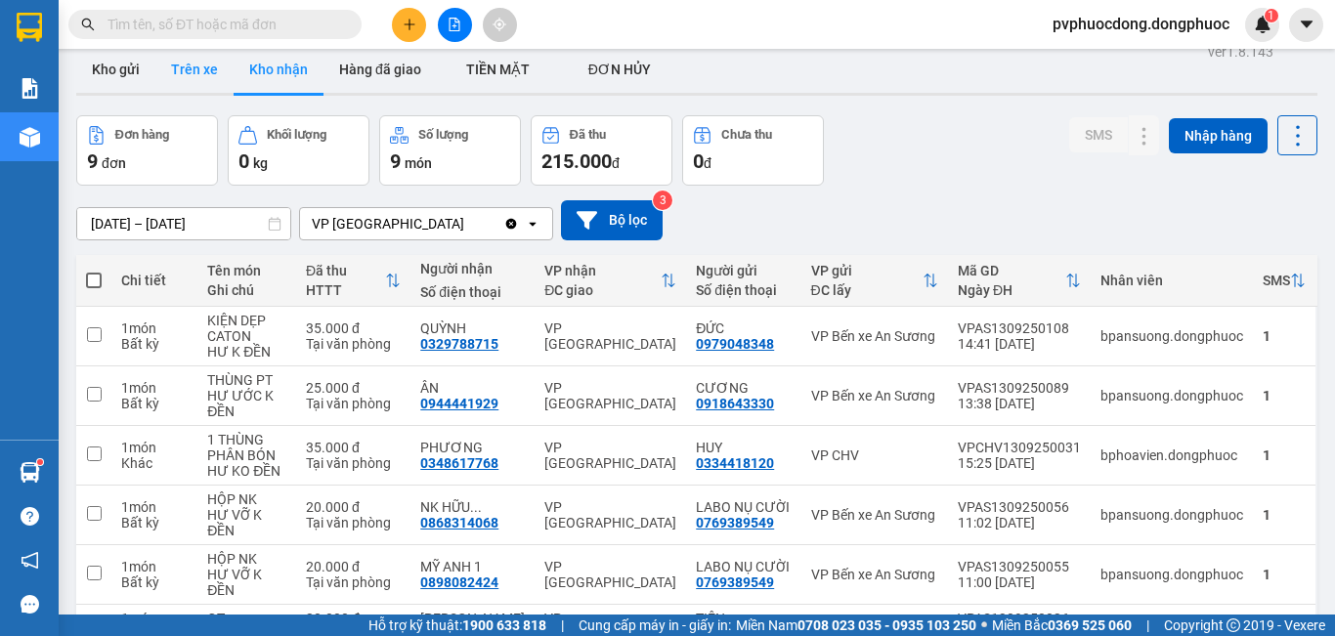
click at [185, 71] on button "Trên xe" at bounding box center [194, 69] width 78 height 47
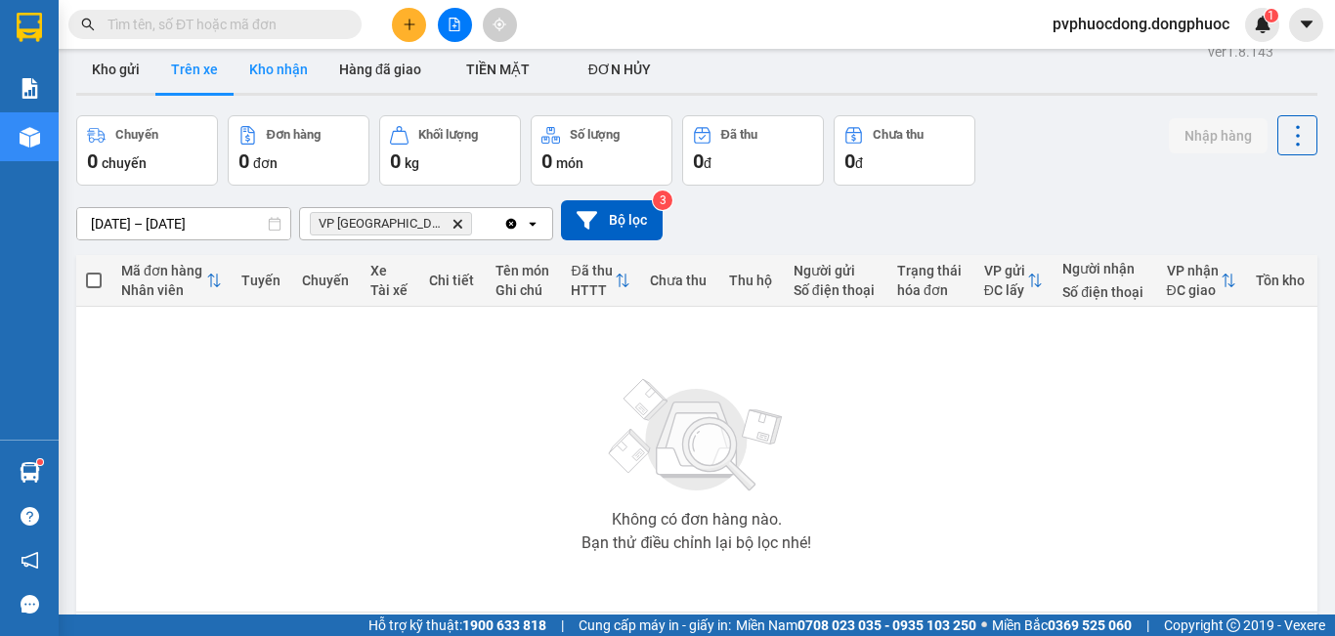
click at [288, 62] on button "Kho nhận" at bounding box center [278, 69] width 90 height 47
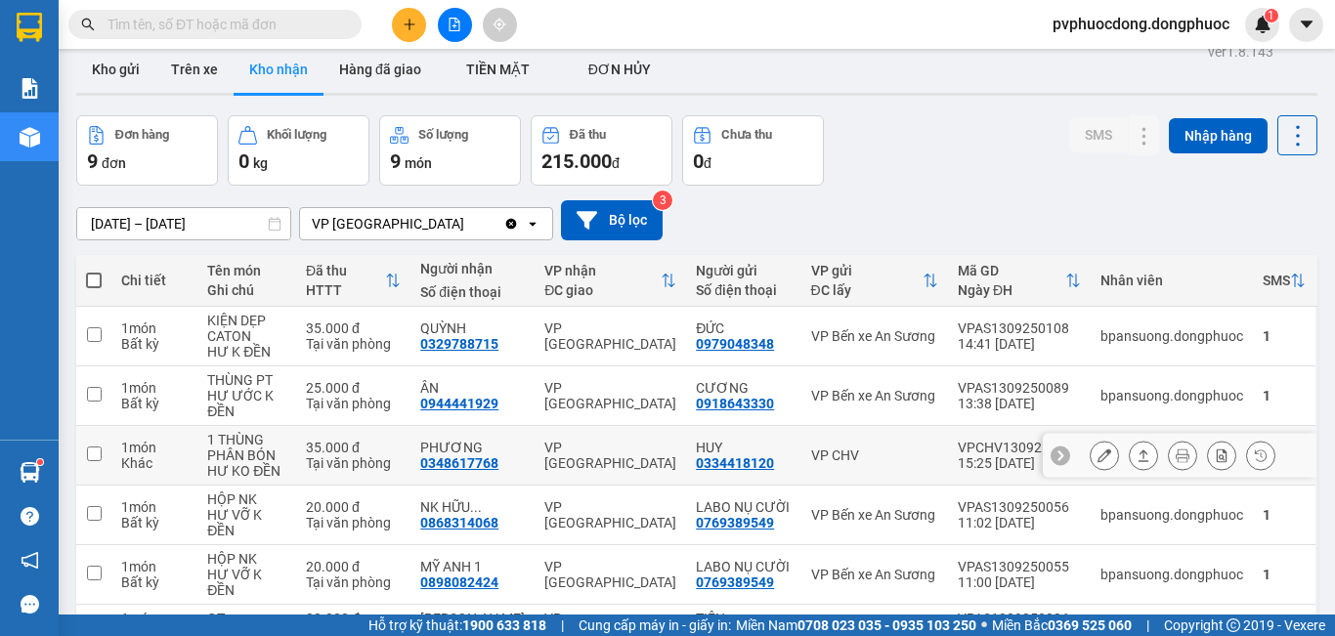
scroll to position [216, 0]
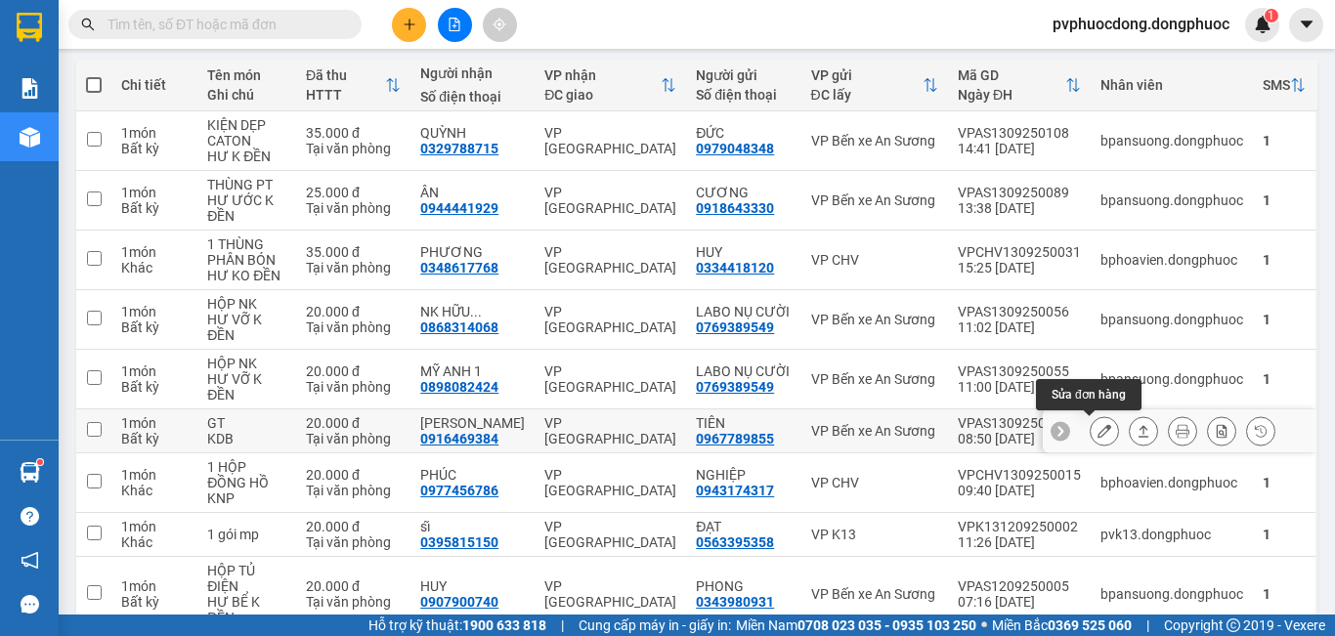
click at [1097, 434] on icon at bounding box center [1104, 431] width 14 height 14
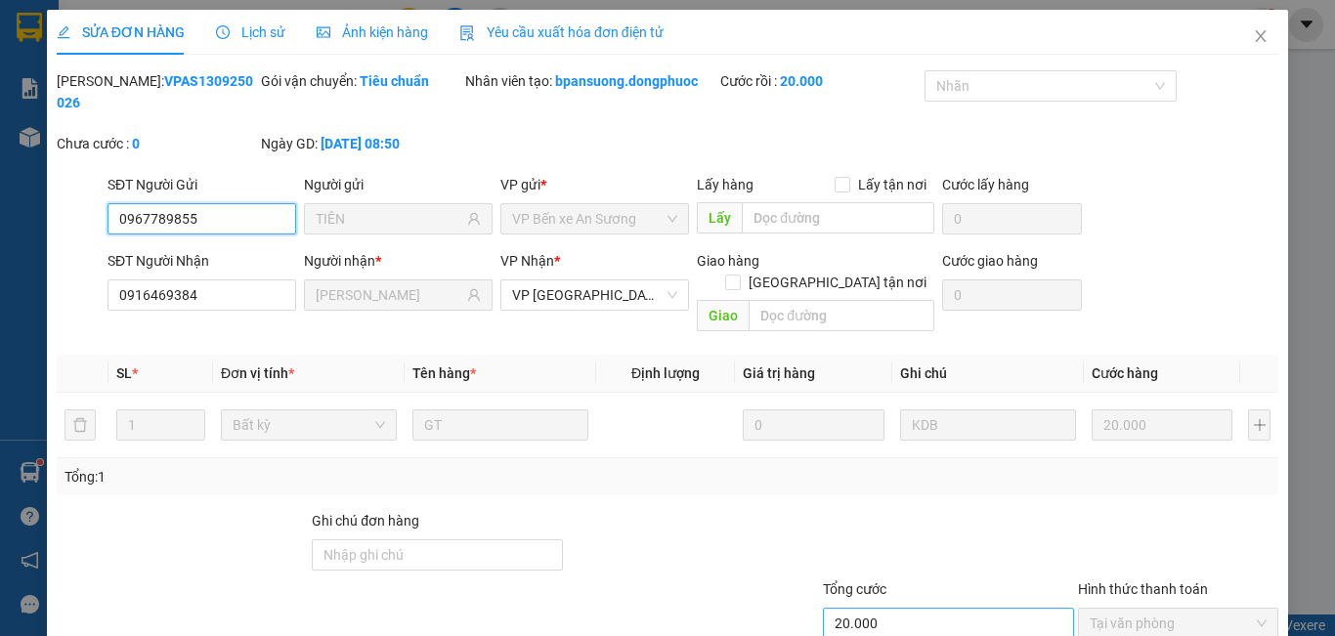
type input "0967789855"
type input "TIÊN"
type input "0916469384"
type input "[PERSON_NAME]"
type input "20.000"
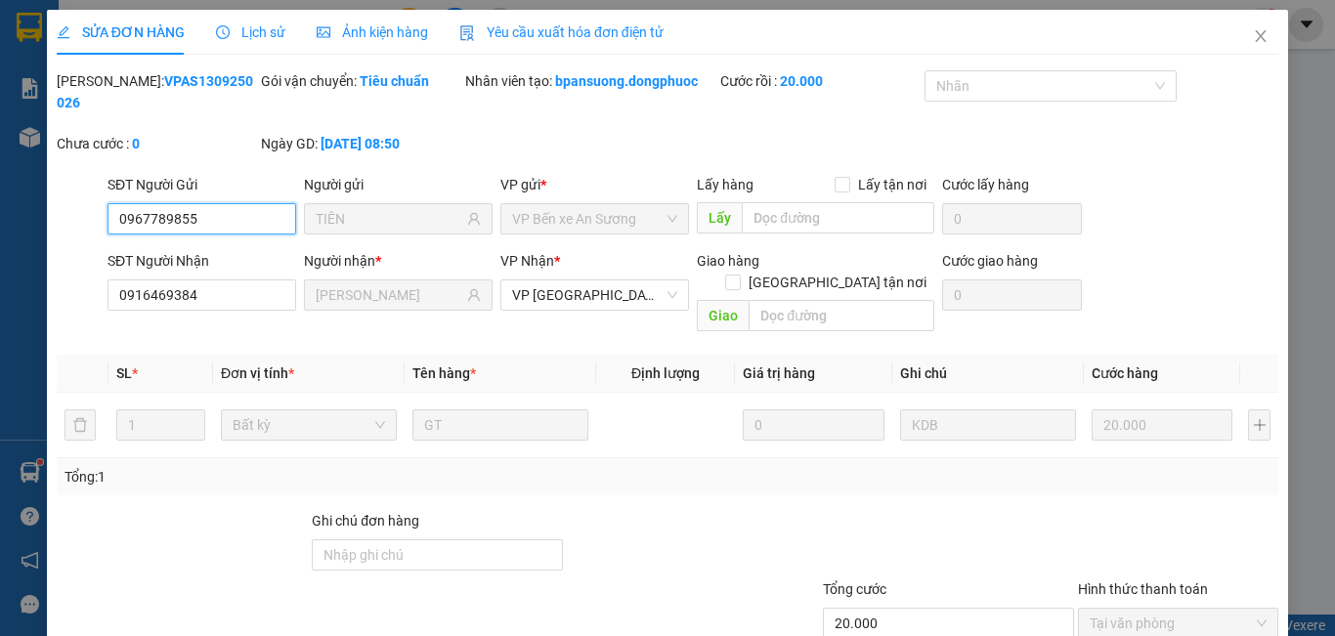
scroll to position [91, 0]
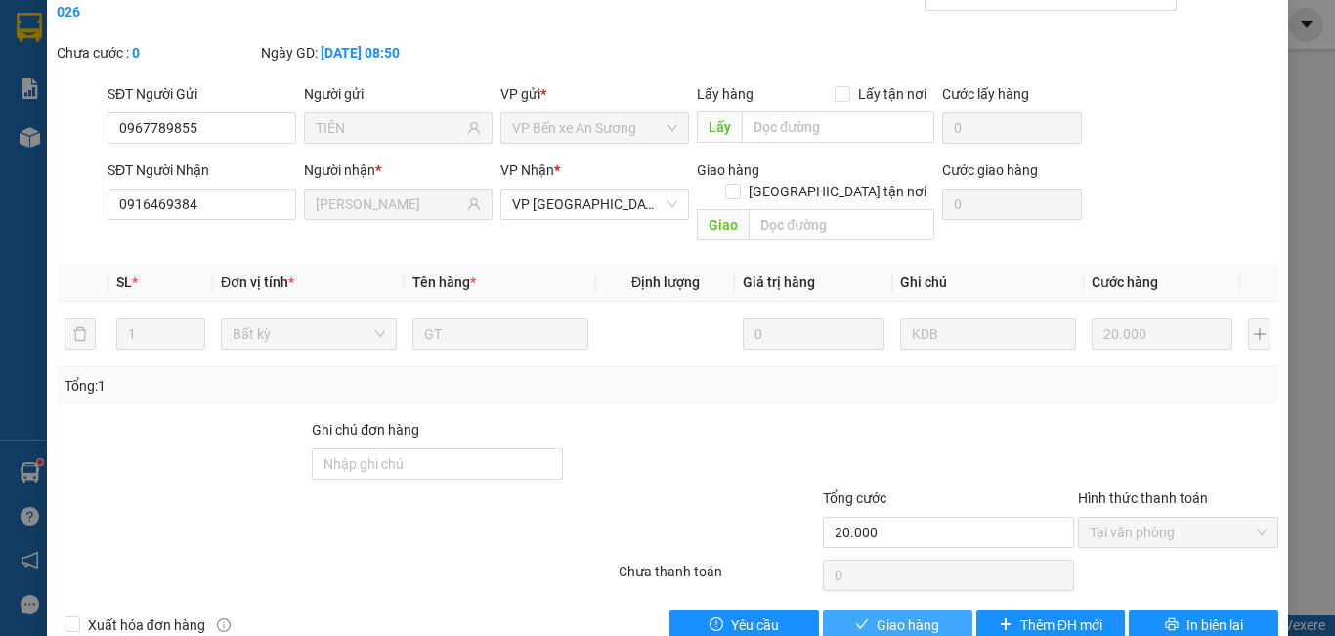
click at [894, 615] on span "Giao hàng" at bounding box center [907, 625] width 63 height 21
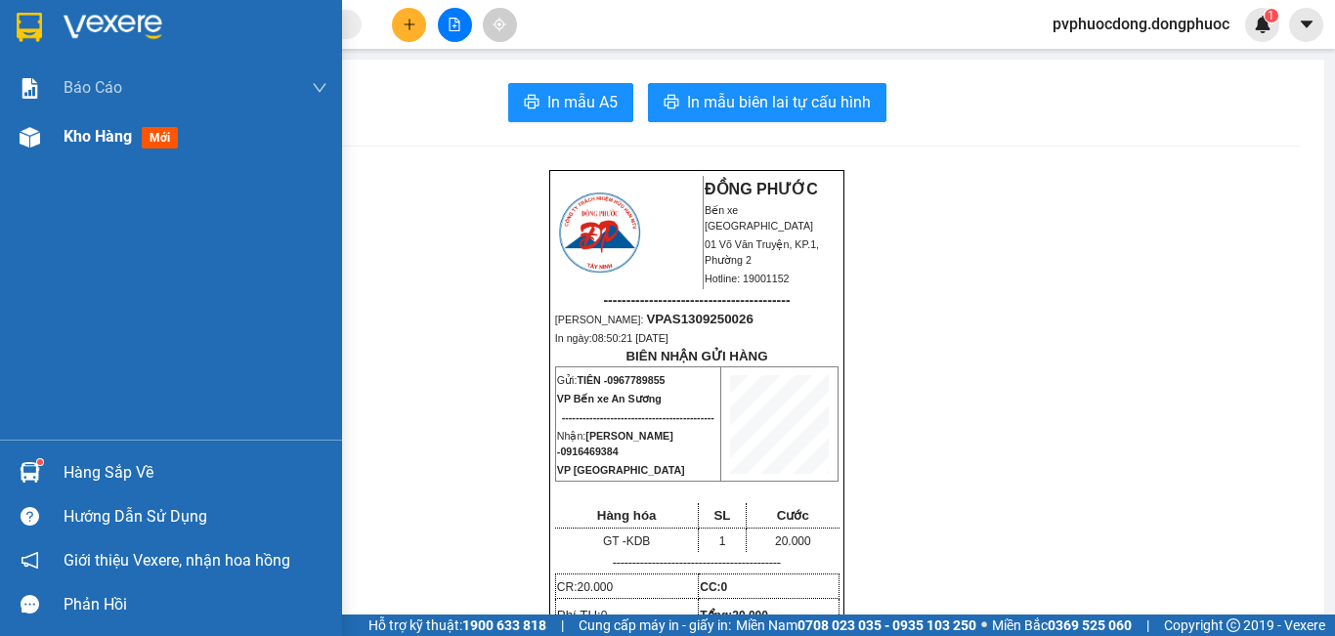
click at [86, 139] on span "Kho hàng" at bounding box center [98, 136] width 68 height 19
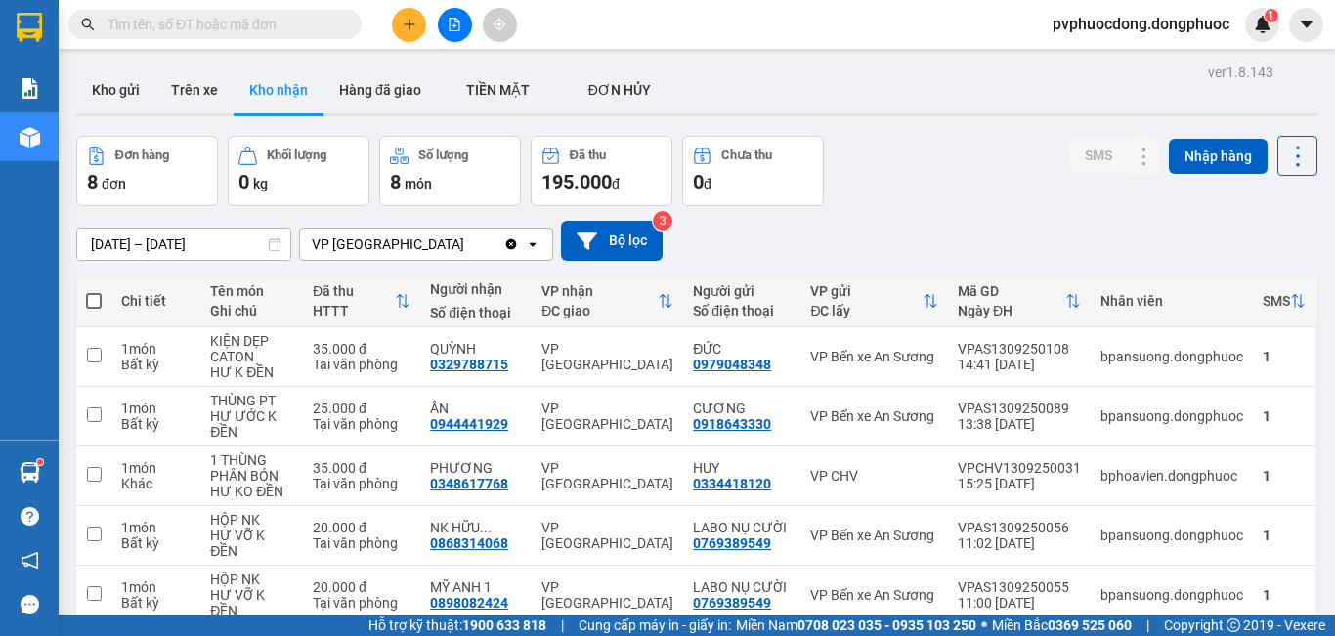
click at [280, 21] on input "text" at bounding box center [222, 24] width 231 height 21
